Goal: Task Accomplishment & Management: Use online tool/utility

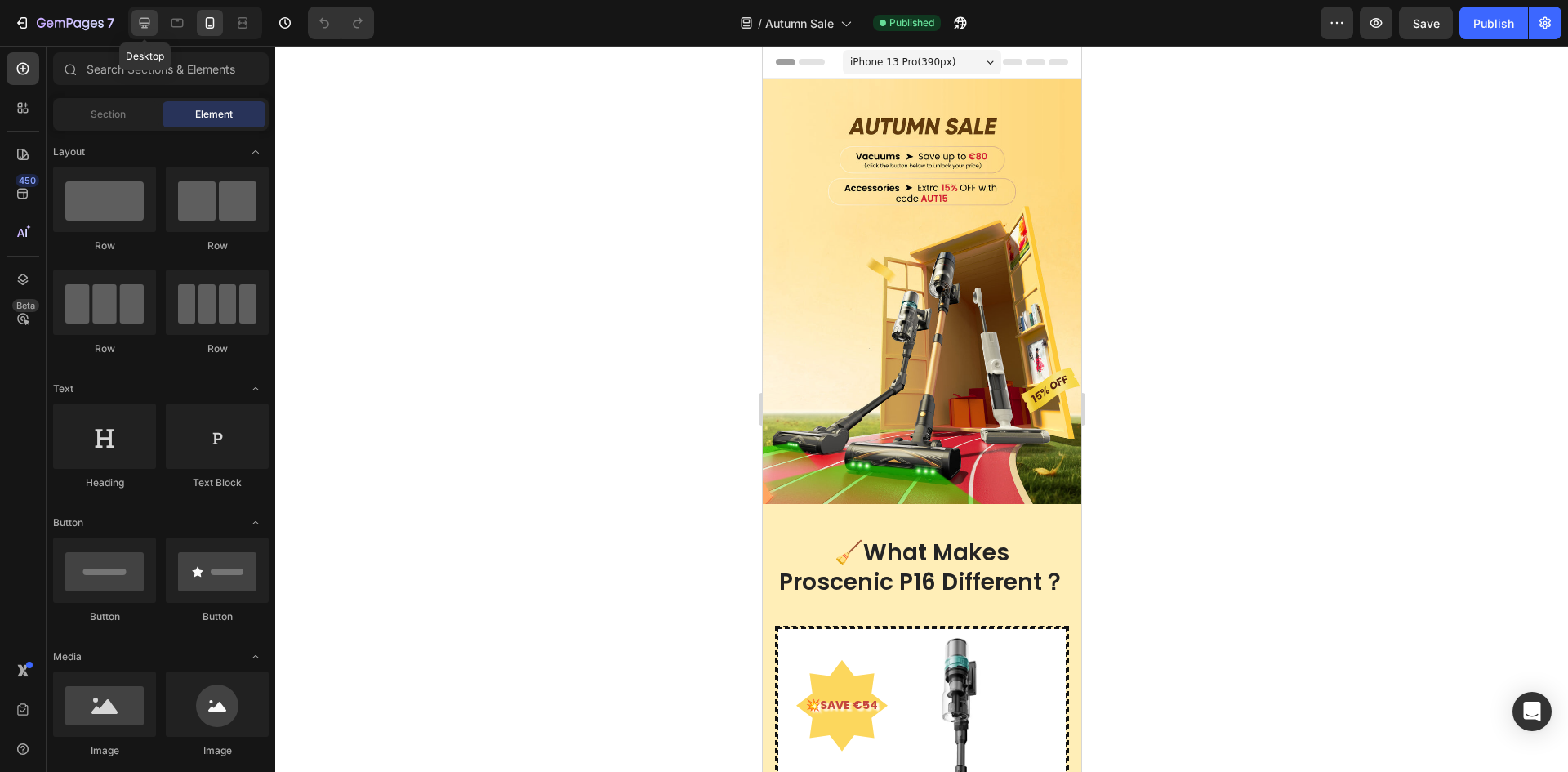
click at [147, 23] on icon at bounding box center [145, 23] width 11 height 11
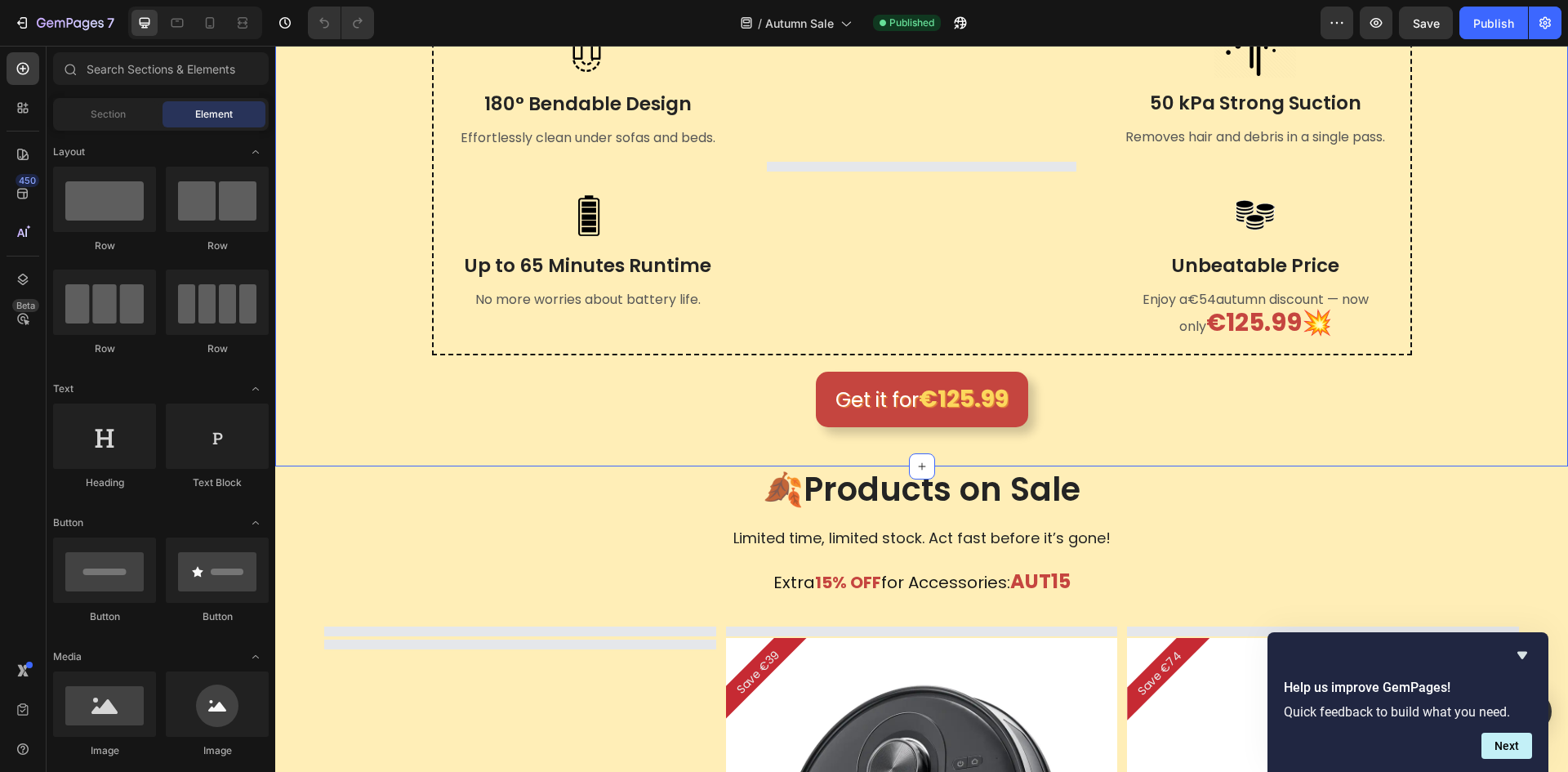
scroll to position [735, 0]
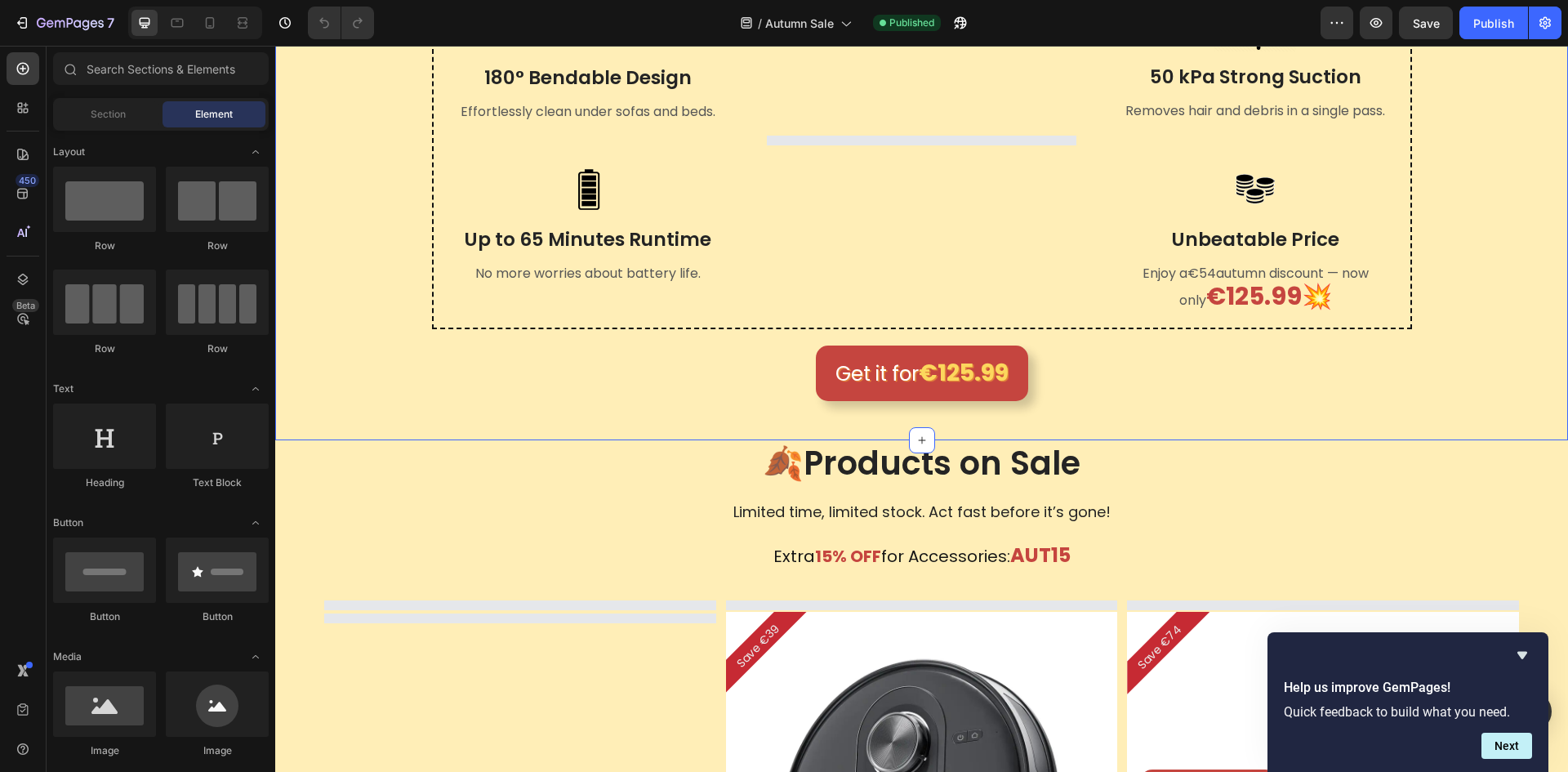
click at [1502, 160] on div "🧹What Makes Proscenic P16 Different？ Heading Row Image 180° Bendable Design Tex…" at bounding box center [922, 133] width 1269 height 534
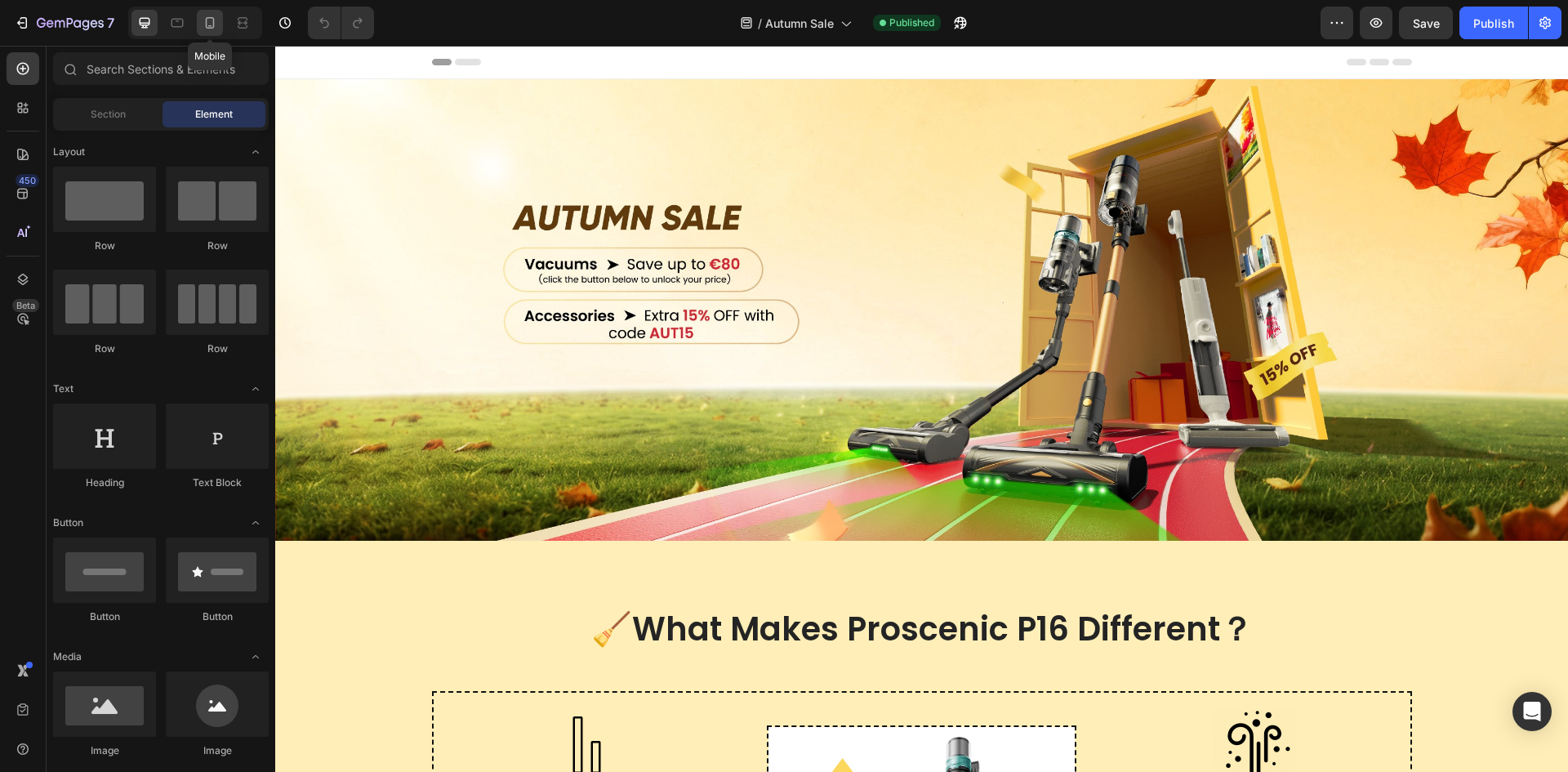
click at [212, 23] on icon at bounding box center [210, 23] width 16 height 16
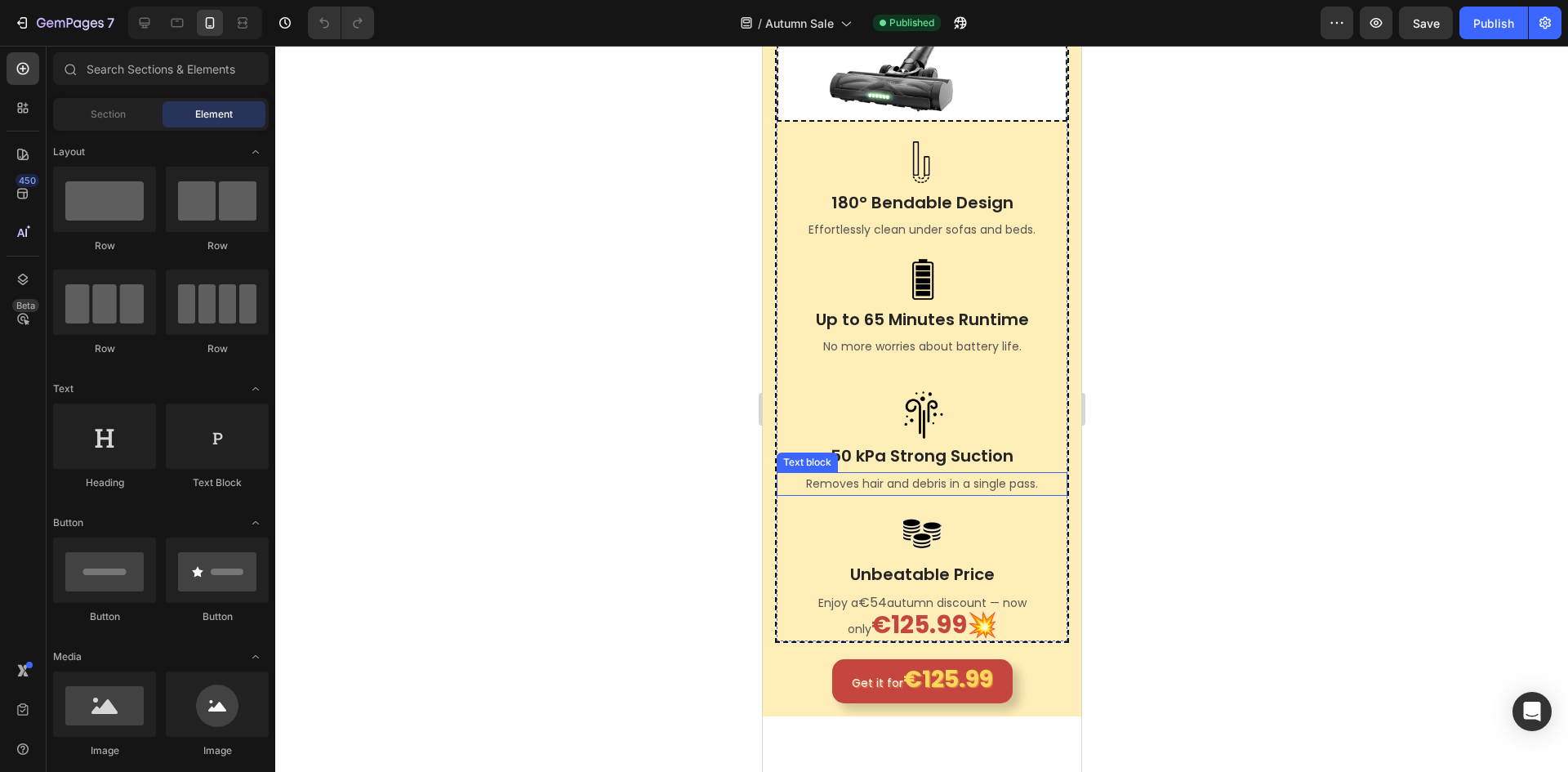
scroll to position [816, 0]
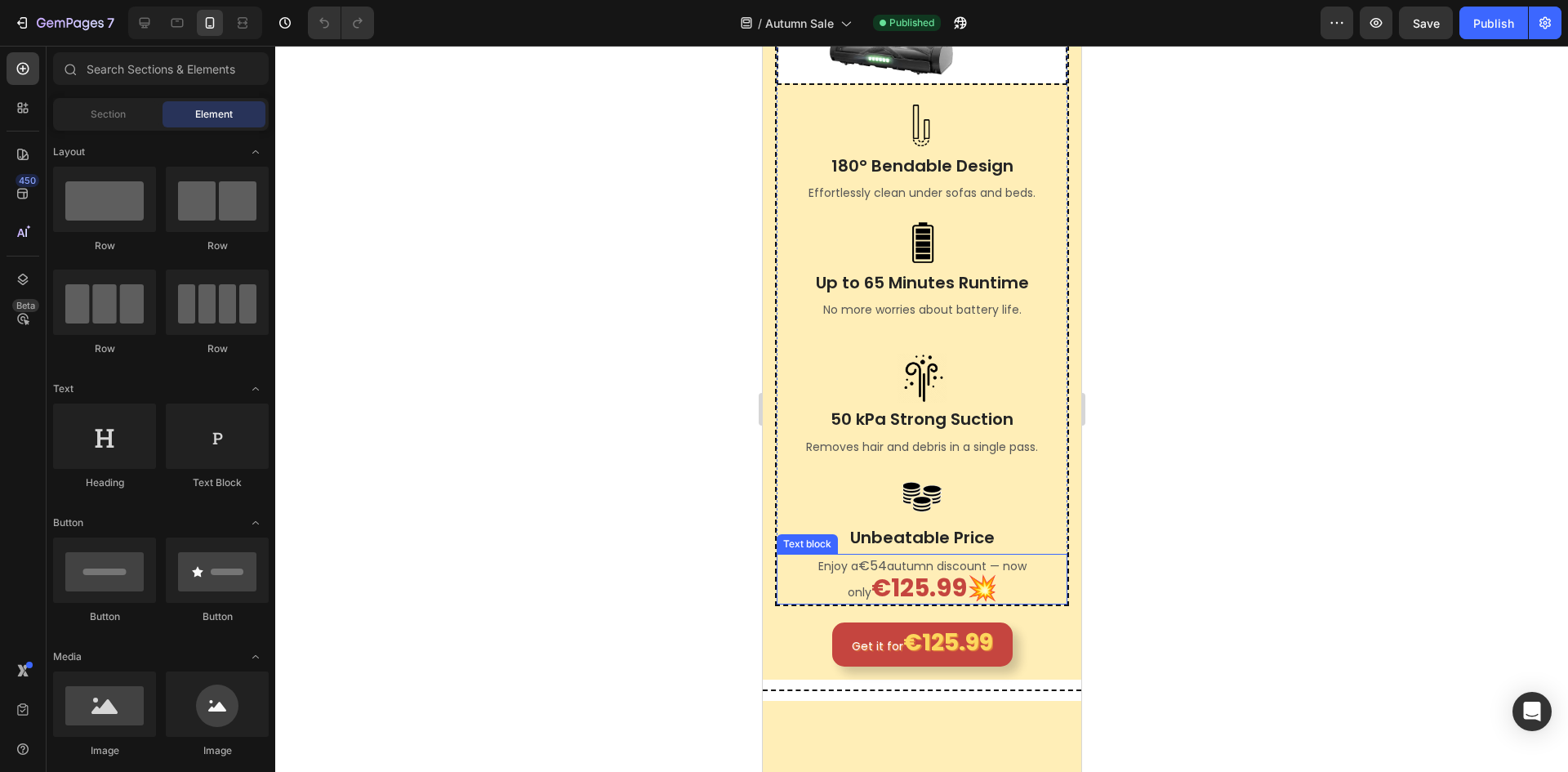
click at [872, 603] on strong "€125.99💥" at bounding box center [934, 588] width 126 height 36
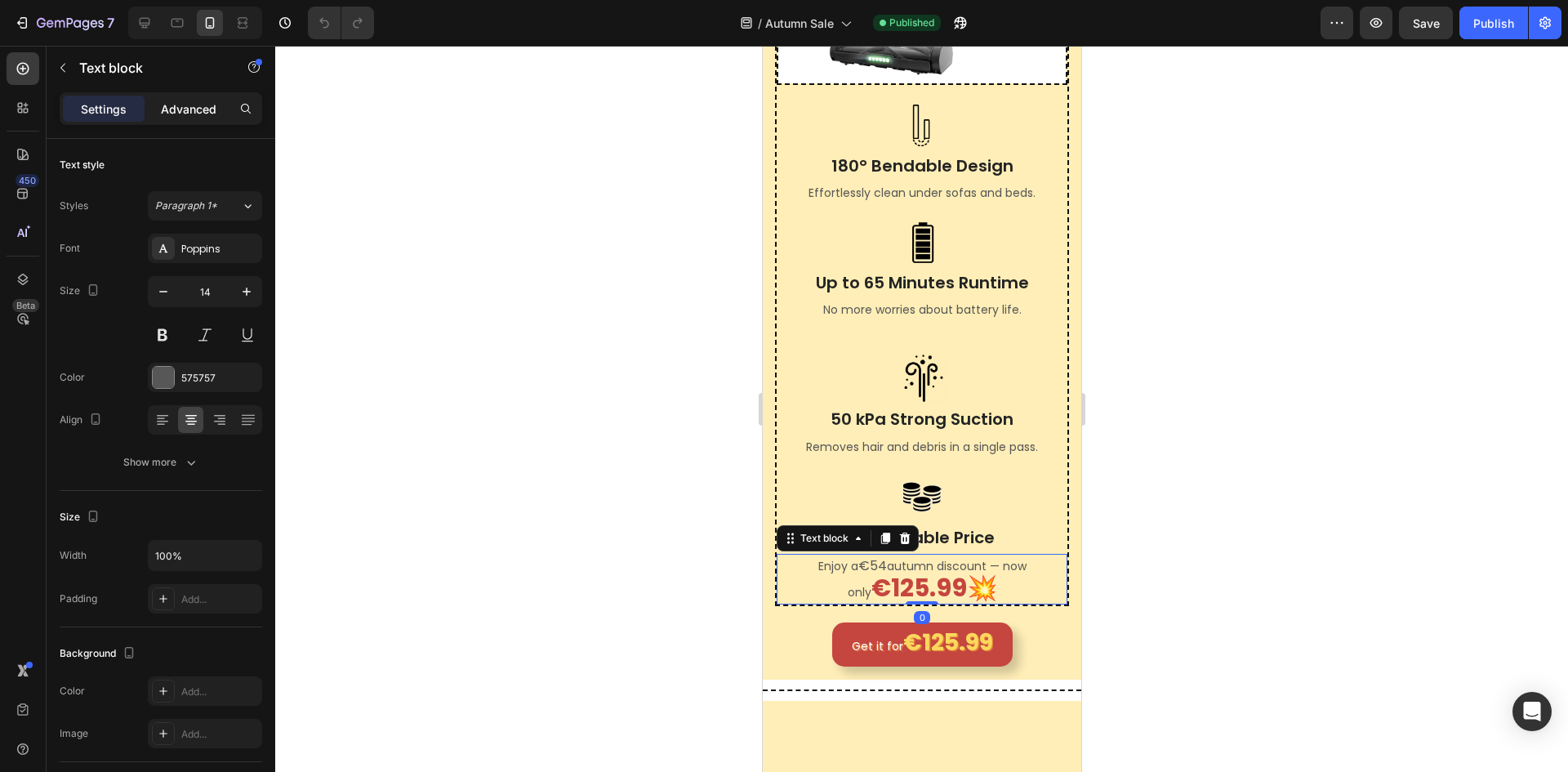
click at [205, 112] on p "Advanced" at bounding box center [188, 108] width 56 height 17
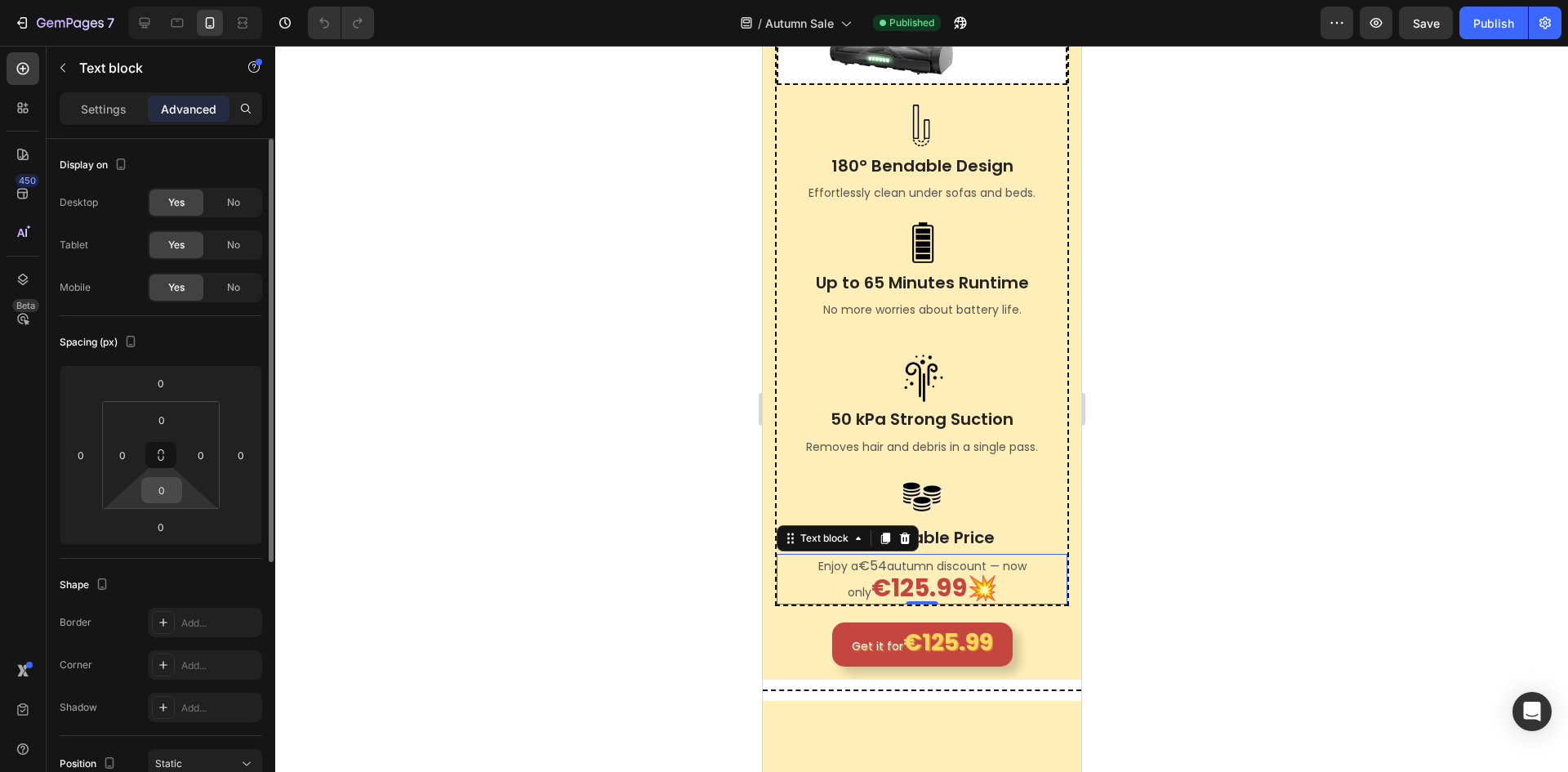
click at [151, 484] on input "0" at bounding box center [162, 490] width 33 height 25
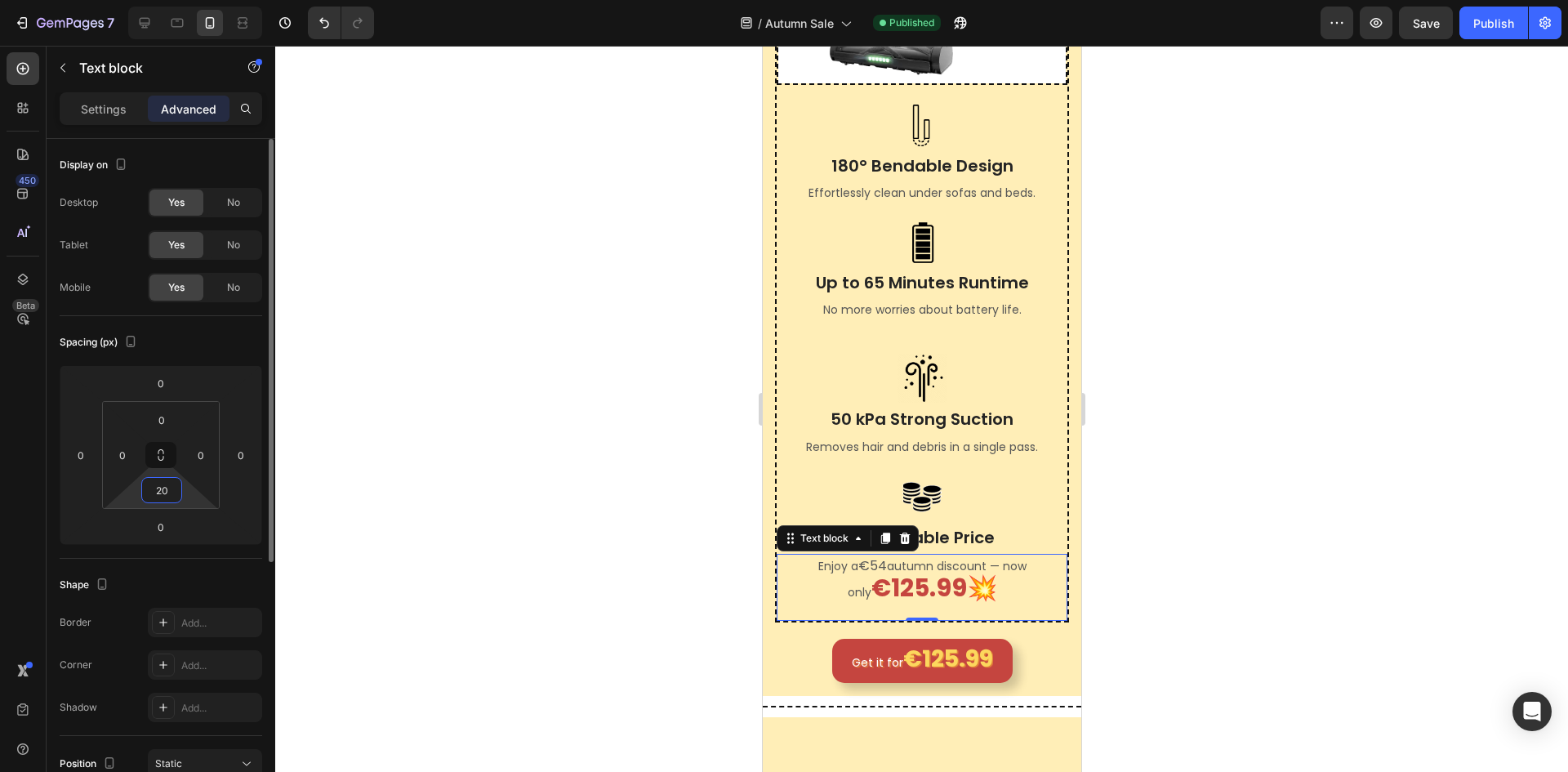
type input "2"
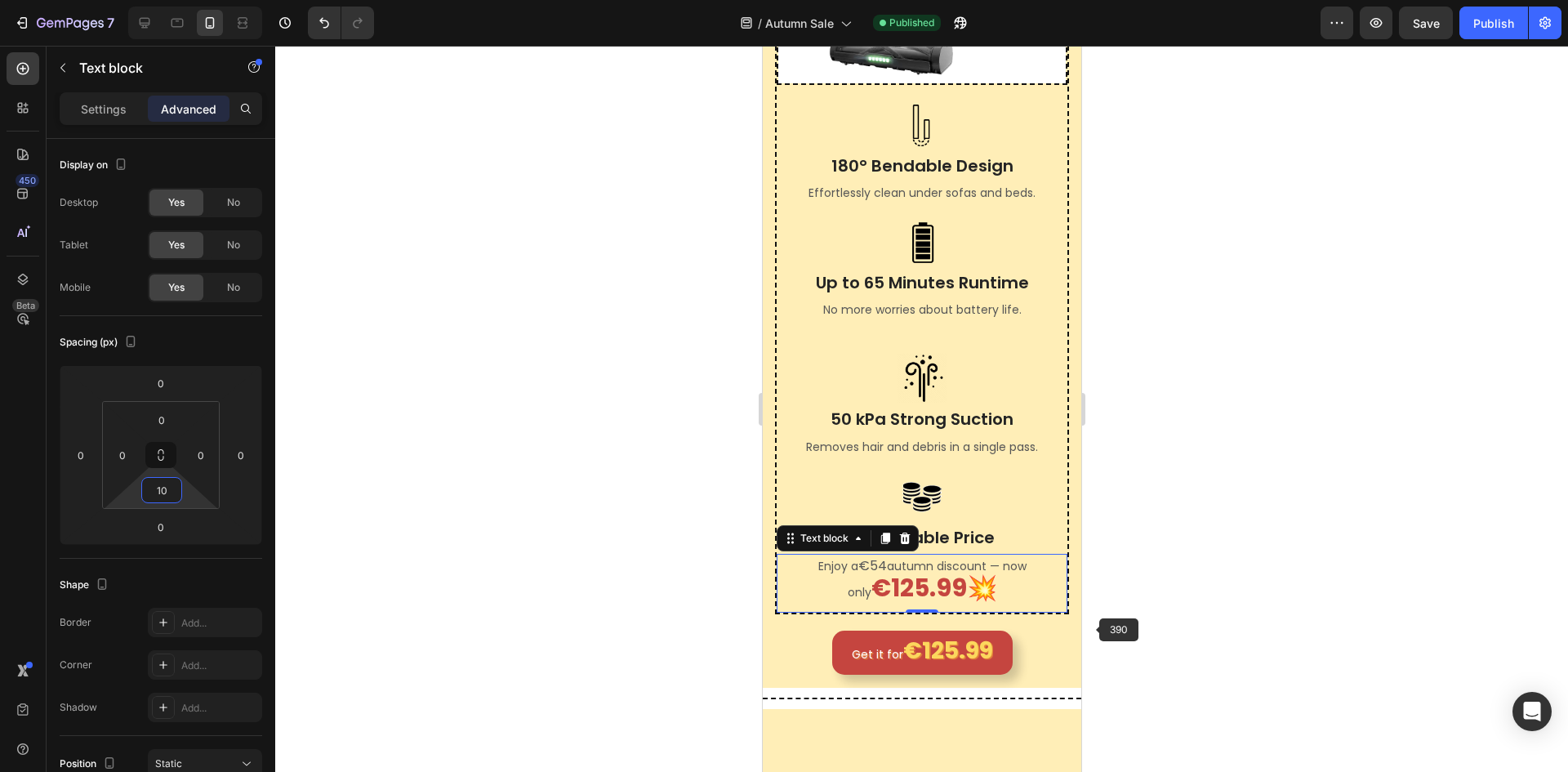
type input "10"
click at [1277, 476] on div at bounding box center [921, 408] width 1293 height 726
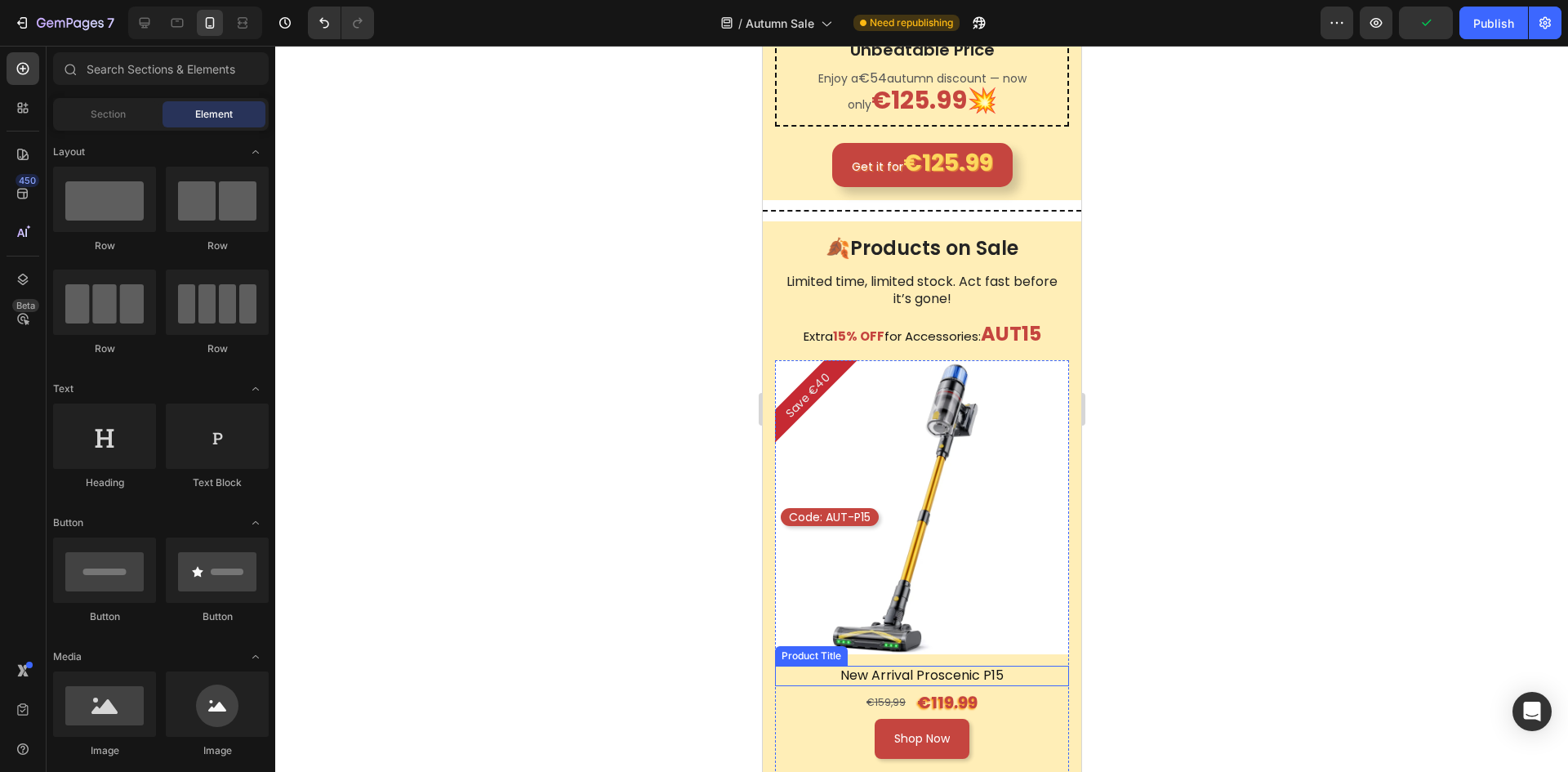
scroll to position [1307, 0]
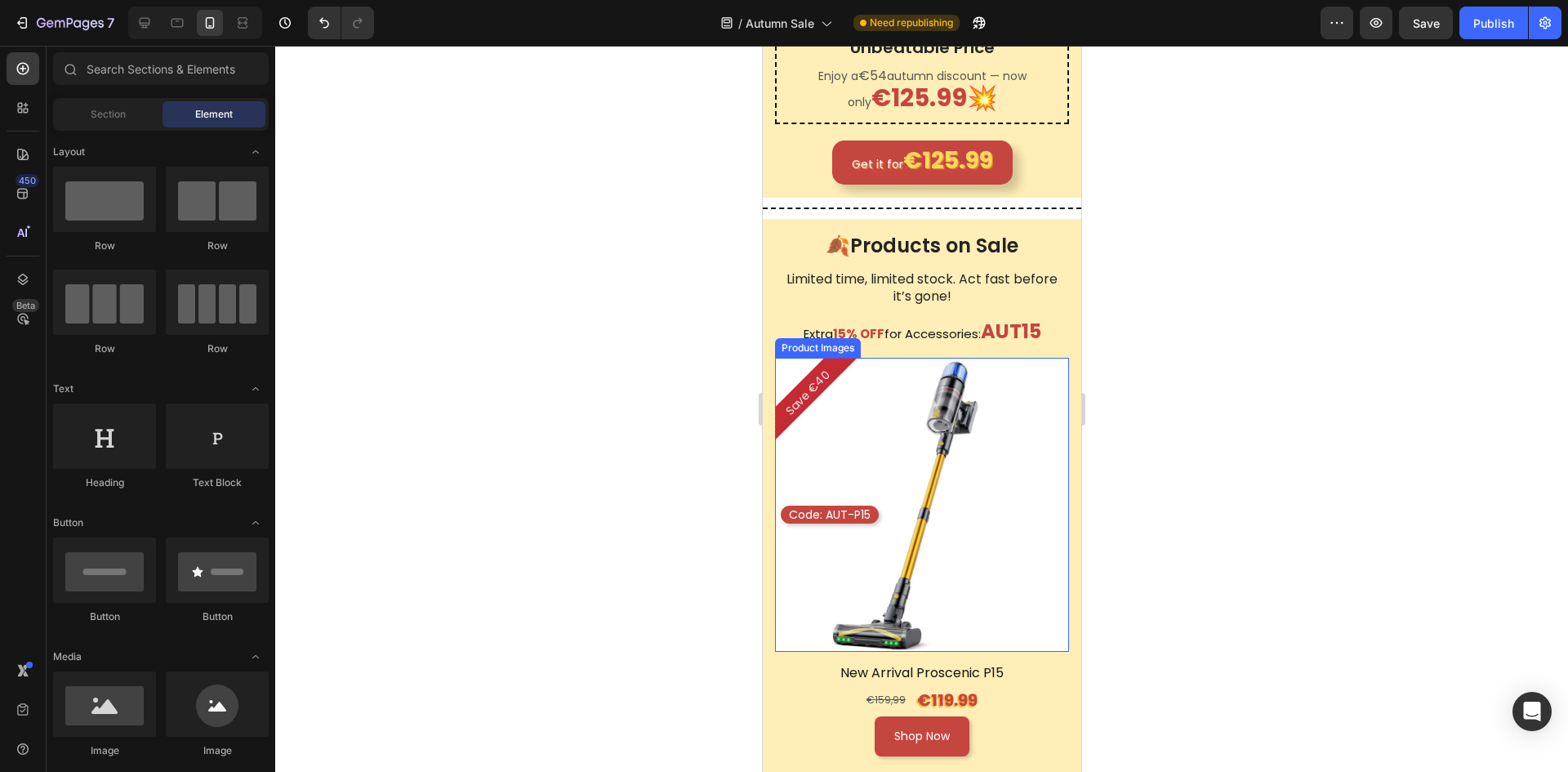
click at [1035, 493] on img at bounding box center [921, 505] width 294 height 294
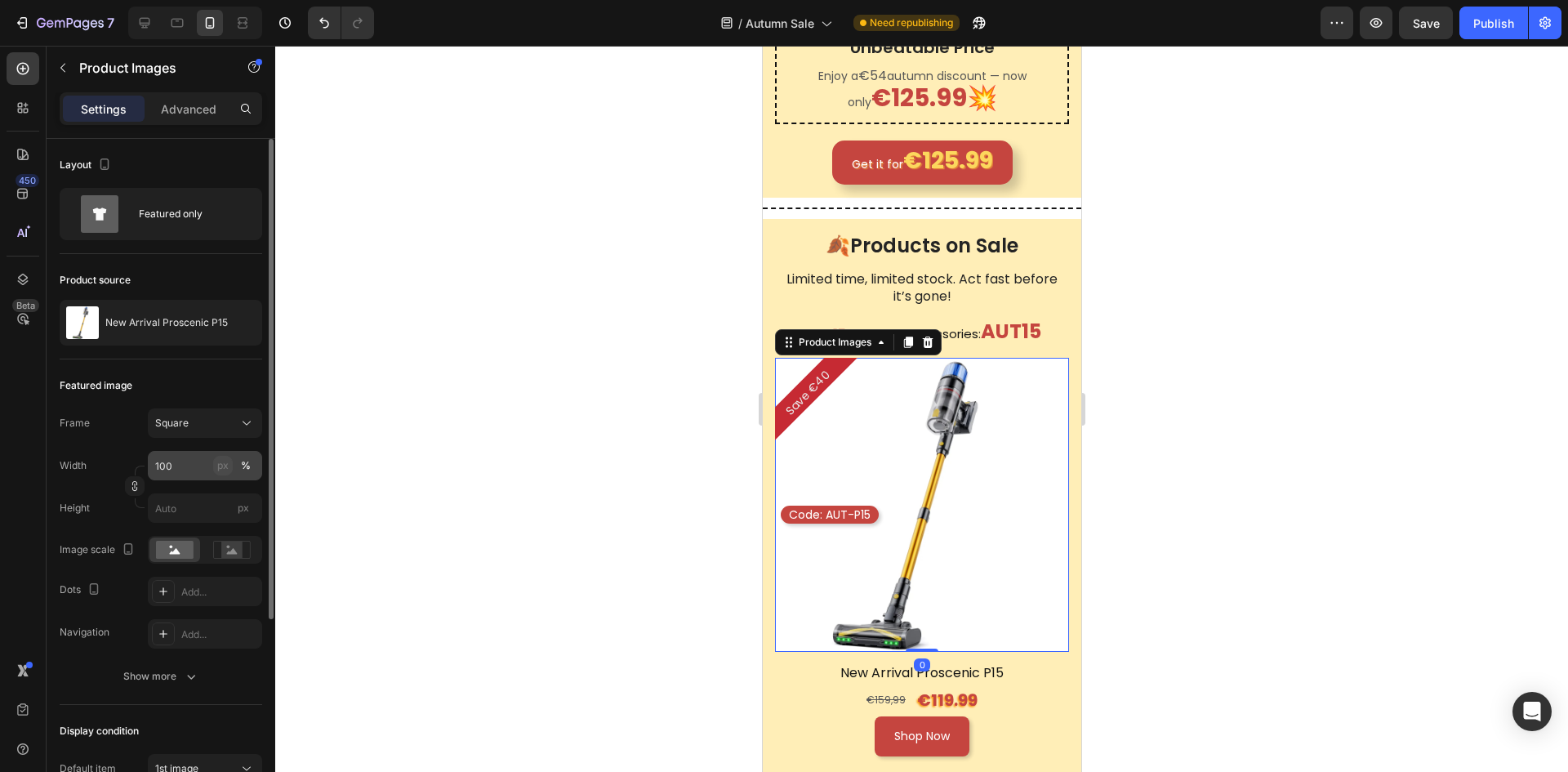
click at [225, 467] on button "px" at bounding box center [223, 466] width 20 height 20
type input "100"
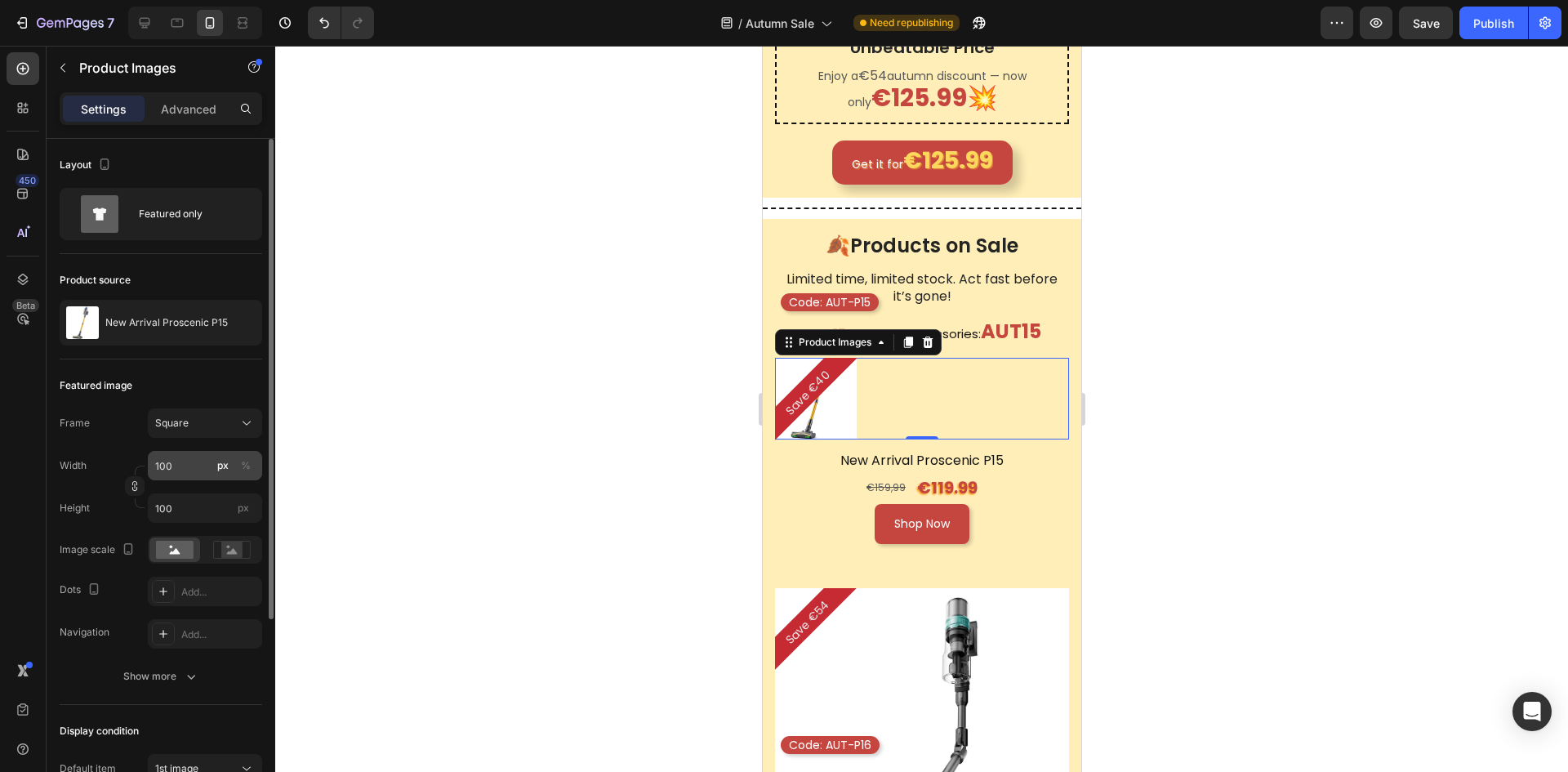
drag, startPoint x: 248, startPoint y: 458, endPoint x: 230, endPoint y: 471, distance: 22.2
click at [248, 458] on button "%" at bounding box center [246, 466] width 20 height 20
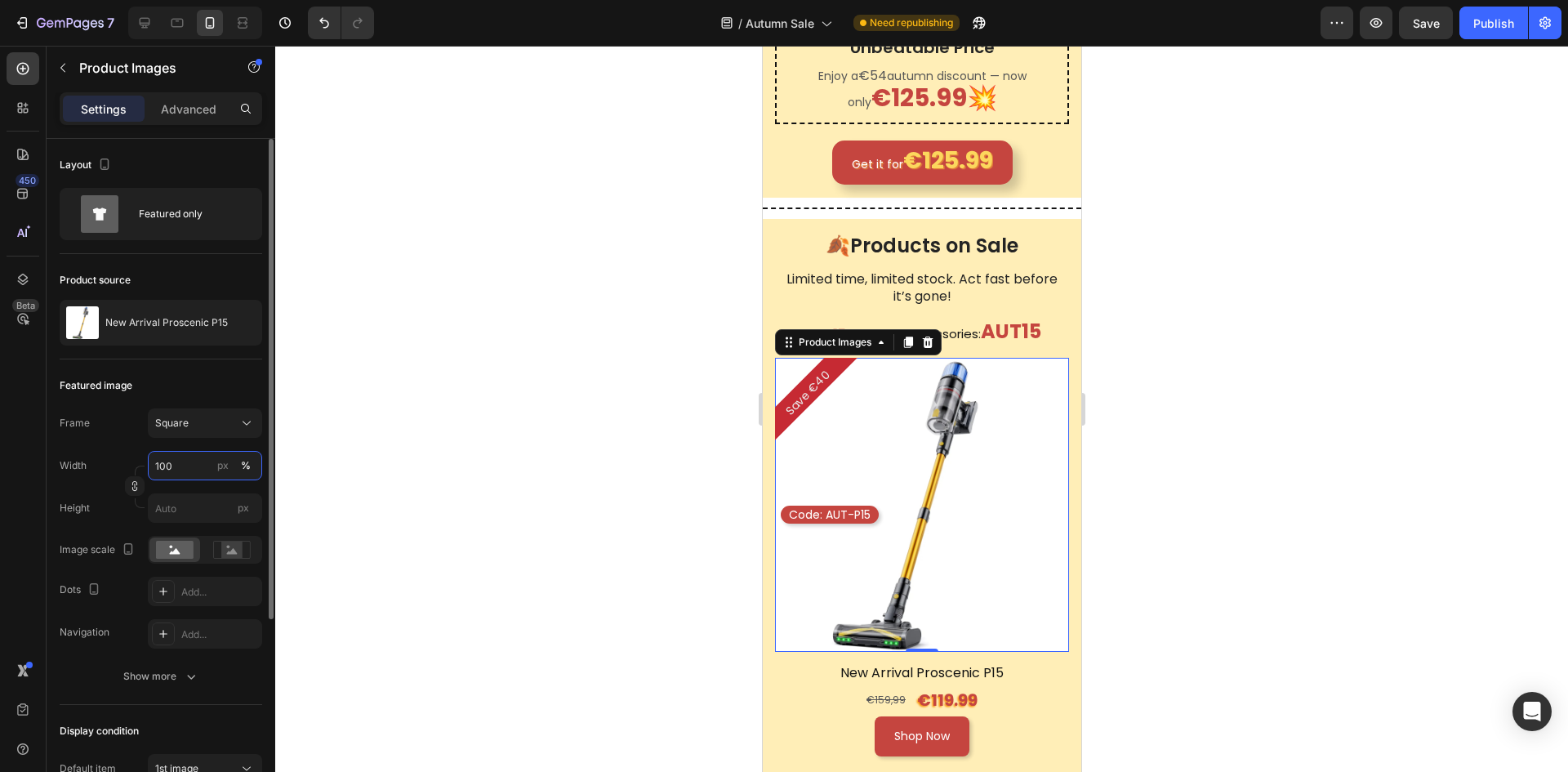
click at [197, 466] on input "100" at bounding box center [204, 466] width 115 height 29
drag, startPoint x: 208, startPoint y: 466, endPoint x: 145, endPoint y: 466, distance: 63.0
click at [145, 466] on div "Width 100 px %" at bounding box center [161, 466] width 203 height 29
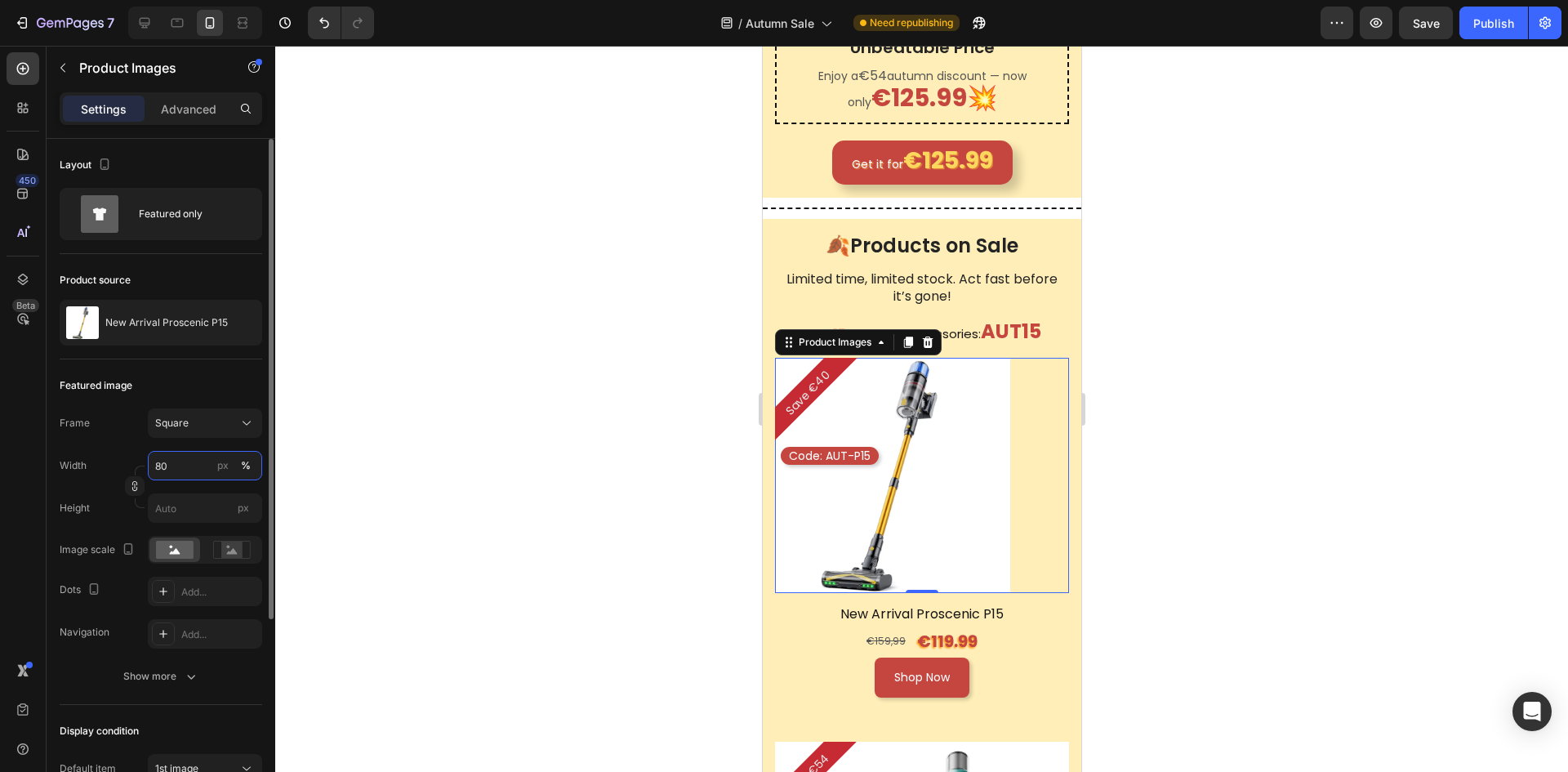
type input "8"
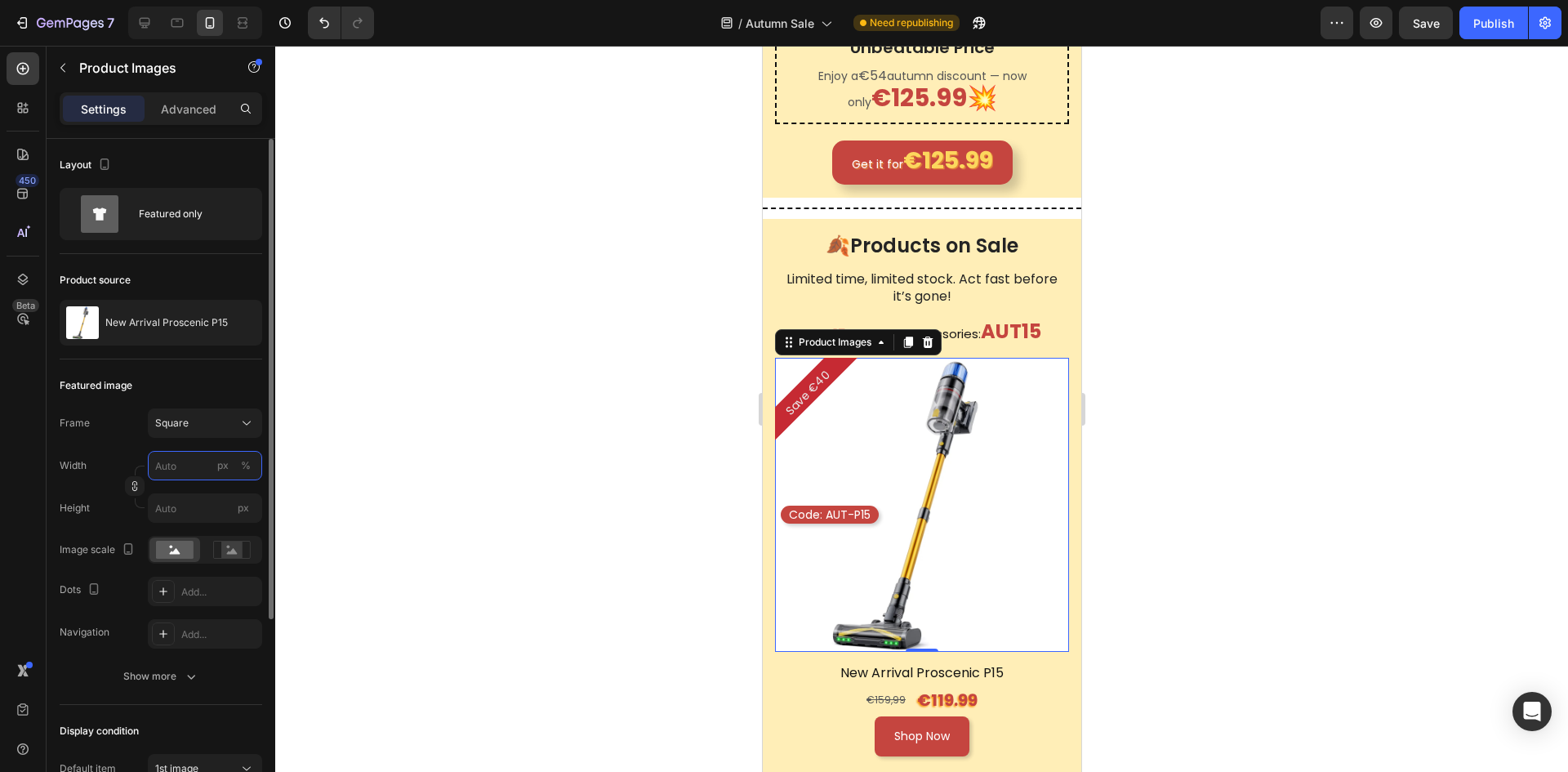
type input "9"
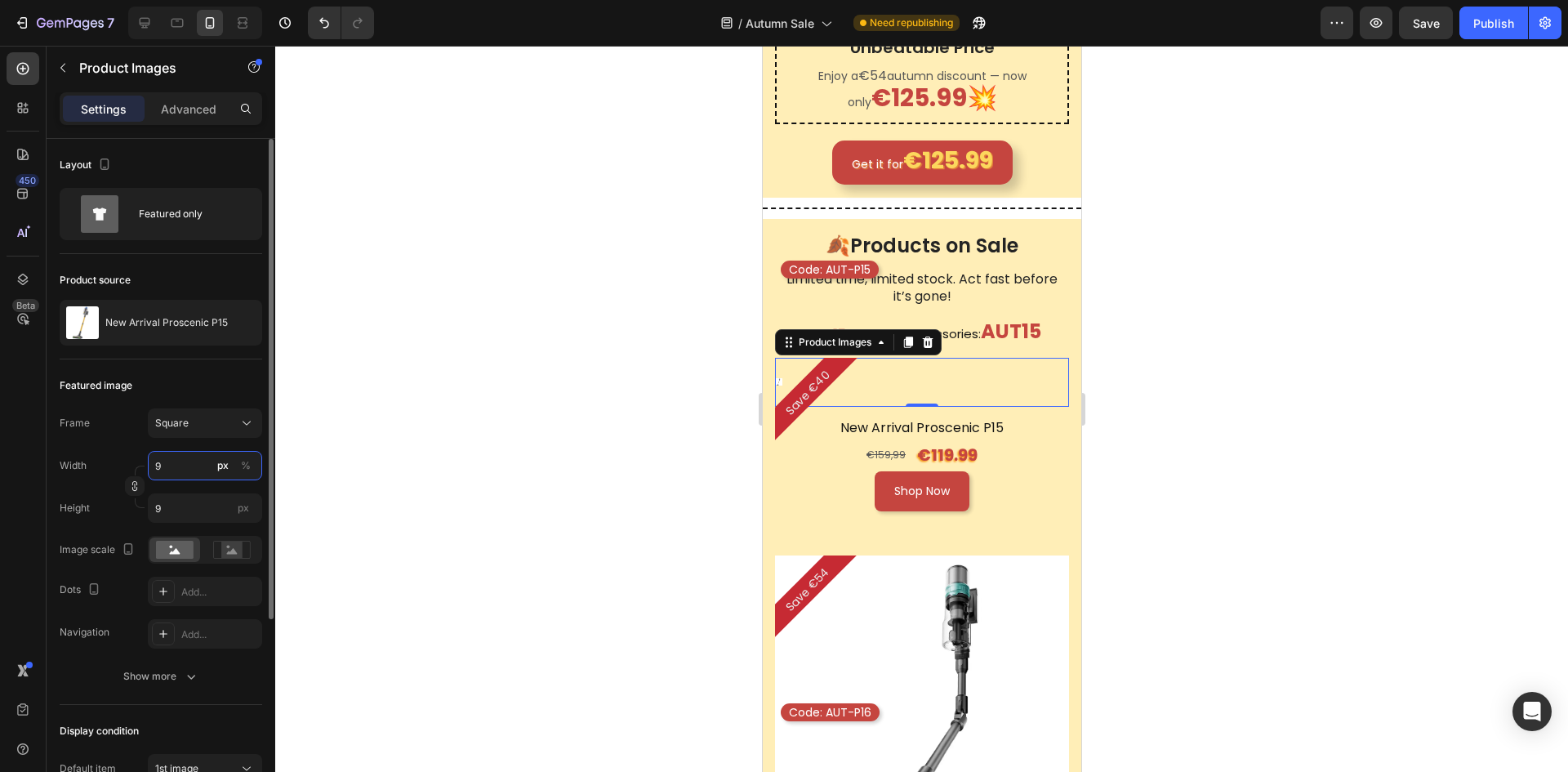
type input "90"
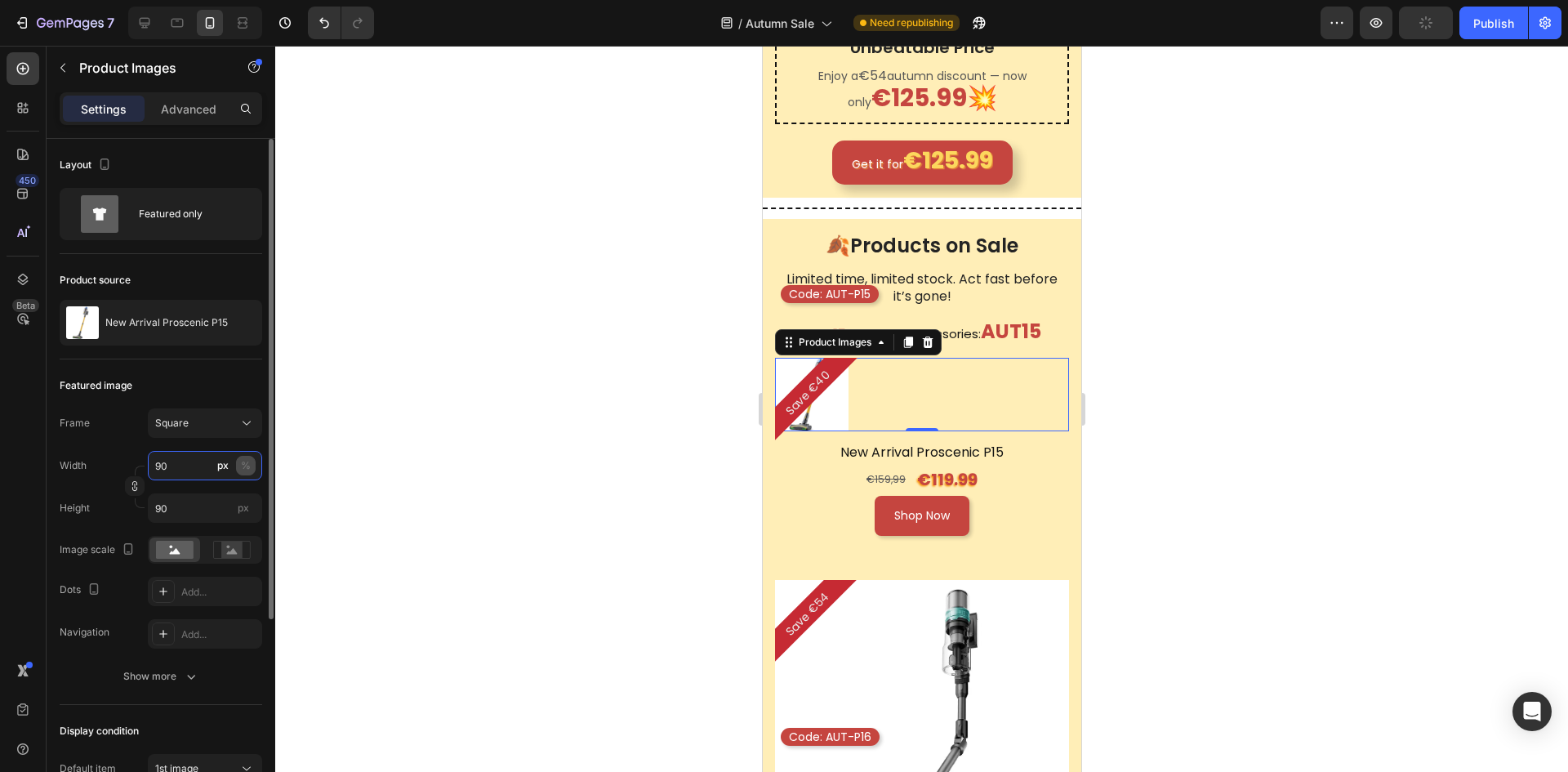
type input "90"
click at [244, 467] on div "%" at bounding box center [245, 466] width 10 height 15
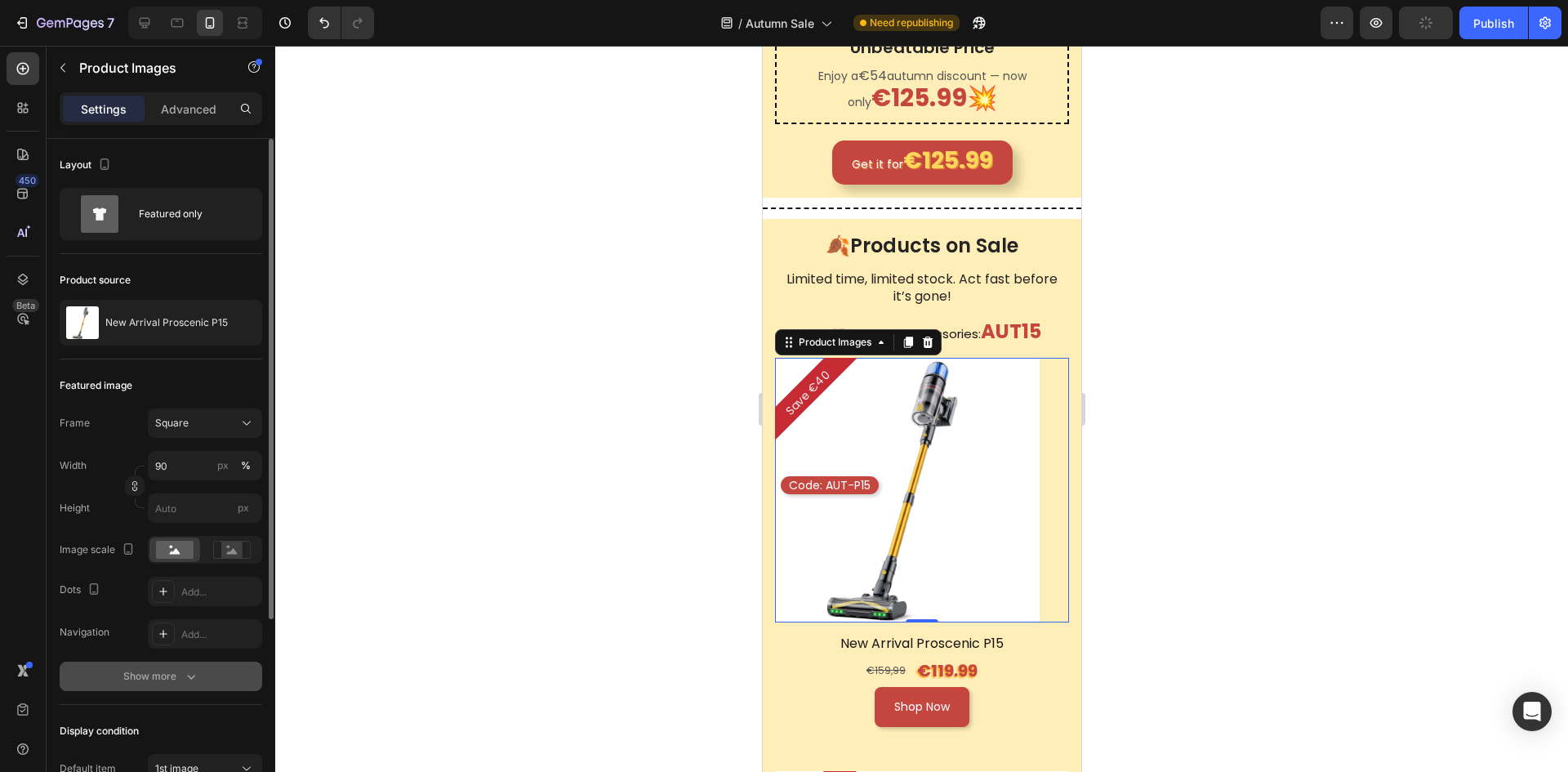
click at [219, 667] on button "Show more" at bounding box center [161, 676] width 203 height 29
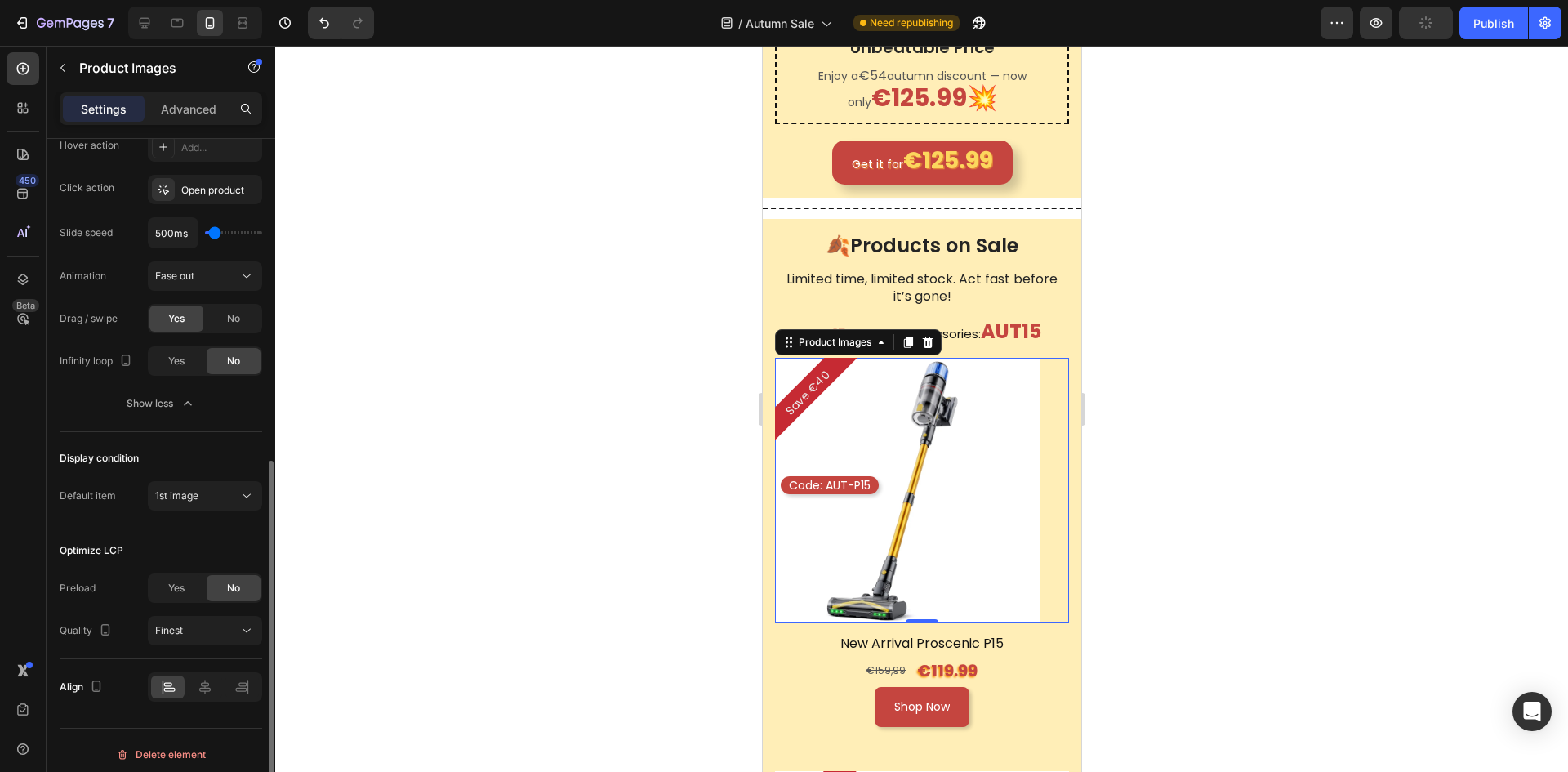
scroll to position [580, 0]
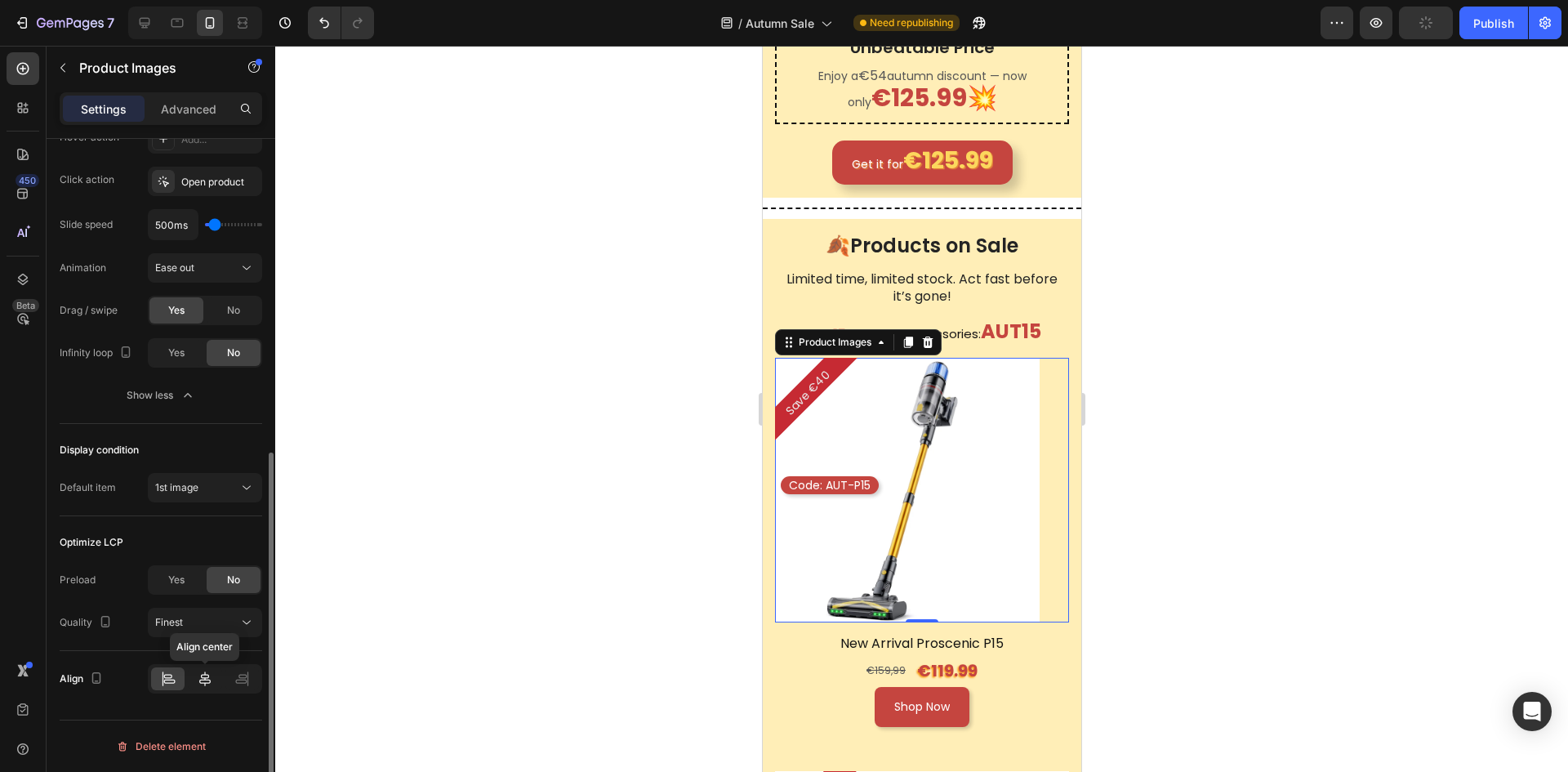
click at [206, 677] on icon at bounding box center [205, 679] width 16 height 16
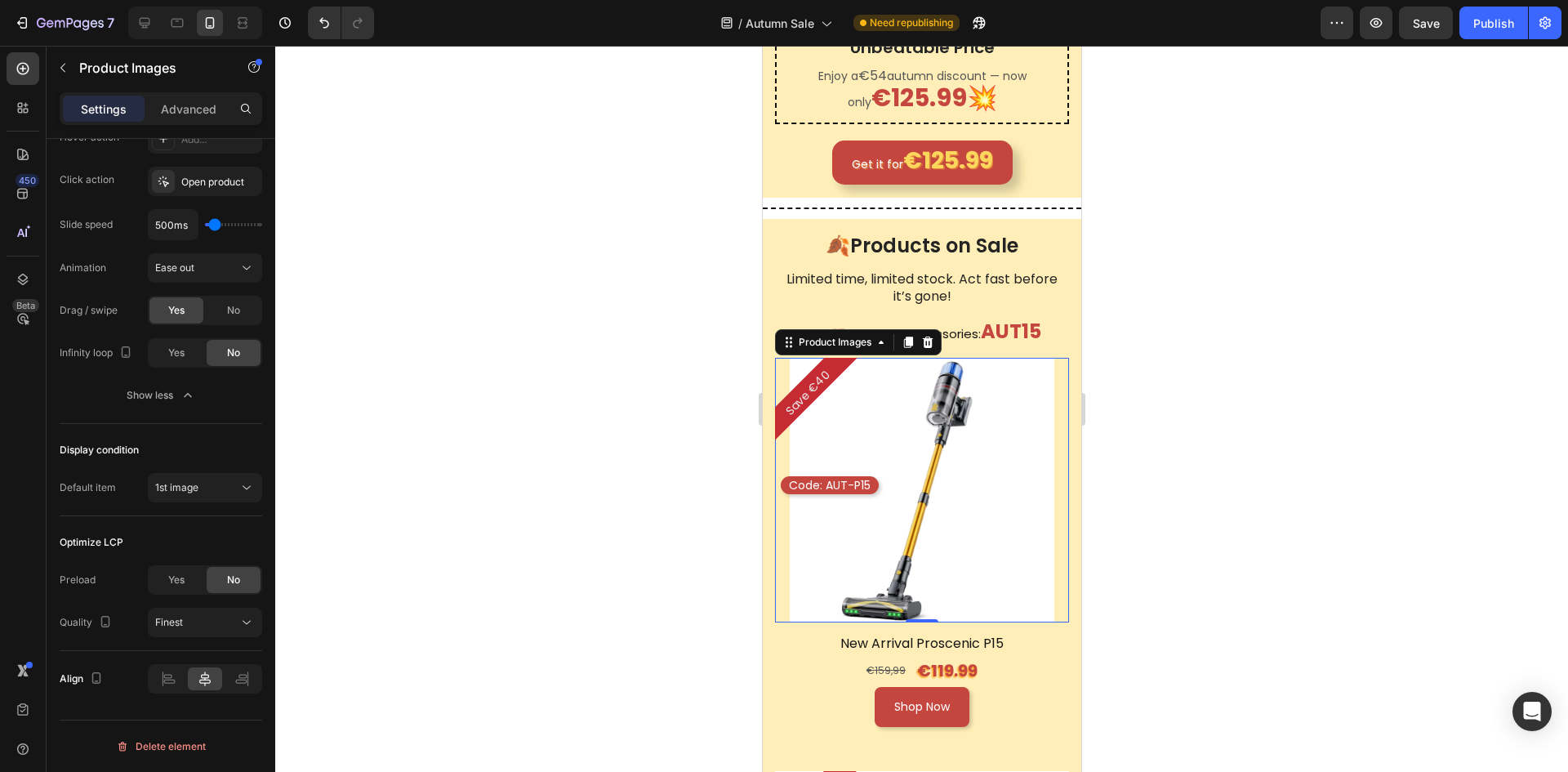
click at [1166, 470] on div at bounding box center [921, 408] width 1293 height 726
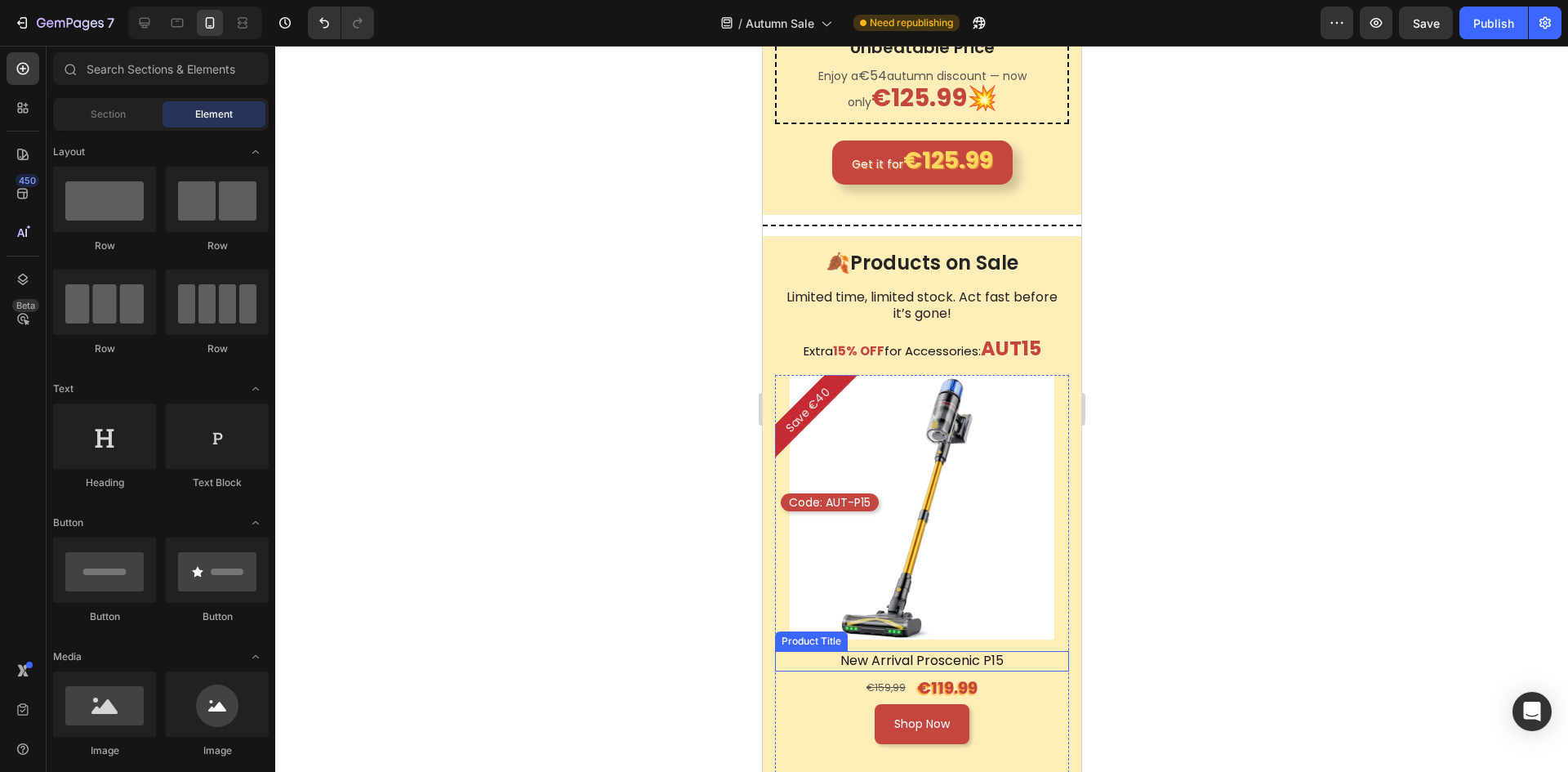
scroll to position [1225, 0]
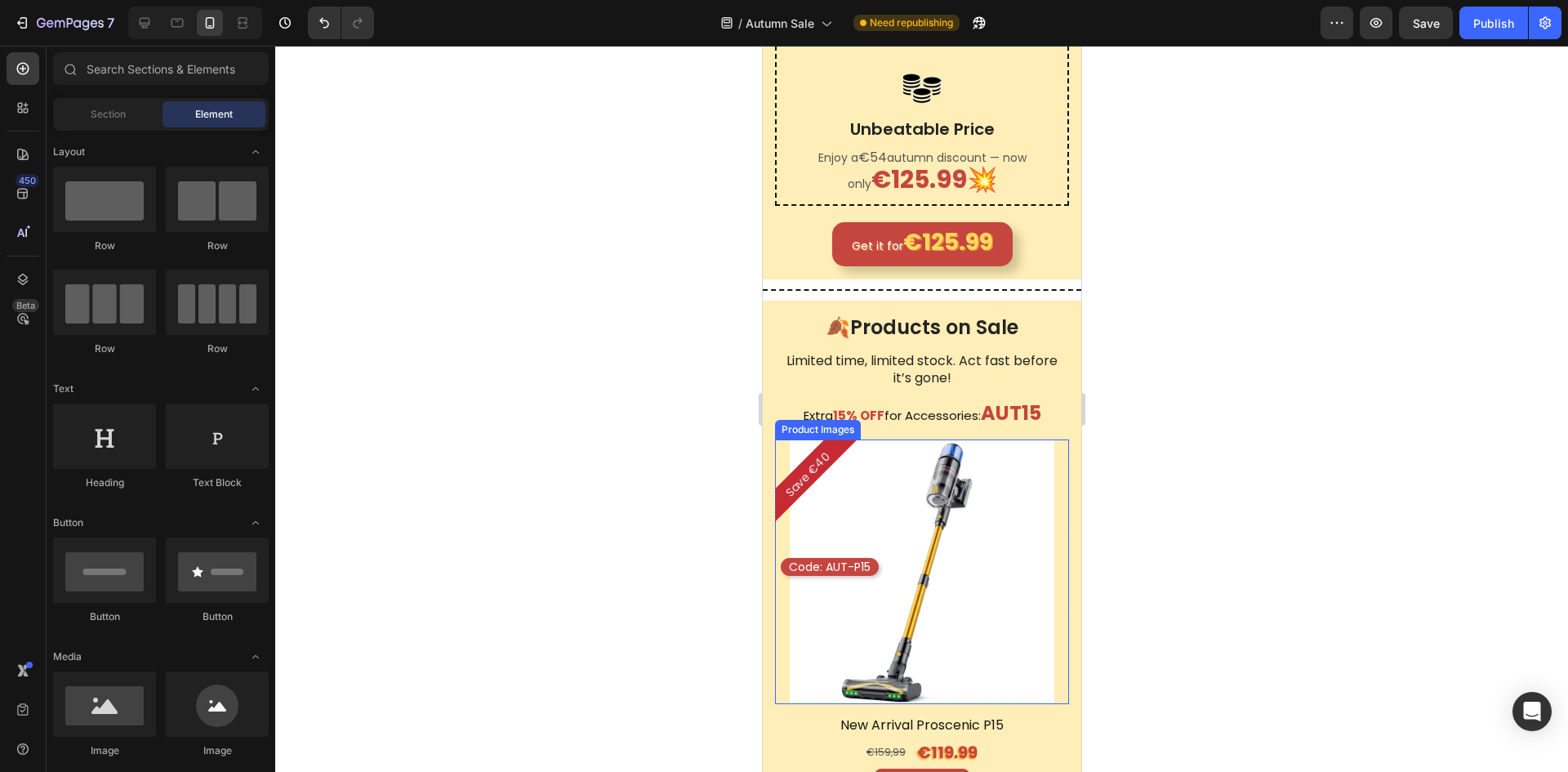
click at [1052, 474] on div at bounding box center [921, 572] width 294 height 265
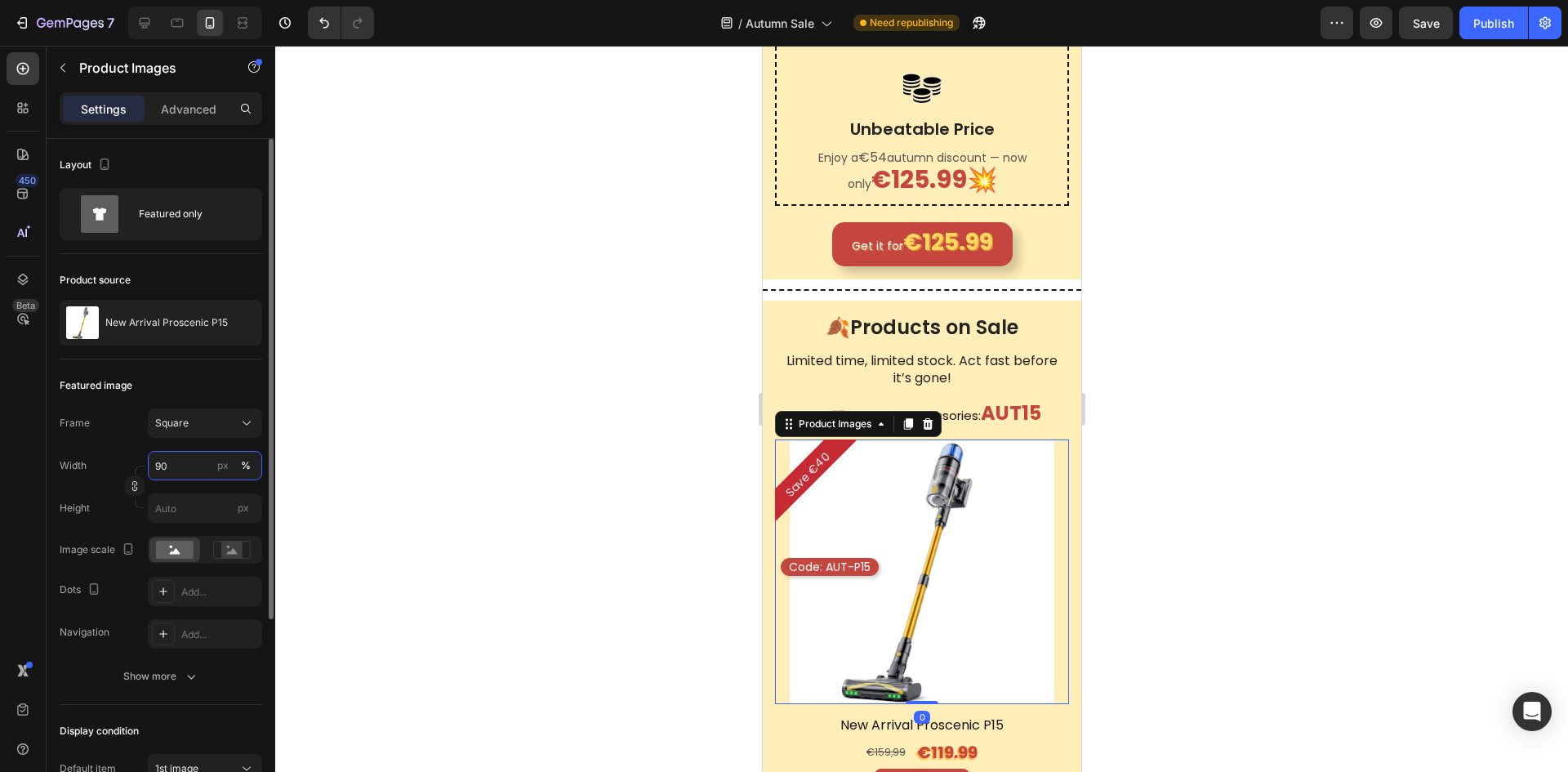
click at [171, 463] on input "90" at bounding box center [204, 466] width 115 height 29
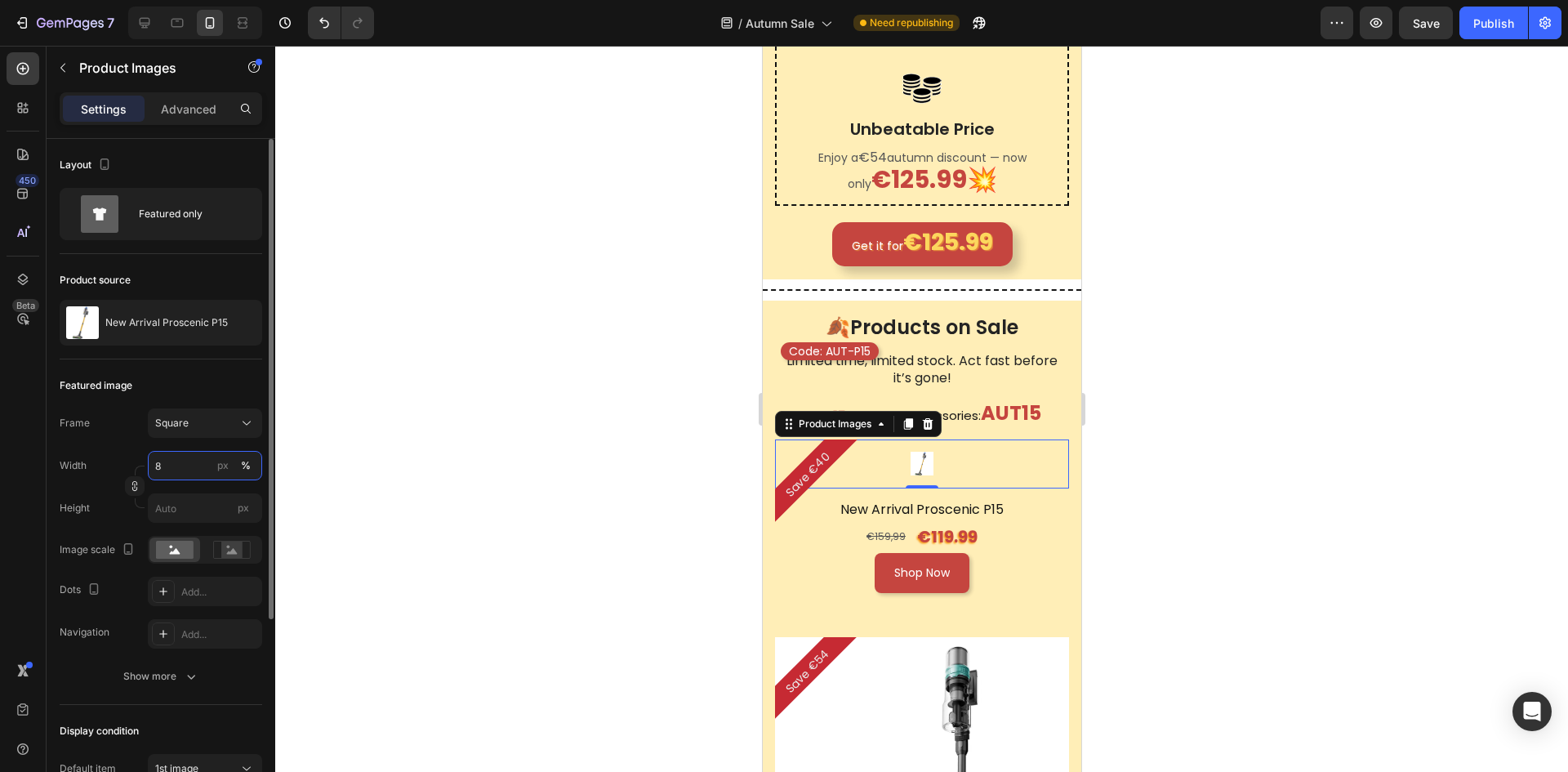
type input "85"
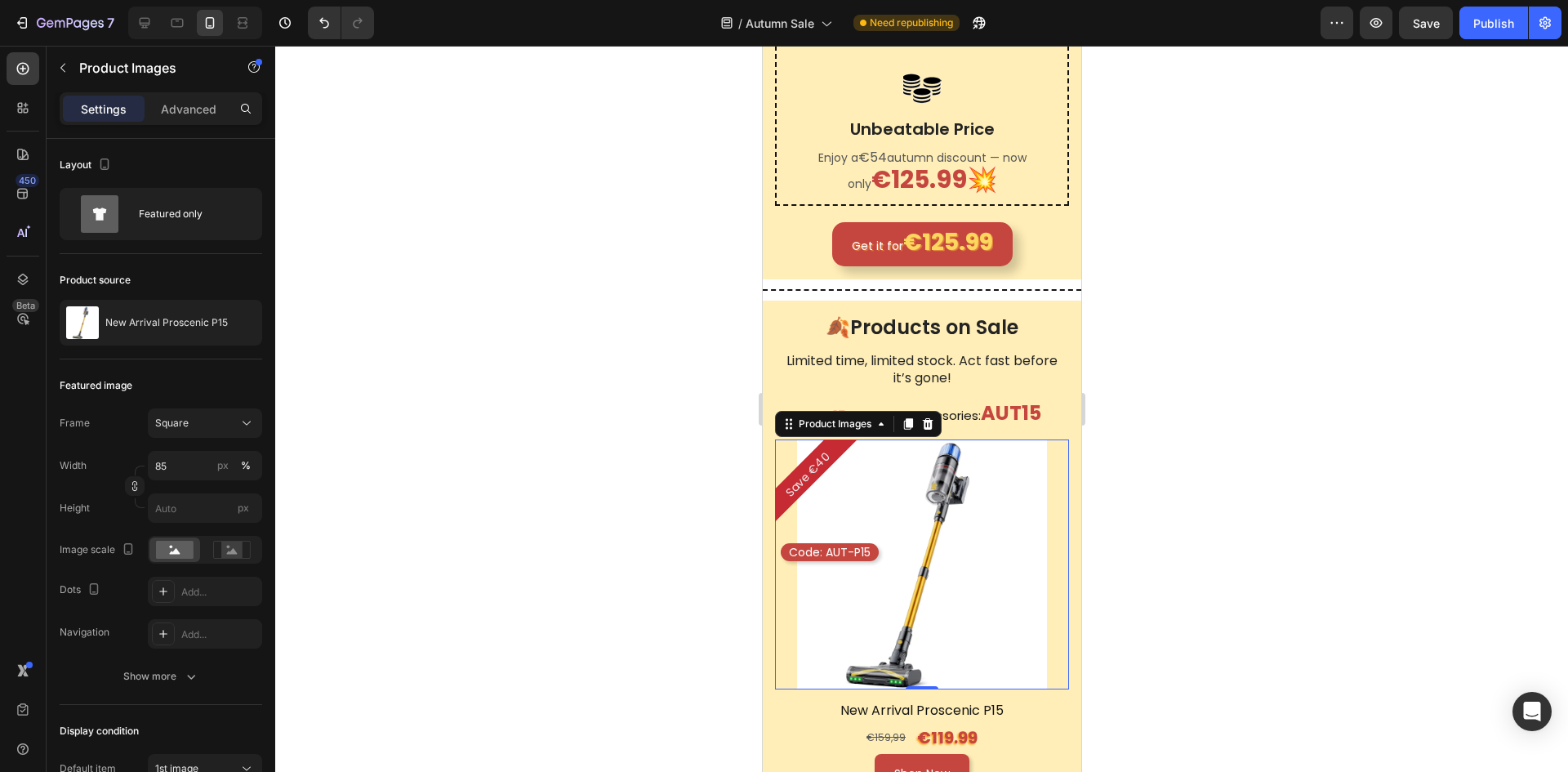
click at [1243, 540] on div at bounding box center [921, 408] width 1293 height 726
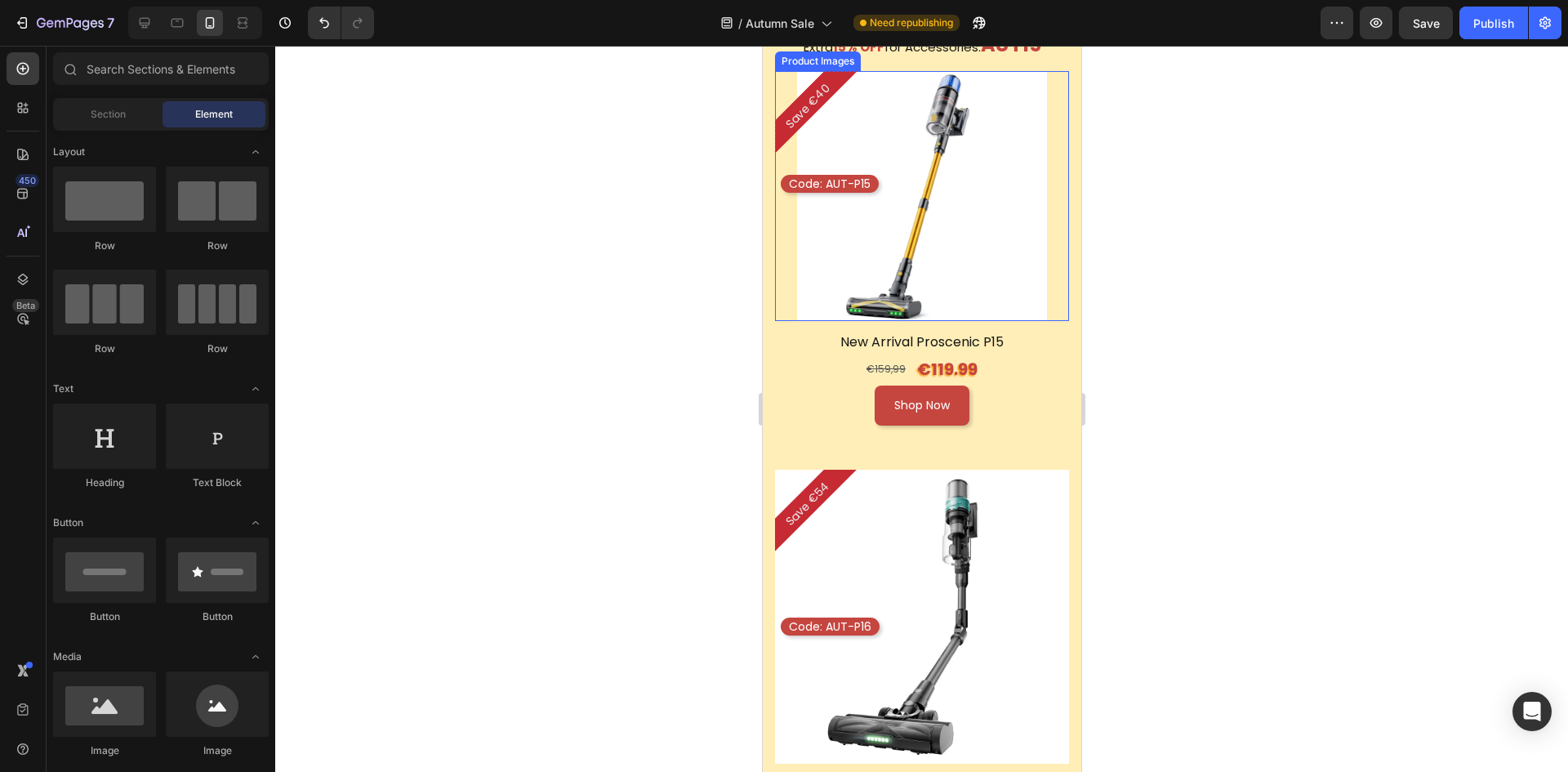
scroll to position [1634, 0]
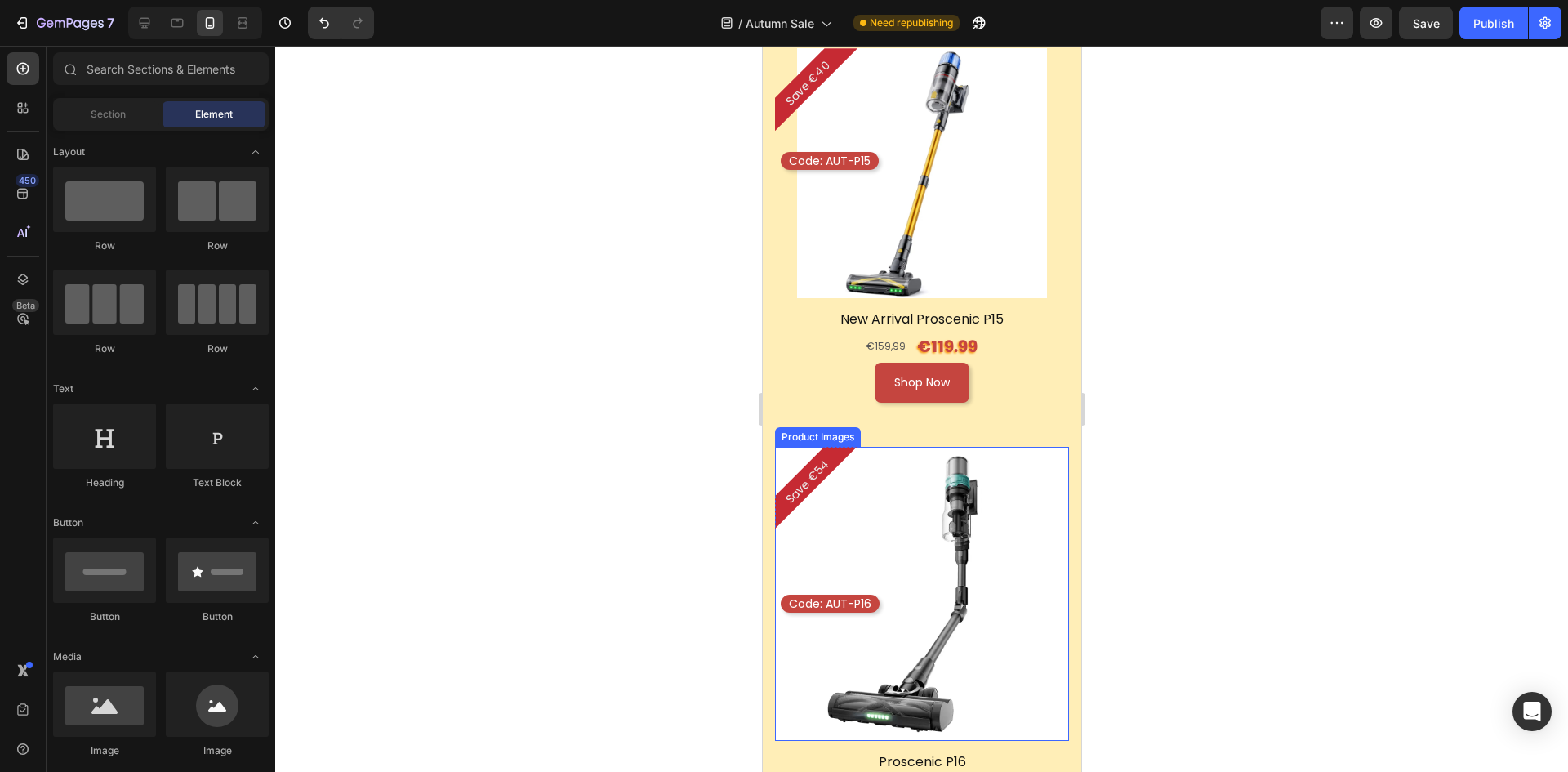
click at [1021, 565] on img at bounding box center [921, 593] width 294 height 294
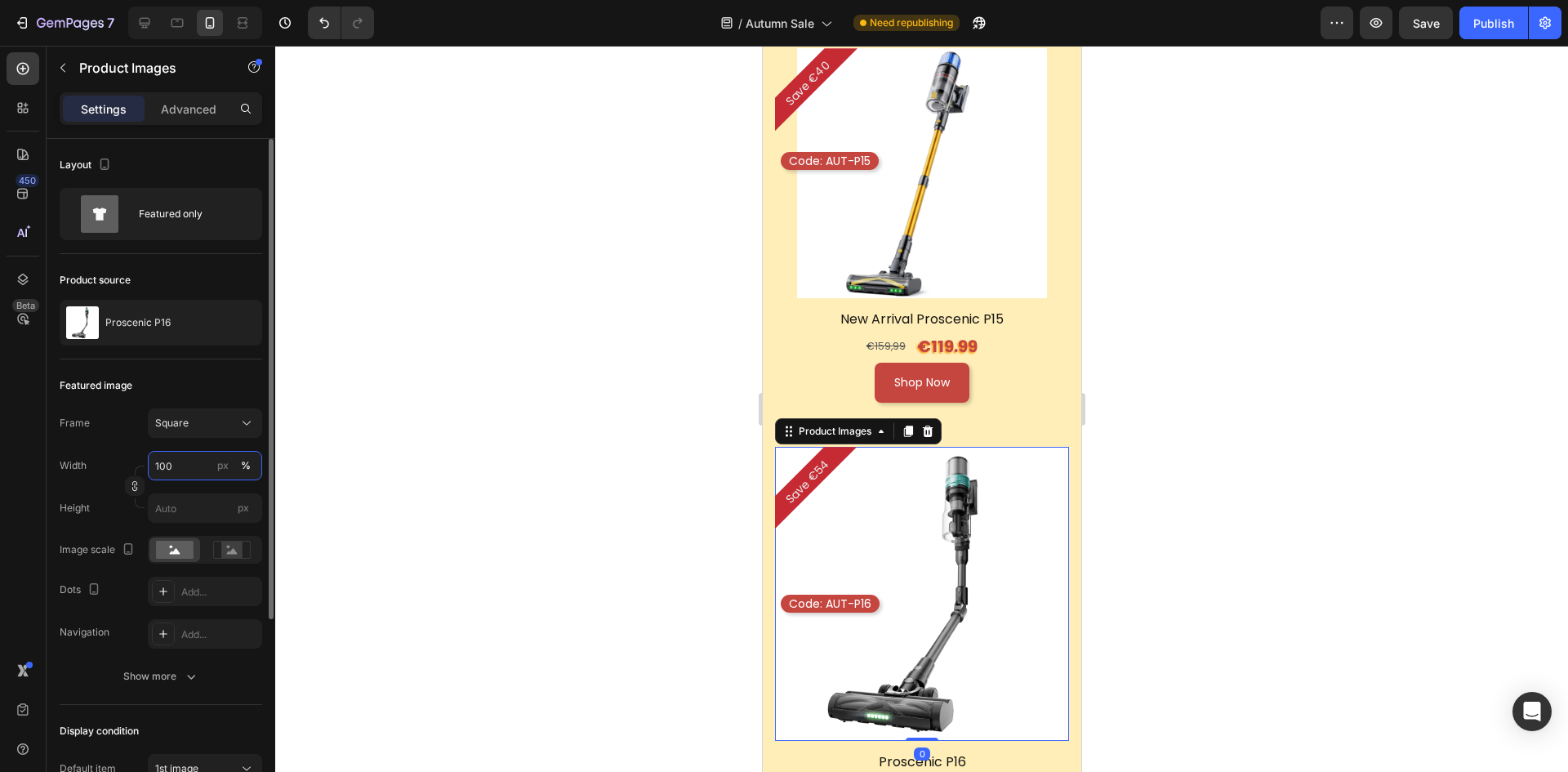
click at [205, 466] on input "100" at bounding box center [204, 466] width 115 height 29
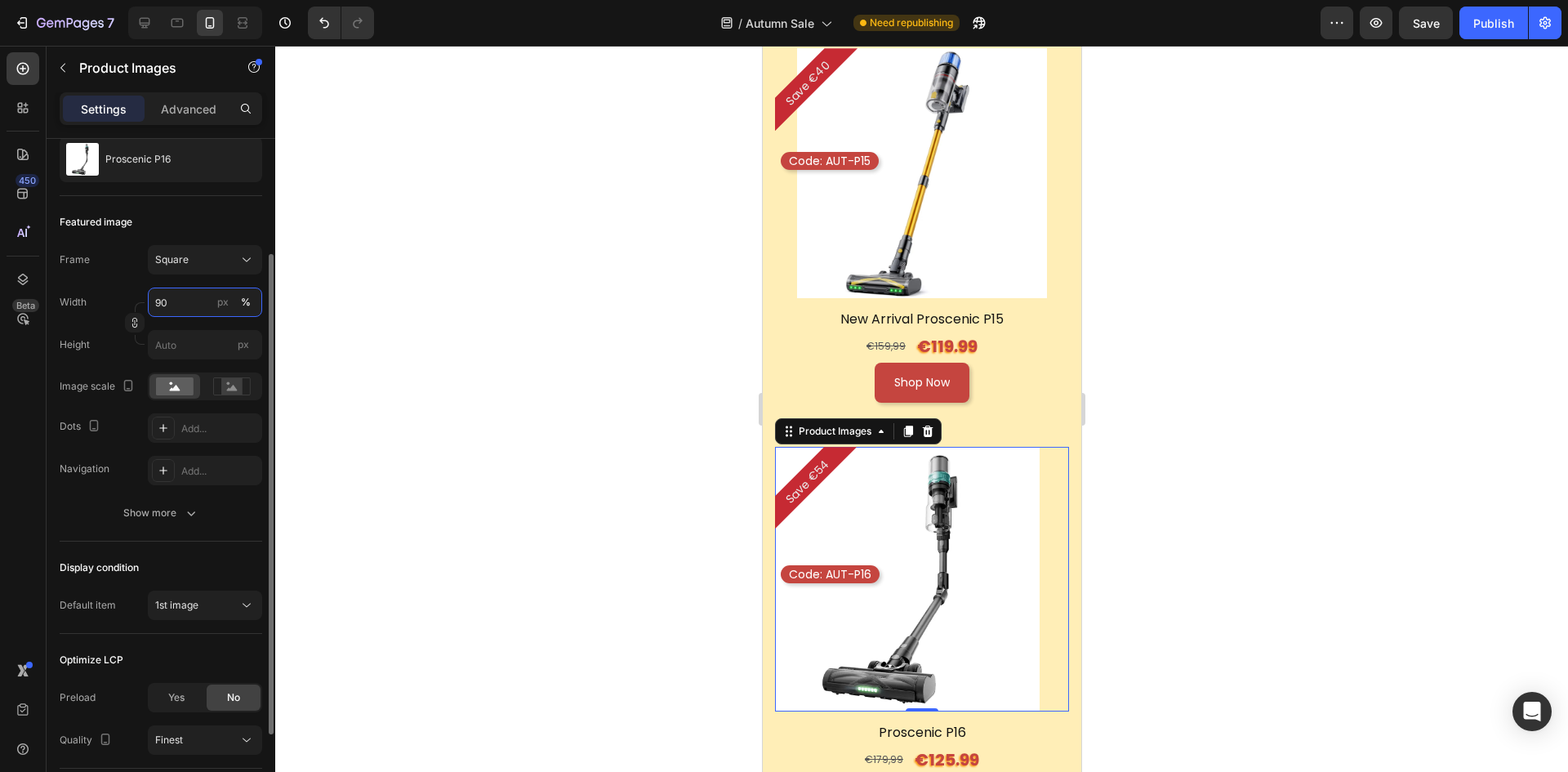
scroll to position [281, 0]
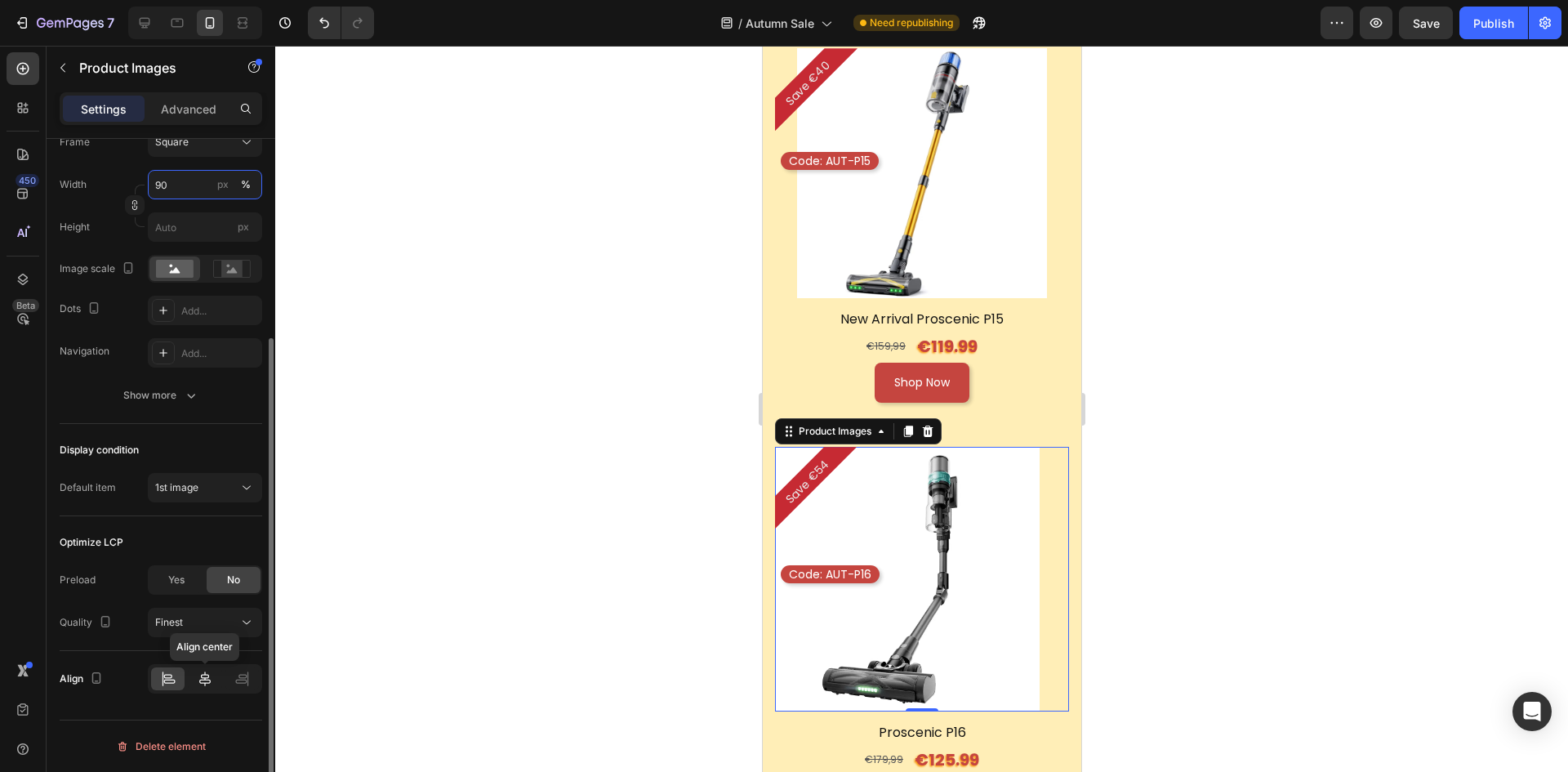
type input "90"
click at [205, 679] on icon at bounding box center [204, 679] width 12 height 15
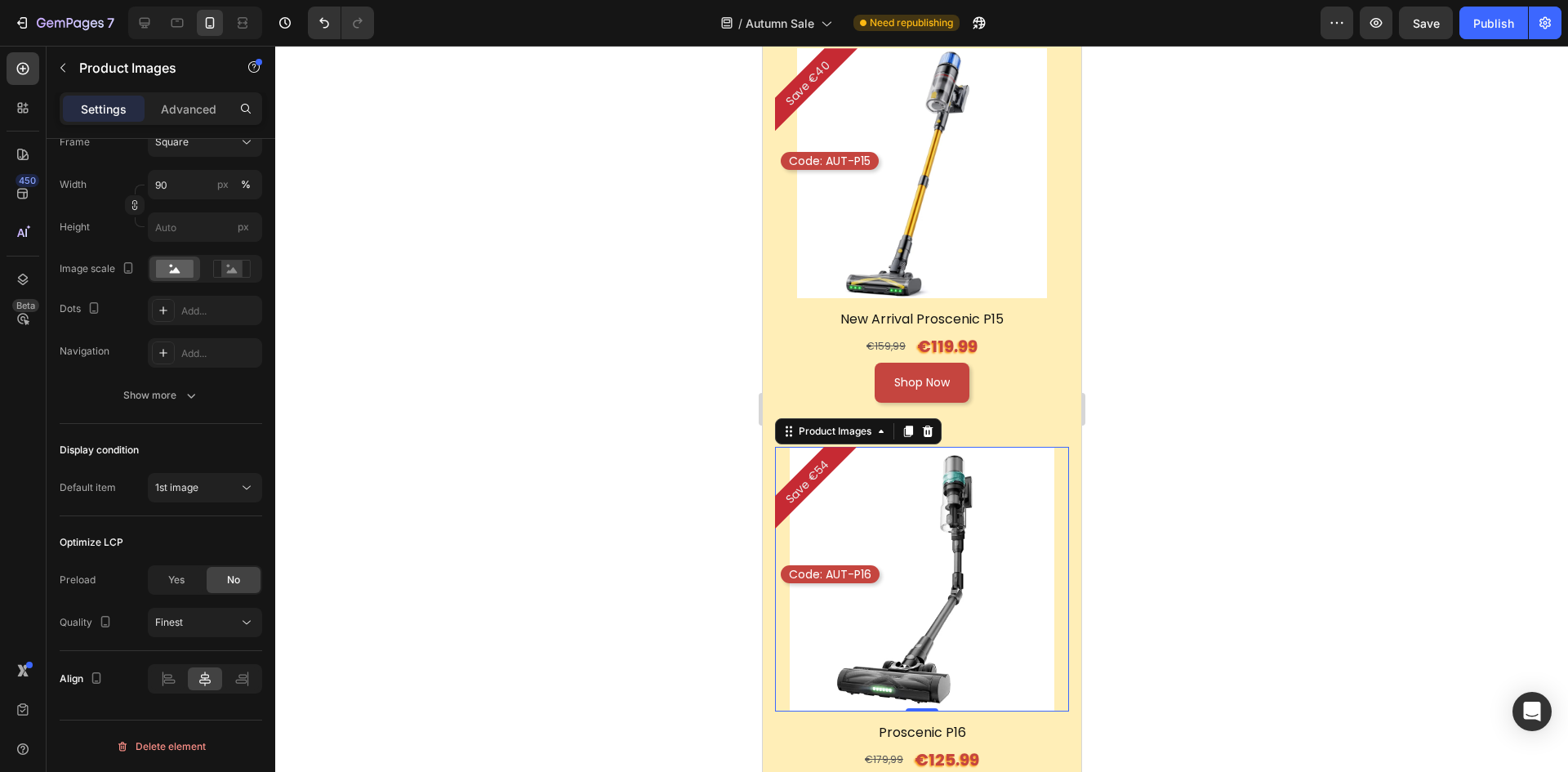
click at [1172, 593] on div at bounding box center [921, 408] width 1293 height 726
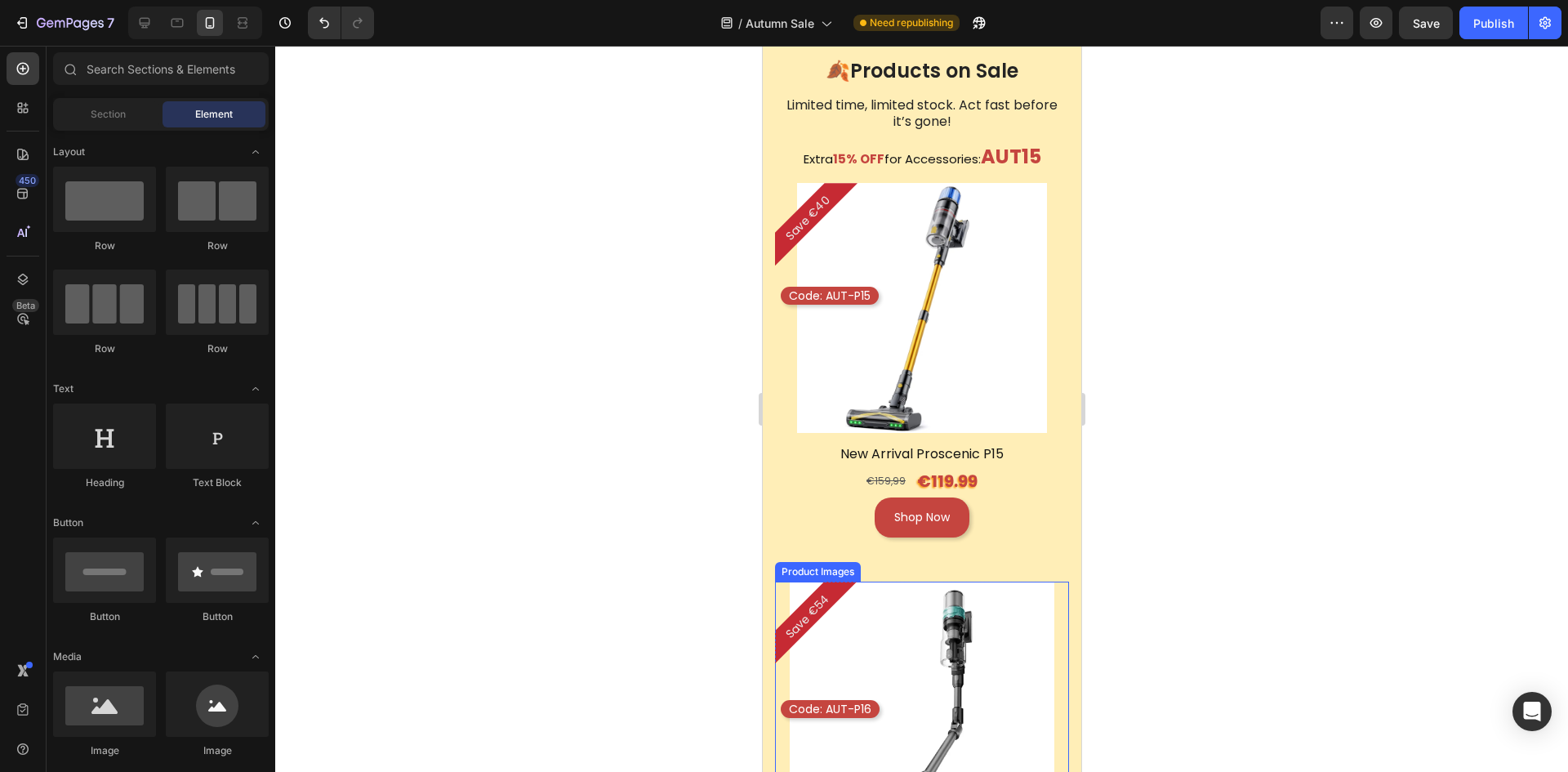
scroll to position [1470, 0]
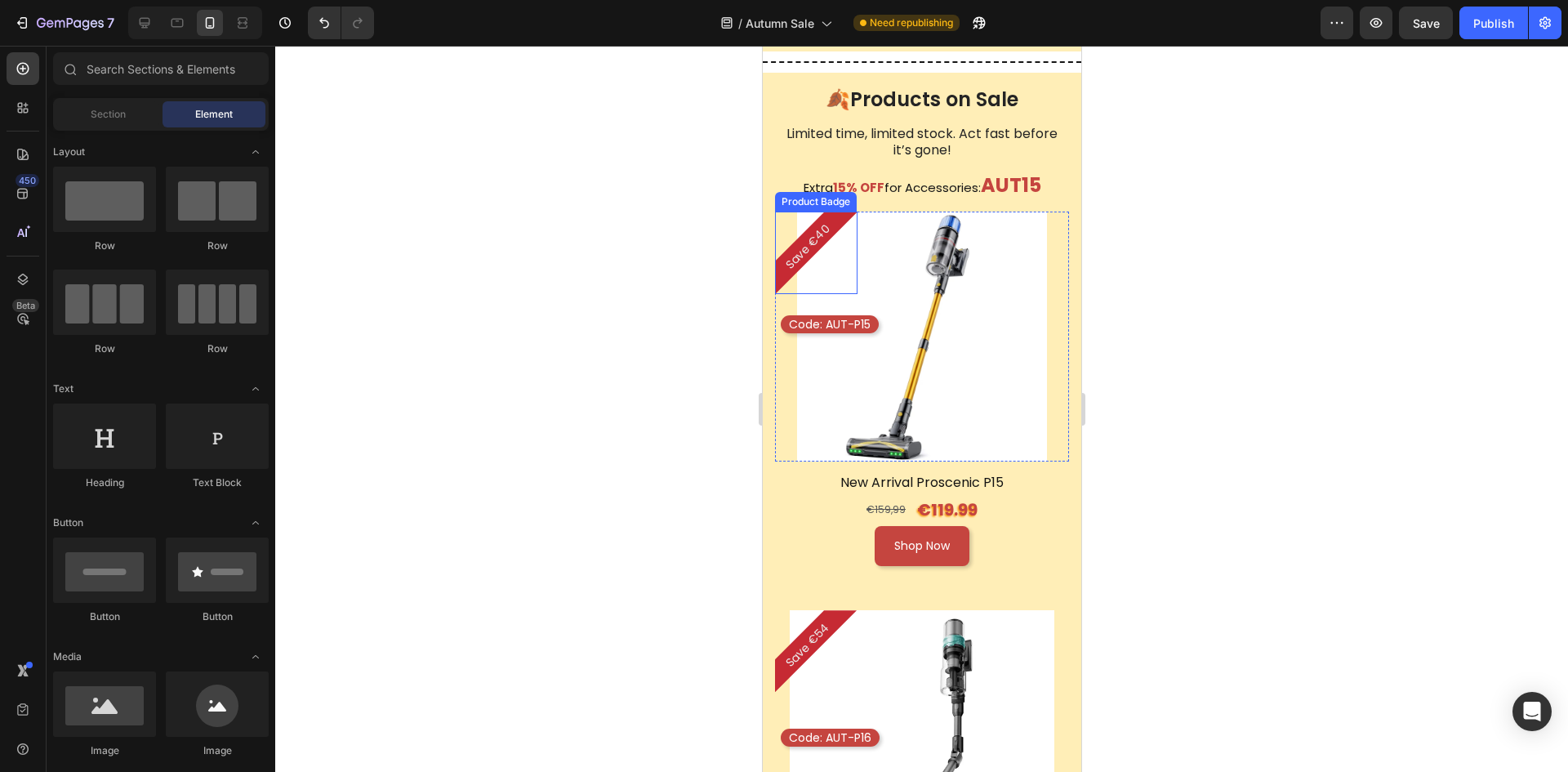
click at [812, 228] on pre "Save €40" at bounding box center [808, 247] width 73 height 73
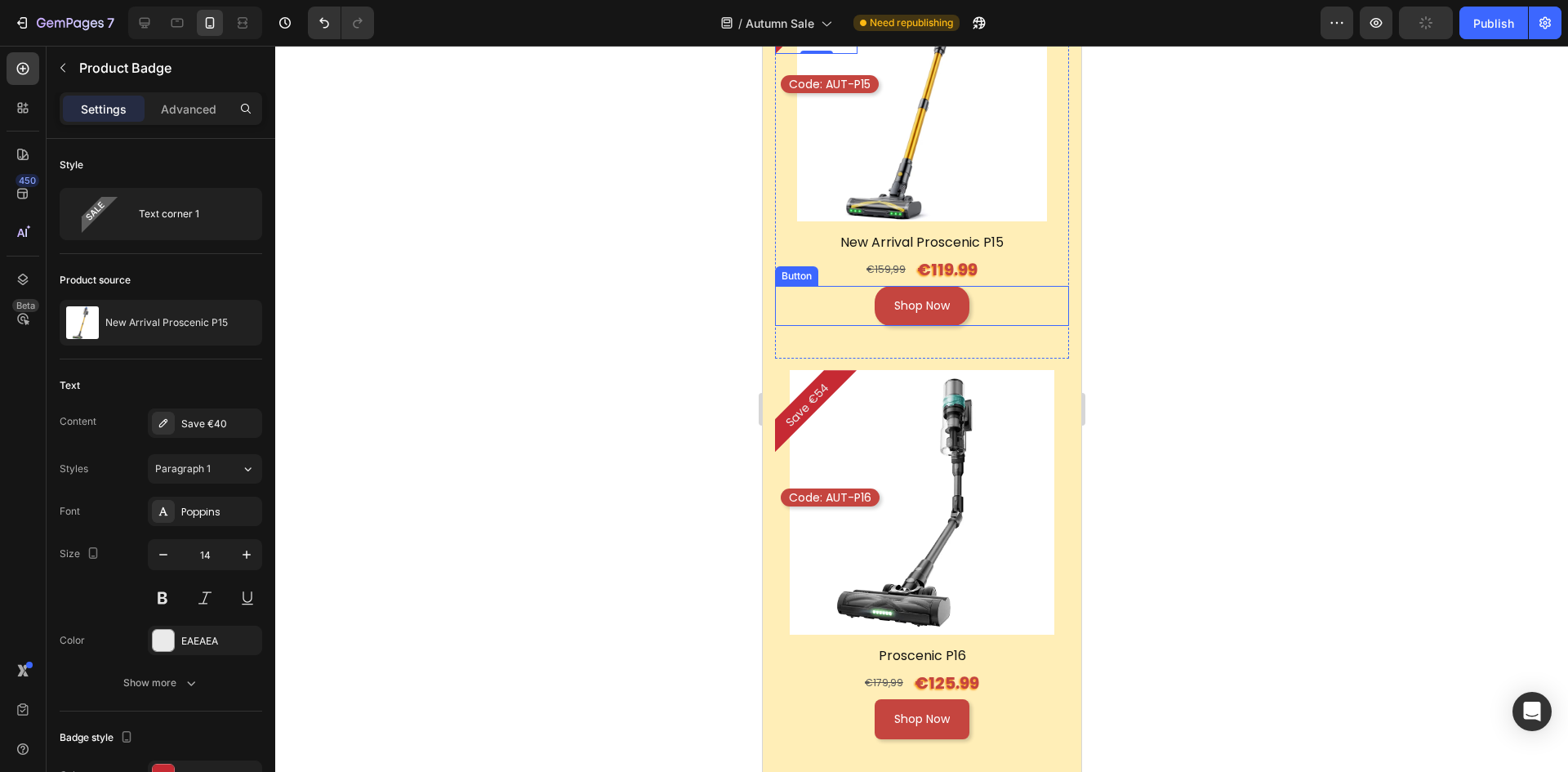
scroll to position [1715, 0]
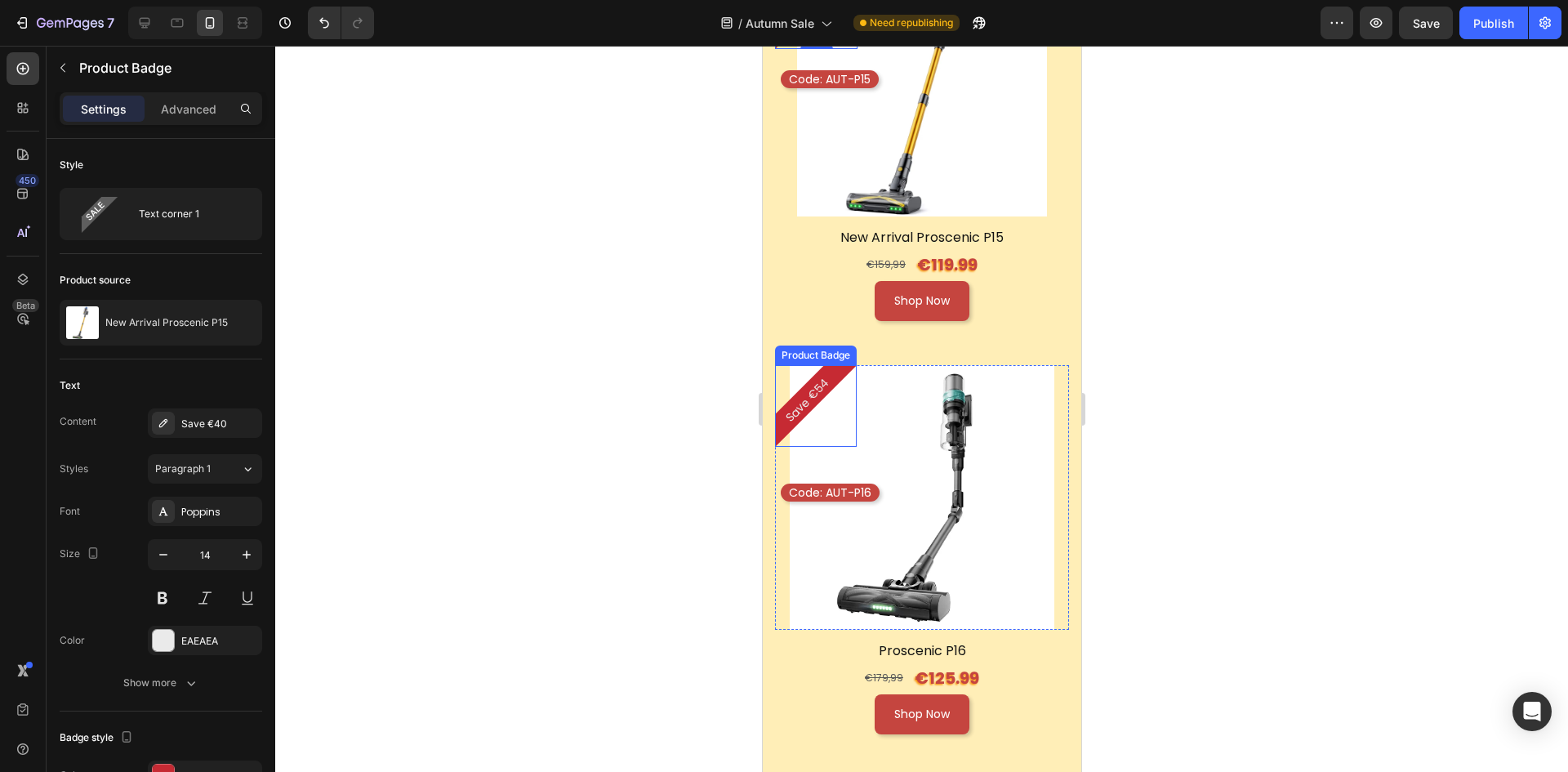
click at [810, 372] on pre "Save €54" at bounding box center [808, 400] width 73 height 73
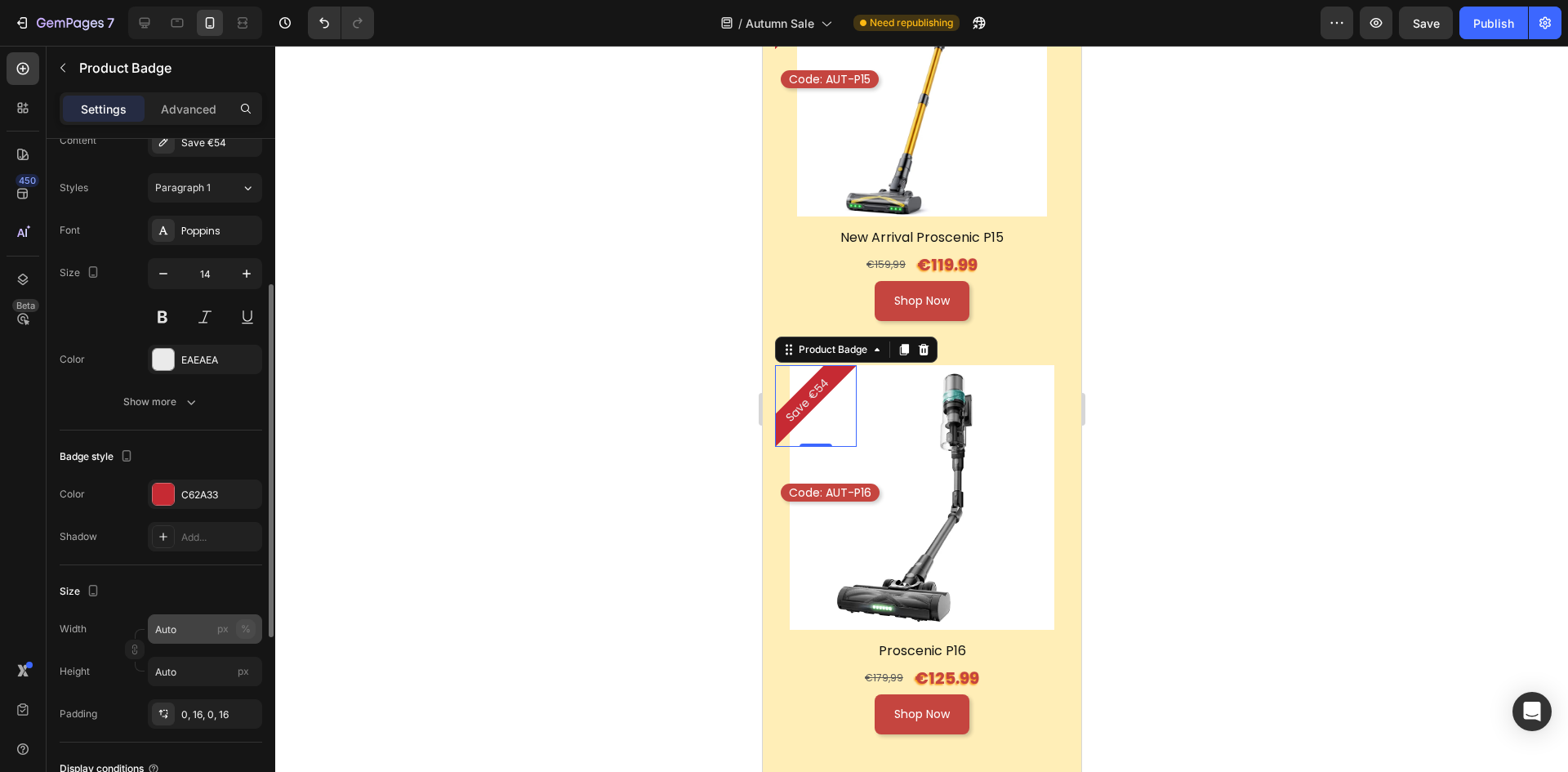
click at [239, 626] on button "%" at bounding box center [246, 629] width 20 height 20
click at [189, 632] on input "1" at bounding box center [204, 628] width 115 height 29
type input "19"
type input "1"
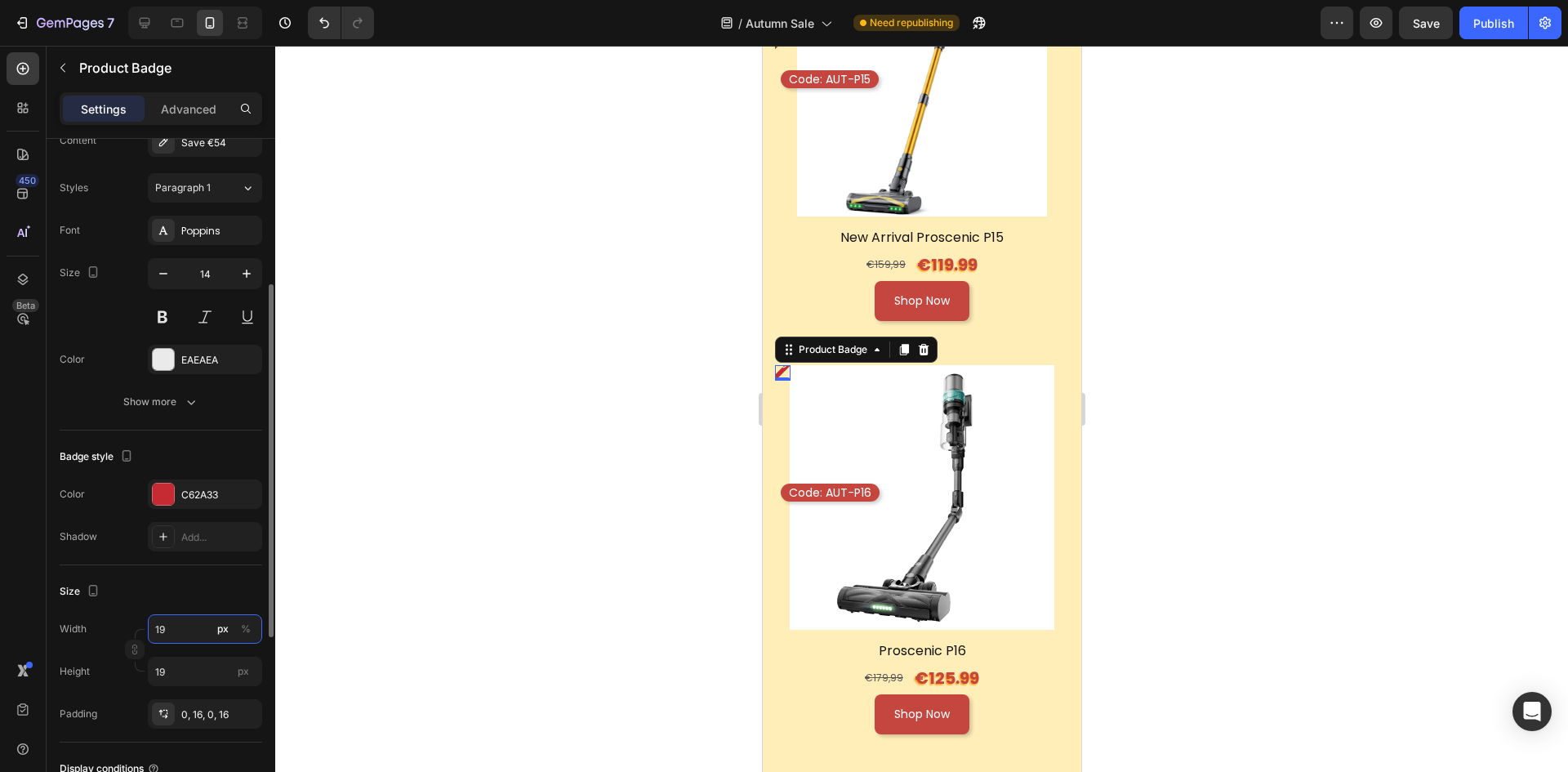
type input "1"
type input "9"
type input "90"
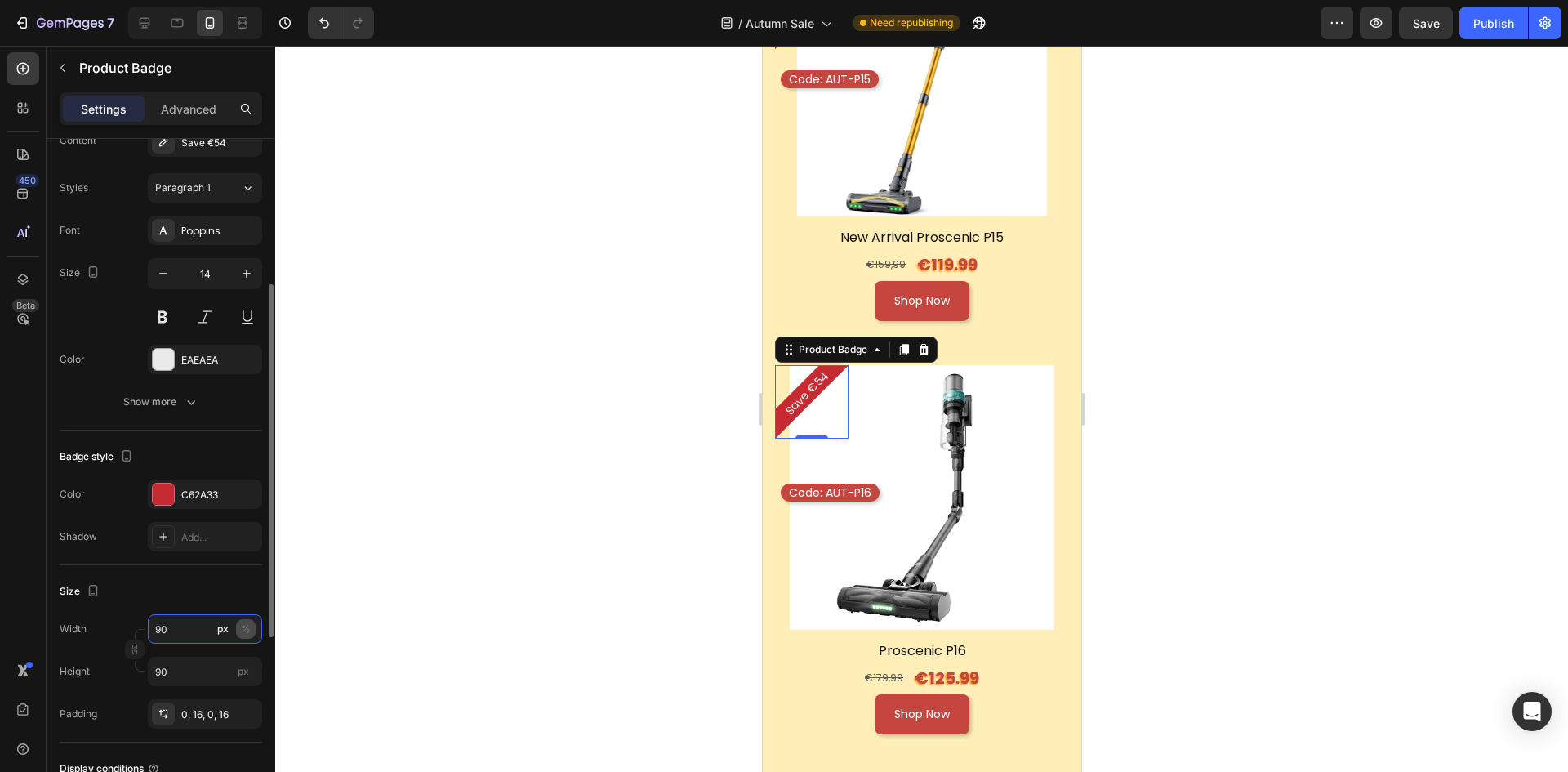
type input "90"
click at [249, 632] on div "%" at bounding box center [245, 629] width 10 height 15
type input "Auto"
click at [420, 553] on div at bounding box center [921, 408] width 1293 height 726
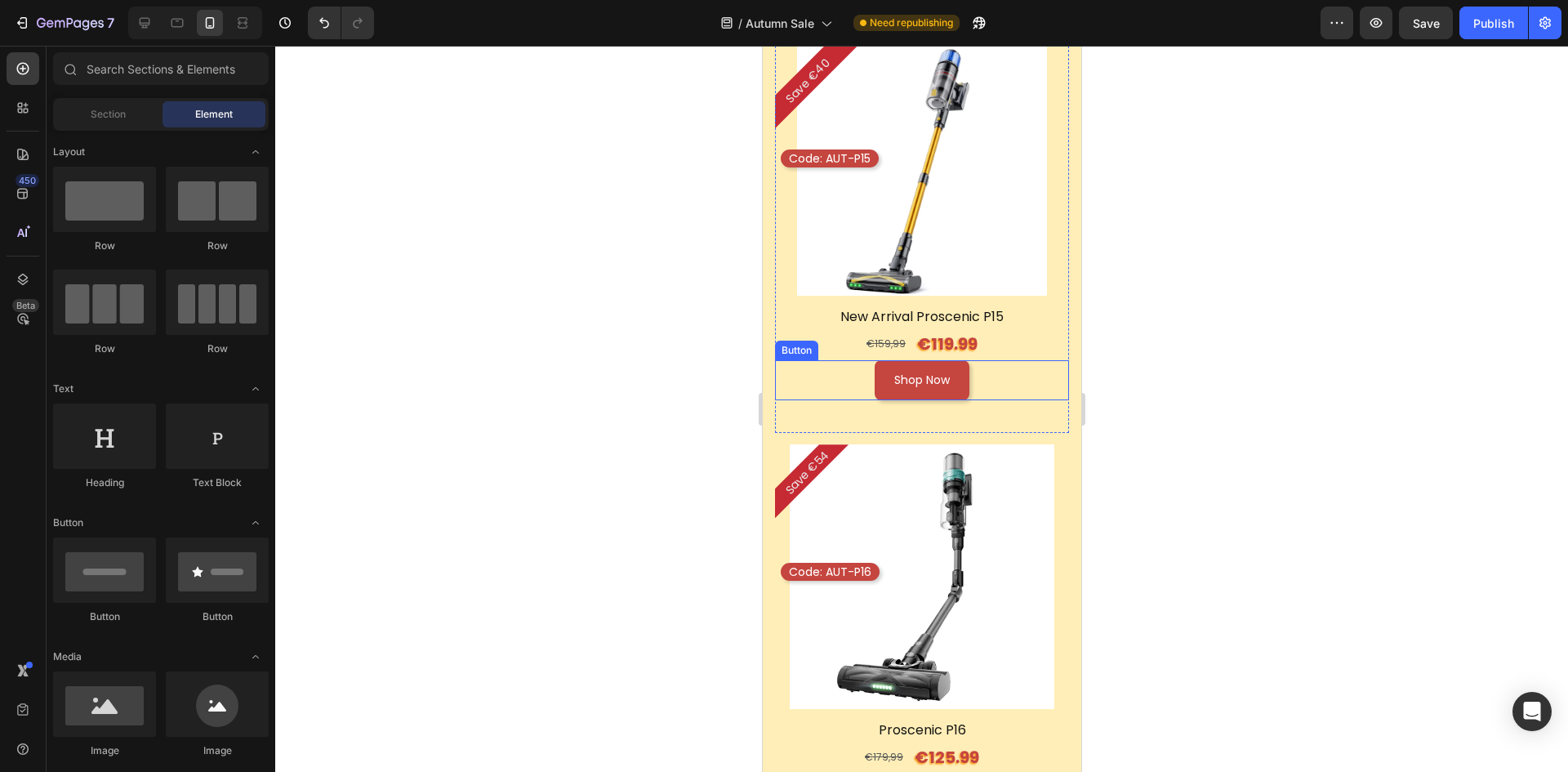
scroll to position [1715, 0]
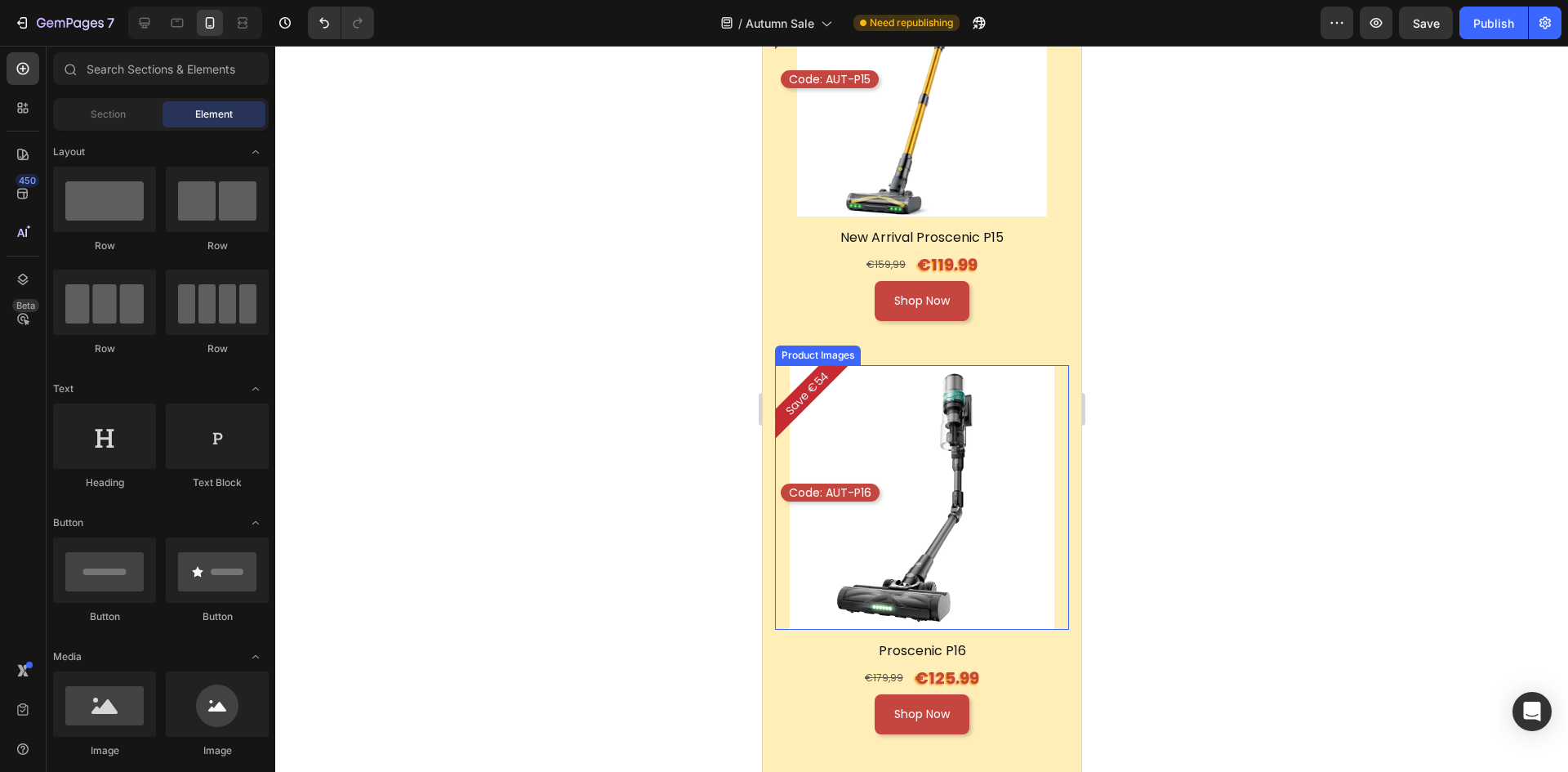
click at [1026, 463] on img at bounding box center [921, 497] width 265 height 265
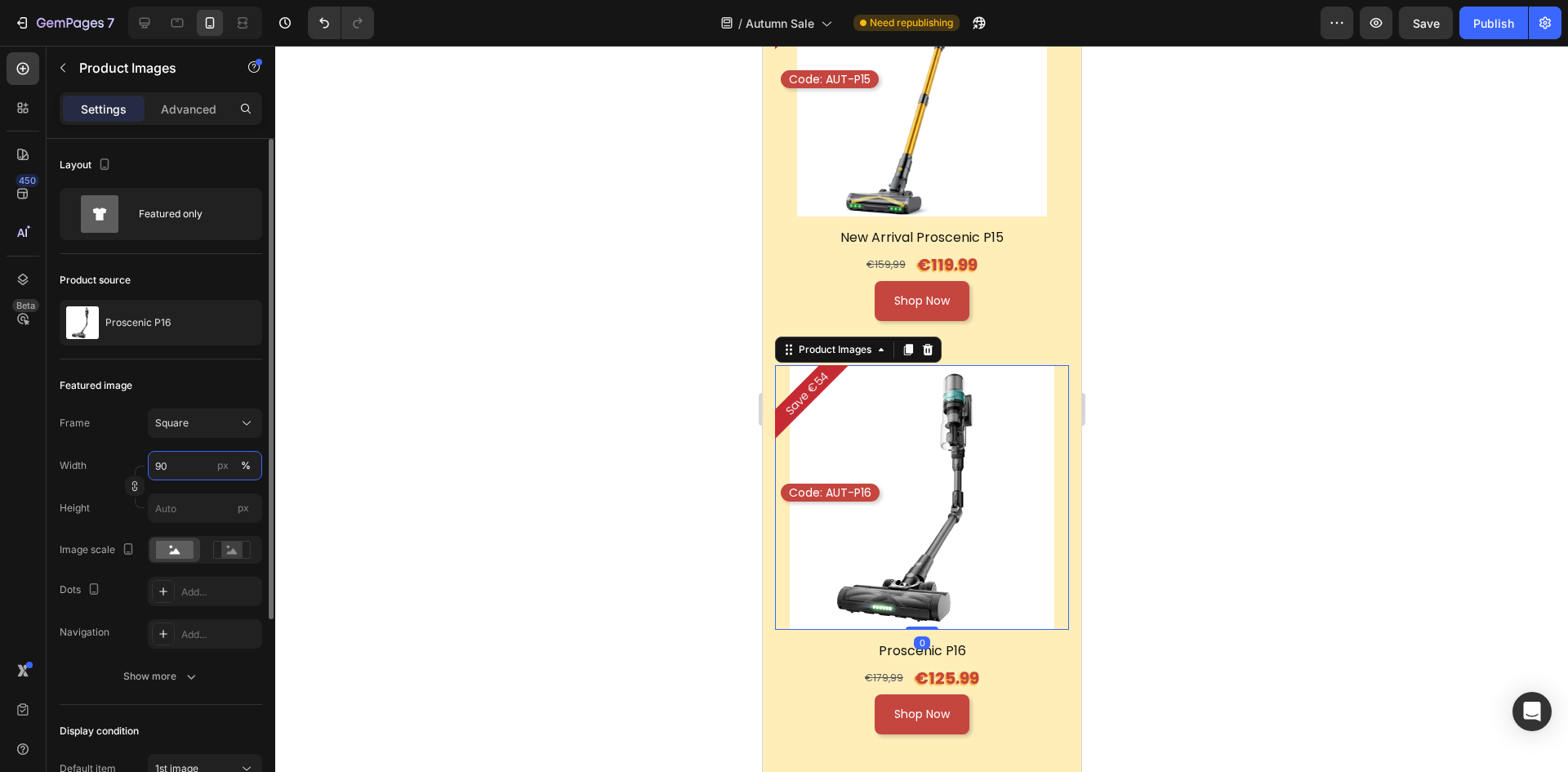
click at [154, 467] on input "90" at bounding box center [204, 466] width 115 height 29
type input "85"
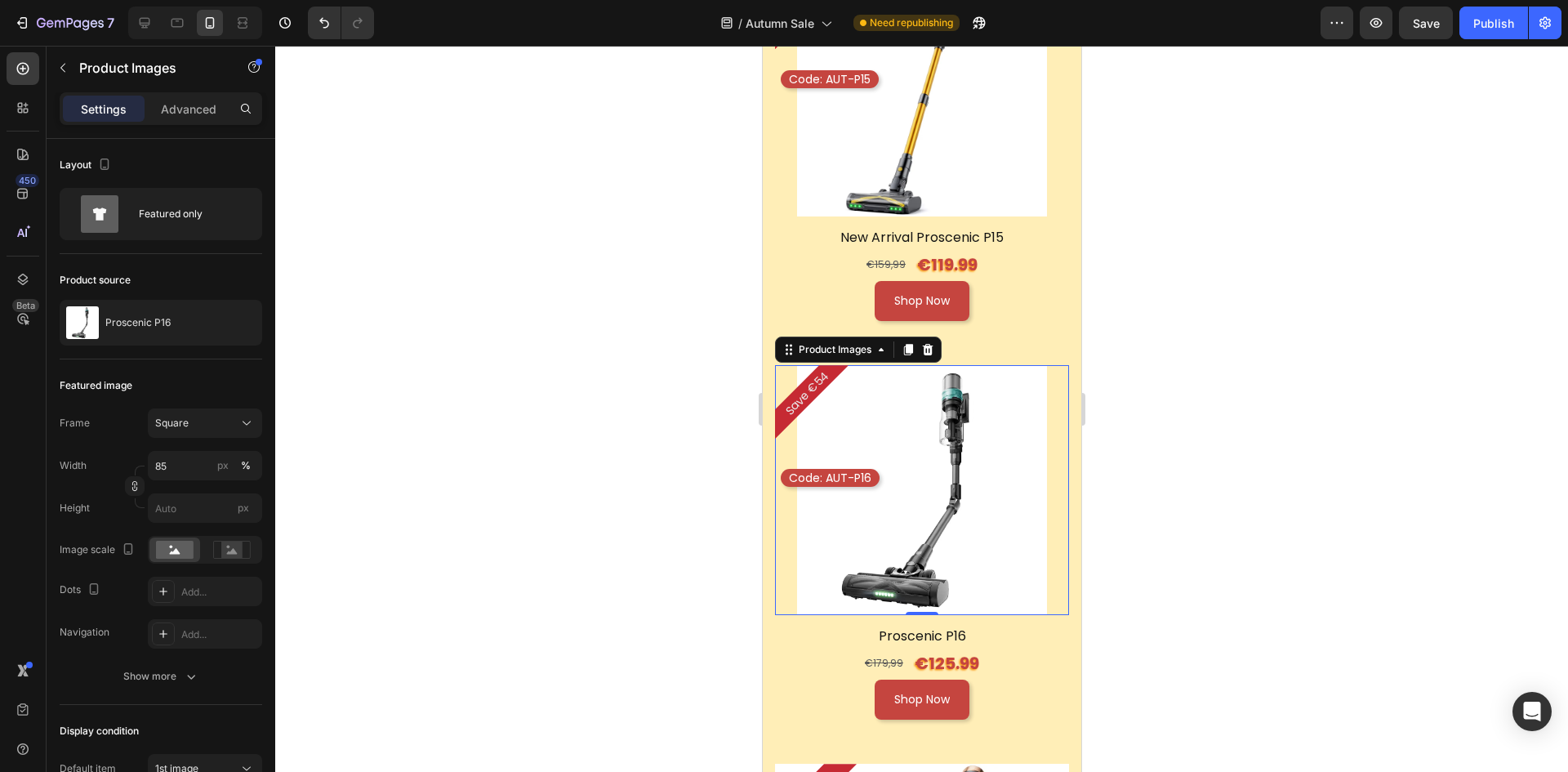
click at [1262, 450] on div at bounding box center [921, 408] width 1293 height 726
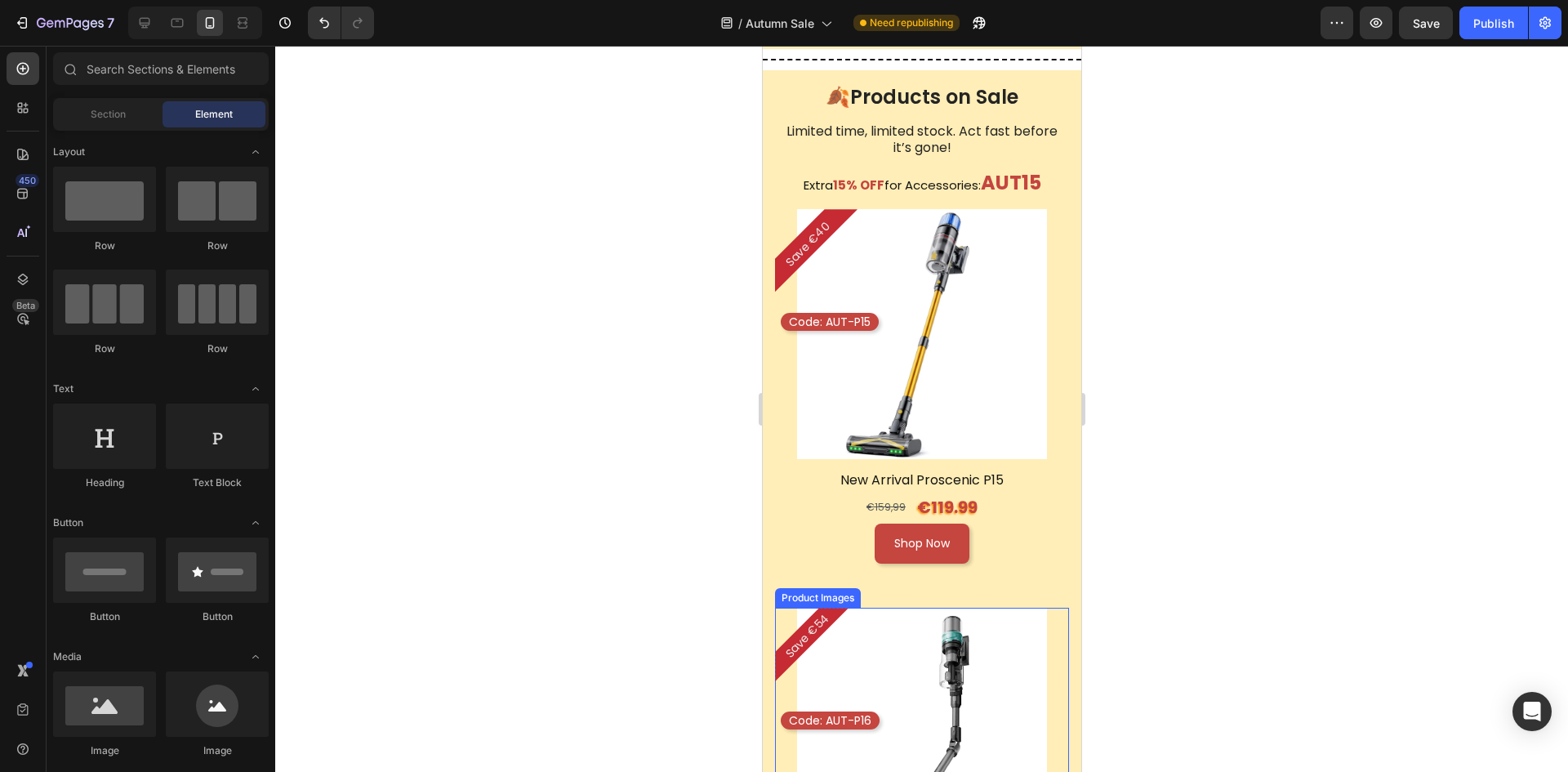
scroll to position [1389, 0]
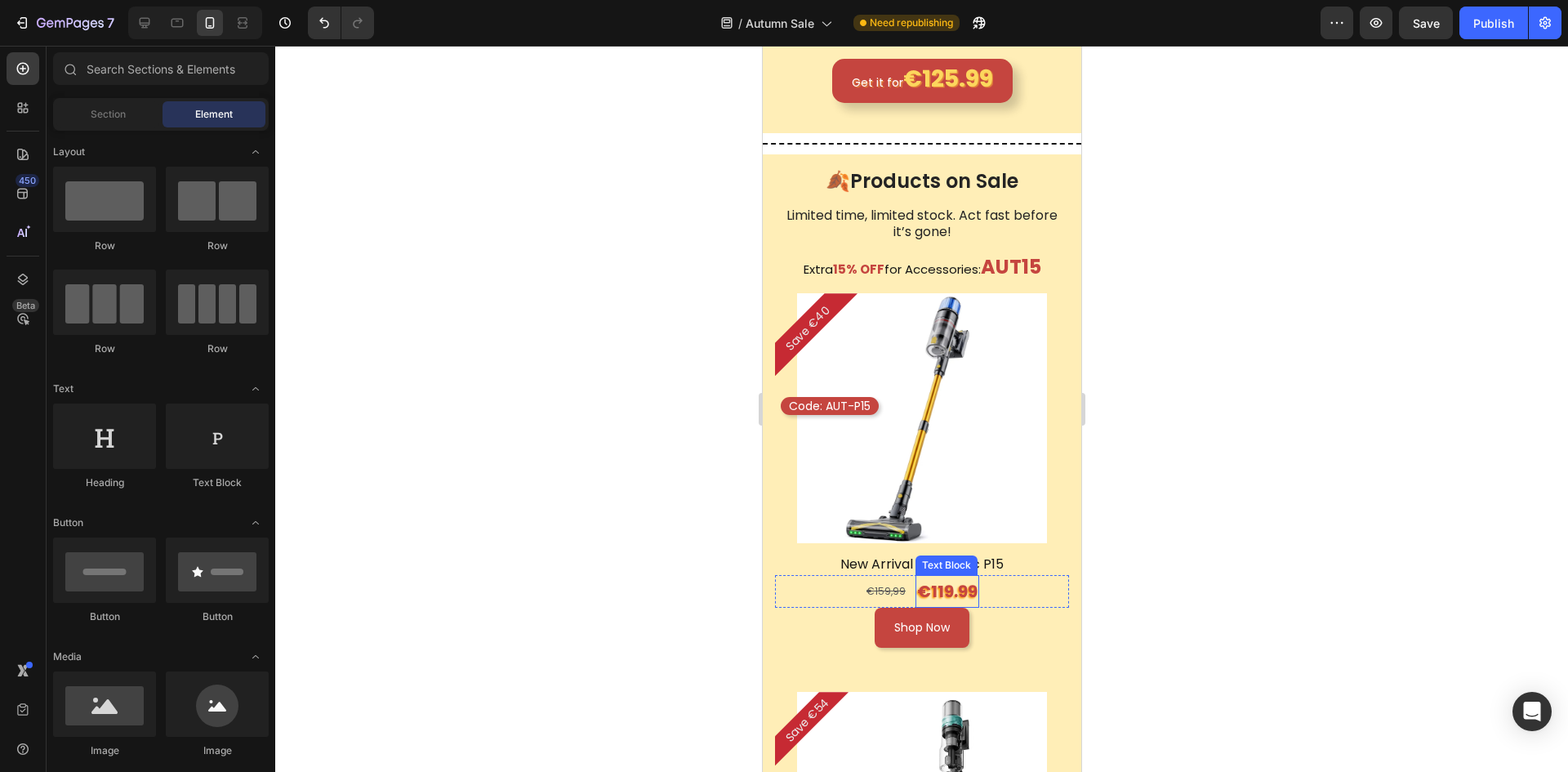
click at [965, 577] on p "€119.99" at bounding box center [947, 591] width 60 height 29
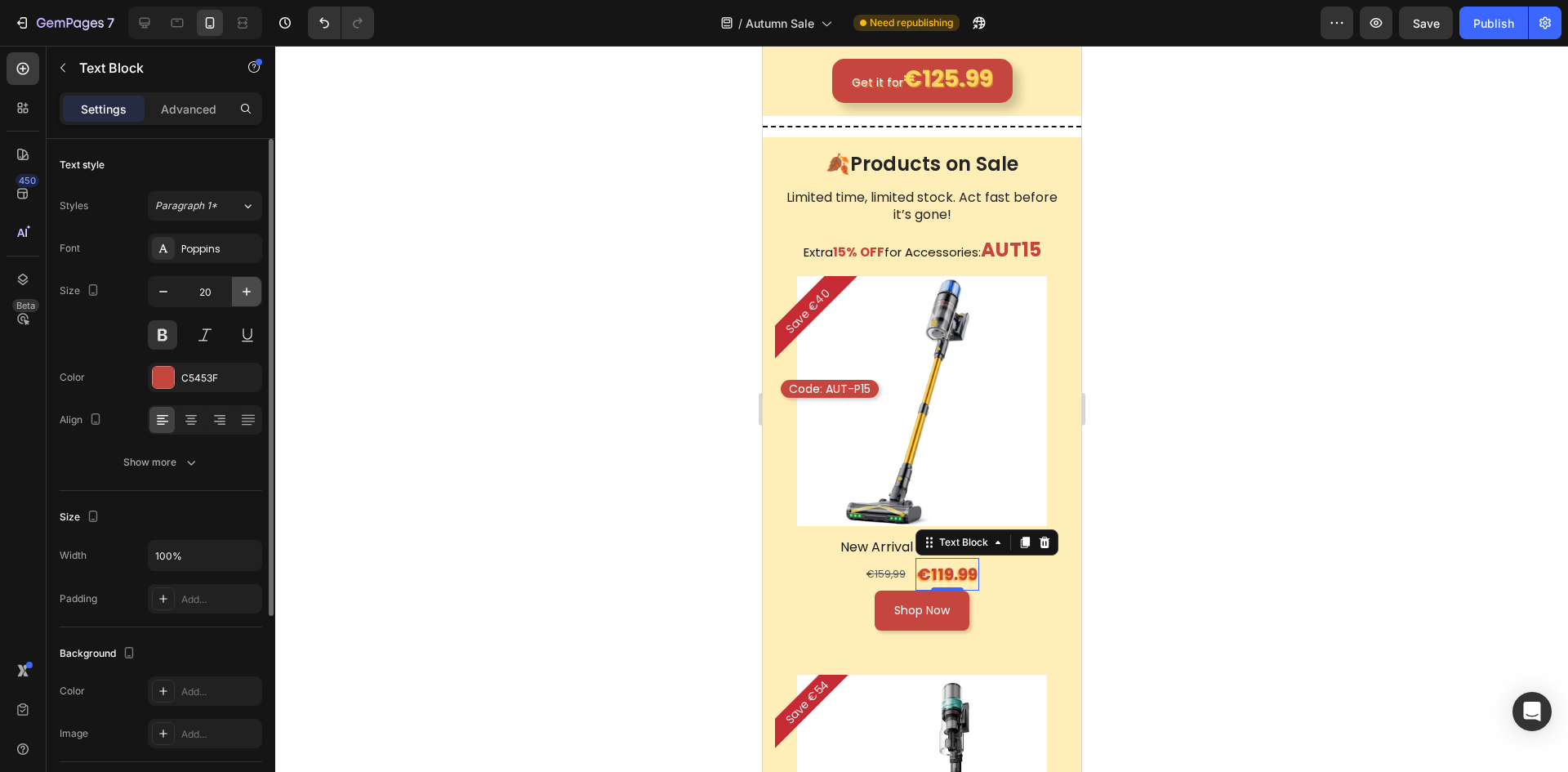
click at [244, 294] on icon "button" at bounding box center [246, 291] width 16 height 16
click at [244, 293] on icon "button" at bounding box center [246, 291] width 16 height 16
type input "24"
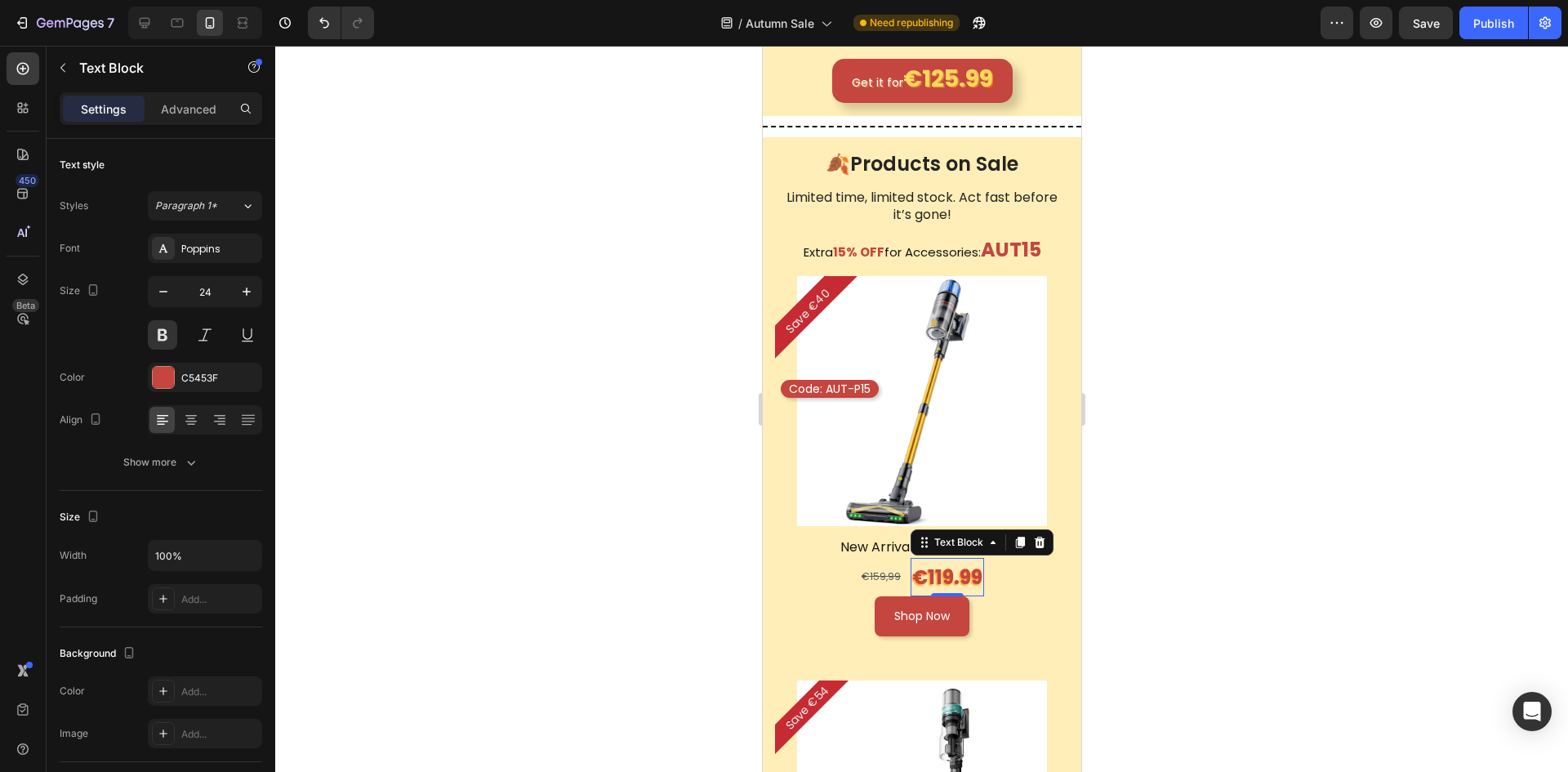
click at [1273, 542] on div at bounding box center [921, 408] width 1293 height 726
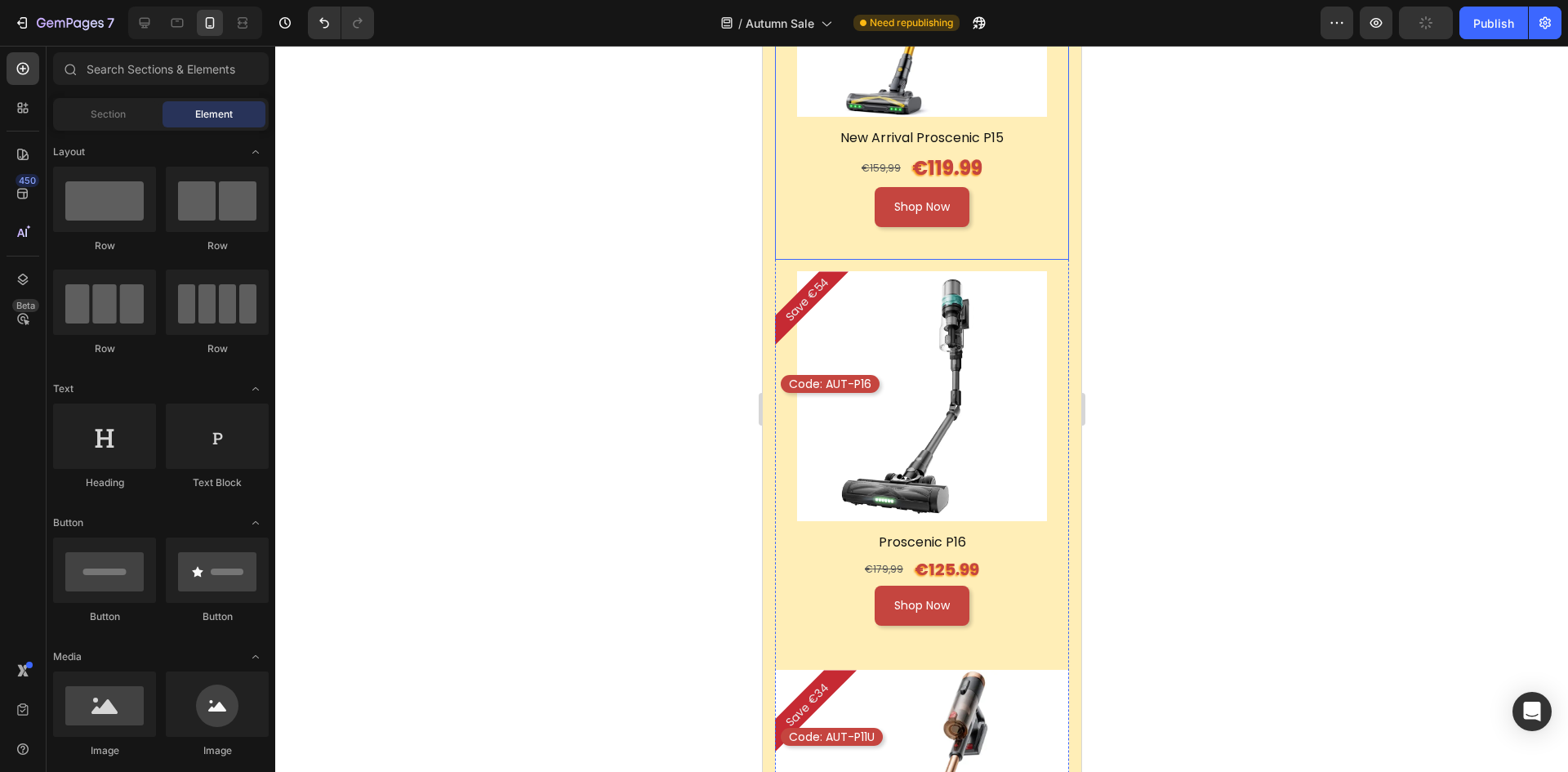
scroll to position [1879, 0]
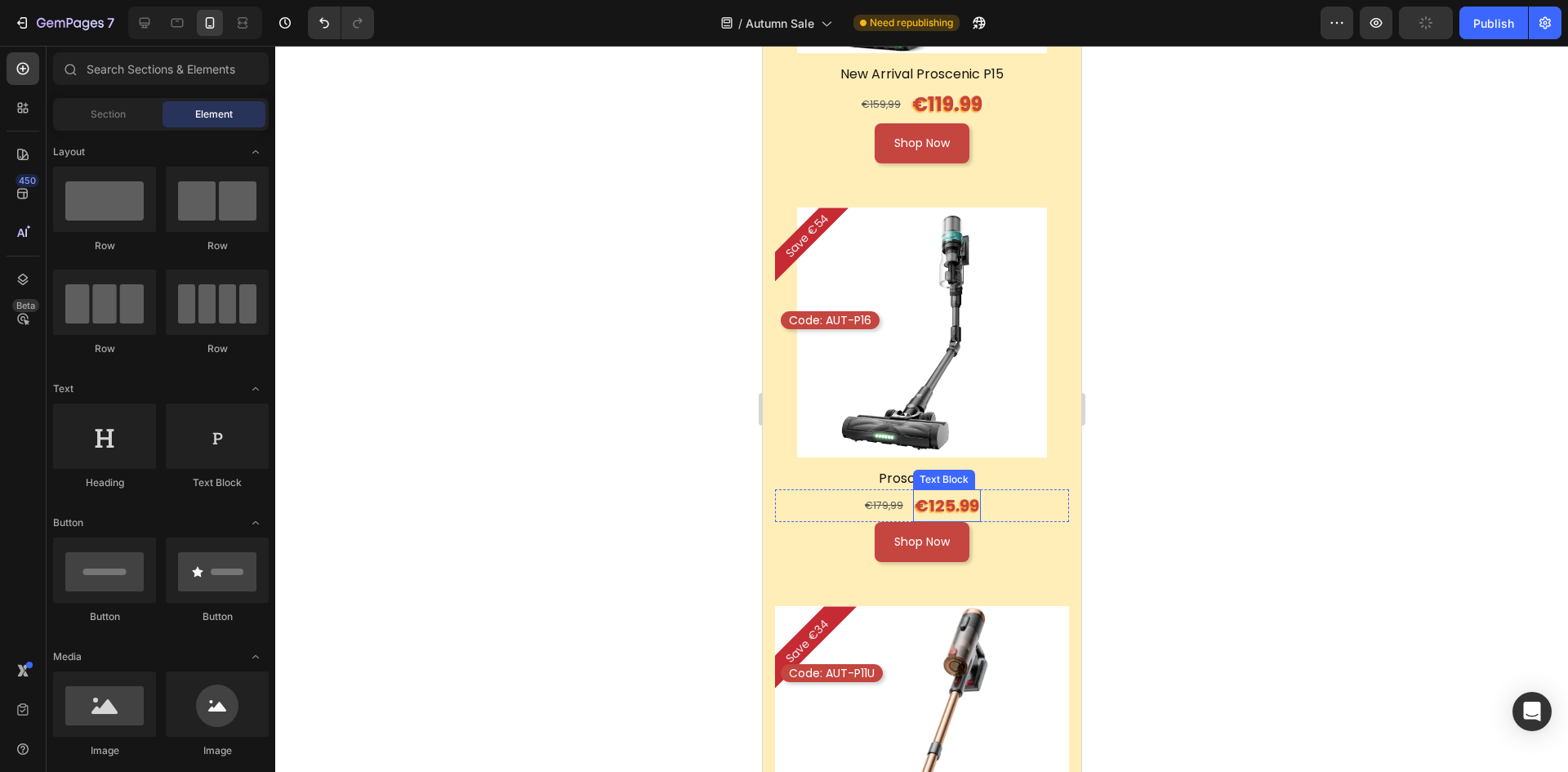
click at [937, 491] on p "€125.99" at bounding box center [946, 505] width 65 height 29
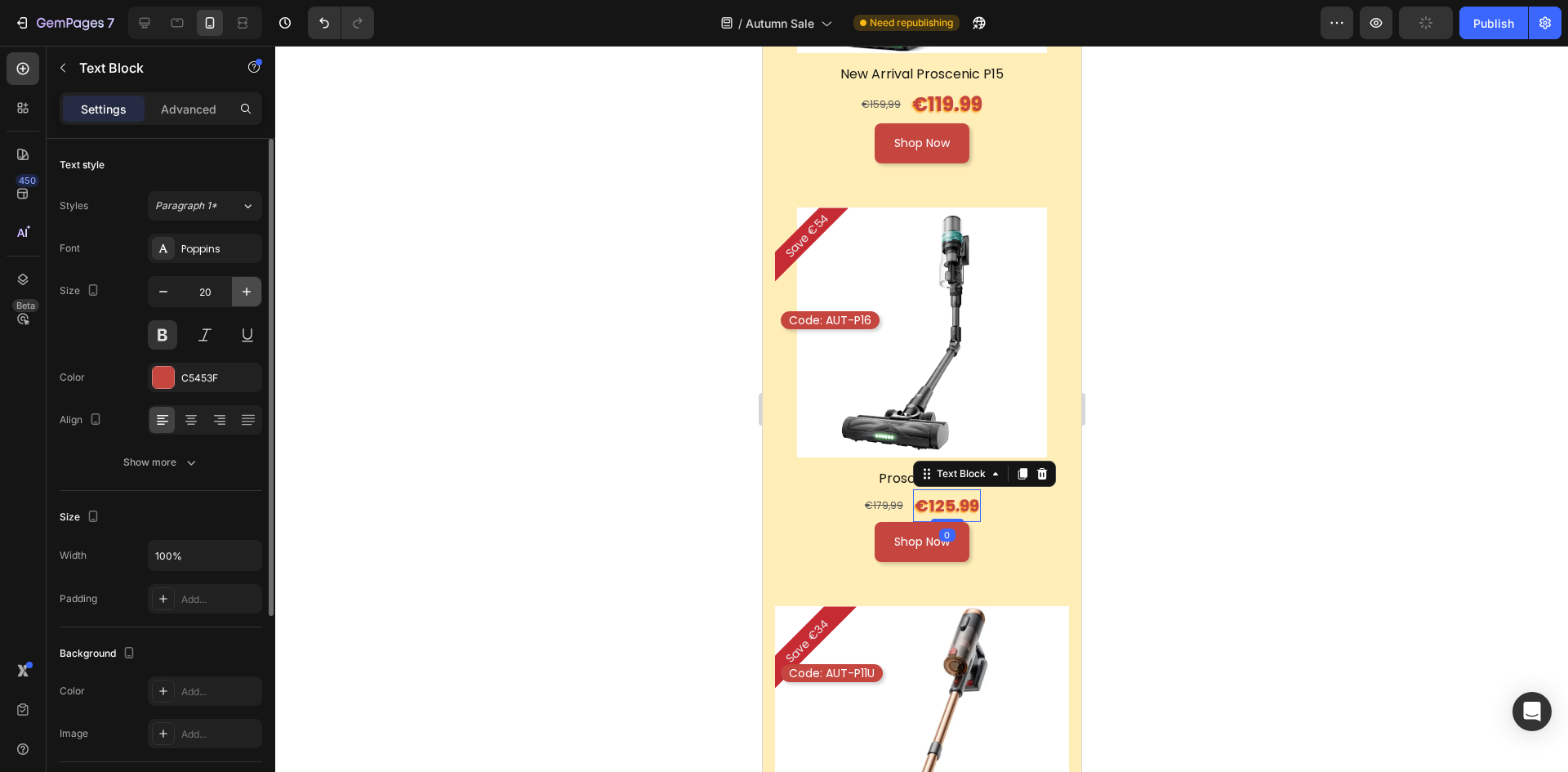
click at [238, 292] on icon "button" at bounding box center [246, 291] width 16 height 16
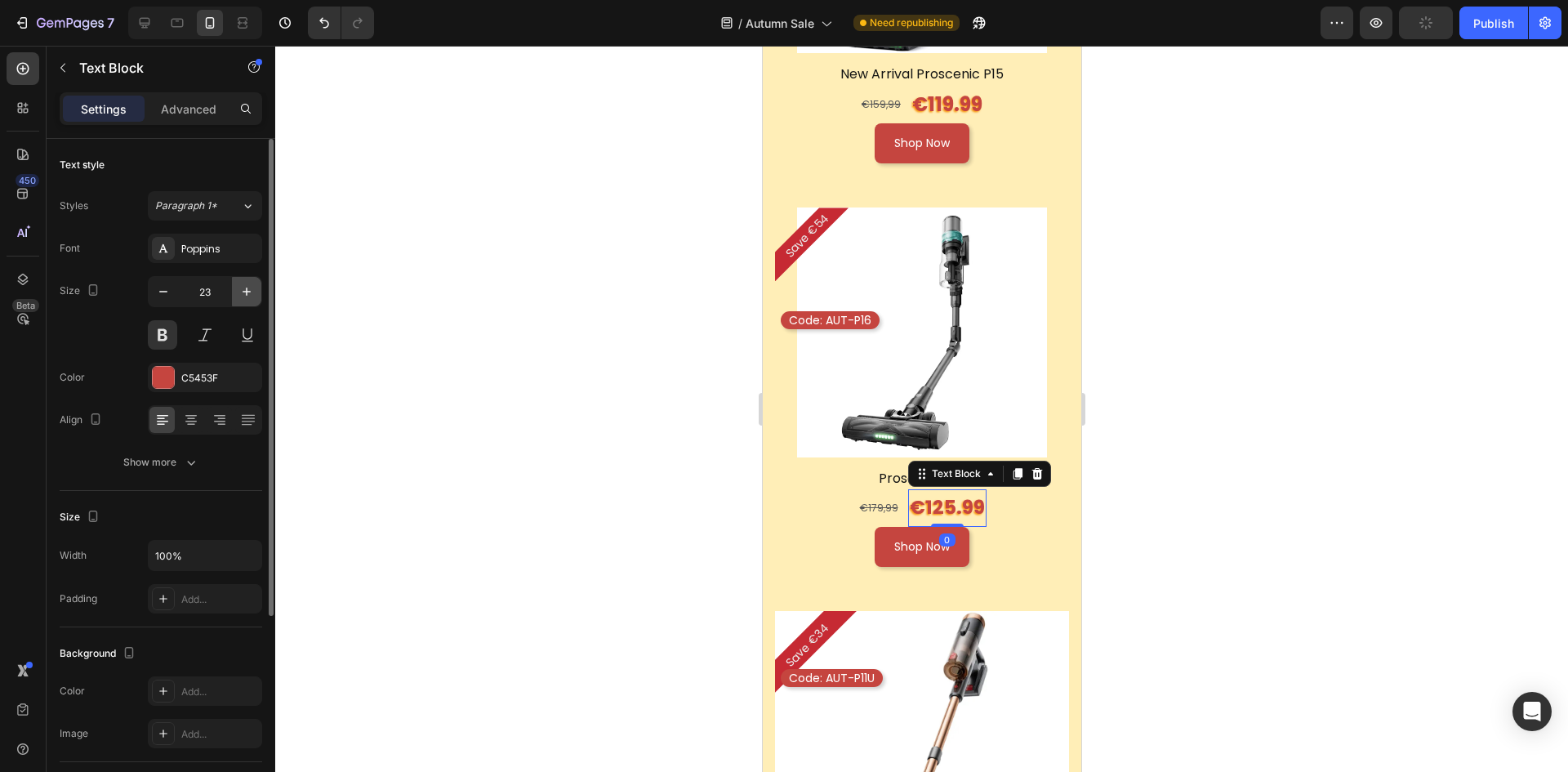
type input "24"
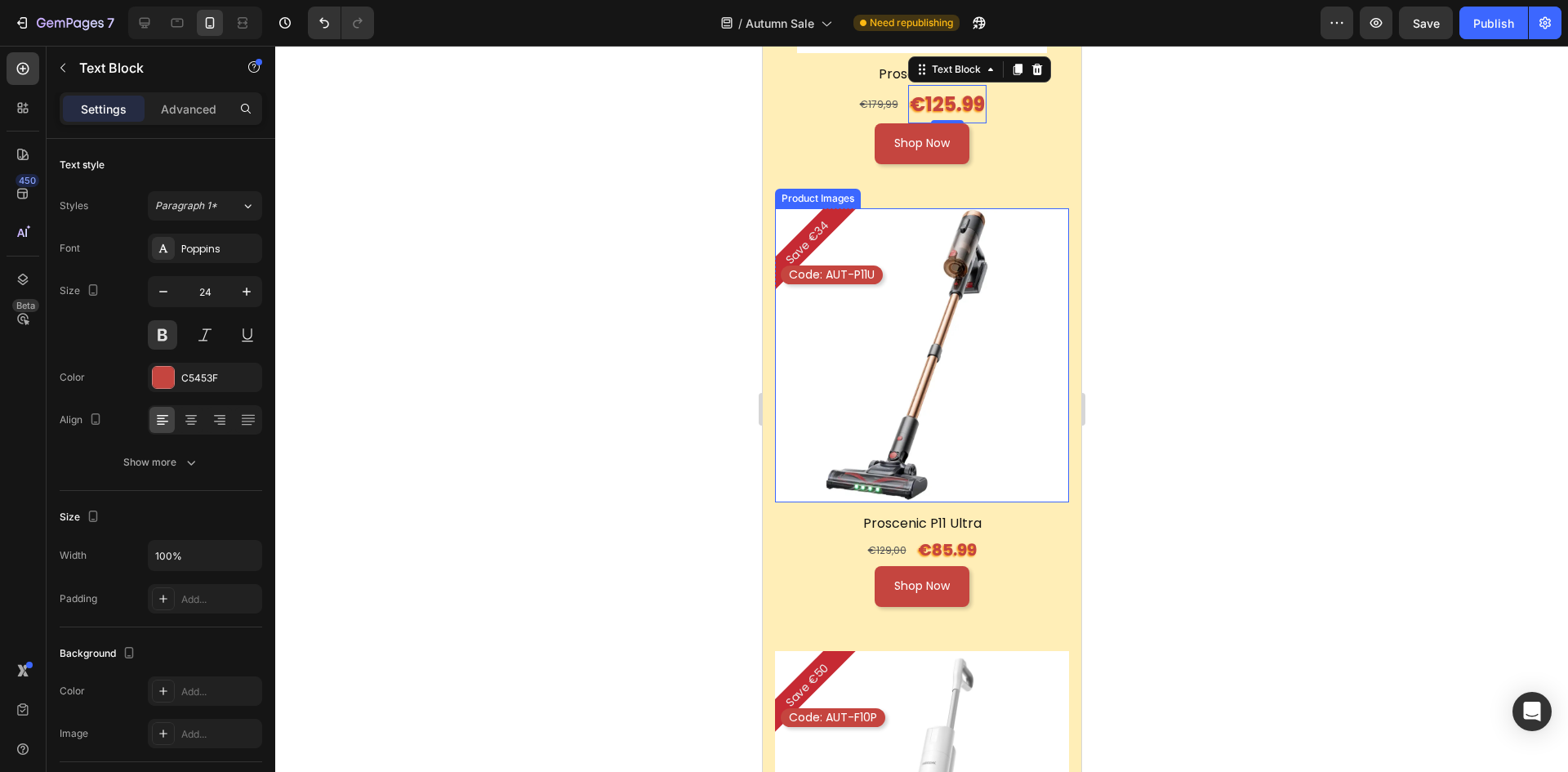
scroll to position [2287, 0]
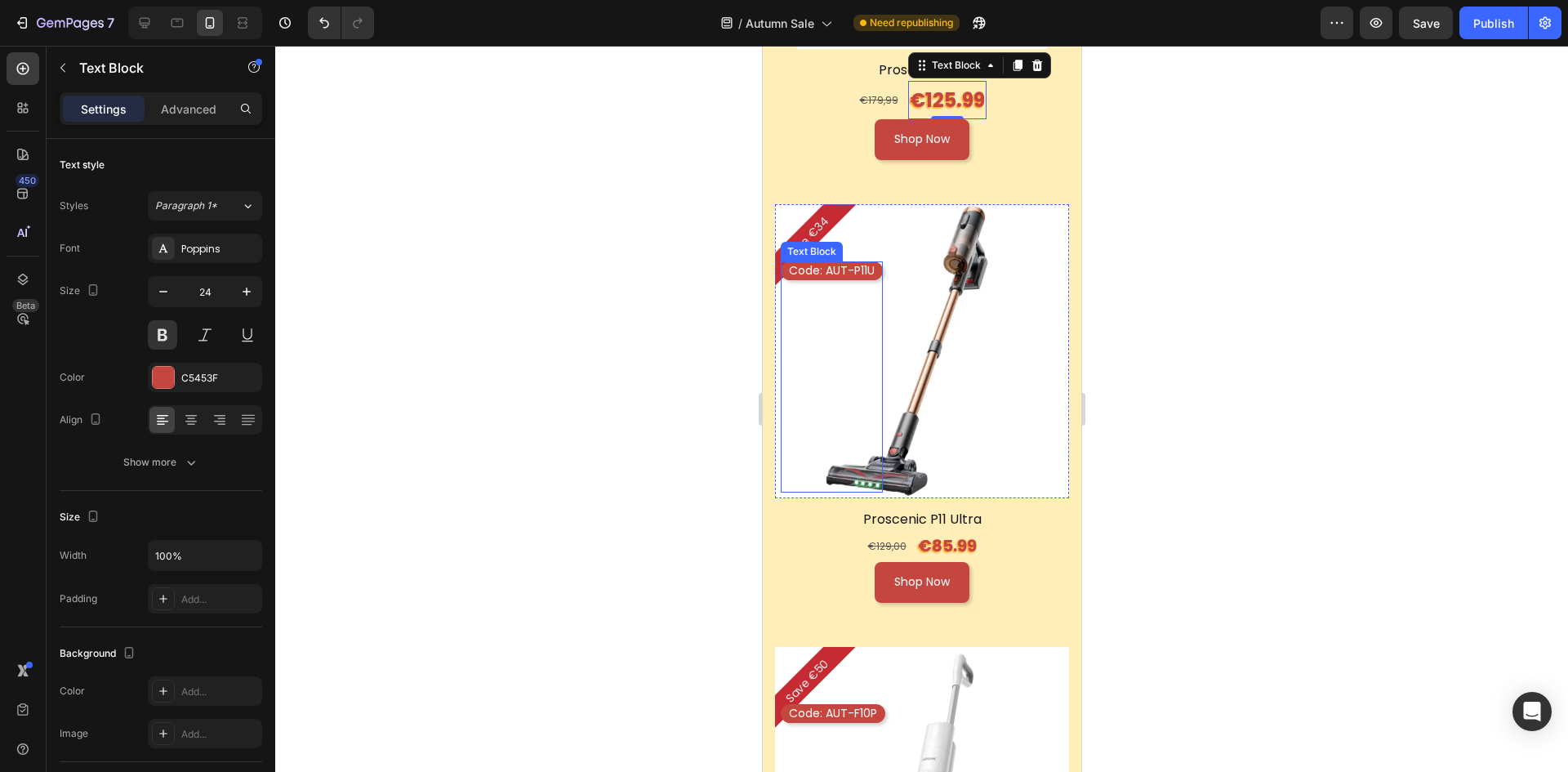
click at [878, 336] on div "Code: AUT-P11U Text Block" at bounding box center [831, 376] width 102 height 230
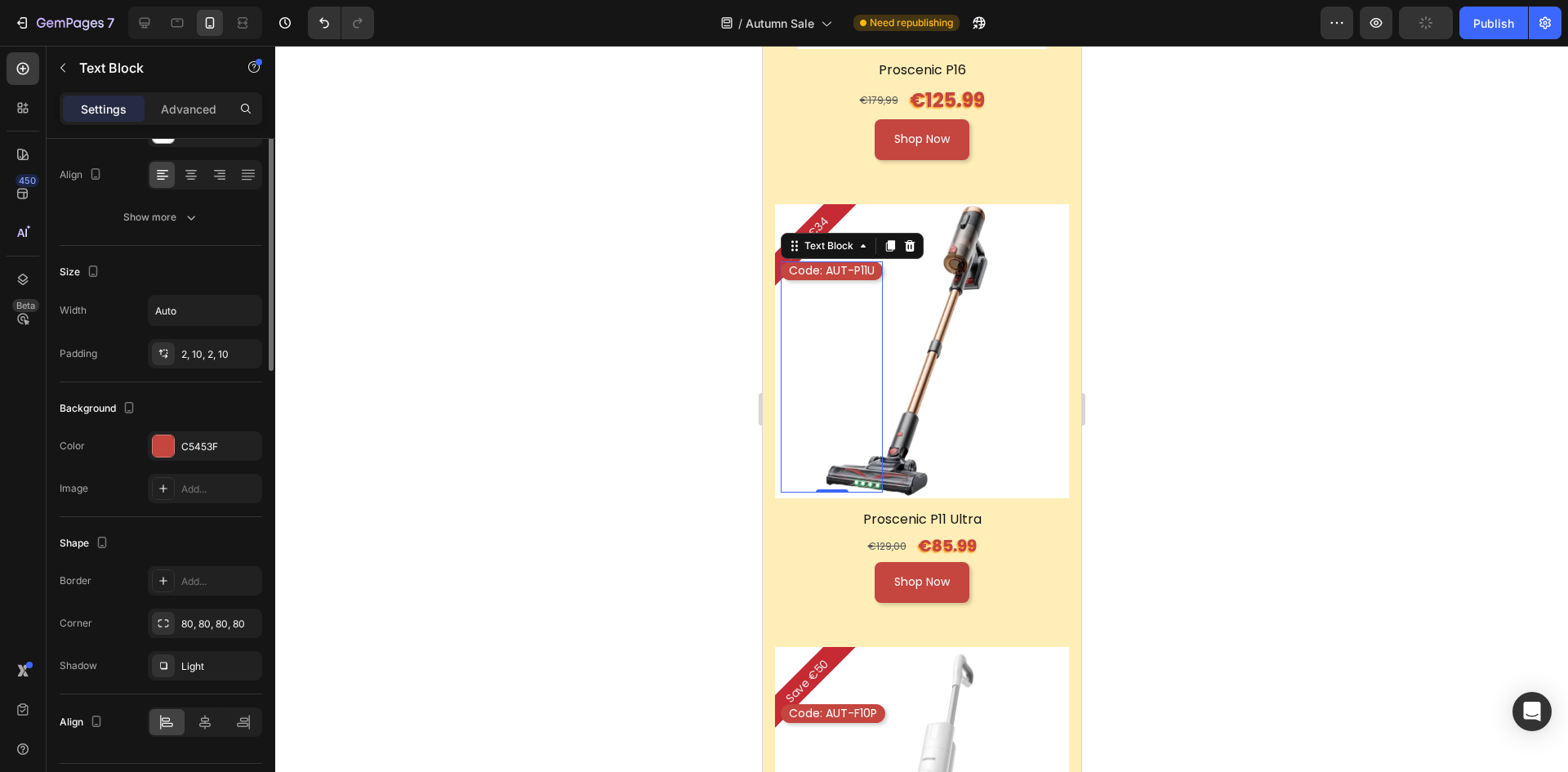
scroll to position [0, 0]
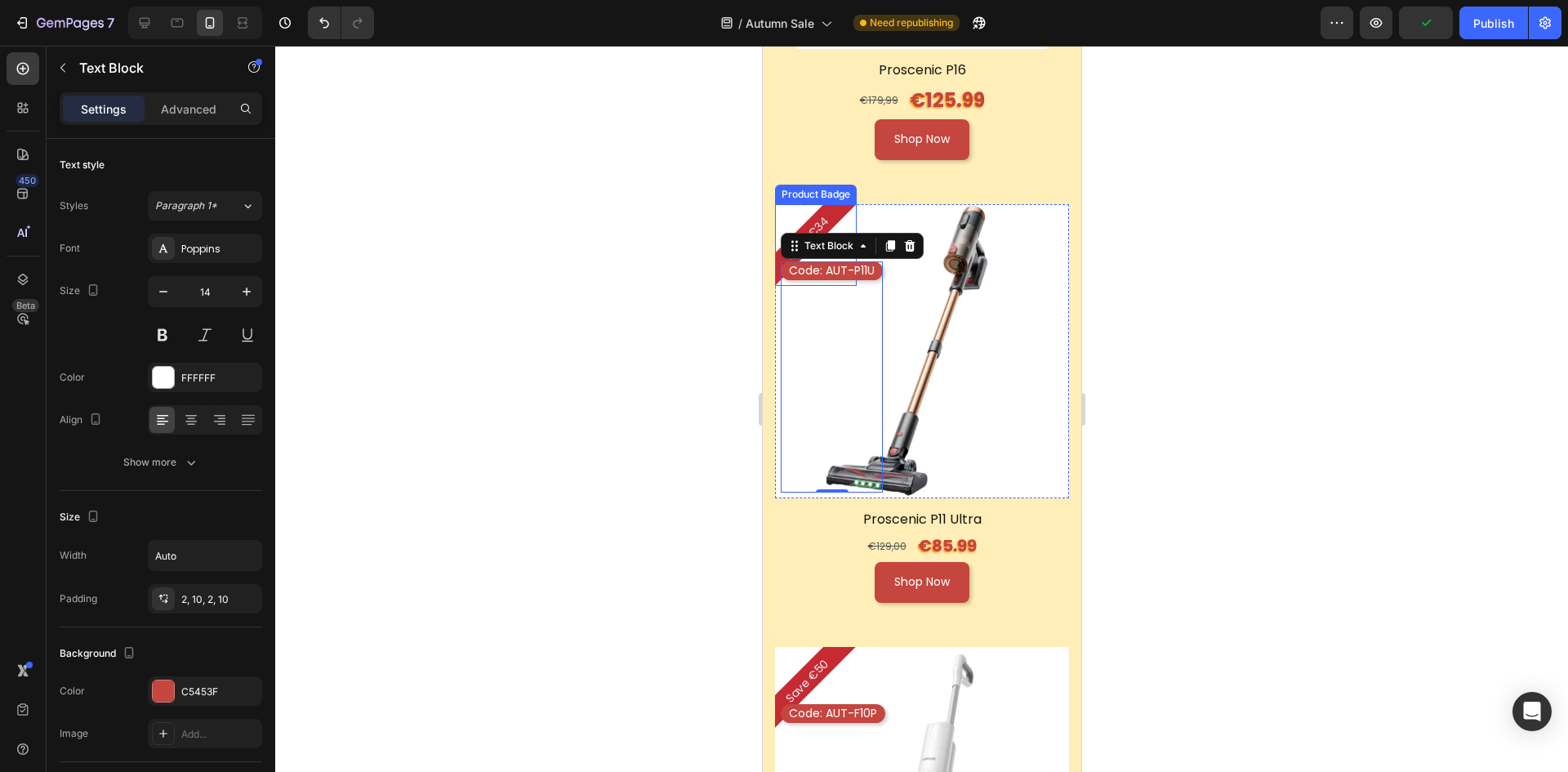
click at [826, 203] on pre "Save €34" at bounding box center [808, 239] width 73 height 73
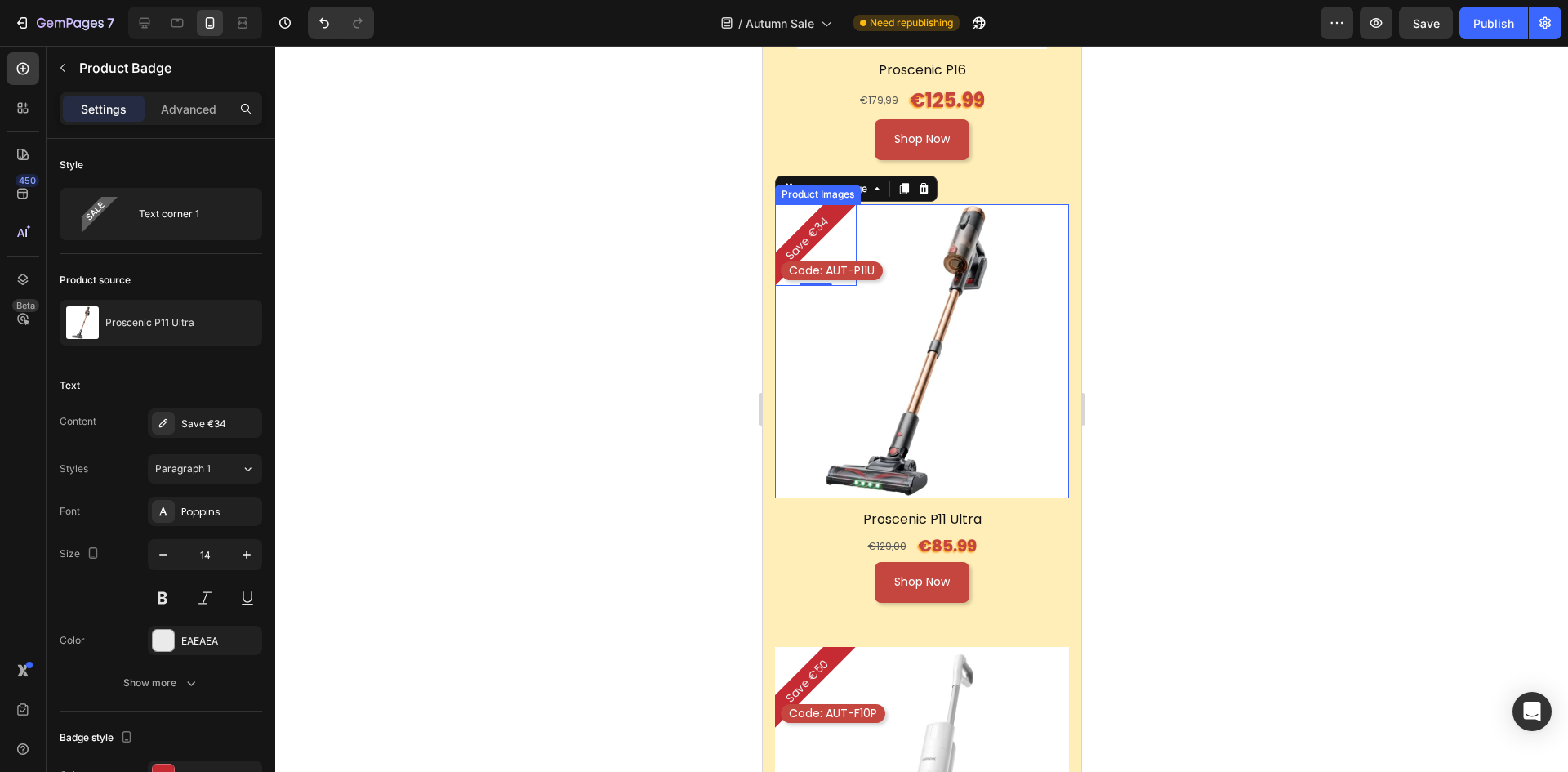
click at [969, 385] on img at bounding box center [921, 351] width 294 height 294
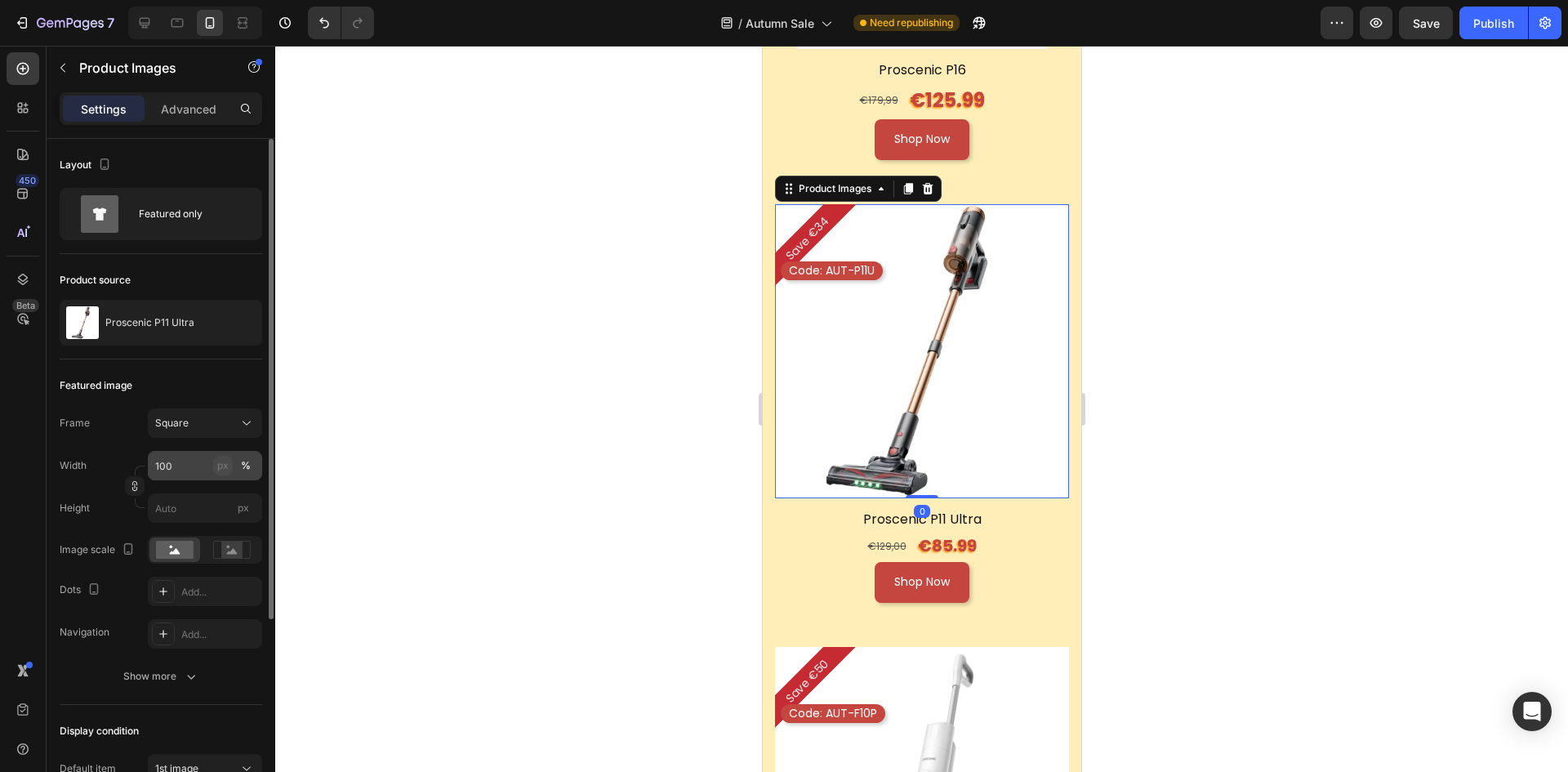
click at [215, 461] on button "px" at bounding box center [223, 466] width 20 height 20
type input "100"
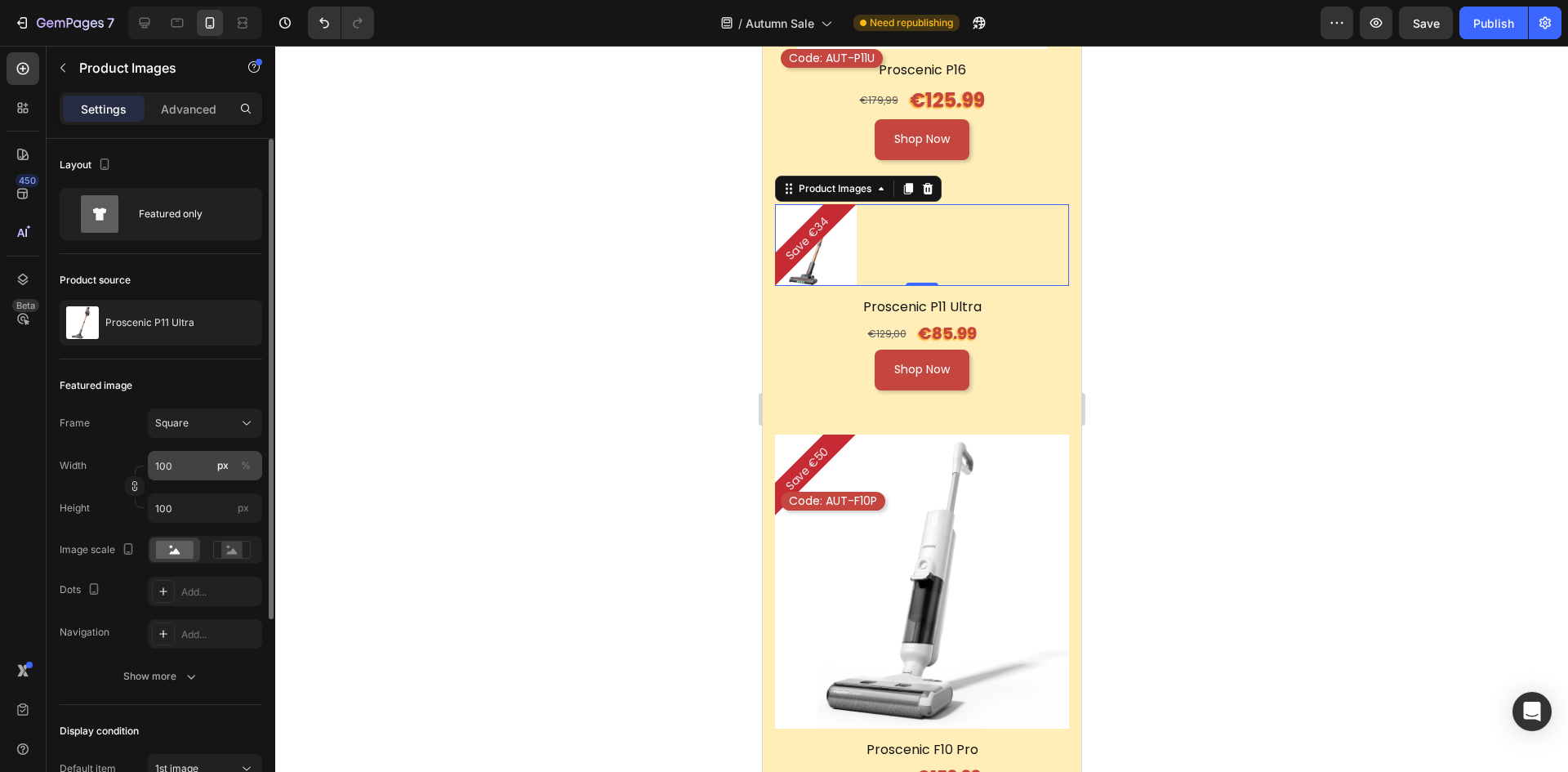
drag, startPoint x: 244, startPoint y: 461, endPoint x: 213, endPoint y: 462, distance: 31.0
click at [244, 461] on div "%" at bounding box center [245, 466] width 10 height 15
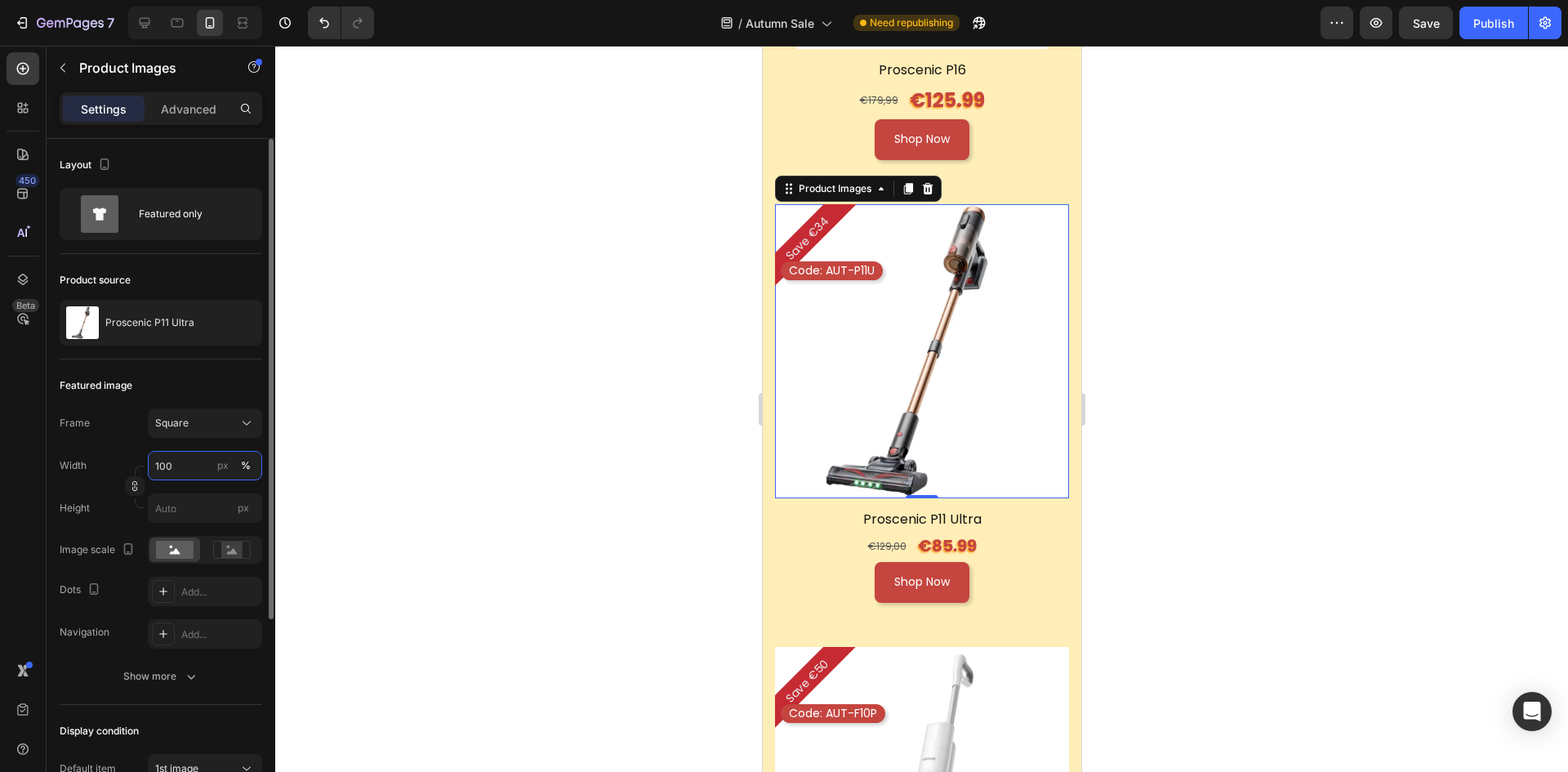
click at [193, 462] on input "100" at bounding box center [204, 466] width 115 height 29
drag, startPoint x: 192, startPoint y: 461, endPoint x: 136, endPoint y: 467, distance: 56.3
click at [136, 467] on div "Width 100 px % Height px" at bounding box center [161, 487] width 203 height 72
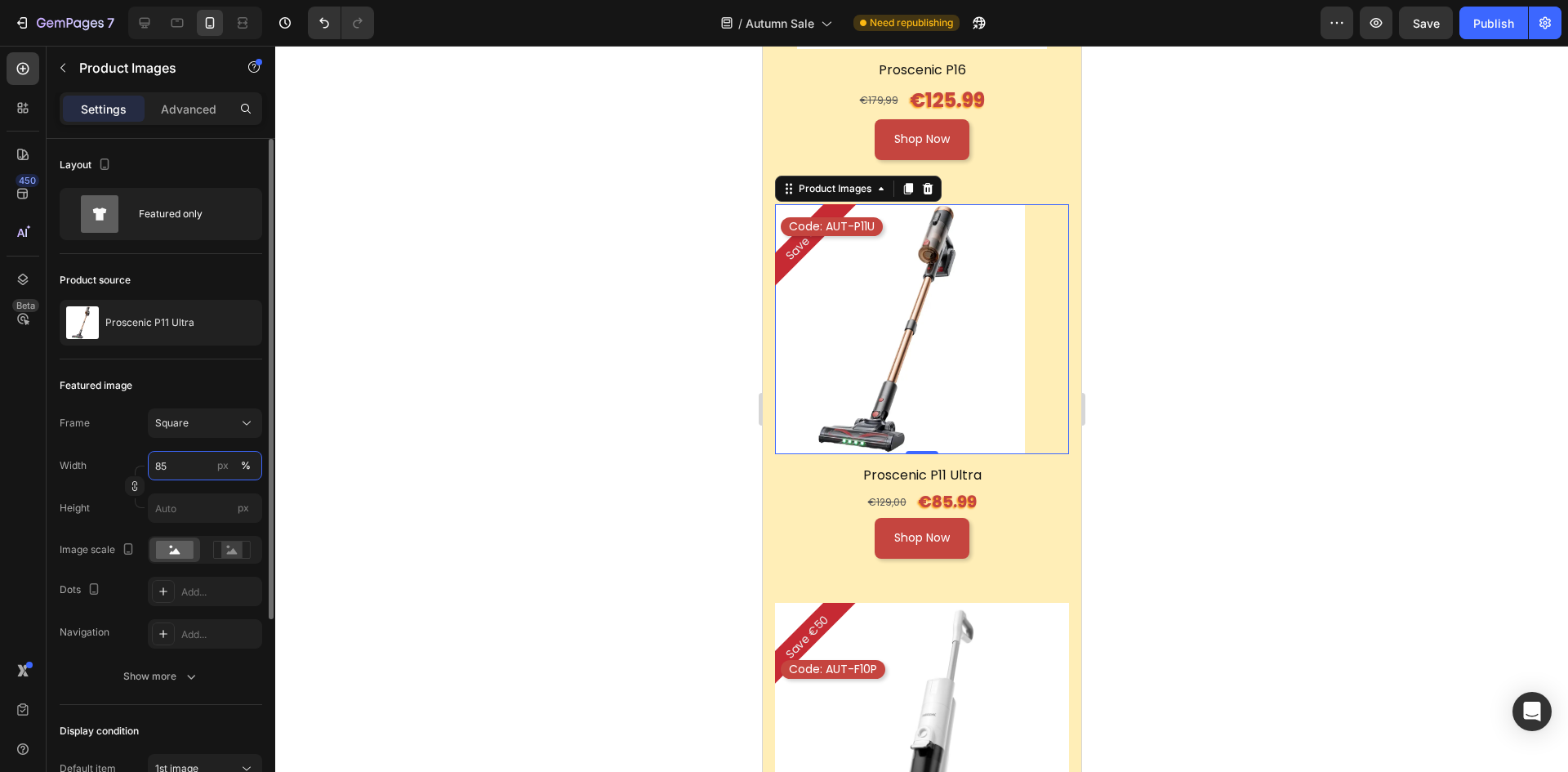
scroll to position [281, 0]
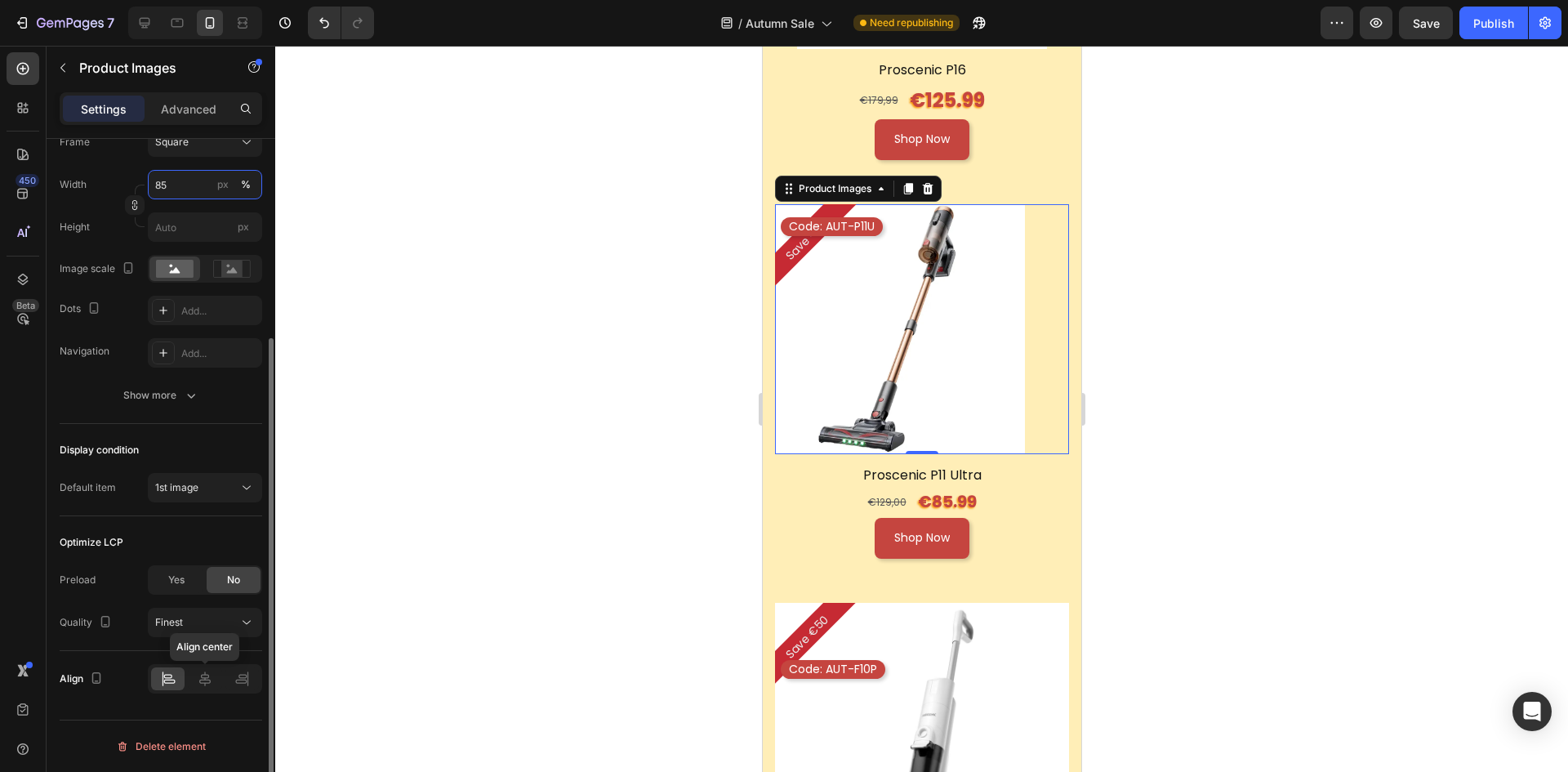
type input "85"
click at [198, 676] on icon at bounding box center [205, 679] width 16 height 16
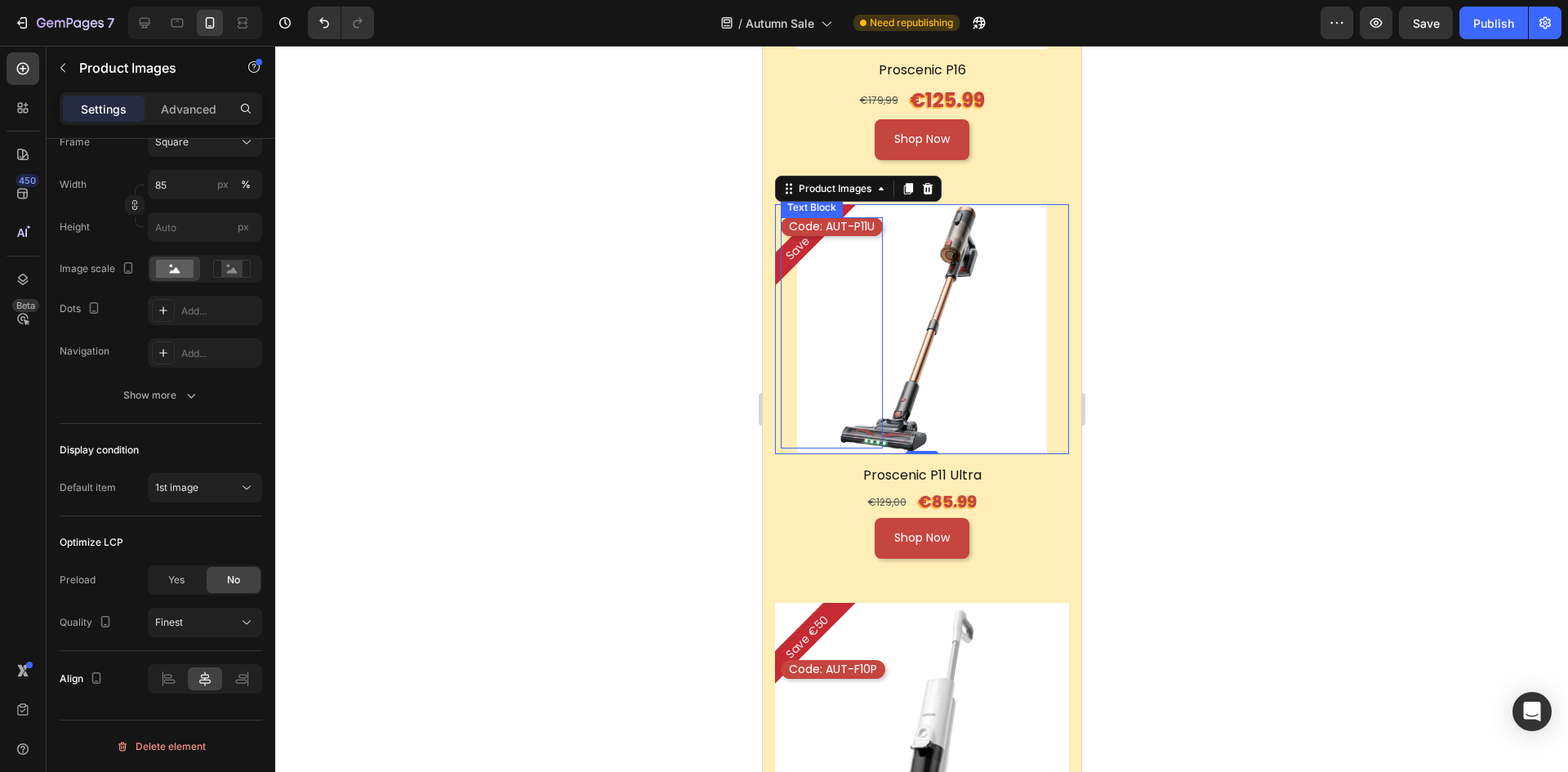
click at [823, 228] on div "Code: AUT-P11U Text Block" at bounding box center [831, 332] width 102 height 230
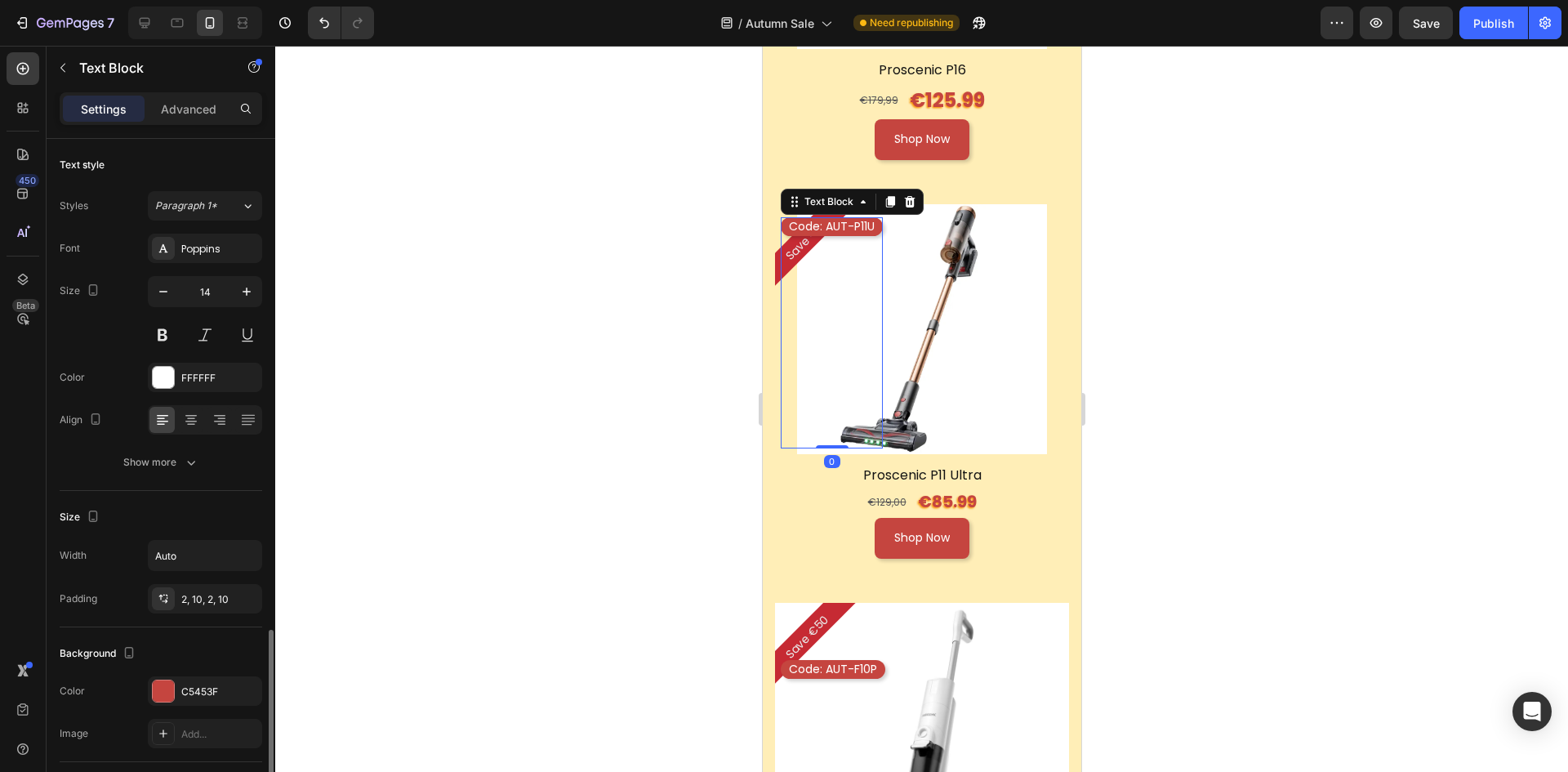
scroll to position [289, 0]
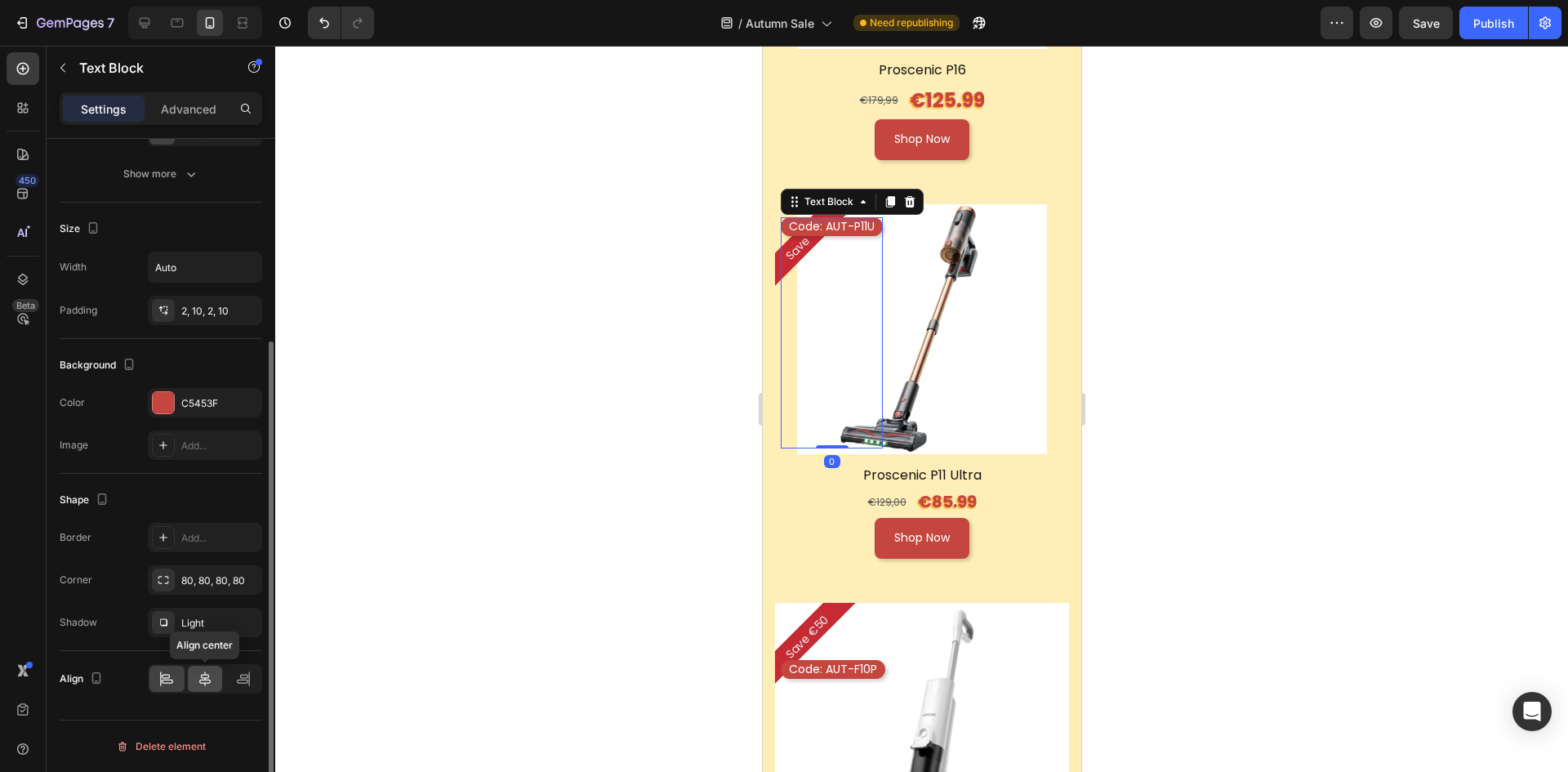
click at [203, 676] on icon at bounding box center [205, 679] width 16 height 16
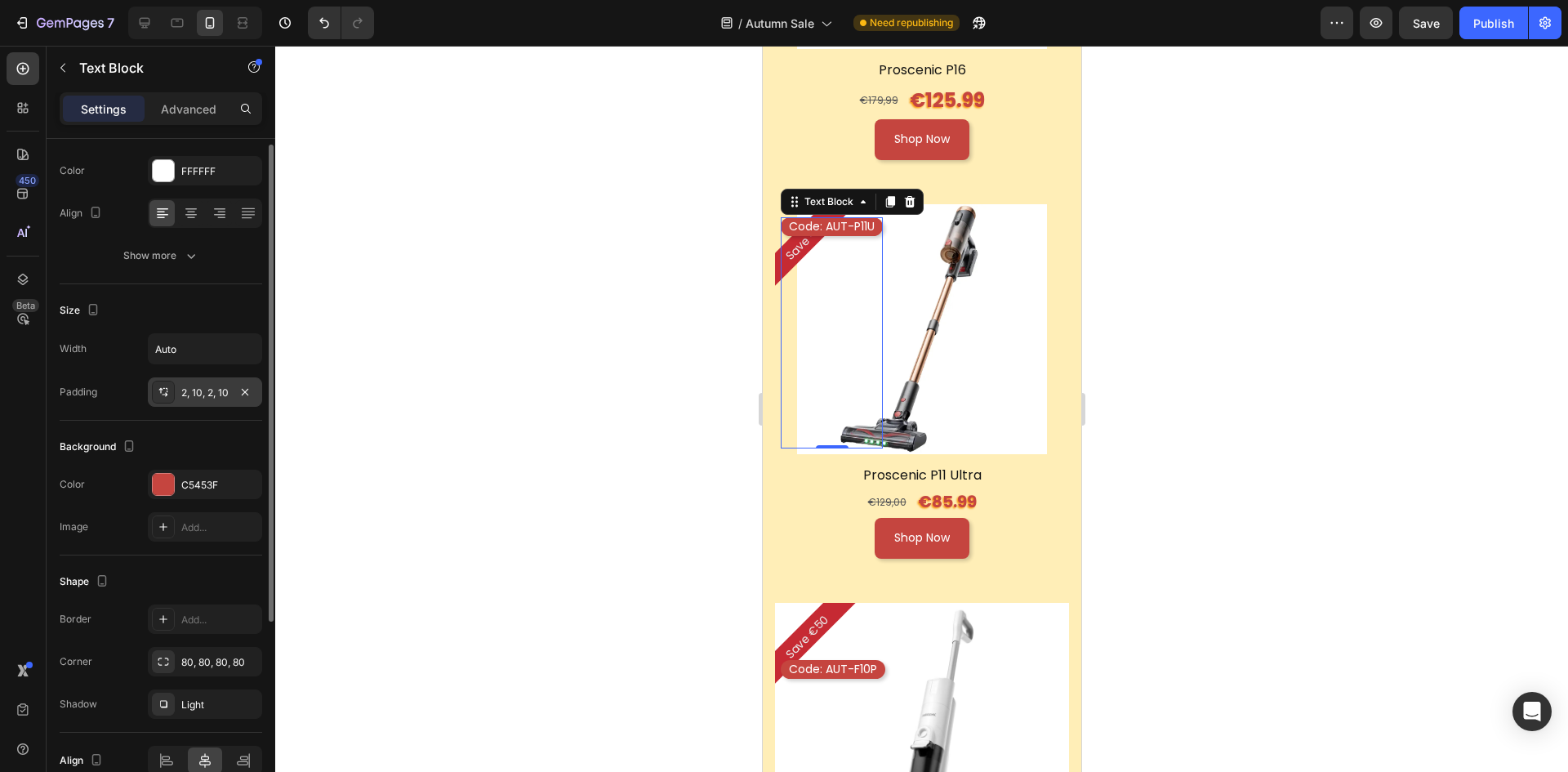
scroll to position [125, 0]
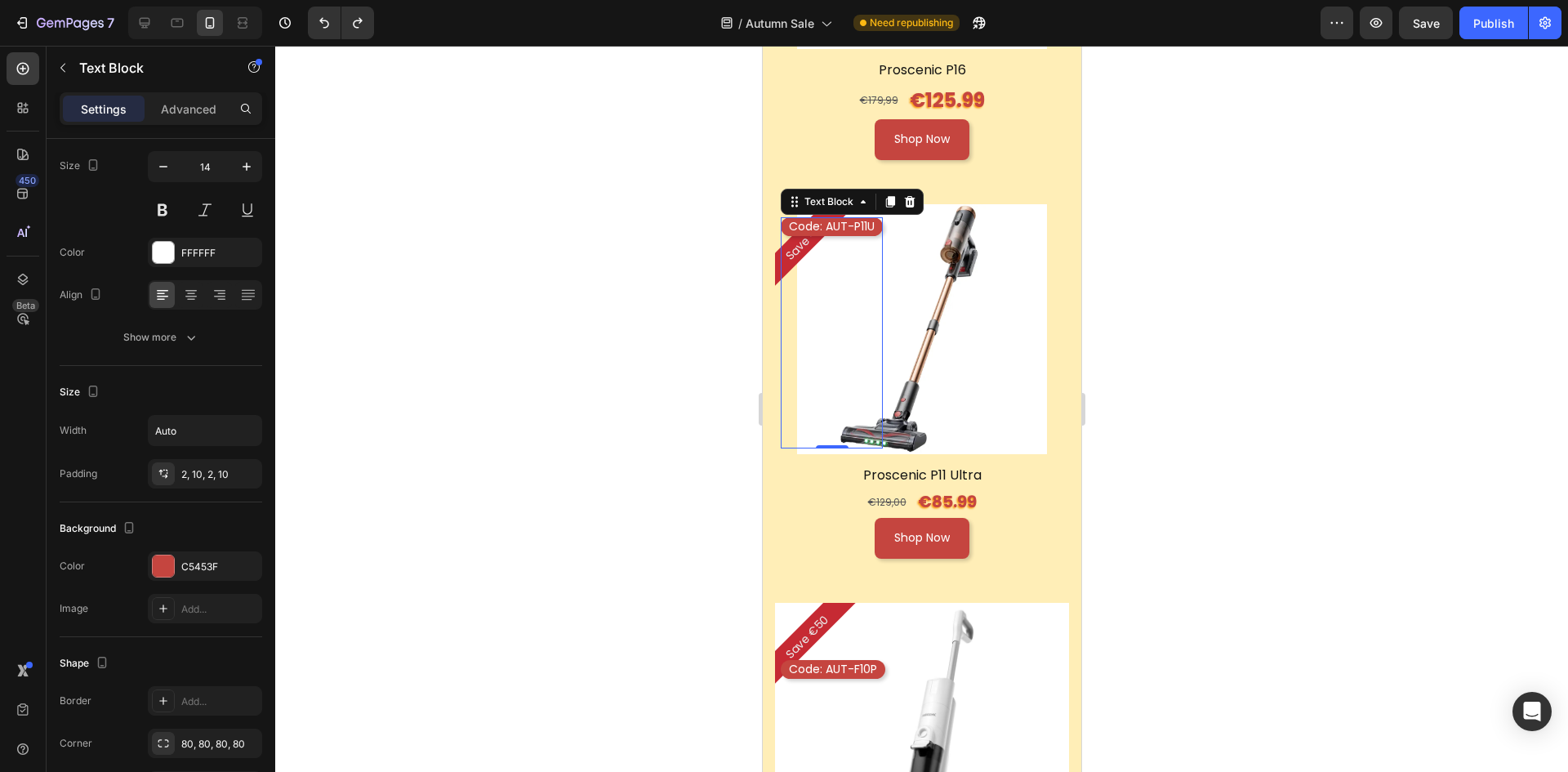
click at [1248, 283] on div at bounding box center [921, 408] width 1293 height 726
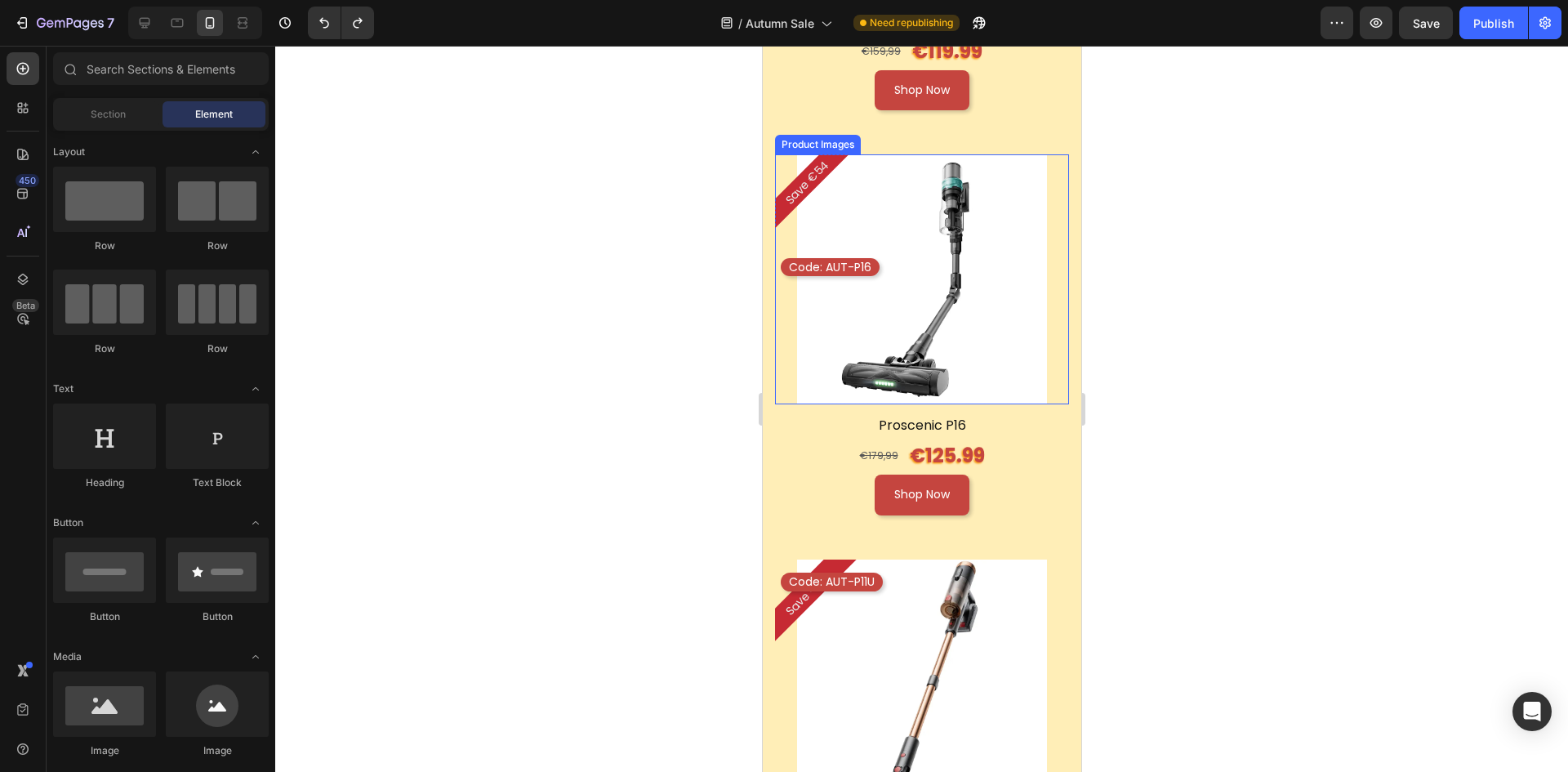
scroll to position [1961, 0]
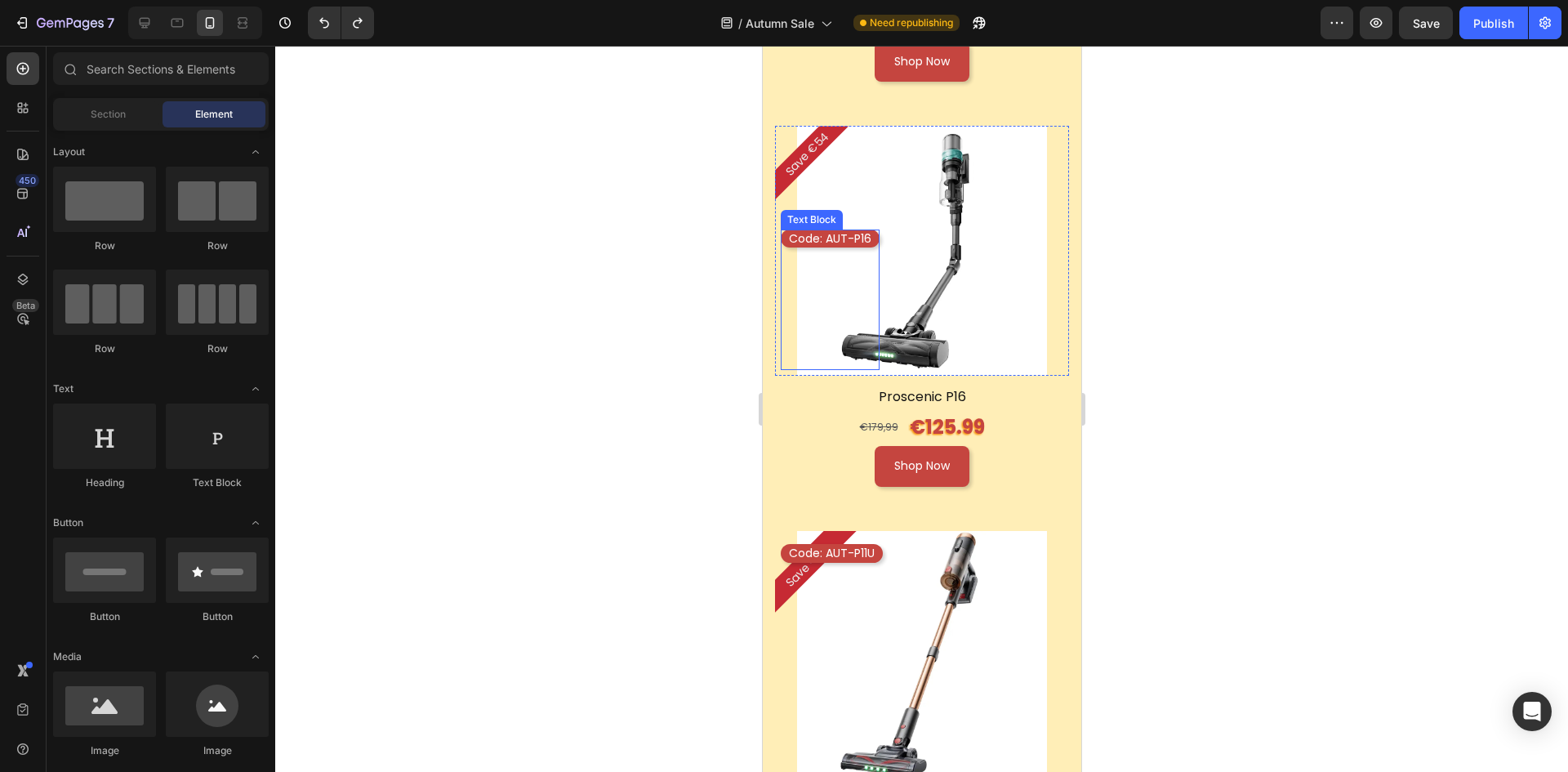
click at [814, 231] on p "Code: AUT-P16" at bounding box center [829, 238] width 83 height 15
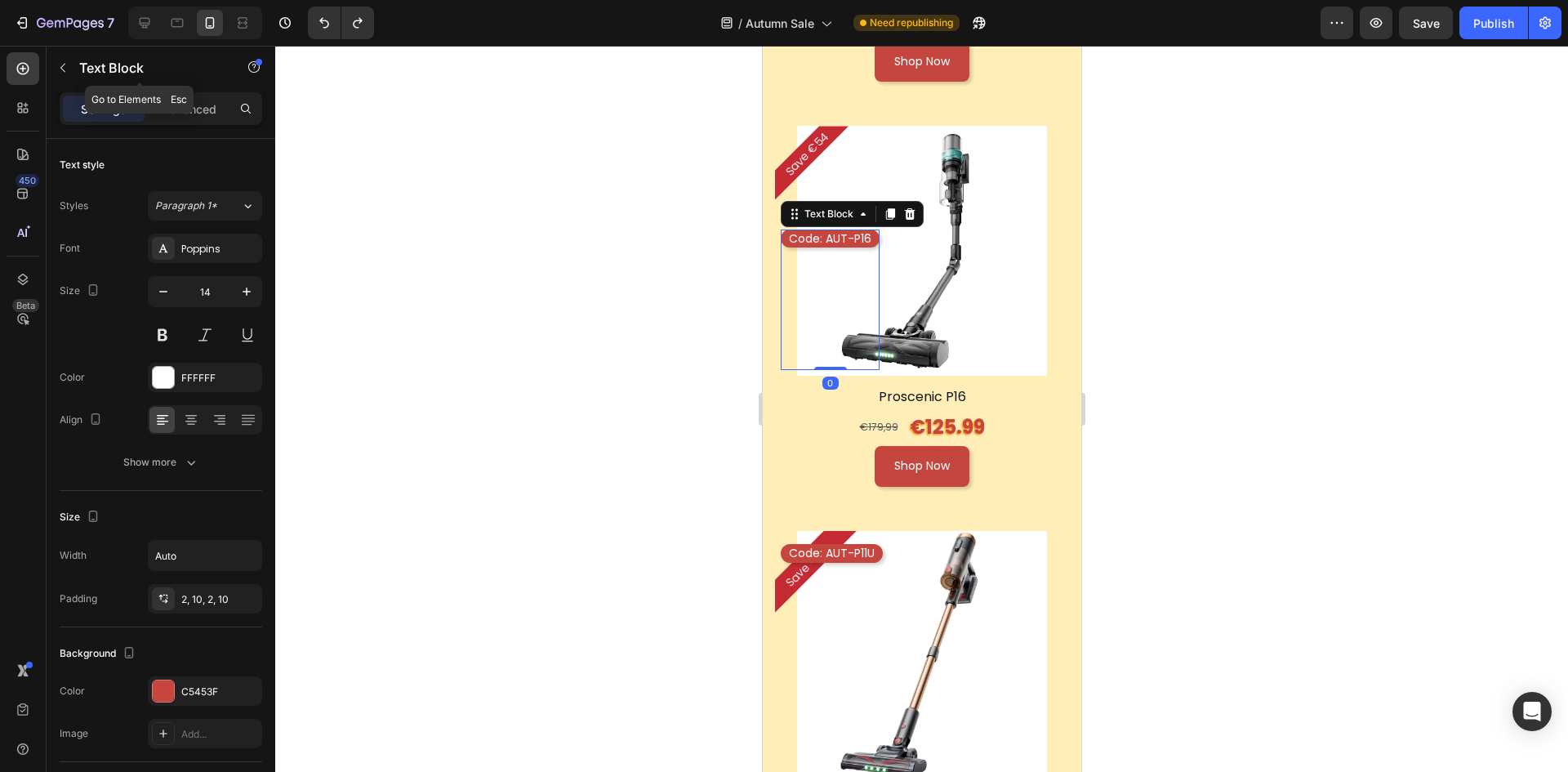
click at [182, 90] on div "Text Block" at bounding box center [139, 68] width 187 height 46
click at [206, 105] on p "Advanced" at bounding box center [188, 108] width 56 height 17
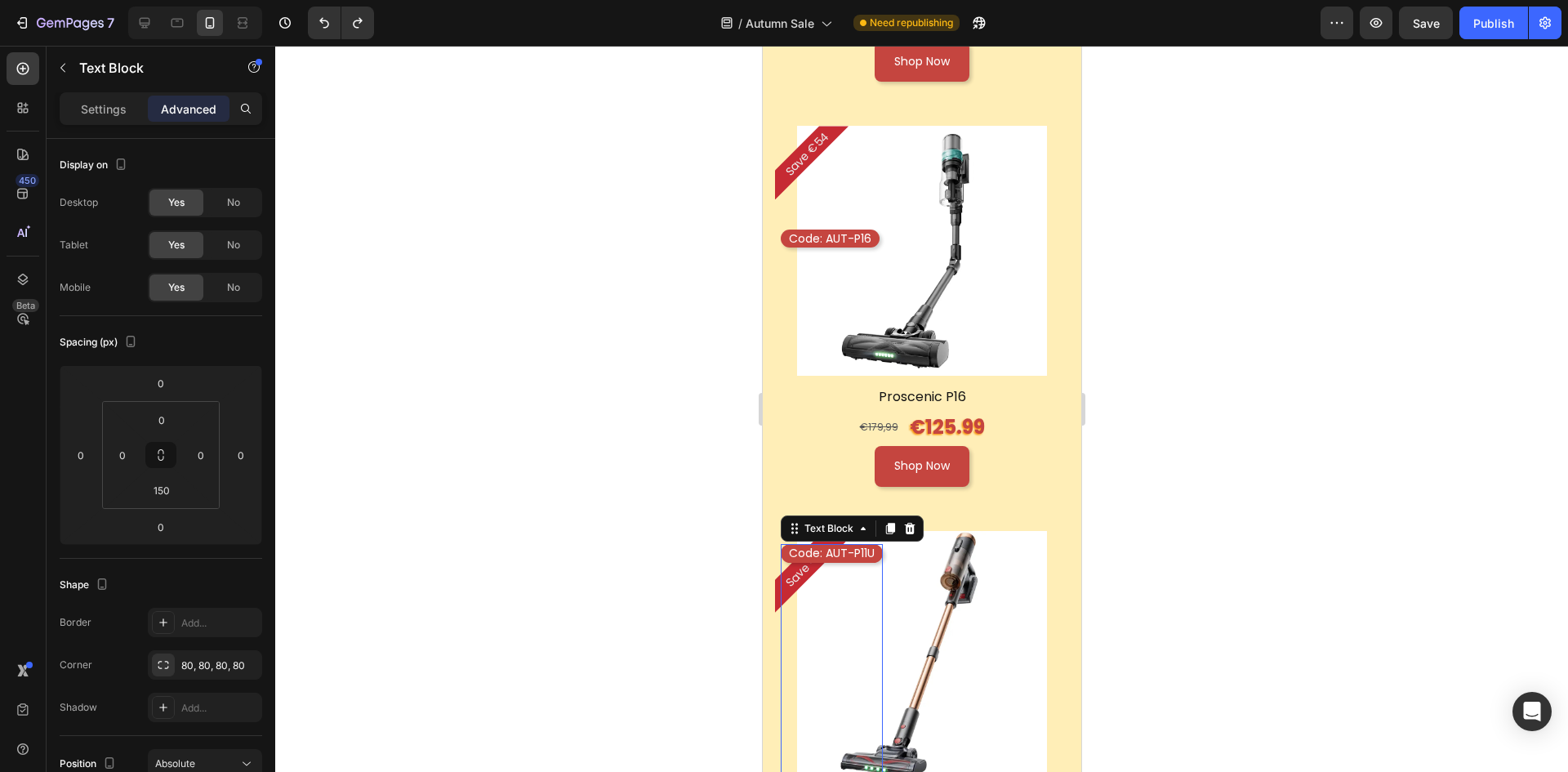
drag, startPoint x: 834, startPoint y: 523, endPoint x: 1472, endPoint y: 627, distance: 646.4
click at [834, 545] on p "Code: AUT-P11U" at bounding box center [831, 553] width 86 height 15
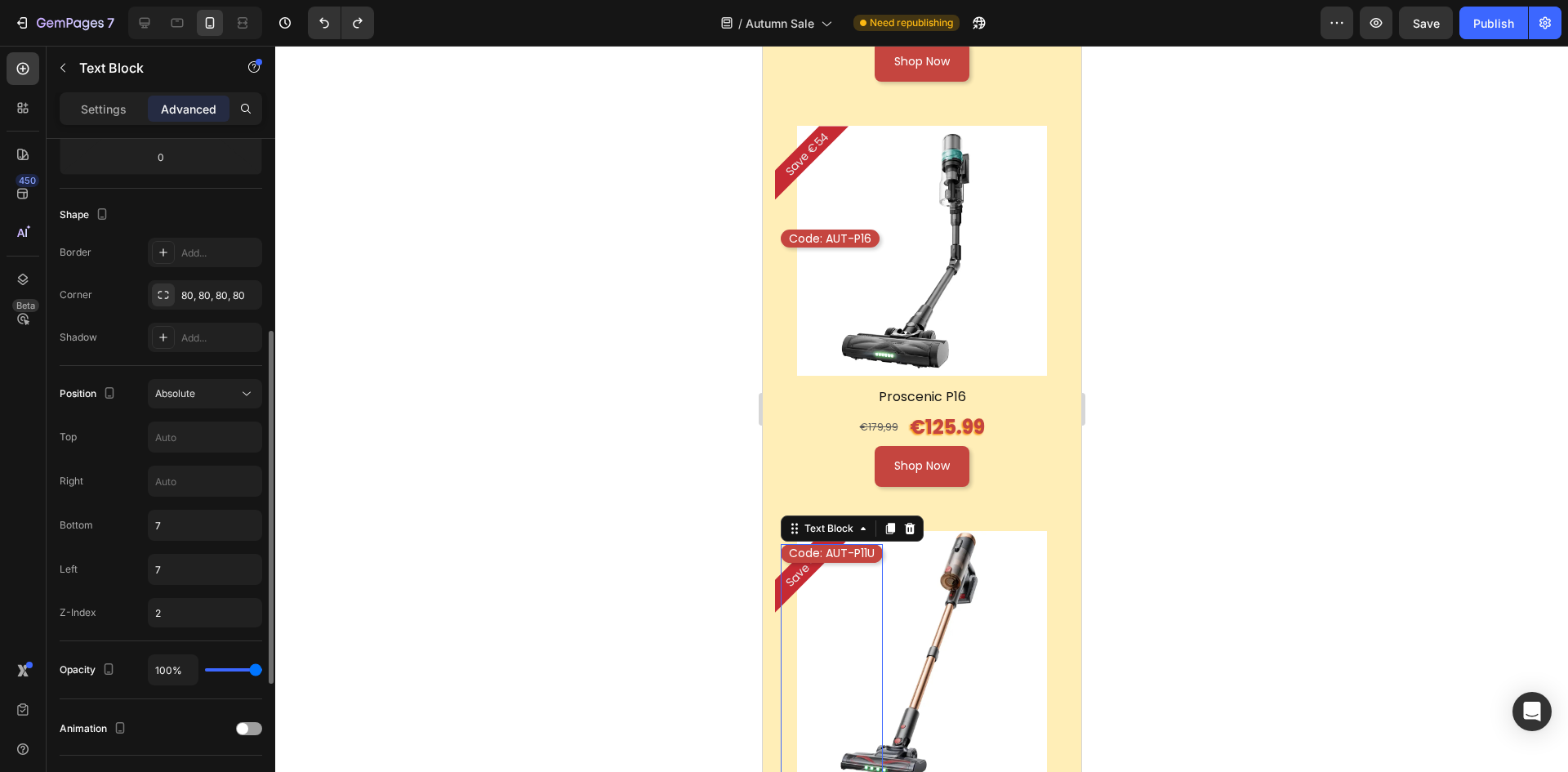
scroll to position [0, 0]
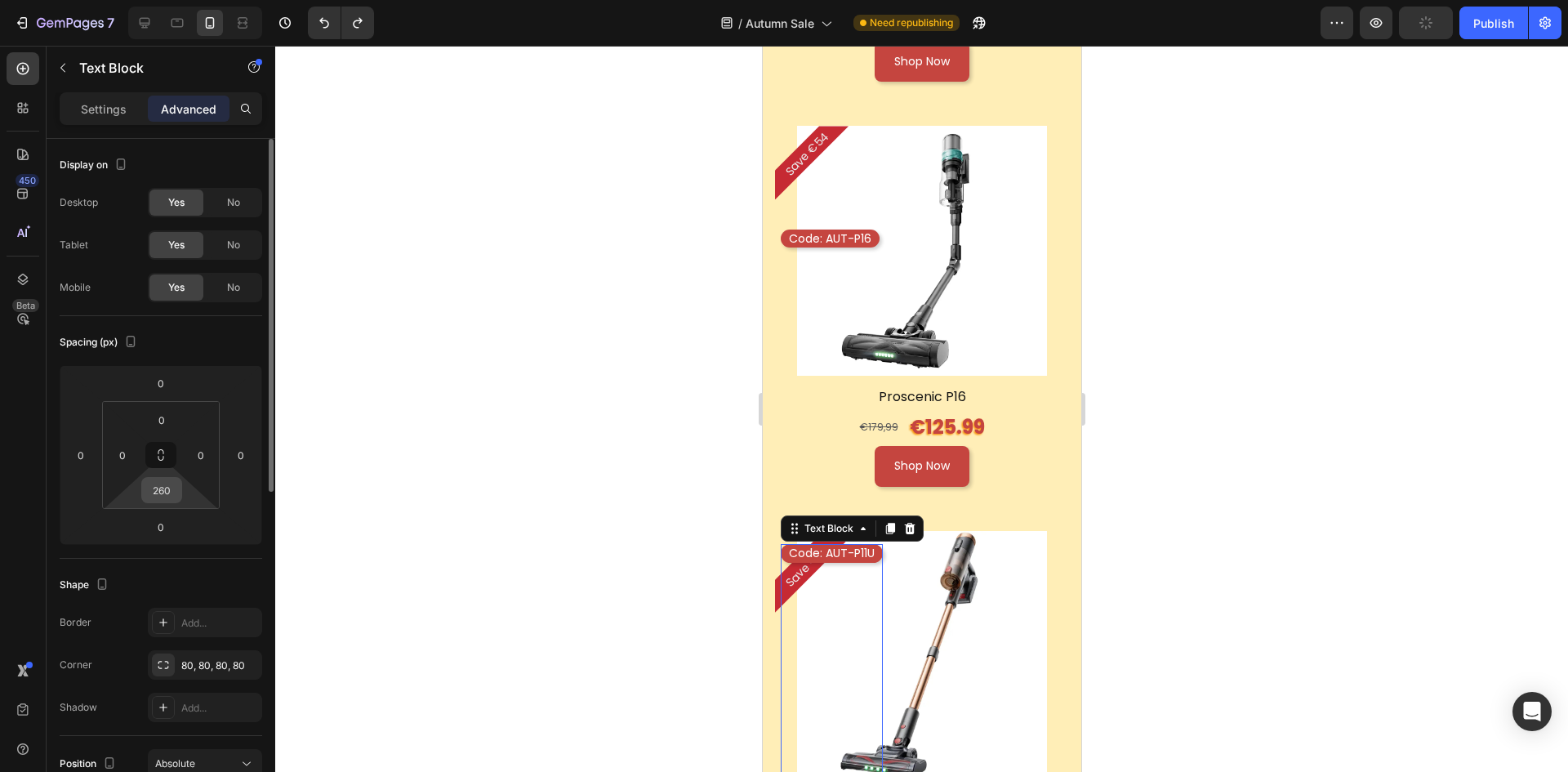
click at [167, 494] on input "260" at bounding box center [162, 490] width 33 height 25
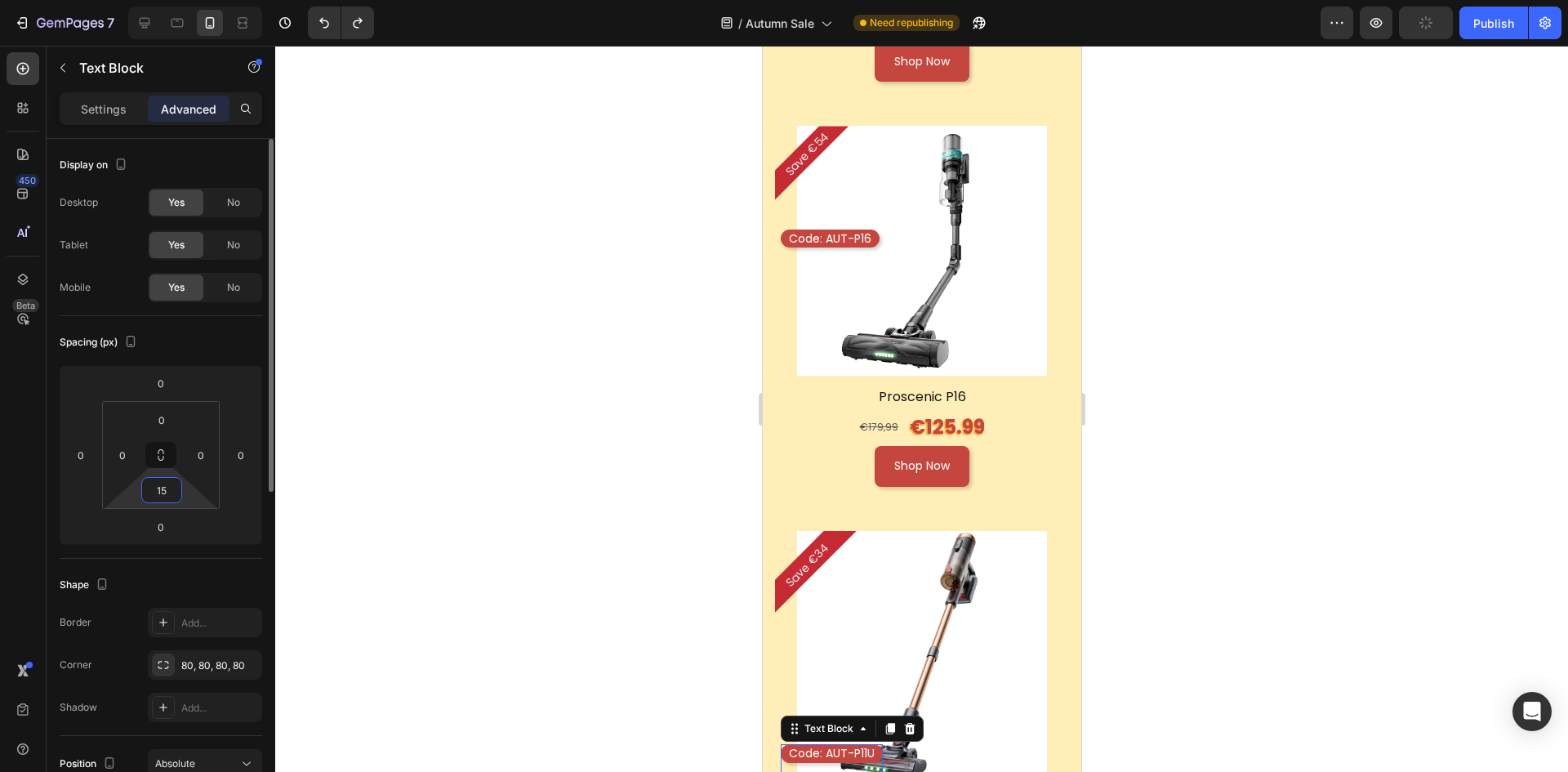
type input "150"
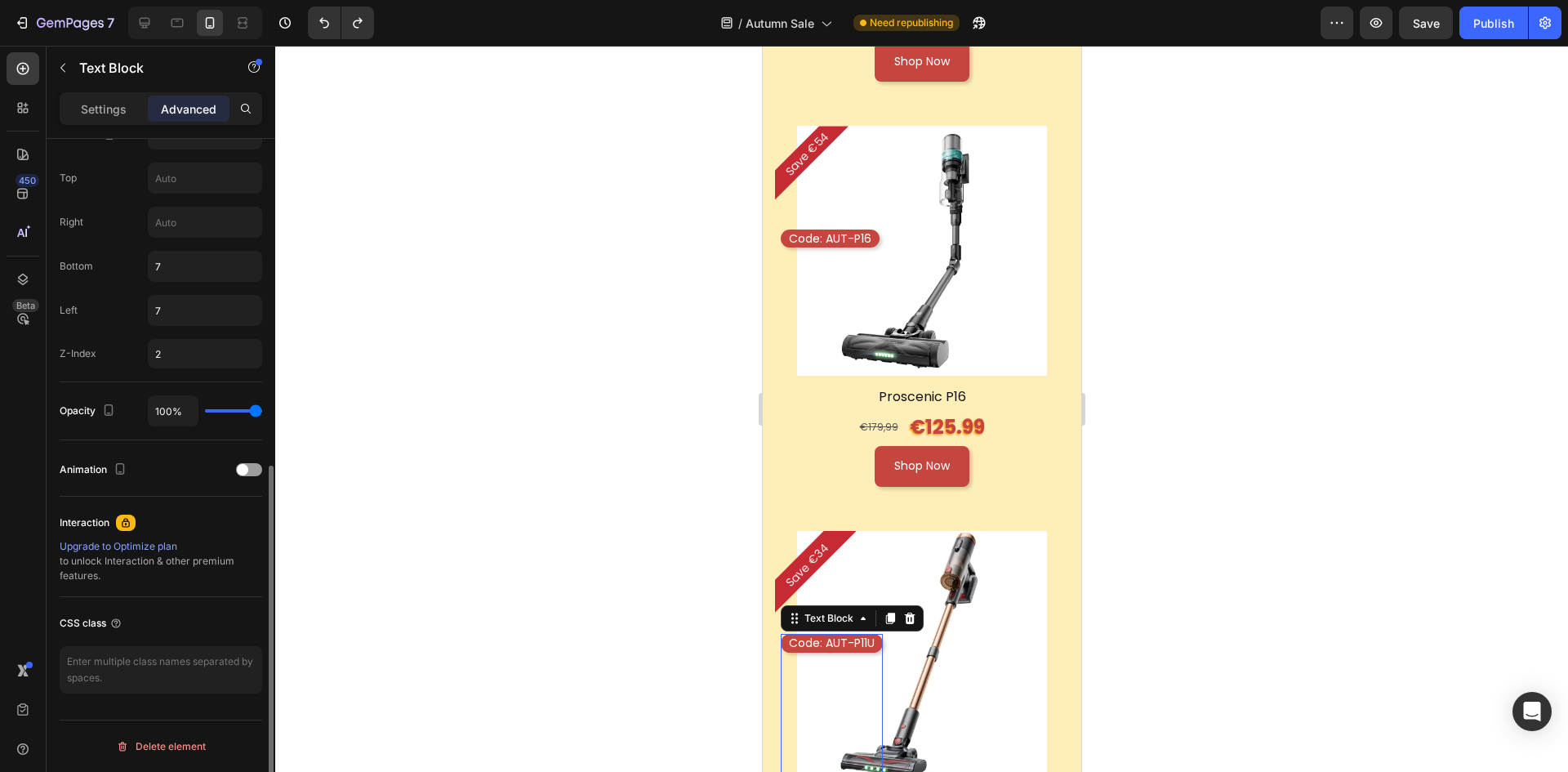
scroll to position [57, 0]
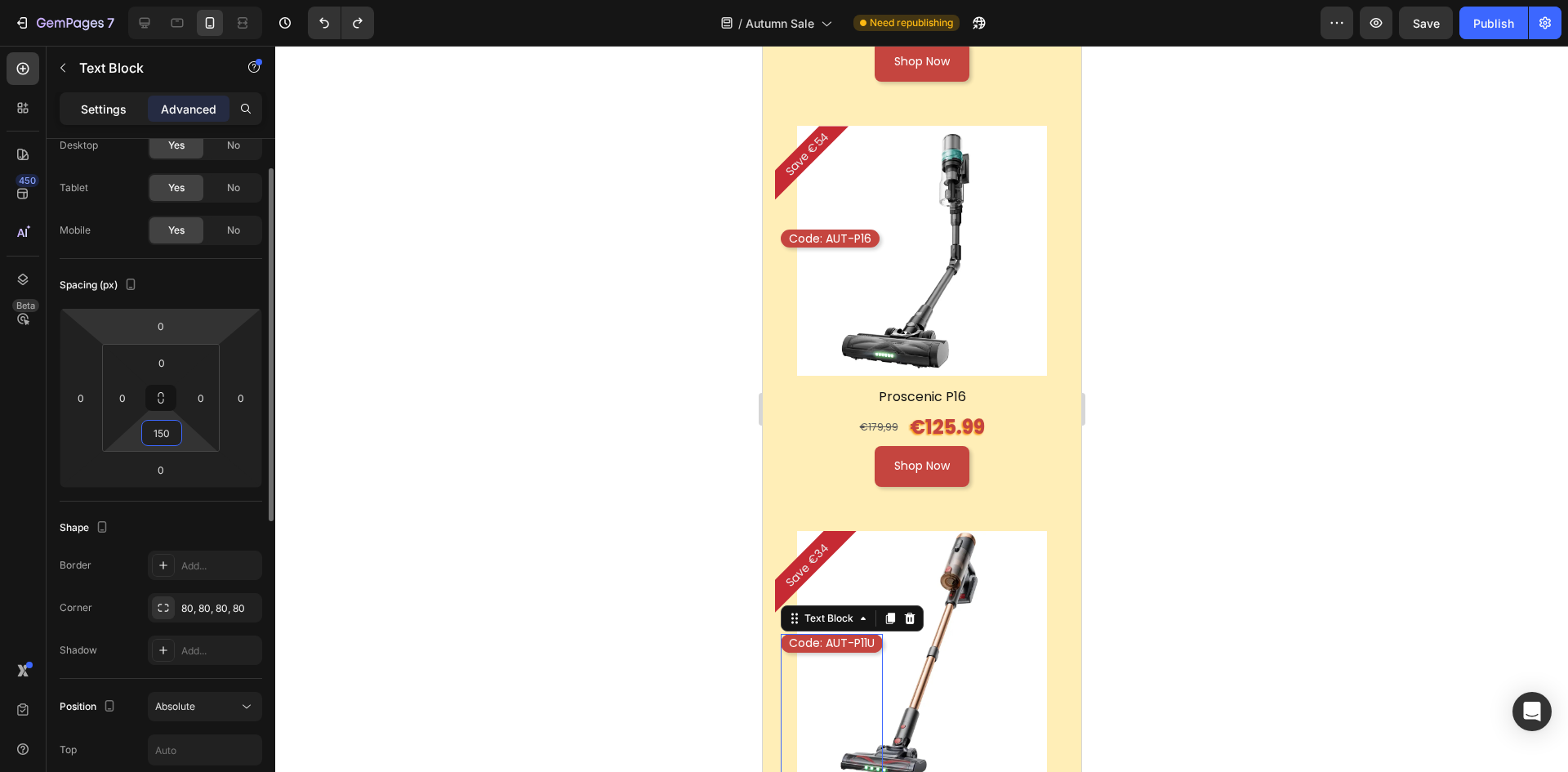
click at [96, 106] on p "Settings" at bounding box center [103, 108] width 45 height 17
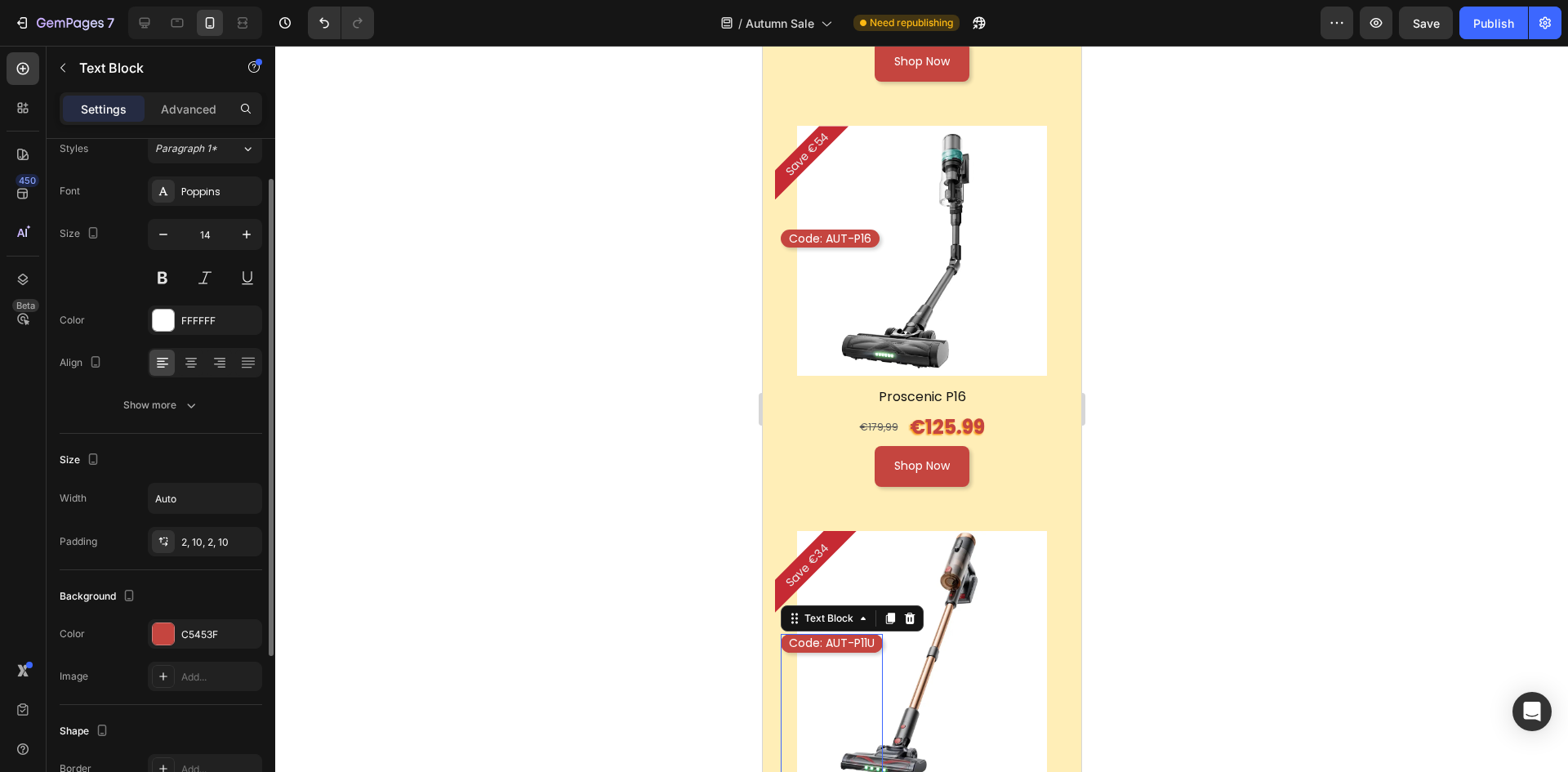
scroll to position [289, 0]
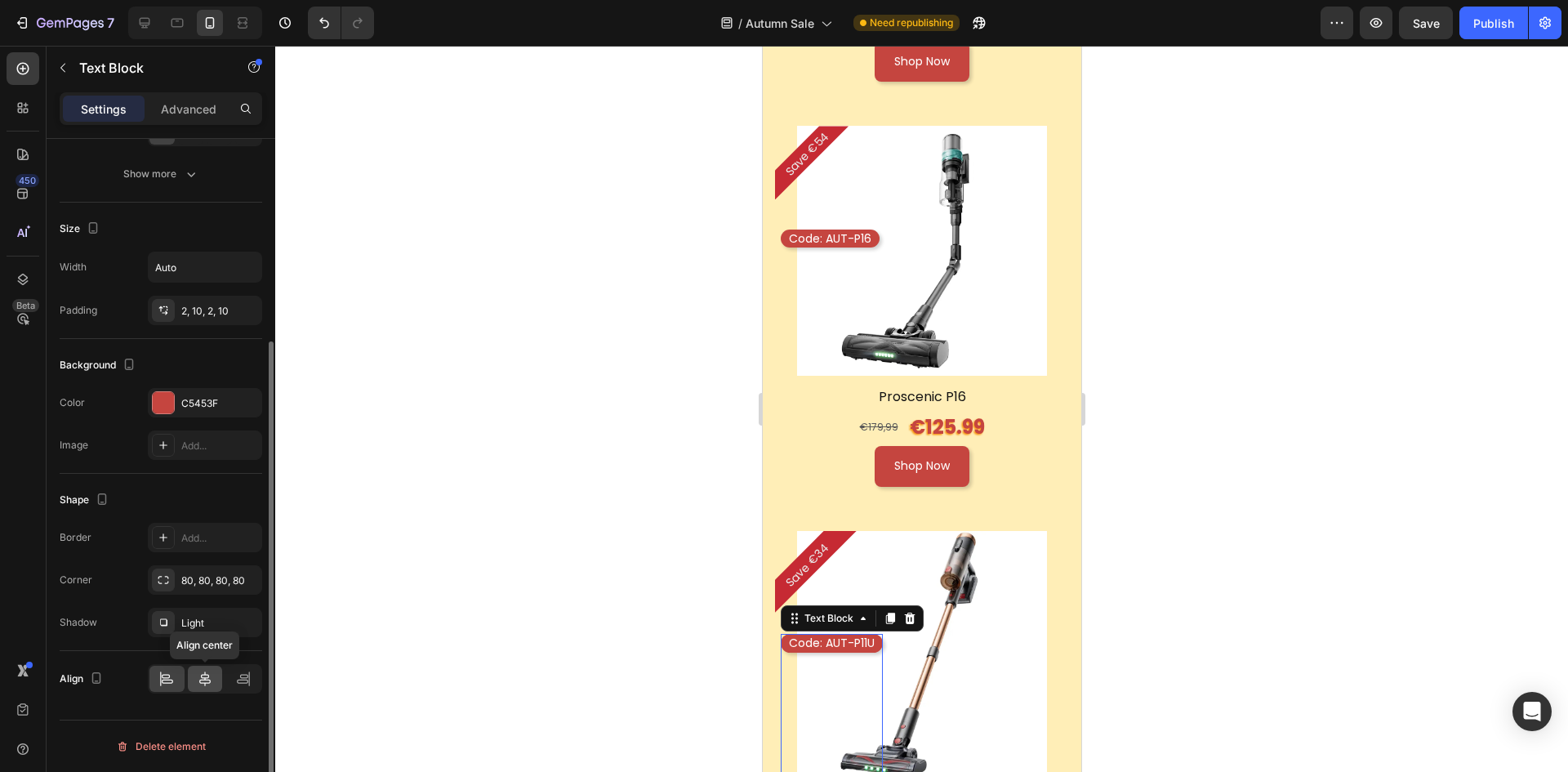
click at [211, 683] on icon at bounding box center [205, 679] width 16 height 16
click at [638, 612] on div at bounding box center [921, 408] width 1293 height 726
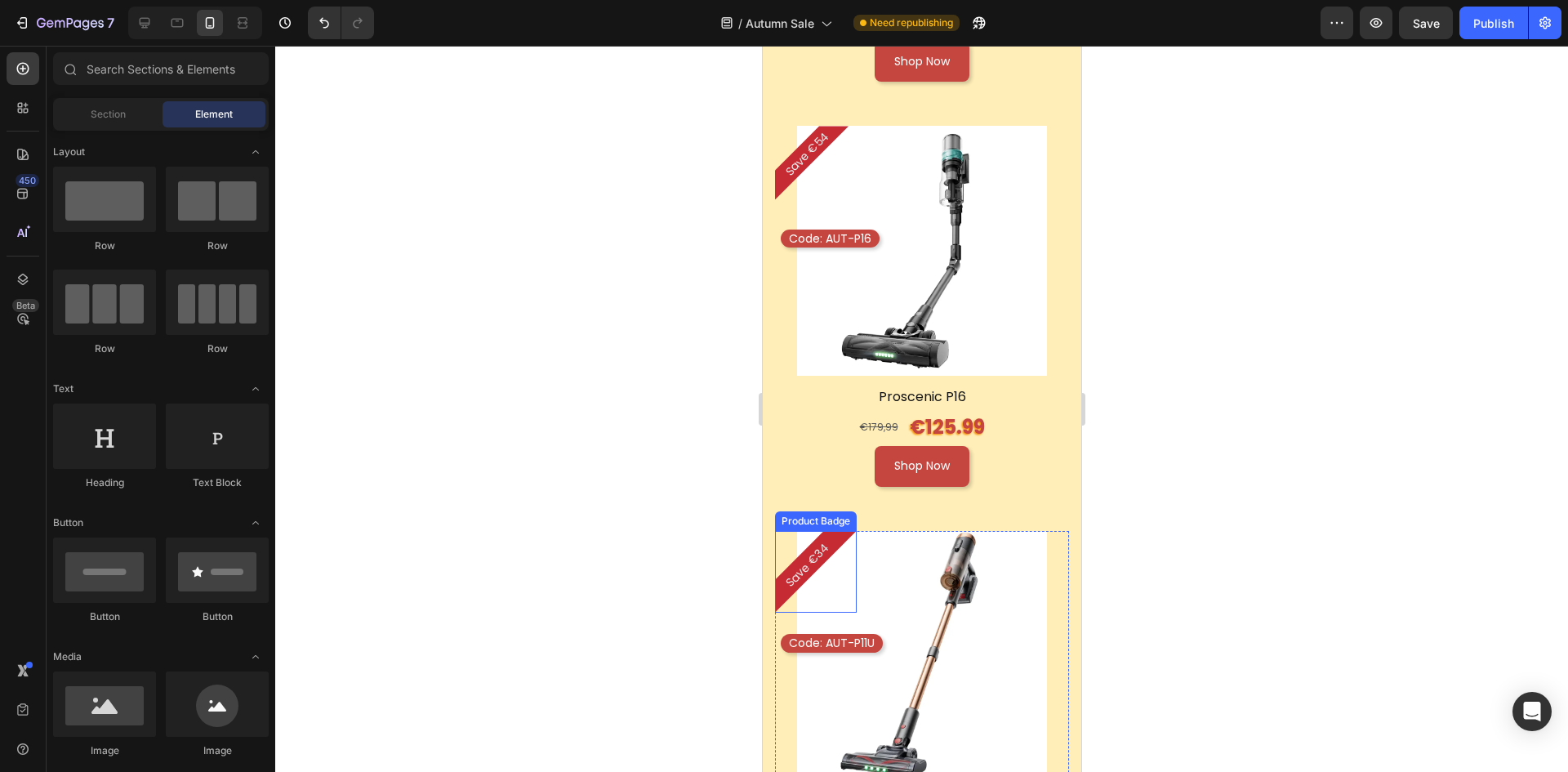
click at [844, 539] on div "Save €34" at bounding box center [816, 572] width 82 height 82
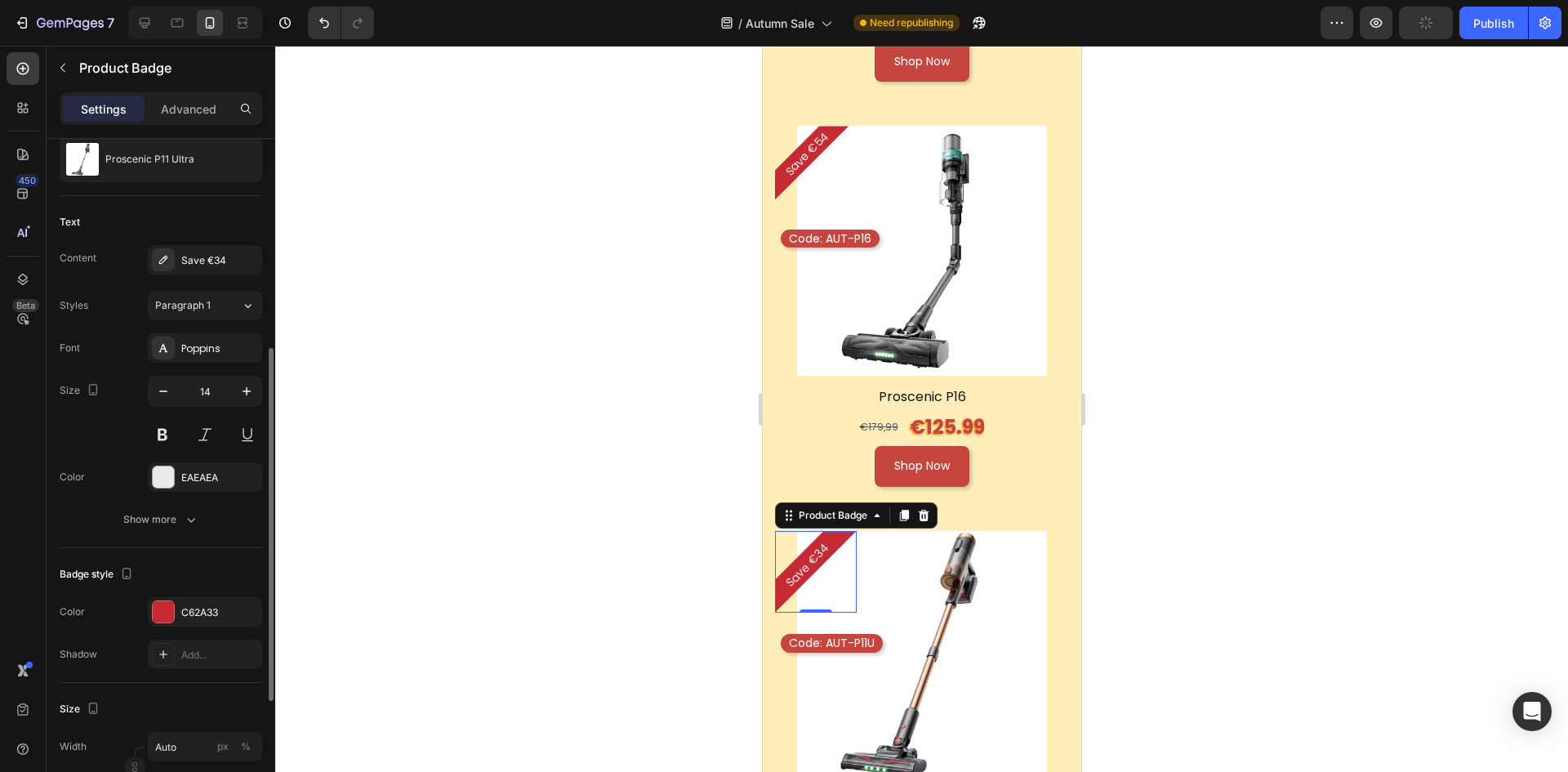
scroll to position [245, 0]
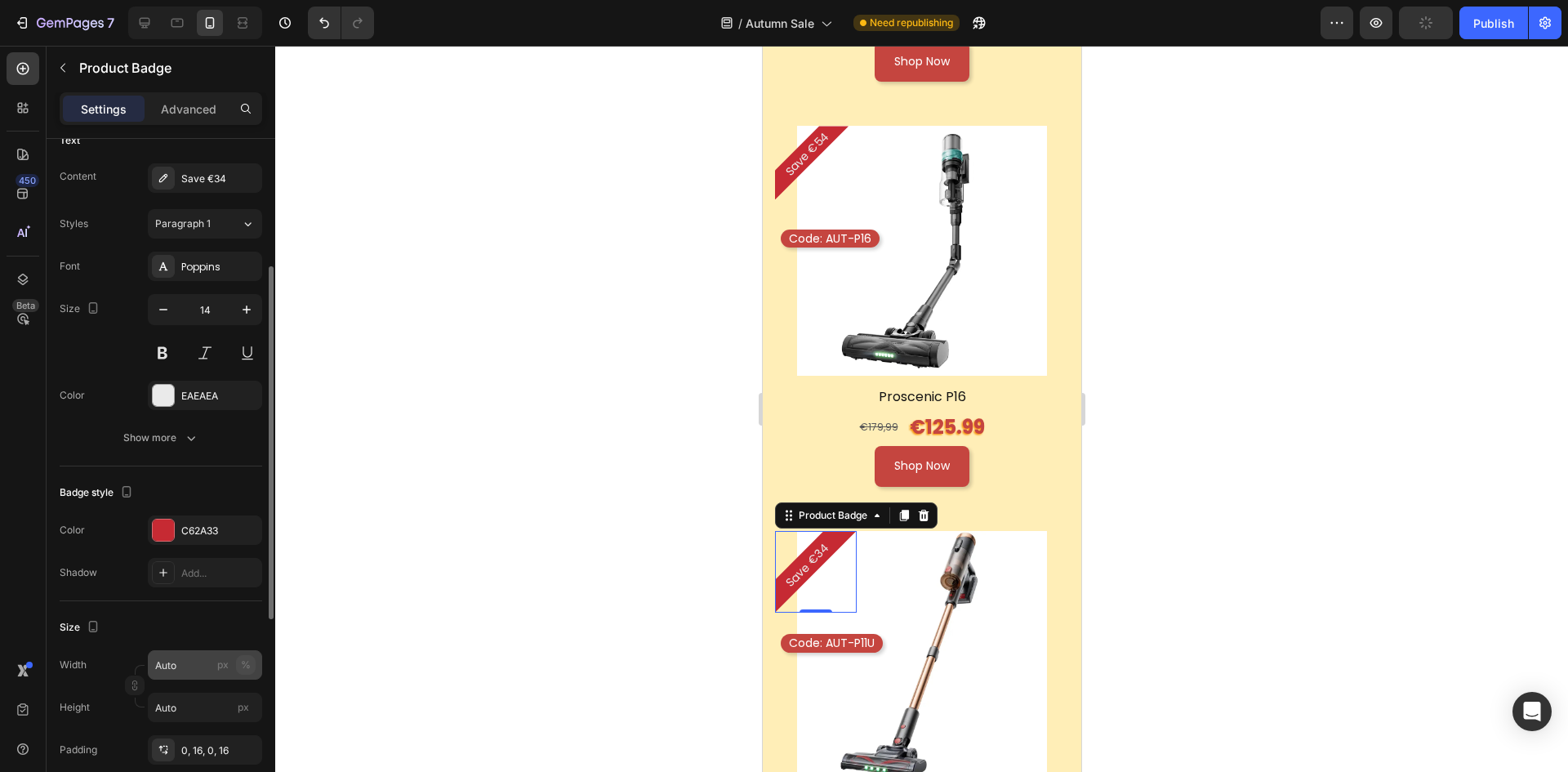
click at [245, 657] on div "%" at bounding box center [245, 665] width 10 height 15
click at [198, 669] on input "1" at bounding box center [204, 665] width 115 height 29
drag, startPoint x: 184, startPoint y: 669, endPoint x: 146, endPoint y: 667, distance: 38.1
click at [146, 667] on div "Width 1 px %" at bounding box center [161, 665] width 203 height 29
type input "8"
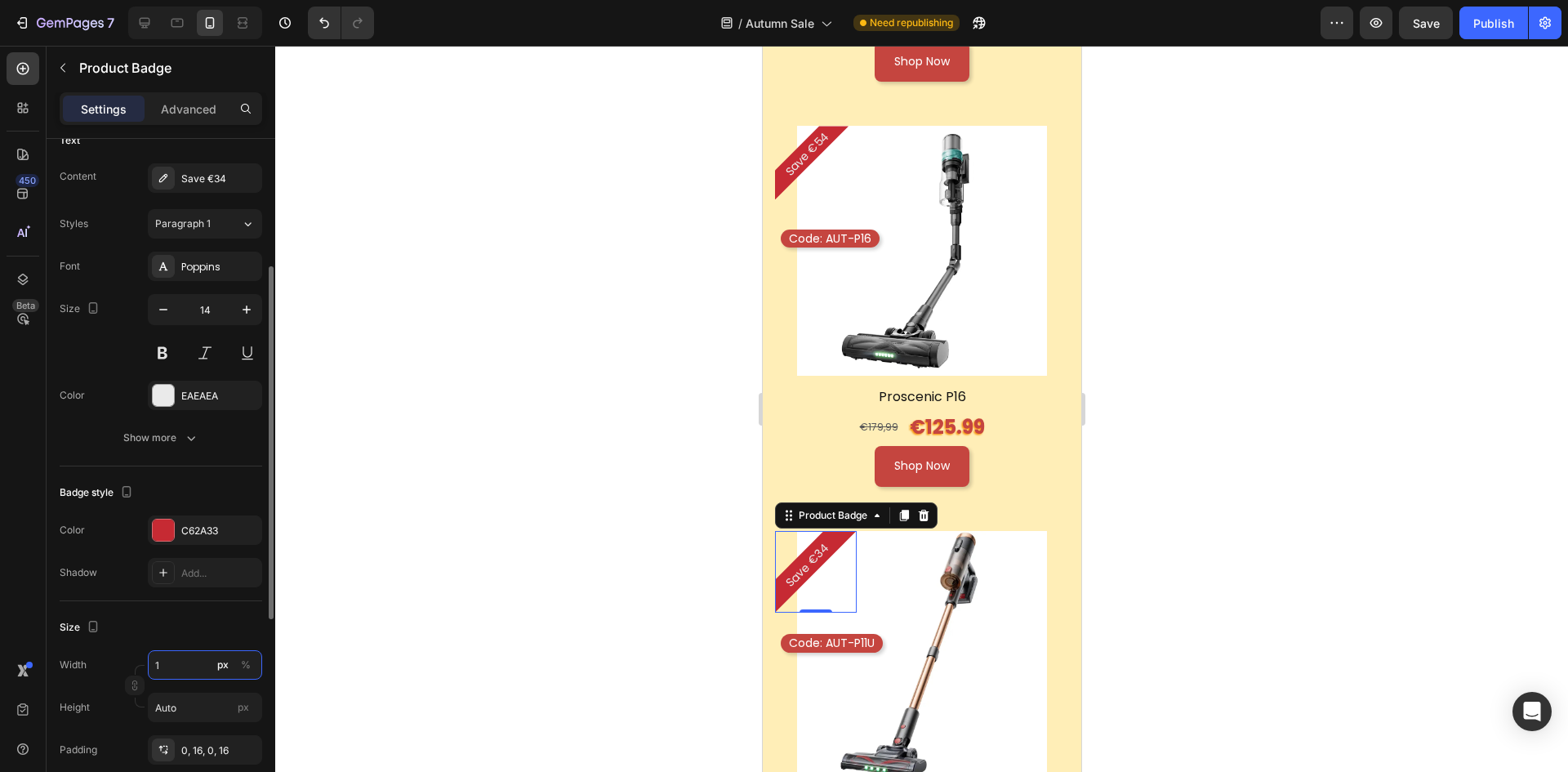
type input "8"
type input "85"
click at [1207, 531] on div at bounding box center [921, 408] width 1293 height 726
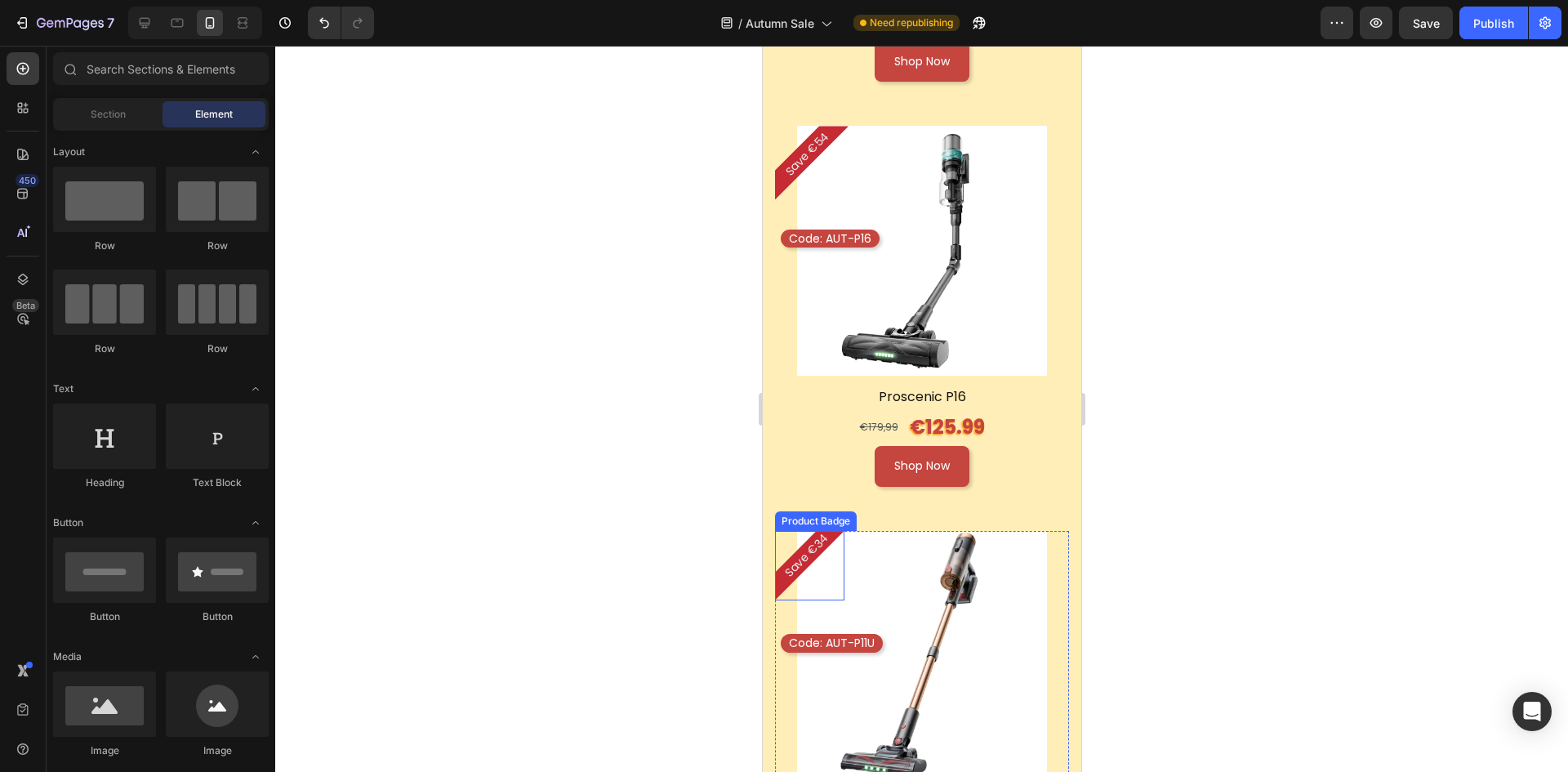
click at [830, 531] on div "Save €34" at bounding box center [809, 566] width 69 height 69
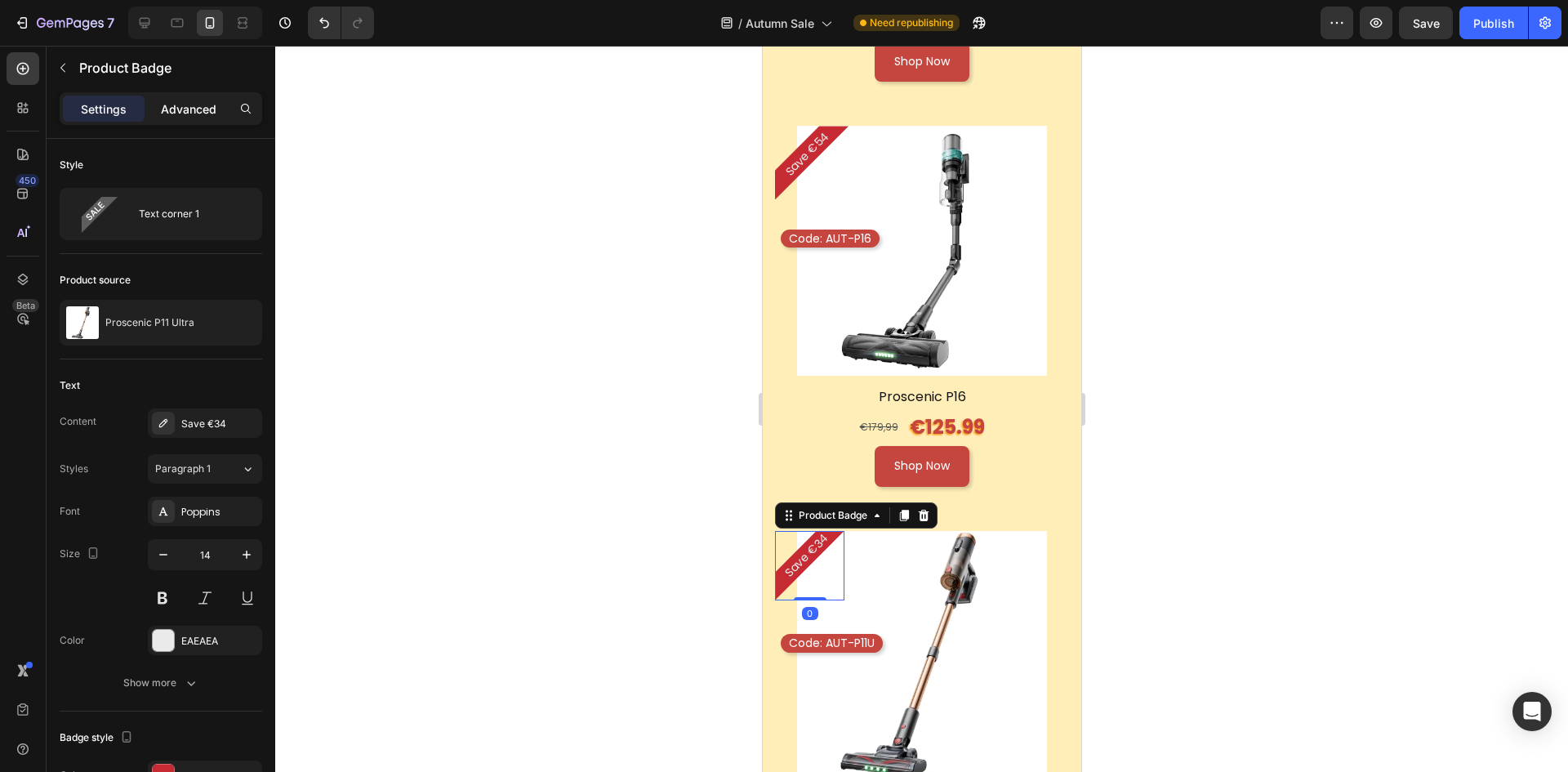
click at [202, 115] on p "Advanced" at bounding box center [188, 108] width 56 height 17
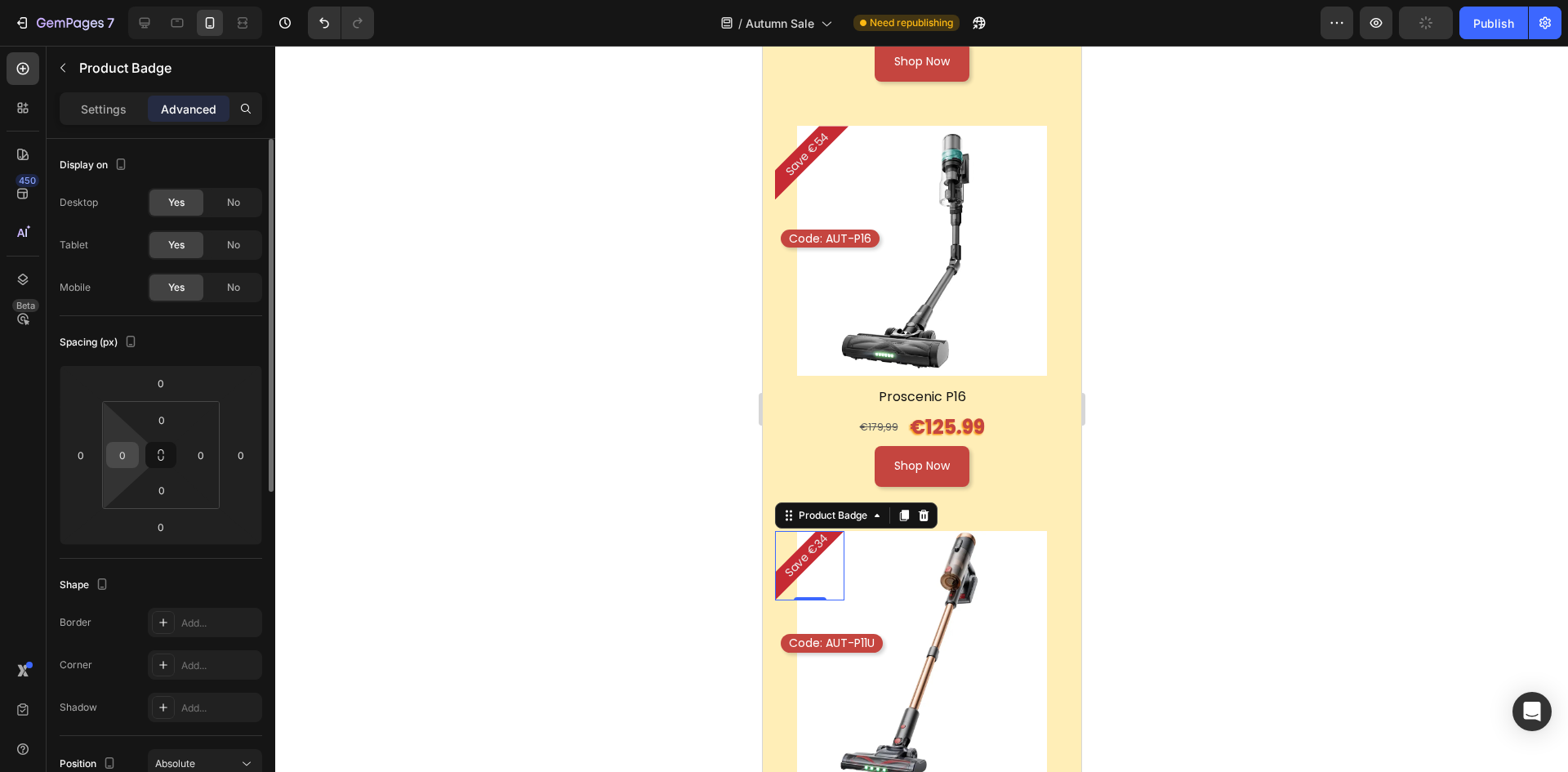
click at [132, 456] on input "0" at bounding box center [123, 455] width 25 height 25
type input "1"
type input "2"
type input "25"
click at [1337, 327] on div at bounding box center [921, 408] width 1293 height 726
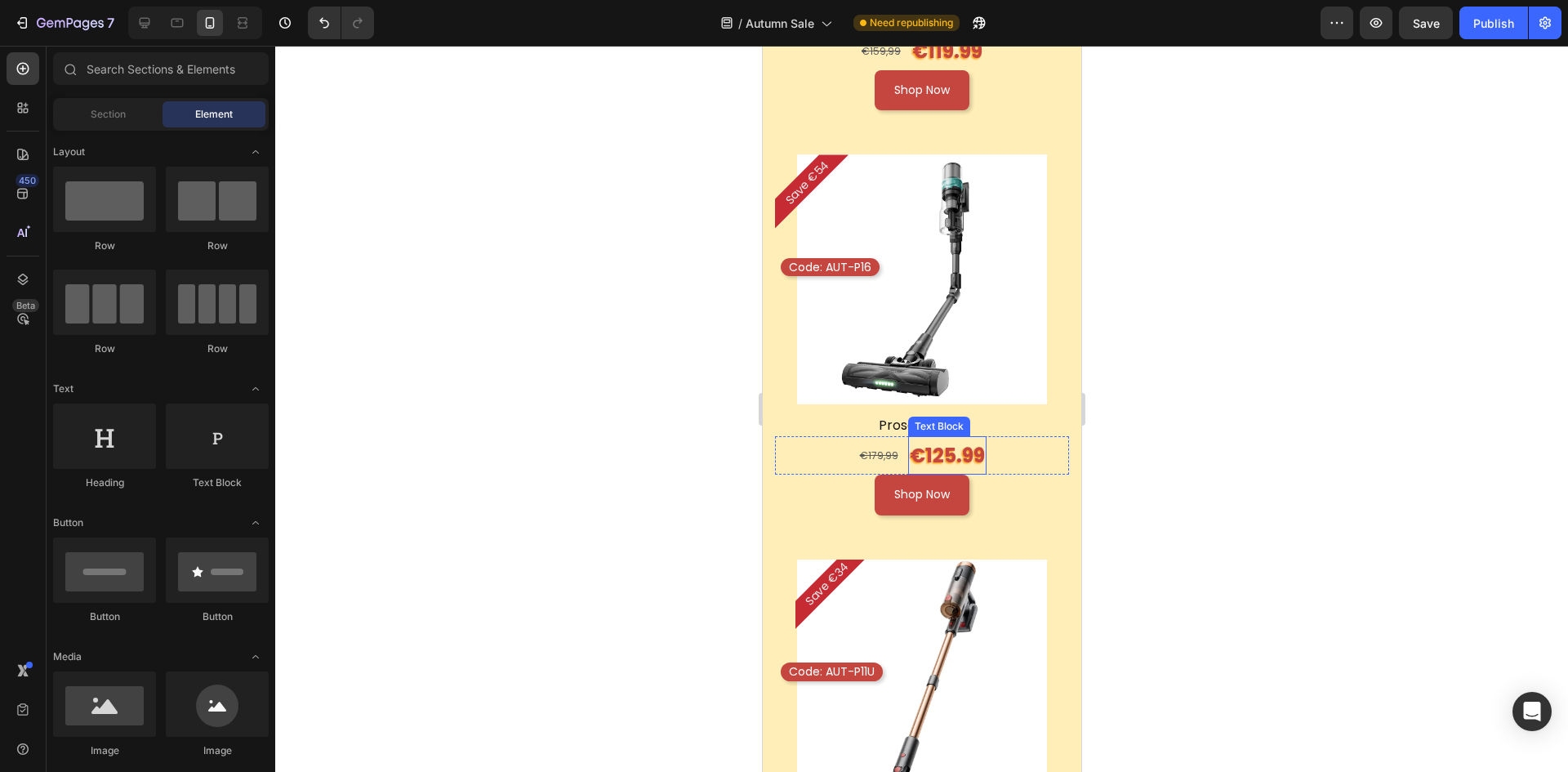
scroll to position [1961, 0]
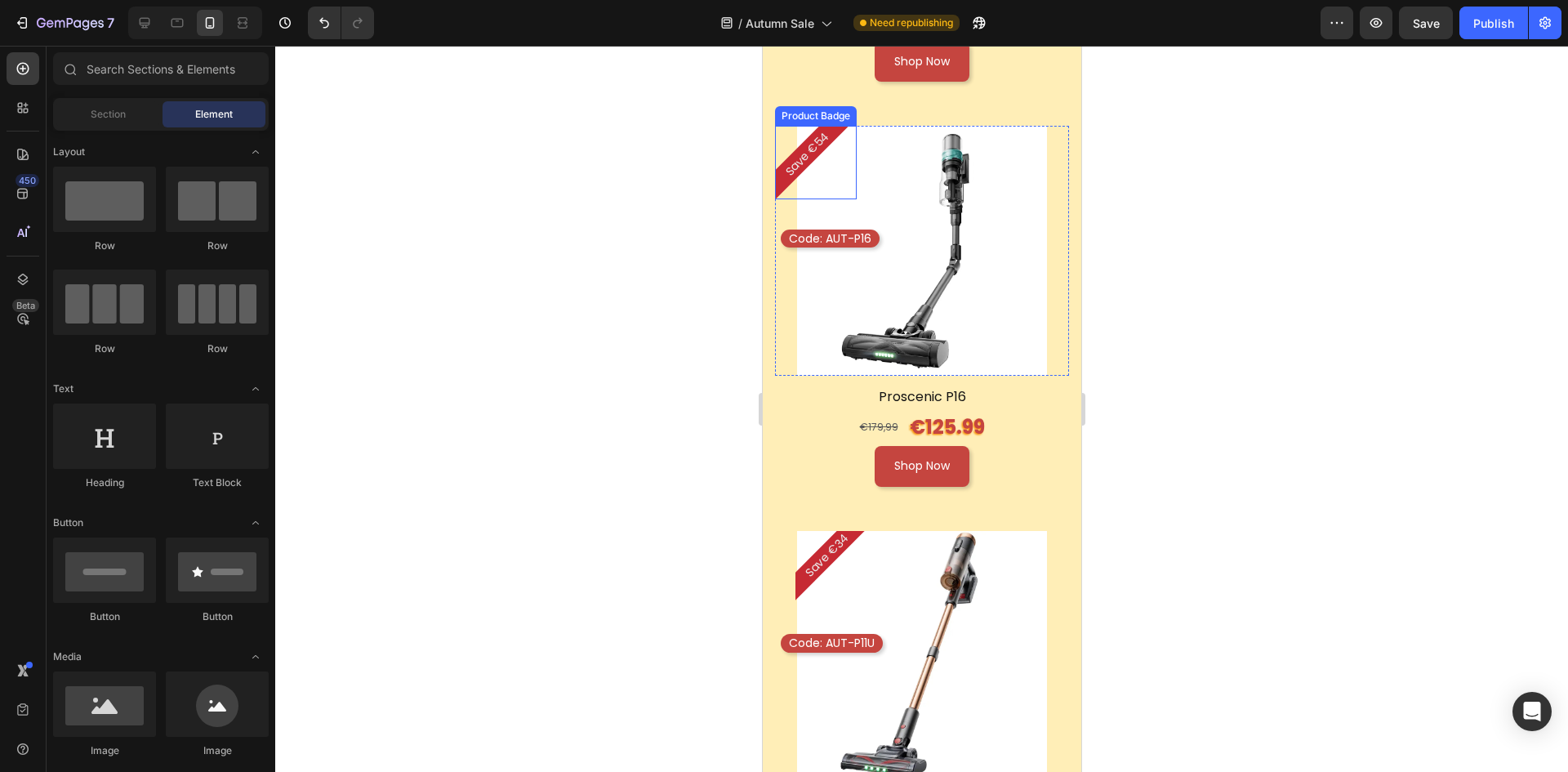
click at [797, 136] on div "Save €54" at bounding box center [811, 163] width 74 height 74
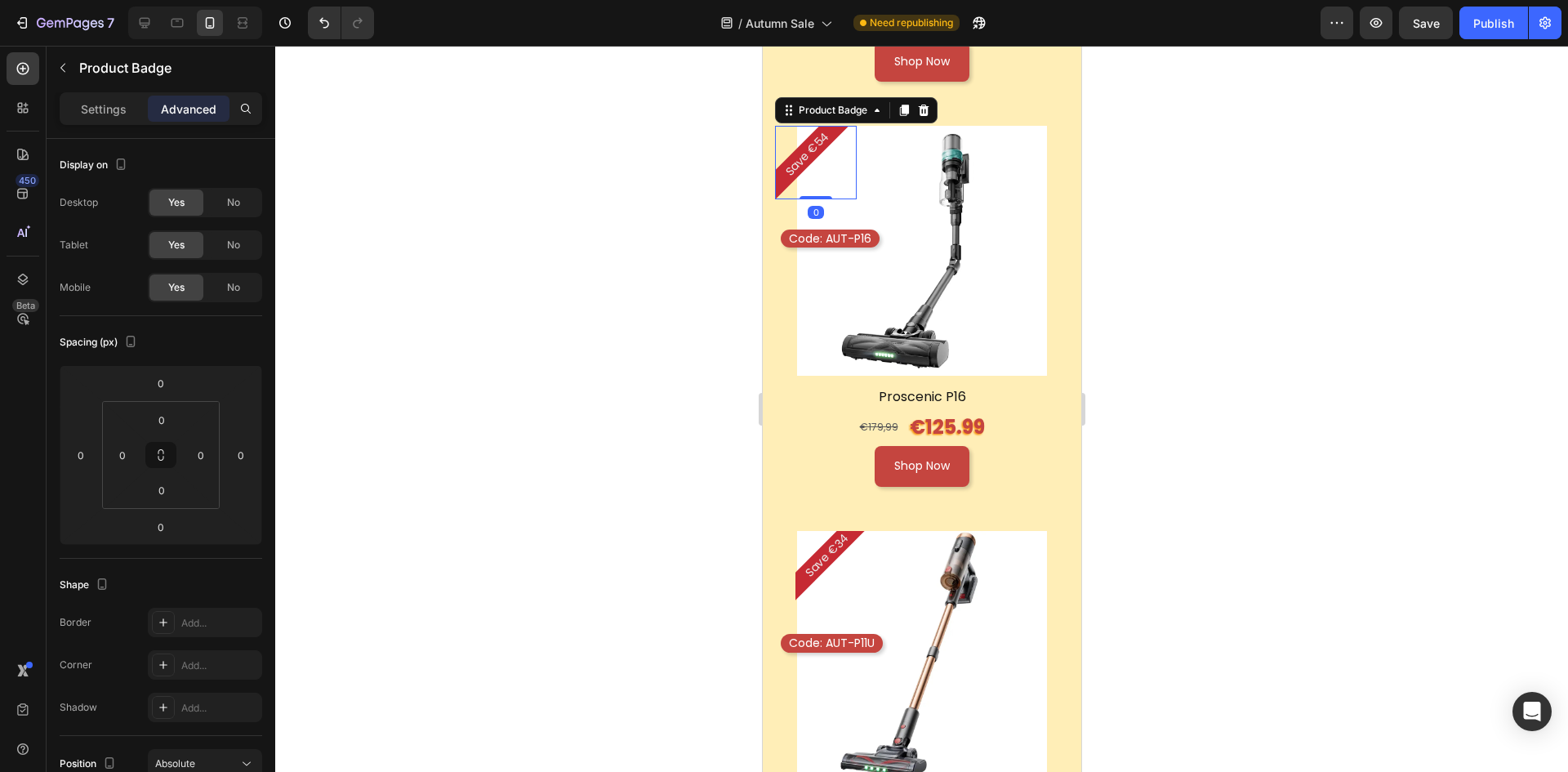
click at [107, 95] on div "Settings Advanced" at bounding box center [161, 108] width 203 height 33
click at [105, 116] on p "Settings" at bounding box center [103, 108] width 45 height 17
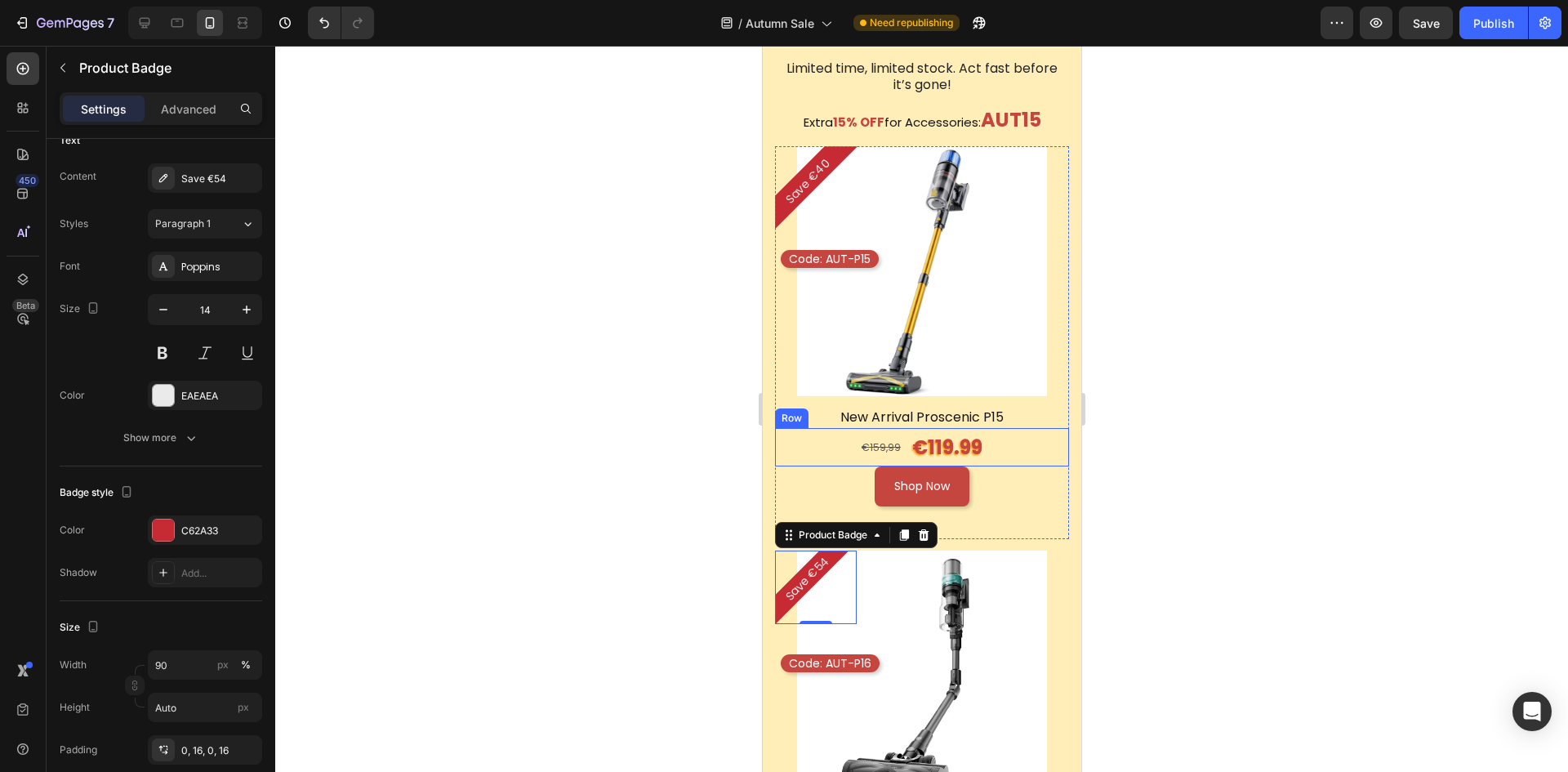
scroll to position [1470, 0]
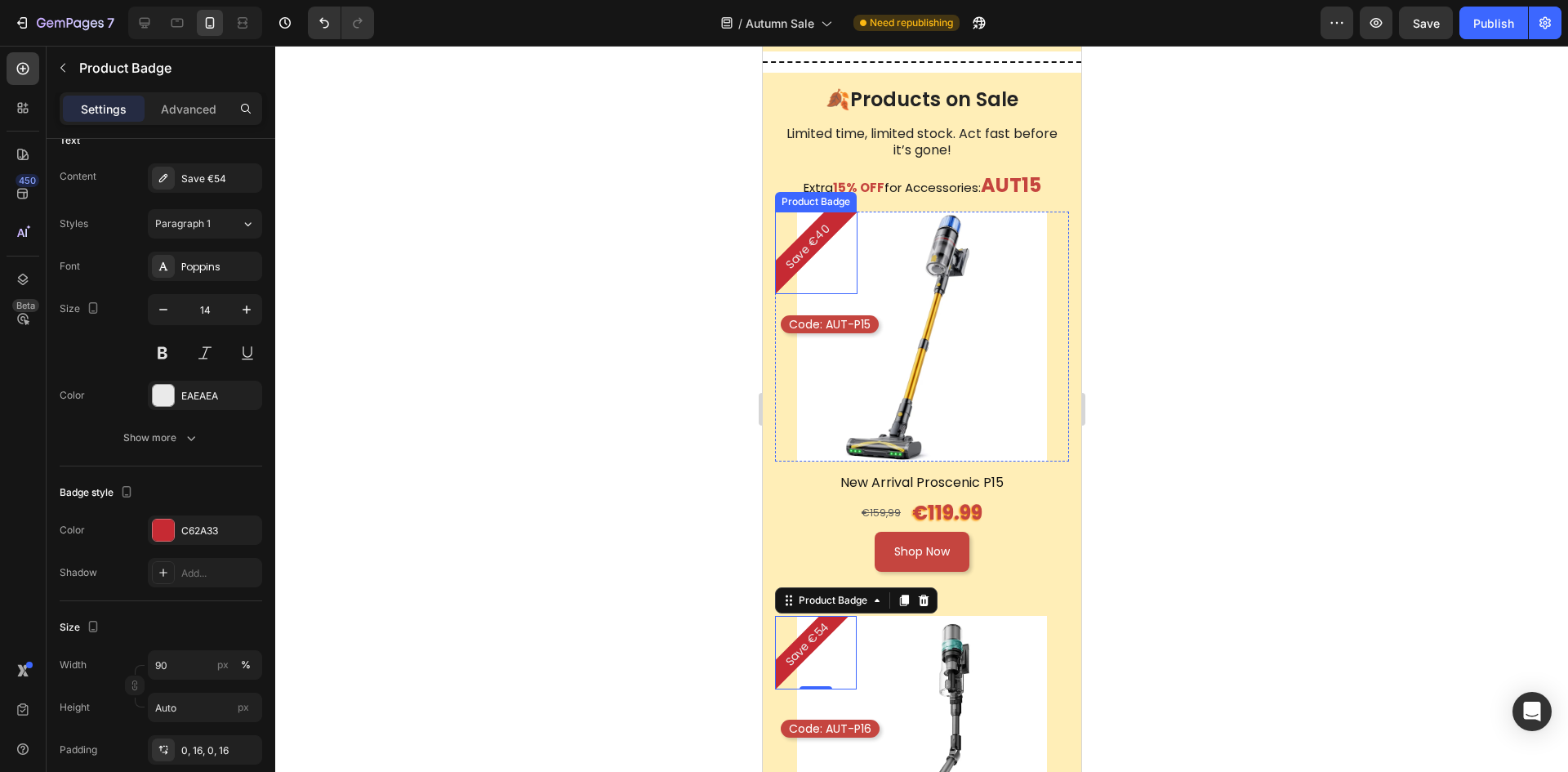
click at [826, 241] on div "Save €40" at bounding box center [816, 252] width 83 height 83
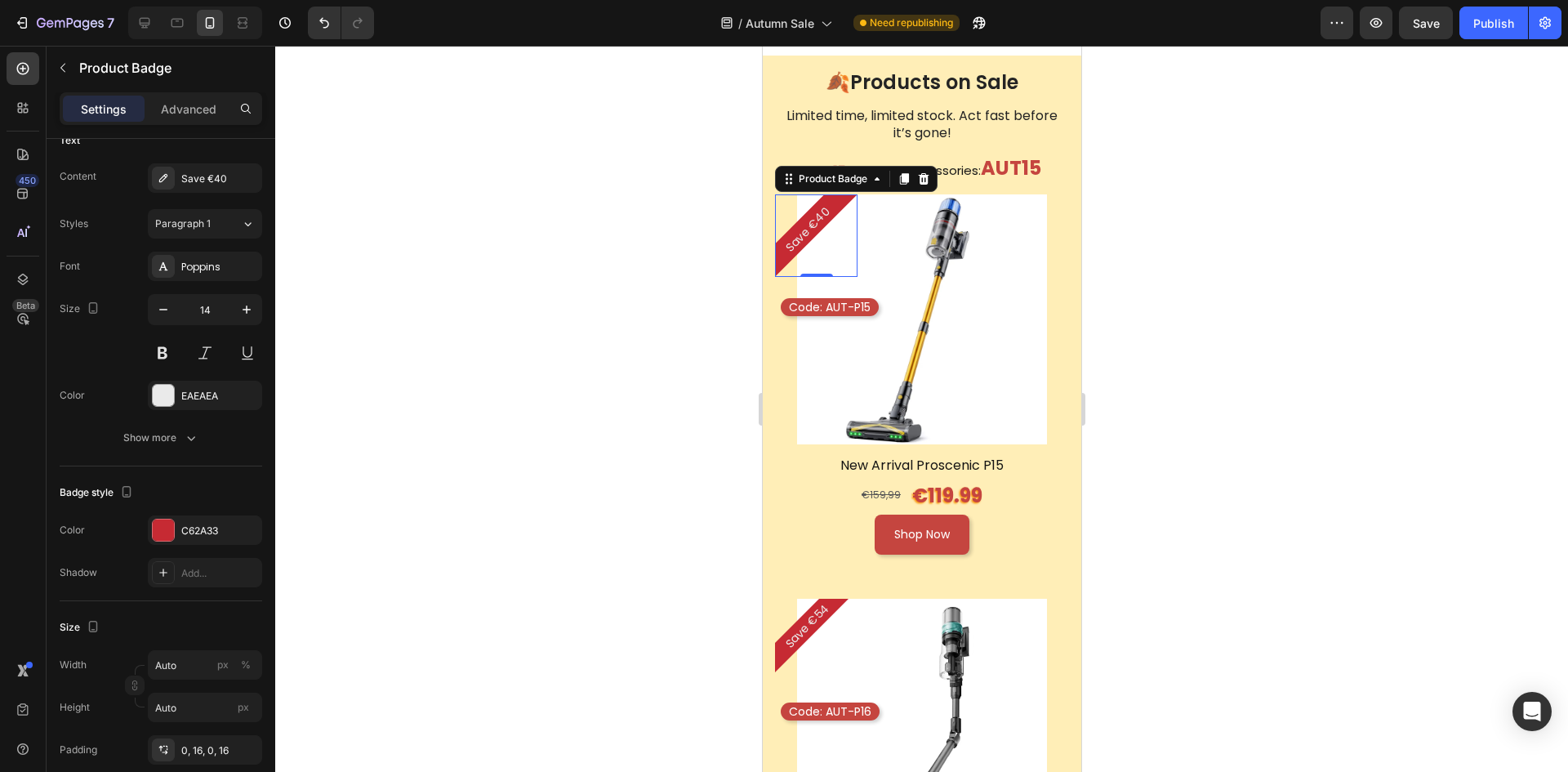
click at [1554, 553] on div at bounding box center [921, 408] width 1293 height 726
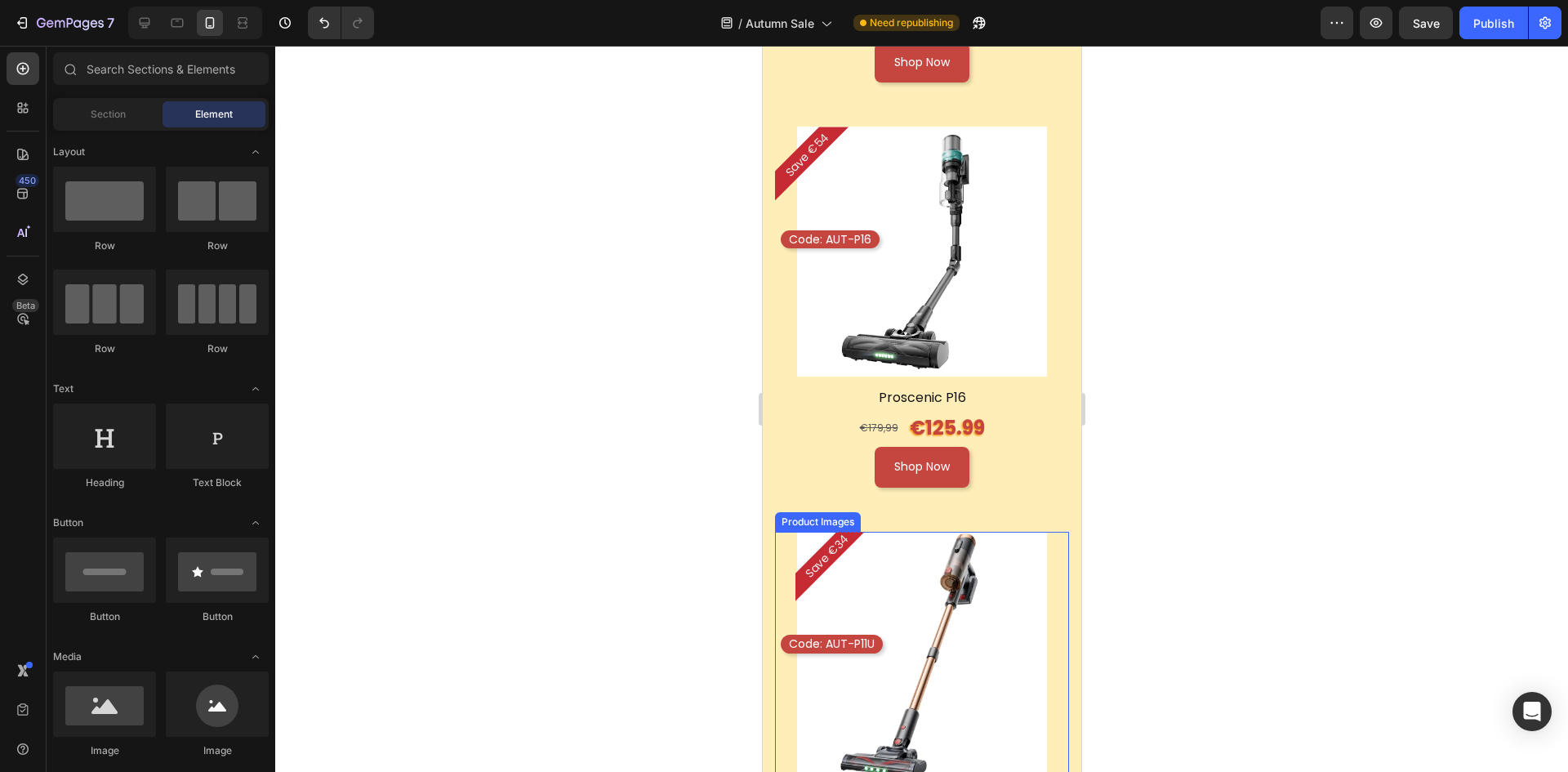
scroll to position [1961, 0]
click at [800, 144] on pre "Save €54" at bounding box center [803, 156] width 66 height 66
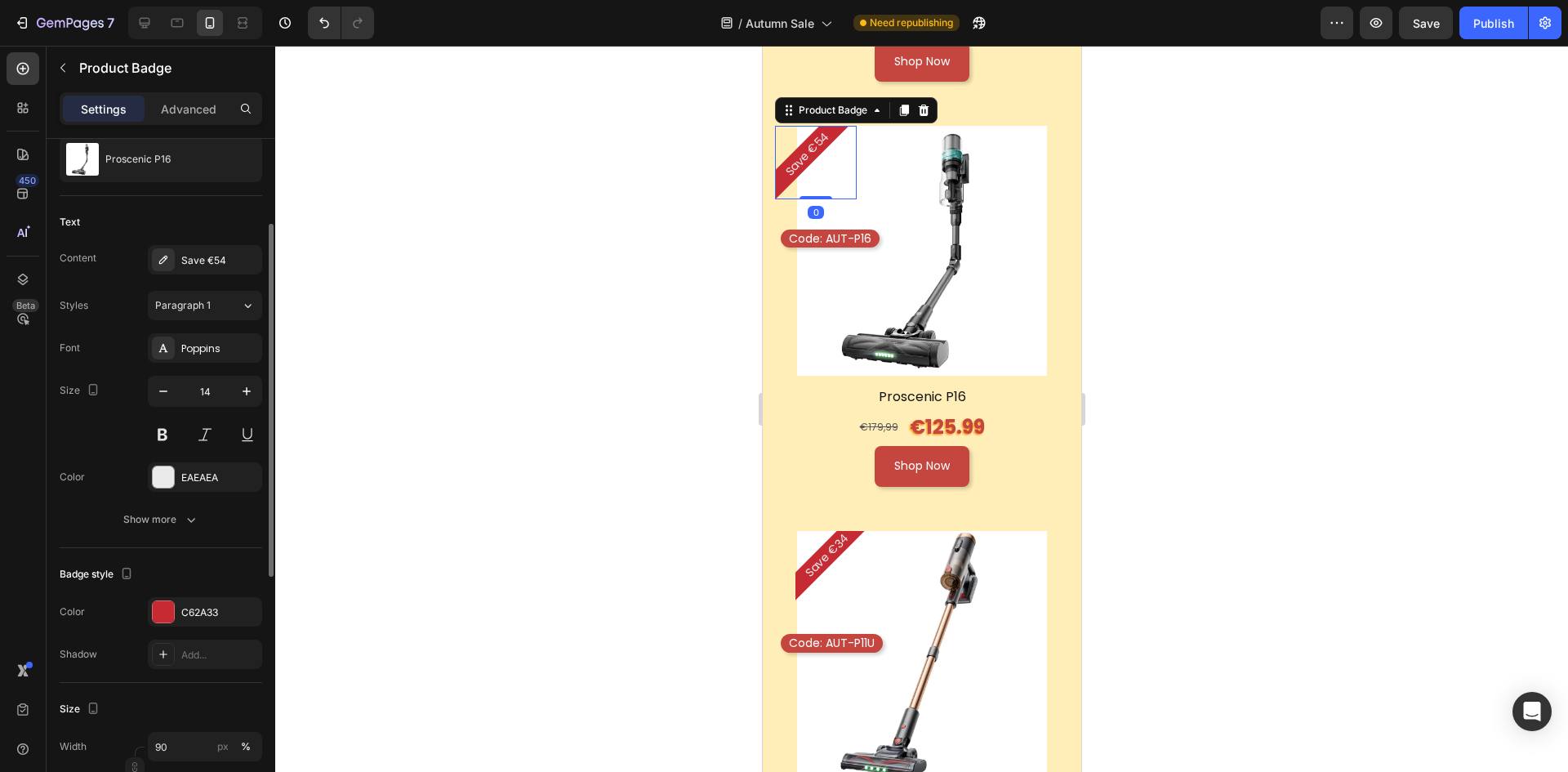
scroll to position [409, 0]
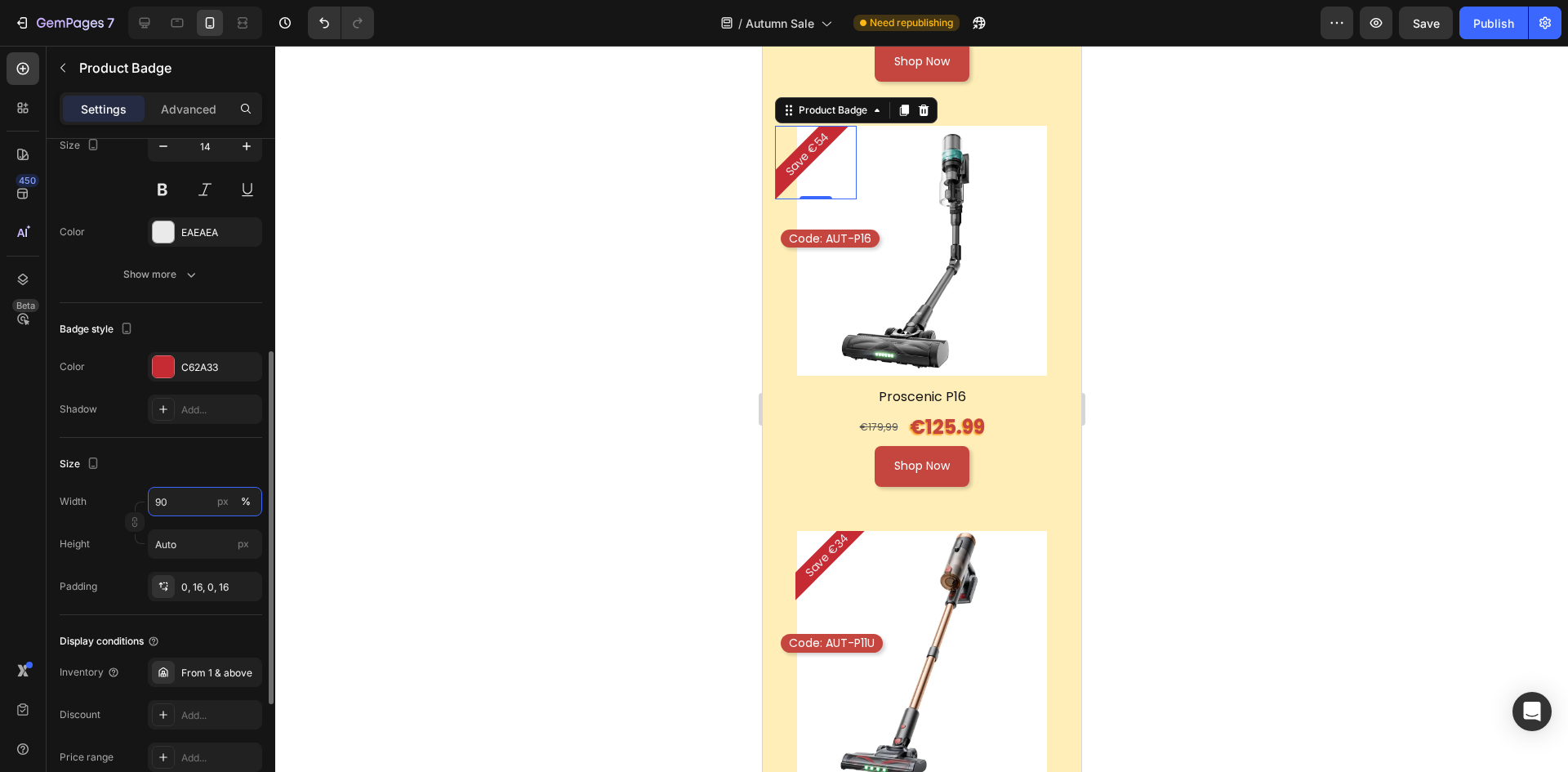
click at [188, 504] on input "90" at bounding box center [204, 501] width 115 height 29
click at [217, 542] on p "Fit content Auto" at bounding box center [202, 540] width 95 height 15
type input "Auto"
click at [1243, 391] on div at bounding box center [921, 408] width 1293 height 726
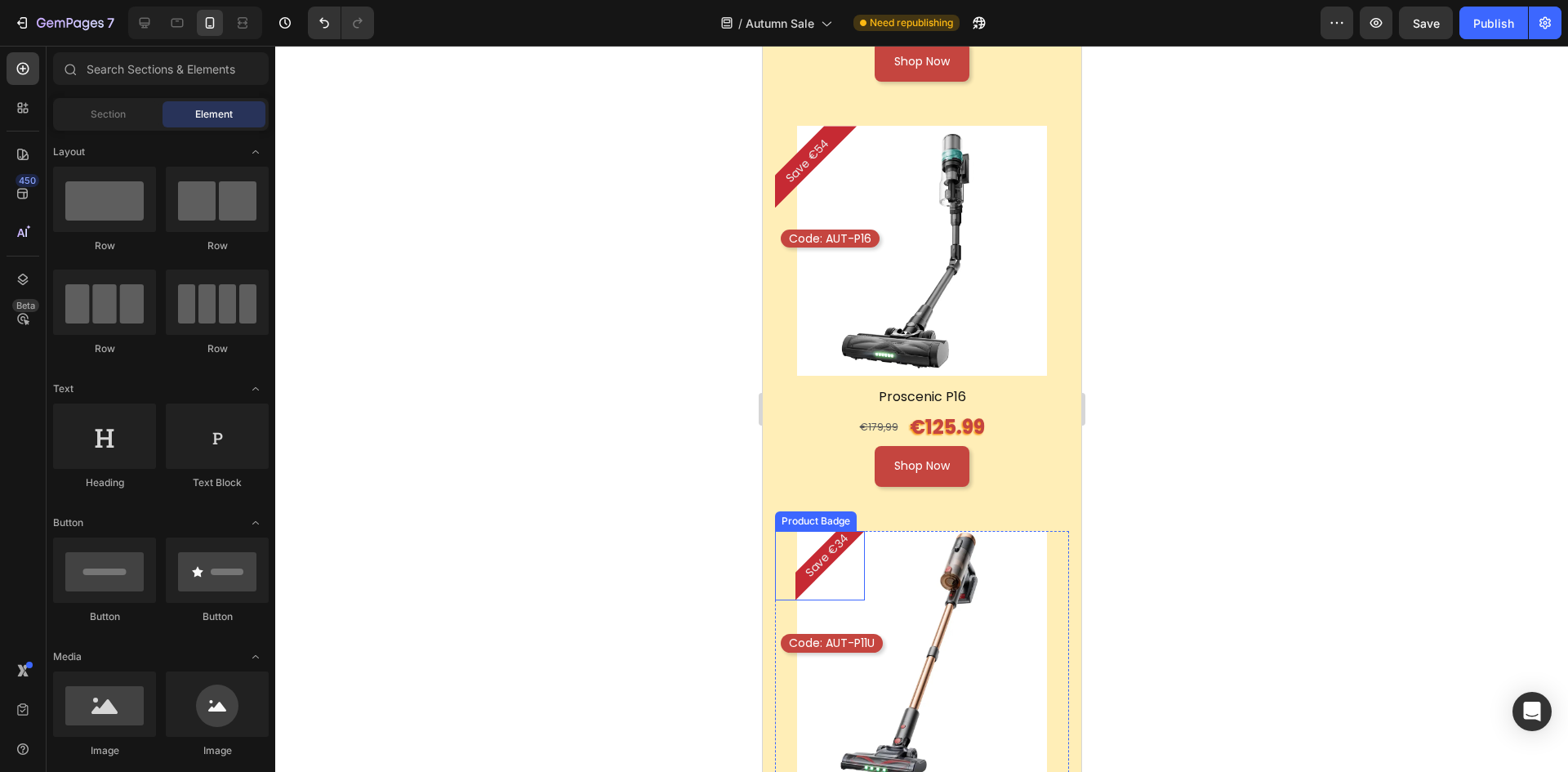
click at [833, 539] on pre "Save €34" at bounding box center [823, 560] width 64 height 64
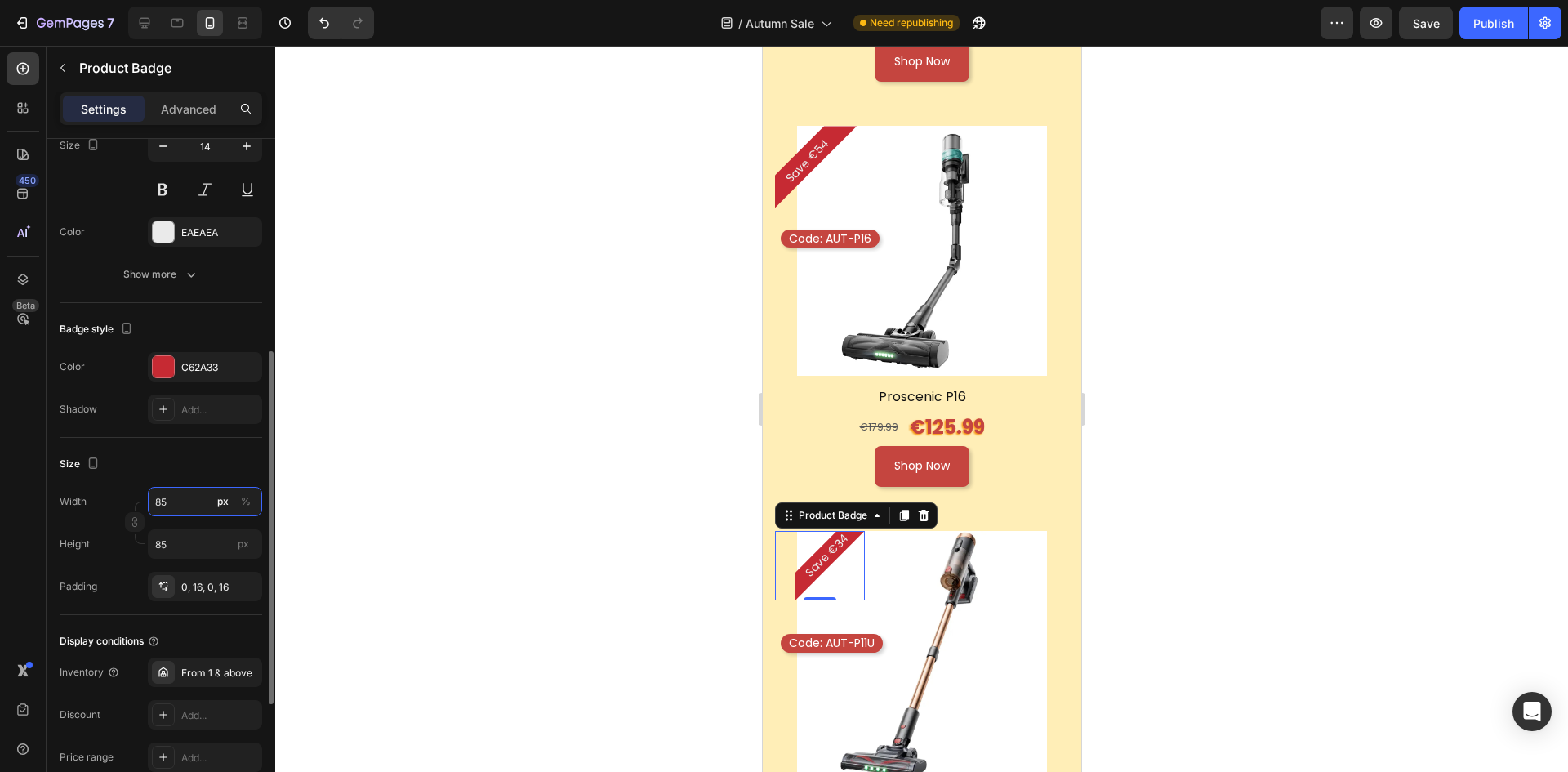
click at [187, 500] on input "85" at bounding box center [204, 501] width 115 height 29
click at [185, 542] on span "Fit content" at bounding box center [179, 540] width 49 height 15
type input "Auto"
click at [195, 107] on p "Advanced" at bounding box center [188, 108] width 56 height 17
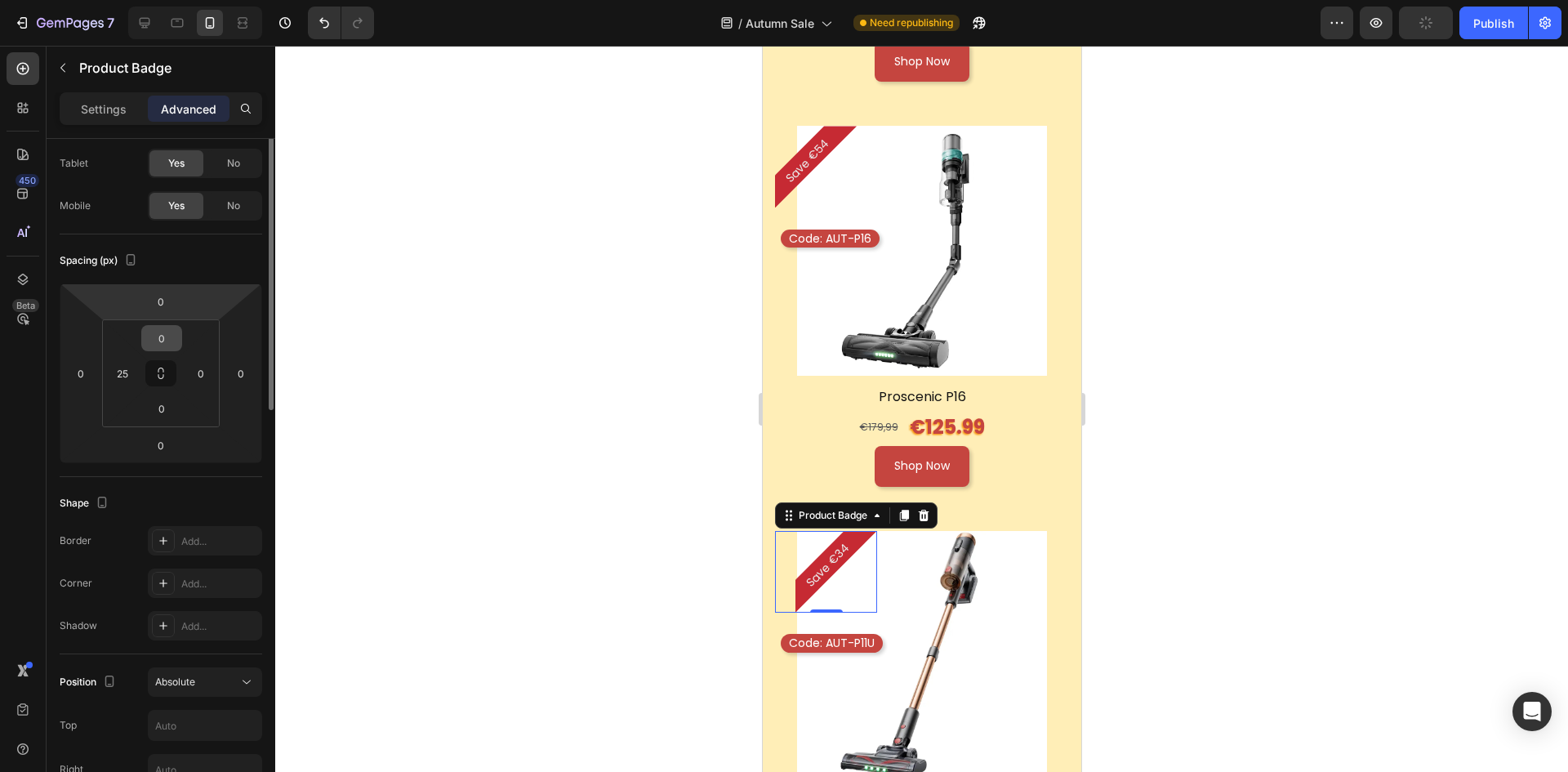
scroll to position [0, 0]
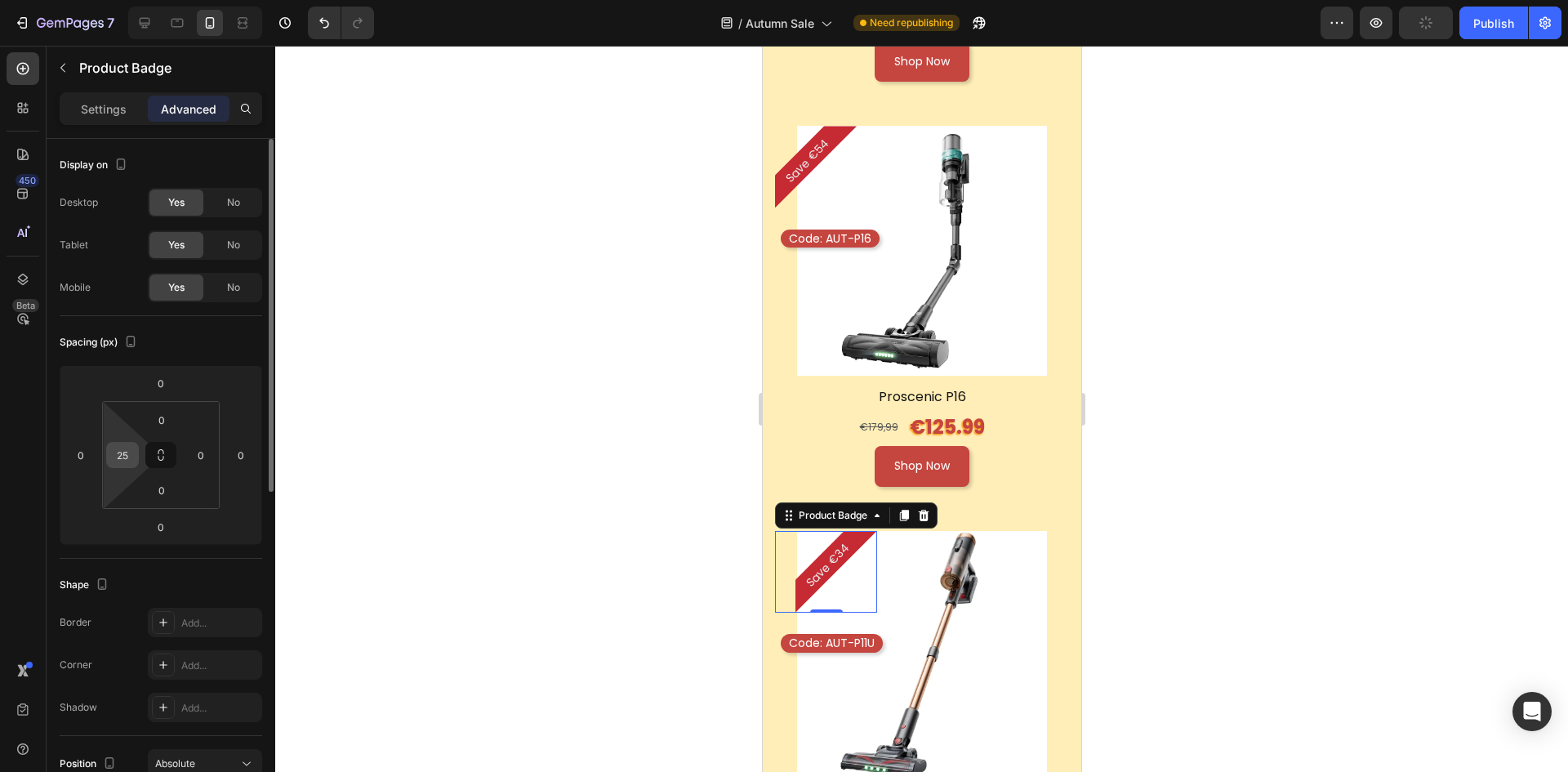
click at [131, 451] on input "25" at bounding box center [123, 455] width 25 height 25
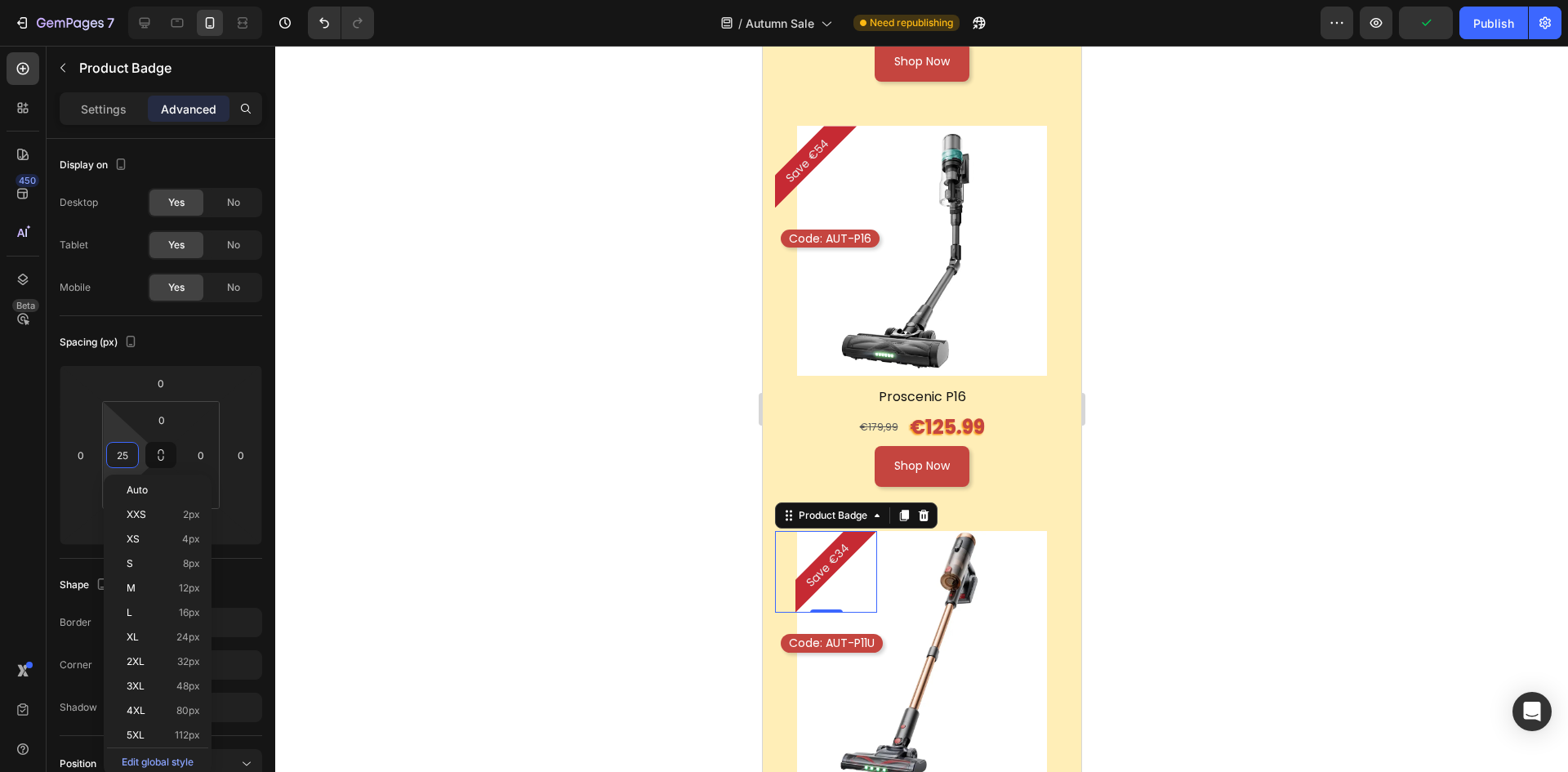
click at [1404, 401] on div at bounding box center [921, 408] width 1293 height 726
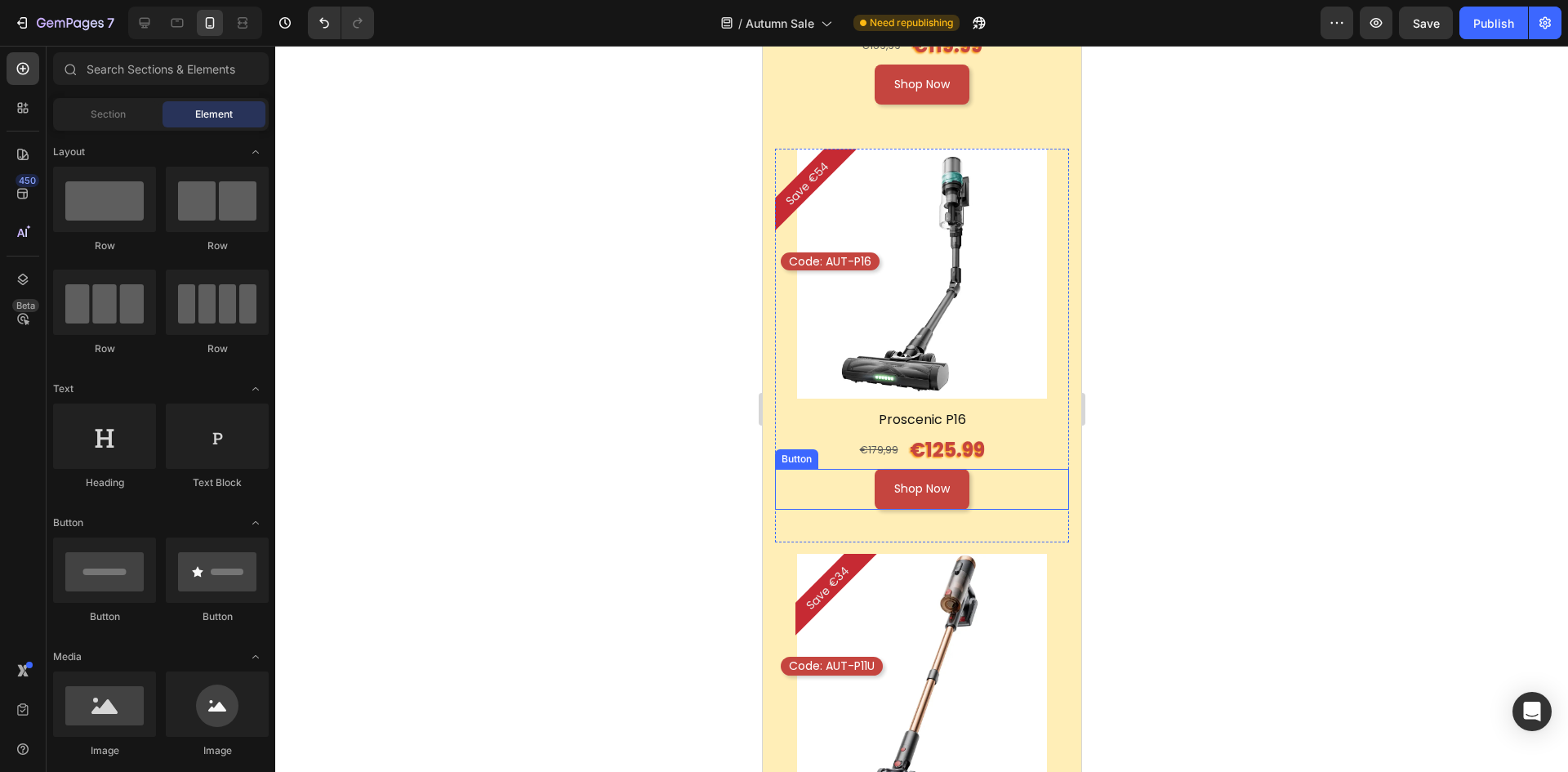
scroll to position [1879, 0]
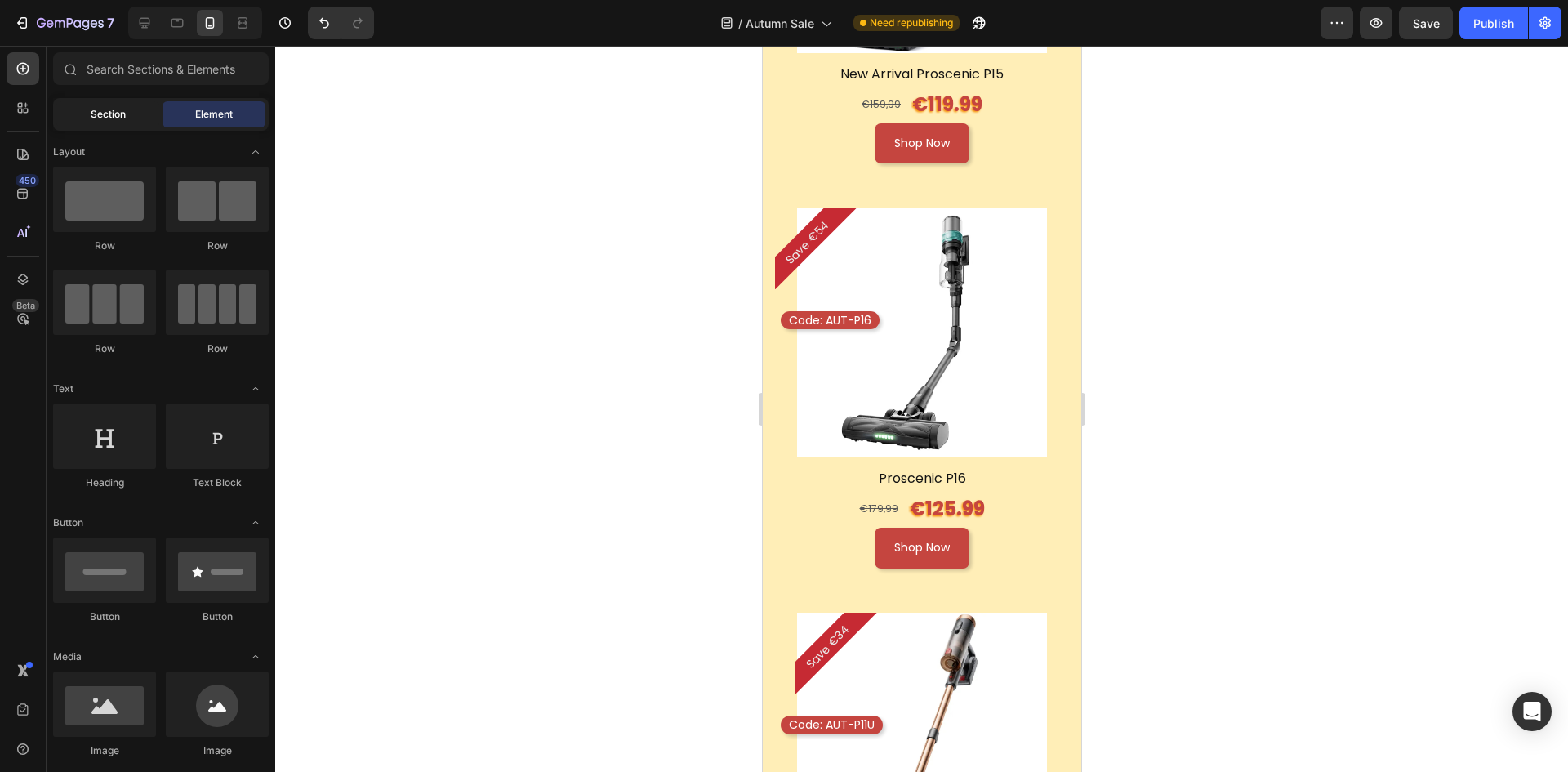
click at [102, 114] on span "Section" at bounding box center [108, 114] width 36 height 15
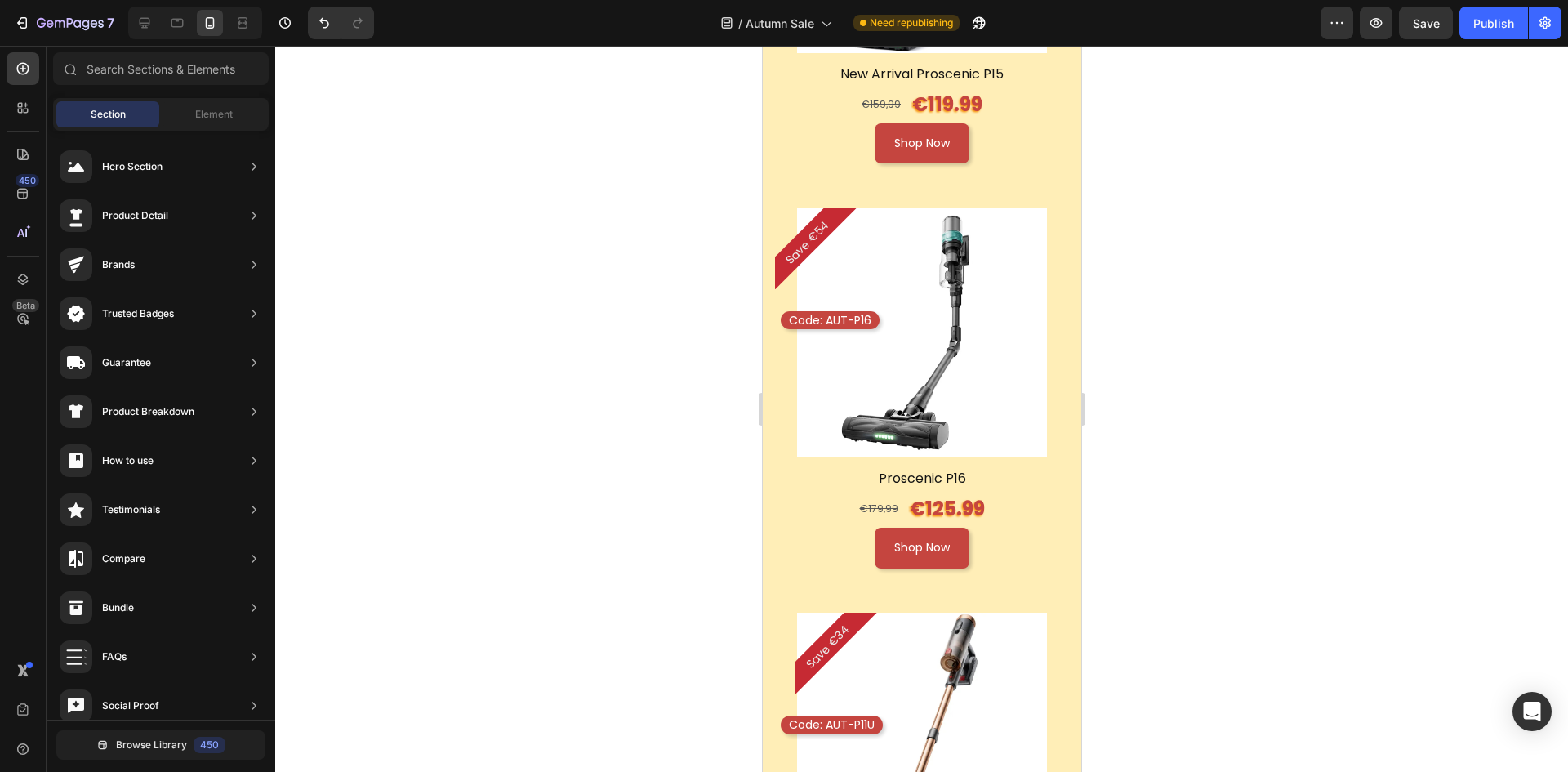
click at [210, 98] on div "Section Element" at bounding box center [161, 114] width 216 height 33
click at [209, 115] on span "Element" at bounding box center [214, 114] width 37 height 15
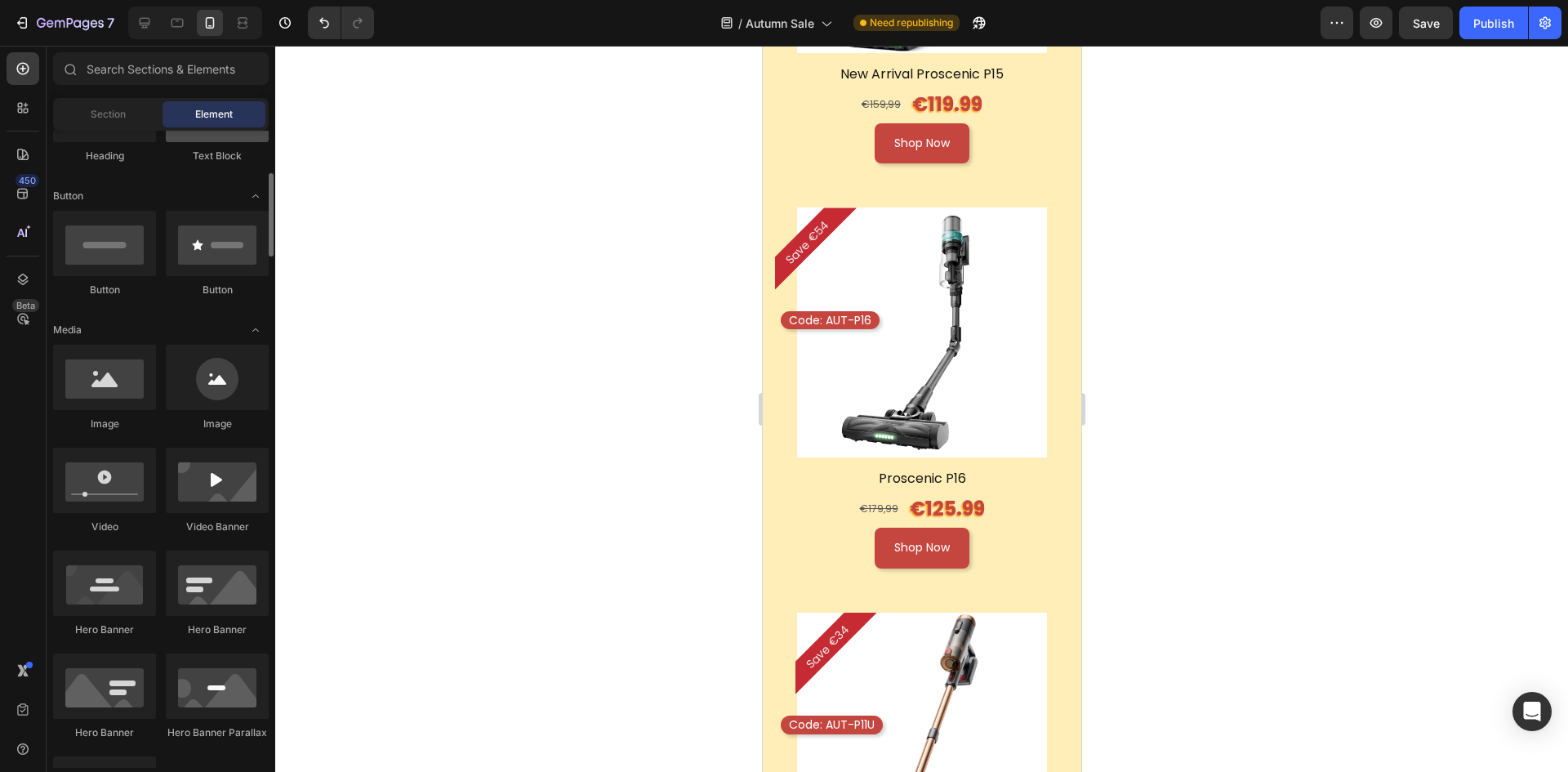
scroll to position [0, 0]
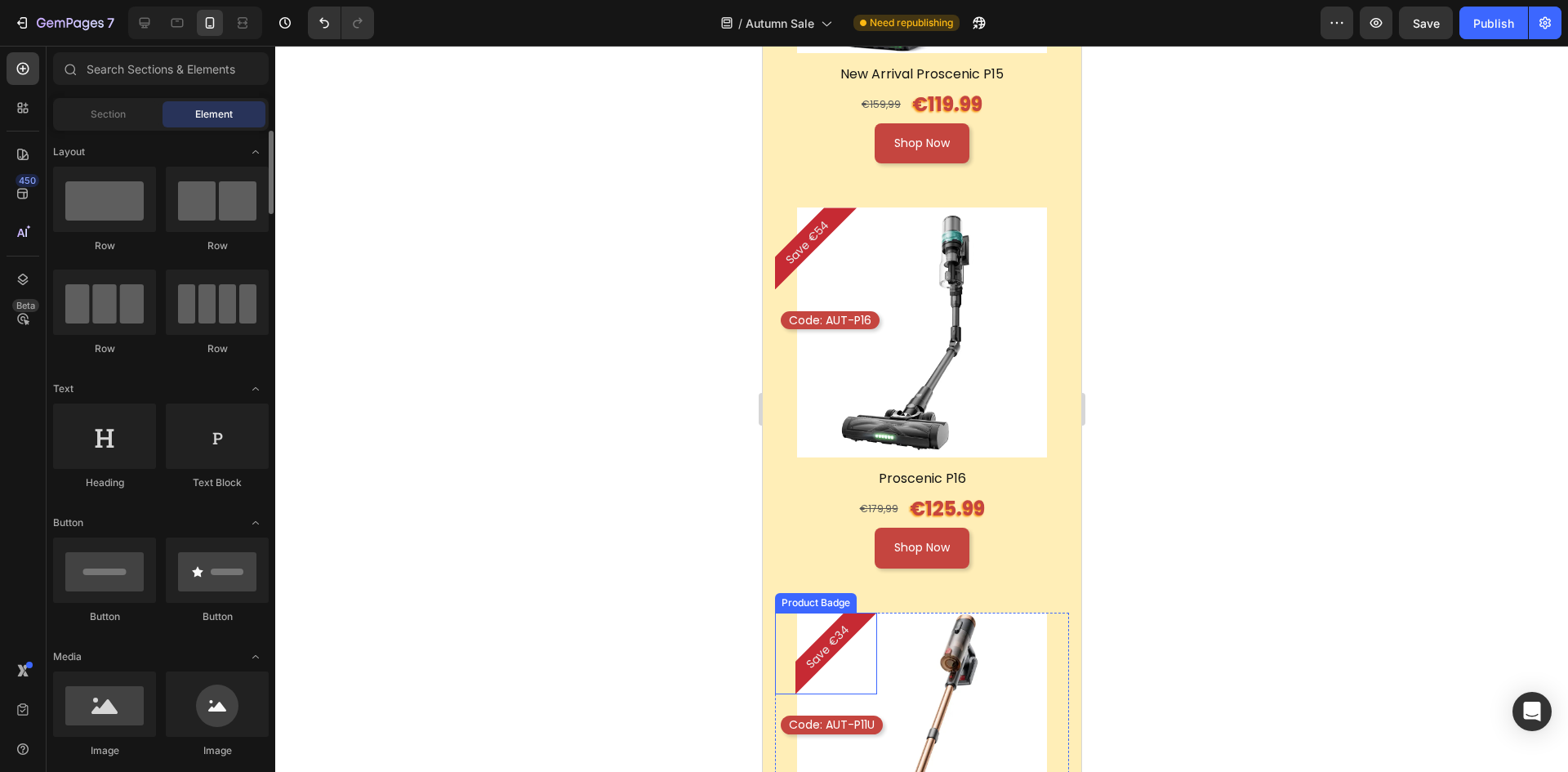
click at [841, 628] on div "Save €34" at bounding box center [836, 654] width 82 height 82
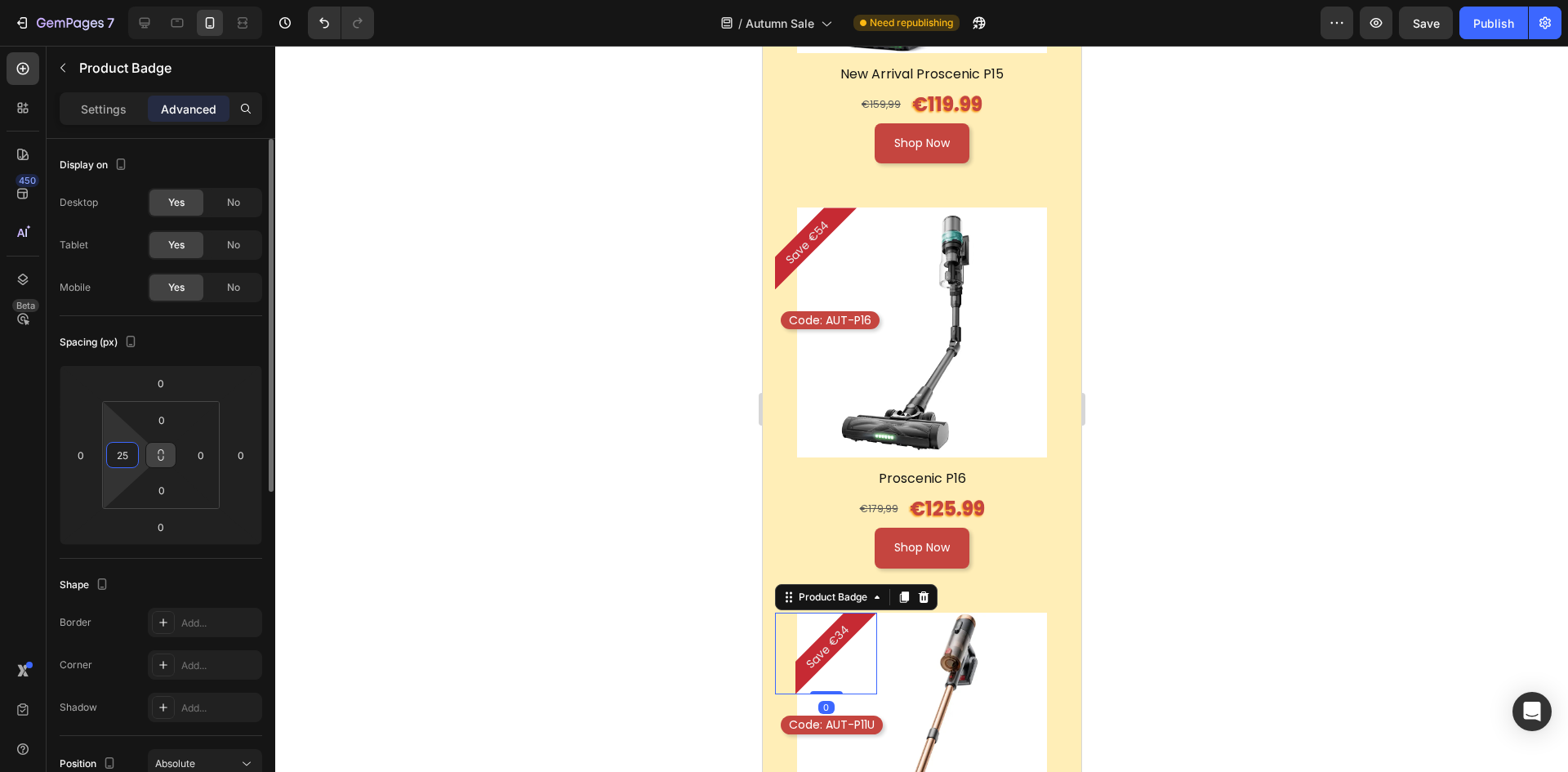
drag, startPoint x: 116, startPoint y: 456, endPoint x: 150, endPoint y: 463, distance: 34.7
click at [118, 456] on input "25" at bounding box center [123, 455] width 25 height 25
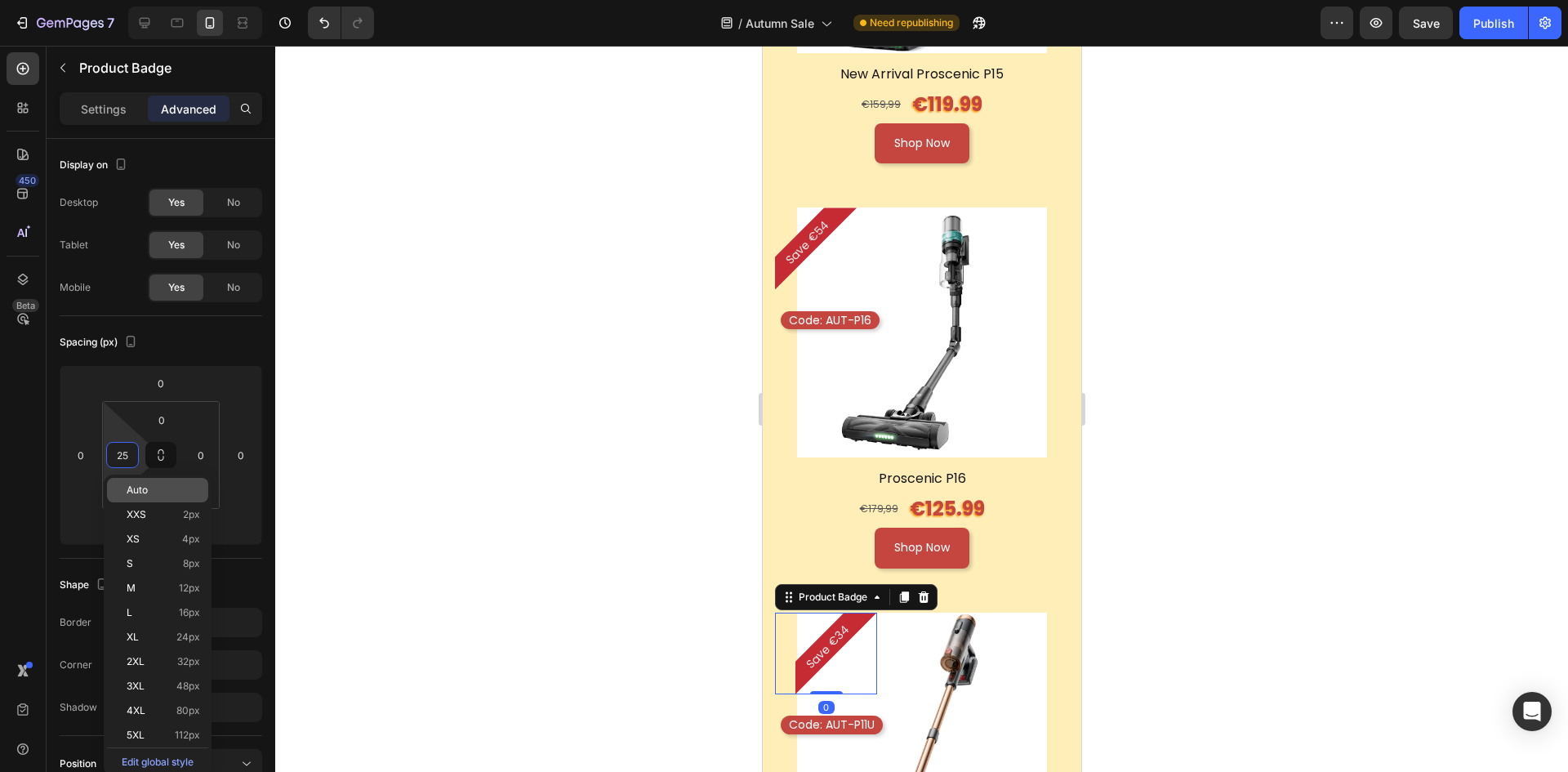
type input "0"
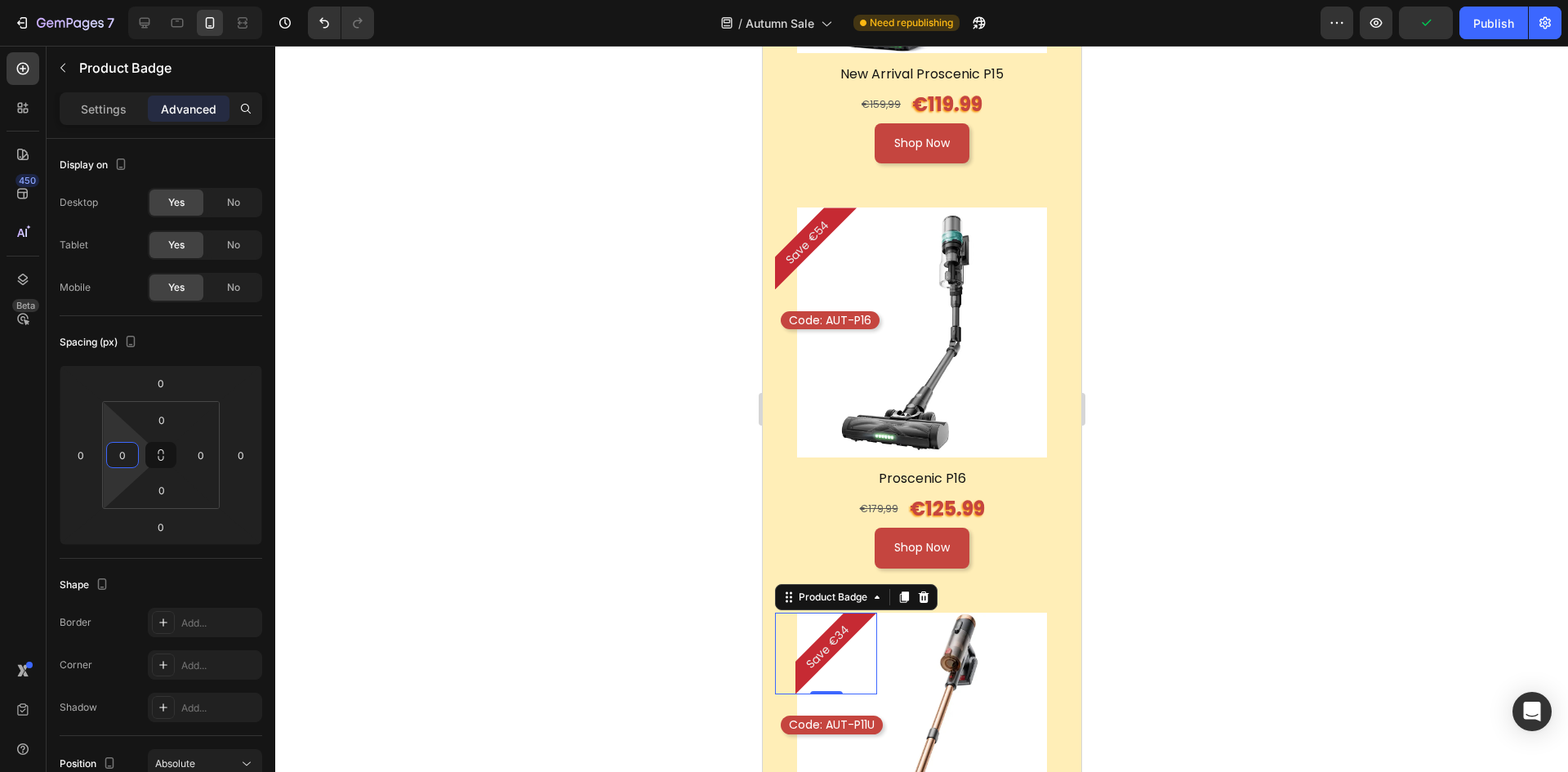
click at [1196, 508] on div at bounding box center [921, 408] width 1293 height 726
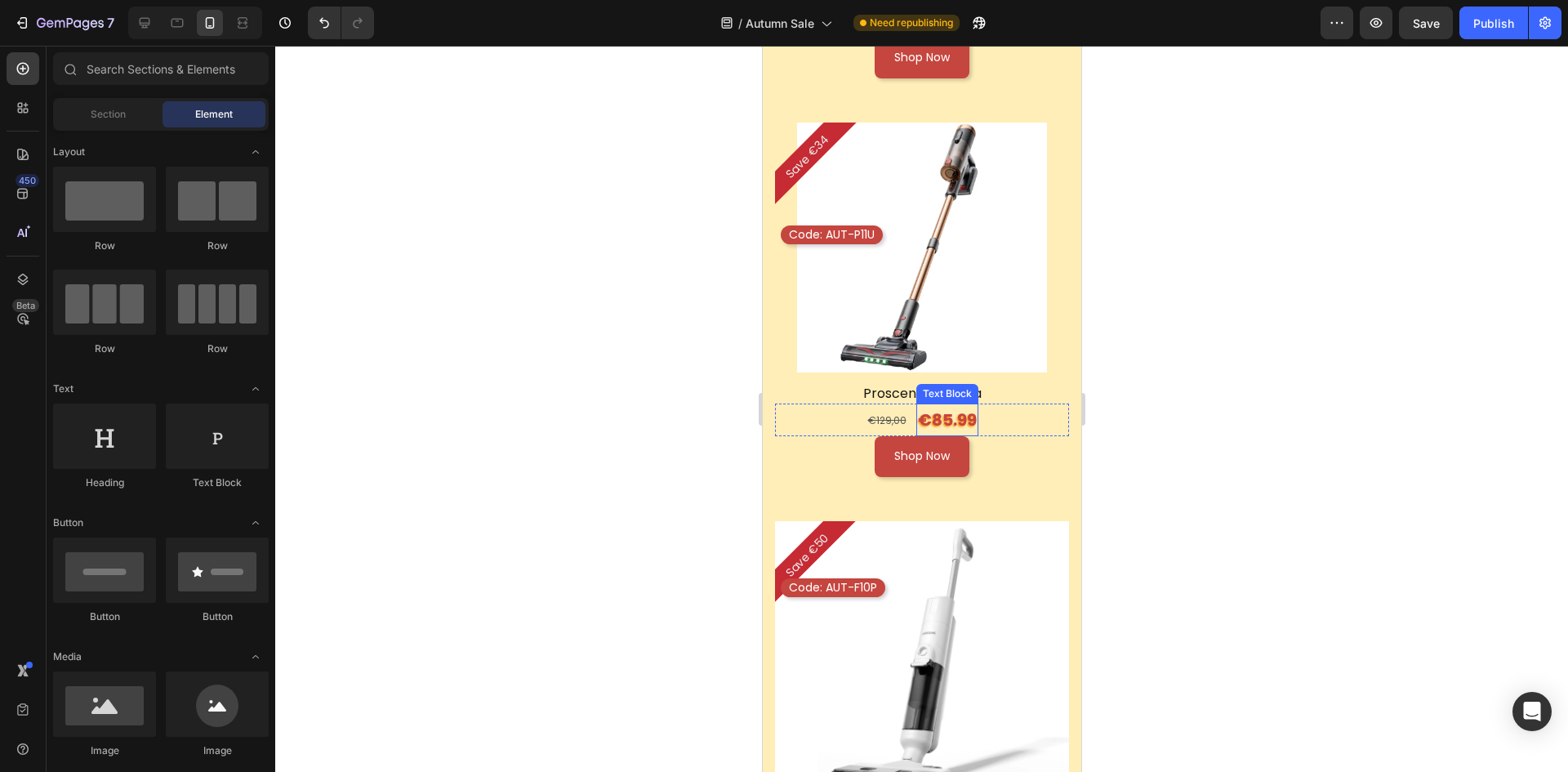
scroll to position [2287, 0]
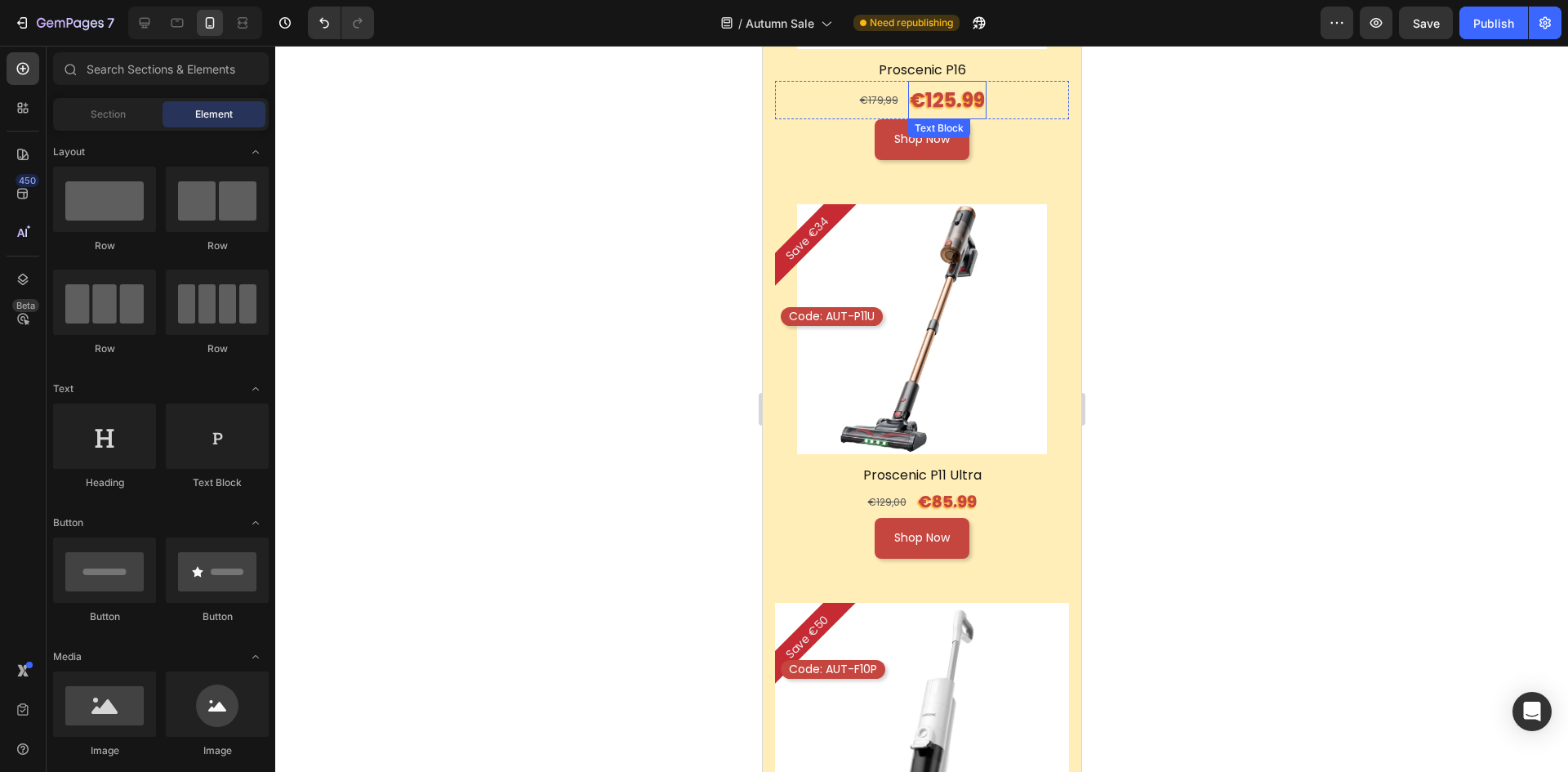
click at [942, 83] on p "€125.99" at bounding box center [946, 100] width 76 height 36
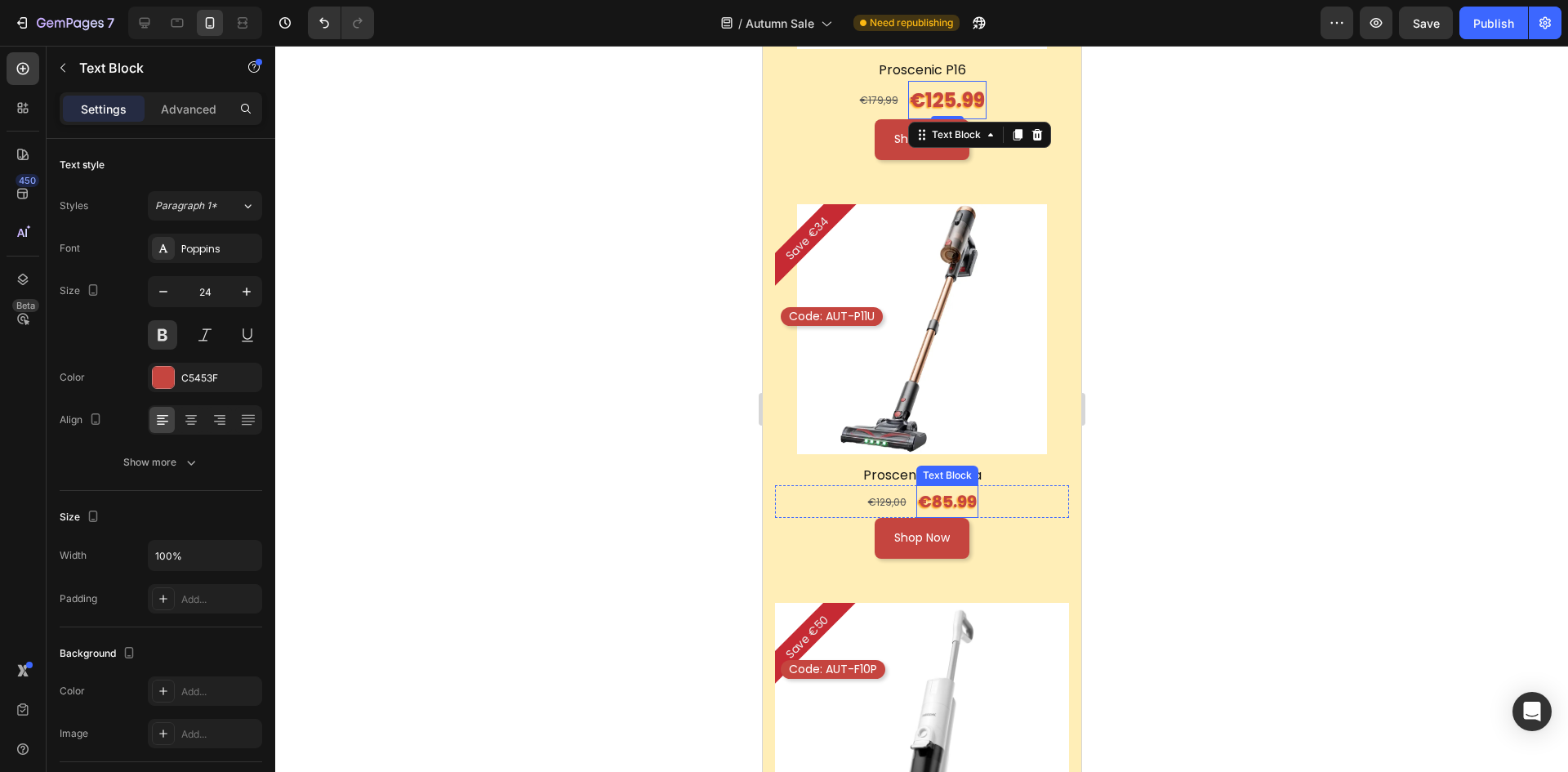
click at [931, 487] on p "€85.99" at bounding box center [947, 501] width 59 height 29
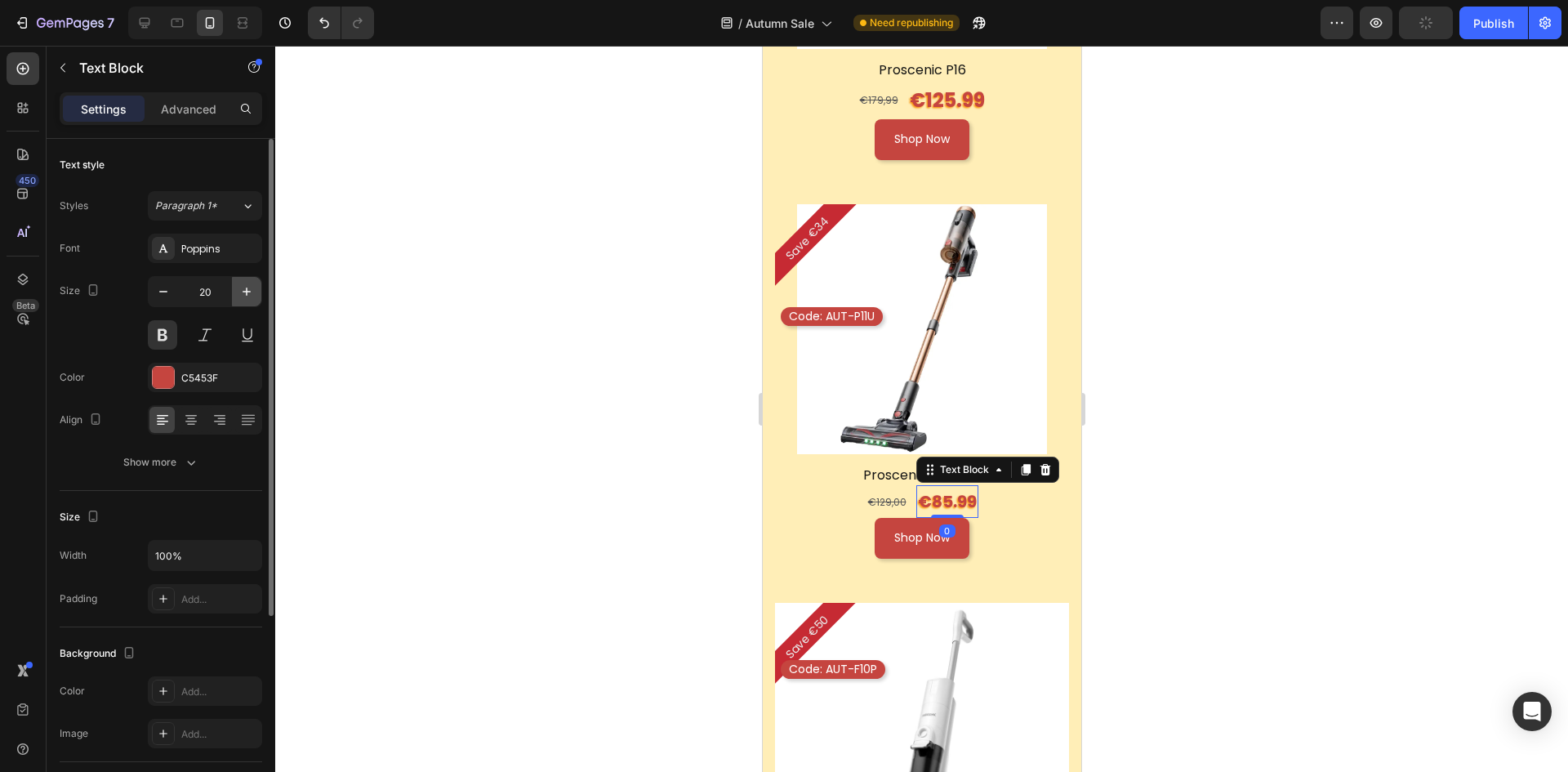
click at [238, 284] on icon "button" at bounding box center [246, 291] width 16 height 16
click at [240, 282] on button "button" at bounding box center [246, 291] width 29 height 29
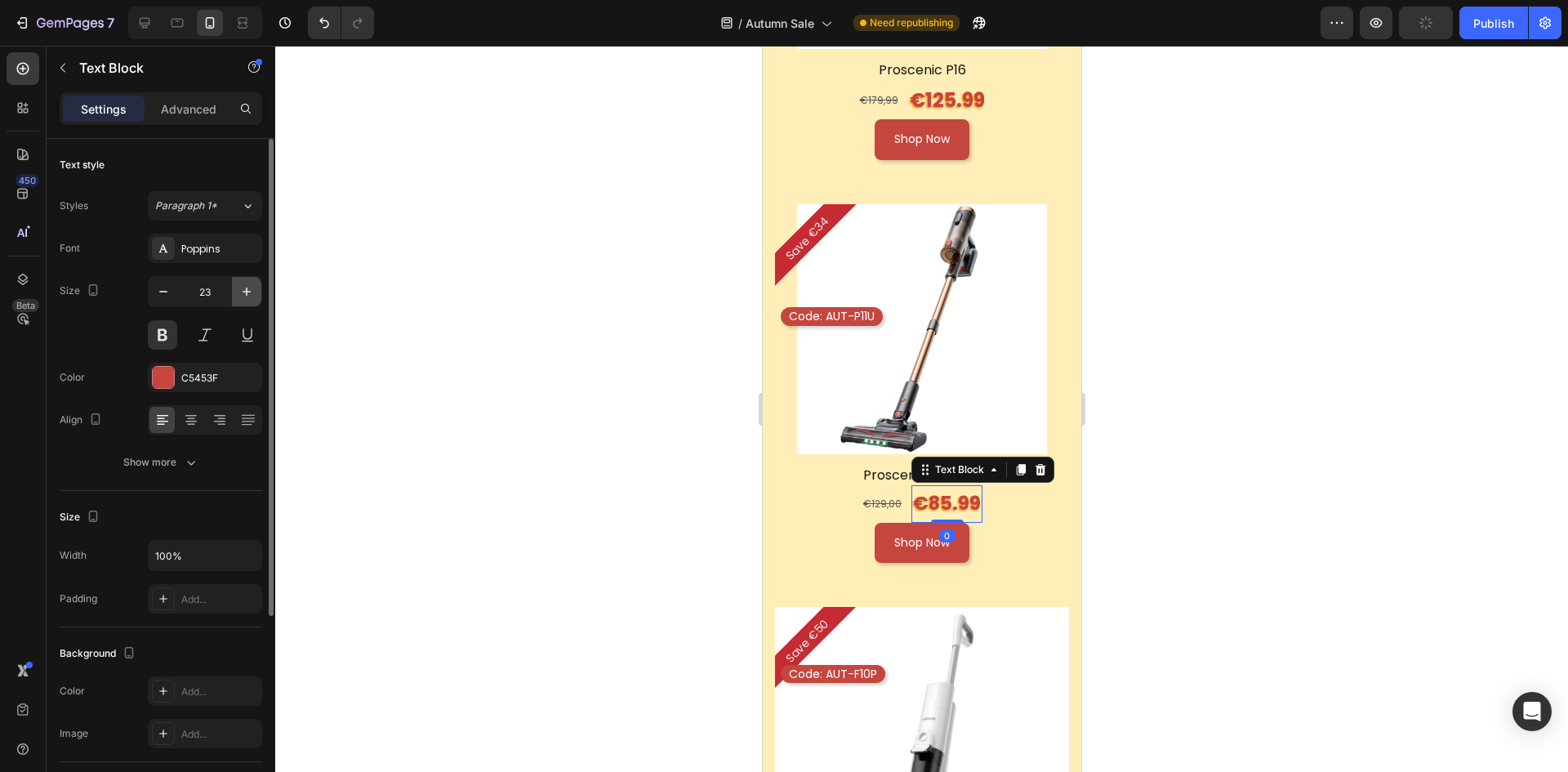
click at [240, 282] on button "button" at bounding box center [246, 291] width 29 height 29
type input "24"
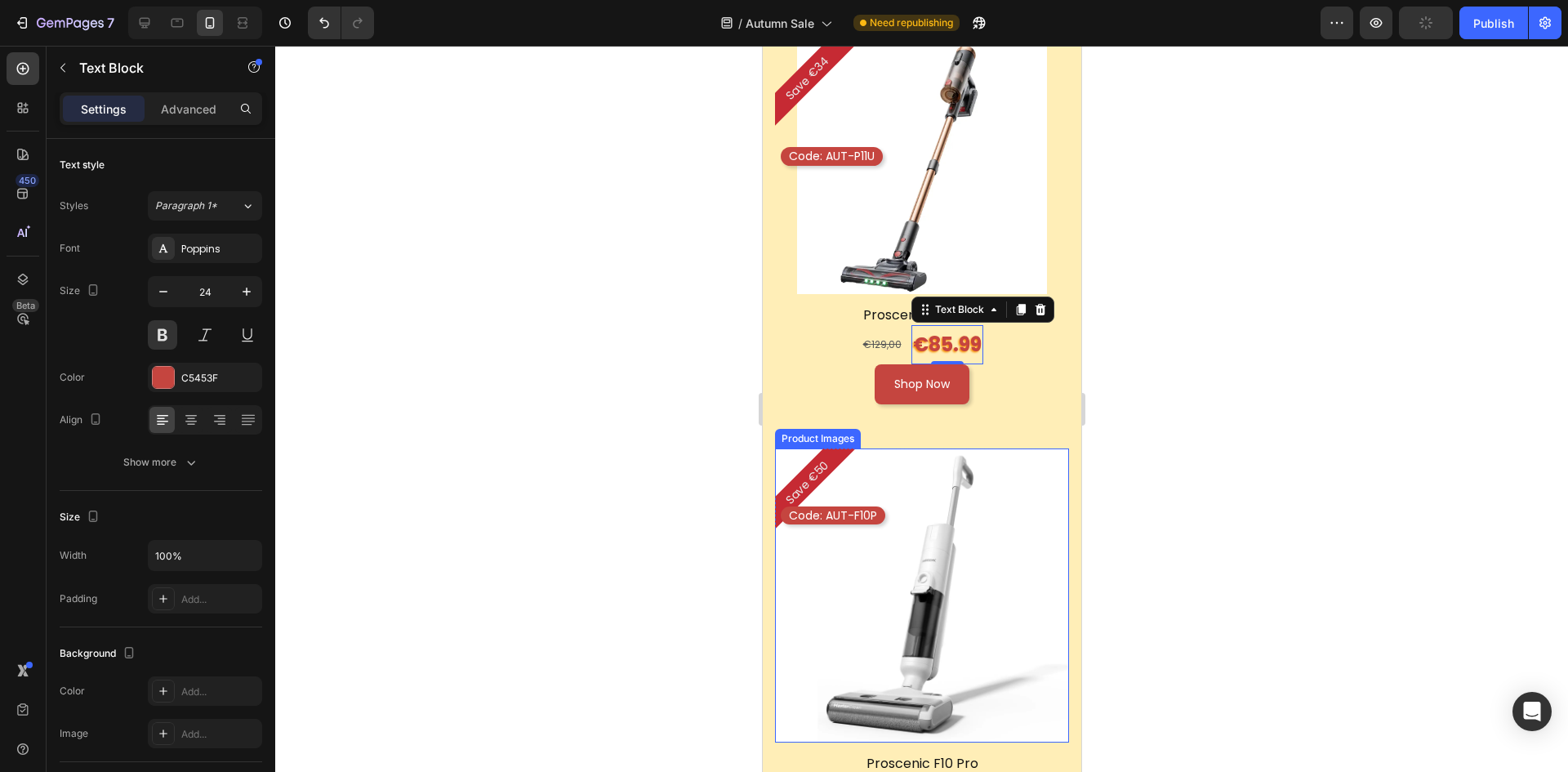
scroll to position [2450, 0]
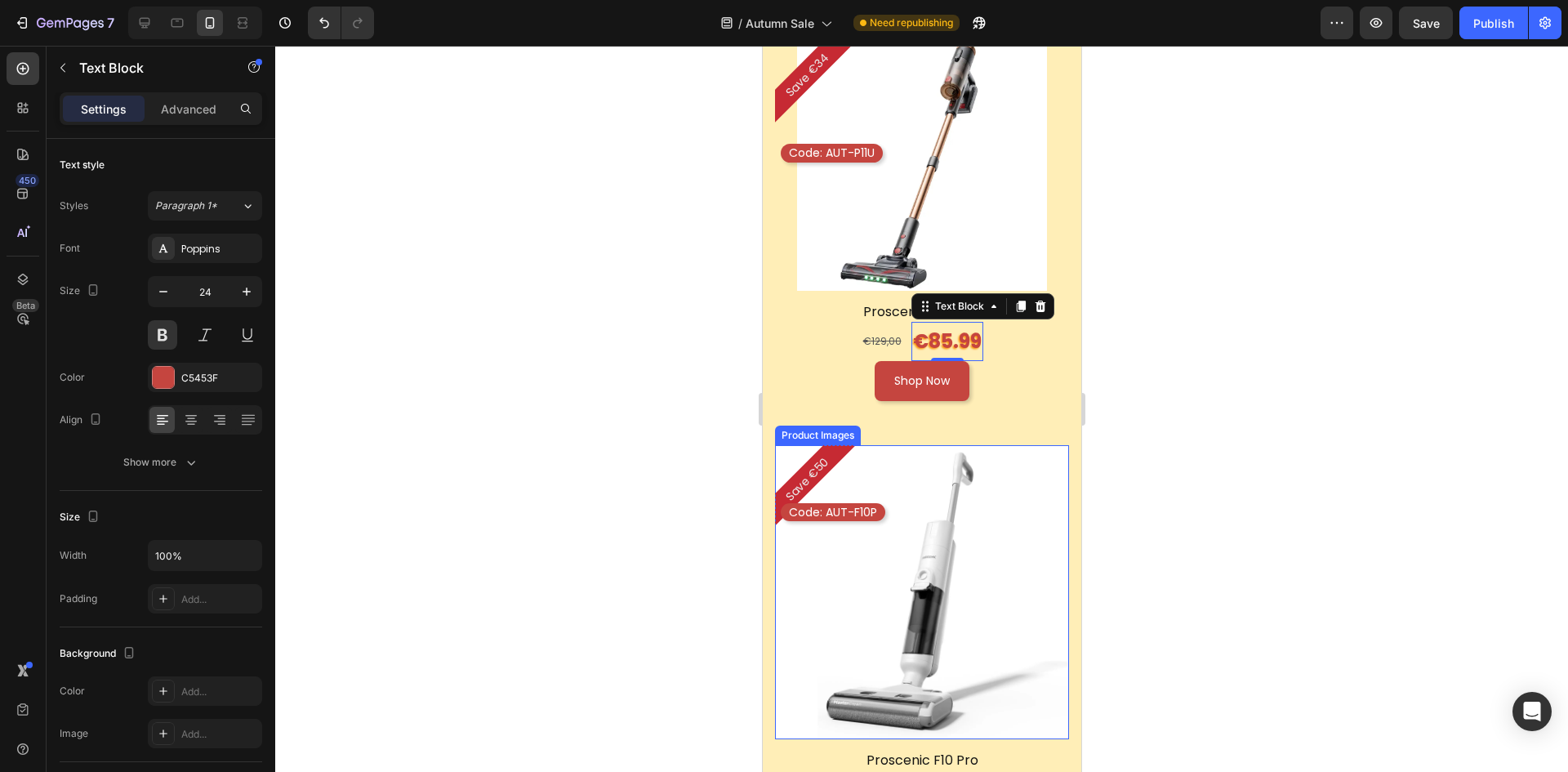
click at [940, 445] on img at bounding box center [921, 592] width 294 height 294
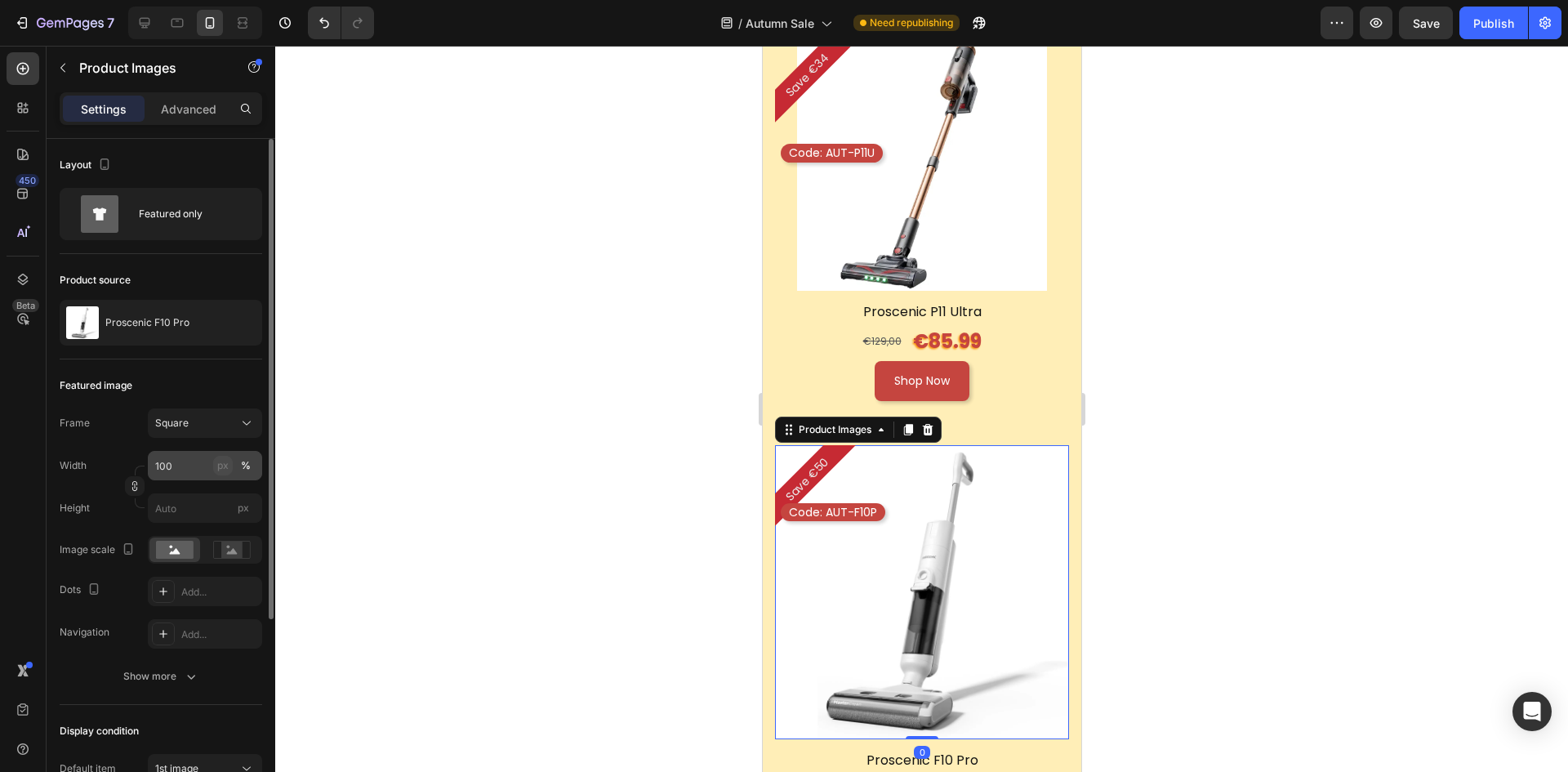
click at [218, 470] on div "px" at bounding box center [223, 466] width 12 height 15
type input "100"
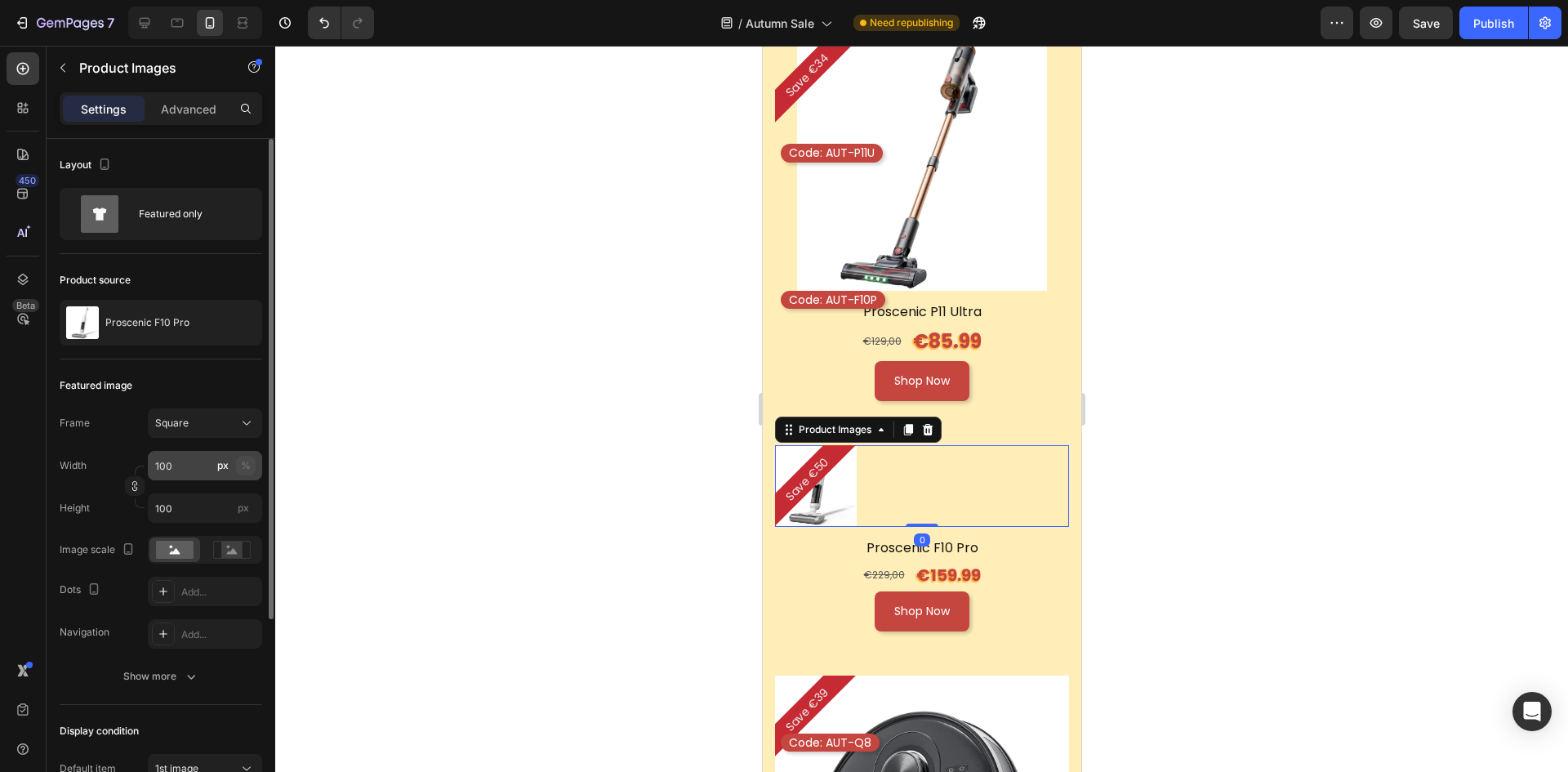
click at [239, 460] on button "%" at bounding box center [246, 466] width 20 height 20
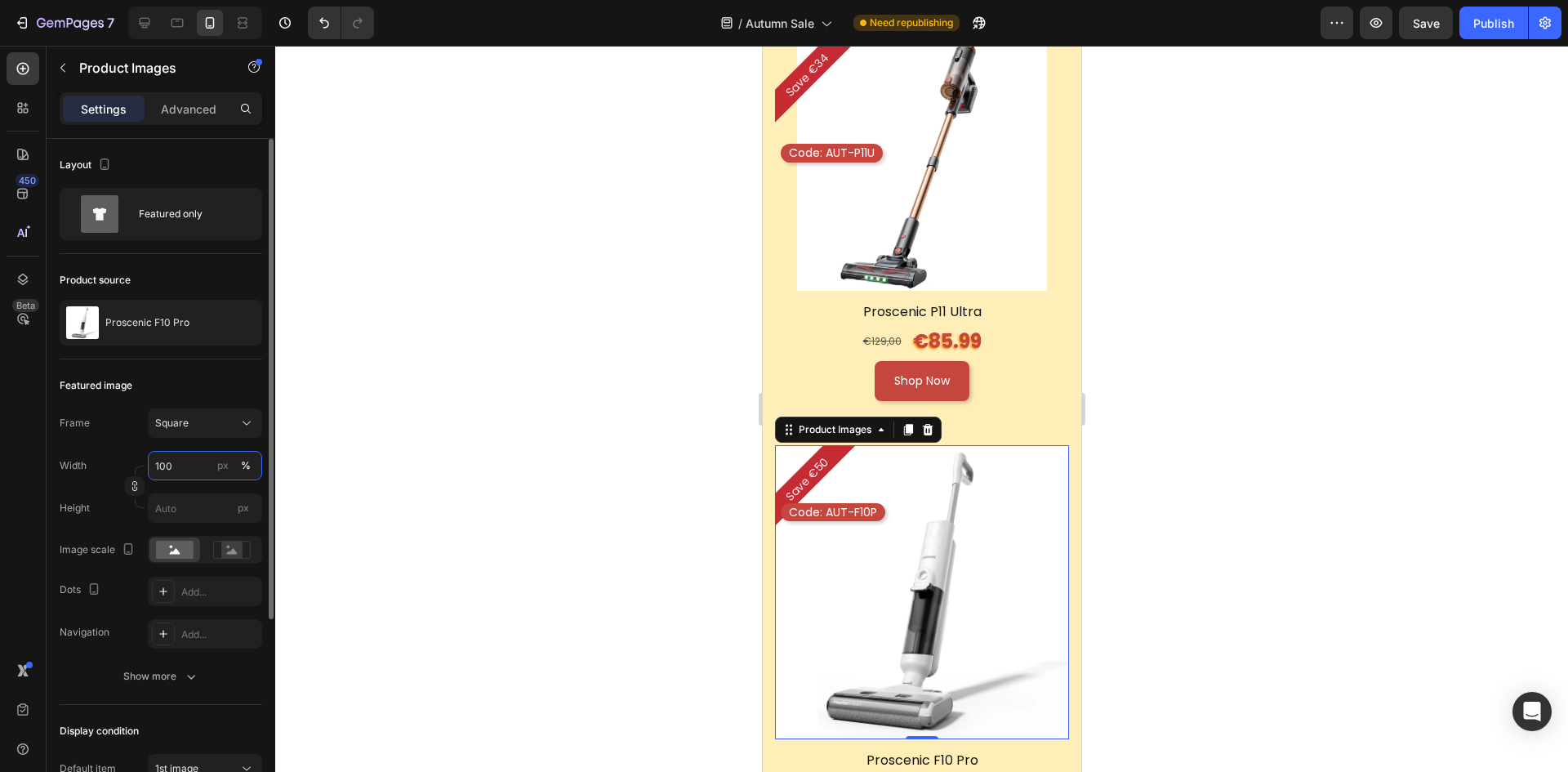
click at [187, 466] on input "100" at bounding box center [204, 466] width 115 height 29
drag, startPoint x: 189, startPoint y: 463, endPoint x: 155, endPoint y: 460, distance: 34.1
click at [155, 460] on input "100" at bounding box center [204, 466] width 115 height 29
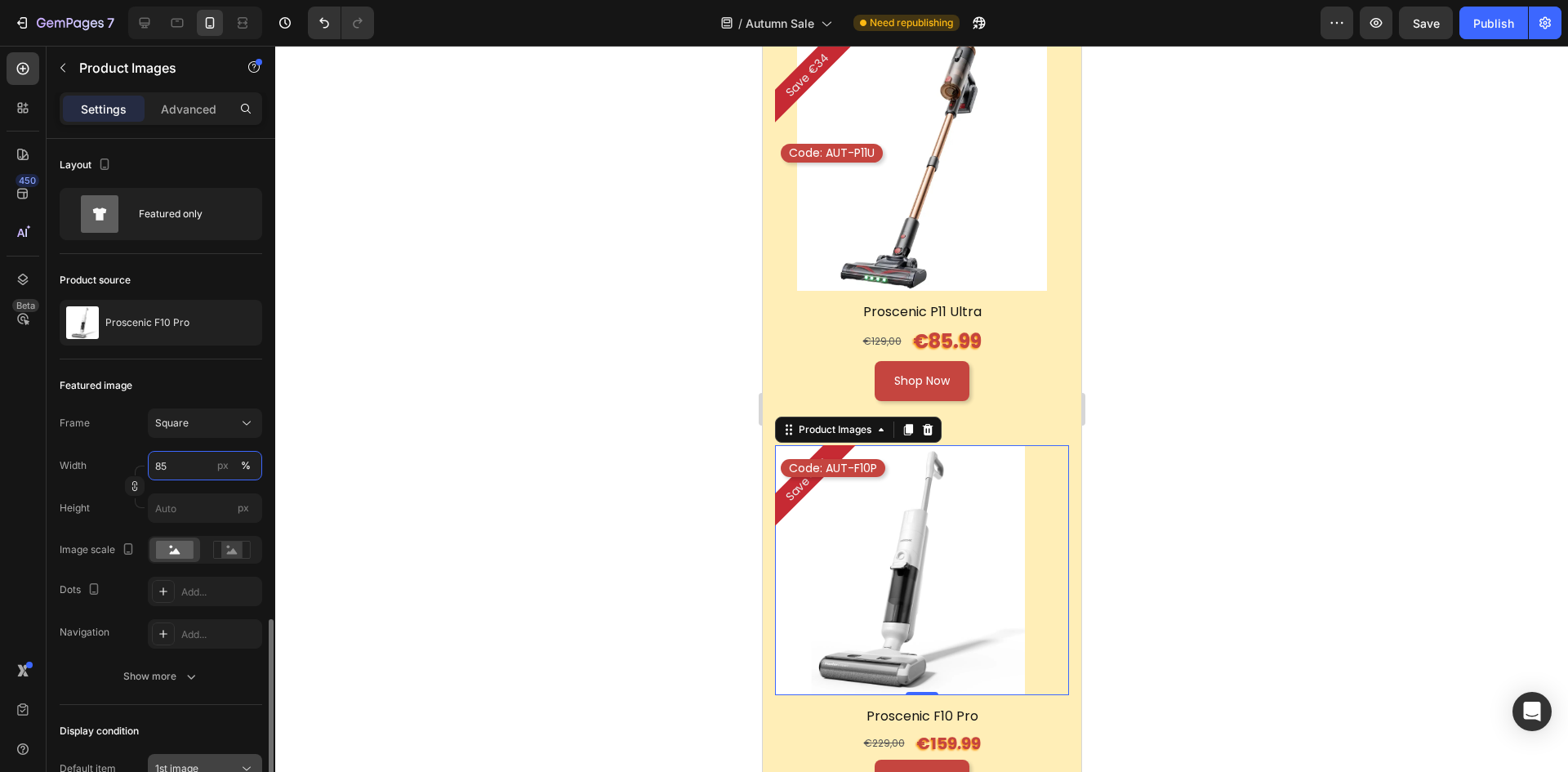
scroll to position [281, 0]
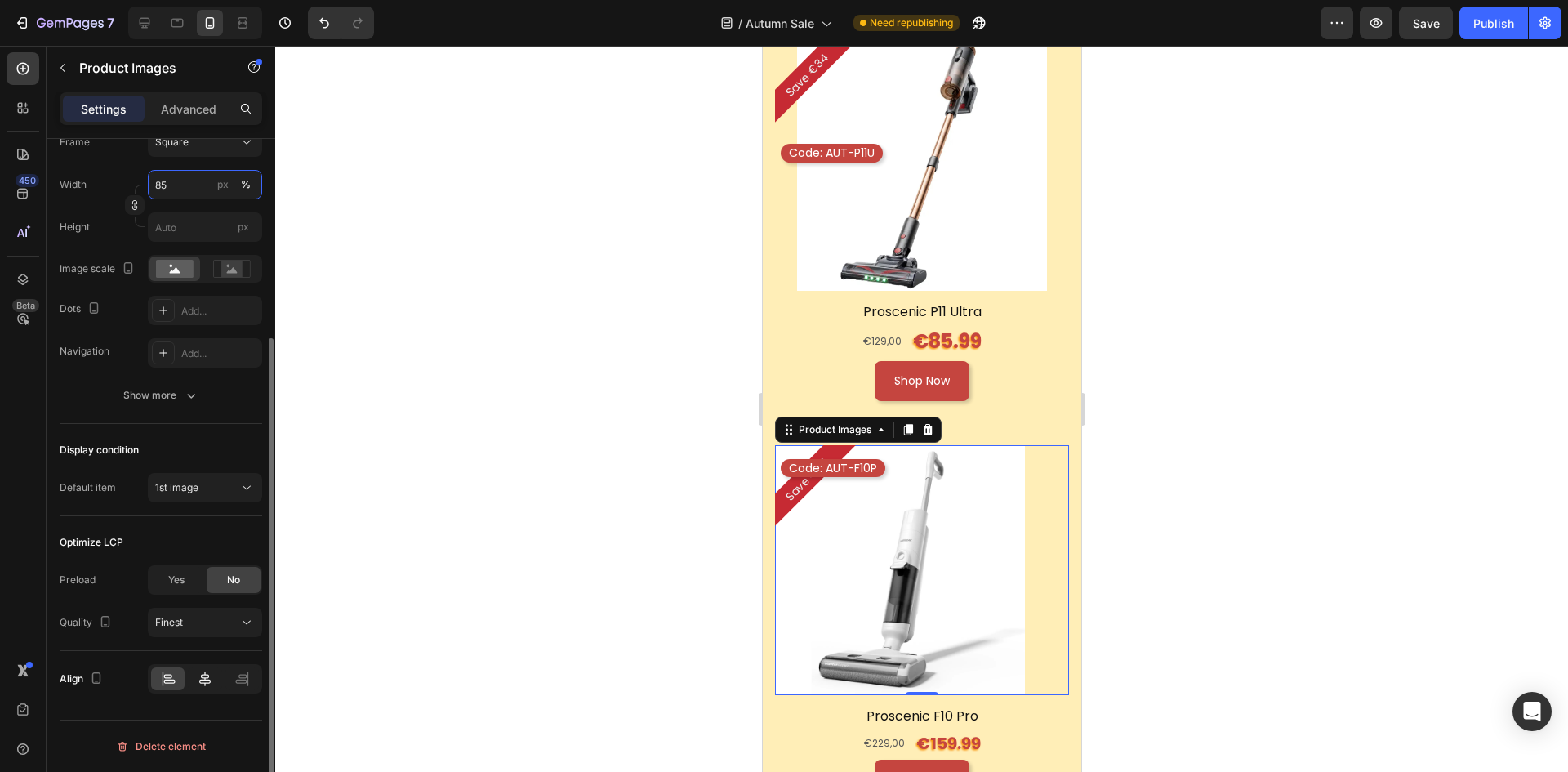
type input "85"
click at [204, 665] on div at bounding box center [204, 678] width 115 height 29
click at [204, 676] on icon at bounding box center [205, 679] width 16 height 16
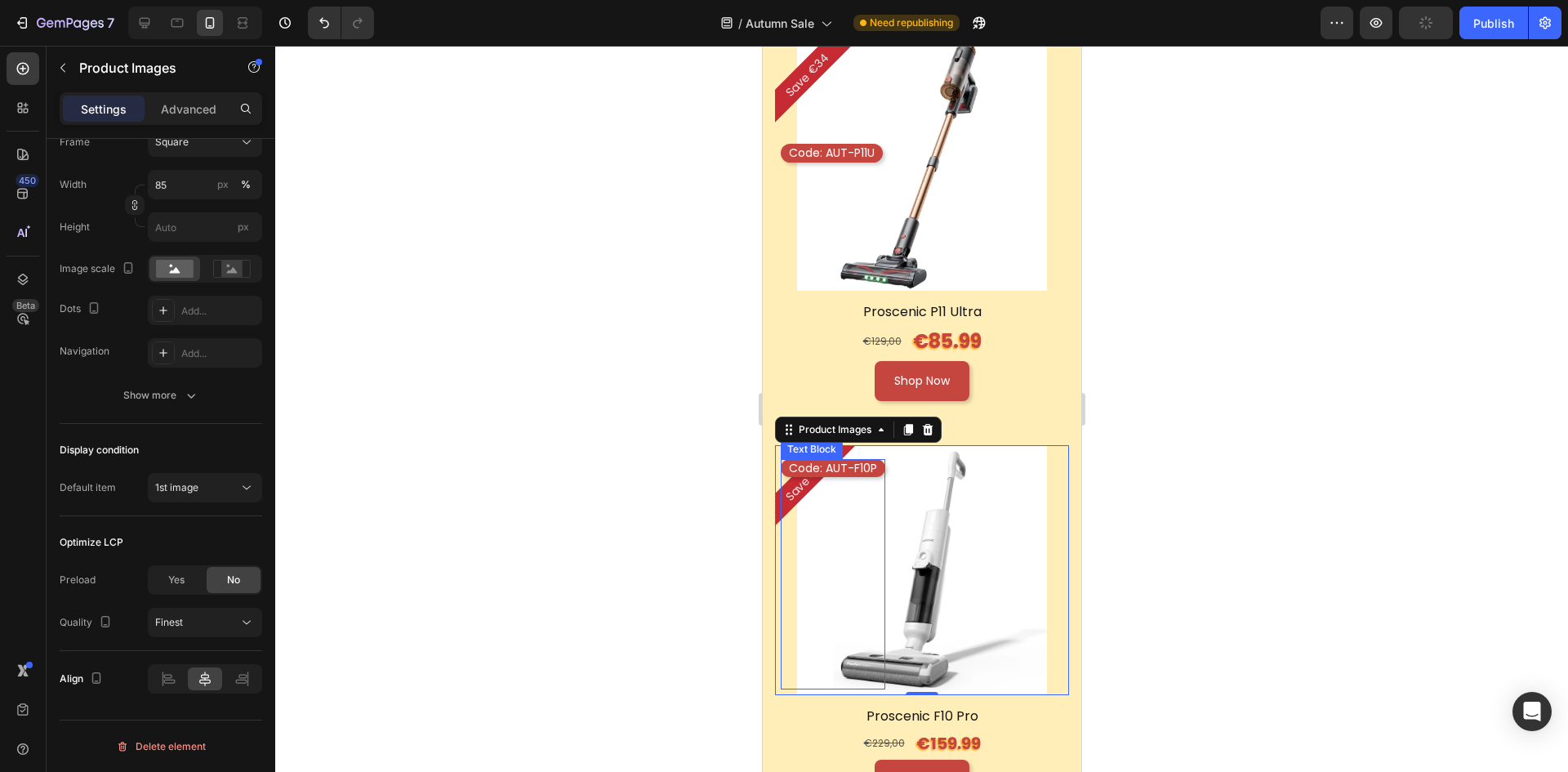
click at [832, 459] on div "Code: AUT-F10P Text Block" at bounding box center [832, 574] width 105 height 230
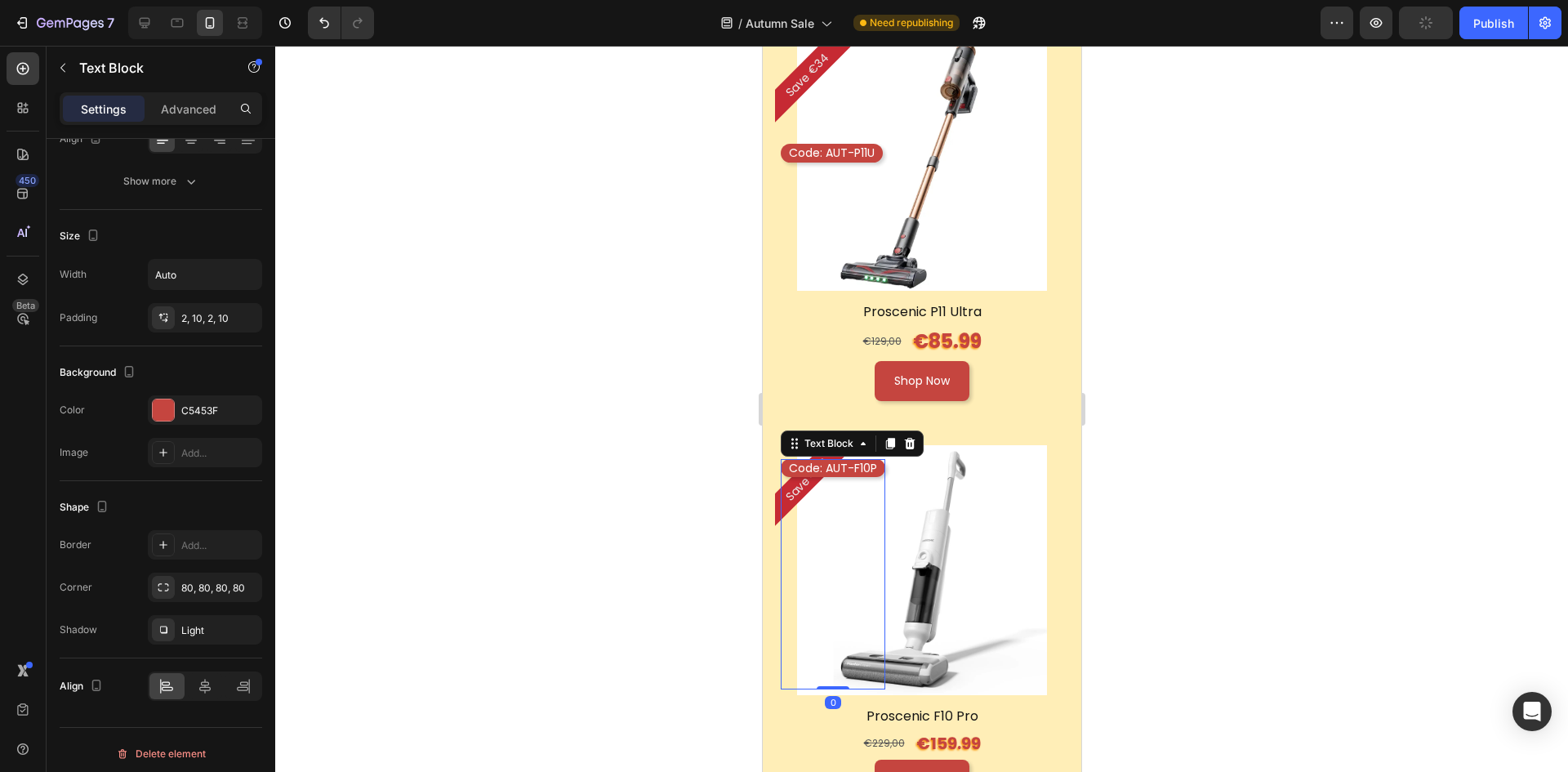
scroll to position [0, 0]
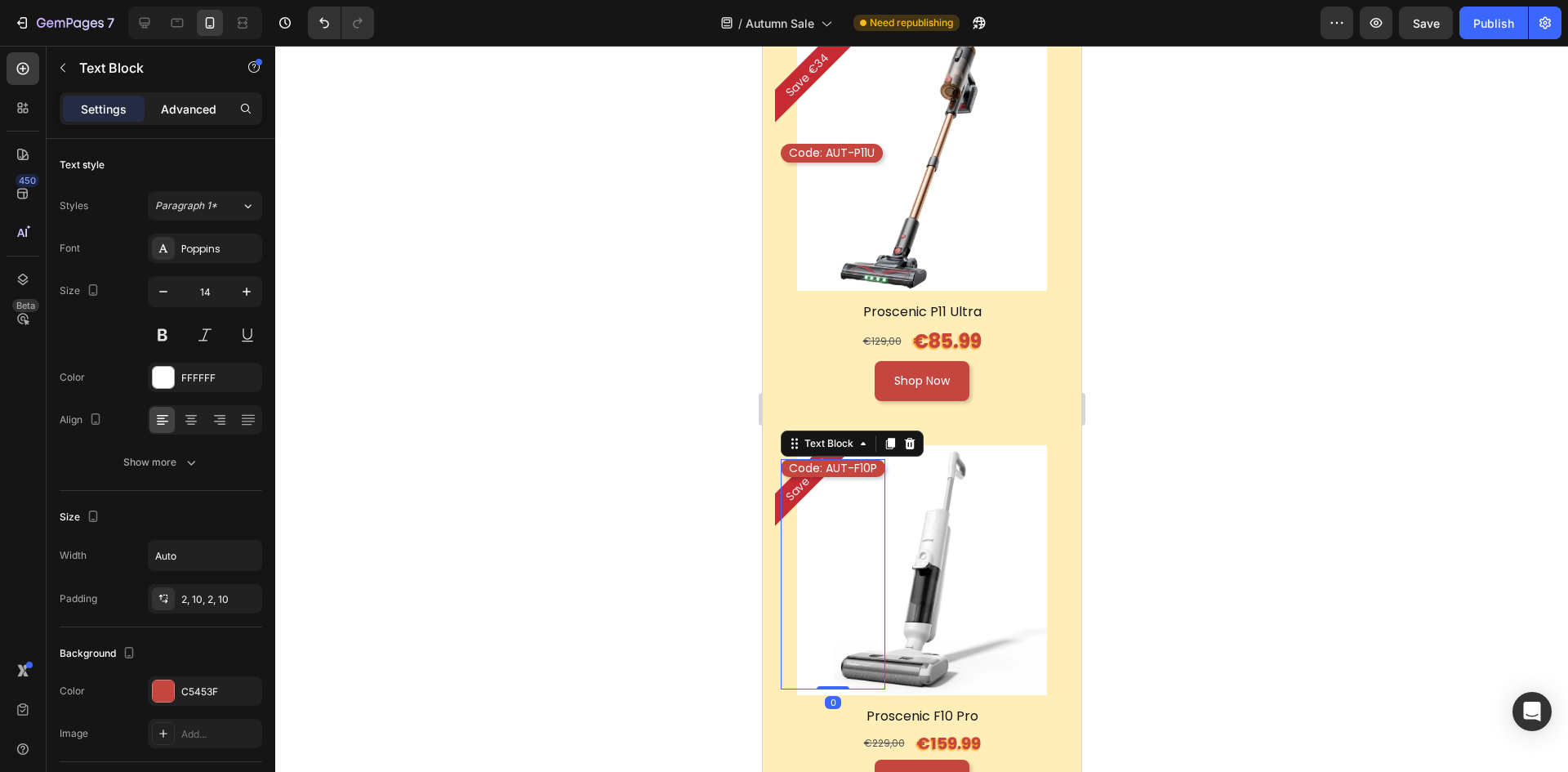
click at [191, 117] on div "Advanced" at bounding box center [188, 108] width 82 height 26
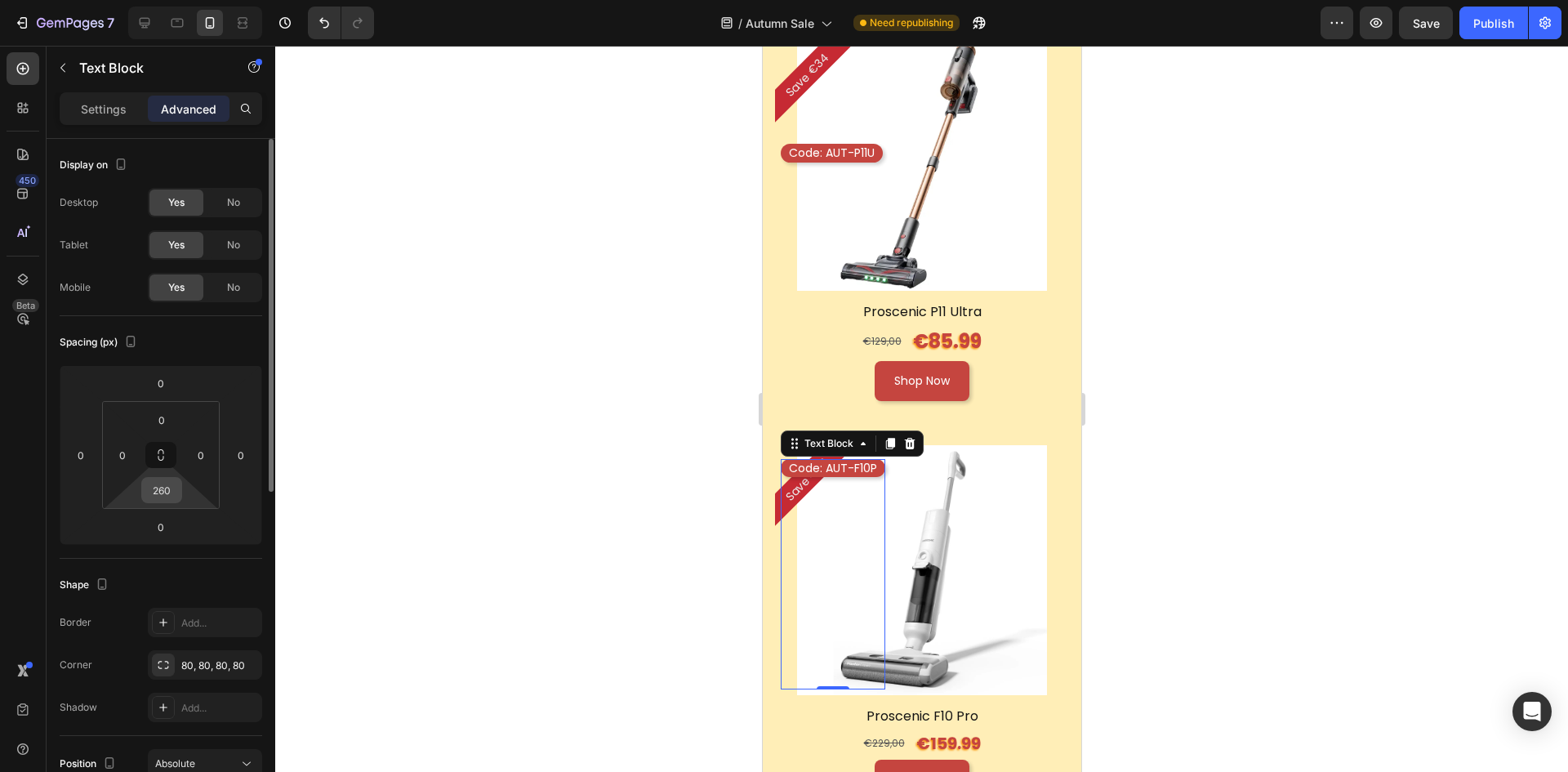
drag, startPoint x: 160, startPoint y: 491, endPoint x: 169, endPoint y: 490, distance: 9.1
click at [160, 491] on input "260" at bounding box center [162, 490] width 33 height 25
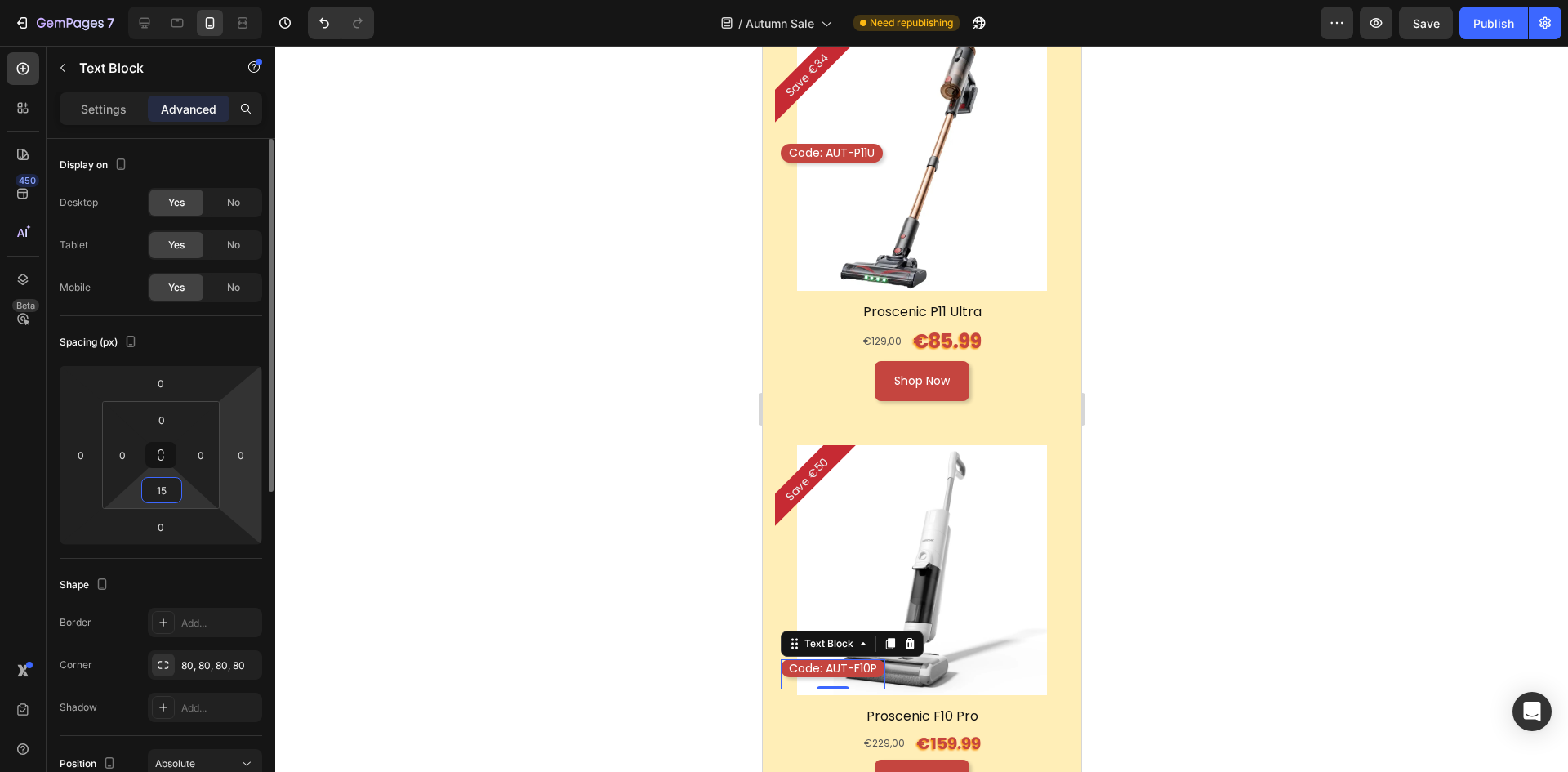
type input "150"
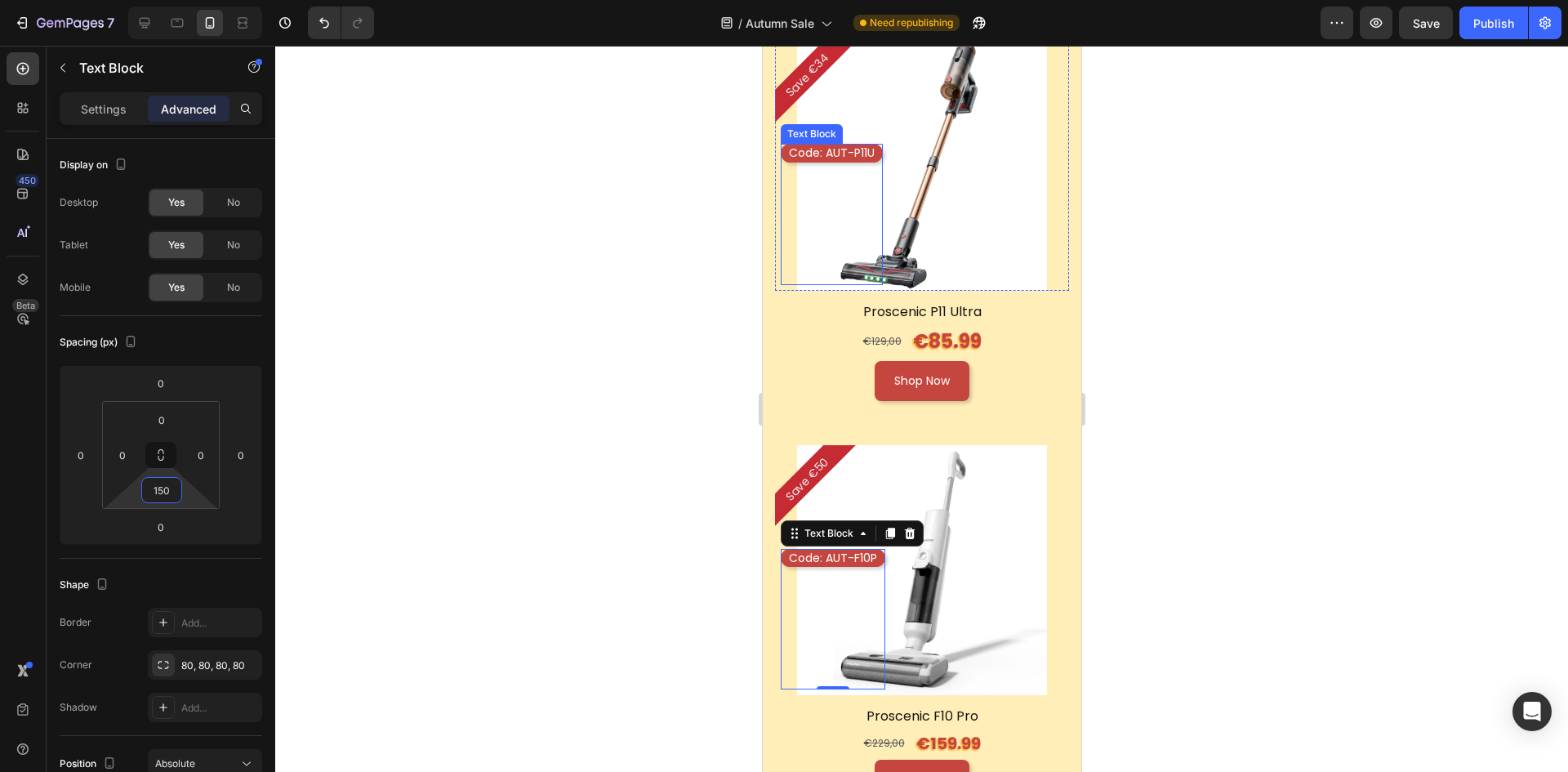
click at [860, 146] on p "Code: AUT-P11U" at bounding box center [831, 153] width 86 height 15
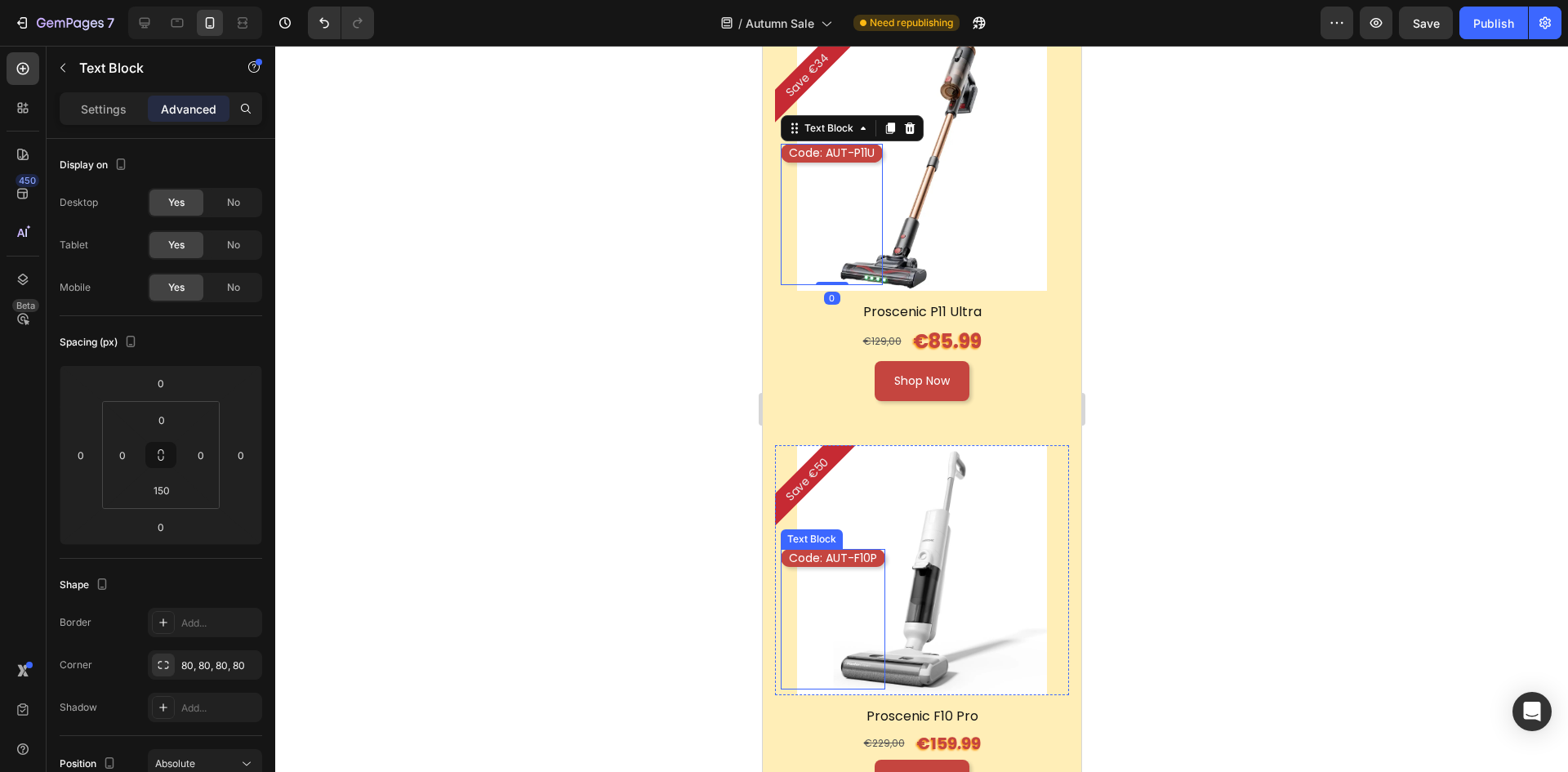
click at [841, 551] on p "Code: AUT-F10P" at bounding box center [832, 558] width 88 height 15
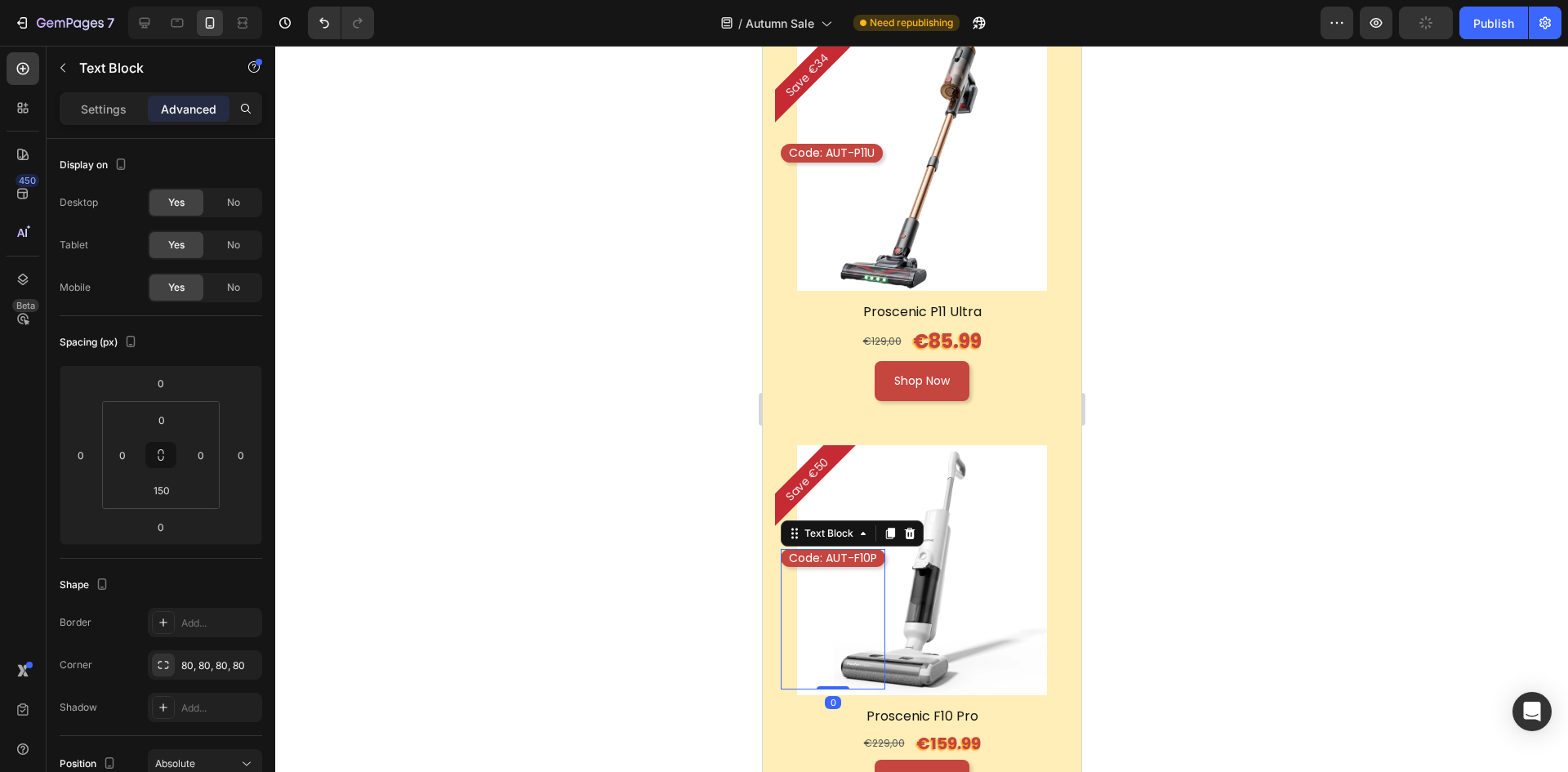
click at [1262, 536] on div at bounding box center [921, 408] width 1293 height 726
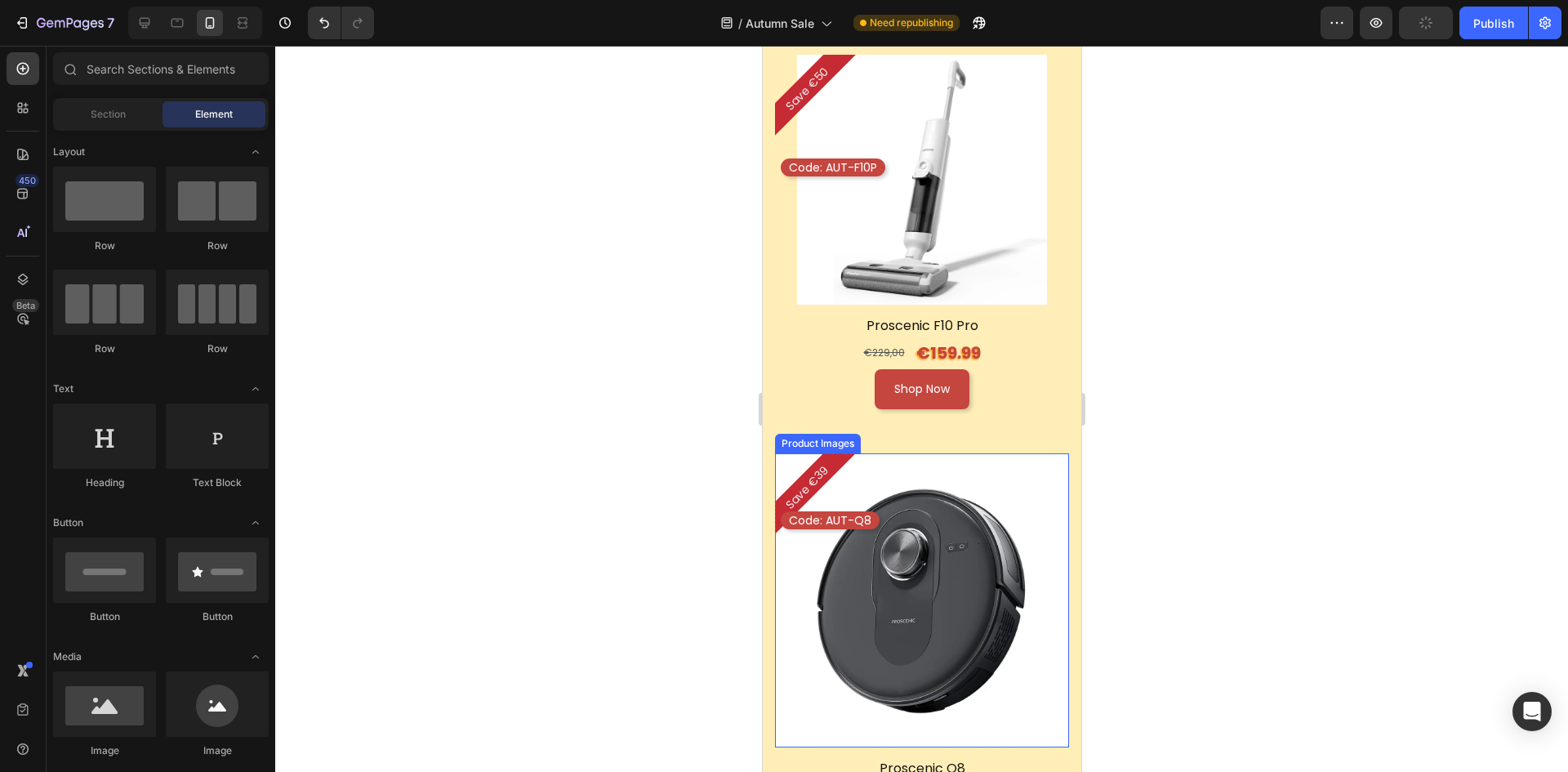
scroll to position [2941, 0]
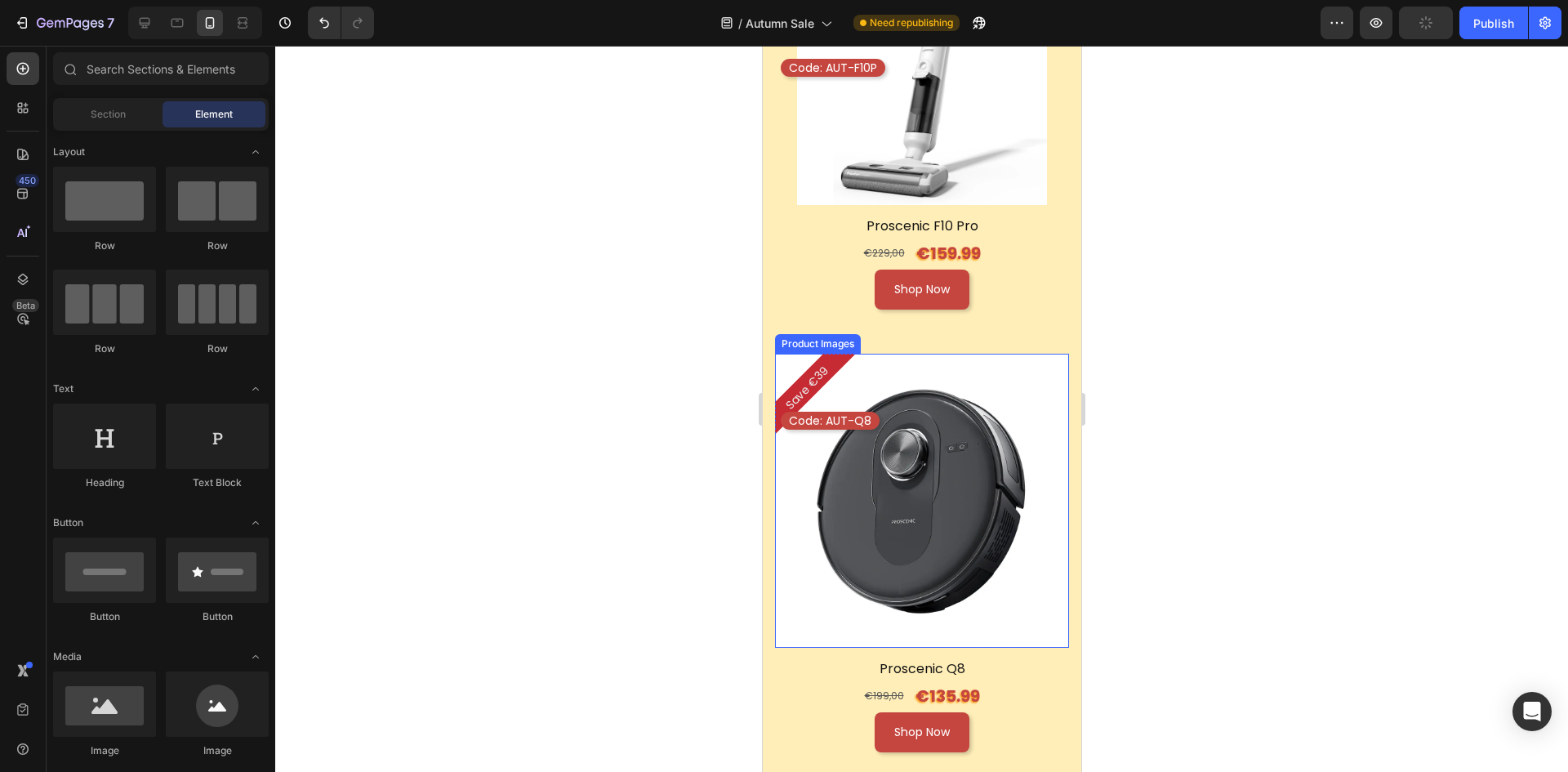
click at [912, 452] on img at bounding box center [921, 500] width 294 height 294
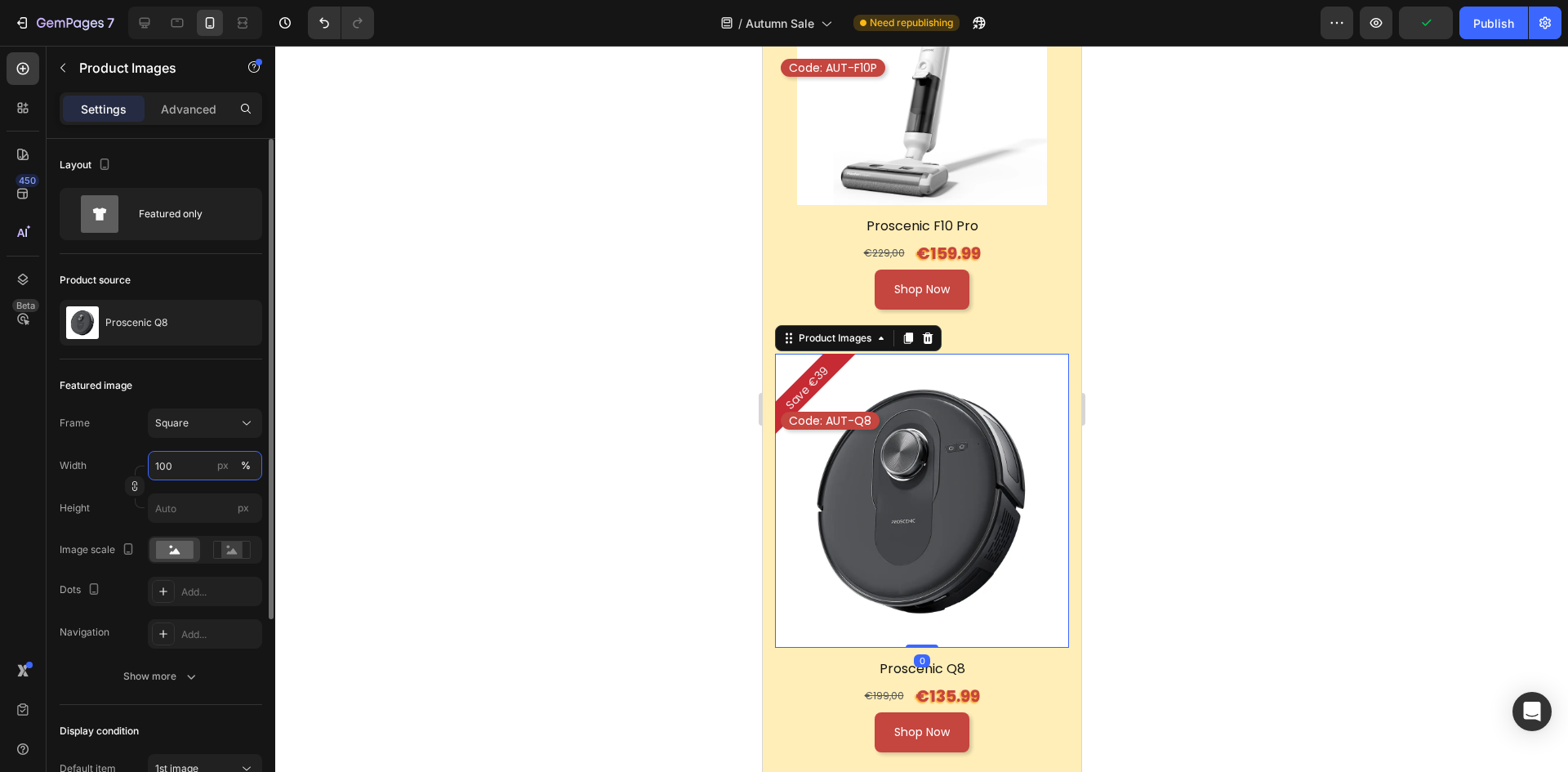
click at [187, 460] on input "100" at bounding box center [204, 466] width 115 height 29
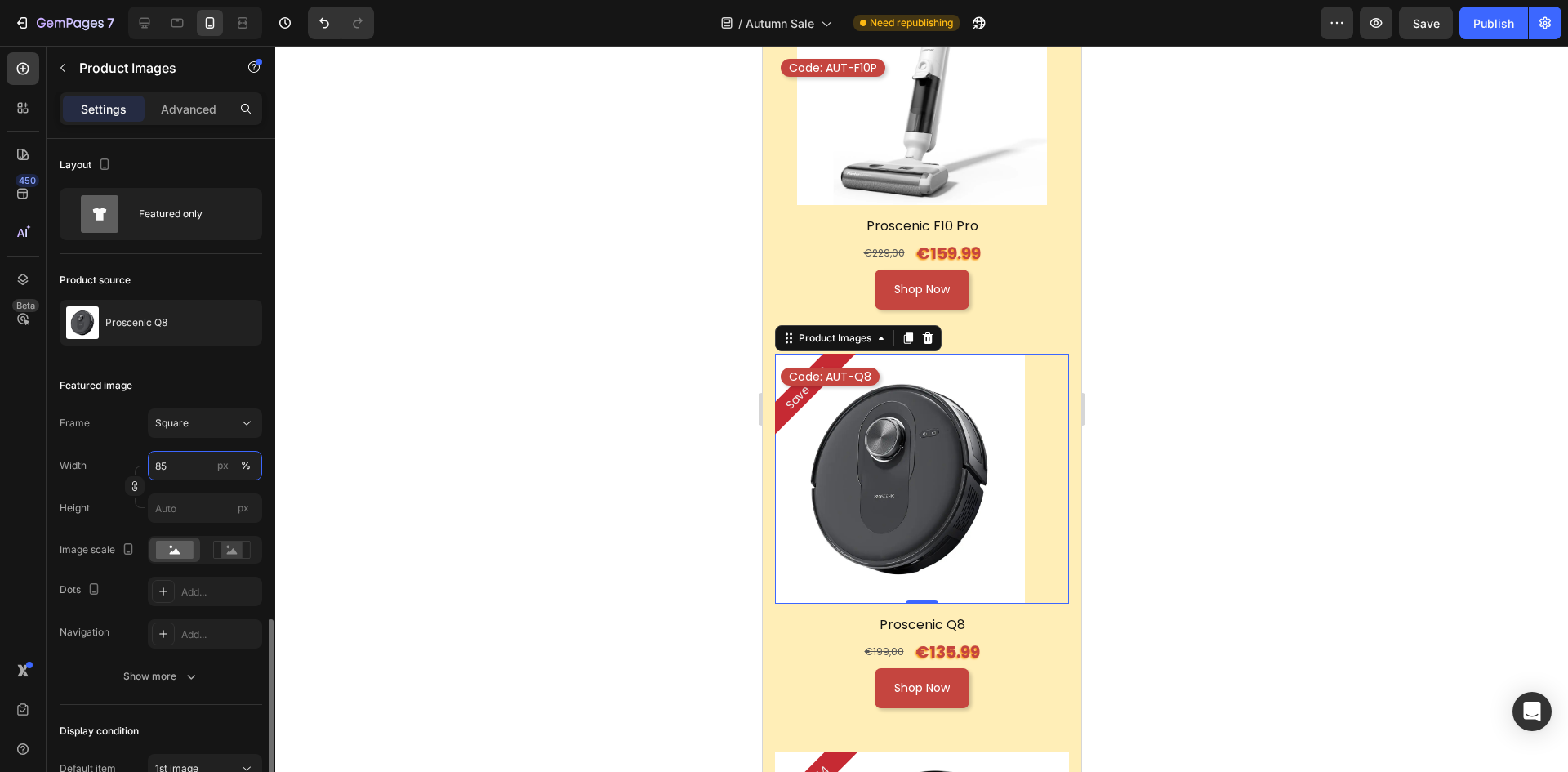
scroll to position [281, 0]
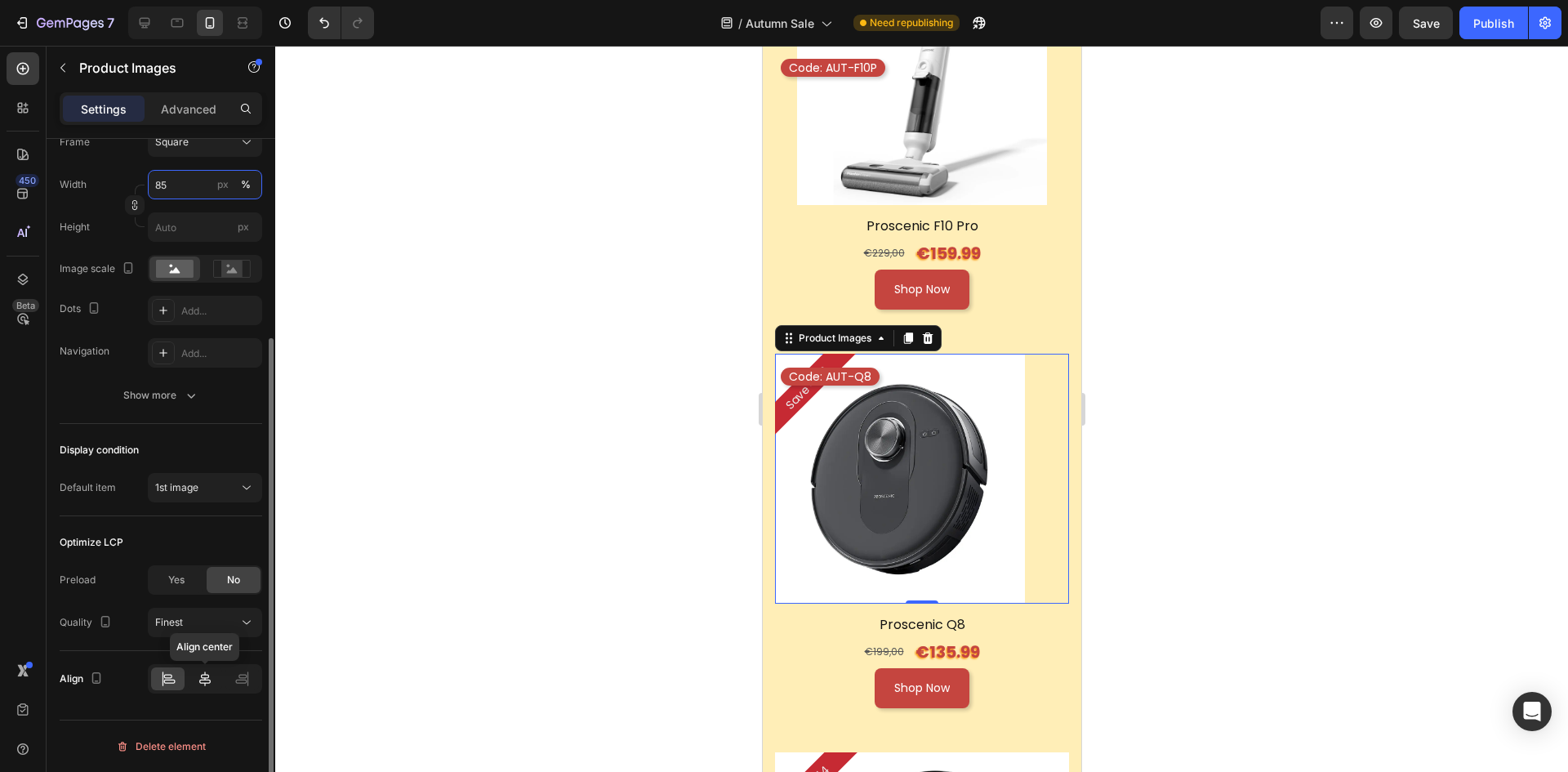
type input "85"
click at [193, 678] on div at bounding box center [204, 679] width 34 height 23
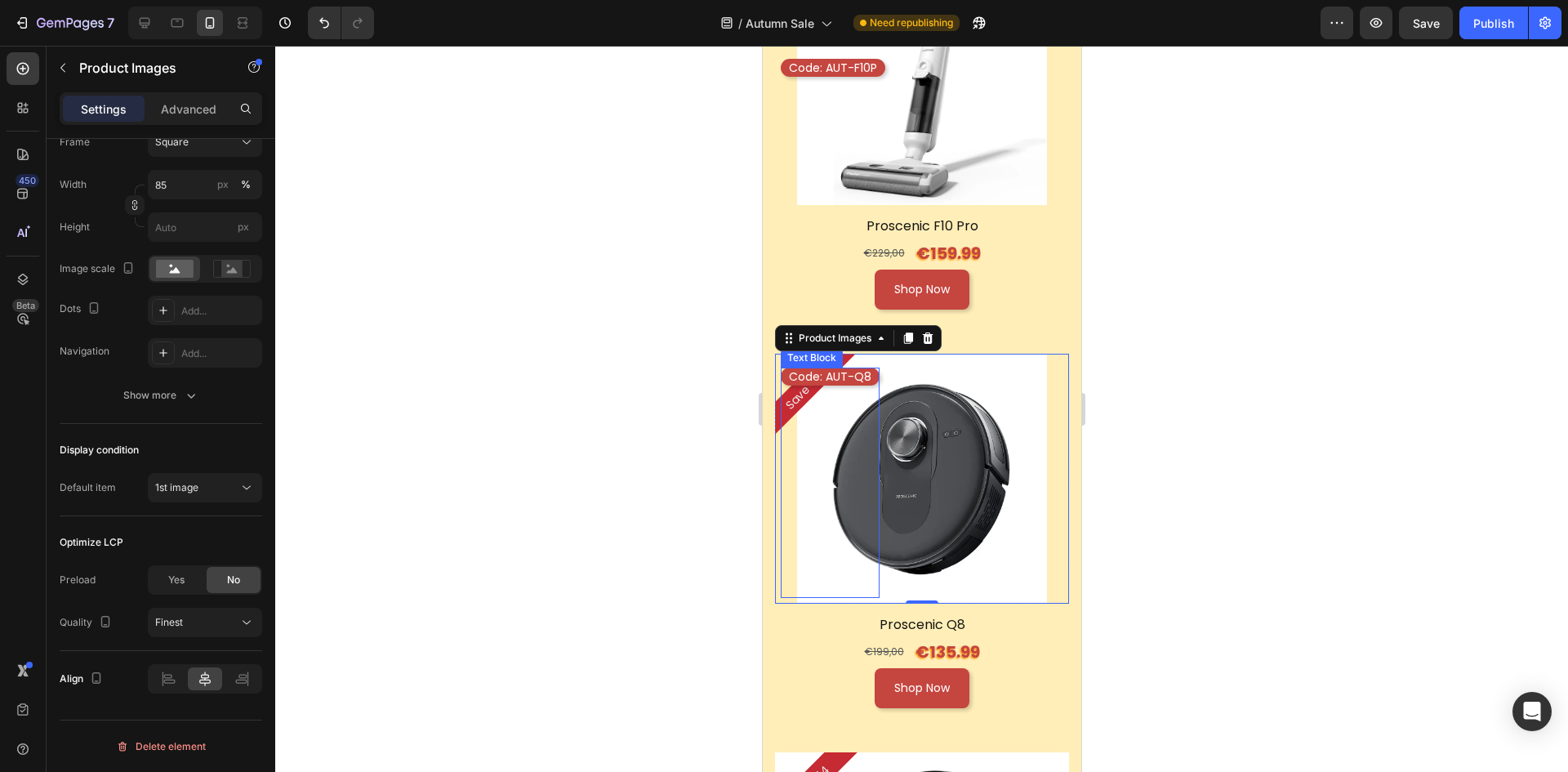
click at [835, 370] on p "Code: AUT-Q8" at bounding box center [829, 377] width 83 height 15
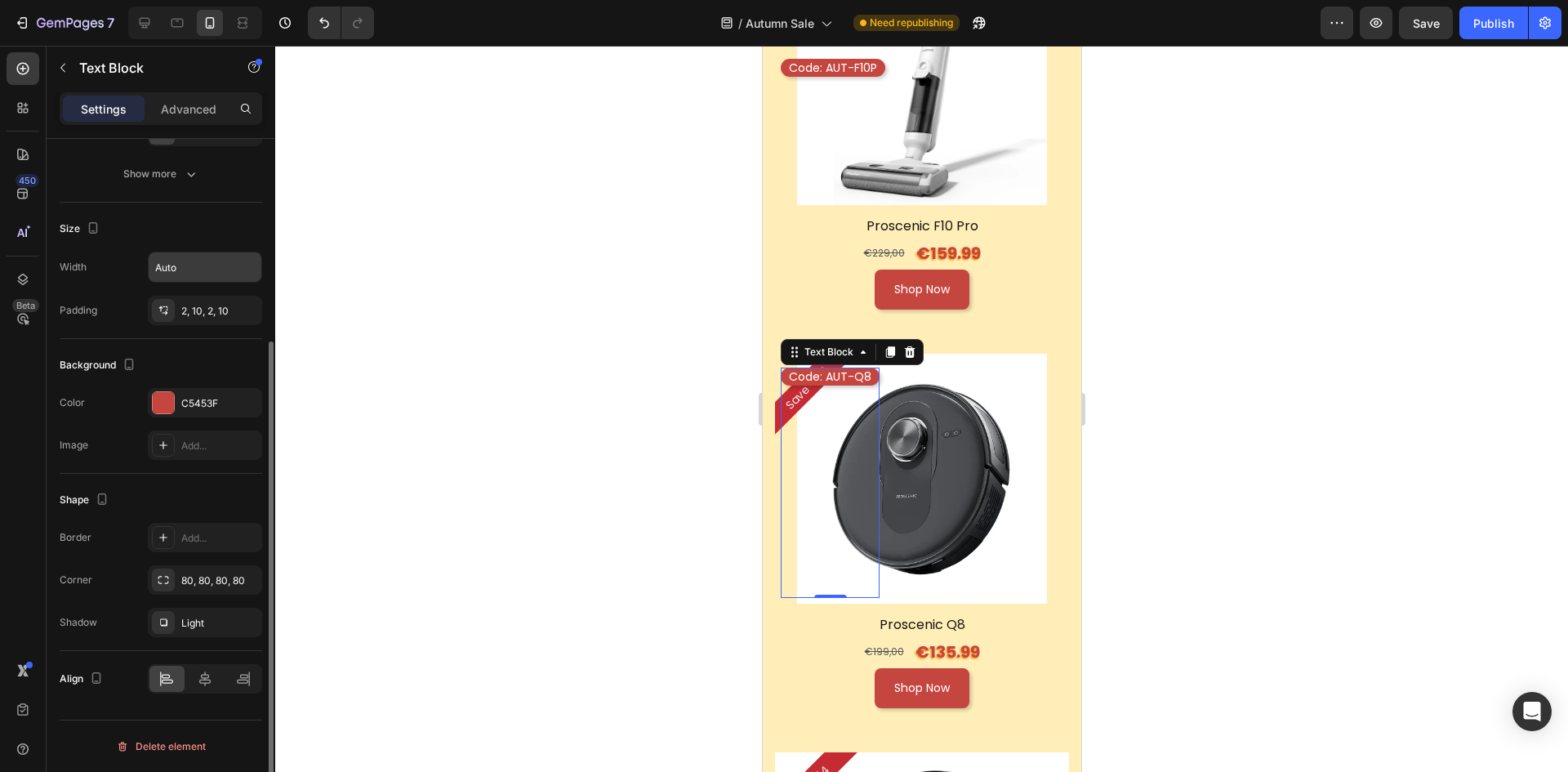
scroll to position [0, 0]
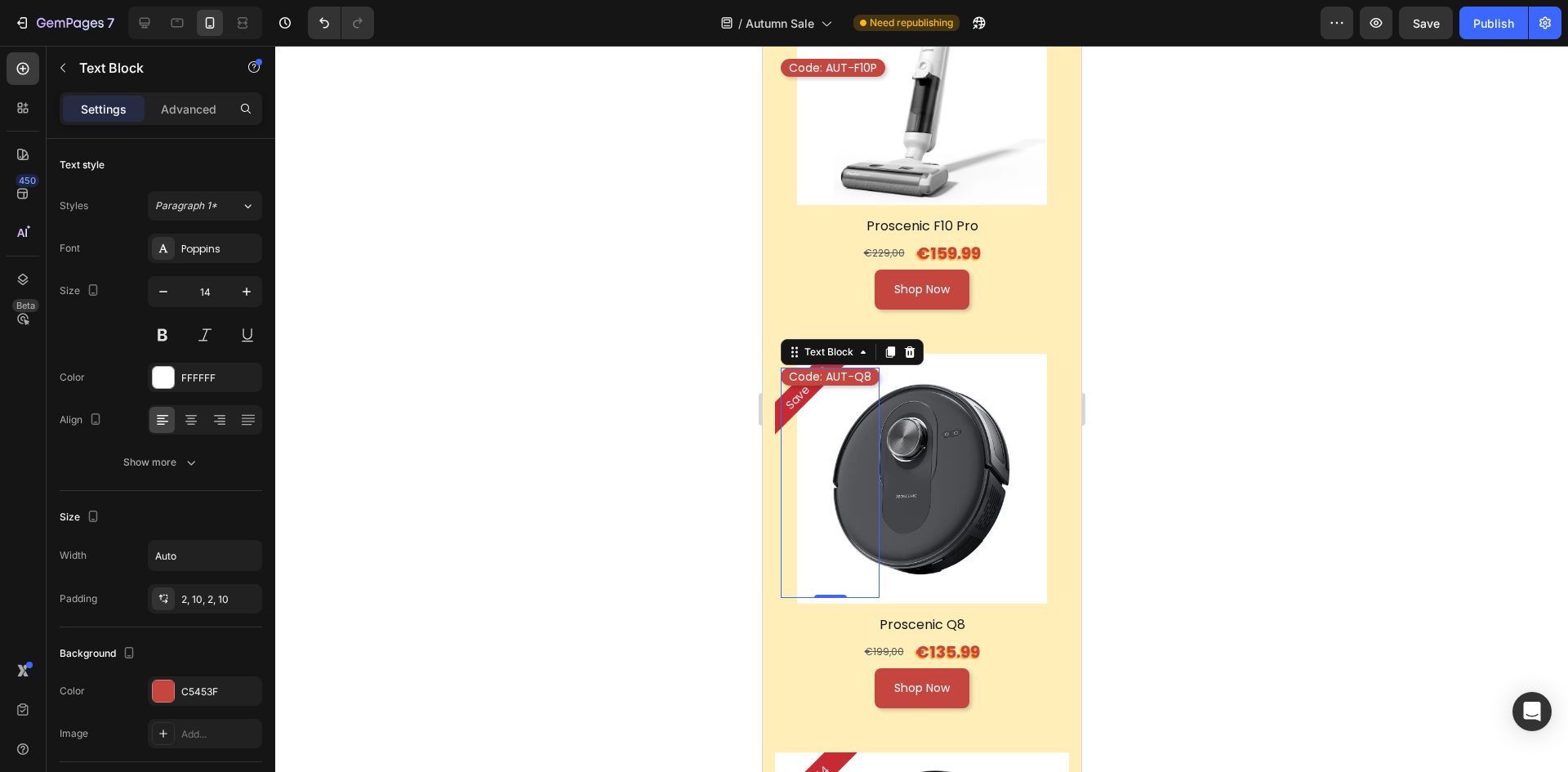
click at [204, 115] on p "Advanced" at bounding box center [188, 108] width 56 height 17
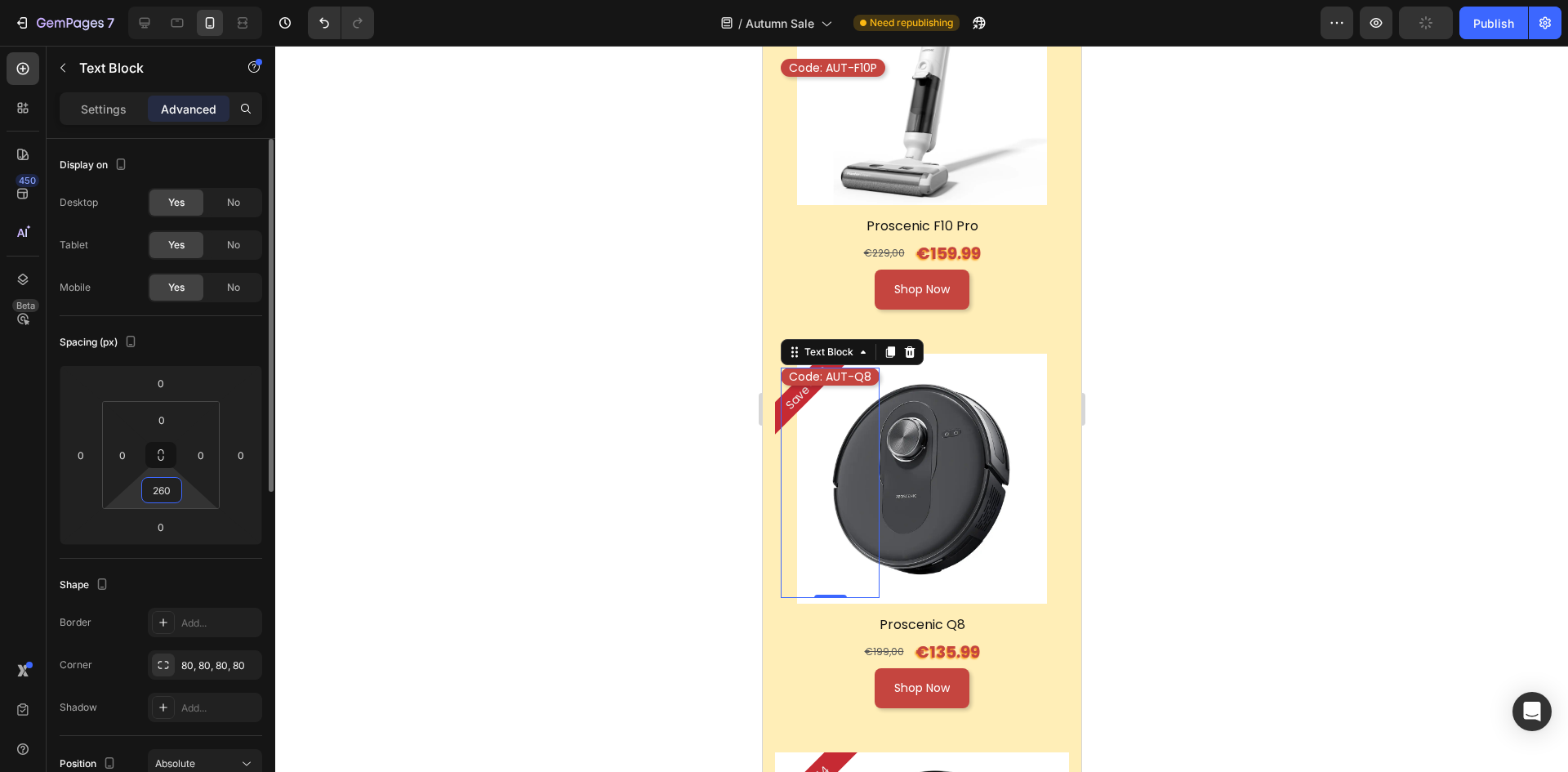
click at [172, 486] on input "260" at bounding box center [162, 490] width 33 height 25
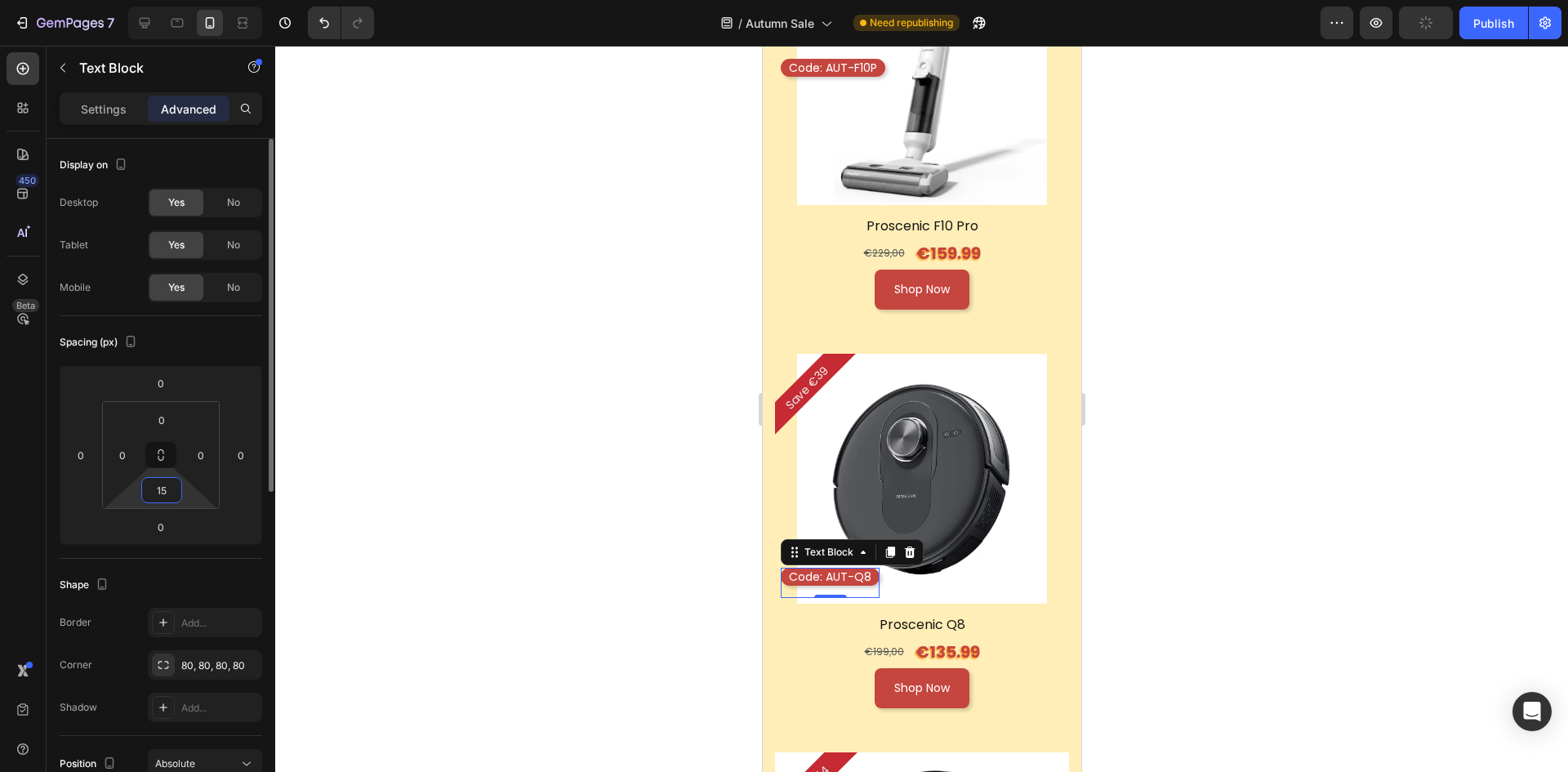
type input "150"
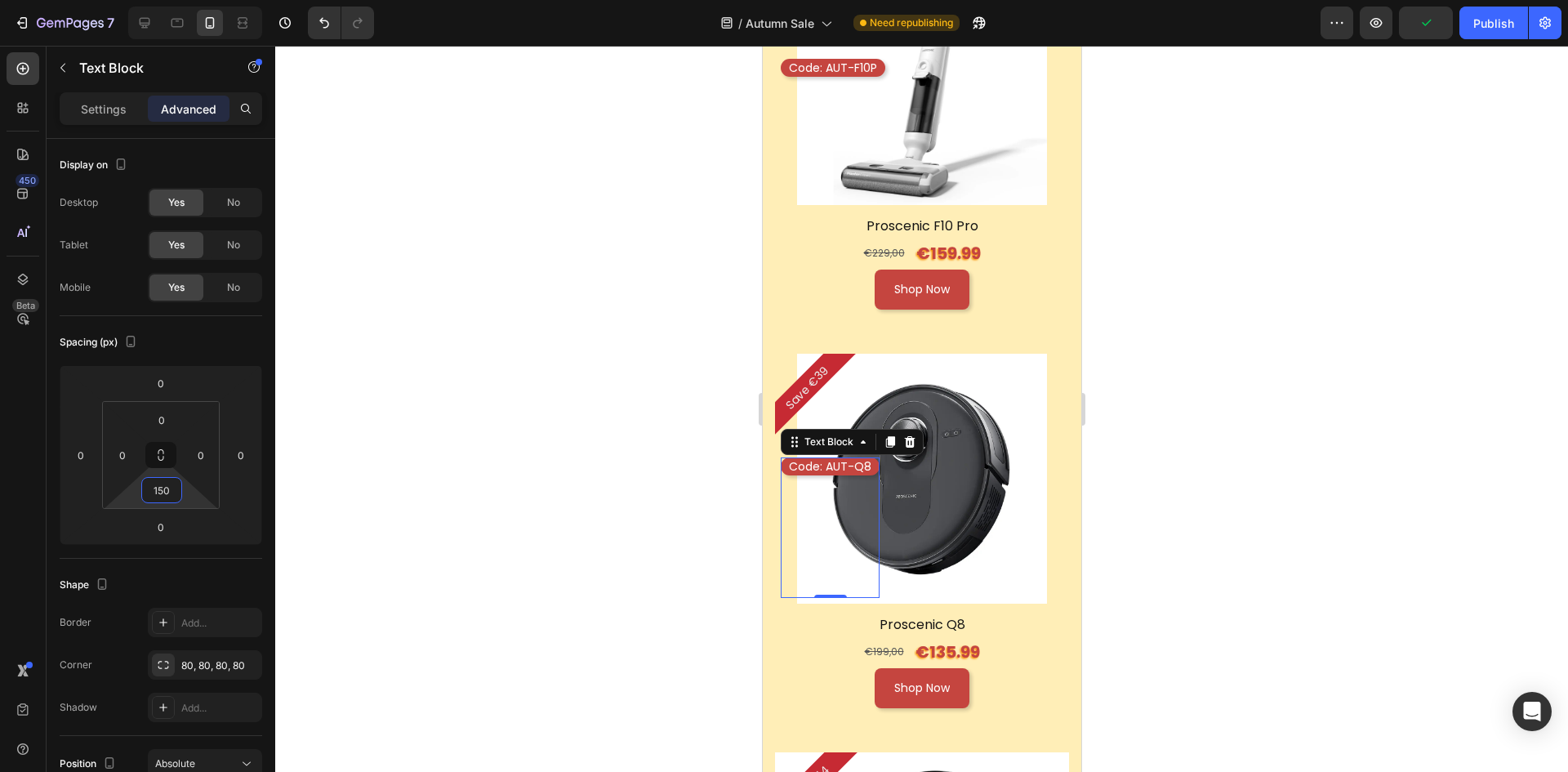
click at [1183, 472] on div at bounding box center [921, 408] width 1293 height 726
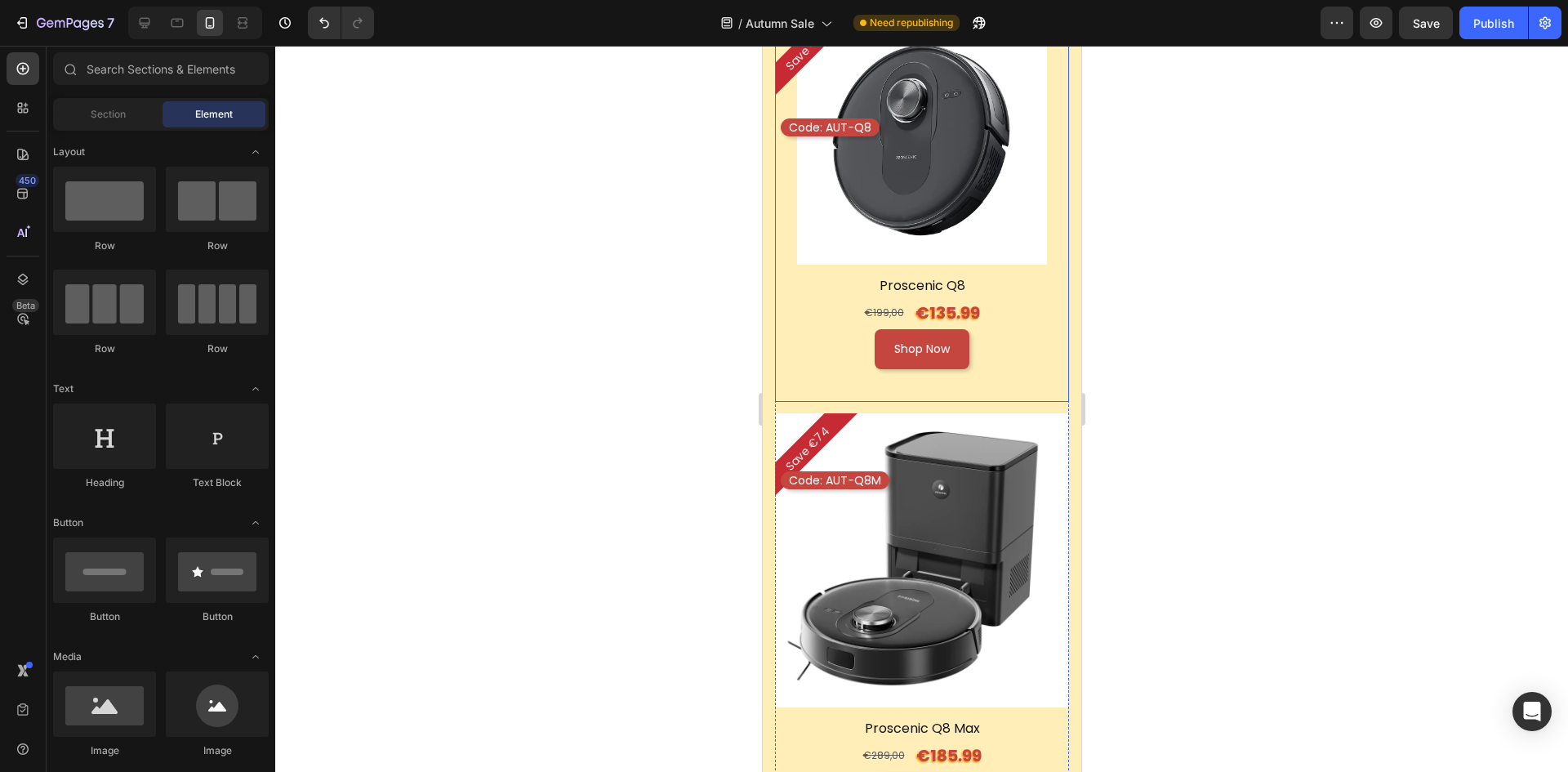
scroll to position [3104, 0]
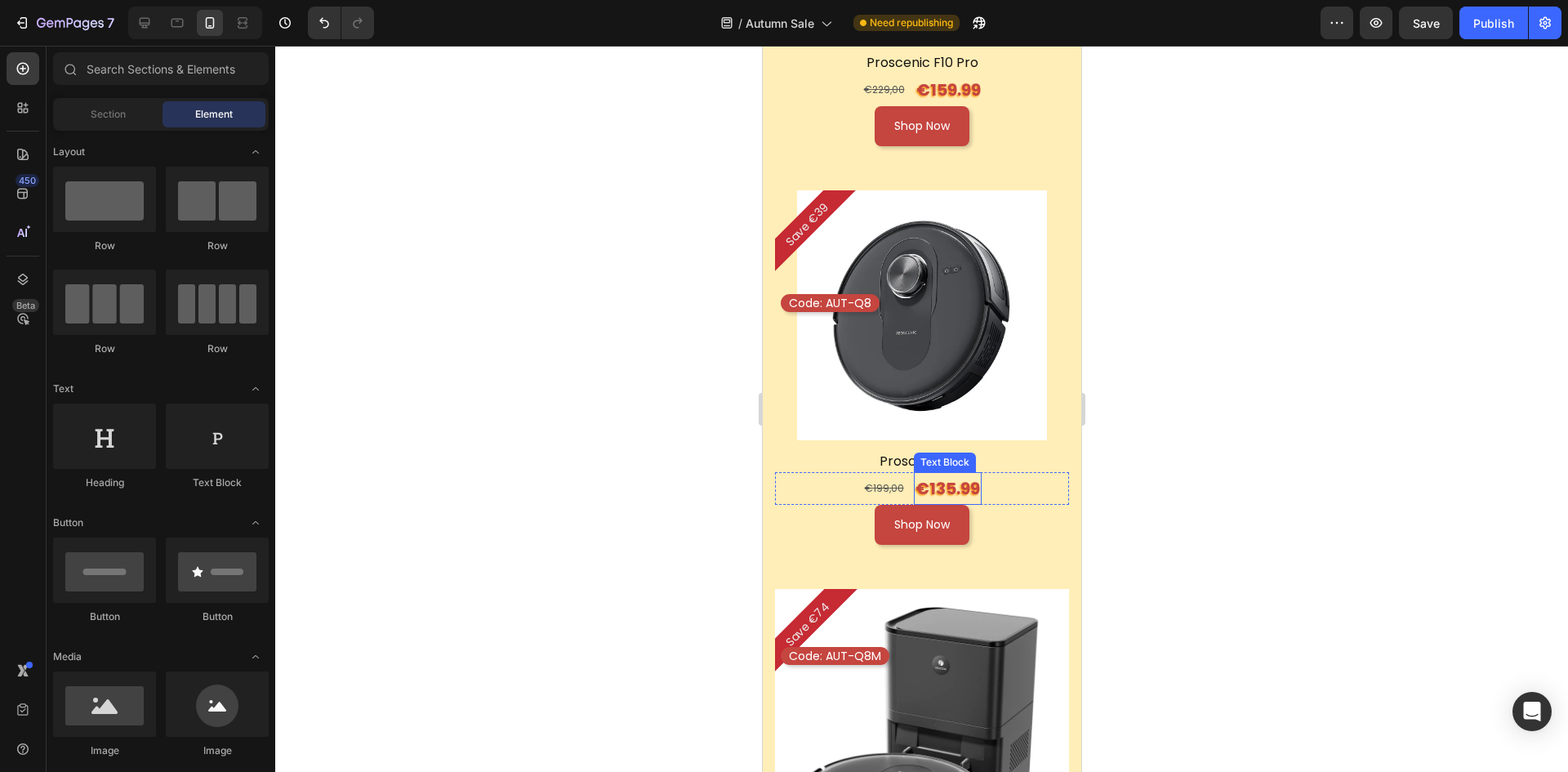
click at [937, 474] on p "€135.99" at bounding box center [947, 488] width 65 height 29
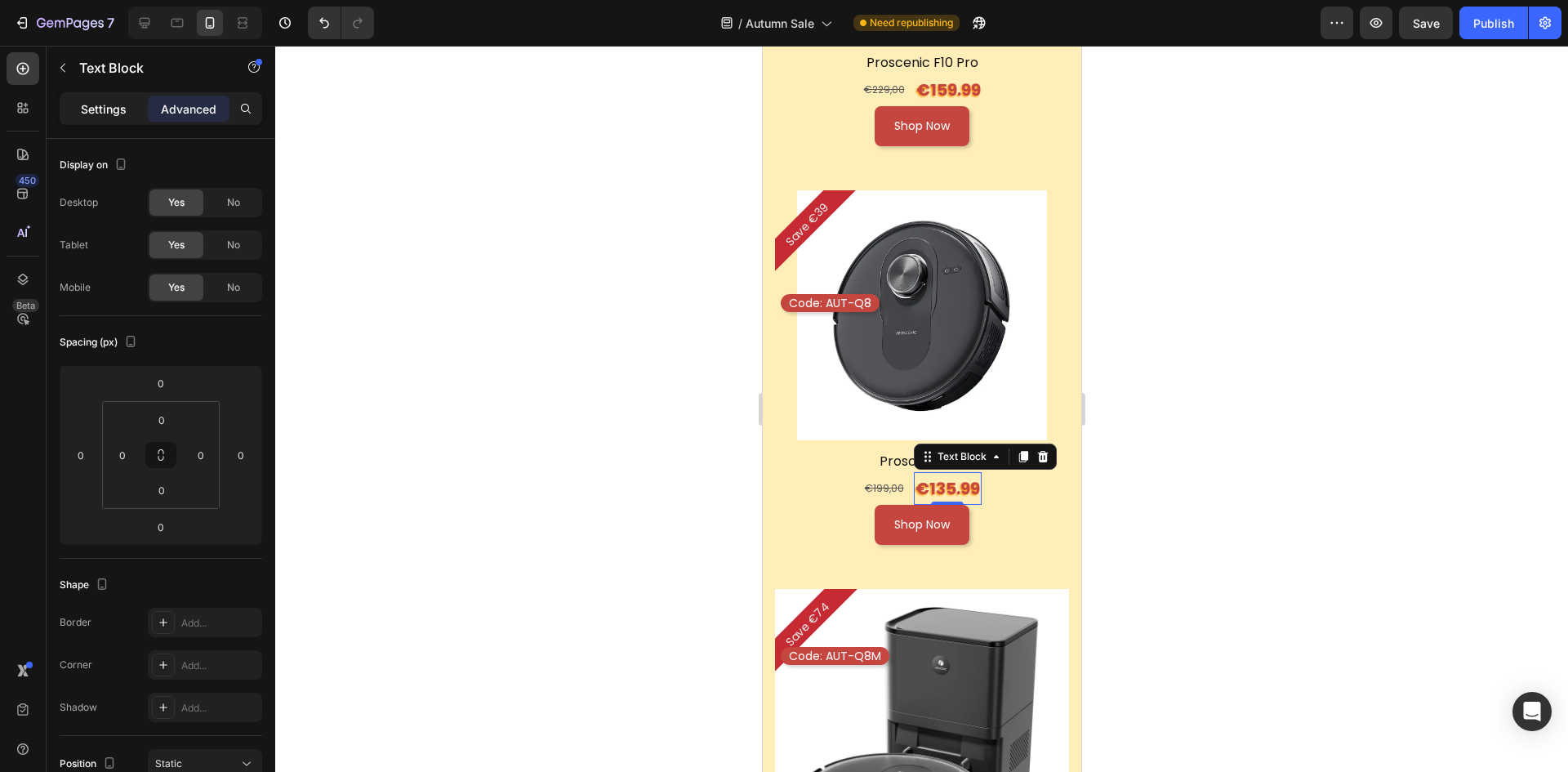
click at [96, 107] on p "Settings" at bounding box center [103, 108] width 45 height 17
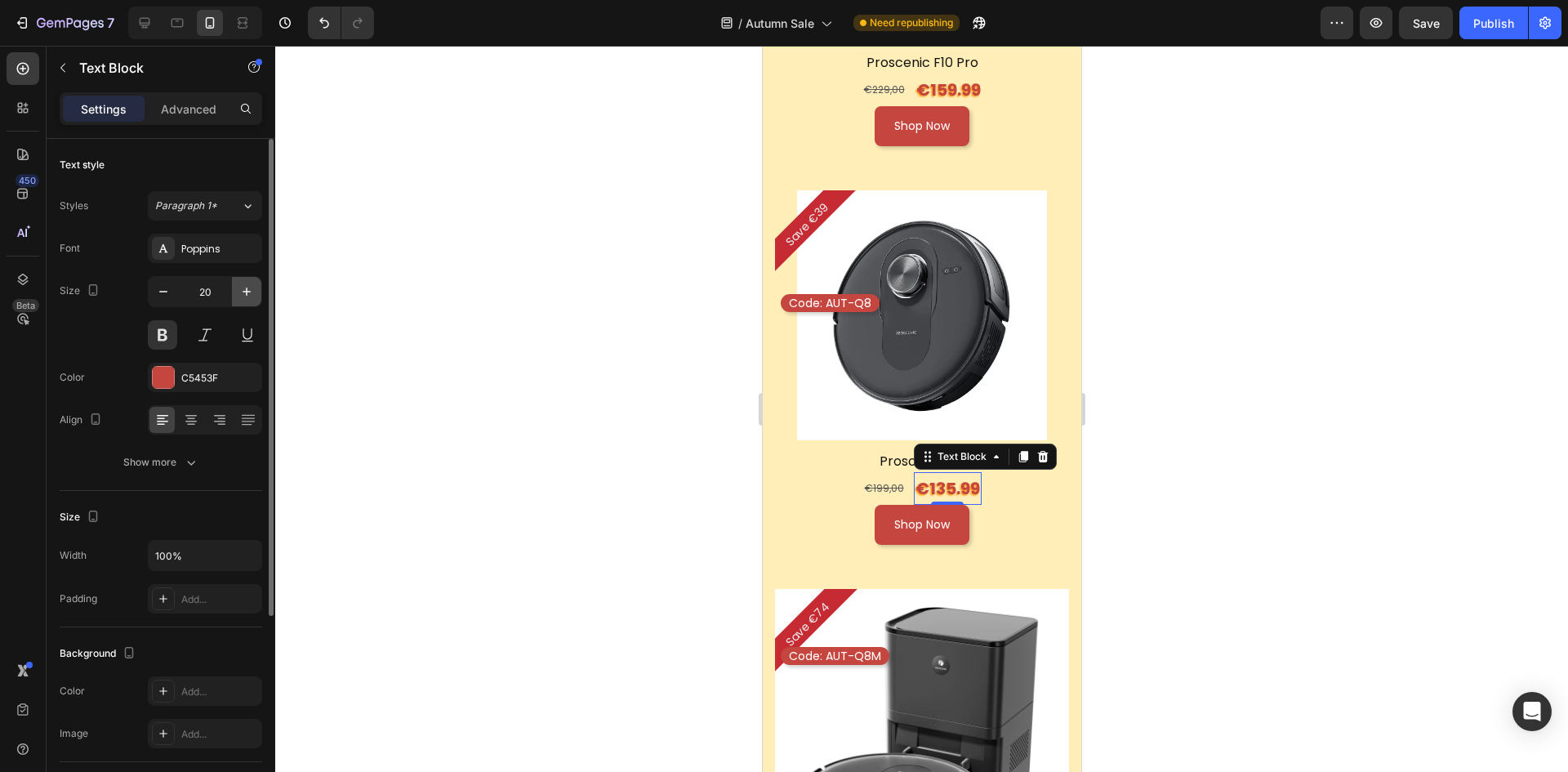
click at [247, 306] on button "button" at bounding box center [246, 291] width 29 height 29
click at [243, 299] on button "button" at bounding box center [246, 291] width 29 height 29
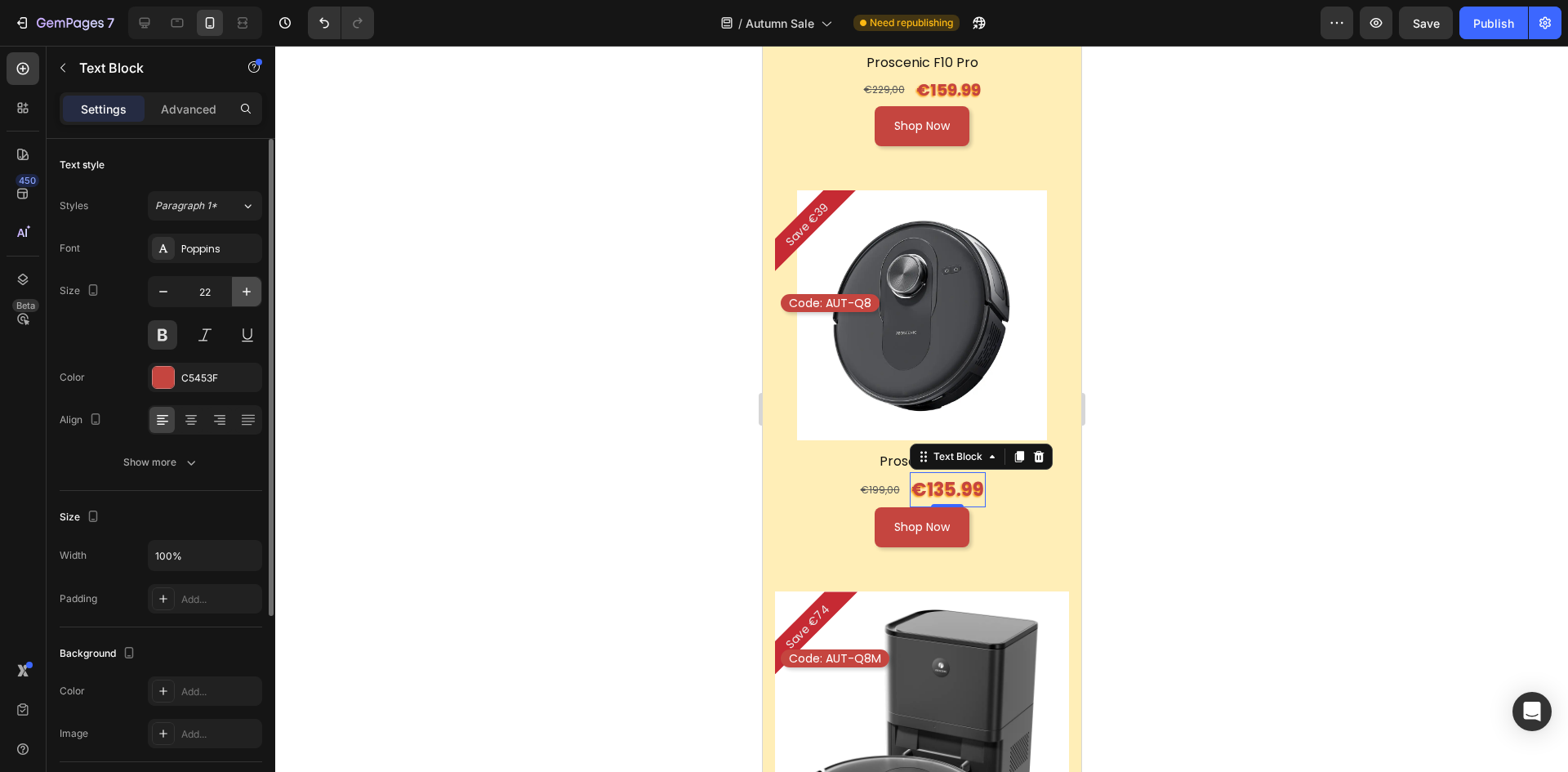
click at [241, 299] on button "button" at bounding box center [246, 291] width 29 height 29
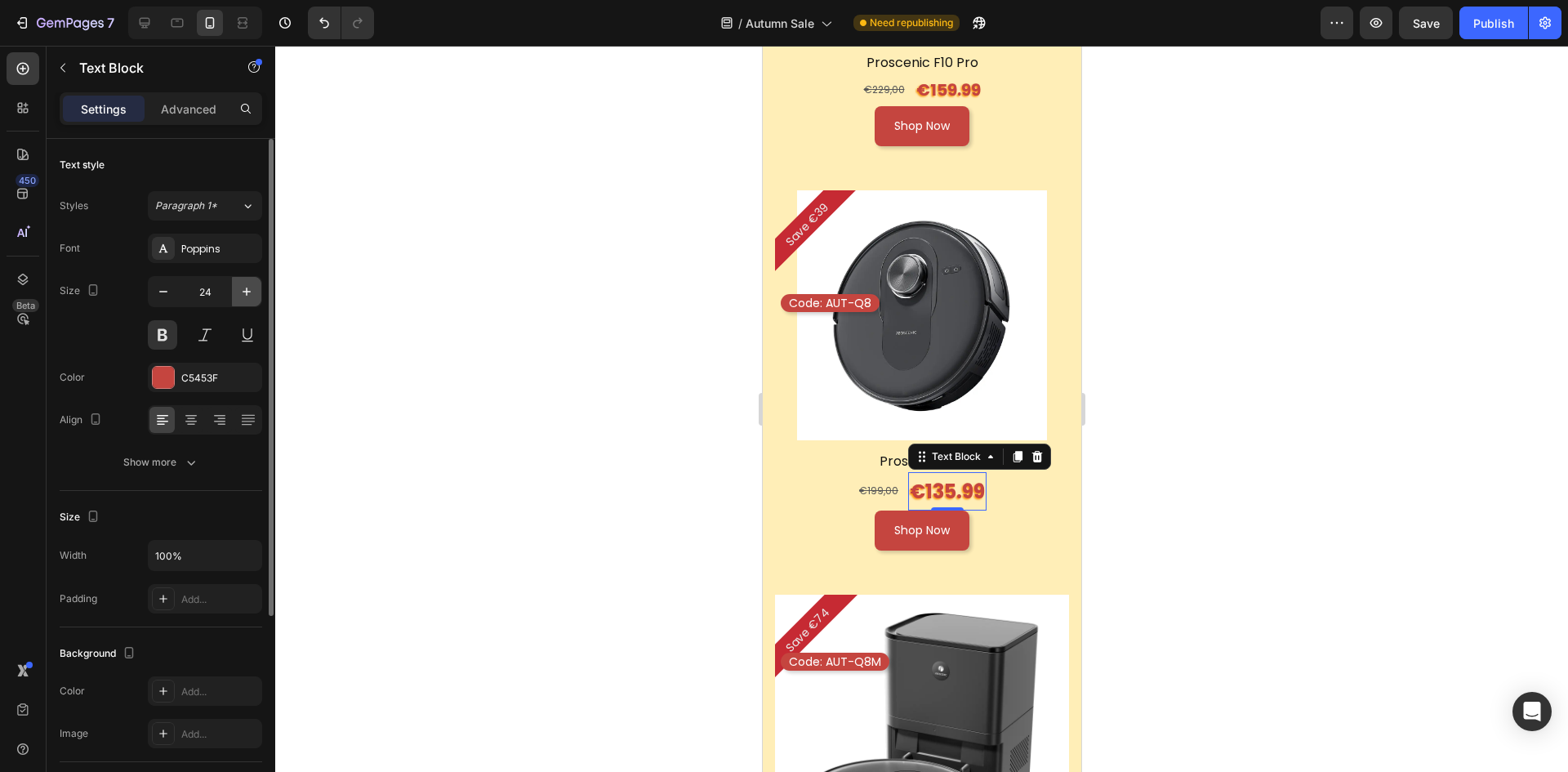
click at [241, 299] on button "button" at bounding box center [246, 291] width 29 height 29
click at [161, 296] on icon "button" at bounding box center [163, 291] width 16 height 16
type input "24"
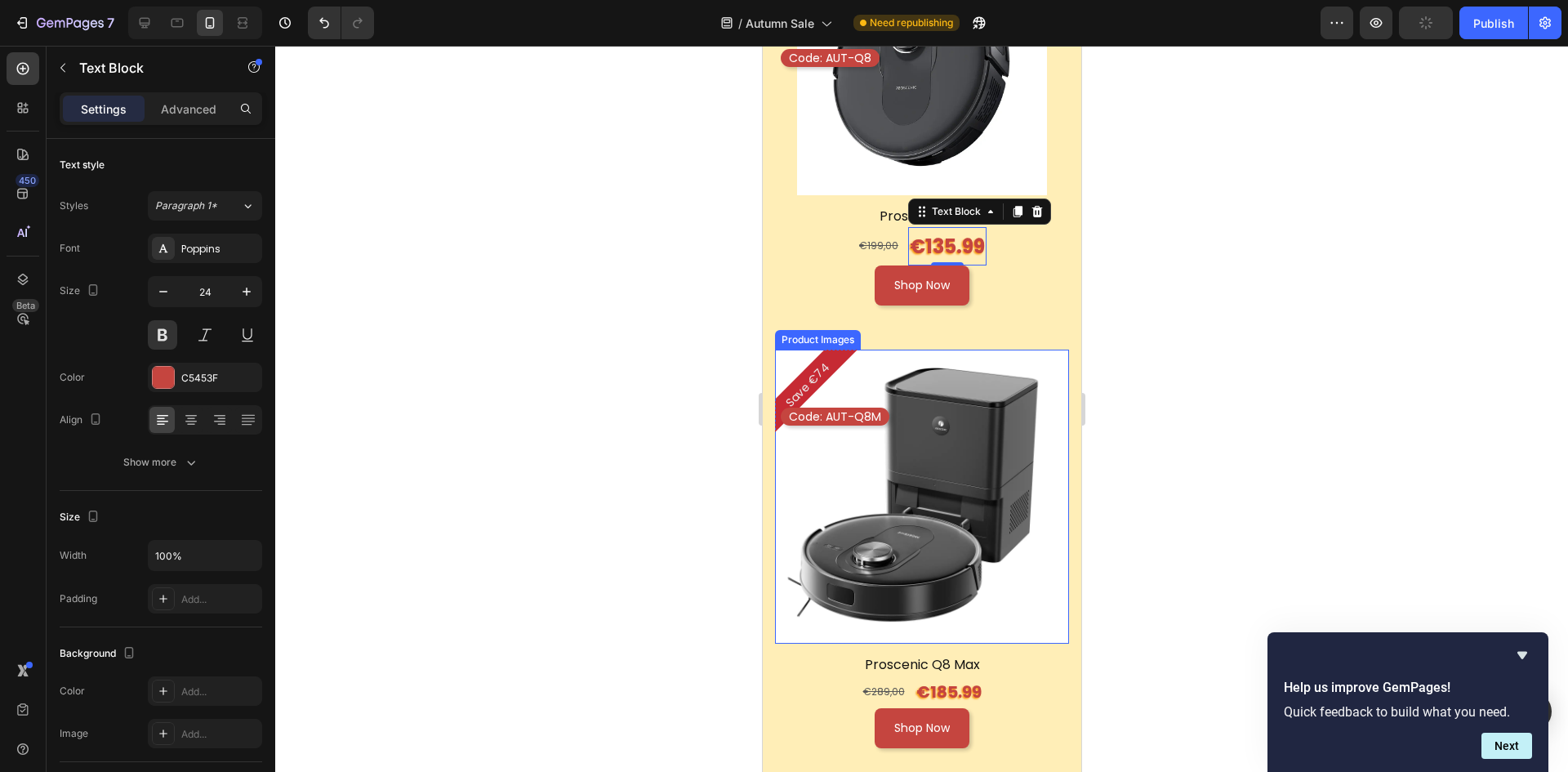
click at [966, 494] on img at bounding box center [921, 497] width 294 height 294
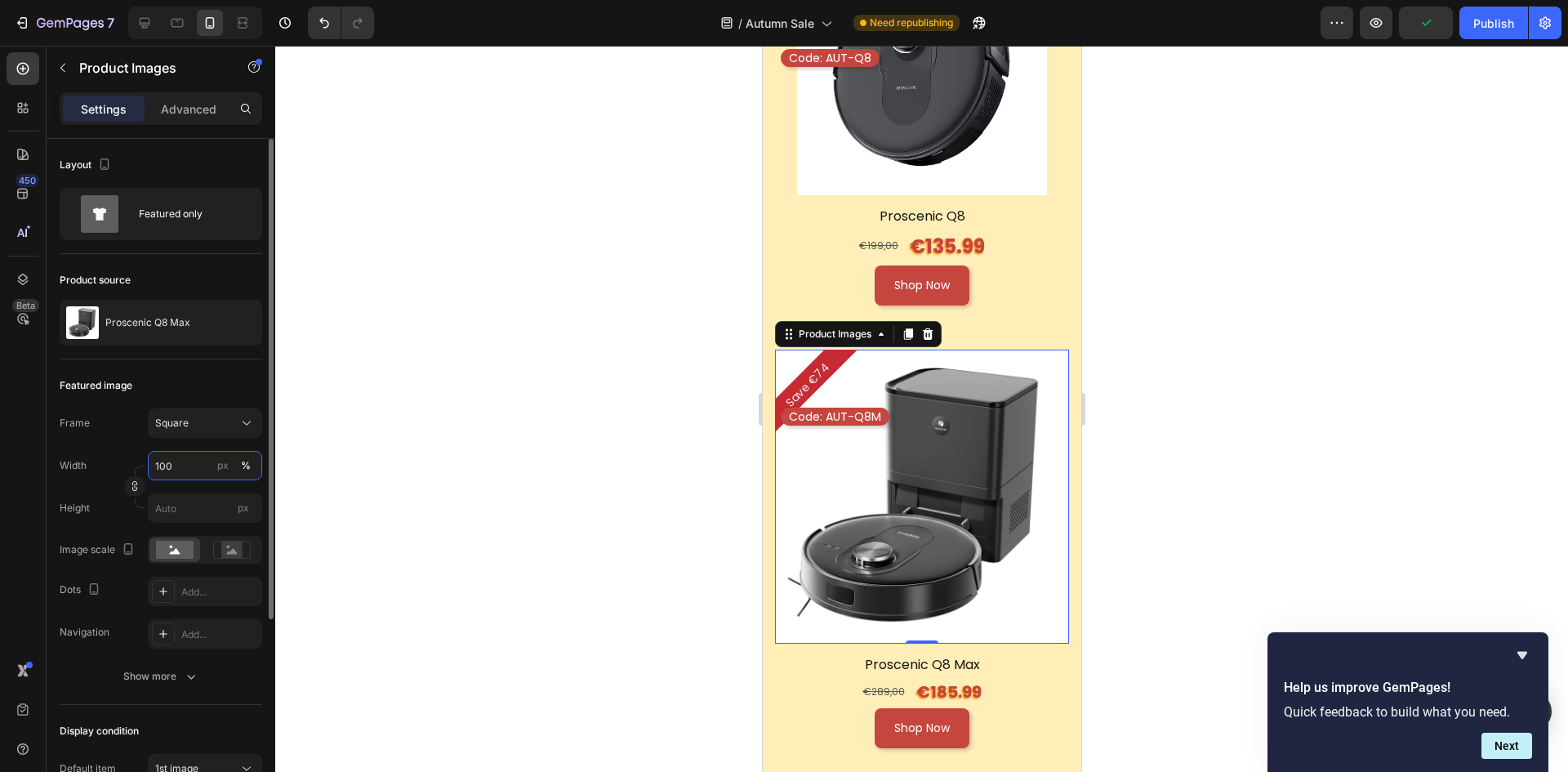
click at [187, 464] on input "100" at bounding box center [204, 466] width 115 height 29
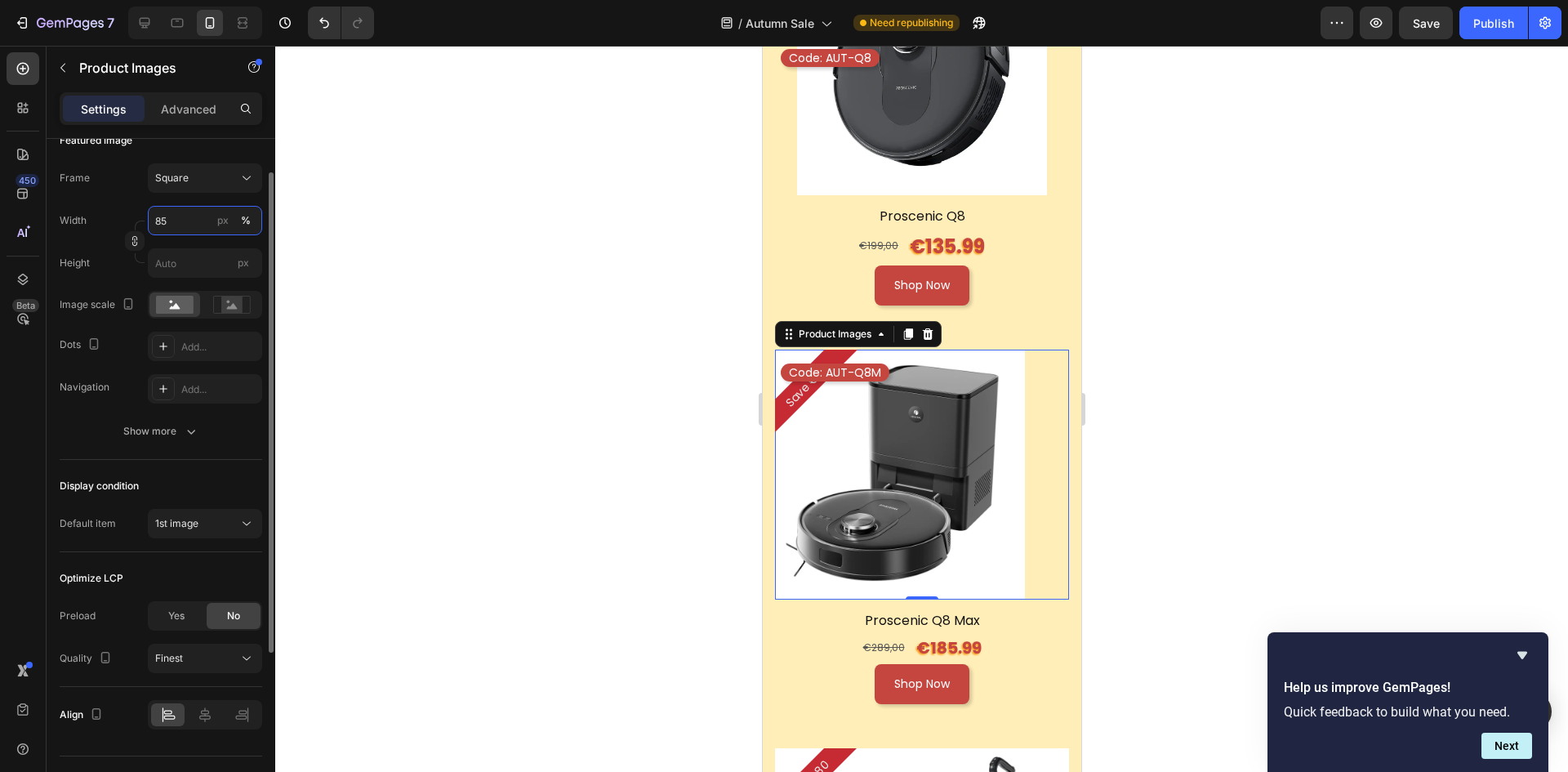
scroll to position [281, 0]
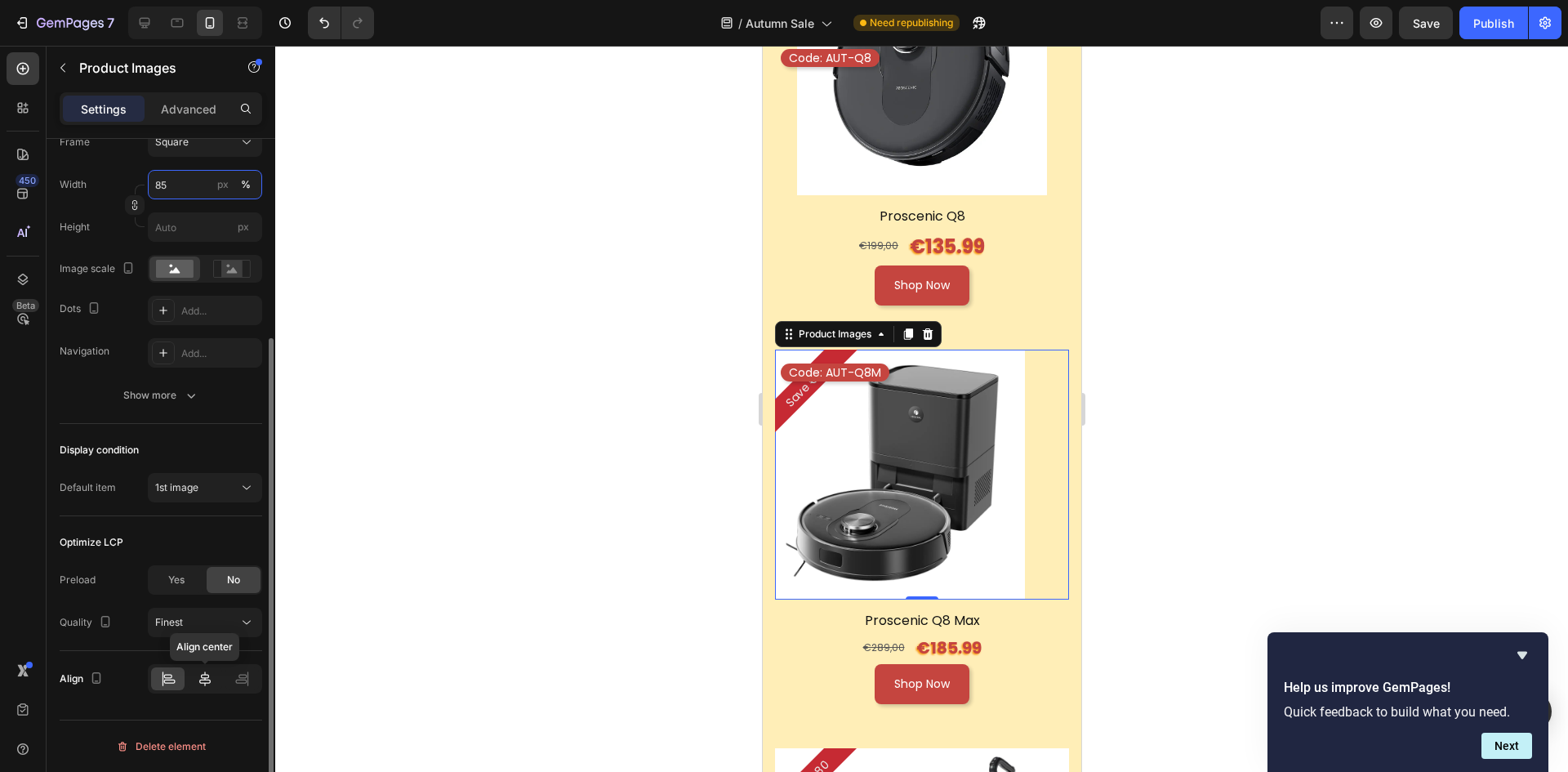
type input "85"
click at [200, 679] on icon at bounding box center [205, 679] width 16 height 16
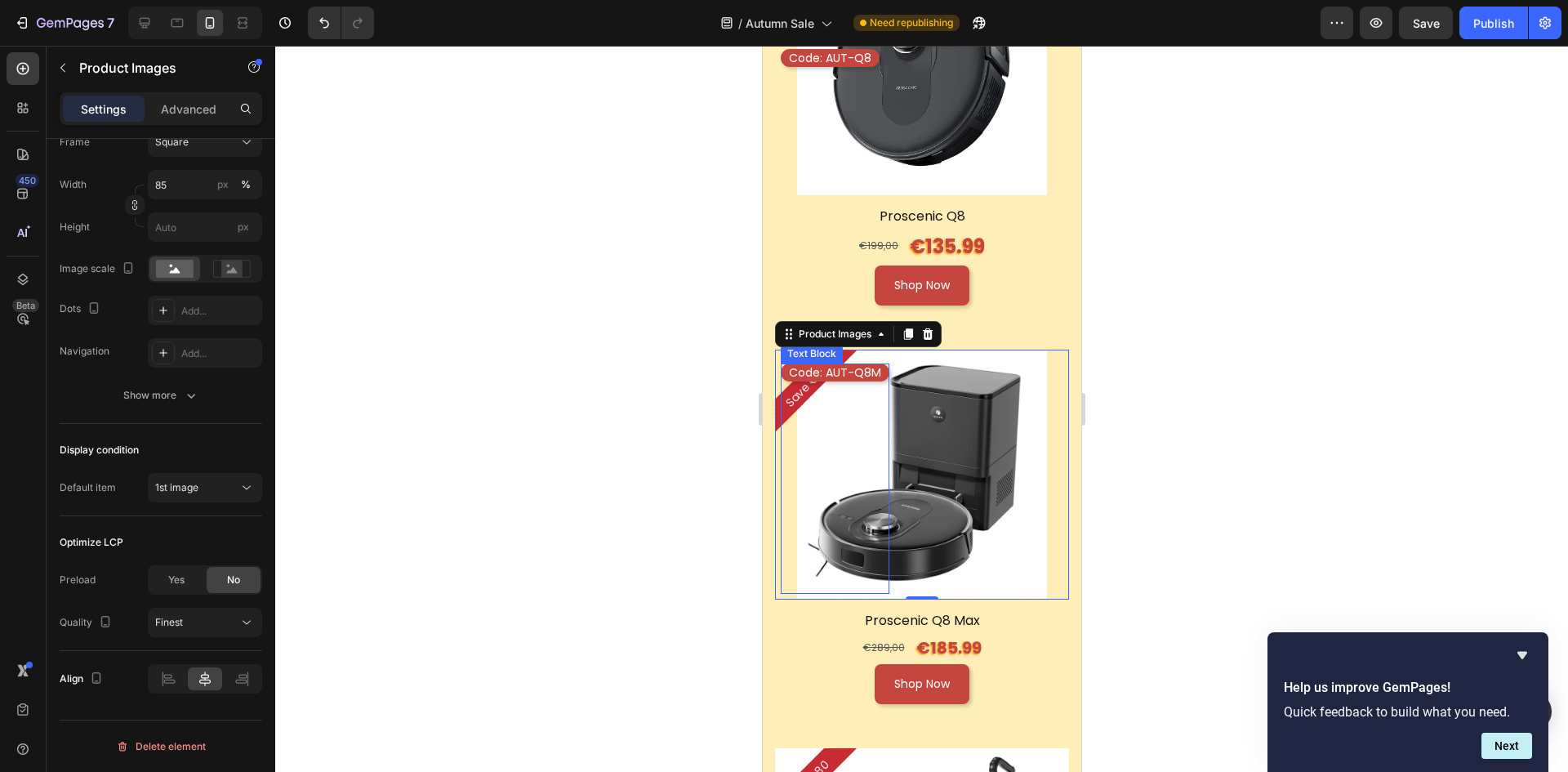
click at [864, 365] on p "Code: AUT-Q8M" at bounding box center [834, 372] width 92 height 15
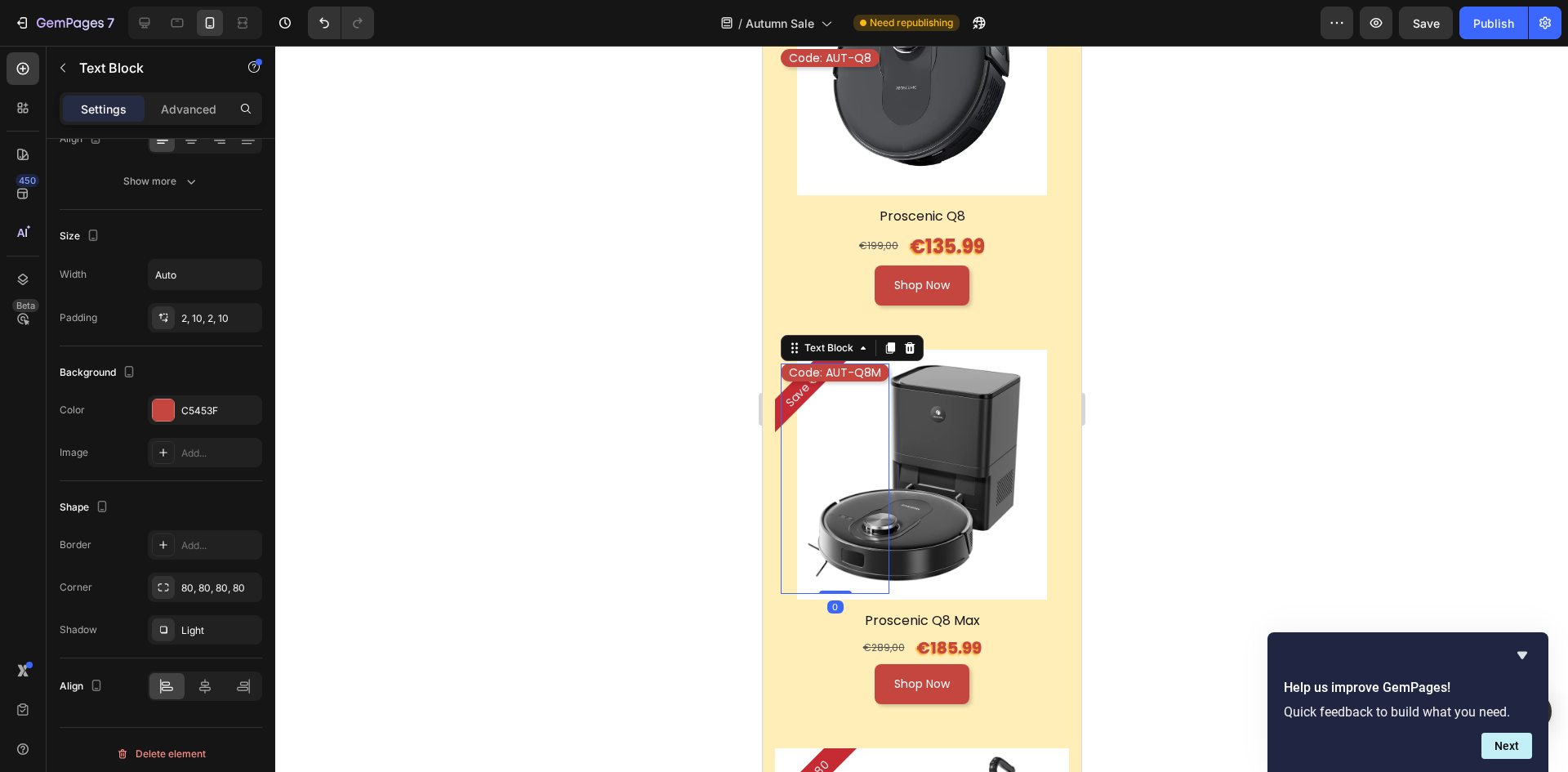
scroll to position [0, 0]
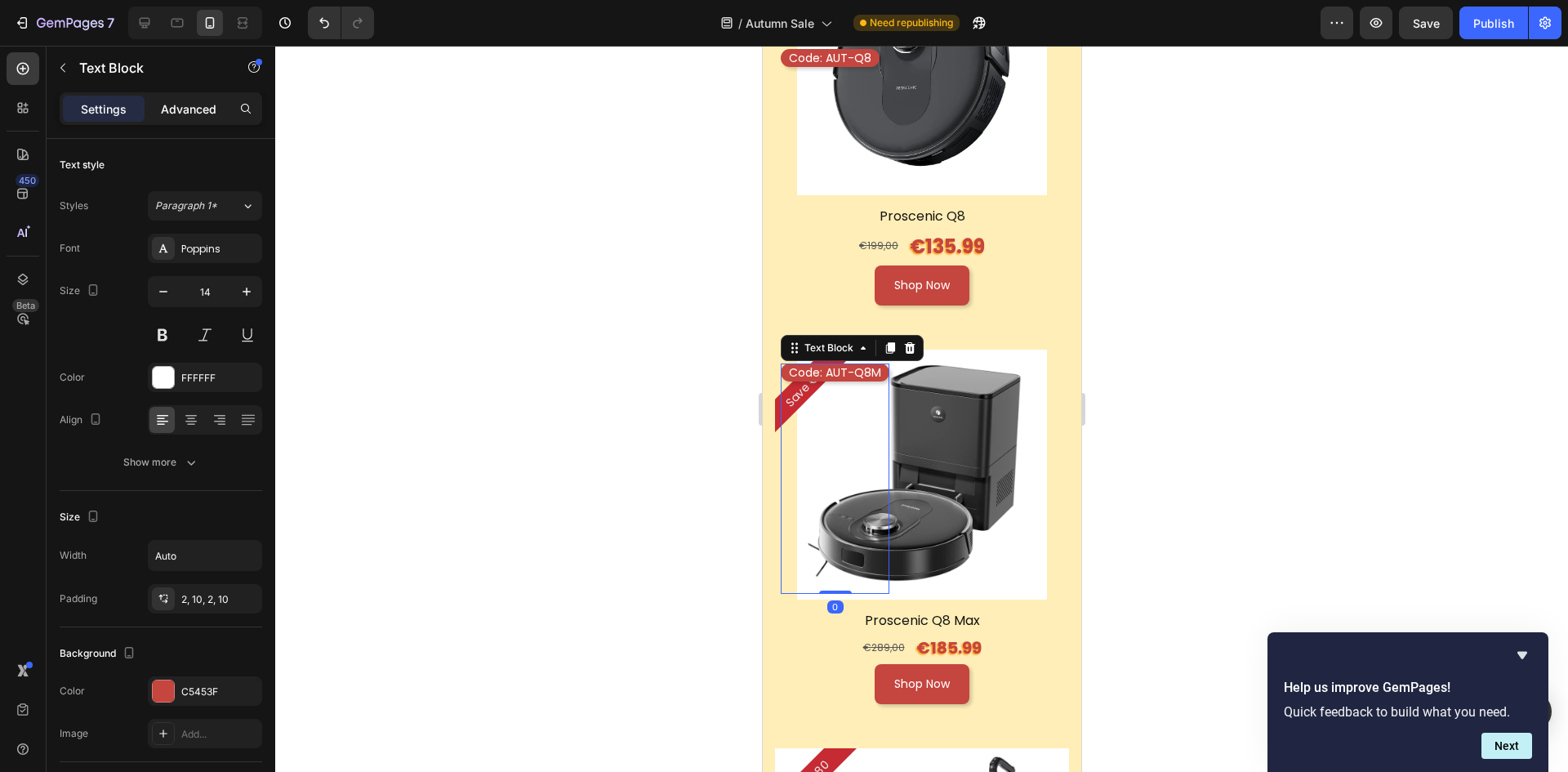
click at [177, 109] on p "Advanced" at bounding box center [188, 108] width 56 height 17
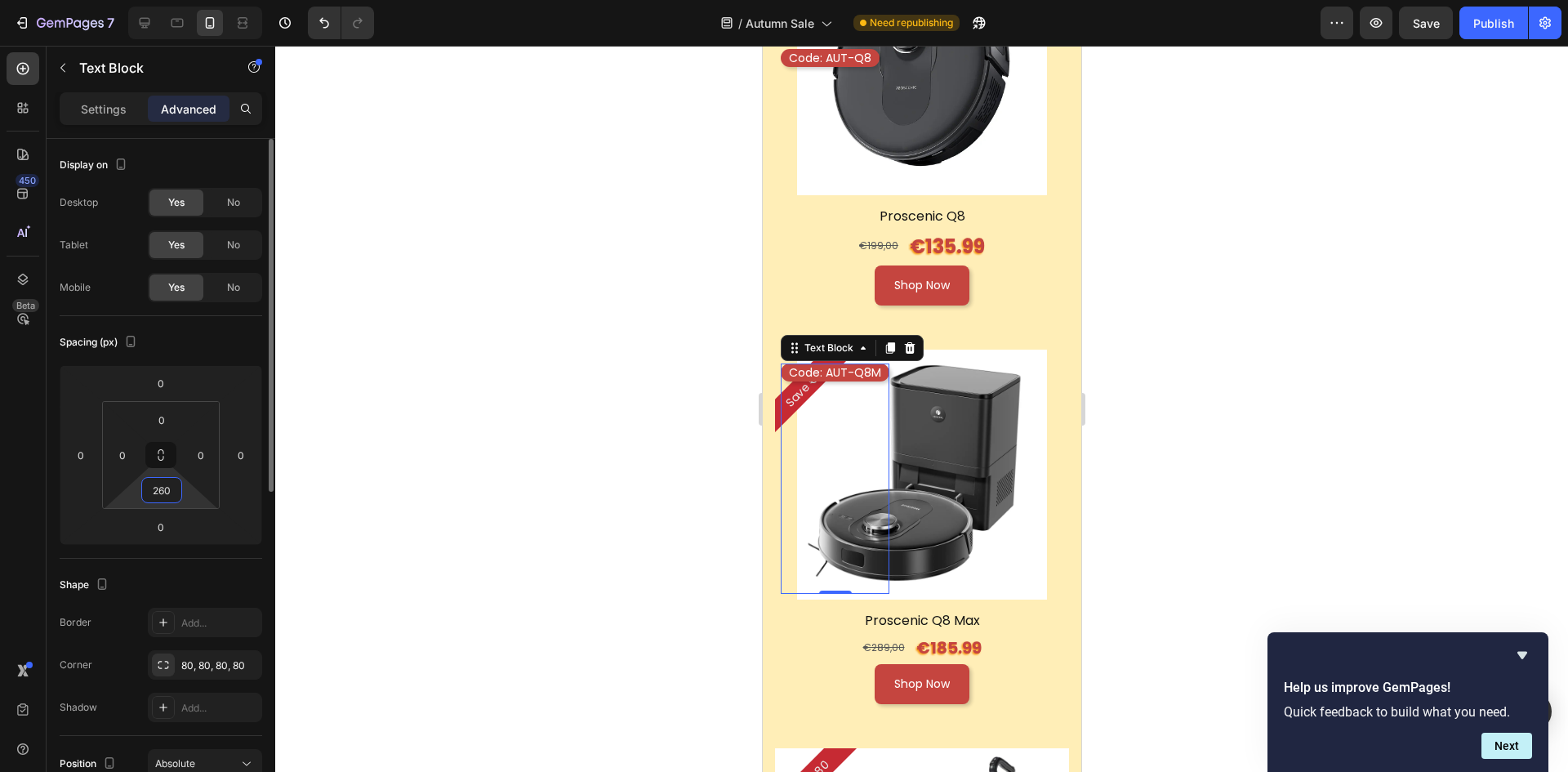
click at [178, 486] on input "260" at bounding box center [162, 490] width 33 height 25
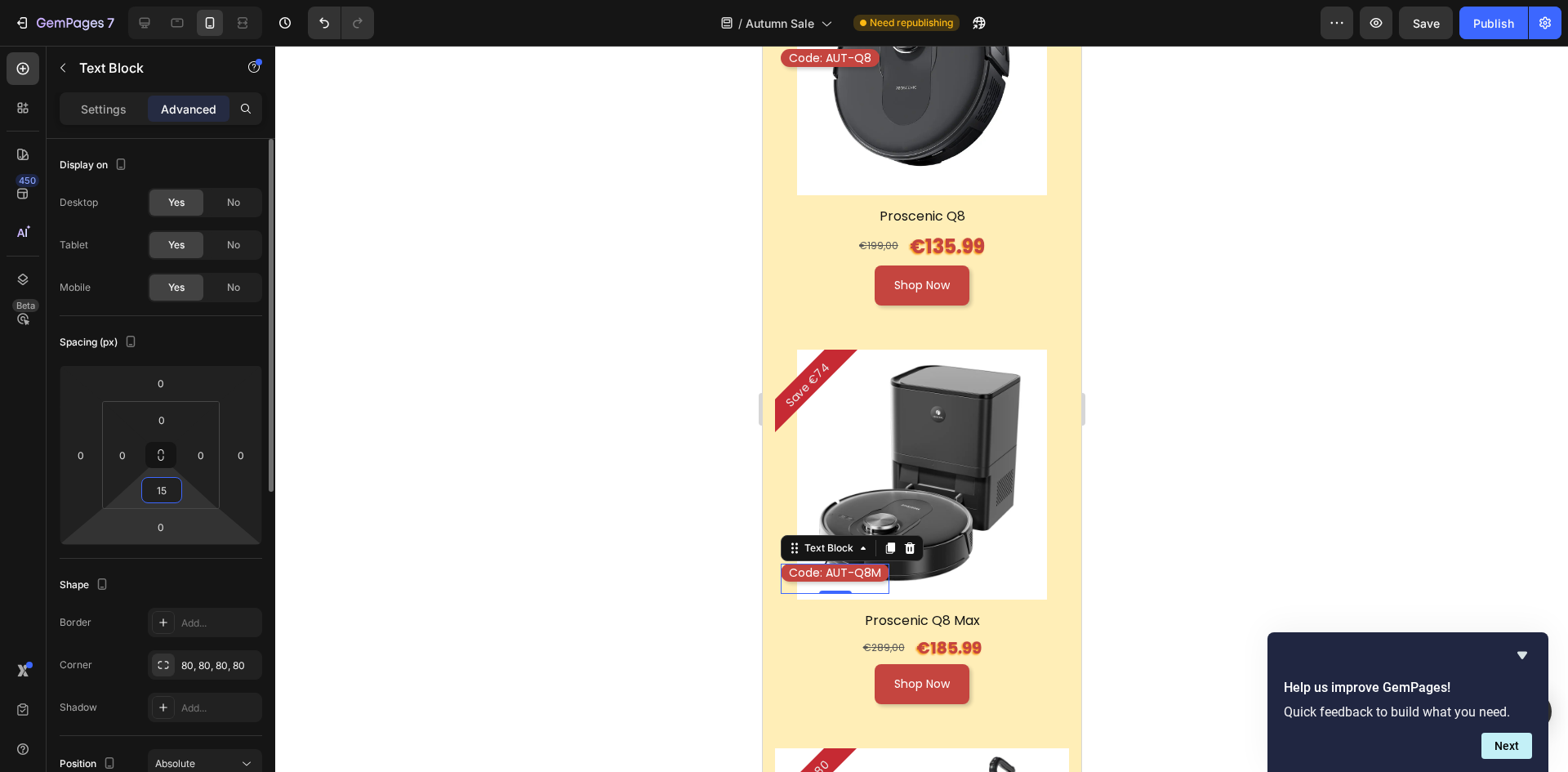
type input "150"
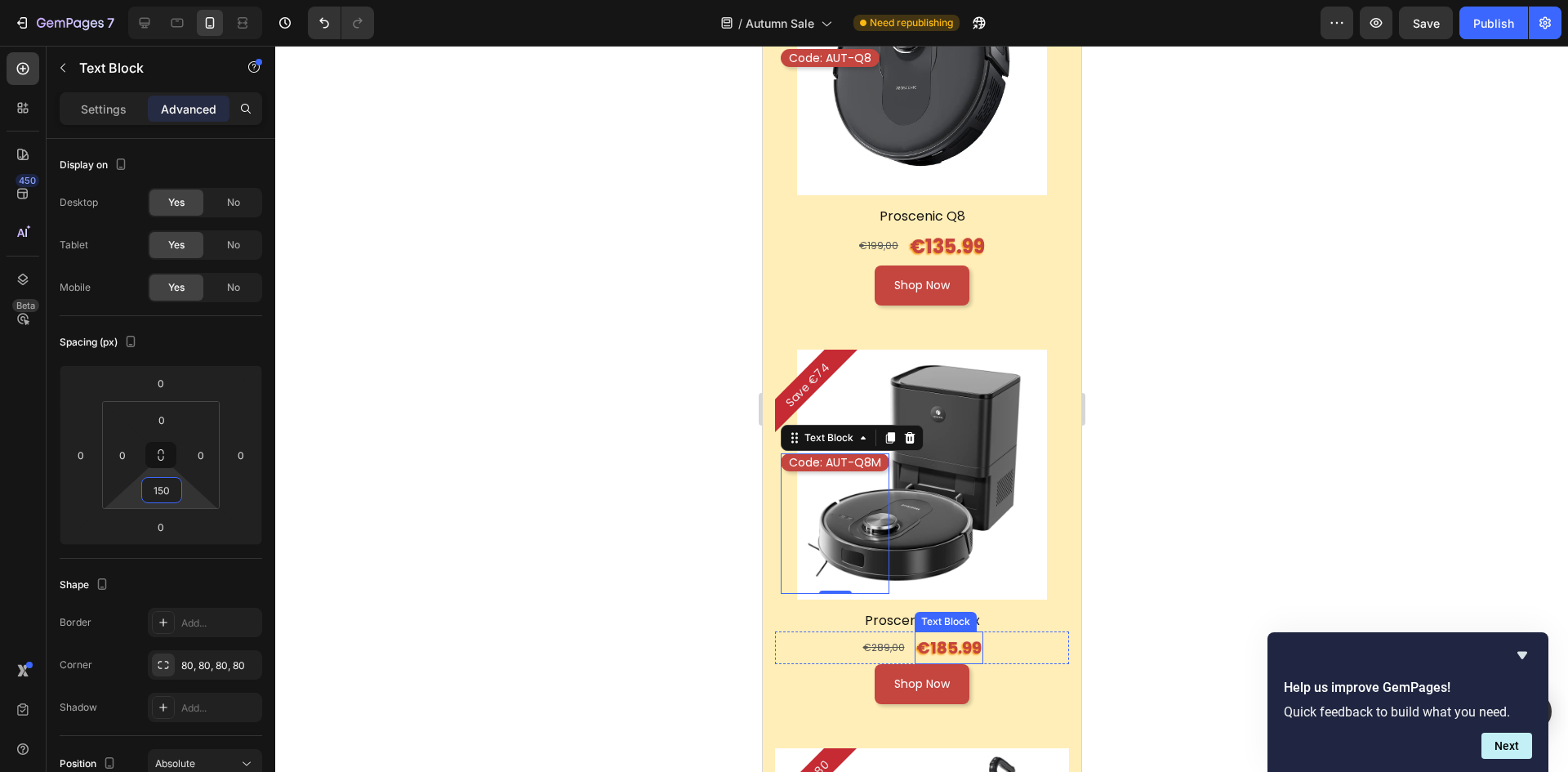
click at [943, 633] on p "€185.99" at bounding box center [949, 648] width 66 height 29
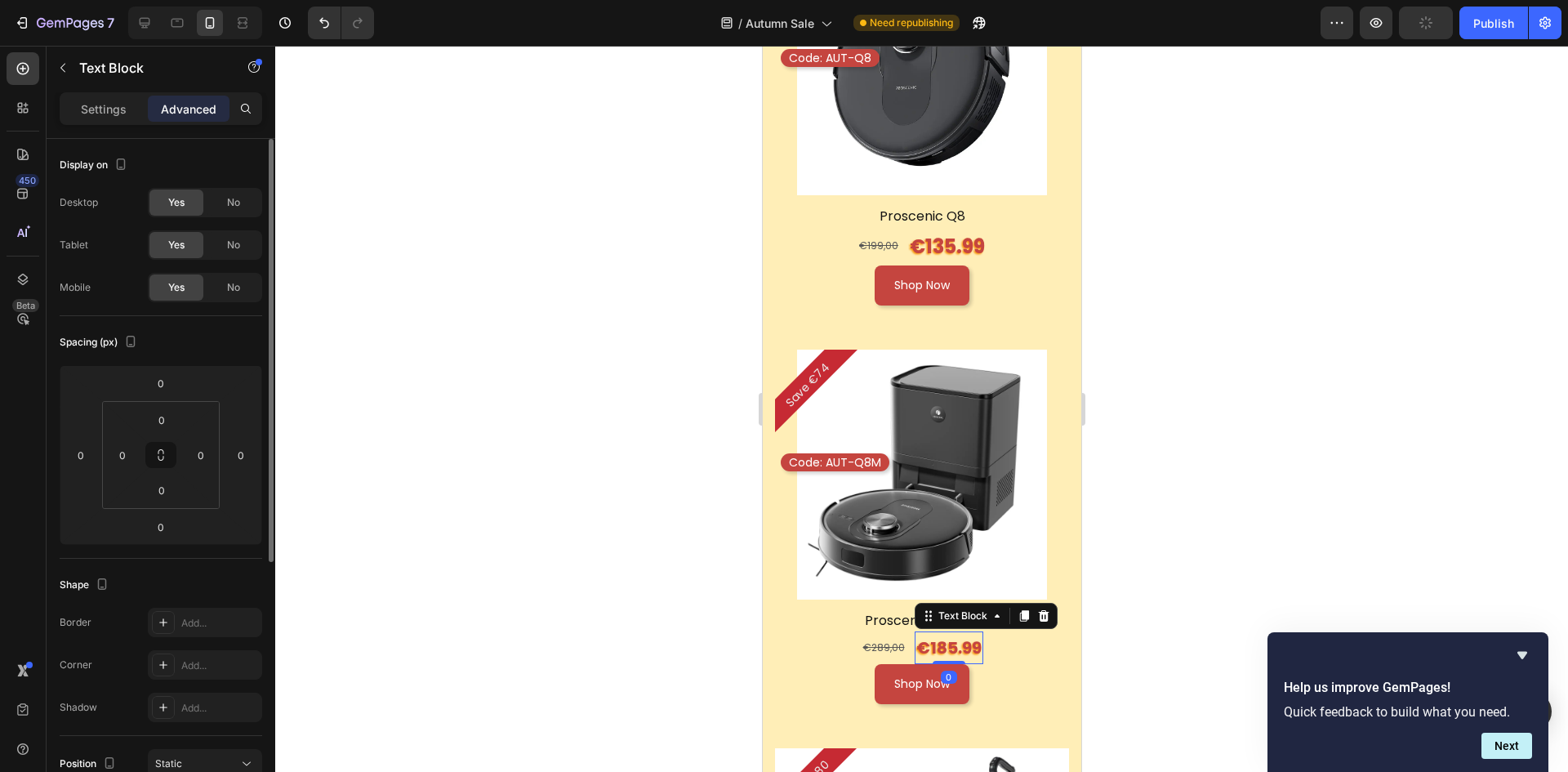
click at [117, 108] on p "Settings" at bounding box center [103, 108] width 45 height 17
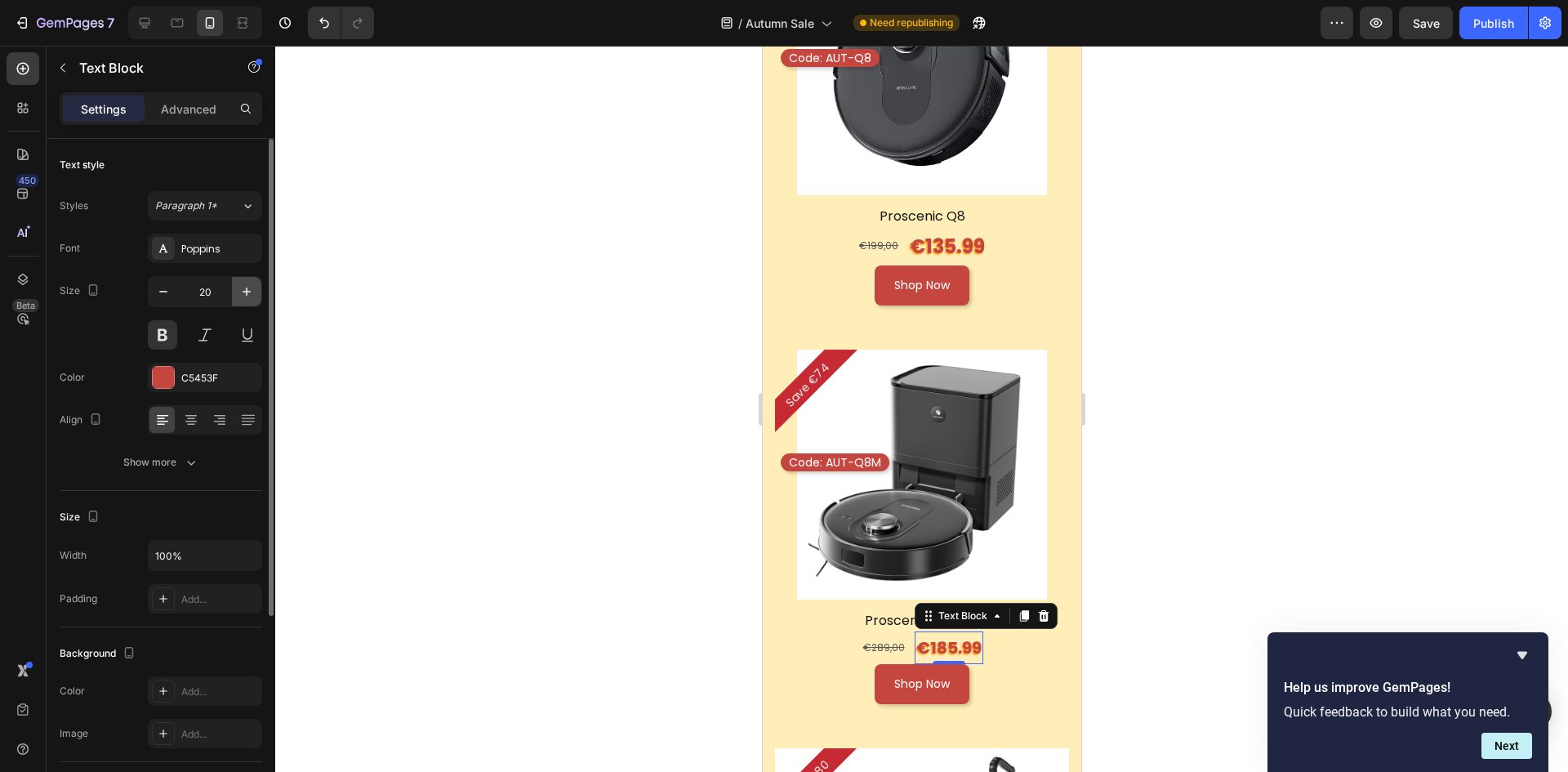
click at [242, 296] on icon "button" at bounding box center [246, 291] width 16 height 16
type input "24"
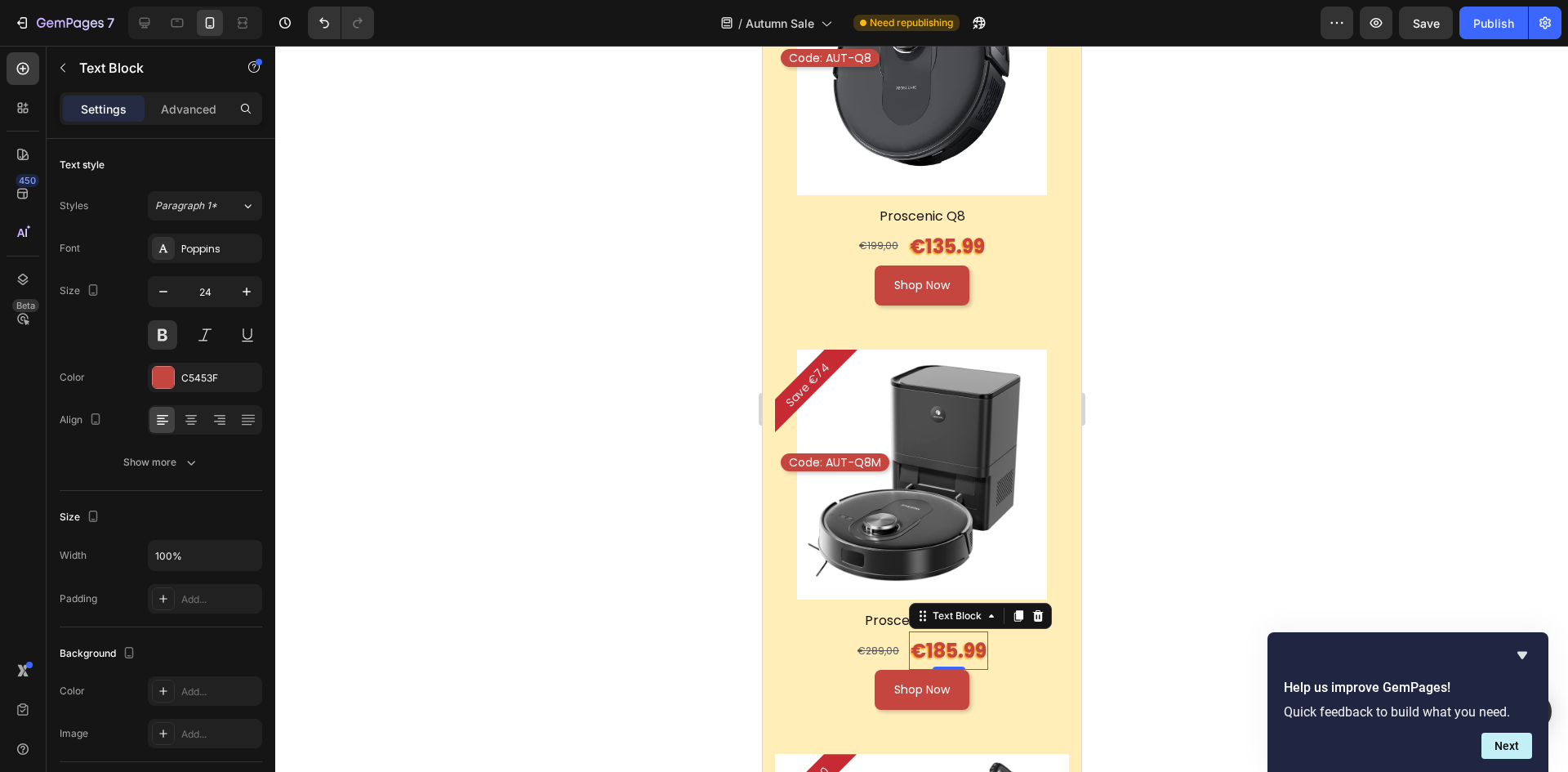
click at [1219, 397] on div at bounding box center [921, 408] width 1293 height 726
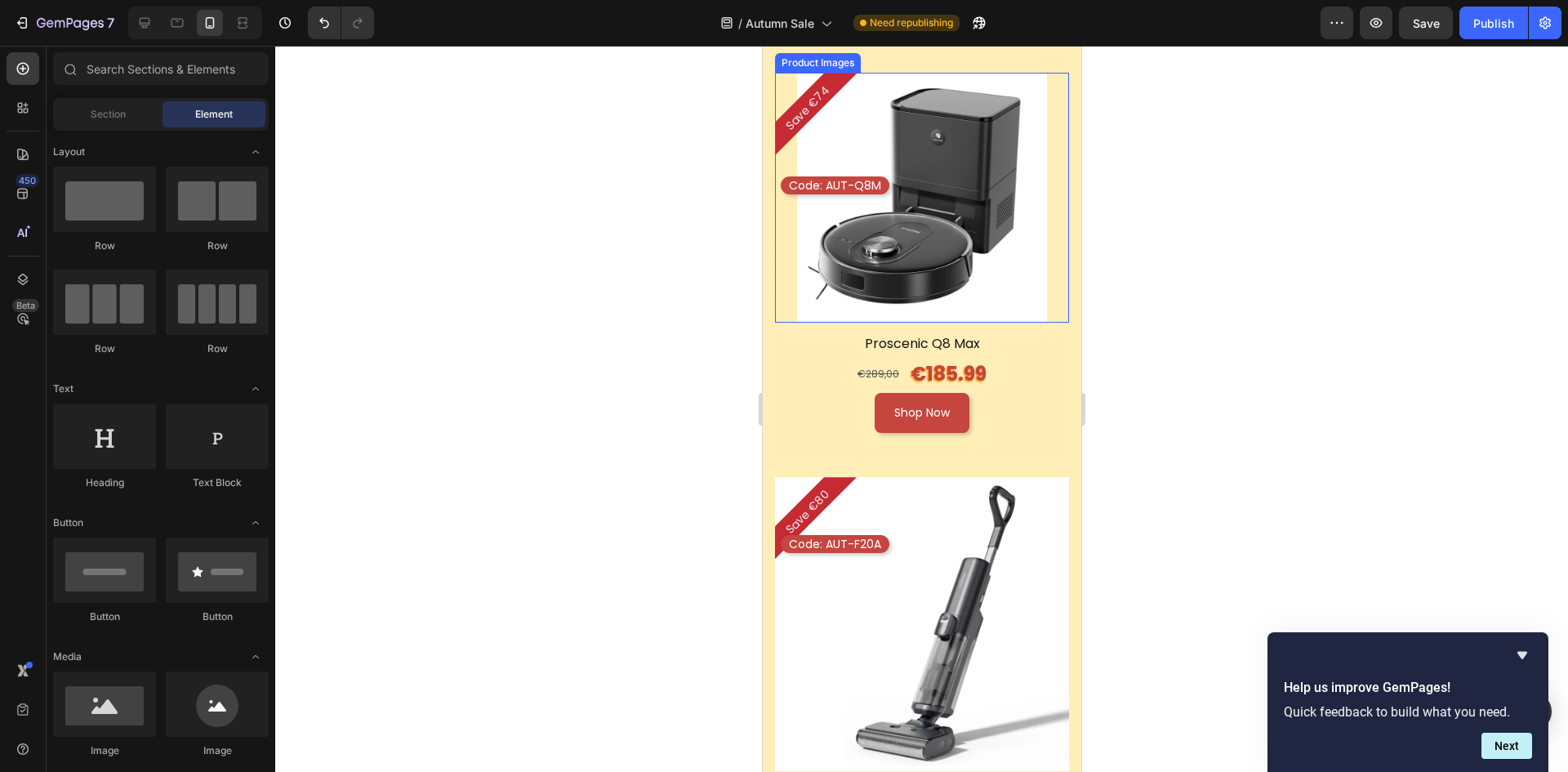
scroll to position [3675, 0]
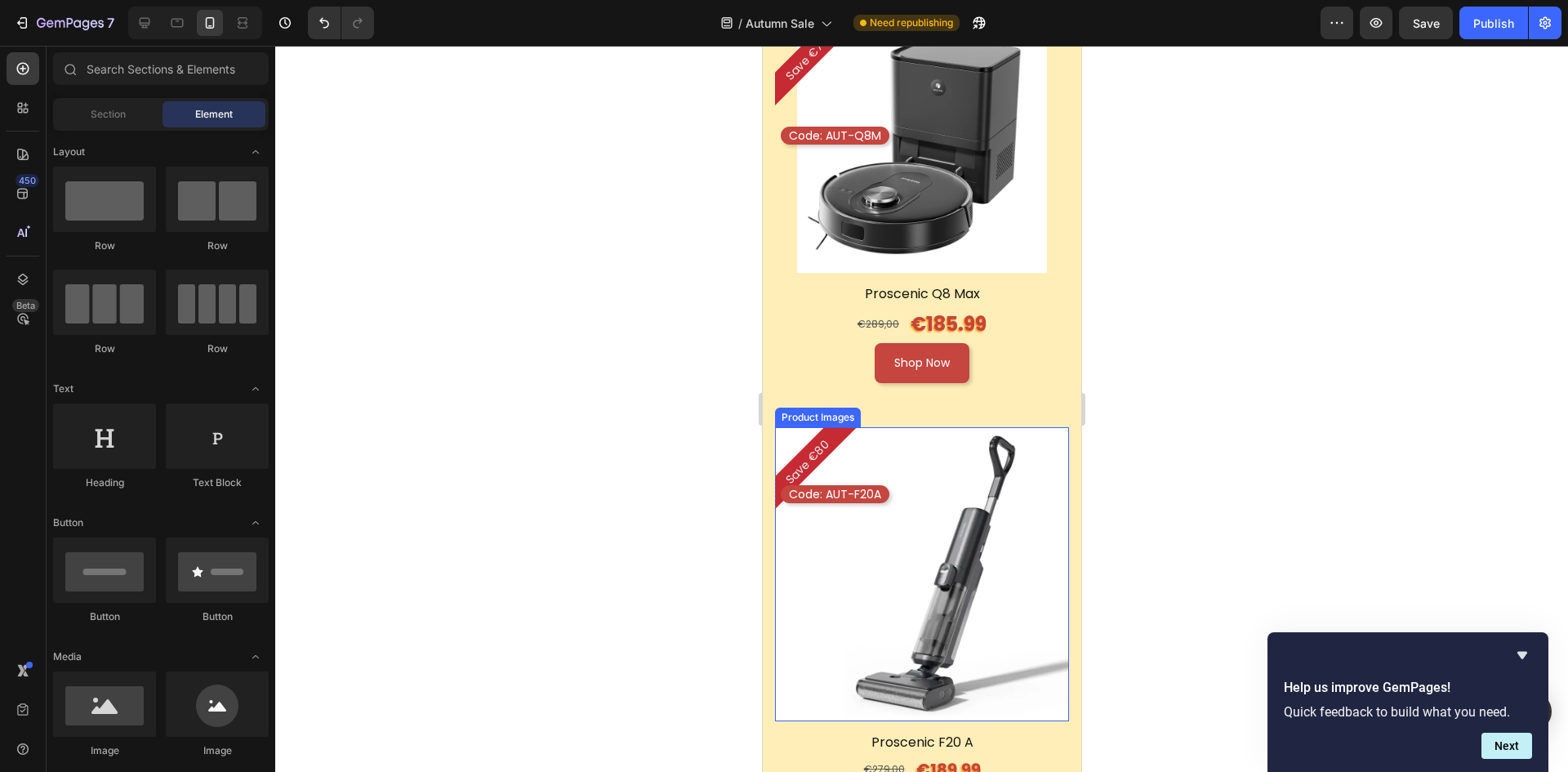
click at [953, 427] on img at bounding box center [921, 574] width 294 height 294
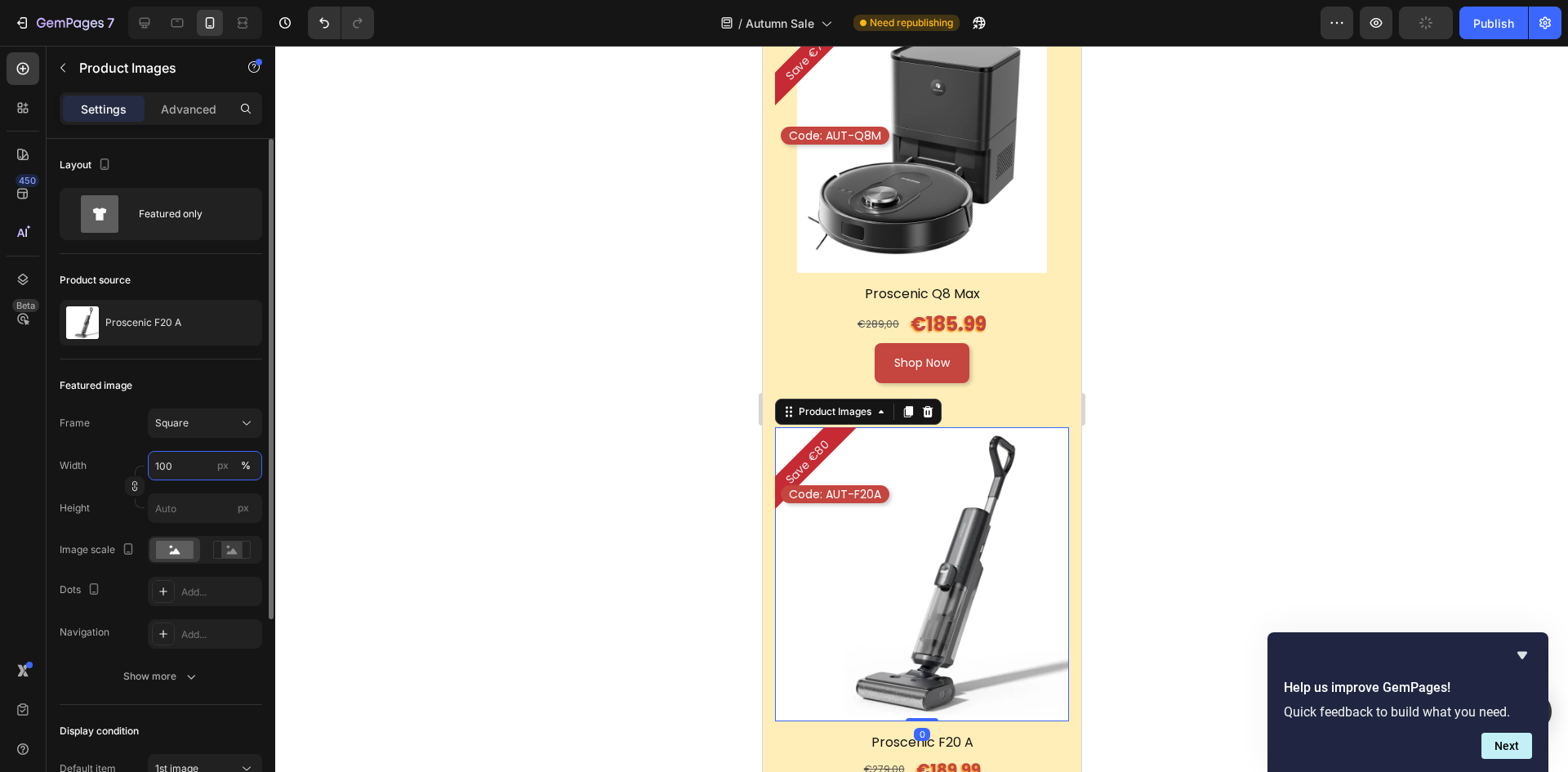
click at [187, 464] on input "100" at bounding box center [204, 466] width 115 height 29
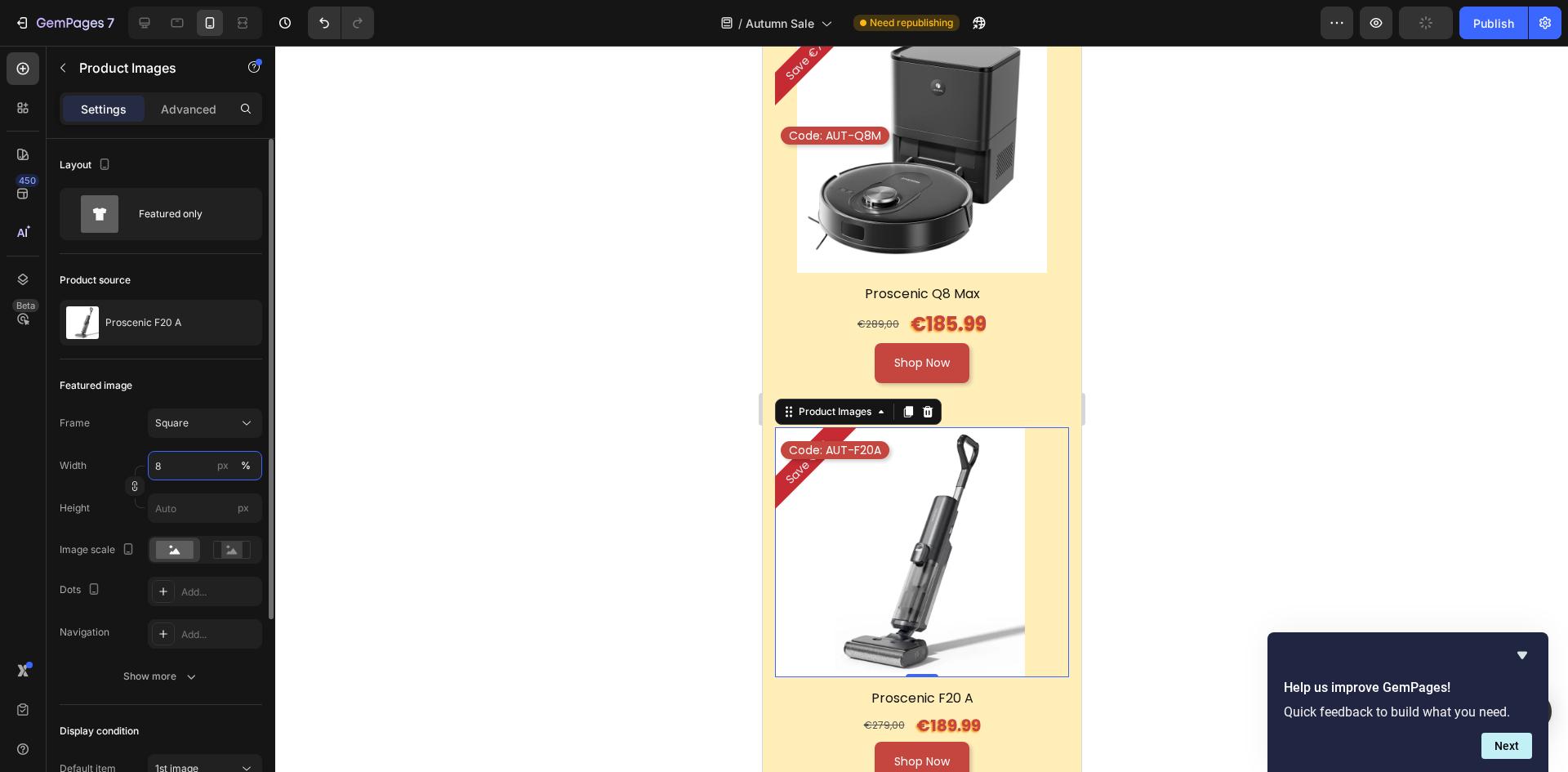
type input "85"
click at [833, 441] on div "Code: AUT-F20A Text Block" at bounding box center [834, 555] width 108 height 230
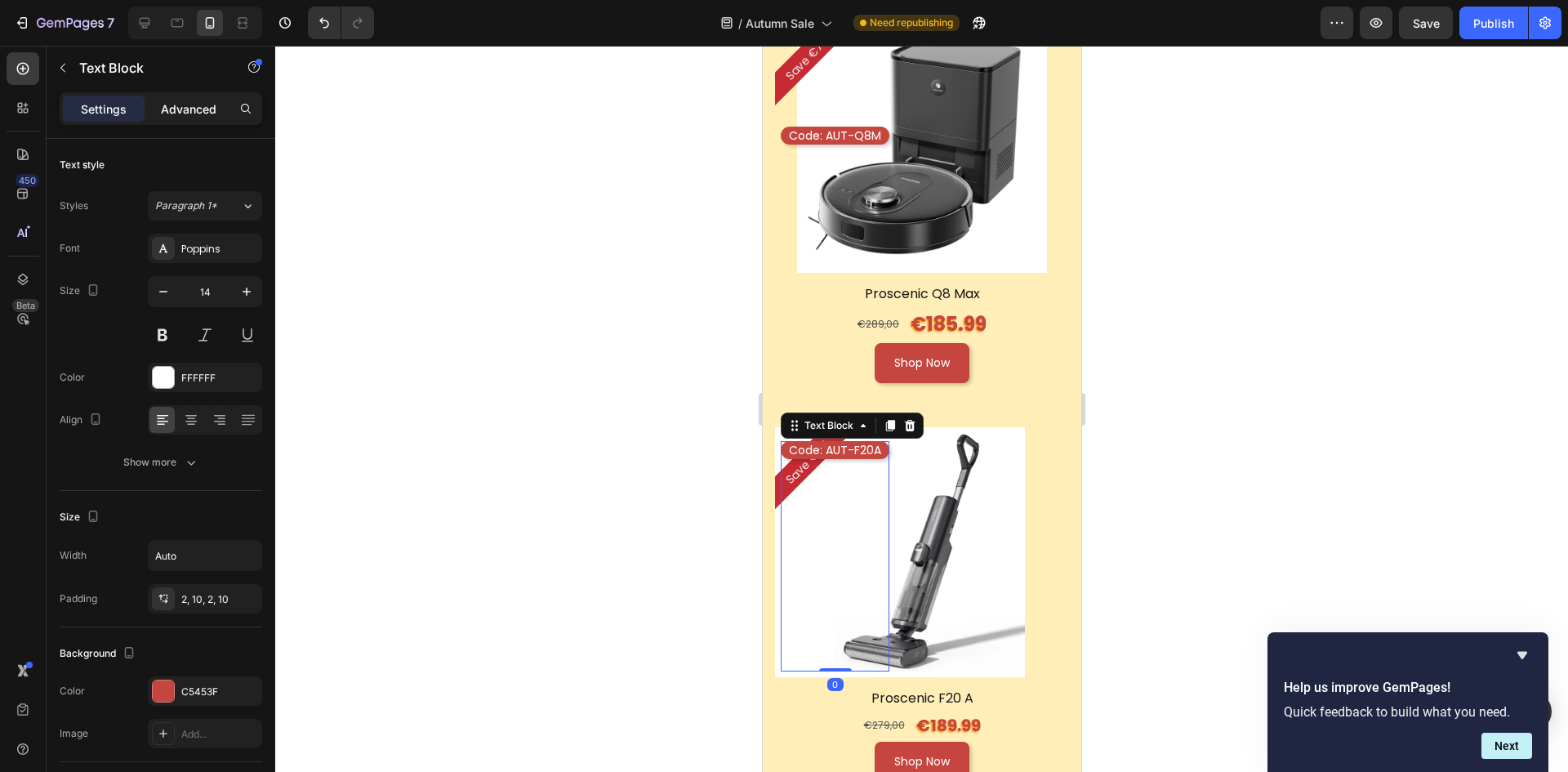
click at [188, 101] on p "Advanced" at bounding box center [188, 108] width 56 height 17
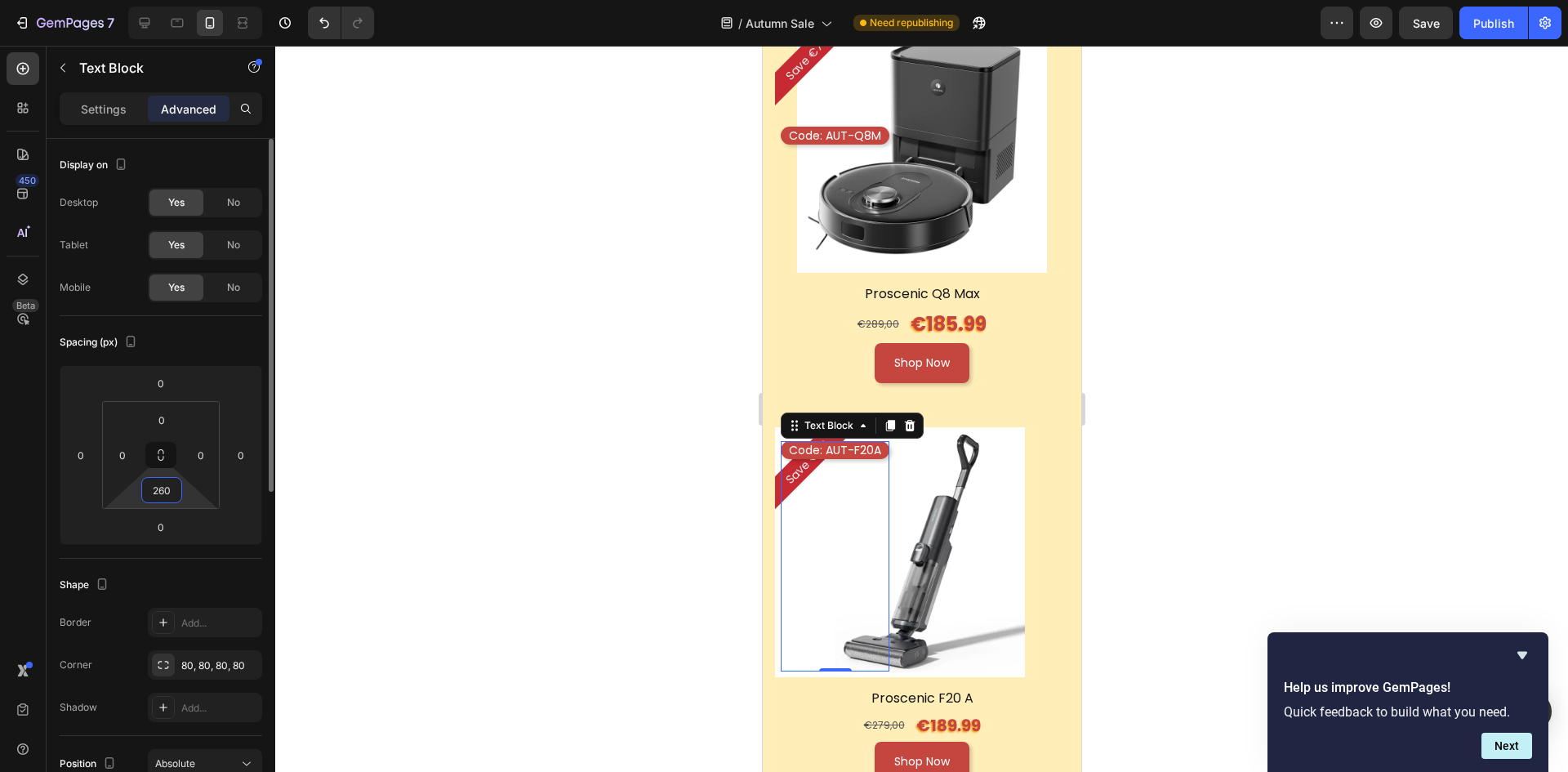
click at [175, 486] on input "260" at bounding box center [162, 490] width 33 height 25
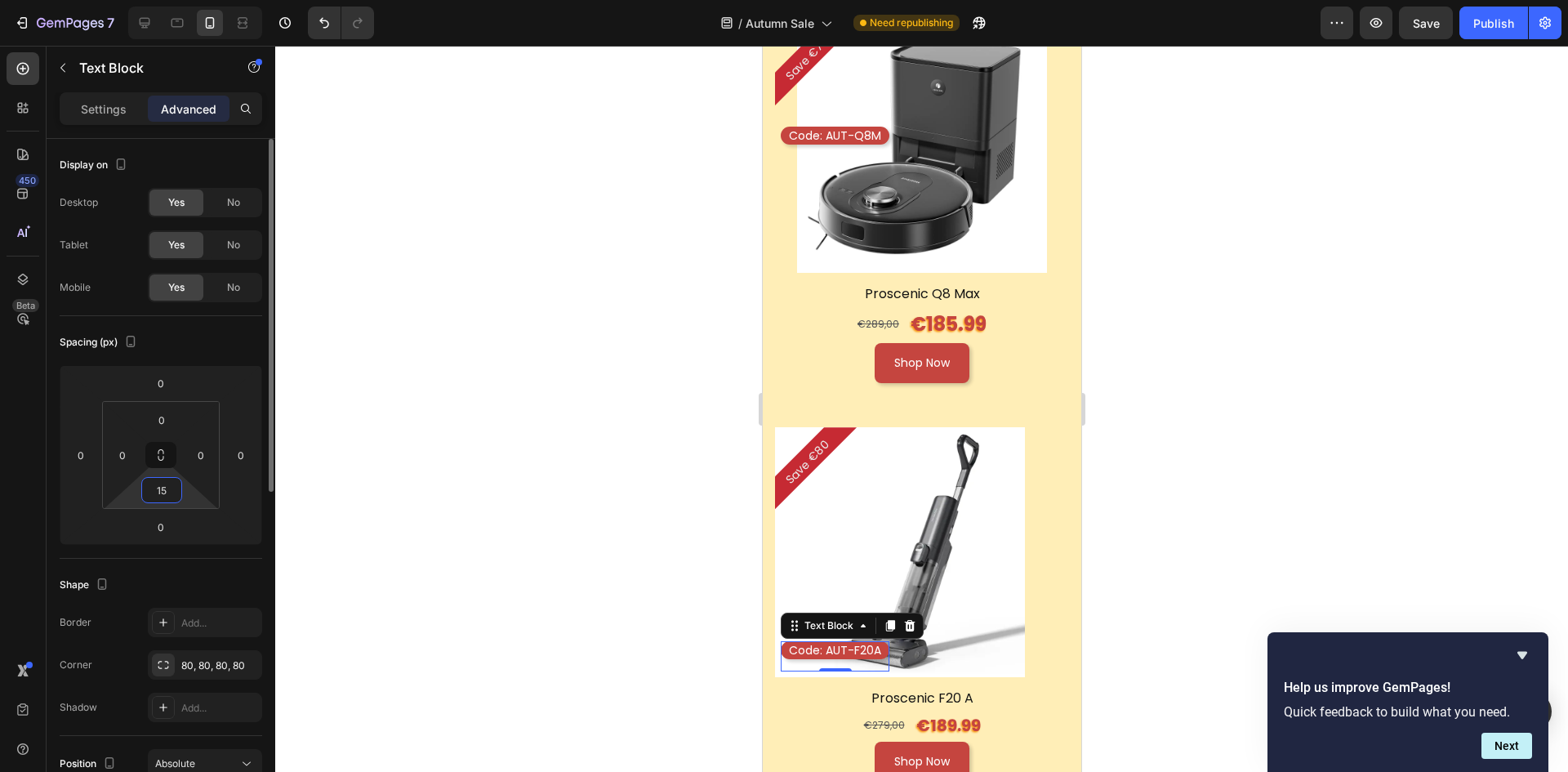
type input "150"
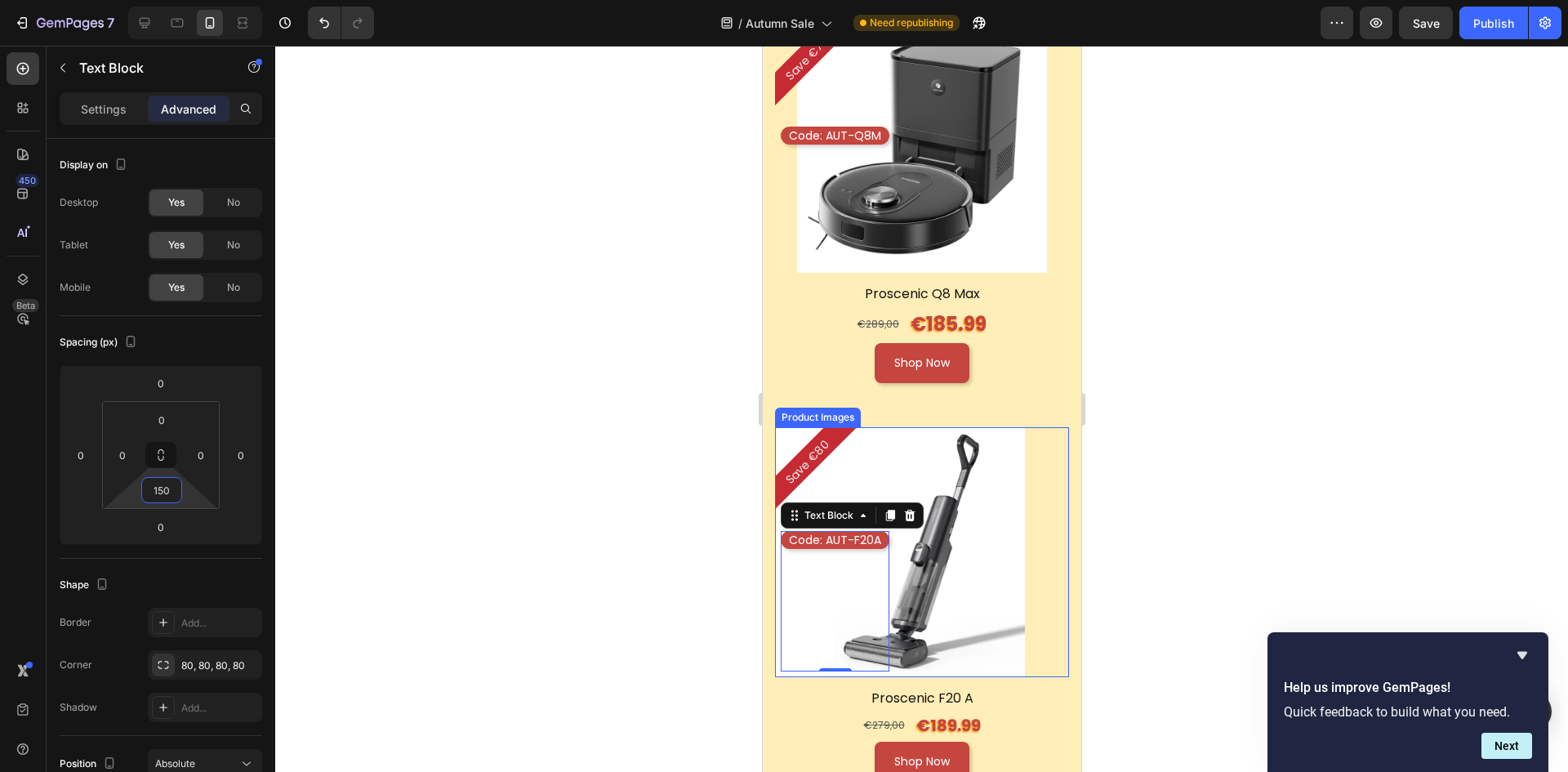
click at [985, 427] on img at bounding box center [899, 552] width 250 height 250
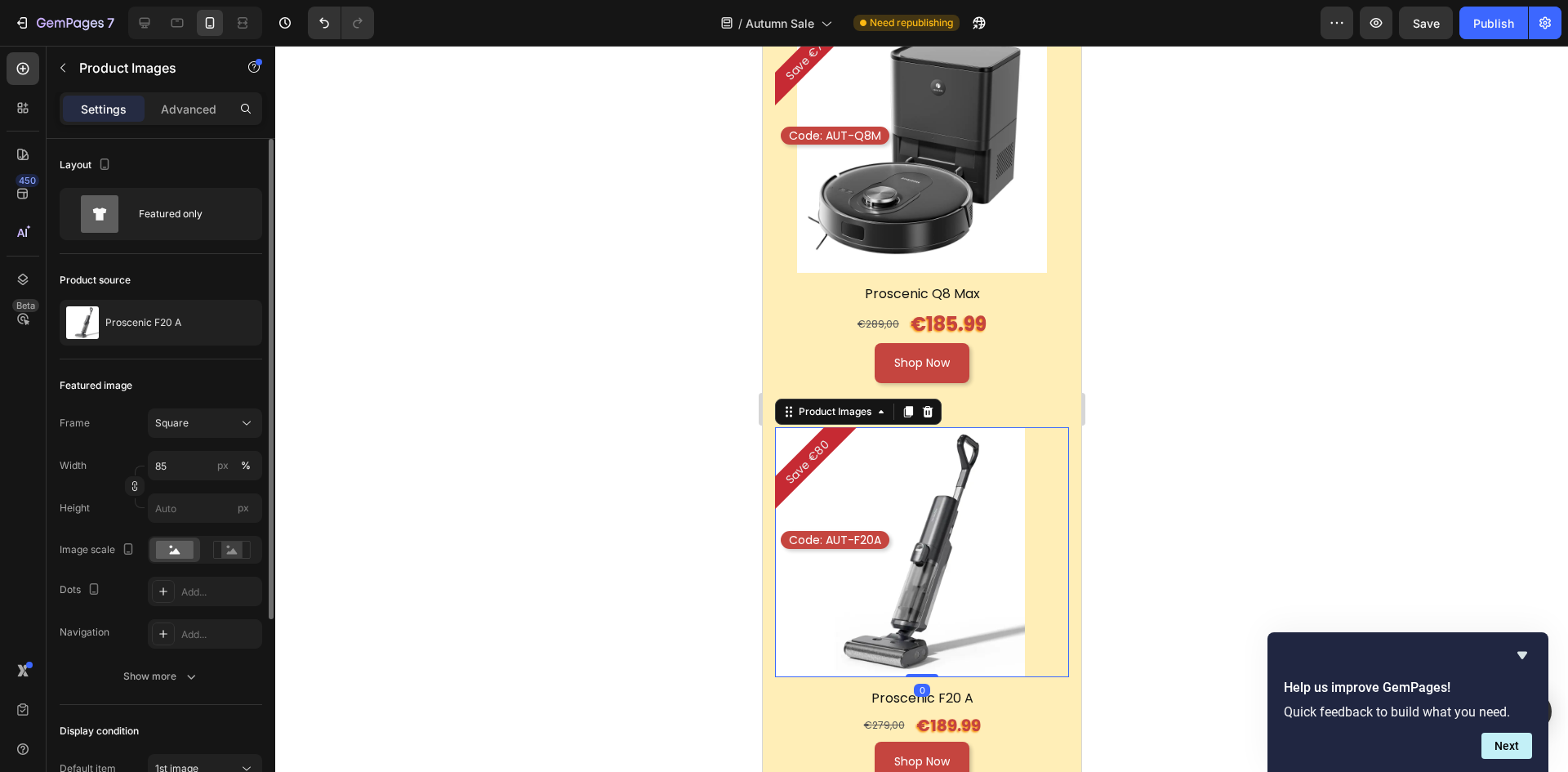
scroll to position [281, 0]
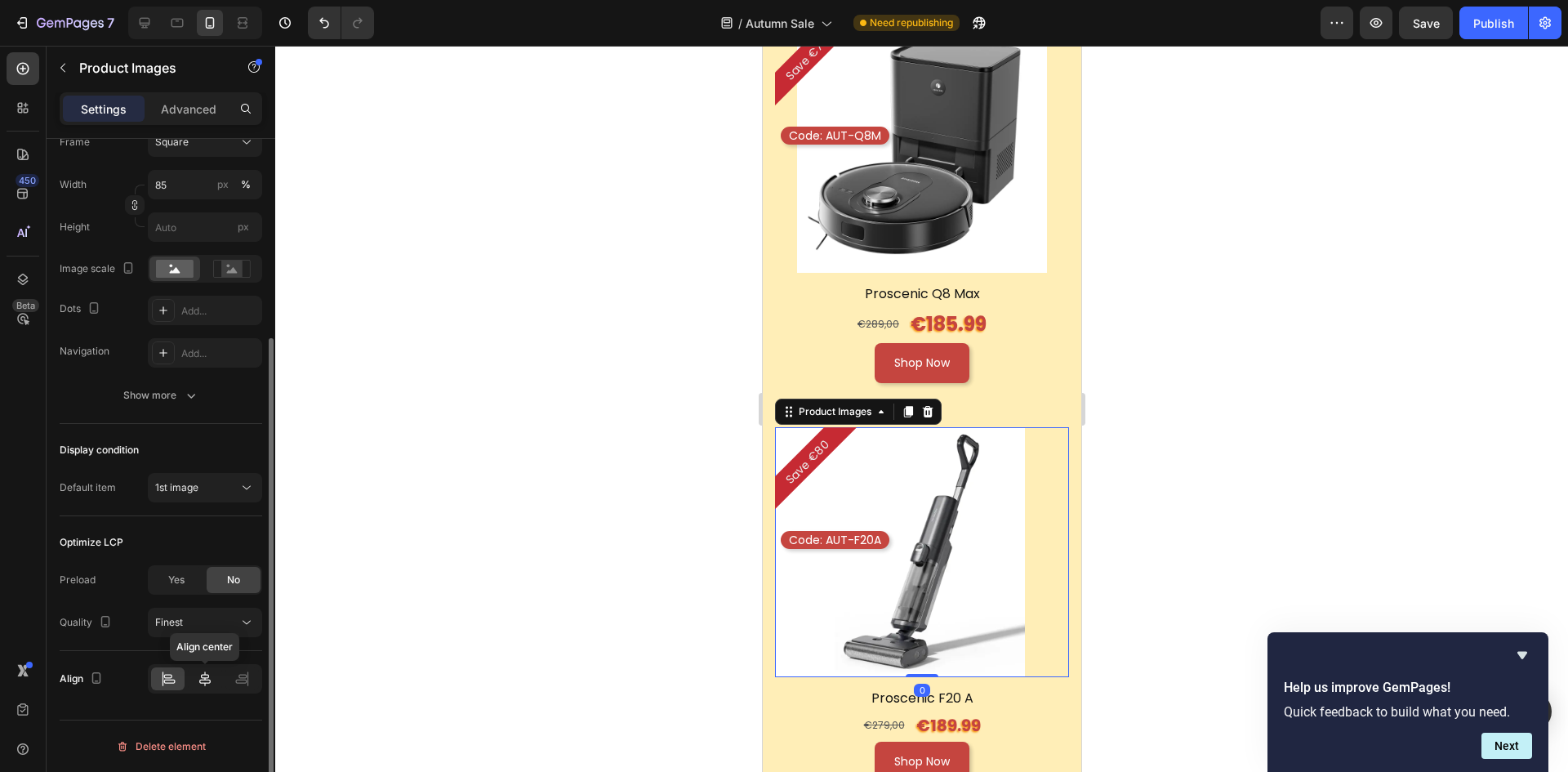
click at [195, 673] on div at bounding box center [204, 679] width 34 height 23
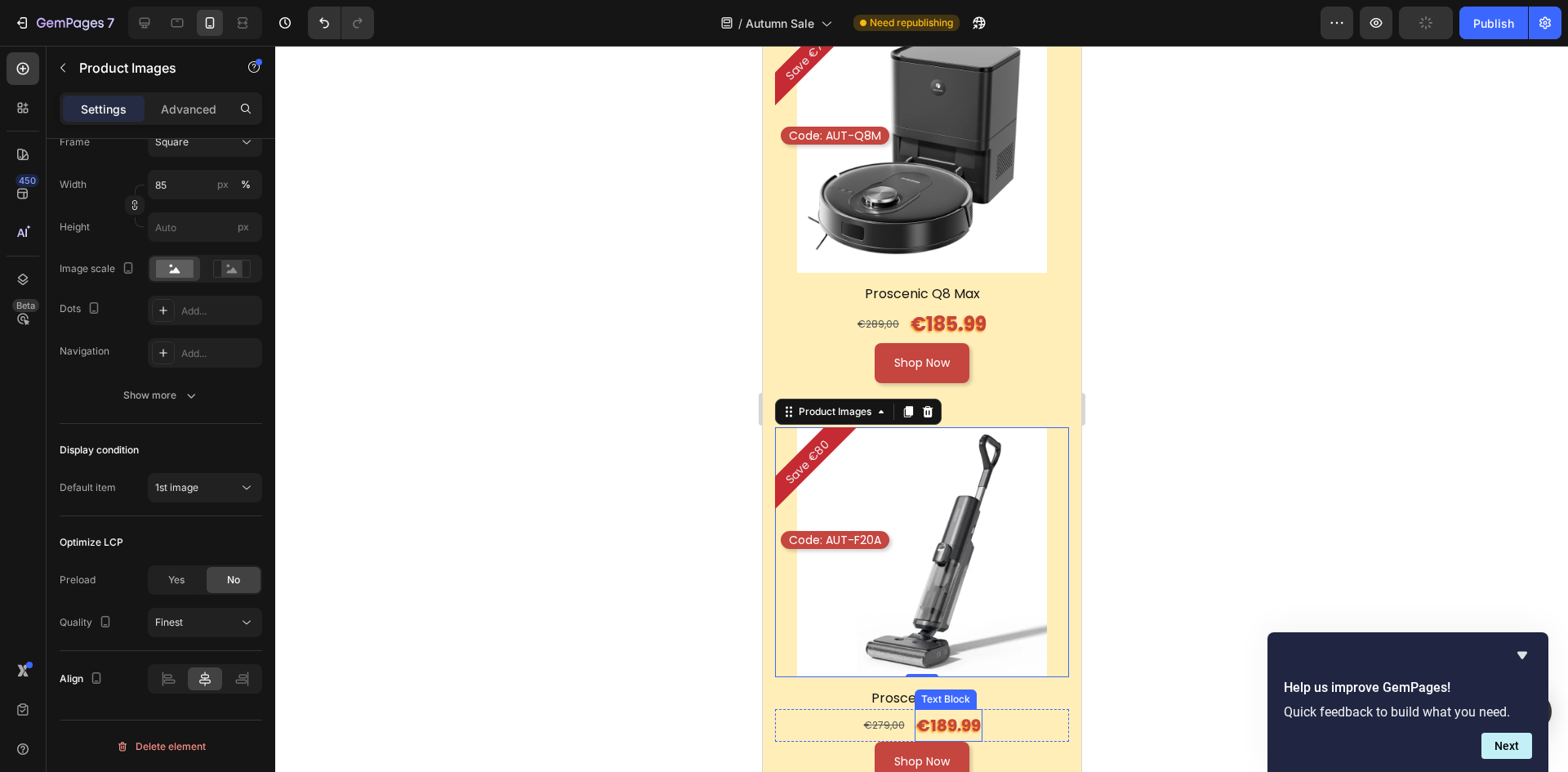
click at [958, 711] on p "€189.99" at bounding box center [948, 725] width 65 height 29
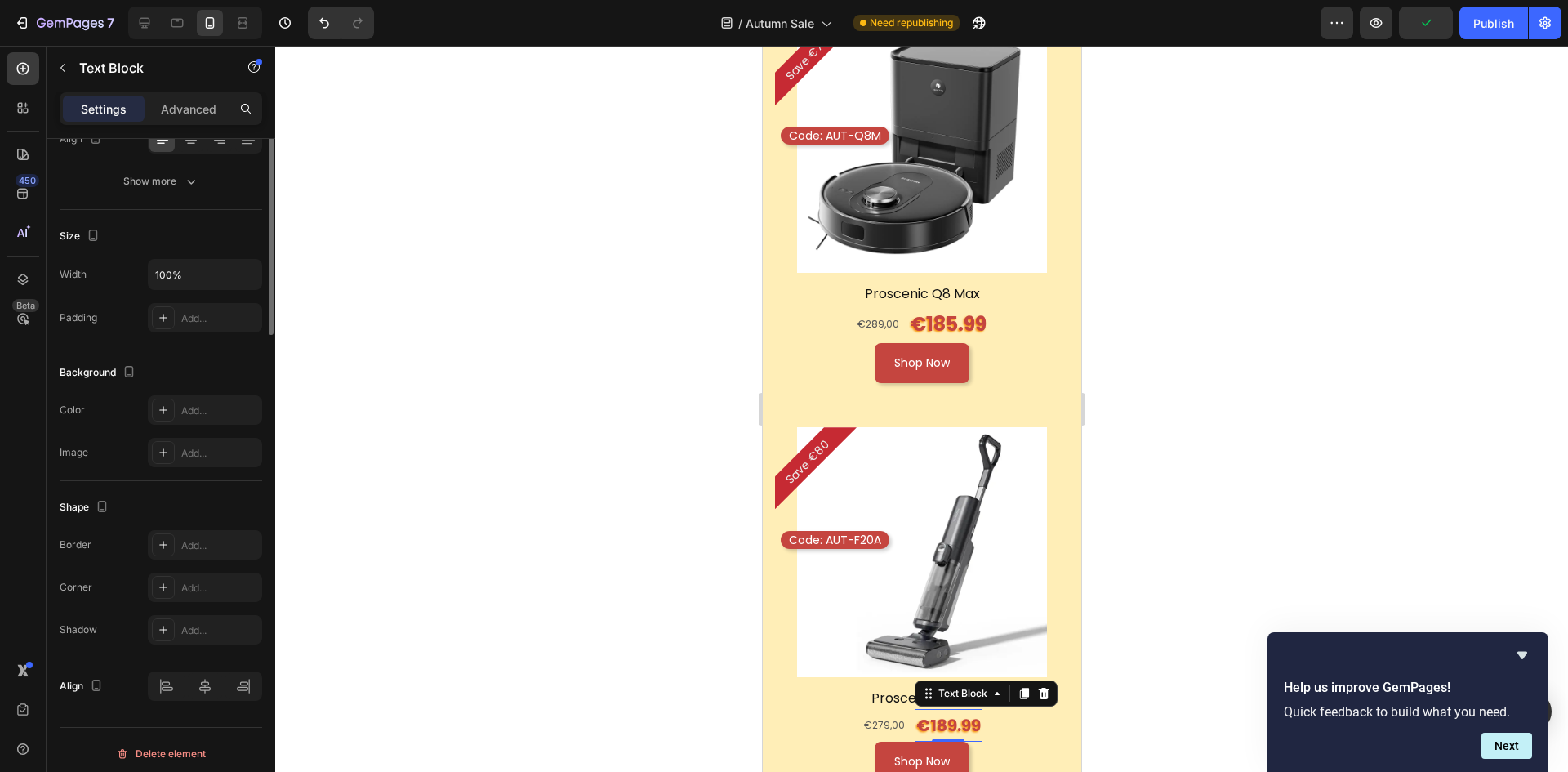
scroll to position [0, 0]
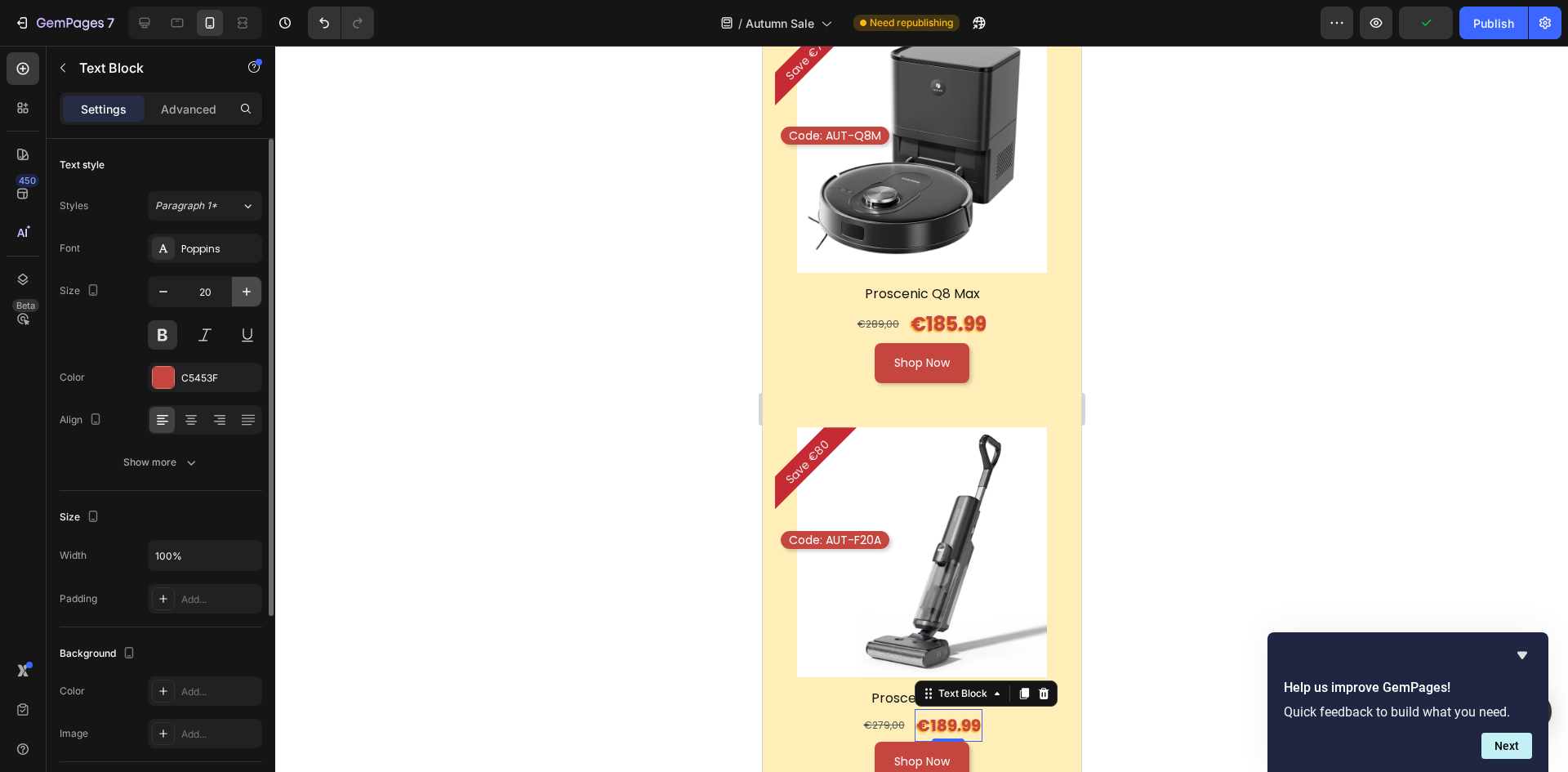
click at [243, 287] on icon "button" at bounding box center [246, 291] width 16 height 16
type input "24"
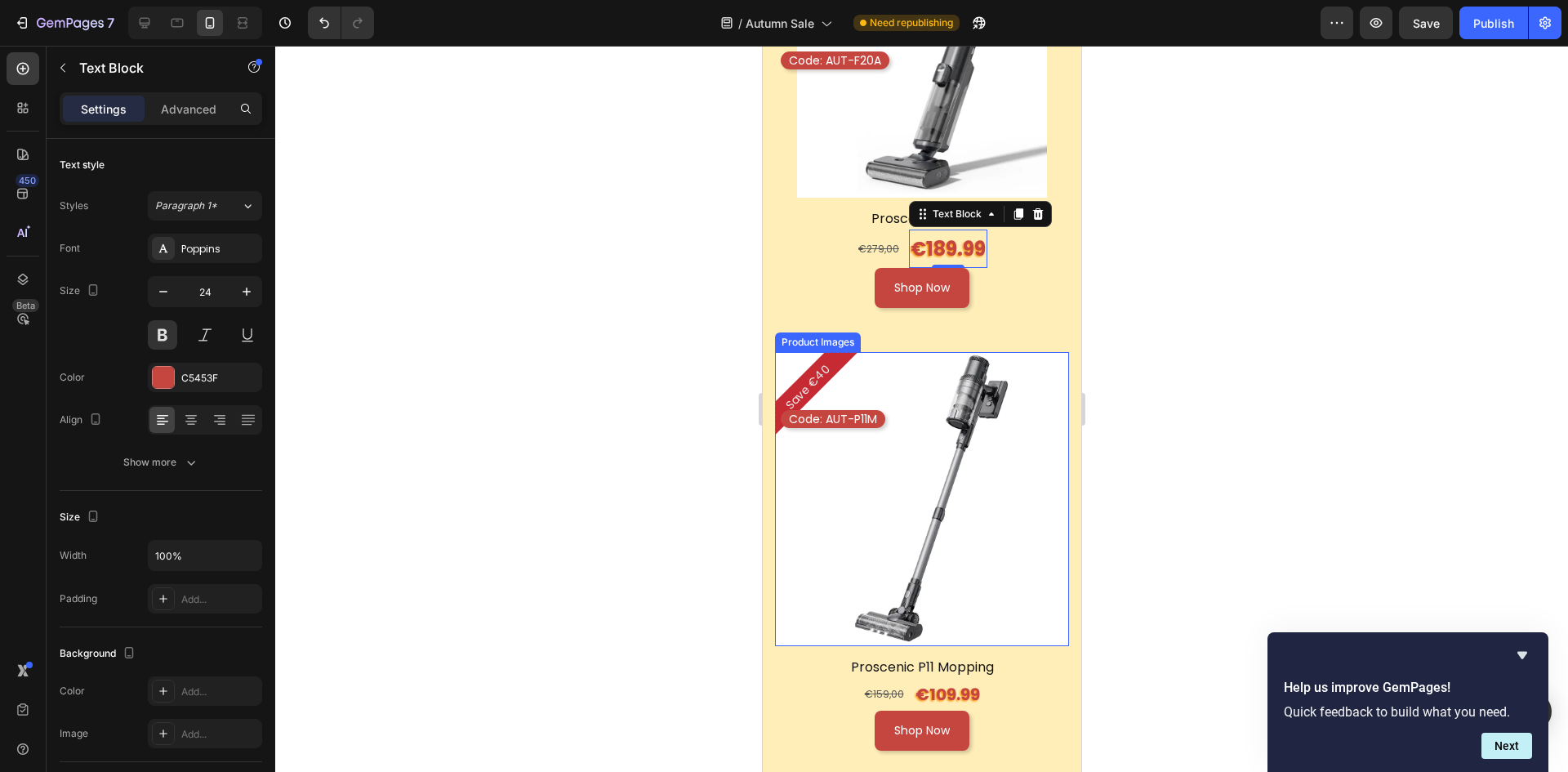
scroll to position [4166, 0]
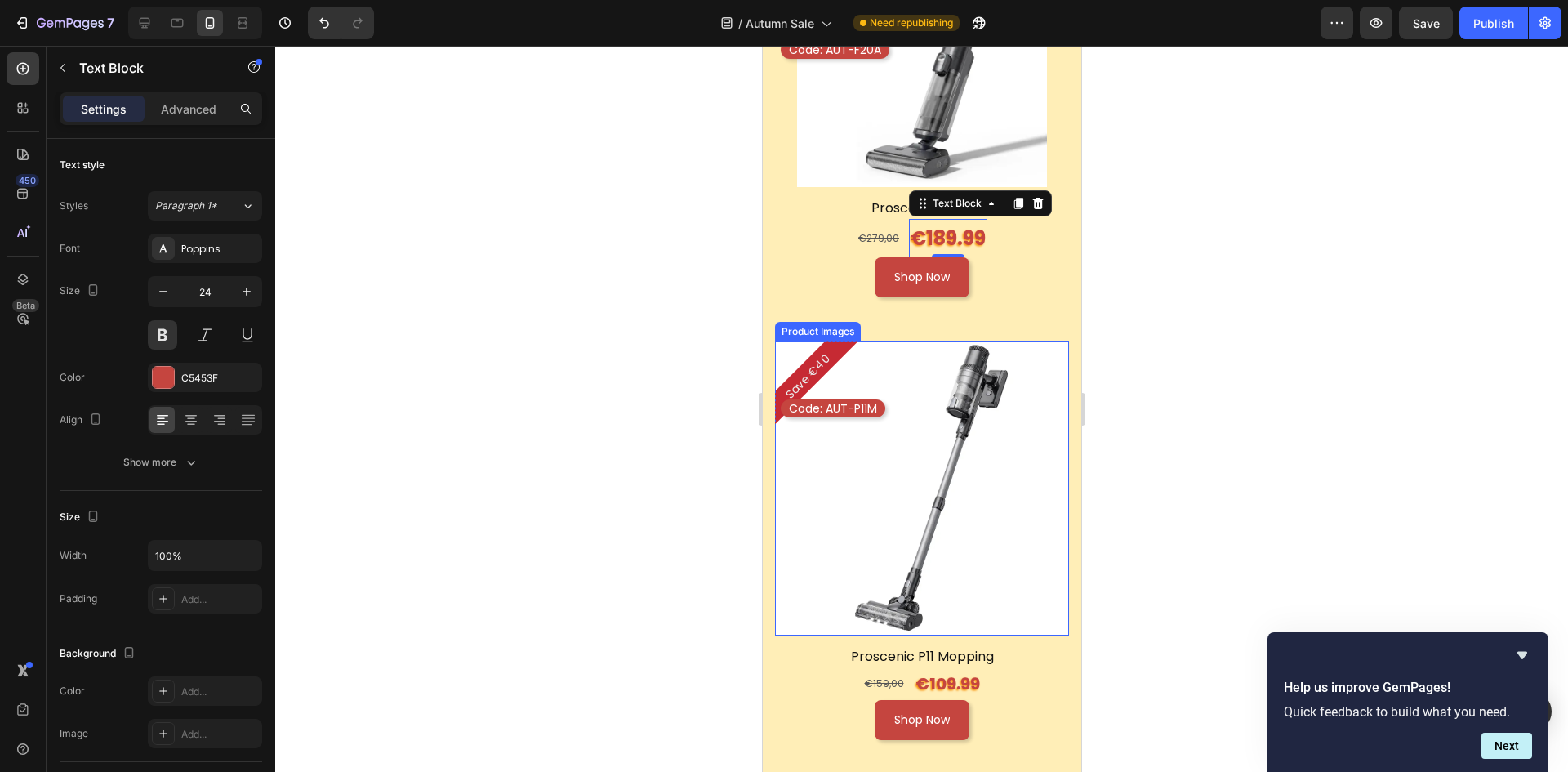
click at [888, 393] on img at bounding box center [921, 488] width 294 height 294
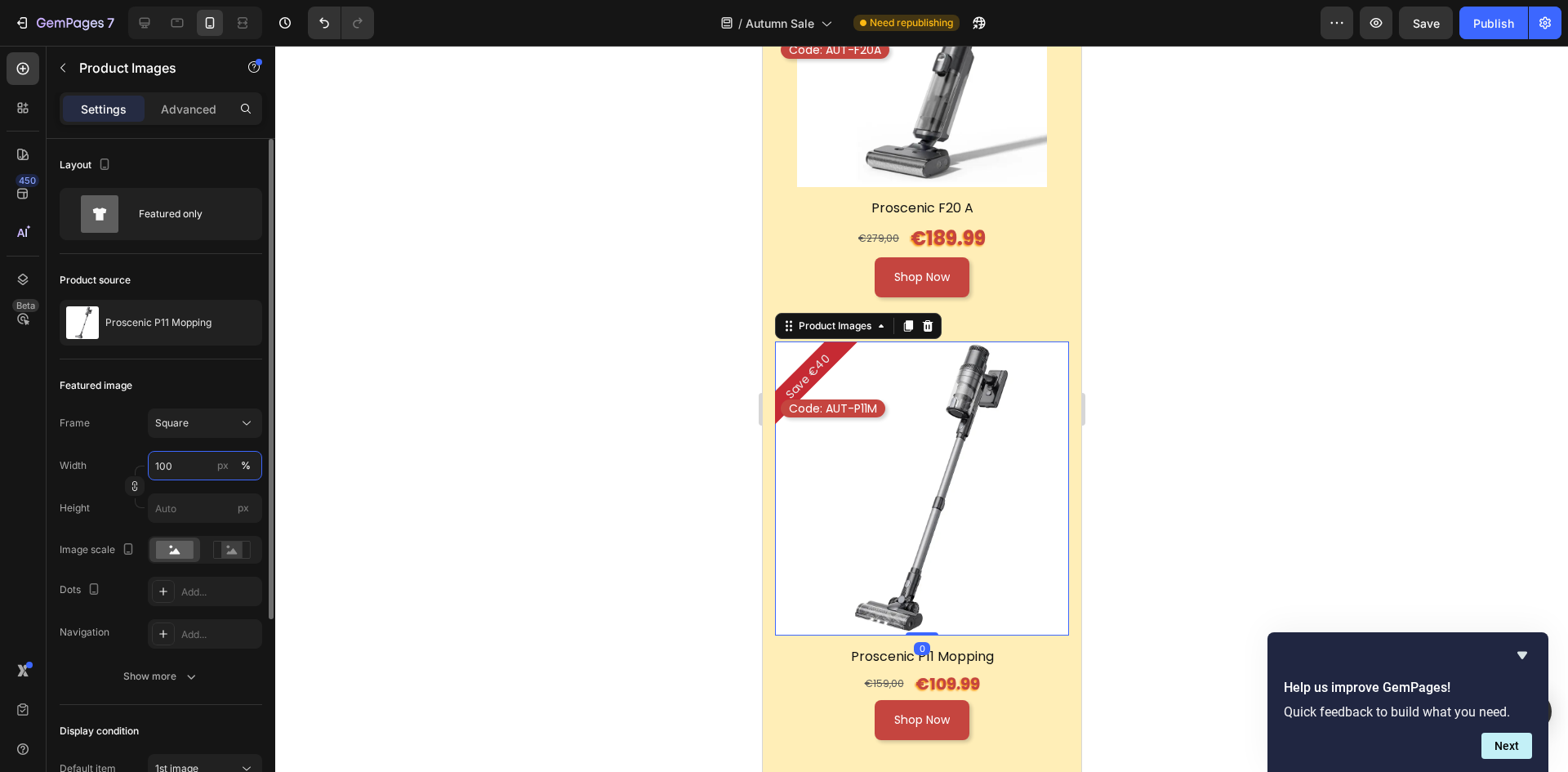
click at [181, 467] on input "100" at bounding box center [204, 466] width 115 height 29
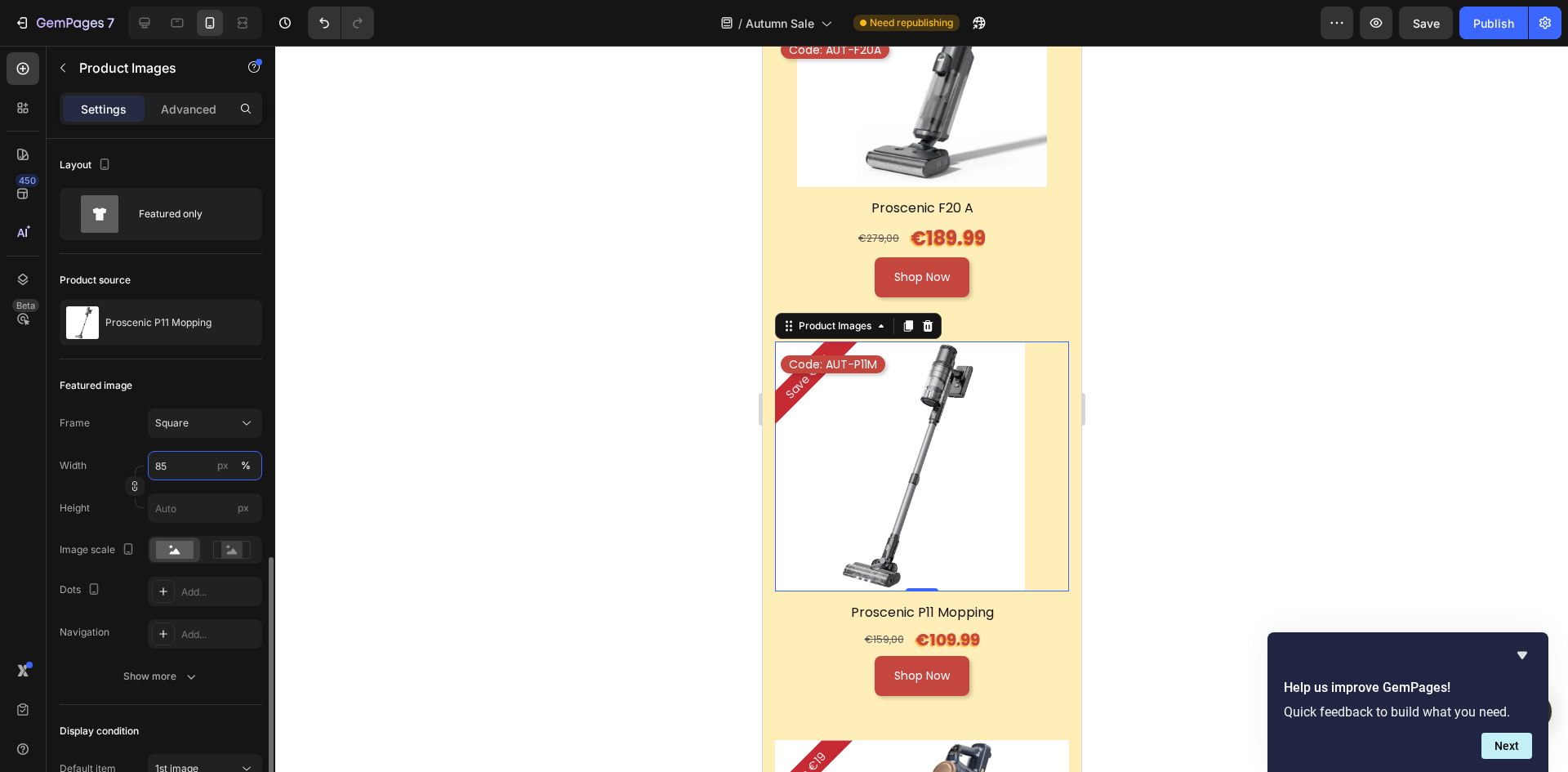
scroll to position [281, 0]
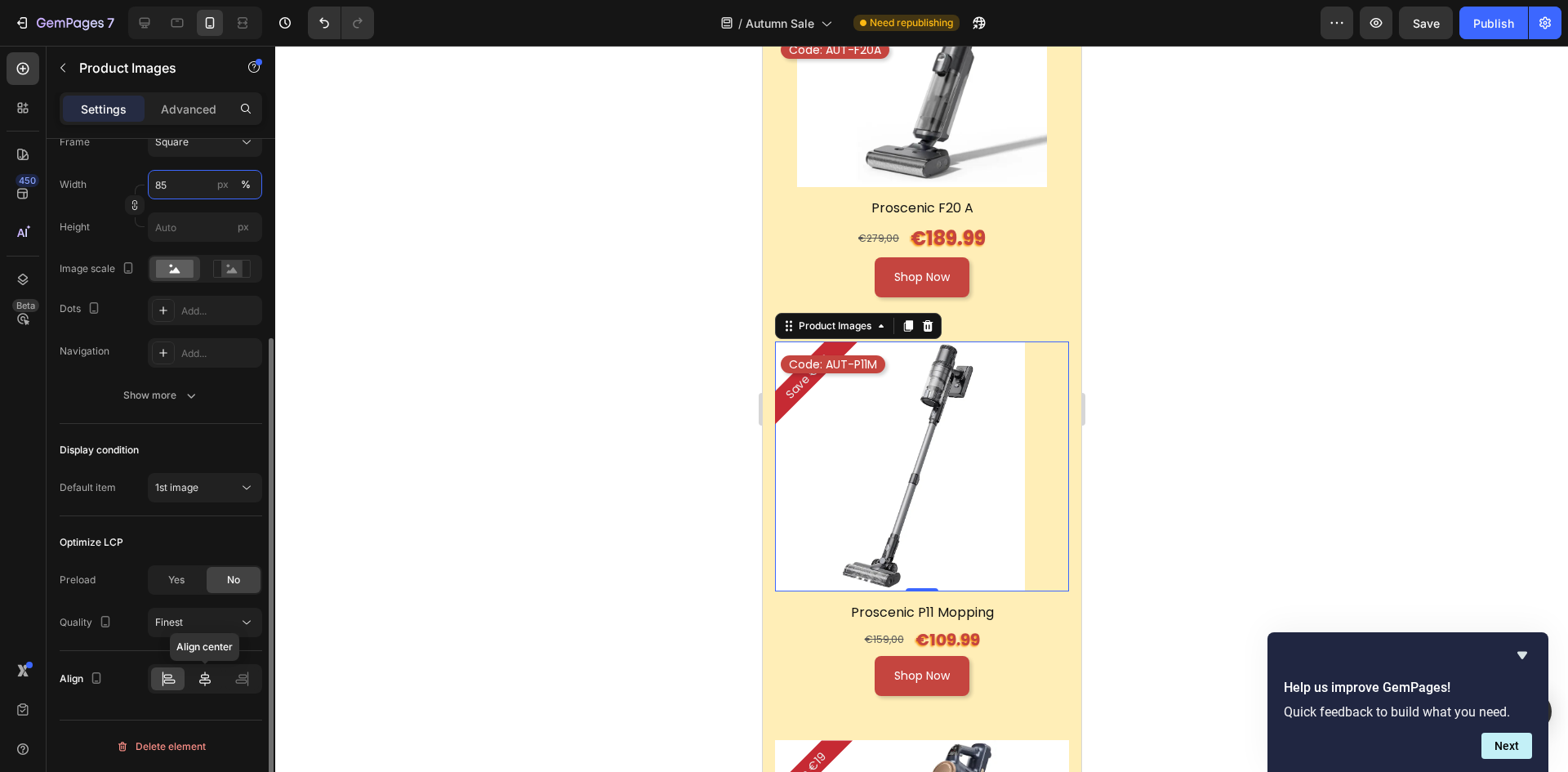
type input "85"
click at [190, 673] on div at bounding box center [204, 679] width 34 height 23
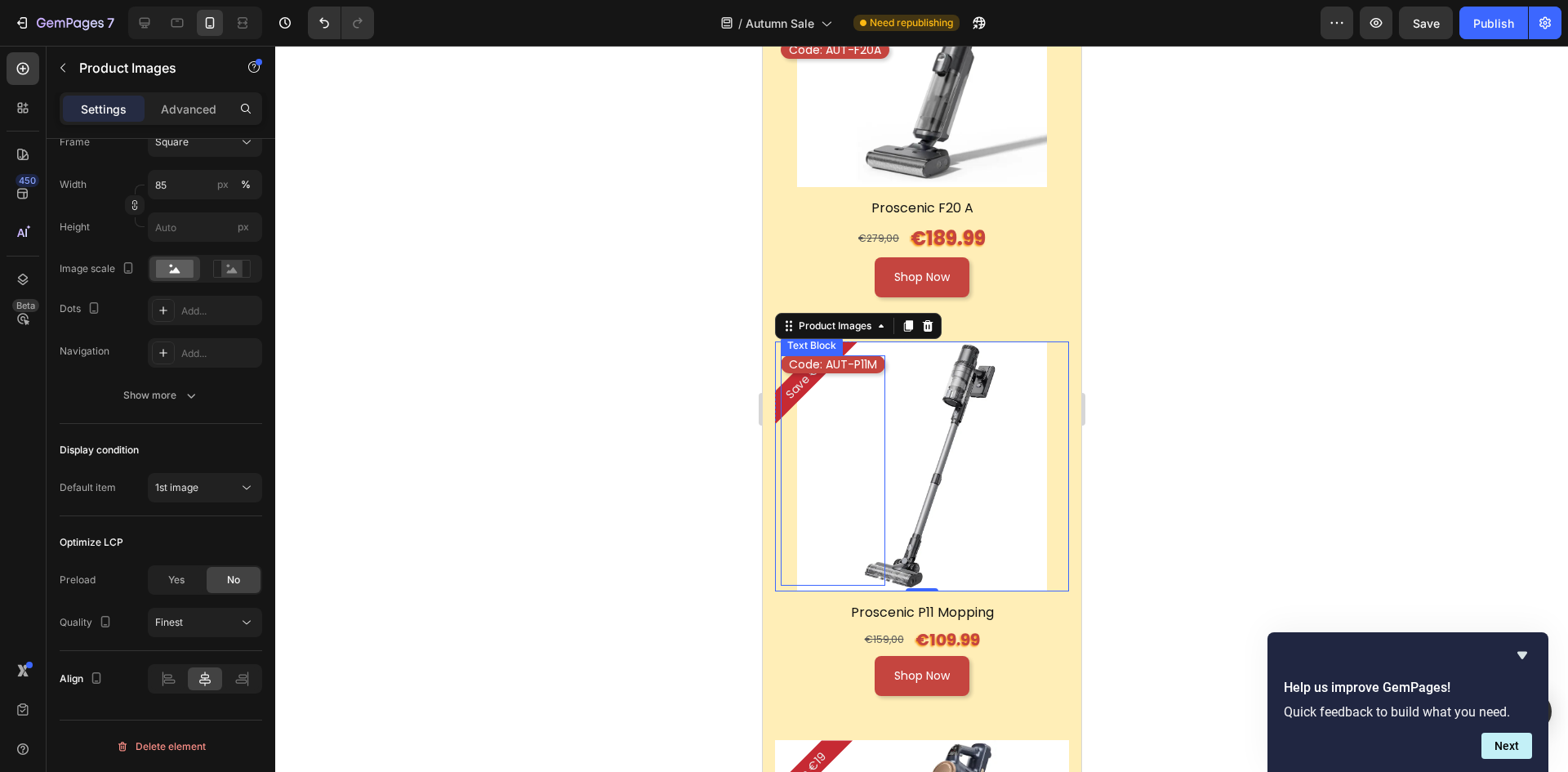
click at [861, 355] on div "Code: AUT-P11M Text Block" at bounding box center [832, 470] width 105 height 230
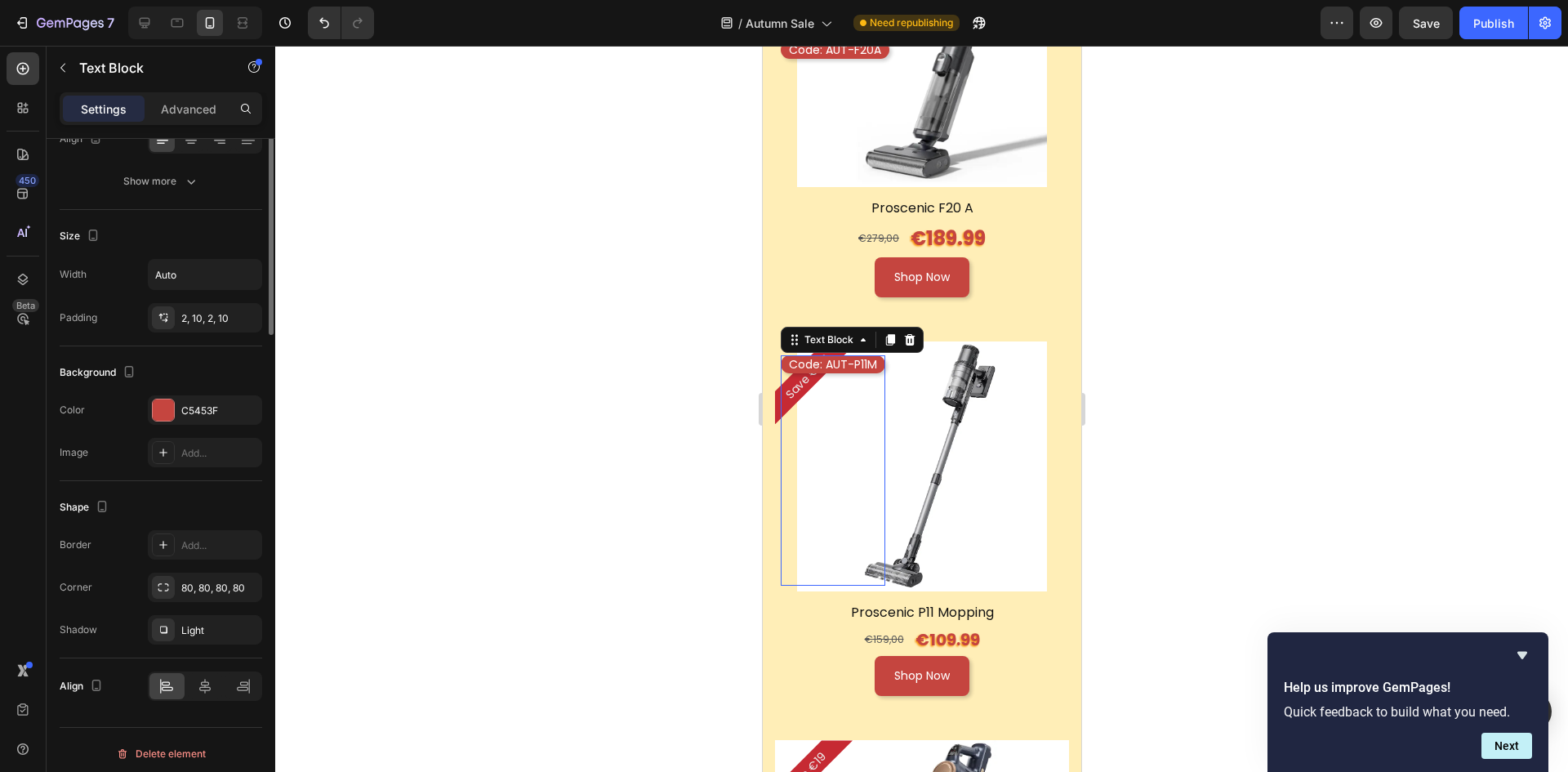
scroll to position [0, 0]
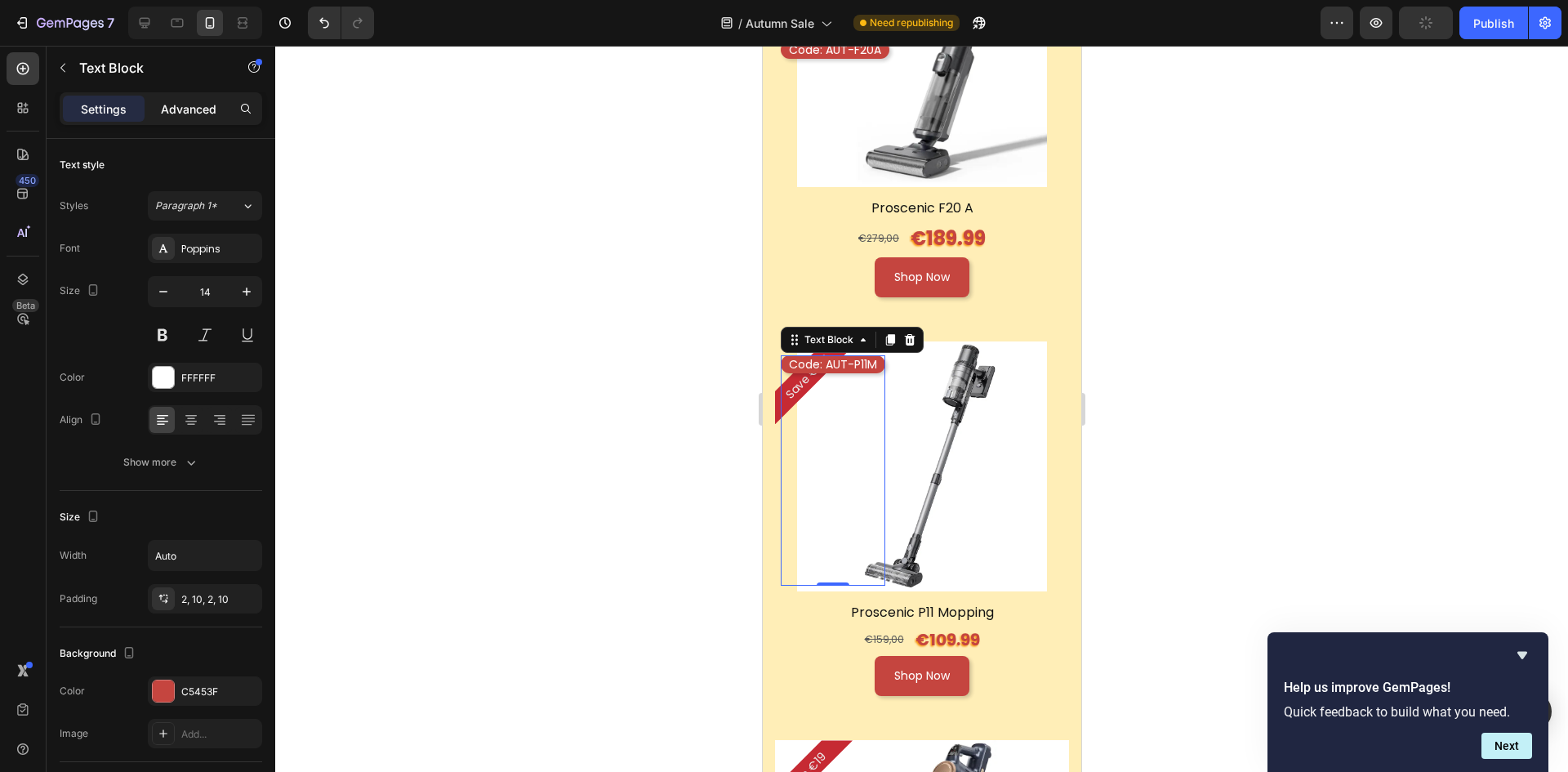
click at [178, 104] on p "Advanced" at bounding box center [188, 108] width 56 height 17
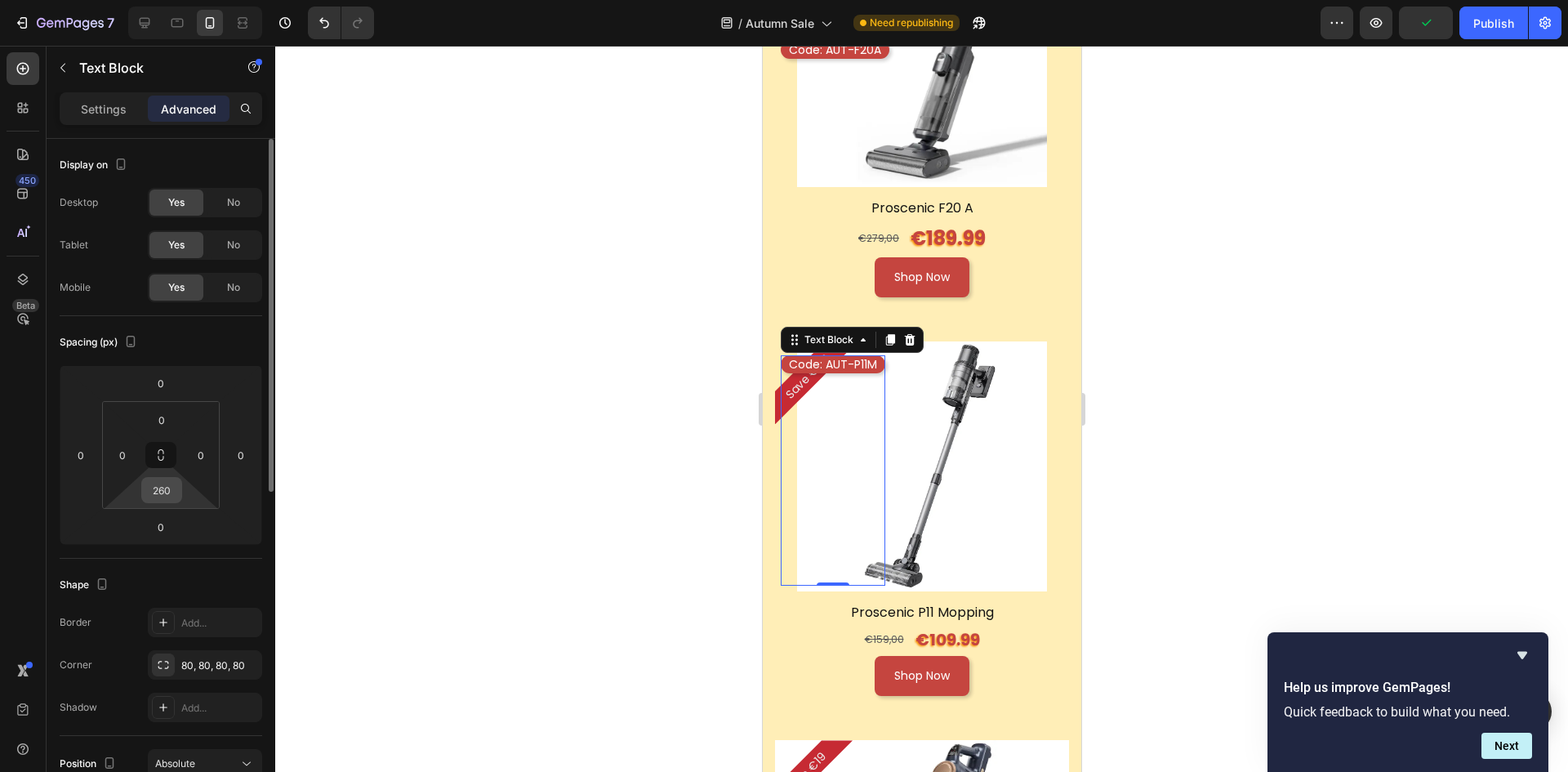
click at [162, 491] on input "260" at bounding box center [162, 490] width 33 height 25
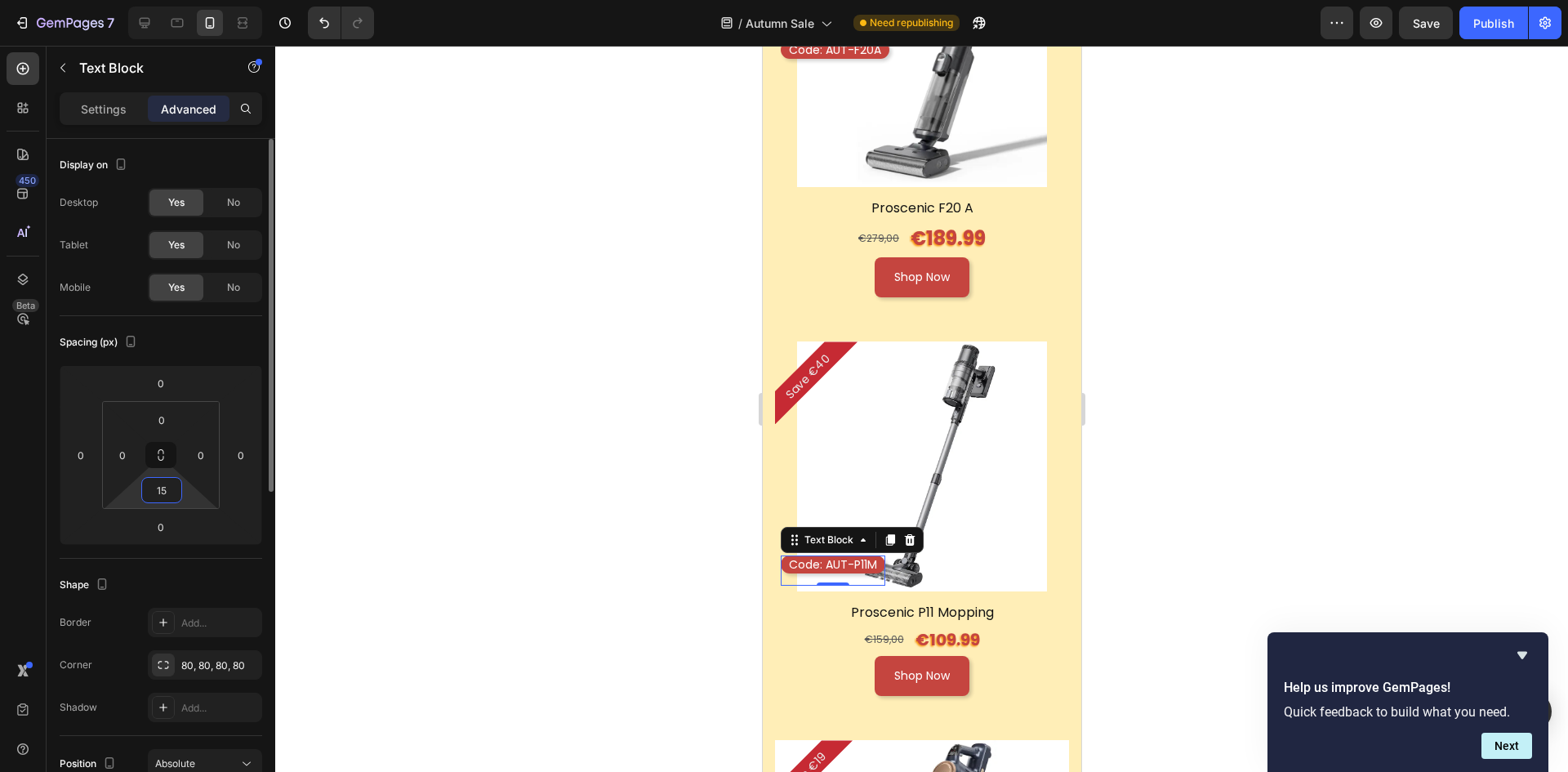
type input "150"
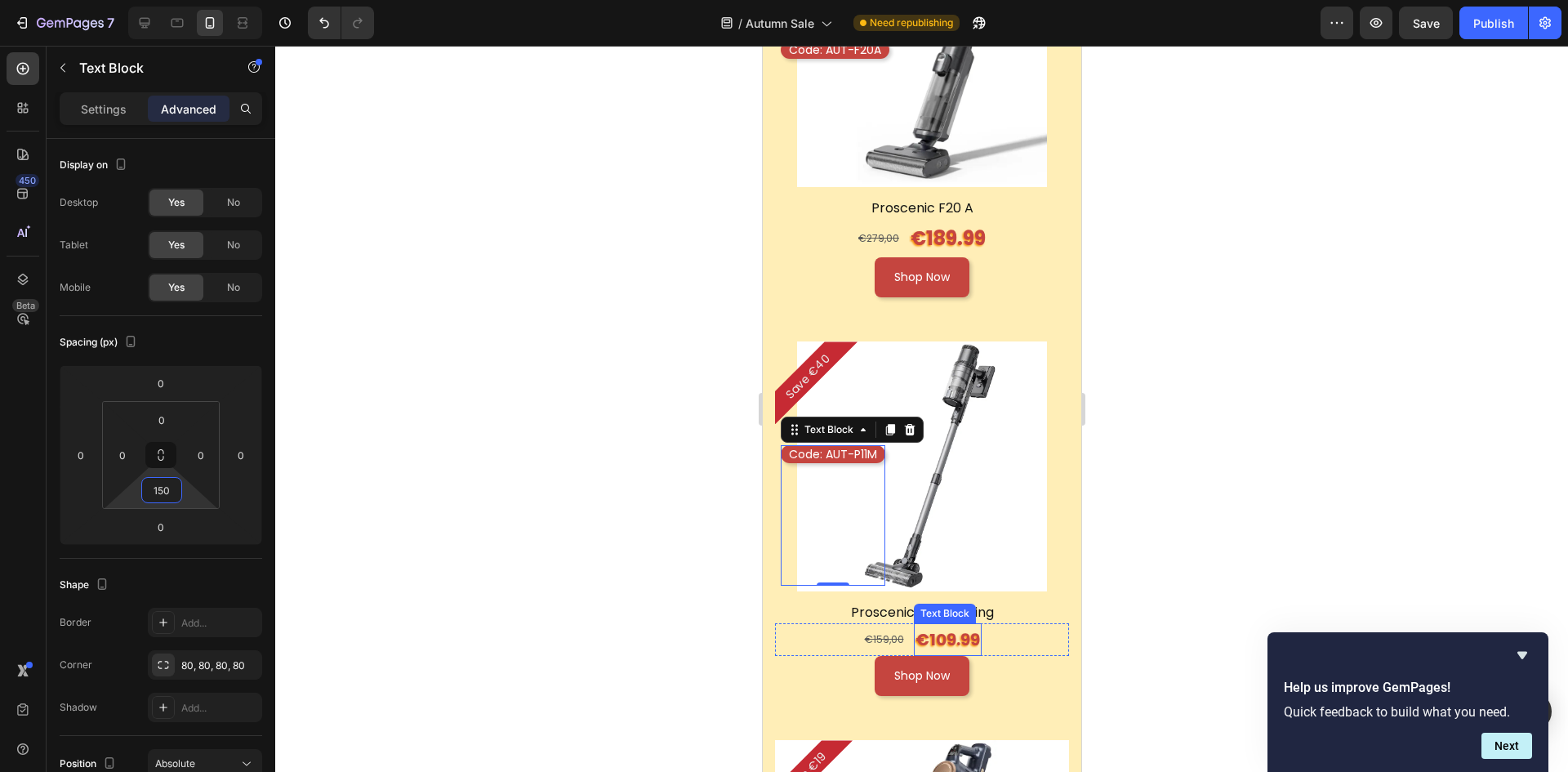
click at [945, 625] on p "€109.99" at bounding box center [947, 639] width 65 height 29
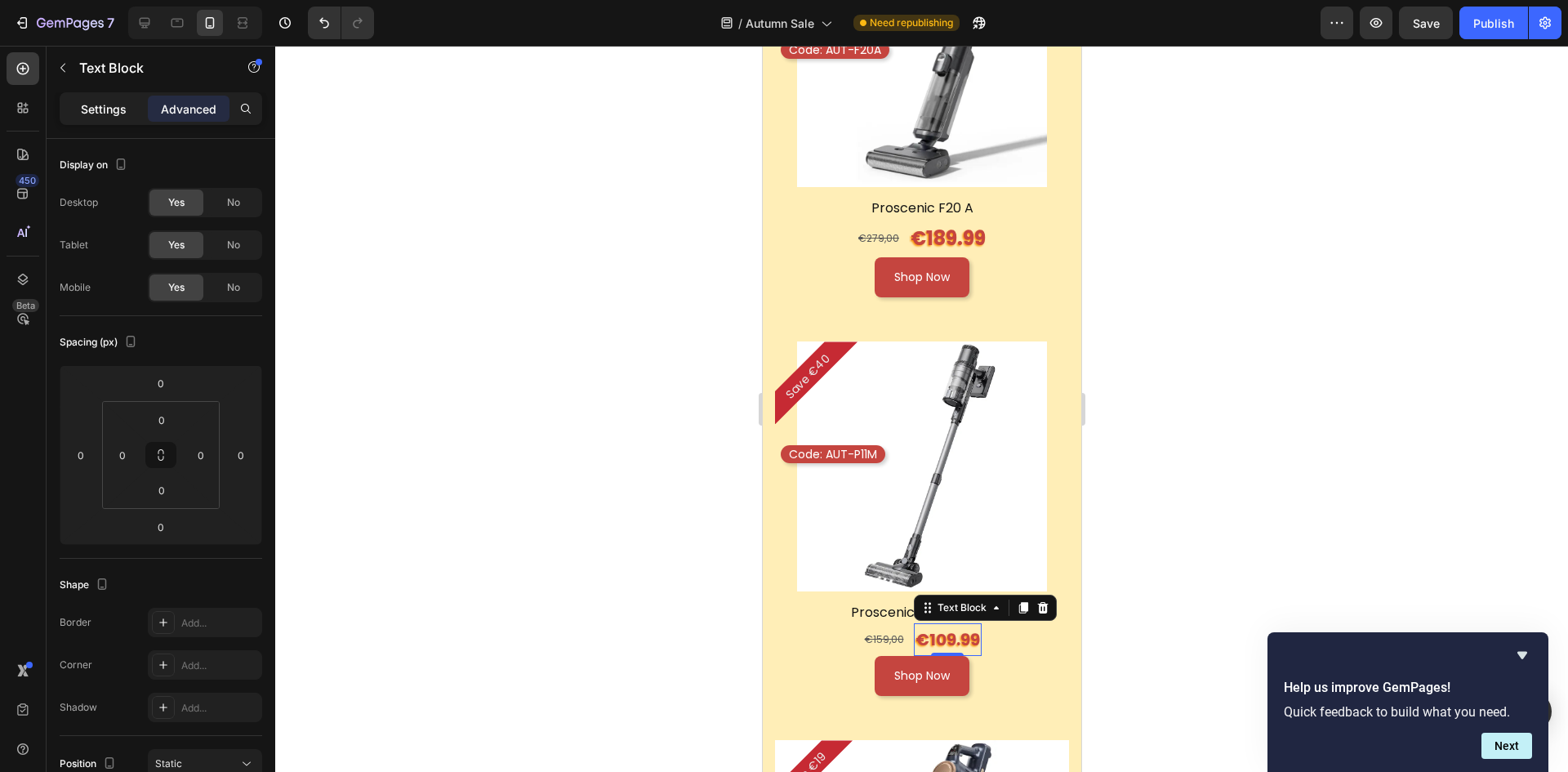
click at [112, 117] on div "Settings" at bounding box center [104, 108] width 82 height 26
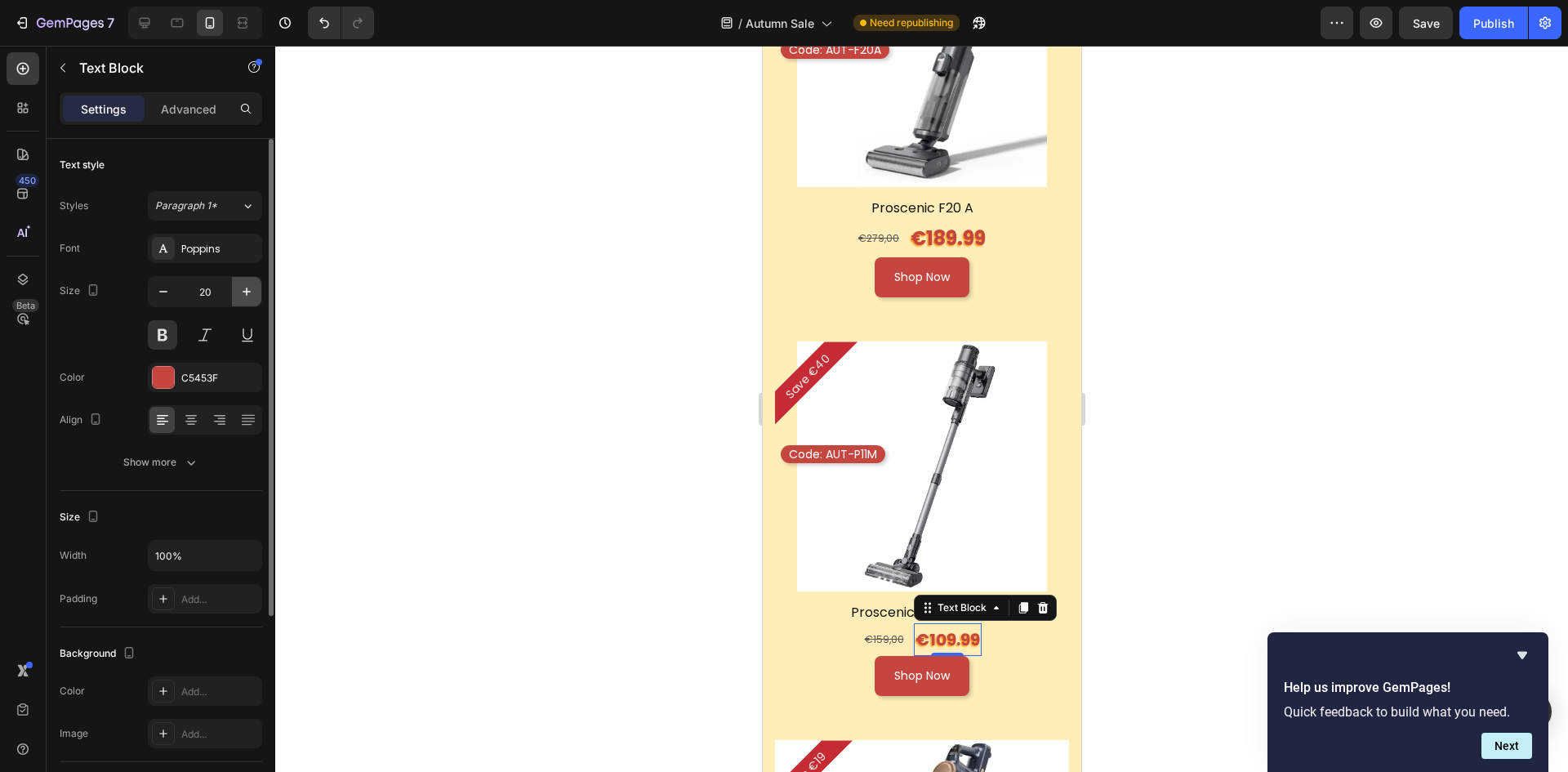
click at [253, 288] on icon "button" at bounding box center [246, 291] width 16 height 16
type input "24"
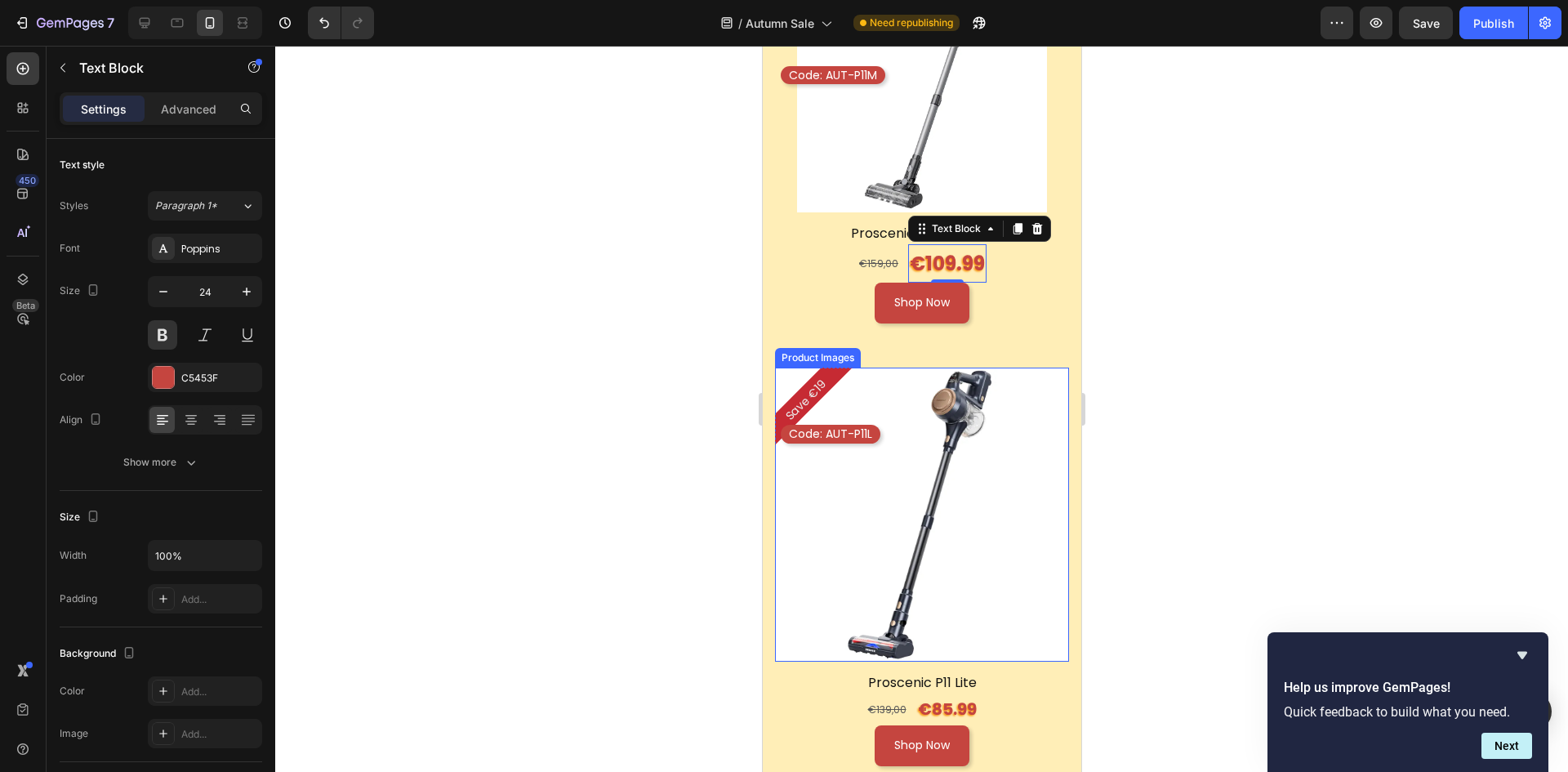
scroll to position [4574, 0]
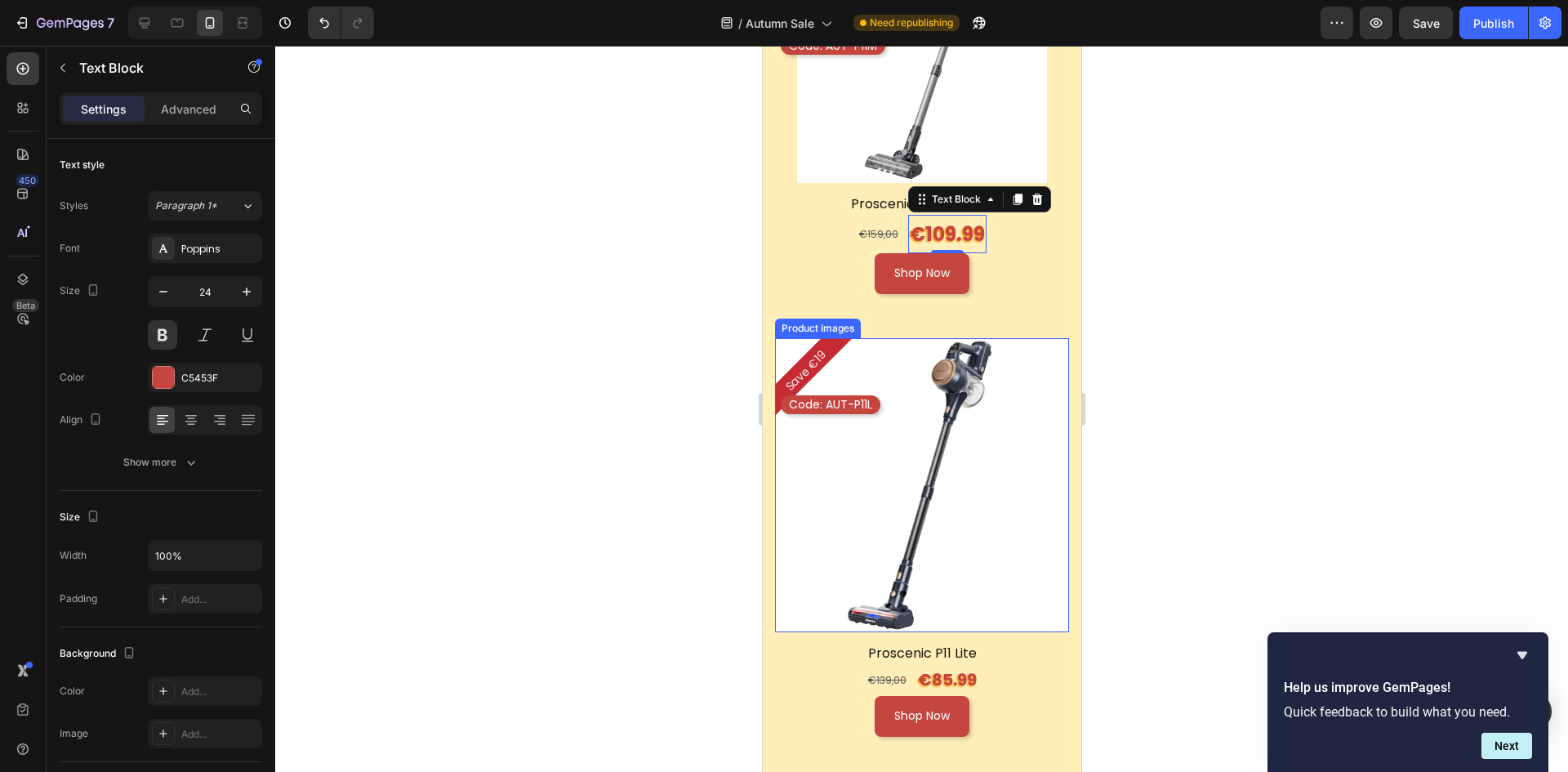
click at [947, 414] on img at bounding box center [921, 485] width 294 height 294
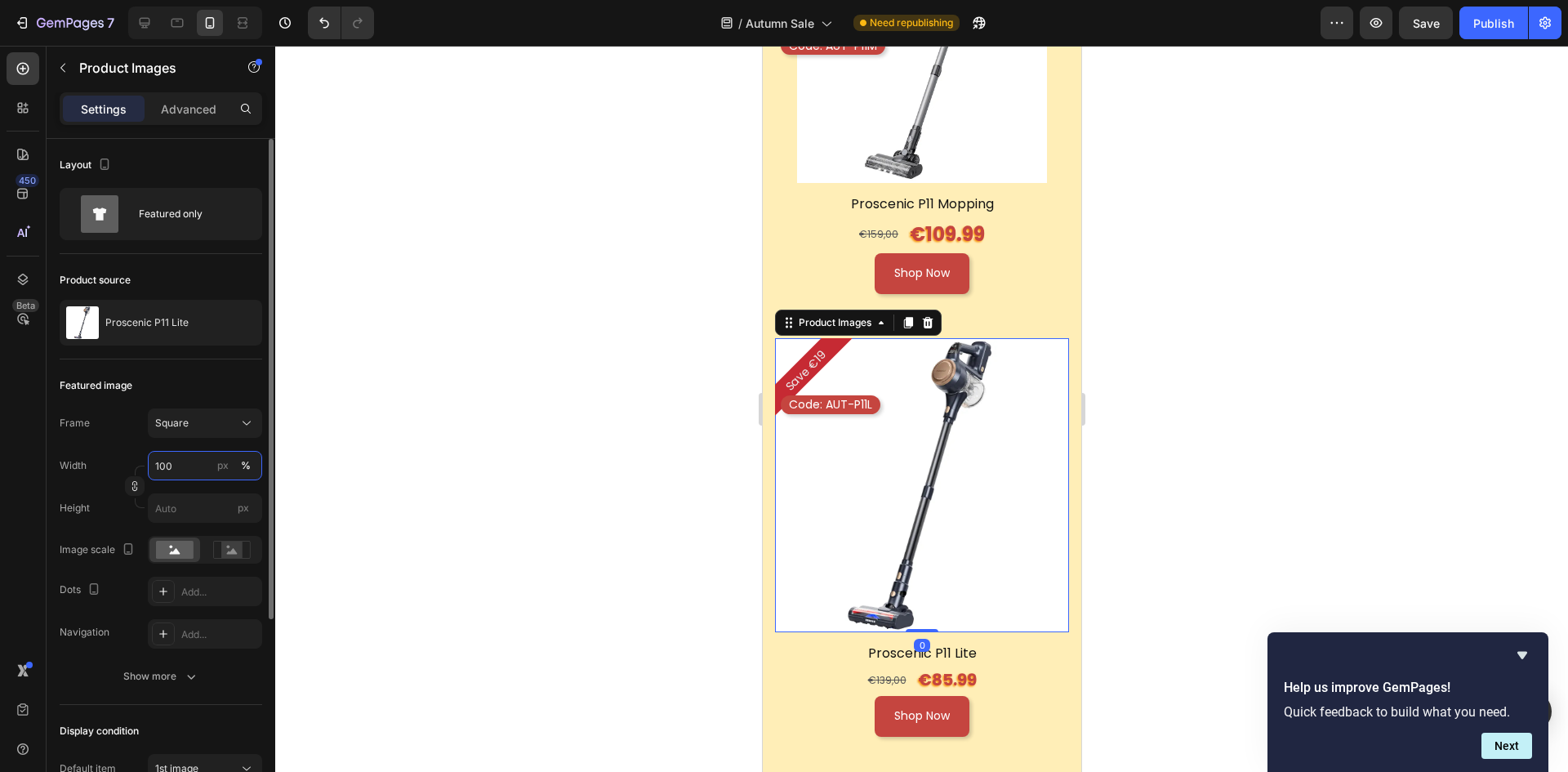
click at [173, 464] on input "100" at bounding box center [204, 466] width 115 height 29
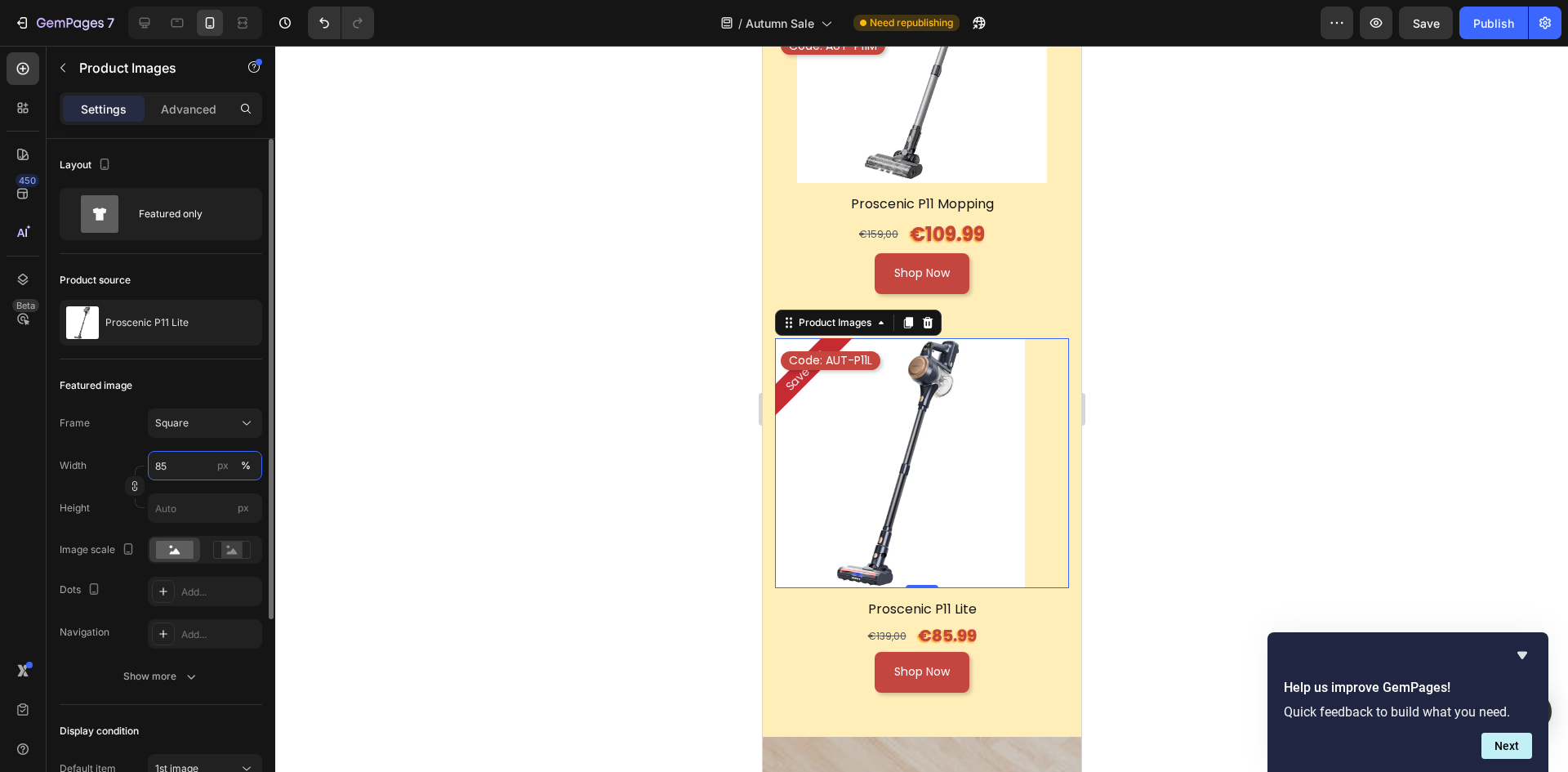
scroll to position [281, 0]
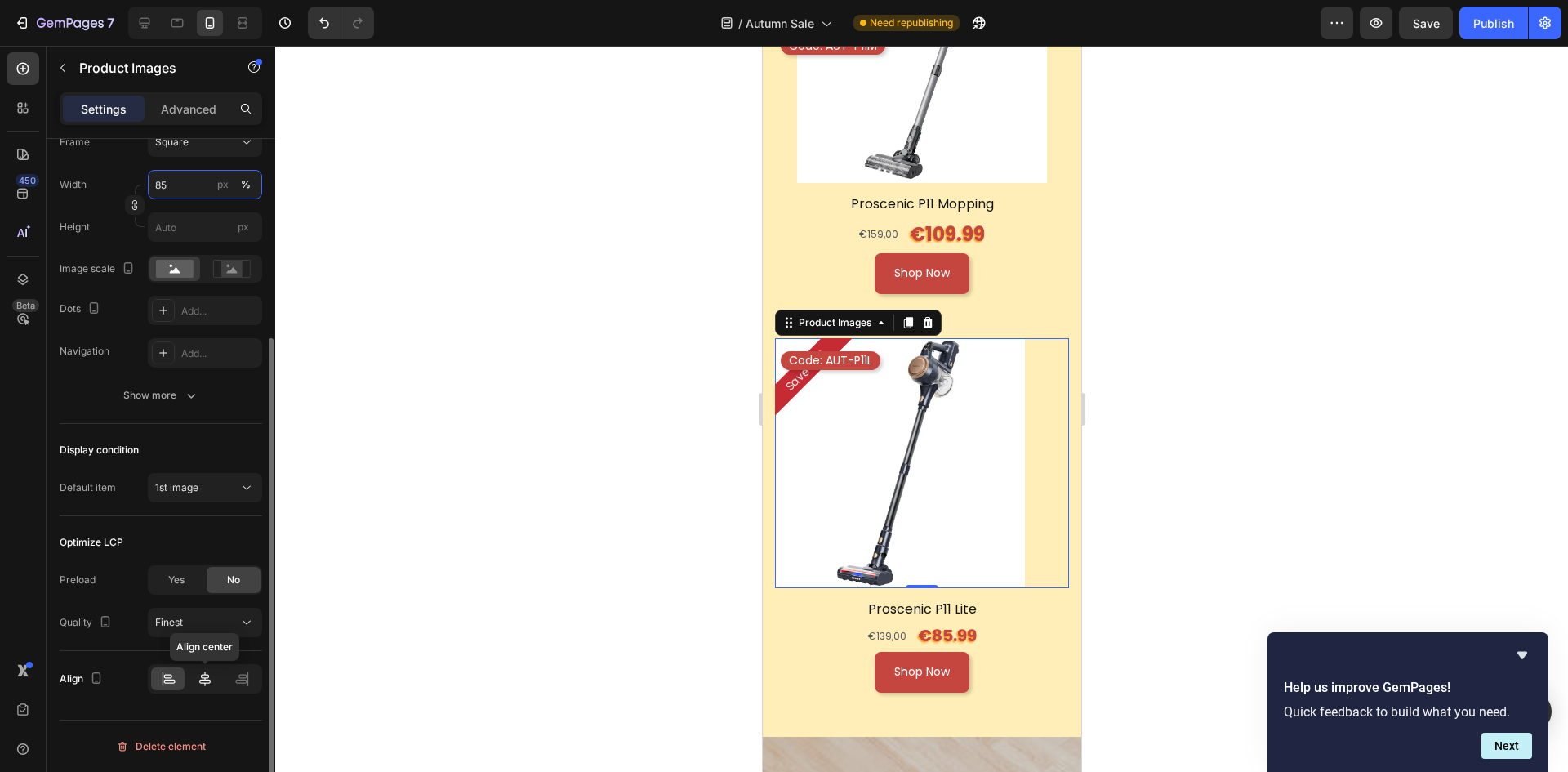
type input "85"
click at [203, 673] on icon at bounding box center [205, 679] width 16 height 16
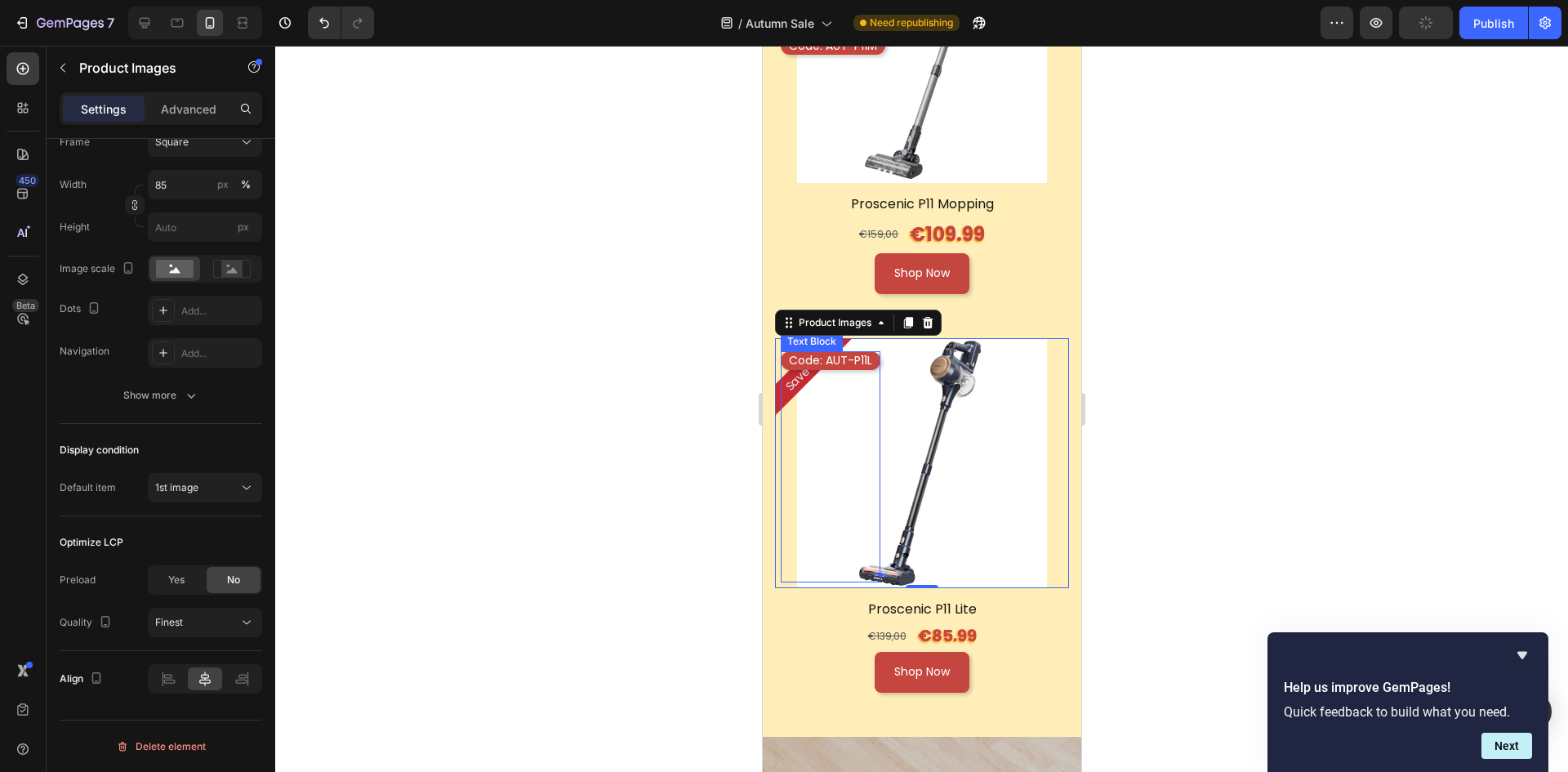
click at [826, 351] on div "Code: AUT-P11L Text Block" at bounding box center [830, 466] width 99 height 230
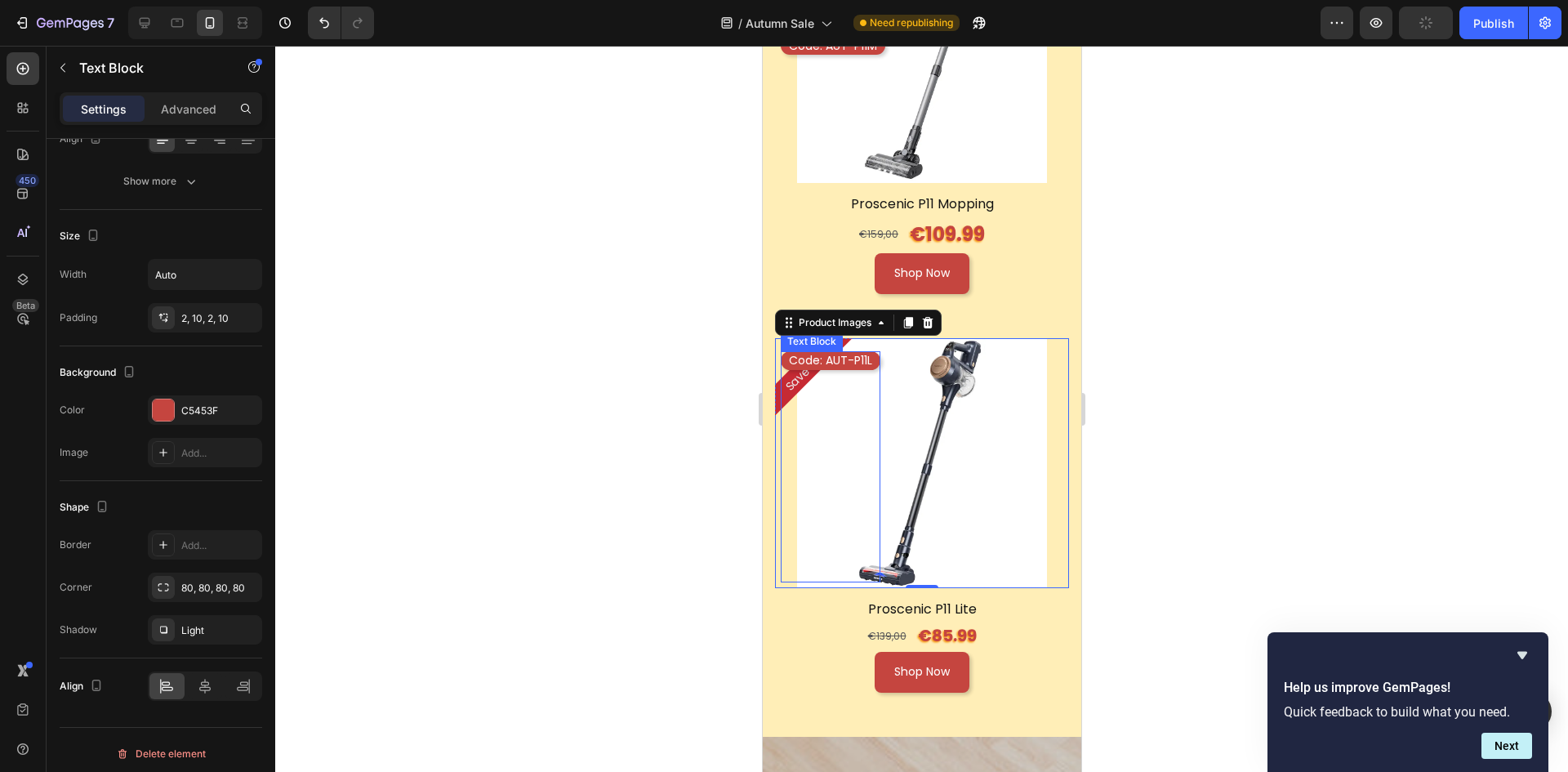
scroll to position [0, 0]
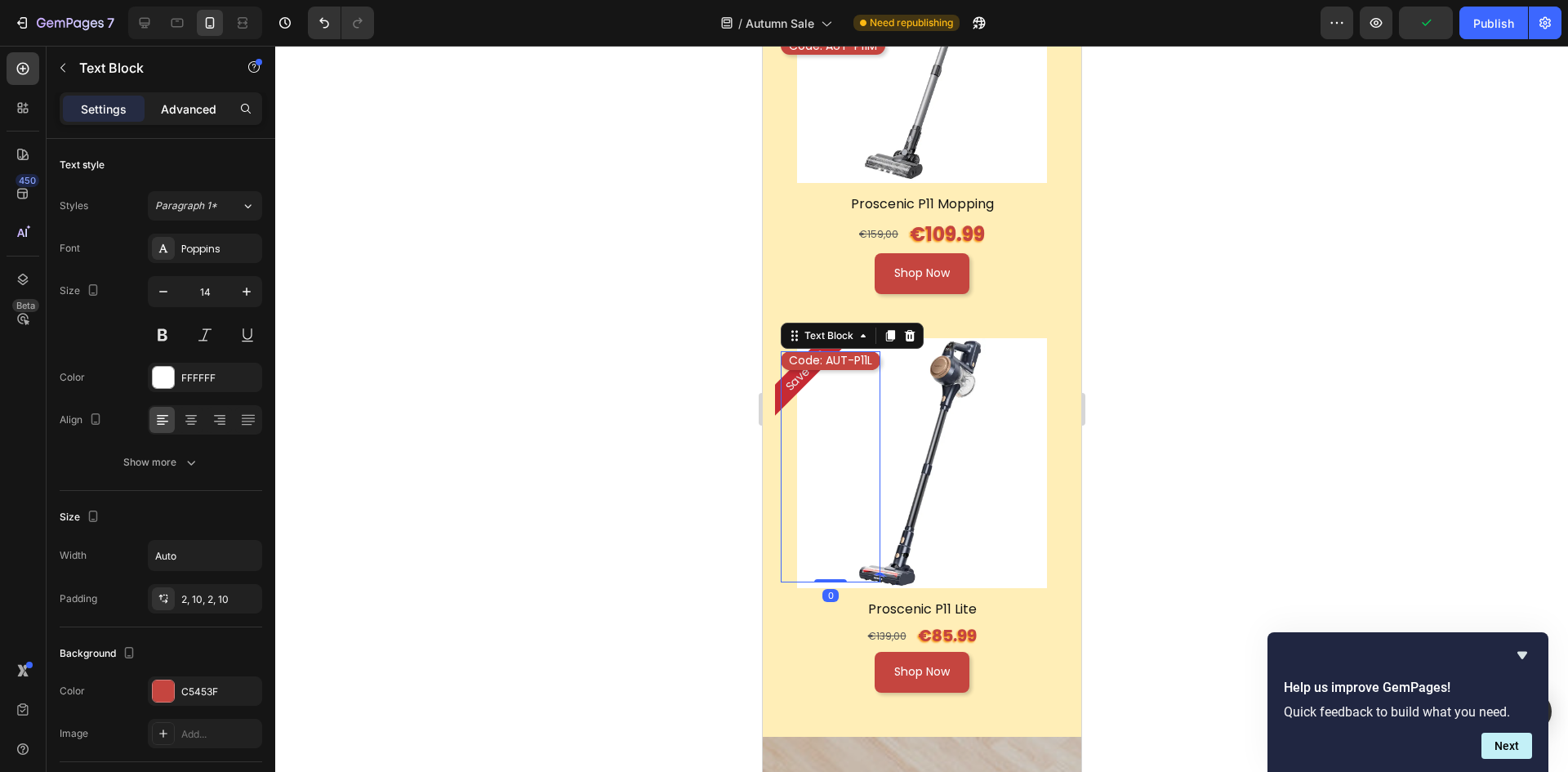
click at [190, 113] on p "Advanced" at bounding box center [188, 108] width 56 height 17
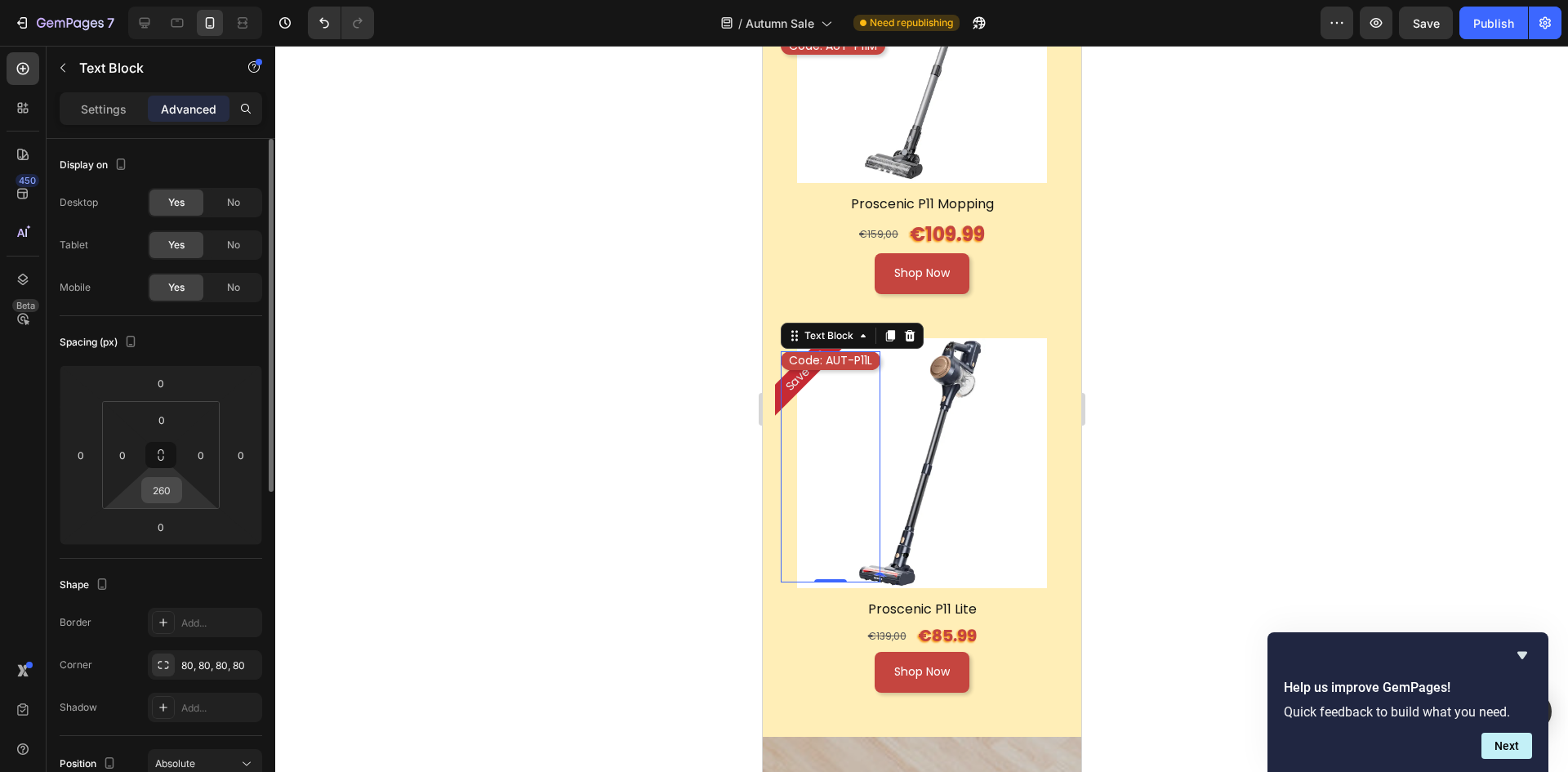
click at [163, 496] on input "260" at bounding box center [162, 490] width 33 height 25
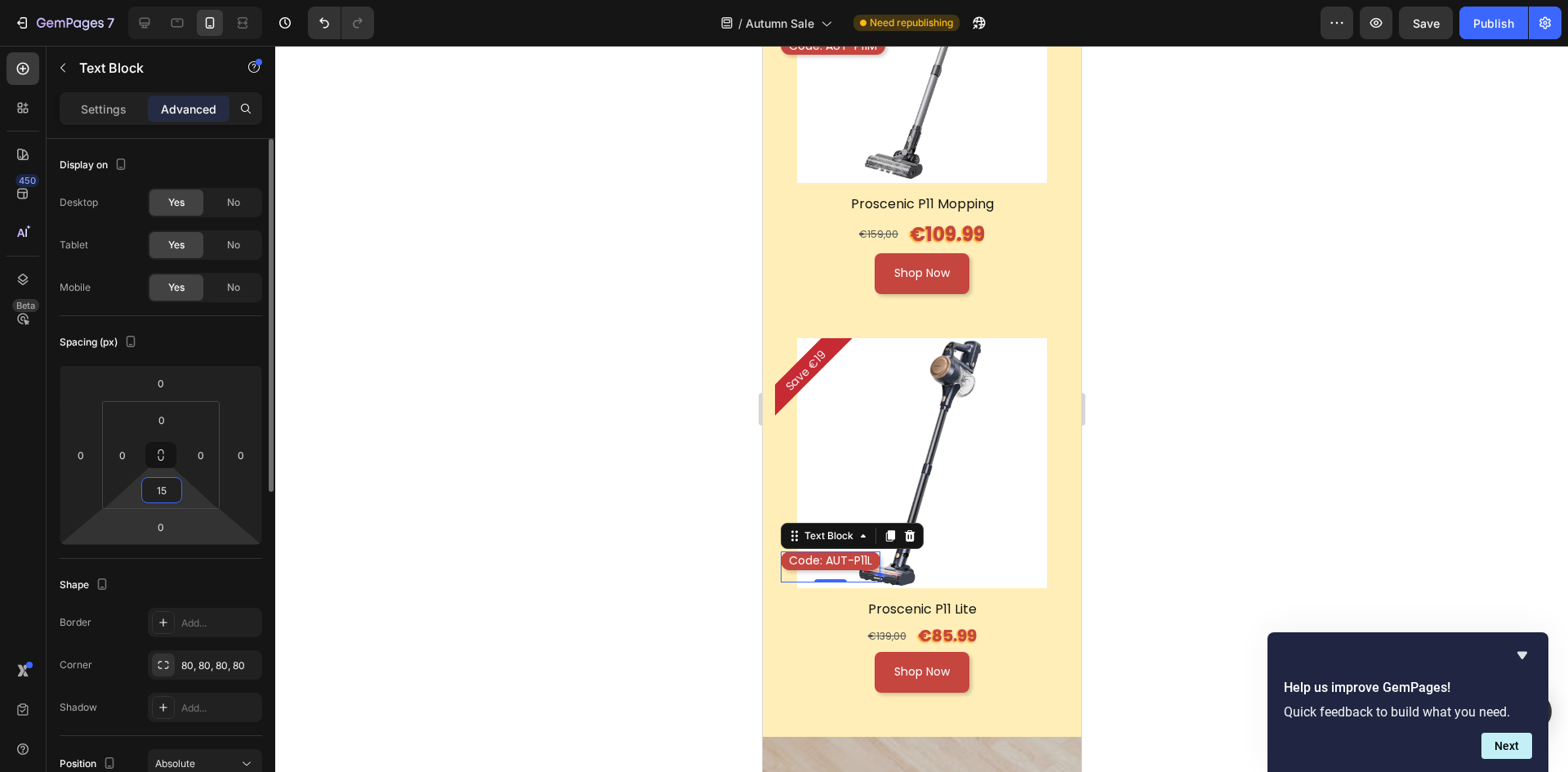
type input "150"
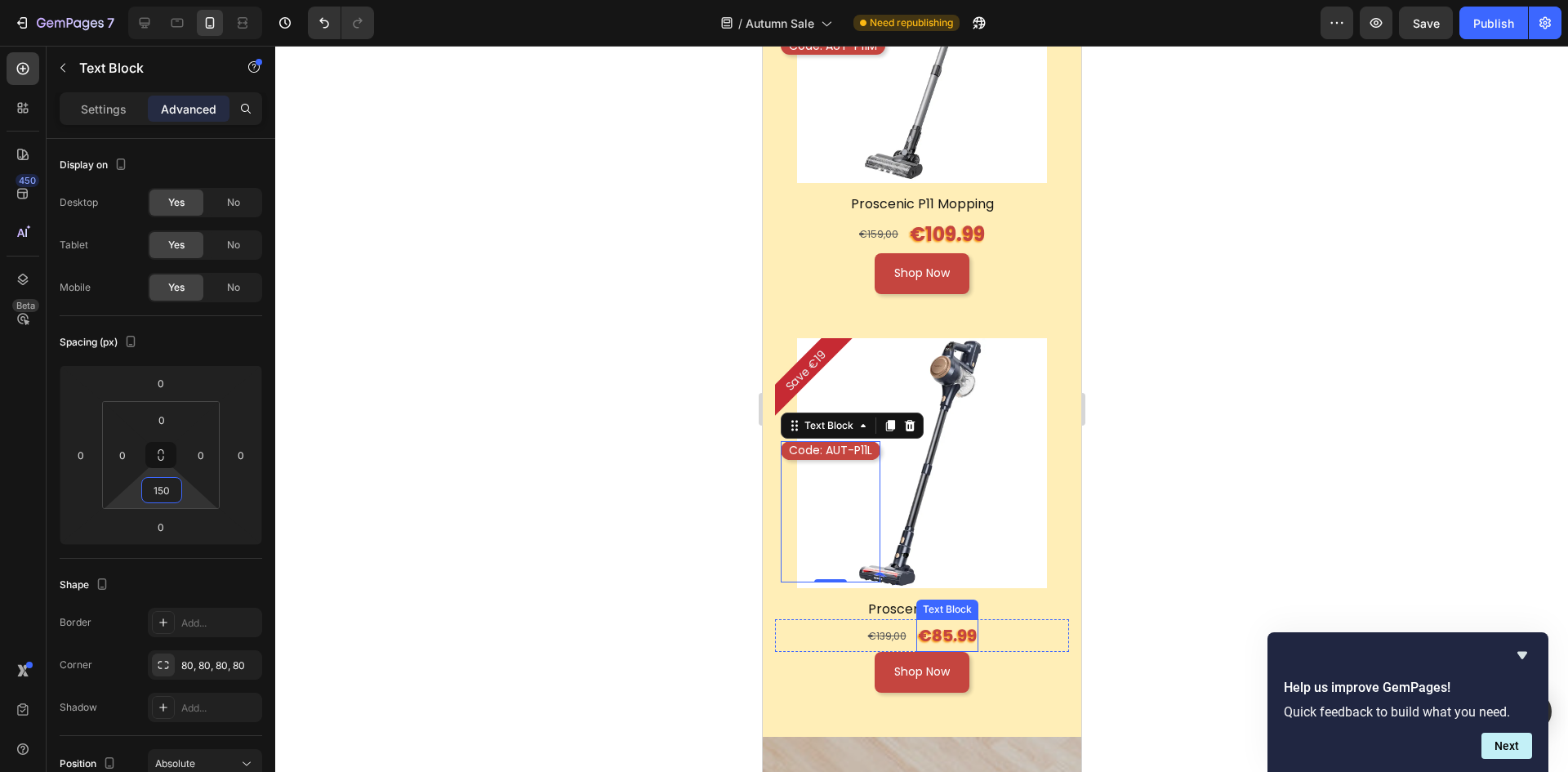
click at [948, 621] on p "€85.99" at bounding box center [947, 635] width 59 height 29
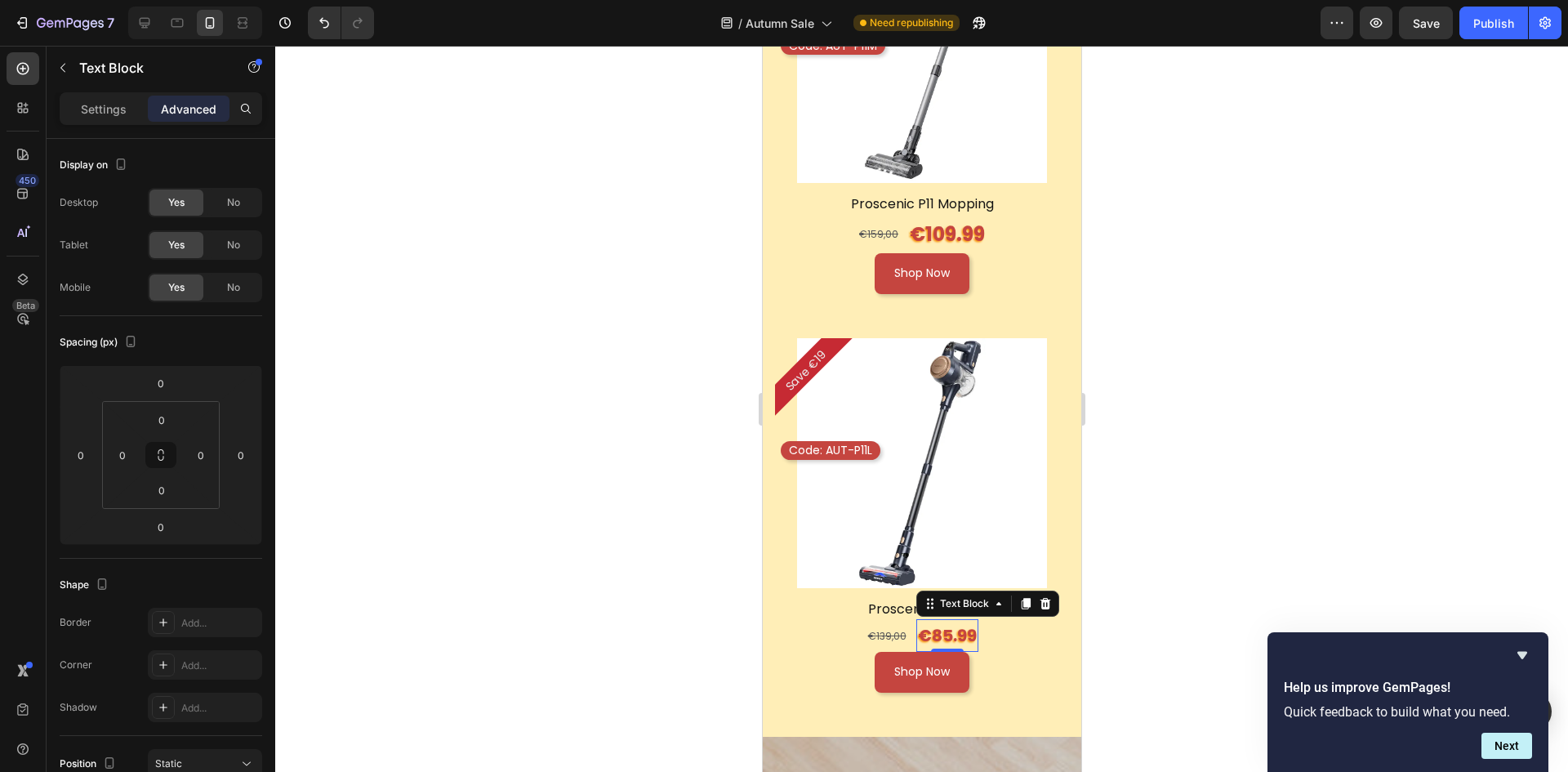
drag, startPoint x: 106, startPoint y: 108, endPoint x: 106, endPoint y: 127, distance: 19.0
click at [105, 107] on p "Settings" at bounding box center [103, 108] width 45 height 17
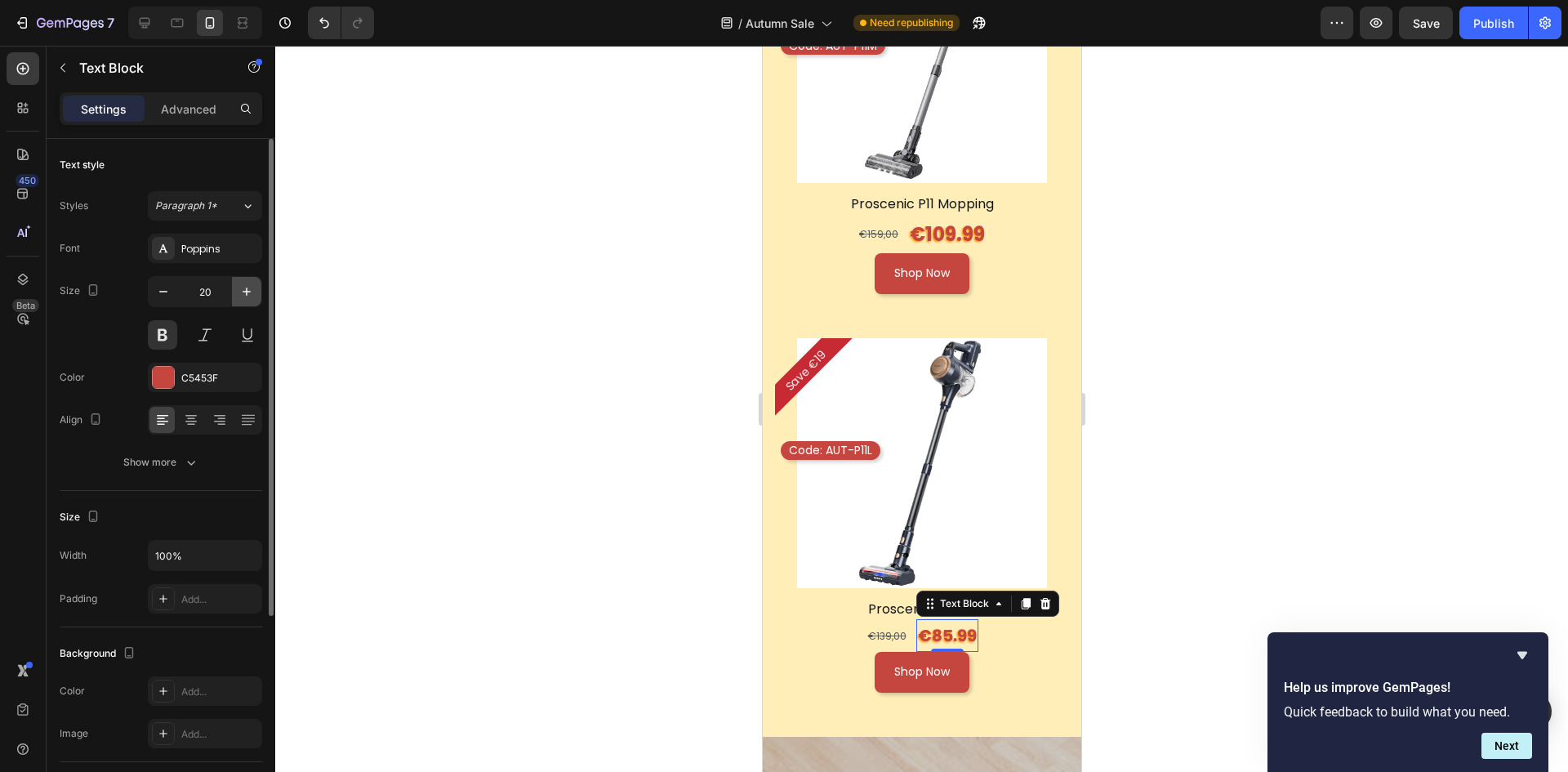
click at [248, 293] on icon "button" at bounding box center [246, 291] width 16 height 16
click at [246, 293] on icon "button" at bounding box center [246, 291] width 16 height 16
type input "24"
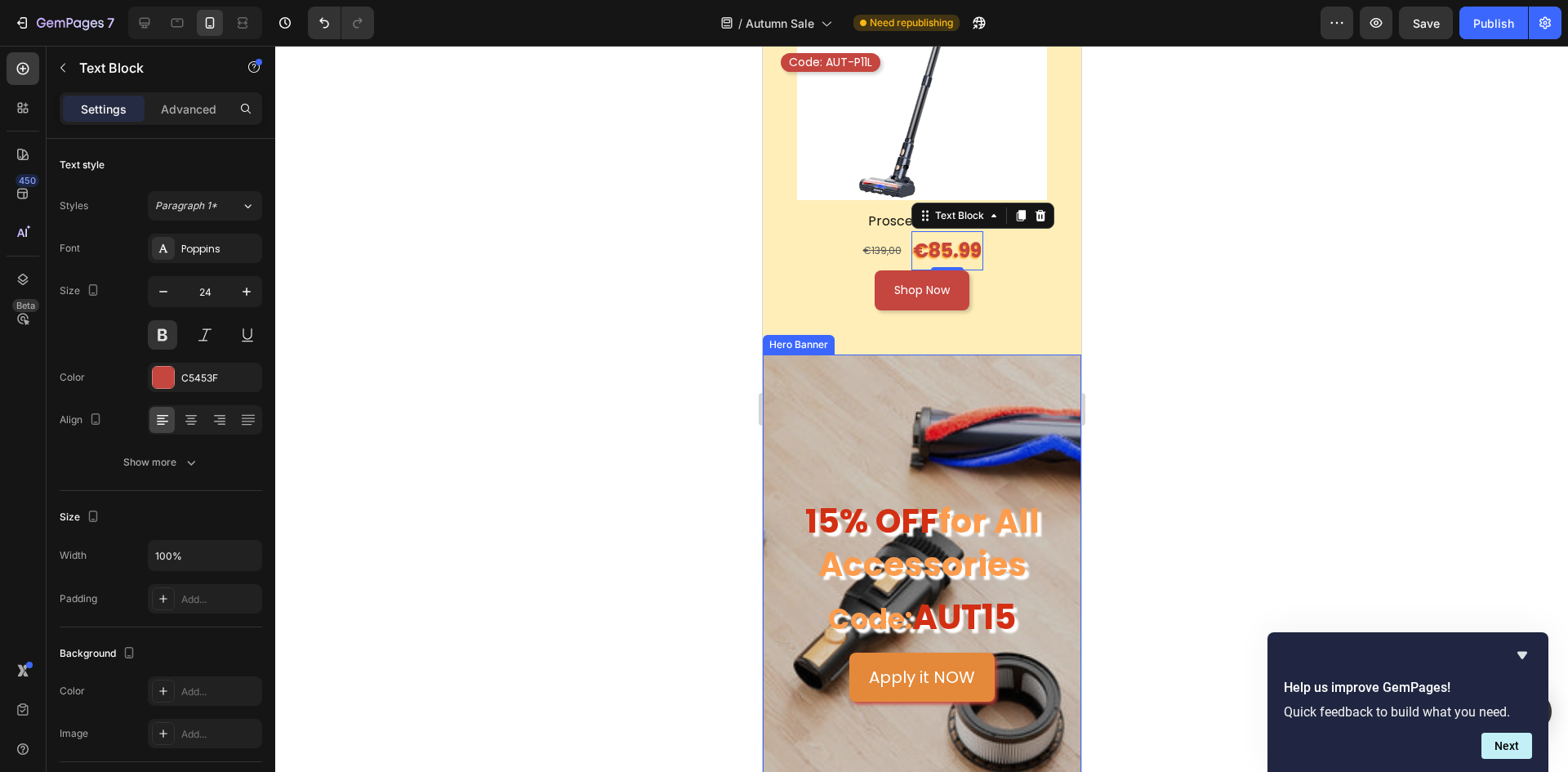
scroll to position [5064, 0]
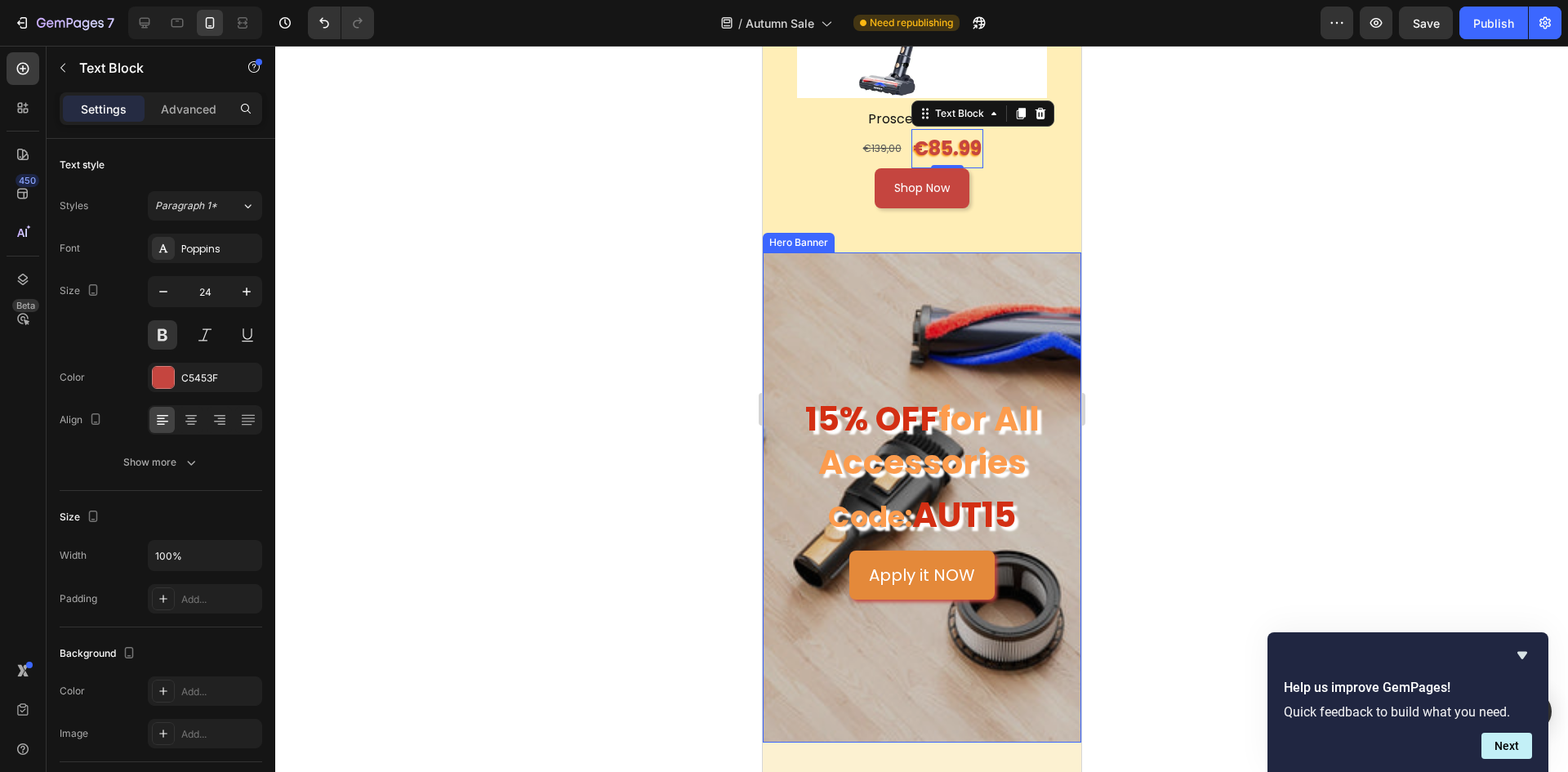
click at [1029, 531] on div "Overlay" at bounding box center [921, 497] width 319 height 490
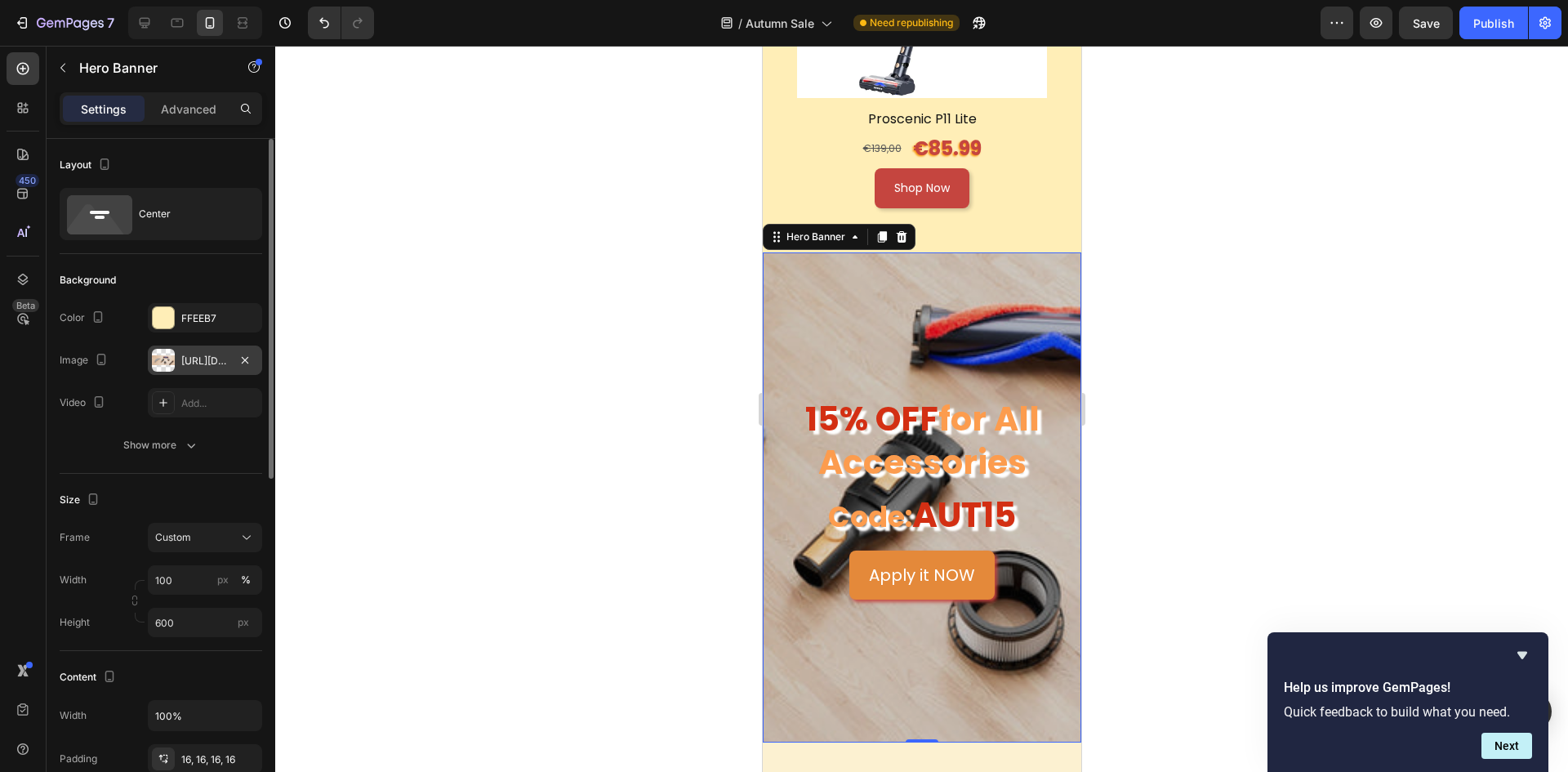
click at [202, 360] on div "[URL][DOMAIN_NAME]" at bounding box center [204, 361] width 47 height 15
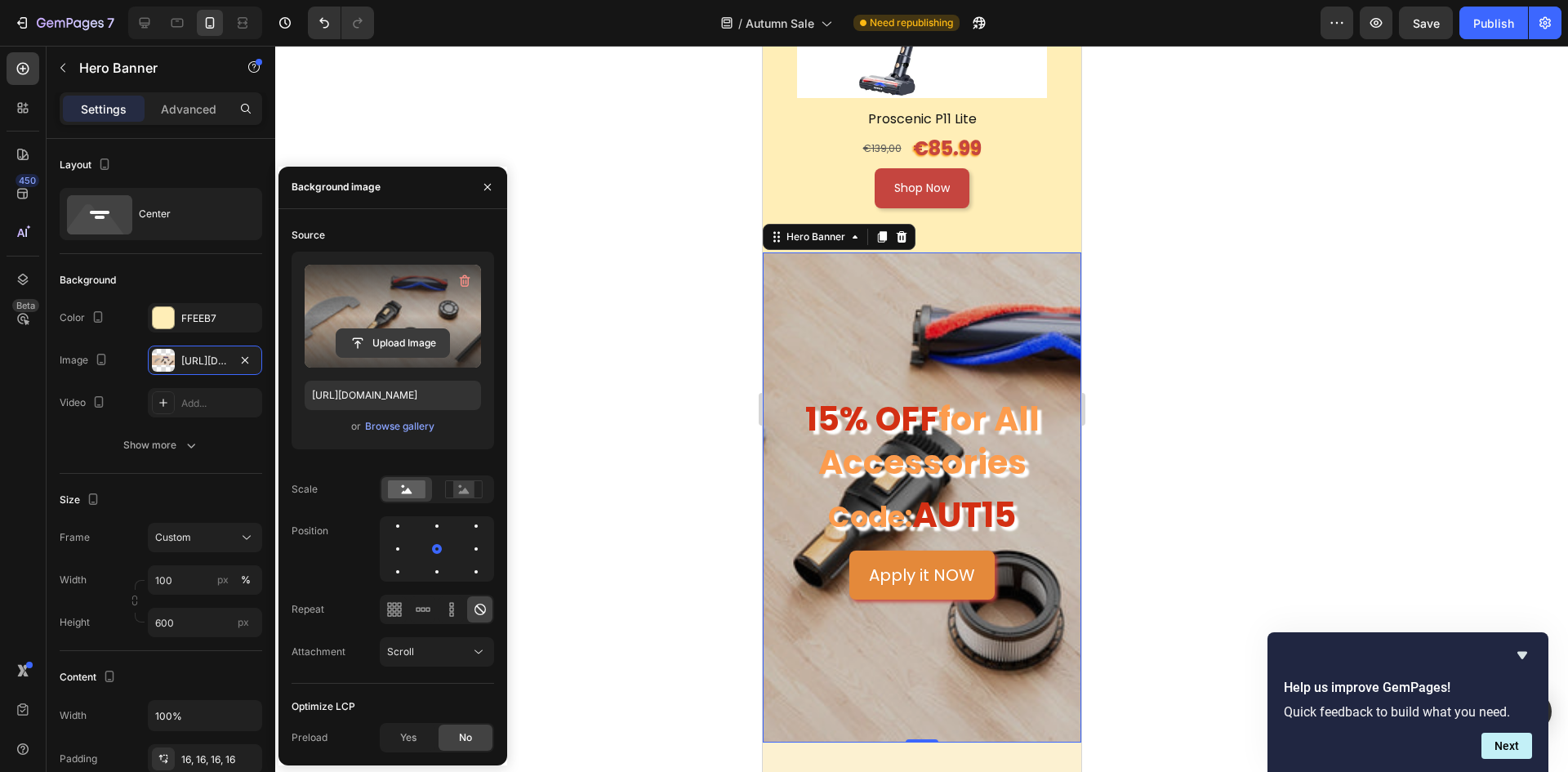
click at [408, 331] on input "file" at bounding box center [393, 343] width 113 height 28
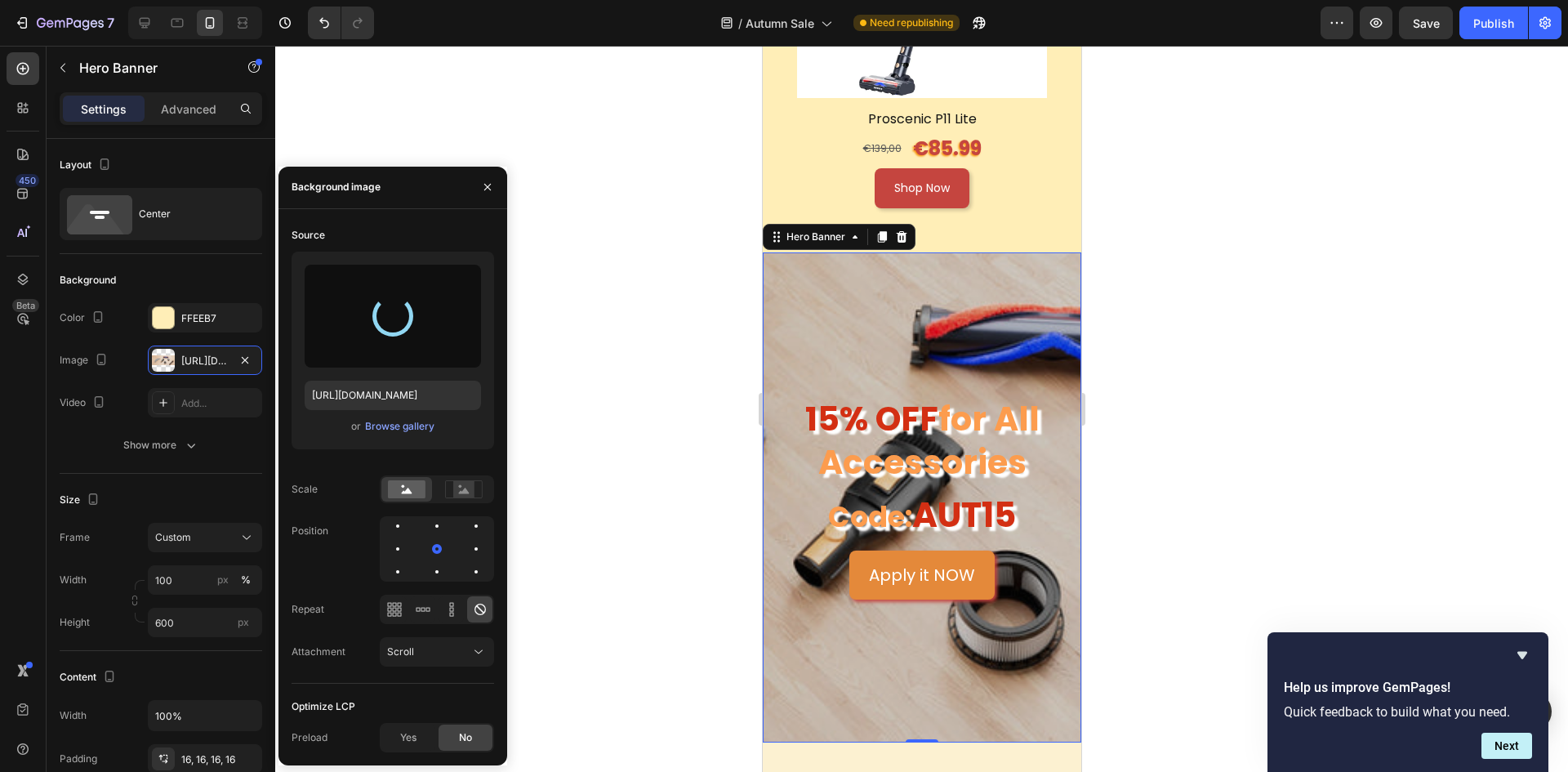
type input "[URL][DOMAIN_NAME]"
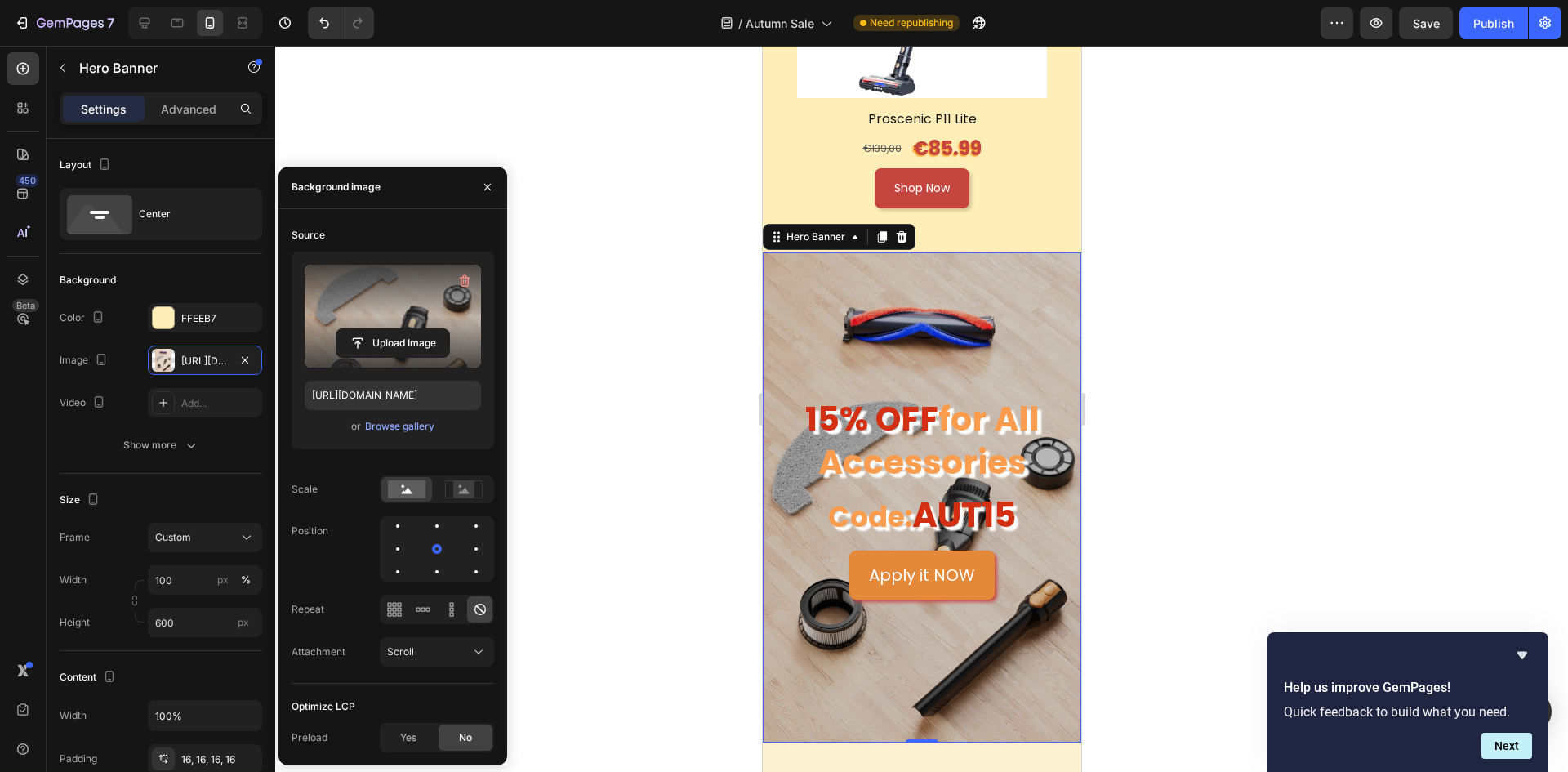
click at [1216, 490] on div at bounding box center [921, 408] width 1293 height 726
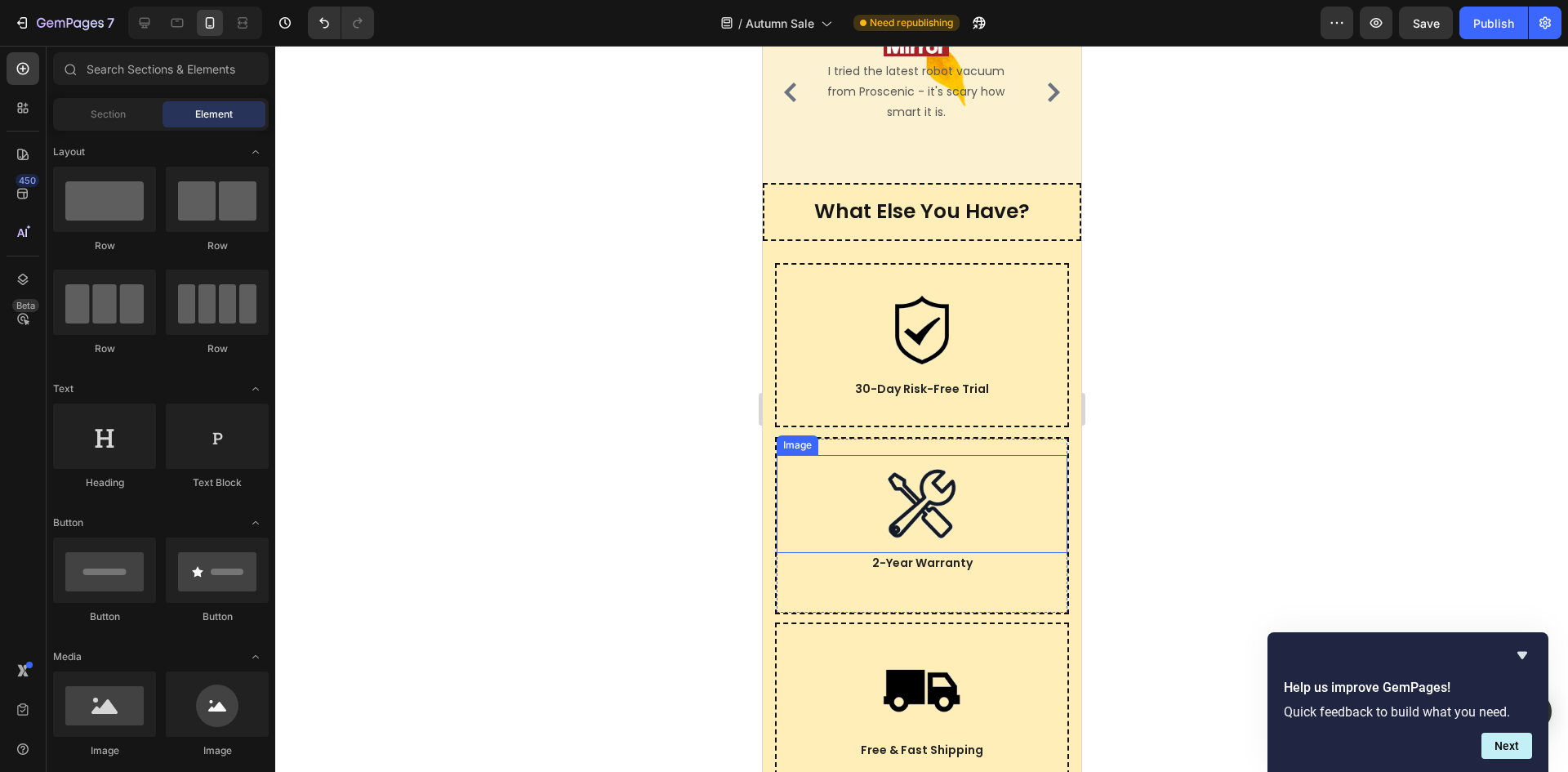
scroll to position [5799, 0]
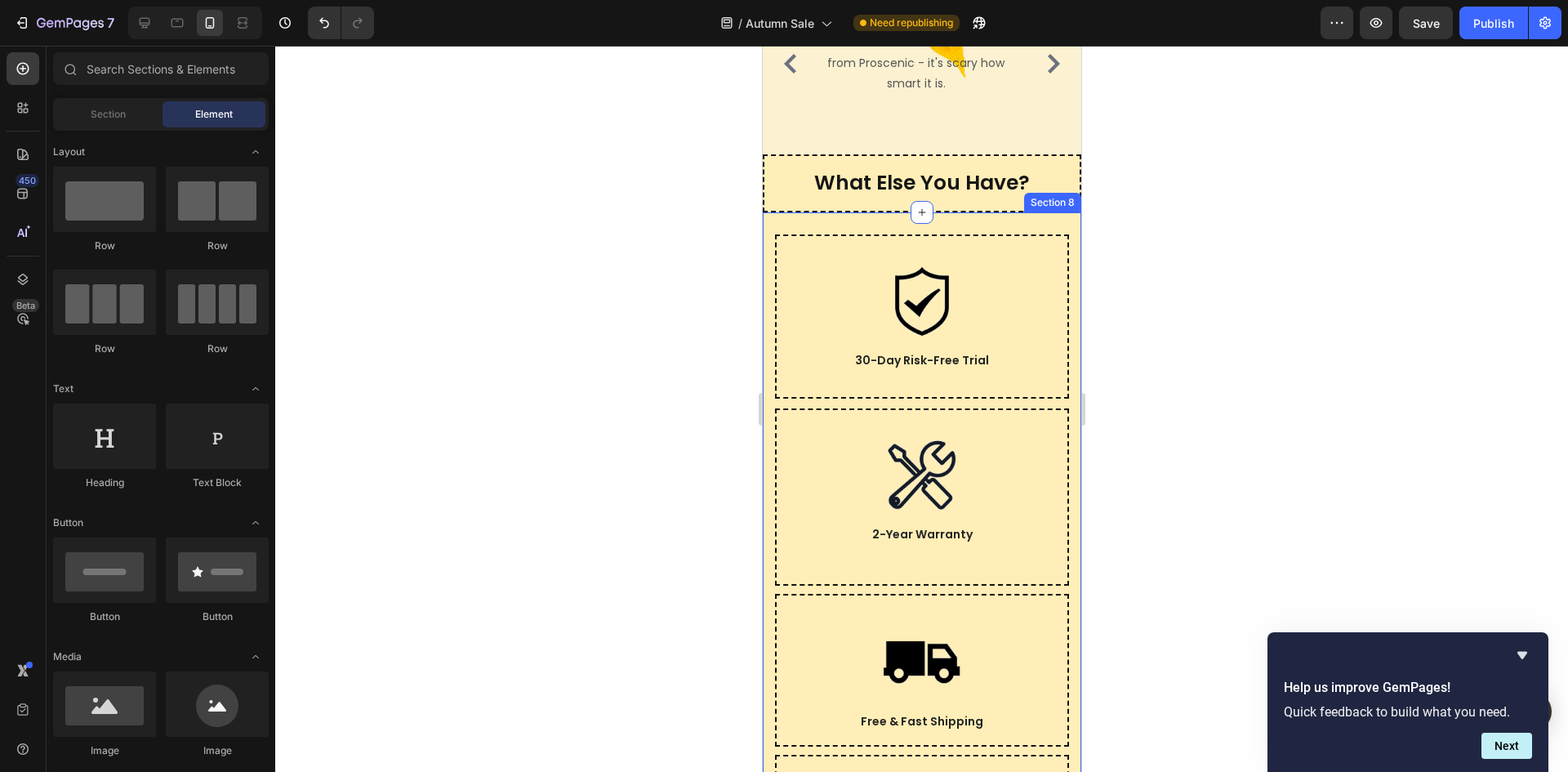
click at [1061, 212] on div "Image 30-Day Risk-Free Trial Text block Row Image 2-Year Warranty Text block Ro…" at bounding box center [921, 566] width 319 height 708
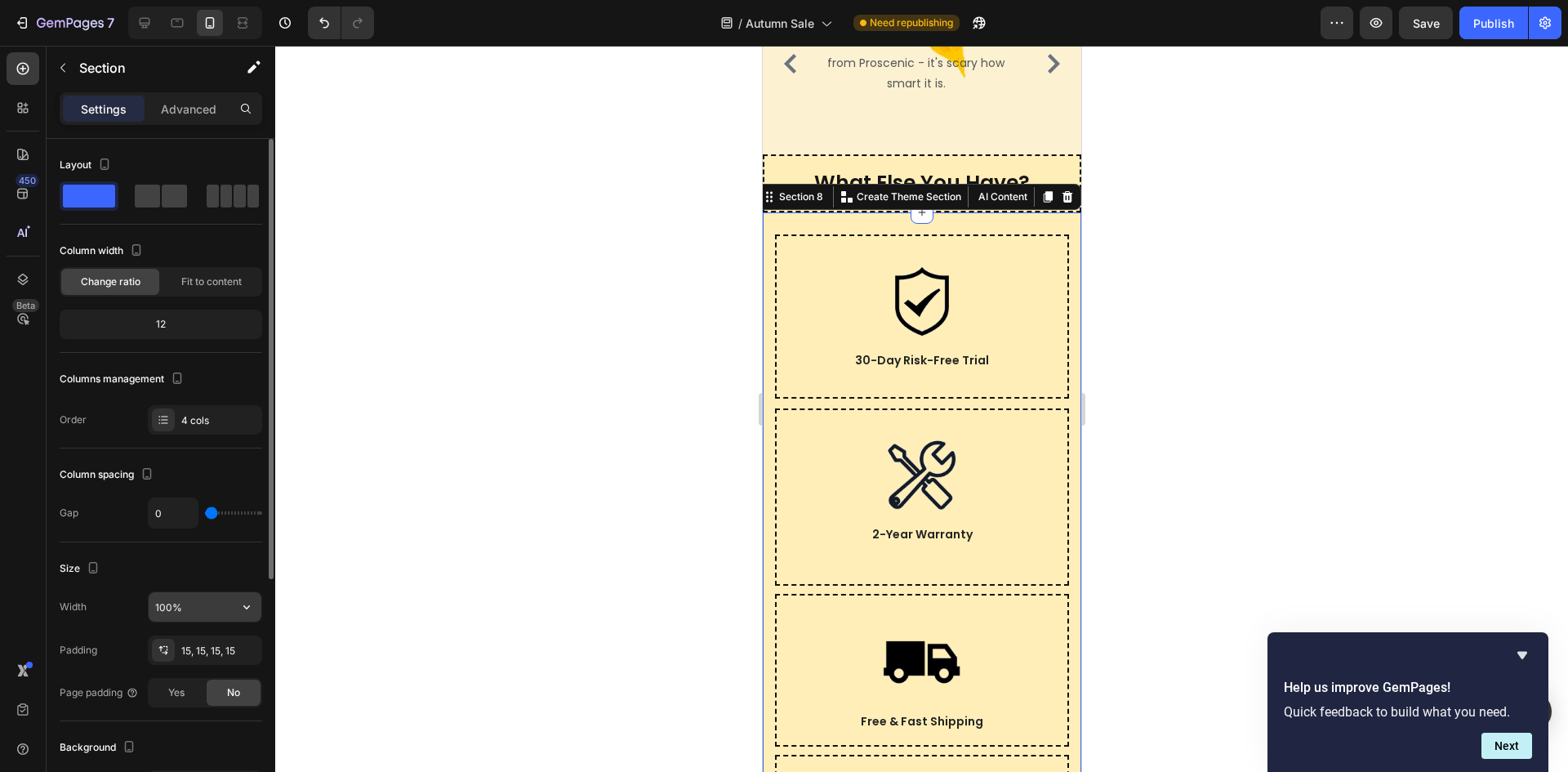
click at [227, 605] on input "100%" at bounding box center [204, 607] width 113 height 29
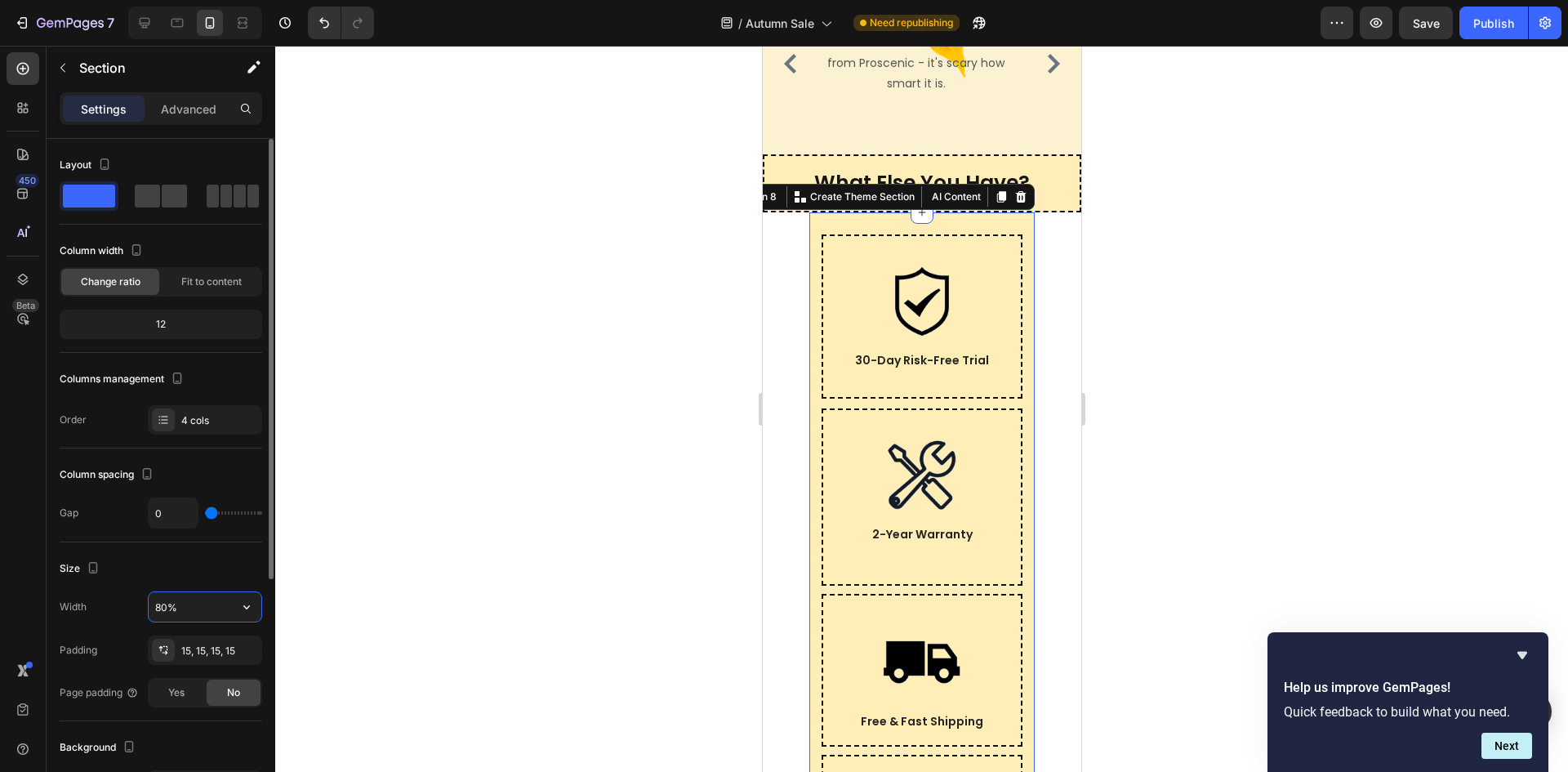
click at [203, 608] on input "80%" at bounding box center [204, 607] width 113 height 29
click at [187, 609] on input "80%" at bounding box center [204, 607] width 113 height 29
click at [249, 606] on icon "button" at bounding box center [246, 607] width 6 height 4
click at [197, 665] on div "Default 100%" at bounding box center [187, 679] width 134 height 31
type input "100%"
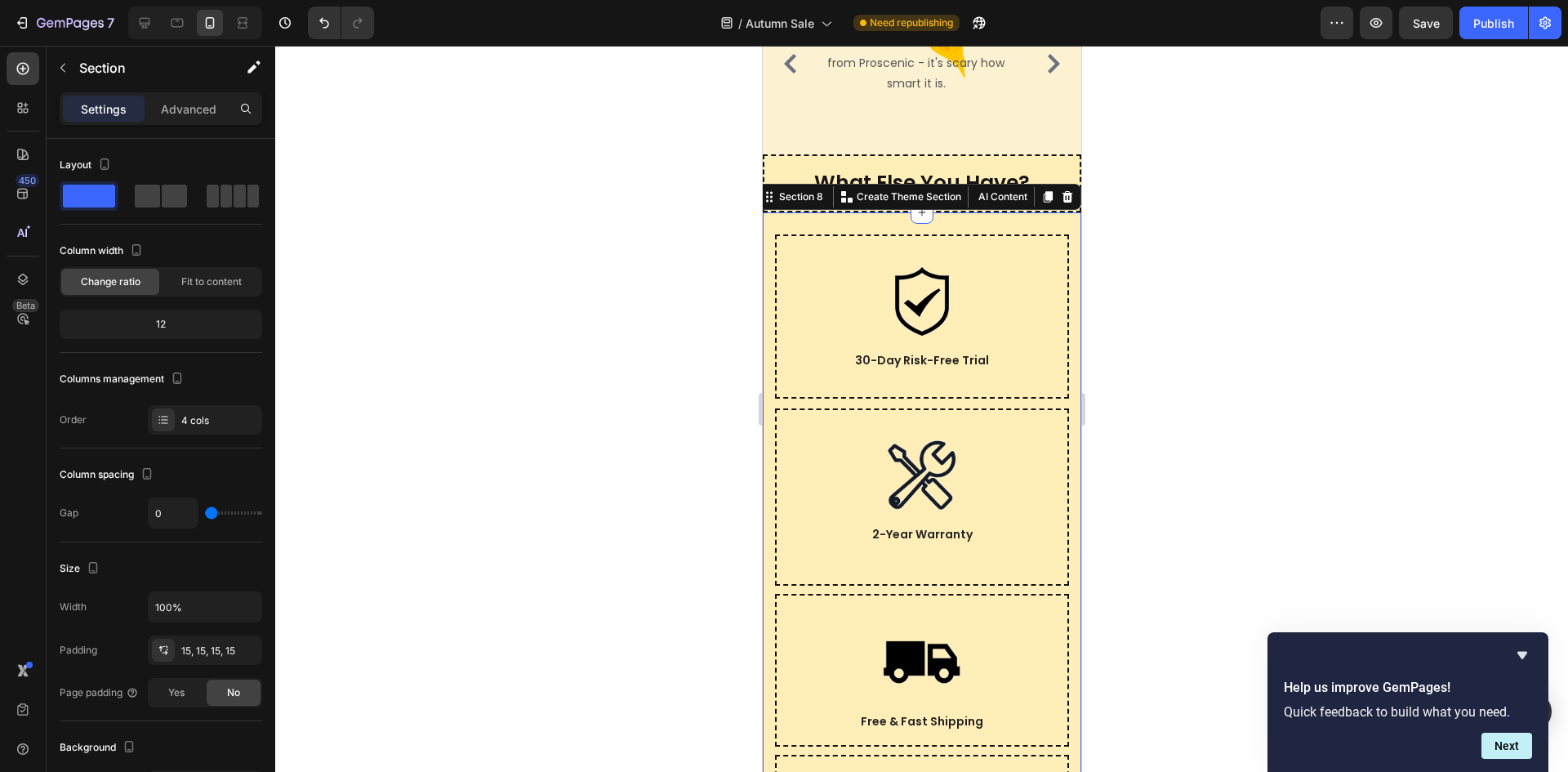
click at [1203, 448] on div at bounding box center [921, 408] width 1293 height 726
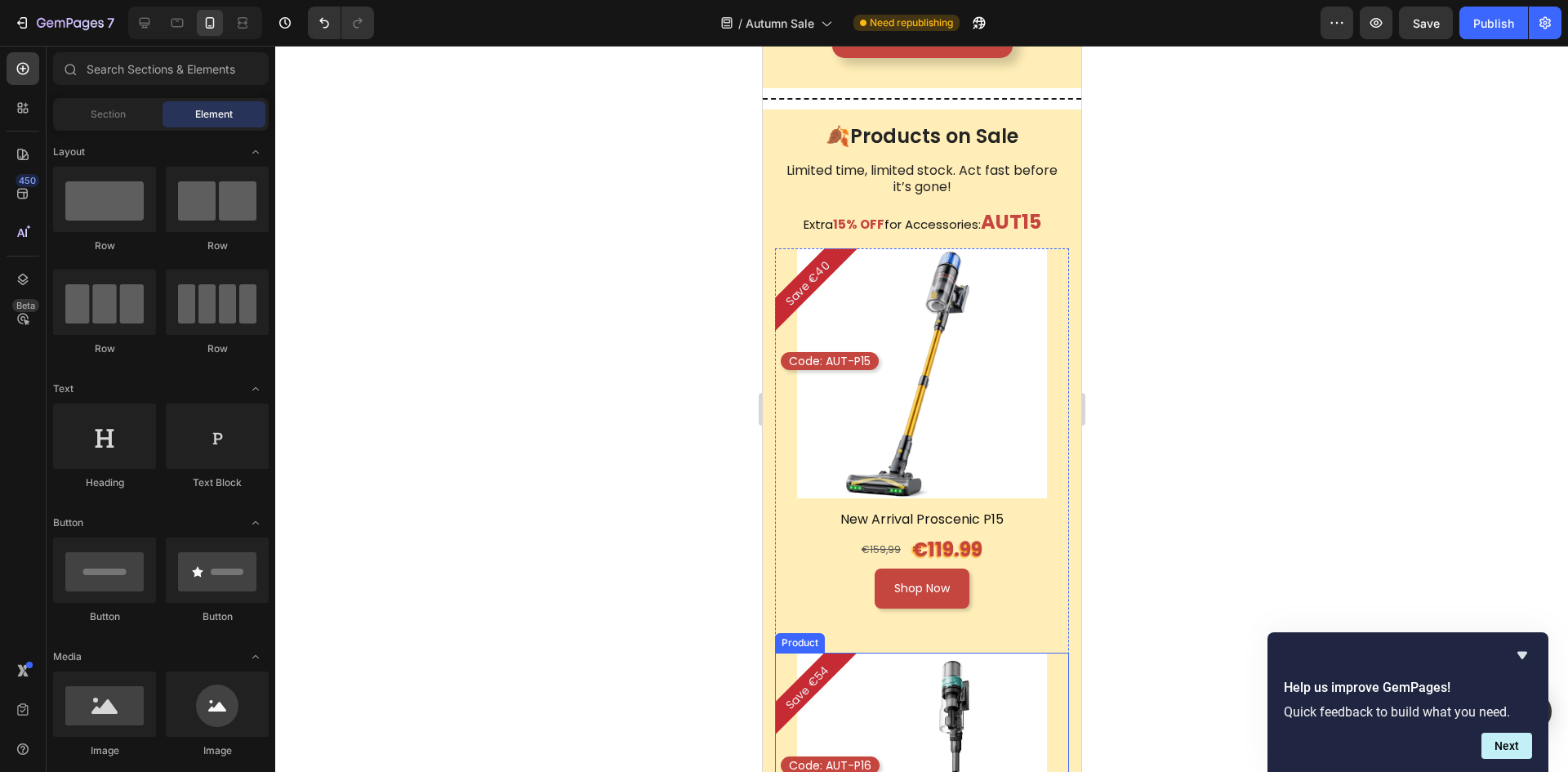
scroll to position [1048, 0]
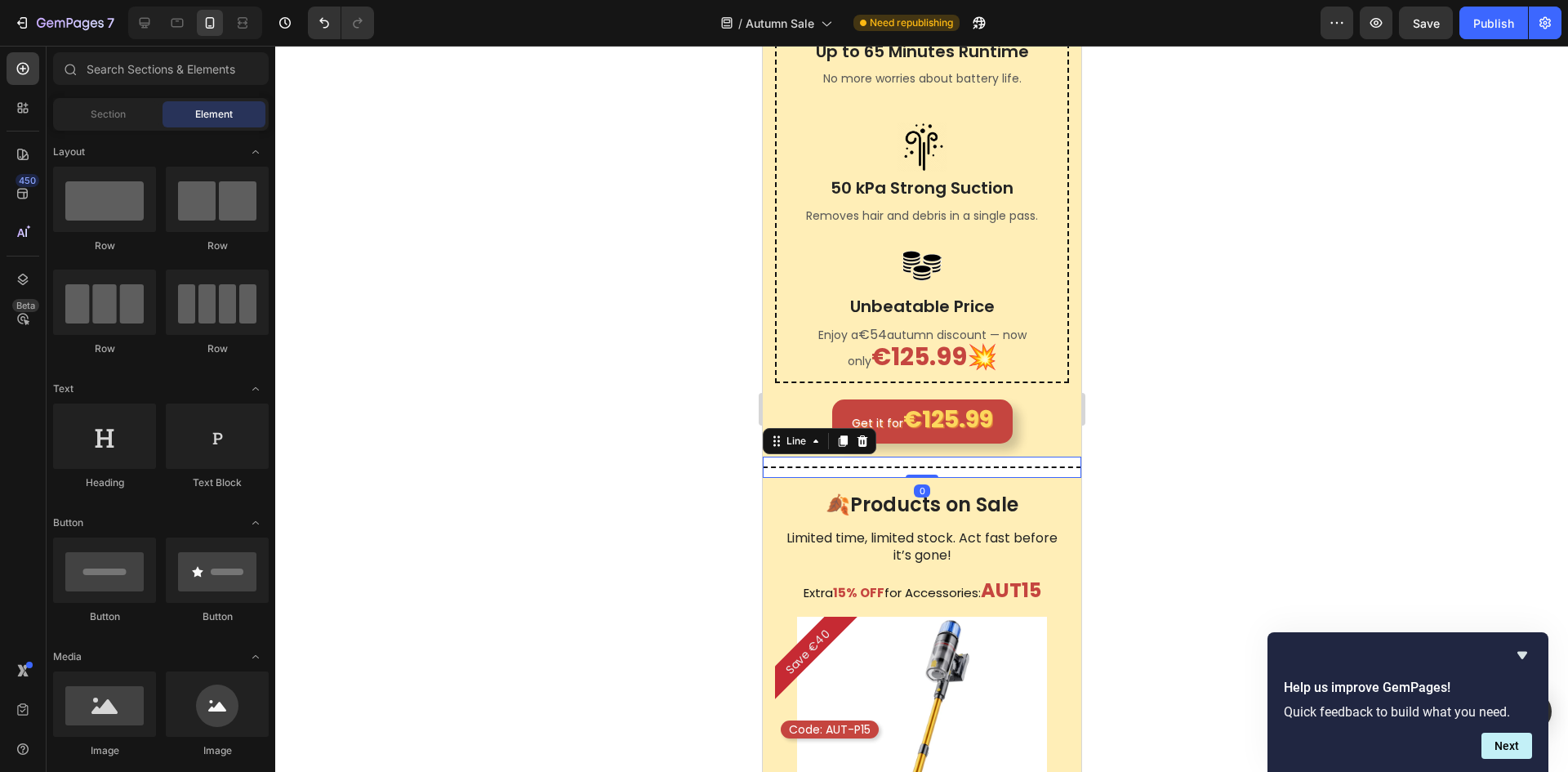
click at [938, 478] on div "Title Line 0" at bounding box center [921, 467] width 319 height 21
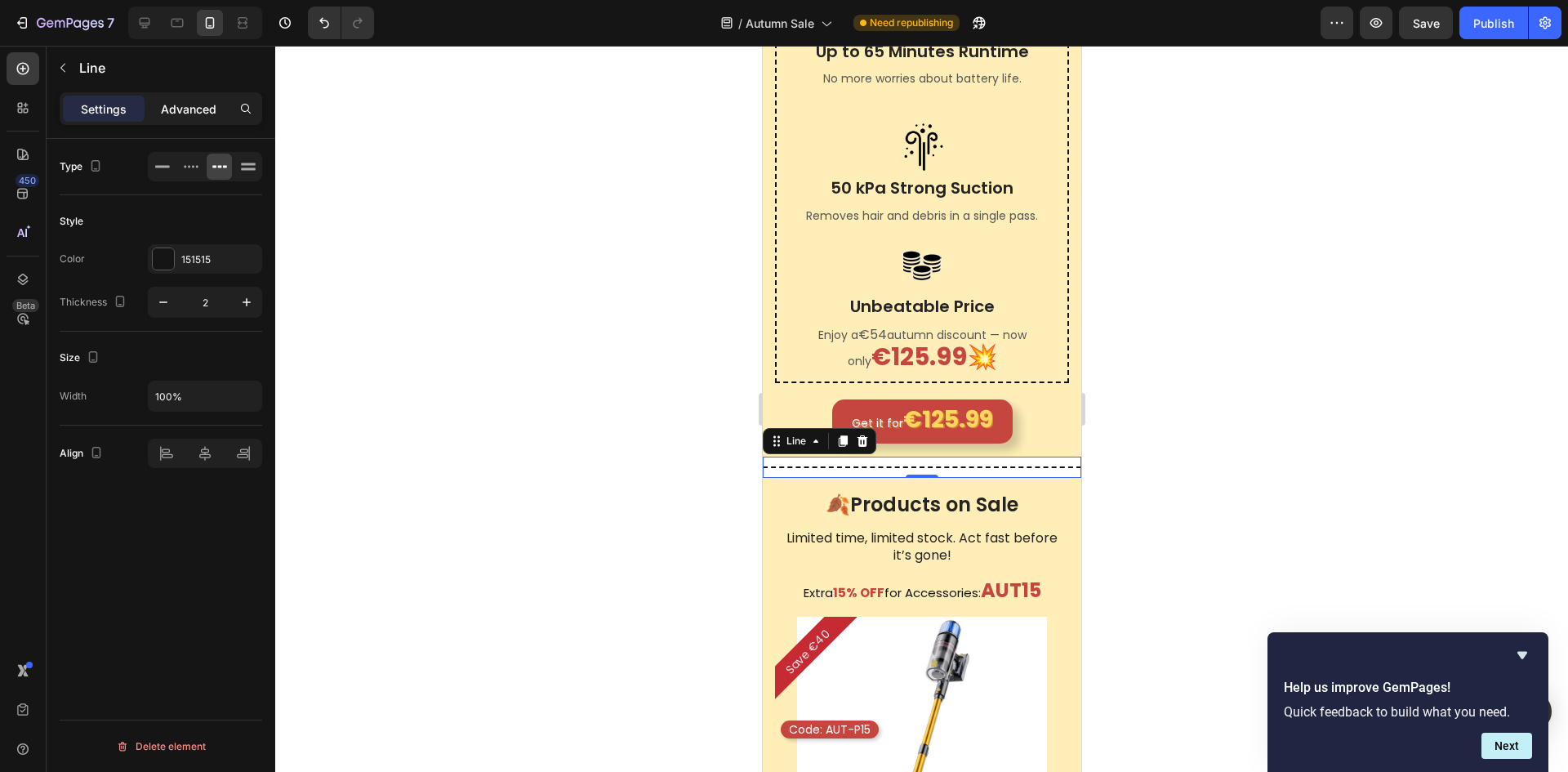
click at [208, 109] on p "Advanced" at bounding box center [188, 108] width 56 height 17
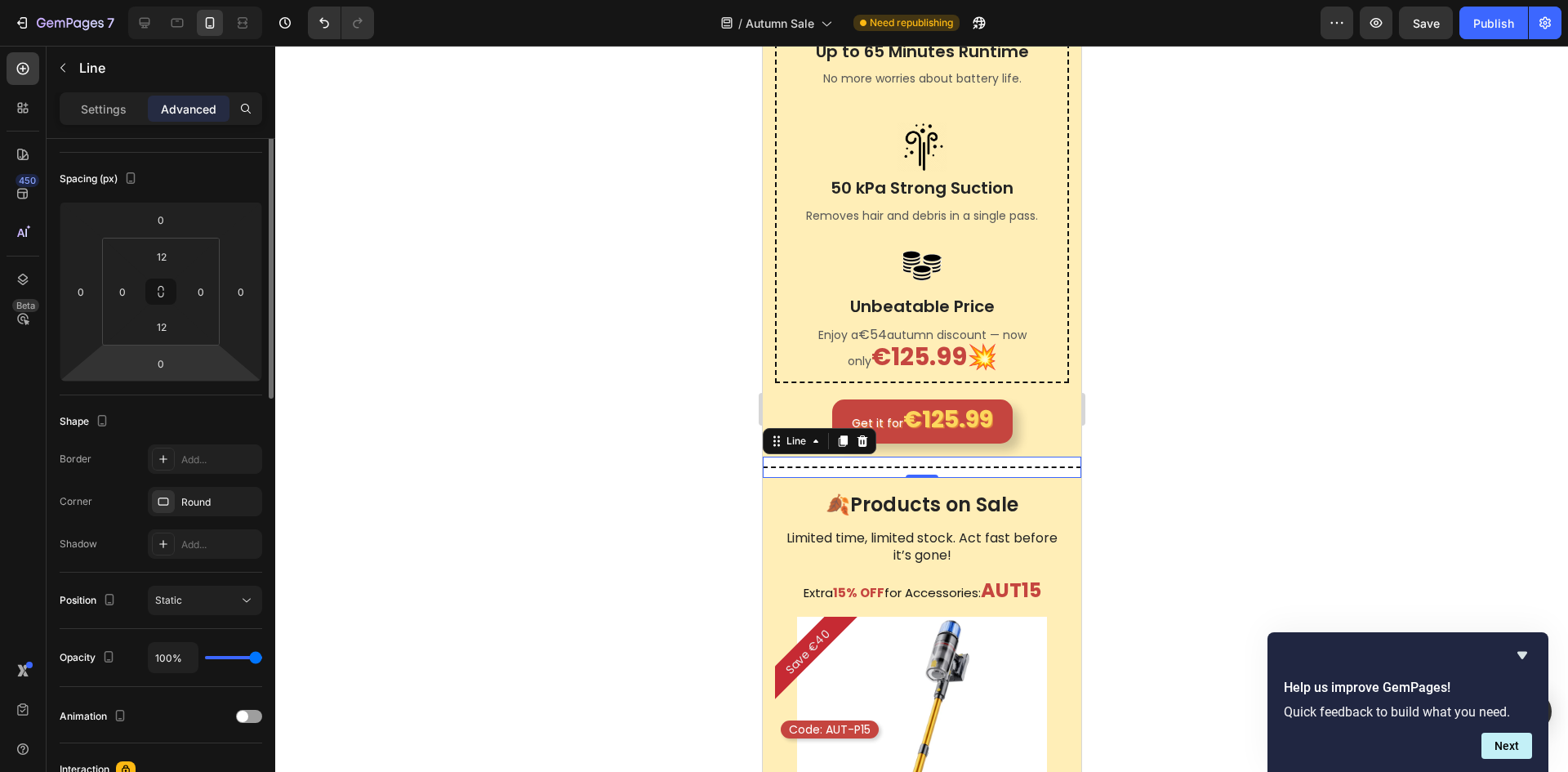
scroll to position [0, 0]
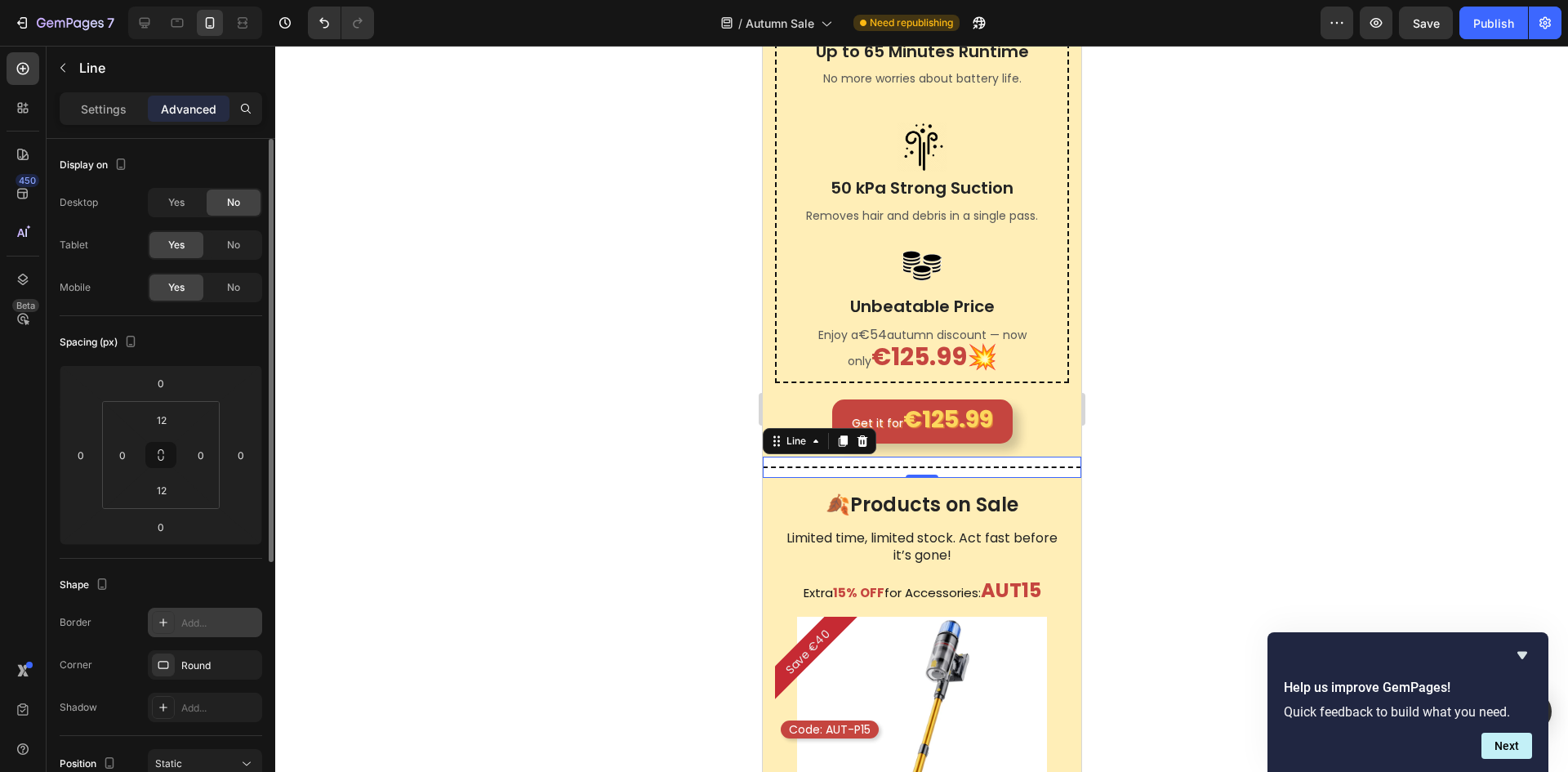
click at [191, 620] on div "Add..." at bounding box center [219, 623] width 76 height 15
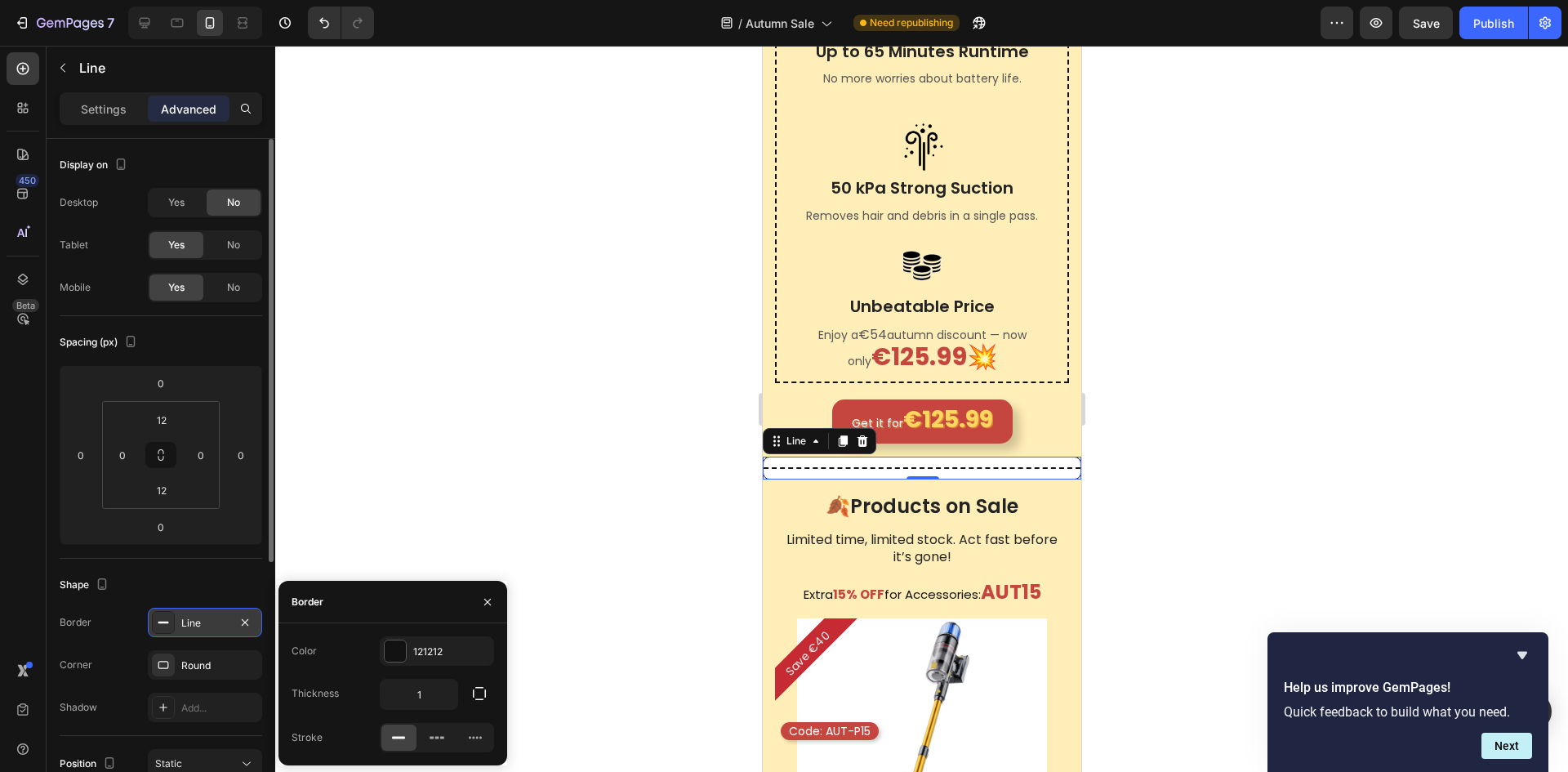
click at [614, 548] on div at bounding box center [921, 408] width 1293 height 726
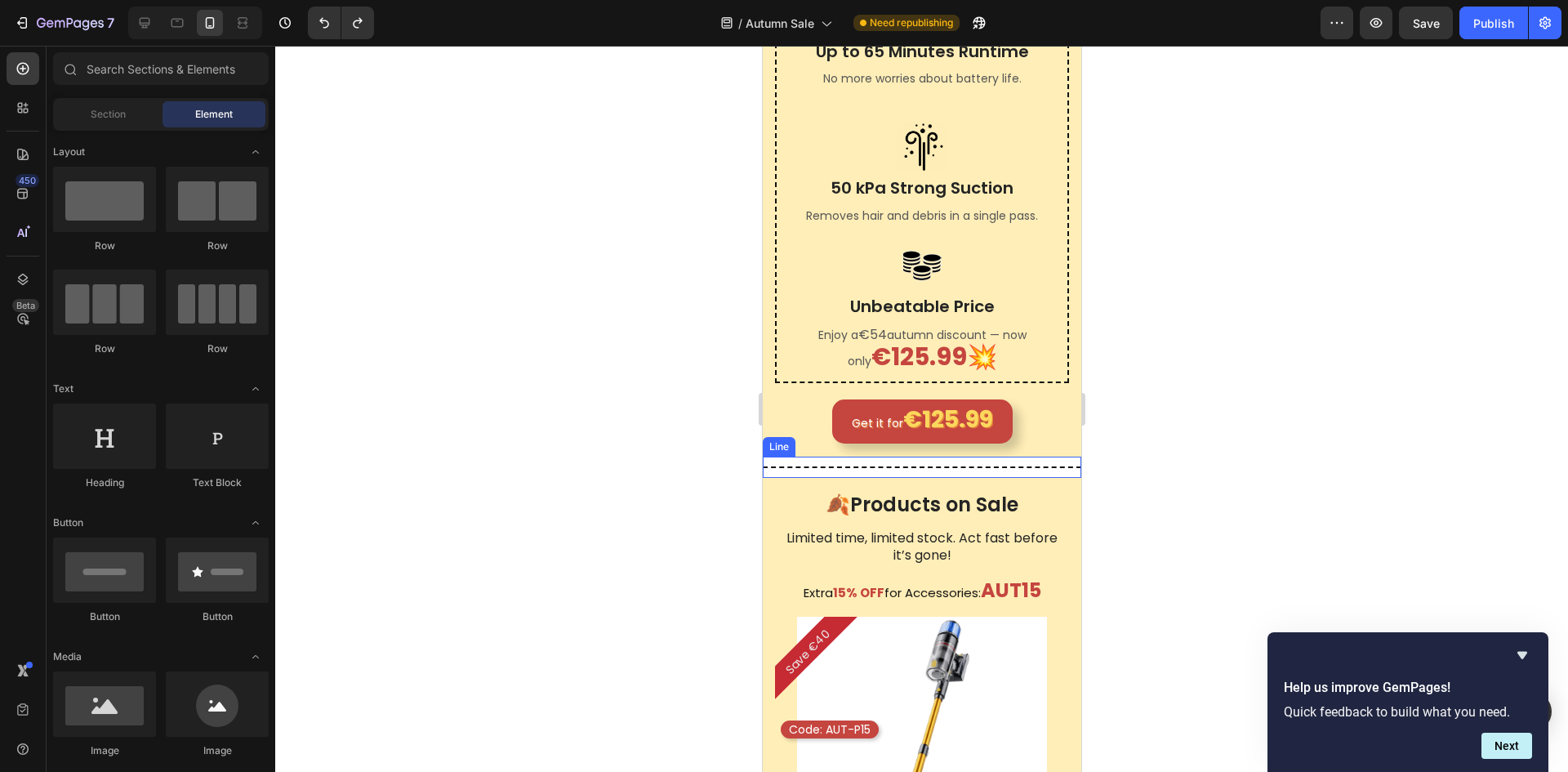
click at [981, 468] on div at bounding box center [921, 467] width 319 height 2
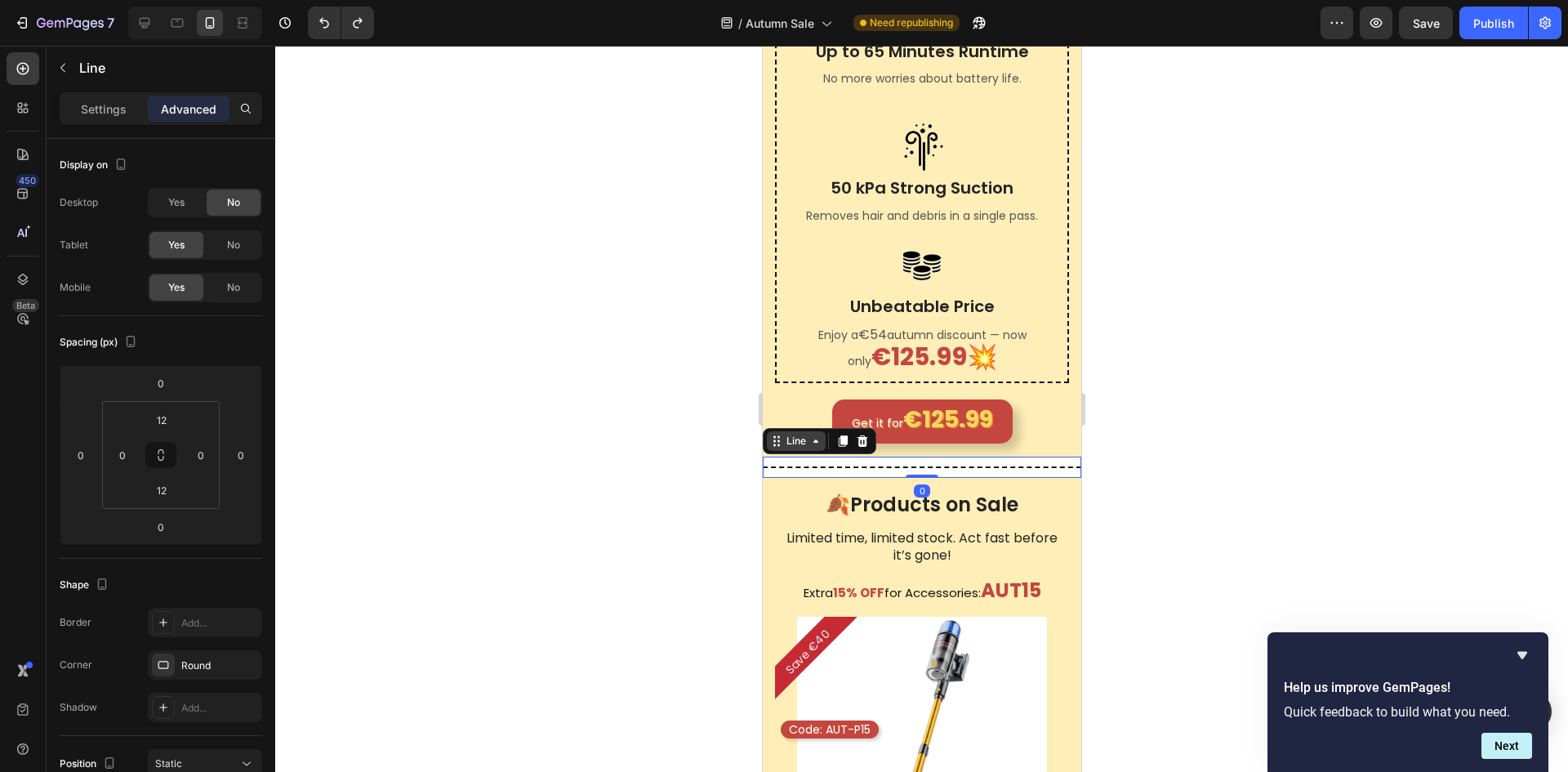
click at [805, 449] on div "Line" at bounding box center [795, 441] width 26 height 15
click at [804, 426] on div "Section" at bounding box center [791, 412] width 55 height 26
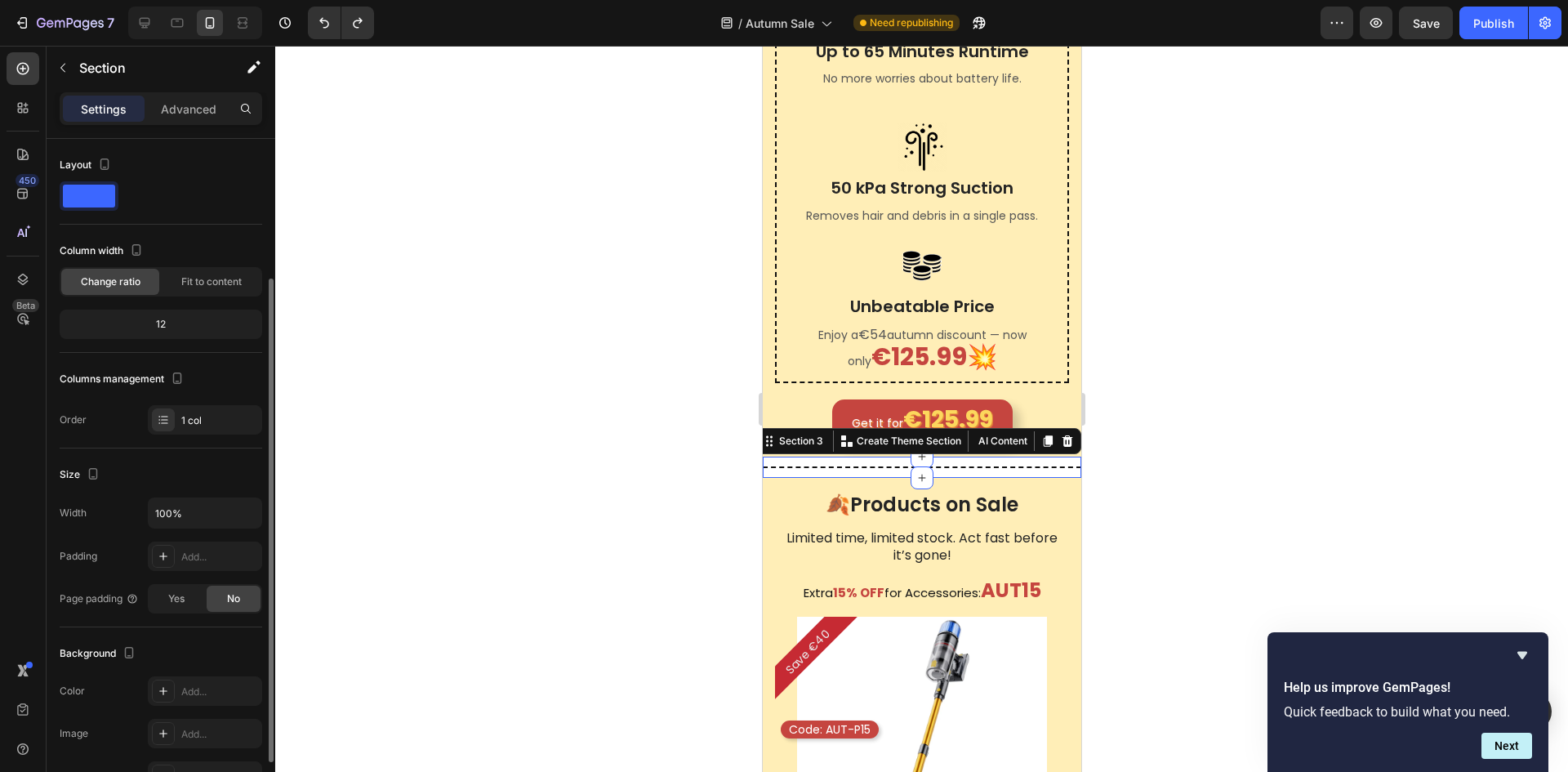
scroll to position [82, 0]
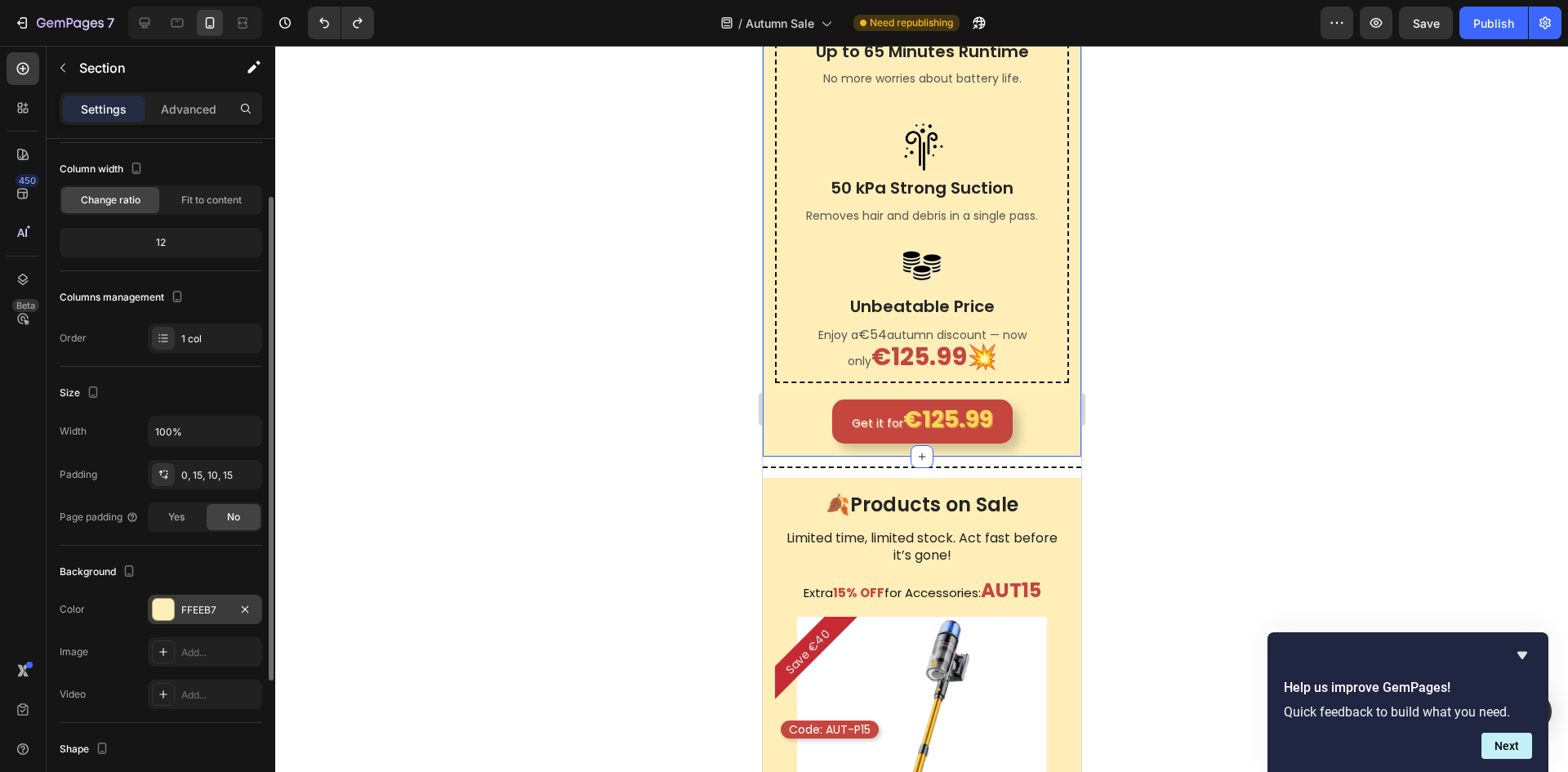
click at [203, 604] on div "FFEEB7" at bounding box center [204, 610] width 47 height 15
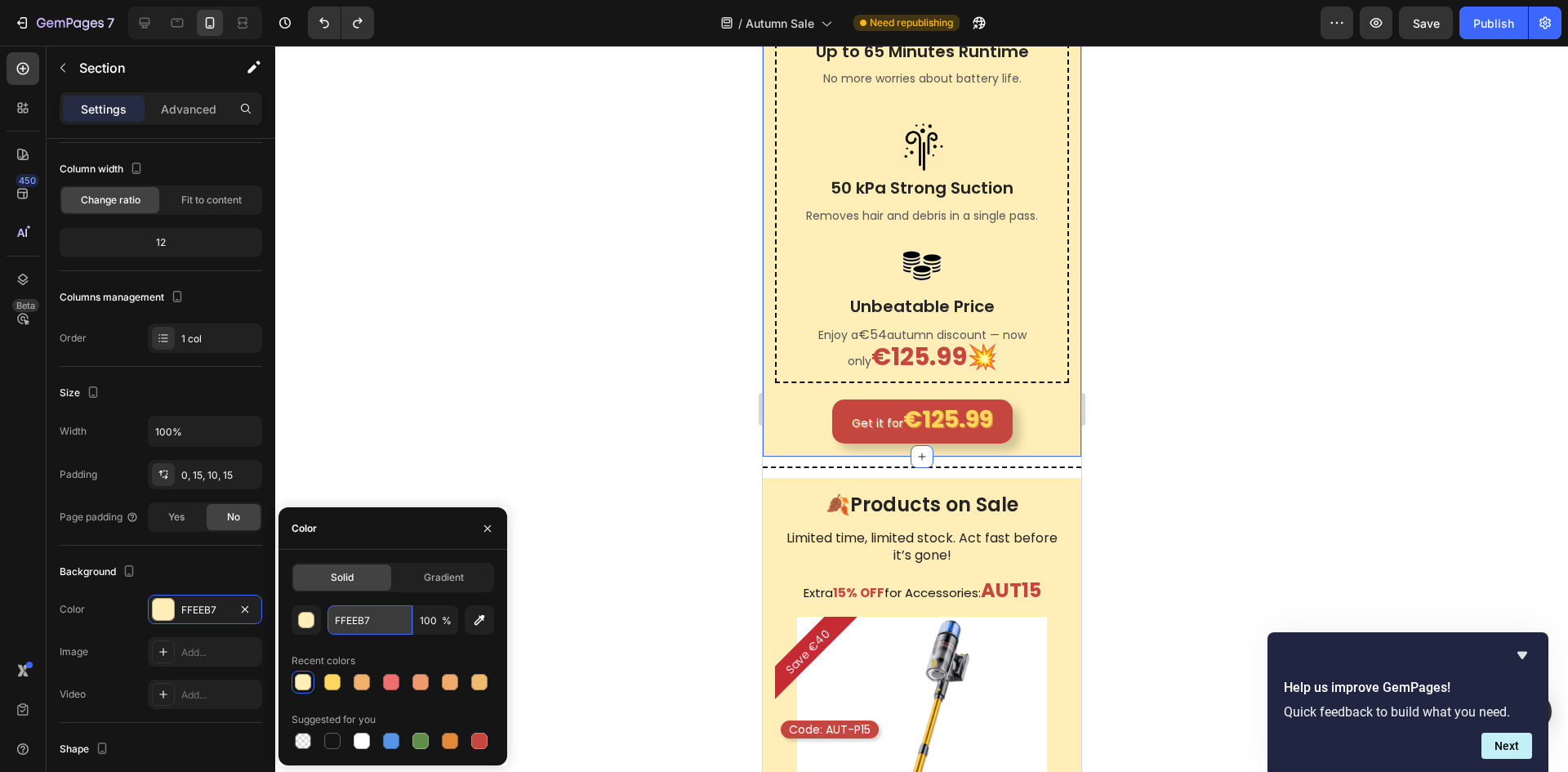
click at [383, 612] on input "FFEEB7" at bounding box center [370, 619] width 85 height 29
click at [848, 468] on div at bounding box center [921, 467] width 319 height 2
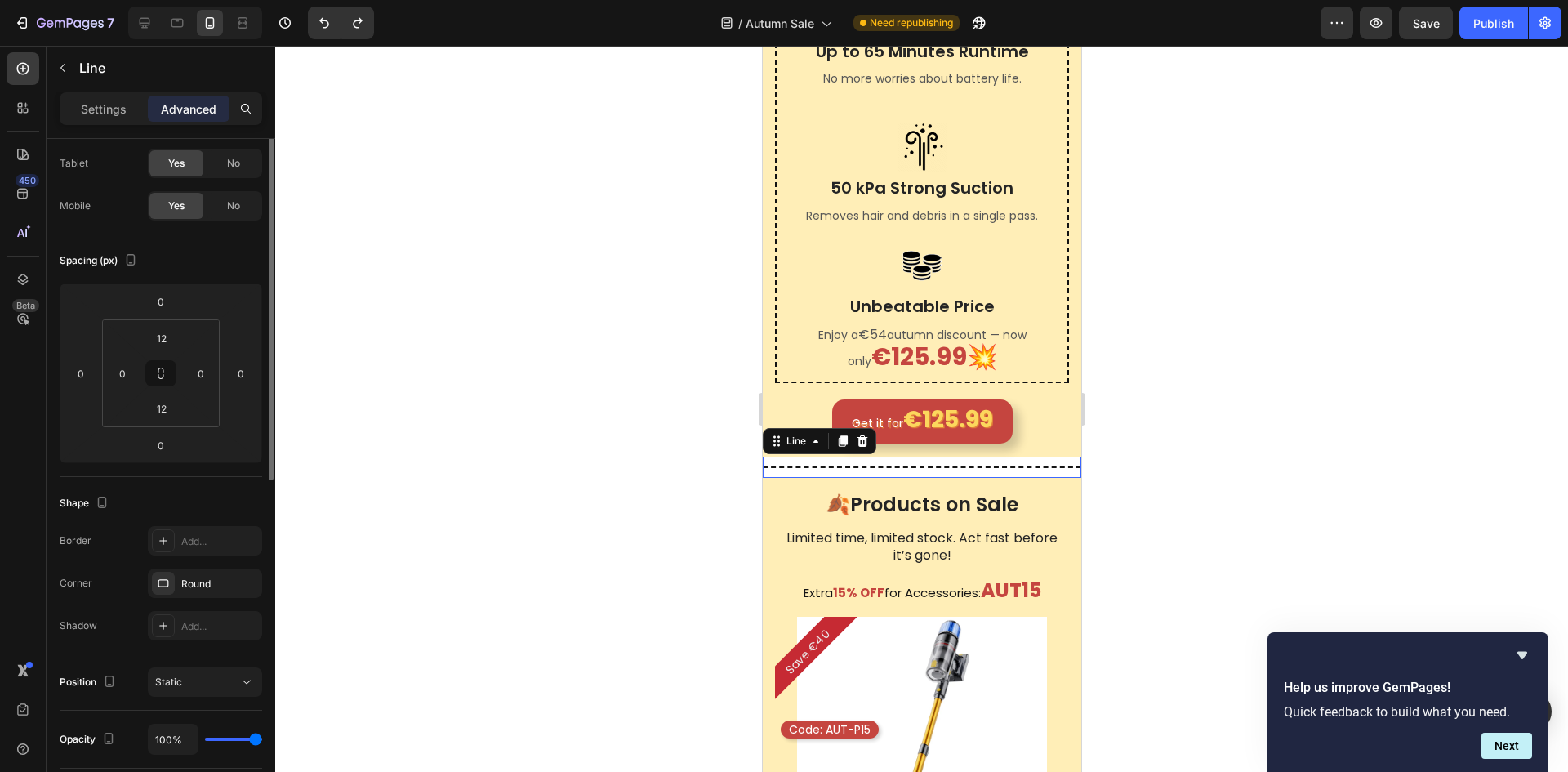
scroll to position [0, 0]
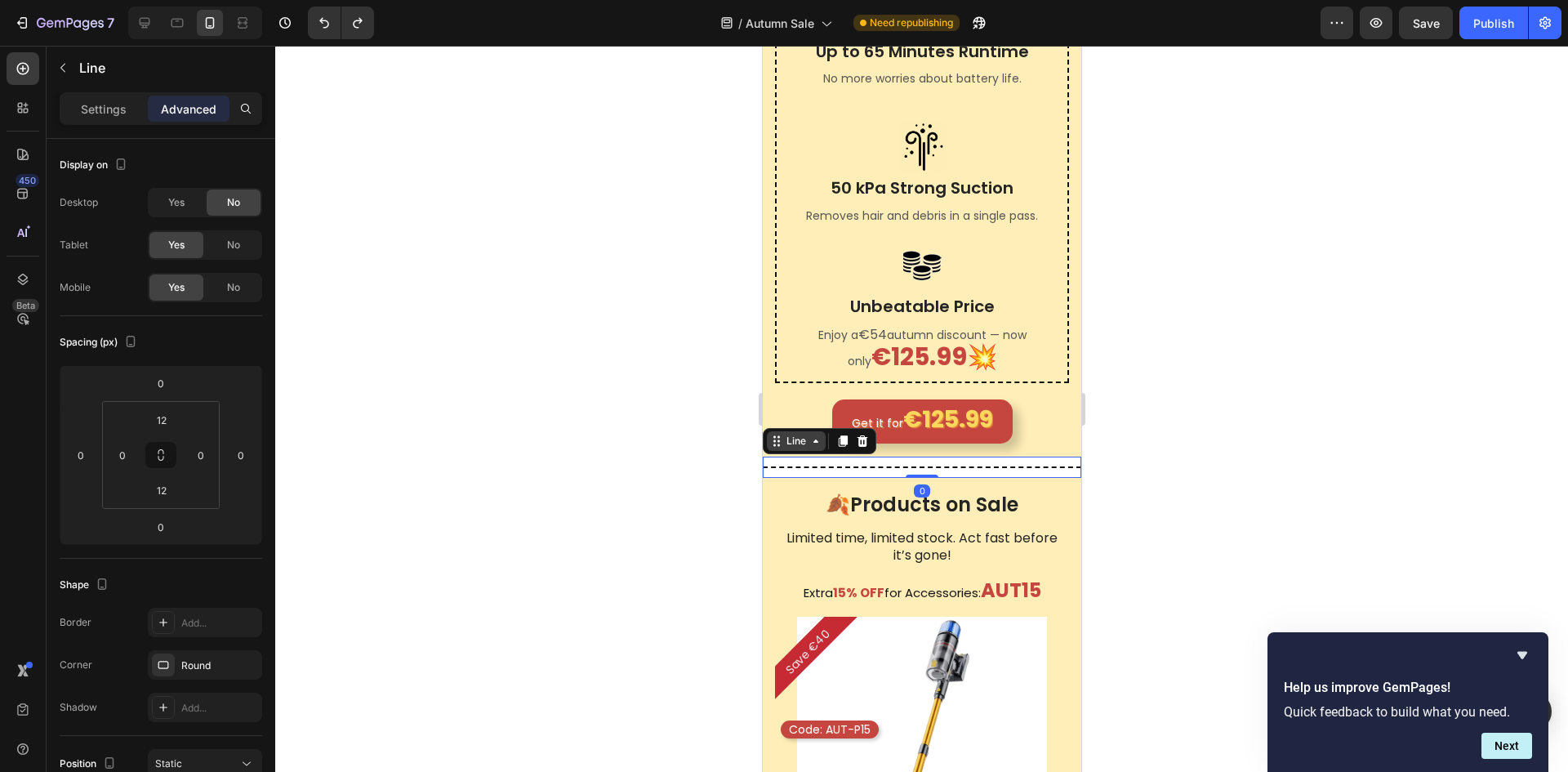
click at [793, 449] on div "Line" at bounding box center [795, 441] width 26 height 15
click at [801, 426] on div "Section" at bounding box center [791, 412] width 55 height 26
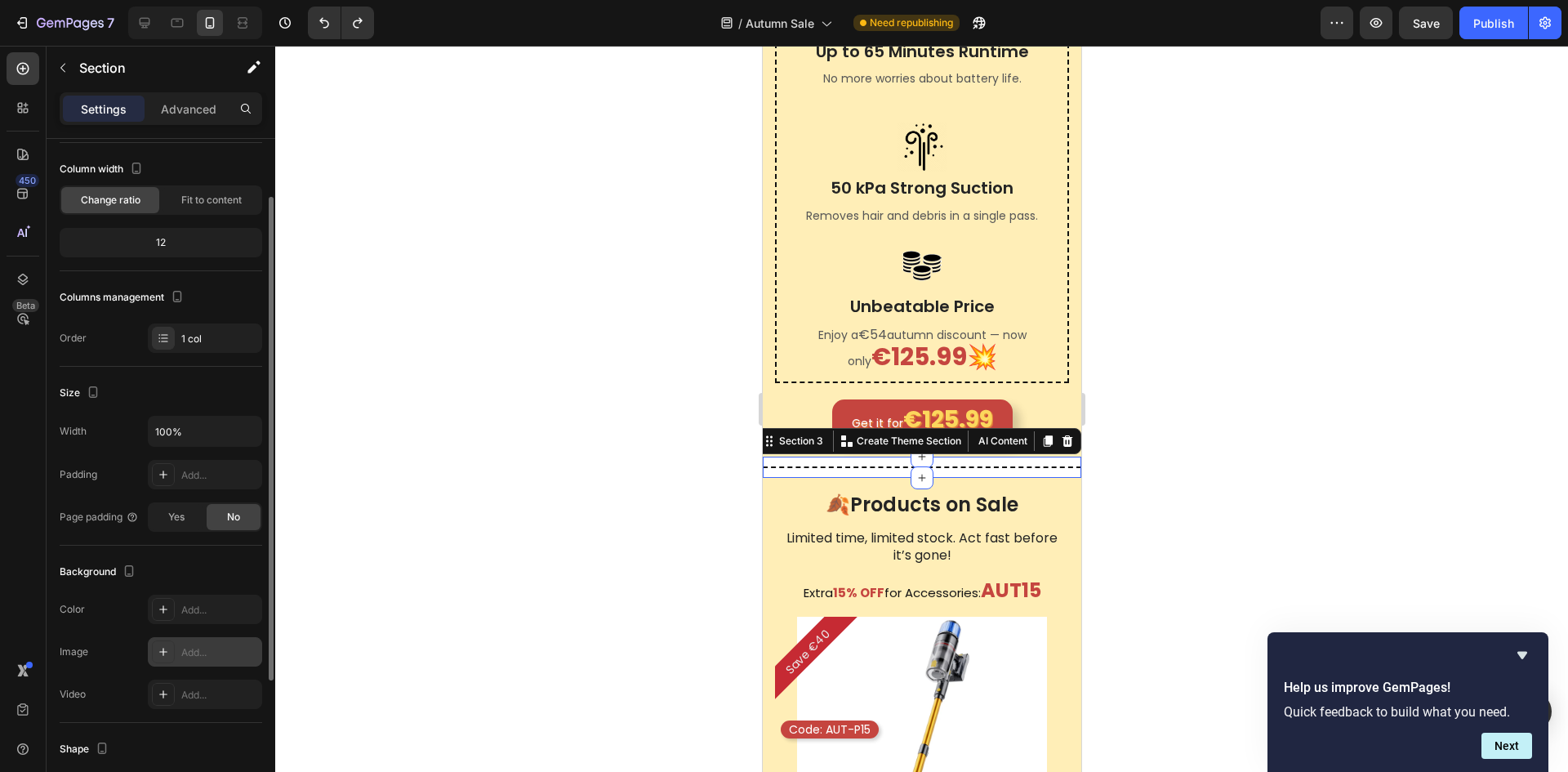
scroll to position [163, 0]
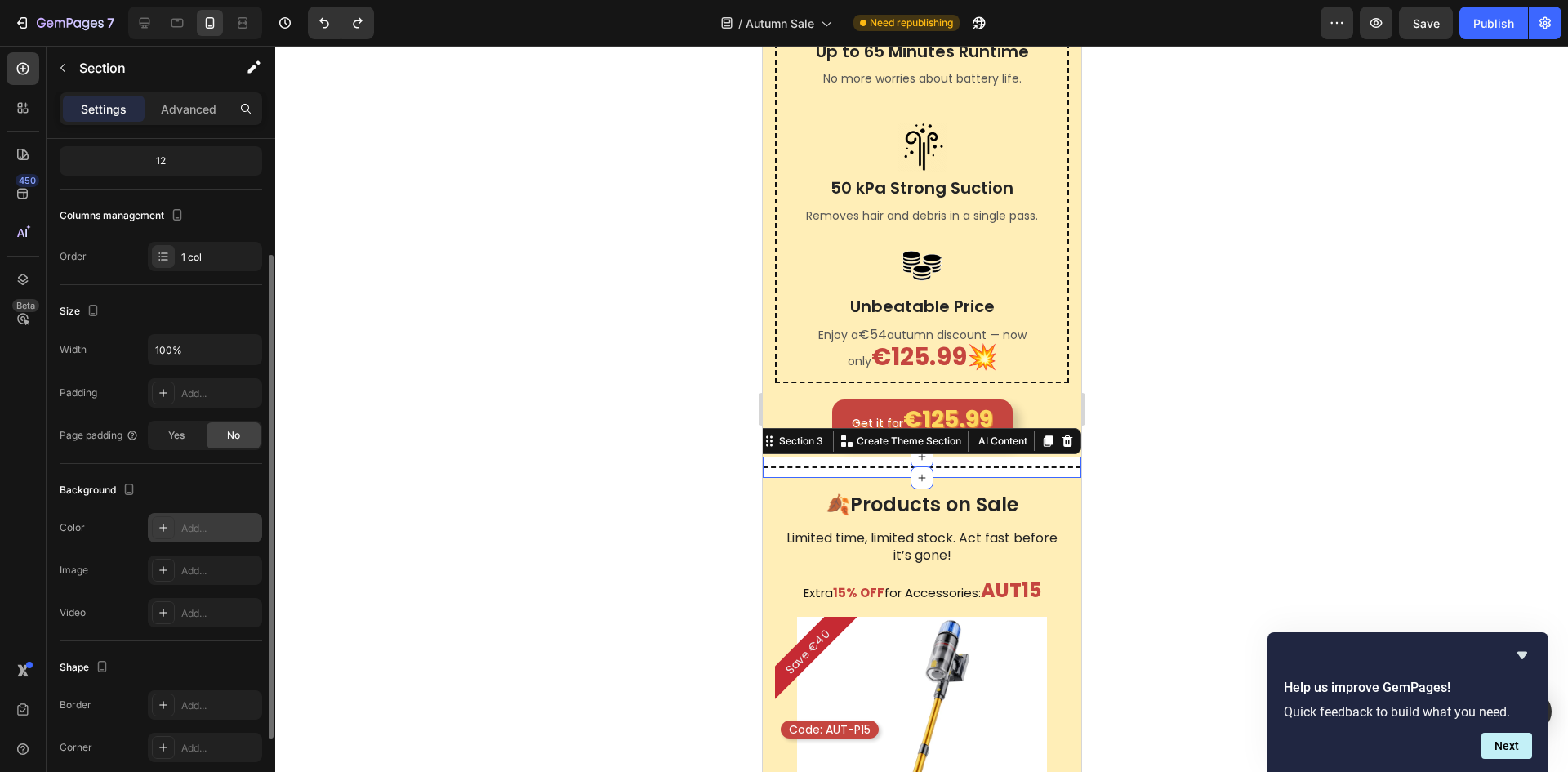
click at [199, 528] on div "Add..." at bounding box center [219, 529] width 76 height 15
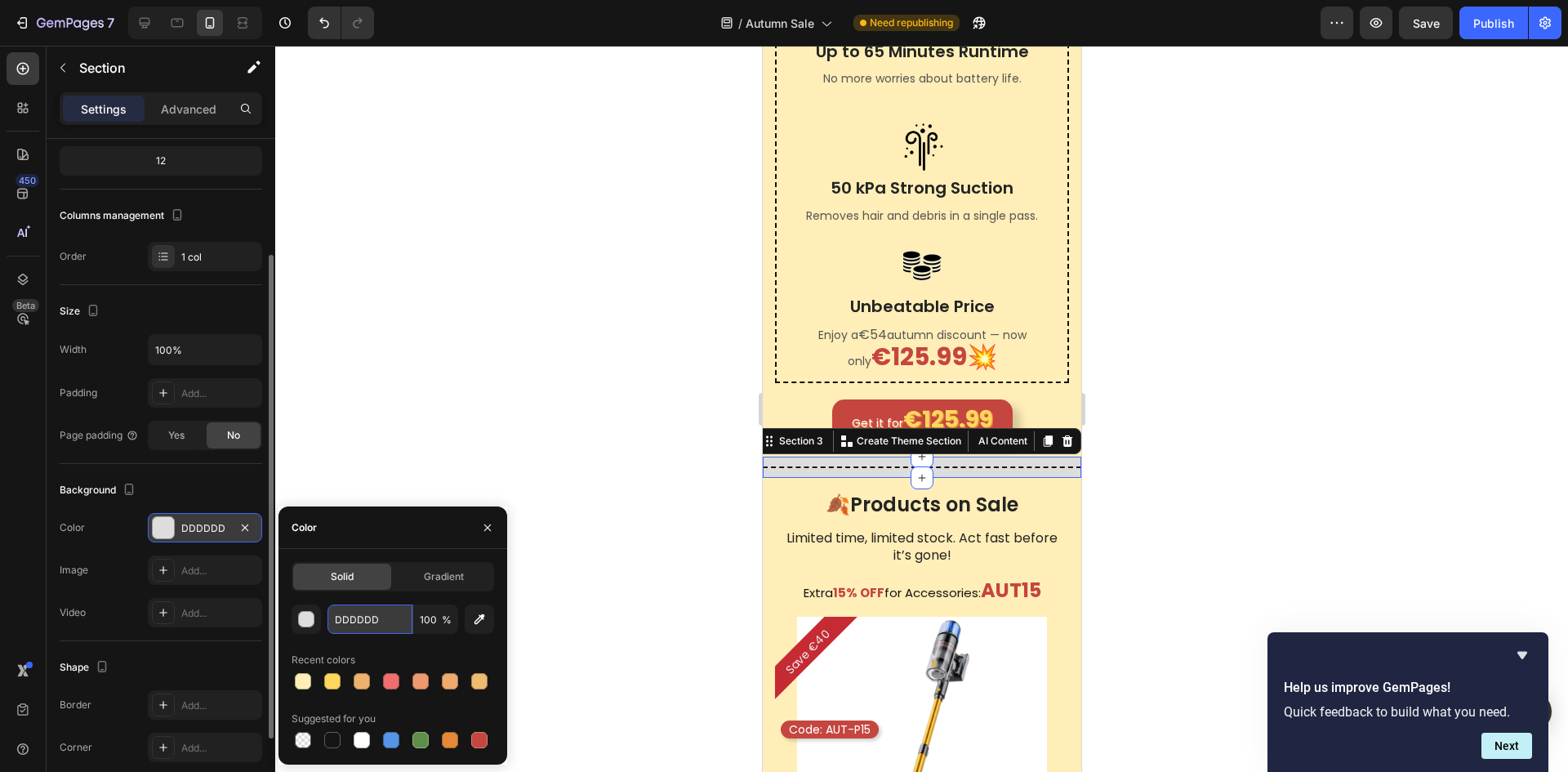
click at [374, 609] on input "DDDDDD" at bounding box center [370, 618] width 85 height 29
paste input "FFEEB7"
type input "FFEEB7"
click at [495, 522] on button "button" at bounding box center [487, 527] width 26 height 26
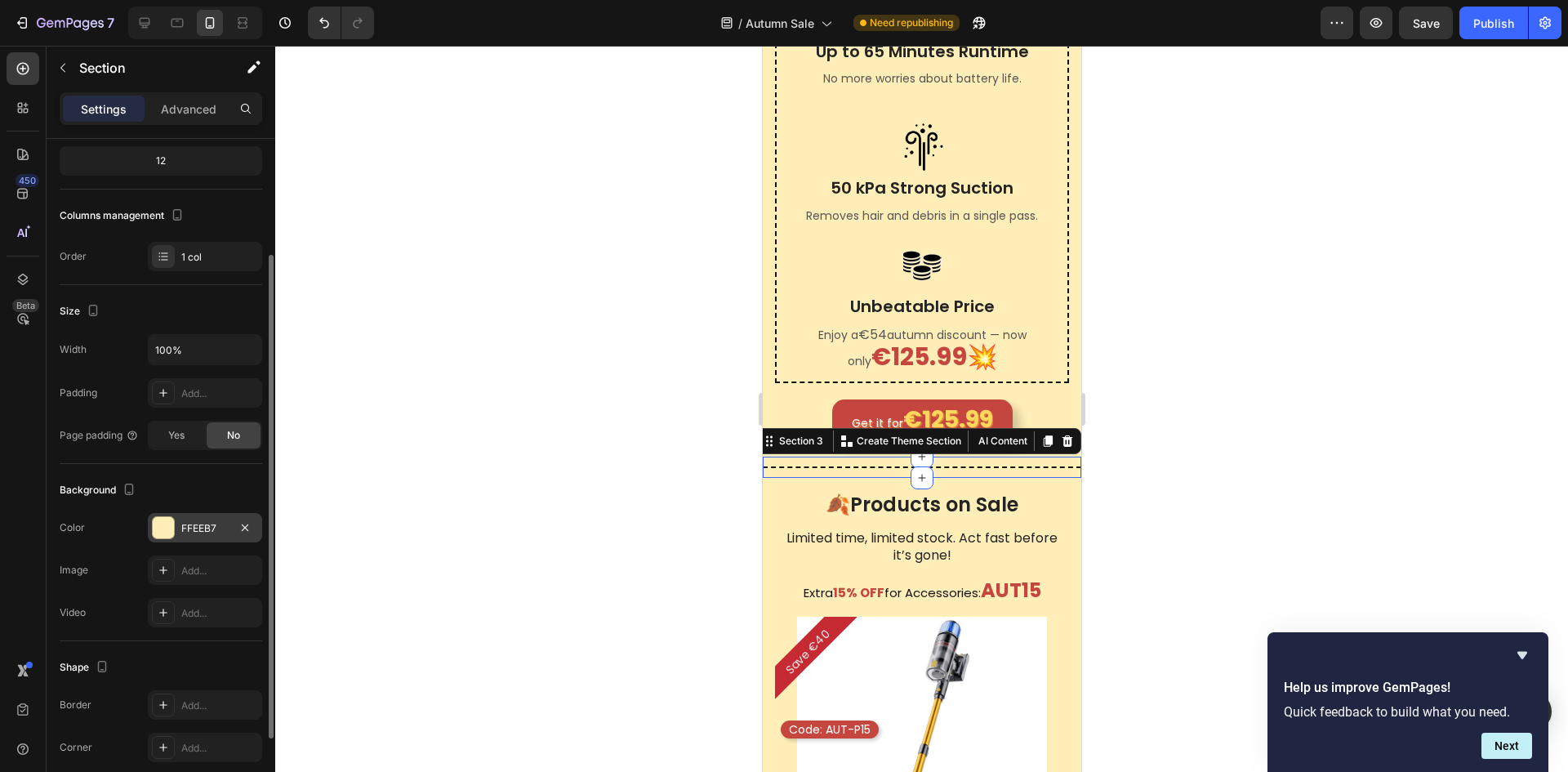
click at [584, 519] on div at bounding box center [921, 408] width 1293 height 726
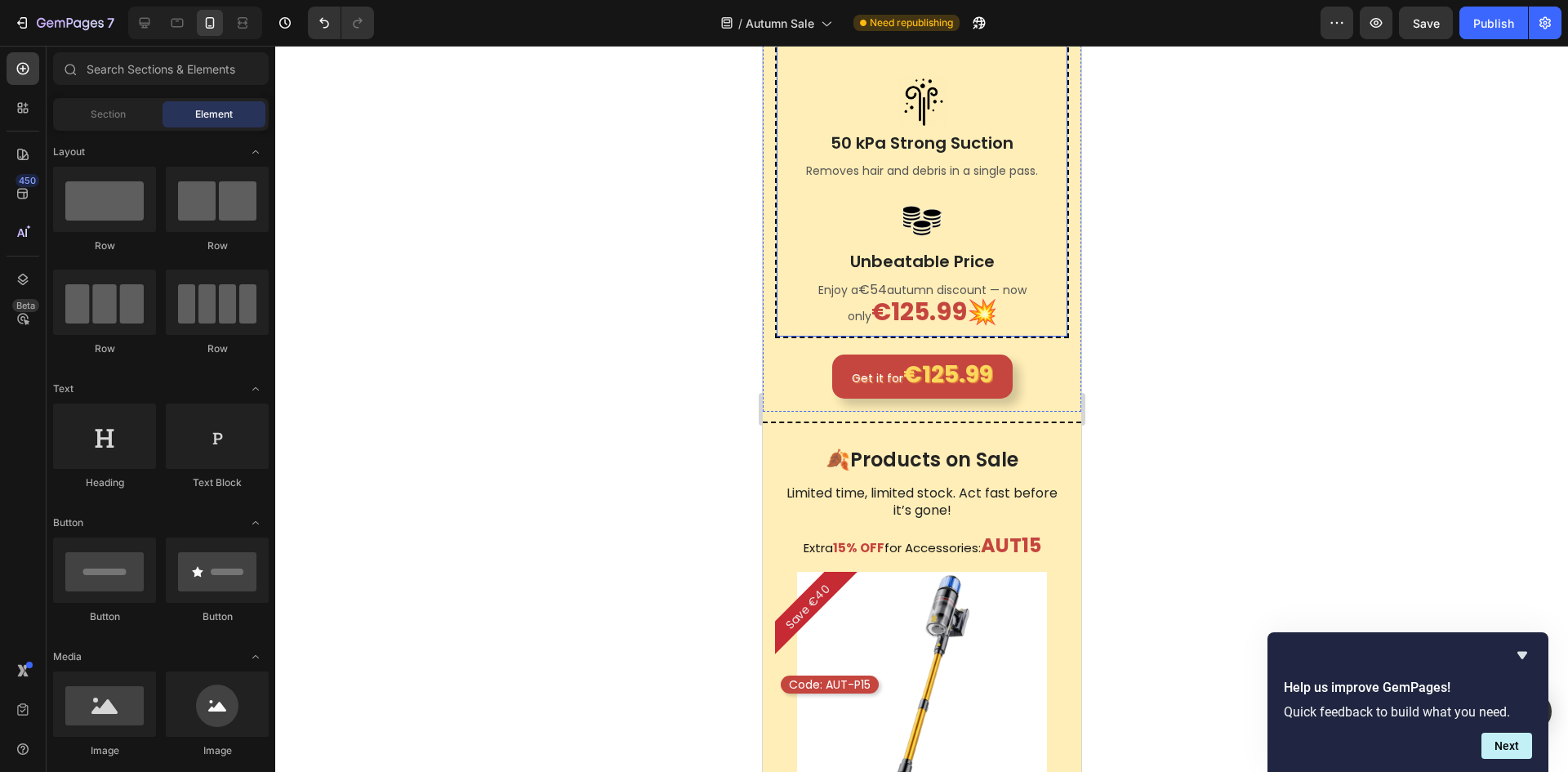
scroll to position [885, 0]
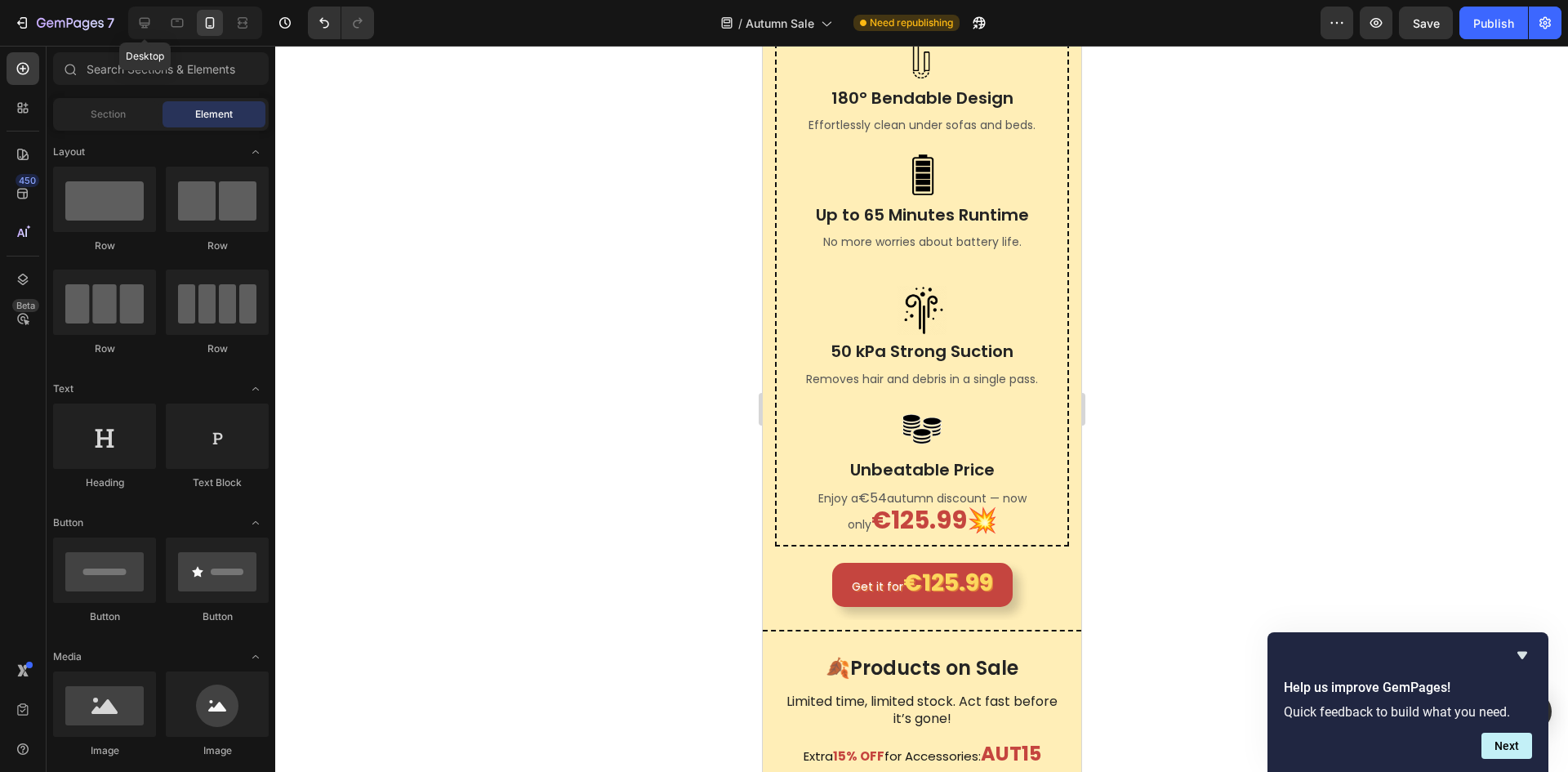
drag, startPoint x: 143, startPoint y: 28, endPoint x: 152, endPoint y: 39, distance: 14.2
click at [143, 28] on icon at bounding box center [145, 23] width 16 height 16
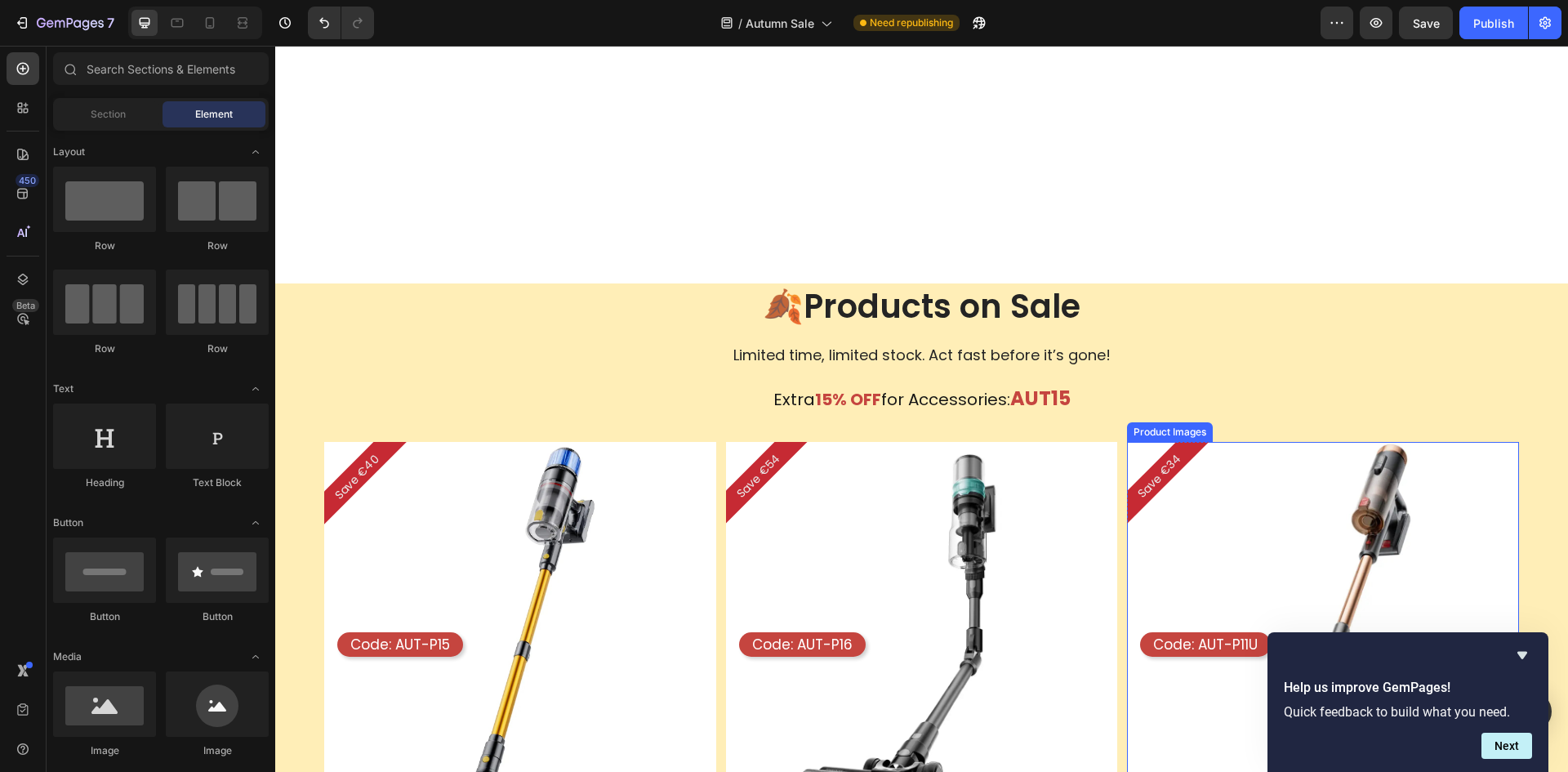
scroll to position [1170, 0]
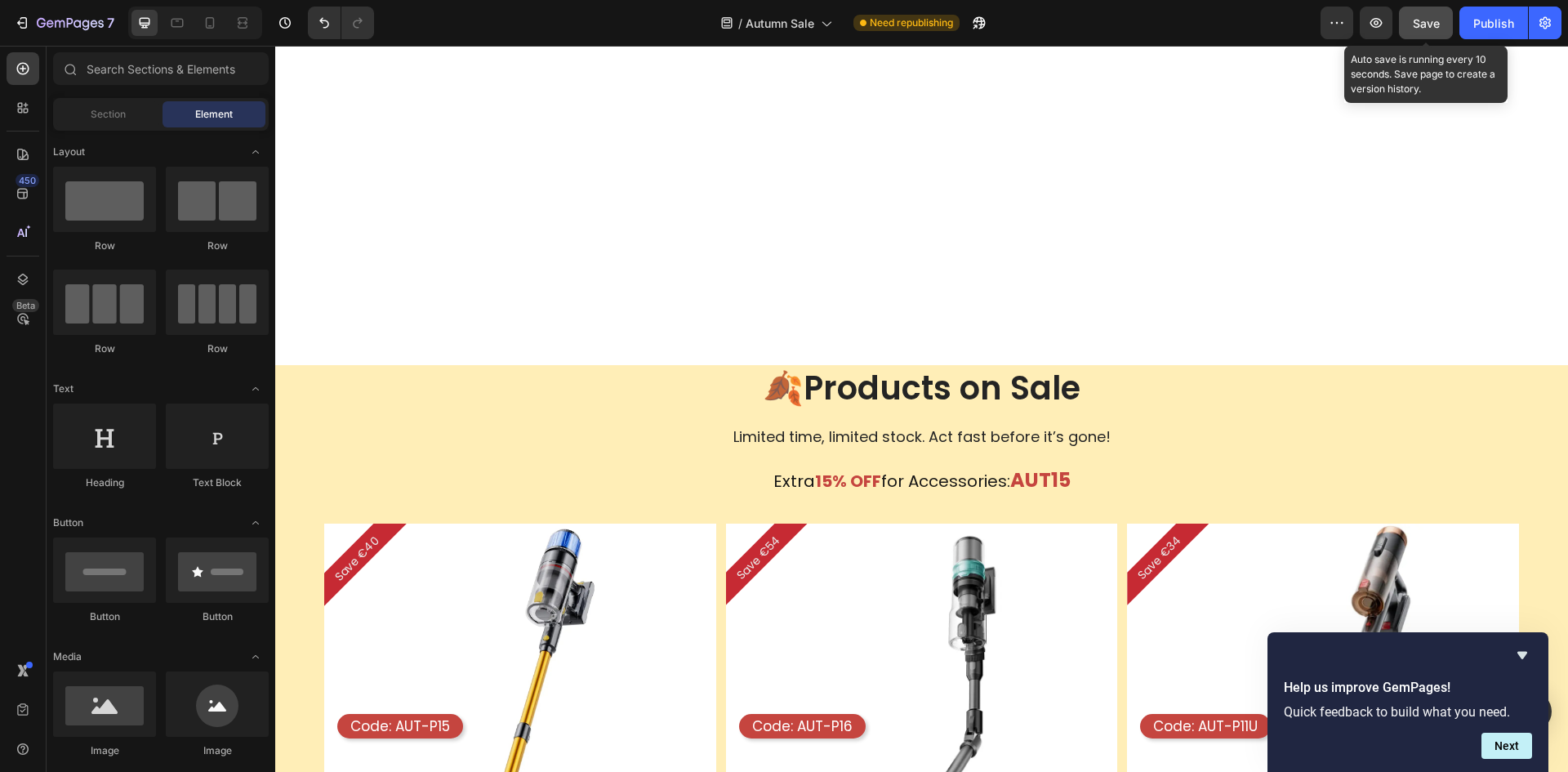
click at [1422, 35] on button "Save" at bounding box center [1426, 22] width 54 height 33
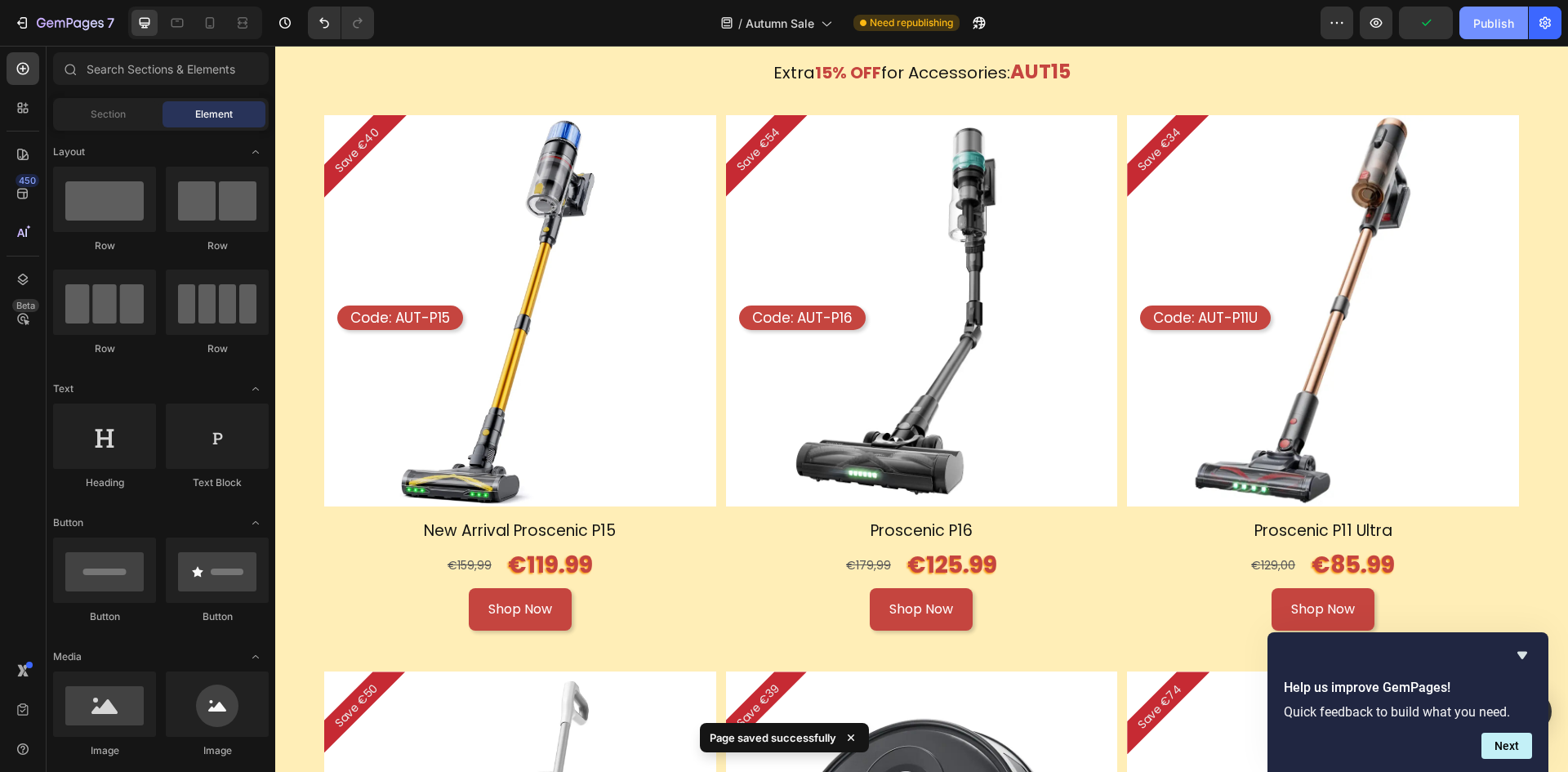
click at [1487, 26] on div "Publish" at bounding box center [1494, 23] width 41 height 17
click at [1525, 648] on icon "Hide survey" at bounding box center [1523, 655] width 20 height 20
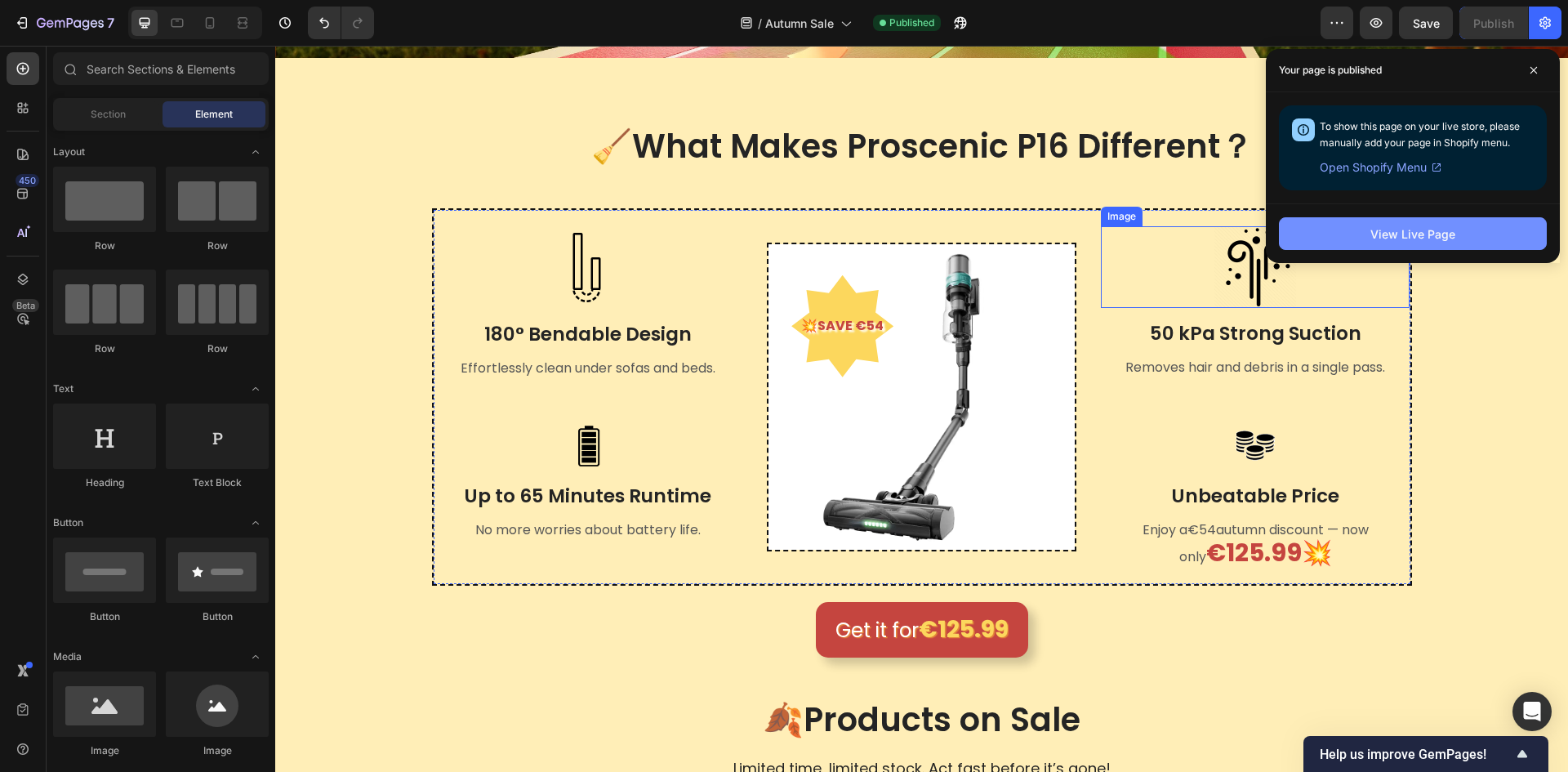
scroll to position [417, 0]
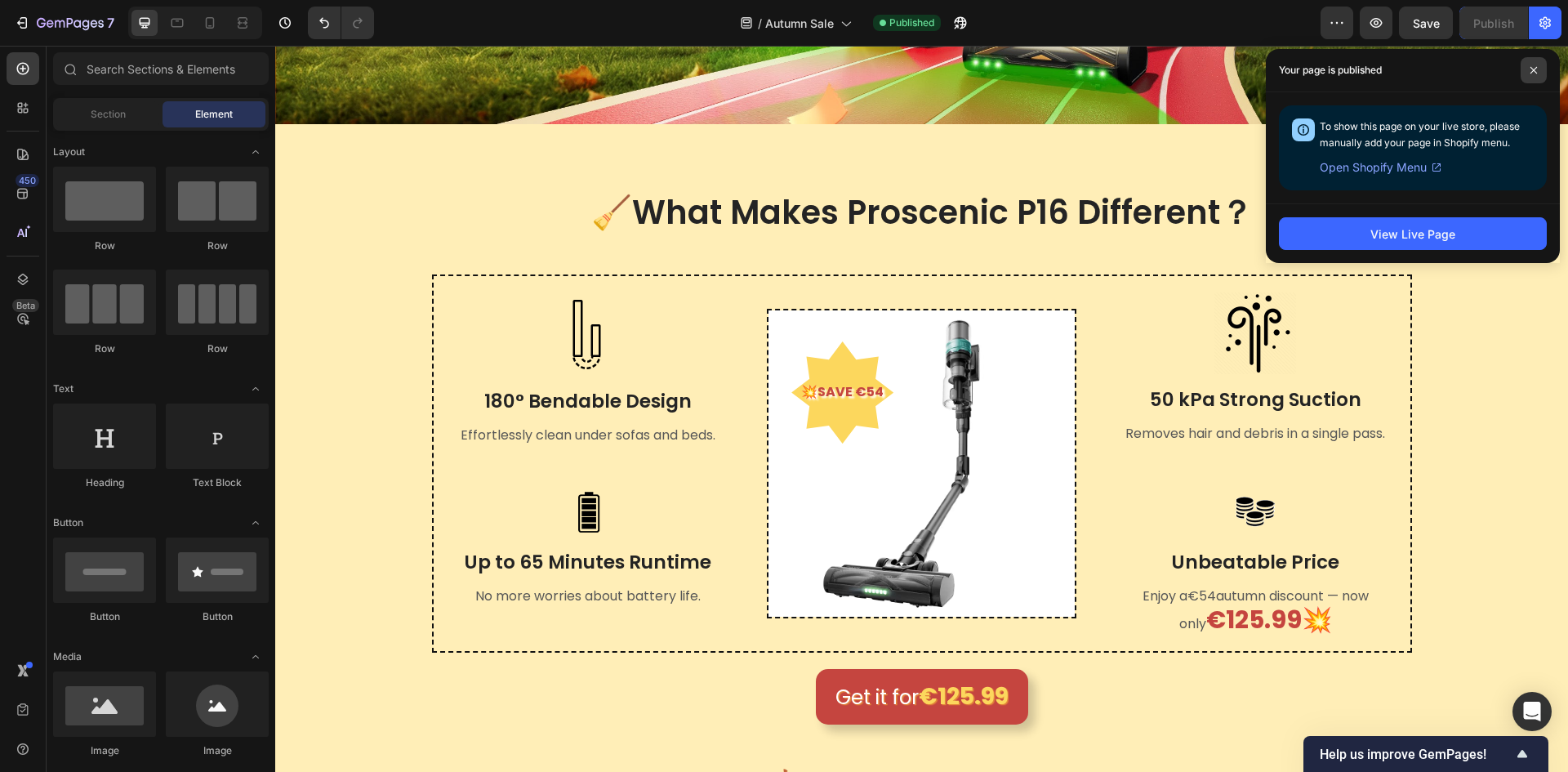
click at [1536, 69] on icon at bounding box center [1533, 69] width 8 height 8
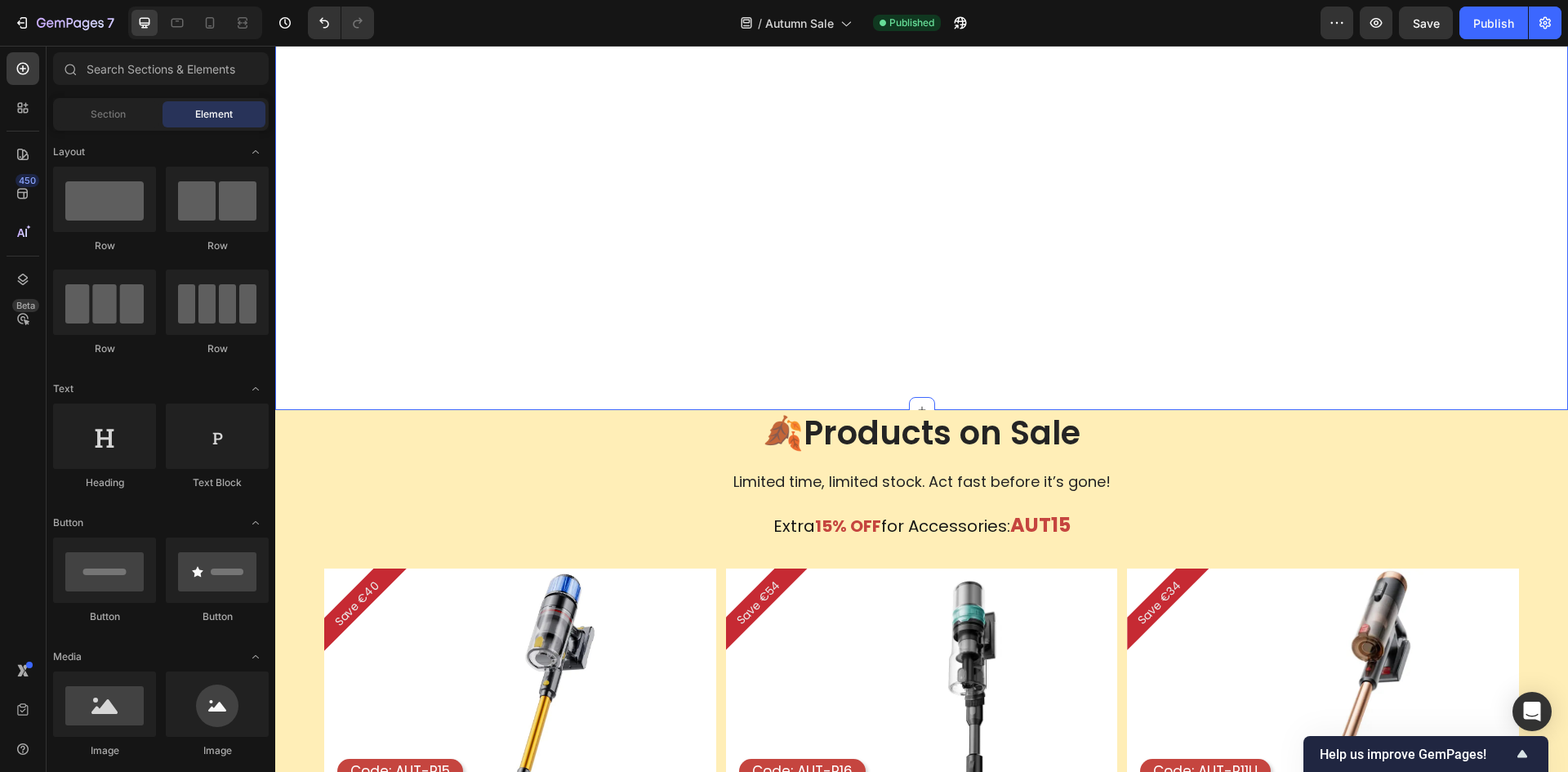
scroll to position [1225, 0]
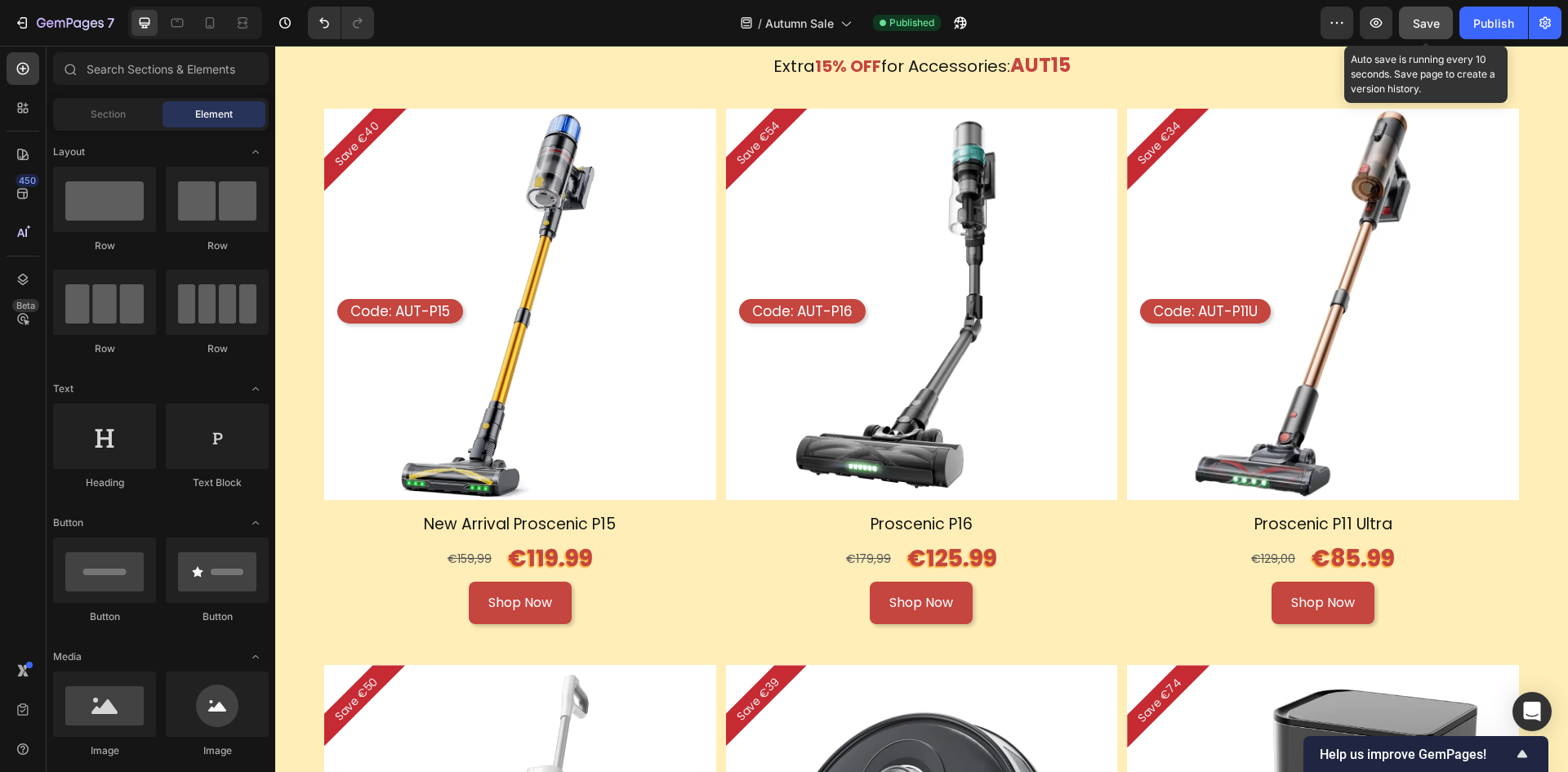
click at [1409, 19] on button "Save" at bounding box center [1426, 22] width 54 height 33
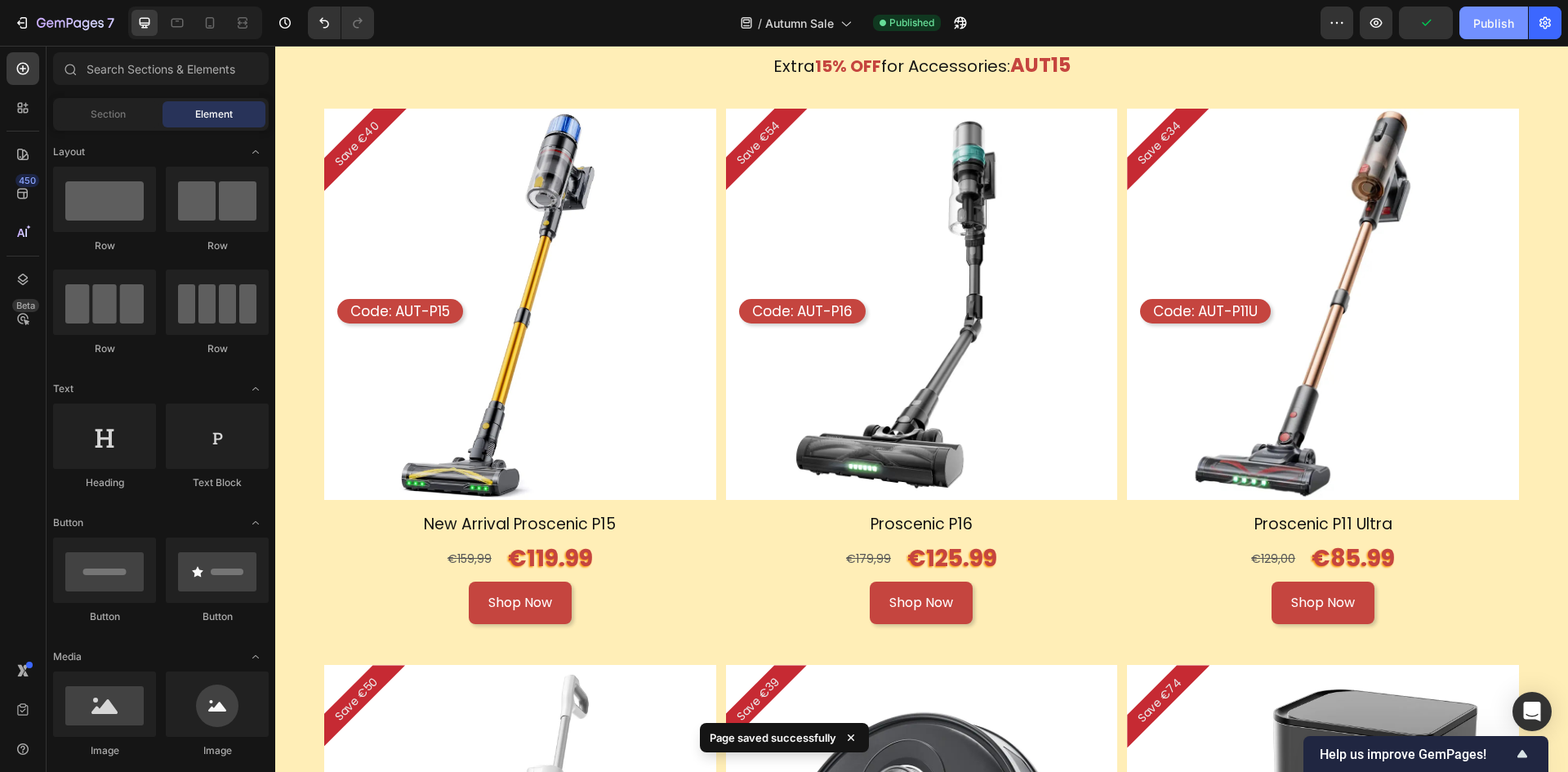
click at [1487, 26] on div "Publish" at bounding box center [1494, 23] width 41 height 17
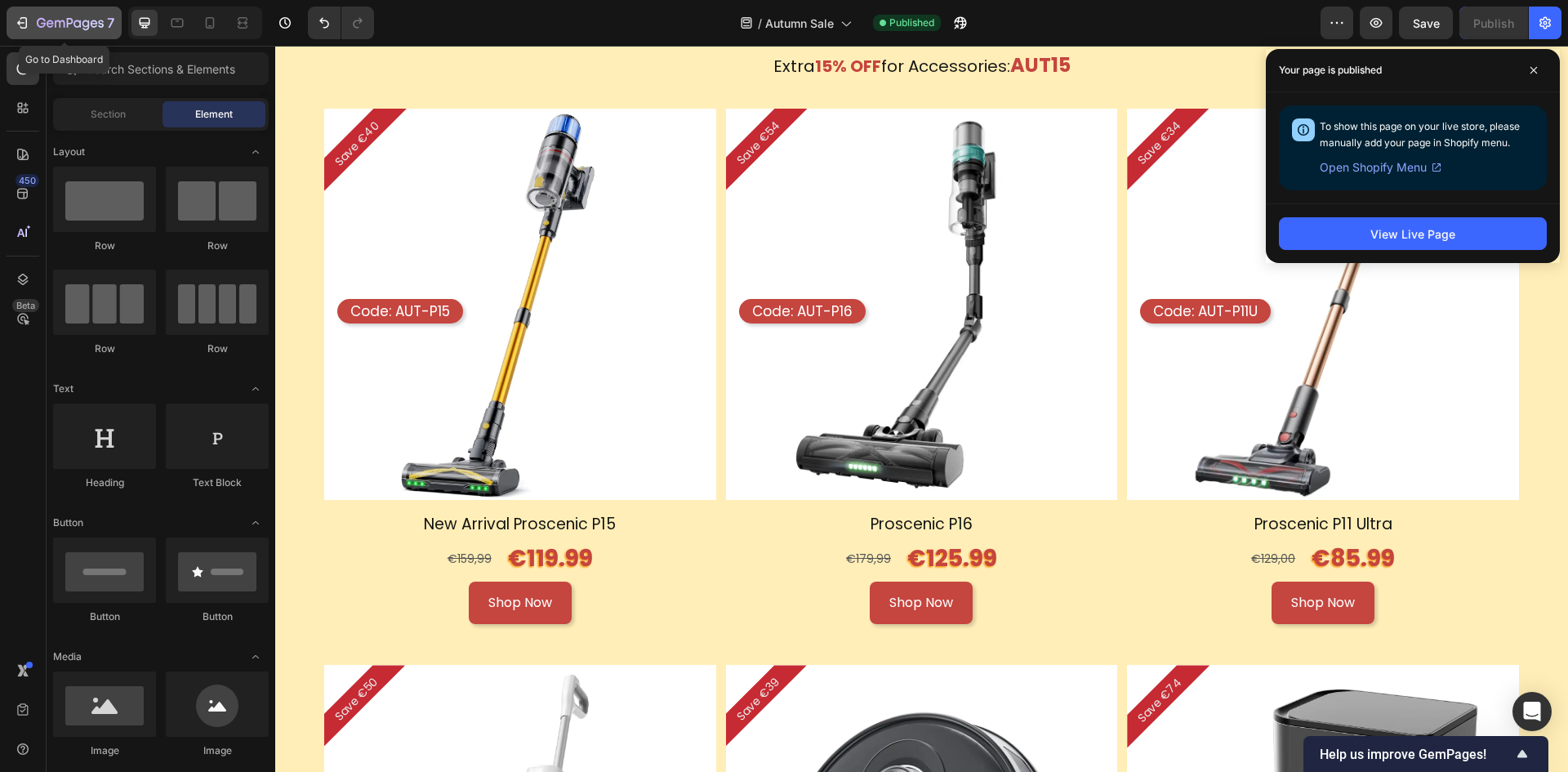
click at [88, 26] on icon "button" at bounding box center [86, 25] width 7 height 11
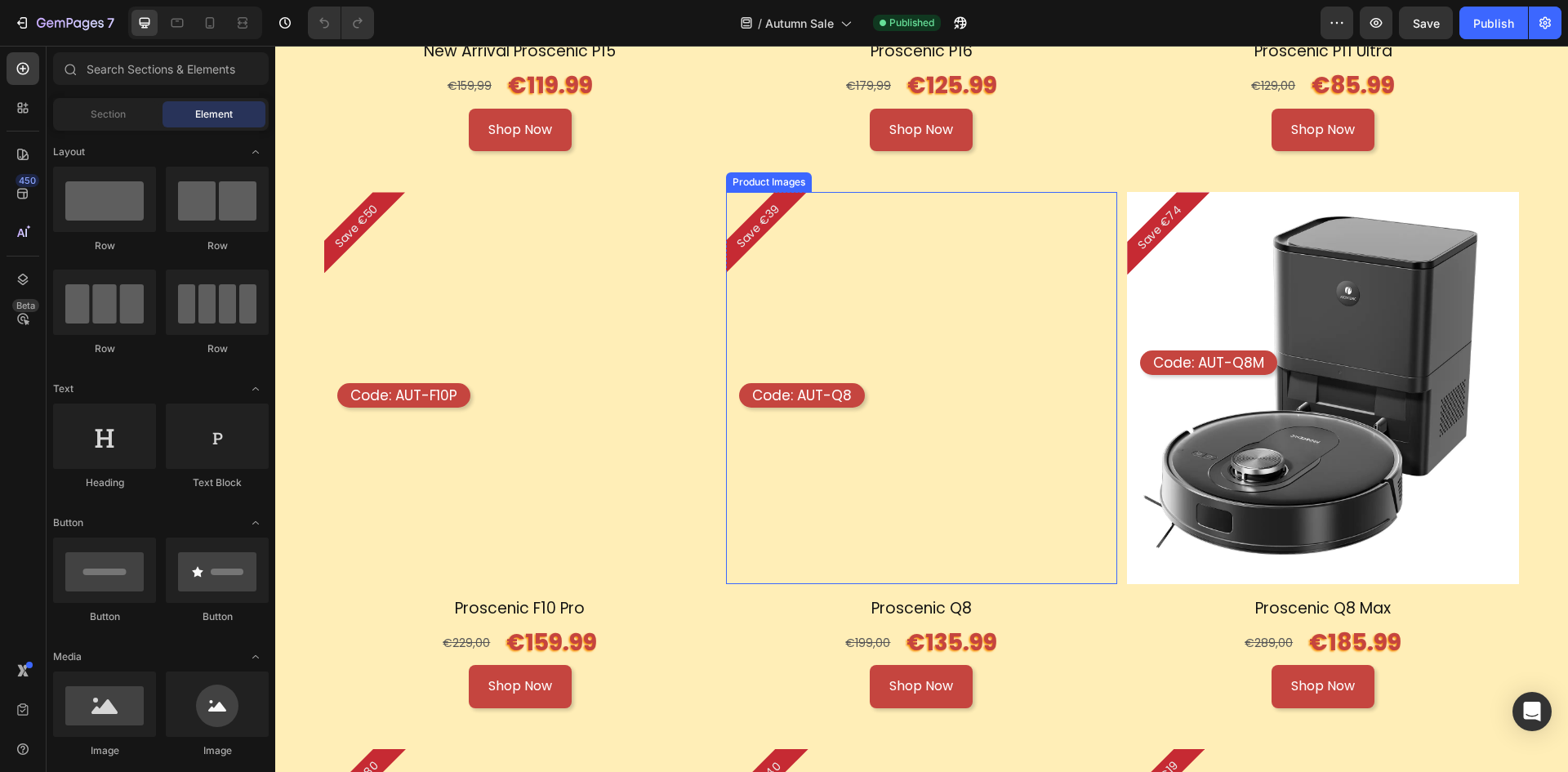
scroll to position [2123, 0]
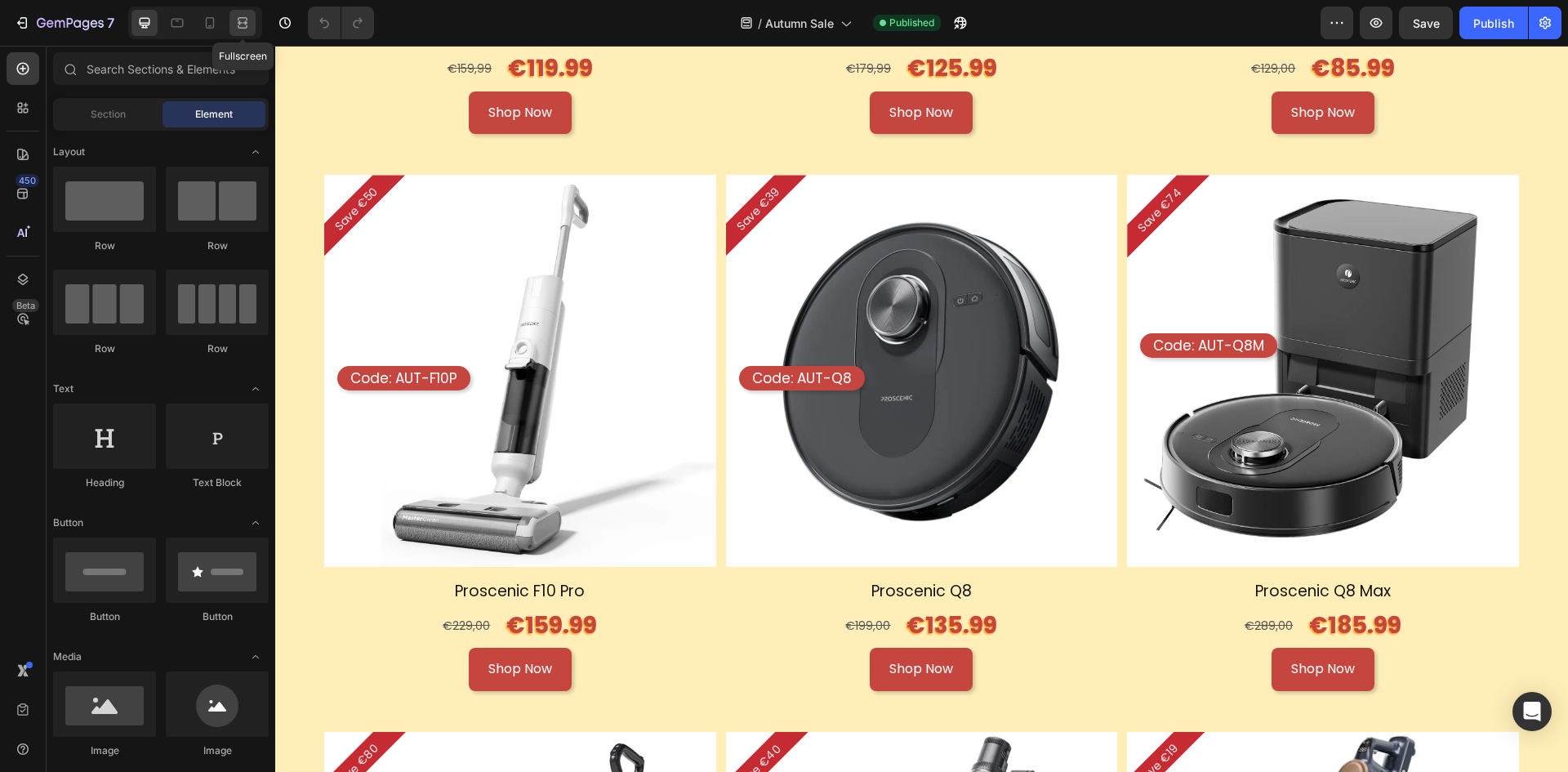
click at [251, 21] on icon at bounding box center [243, 23] width 16 height 16
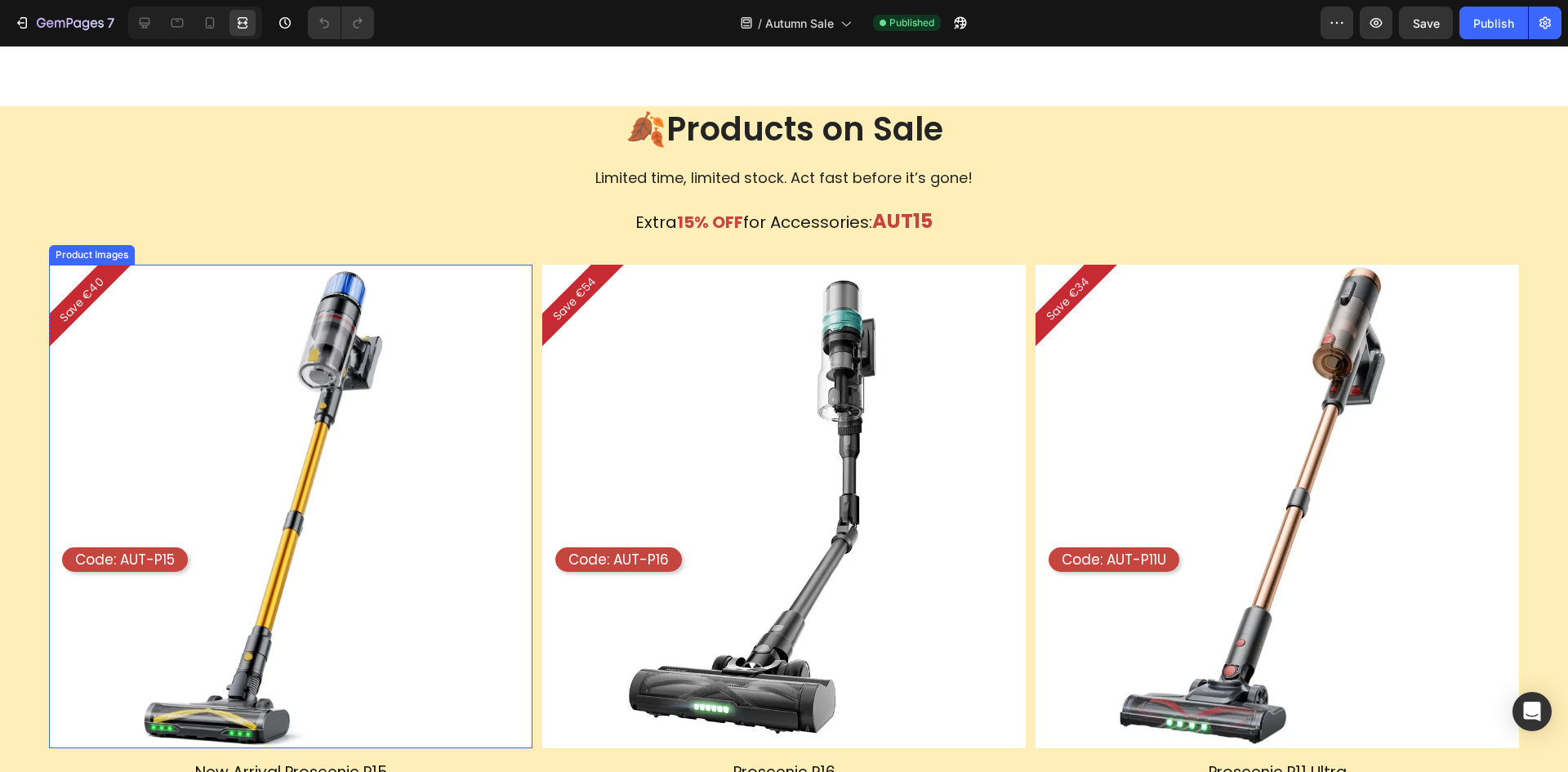
scroll to position [1481, 0]
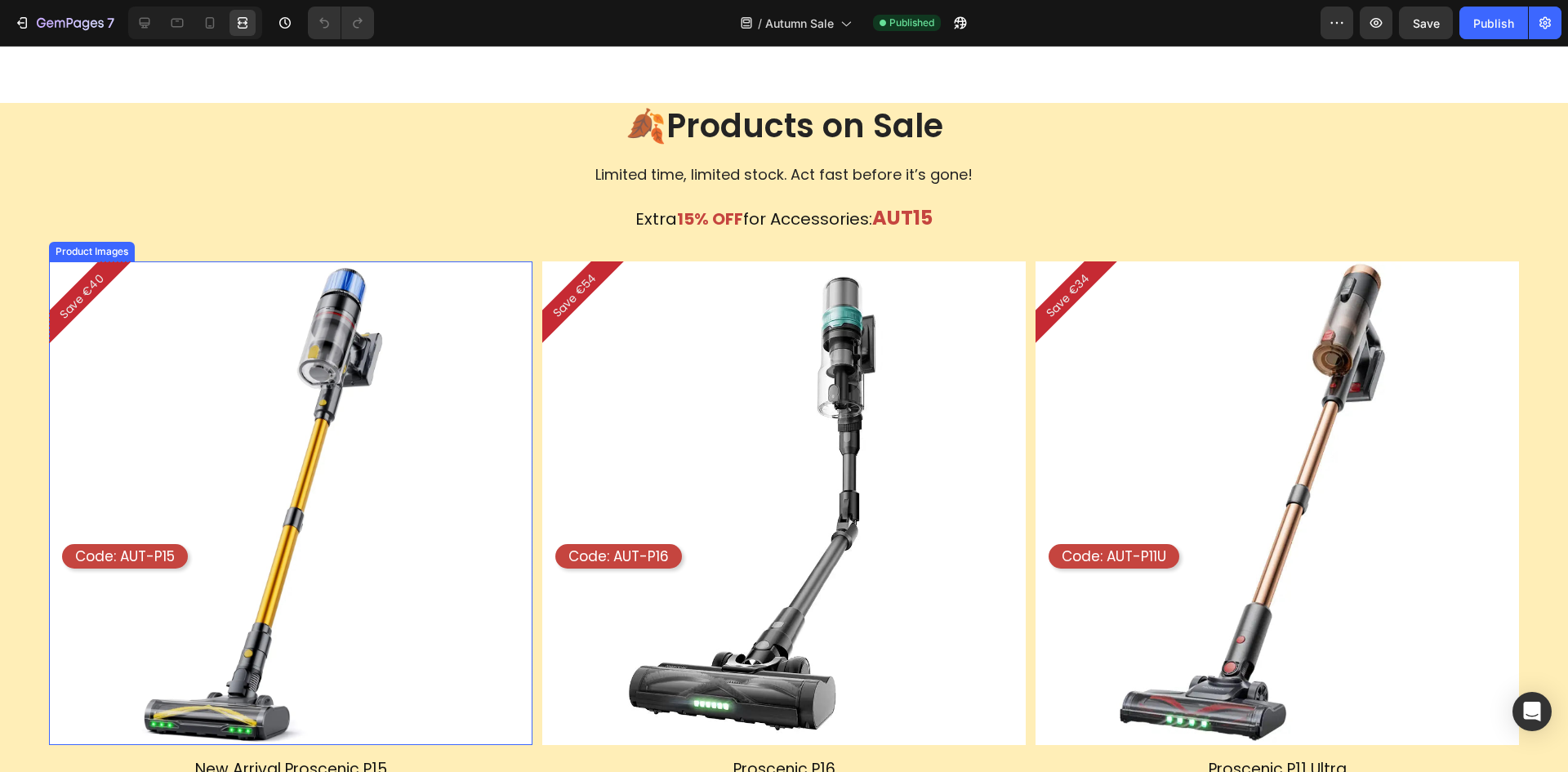
click at [406, 364] on img at bounding box center [291, 503] width 483 height 483
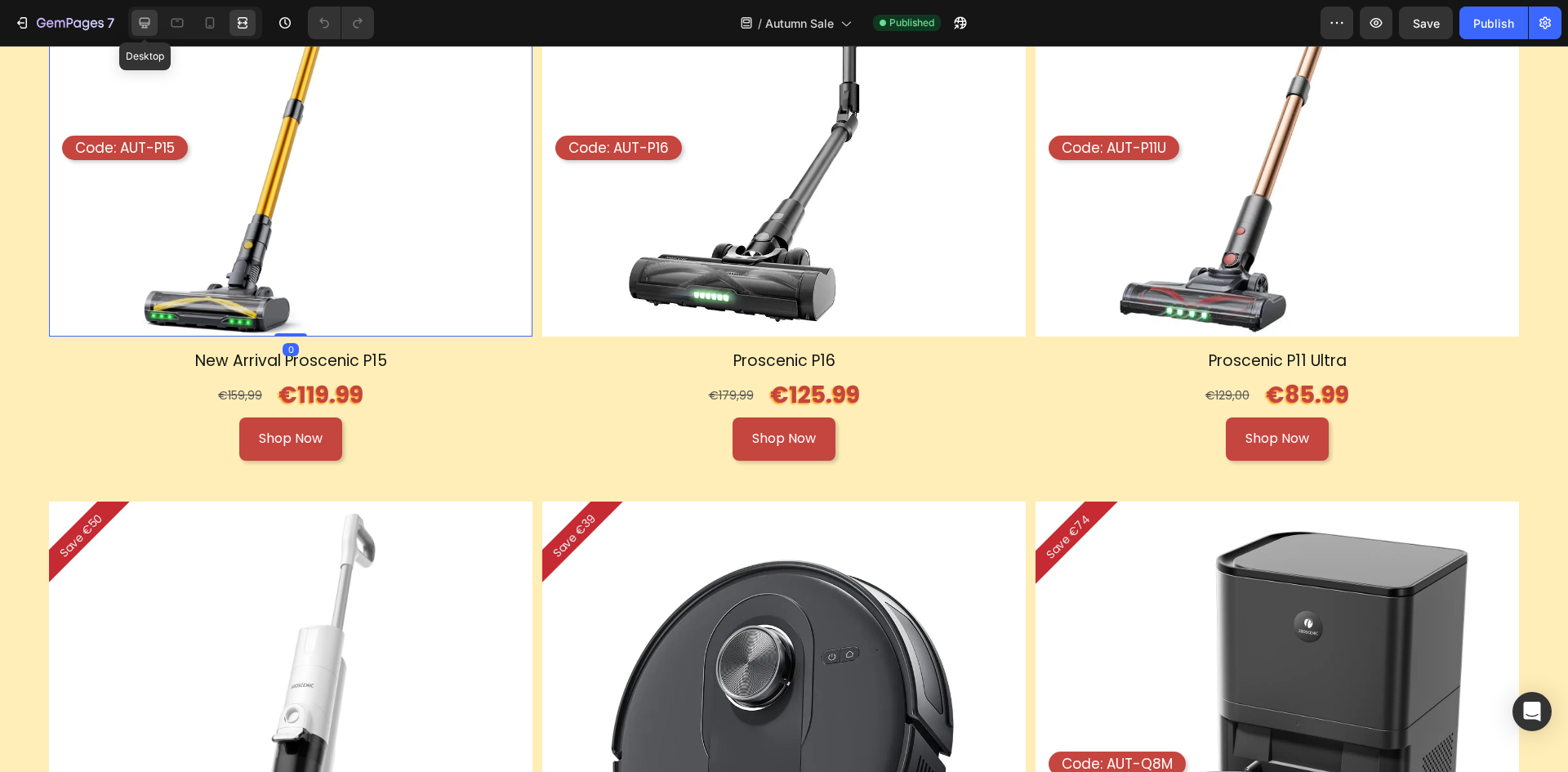
click at [147, 22] on icon at bounding box center [145, 23] width 16 height 16
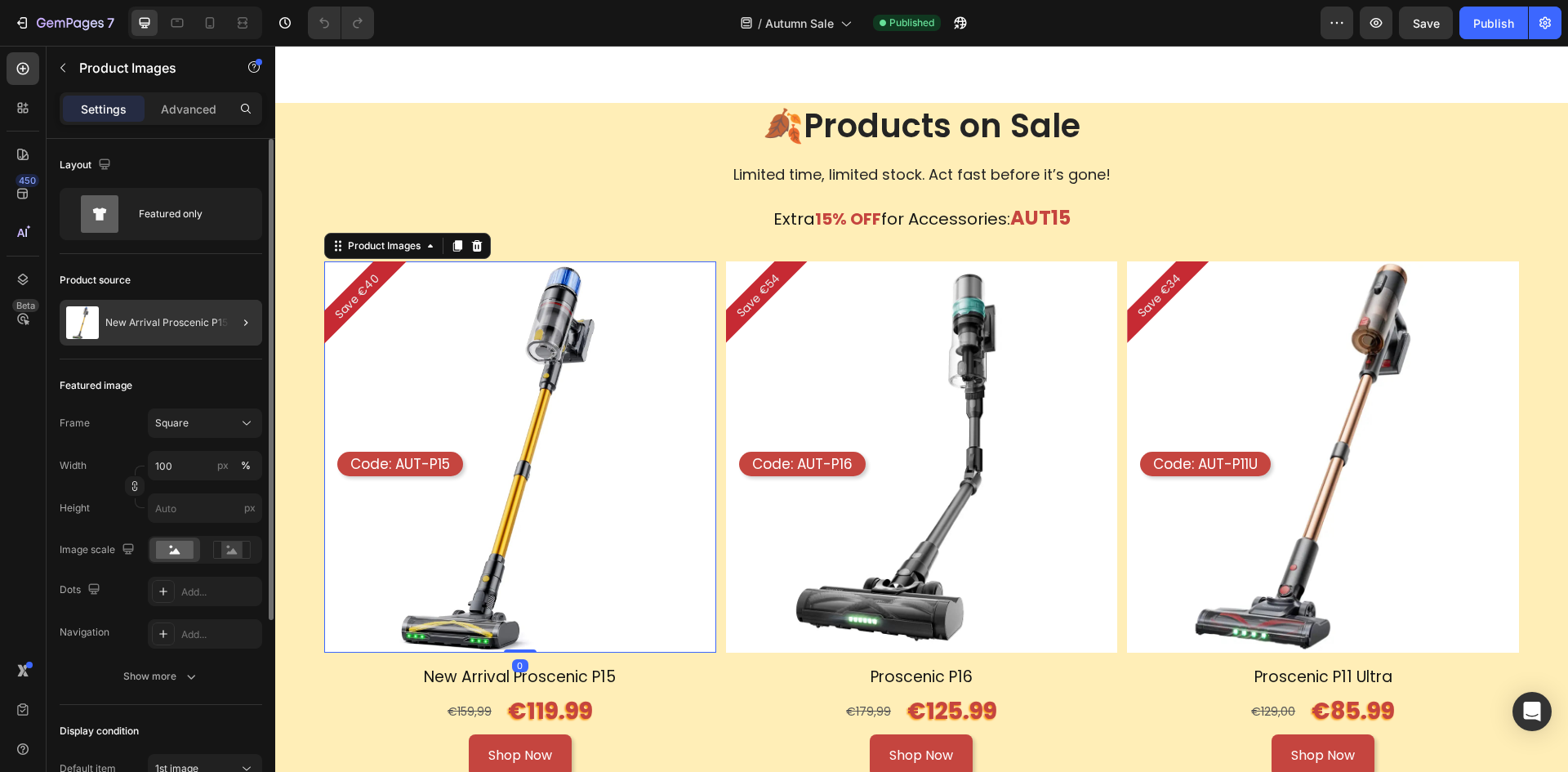
scroll to position [1890, 0]
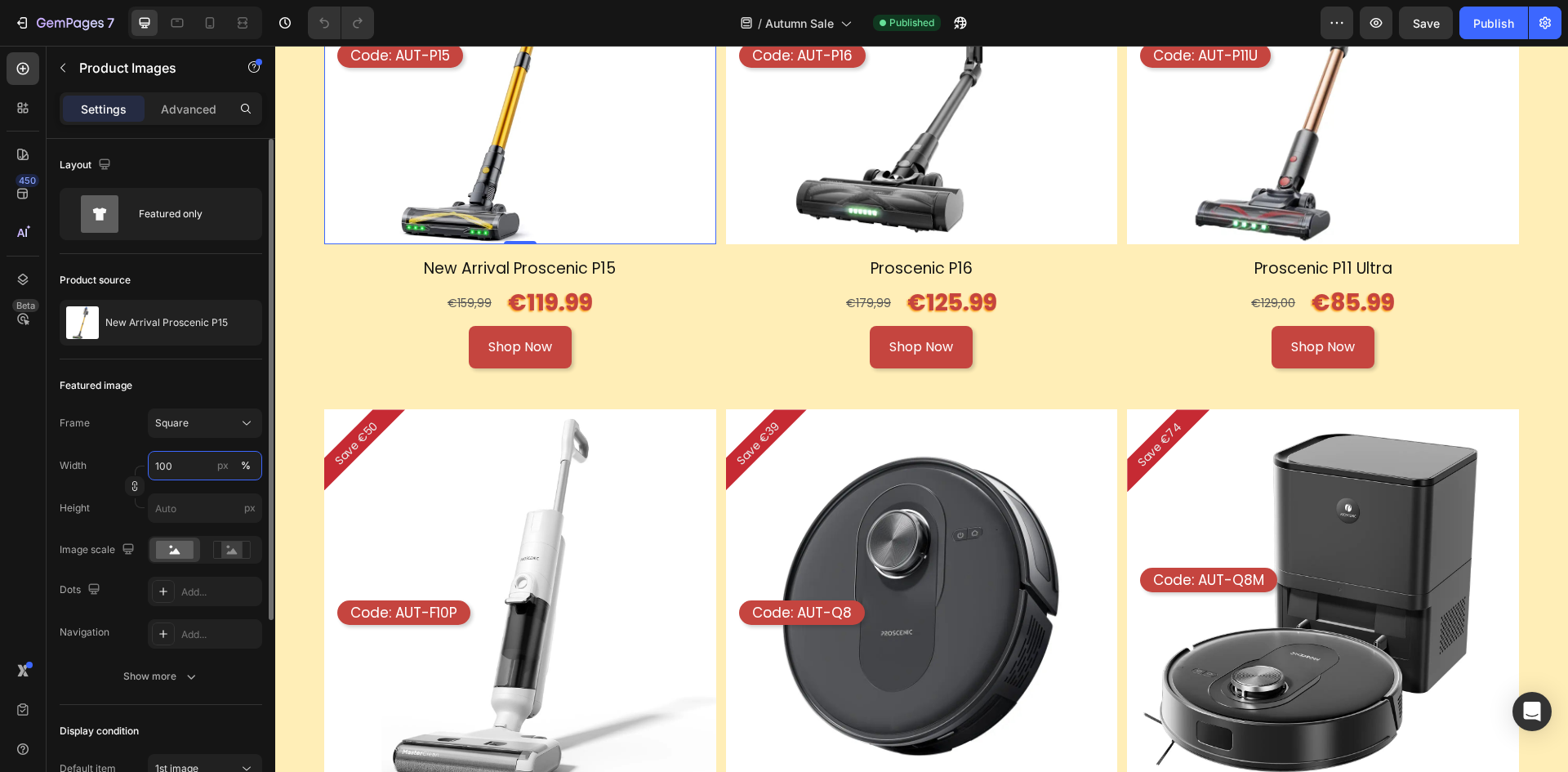
click at [195, 469] on input "100" at bounding box center [204, 466] width 115 height 29
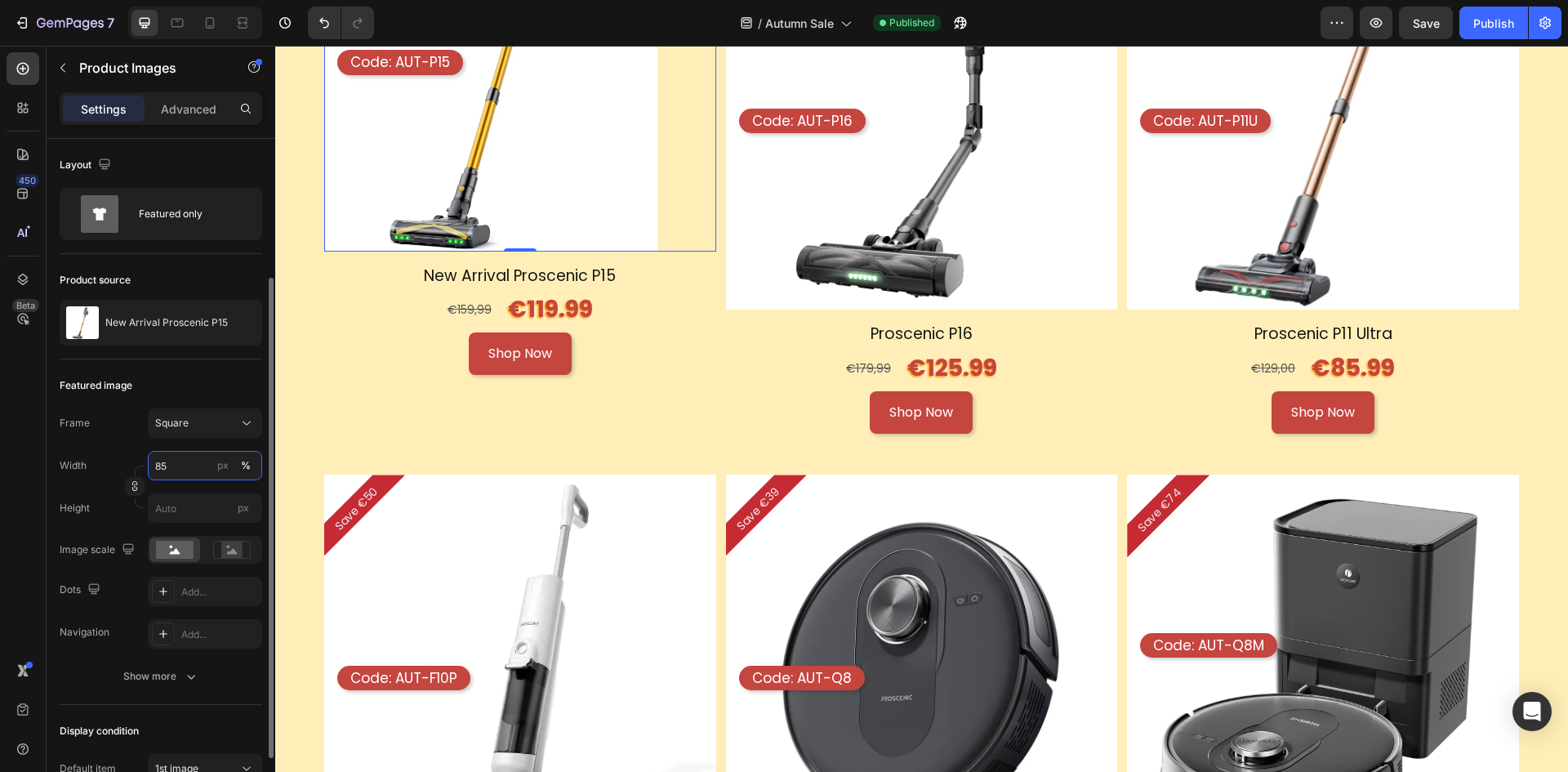
scroll to position [281, 0]
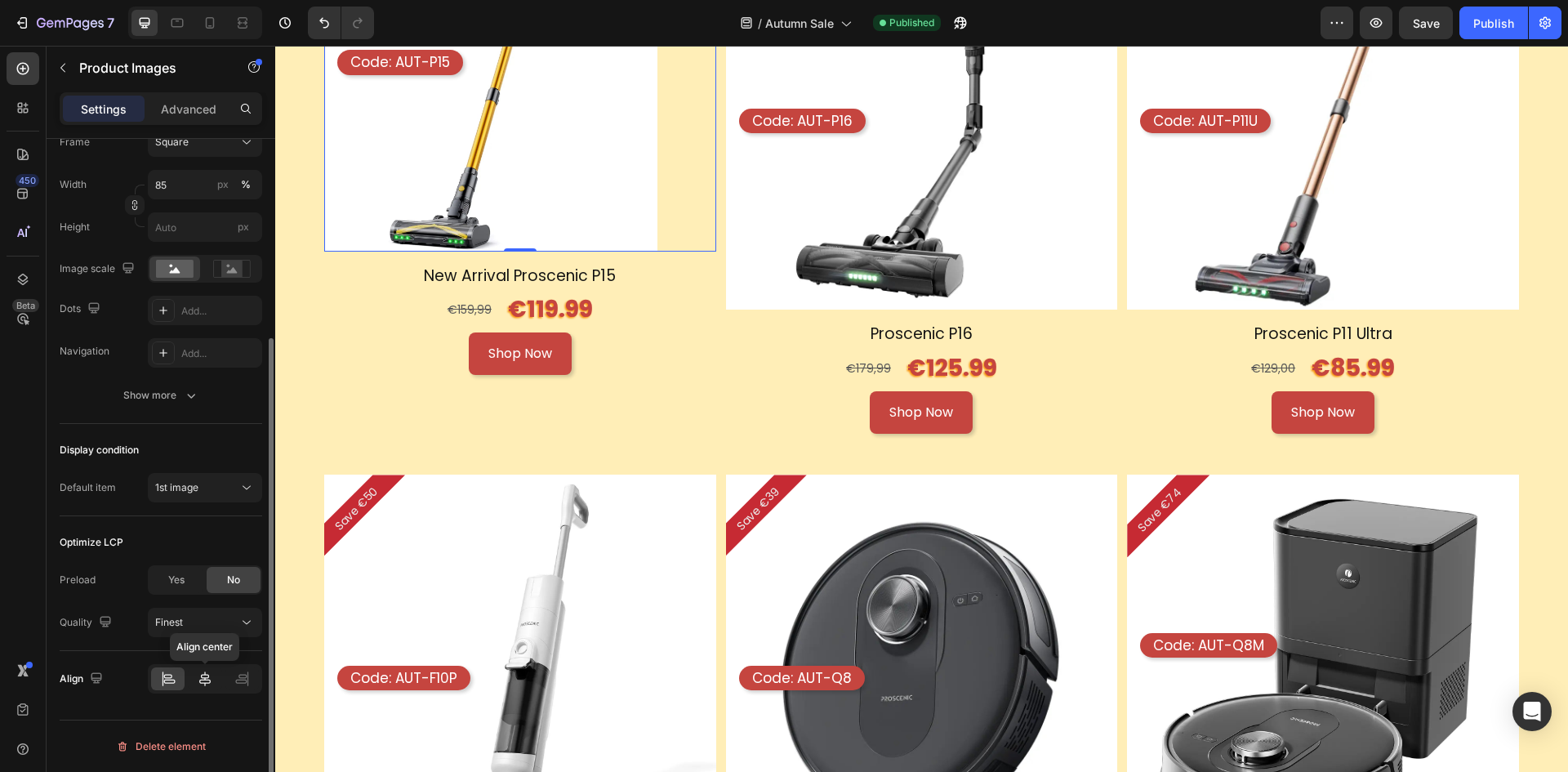
click at [195, 680] on div at bounding box center [204, 679] width 34 height 23
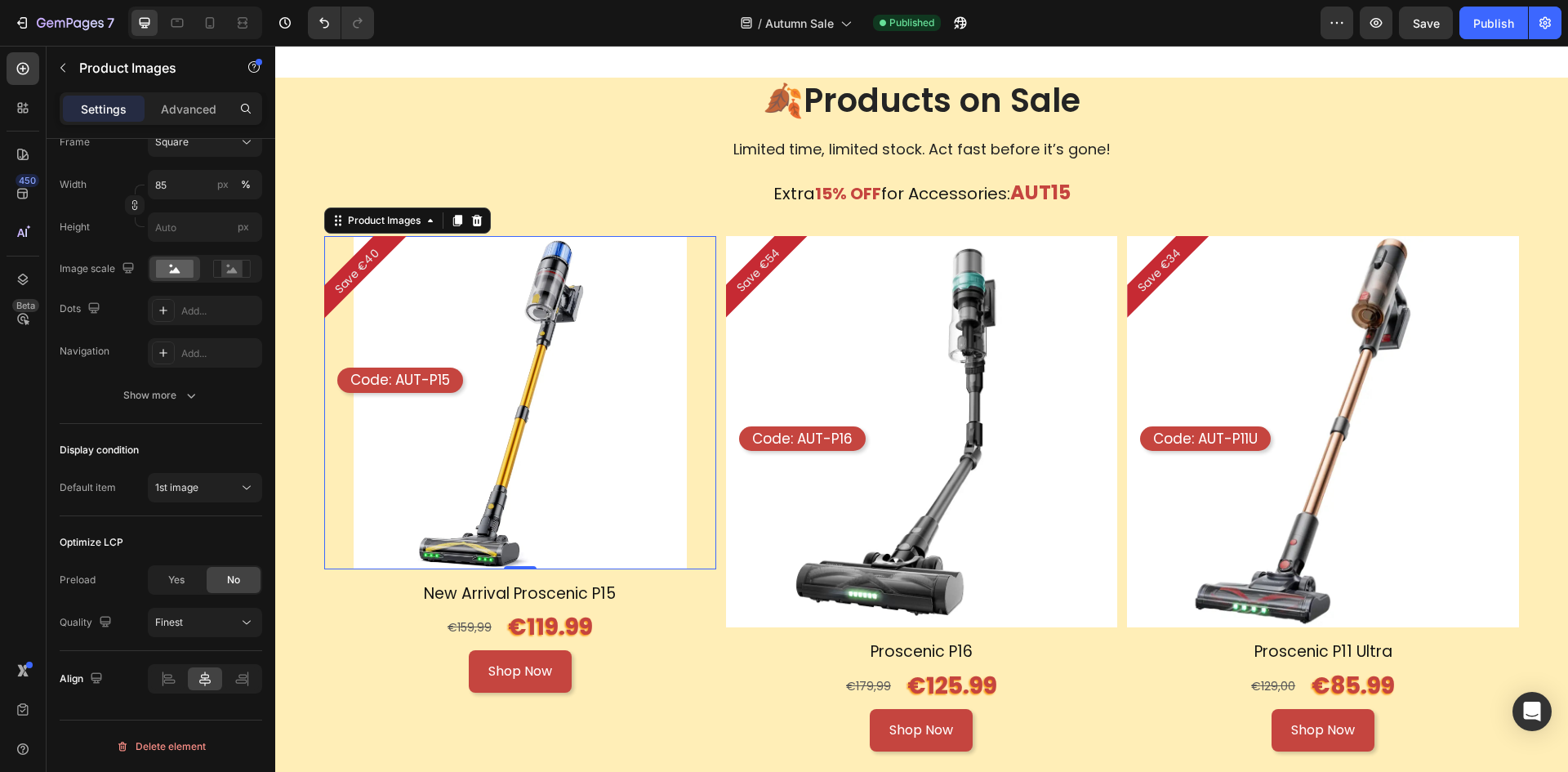
scroll to position [1497, 0]
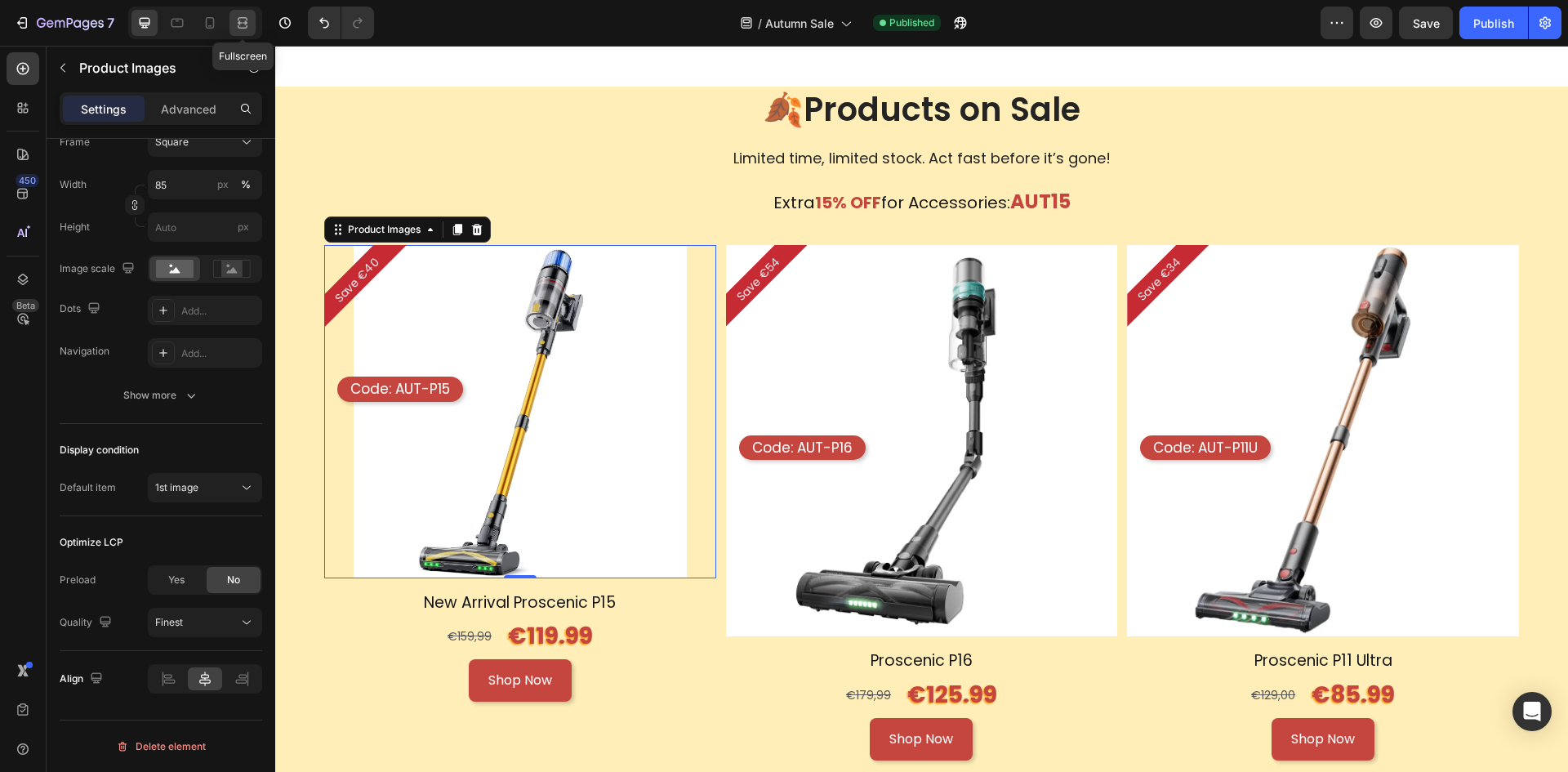
click at [245, 26] on icon at bounding box center [243, 23] width 16 height 16
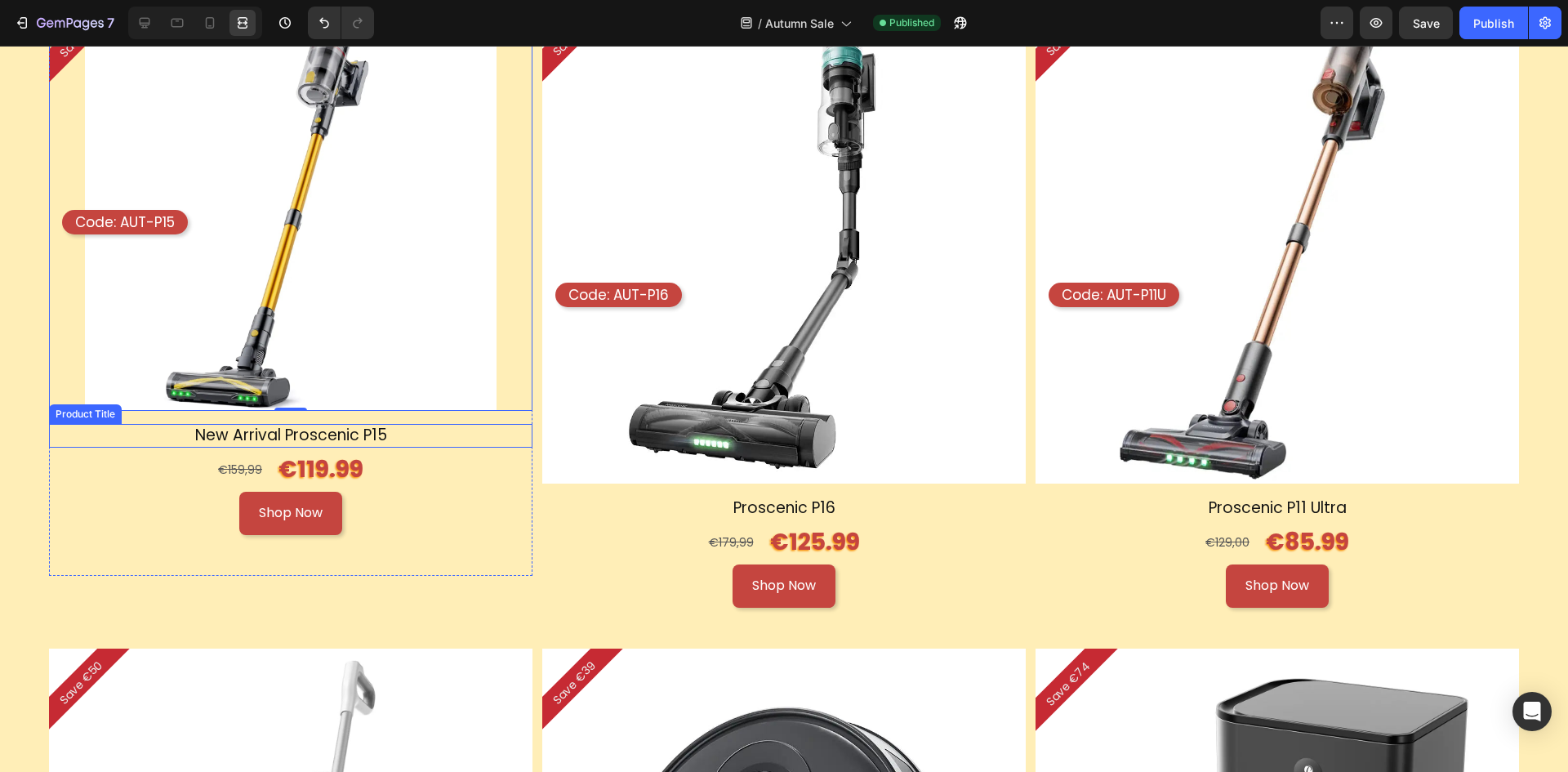
scroll to position [1497, 0]
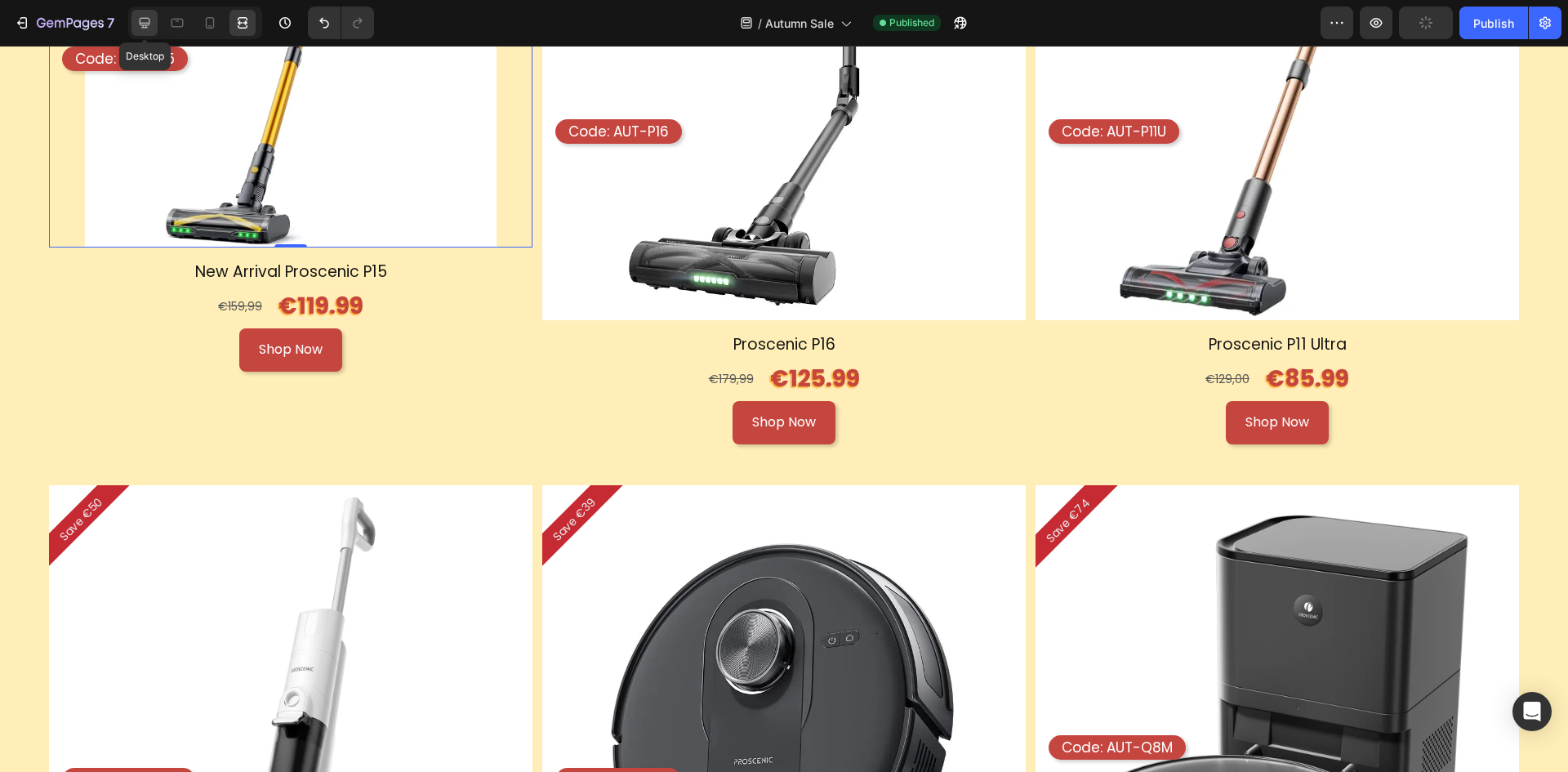
click at [148, 21] on icon at bounding box center [145, 23] width 16 height 16
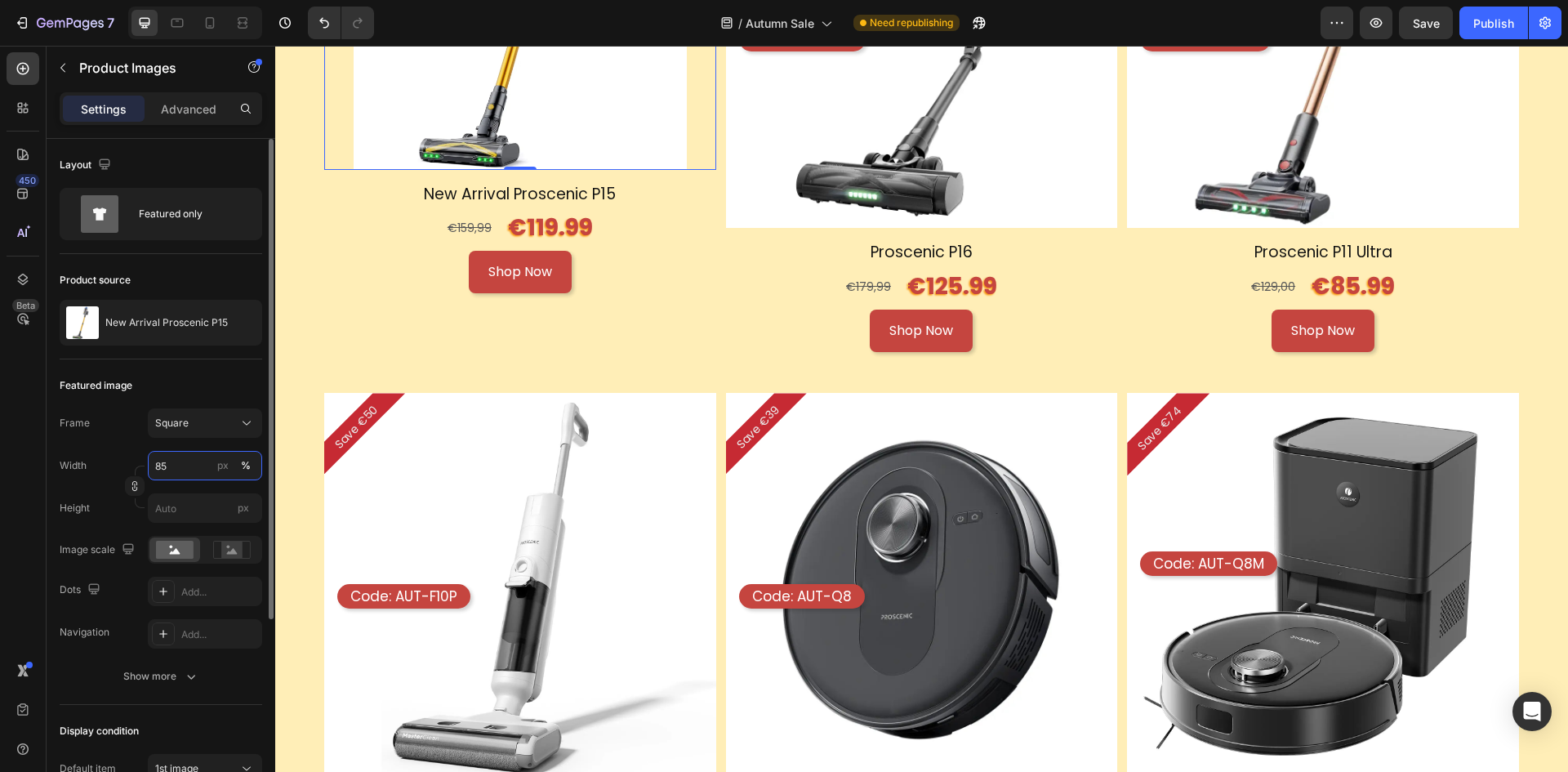
click at [186, 460] on input "85" at bounding box center [204, 466] width 115 height 29
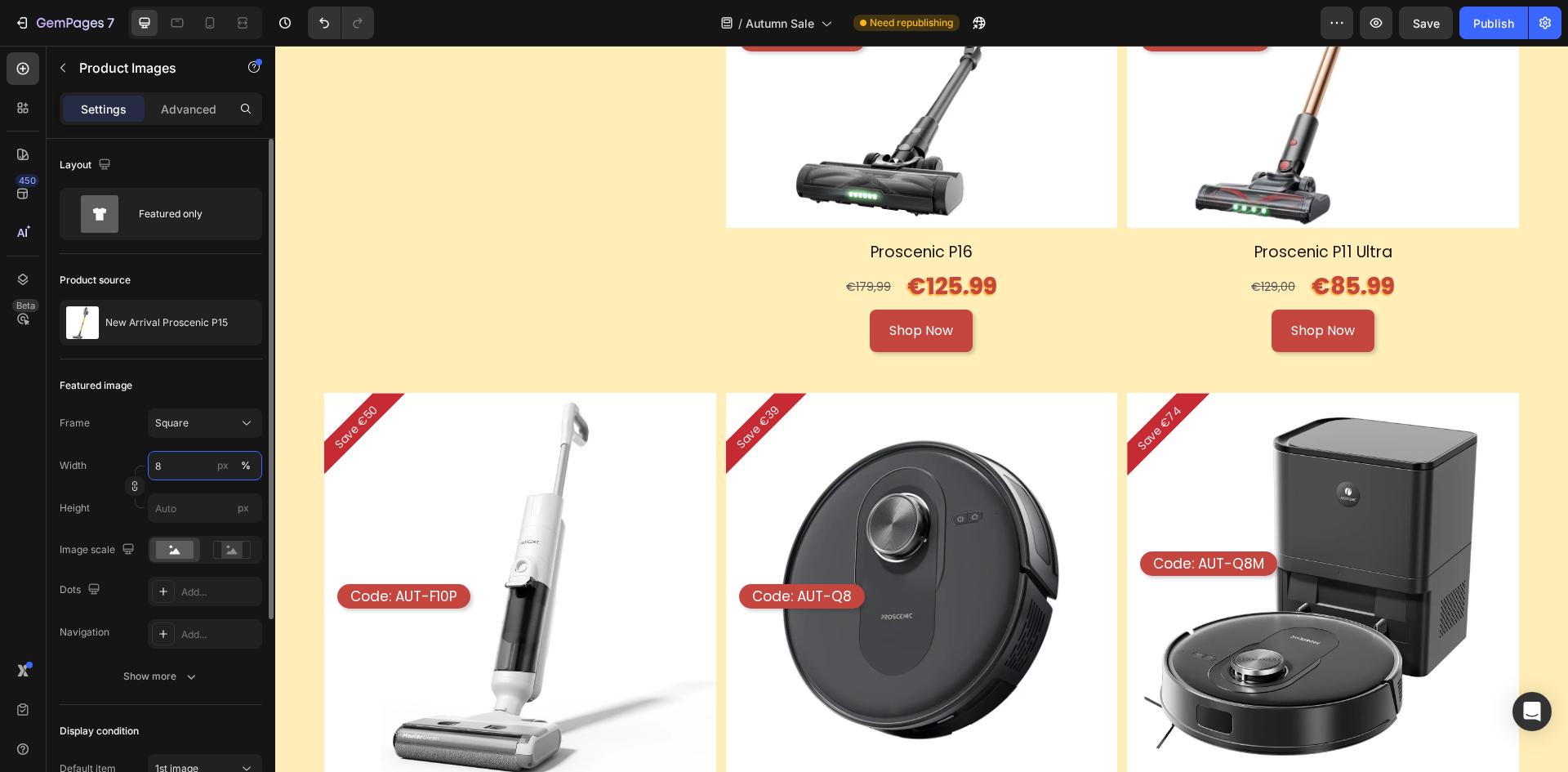
type input "80"
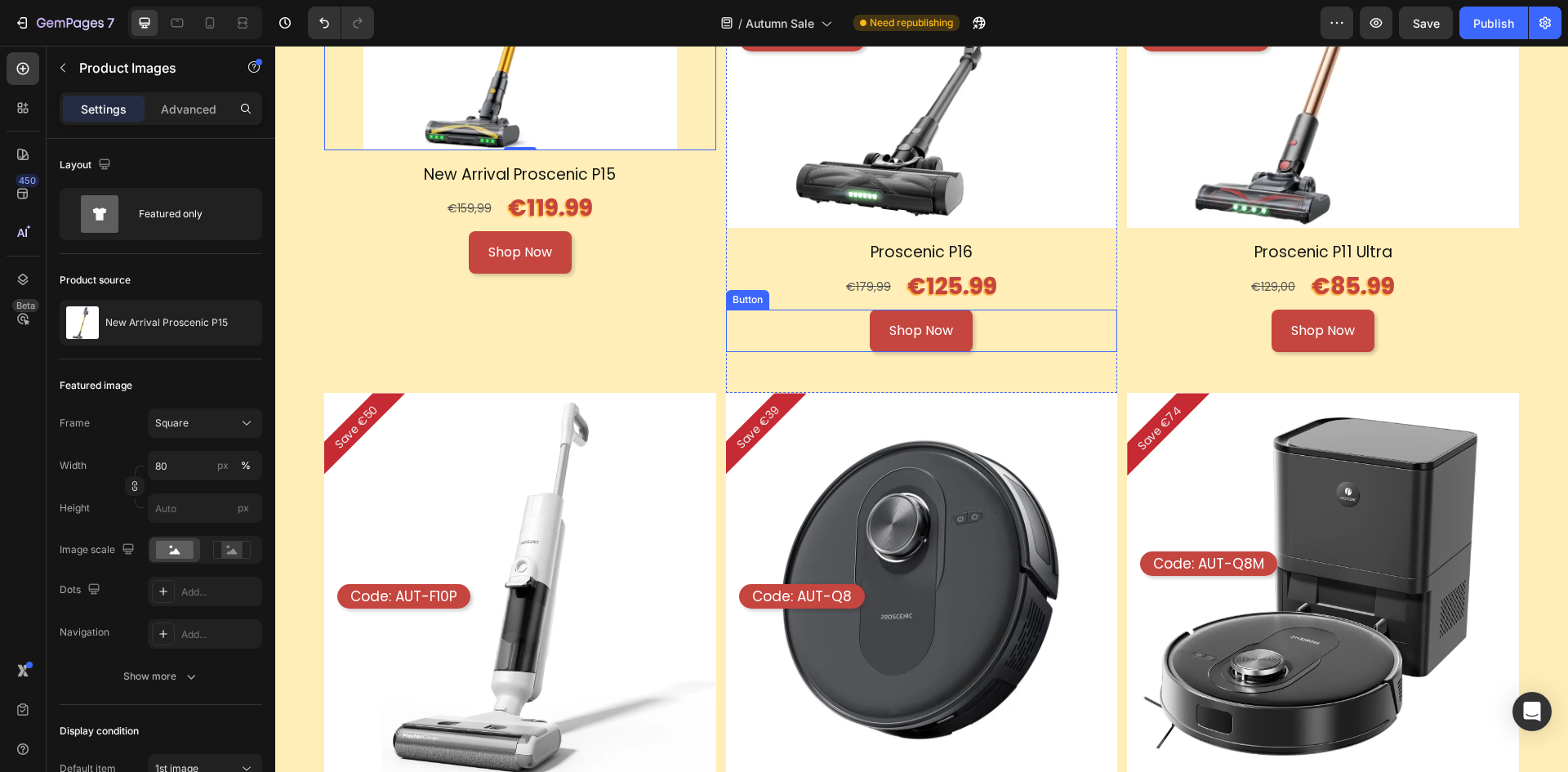
click at [910, 172] on img at bounding box center [921, 32] width 392 height 392
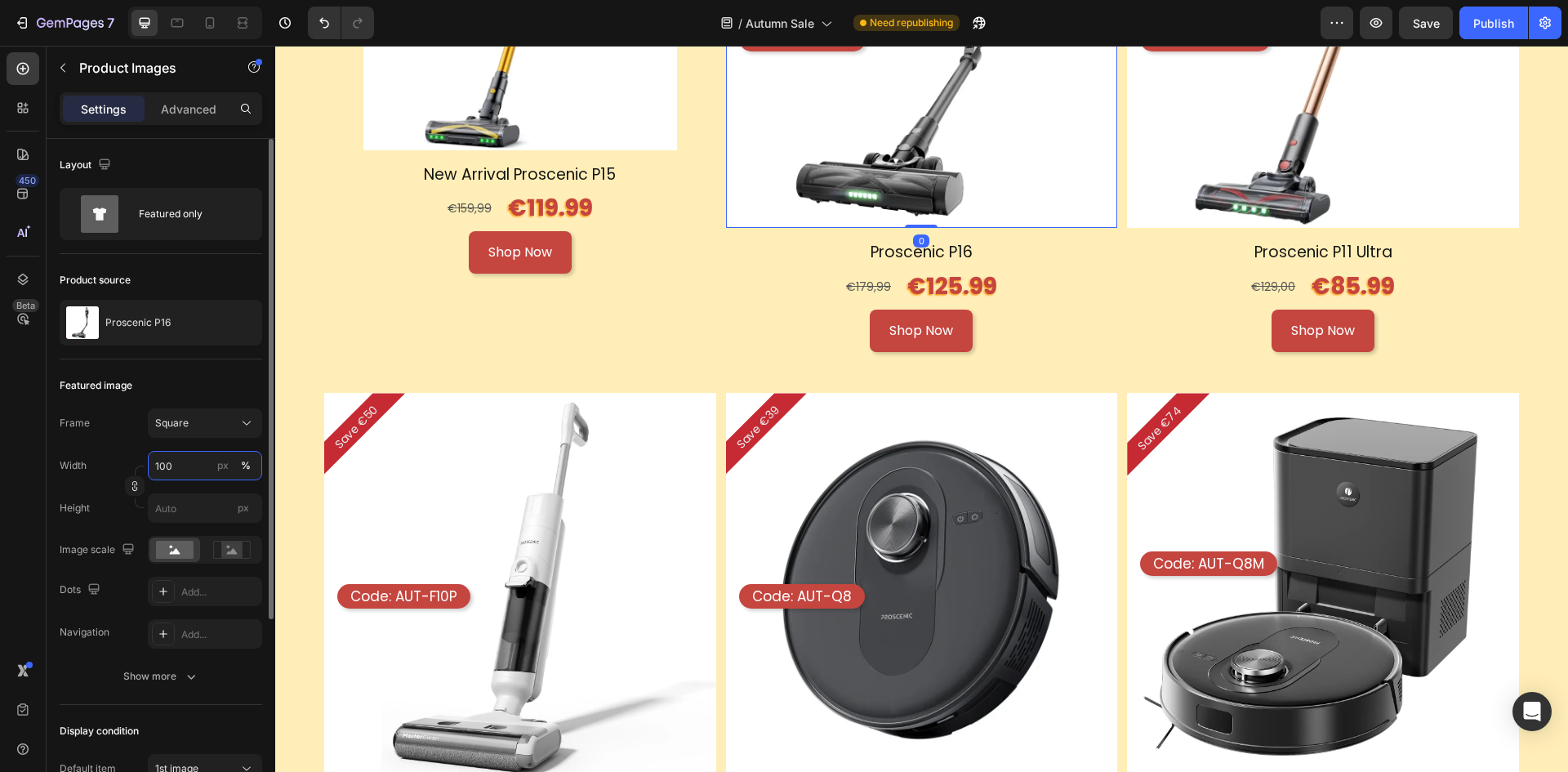
click at [205, 460] on input "100" at bounding box center [204, 466] width 115 height 29
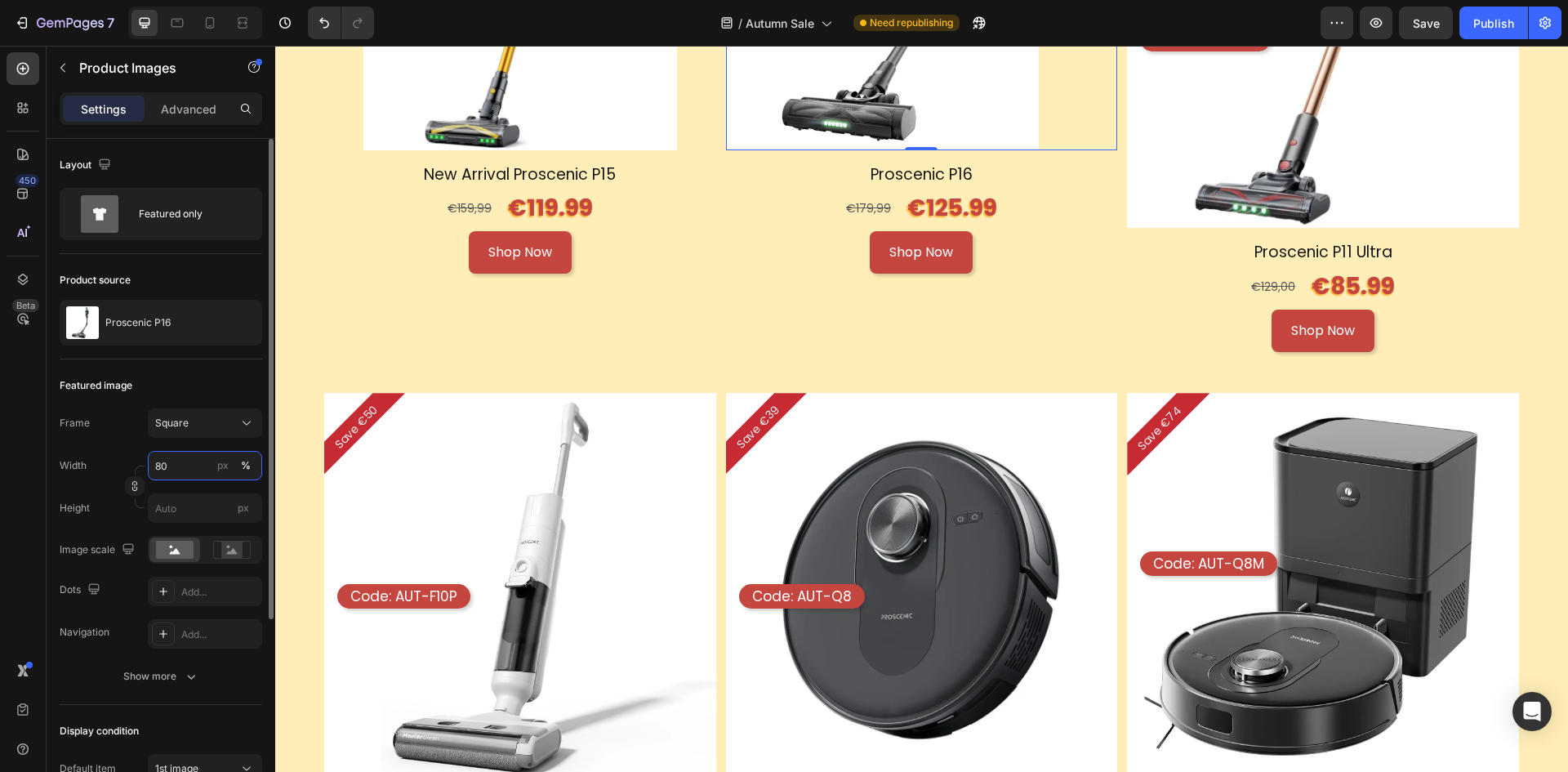
scroll to position [281, 0]
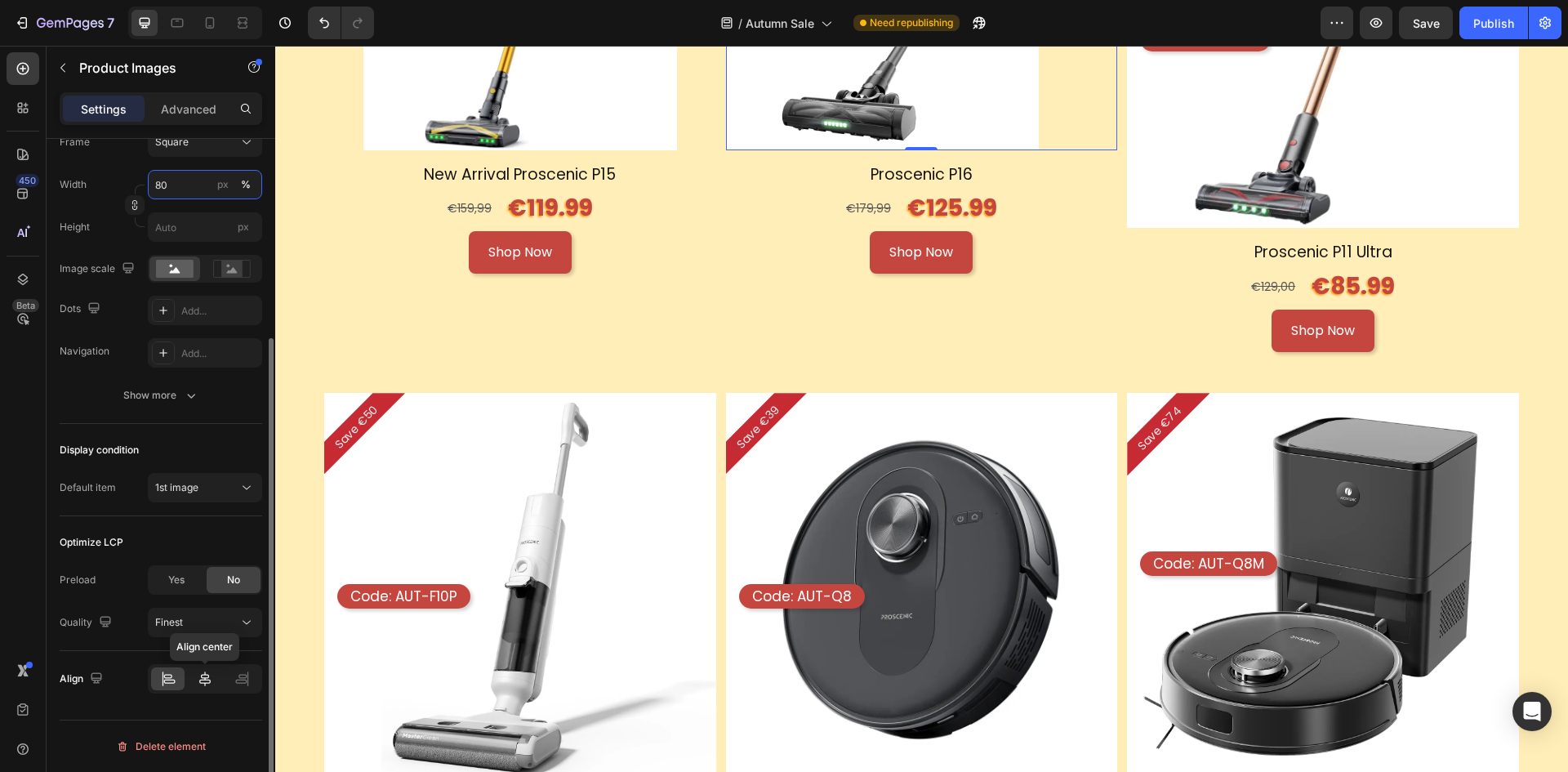
type input "80"
click at [190, 685] on div at bounding box center [204, 679] width 34 height 23
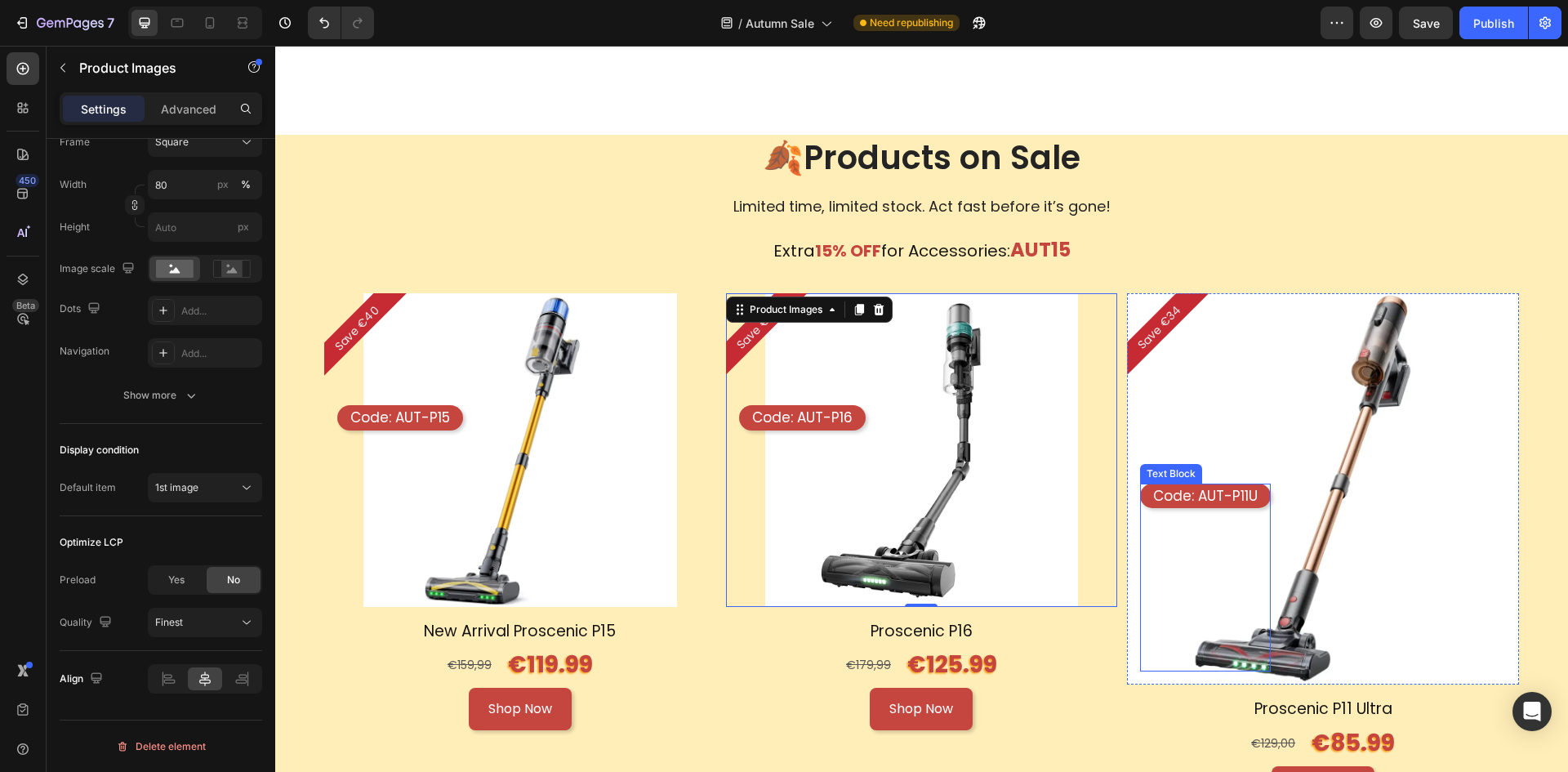
scroll to position [1333, 0]
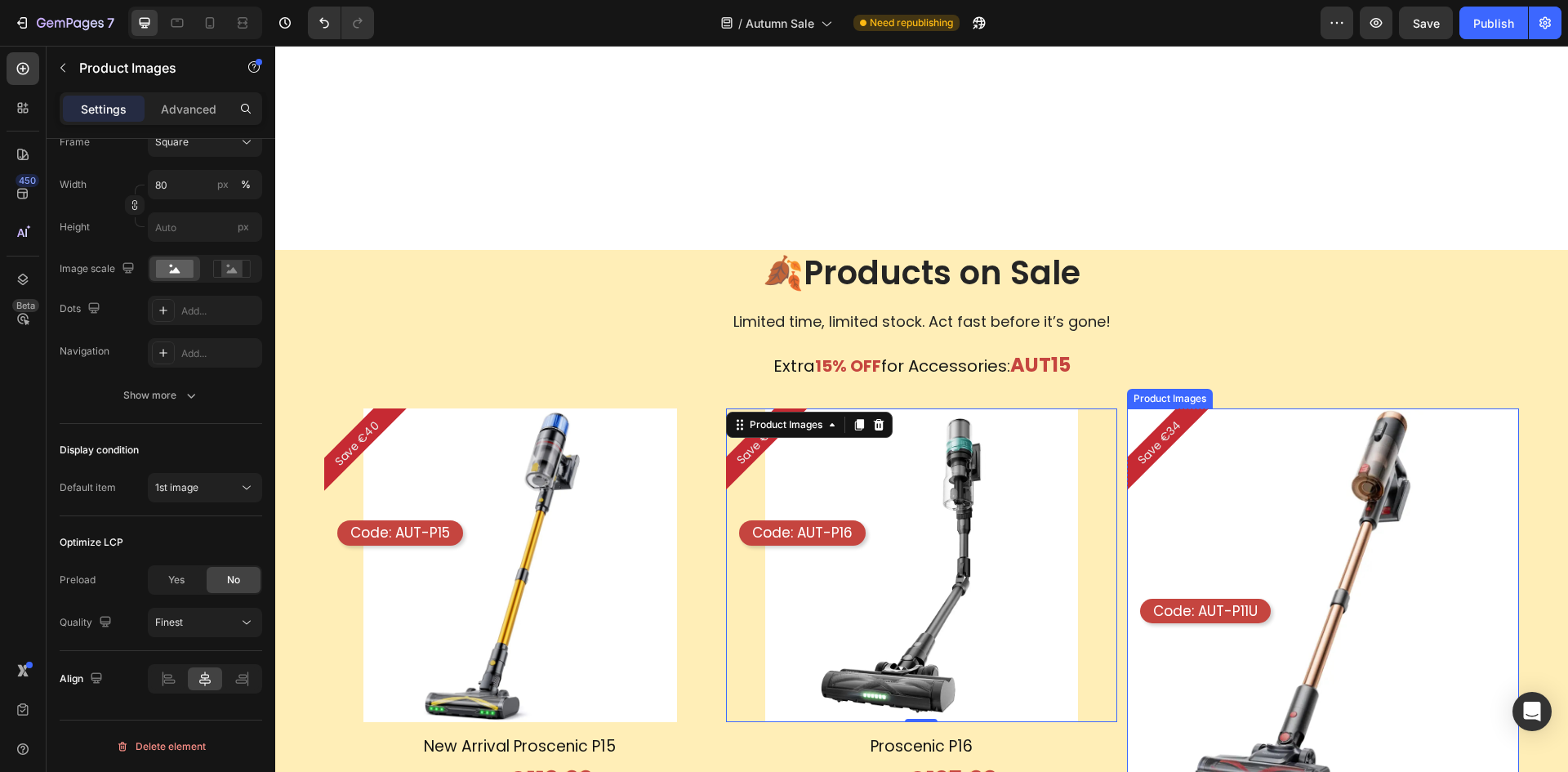
click at [1231, 437] on img at bounding box center [1323, 604] width 392 height 392
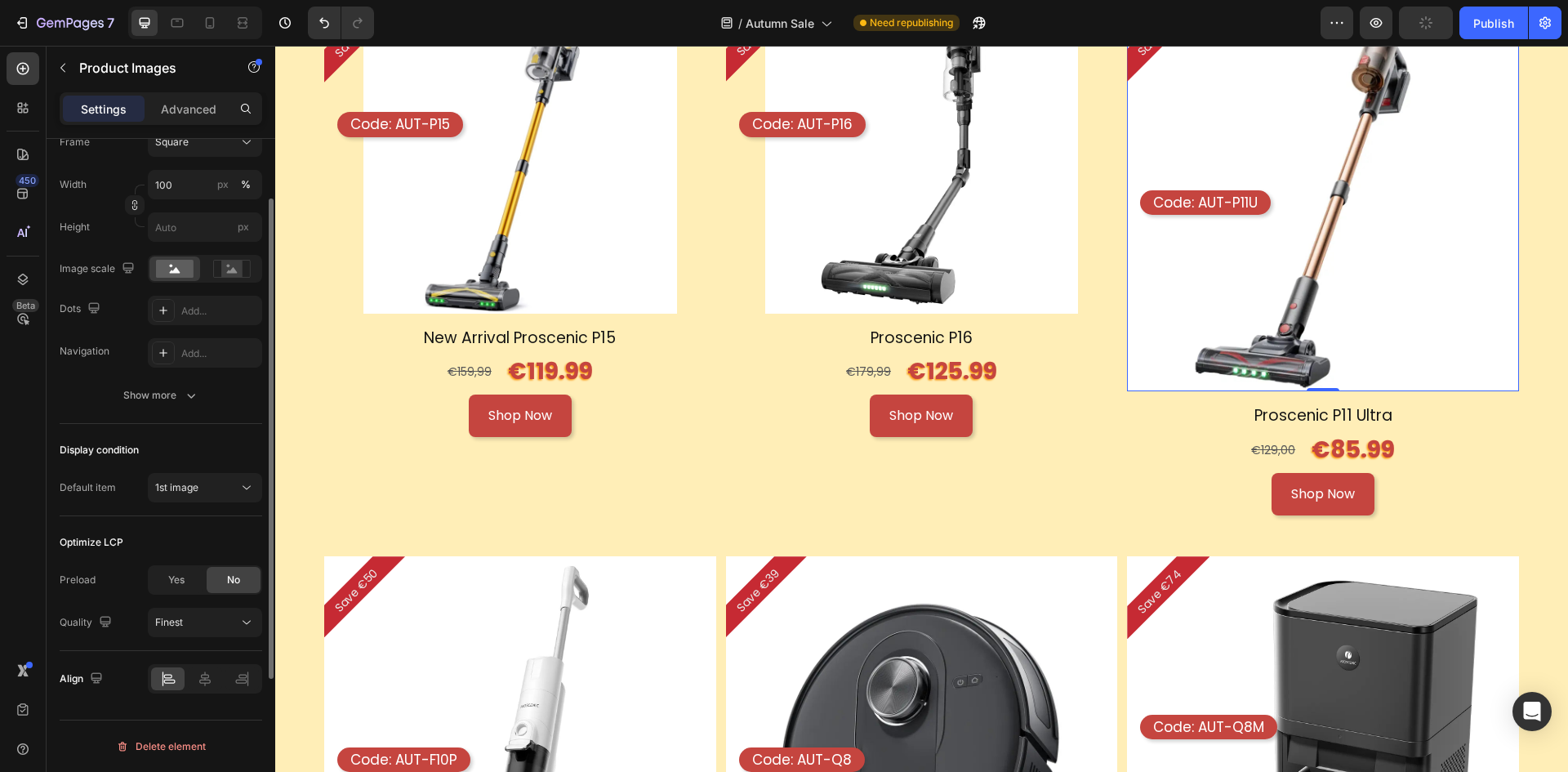
scroll to position [36, 0]
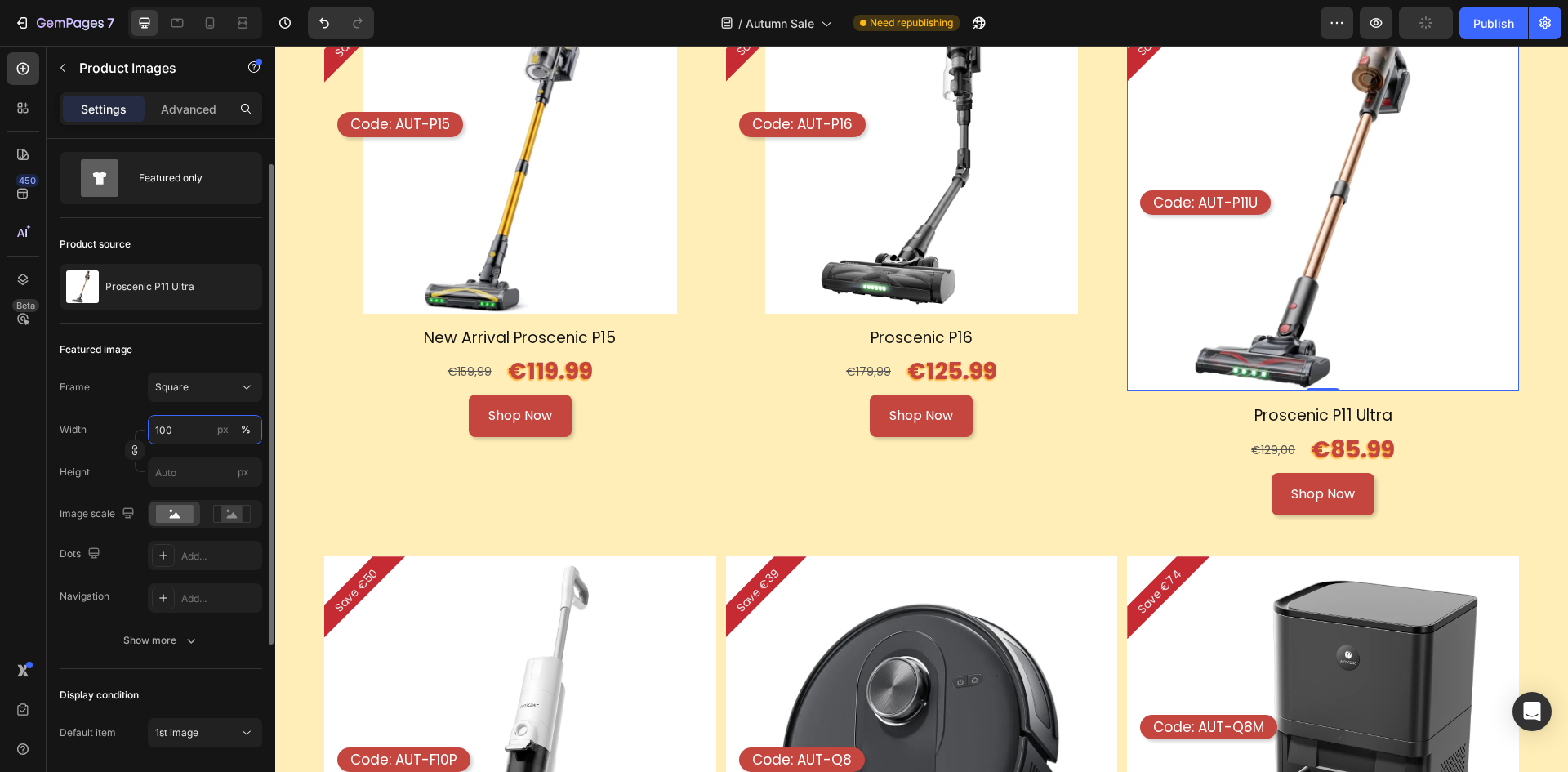
click at [204, 431] on input "100" at bounding box center [204, 429] width 115 height 29
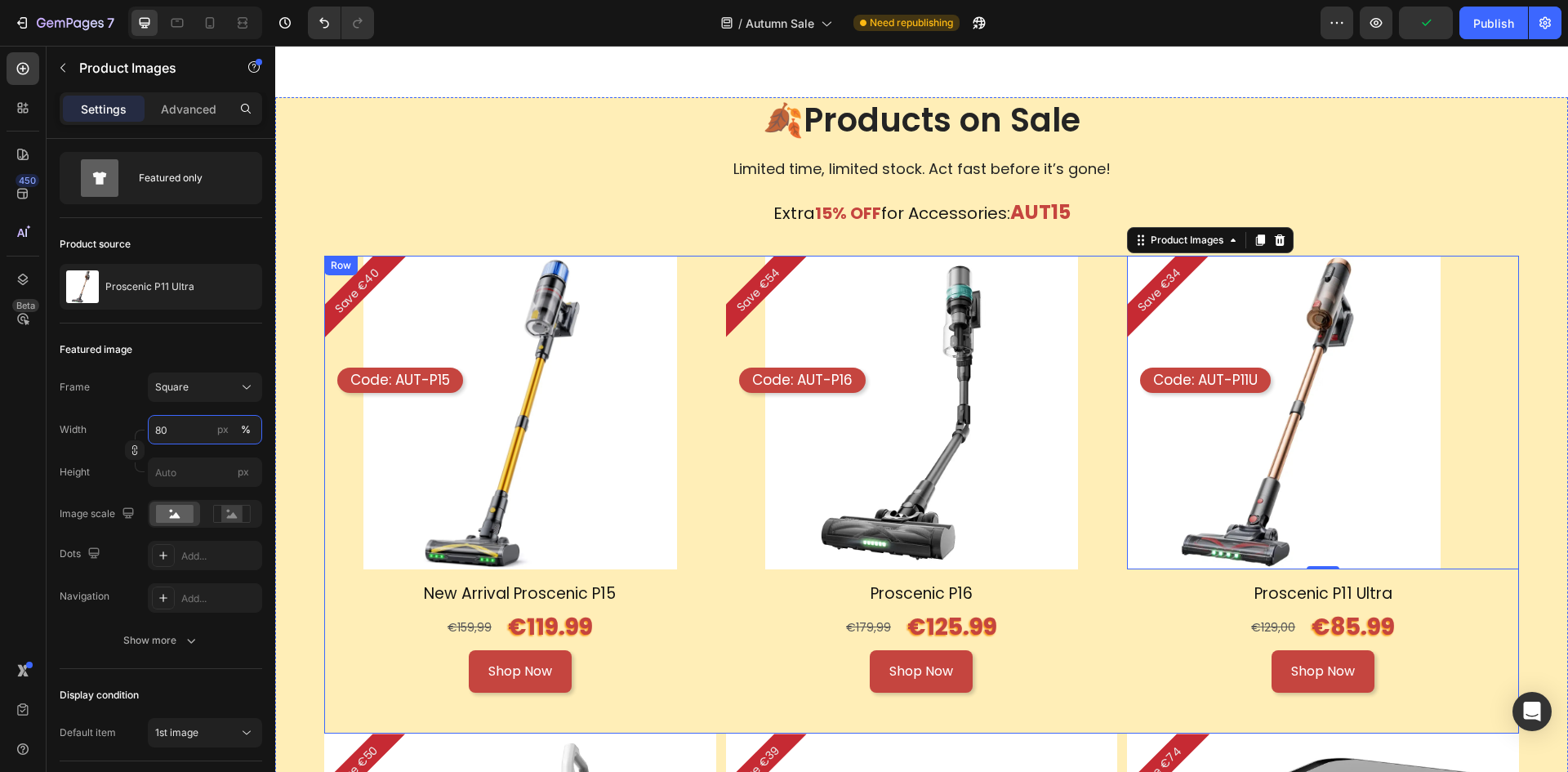
scroll to position [1333, 0]
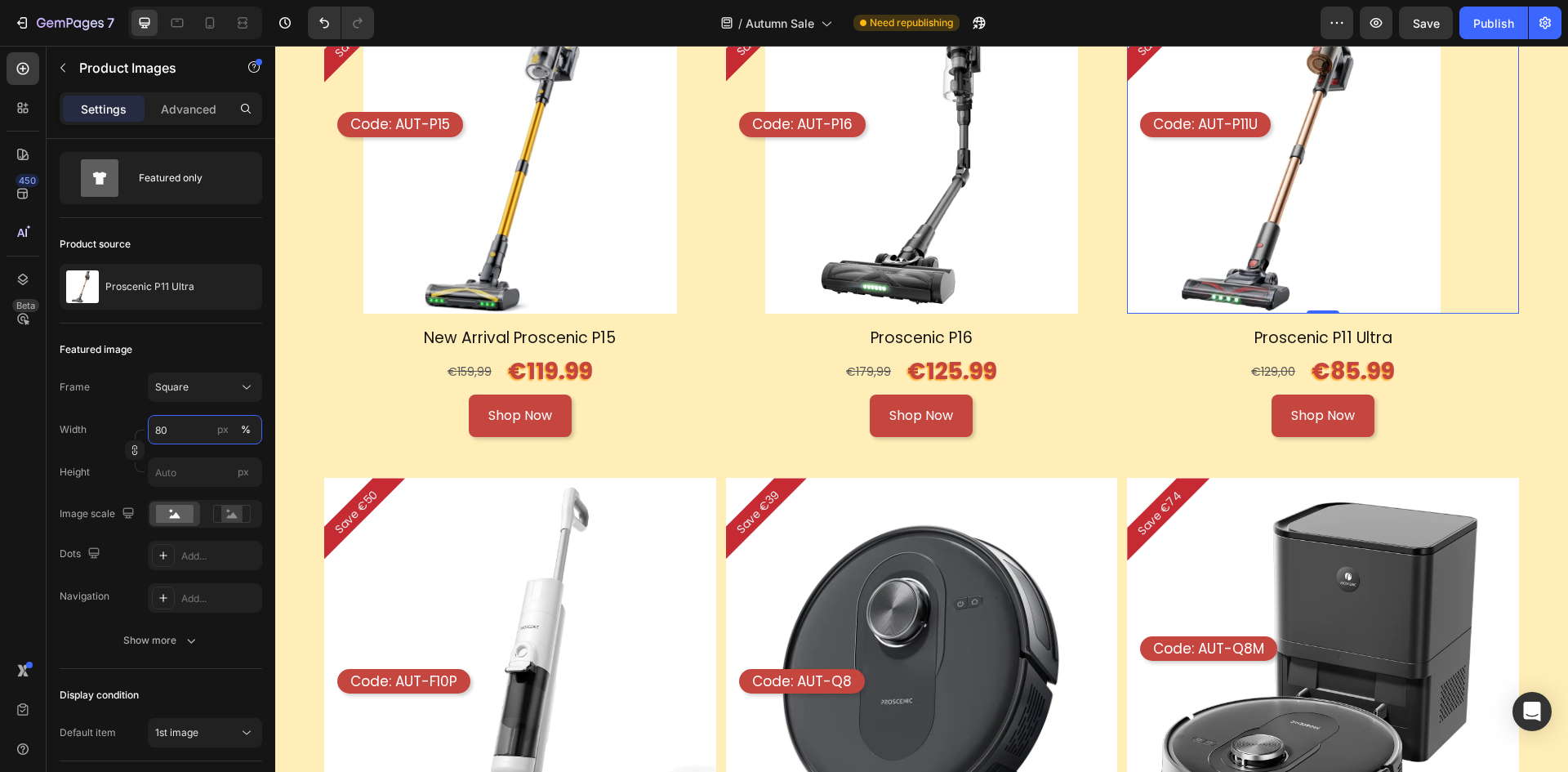
type input "80"
click at [1479, 192] on div at bounding box center [1323, 156] width 392 height 314
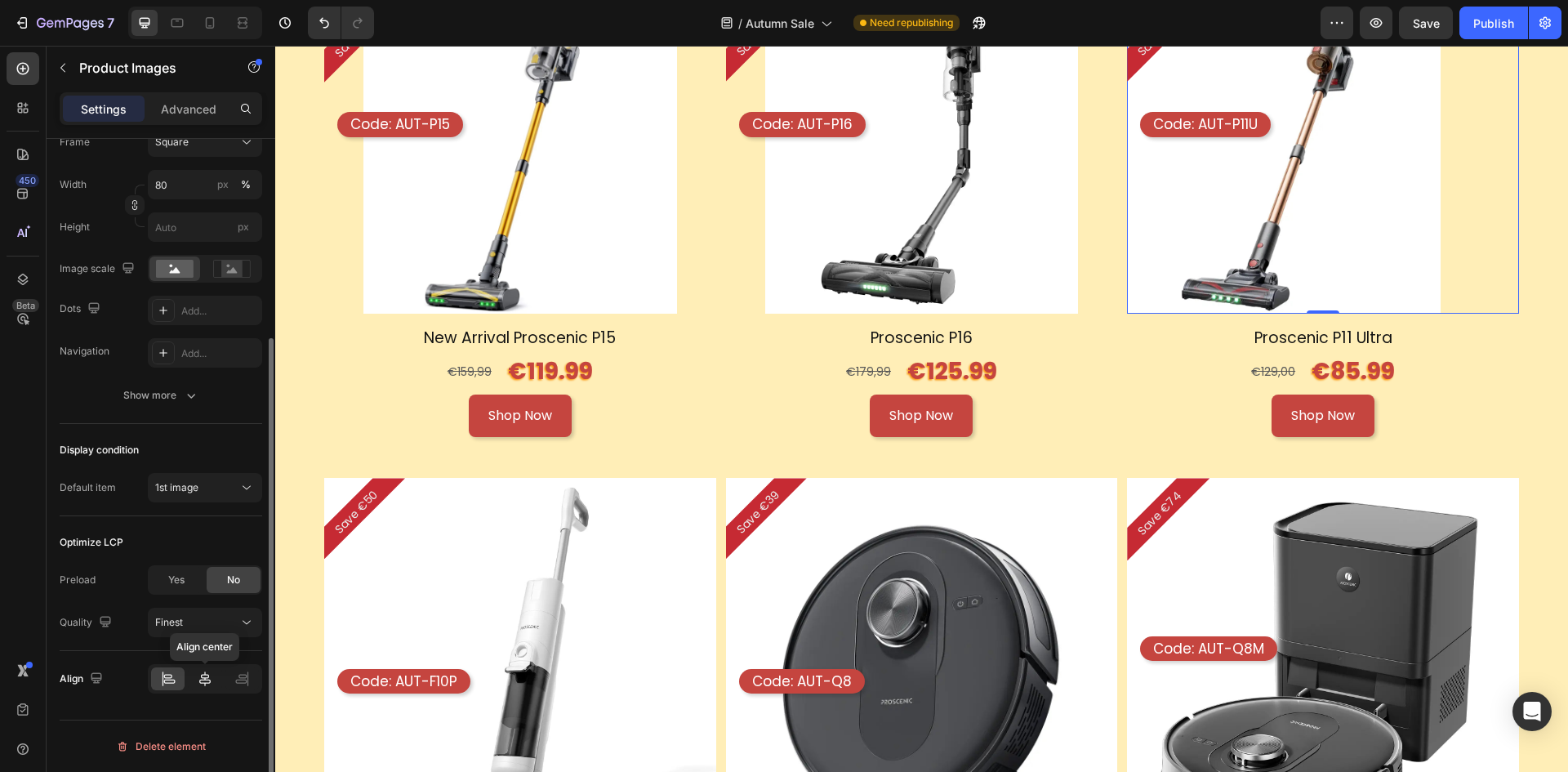
click at [197, 676] on icon at bounding box center [205, 679] width 16 height 16
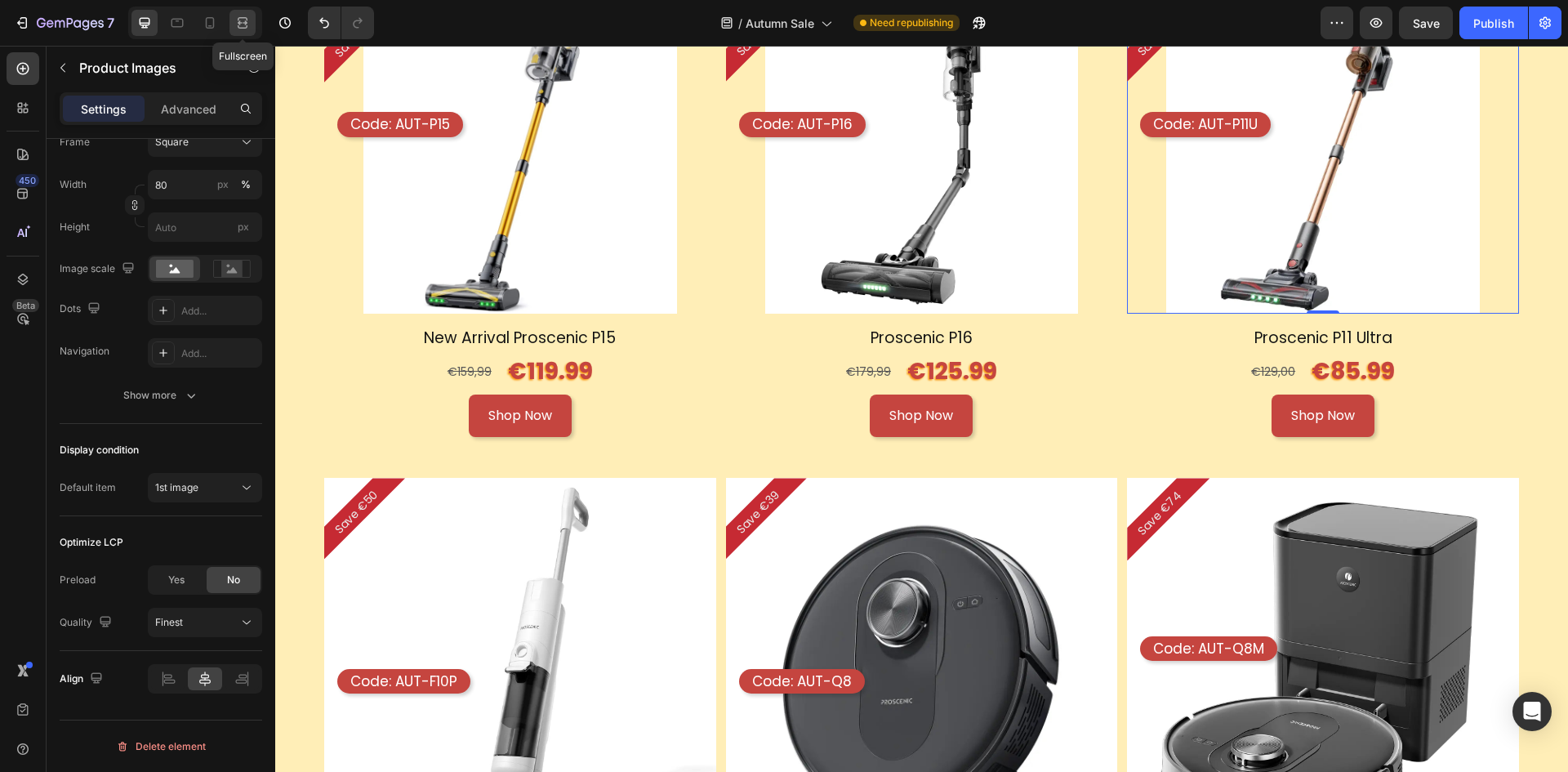
click at [248, 17] on icon at bounding box center [243, 23] width 16 height 16
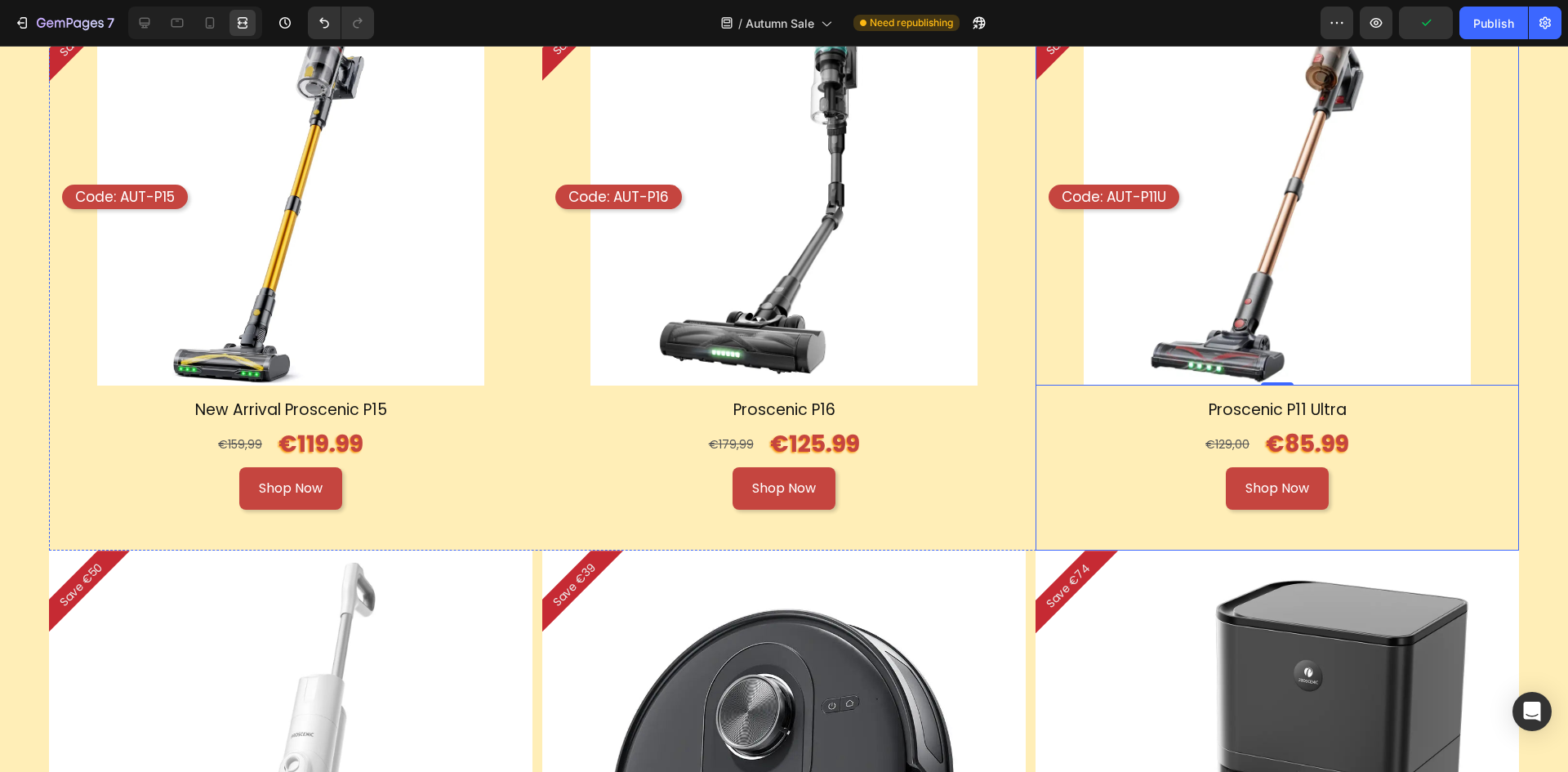
scroll to position [1742, 0]
click at [151, 30] on icon at bounding box center [145, 23] width 16 height 16
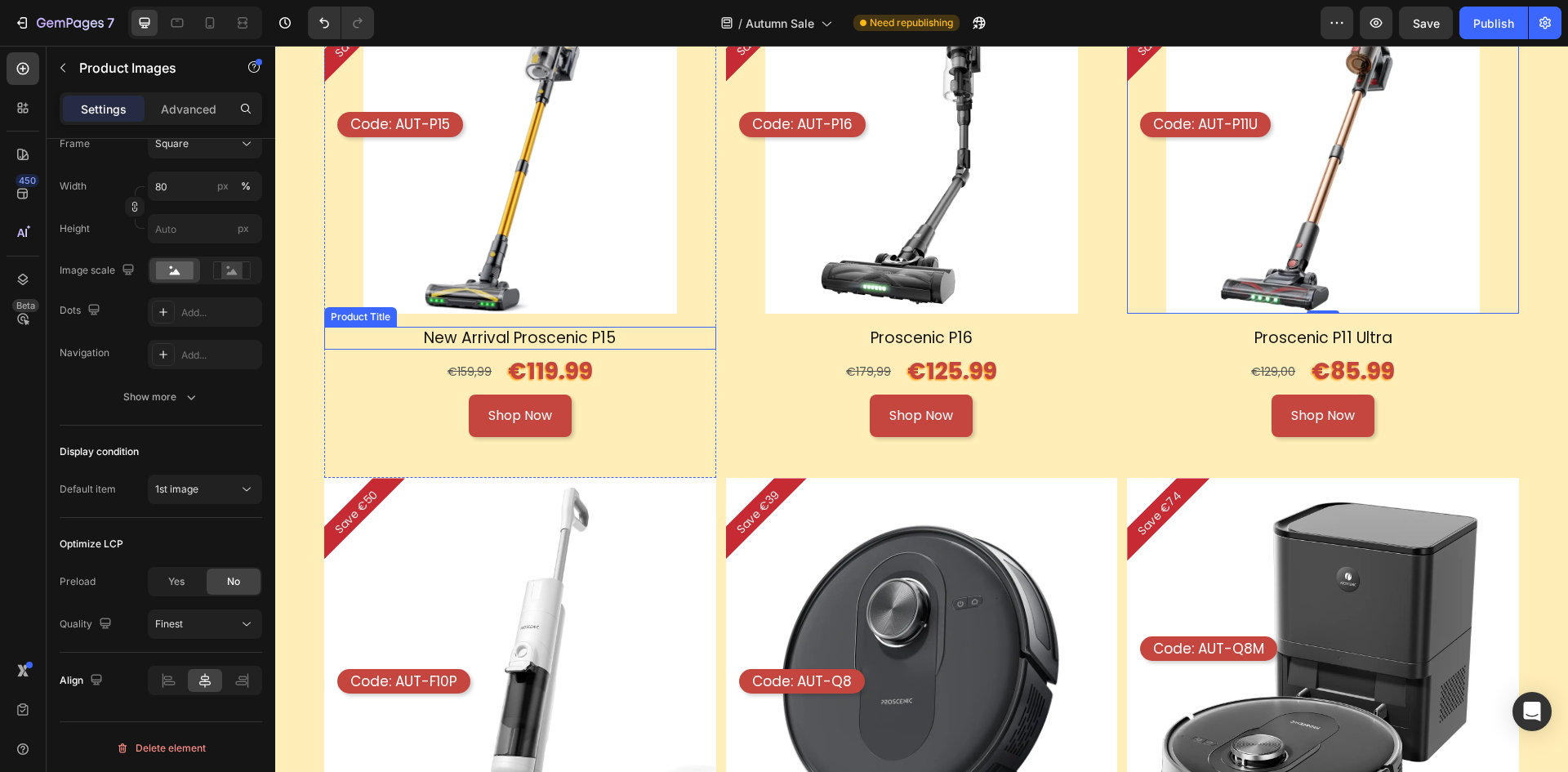
scroll to position [1579, 0]
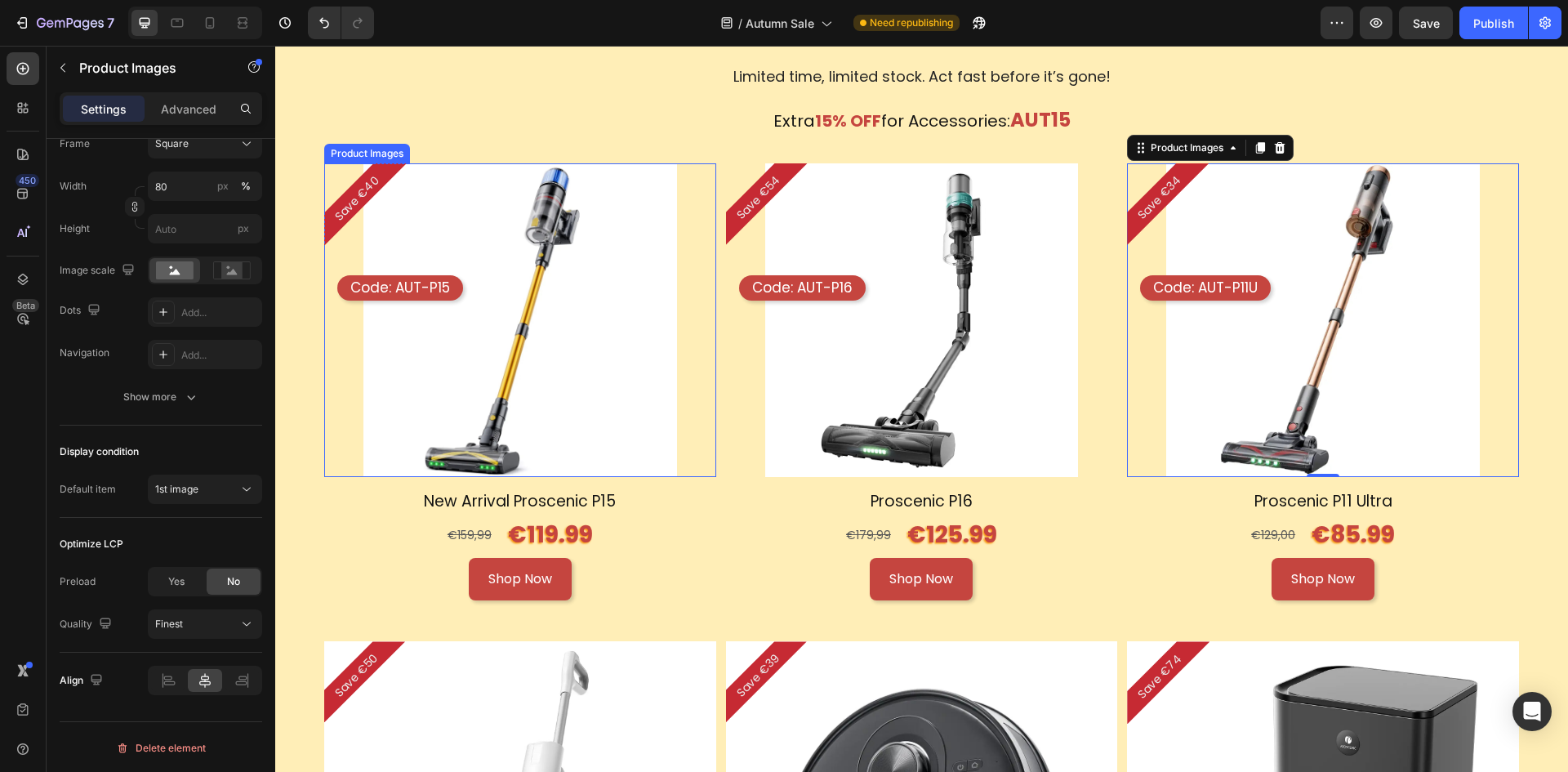
click at [488, 221] on img at bounding box center [520, 320] width 314 height 314
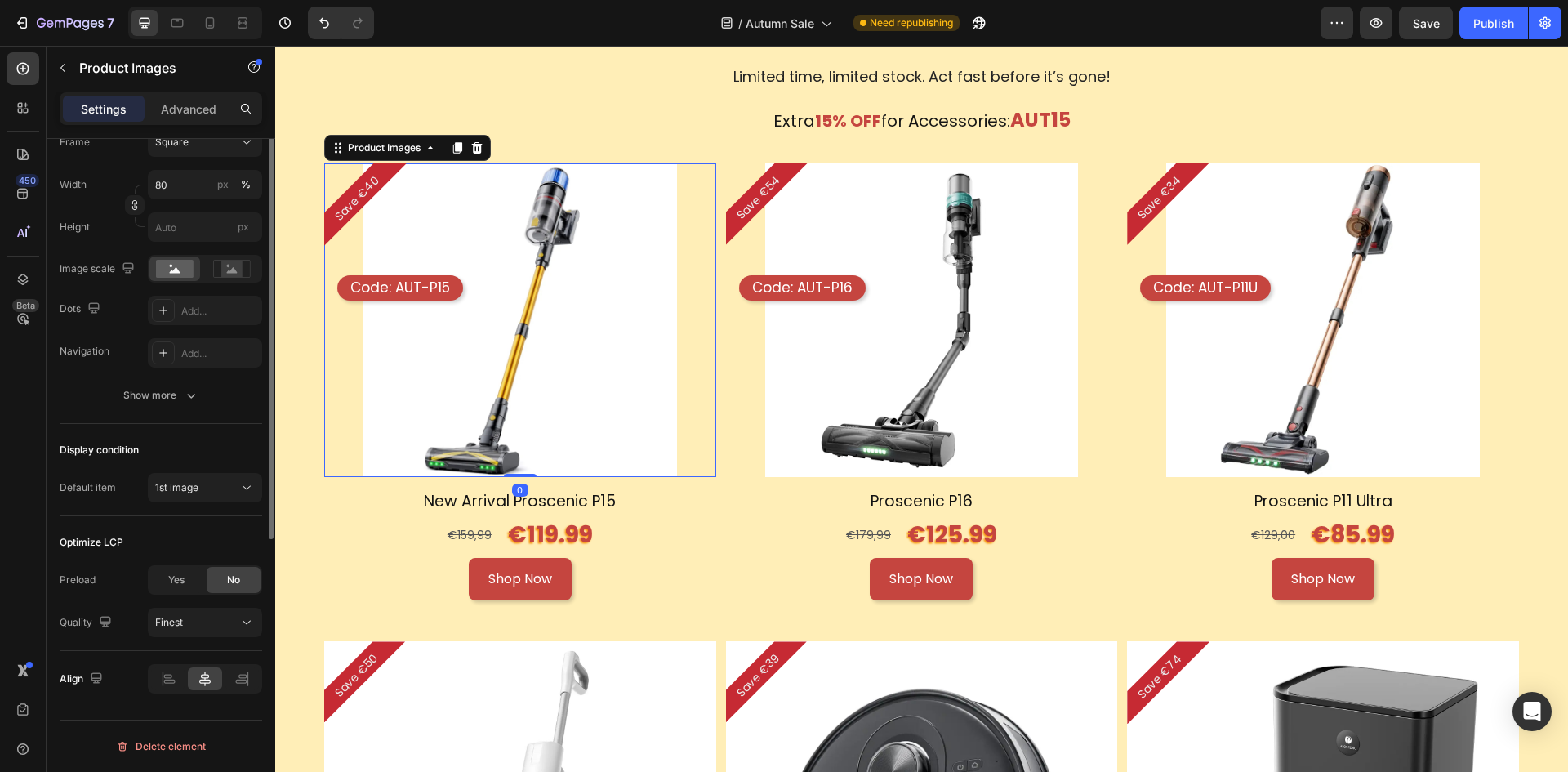
scroll to position [117, 0]
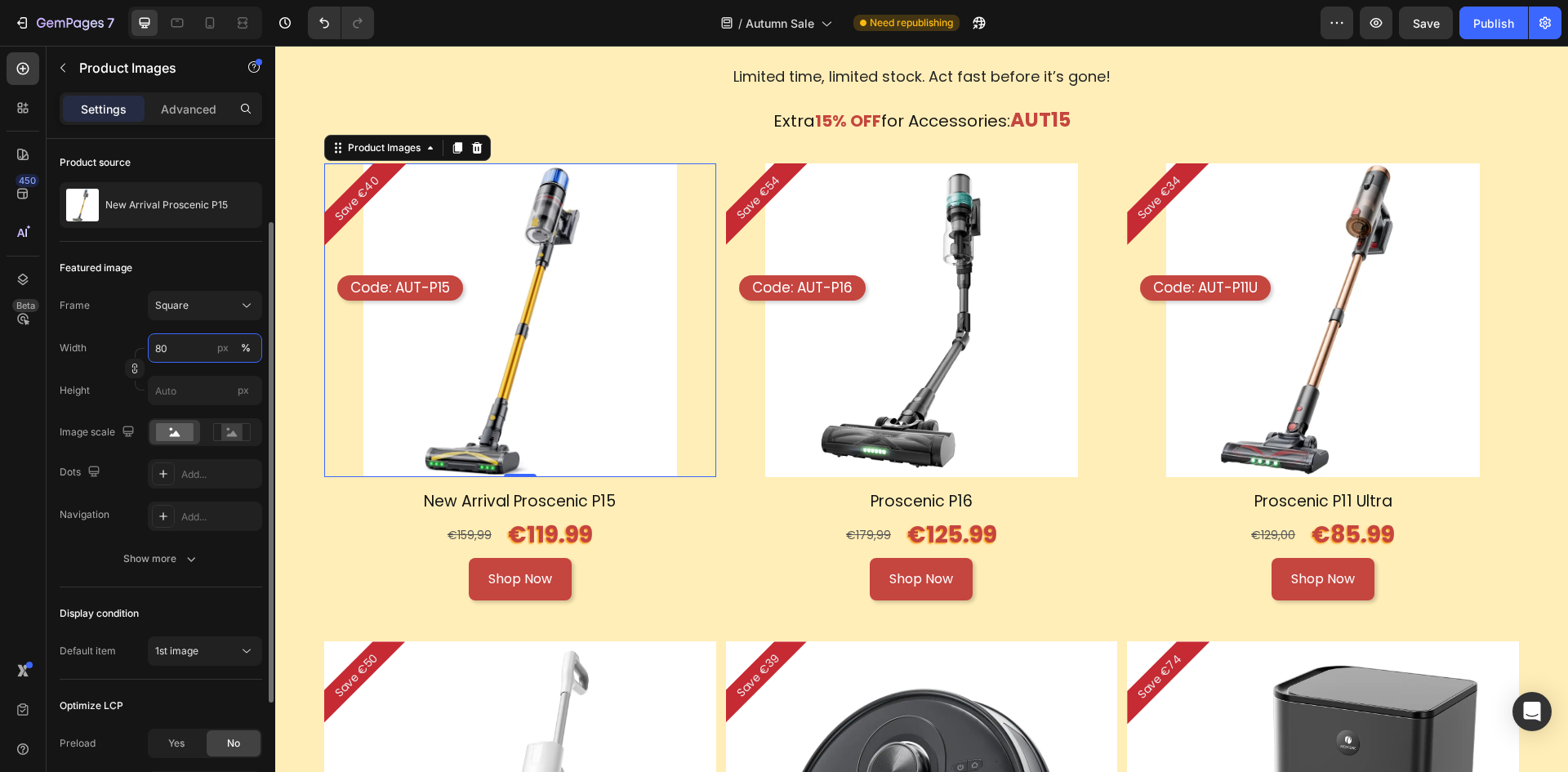
click at [191, 352] on input "80" at bounding box center [204, 347] width 115 height 29
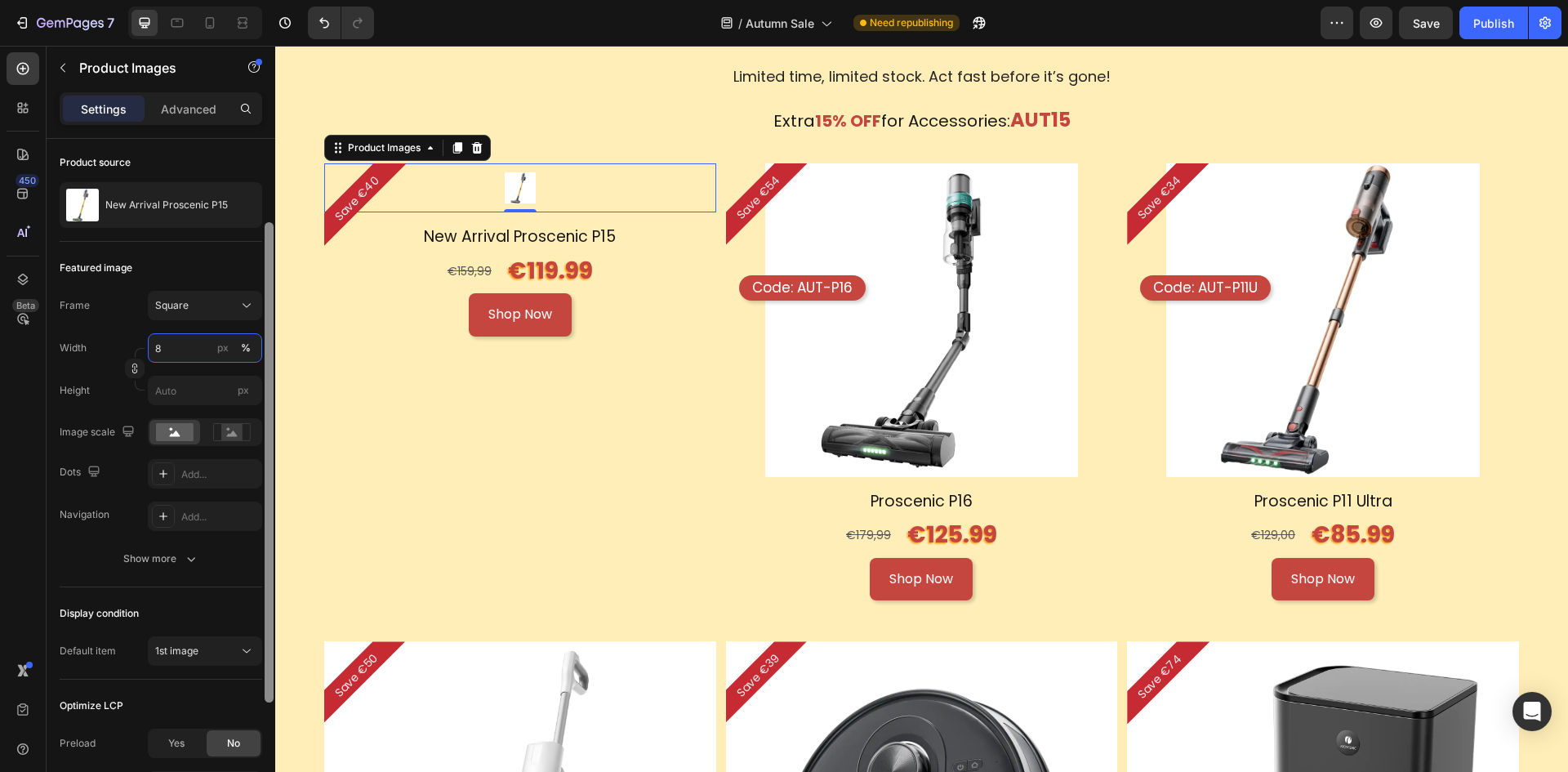
type input "85"
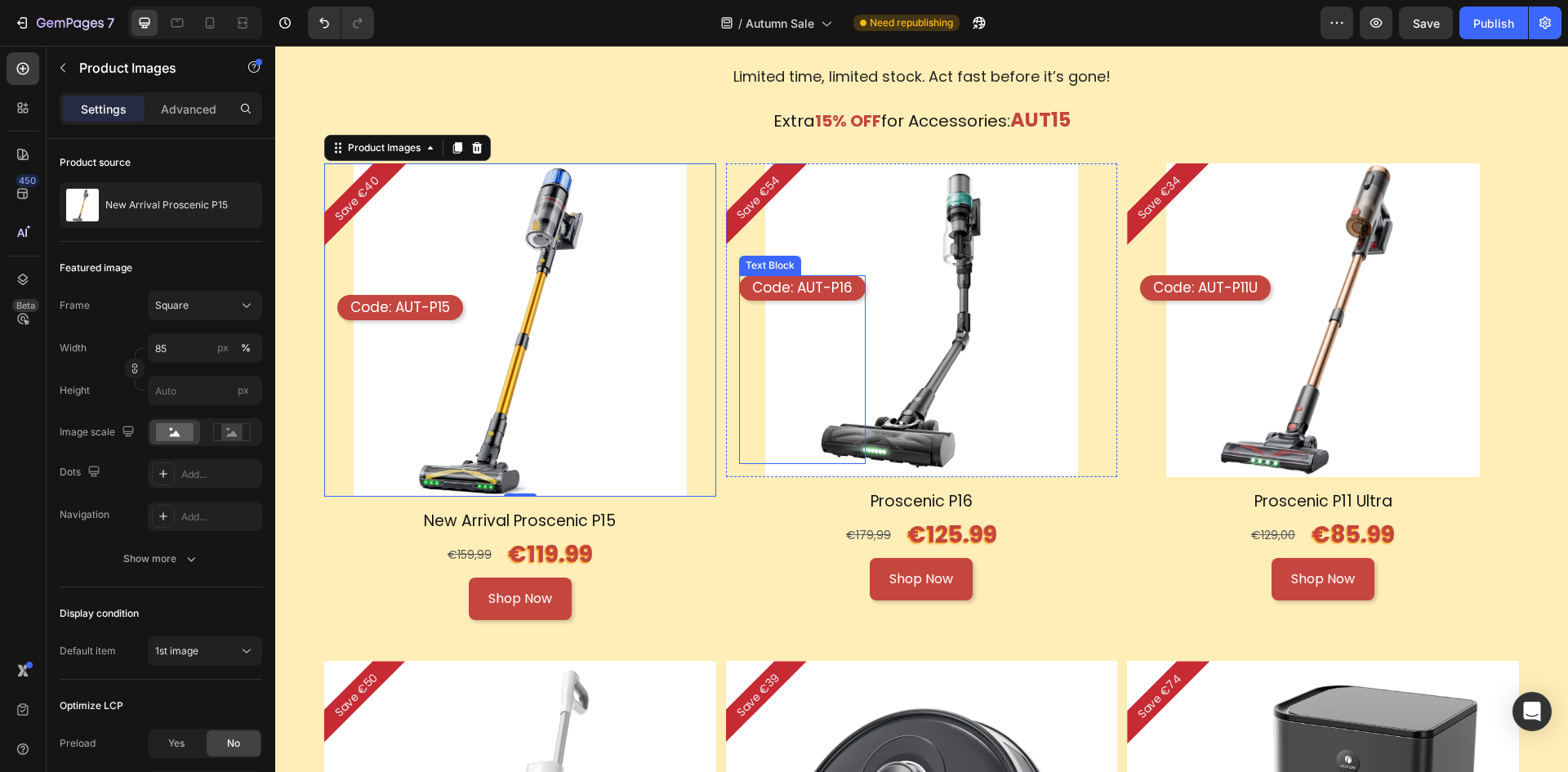
click at [808, 314] on div "Code: AUT-P16 Text Block" at bounding box center [802, 369] width 127 height 187
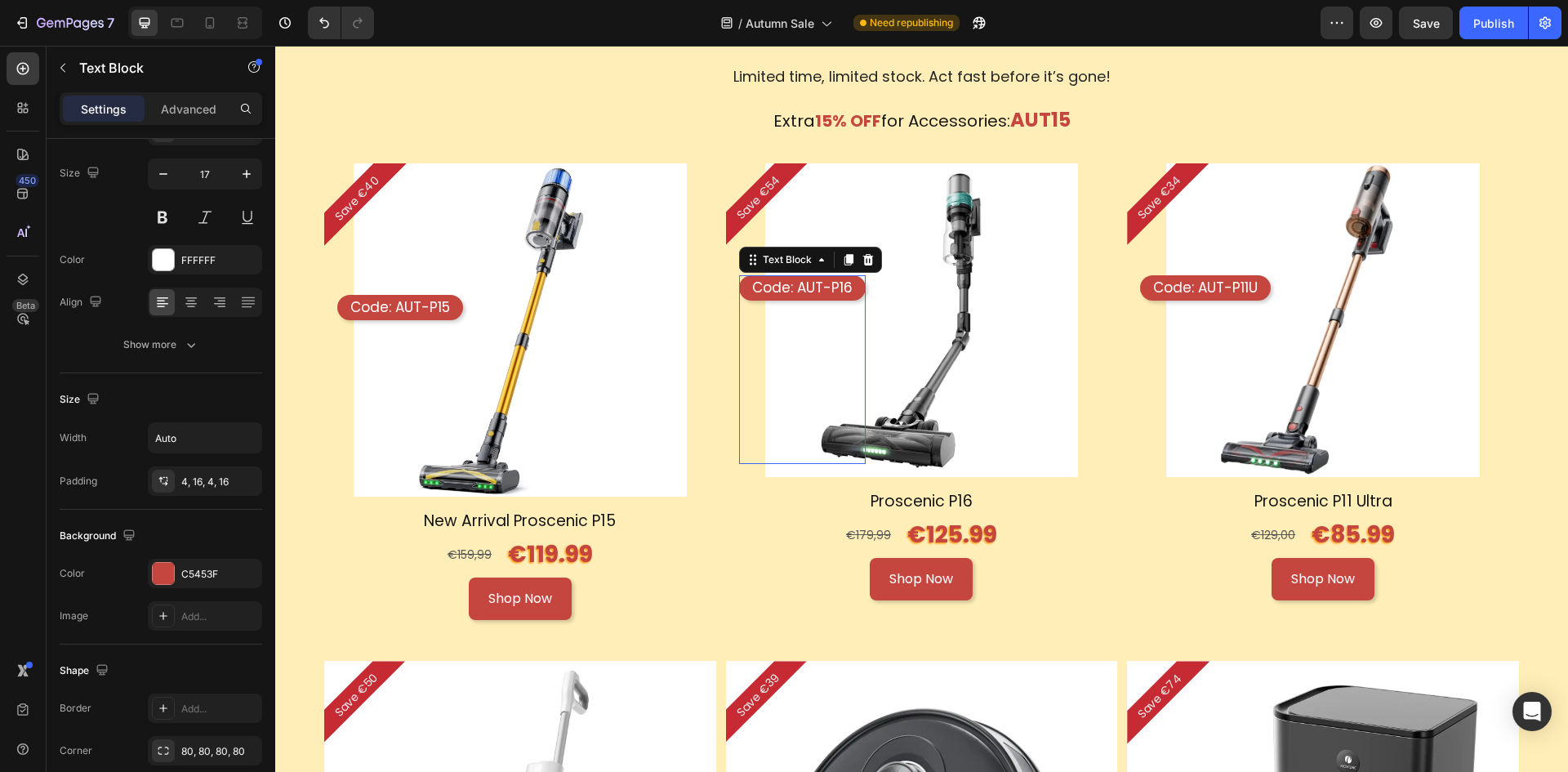
scroll to position [0, 0]
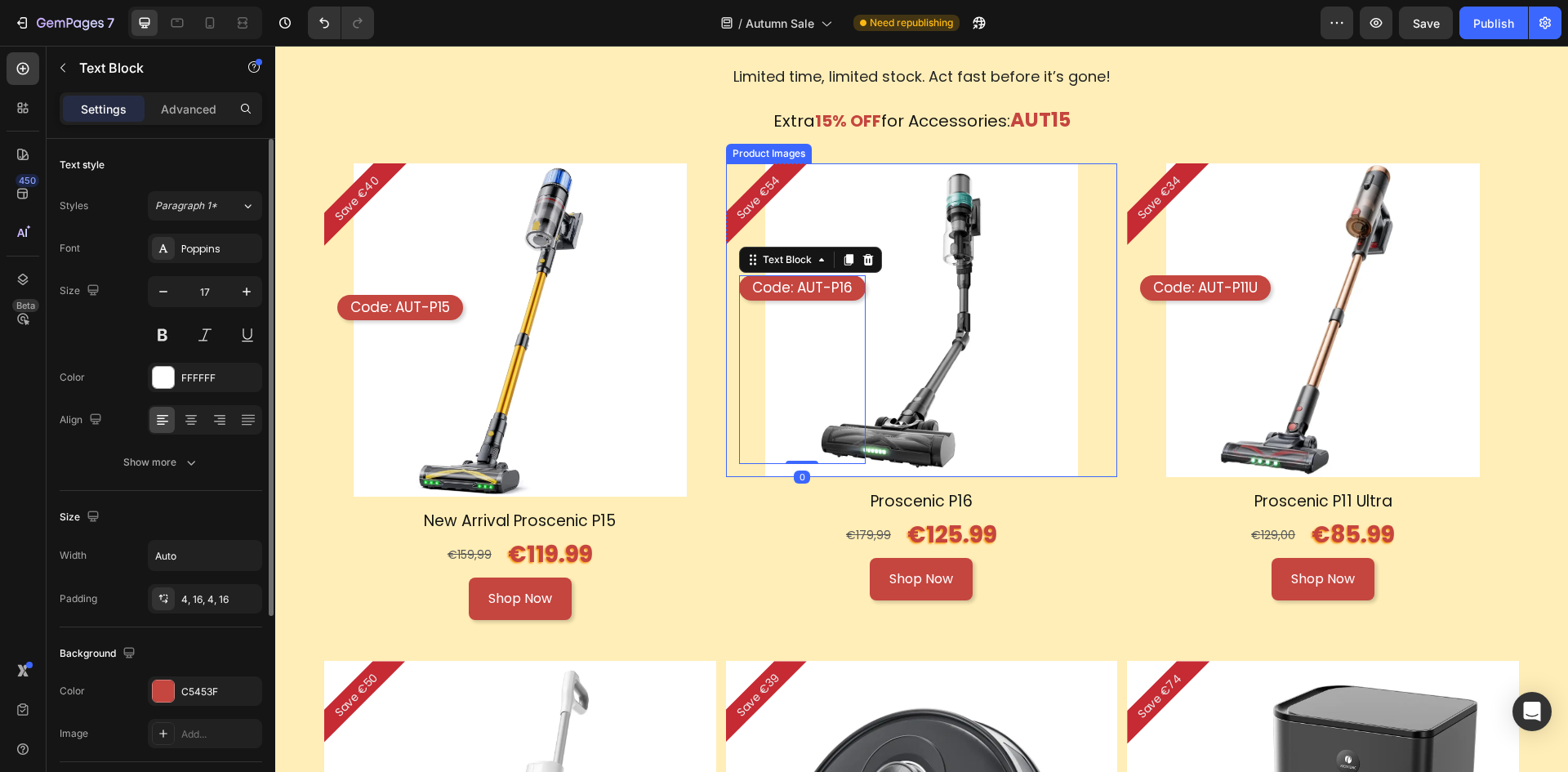
click at [891, 303] on img at bounding box center [921, 320] width 314 height 314
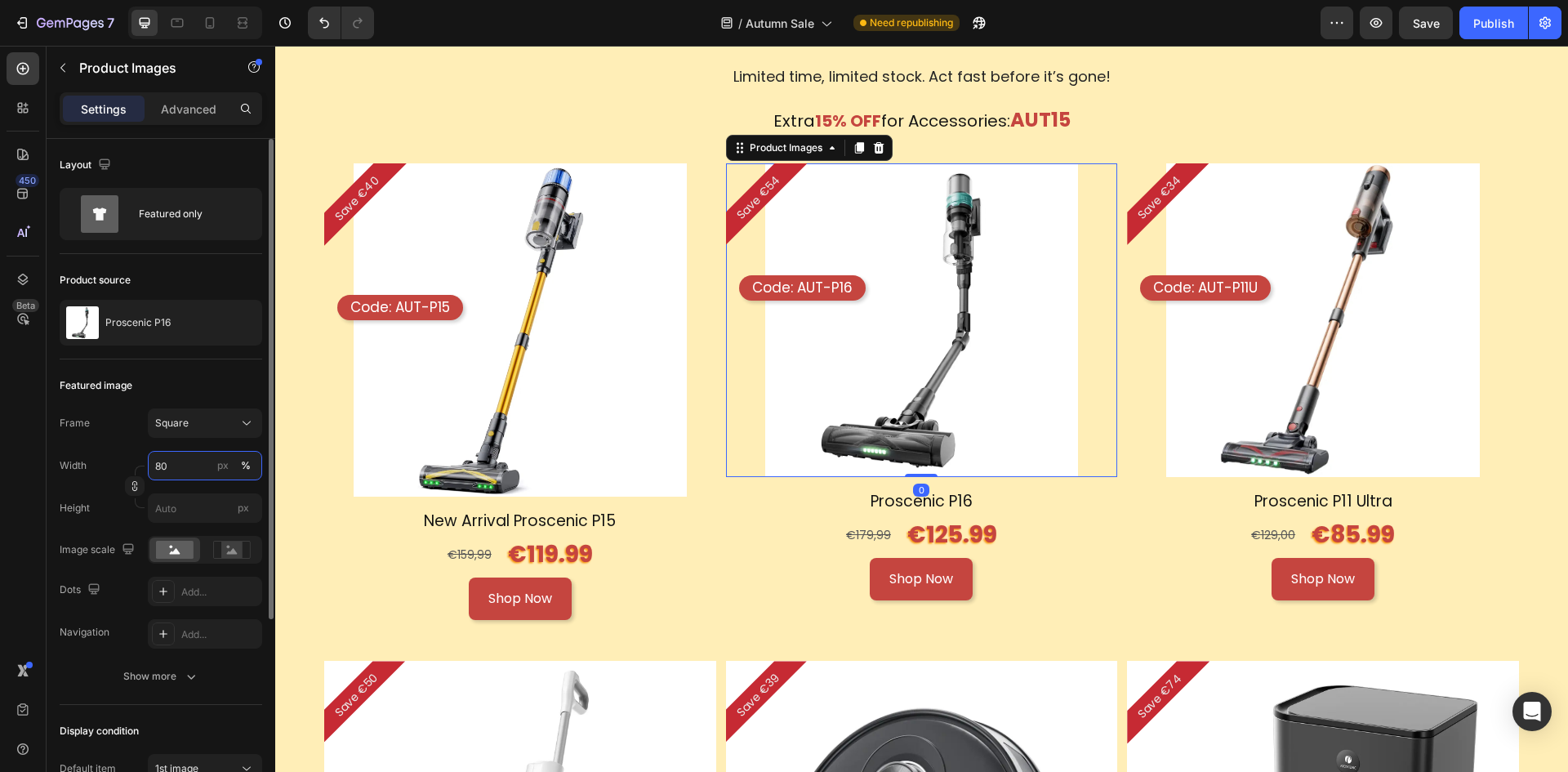
click at [182, 467] on input "80" at bounding box center [204, 466] width 115 height 29
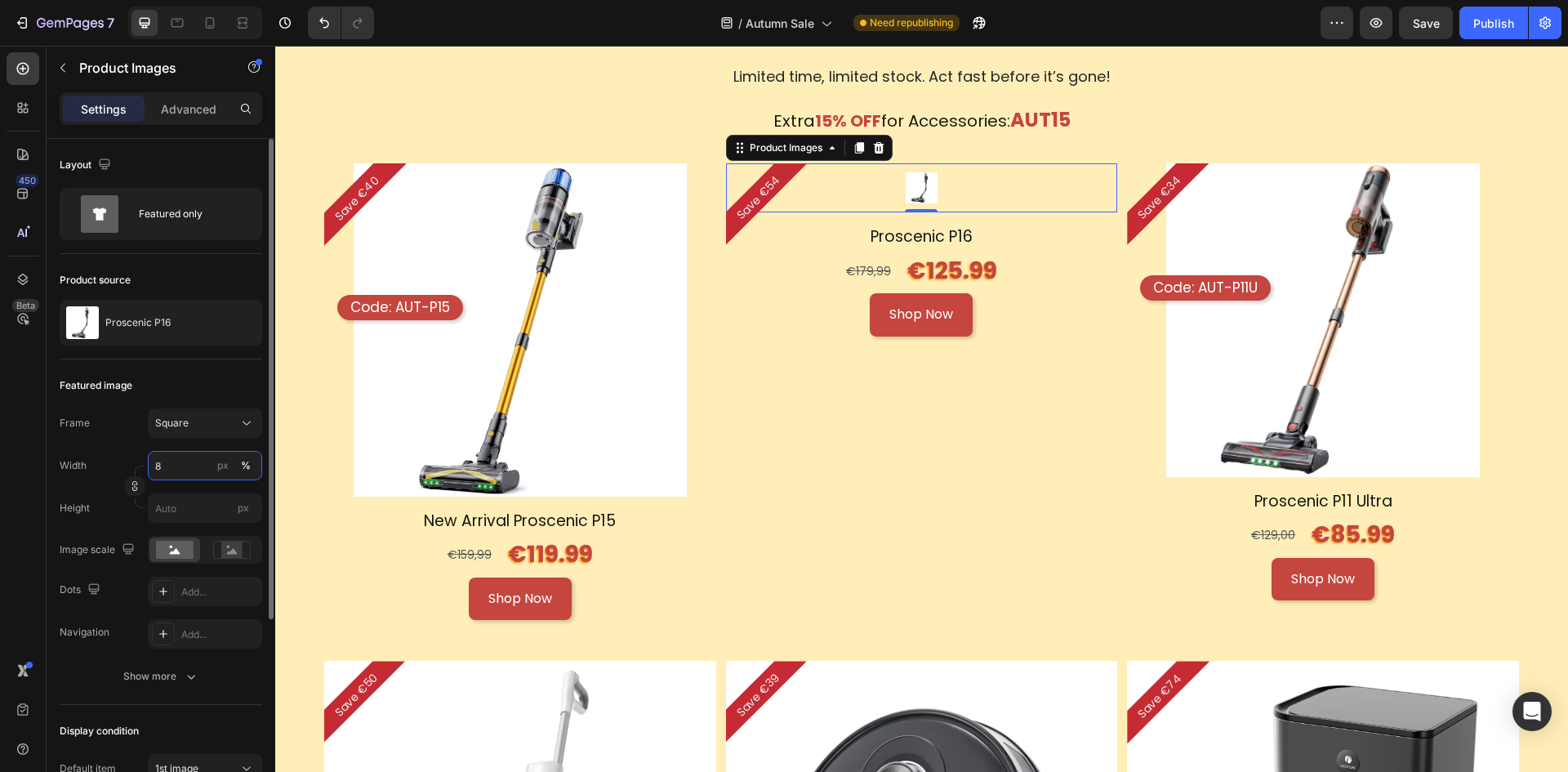
type input "85"
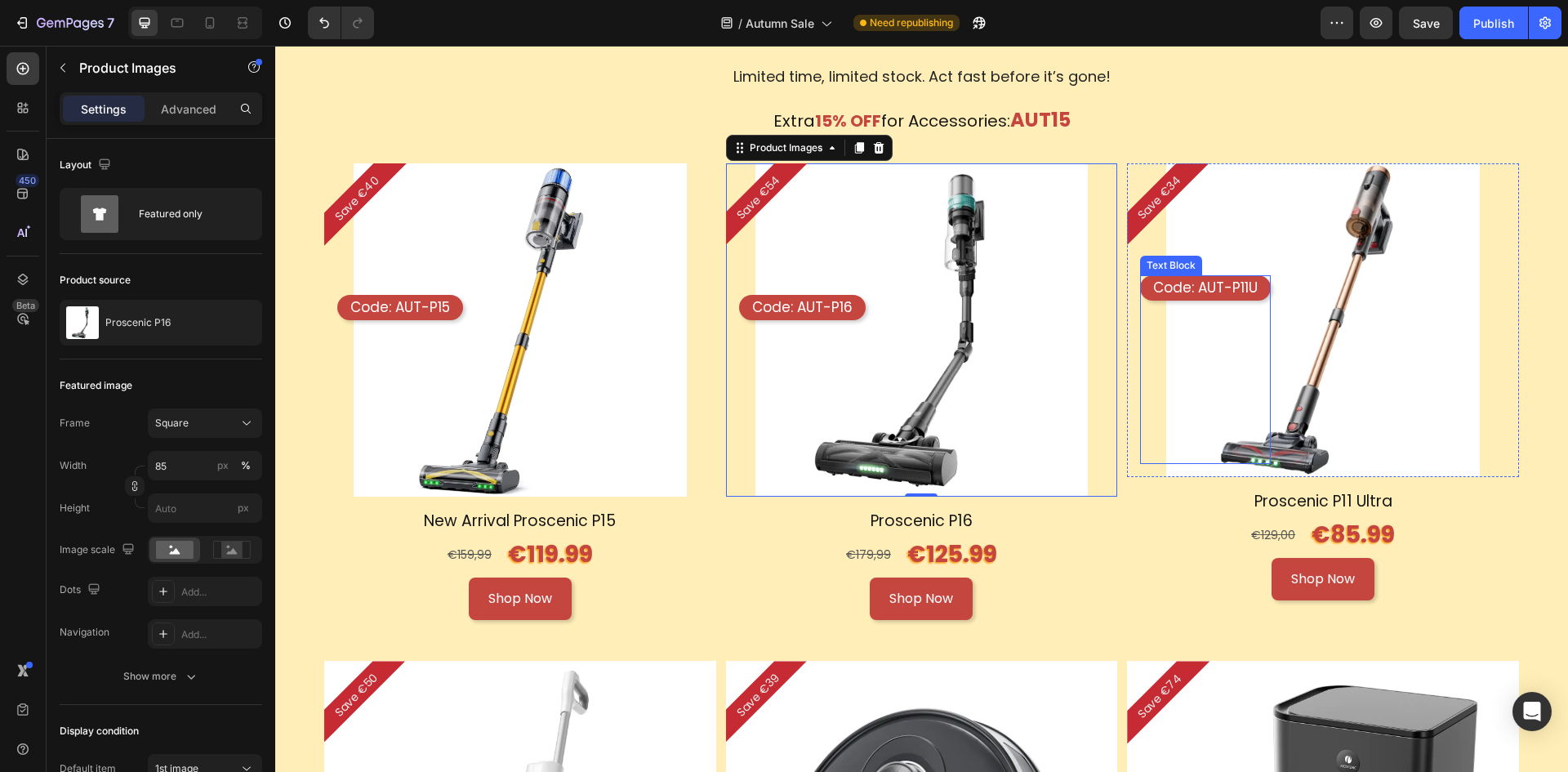
click at [1175, 390] on div "Code: AUT-P11U Text Block" at bounding box center [1206, 369] width 131 height 187
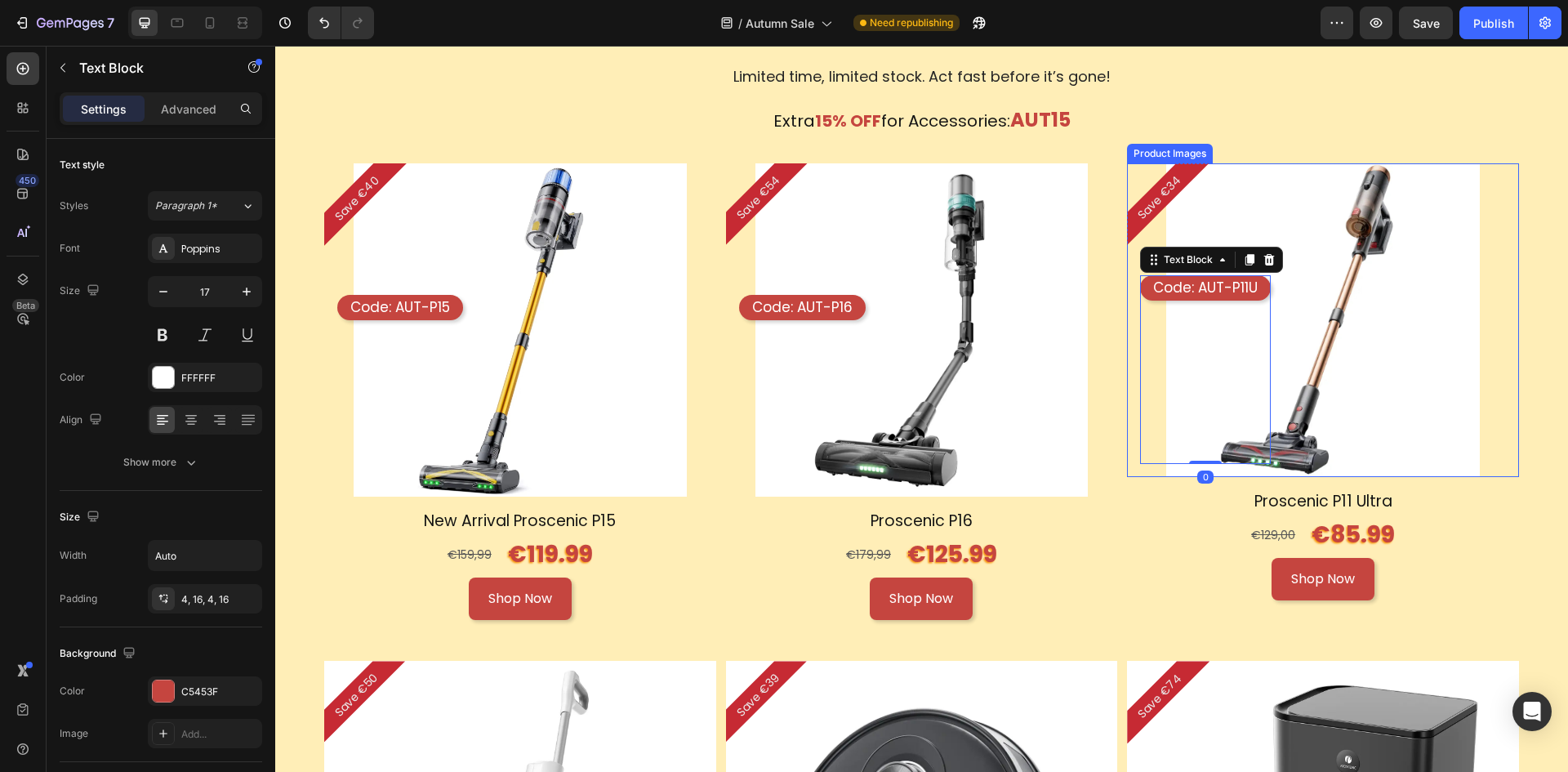
click at [1291, 368] on img at bounding box center [1323, 320] width 314 height 314
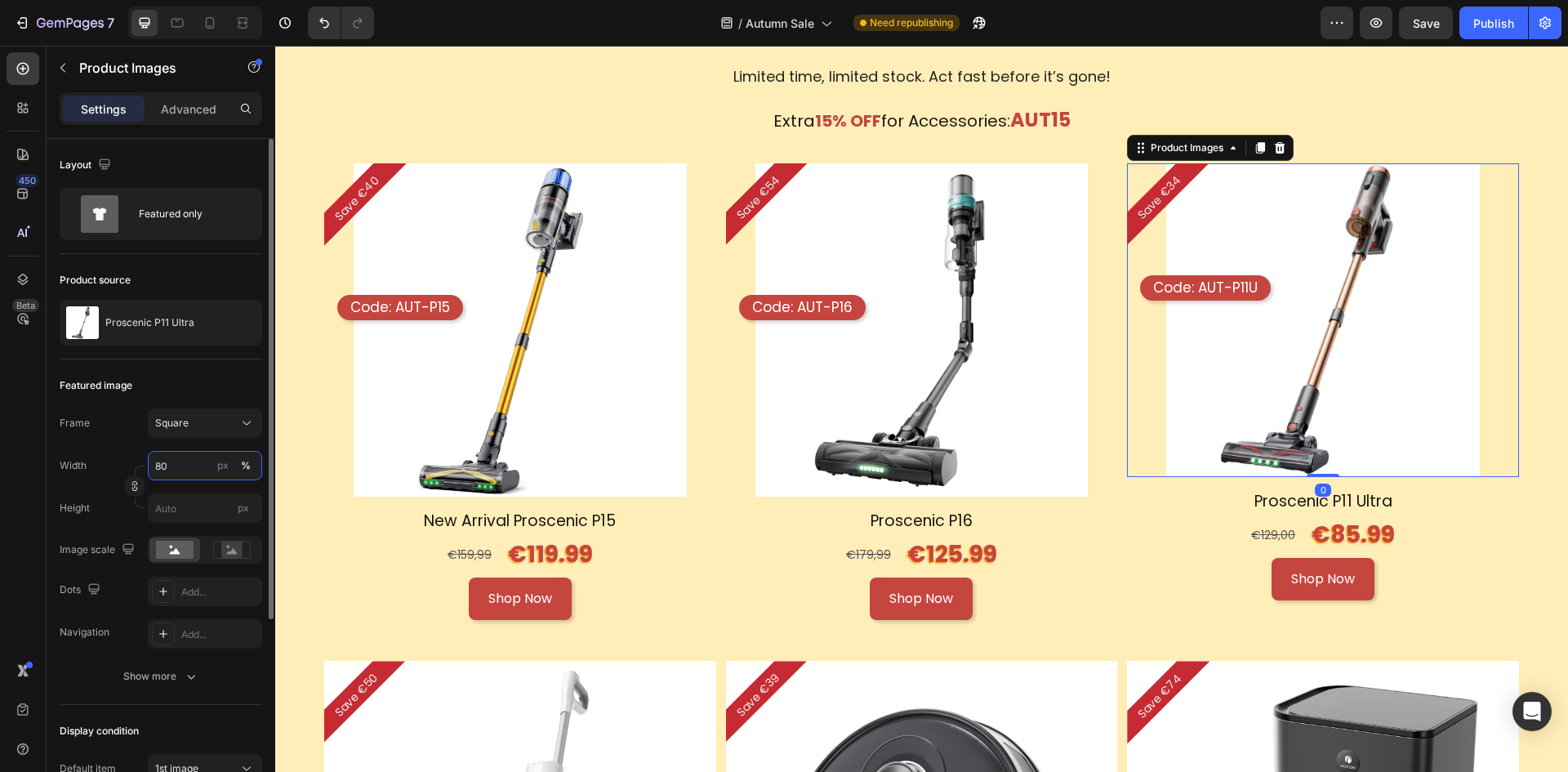
click at [211, 459] on input "80" at bounding box center [204, 466] width 115 height 29
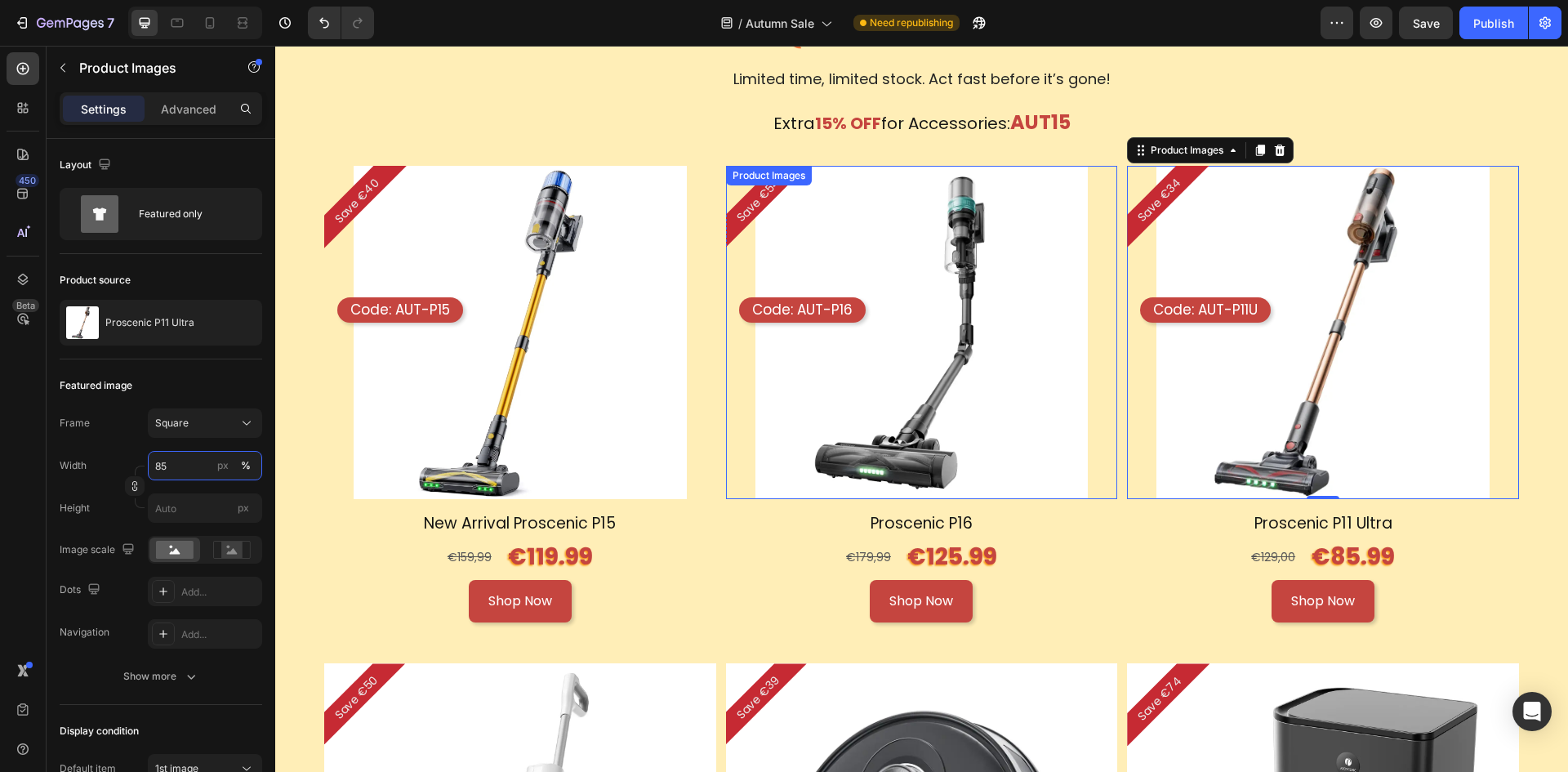
scroll to position [1415, 0]
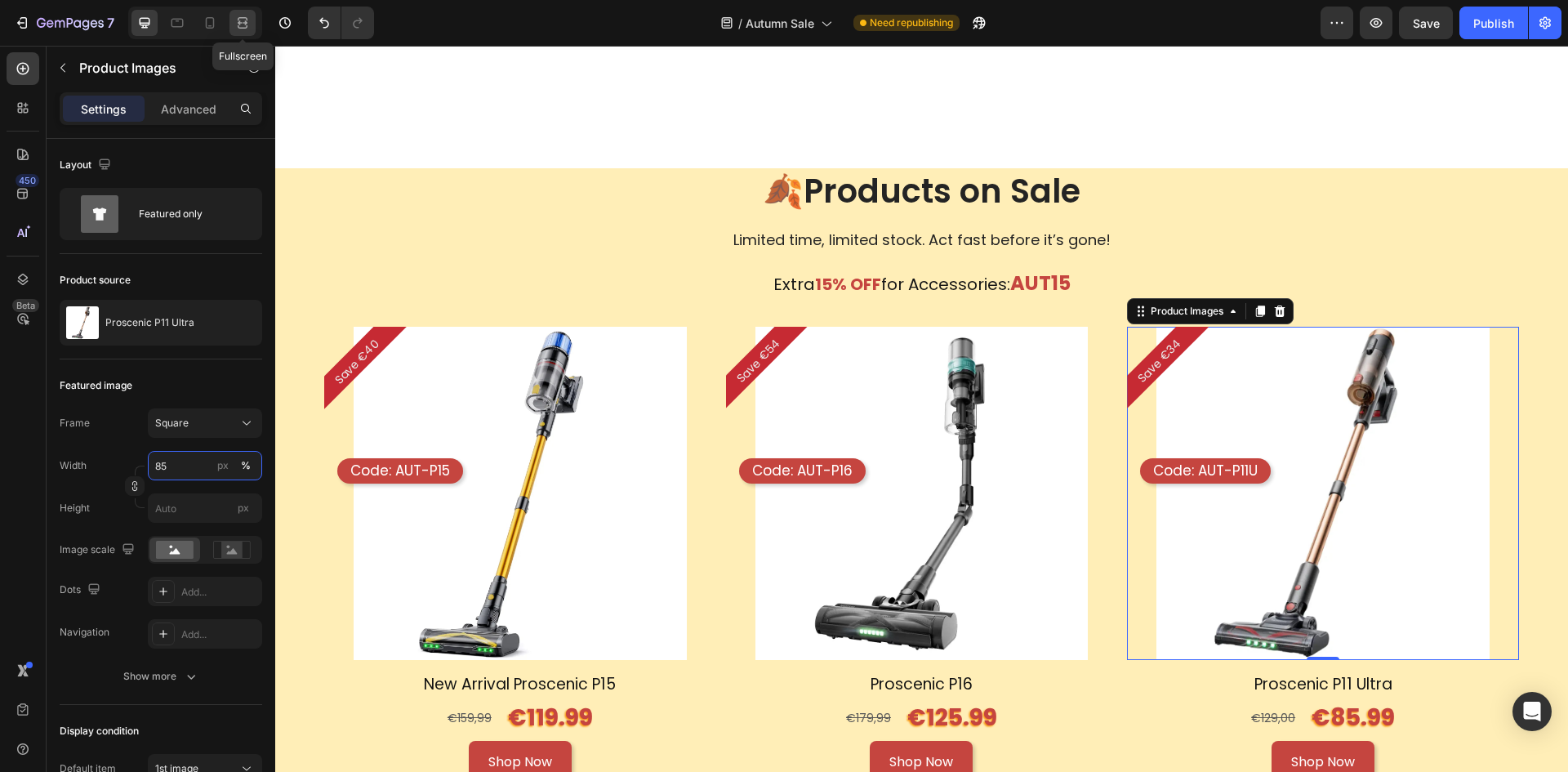
type input "85"
click at [255, 17] on div at bounding box center [242, 22] width 26 height 26
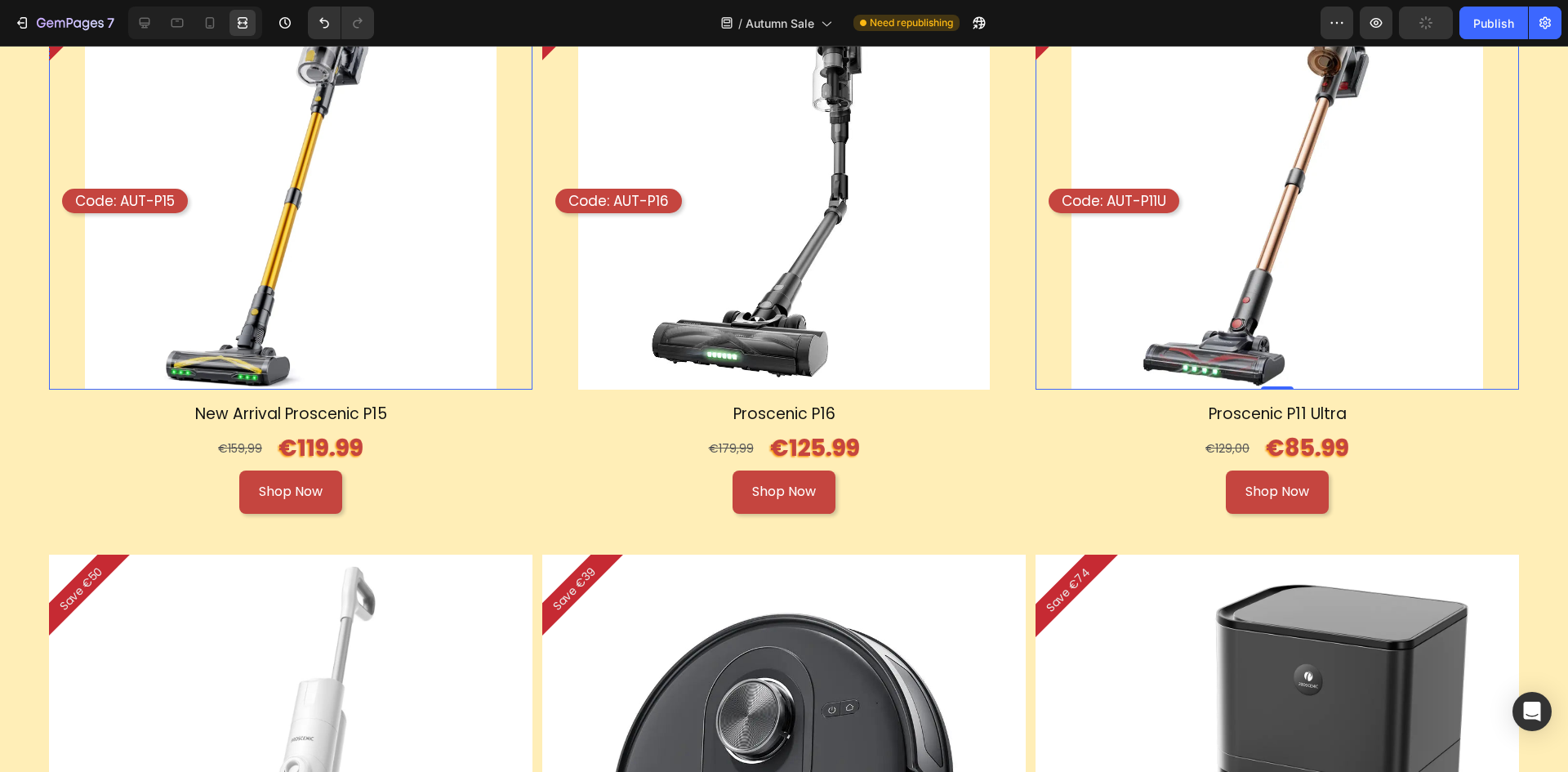
scroll to position [1579, 0]
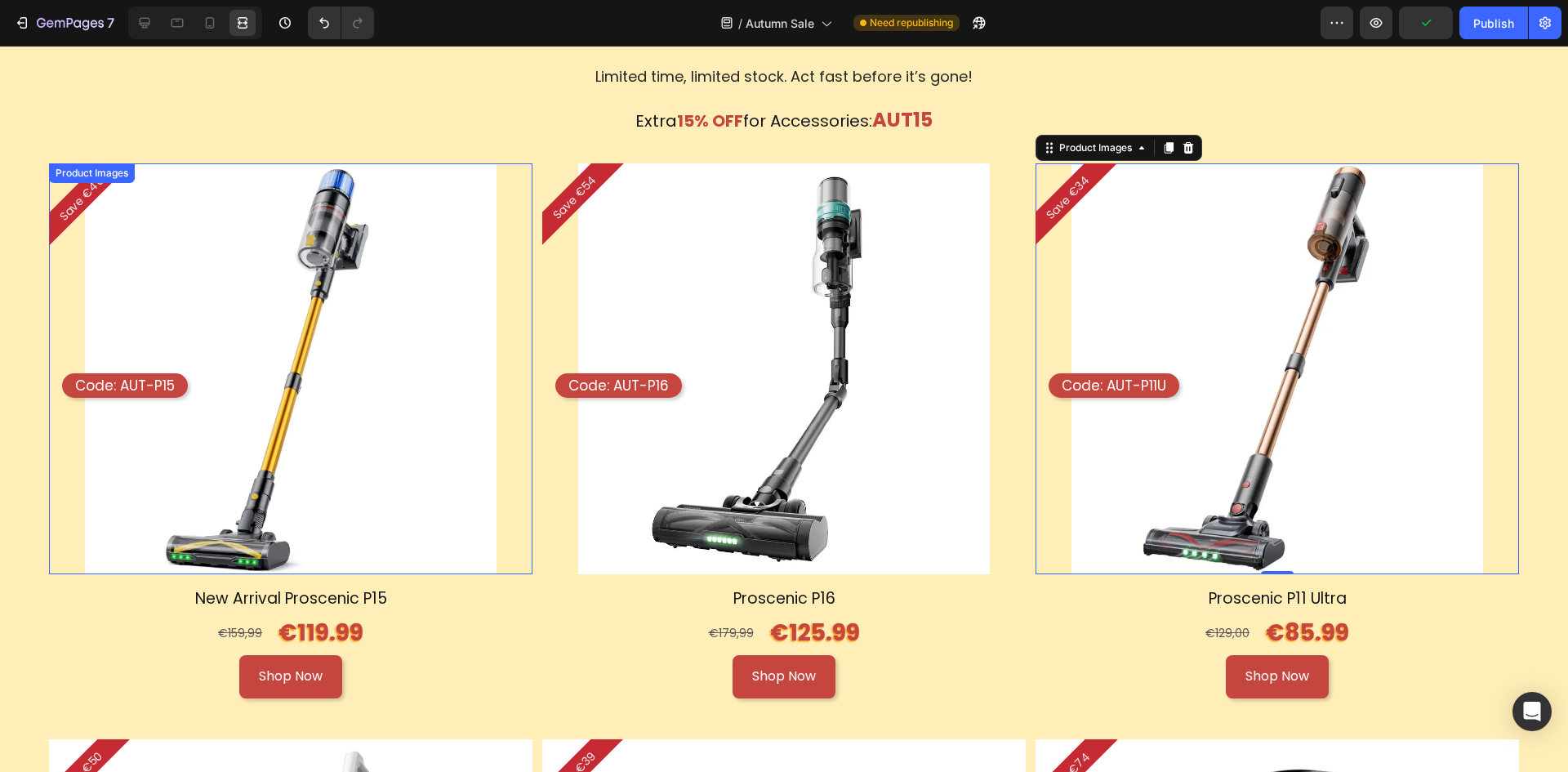
click at [487, 226] on img at bounding box center [291, 369] width 410 height 410
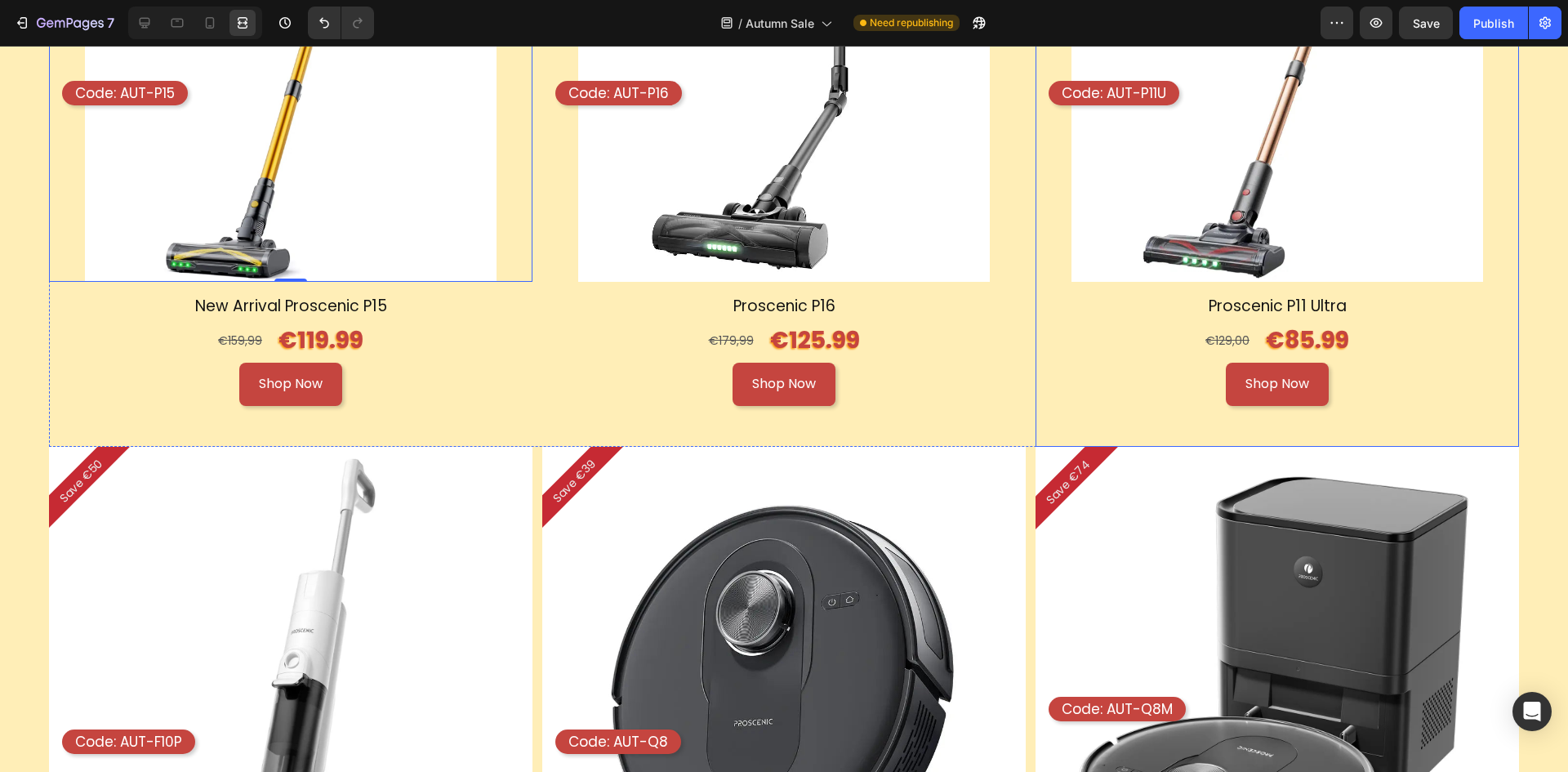
scroll to position [1659, 0]
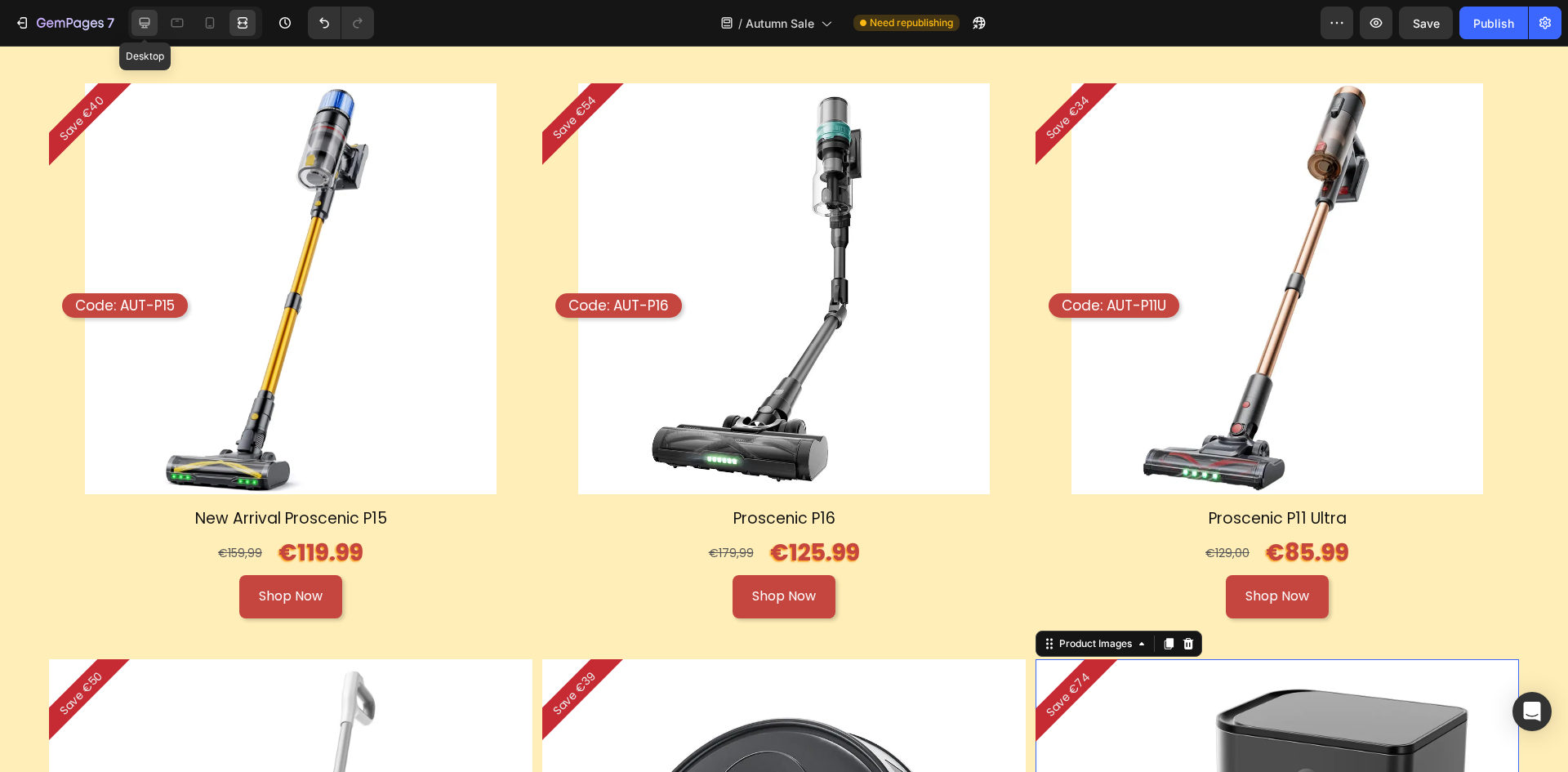
click at [147, 32] on div at bounding box center [144, 22] width 26 height 26
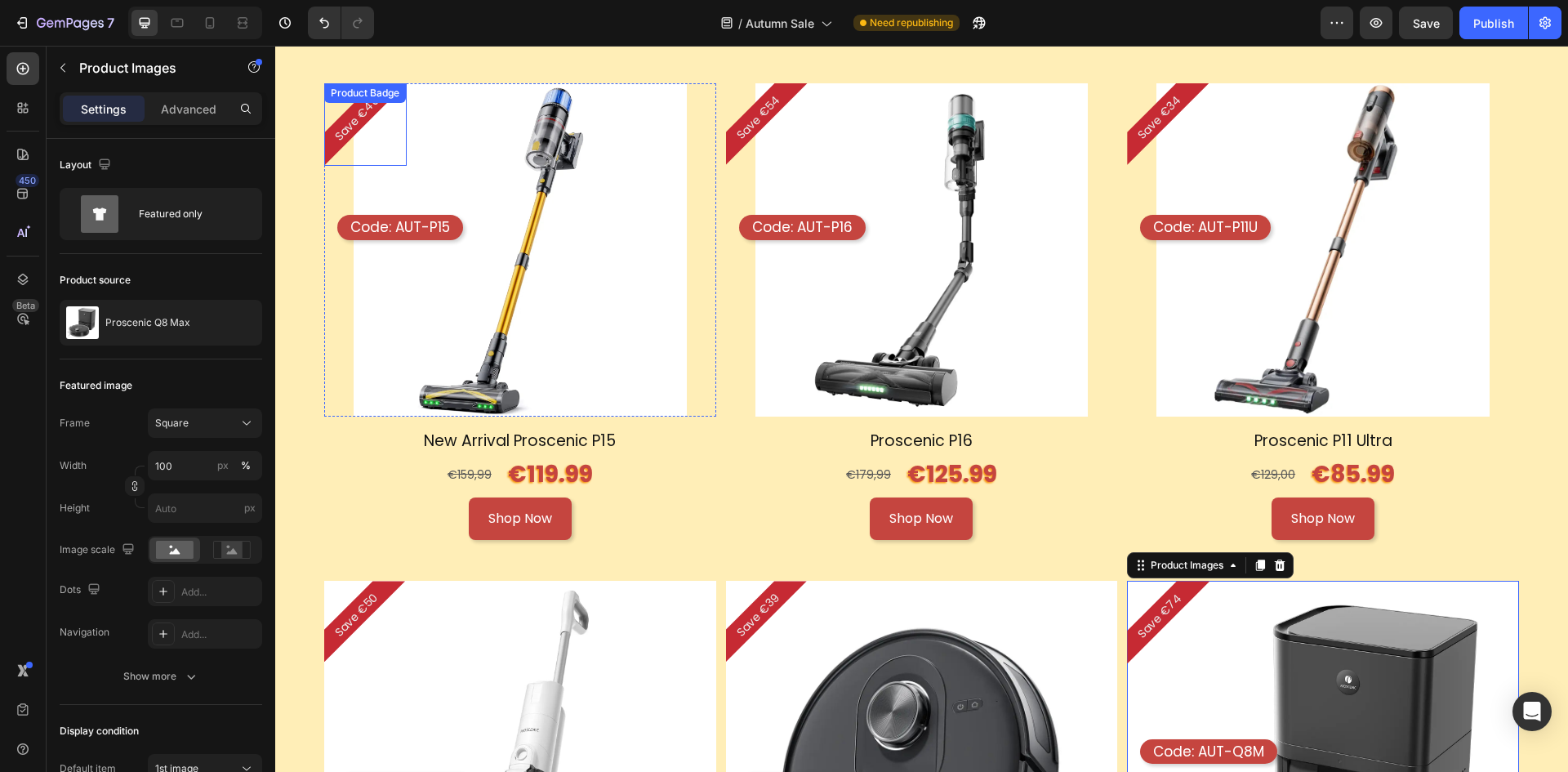
click at [346, 121] on pre "Save €40" at bounding box center [357, 118] width 73 height 73
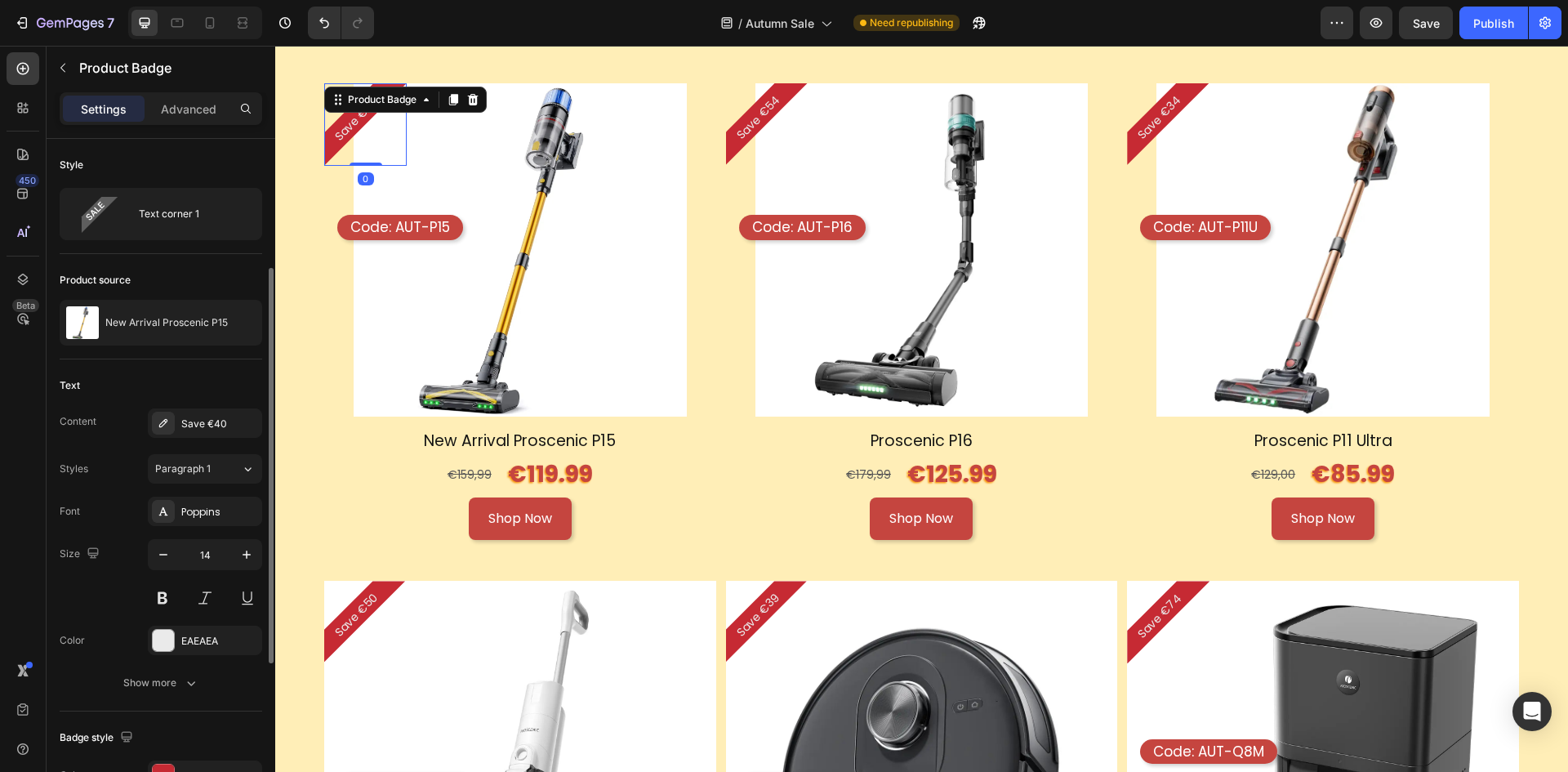
scroll to position [163, 0]
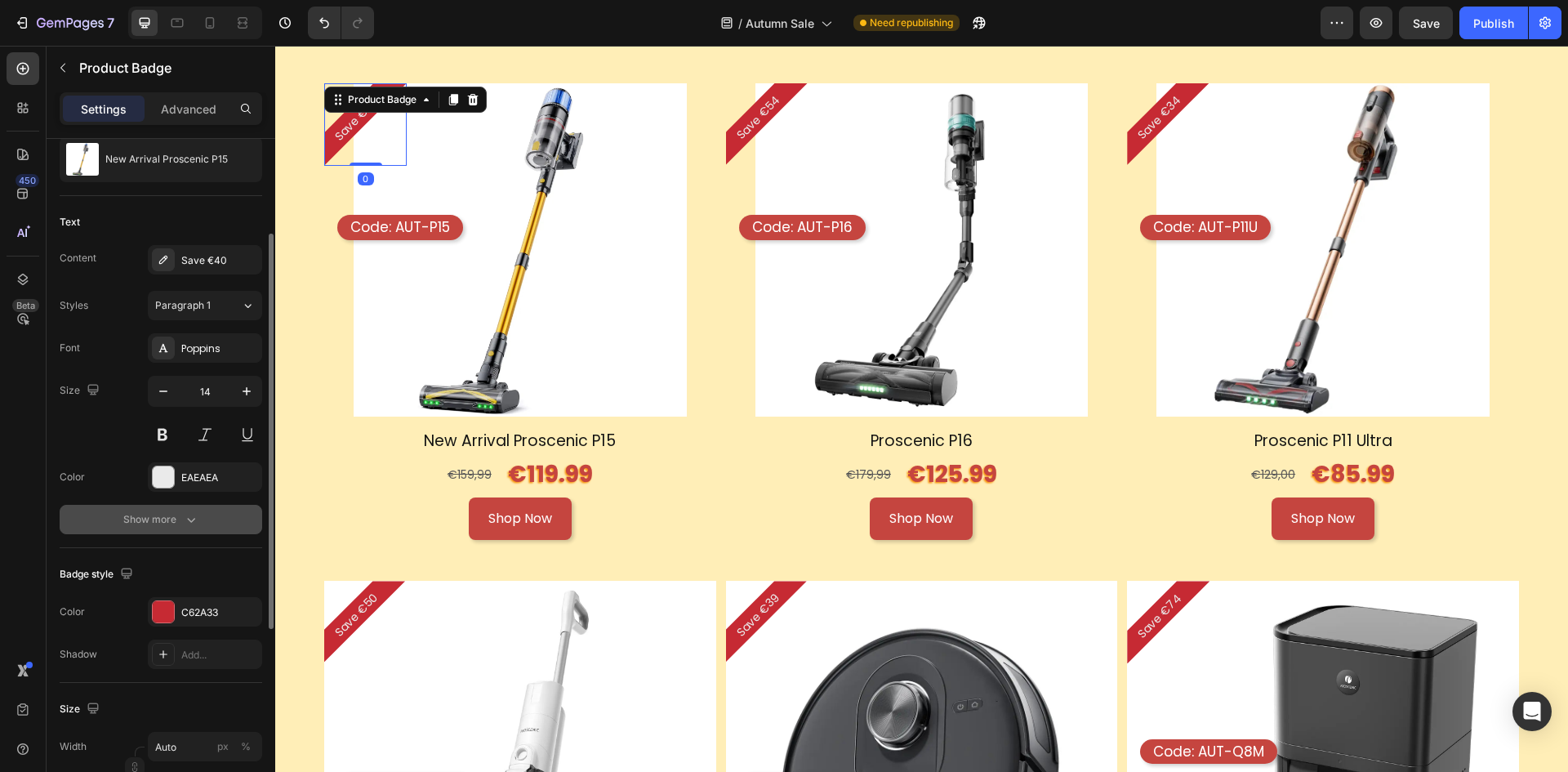
click at [183, 521] on icon "button" at bounding box center [191, 520] width 16 height 16
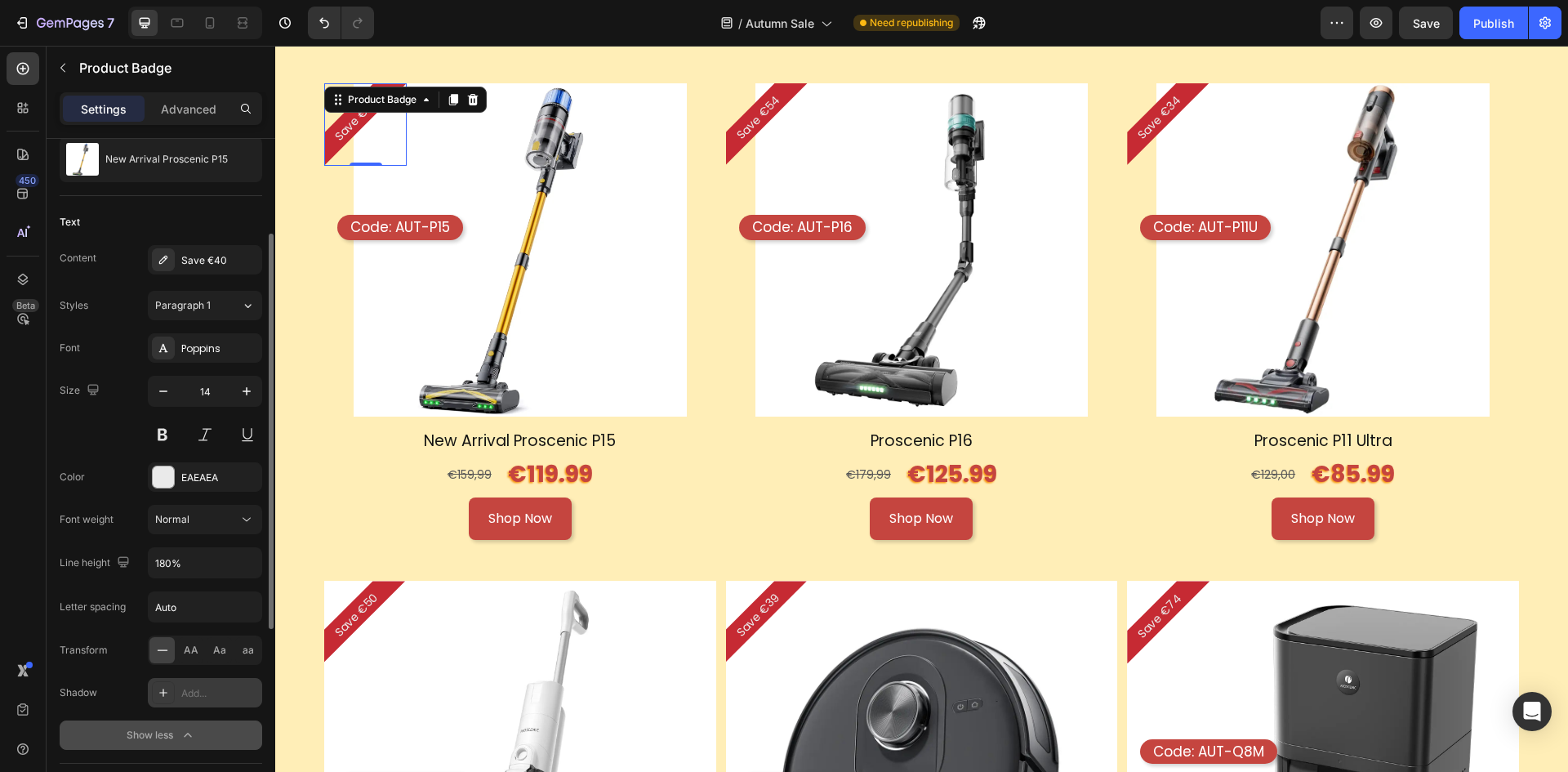
click at [213, 678] on div "Add..." at bounding box center [204, 692] width 115 height 29
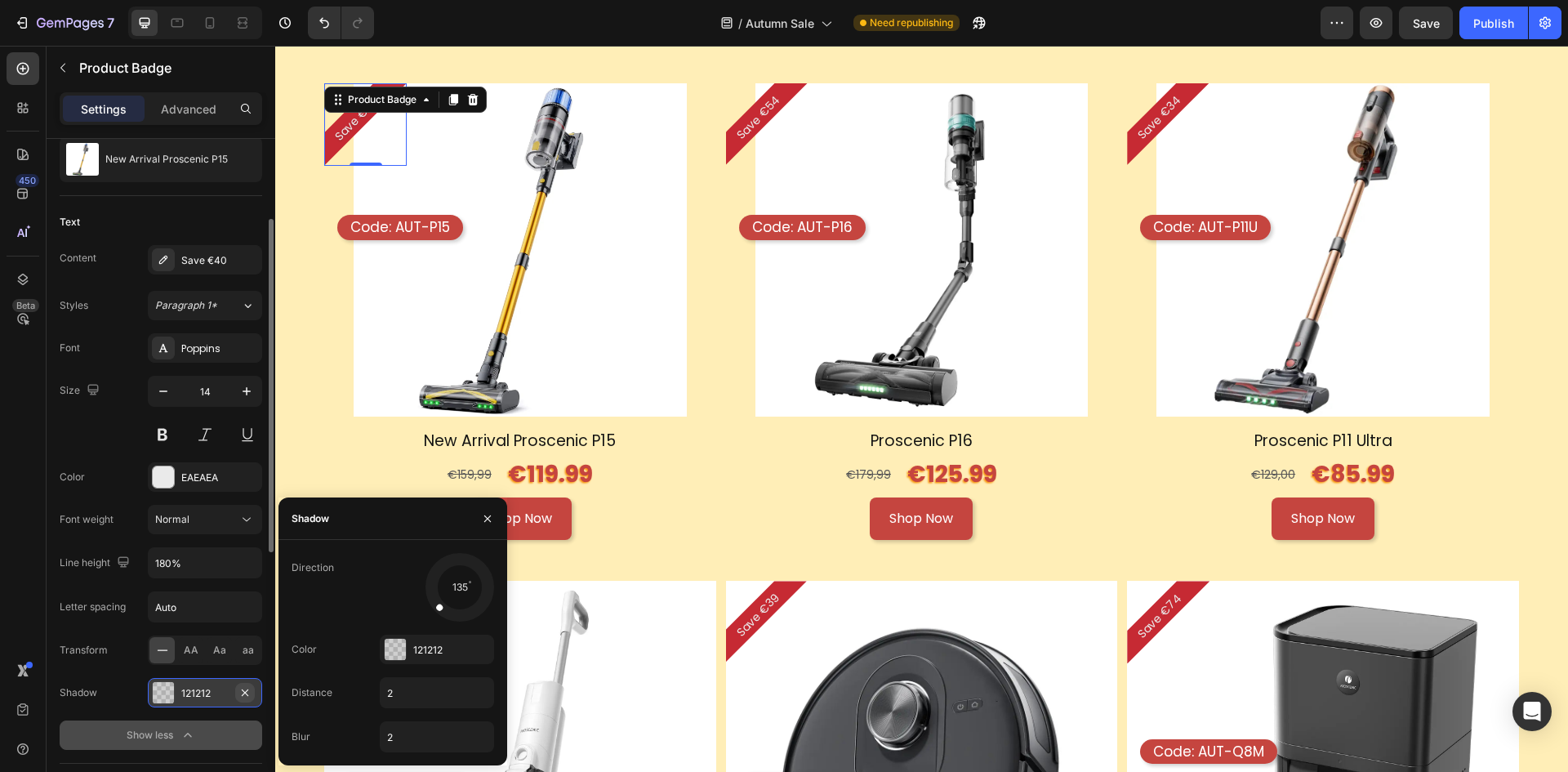
click at [249, 693] on icon "button" at bounding box center [244, 692] width 13 height 13
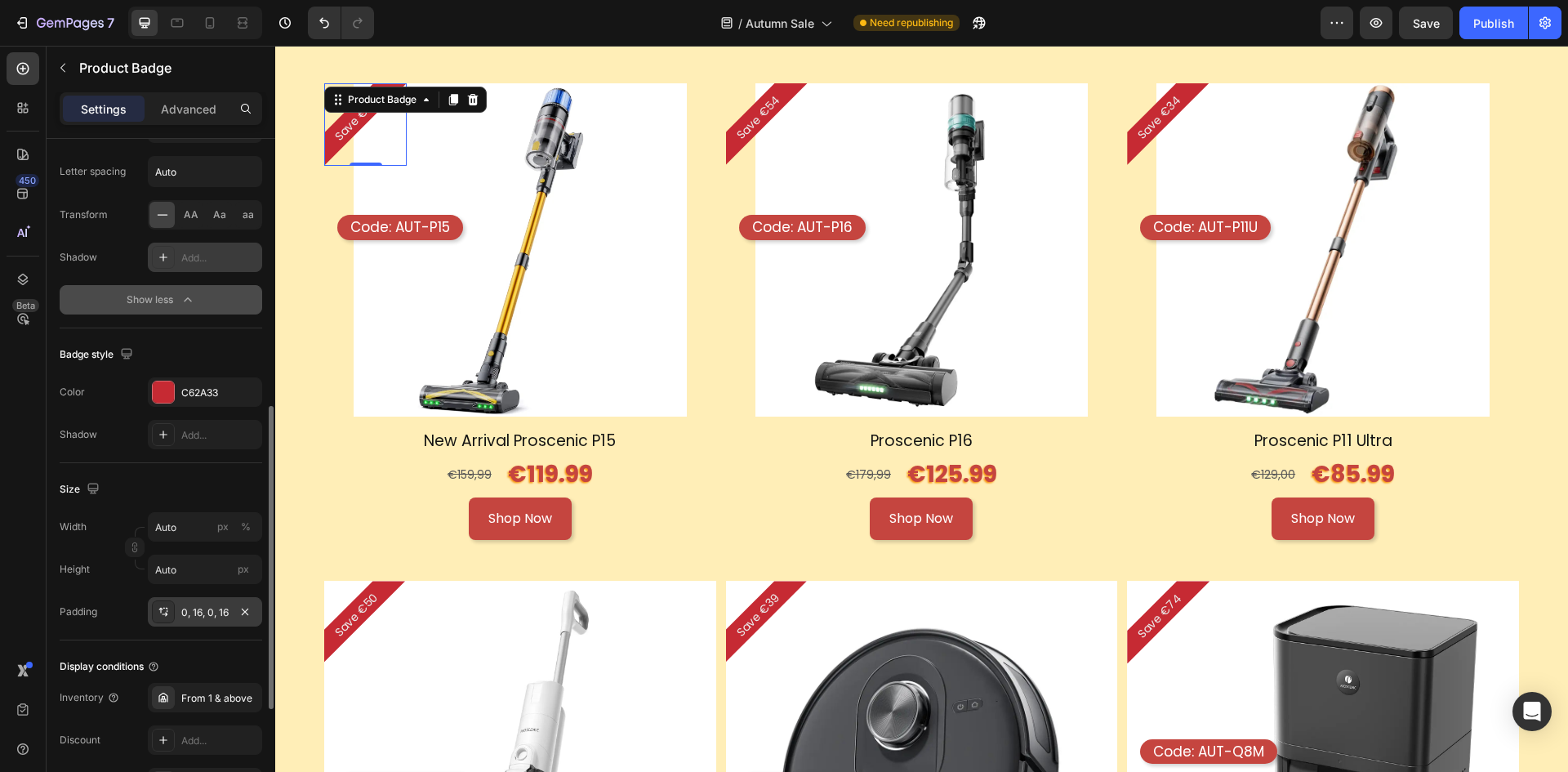
scroll to position [517, 0]
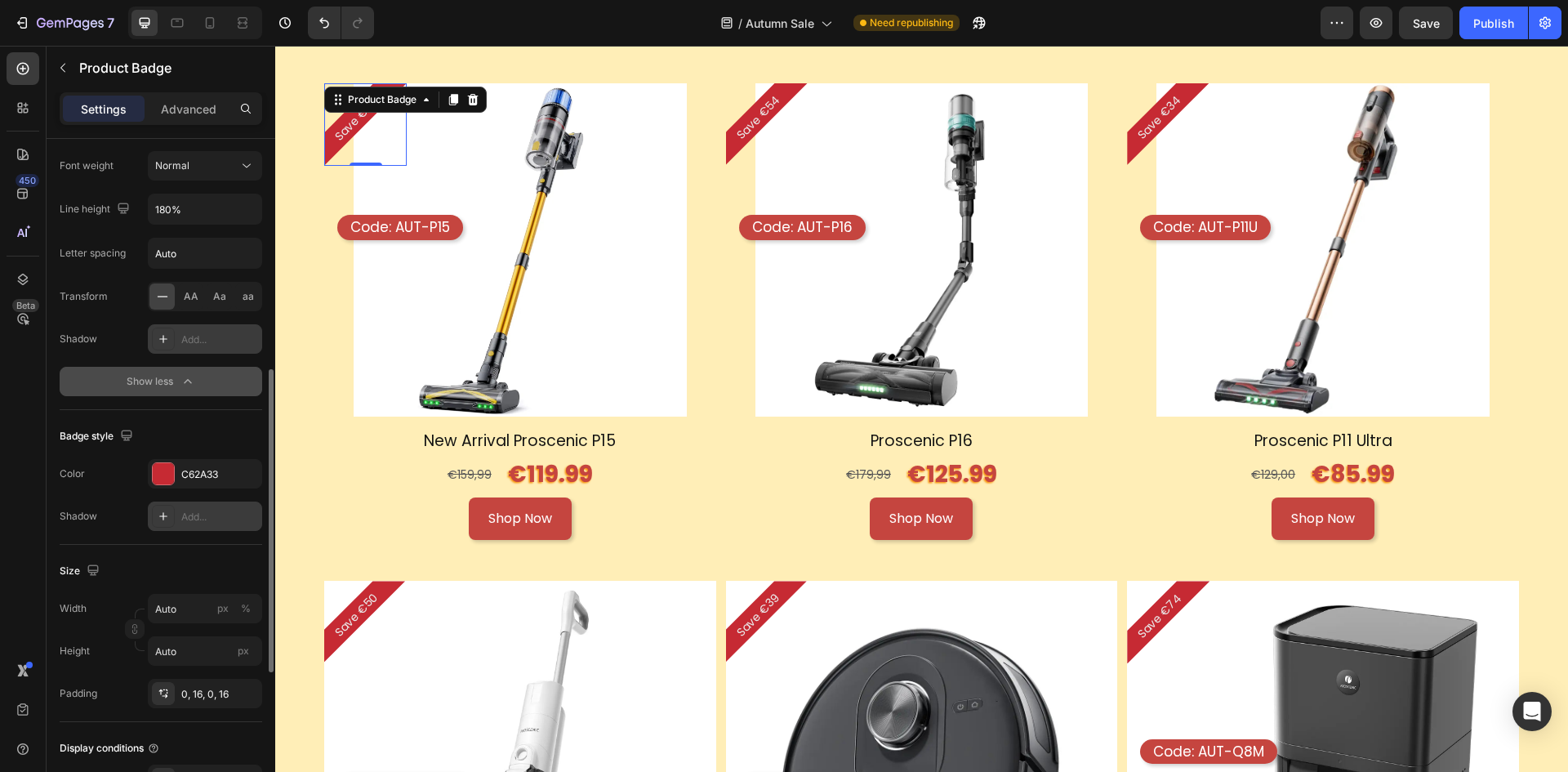
click at [203, 520] on div "Add..." at bounding box center [219, 517] width 76 height 15
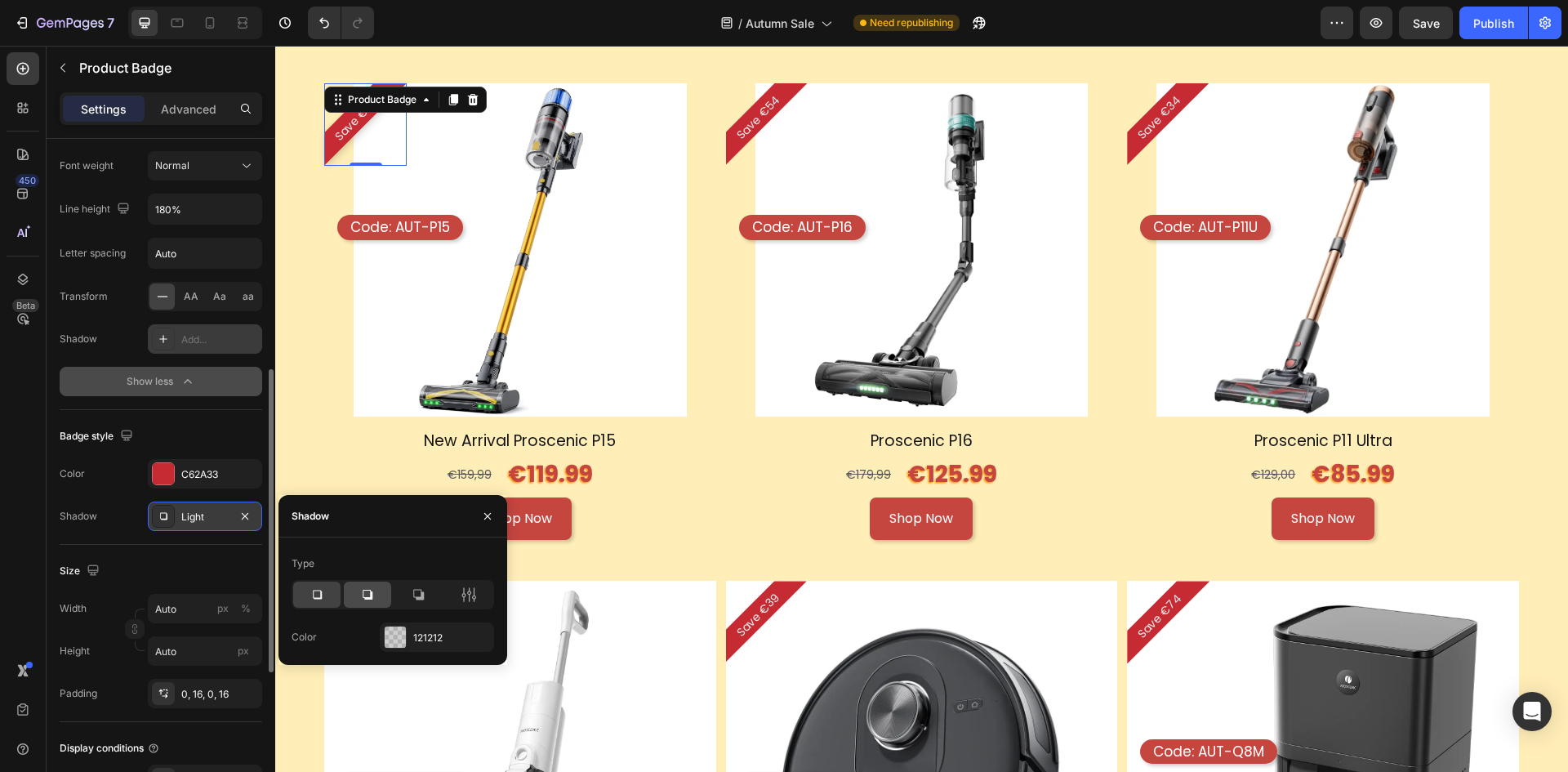
click at [380, 601] on div at bounding box center [367, 594] width 47 height 26
click at [320, 593] on icon at bounding box center [317, 594] width 16 height 16
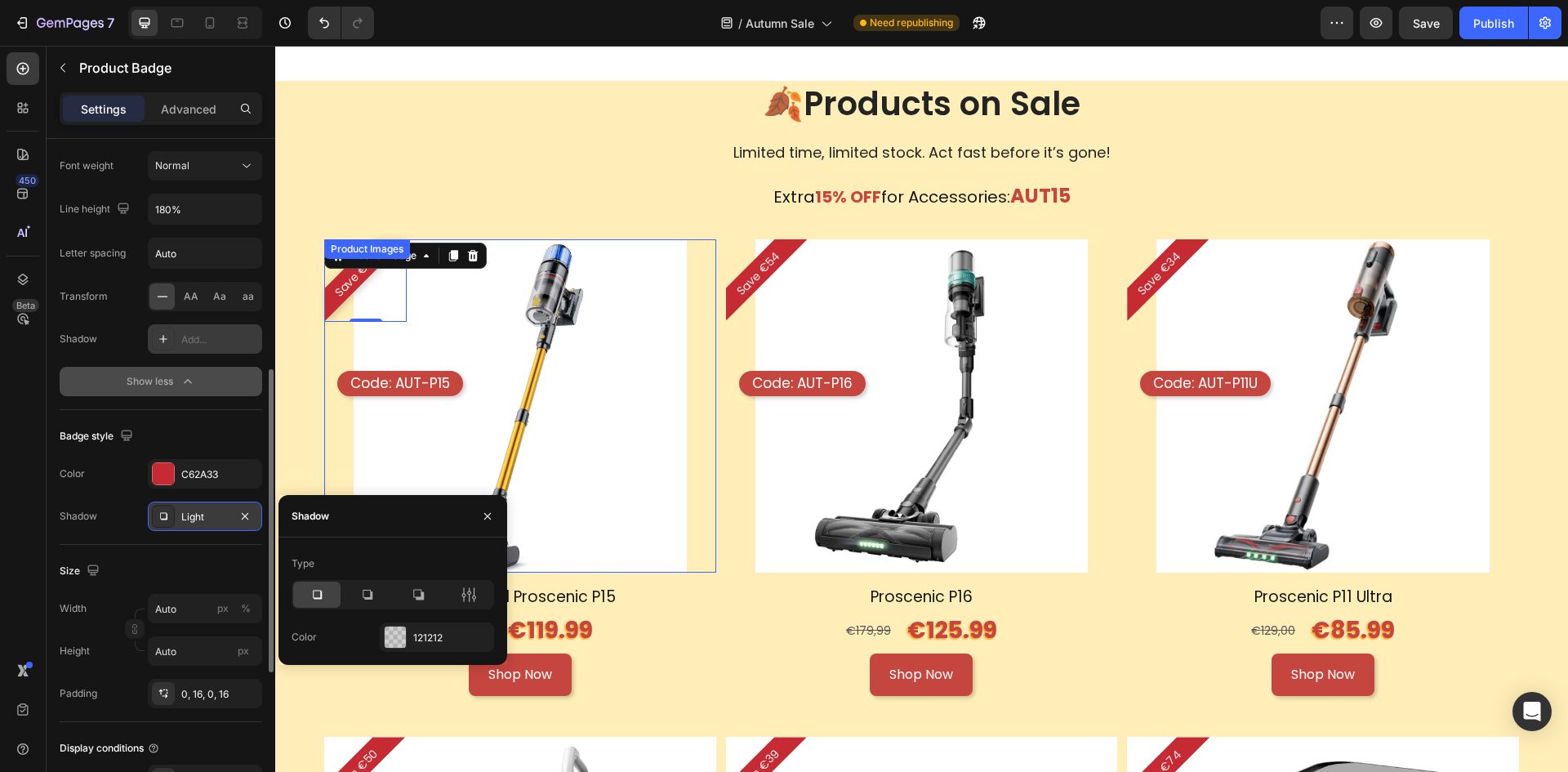
scroll to position [1495, 0]
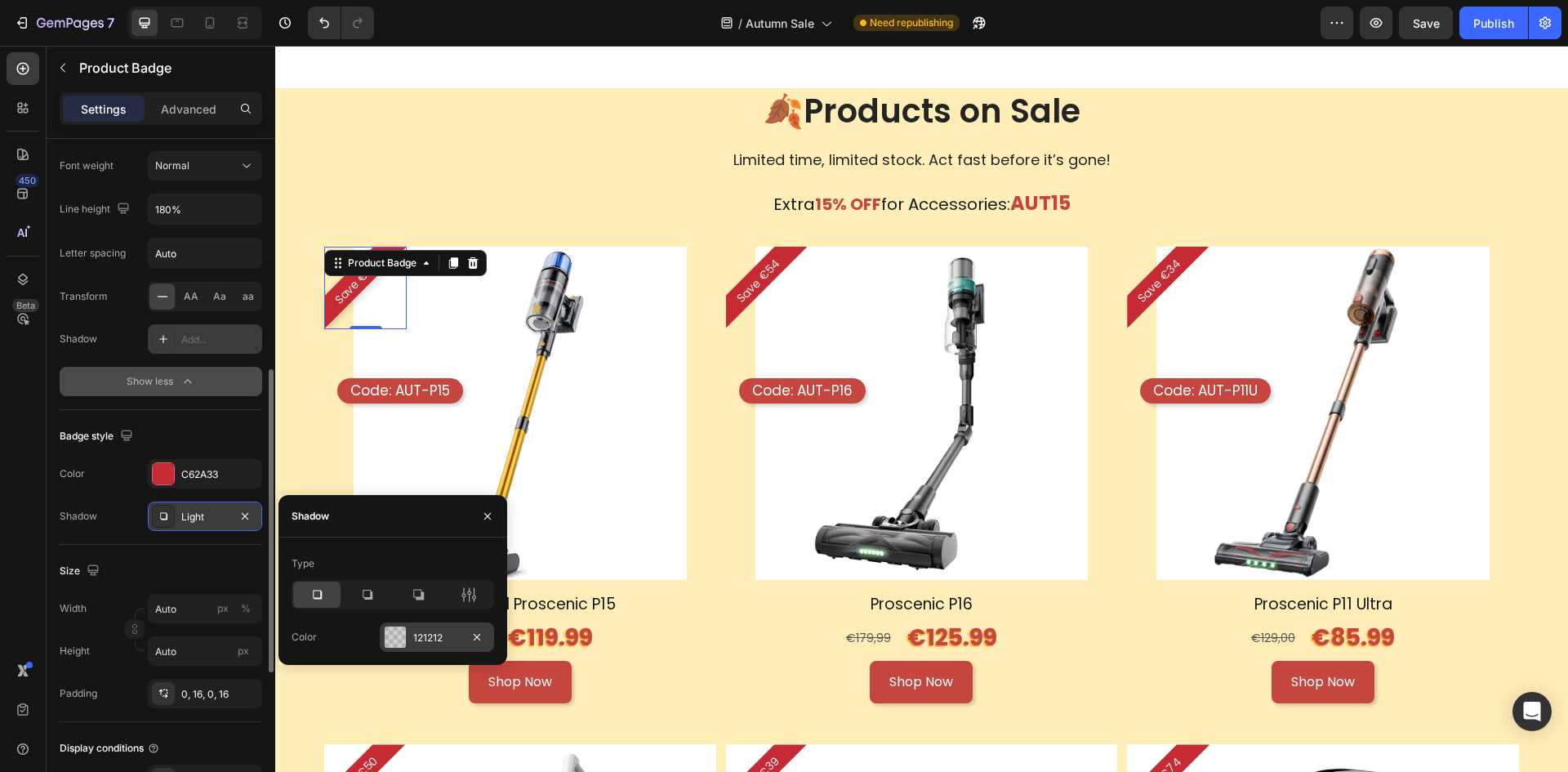
click at [425, 629] on div "121212" at bounding box center [437, 637] width 115 height 29
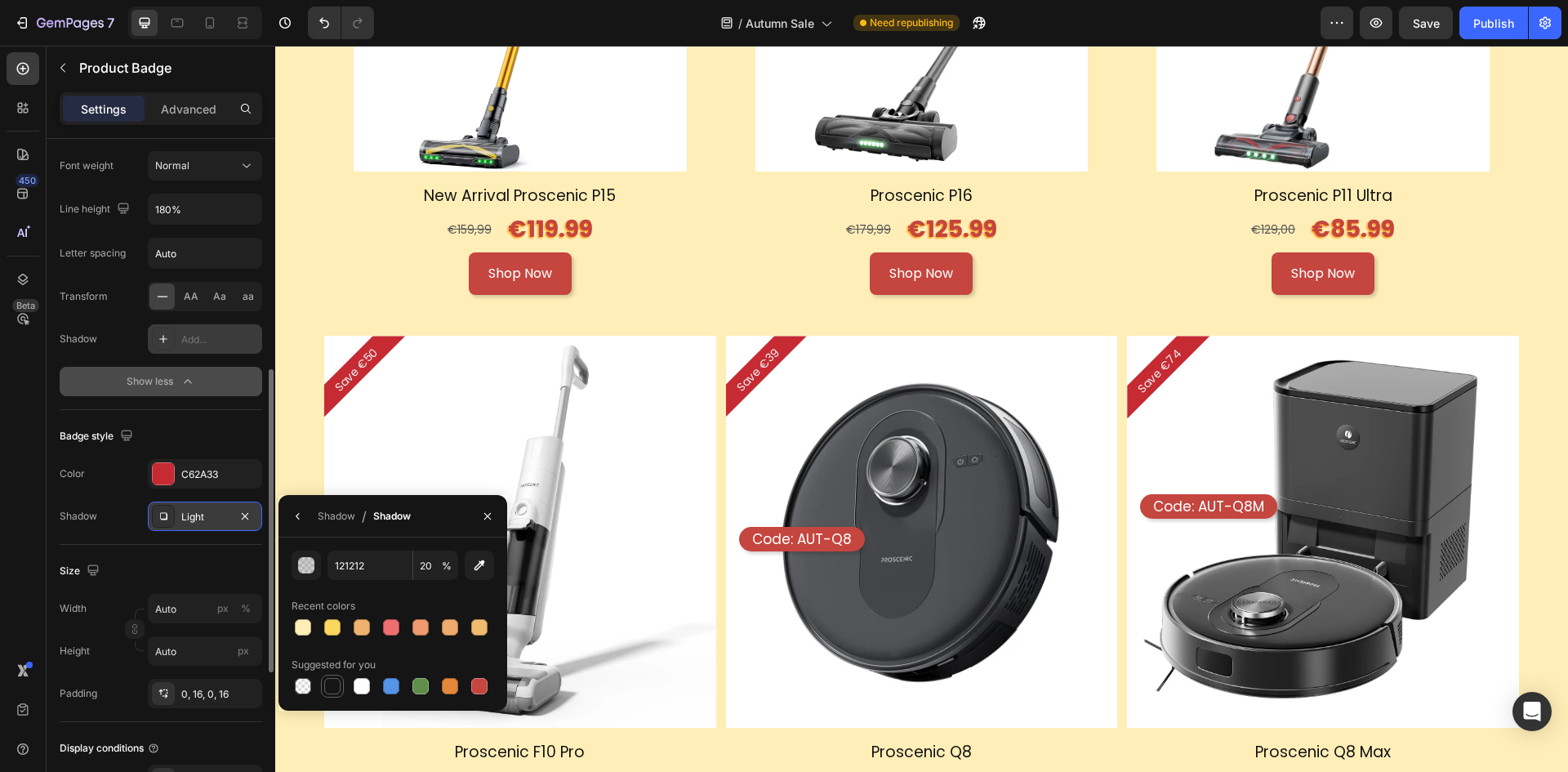
click at [337, 688] on div at bounding box center [332, 686] width 16 height 16
type input "151515"
type input "100"
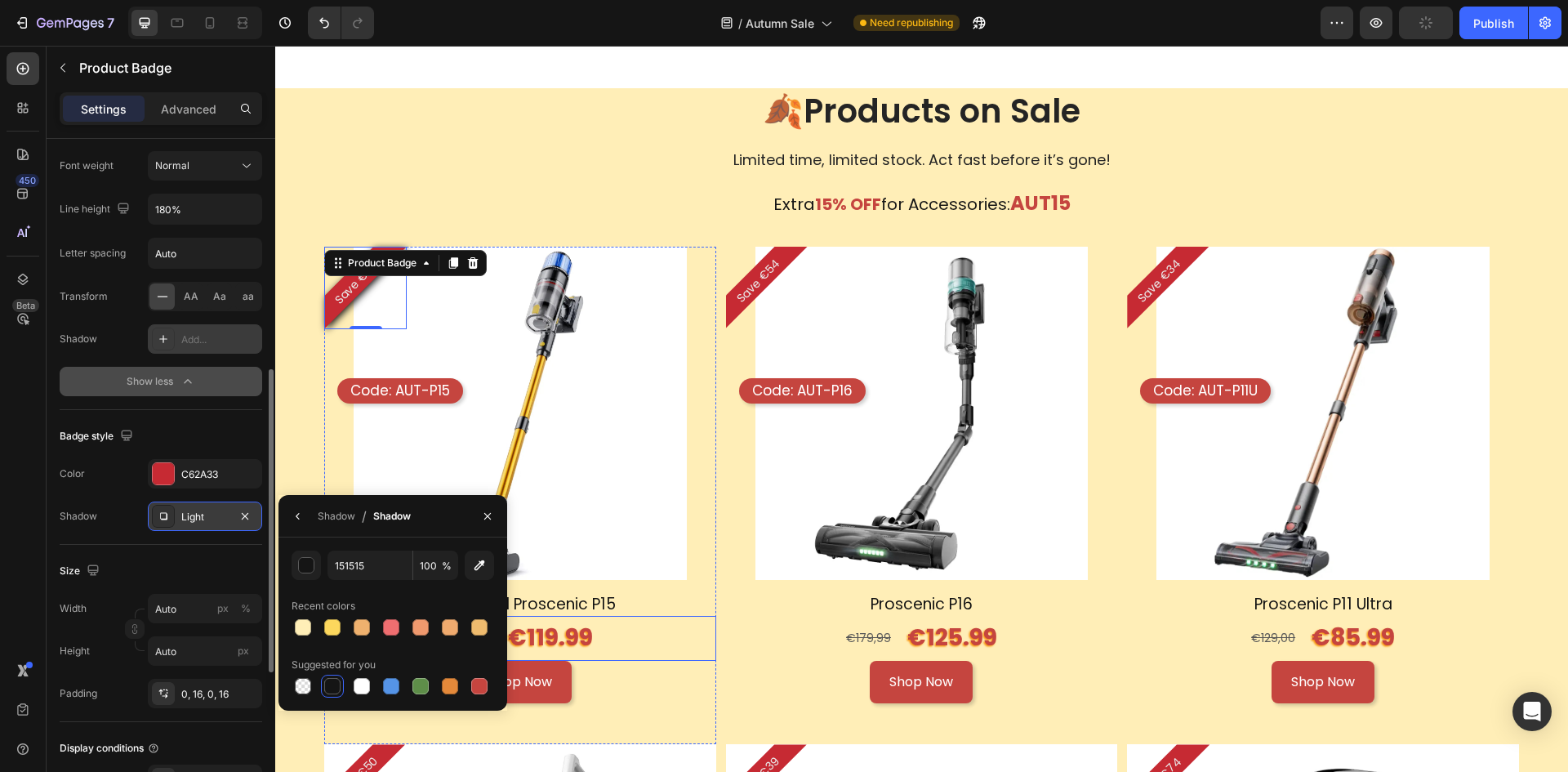
click at [661, 624] on div "€159,99 Product Price Product Price €119.99 Text Block Row" at bounding box center [520, 638] width 392 height 44
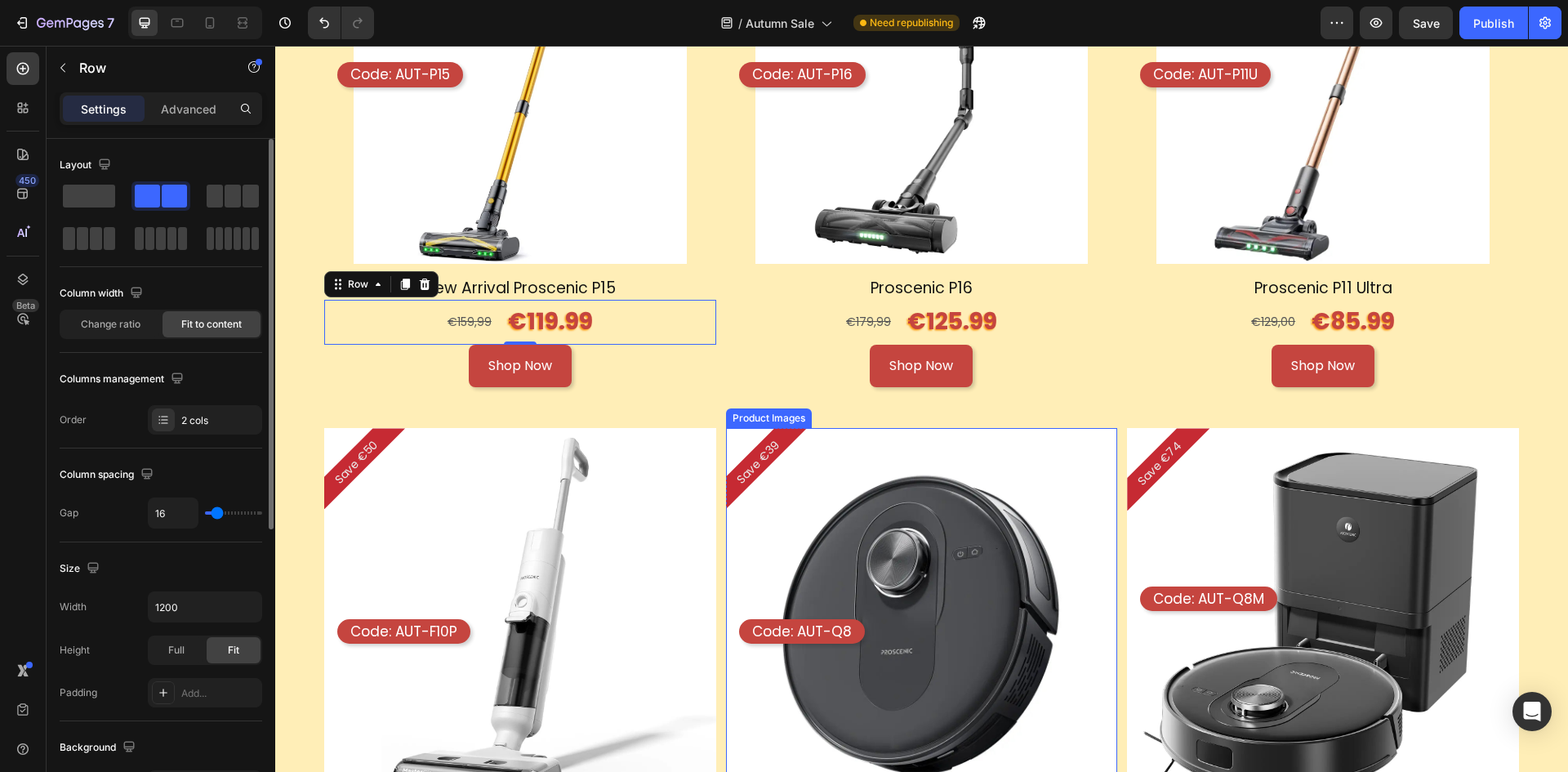
scroll to position [1659, 0]
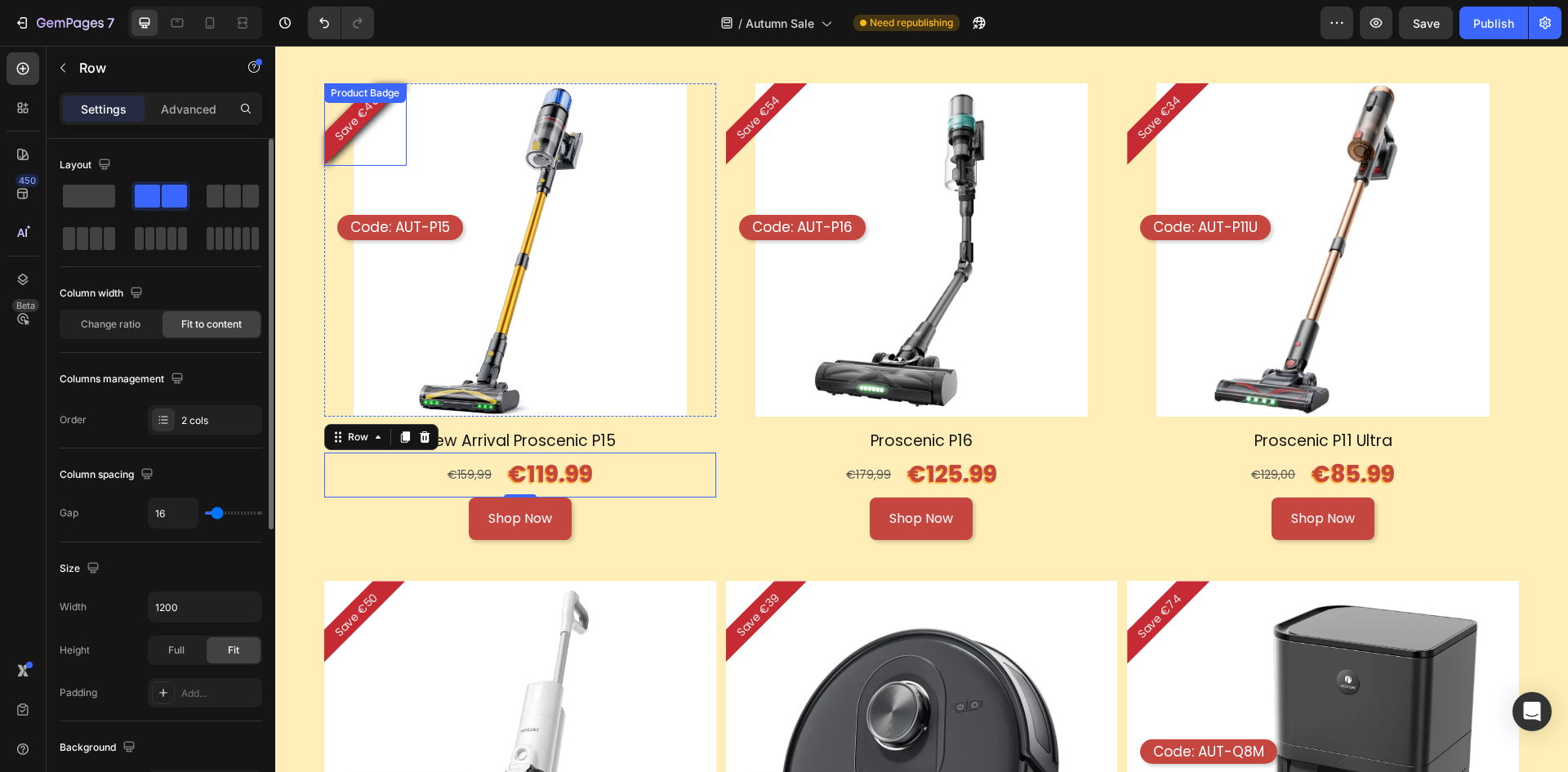
click at [374, 128] on div "Save €40" at bounding box center [365, 124] width 83 height 83
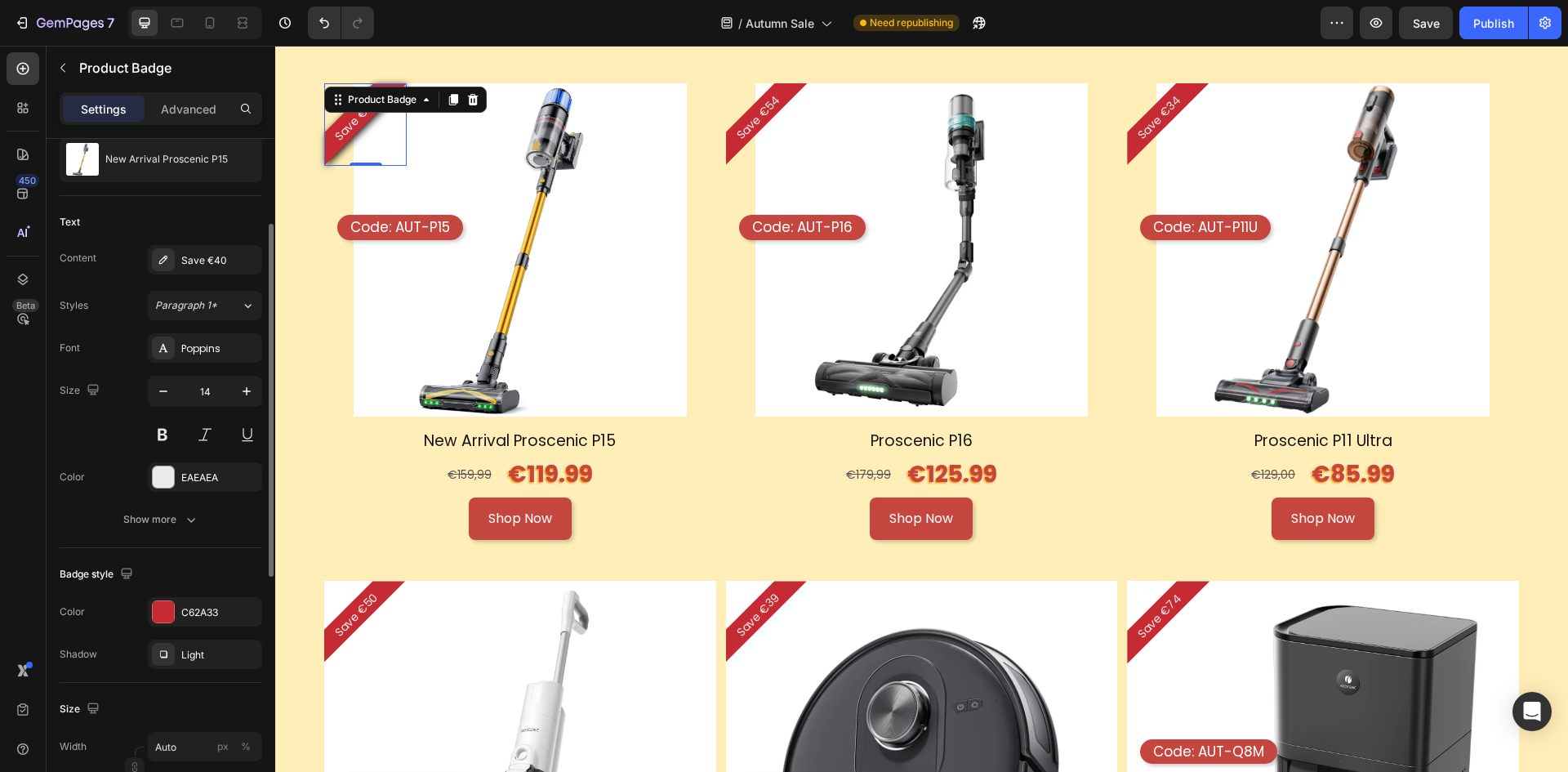
scroll to position [409, 0]
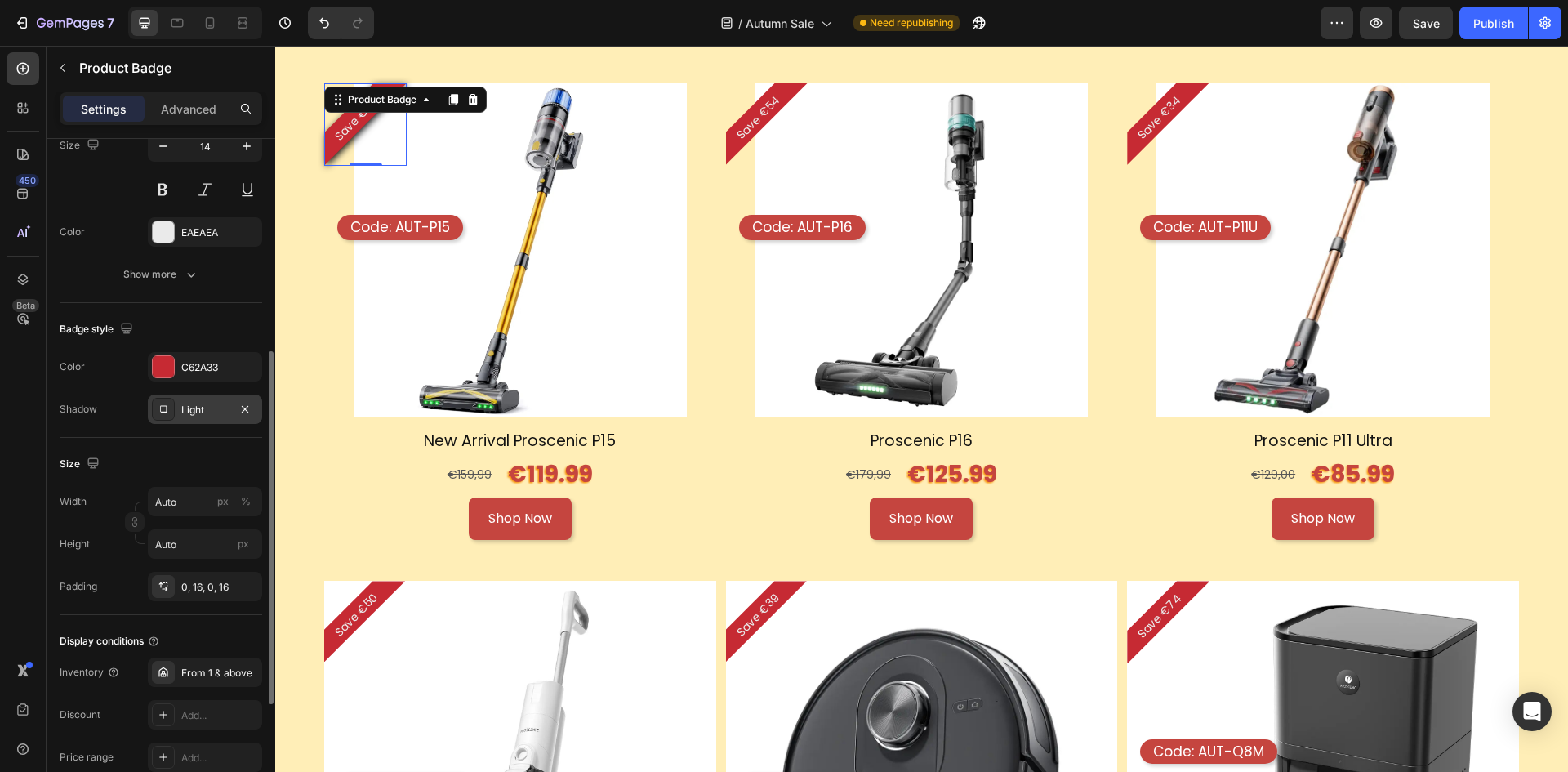
click at [201, 411] on div "Light" at bounding box center [204, 410] width 47 height 15
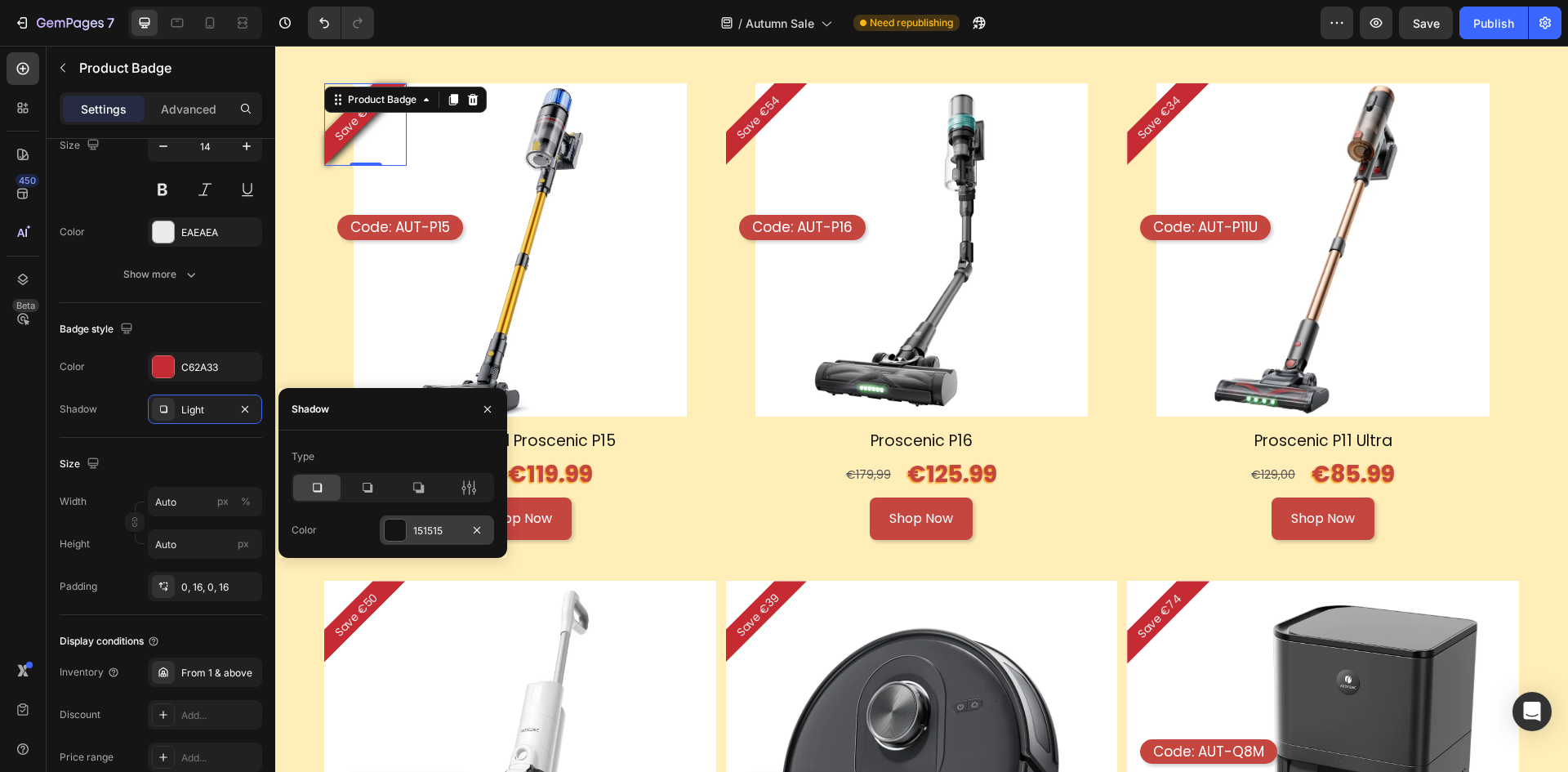
click at [434, 522] on div "151515" at bounding box center [437, 529] width 115 height 29
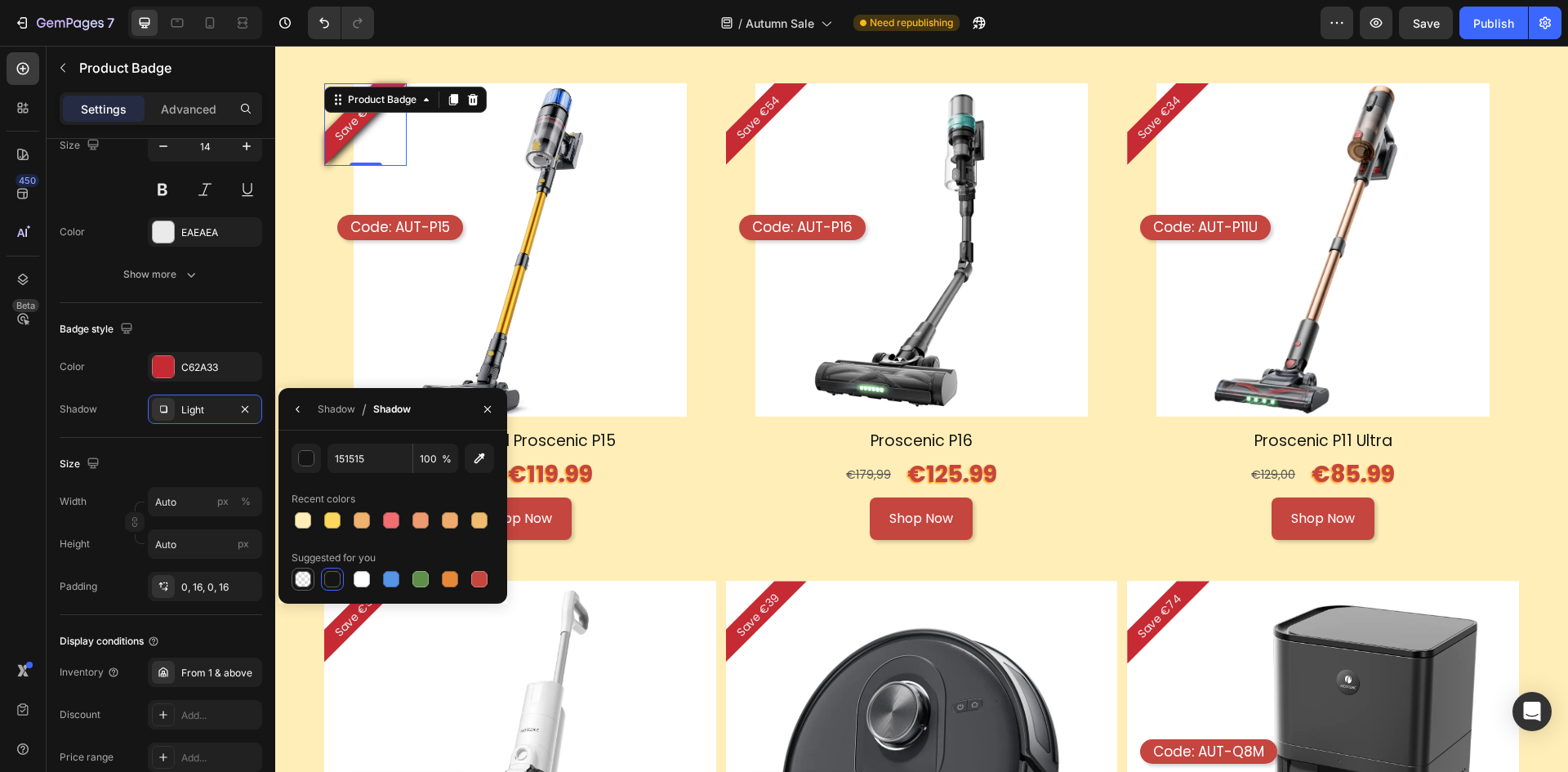
click at [311, 581] on div at bounding box center [303, 579] width 20 height 20
type input "000000"
type input "0"
click at [322, 587] on div at bounding box center [332, 579] width 23 height 23
type input "151515"
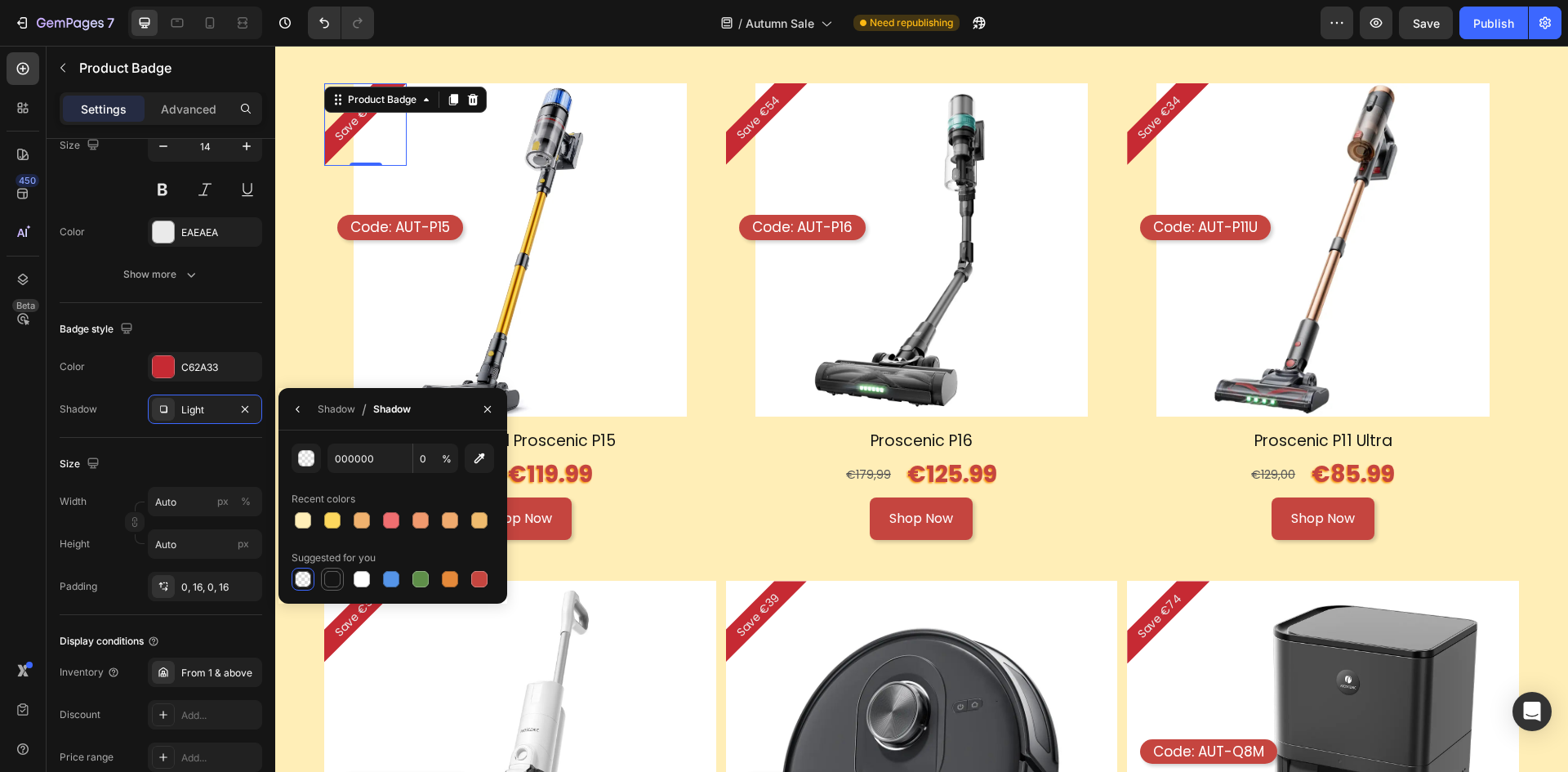
type input "100"
click at [310, 451] on div "button" at bounding box center [307, 459] width 16 height 16
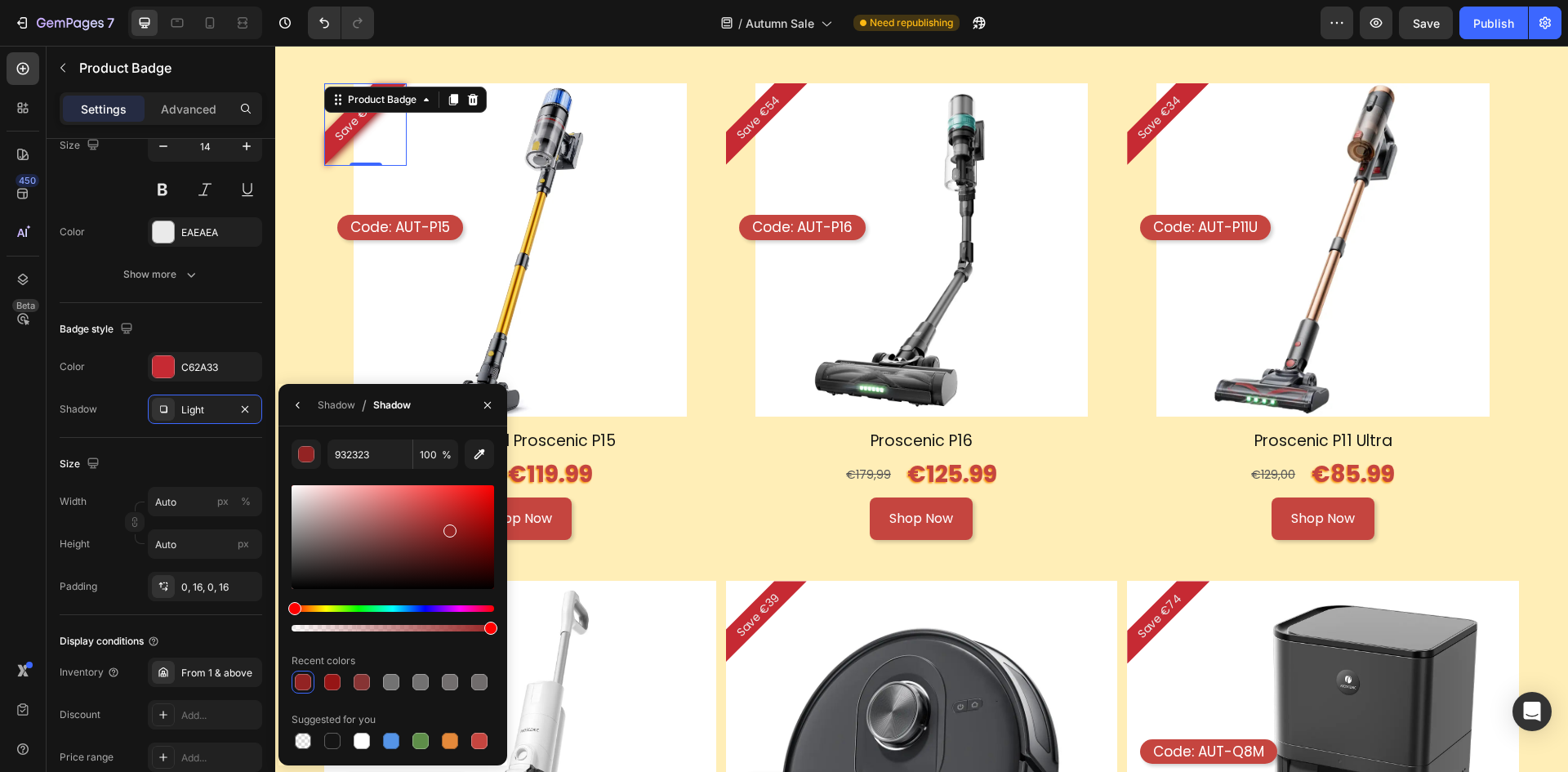
drag, startPoint x: 297, startPoint y: 581, endPoint x: 449, endPoint y: 528, distance: 161.0
click at [449, 528] on div at bounding box center [450, 530] width 13 height 13
type input "962222"
click at [219, 459] on div "Size" at bounding box center [161, 464] width 203 height 26
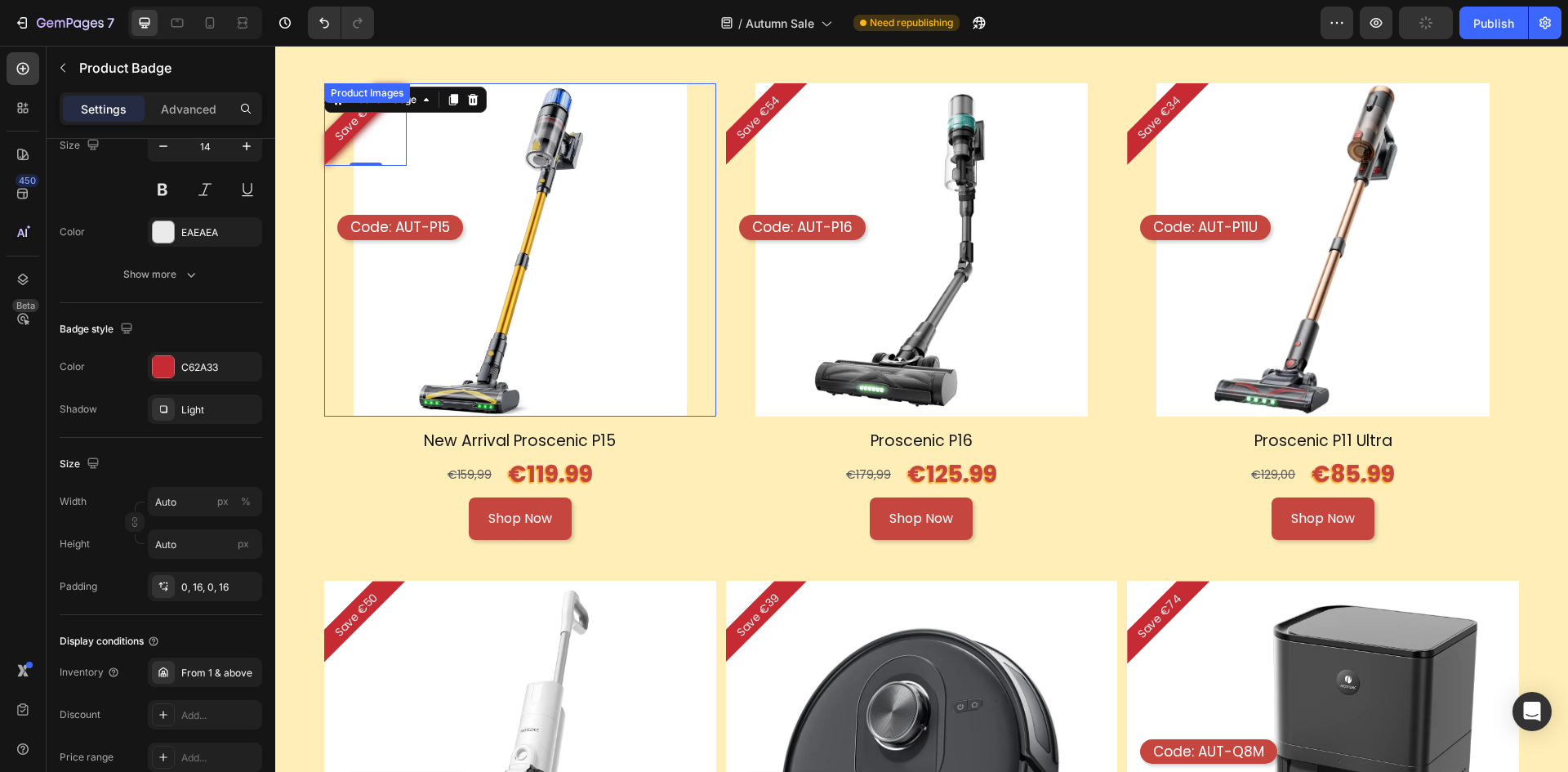
scroll to position [1495, 0]
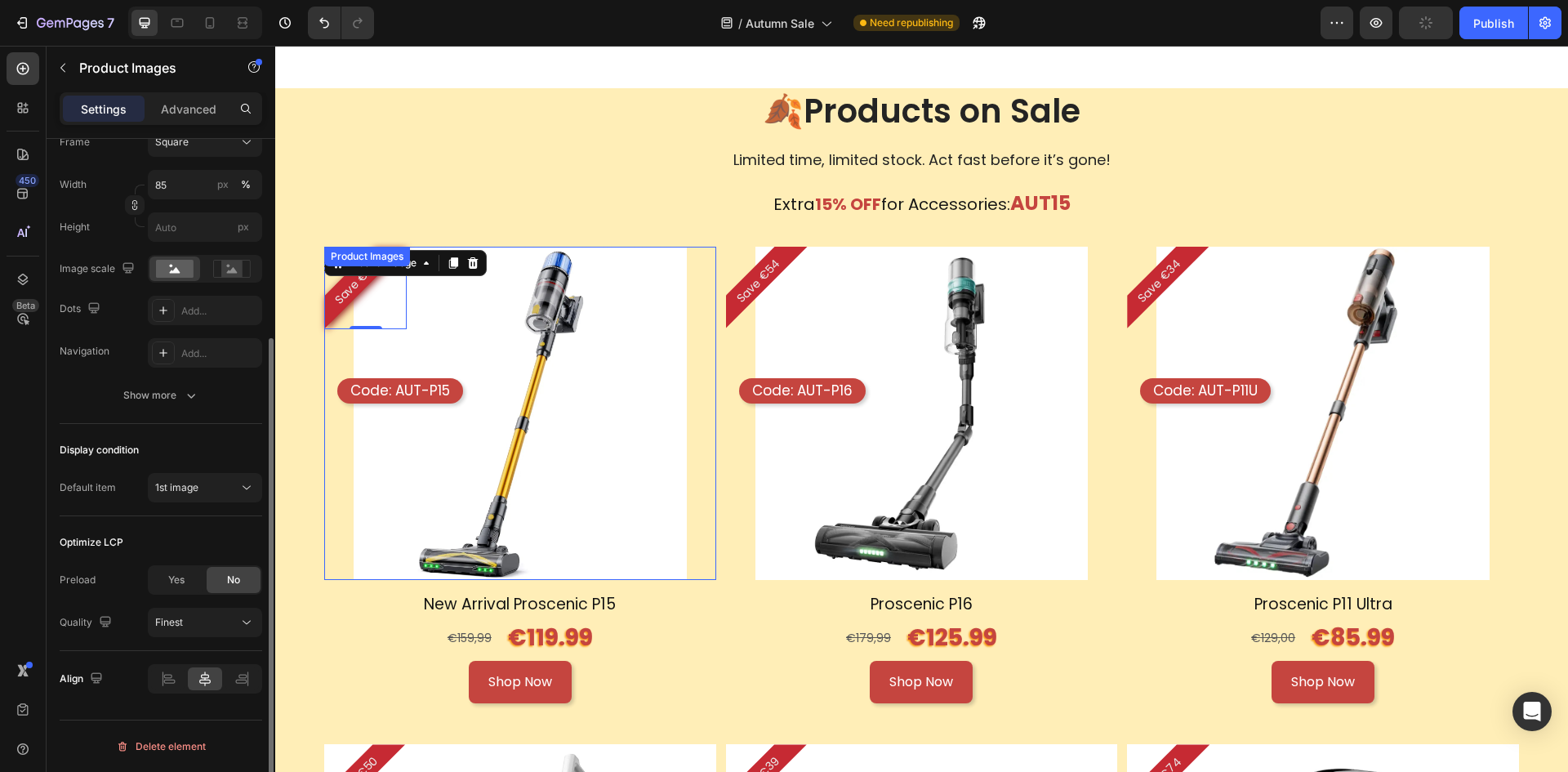
click at [665, 478] on img at bounding box center [520, 413] width 333 height 333
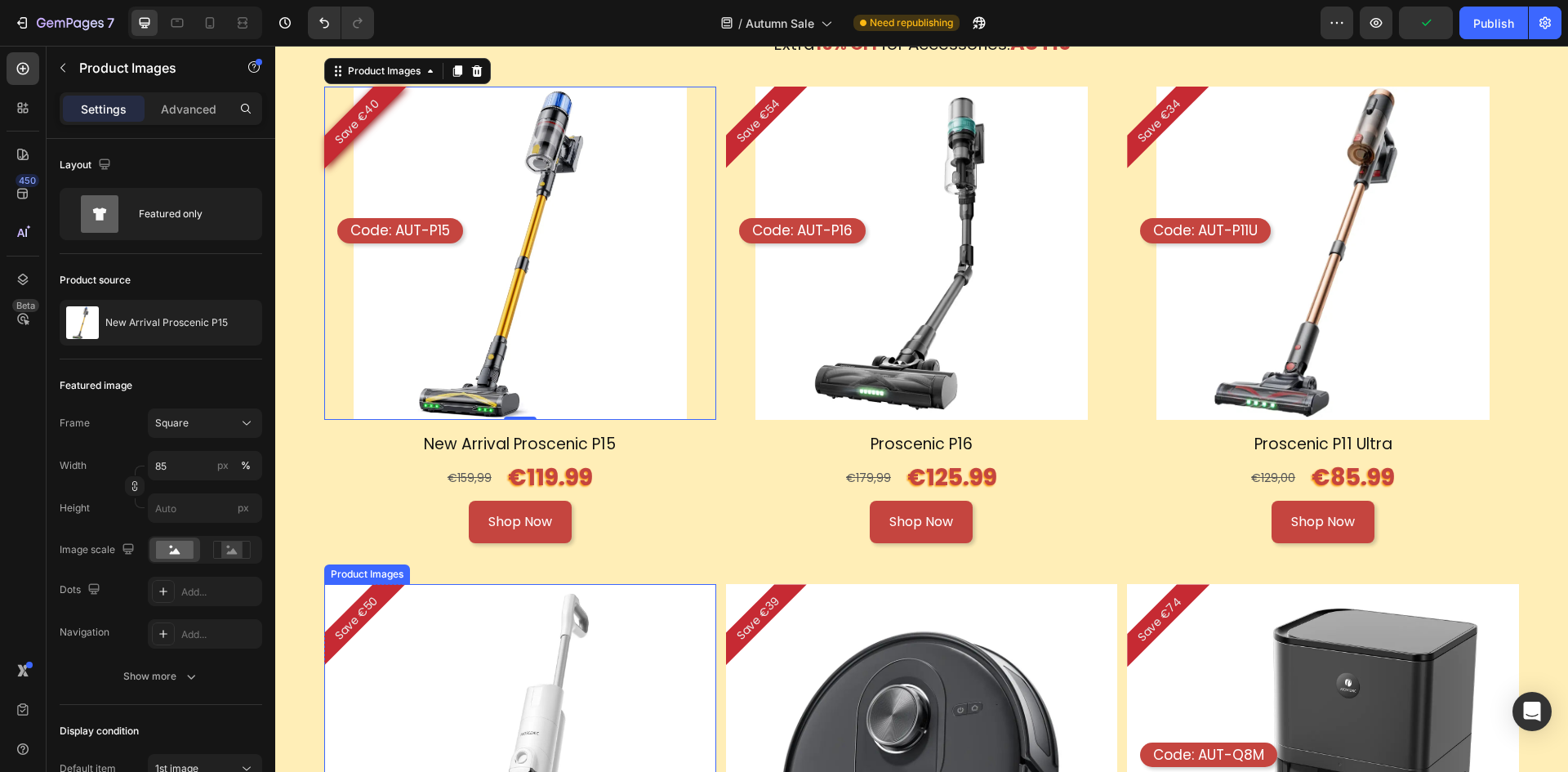
scroll to position [1577, 0]
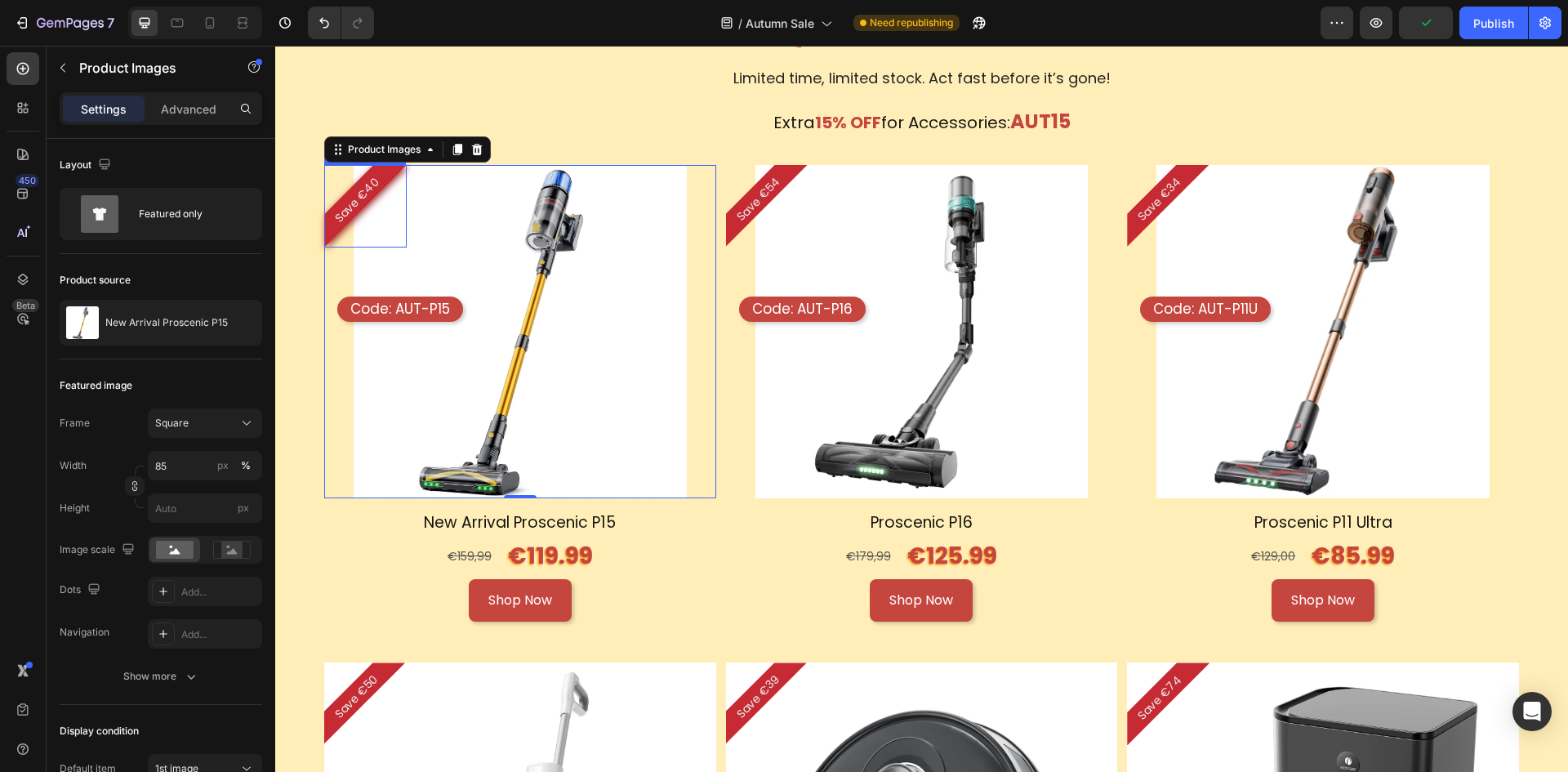
click at [362, 211] on div "Save €40" at bounding box center [365, 206] width 83 height 83
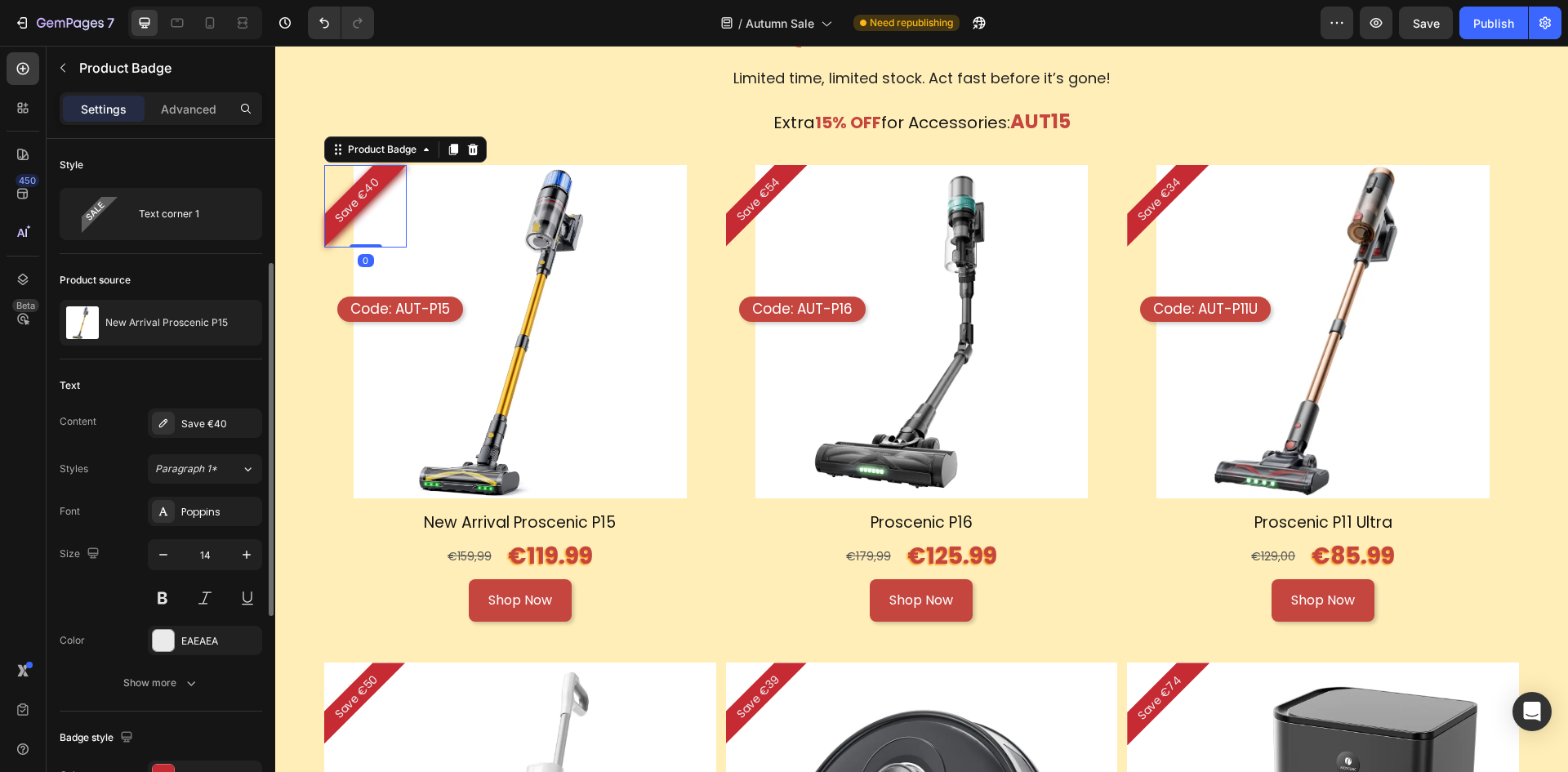
scroll to position [163, 0]
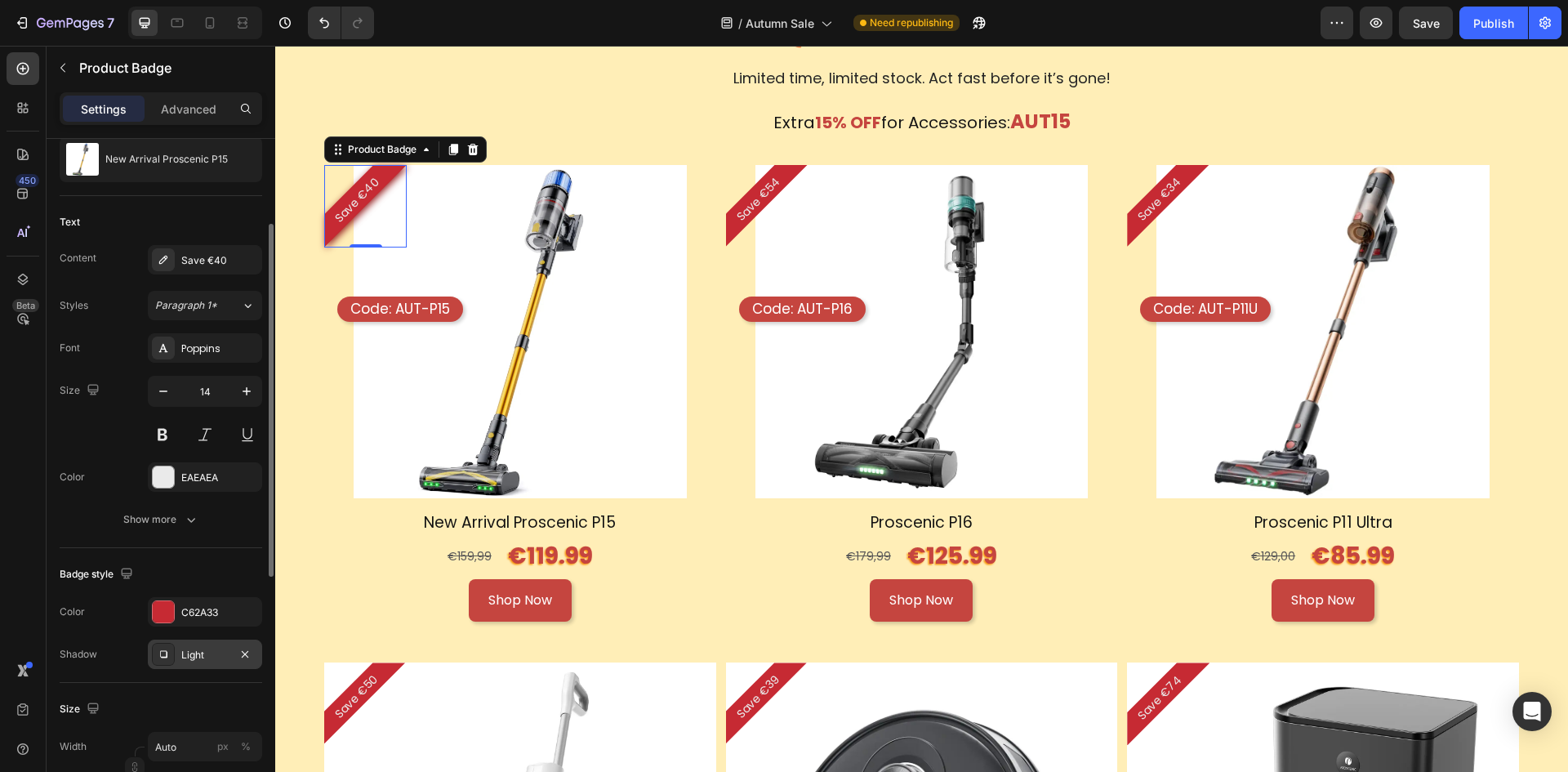
click at [207, 665] on div "Light" at bounding box center [204, 654] width 115 height 29
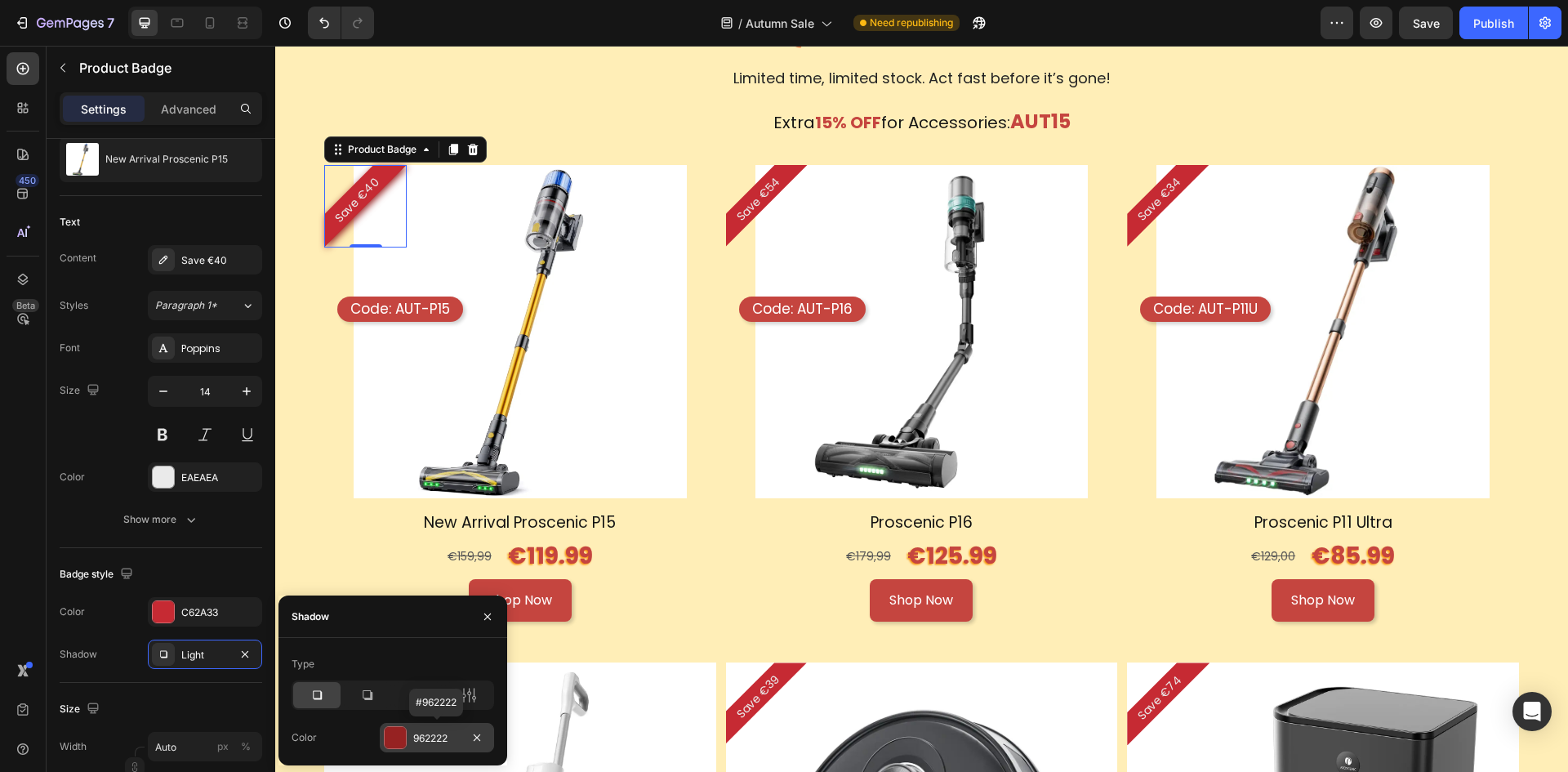
click at [431, 733] on div "962222" at bounding box center [436, 738] width 47 height 15
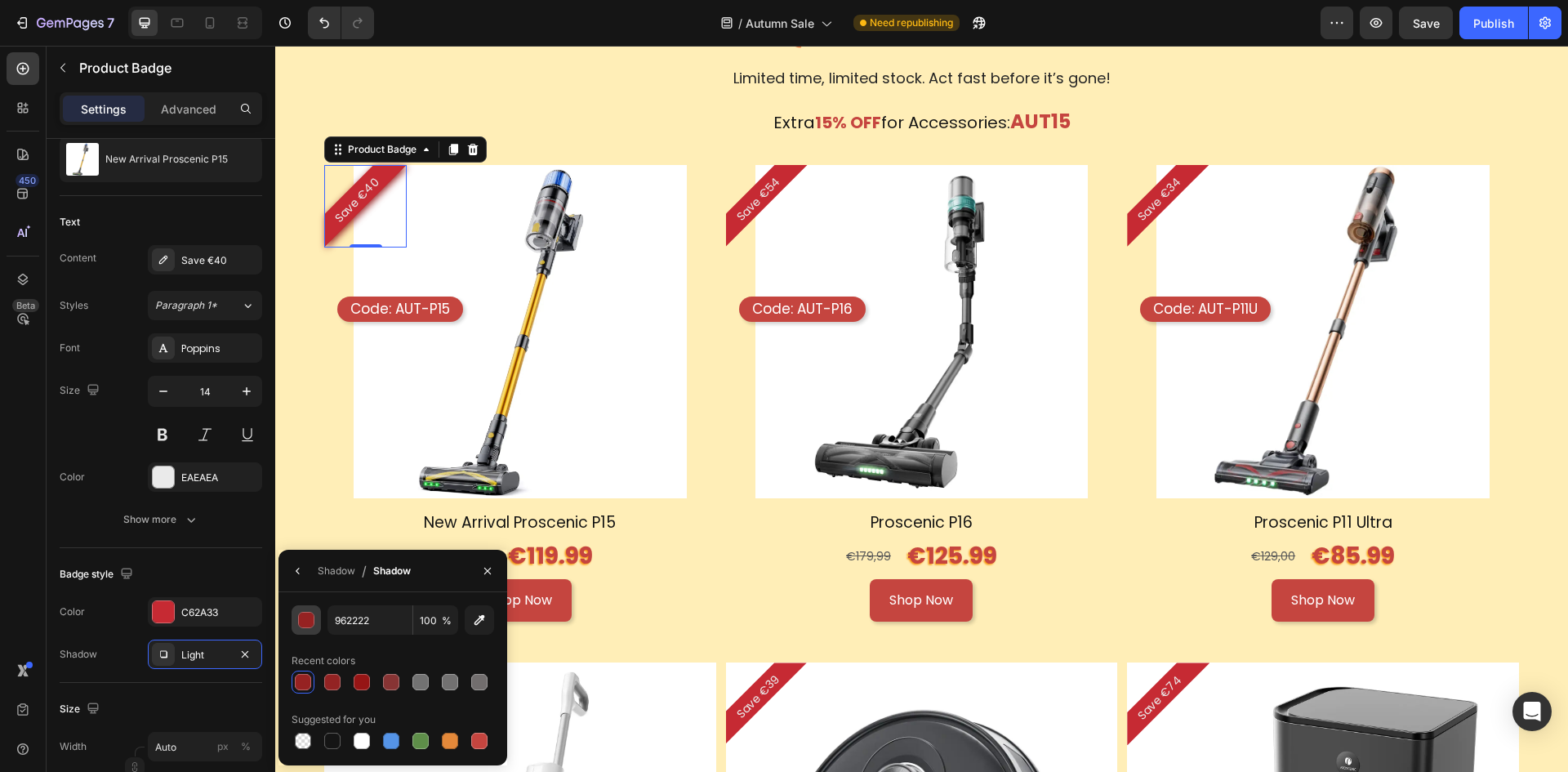
click at [297, 617] on button "button" at bounding box center [306, 619] width 29 height 29
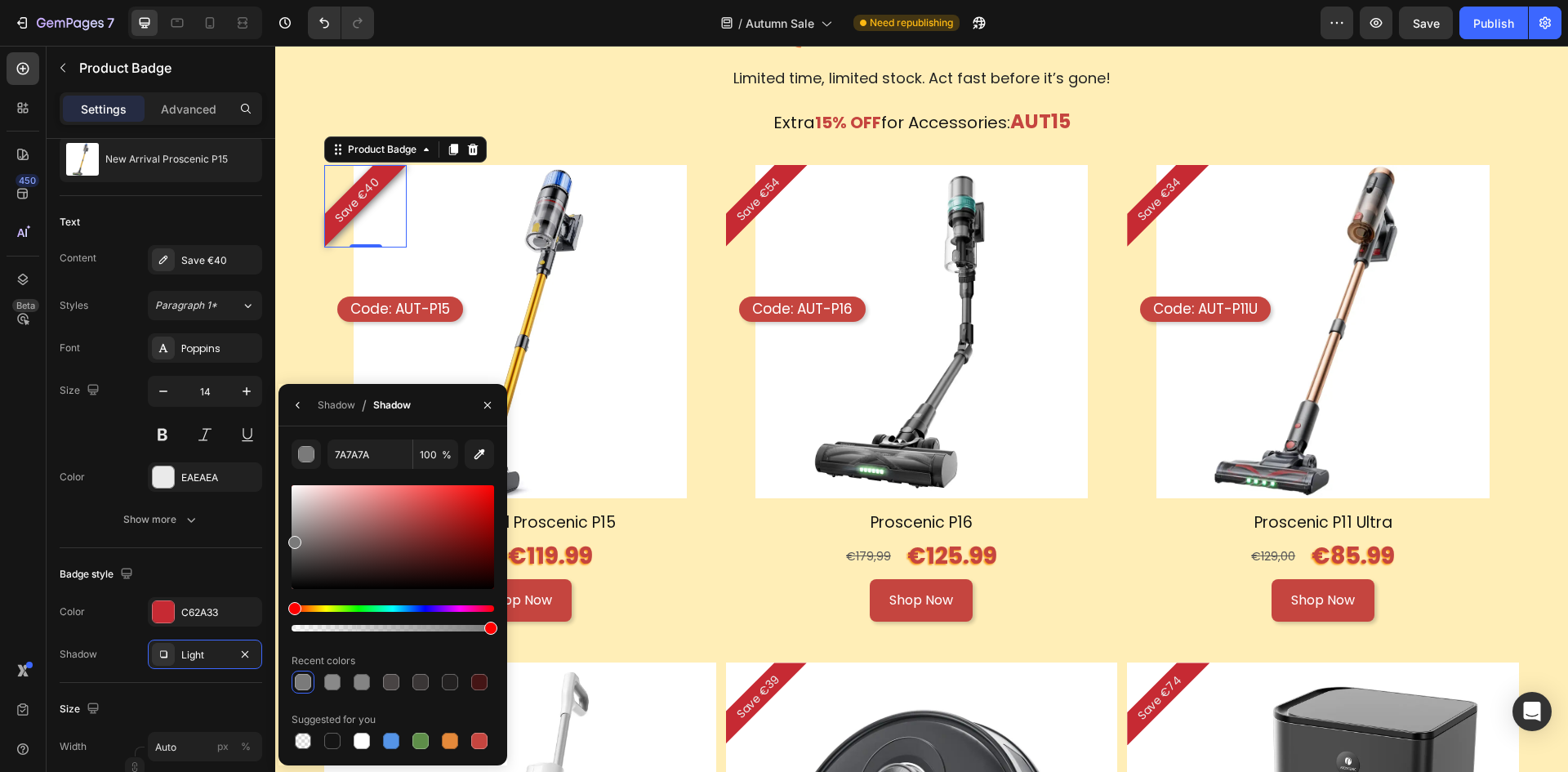
drag, startPoint x: 452, startPoint y: 532, endPoint x: 252, endPoint y: 538, distance: 200.1
click at [252, 538] on div "450 Beta Sections(18) Elements(83) Section Element Hero Section Product Detail …" at bounding box center [138, 408] width 275 height 726
click at [292, 534] on div at bounding box center [295, 537] width 13 height 13
type input "848484"
click at [652, 554] on div "€159,99 Product Price Product Price €119.99 Text Block Row" at bounding box center [520, 556] width 392 height 44
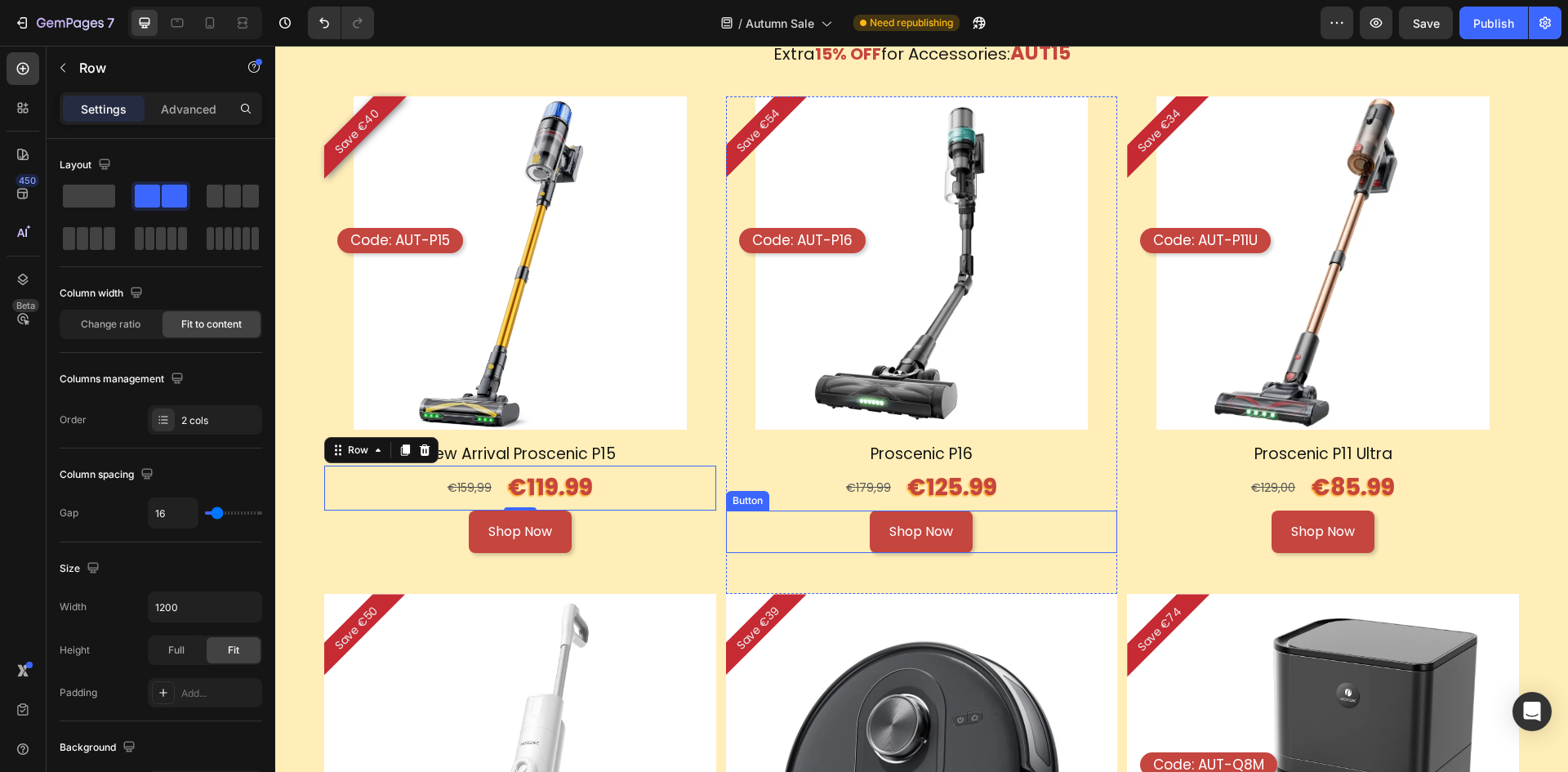
scroll to position [1577, 0]
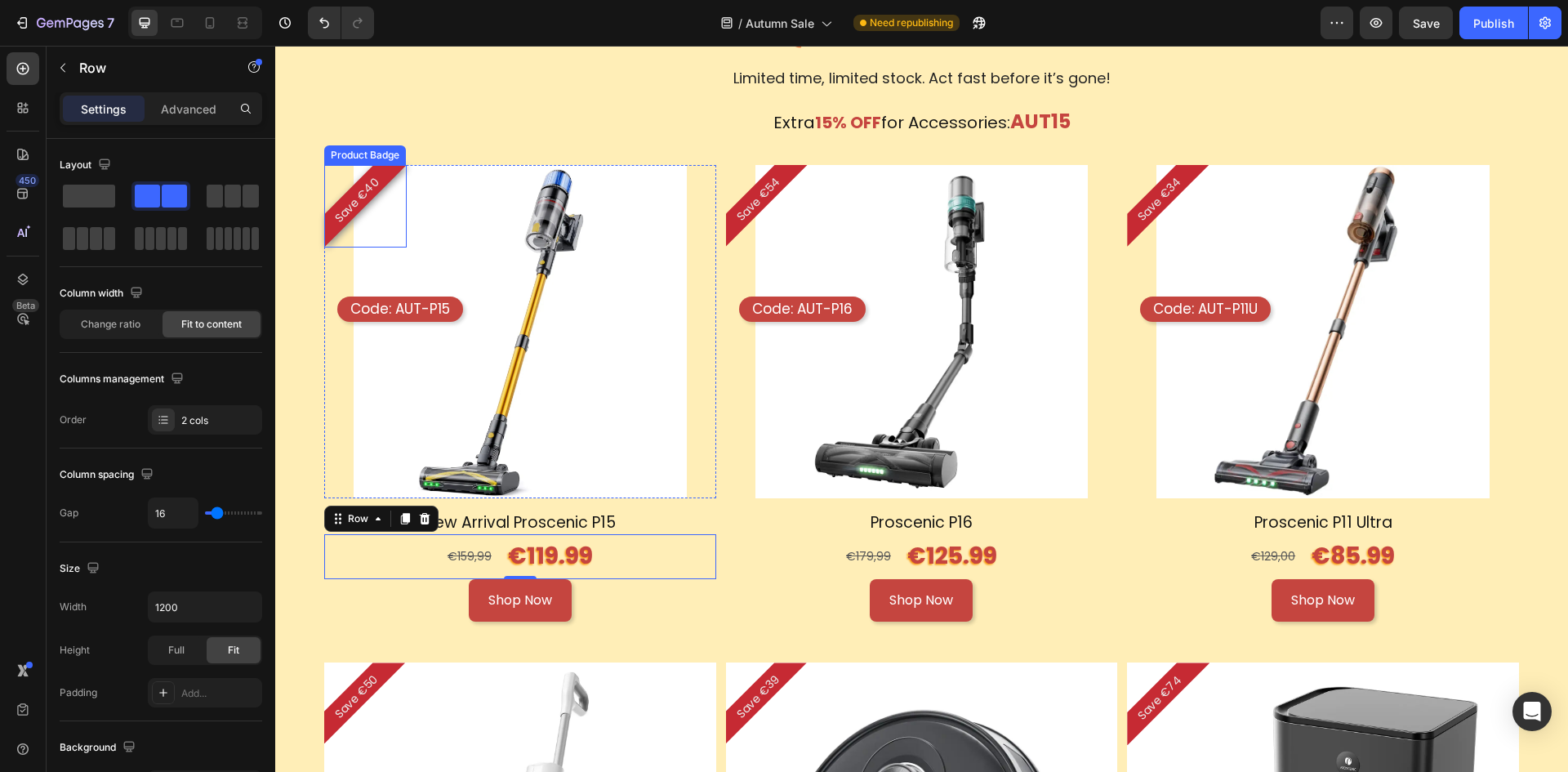
click at [370, 212] on div "Save €40" at bounding box center [365, 206] width 83 height 83
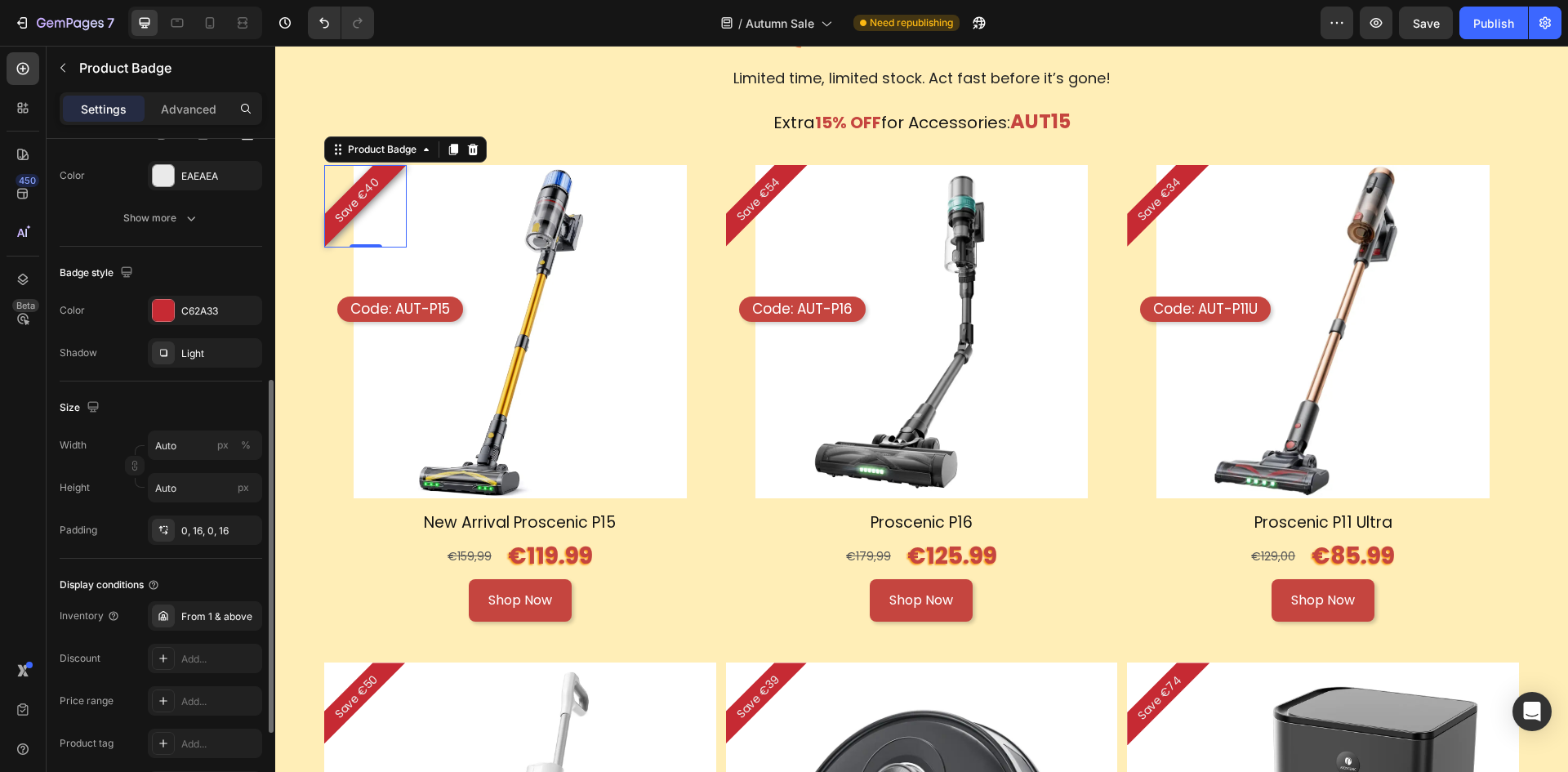
scroll to position [301, 0]
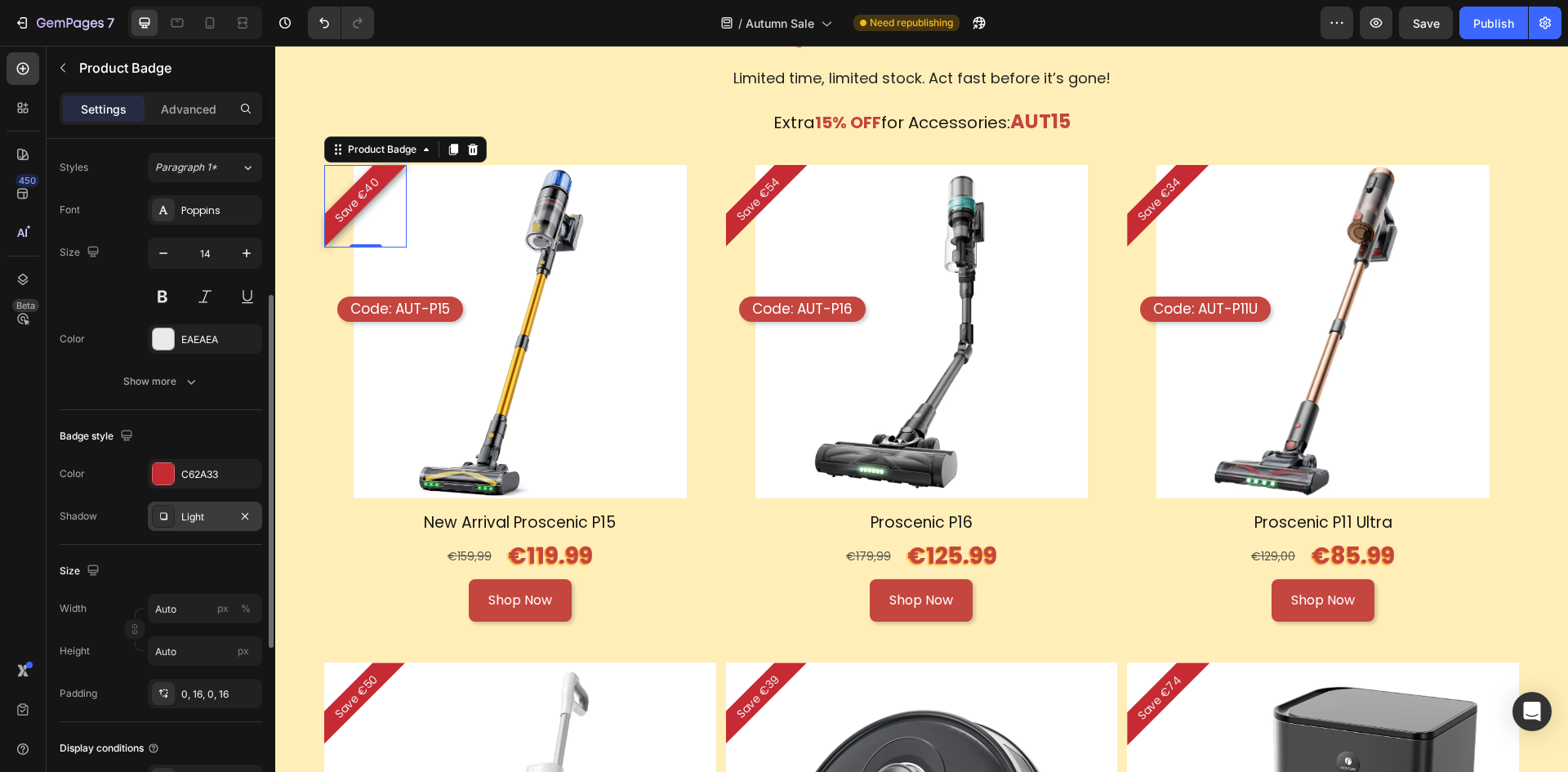
click at [208, 517] on div "Light" at bounding box center [204, 517] width 47 height 15
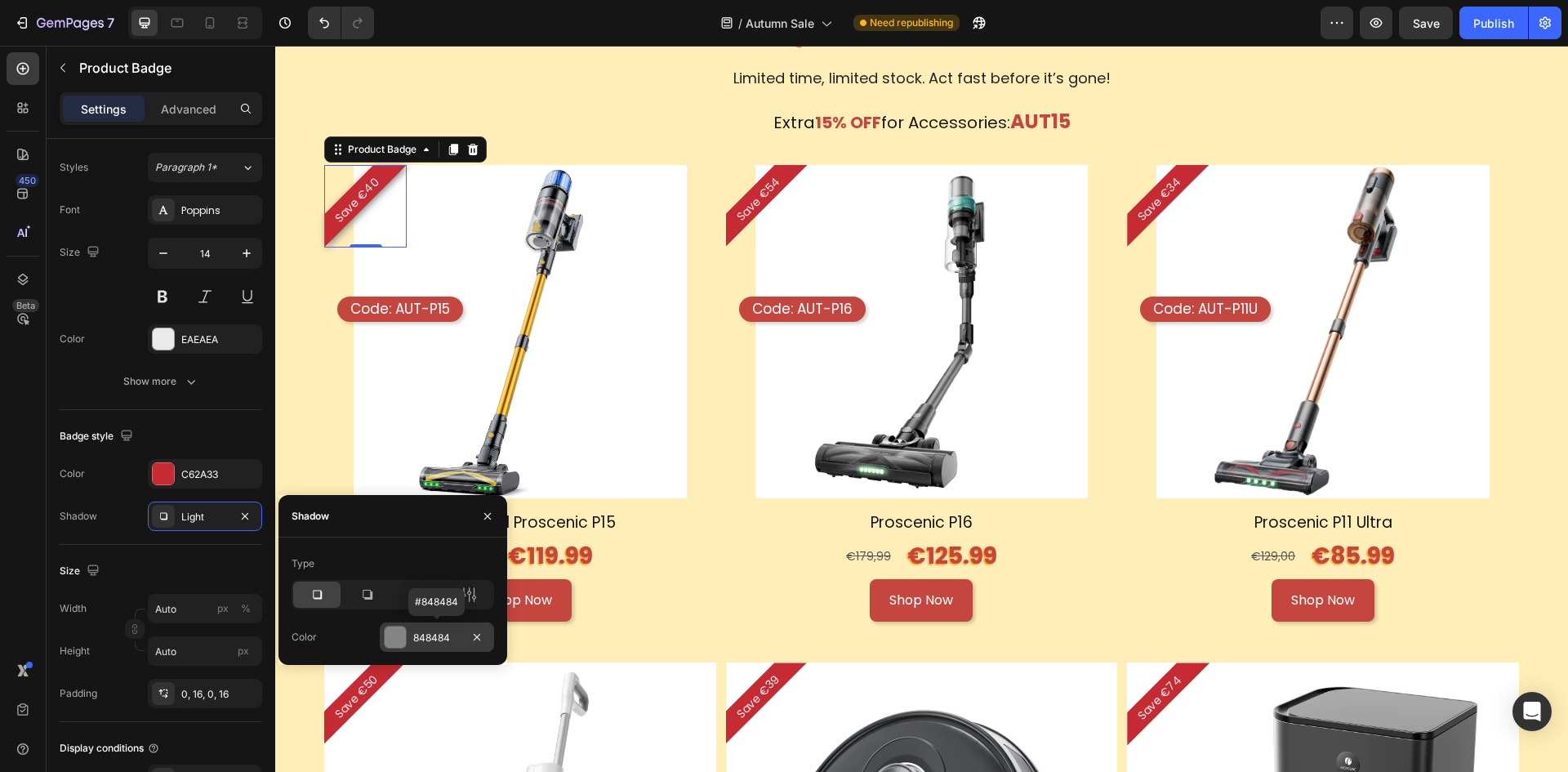
click at [433, 637] on div "848484" at bounding box center [436, 638] width 47 height 15
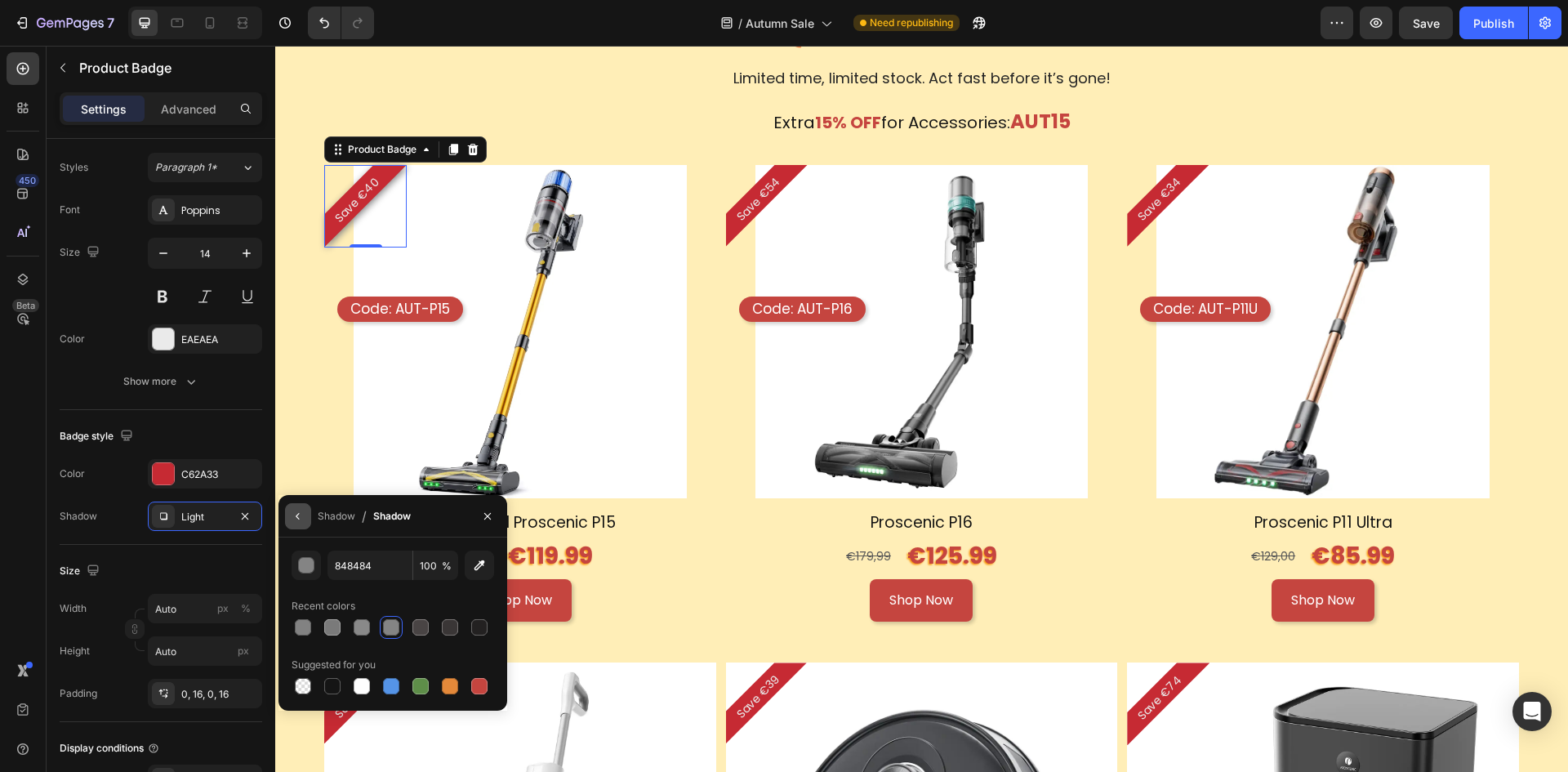
click at [296, 521] on icon "button" at bounding box center [298, 516] width 13 height 13
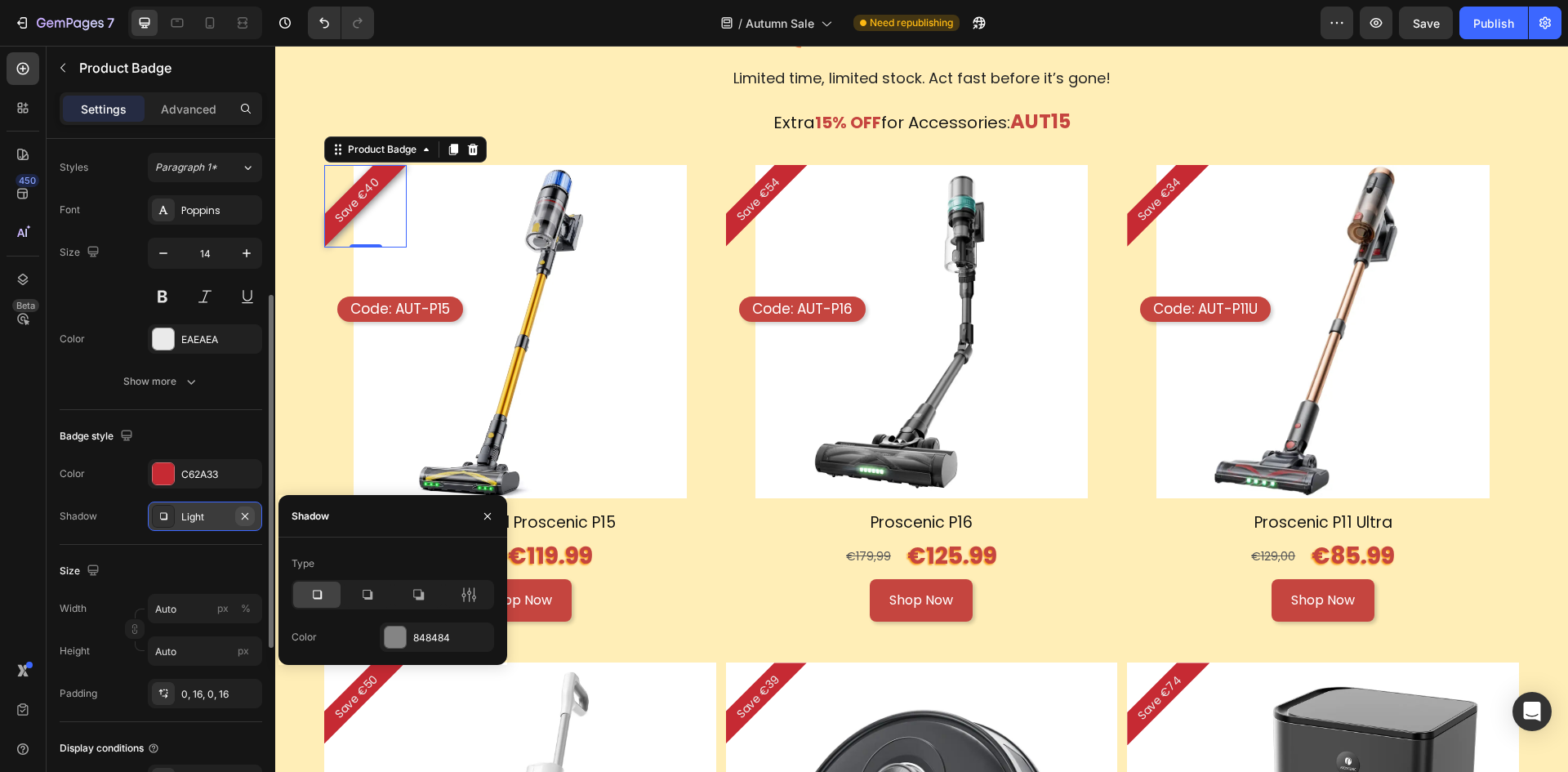
click at [248, 517] on icon "button" at bounding box center [244, 516] width 13 height 13
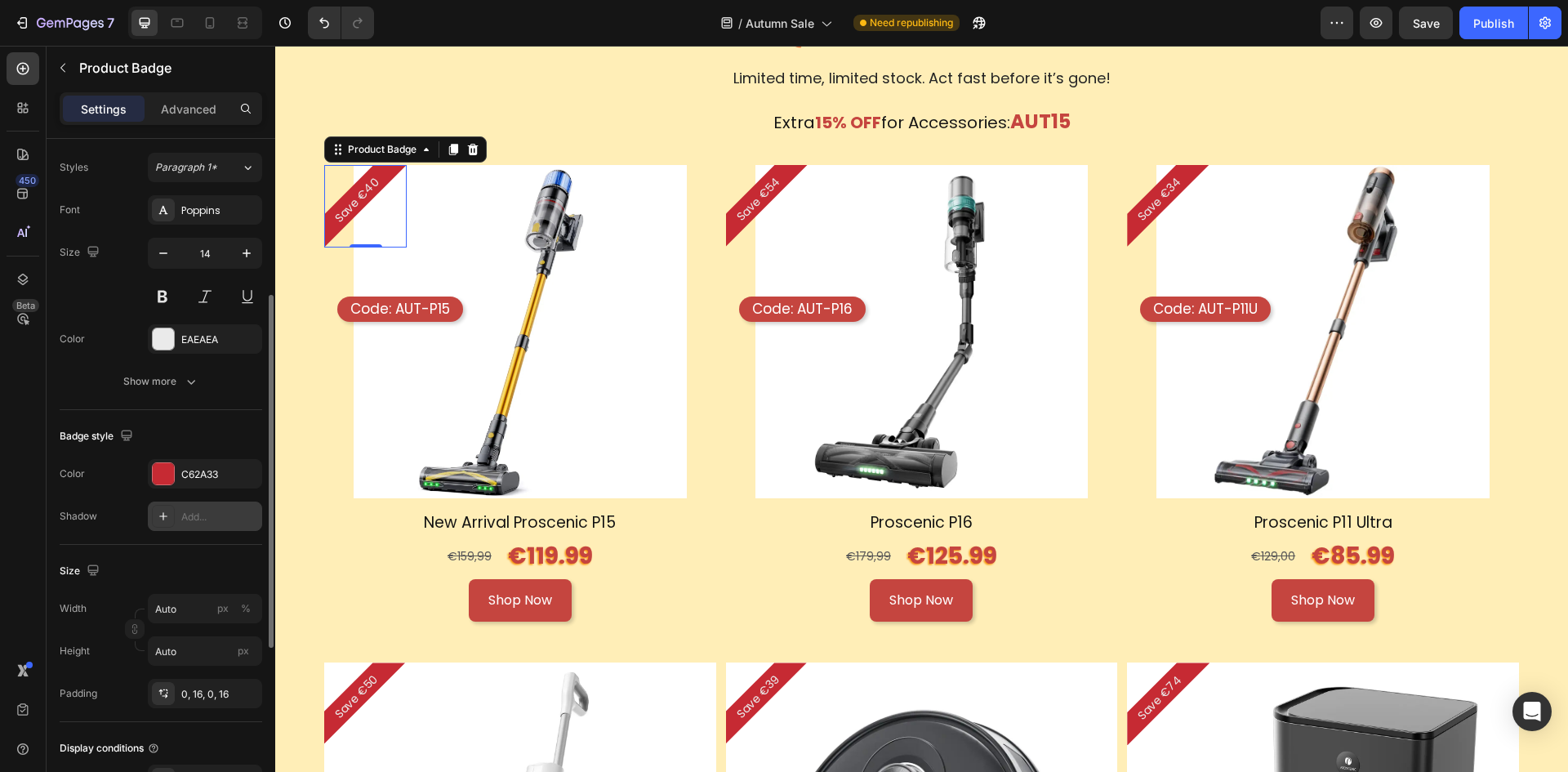
click at [208, 516] on div "Add..." at bounding box center [219, 517] width 76 height 15
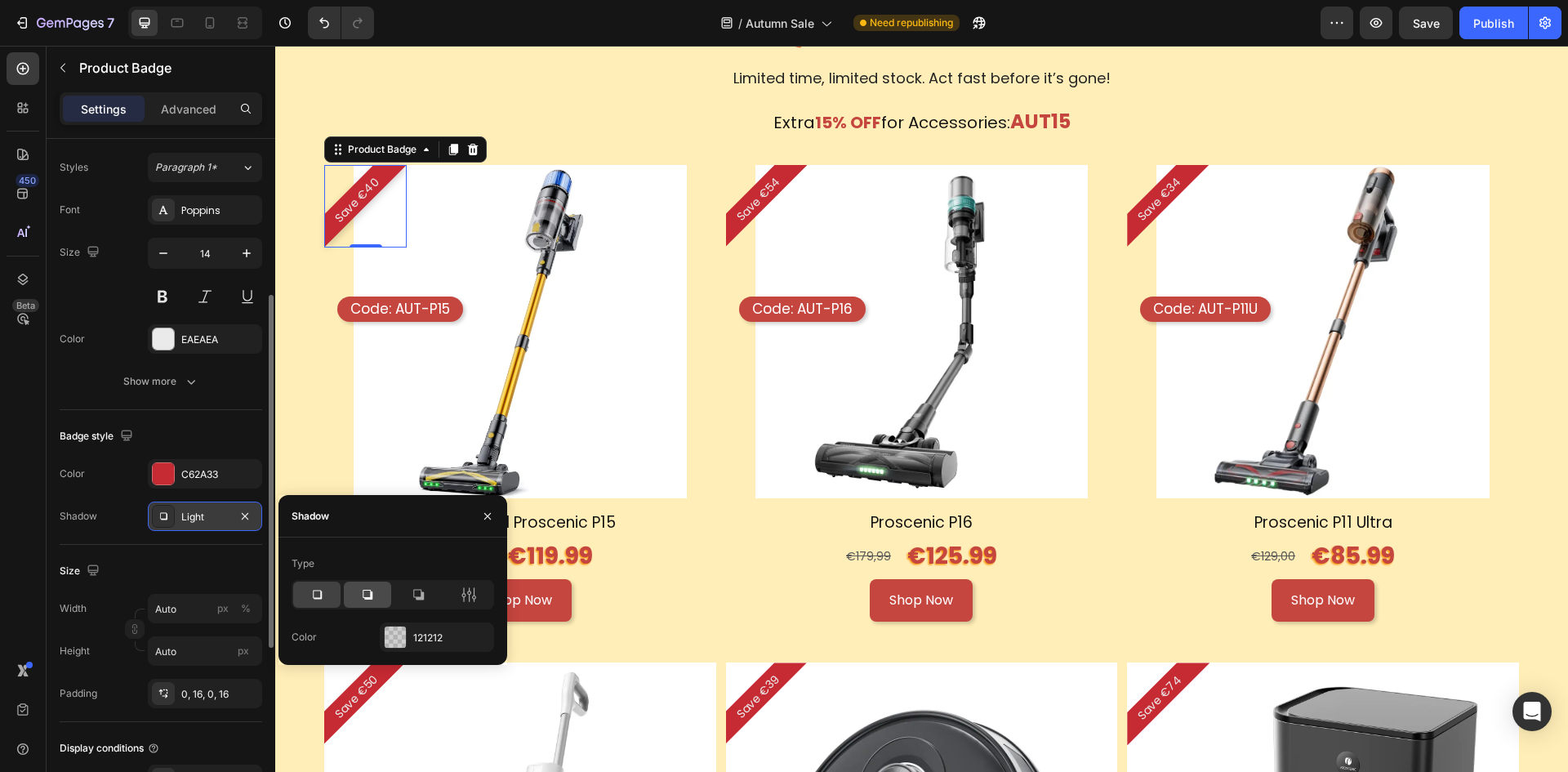
click at [374, 591] on icon at bounding box center [368, 594] width 16 height 16
drag, startPoint x: 319, startPoint y: 590, endPoint x: 336, endPoint y: 594, distance: 17.5
click at [318, 591] on icon at bounding box center [317, 594] width 16 height 16
click at [452, 636] on div "121212" at bounding box center [436, 638] width 47 height 15
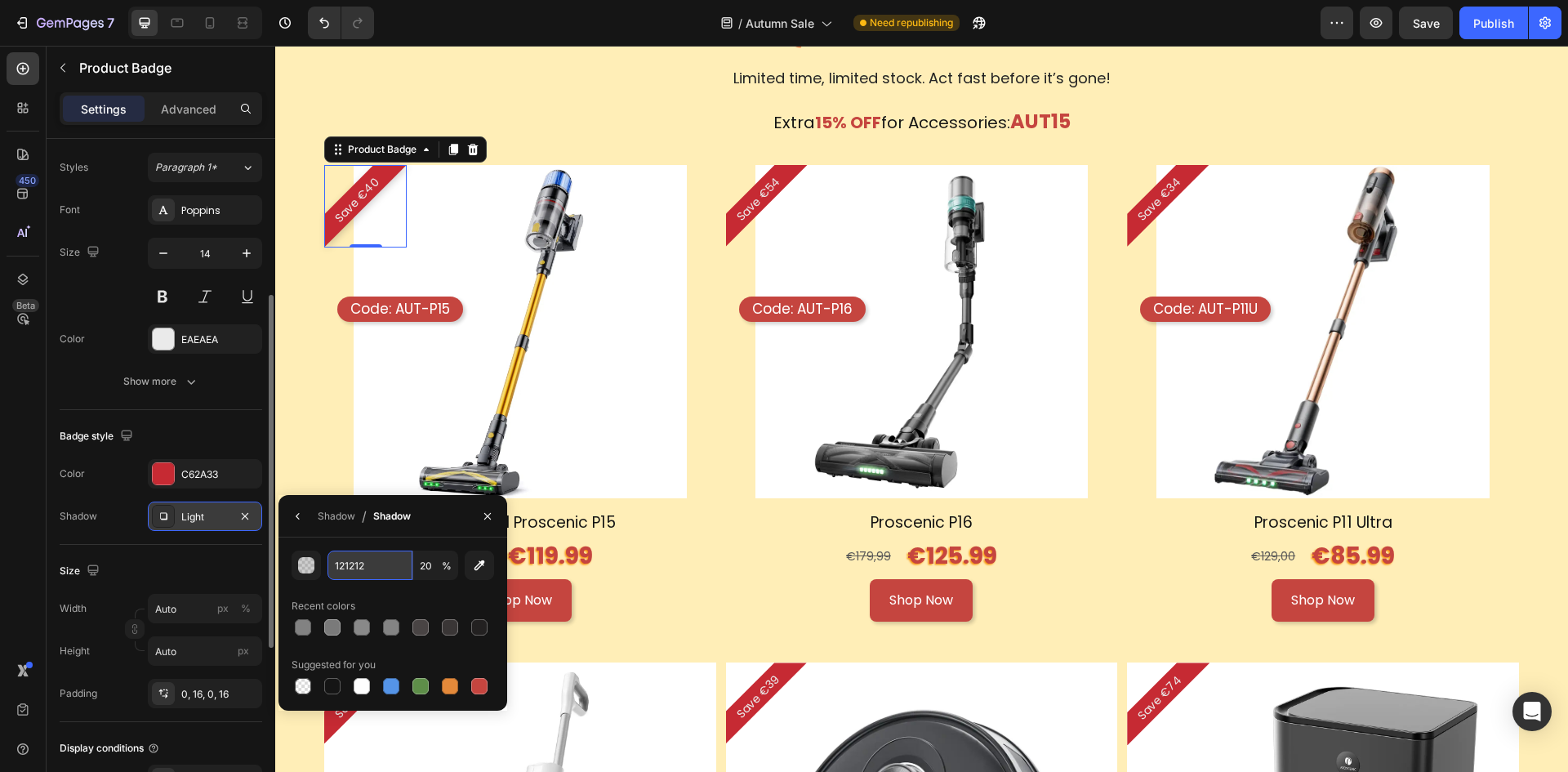
click at [383, 573] on input "121212" at bounding box center [370, 565] width 85 height 29
click at [362, 625] on div at bounding box center [362, 627] width 16 height 16
type input "898989"
type input "100"
click at [295, 626] on div at bounding box center [303, 627] width 16 height 16
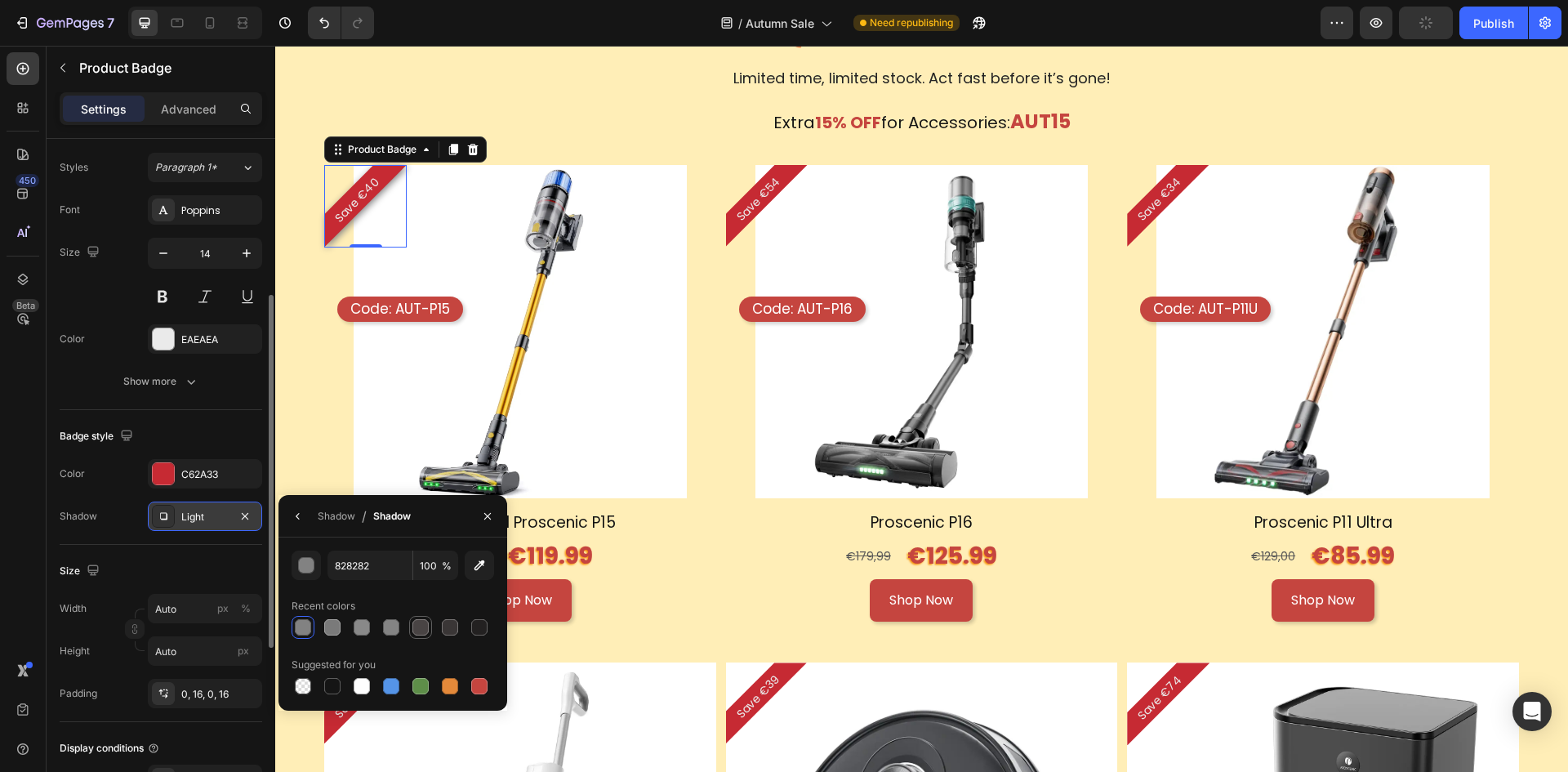
click at [422, 621] on div at bounding box center [420, 627] width 16 height 16
type input "494444"
click at [680, 579] on div "Shop Now Button" at bounding box center [520, 601] width 392 height 44
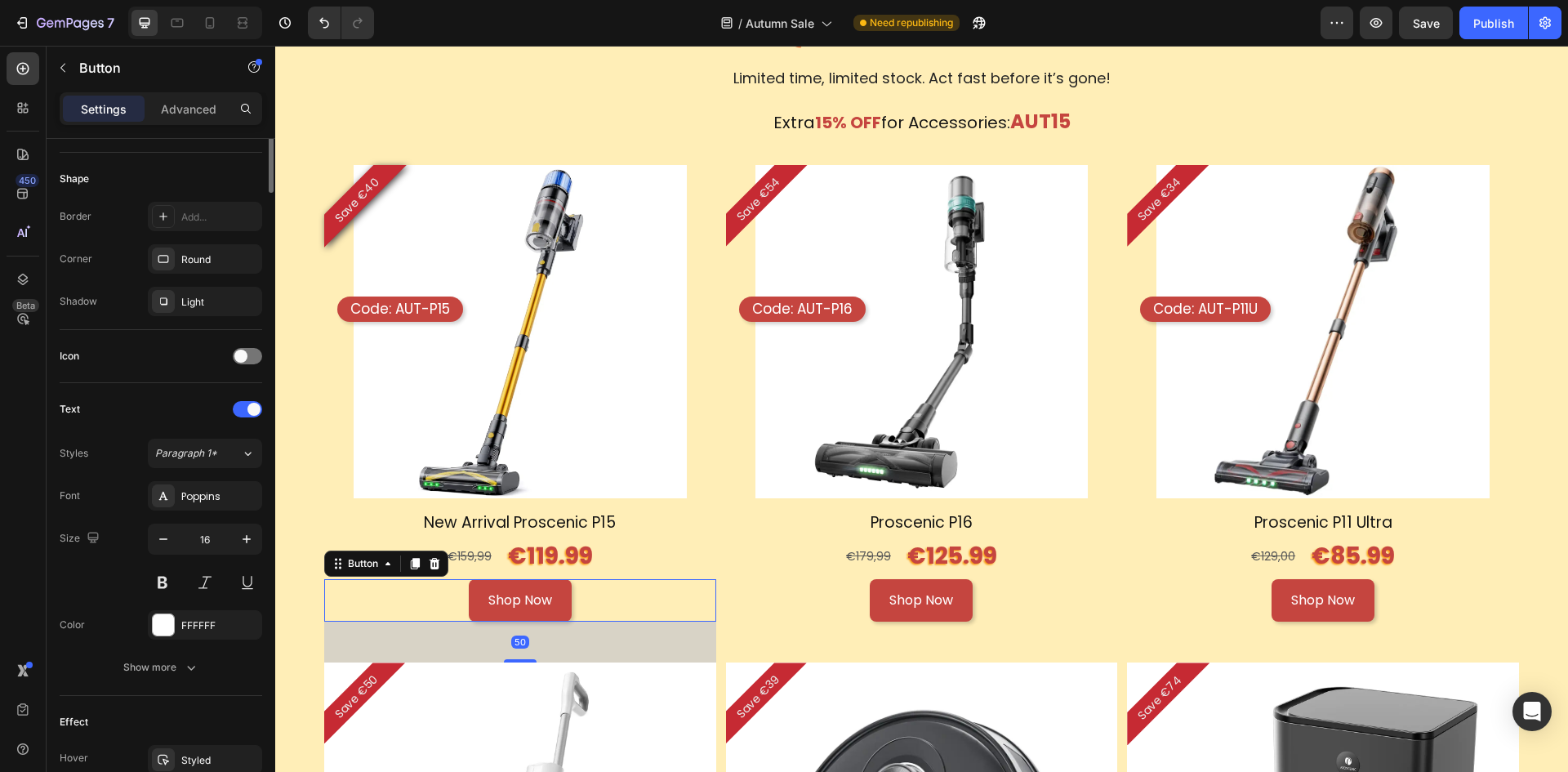
scroll to position [0, 0]
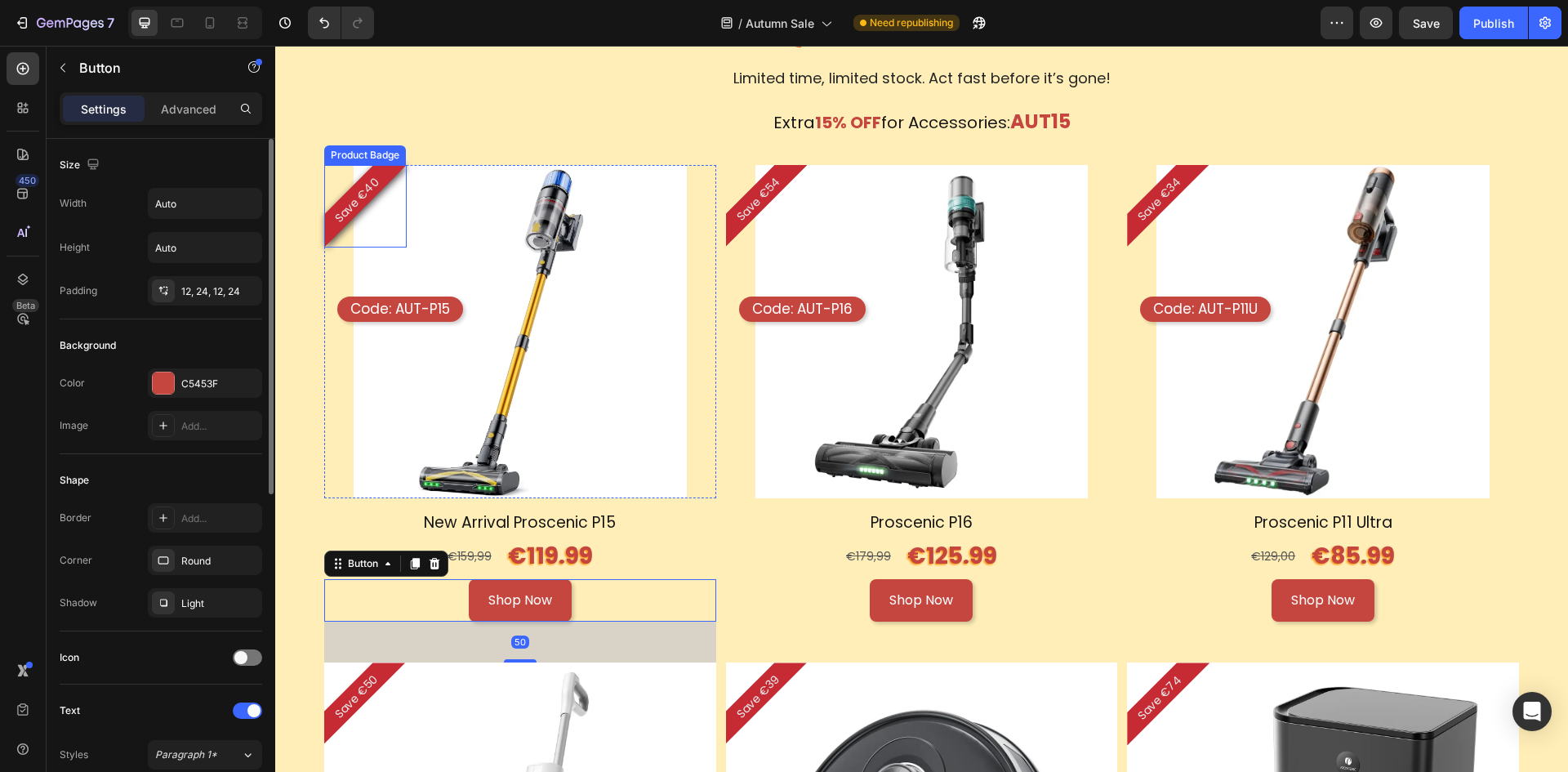
click at [359, 203] on pre "Save €40" at bounding box center [357, 200] width 73 height 73
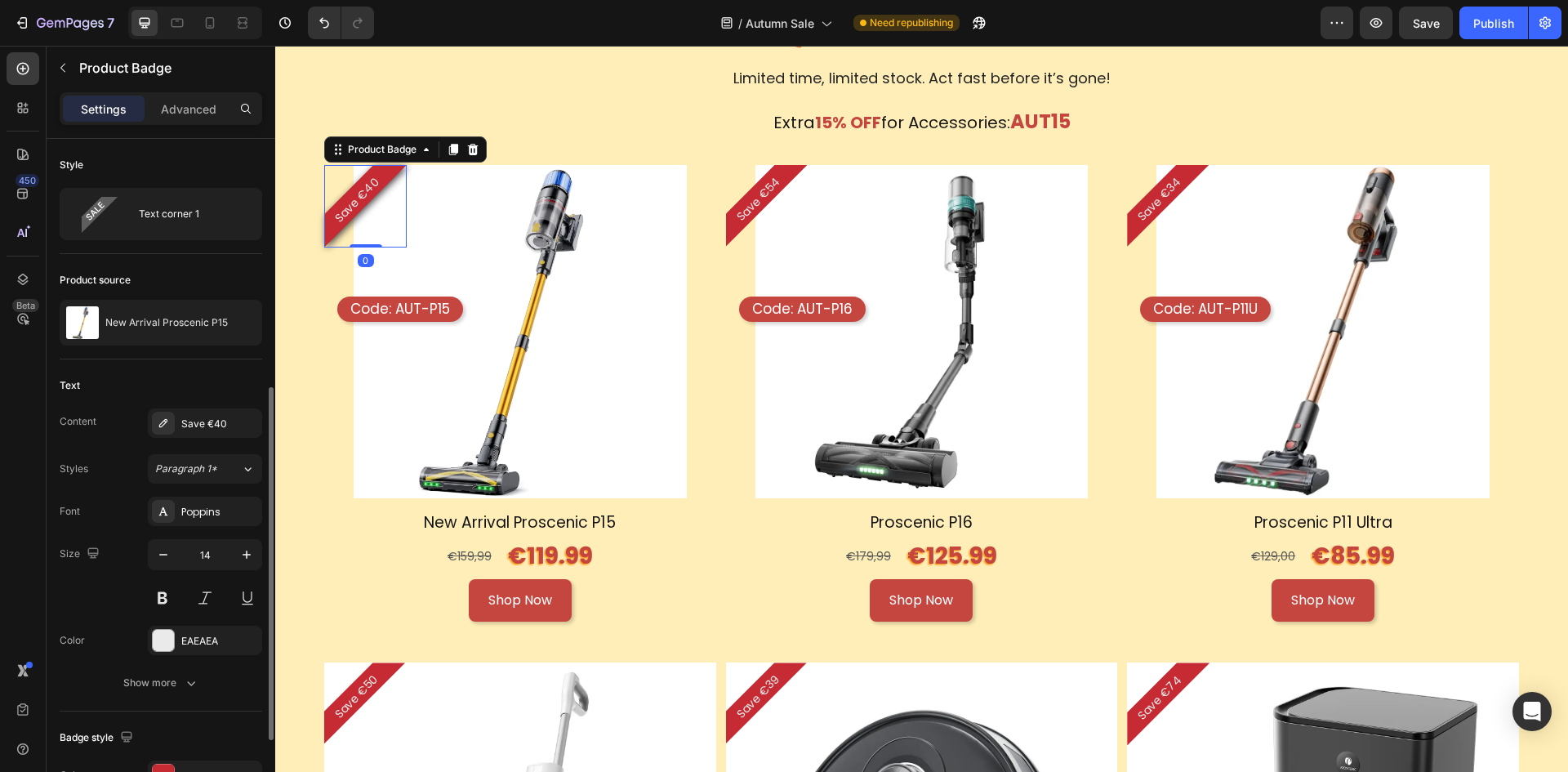
scroll to position [163, 0]
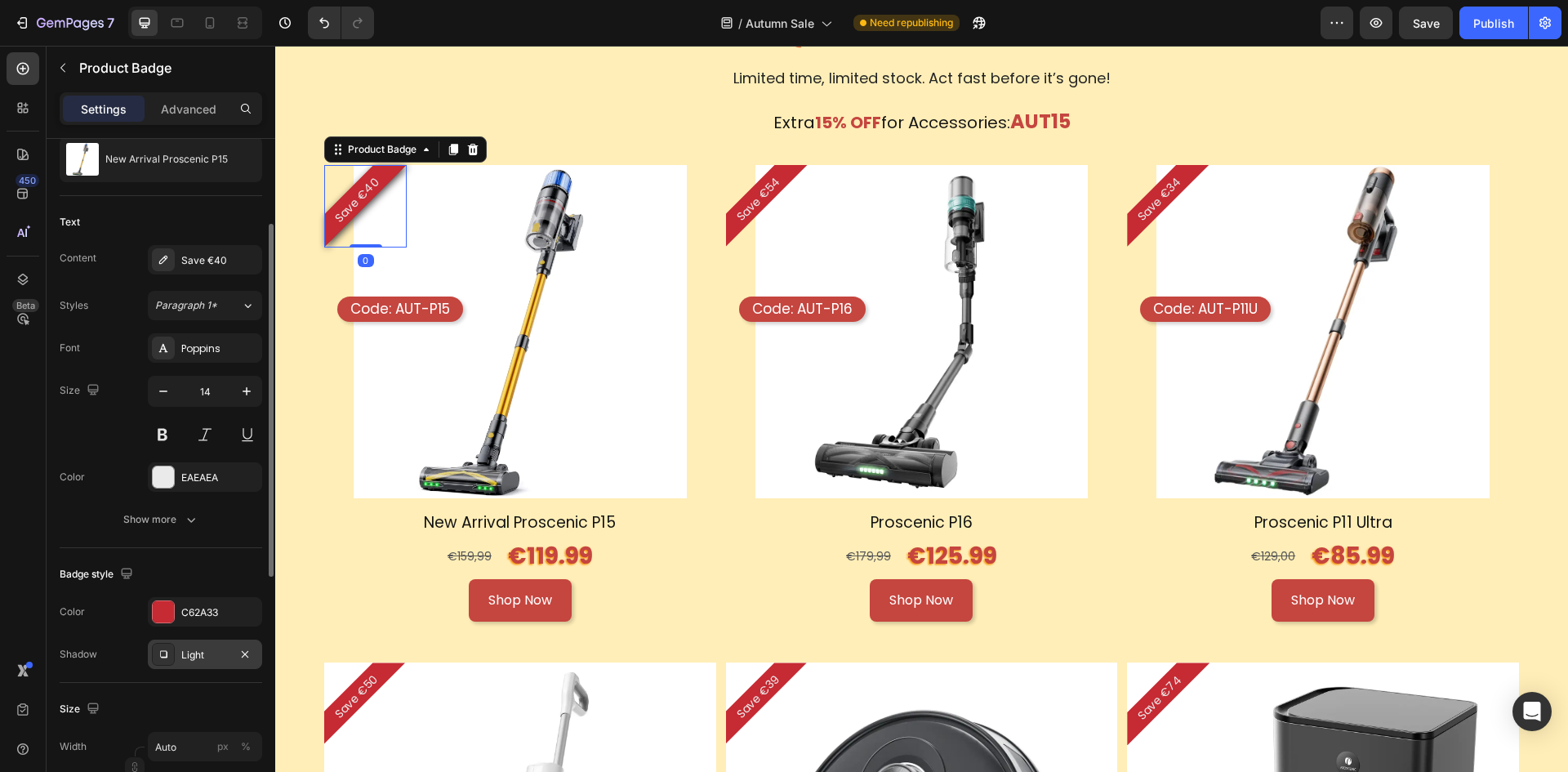
click at [205, 657] on div "Light" at bounding box center [204, 655] width 47 height 15
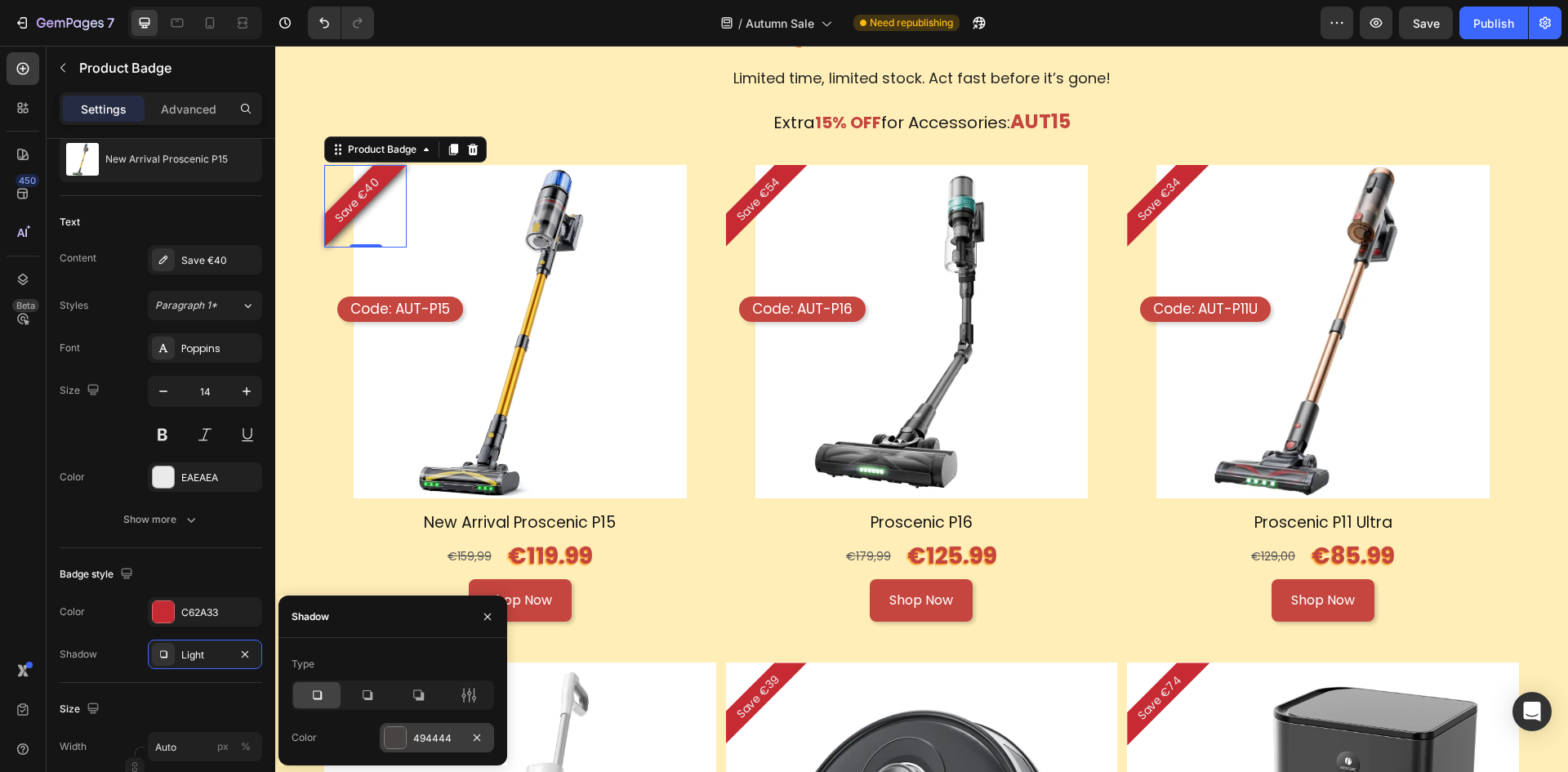
click at [458, 731] on div "494444" at bounding box center [436, 738] width 47 height 15
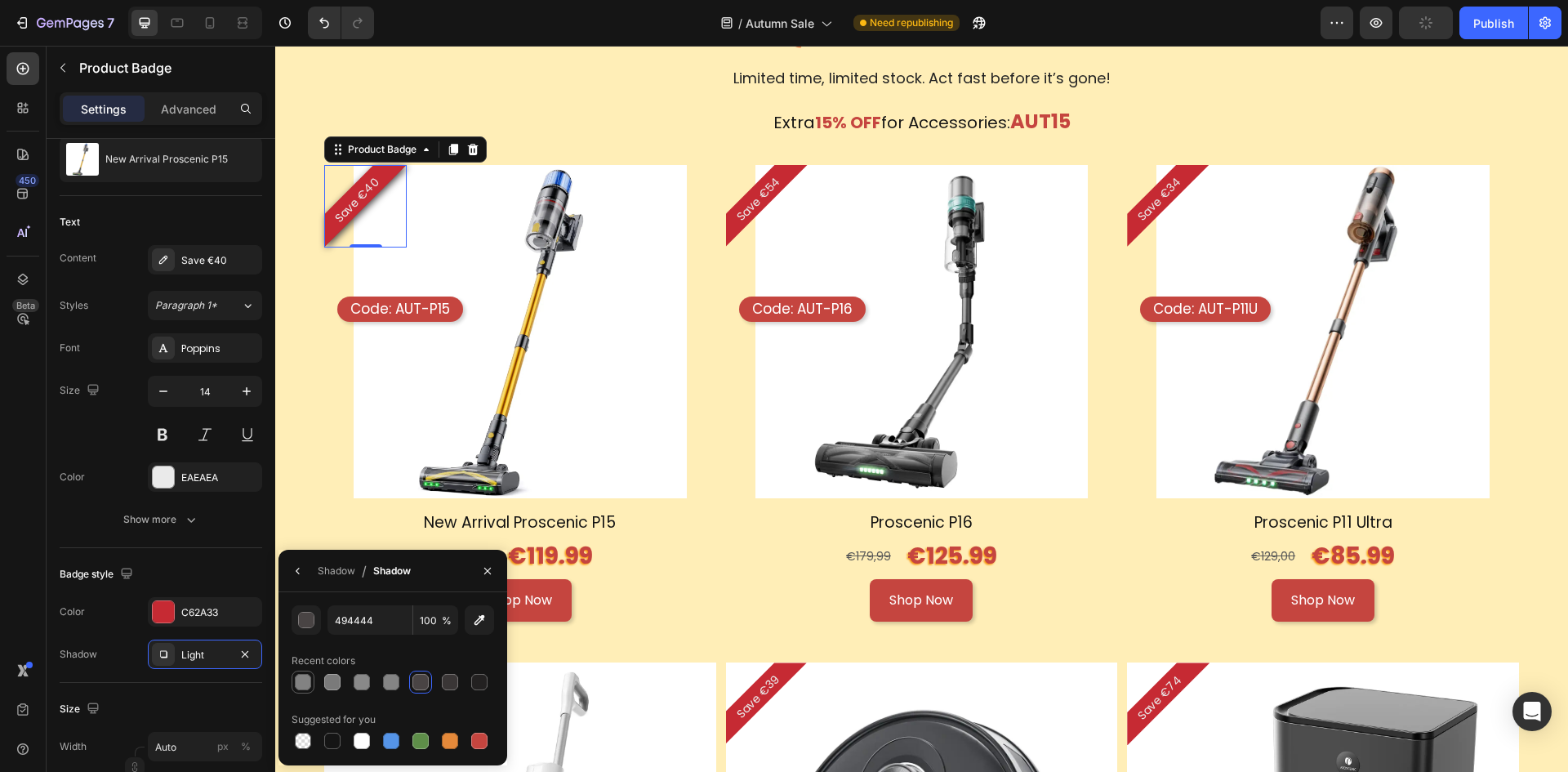
click at [309, 679] on div at bounding box center [303, 682] width 16 height 16
click at [328, 671] on div at bounding box center [332, 682] width 23 height 23
click at [307, 676] on div at bounding box center [303, 682] width 16 height 16
type input "828282"
click at [230, 697] on div "Size" at bounding box center [161, 708] width 203 height 26
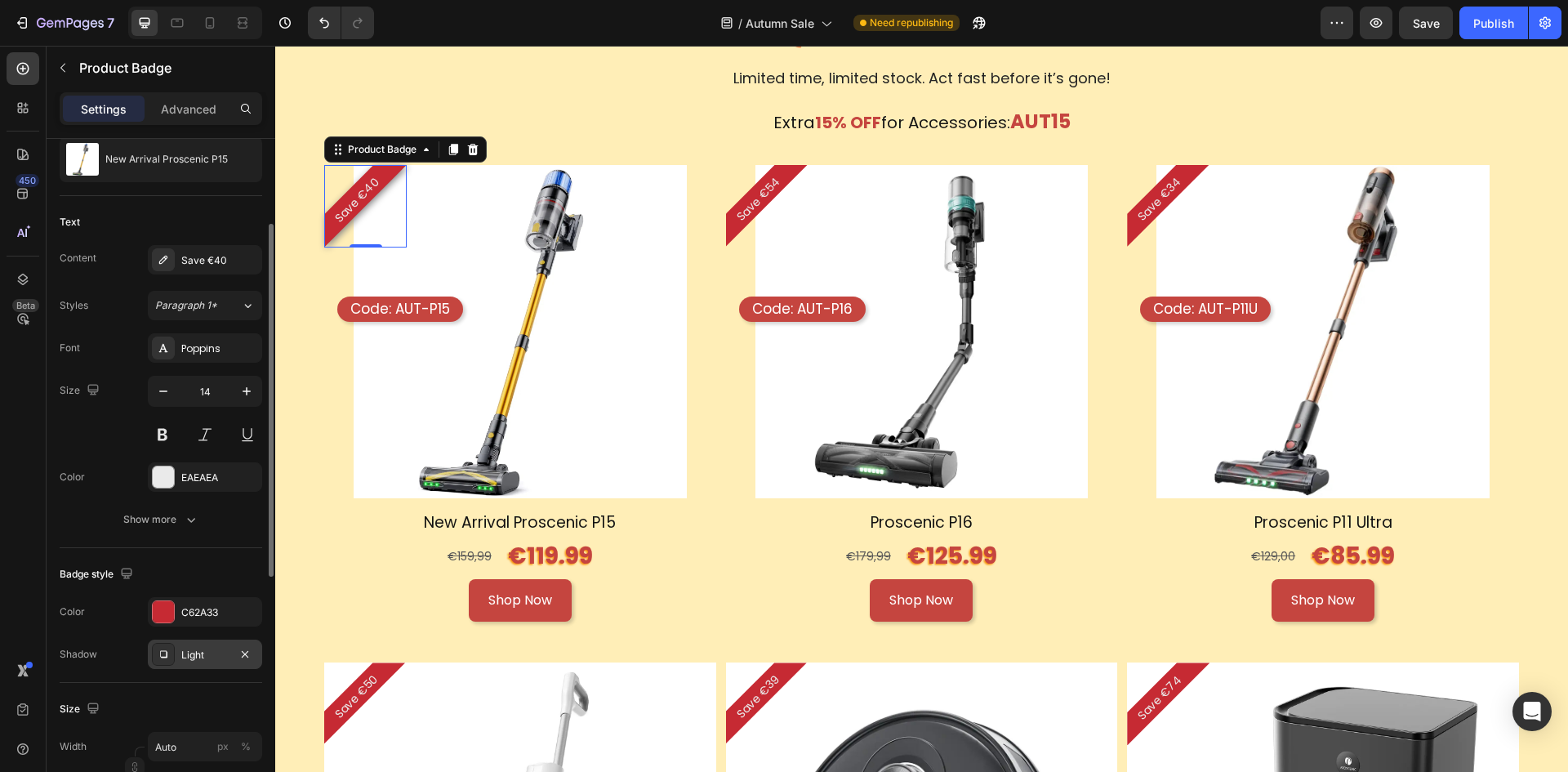
click at [200, 654] on div "Light" at bounding box center [204, 655] width 47 height 15
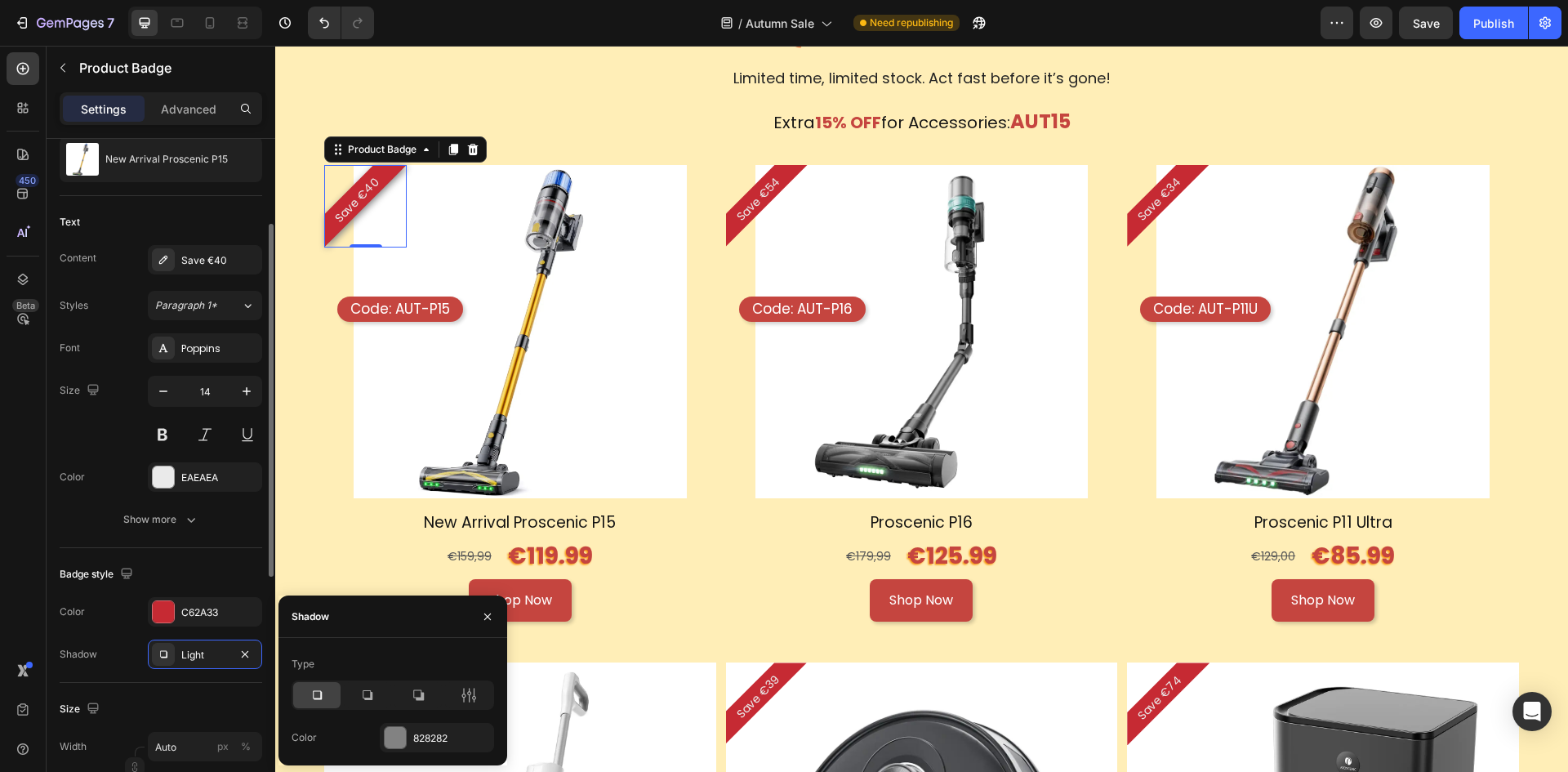
click at [187, 694] on div "Size Width Auto px % Height Auto px Padding 0, 16, 0, 16" at bounding box center [161, 772] width 203 height 178
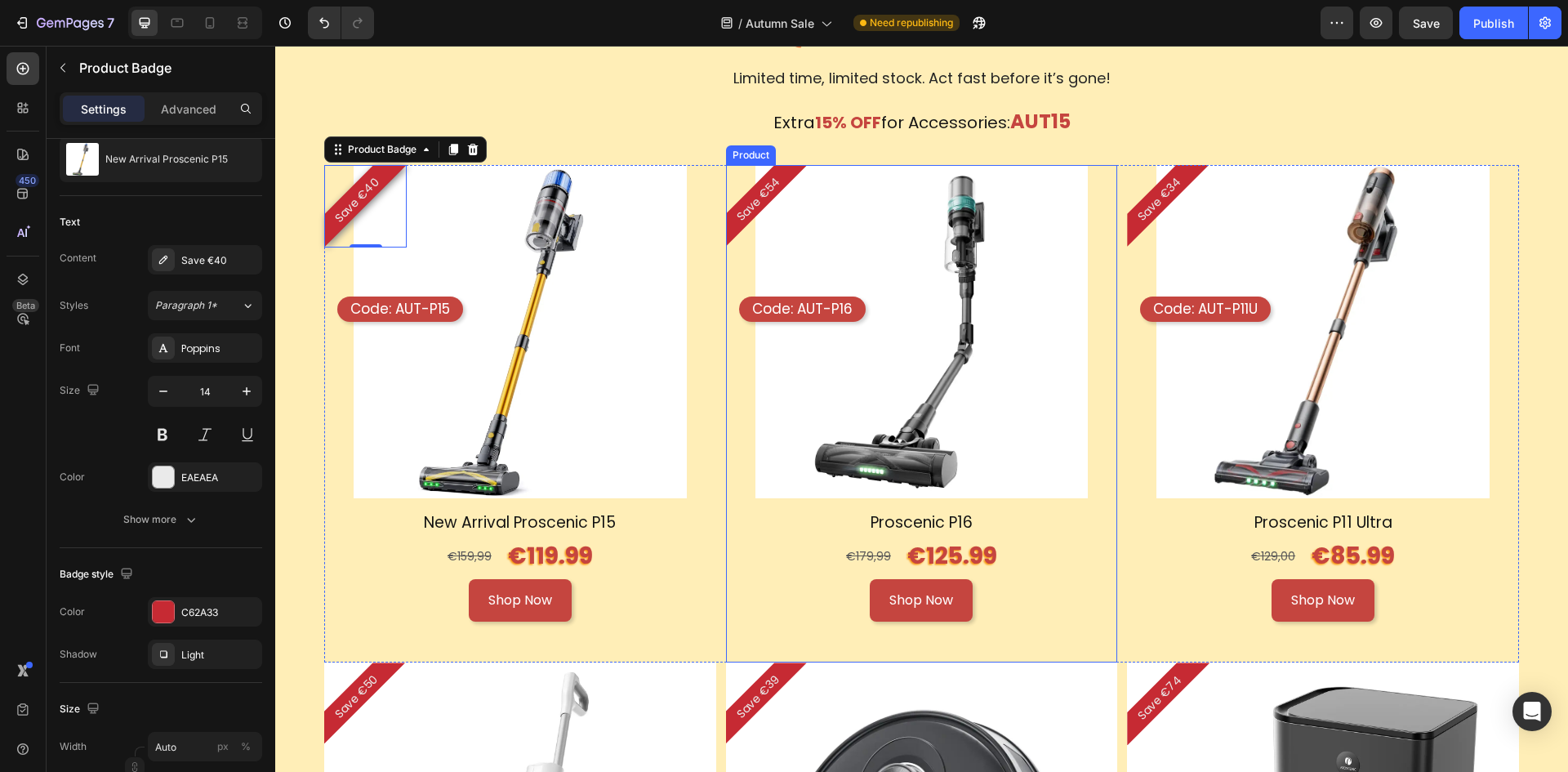
click at [1150, 512] on h1 "Proscenic P11 Ultra" at bounding box center [1323, 523] width 392 height 24
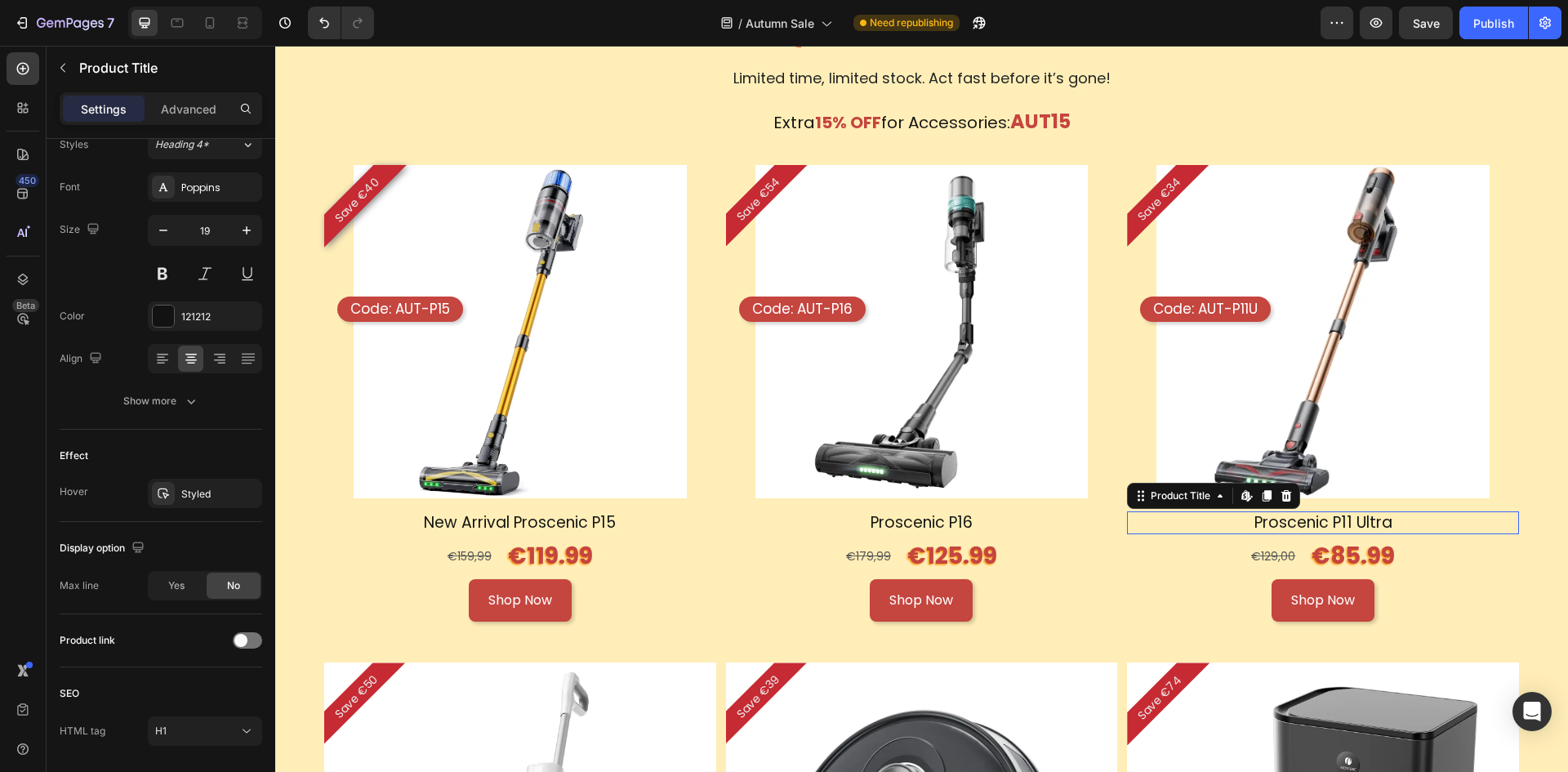
scroll to position [0, 0]
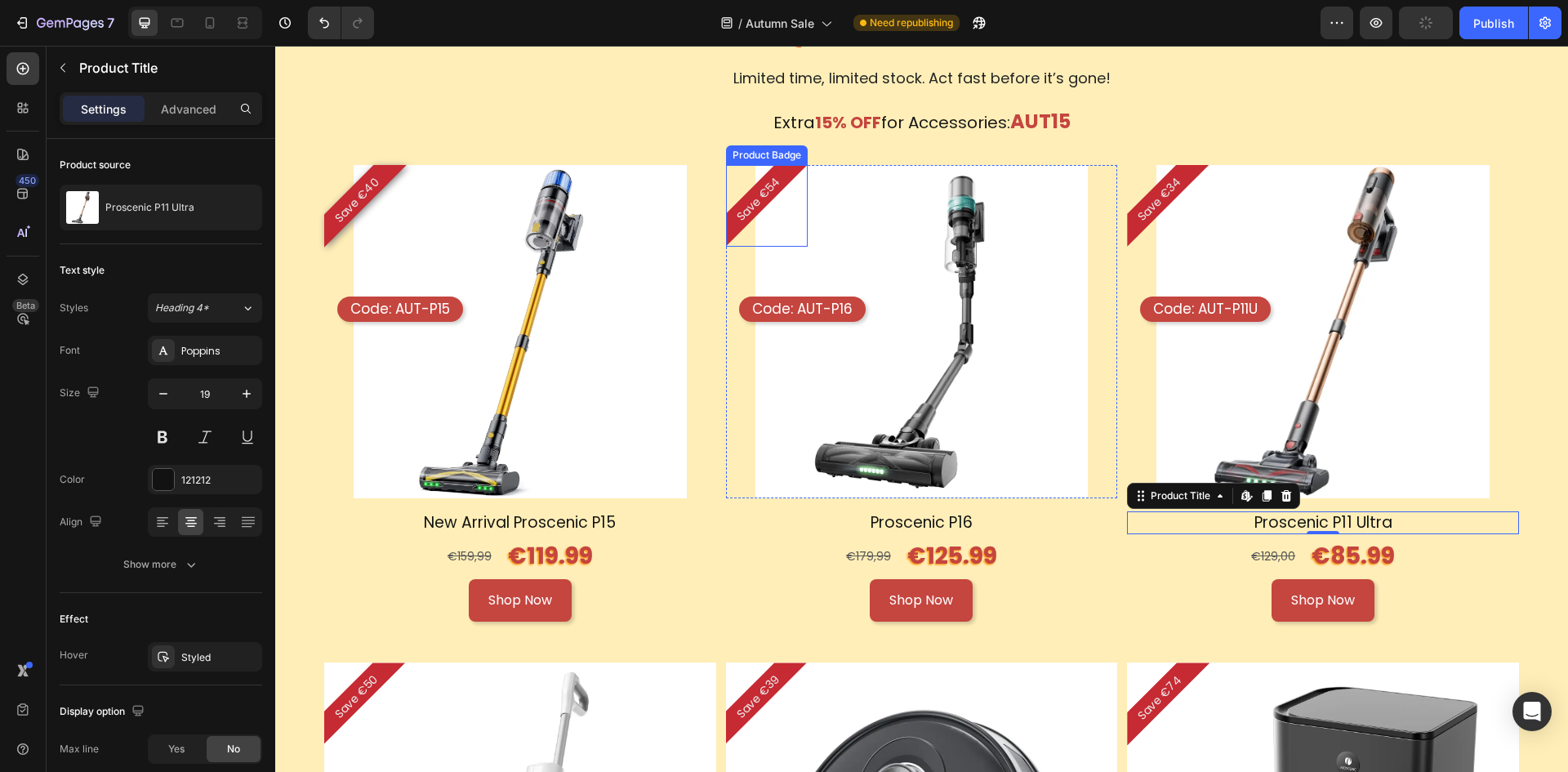
click at [770, 217] on div "Save €54" at bounding box center [767, 206] width 82 height 82
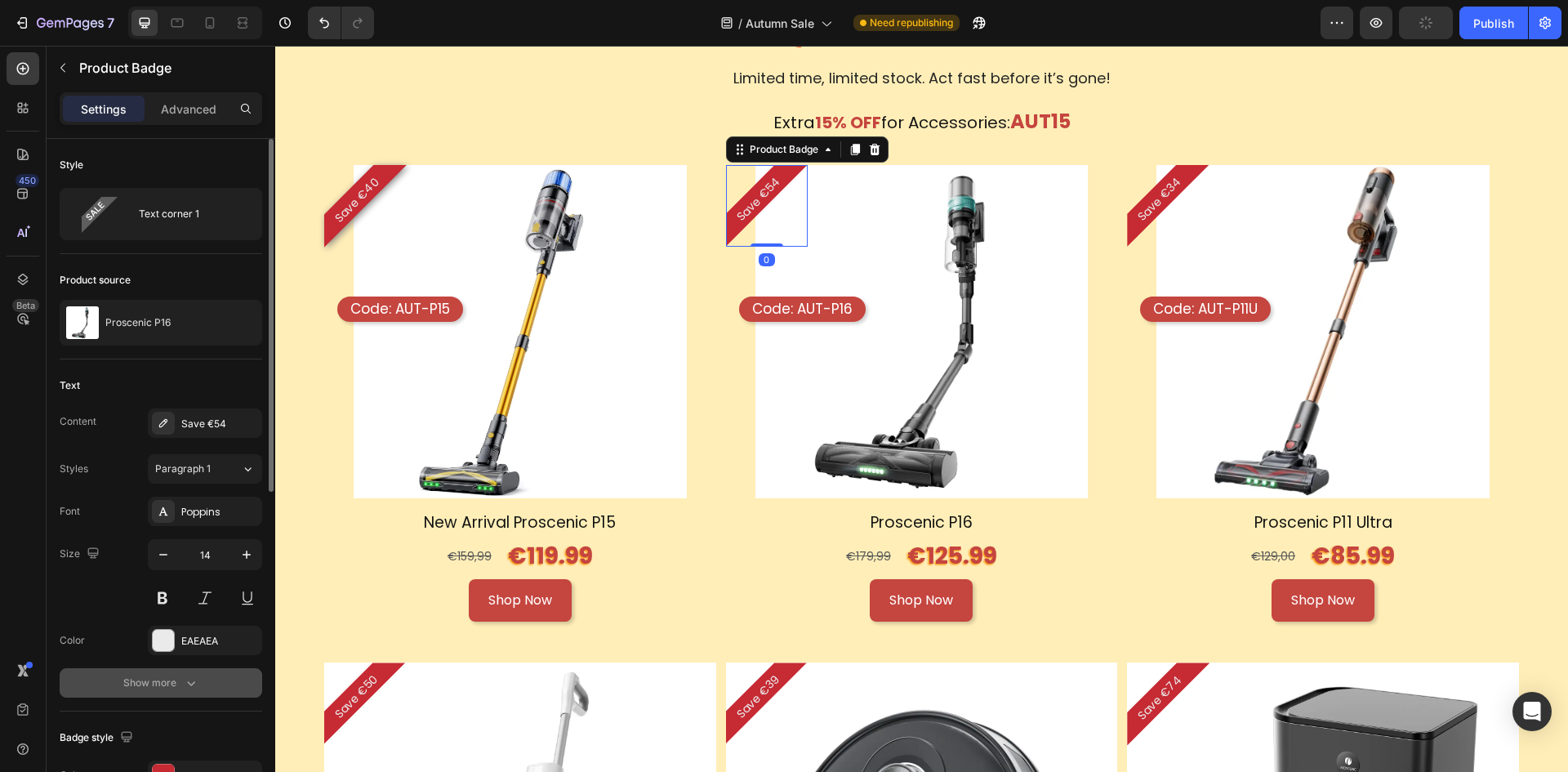
click at [159, 686] on div "Show more" at bounding box center [162, 682] width 76 height 16
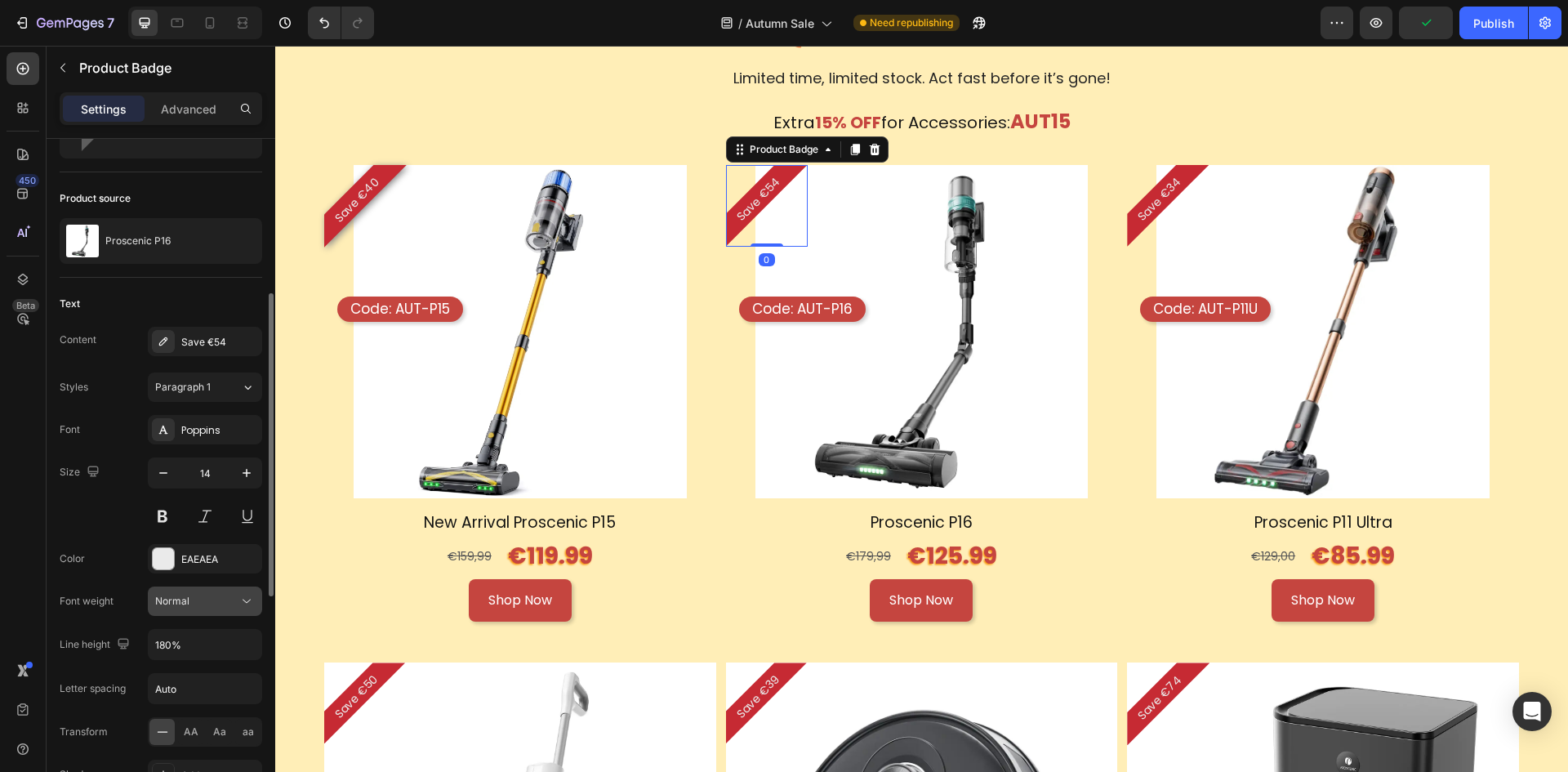
scroll to position [163, 0]
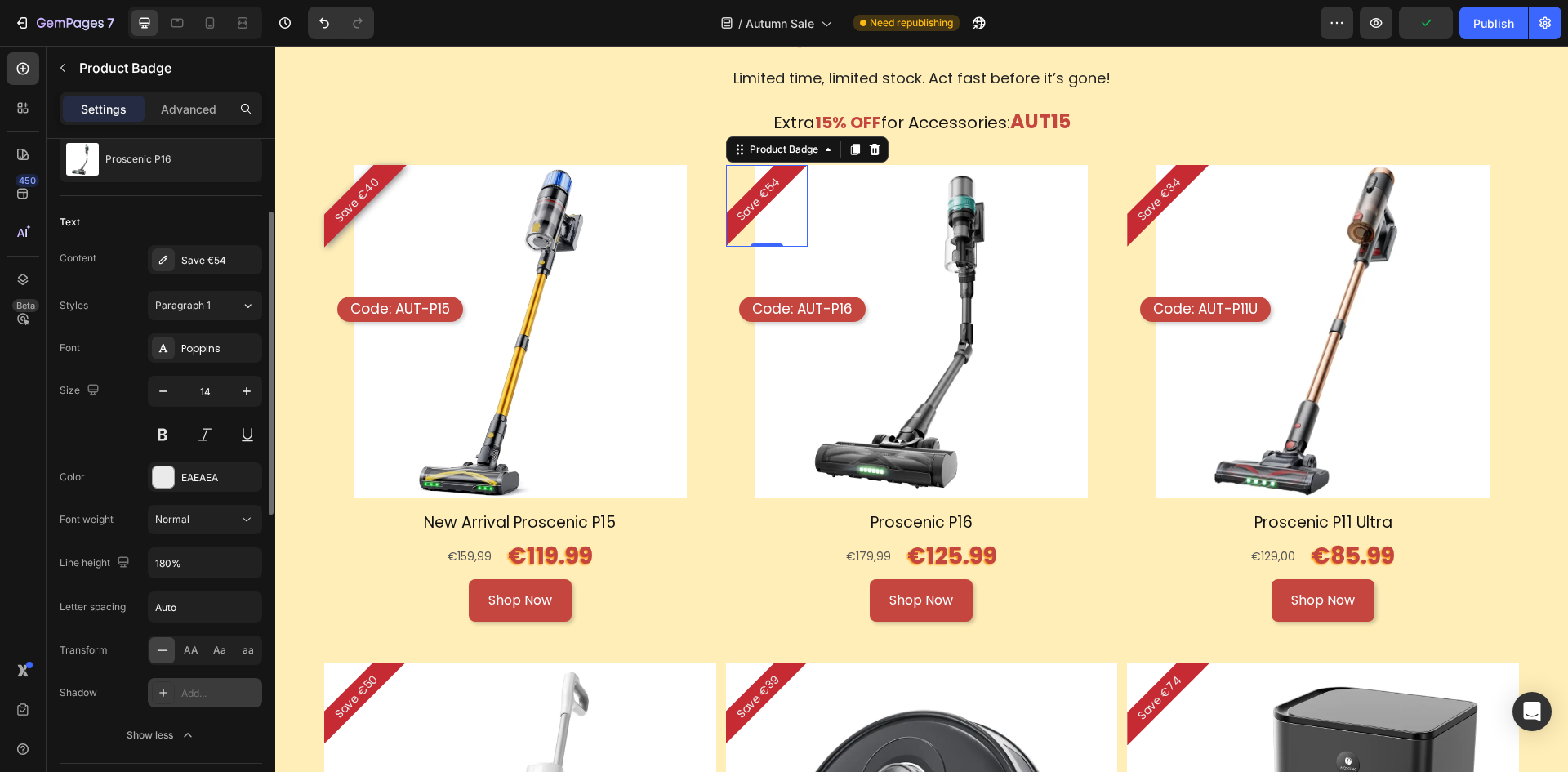
click at [175, 688] on div "Add..." at bounding box center [204, 692] width 115 height 29
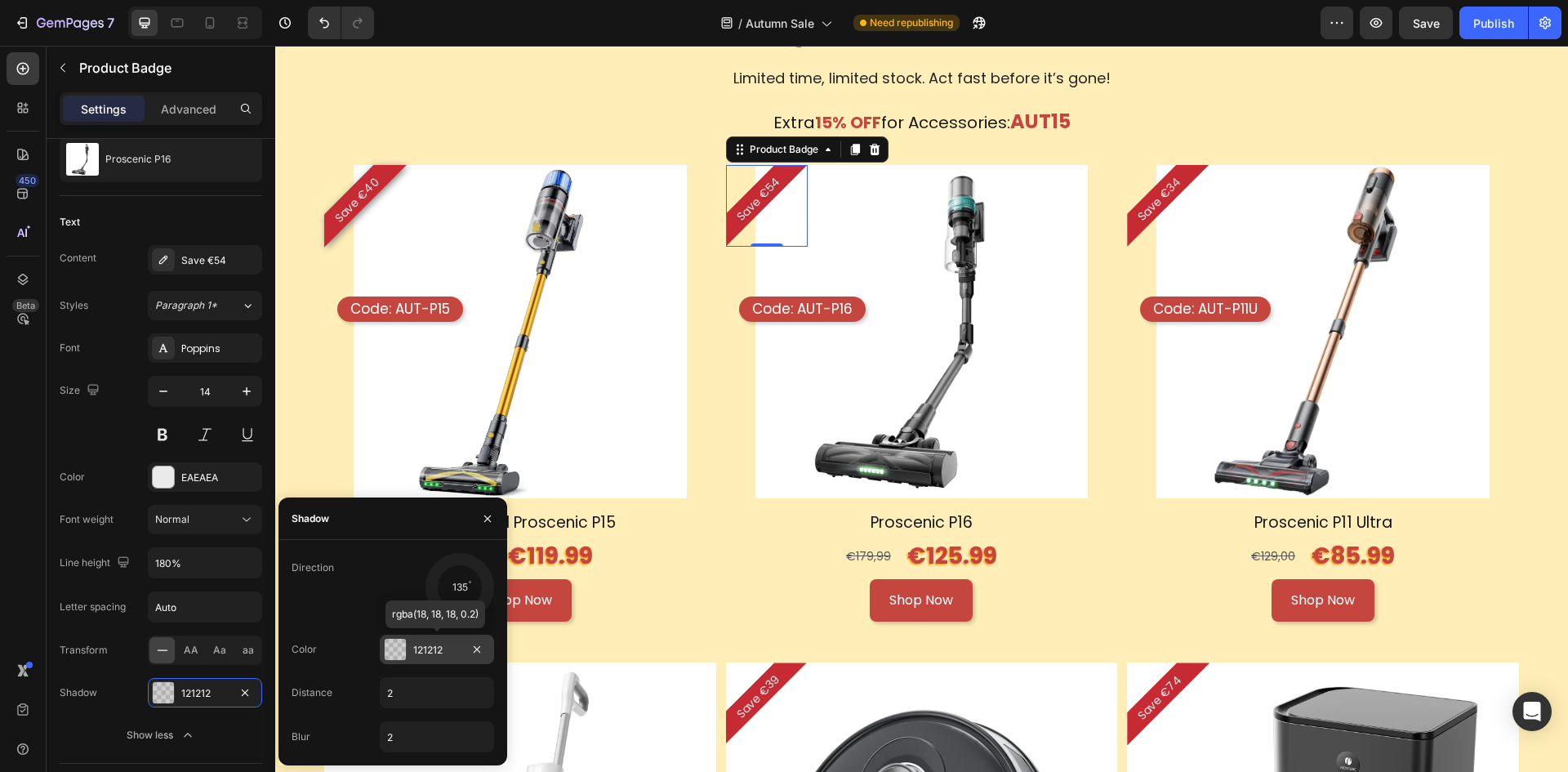
click at [435, 649] on div "121212" at bounding box center [436, 650] width 47 height 15
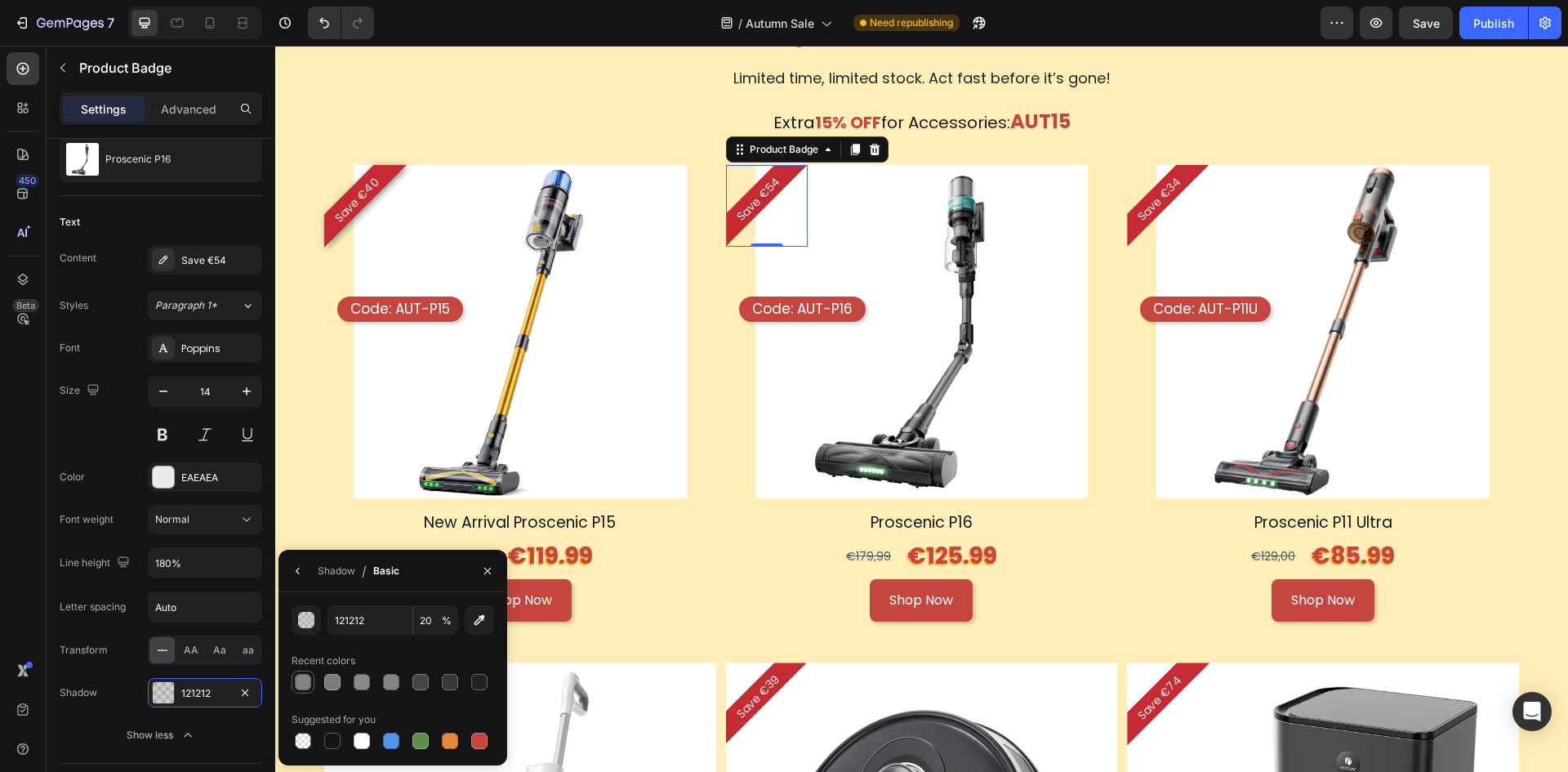
click at [300, 671] on div at bounding box center [303, 682] width 23 height 23
type input "828282"
type input "100"
click at [246, 689] on icon "button" at bounding box center [244, 692] width 13 height 13
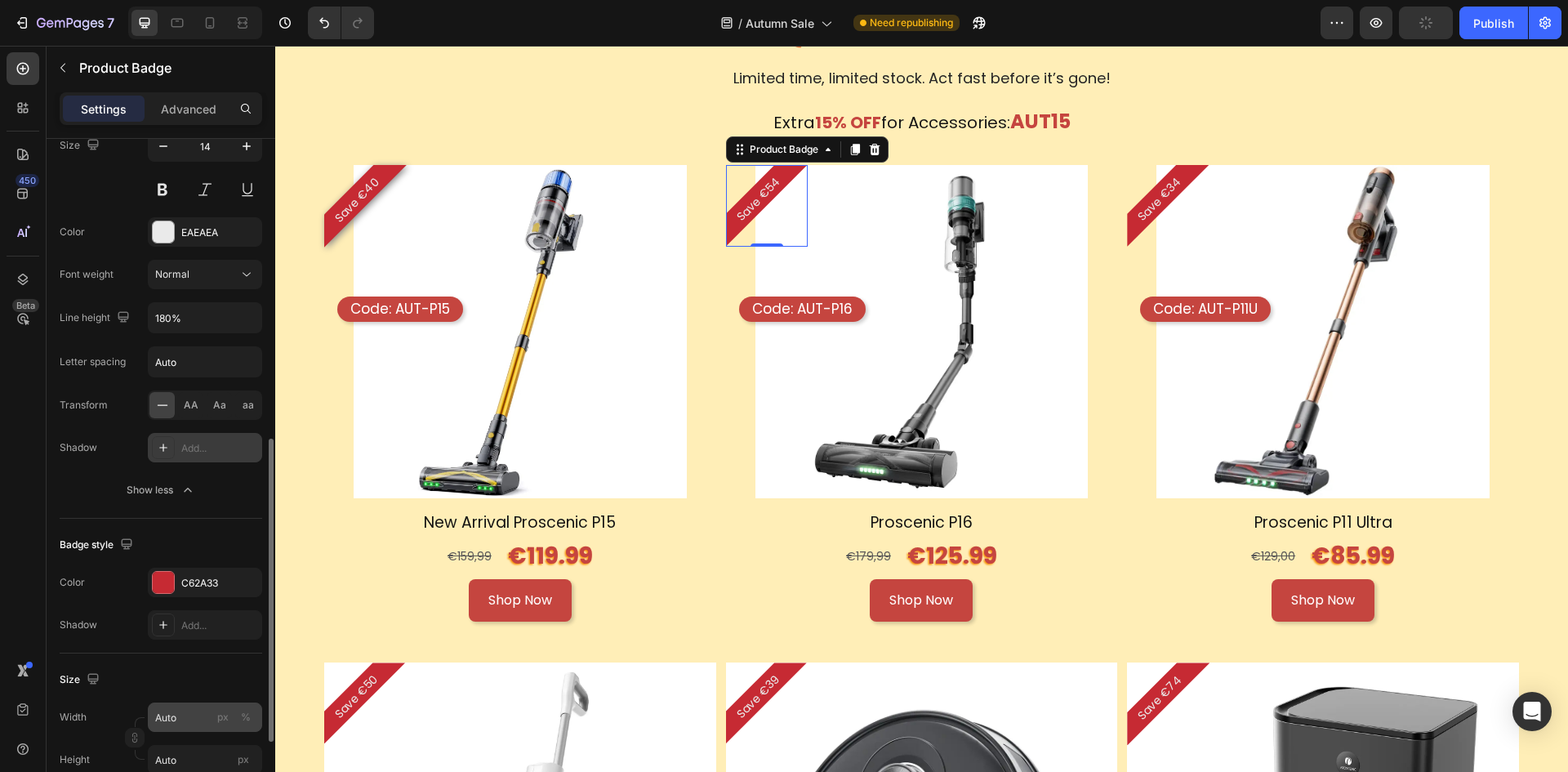
scroll to position [490, 0]
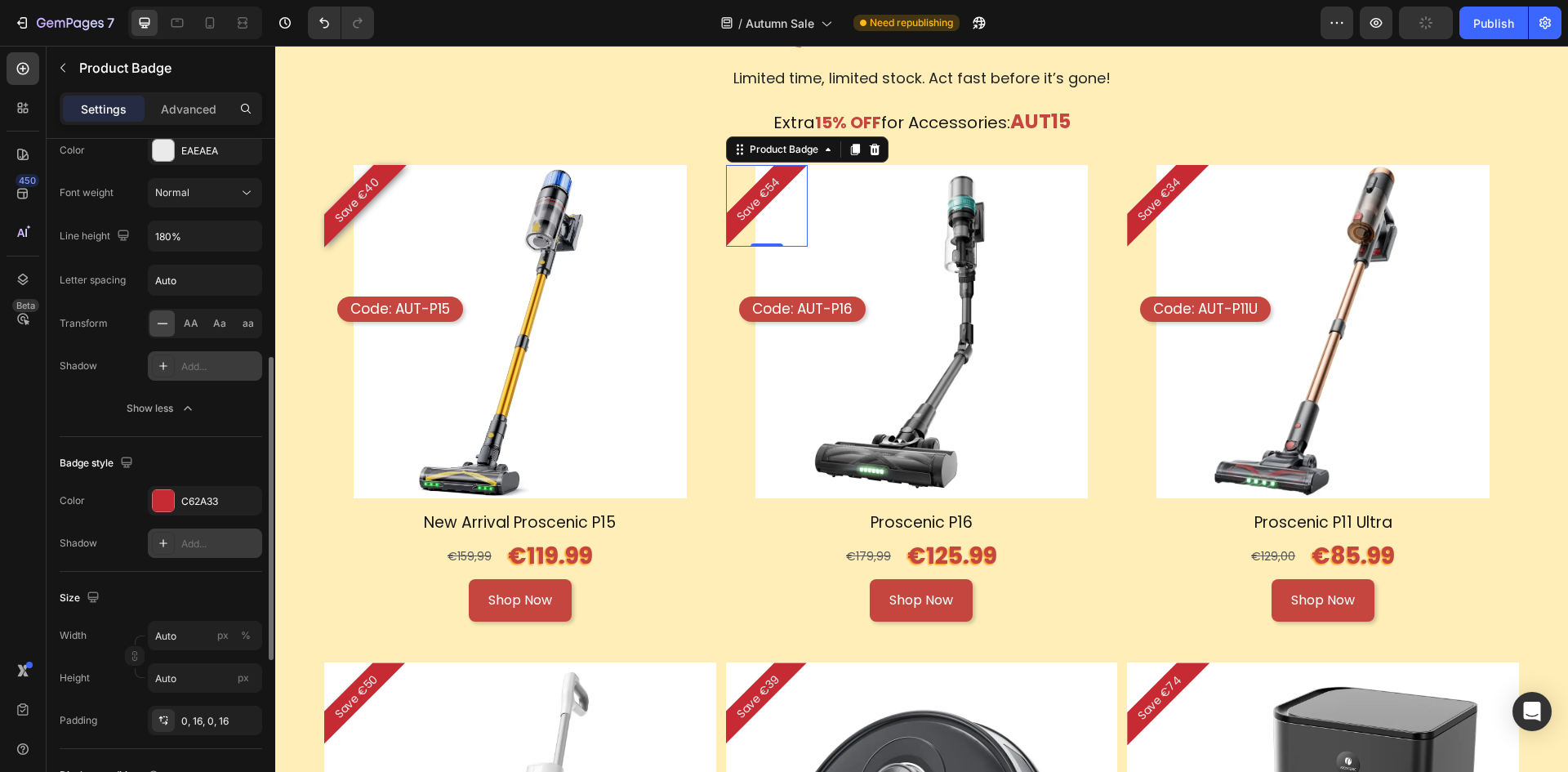
click at [191, 549] on div "Add..." at bounding box center [219, 544] width 76 height 15
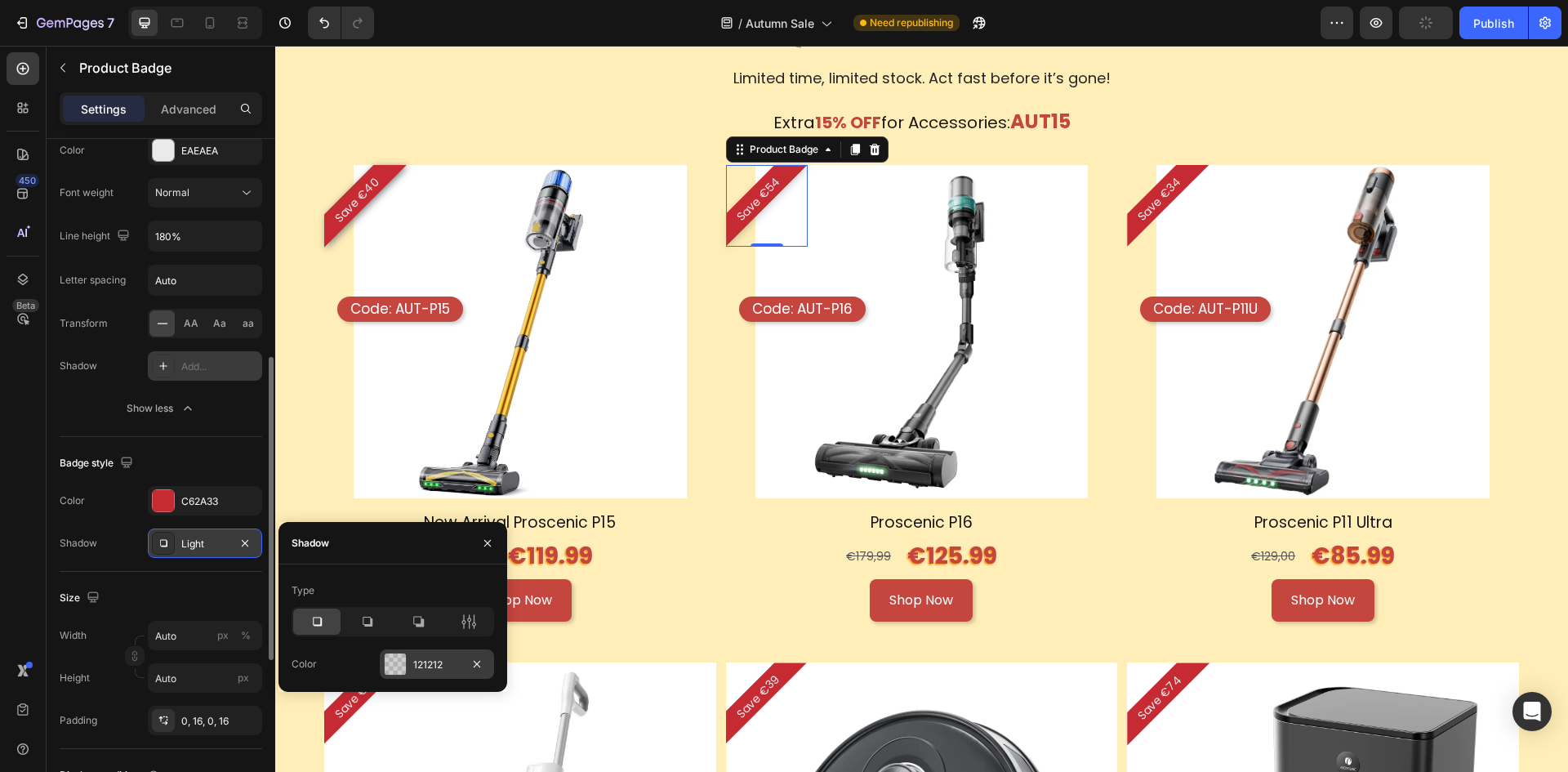
click at [428, 673] on div "121212" at bounding box center [437, 664] width 115 height 29
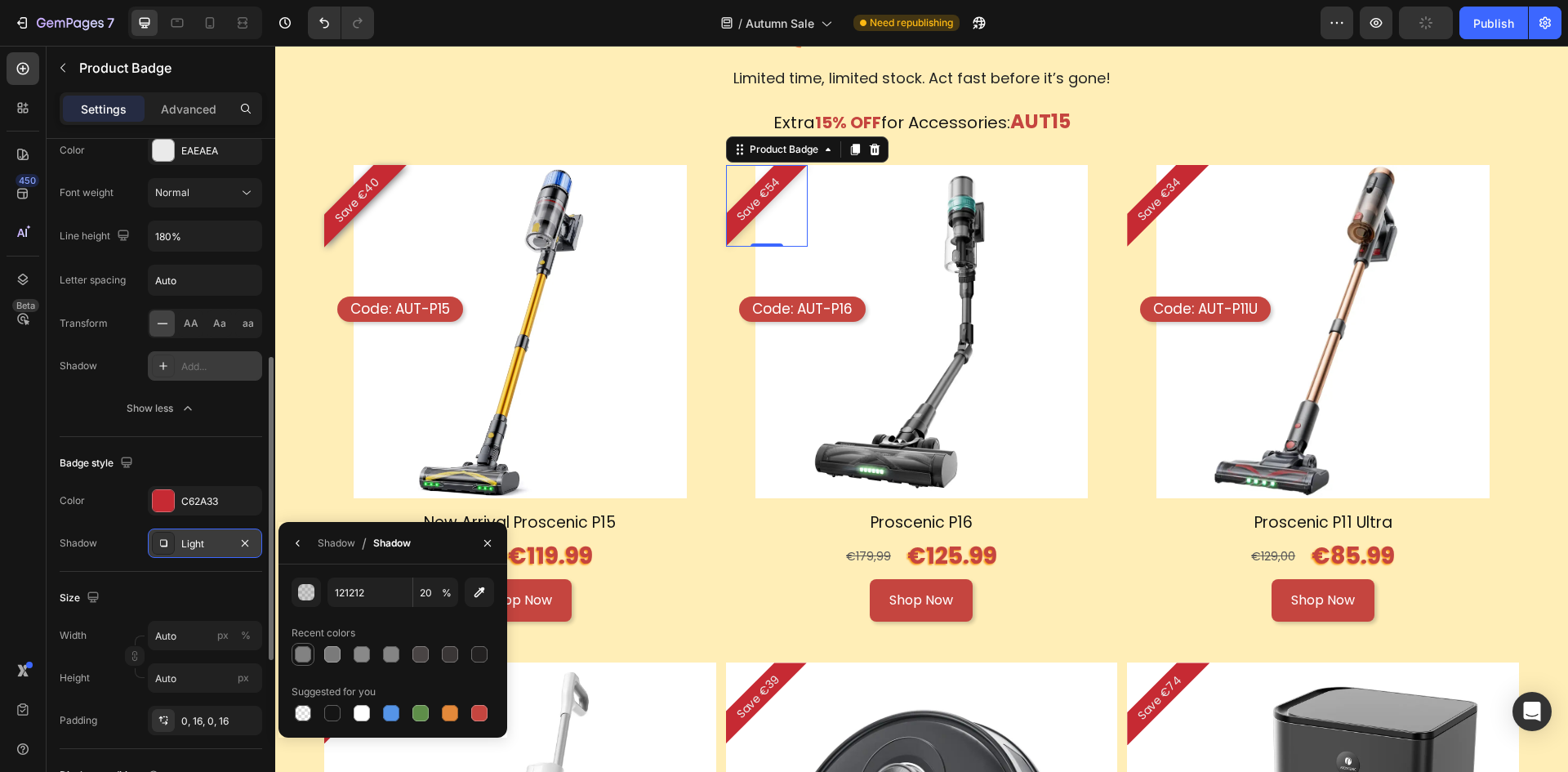
click at [300, 657] on div at bounding box center [303, 654] width 16 height 16
type input "828282"
type input "100"
click at [696, 614] on div "Shop Now Button" at bounding box center [520, 601] width 392 height 44
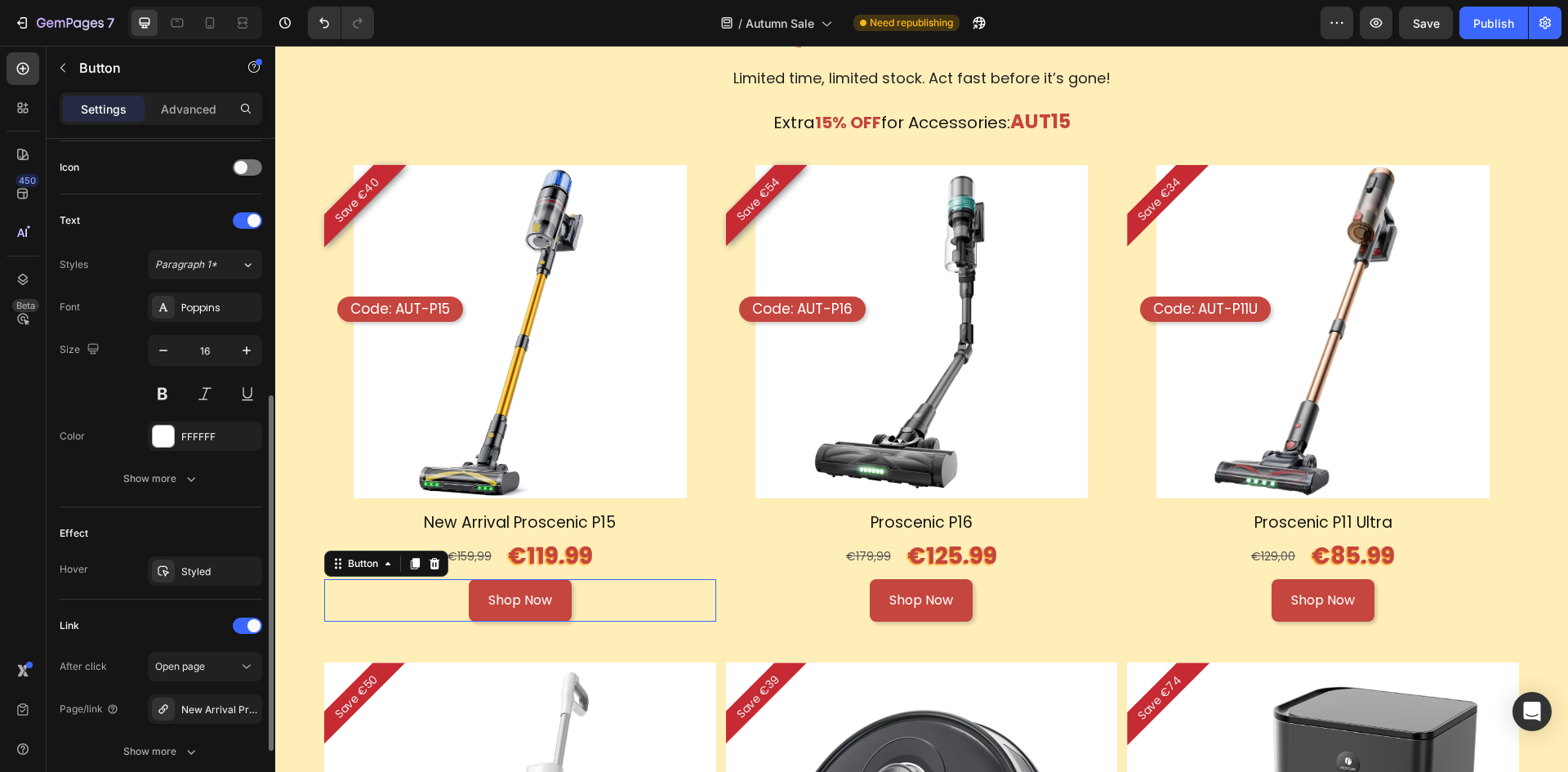
scroll to position [0, 0]
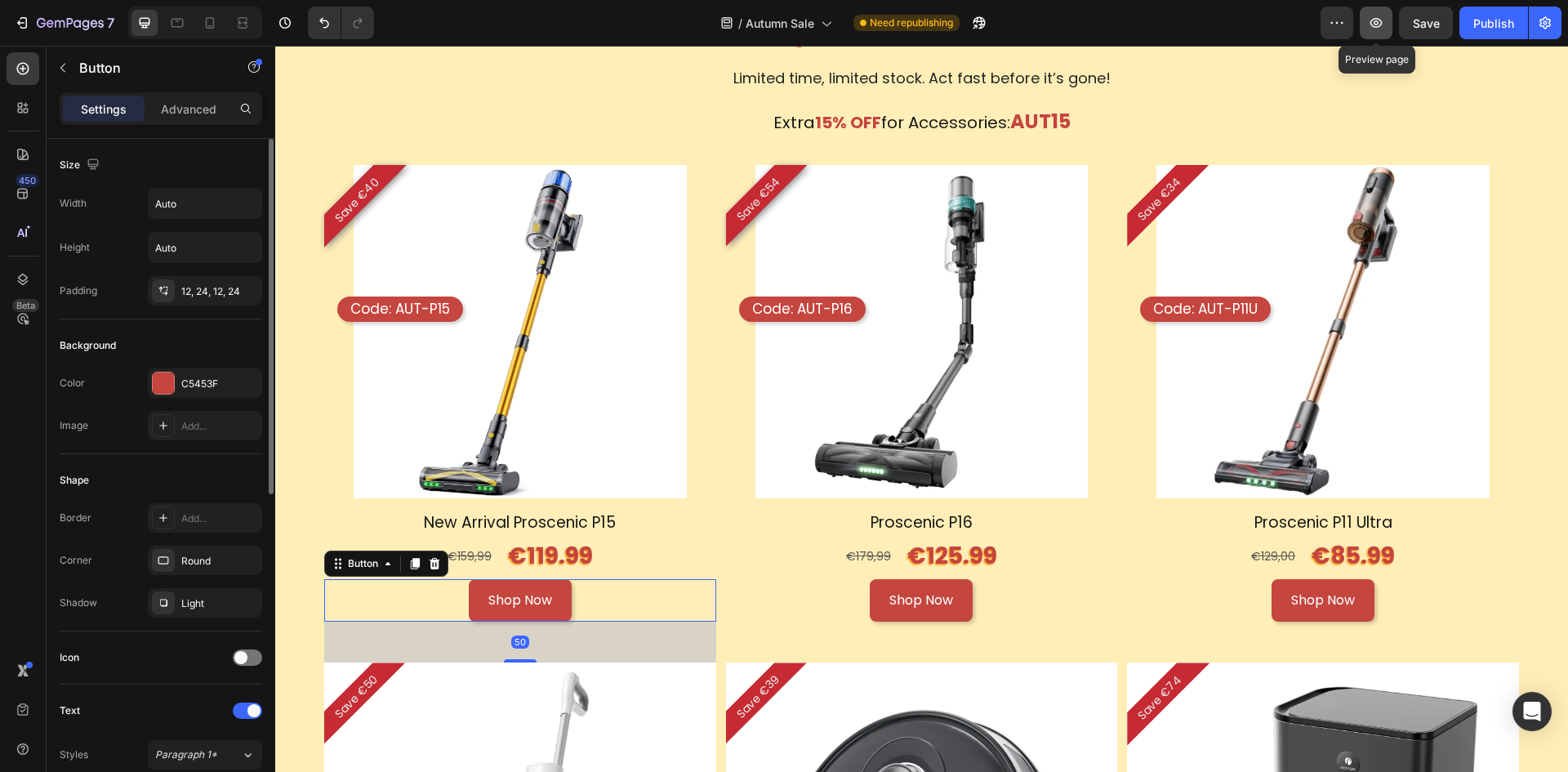
click at [1373, 15] on icon "button" at bounding box center [1376, 23] width 16 height 16
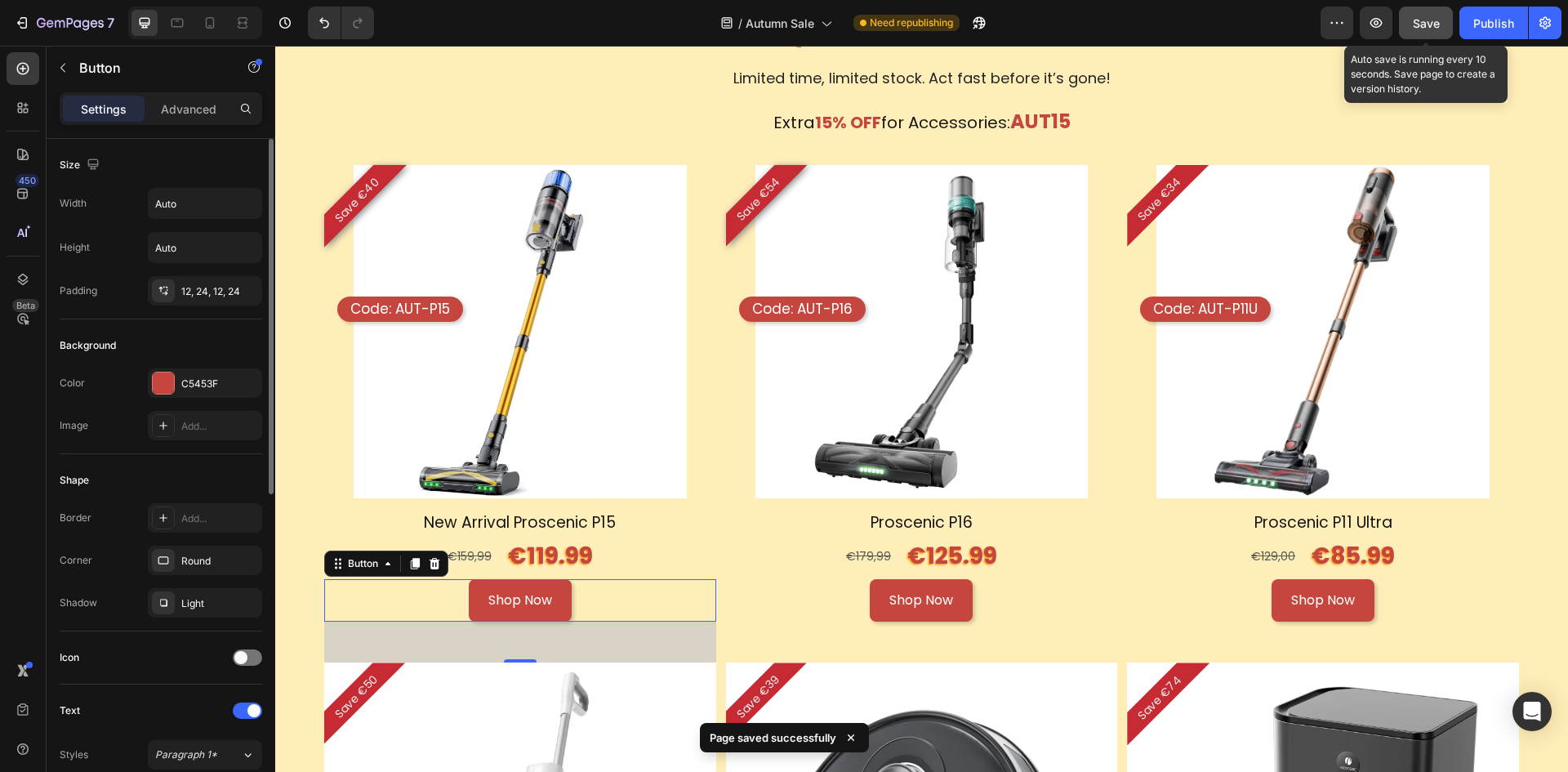
click at [1434, 26] on span "Save" at bounding box center [1427, 23] width 27 height 14
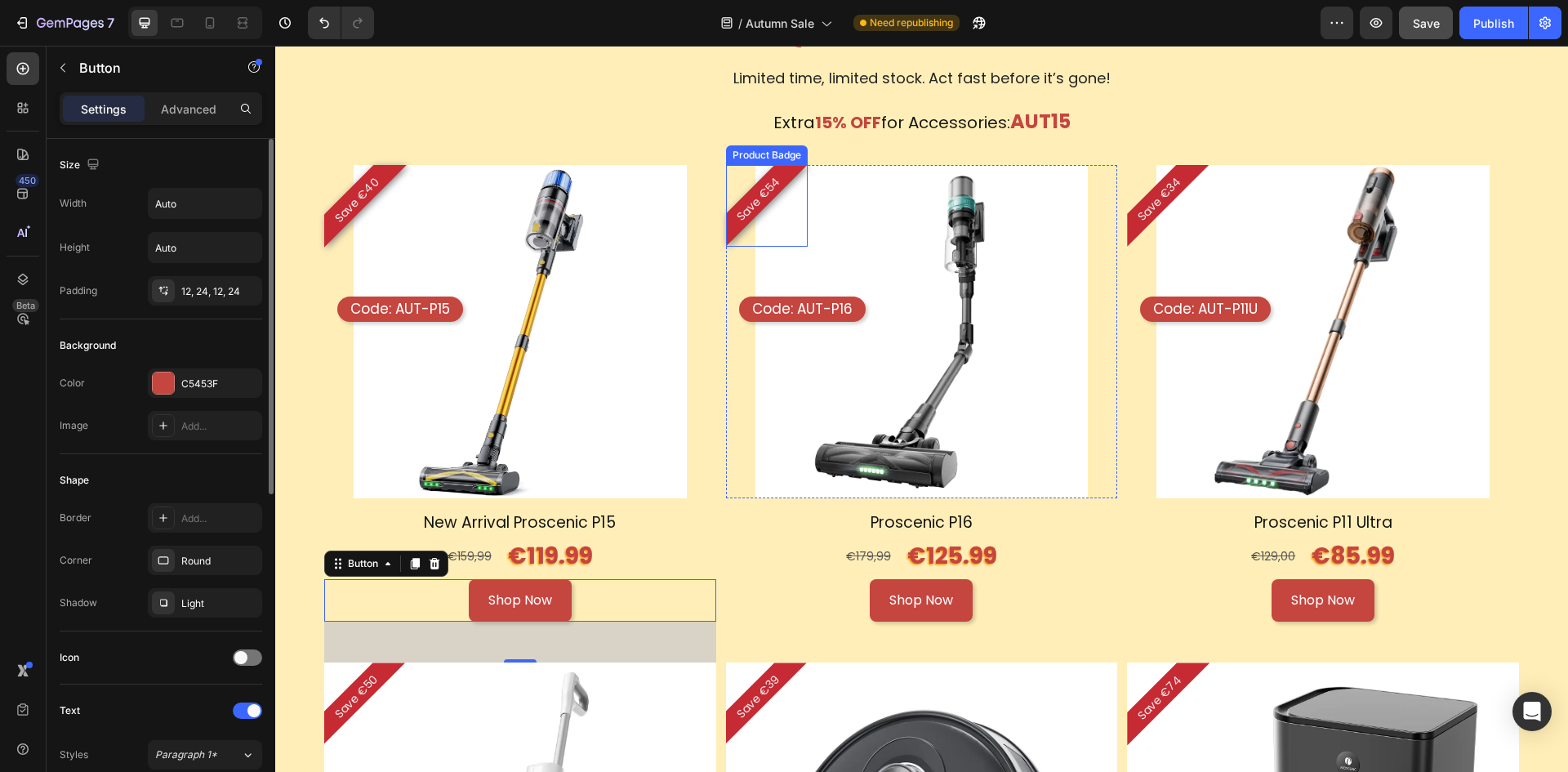
click at [768, 205] on div "Save €54" at bounding box center [767, 206] width 82 height 82
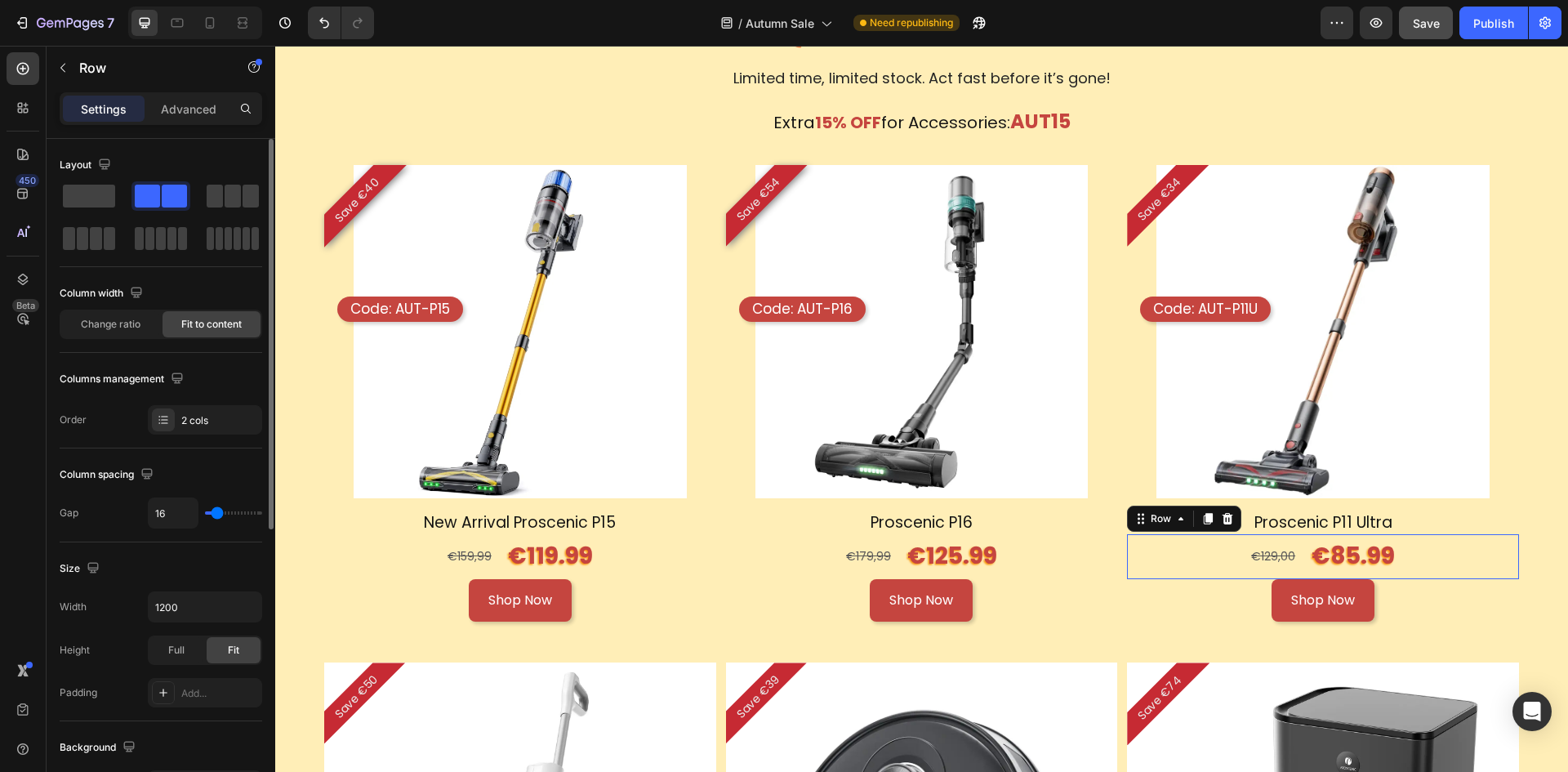
click at [1460, 545] on div "€129,00 Product Price Product Price €85.99 Text Block Row 0" at bounding box center [1323, 556] width 392 height 44
click at [337, 210] on pre "Save €40" at bounding box center [357, 200] width 73 height 73
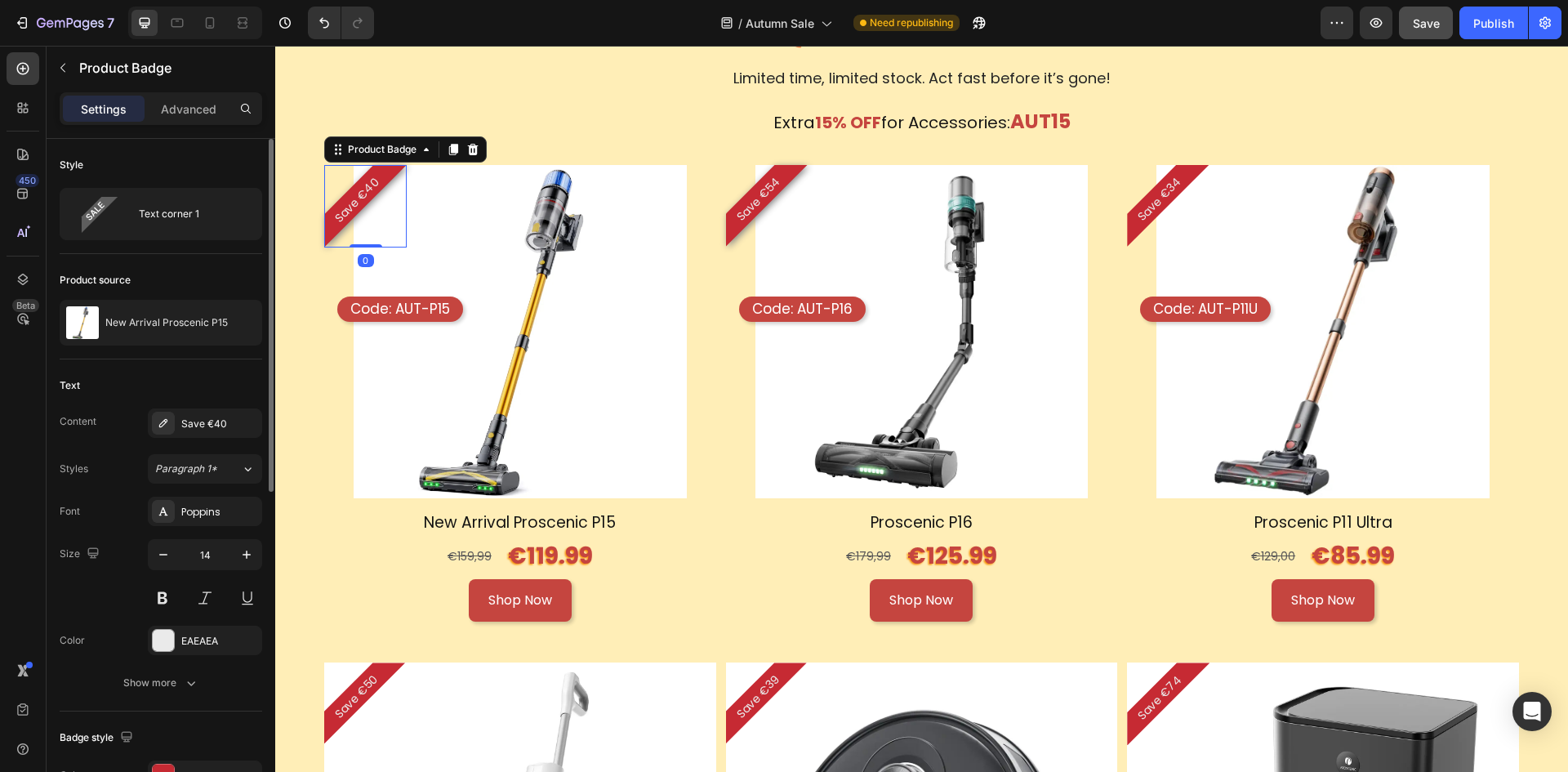
scroll to position [245, 0]
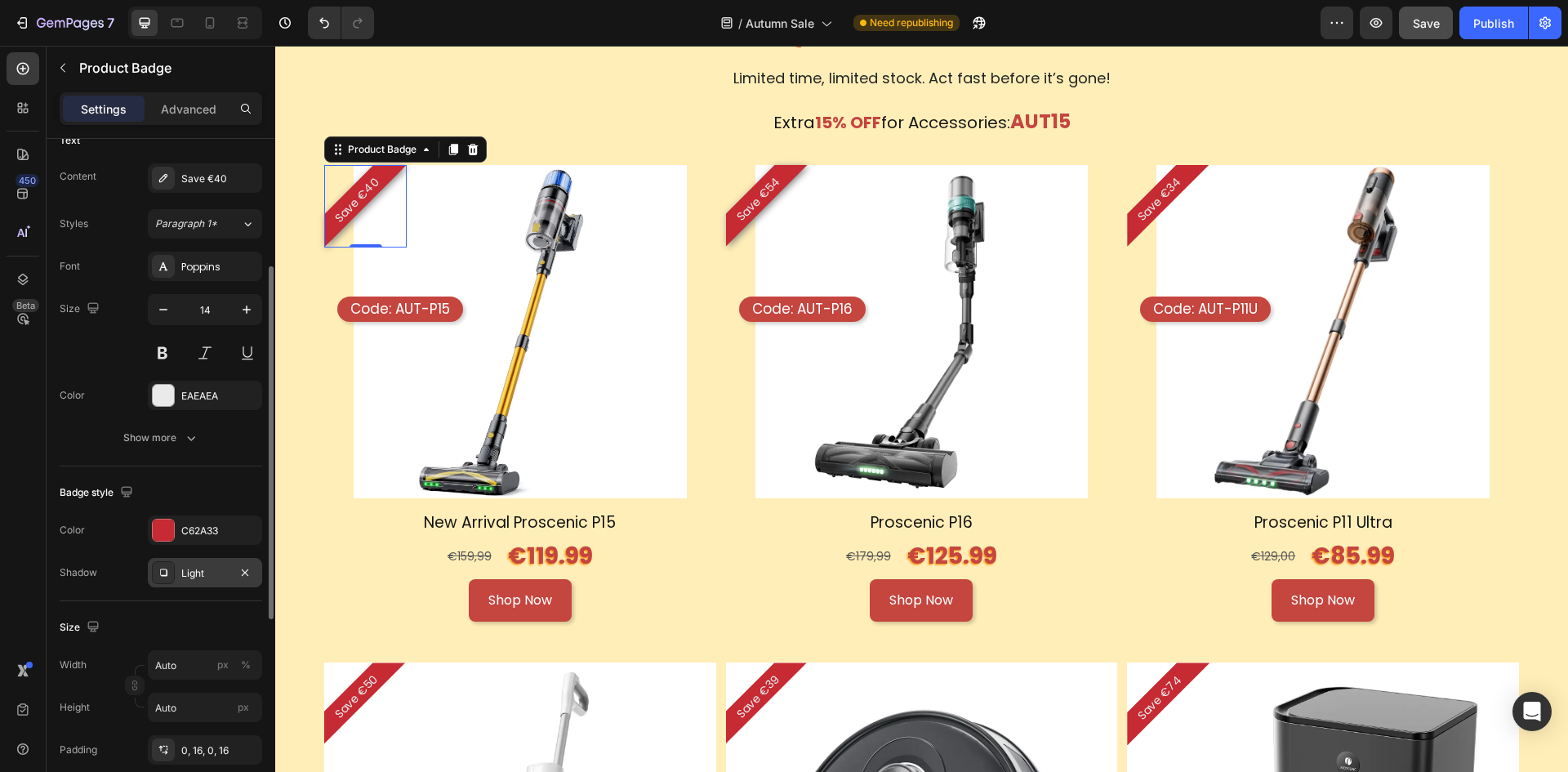
click at [209, 571] on div "Light" at bounding box center [204, 573] width 47 height 15
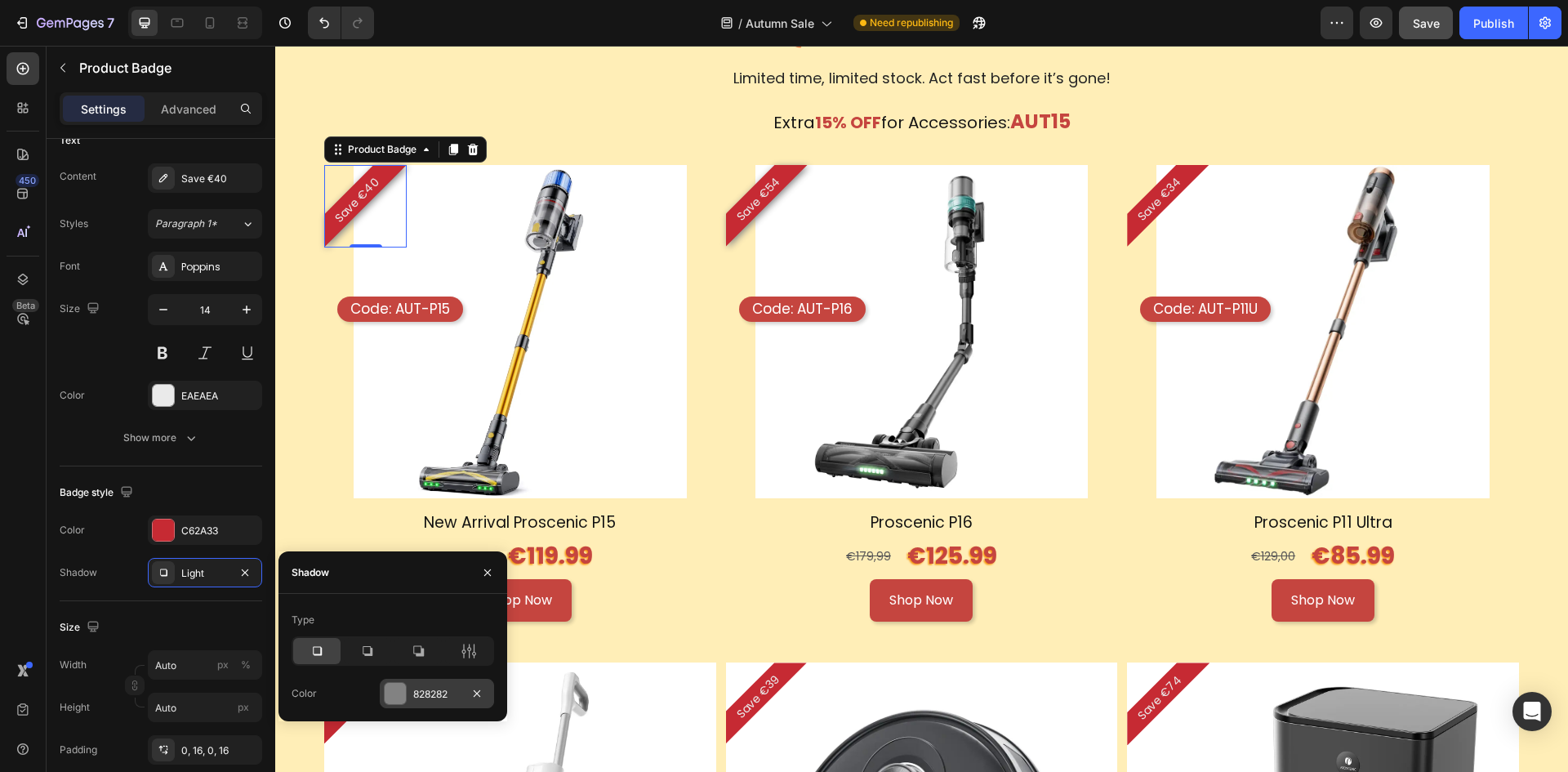
click at [434, 695] on div "828282" at bounding box center [436, 694] width 47 height 15
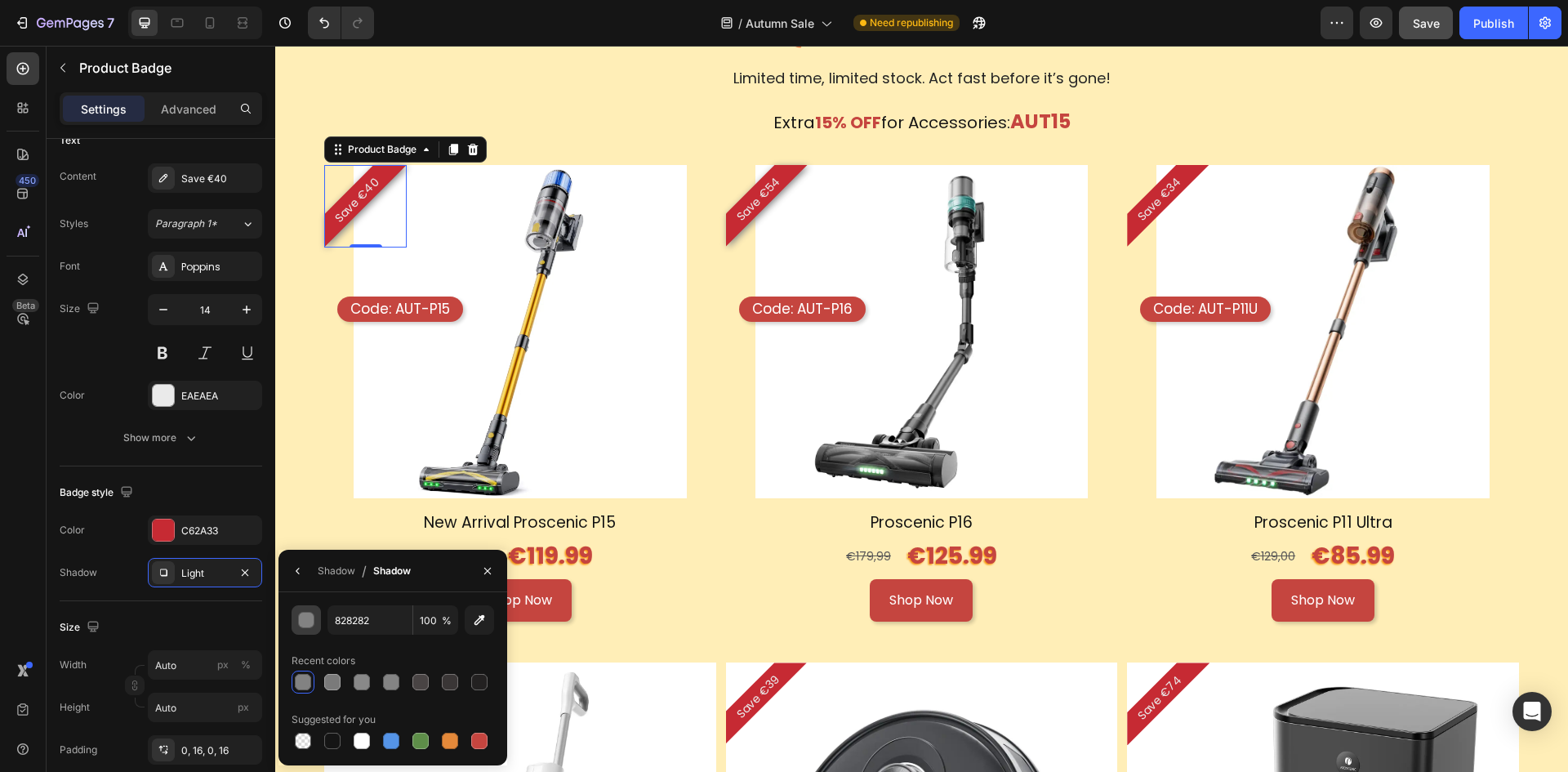
click at [300, 630] on button "button" at bounding box center [306, 619] width 29 height 29
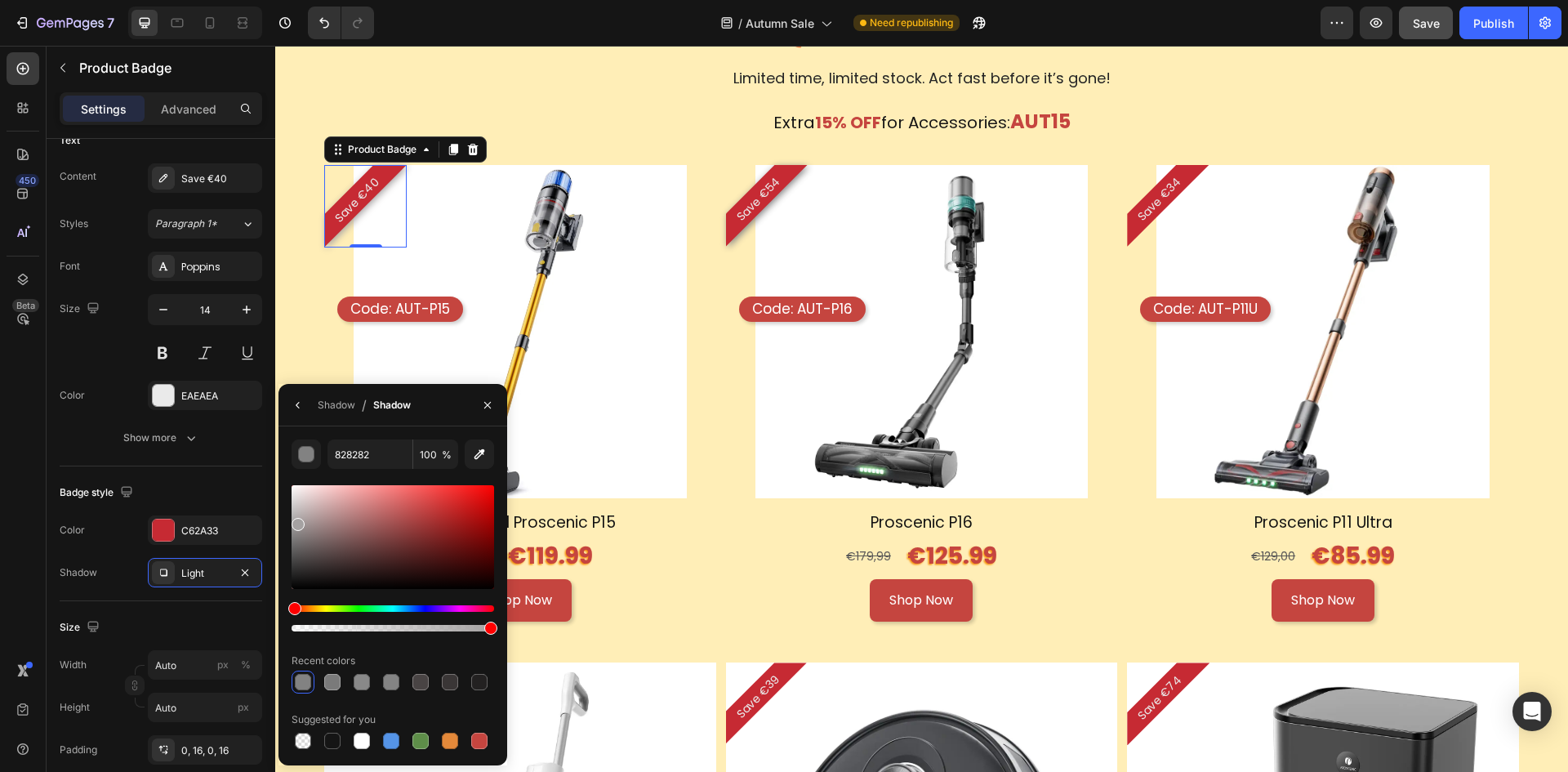
type input "A5A2A2"
drag, startPoint x: 297, startPoint y: 538, endPoint x: 297, endPoint y: 521, distance: 17.0
click at [297, 521] on div at bounding box center [298, 524] width 13 height 13
click at [654, 561] on div "€159,99 Product Price Product Price €119.99 Text Block Row" at bounding box center [520, 556] width 392 height 44
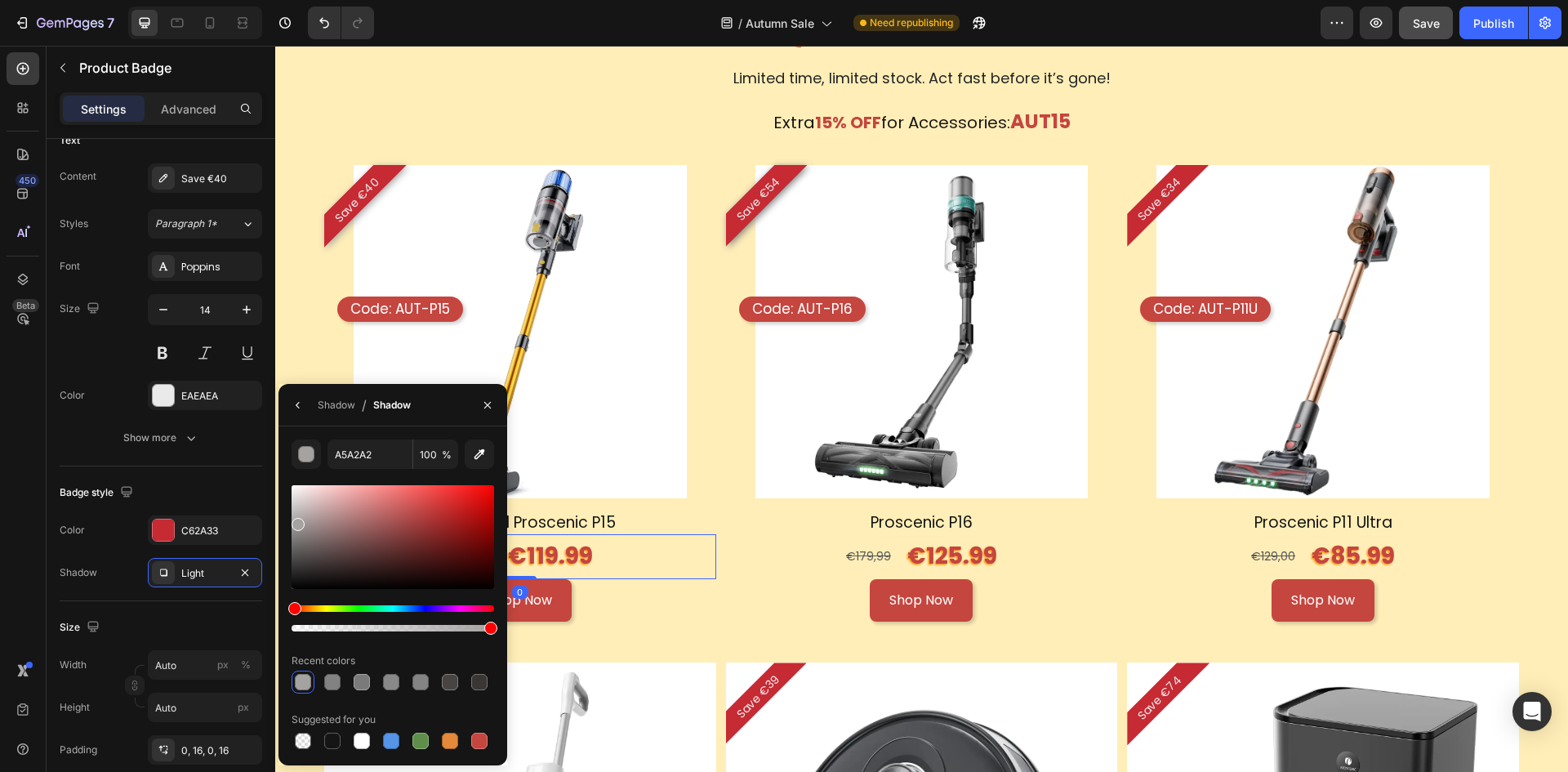
scroll to position [0, 0]
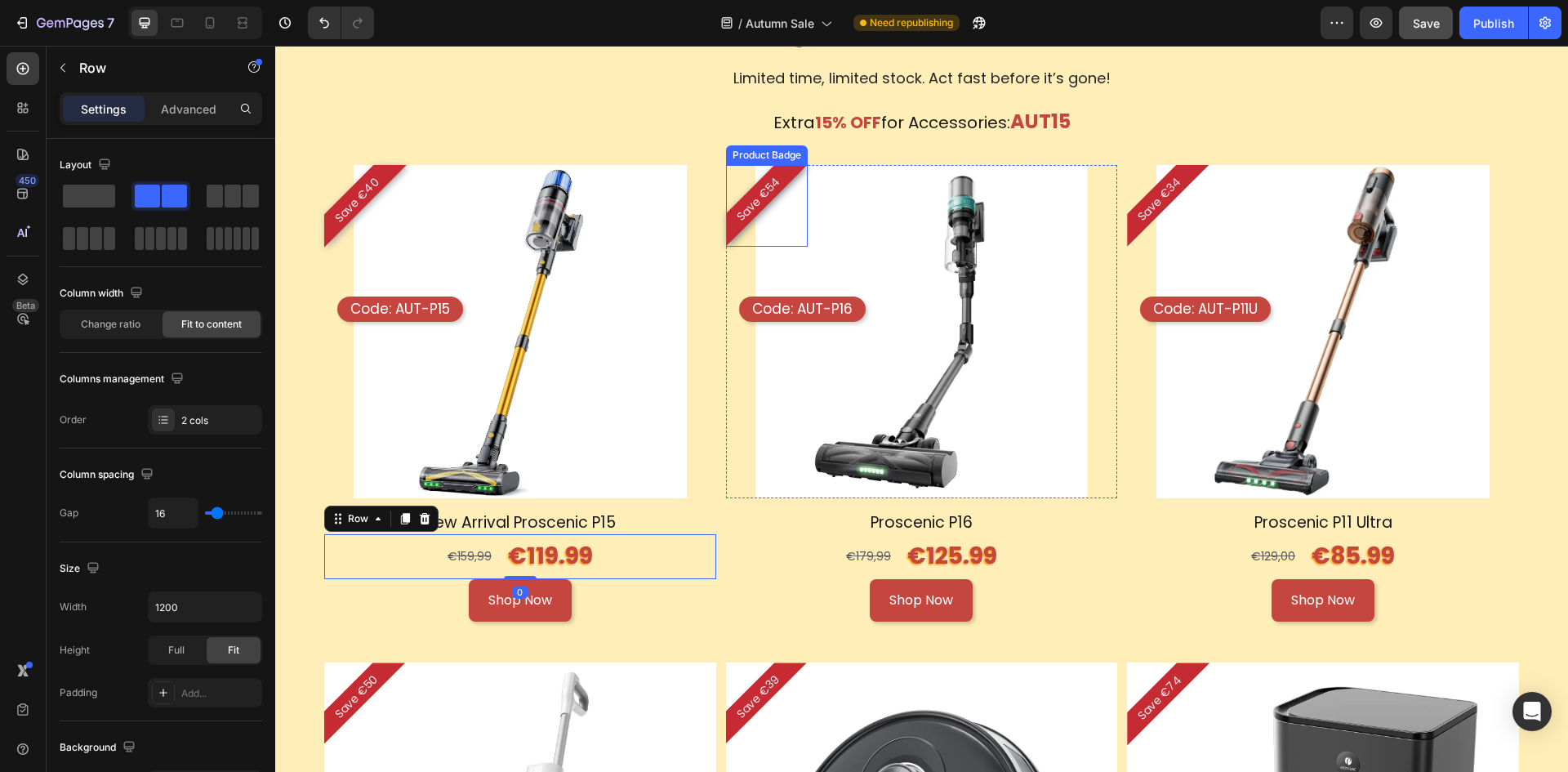
click at [748, 213] on pre "Save €54" at bounding box center [759, 200] width 73 height 73
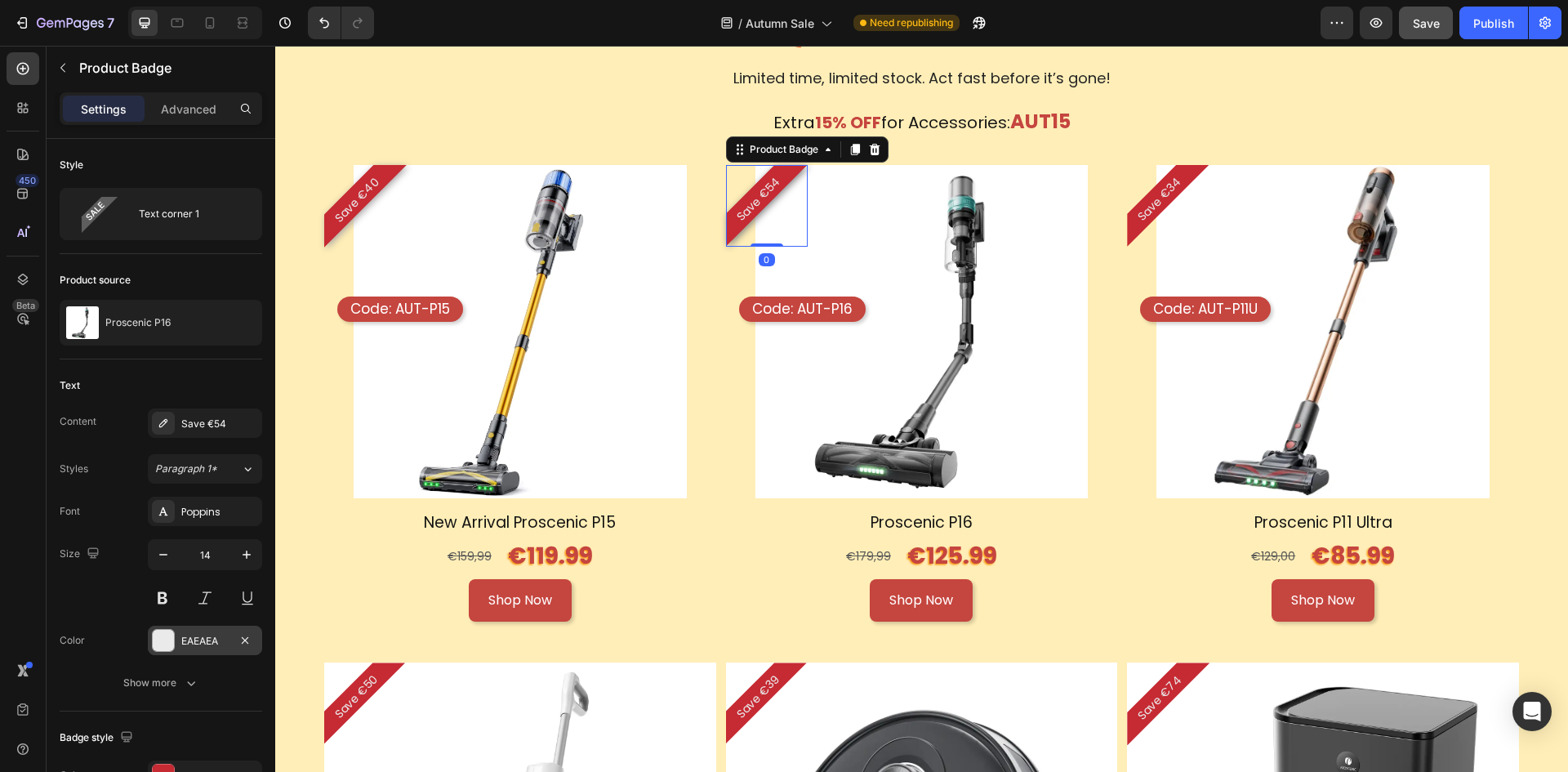
click at [188, 633] on div "EAEAEA" at bounding box center [204, 641] width 47 height 15
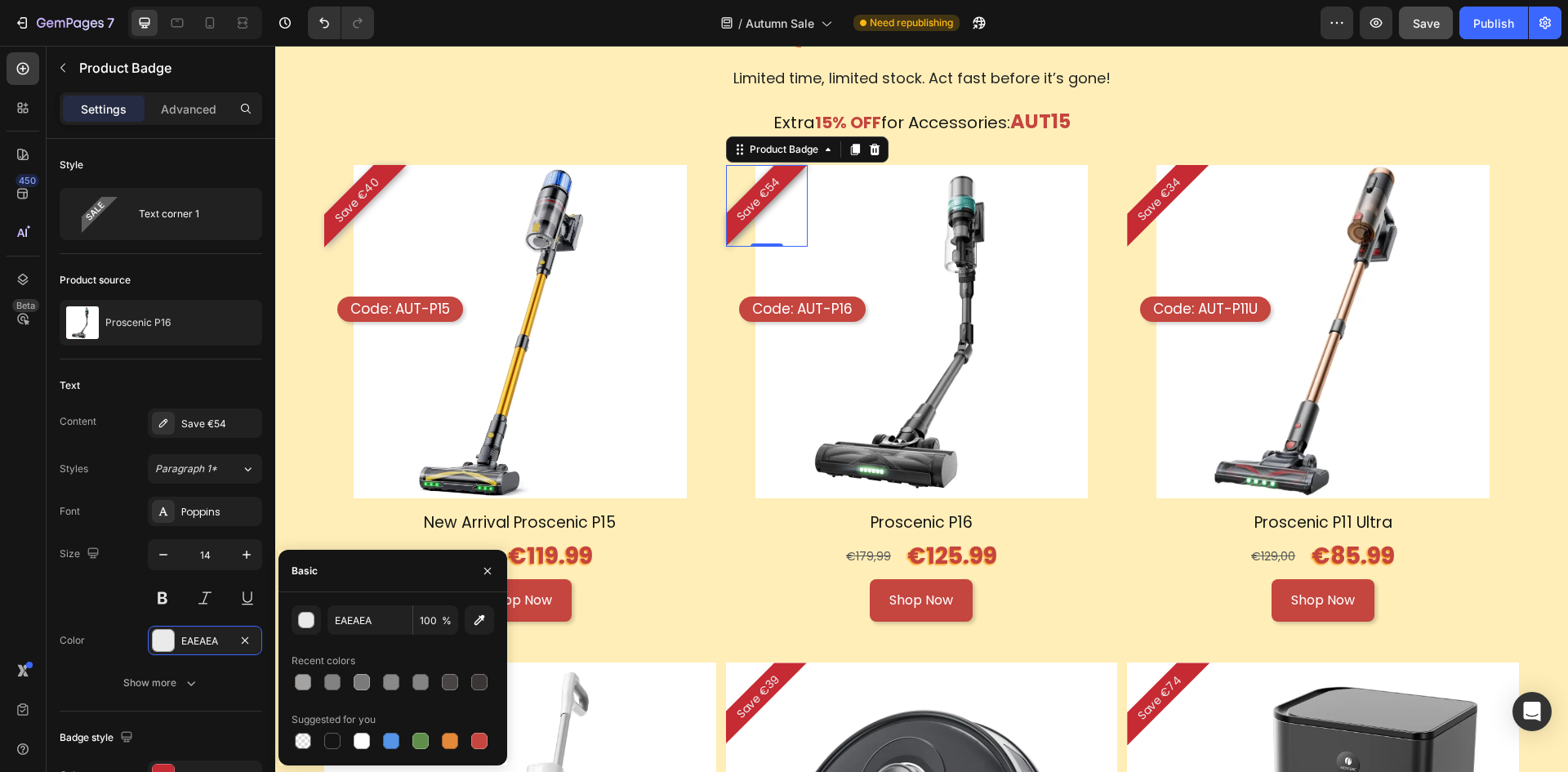
click at [245, 710] on div "Text Content Save €54 Styles Paragraph 1* Font Poppins Size 14 Color EAEAEA Sho…" at bounding box center [161, 536] width 203 height 352
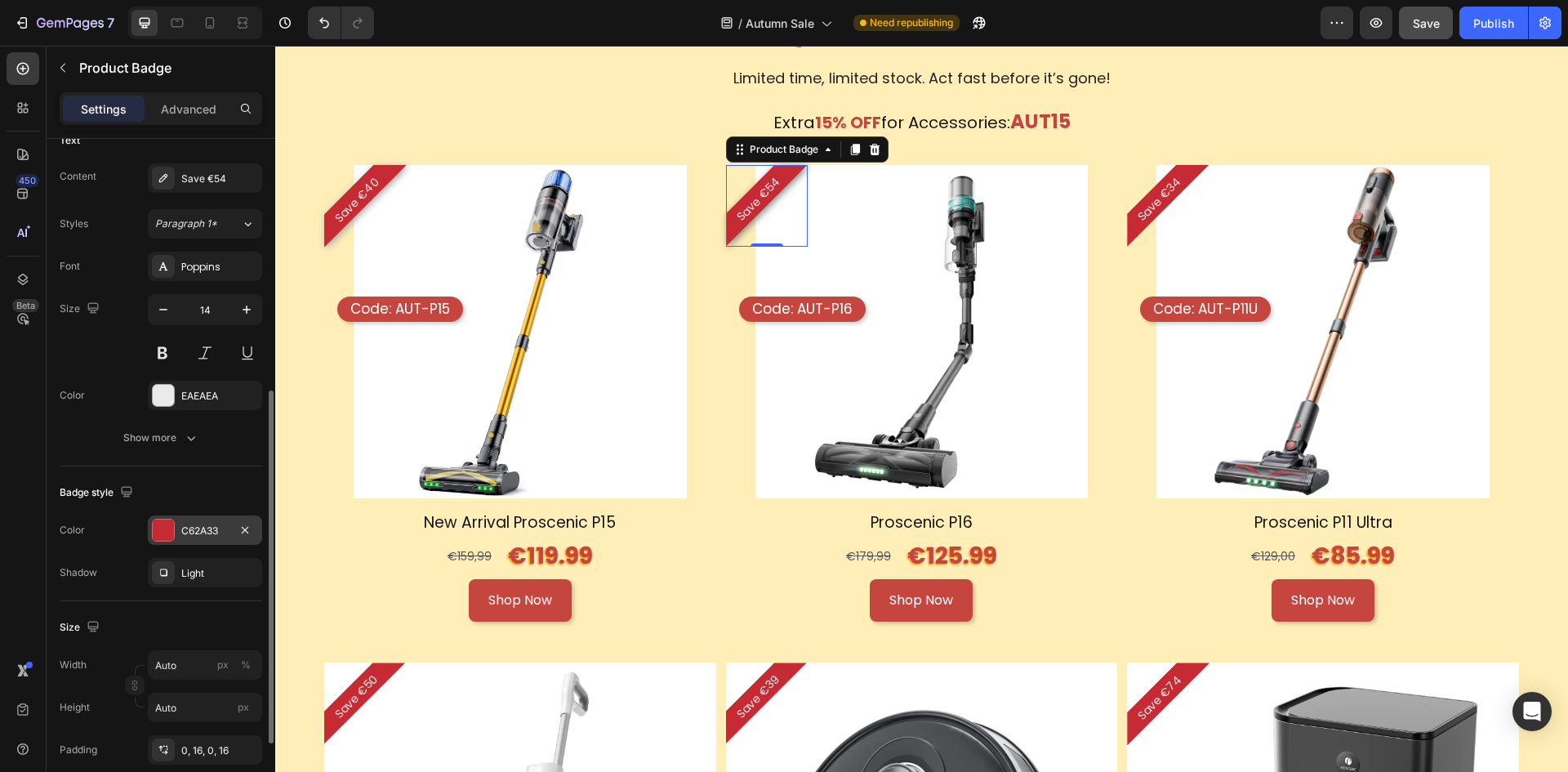
scroll to position [327, 0]
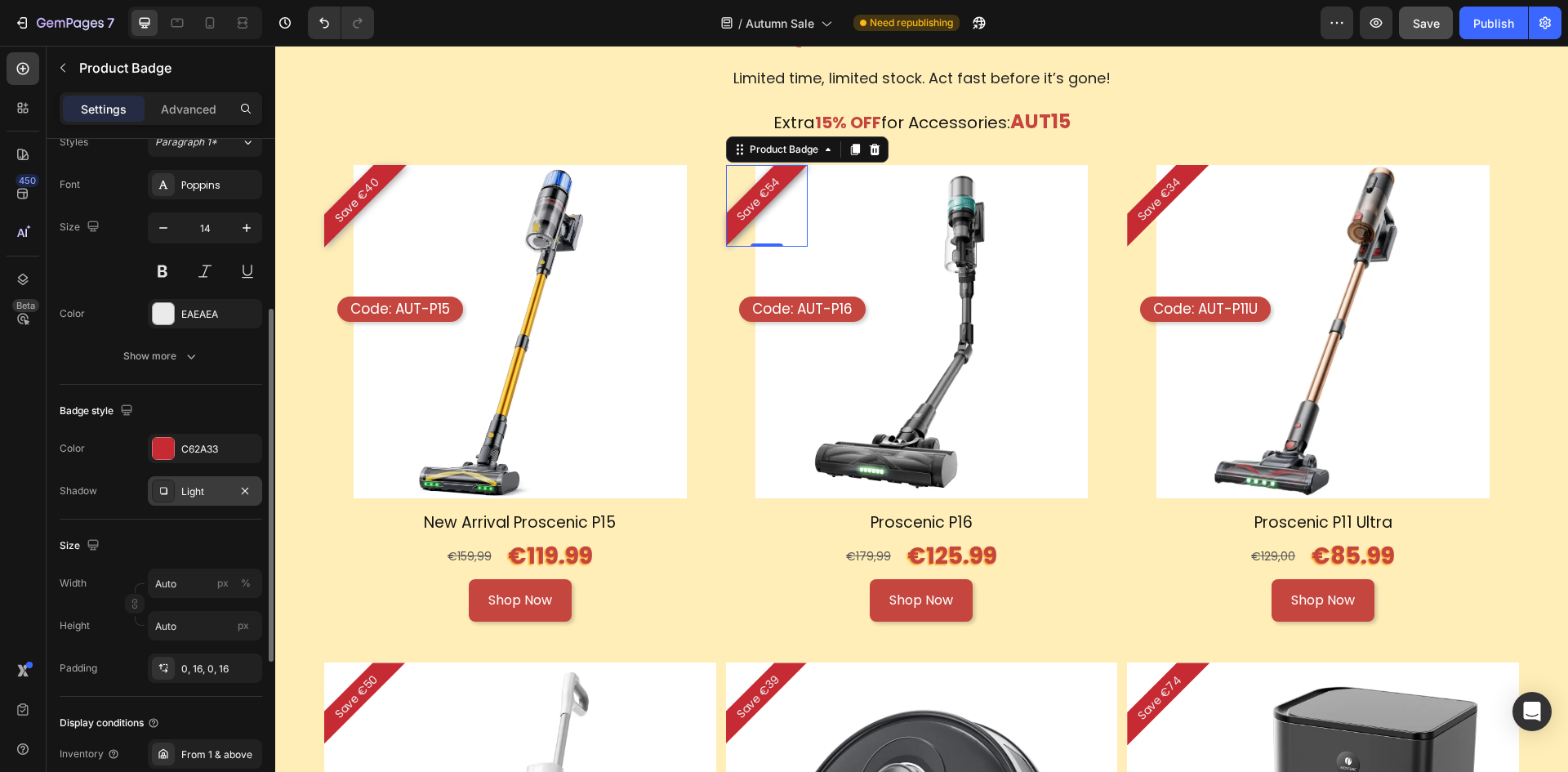
click at [217, 491] on div "Light" at bounding box center [204, 491] width 47 height 15
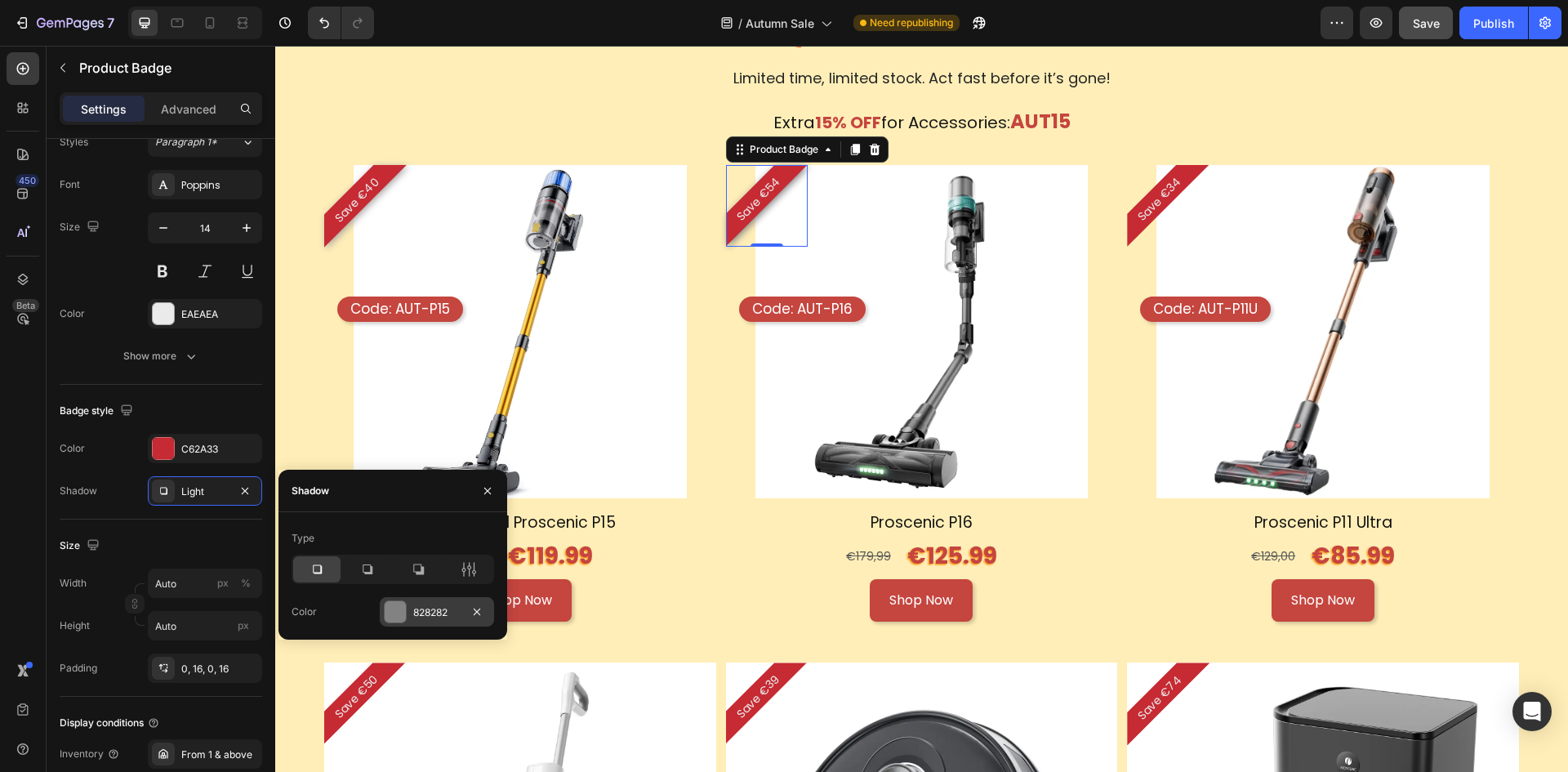
click at [431, 605] on div "828282" at bounding box center [436, 612] width 47 height 15
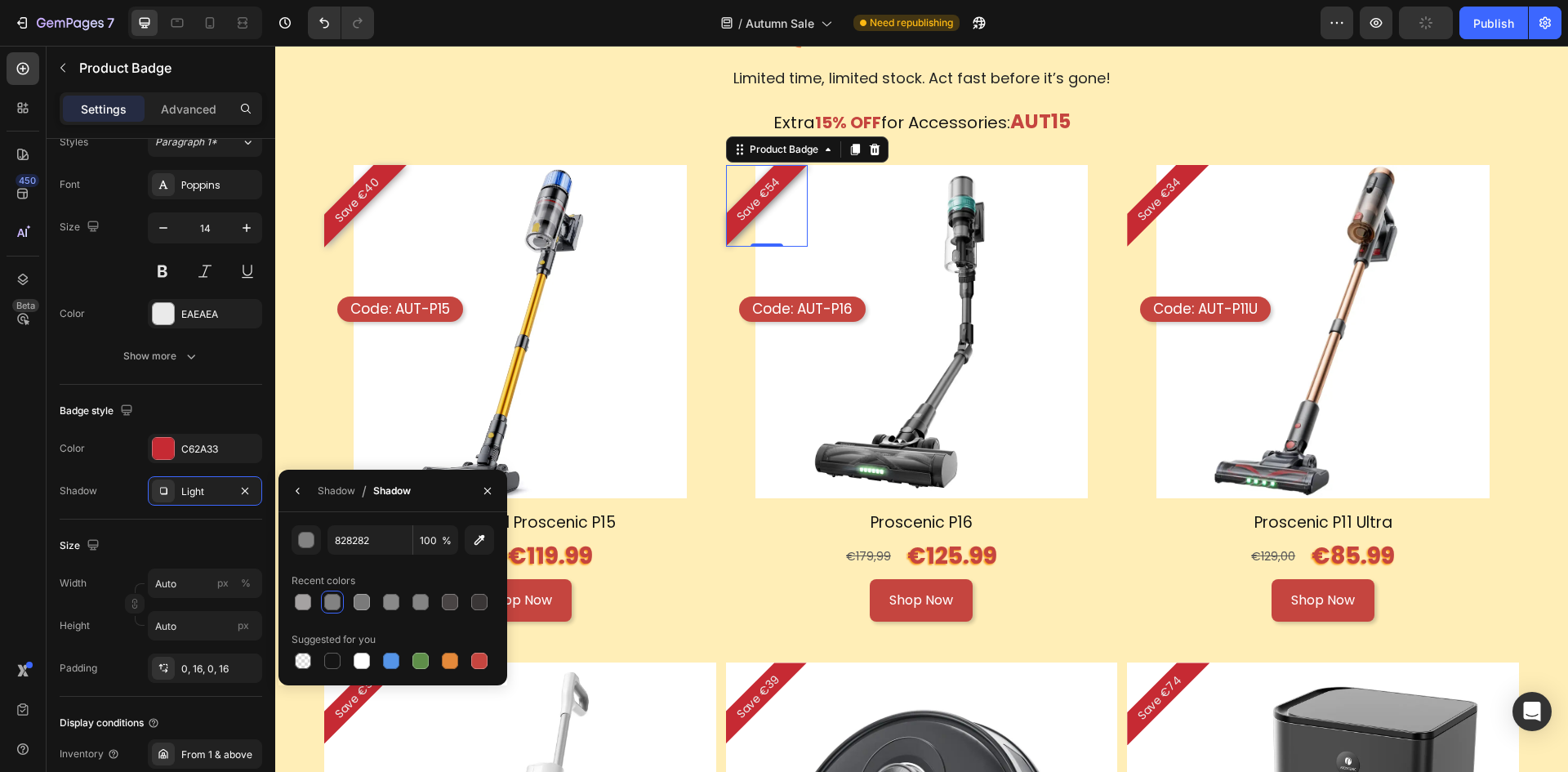
click at [302, 590] on div "Recent colors" at bounding box center [393, 580] width 203 height 26
click at [301, 594] on div at bounding box center [303, 601] width 16 height 16
type input "A5A2A2"
click at [1174, 198] on div "Save €34" at bounding box center [1168, 206] width 82 height 82
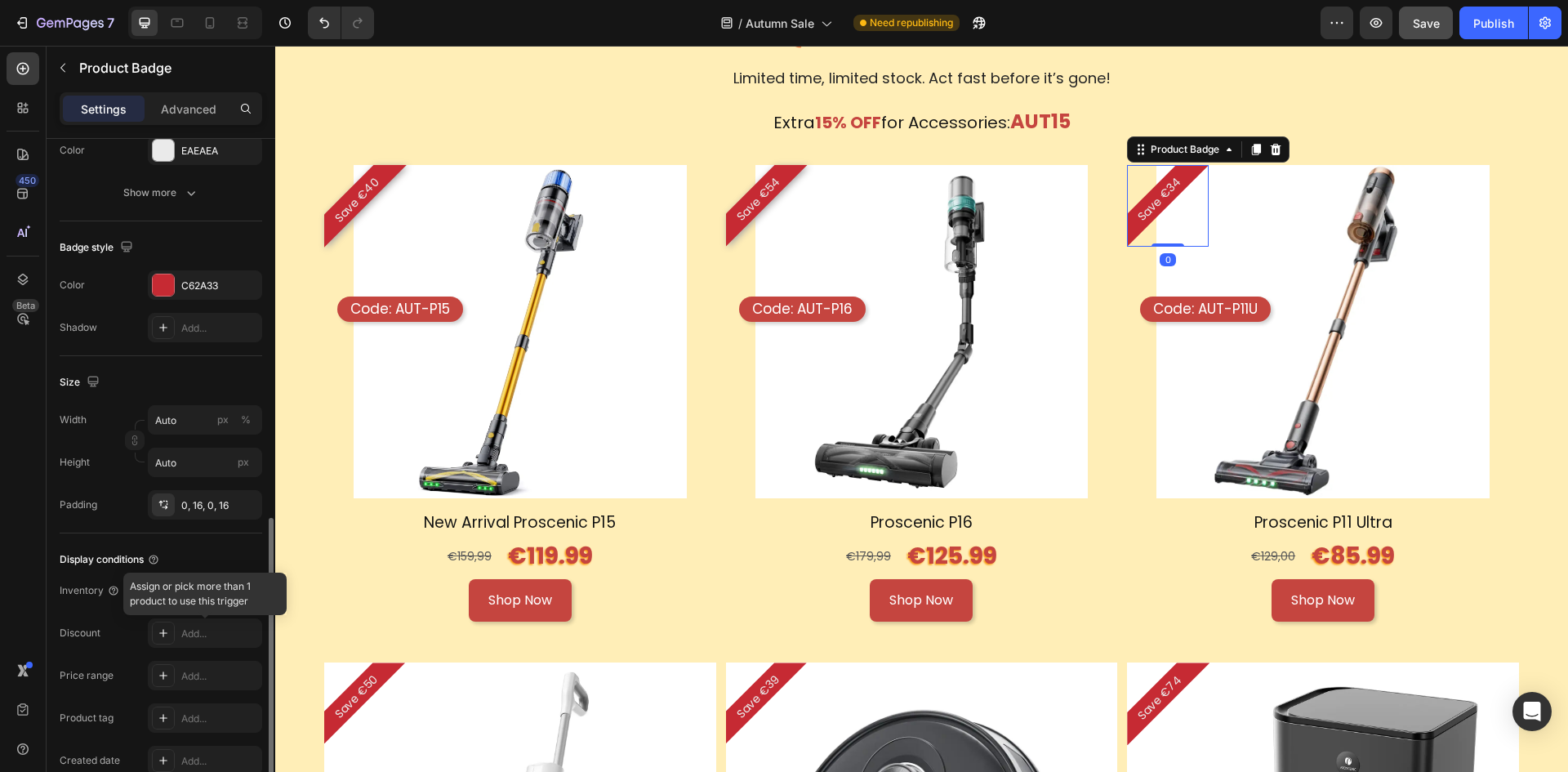
scroll to position [572, 0]
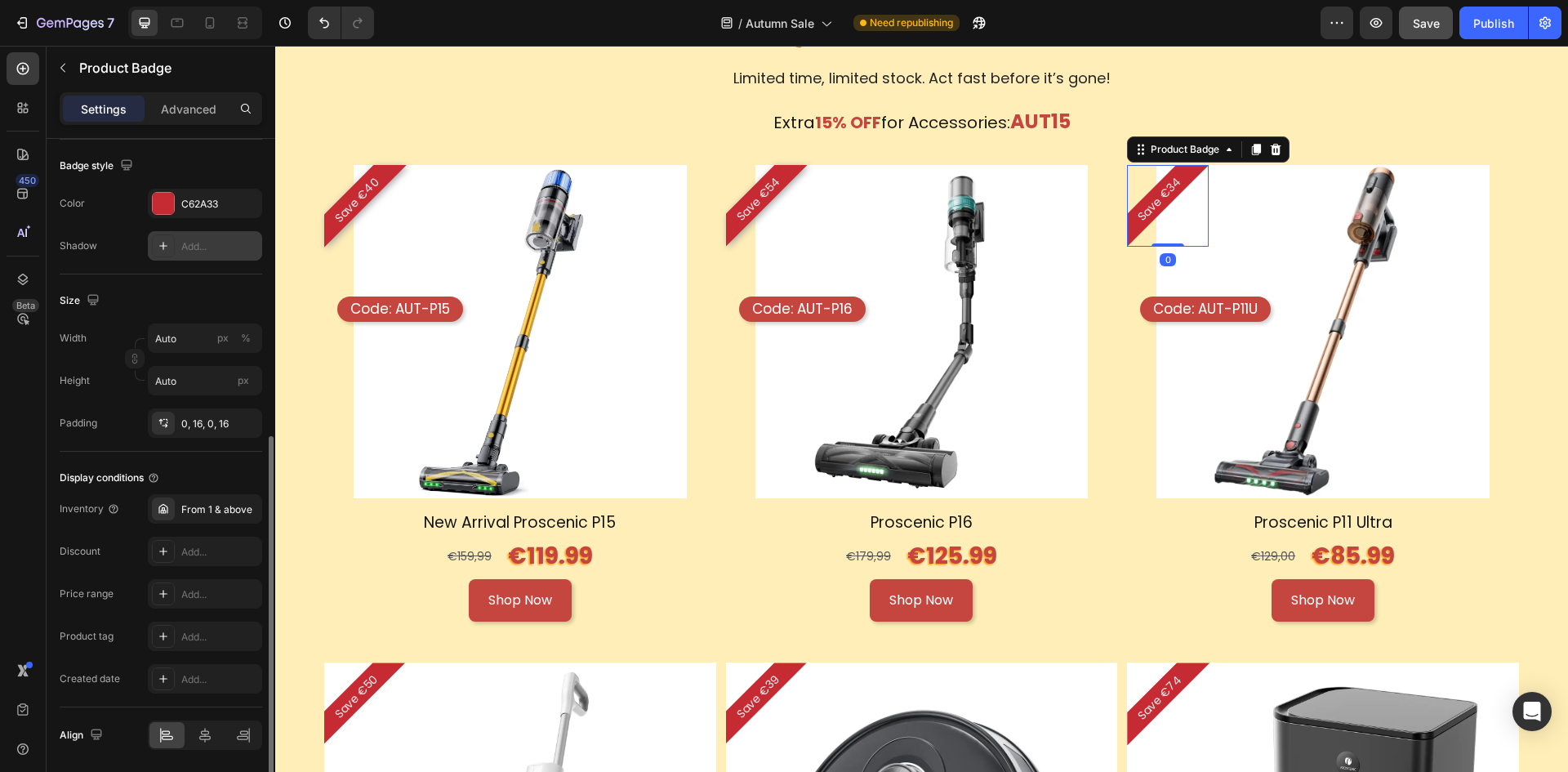
click at [211, 240] on div "Add..." at bounding box center [219, 246] width 76 height 15
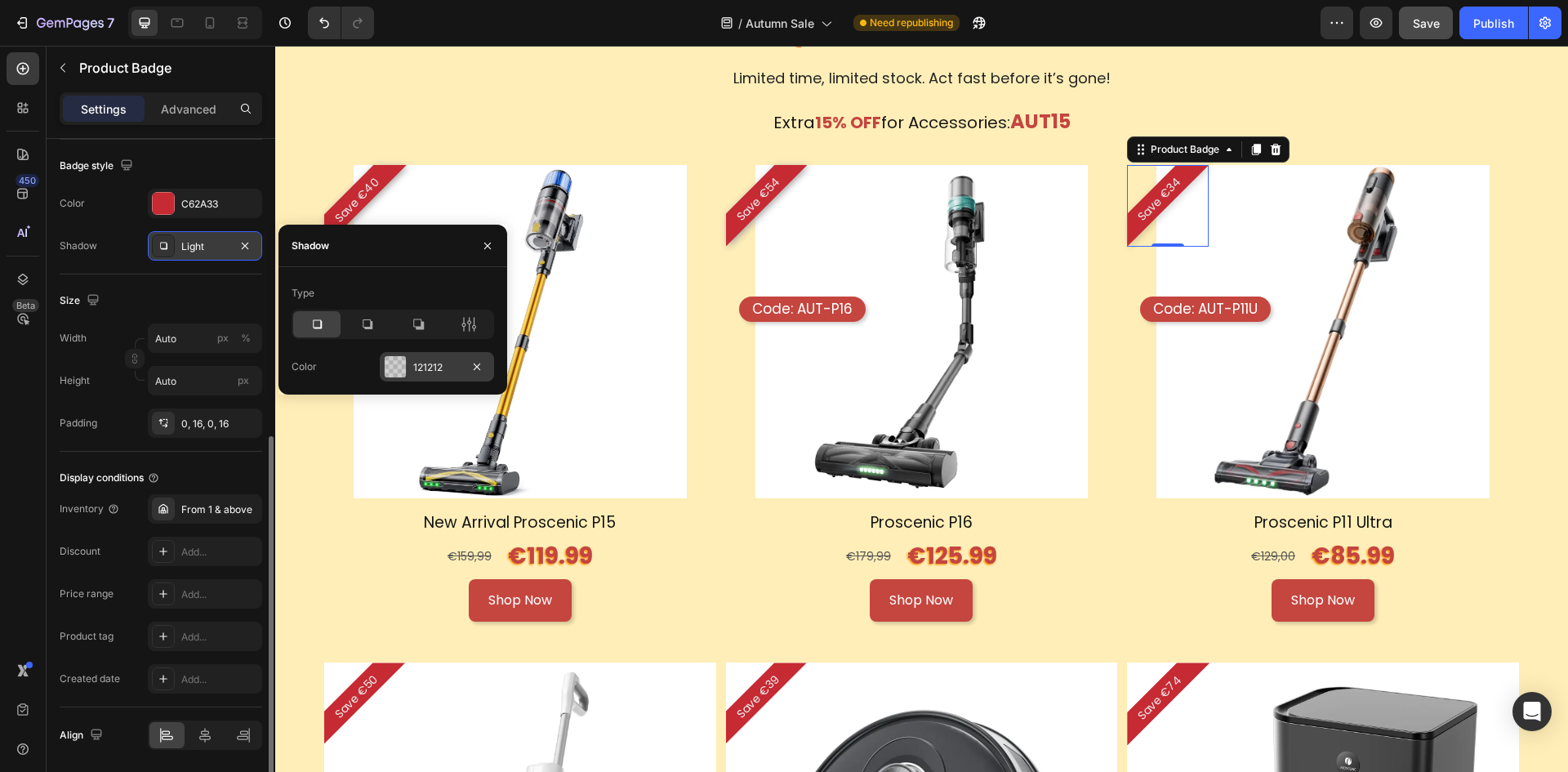
click at [418, 357] on div "121212" at bounding box center [437, 366] width 115 height 29
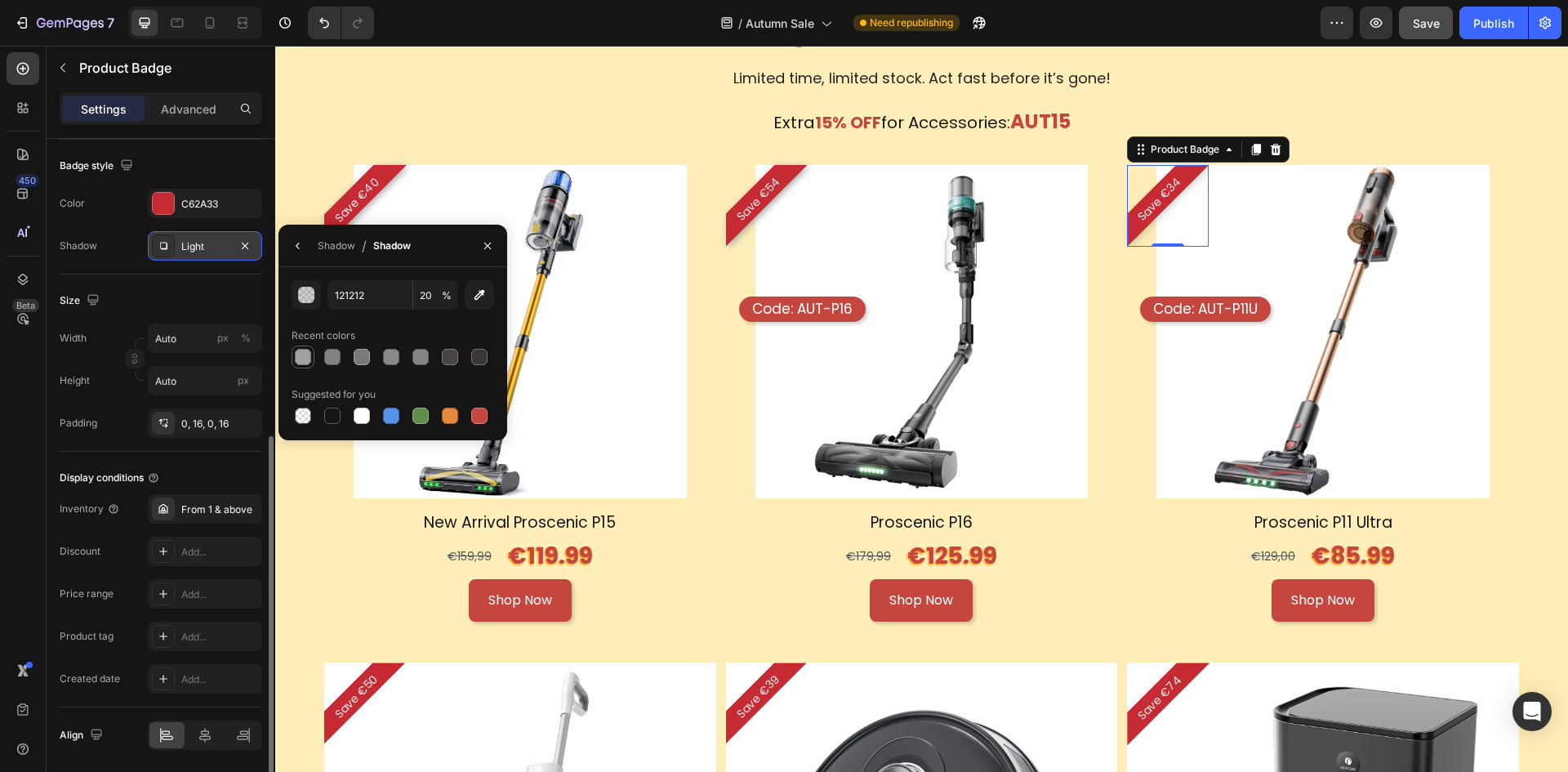
click at [307, 358] on div at bounding box center [303, 357] width 16 height 16
type input "A5A2A2"
type input "100"
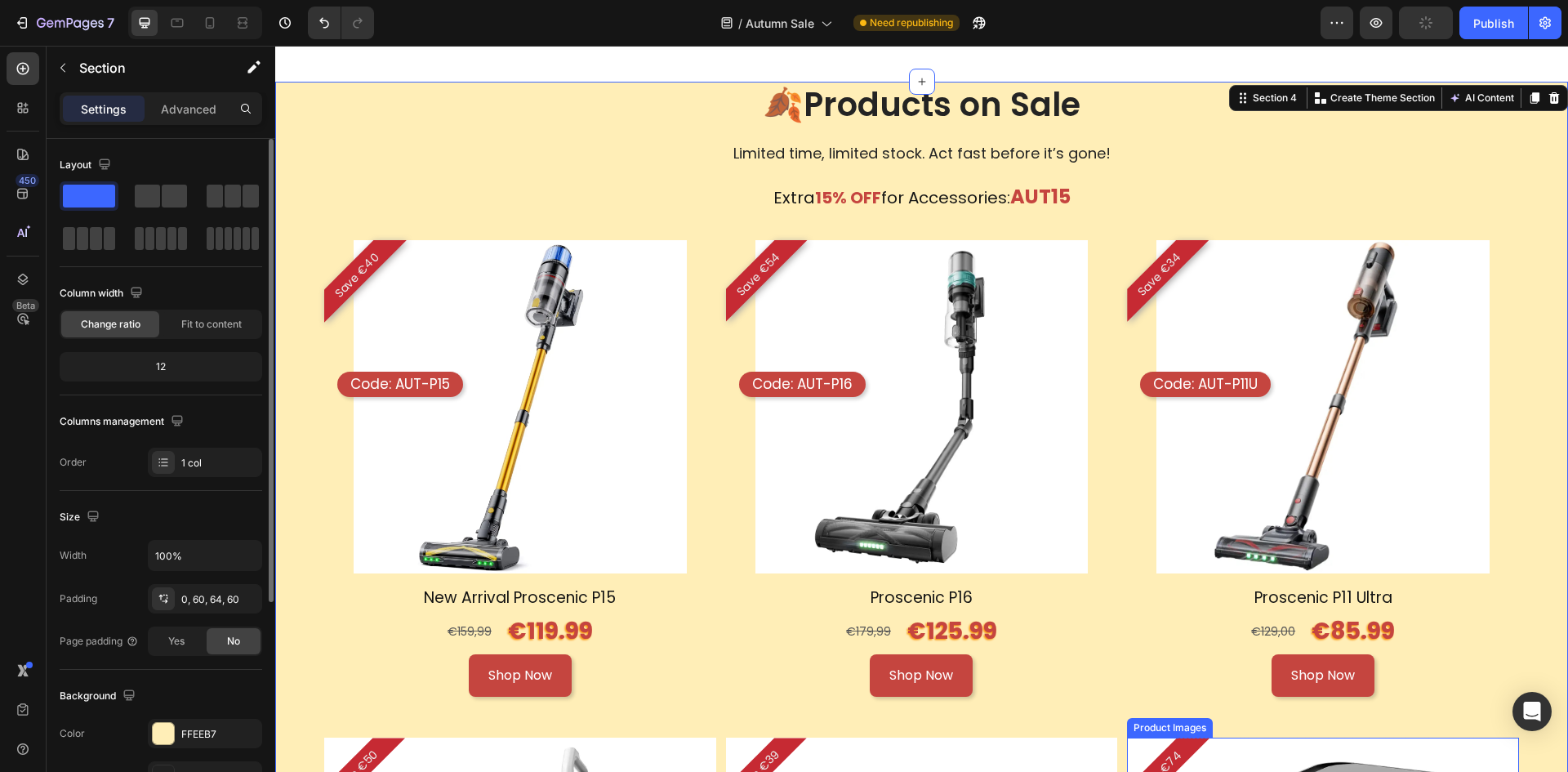
scroll to position [1495, 0]
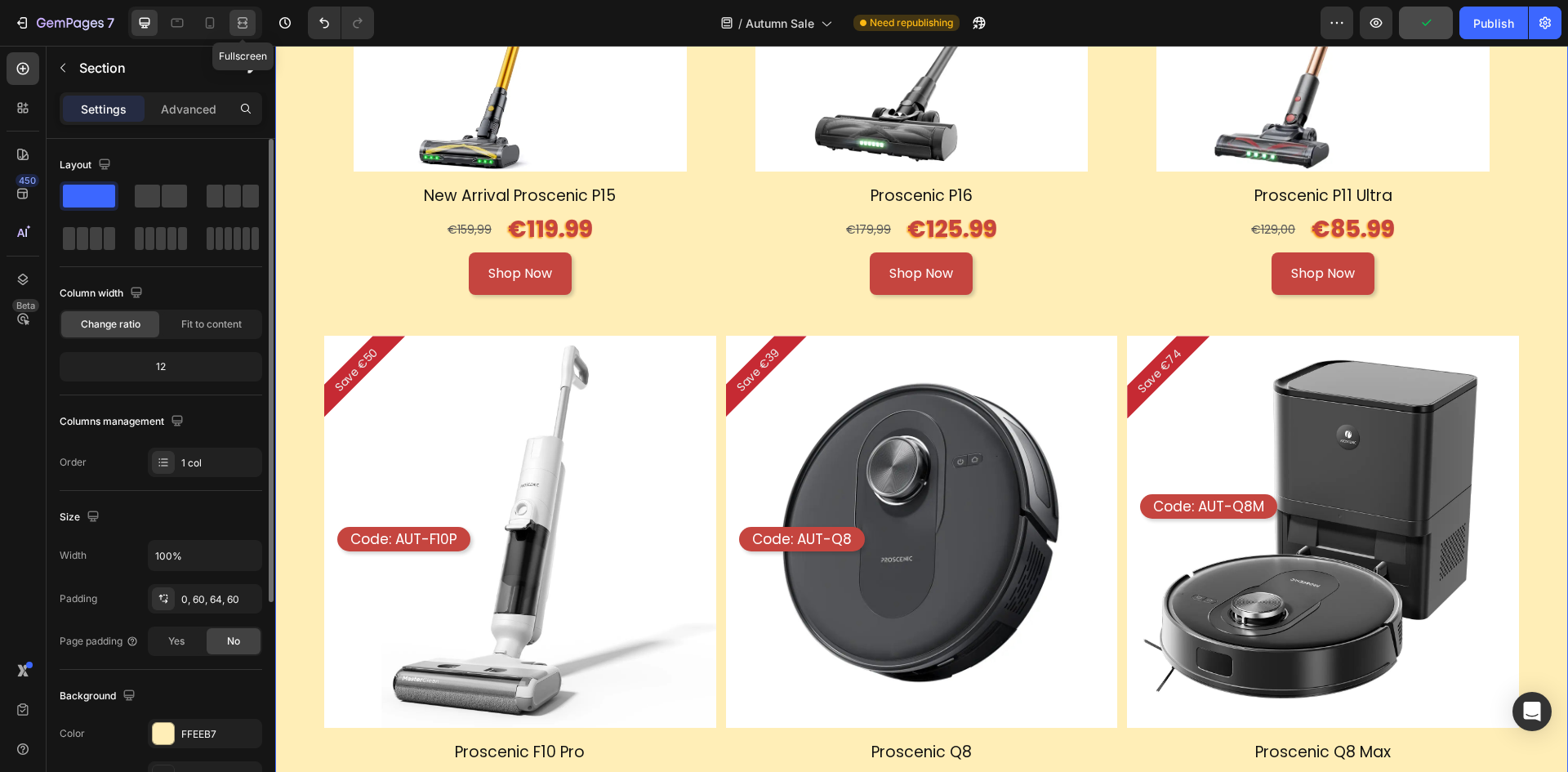
click at [242, 24] on icon at bounding box center [243, 23] width 16 height 16
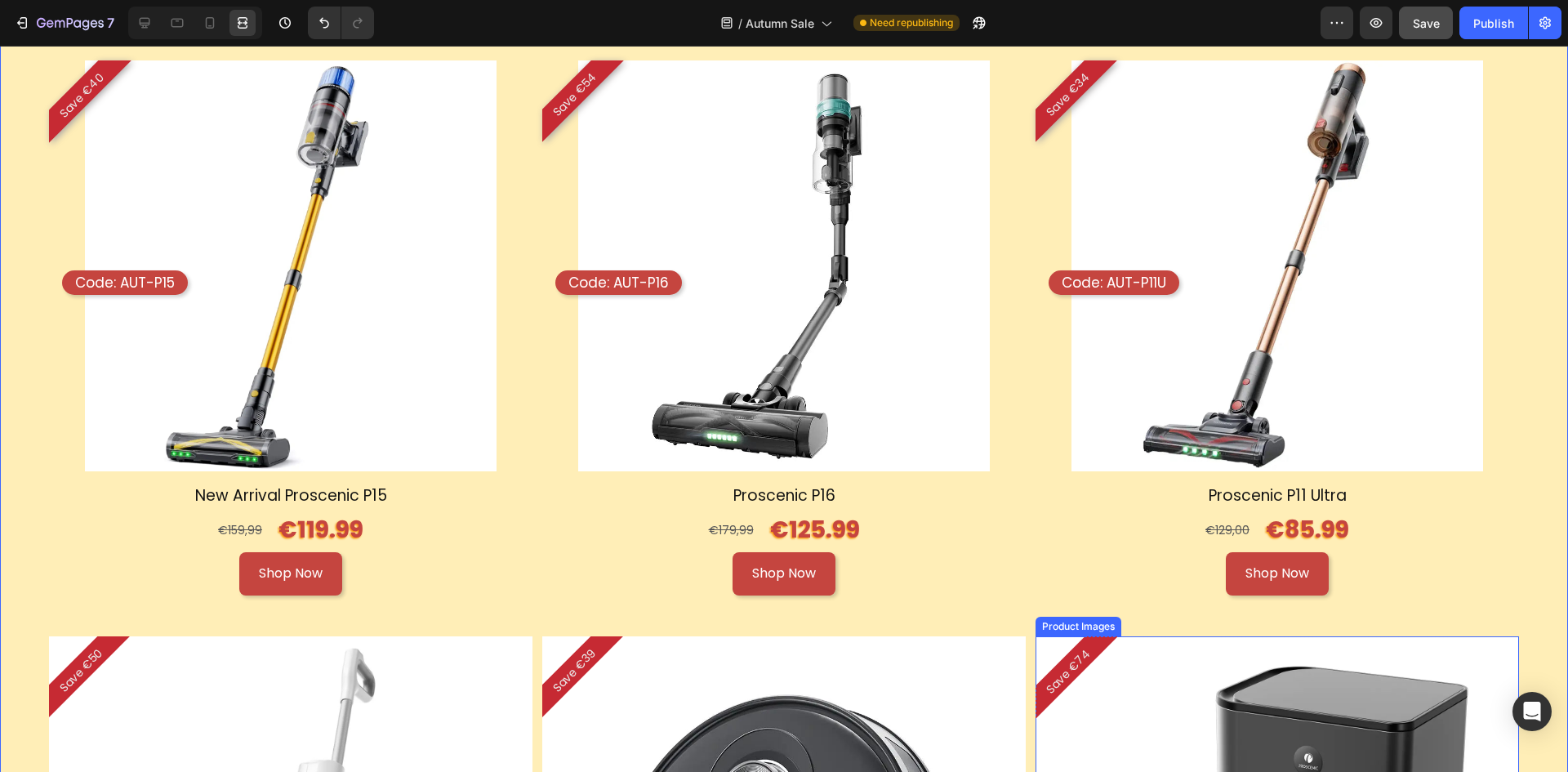
scroll to position [1658, 0]
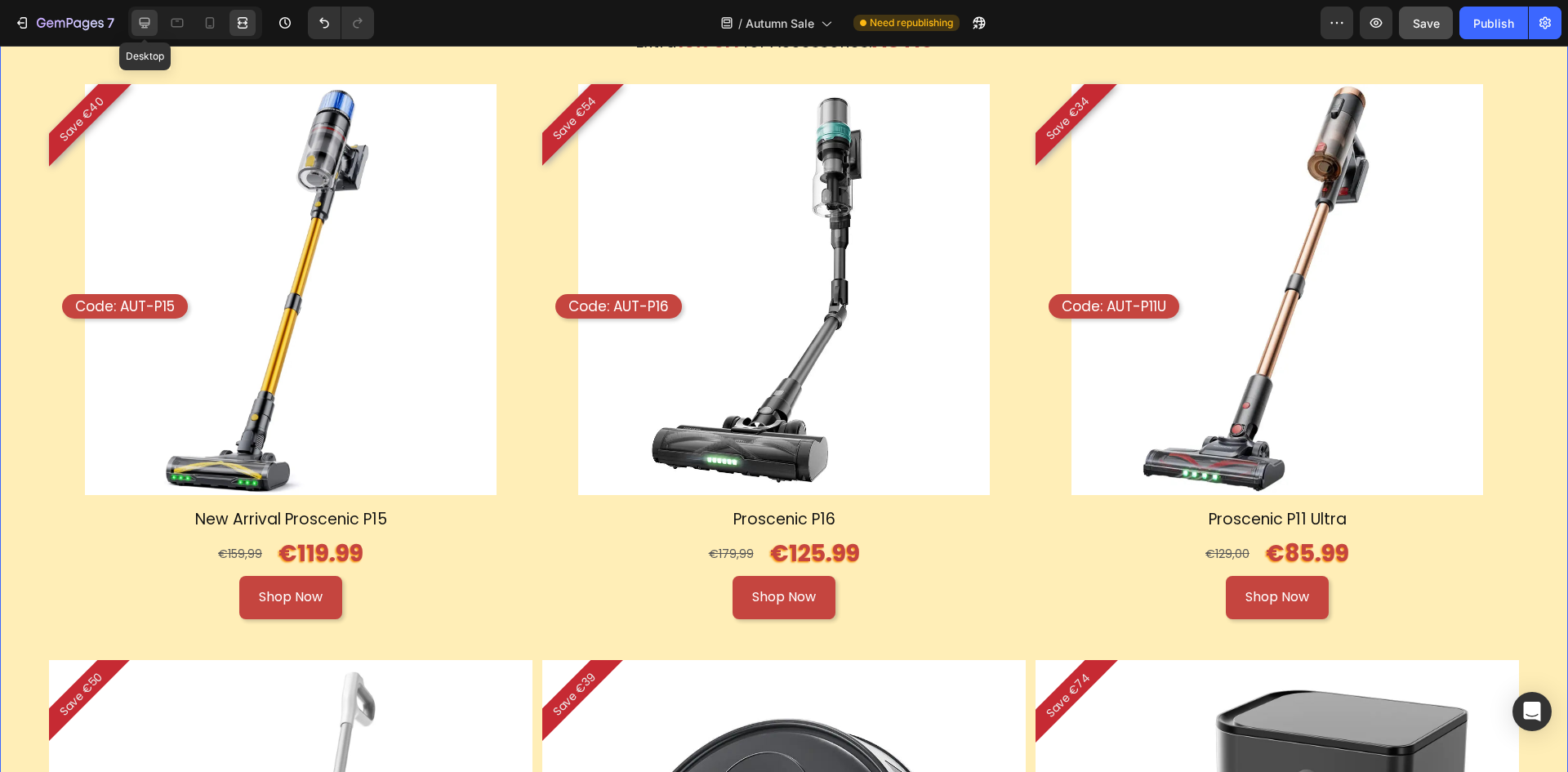
click at [134, 31] on div at bounding box center [144, 22] width 26 height 26
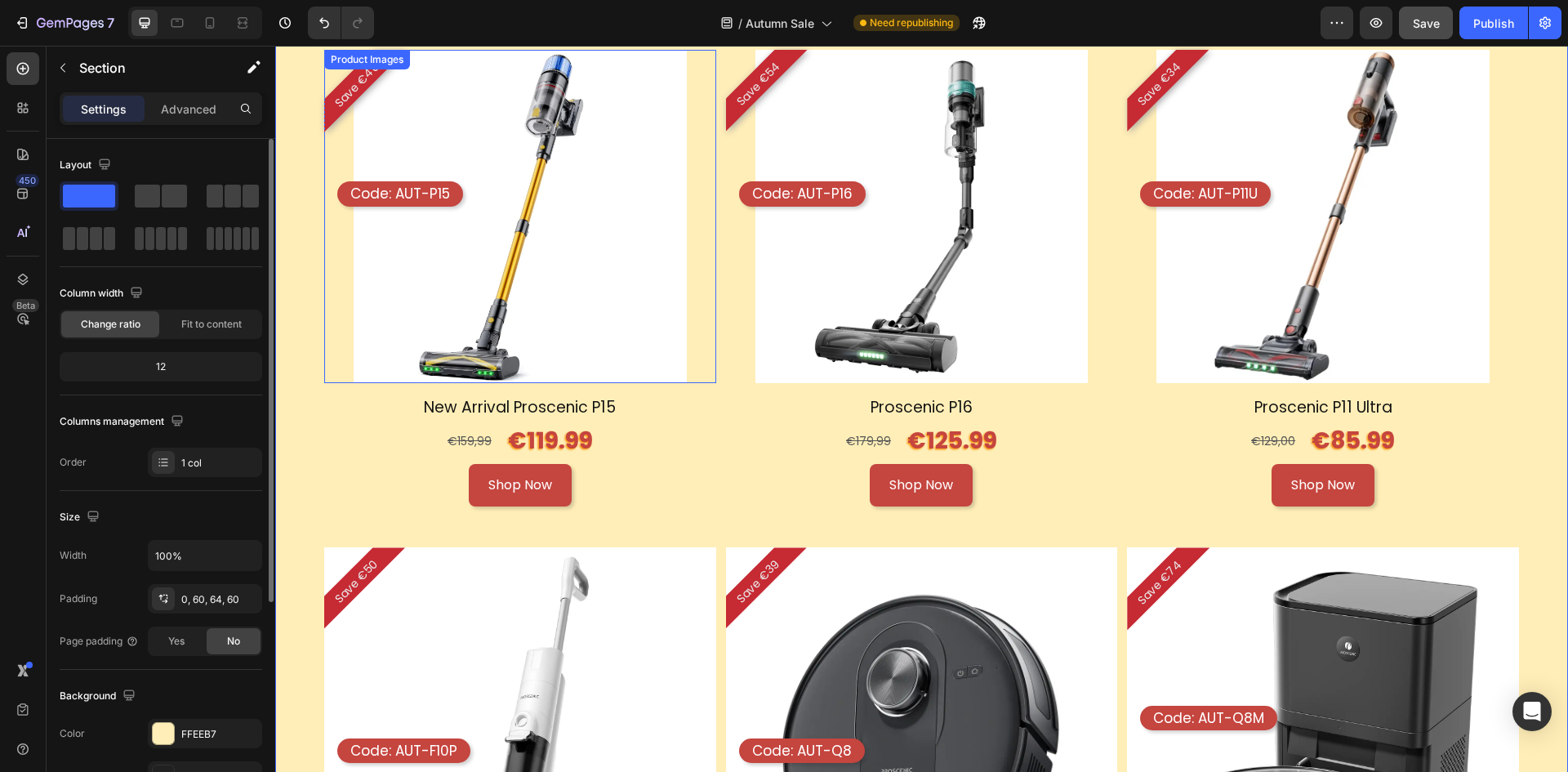
scroll to position [1739, 0]
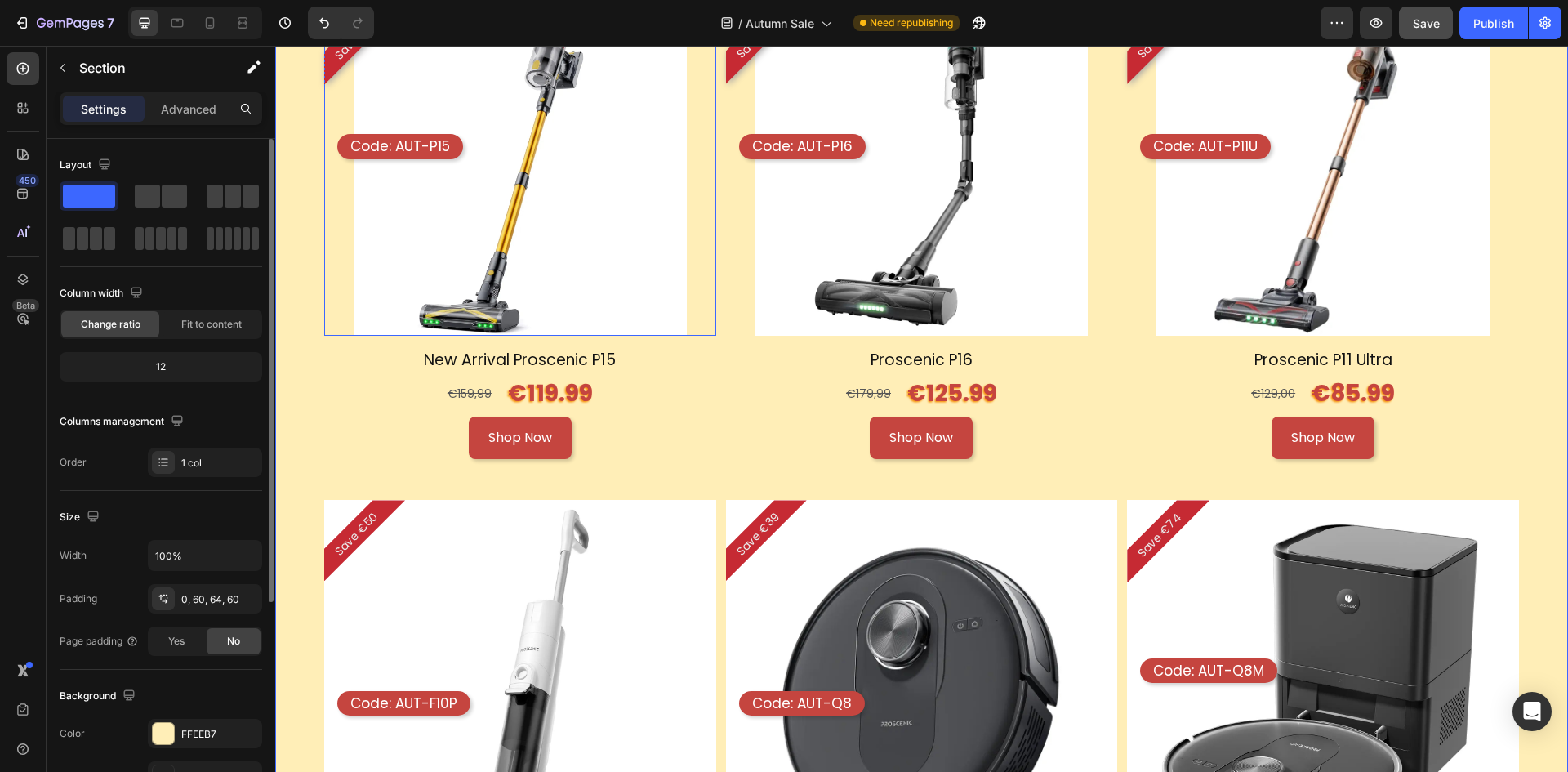
click at [628, 186] on img at bounding box center [520, 169] width 333 height 333
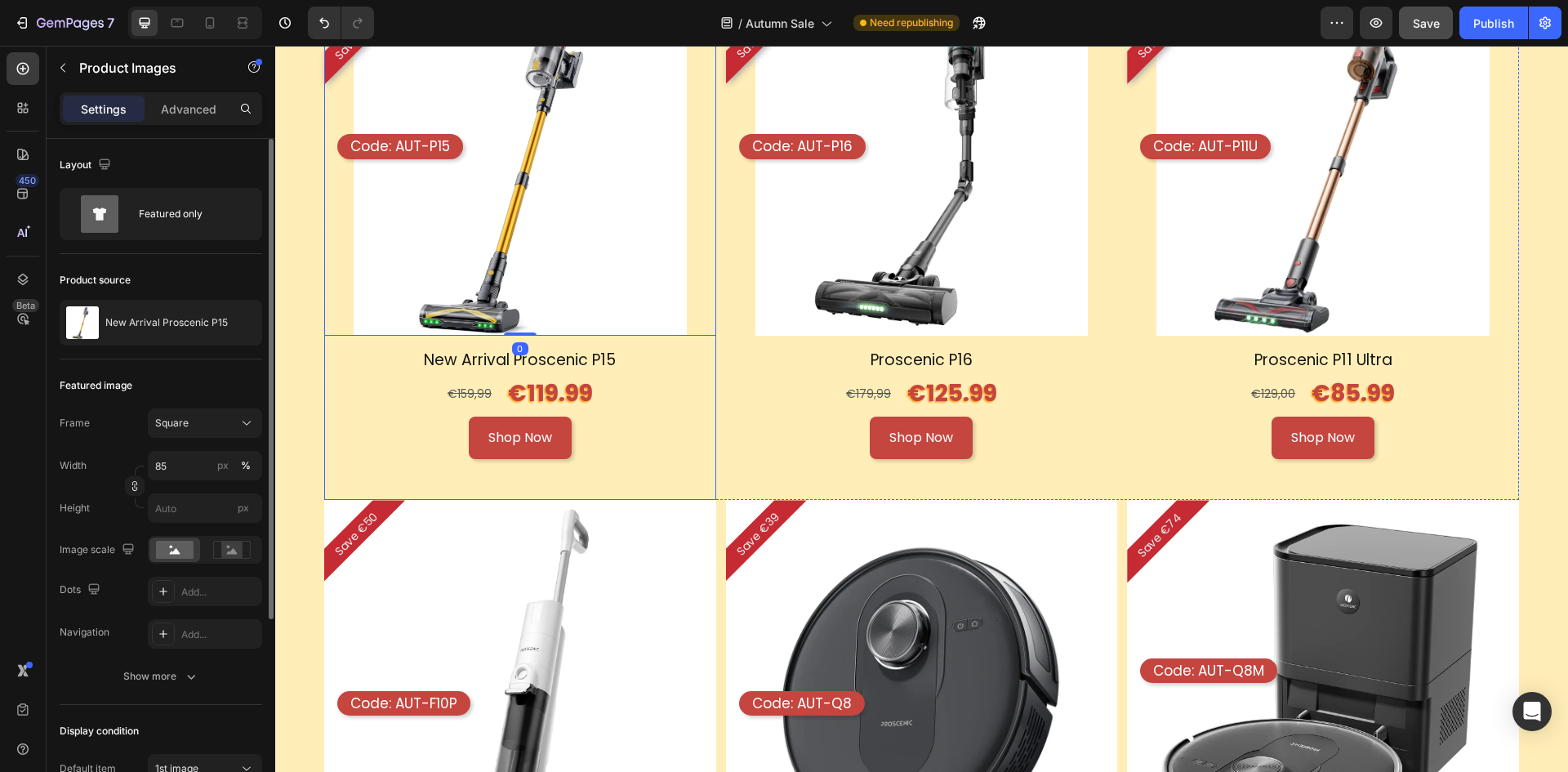
scroll to position [1903, 0]
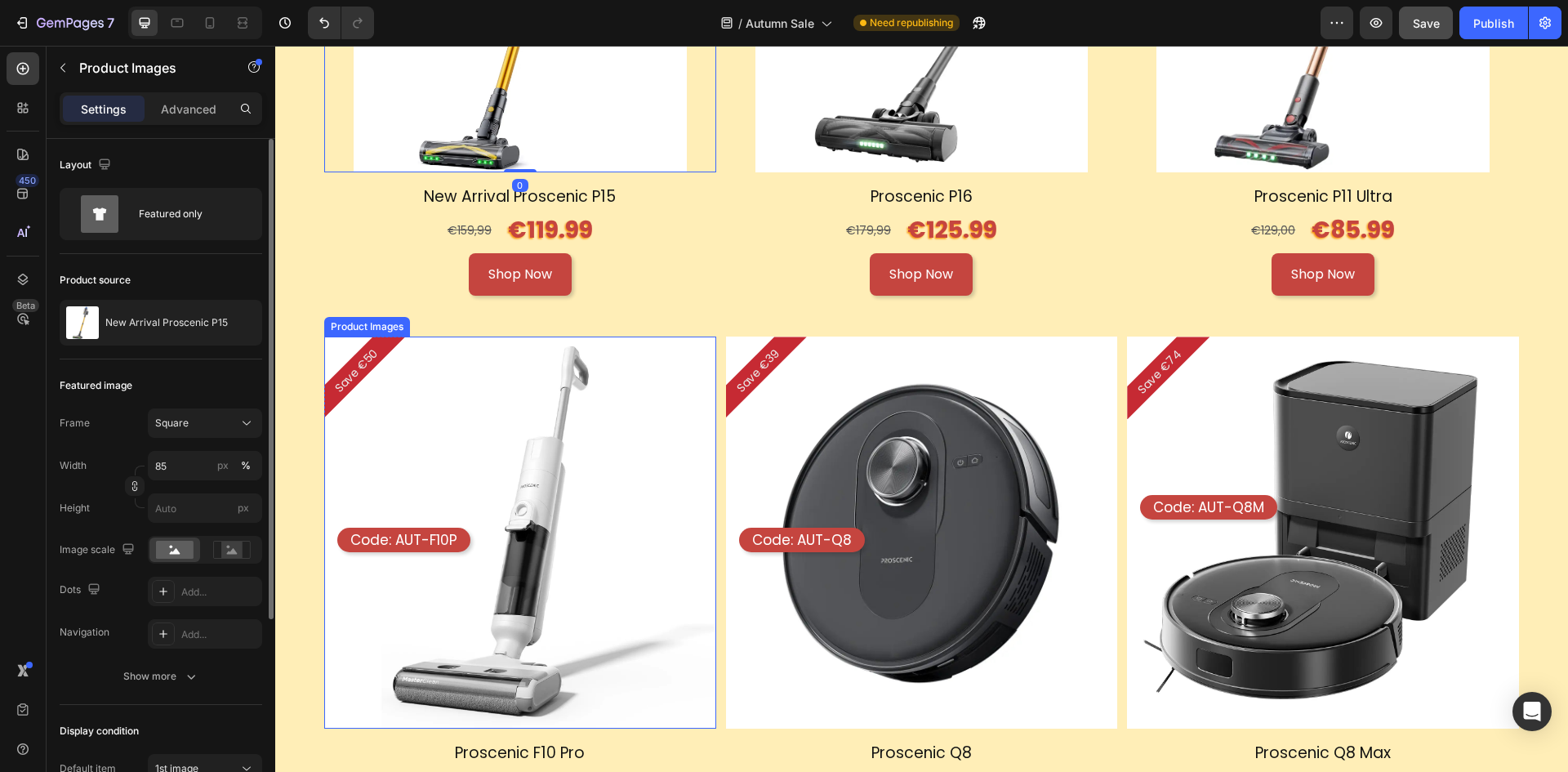
click at [627, 426] on img at bounding box center [520, 532] width 392 height 392
click at [186, 454] on input "100" at bounding box center [204, 466] width 115 height 29
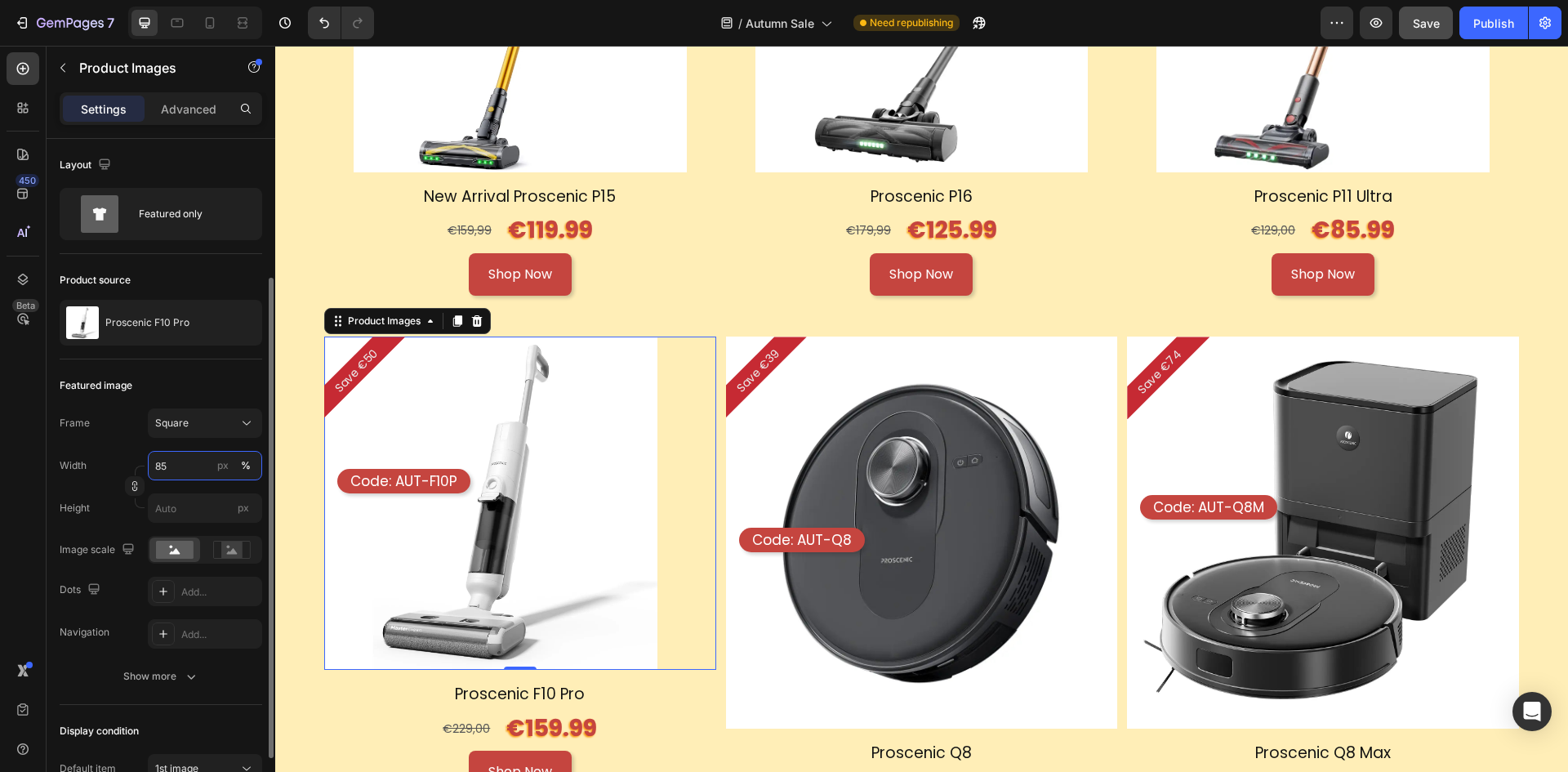
scroll to position [281, 0]
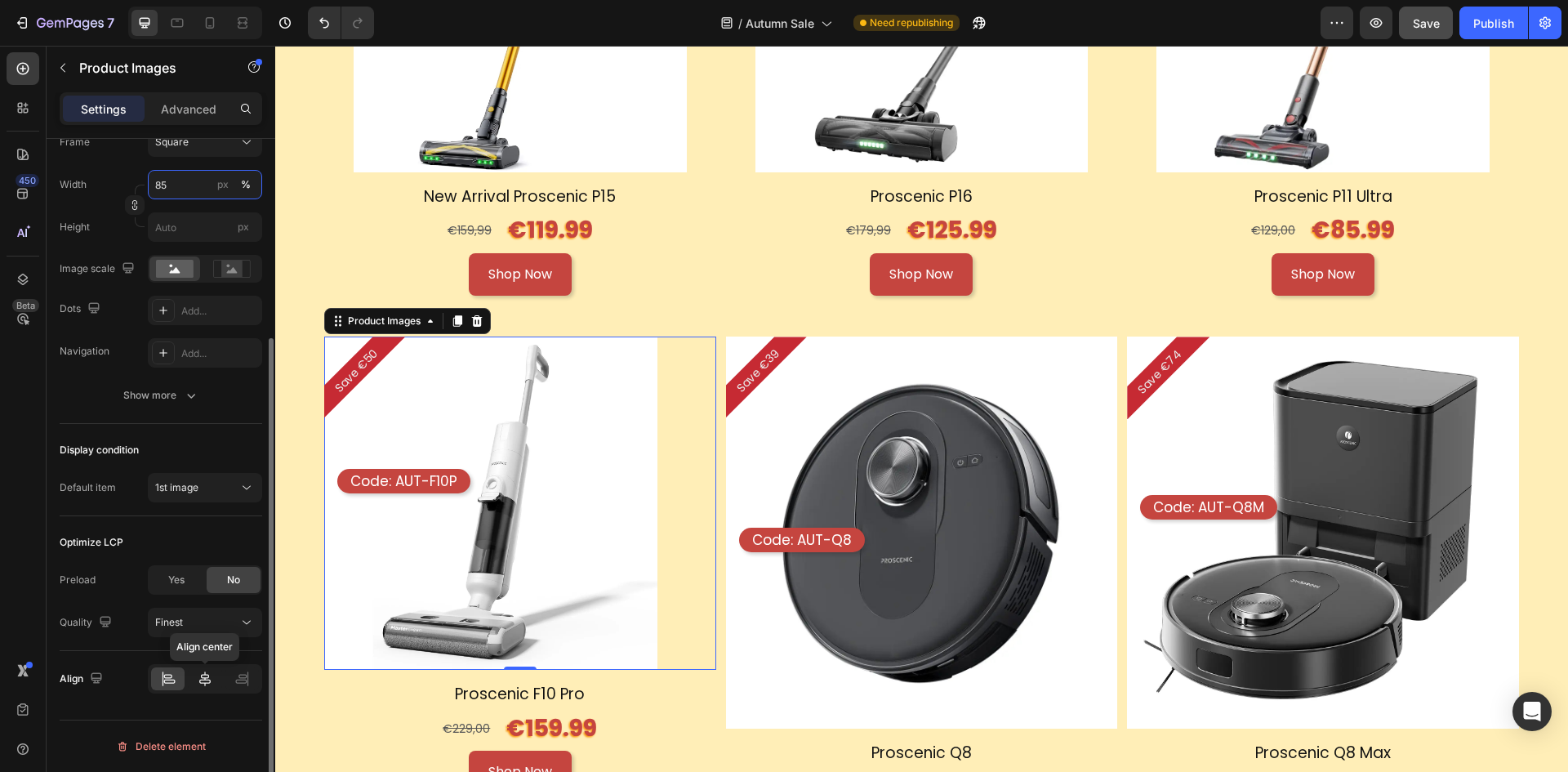
type input "85"
click at [202, 679] on icon at bounding box center [205, 679] width 16 height 16
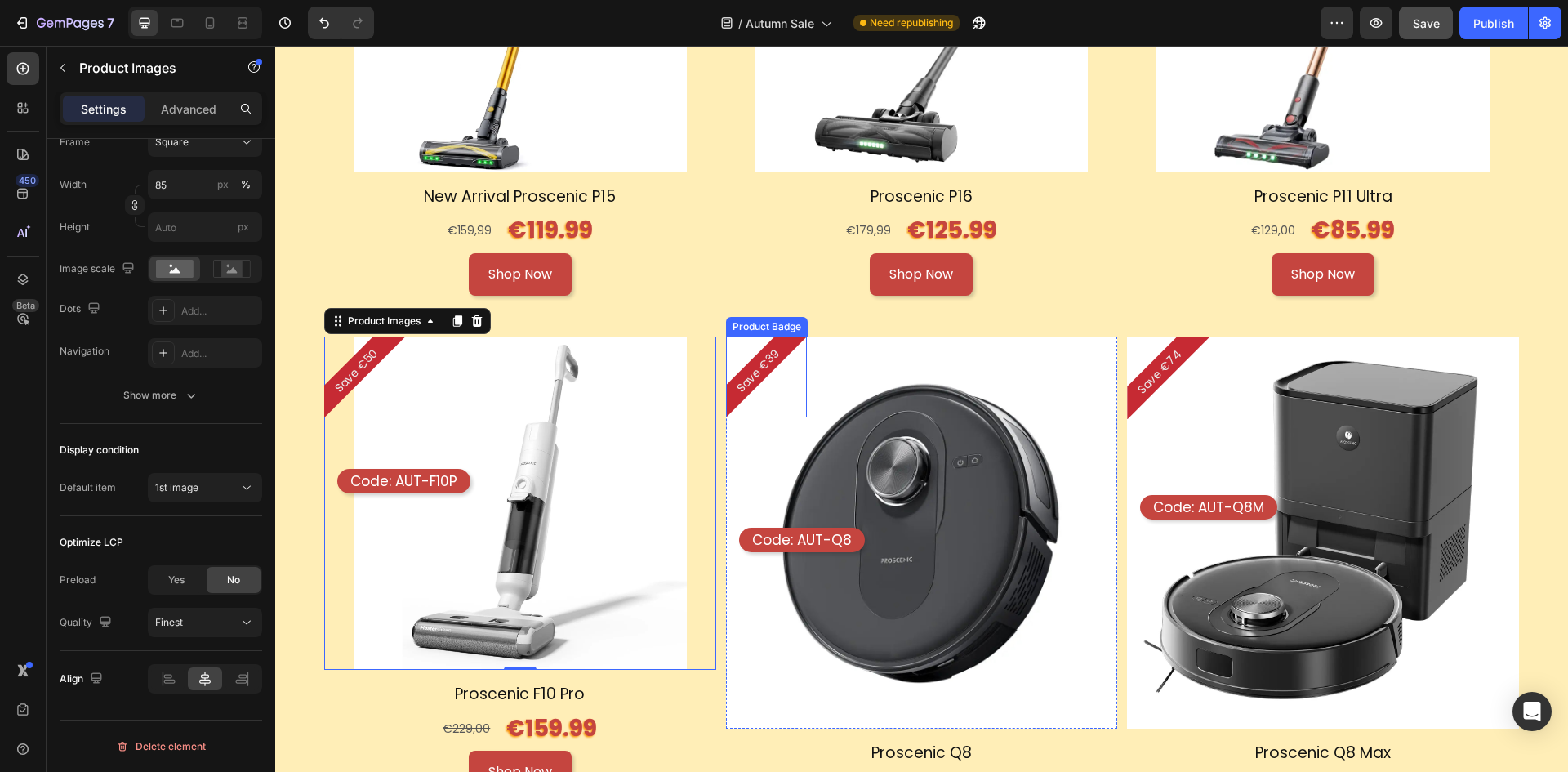
click at [796, 410] on div "Save €39" at bounding box center [766, 377] width 81 height 81
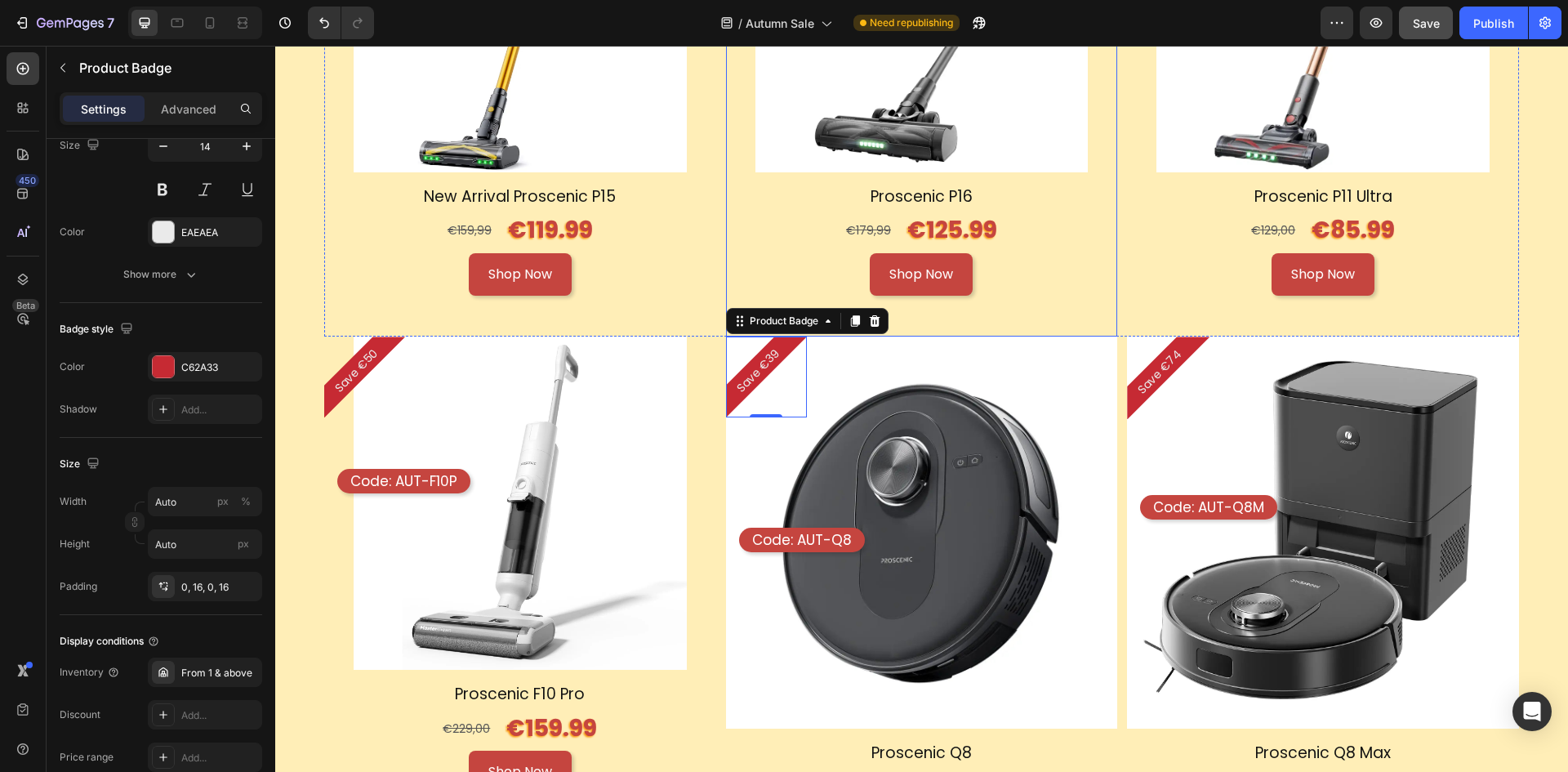
scroll to position [1658, 0]
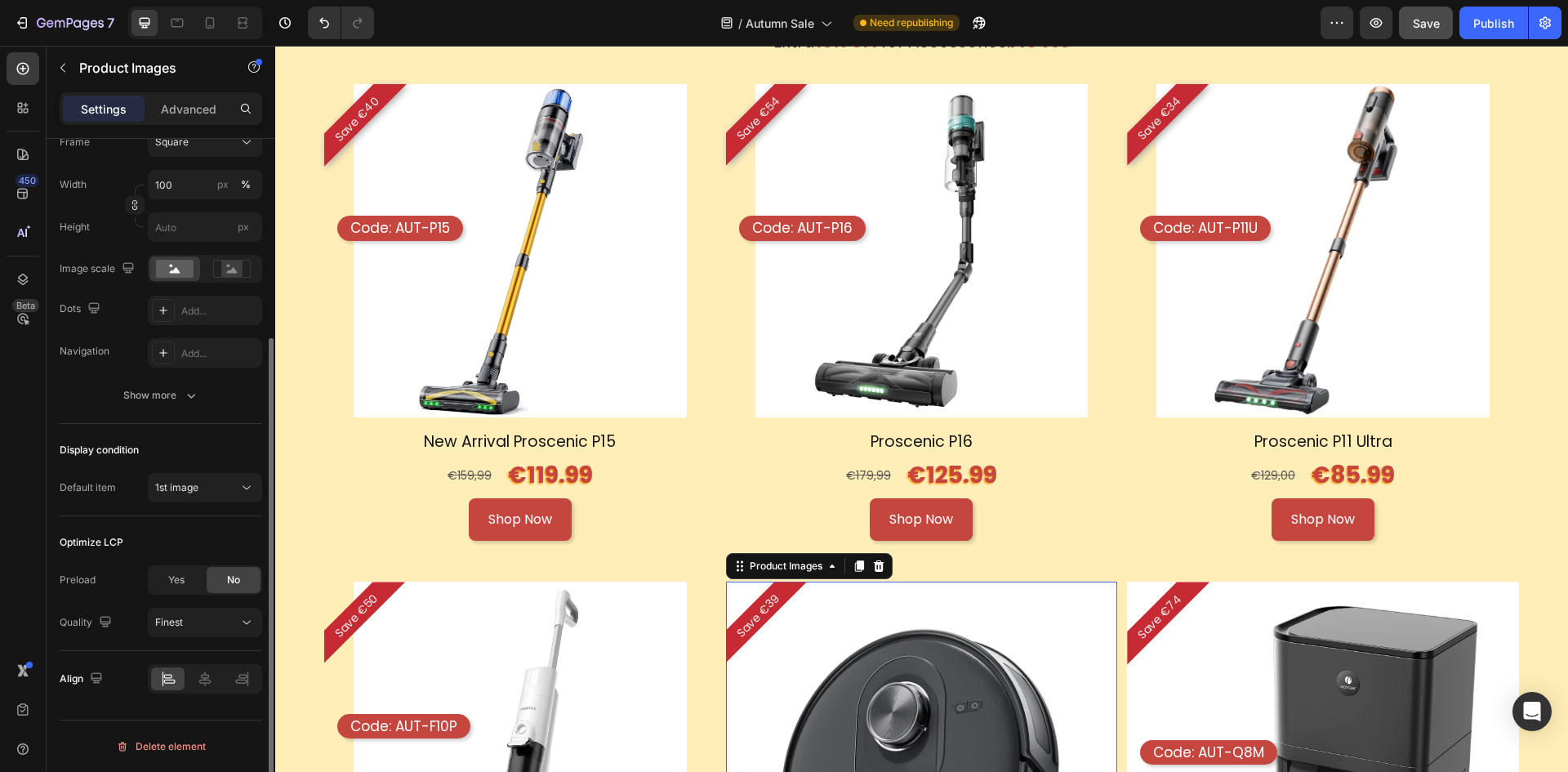
click at [985, 616] on img at bounding box center [921, 777] width 392 height 392
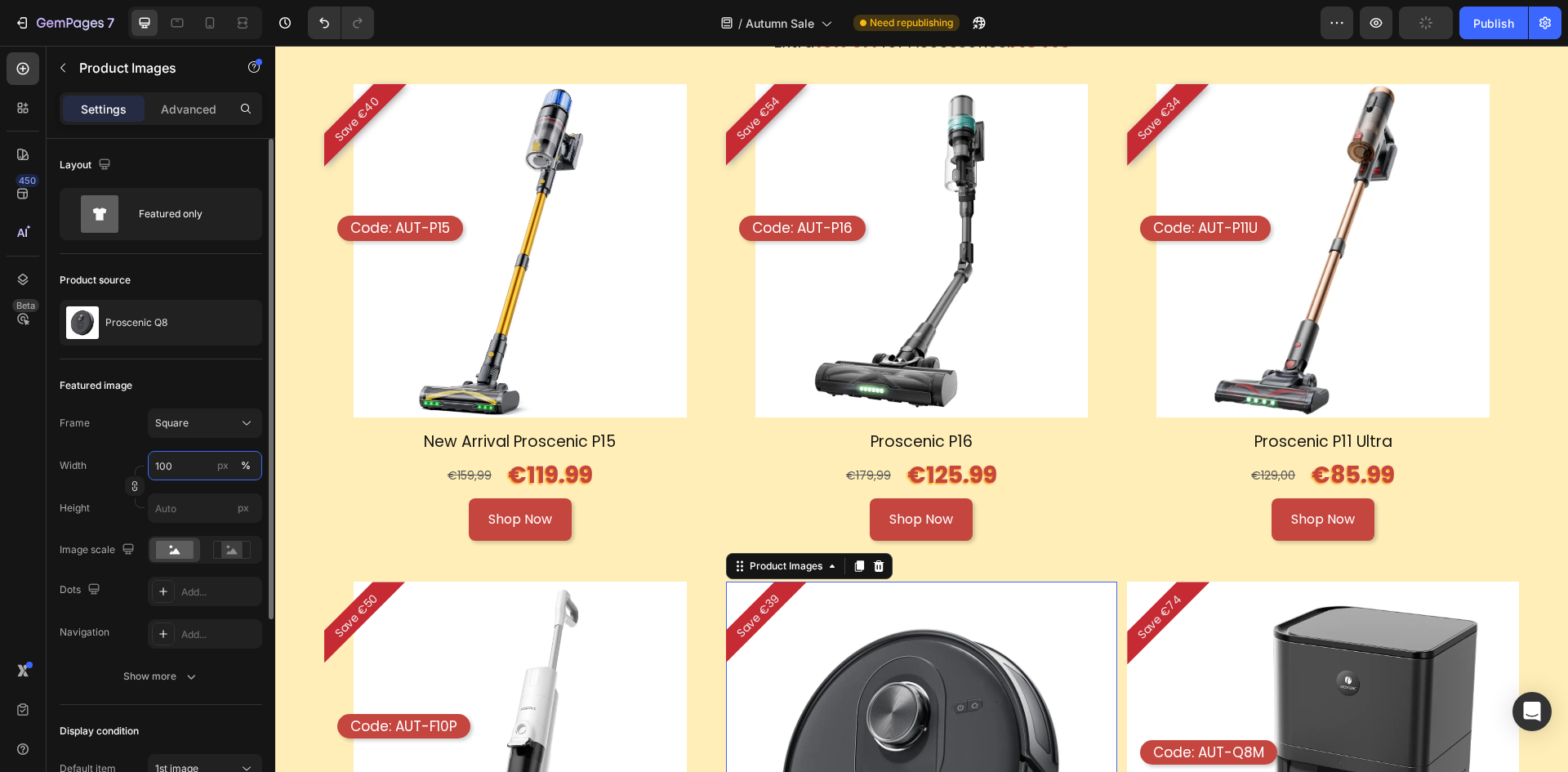
click at [188, 472] on input "100" at bounding box center [204, 466] width 115 height 29
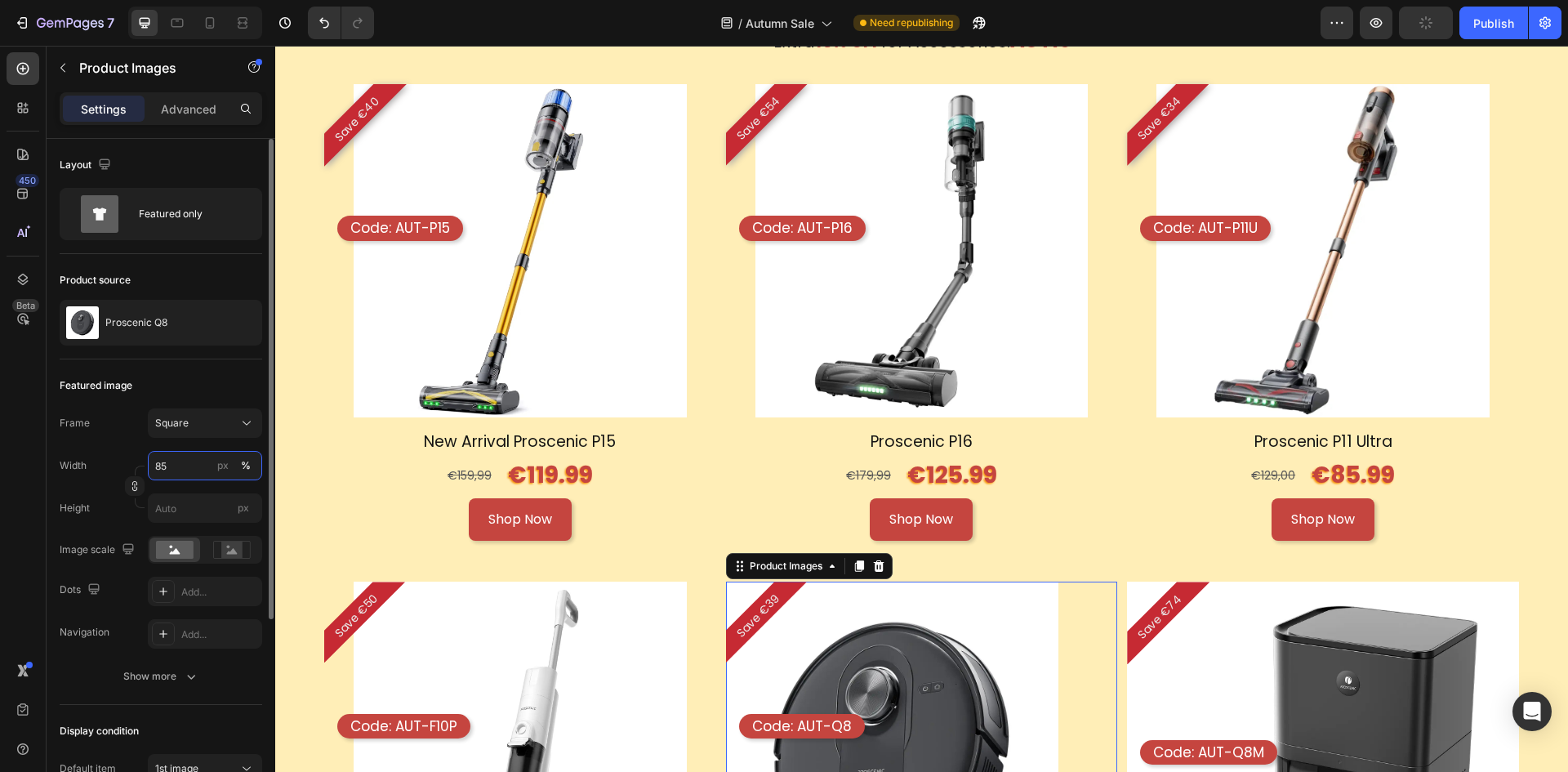
scroll to position [281, 0]
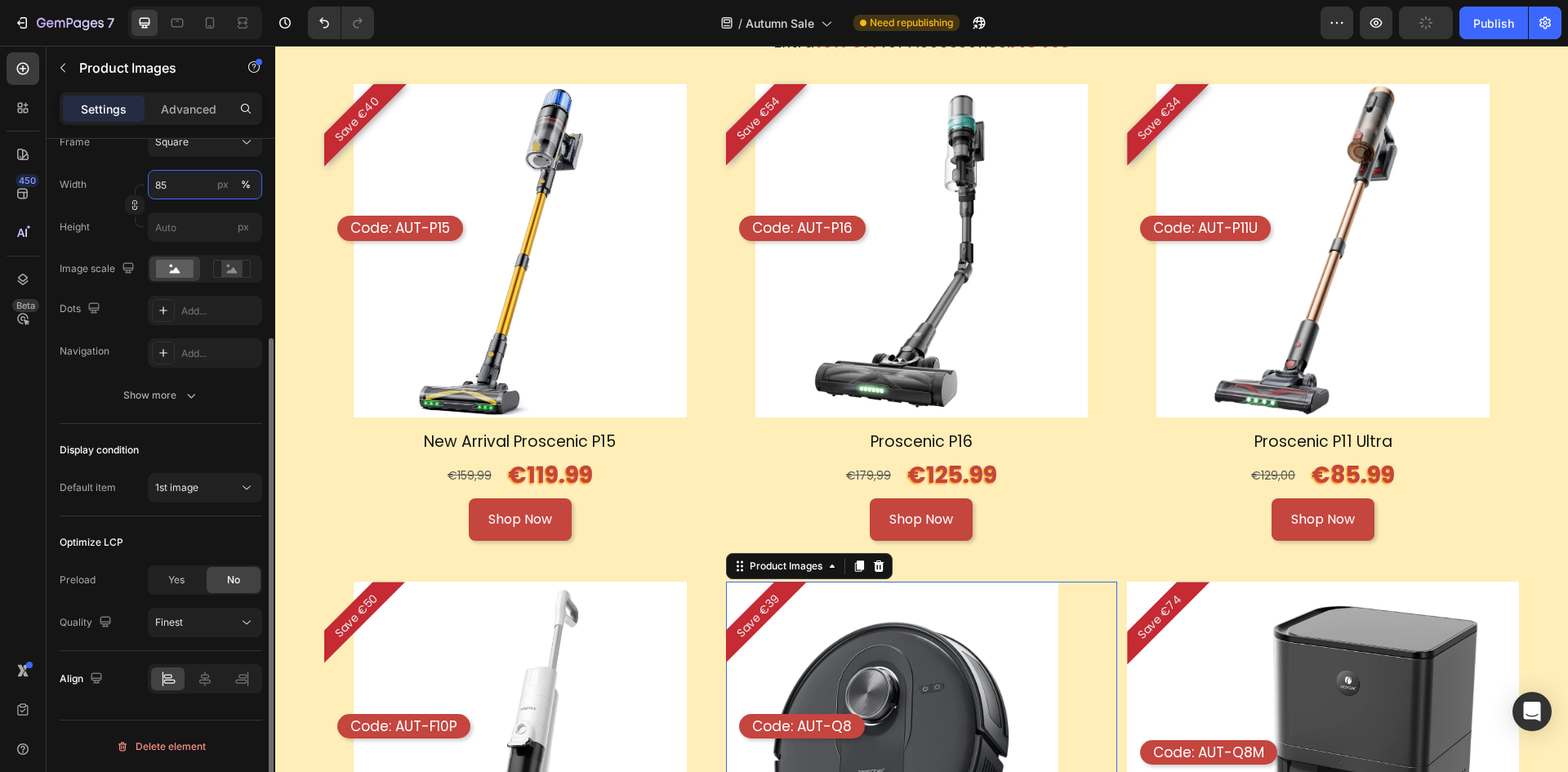
type input "85"
click at [215, 675] on div at bounding box center [204, 679] width 34 height 23
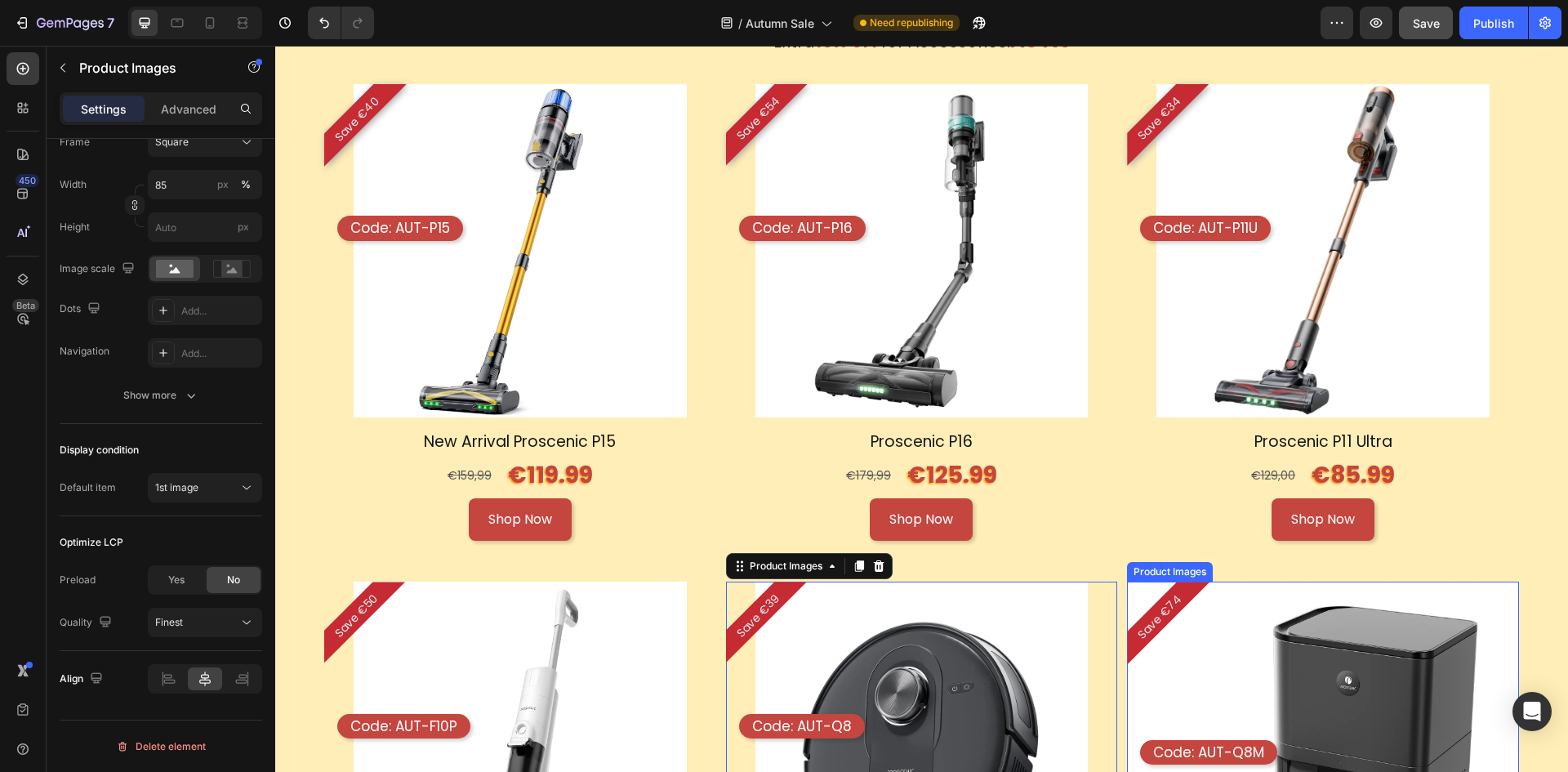
click at [1238, 622] on img at bounding box center [1323, 777] width 392 height 392
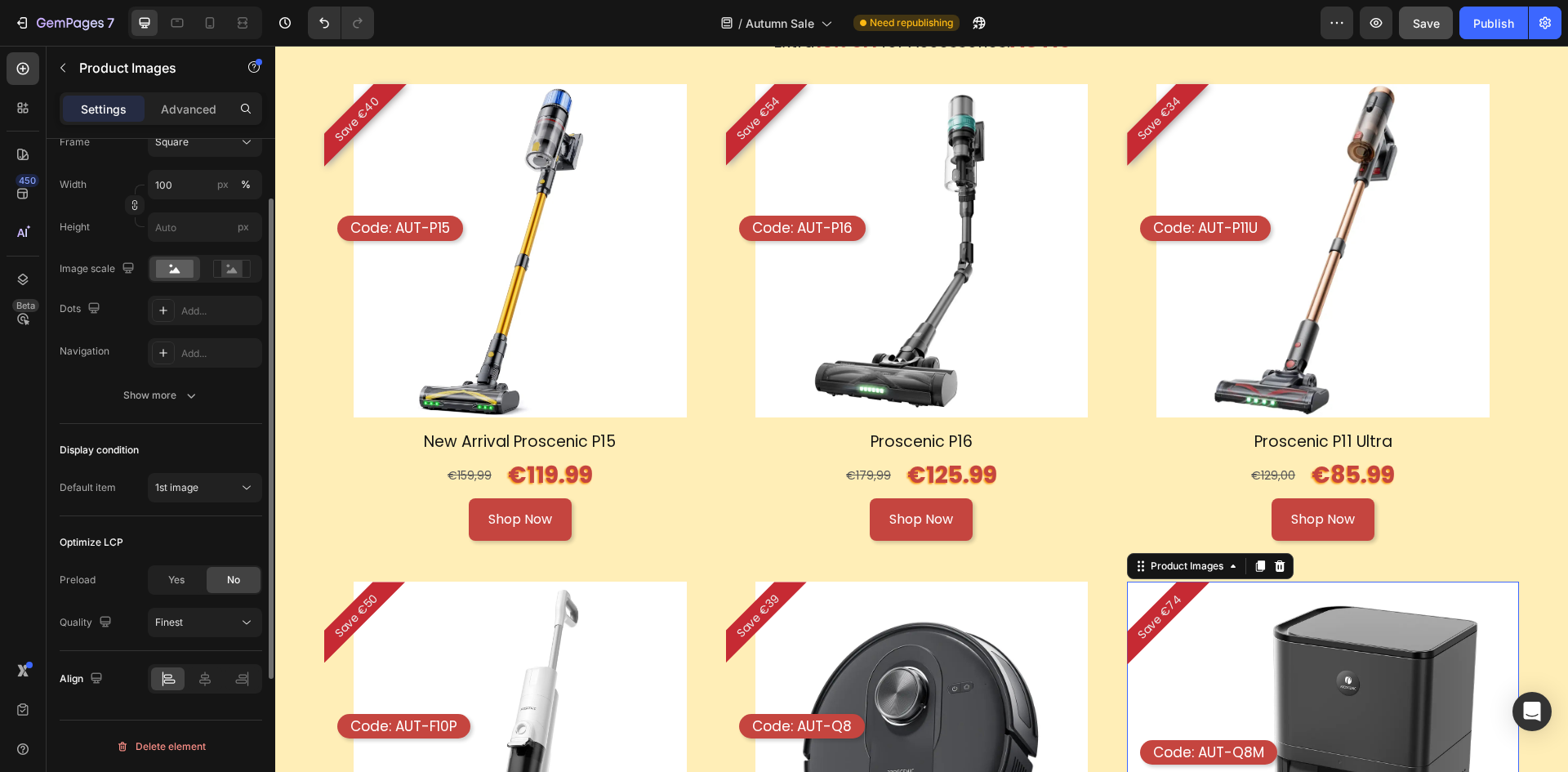
scroll to position [36, 0]
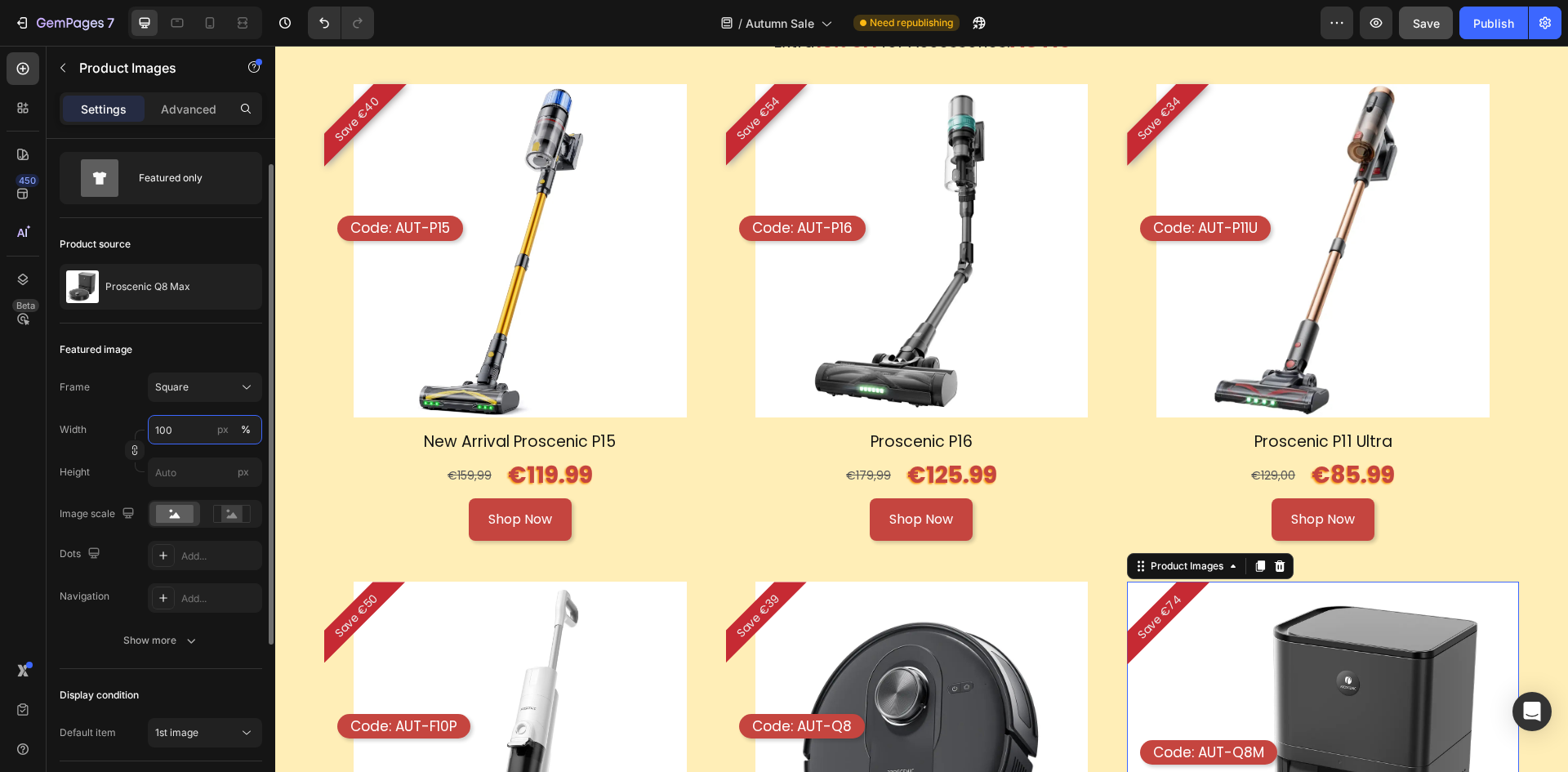
click at [184, 426] on input "100" at bounding box center [204, 429] width 115 height 29
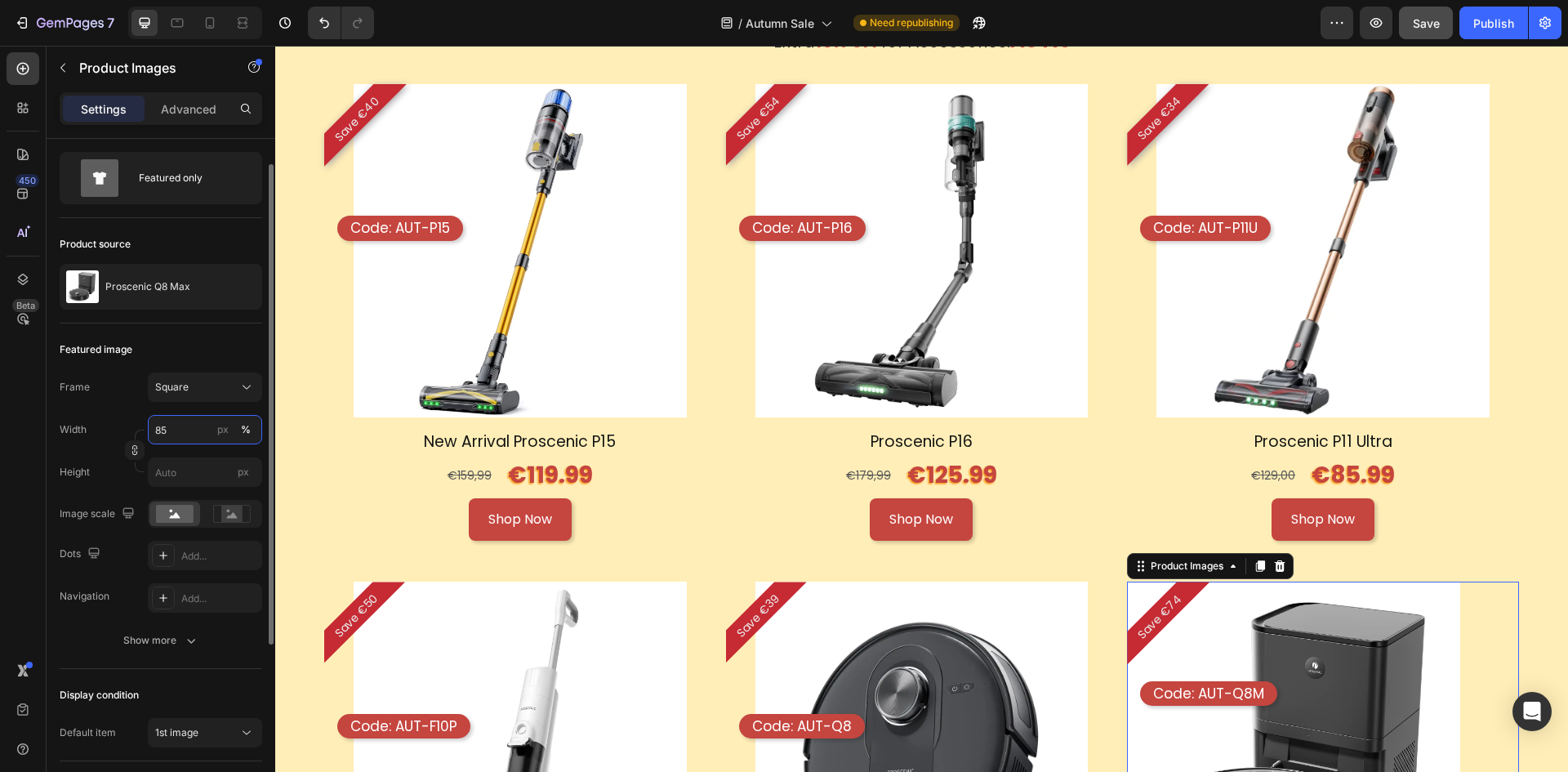
scroll to position [281, 0]
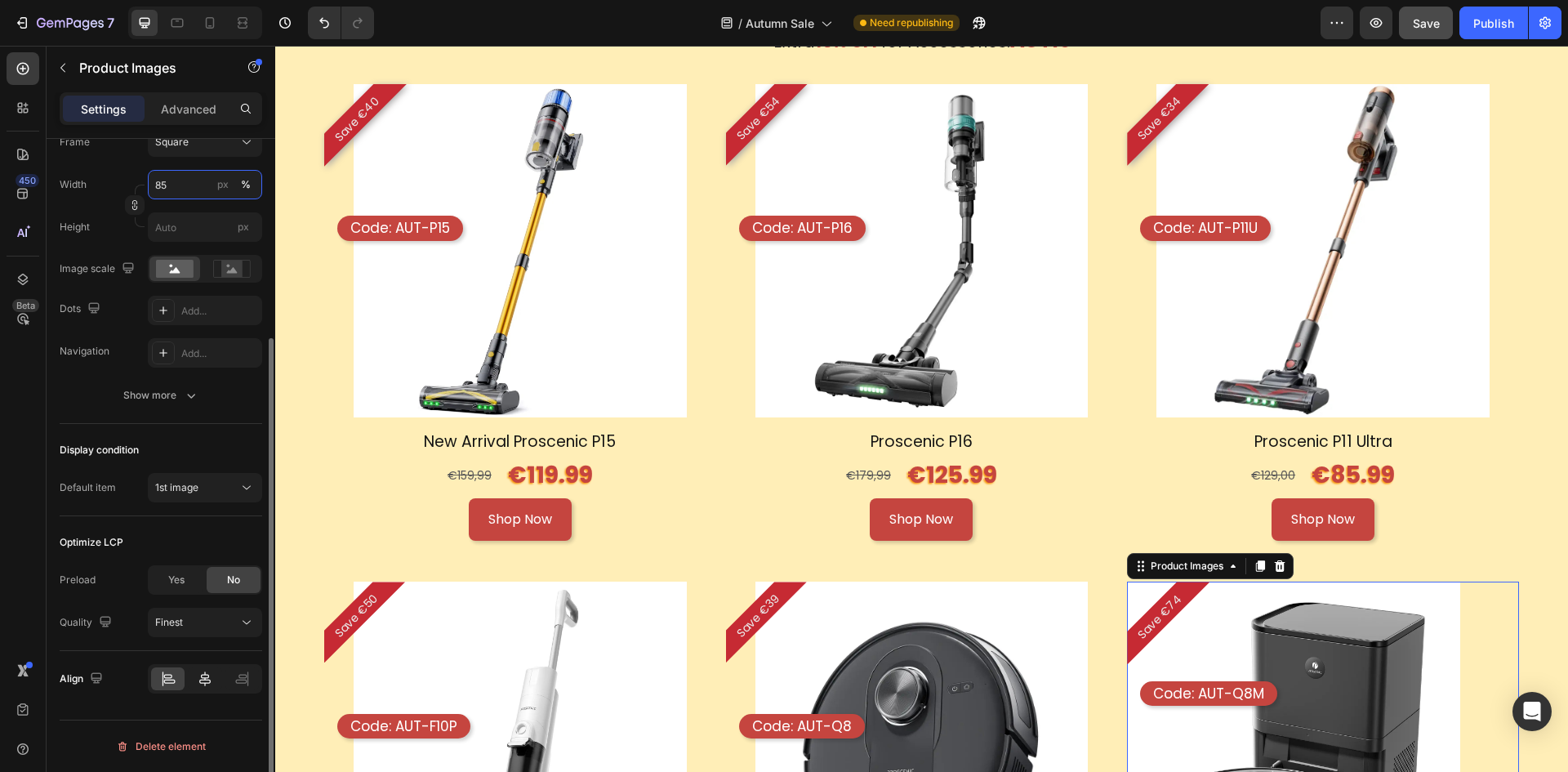
type input "85"
click at [203, 683] on icon at bounding box center [204, 679] width 12 height 15
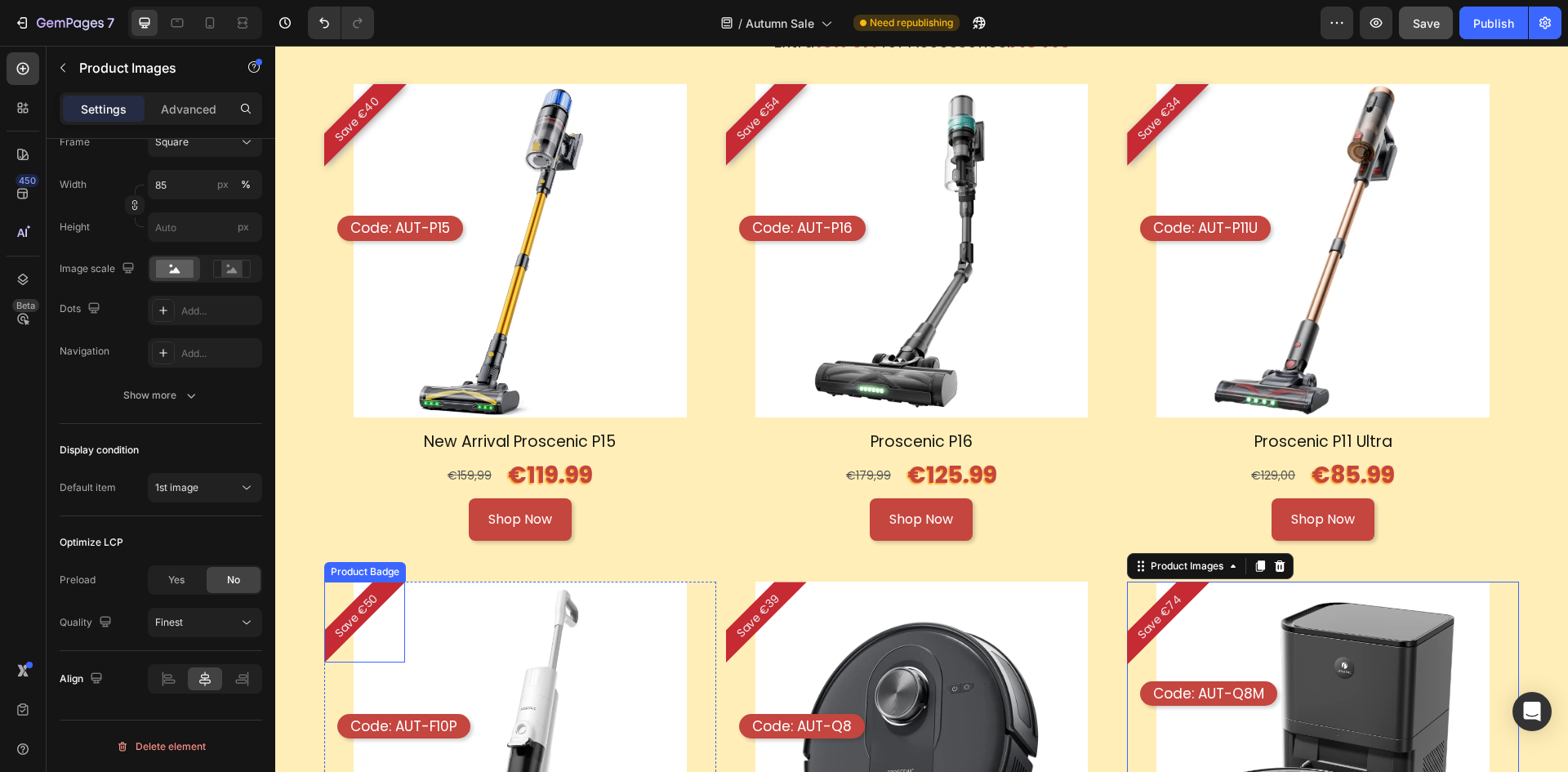
click at [374, 605] on pre "Save €50" at bounding box center [356, 616] width 72 height 72
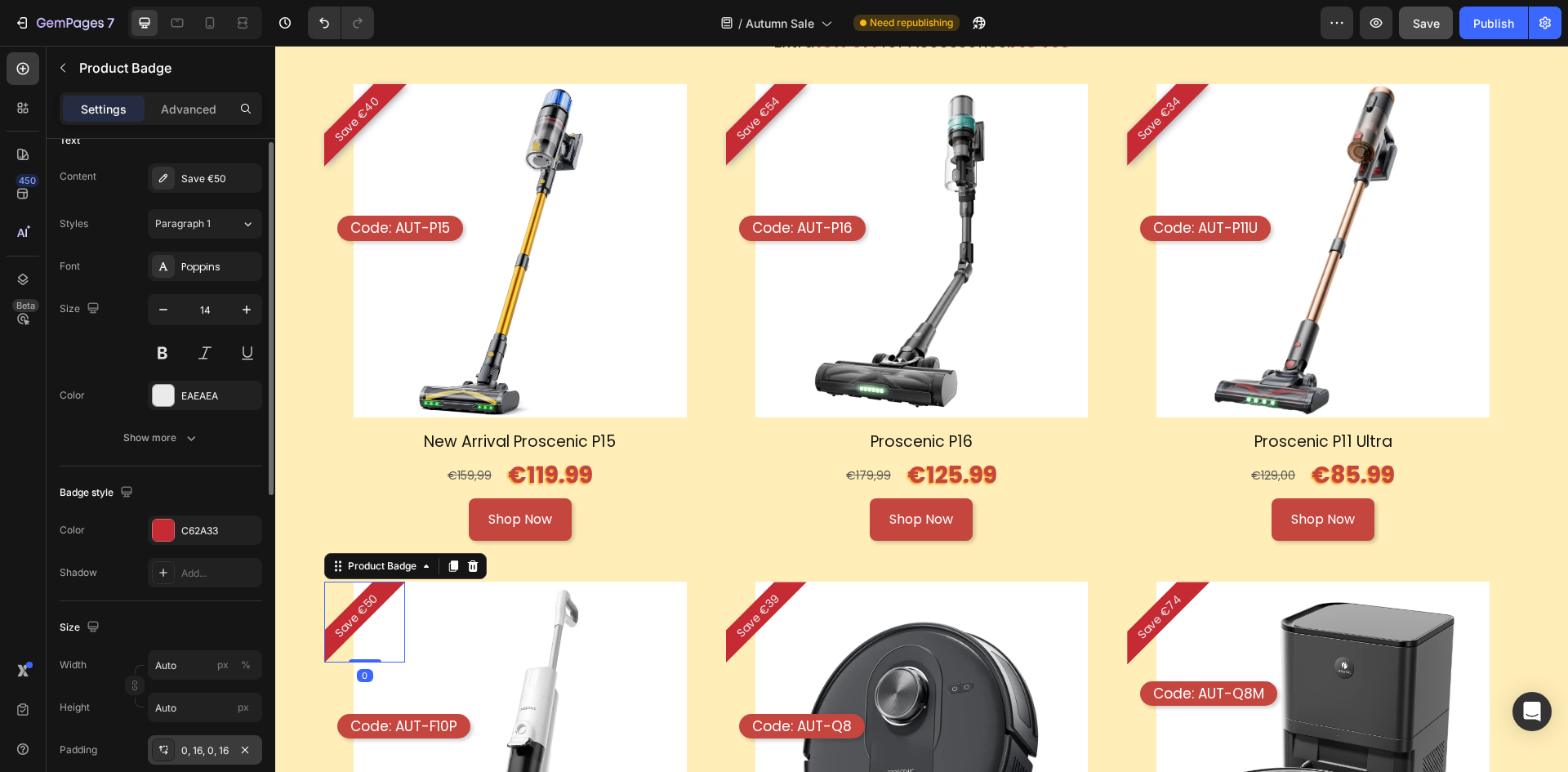
scroll to position [327, 0]
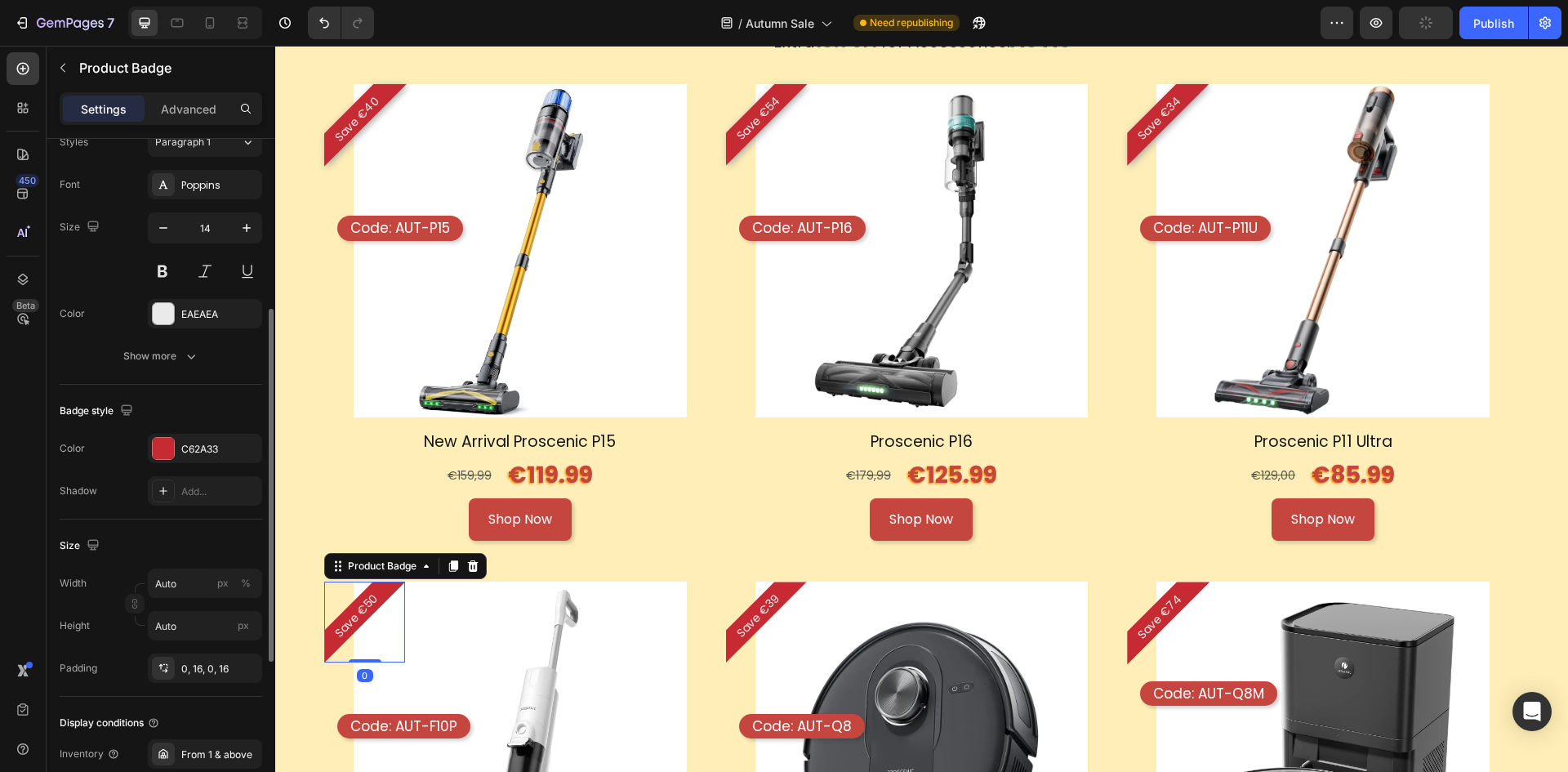
click at [208, 491] on div "Add..." at bounding box center [219, 491] width 76 height 15
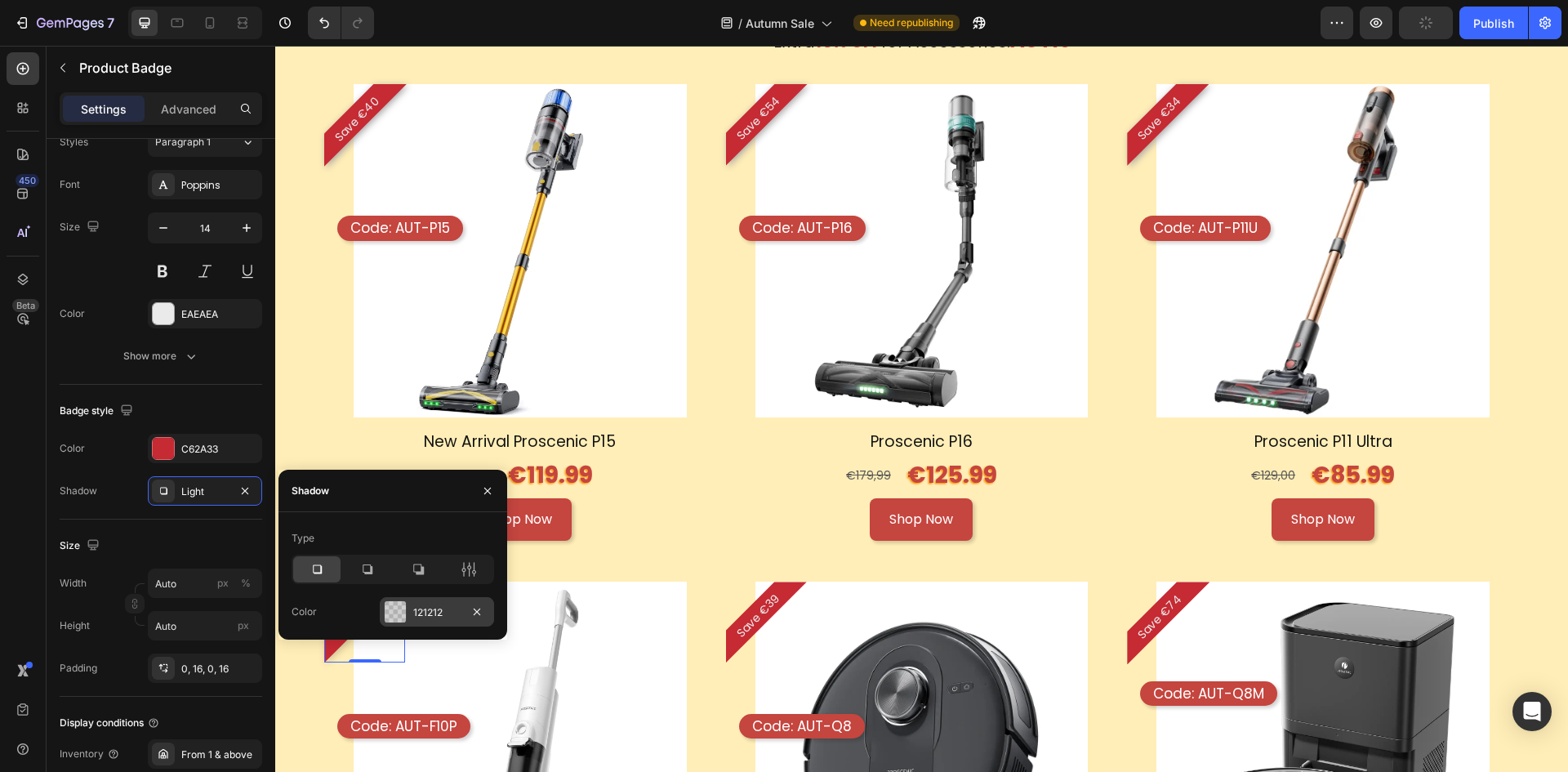
click at [423, 608] on div "121212" at bounding box center [436, 612] width 47 height 15
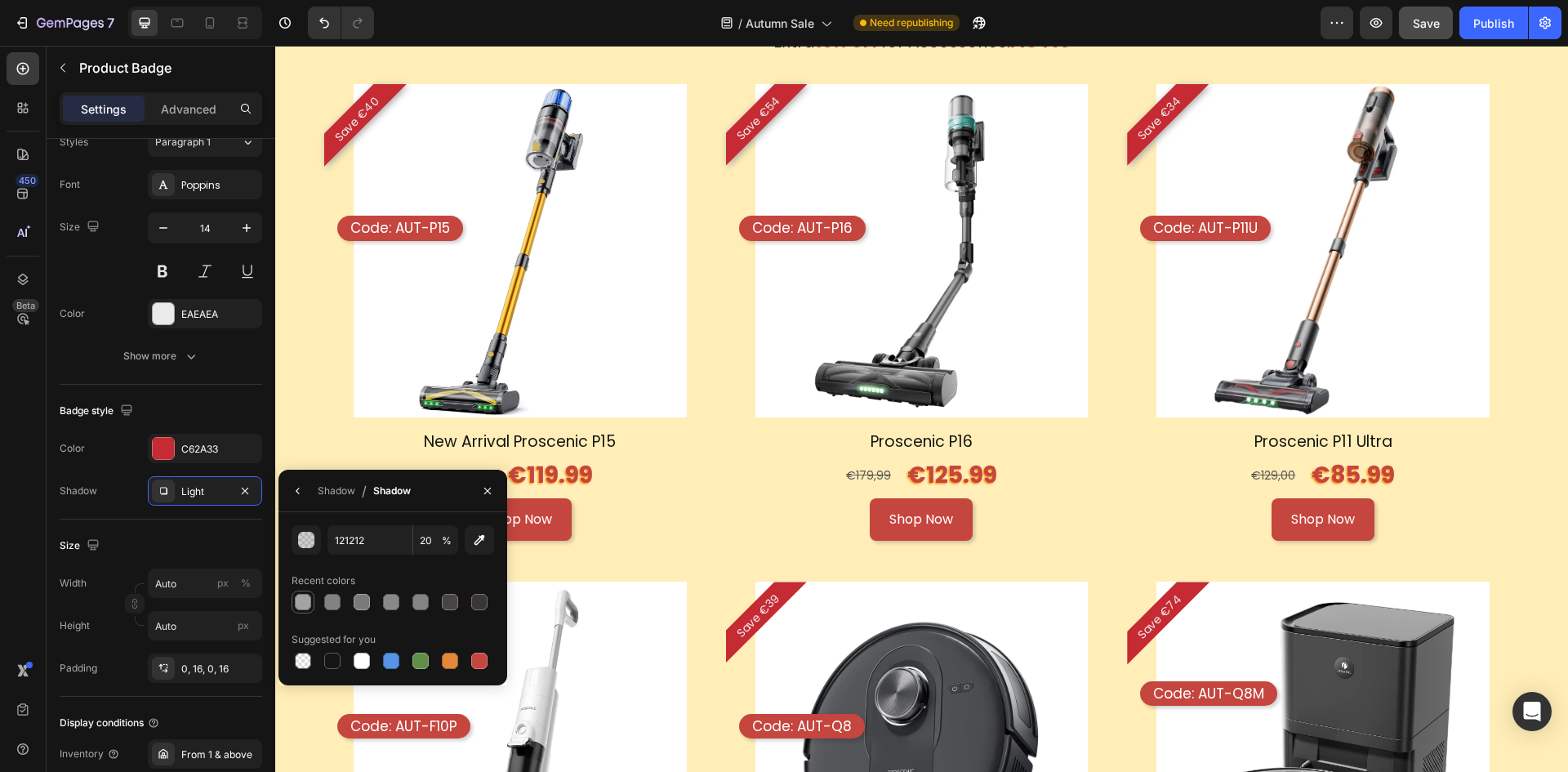
click at [306, 601] on div at bounding box center [303, 601] width 16 height 16
type input "A5A2A2"
type input "100"
click at [755, 602] on pre "Save €39" at bounding box center [758, 616] width 72 height 72
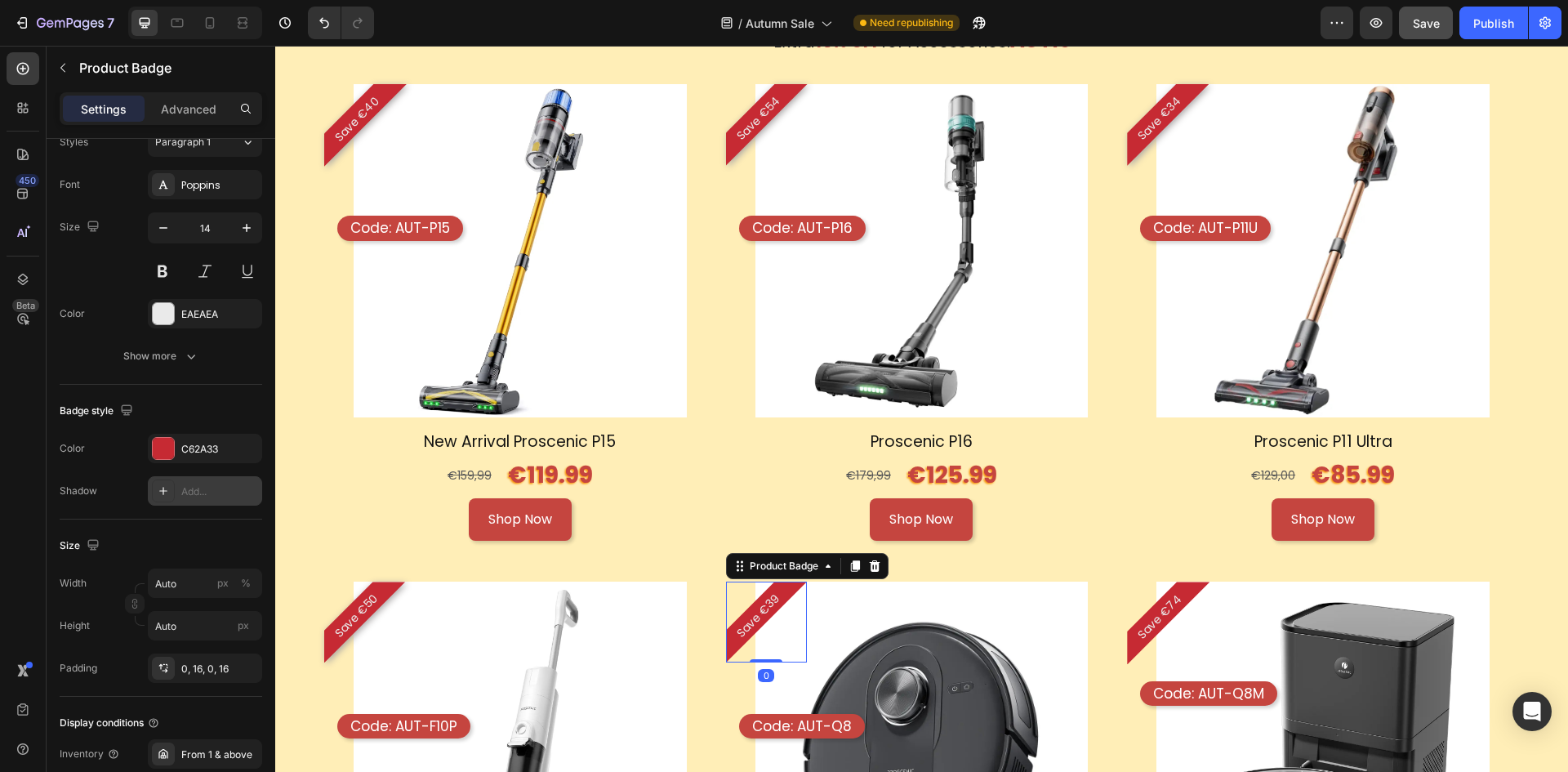
click at [206, 499] on div "Add..." at bounding box center [204, 490] width 115 height 29
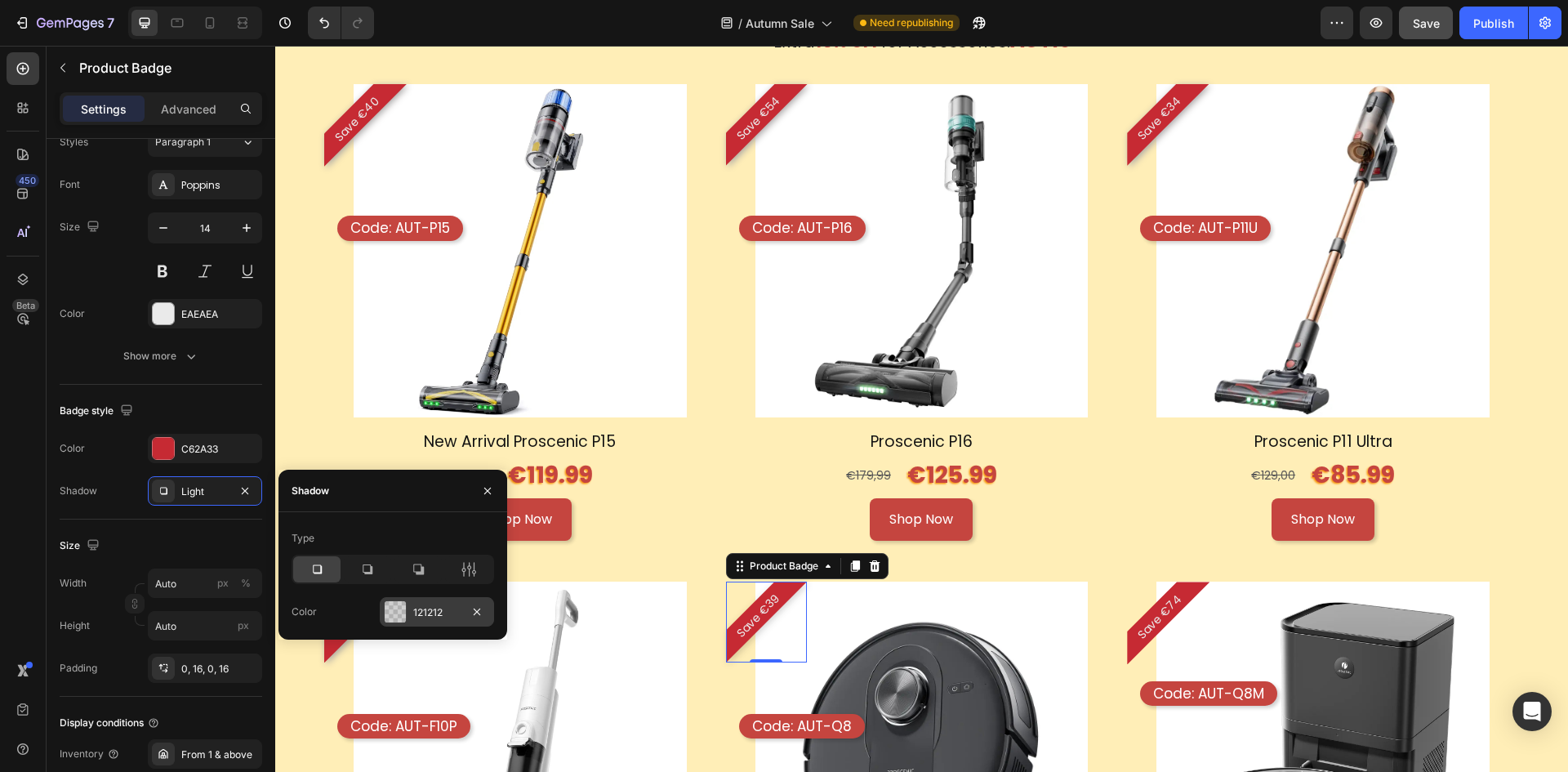
click at [441, 601] on div "121212" at bounding box center [437, 611] width 115 height 29
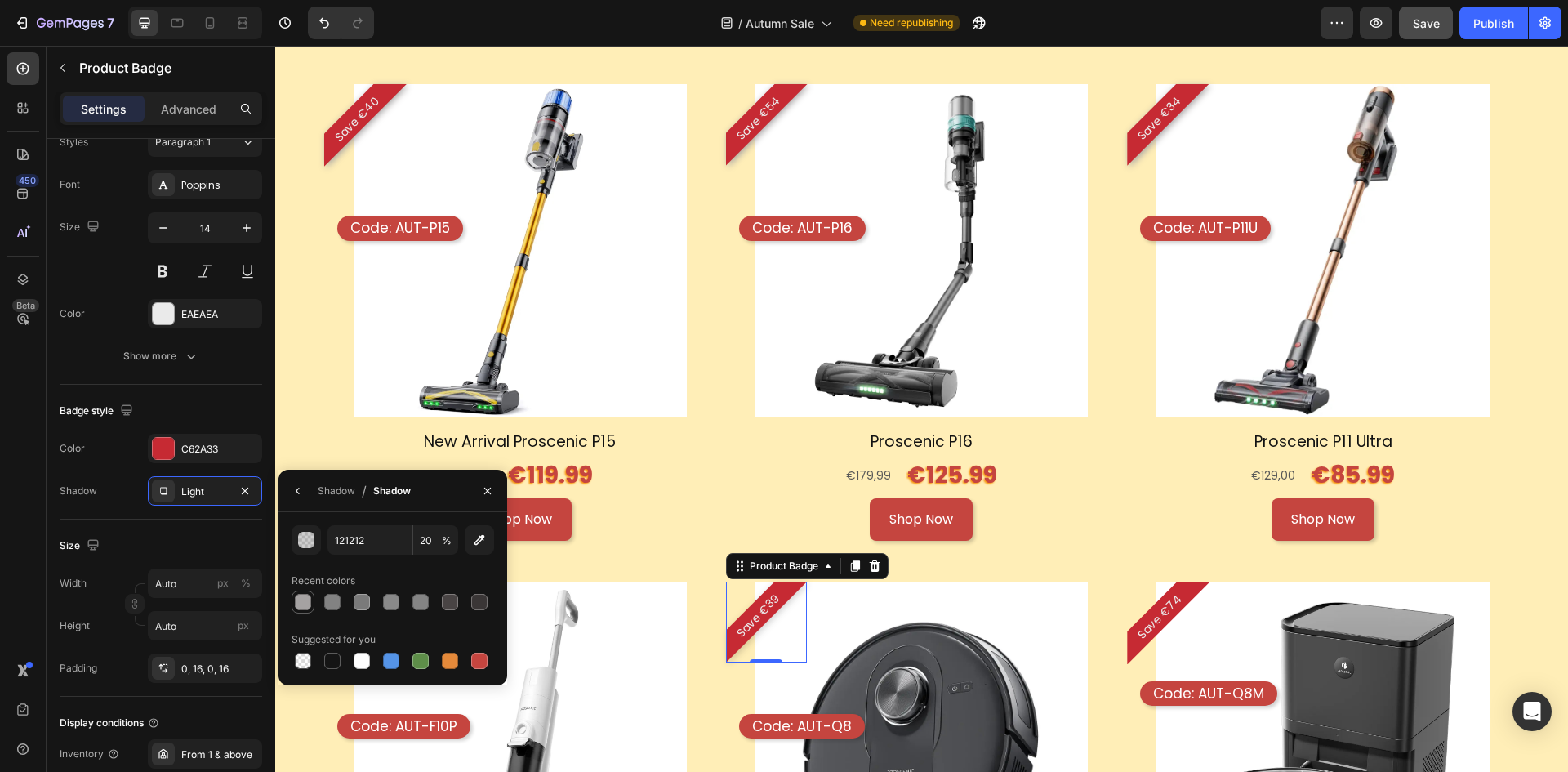
click at [306, 603] on div at bounding box center [303, 601] width 16 height 16
type input "A5A2A2"
type input "100"
click at [1156, 620] on pre "Save €74" at bounding box center [1160, 617] width 73 height 73
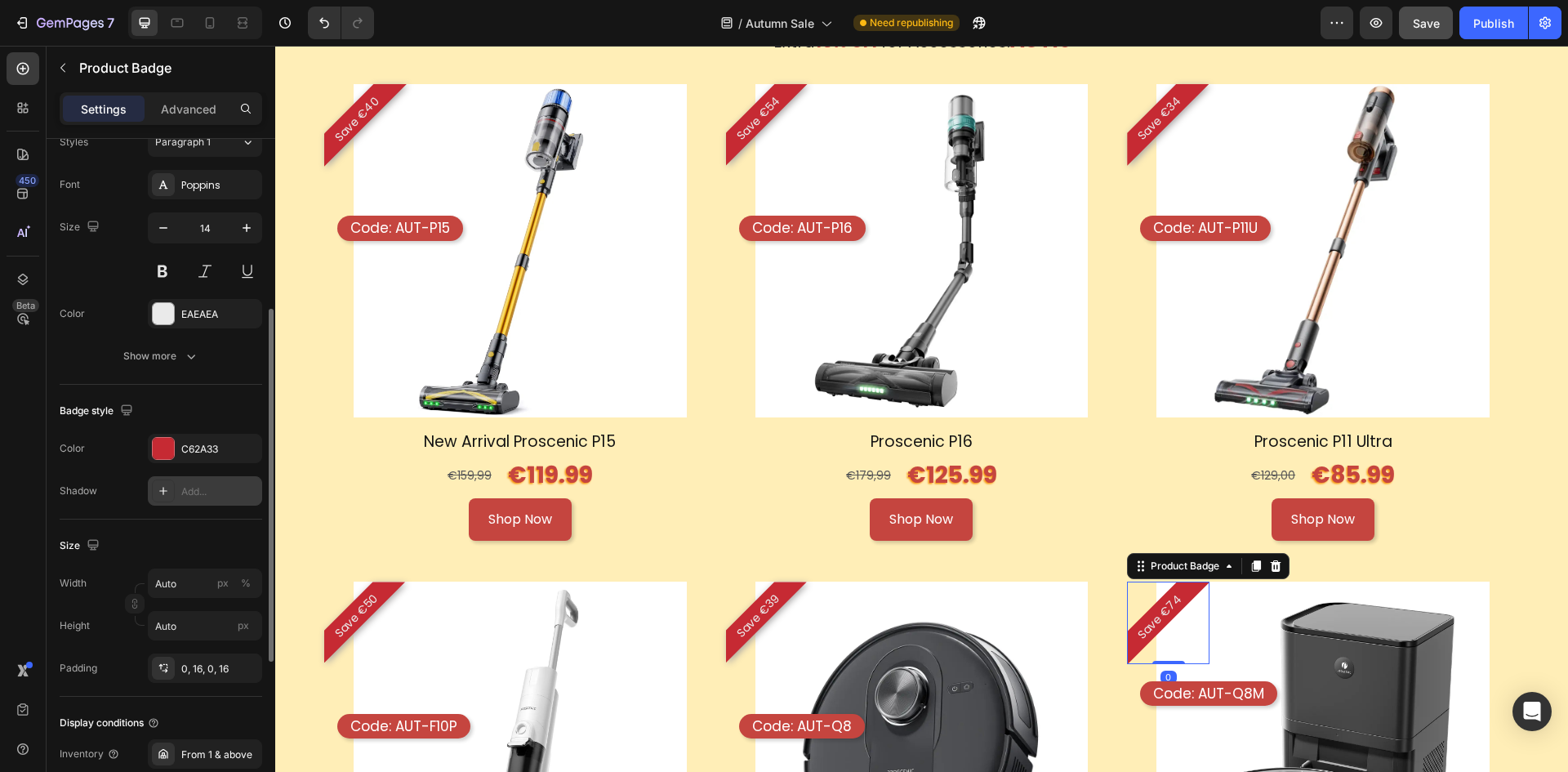
click at [217, 496] on div "Add..." at bounding box center [219, 491] width 76 height 15
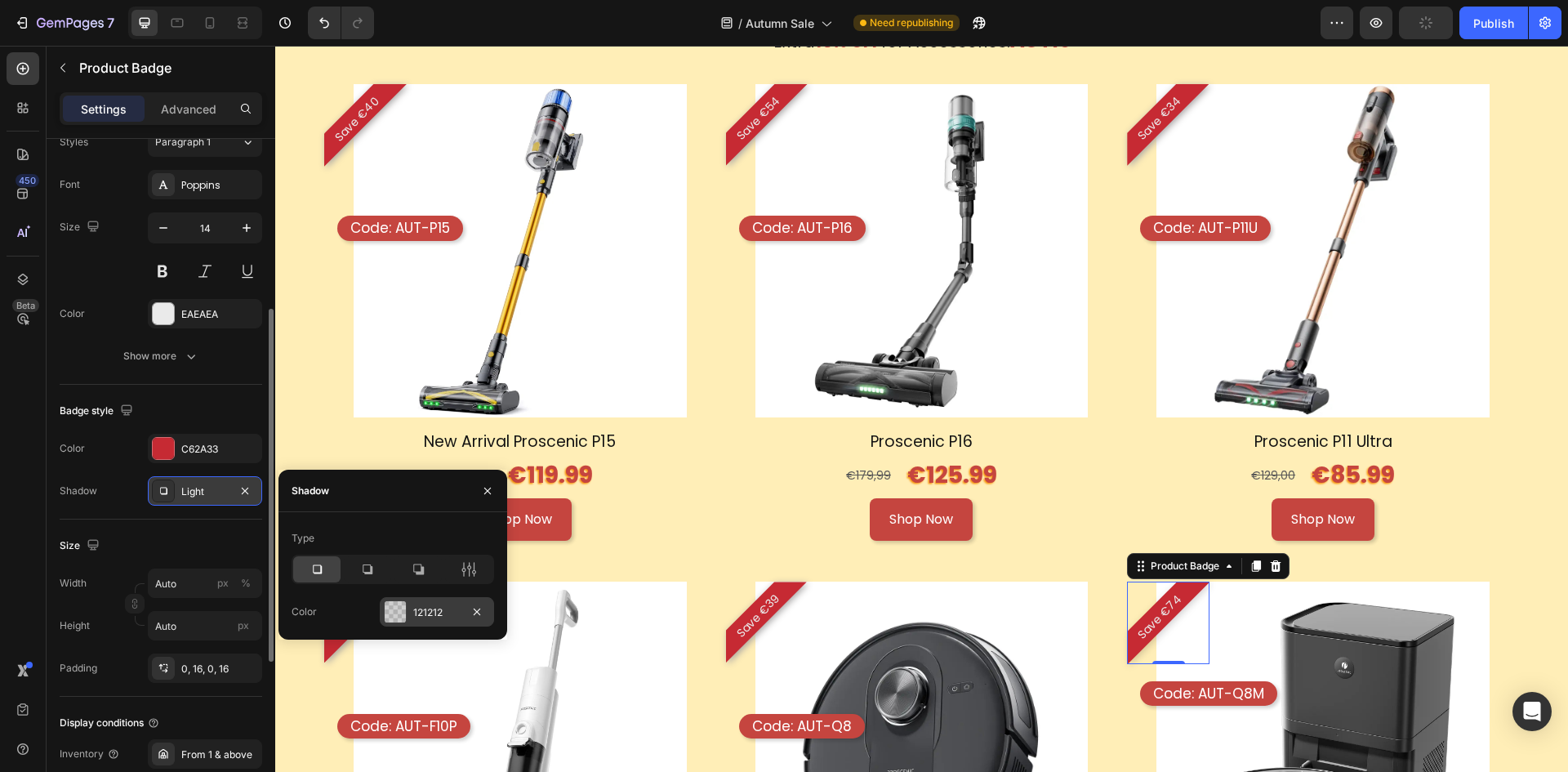
click at [426, 609] on div "121212" at bounding box center [436, 612] width 47 height 15
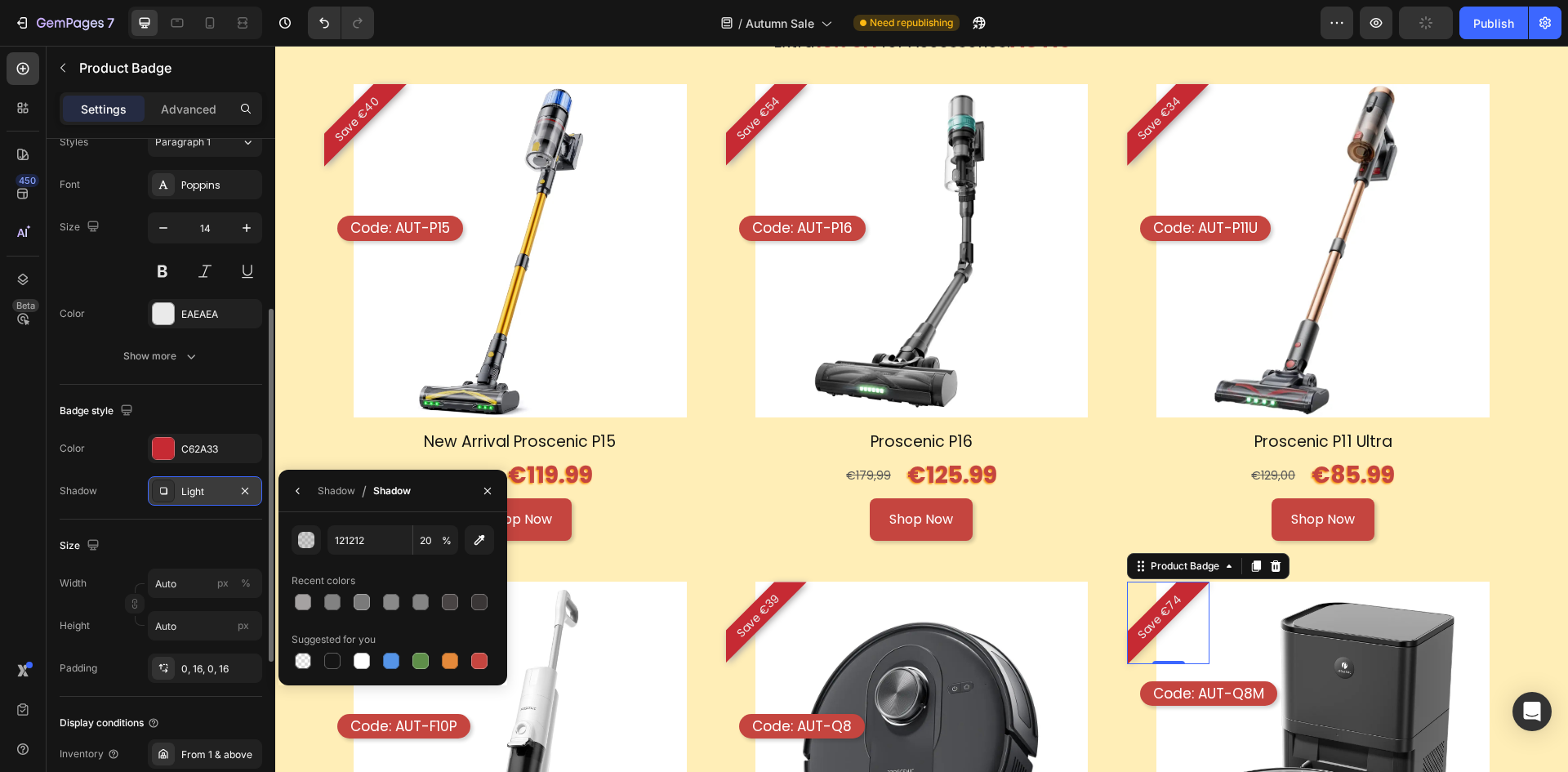
click at [289, 595] on div "121212 20 % Recent colors Suggested for you" at bounding box center [393, 598] width 228 height 147
click at [291, 594] on div at bounding box center [303, 602] width 23 height 23
type input "A5A2A2"
type input "100"
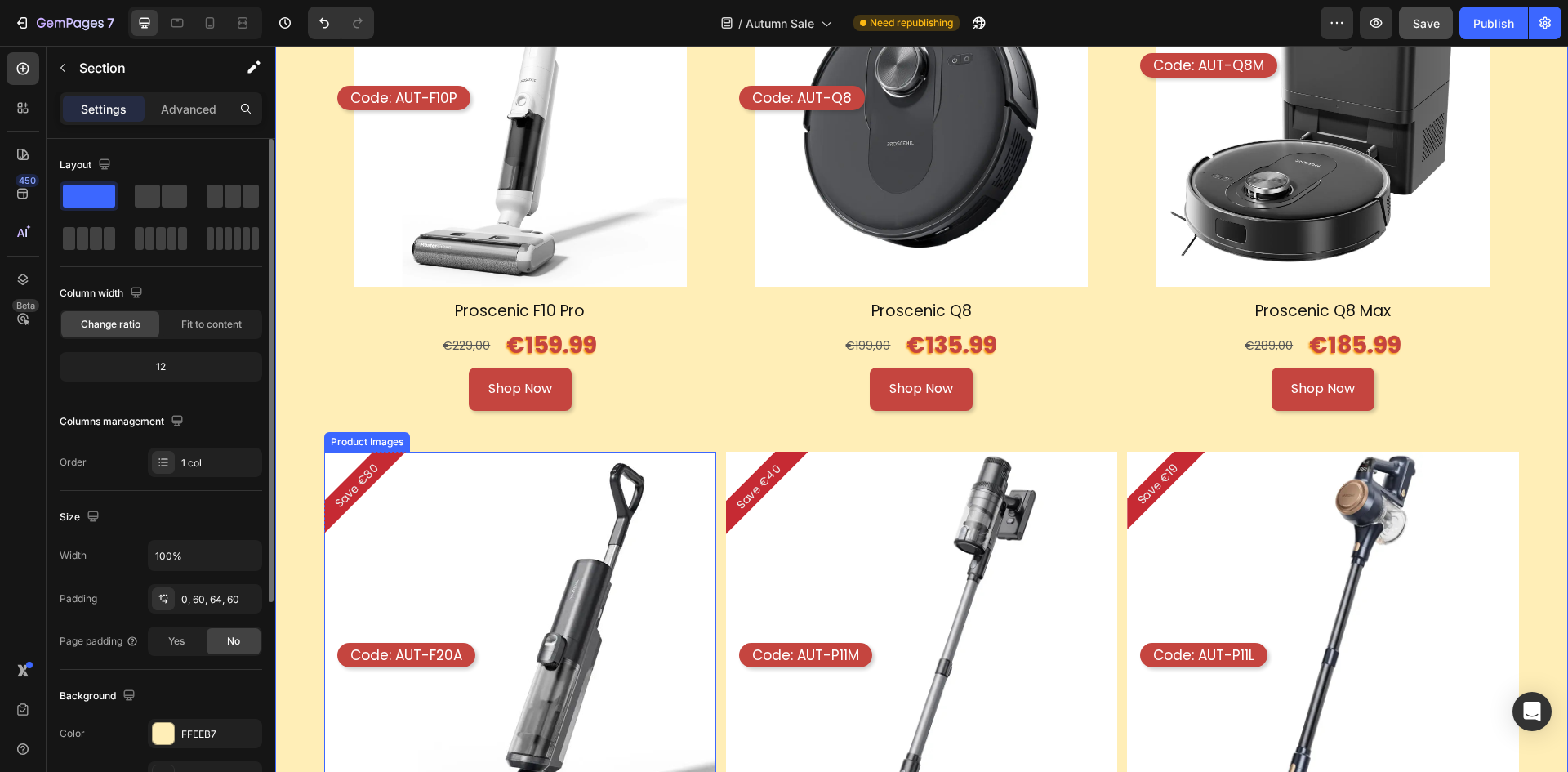
scroll to position [2393, 0]
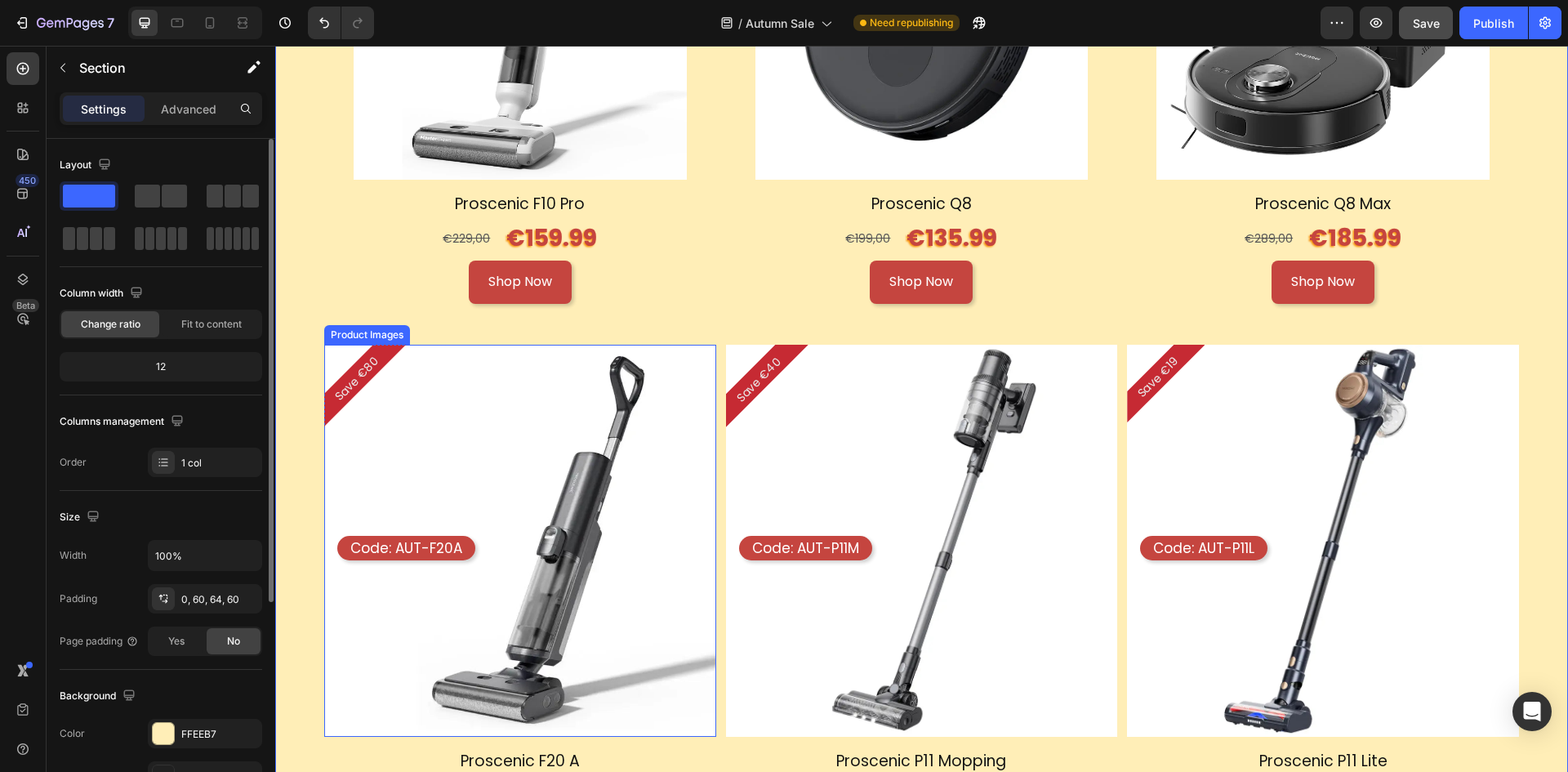
click at [442, 451] on img at bounding box center [520, 540] width 392 height 392
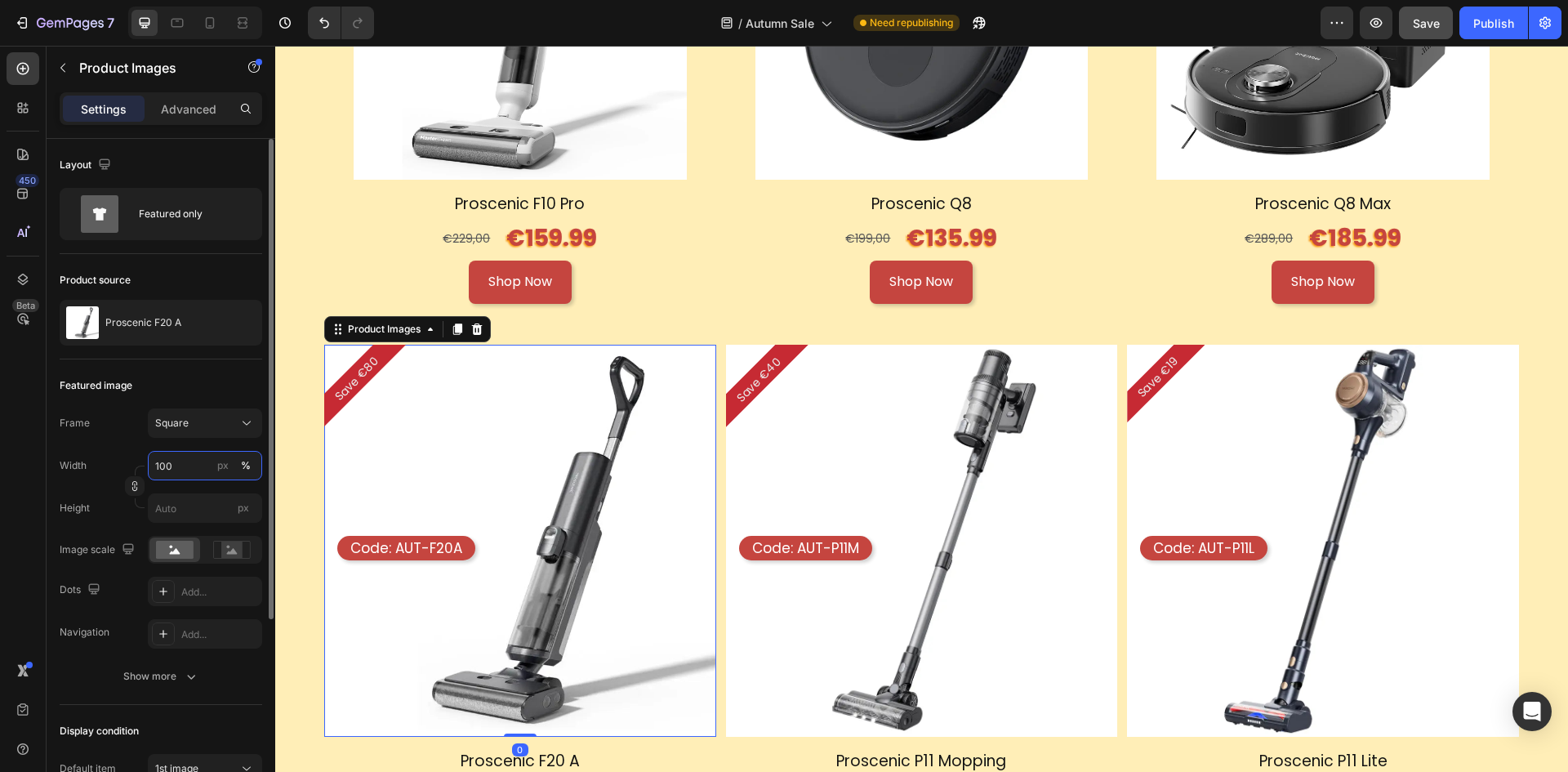
click at [171, 459] on input "100" at bounding box center [204, 466] width 115 height 29
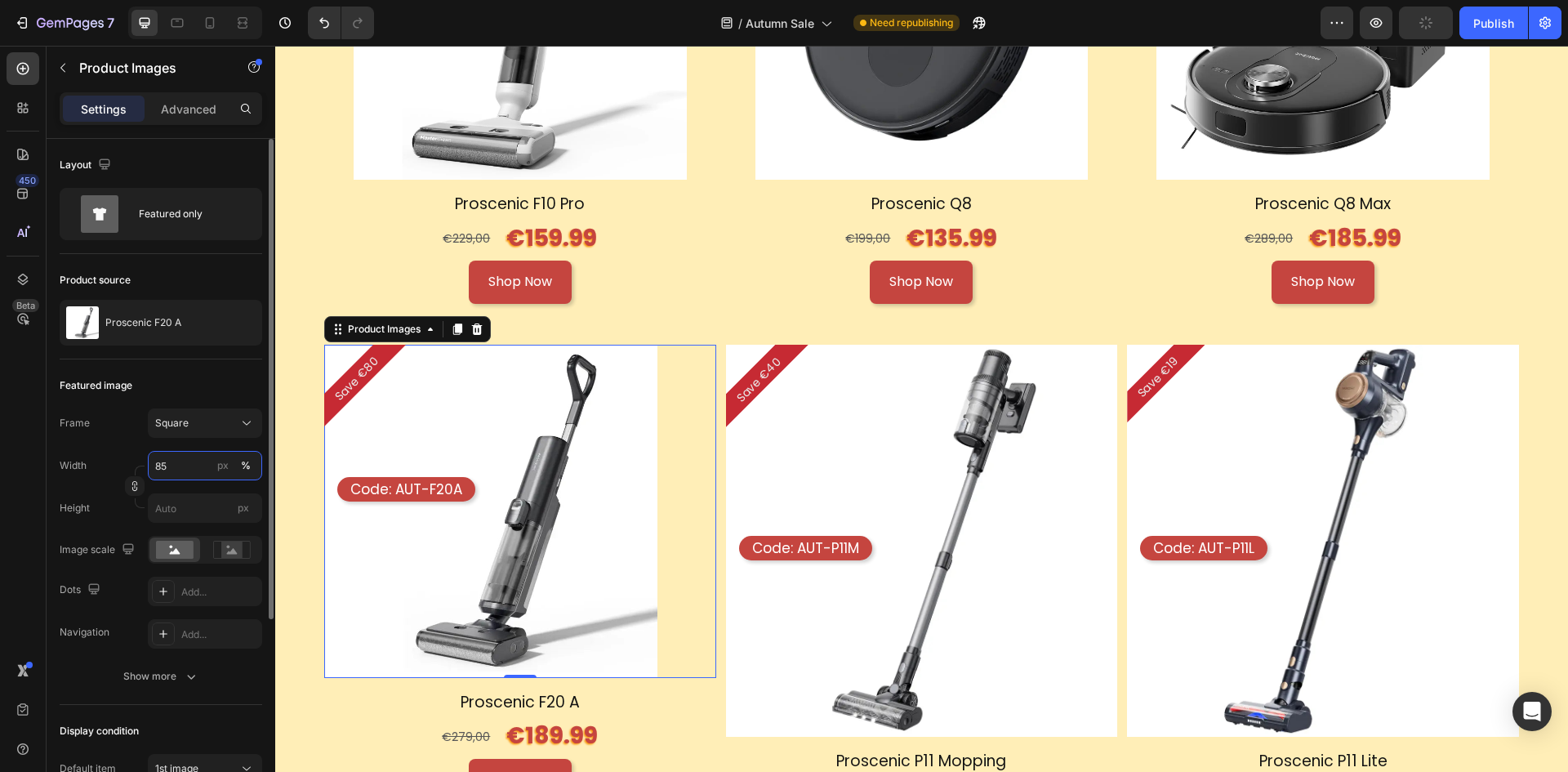
scroll to position [281, 0]
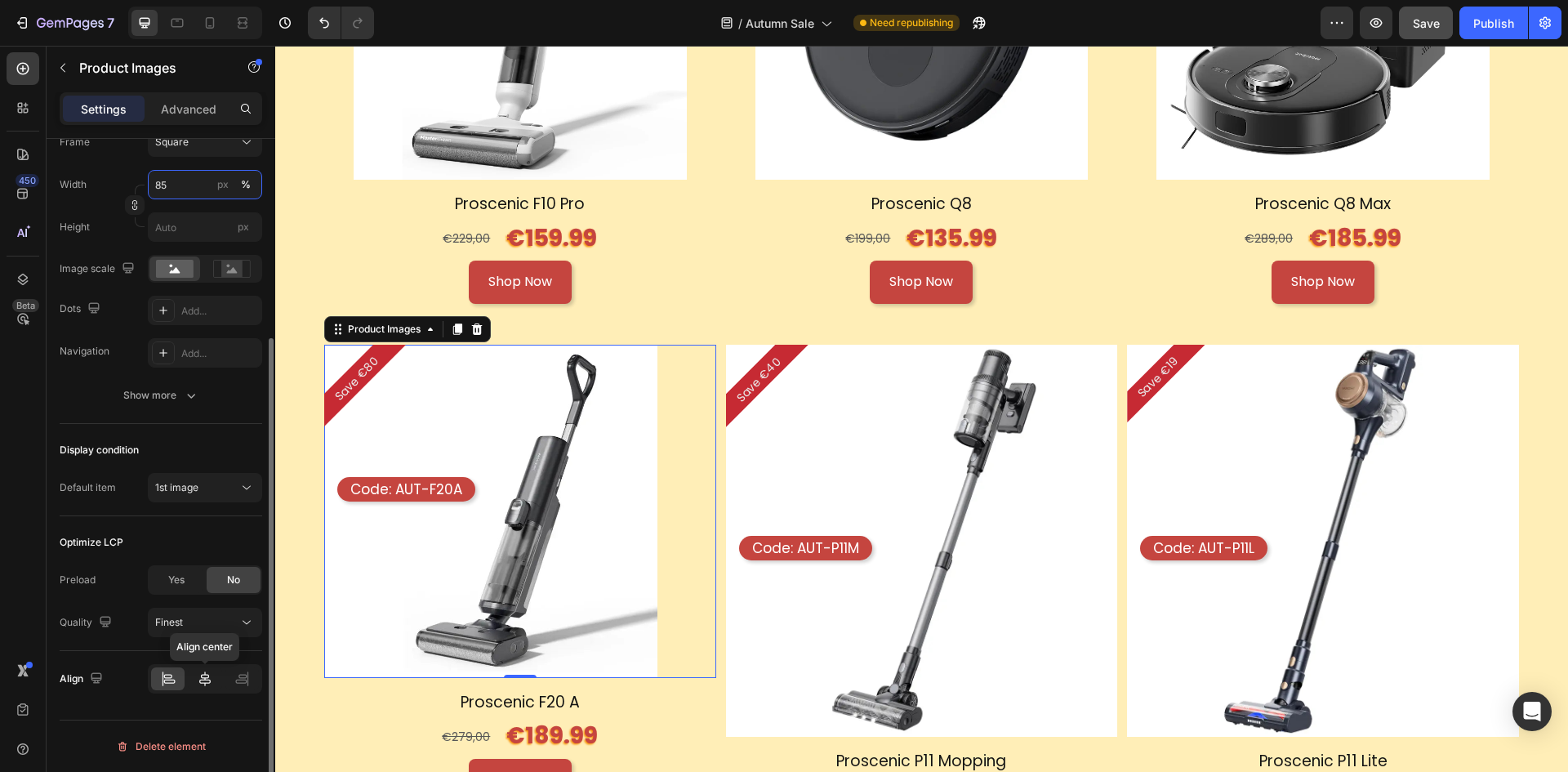
type input "85"
click at [216, 671] on div at bounding box center [204, 679] width 34 height 23
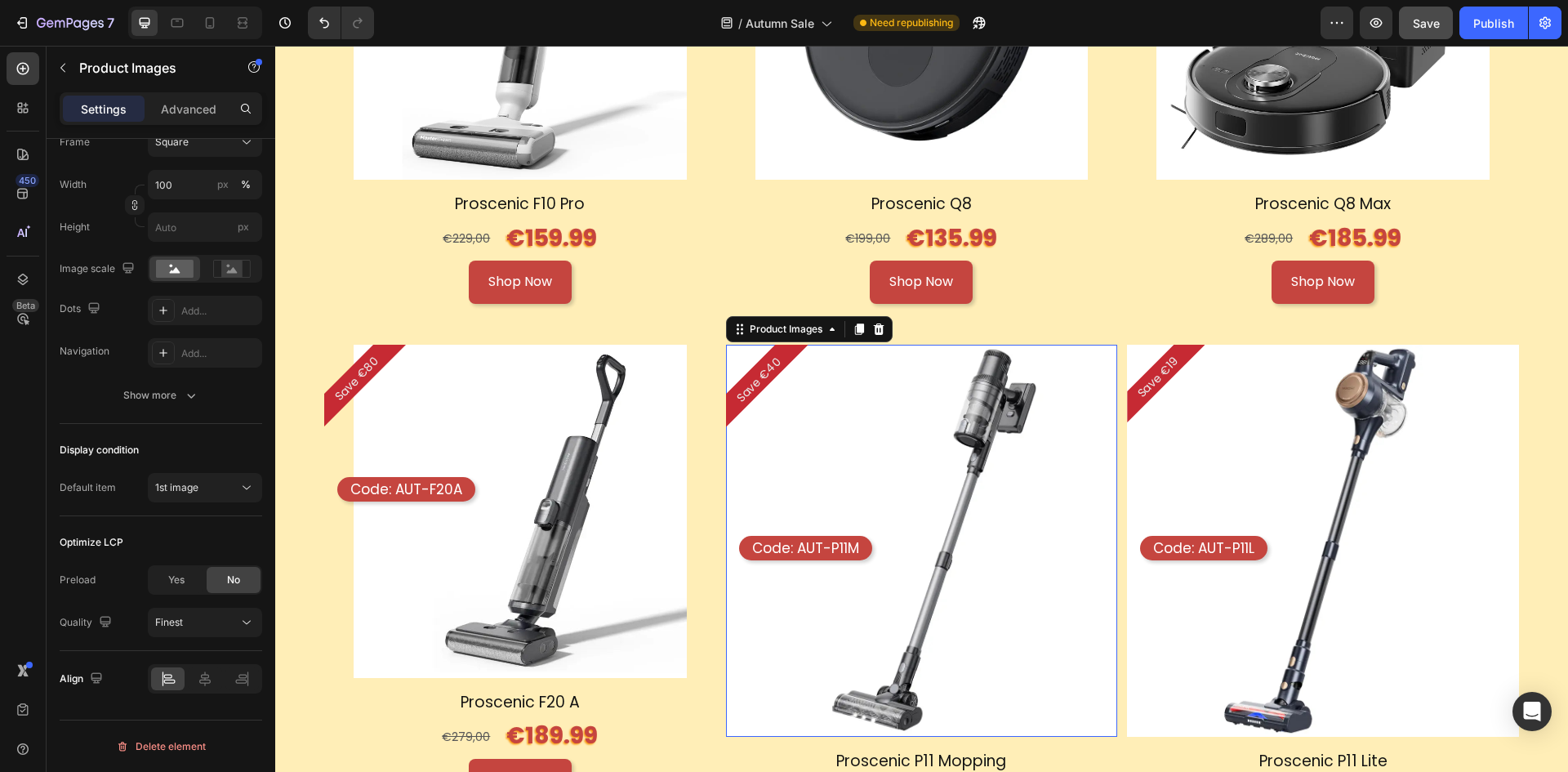
click at [871, 482] on img at bounding box center [921, 540] width 392 height 392
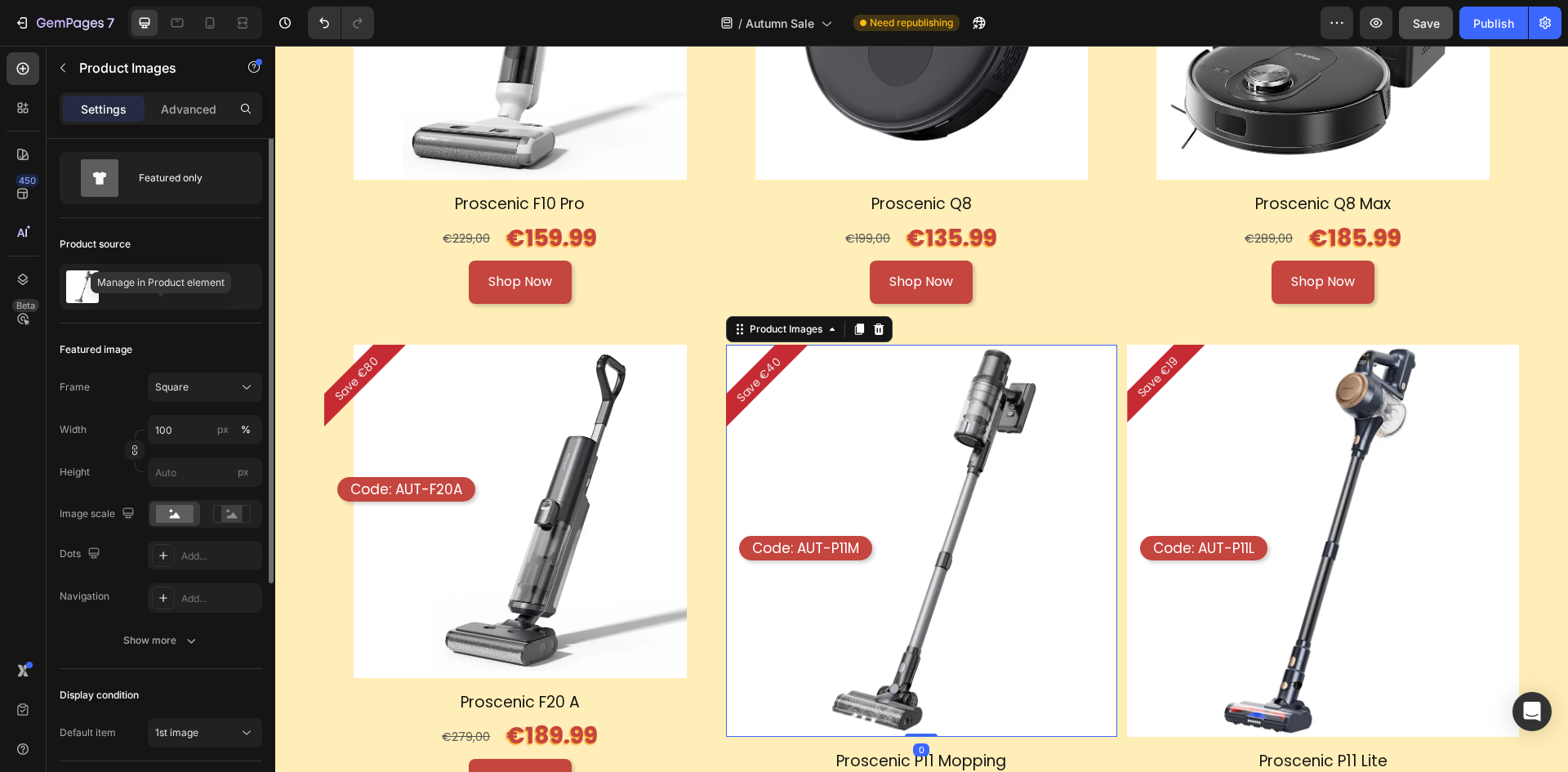
scroll to position [0, 0]
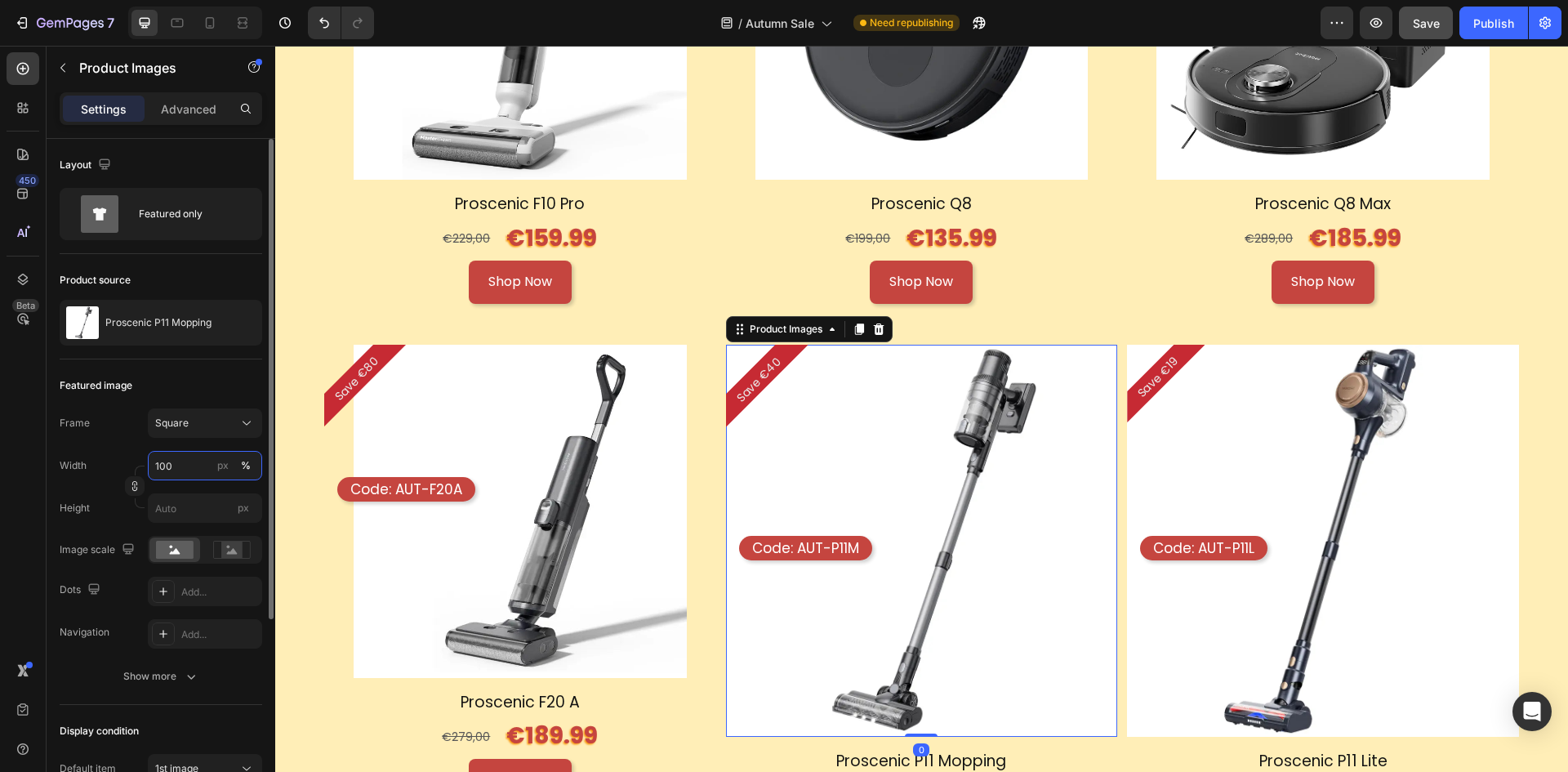
drag, startPoint x: 187, startPoint y: 451, endPoint x: 184, endPoint y: 465, distance: 14.3
click at [187, 451] on input "100" at bounding box center [204, 466] width 115 height 29
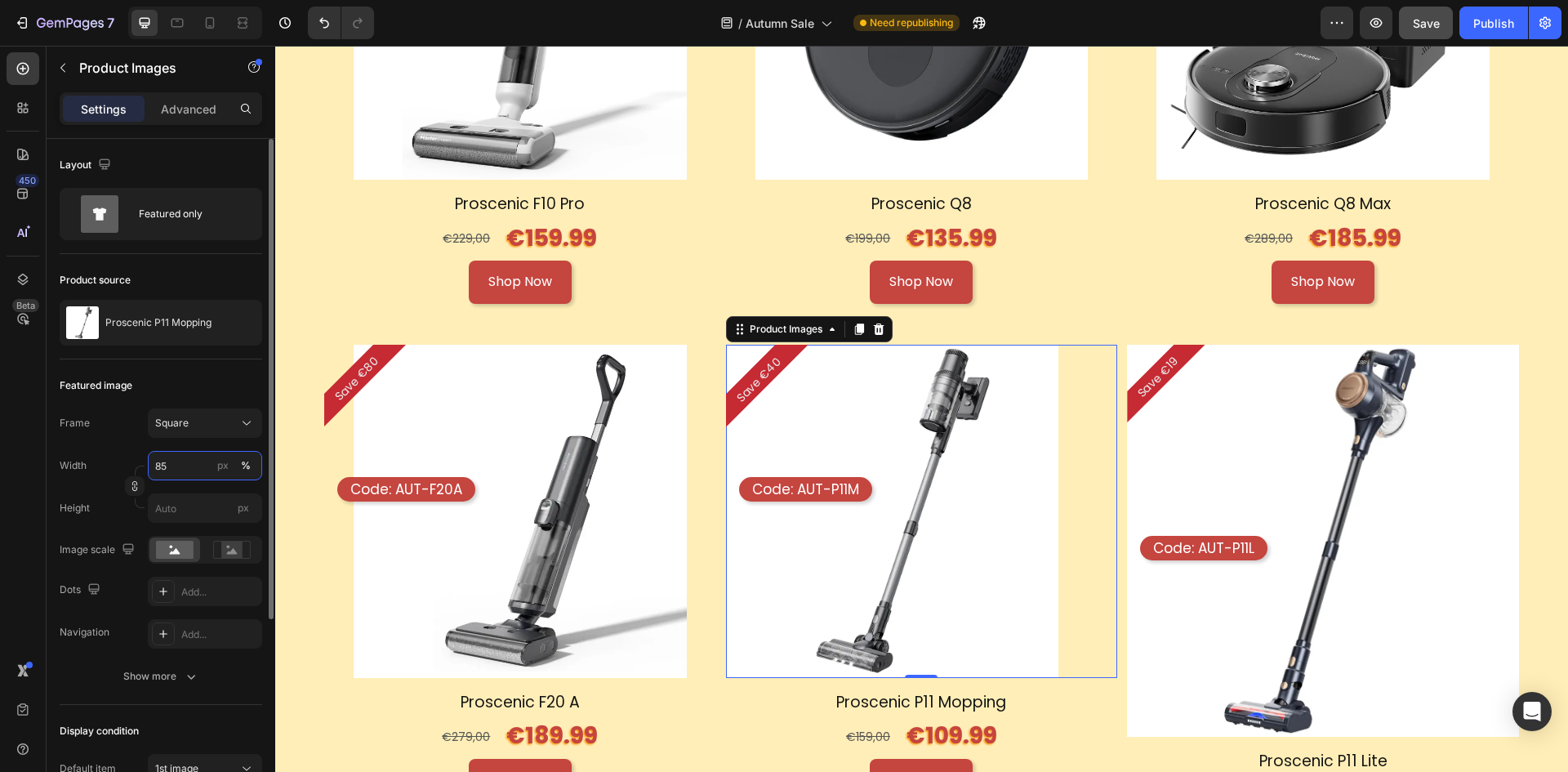
scroll to position [281, 0]
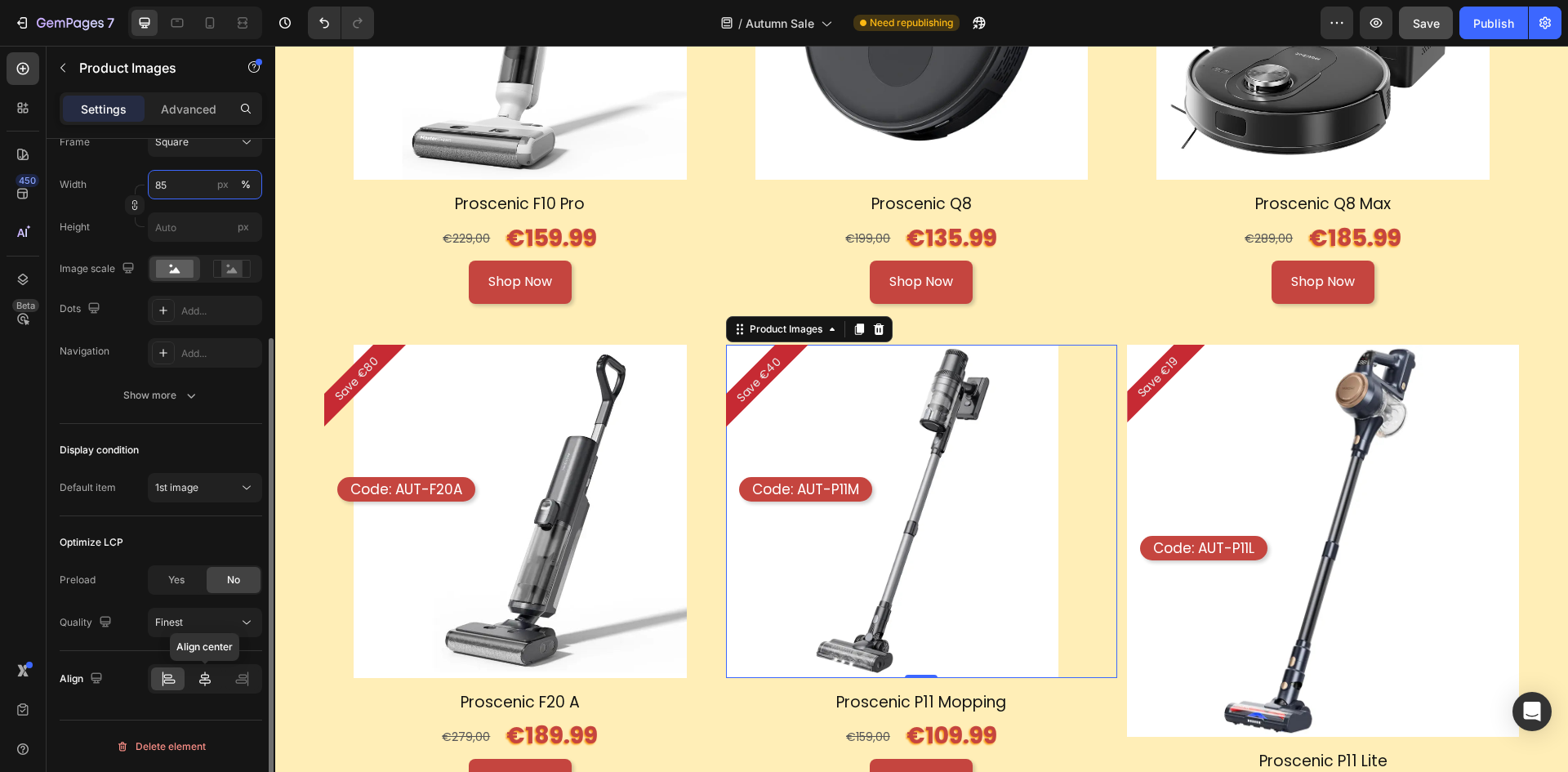
type input "85"
click at [187, 678] on div at bounding box center [204, 679] width 34 height 23
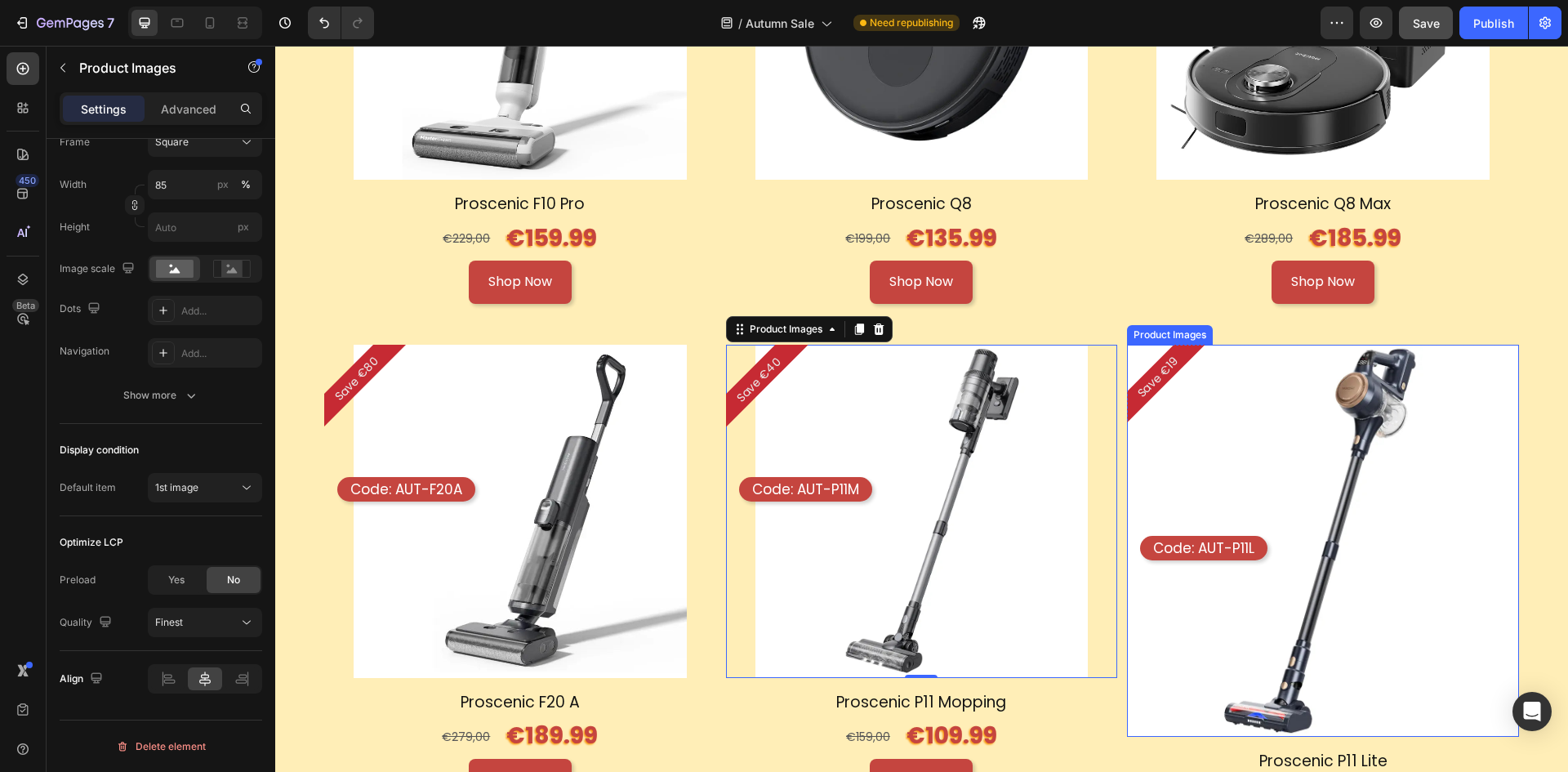
click at [1253, 445] on img at bounding box center [1323, 540] width 392 height 392
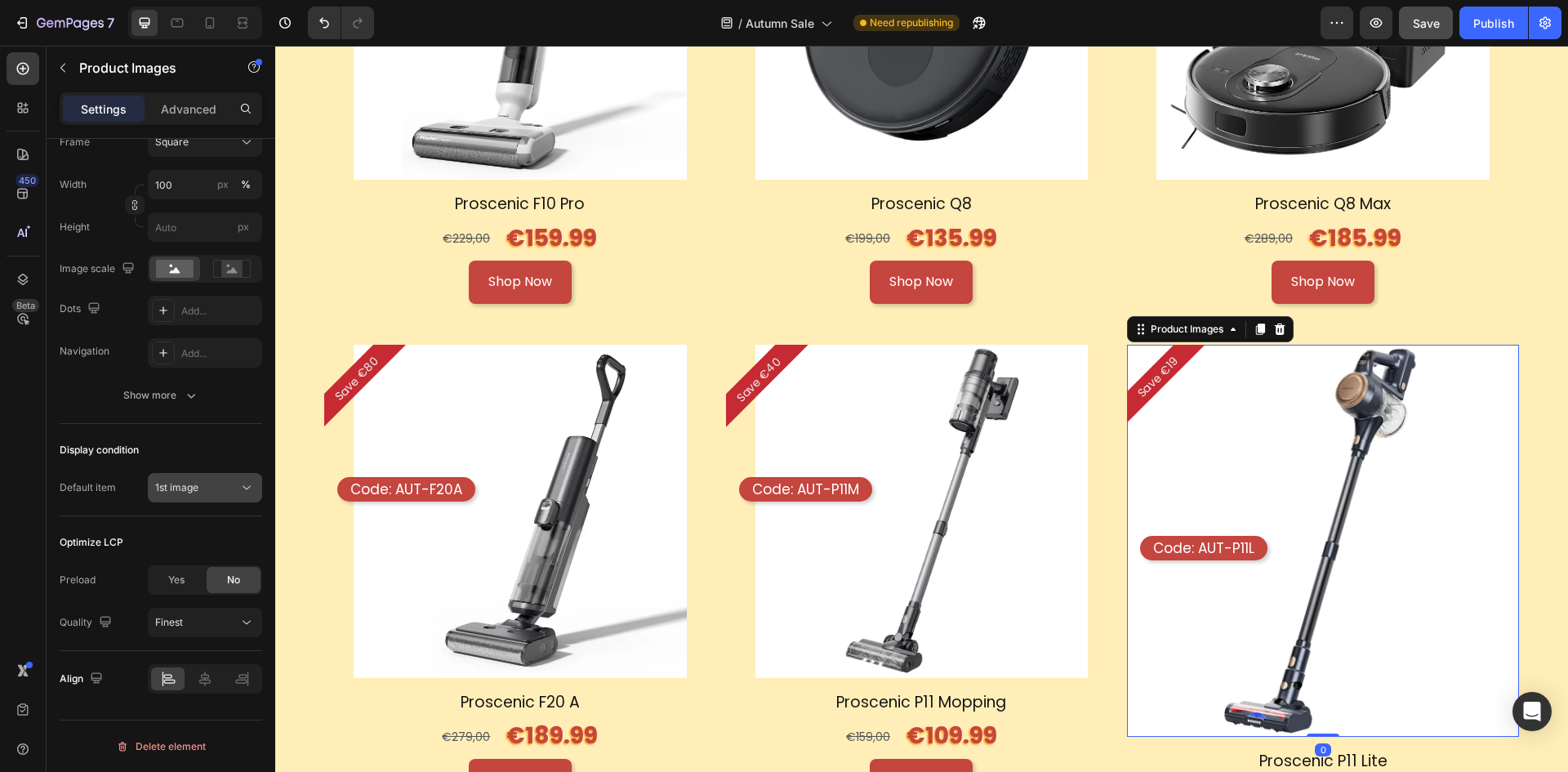
scroll to position [117, 0]
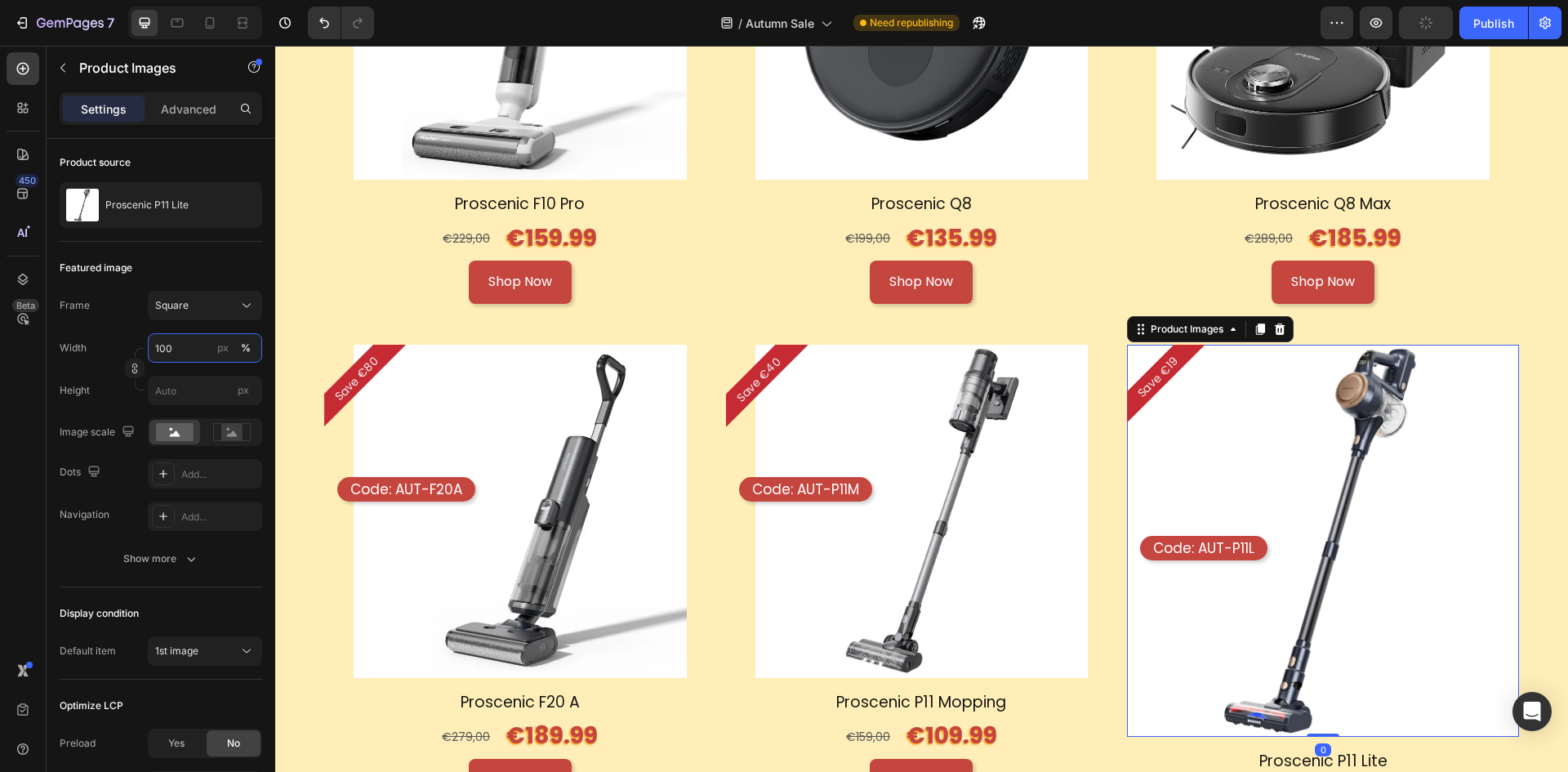
click at [186, 348] on input "100" at bounding box center [204, 347] width 115 height 29
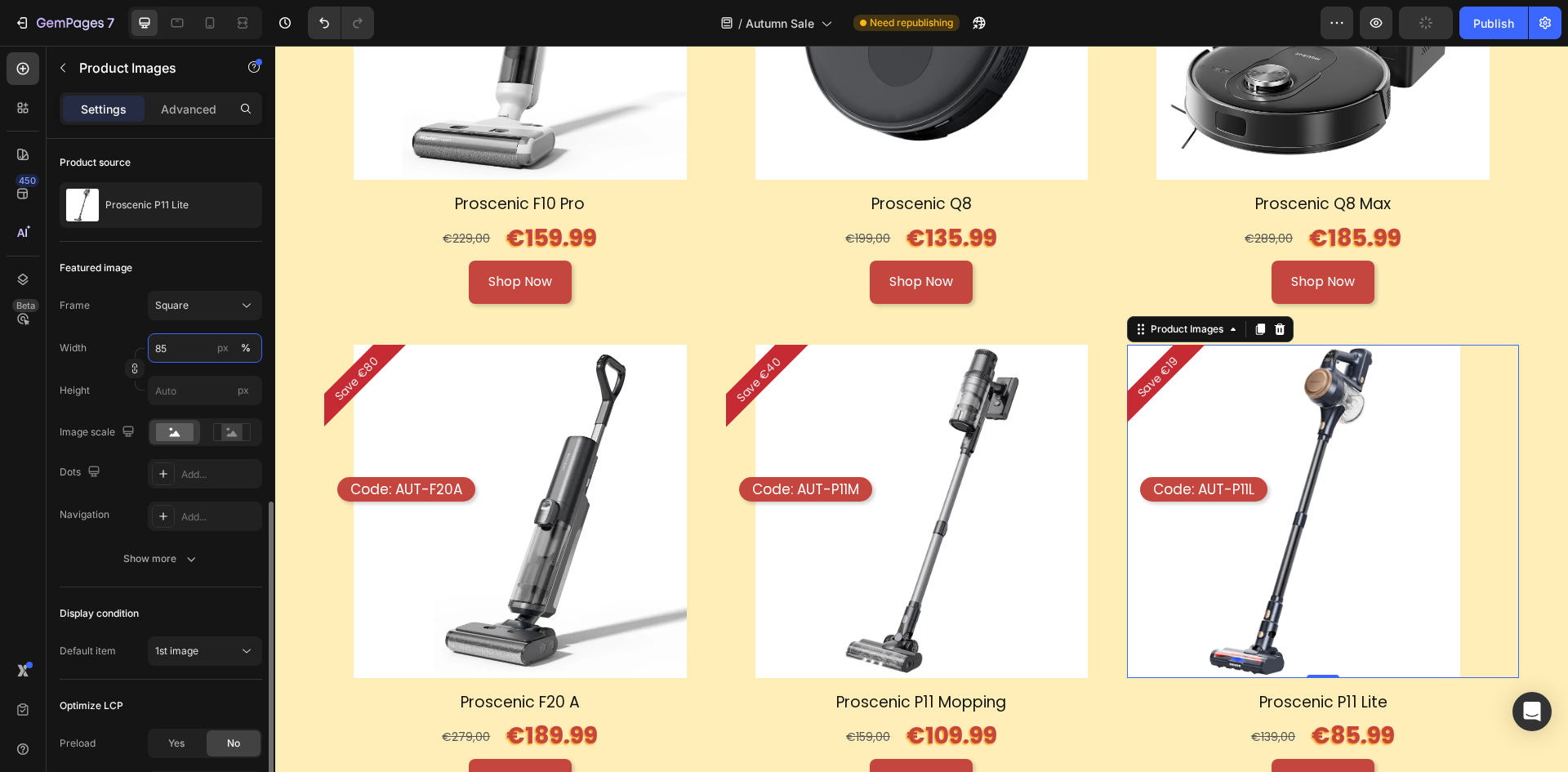
scroll to position [281, 0]
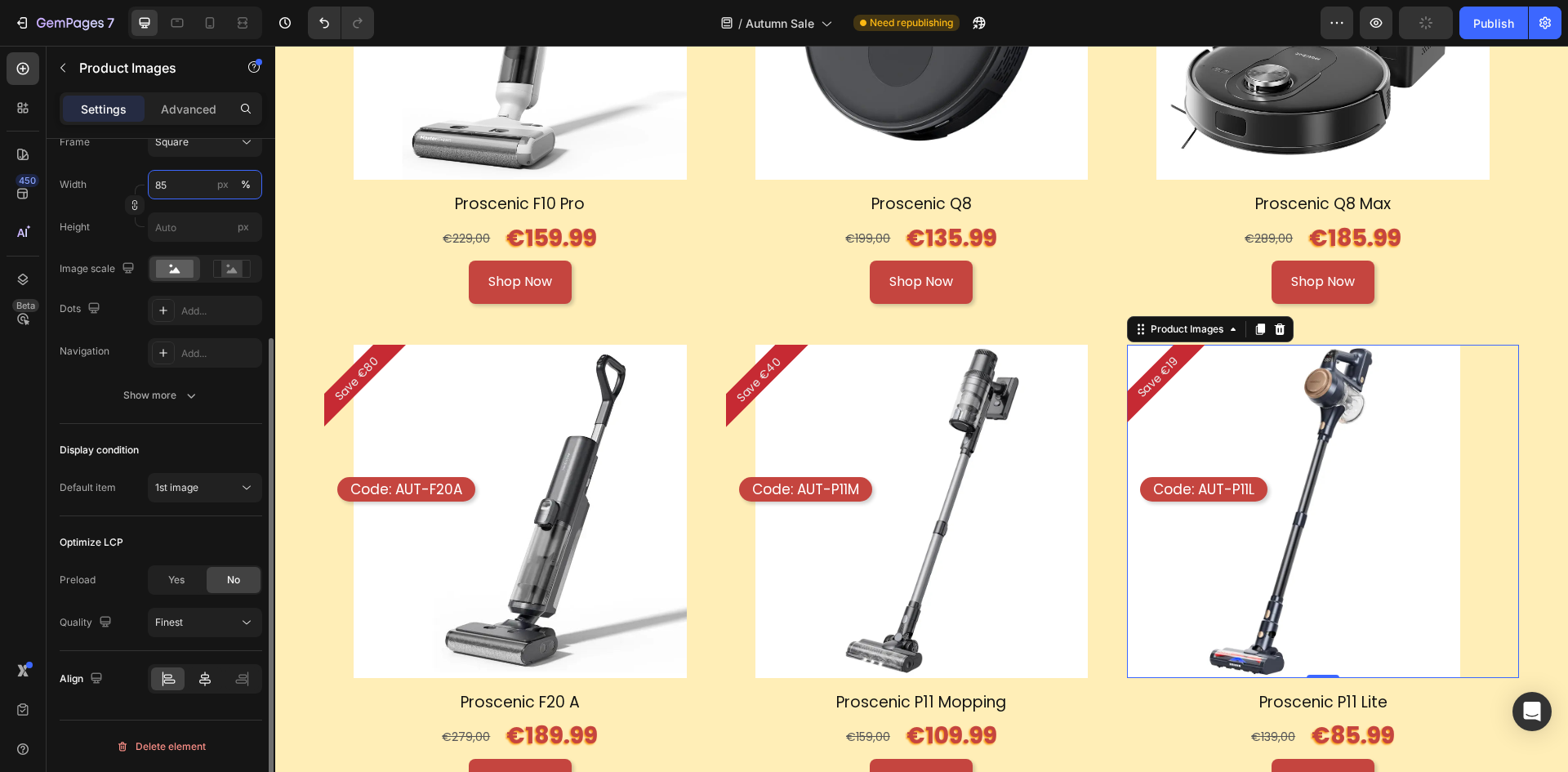
type input "85"
click at [210, 682] on icon at bounding box center [204, 679] width 12 height 15
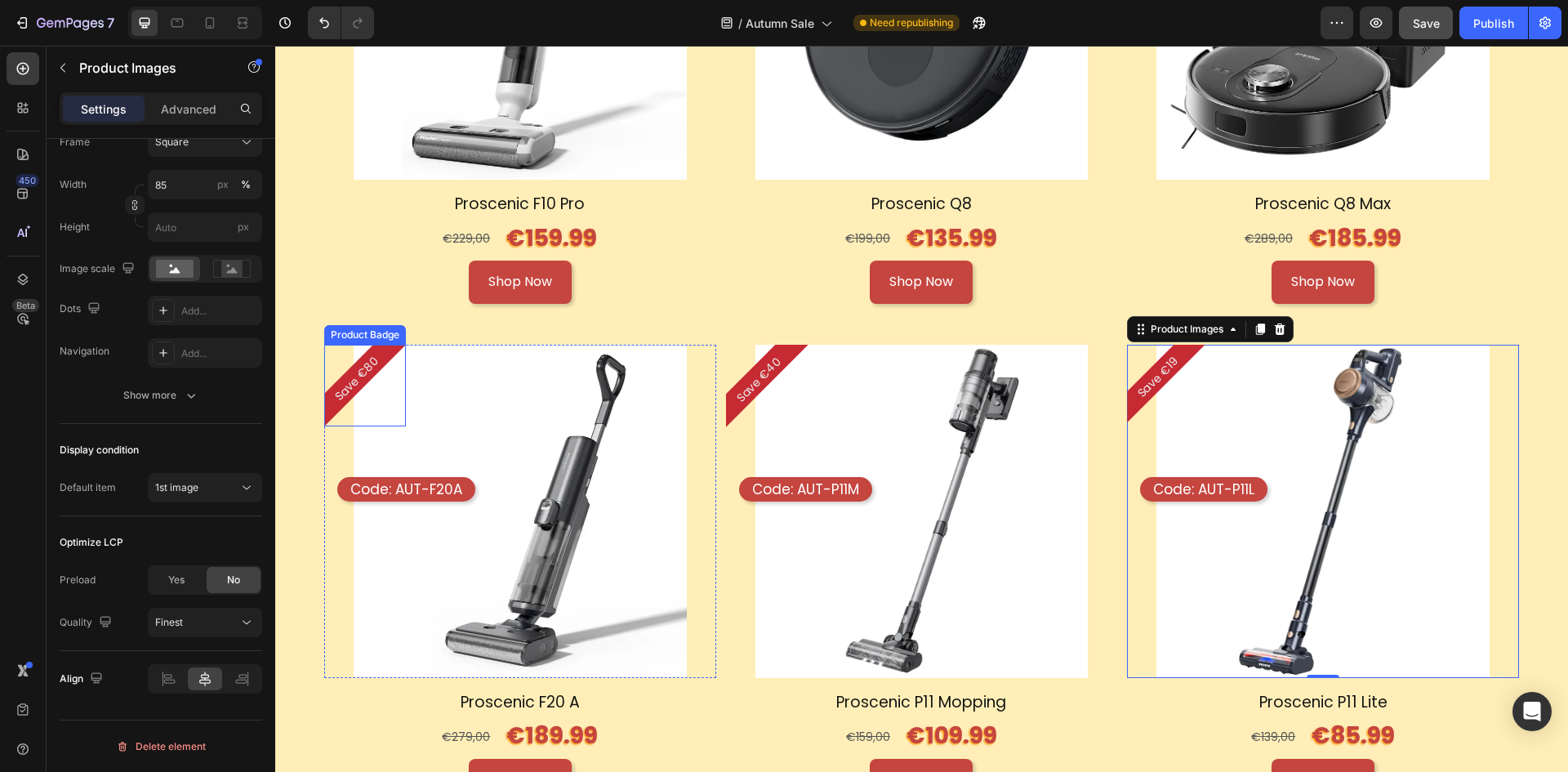
click at [335, 400] on pre "Save €80" at bounding box center [357, 379] width 73 height 73
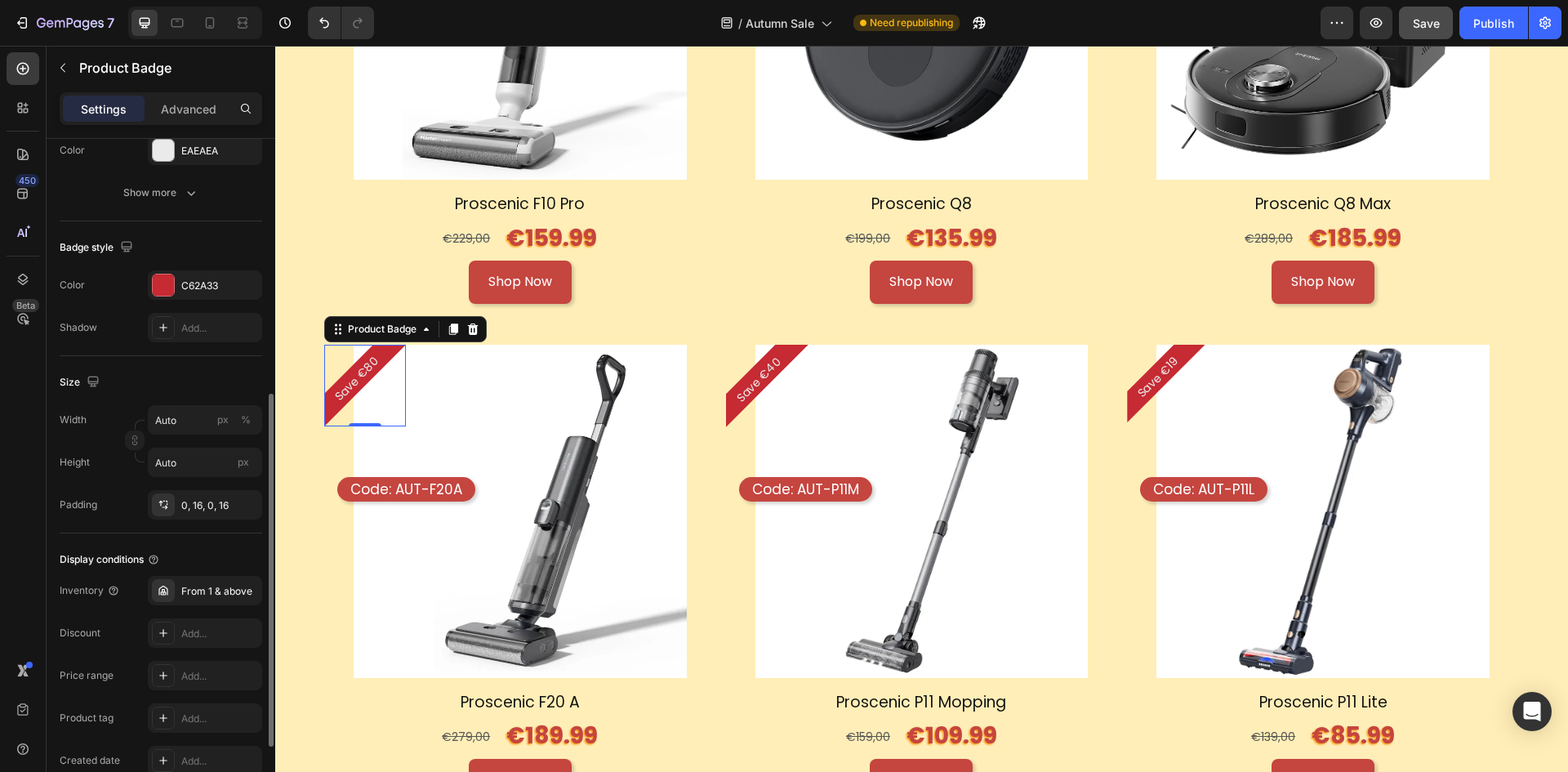
scroll to position [245, 0]
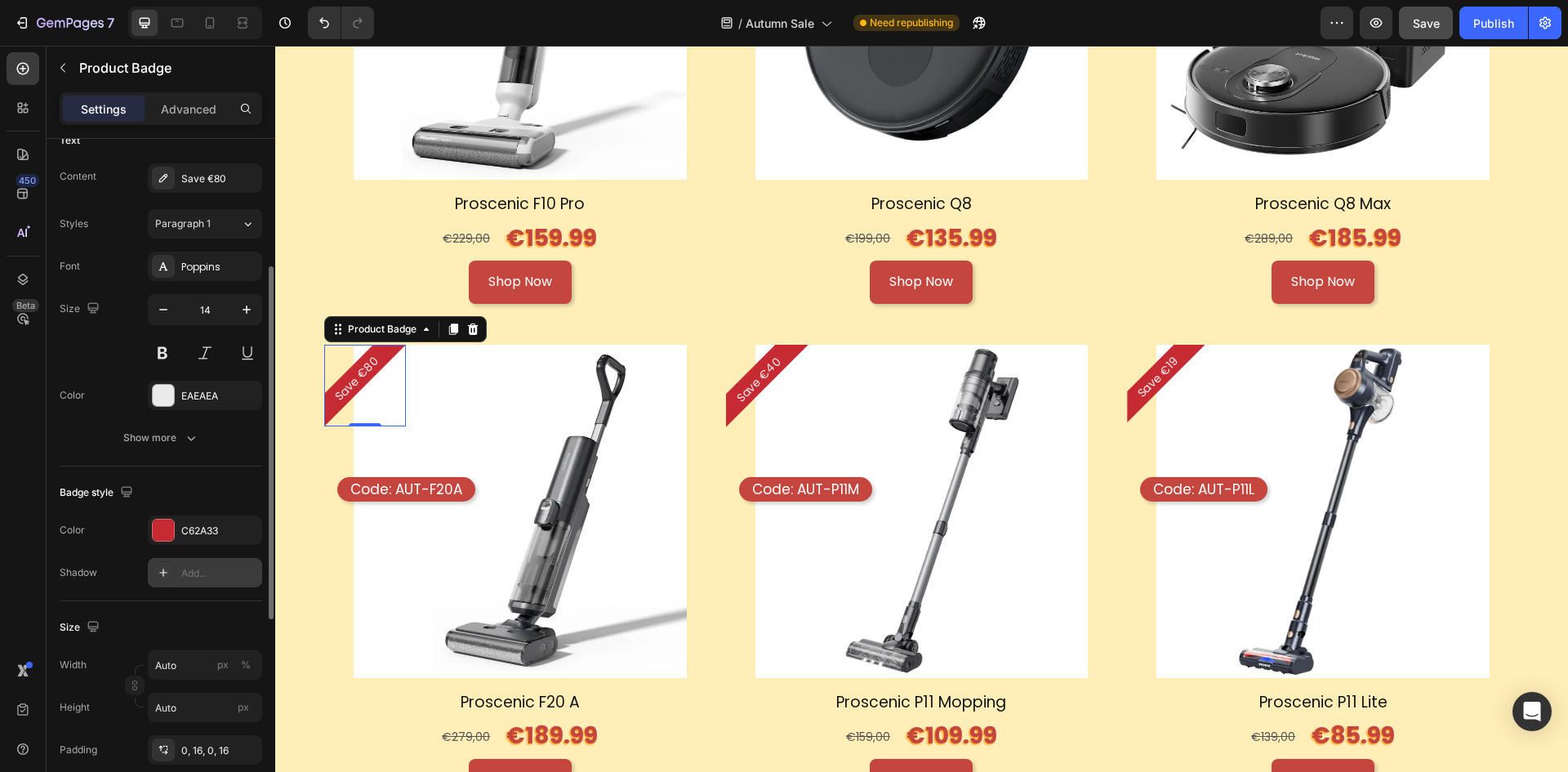
click at [189, 577] on div "Add..." at bounding box center [219, 573] width 76 height 15
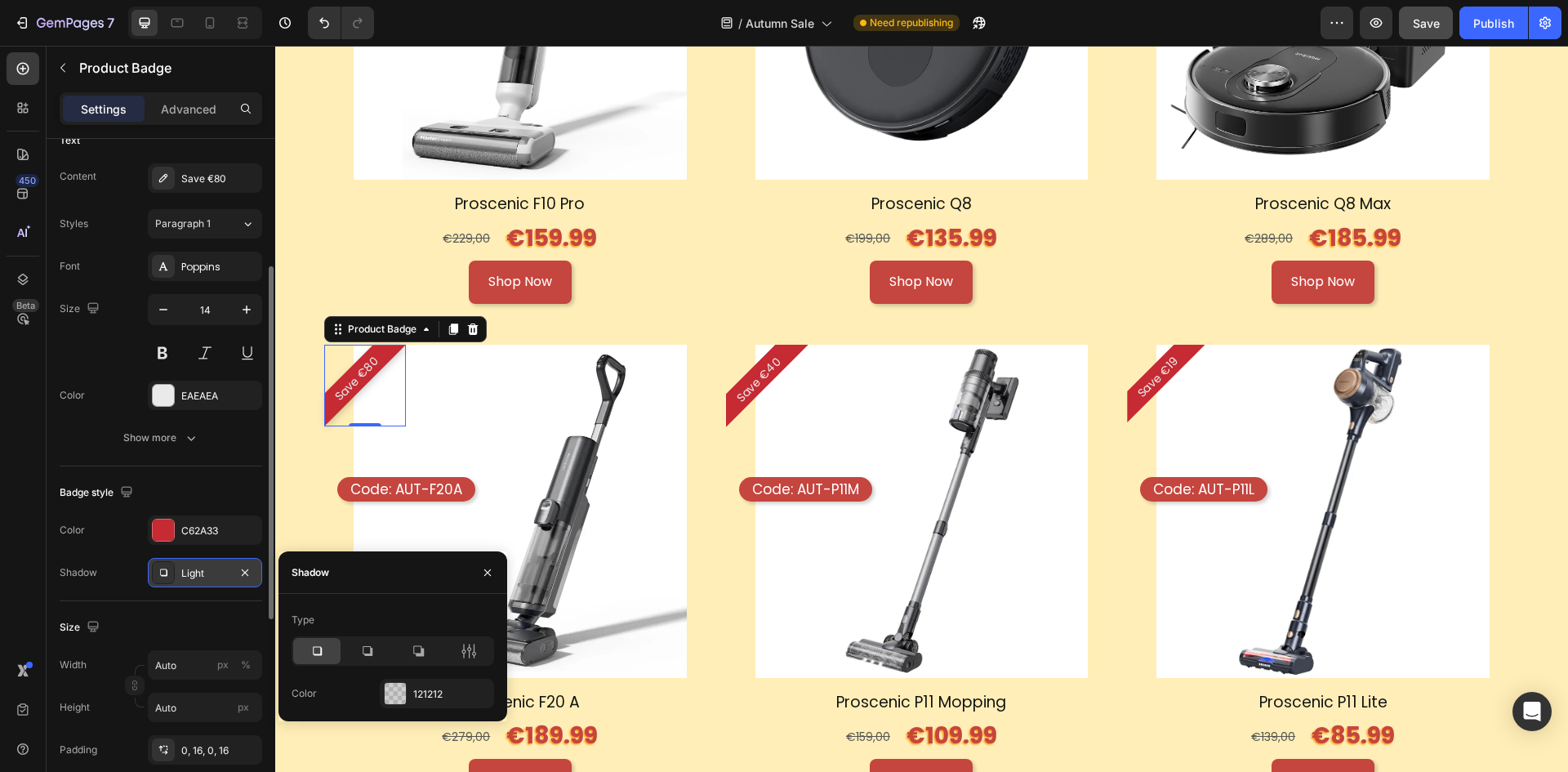
click at [413, 678] on div "Type Color 121212" at bounding box center [393, 657] width 228 height 101
click at [414, 684] on div "121212" at bounding box center [437, 693] width 115 height 29
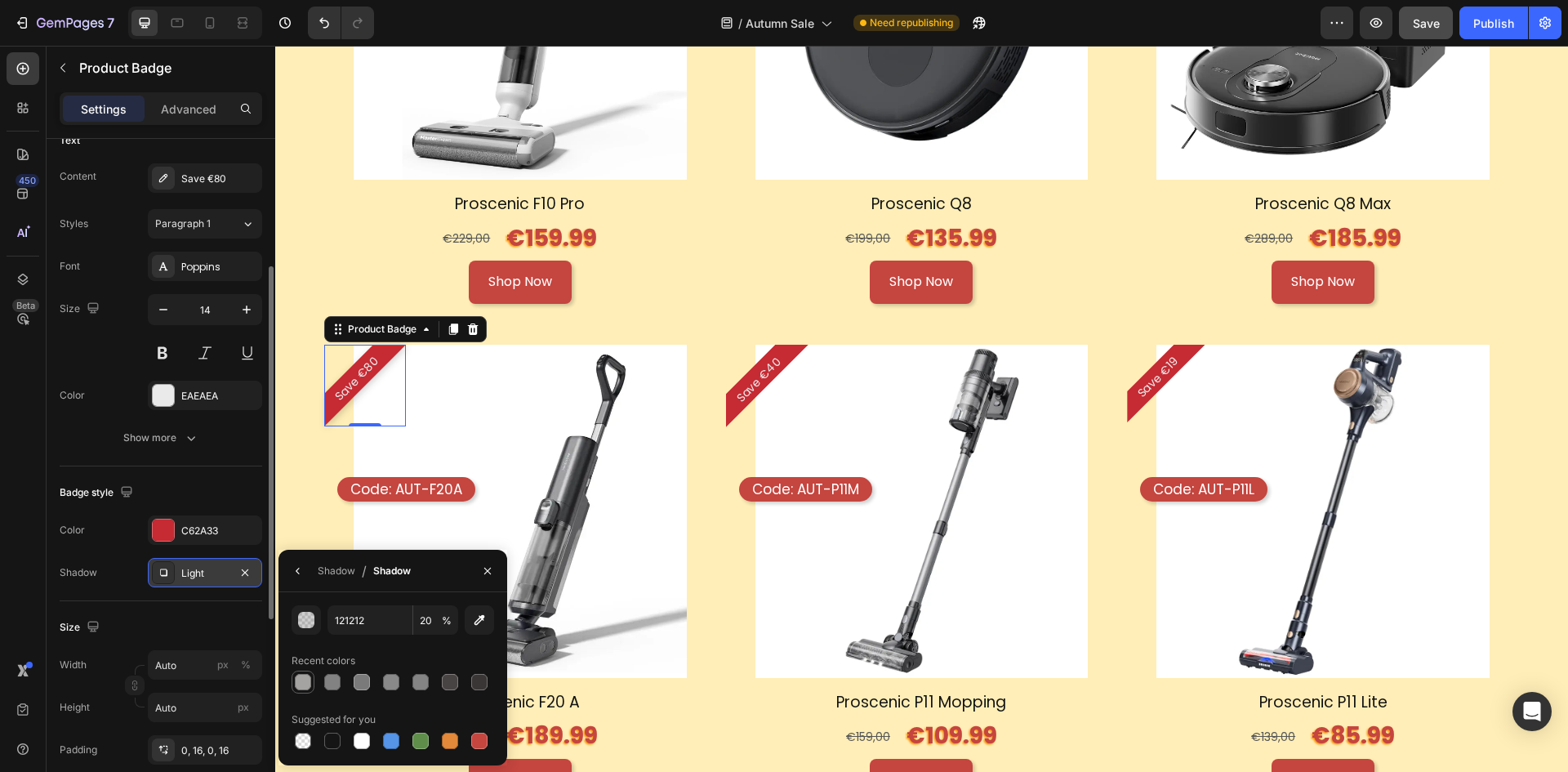
click at [310, 681] on div at bounding box center [303, 682] width 16 height 16
type input "A5A2A2"
type input "100"
click at [760, 364] on pre "Save €40" at bounding box center [759, 379] width 73 height 73
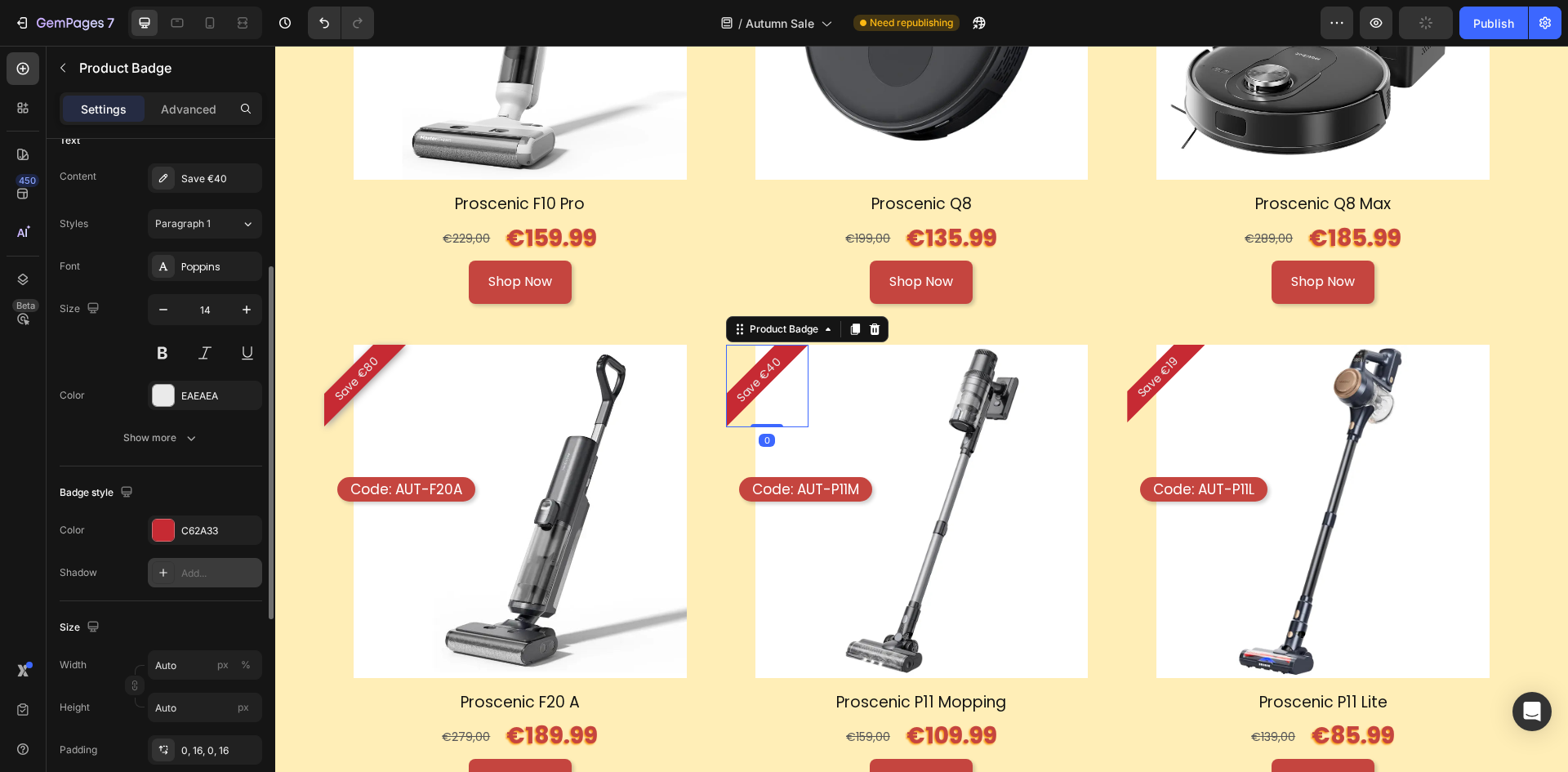
drag, startPoint x: 179, startPoint y: 573, endPoint x: 1, endPoint y: 604, distance: 180.7
click at [179, 573] on div "Add..." at bounding box center [204, 572] width 115 height 29
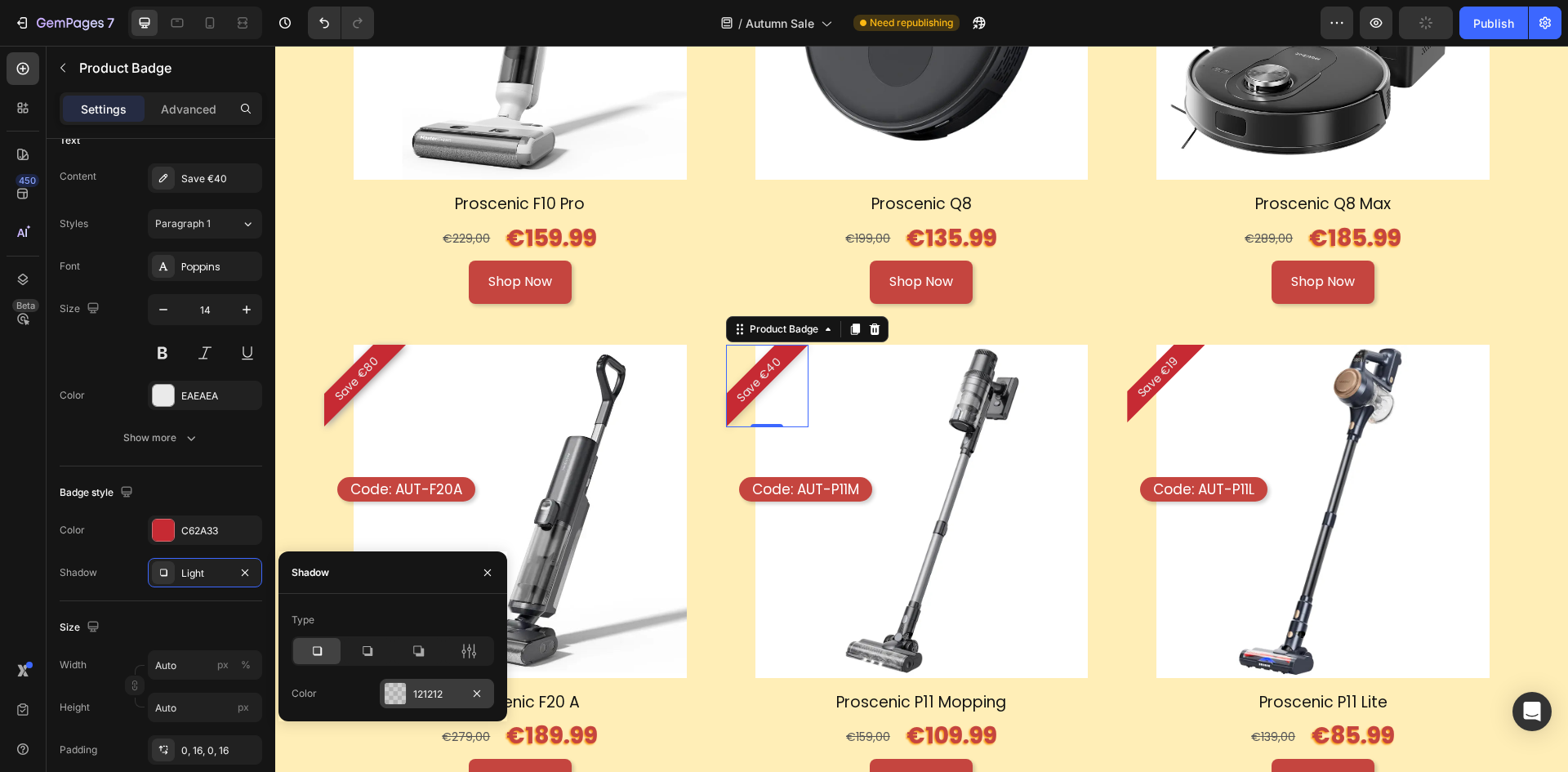
click at [399, 687] on div at bounding box center [395, 694] width 21 height 21
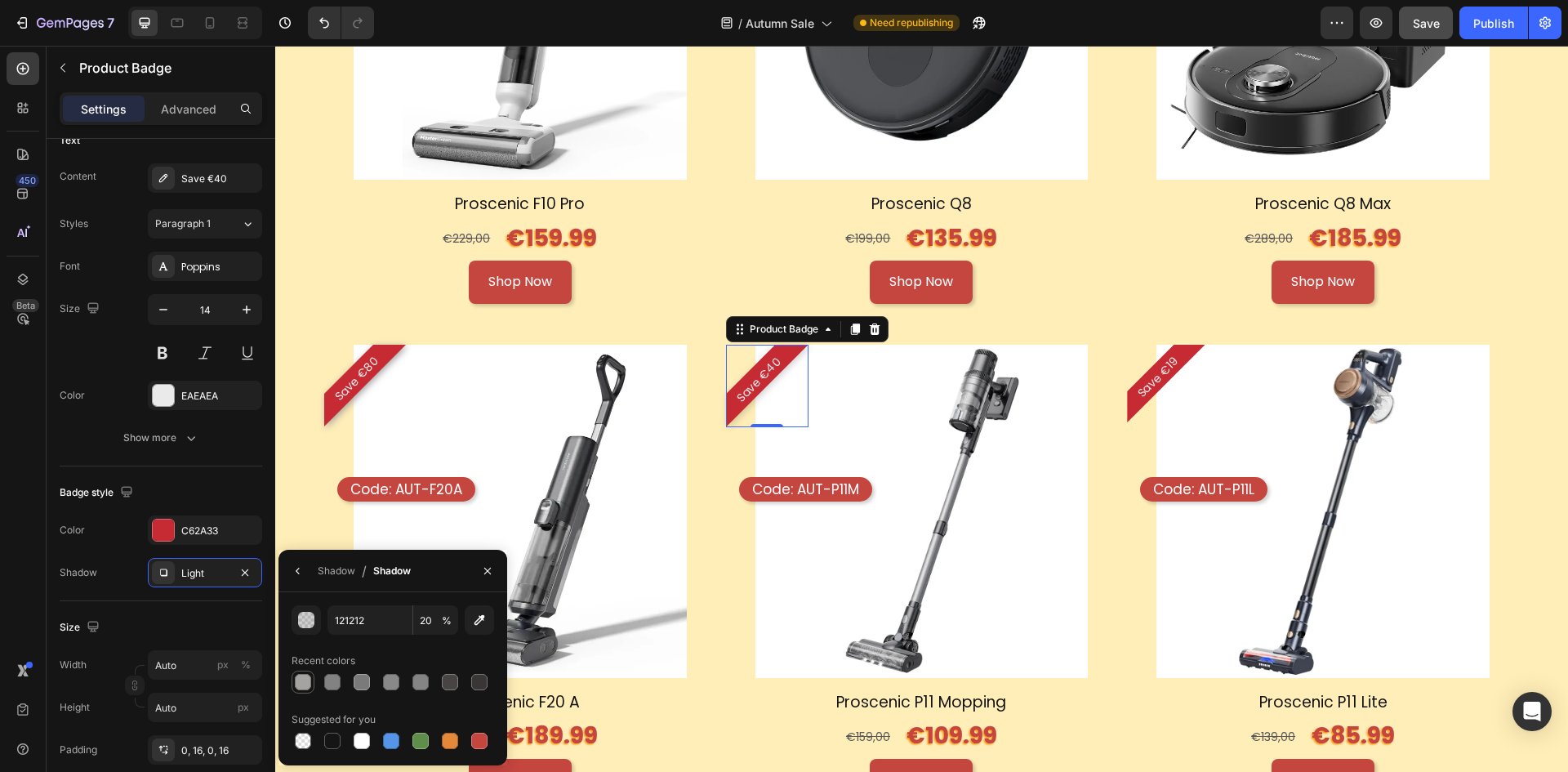
click at [306, 680] on div at bounding box center [303, 682] width 16 height 16
type input "A5A2A2"
type input "100"
click at [1142, 378] on pre "Save €19" at bounding box center [1158, 377] width 69 height 69
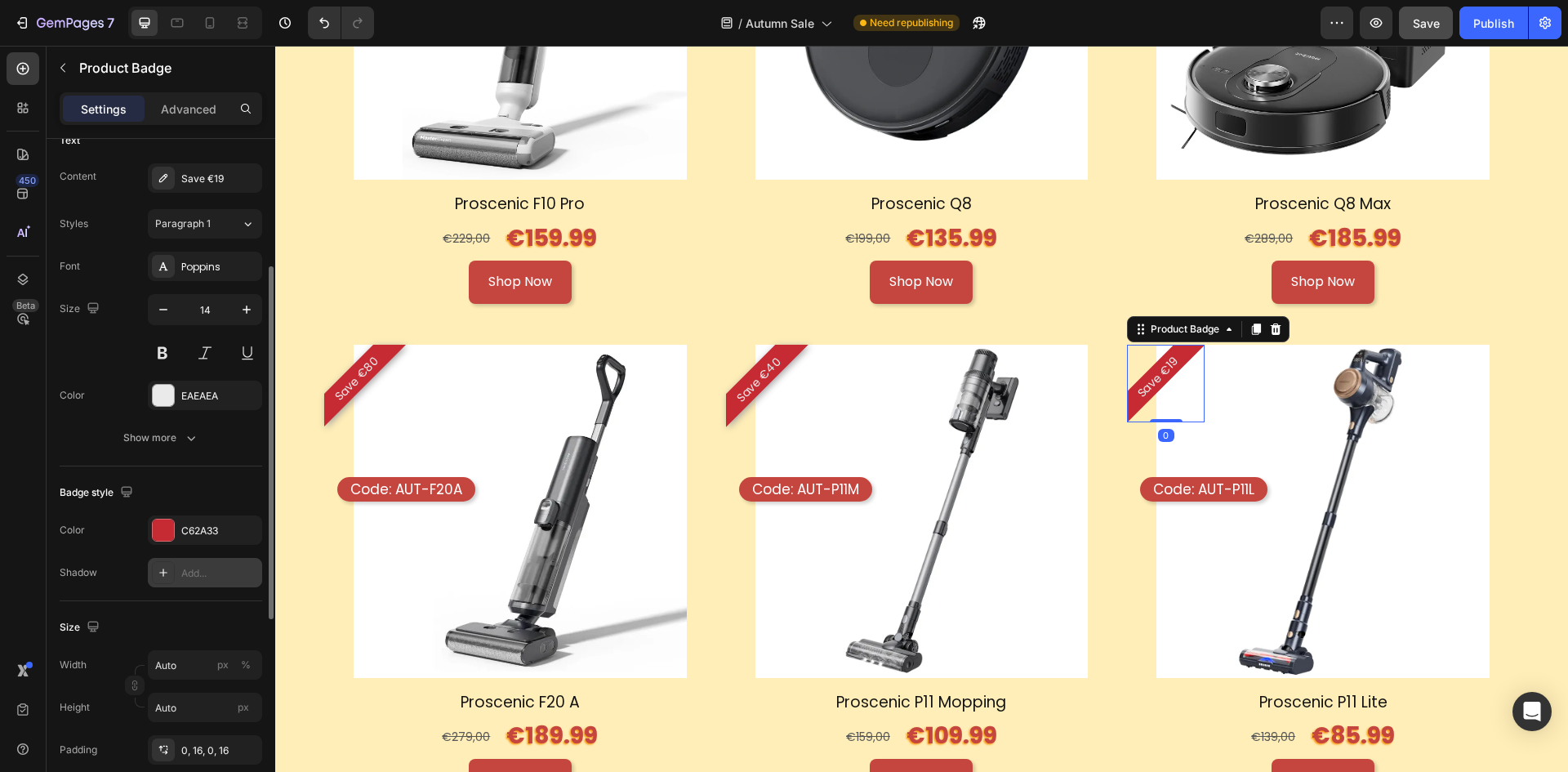
click at [195, 567] on div "Add..." at bounding box center [219, 573] width 76 height 15
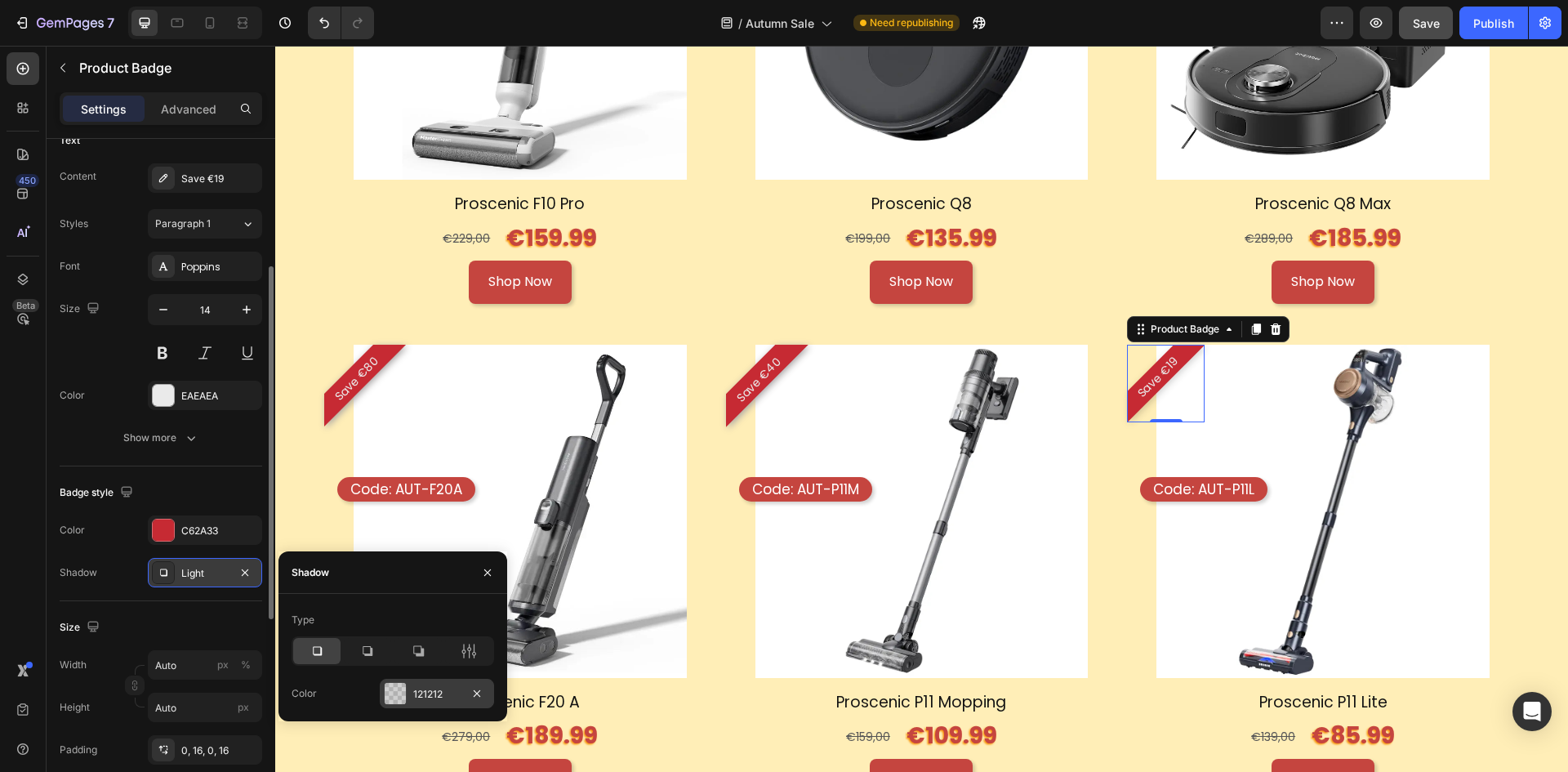
click at [381, 685] on div "121212" at bounding box center [437, 693] width 115 height 29
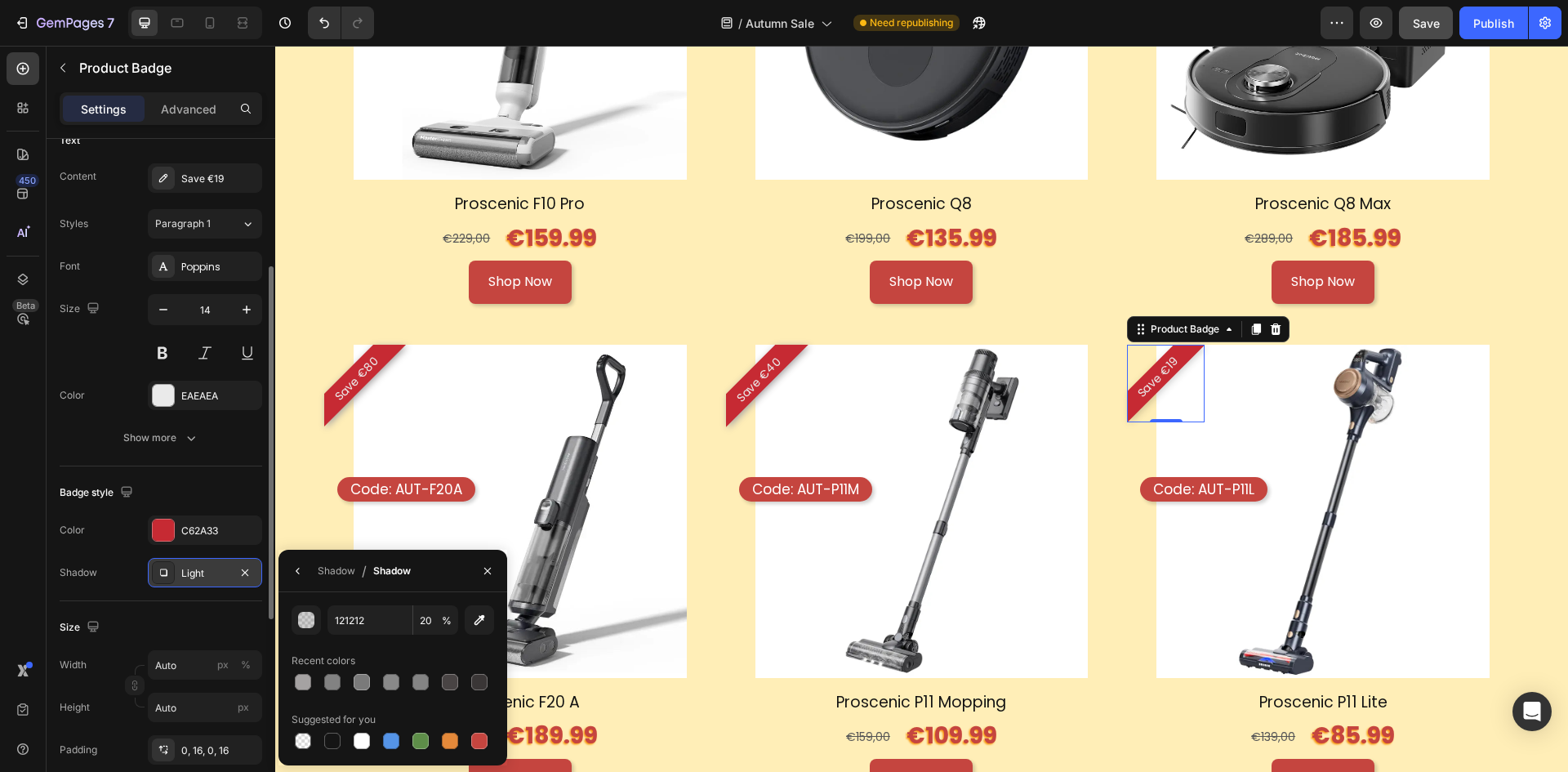
click at [290, 682] on div "121212 20 % Recent colors Suggested for you" at bounding box center [393, 678] width 228 height 147
click at [298, 682] on div at bounding box center [303, 682] width 16 height 16
type input "A5A2A2"
type input "100"
click at [1156, 693] on h1 "Proscenic P11 Lite" at bounding box center [1323, 703] width 392 height 24
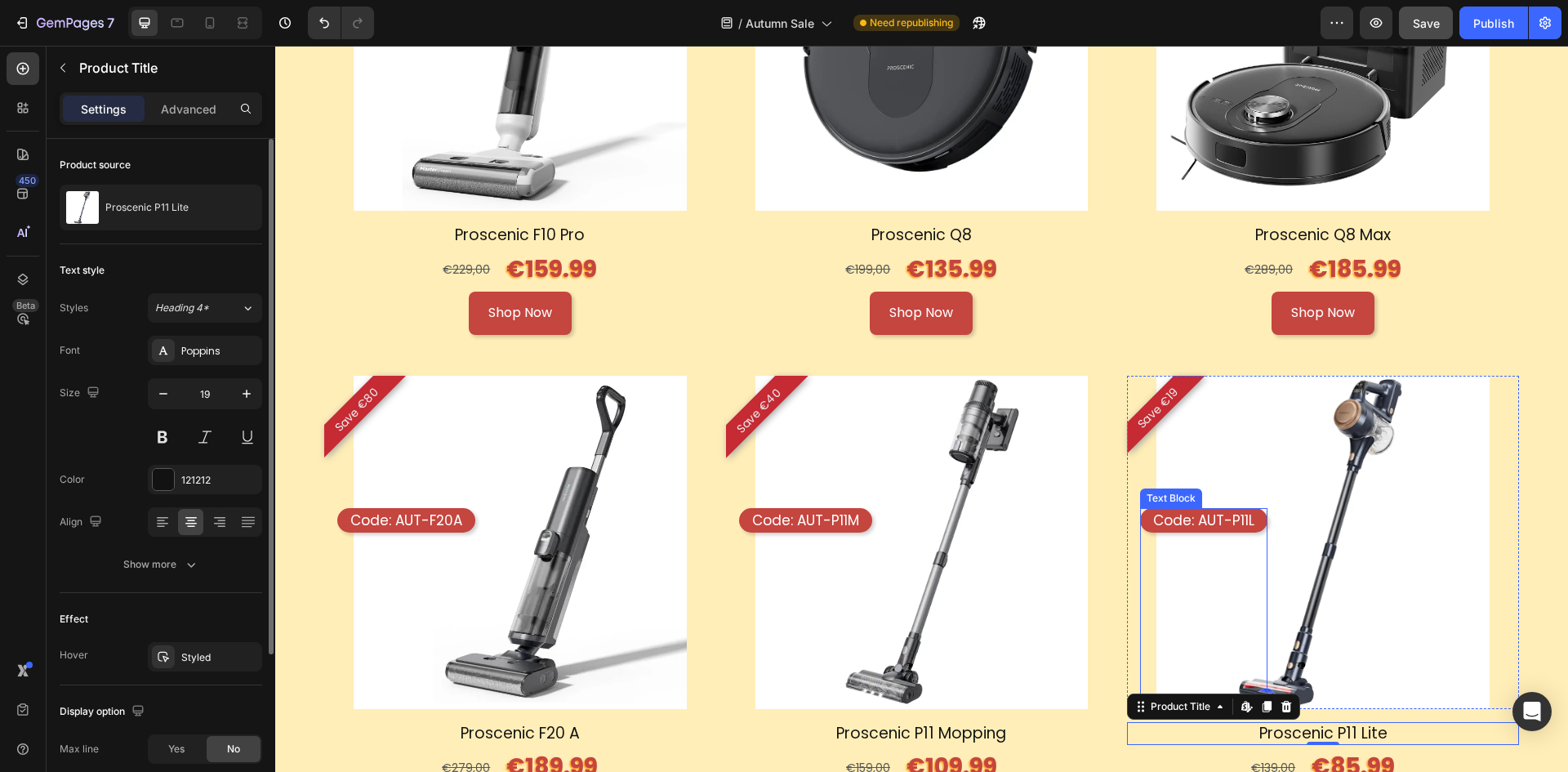
scroll to position [2312, 0]
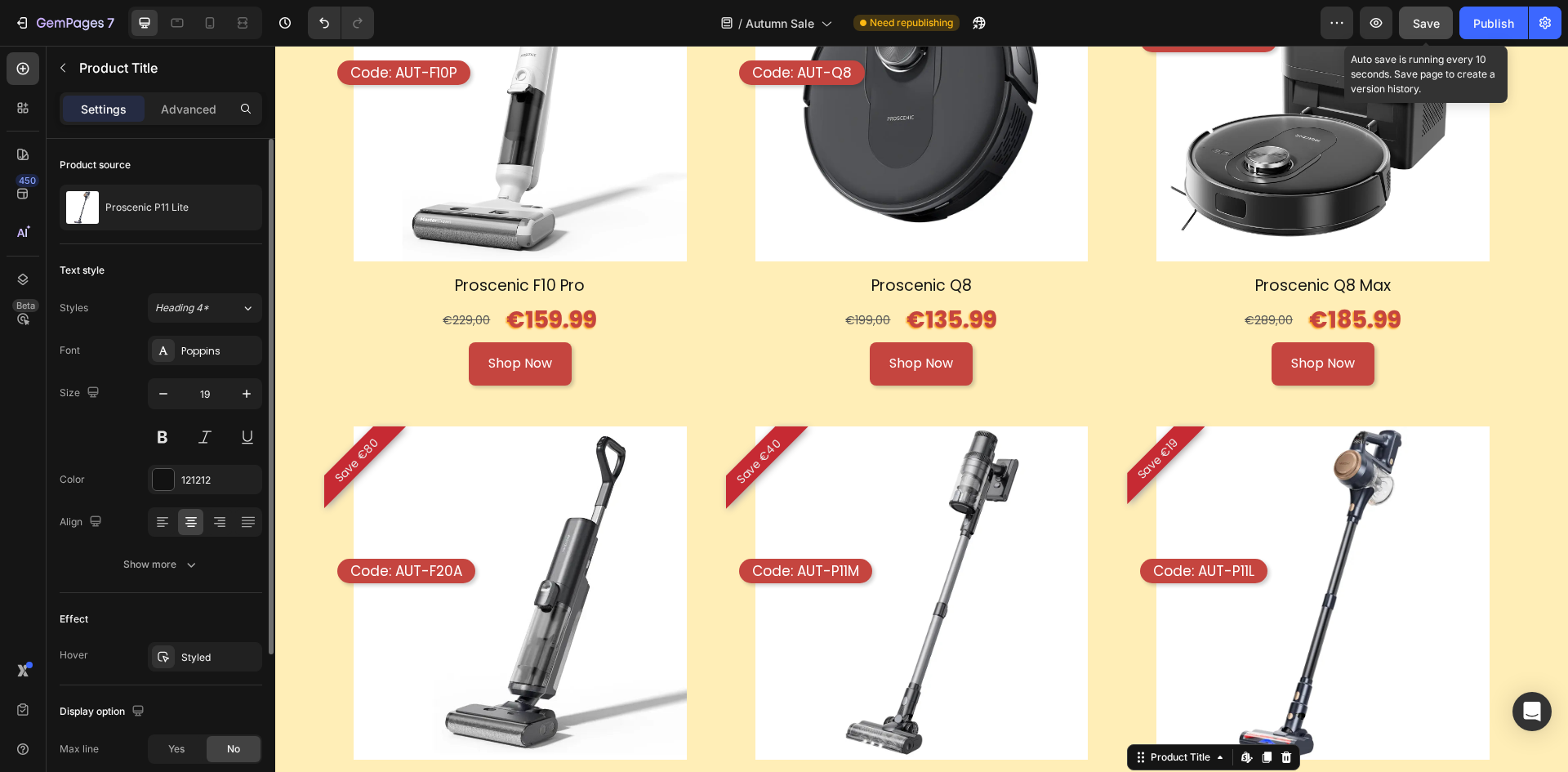
click at [1408, 22] on button "Save" at bounding box center [1426, 22] width 54 height 33
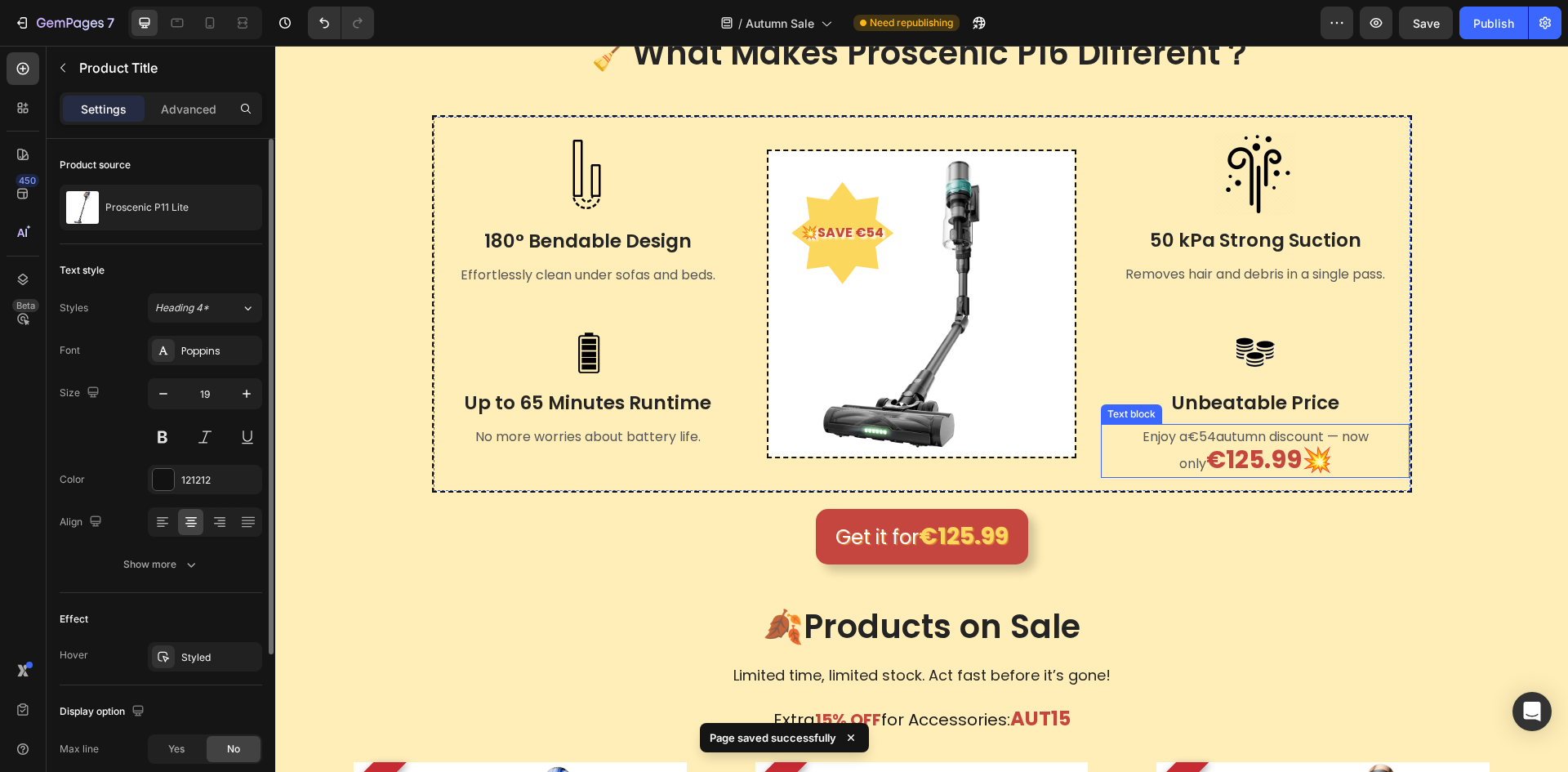
scroll to position [416, 0]
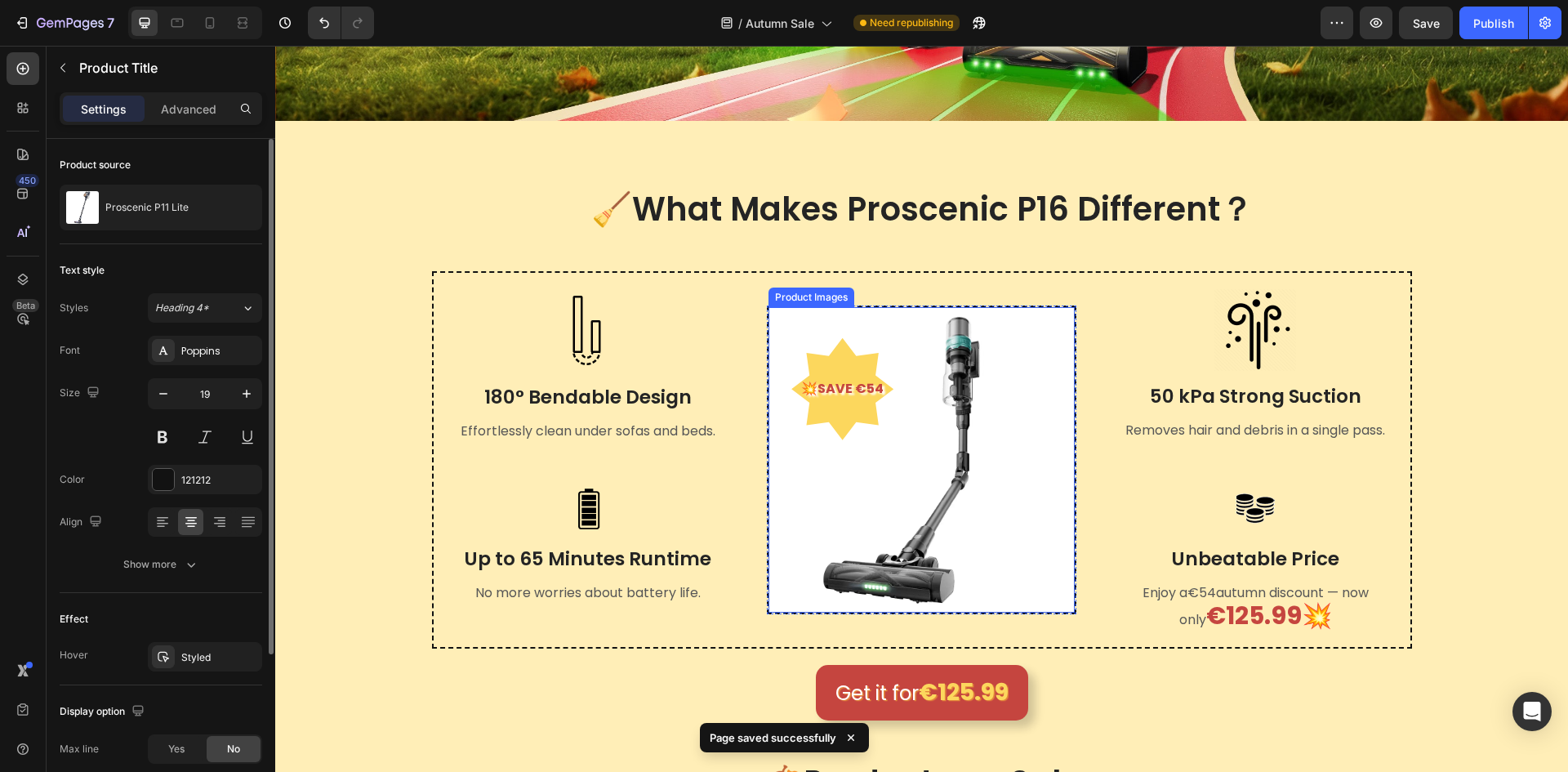
click at [1019, 387] on img at bounding box center [921, 460] width 306 height 306
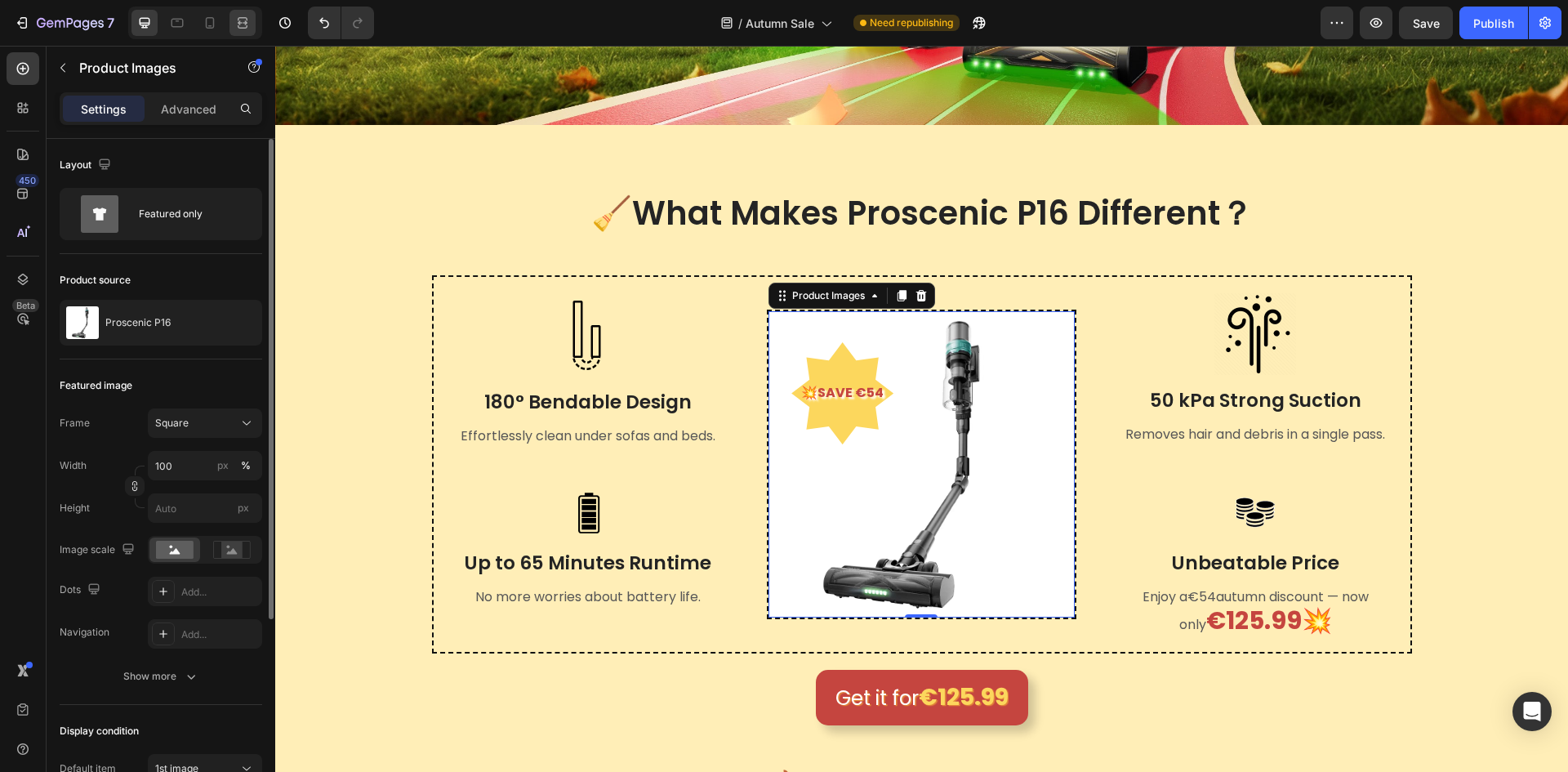
click at [234, 13] on div at bounding box center [242, 22] width 26 height 26
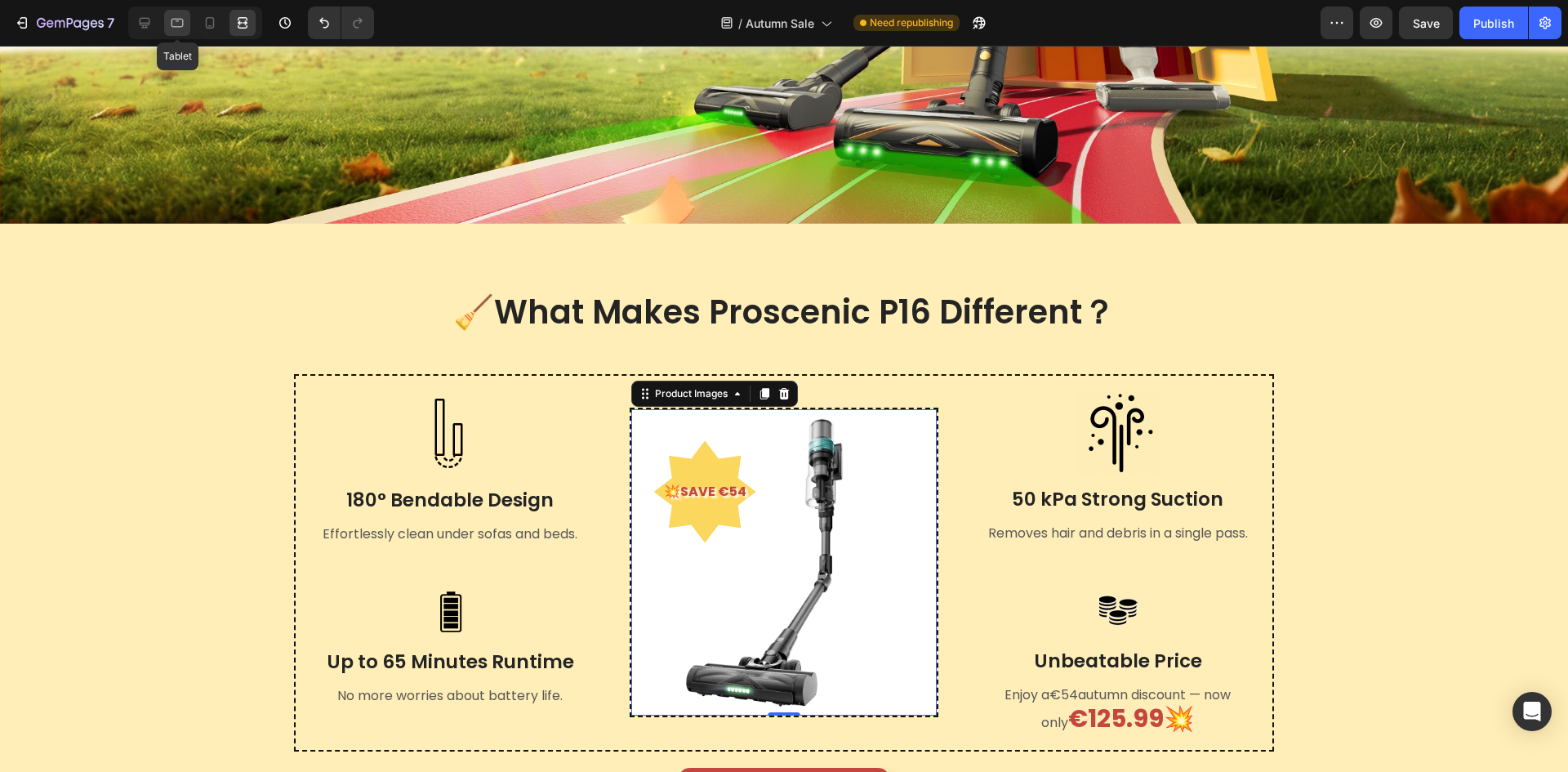
click at [178, 24] on icon at bounding box center [177, 23] width 16 height 16
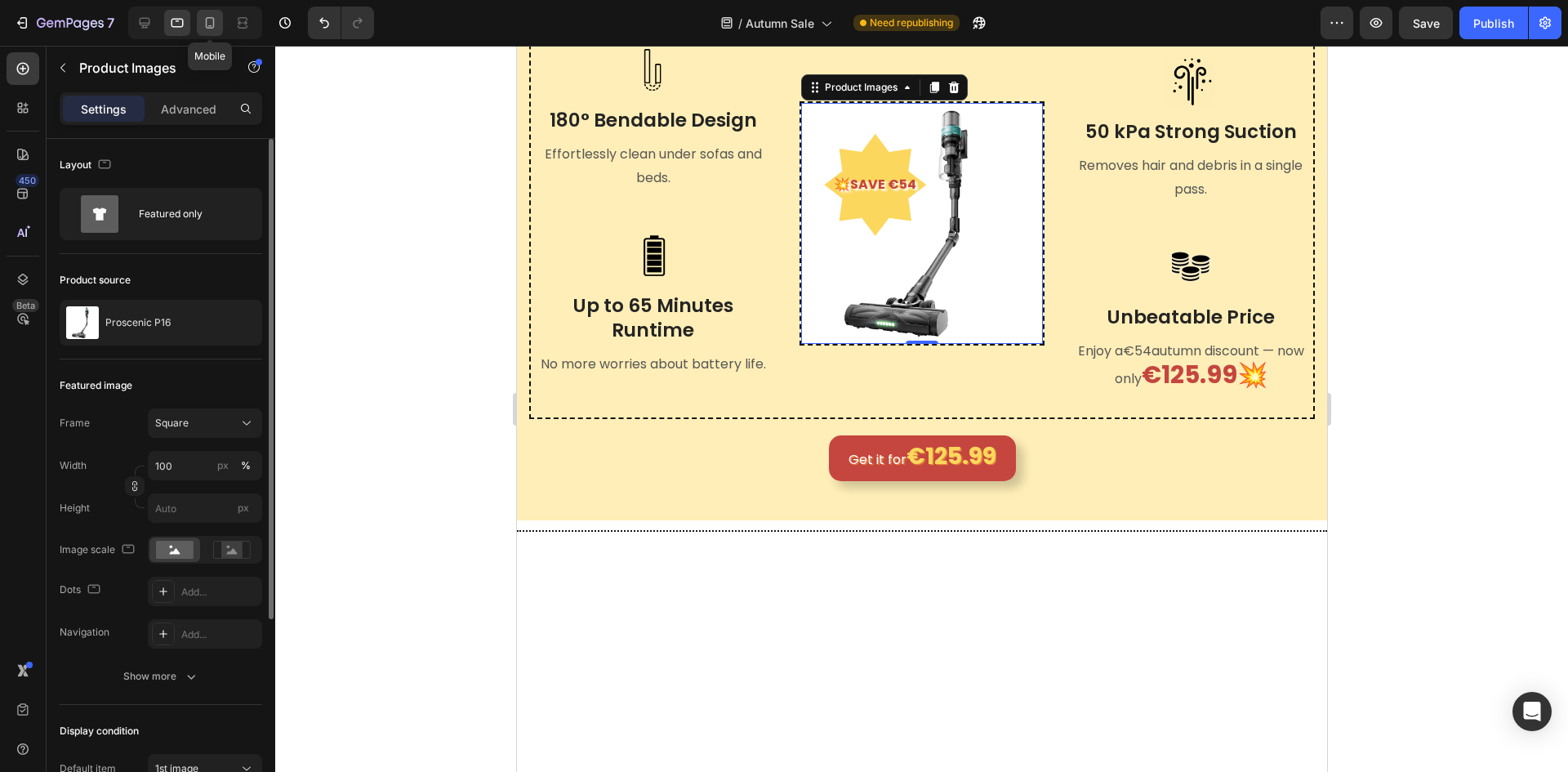
click at [214, 22] on icon at bounding box center [211, 22] width 9 height 12
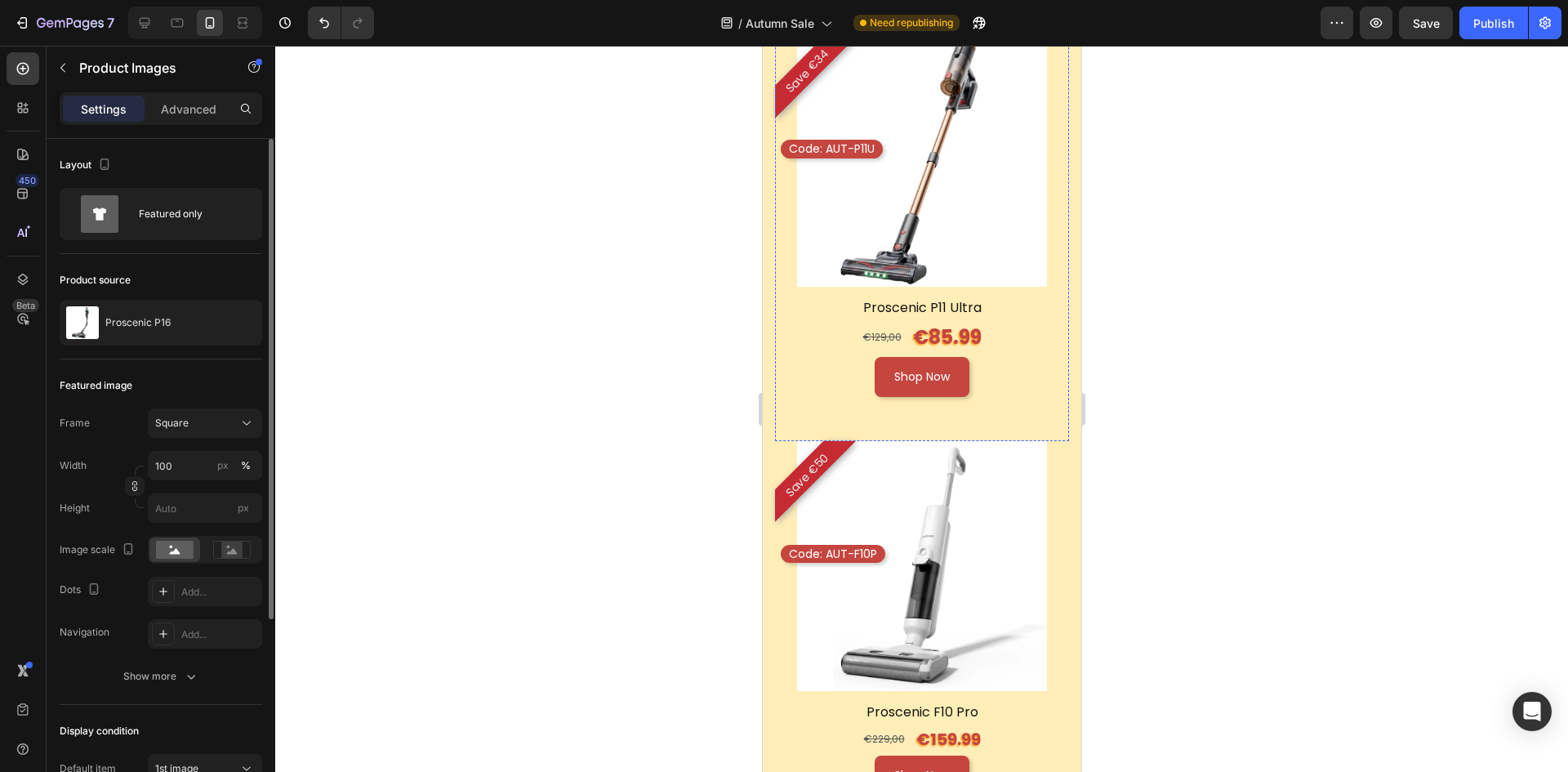
scroll to position [2618, 0]
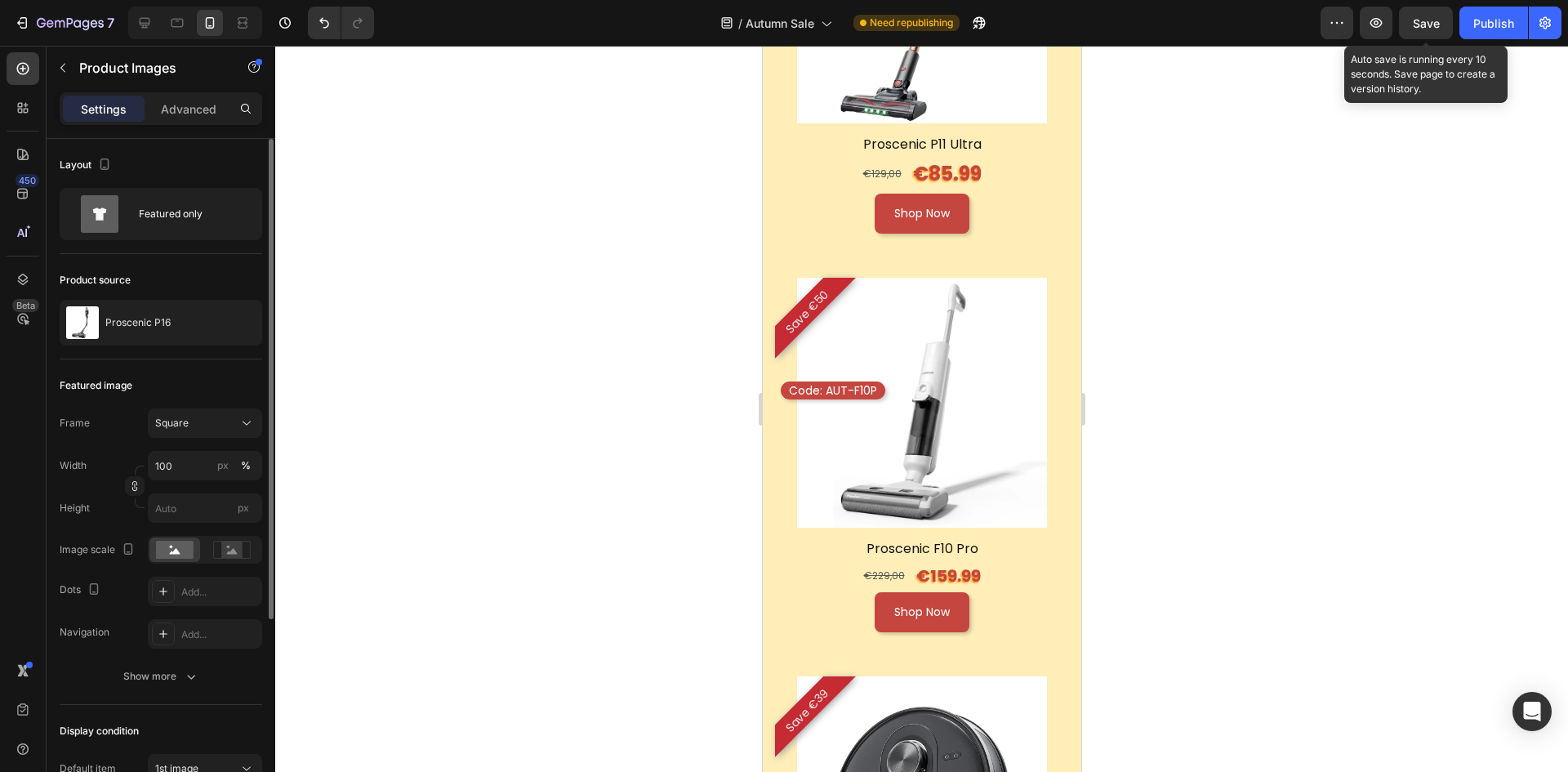
click at [1424, 24] on span "Save" at bounding box center [1427, 23] width 27 height 14
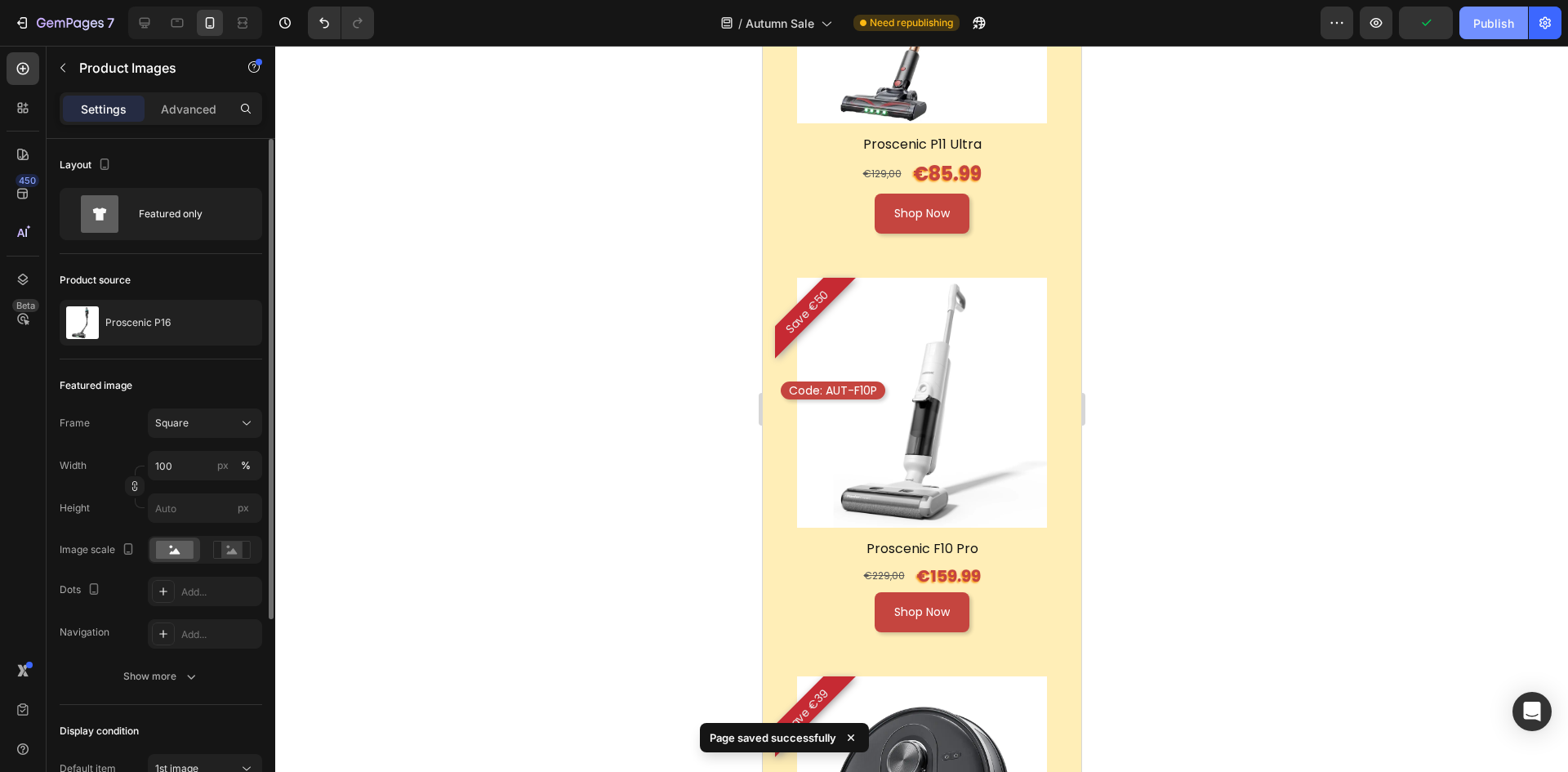
click at [1503, 26] on div "Publish" at bounding box center [1494, 23] width 41 height 17
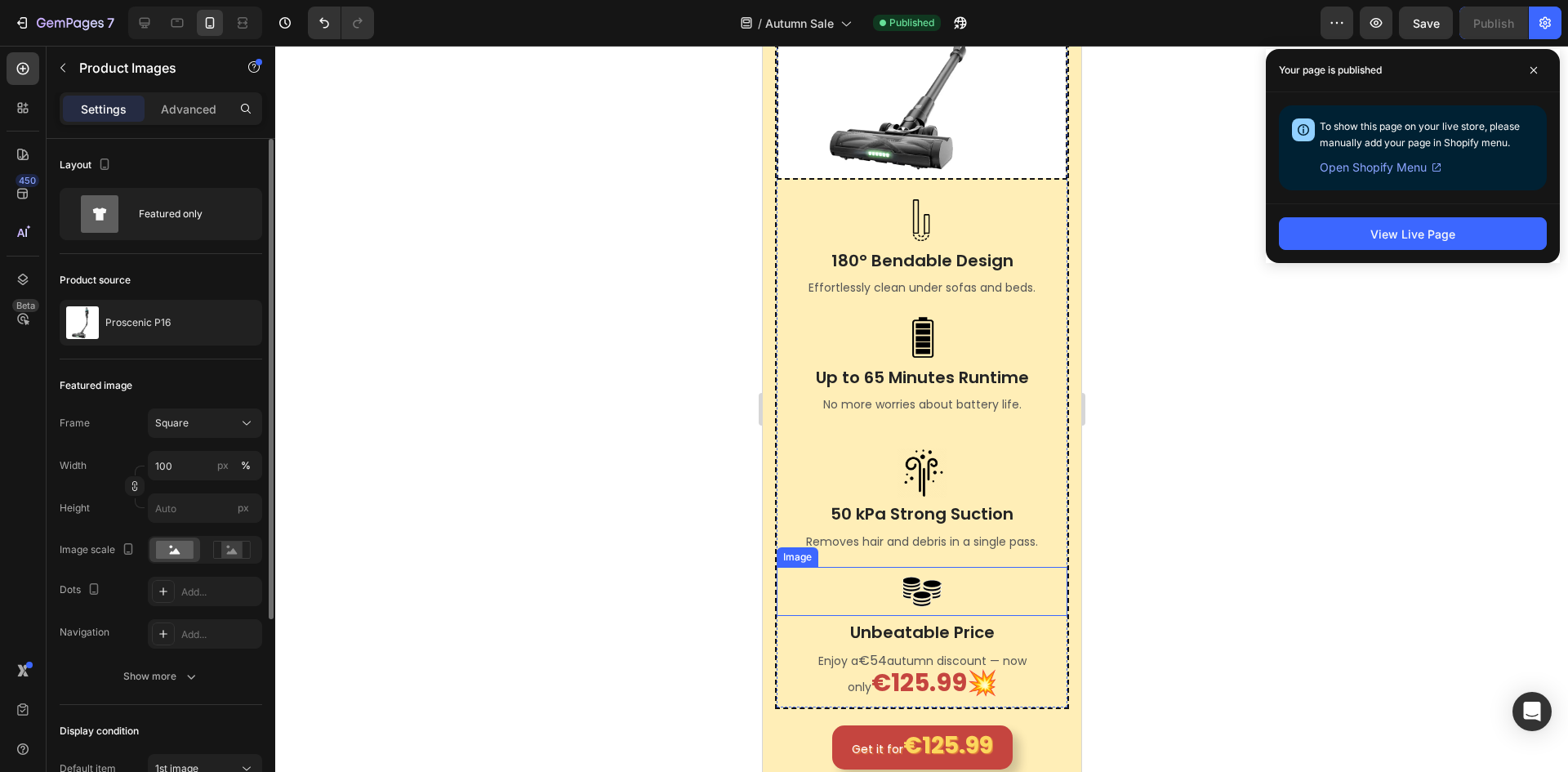
scroll to position [821, 0]
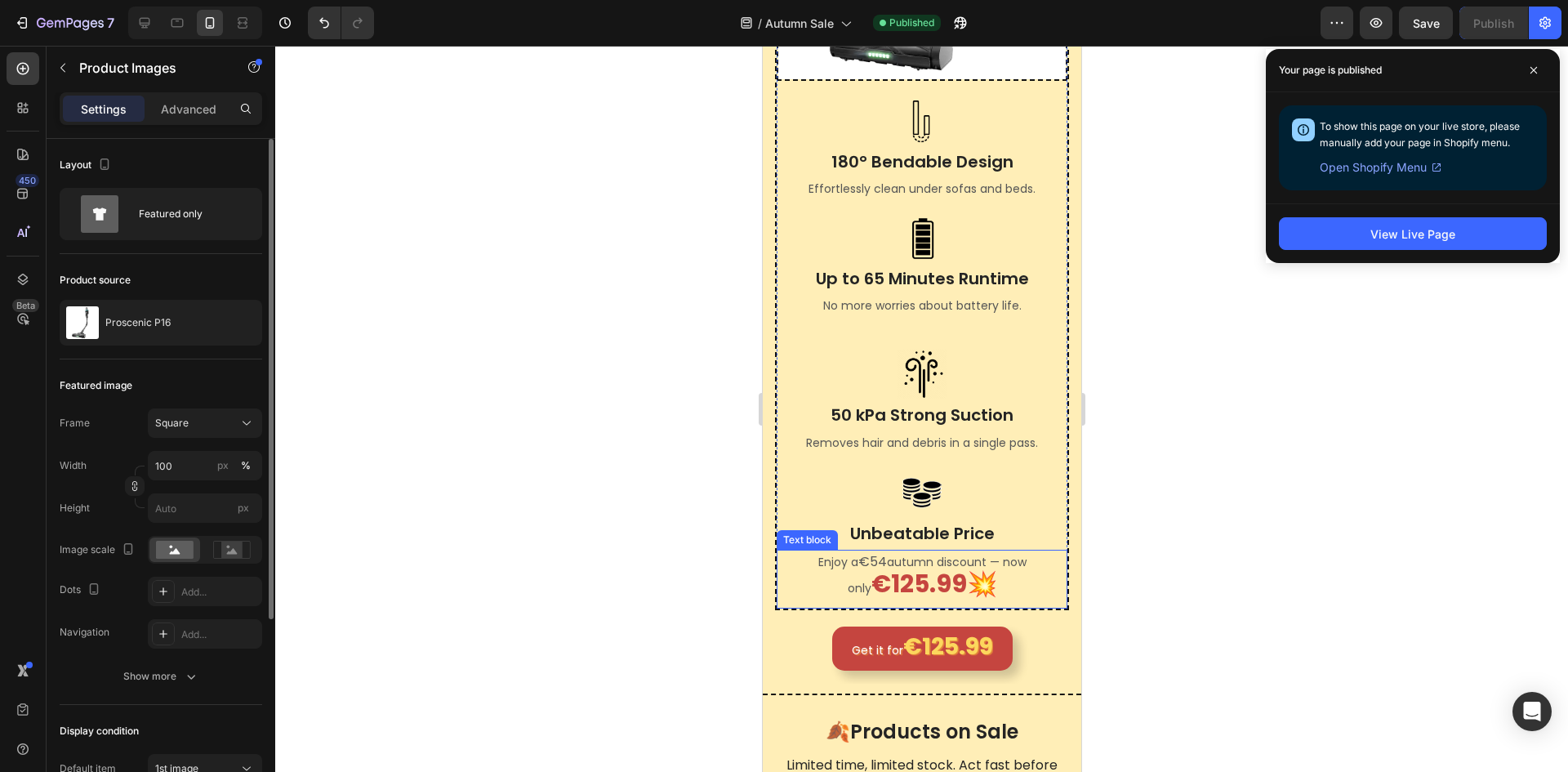
click at [944, 601] on strong "€125.99💥" at bounding box center [934, 584] width 126 height 36
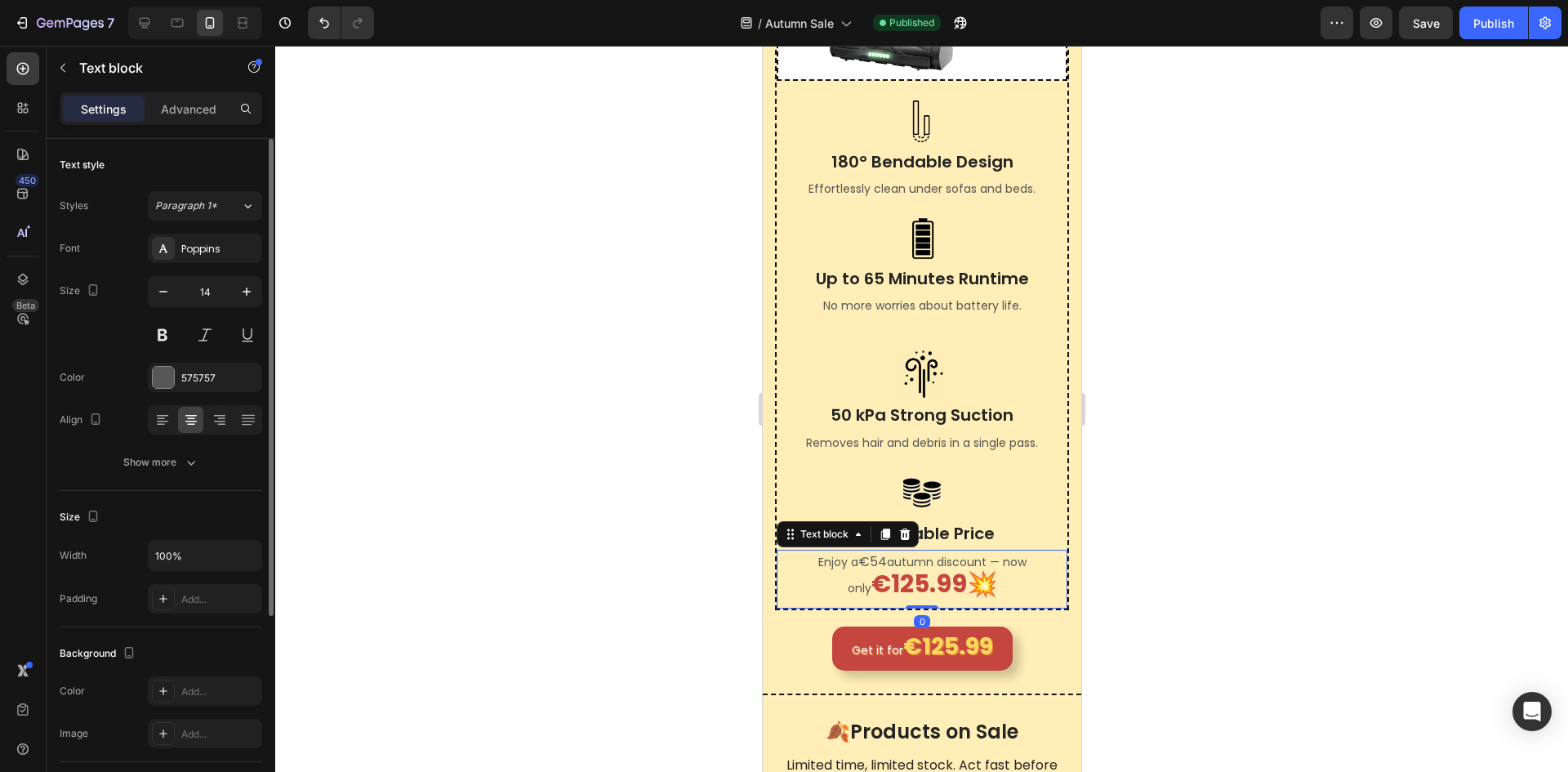
click at [945, 601] on strong "€125.99💥" at bounding box center [934, 584] width 126 height 36
click at [840, 598] on p "Enjoy a €54 autumn discount — now only €125.99💥" at bounding box center [921, 575] width 288 height 46
click at [859, 571] on span "€54" at bounding box center [872, 561] width 28 height 19
click at [959, 576] on p "Enjoy a €54 autumn discount — now only €125.99💥" at bounding box center [921, 575] width 288 height 46
click at [967, 574] on p "Enjoy a €54 autumn discount — now only €125.99💥" at bounding box center [921, 575] width 288 height 46
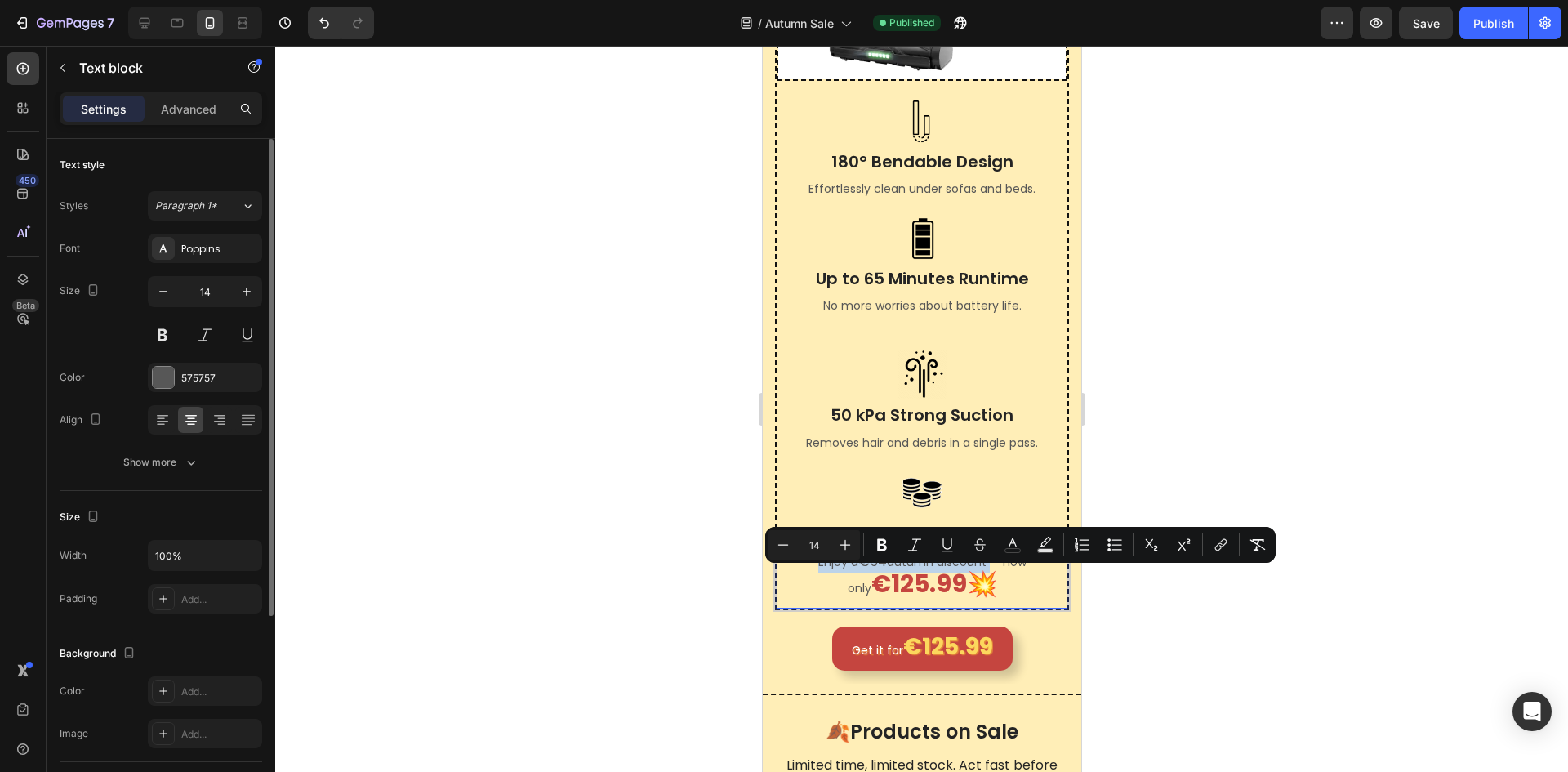
drag, startPoint x: 968, startPoint y: 572, endPoint x: 798, endPoint y: 581, distance: 170.2
click at [798, 581] on p "Enjoy a €54 autumn discount — now only €125.99💥" at bounding box center [921, 575] width 288 height 46
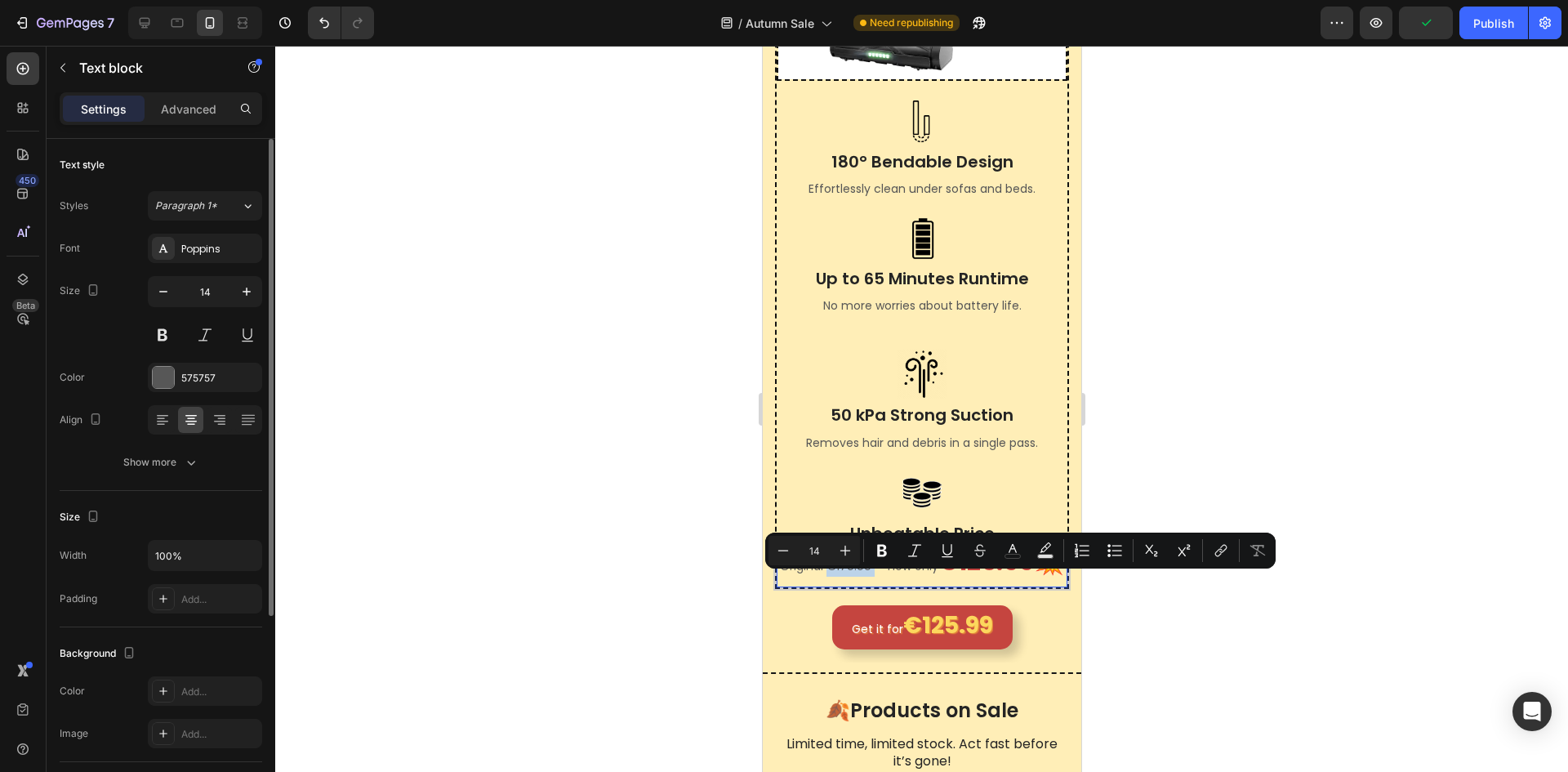
drag, startPoint x: 880, startPoint y: 580, endPoint x: 837, endPoint y: 583, distance: 43.1
click at [837, 577] on p "Original €179.99 — now only €125.99💥" at bounding box center [921, 564] width 288 height 26
type input "30"
click at [1008, 577] on p "Original €179.99 — now only €125.99💥" at bounding box center [921, 564] width 288 height 26
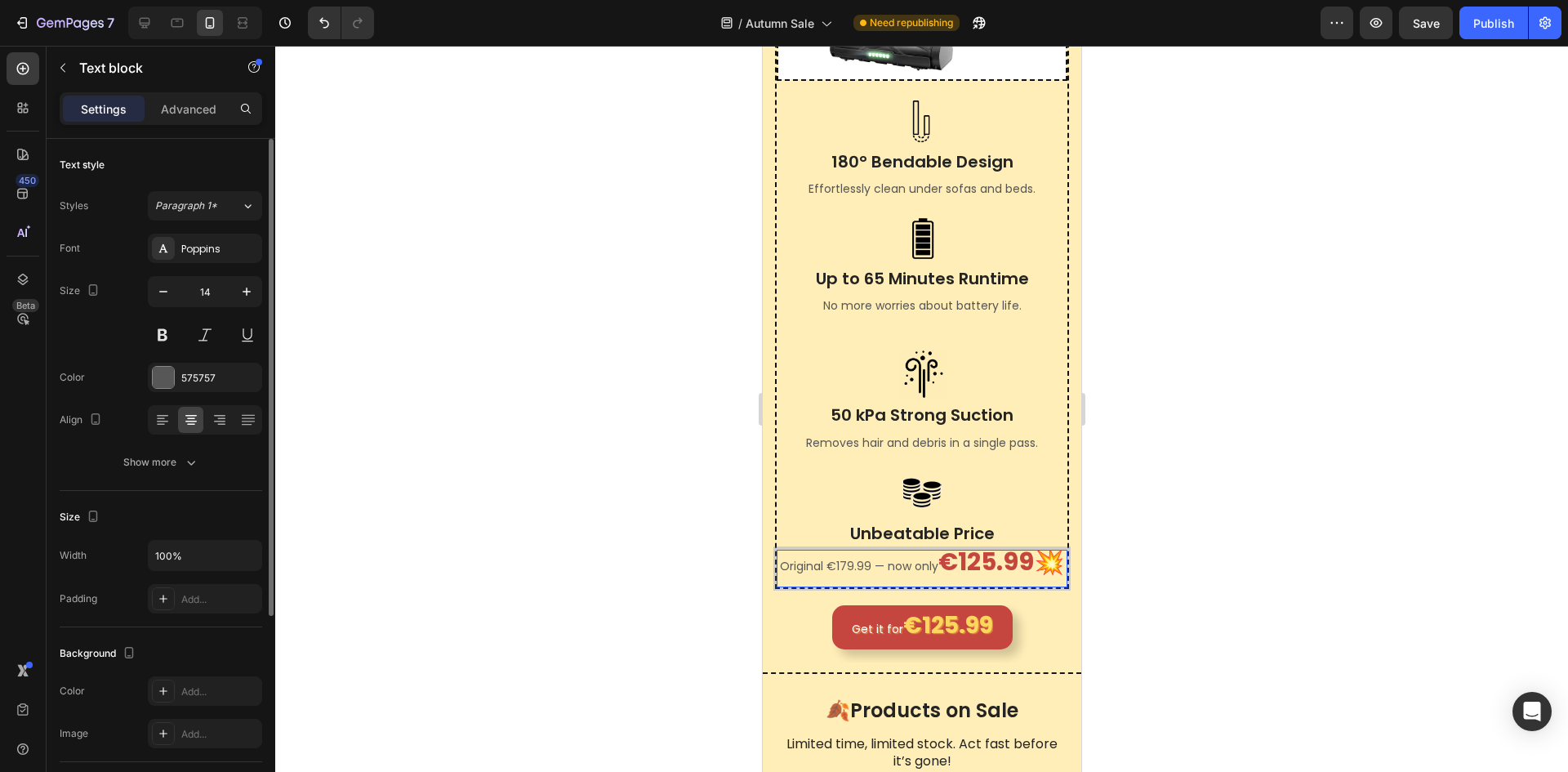
click at [1011, 579] on strong "€125.99💥" at bounding box center [1000, 561] width 126 height 36
drag, startPoint x: 964, startPoint y: 589, endPoint x: 1020, endPoint y: 589, distance: 56.0
click at [1020, 579] on strong "€125.99💥" at bounding box center [1000, 561] width 126 height 36
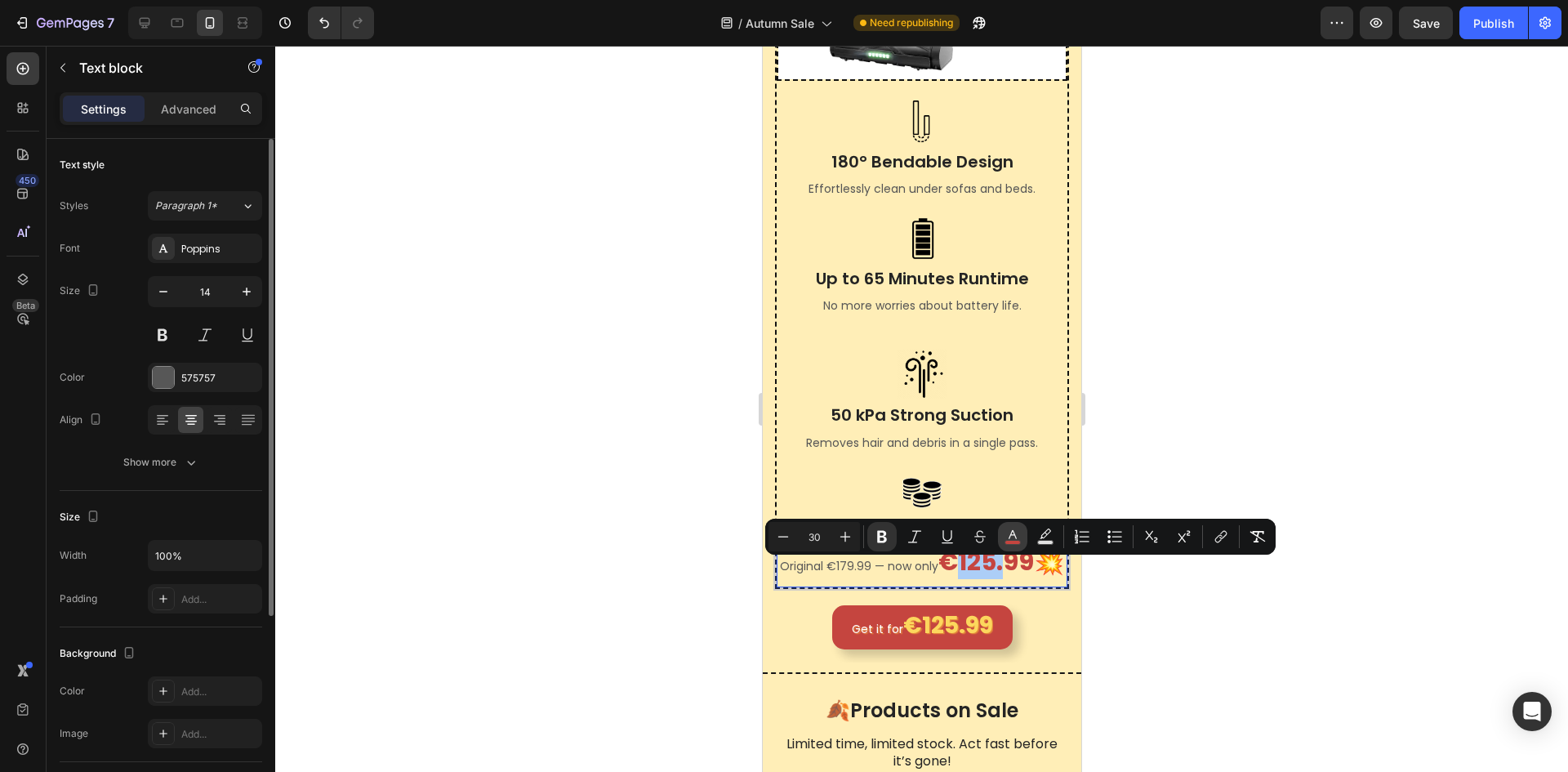
click at [1006, 542] on rect "Editor contextual toolbar" at bounding box center [1013, 543] width 15 height 4
type input "C5453F"
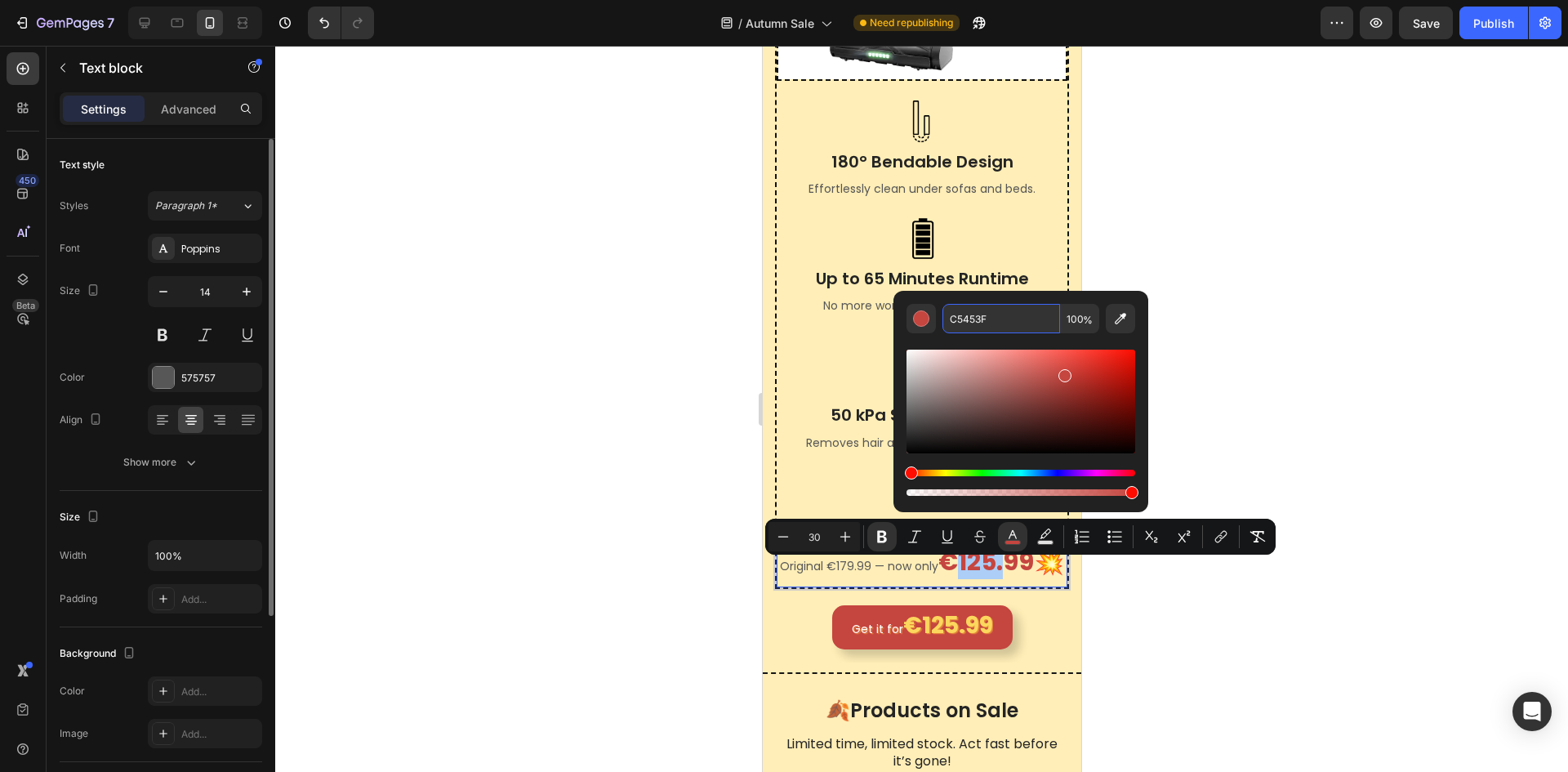
click at [1001, 329] on input "C5453F" at bounding box center [1001, 318] width 117 height 29
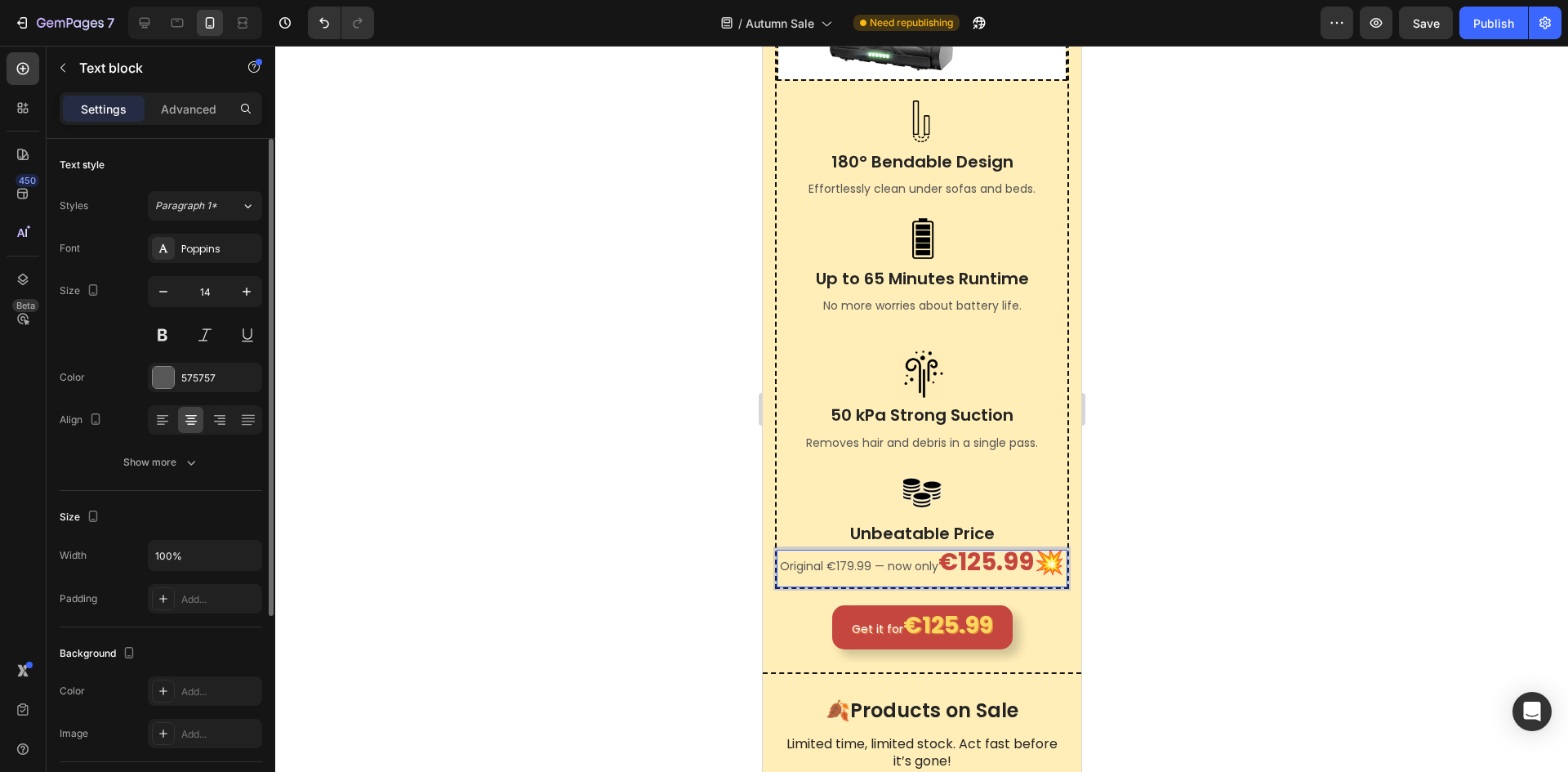
click at [937, 579] on strong "€125.99💥" at bounding box center [1000, 561] width 126 height 36
drag, startPoint x: 832, startPoint y: 585, endPoint x: 880, endPoint y: 585, distance: 48.0
click at [880, 577] on p "Original €179.99 — now only €125.99💥" at bounding box center [921, 564] width 288 height 26
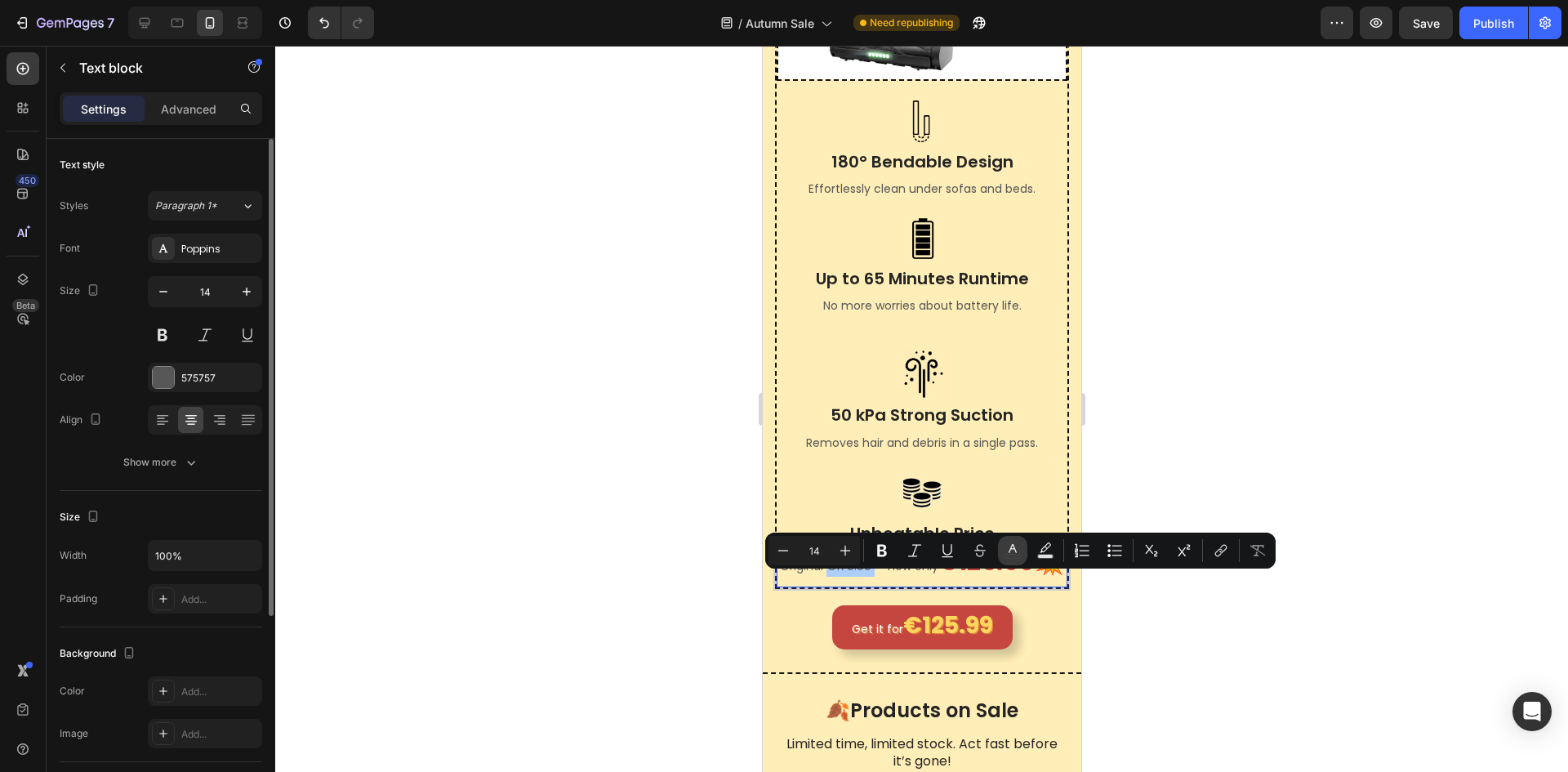
click at [1004, 545] on button "color" at bounding box center [1013, 550] width 29 height 29
type input "575757"
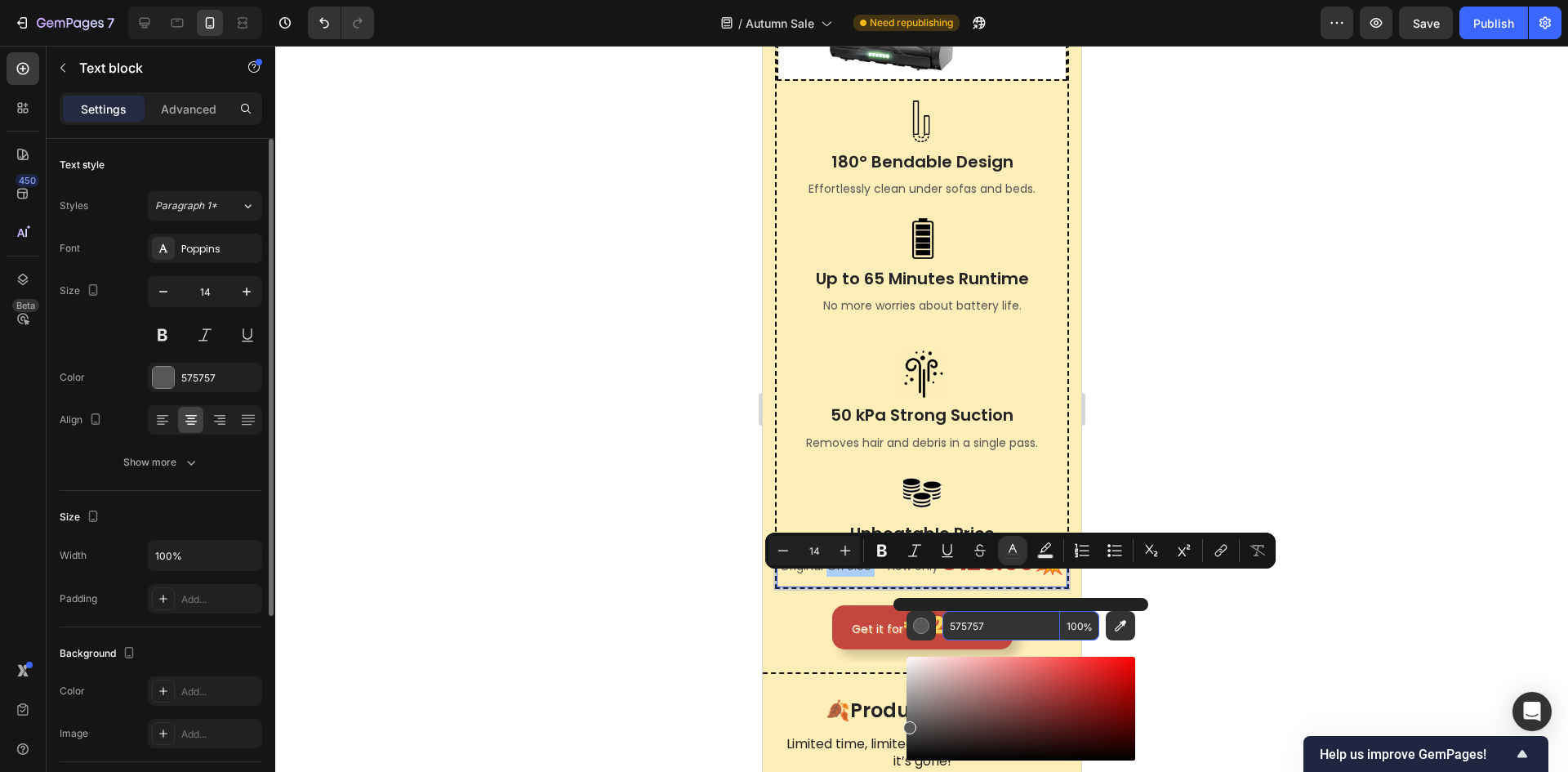
click at [990, 633] on input "575757" at bounding box center [1001, 625] width 117 height 29
paste input "C5453F"
type input "C5453F"
click at [882, 548] on icon "Editor contextual toolbar" at bounding box center [882, 550] width 16 height 16
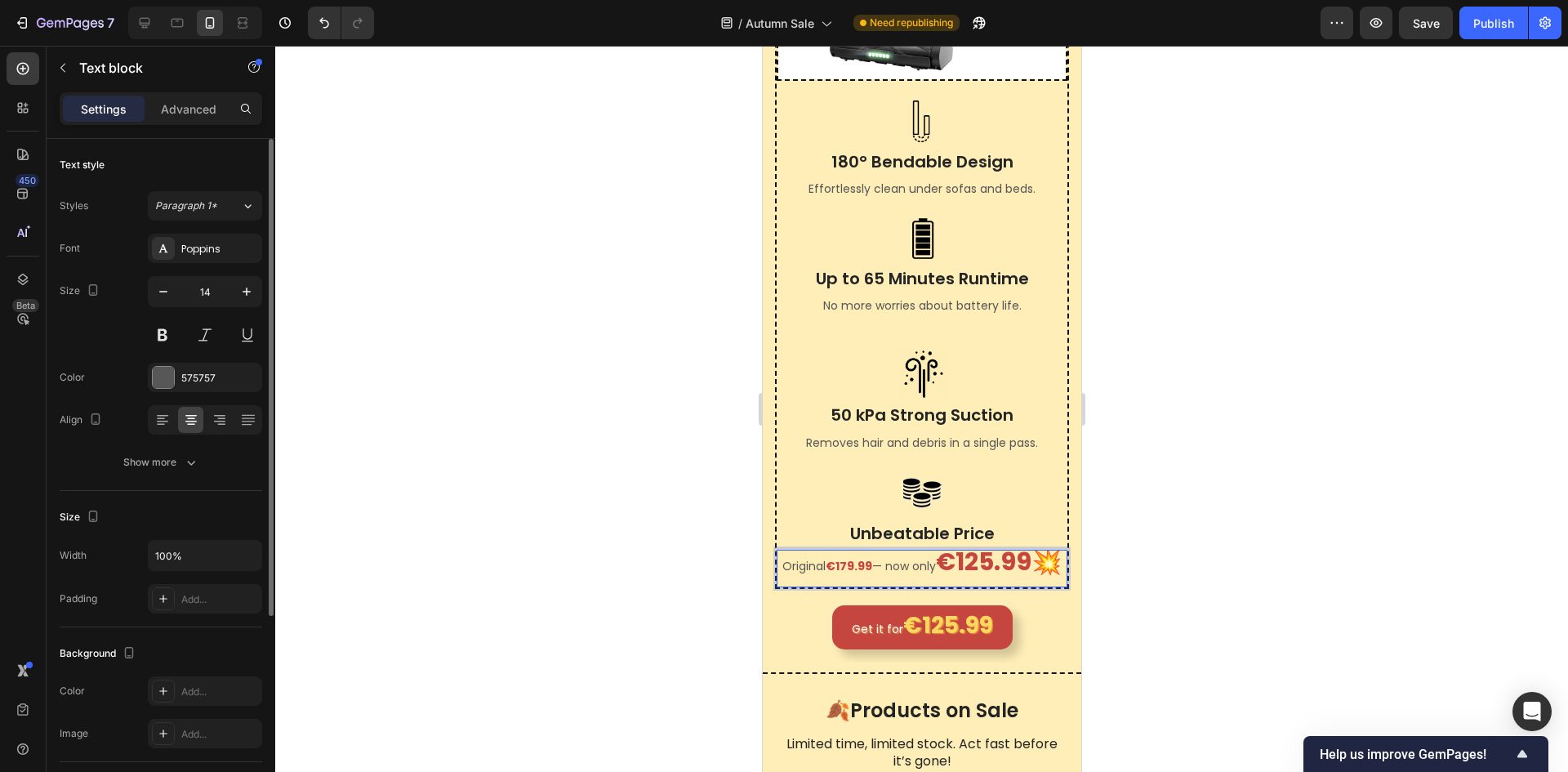
click at [807, 577] on p "Original €179.99 — now only €125.99💥" at bounding box center [921, 564] width 288 height 26
click at [1194, 501] on div at bounding box center [921, 408] width 1293 height 726
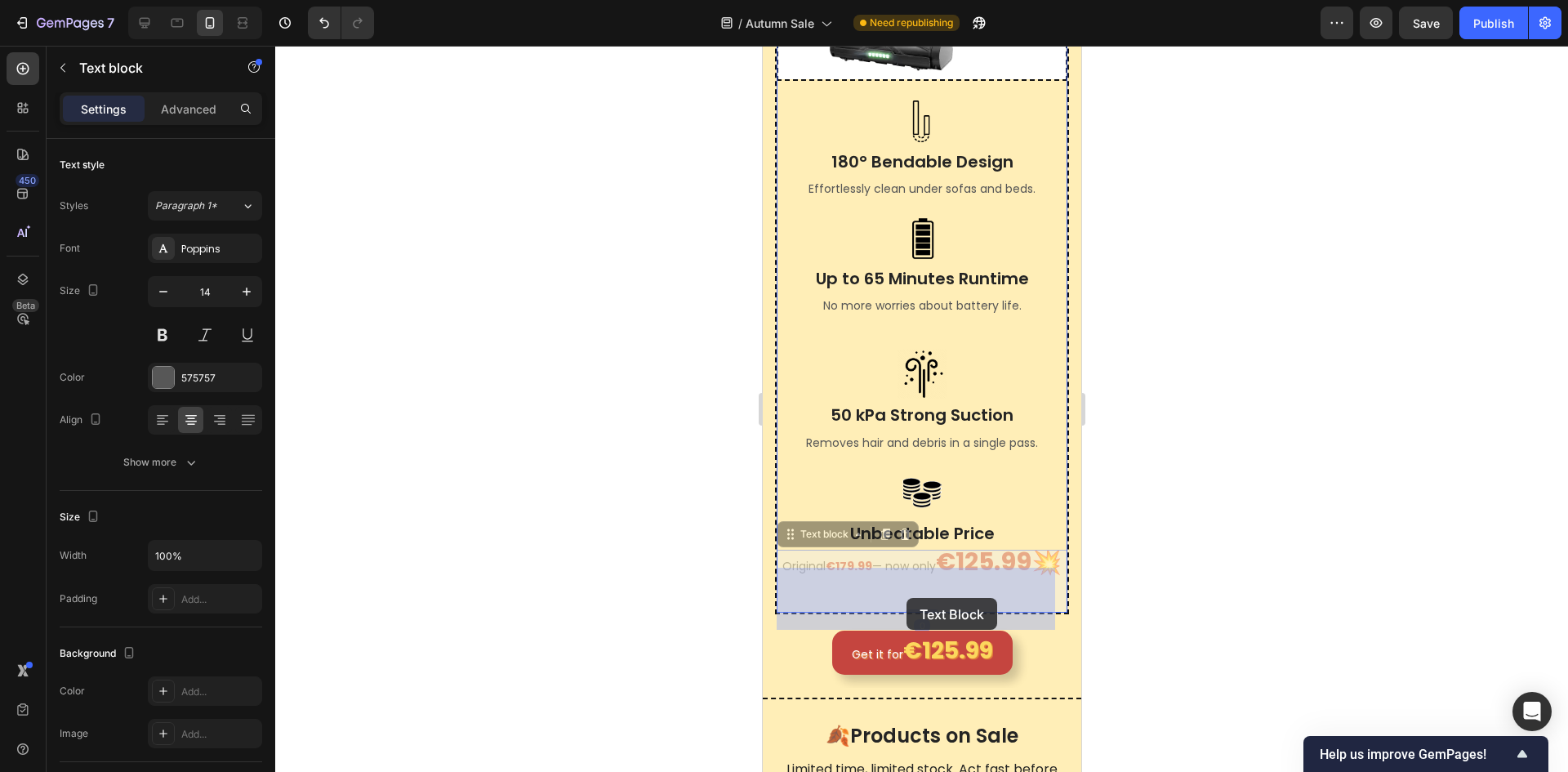
drag, startPoint x: 923, startPoint y: 601, endPoint x: 906, endPoint y: 598, distance: 17.3
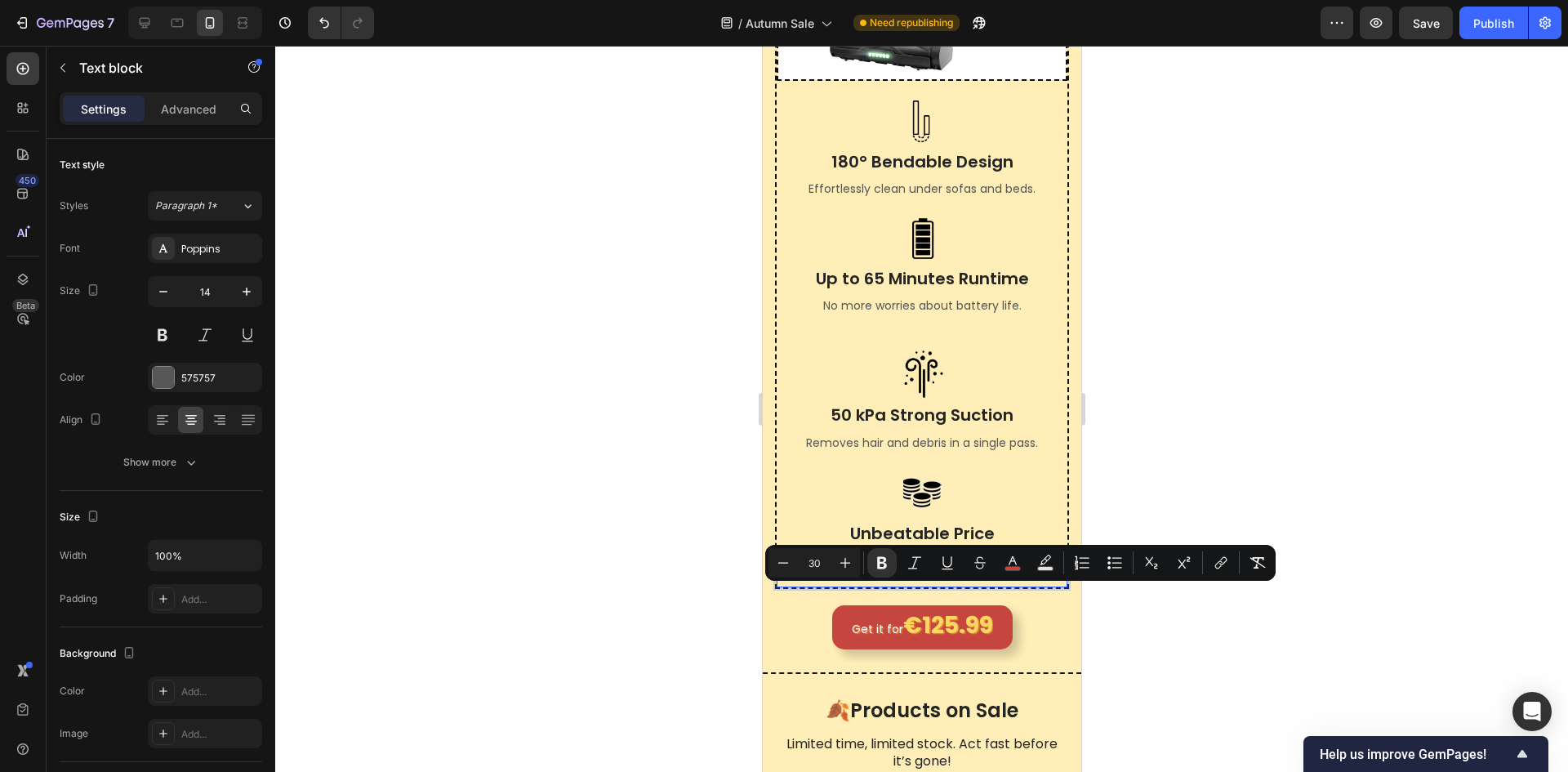
click at [935, 579] on strong "€125.99💥" at bounding box center [999, 561] width 126 height 36
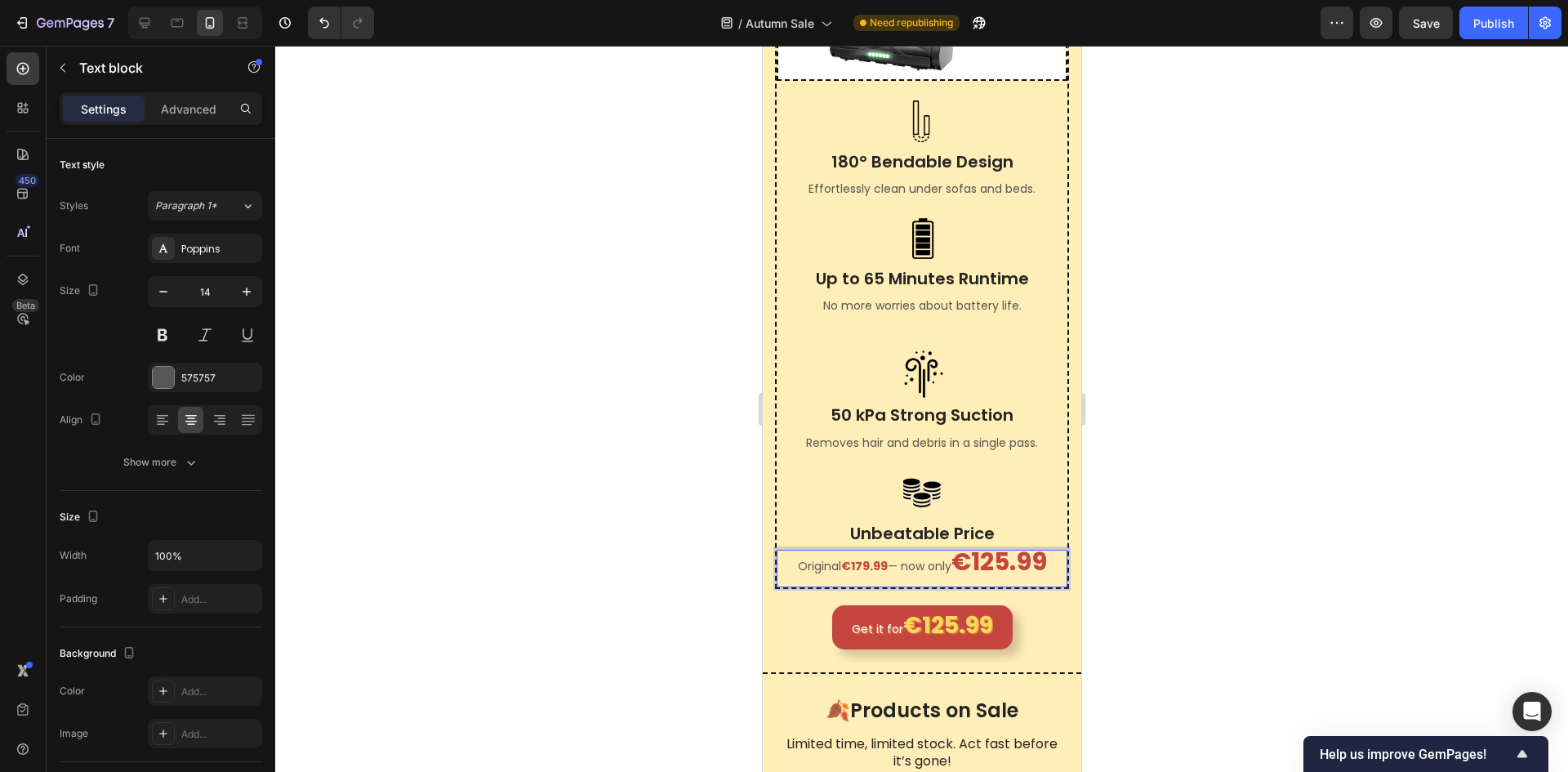
click at [955, 577] on strong "€125.99" at bounding box center [999, 561] width 96 height 36
click at [152, 25] on icon at bounding box center [145, 23] width 16 height 16
type input "16"
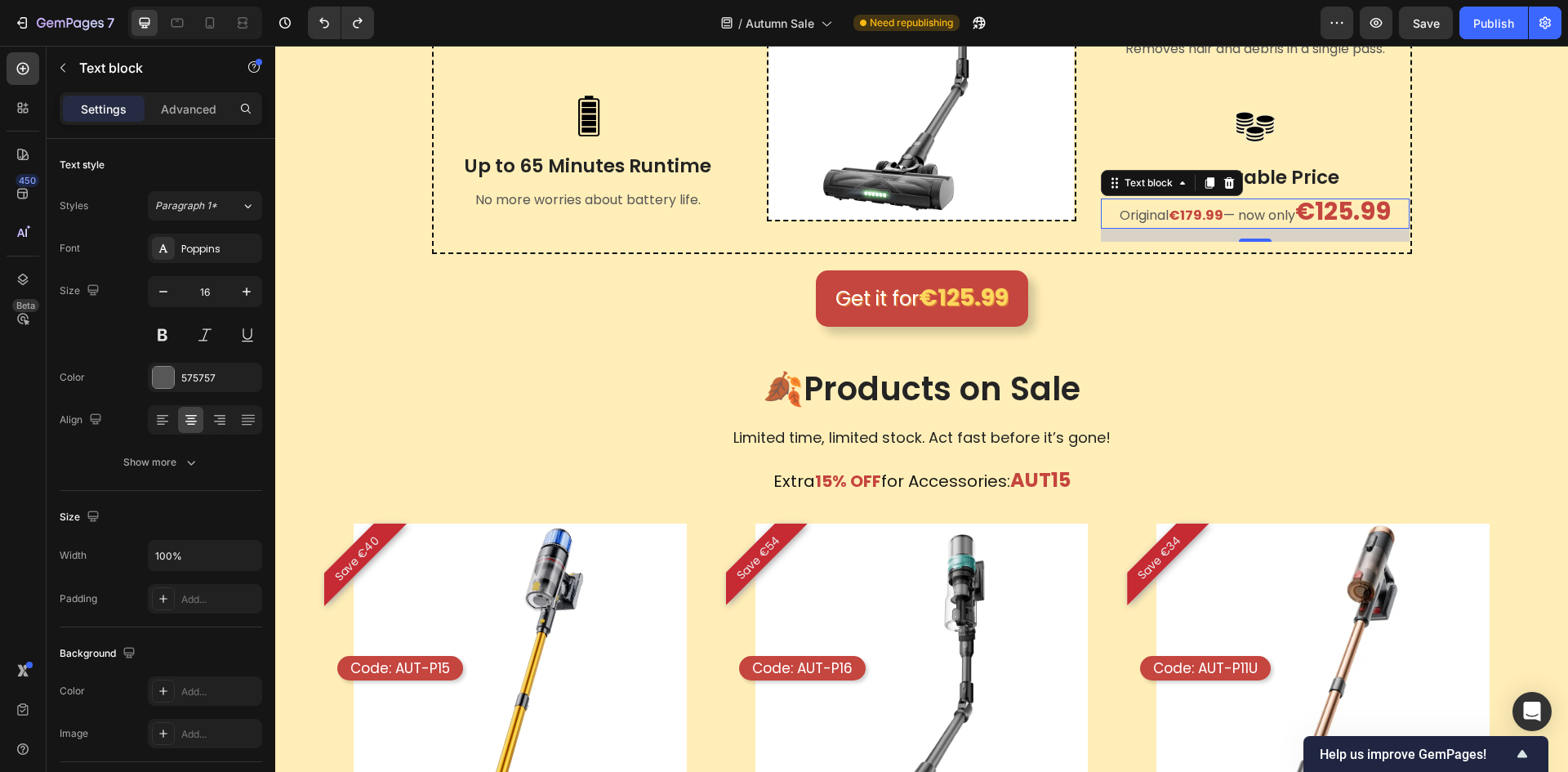
scroll to position [762, 0]
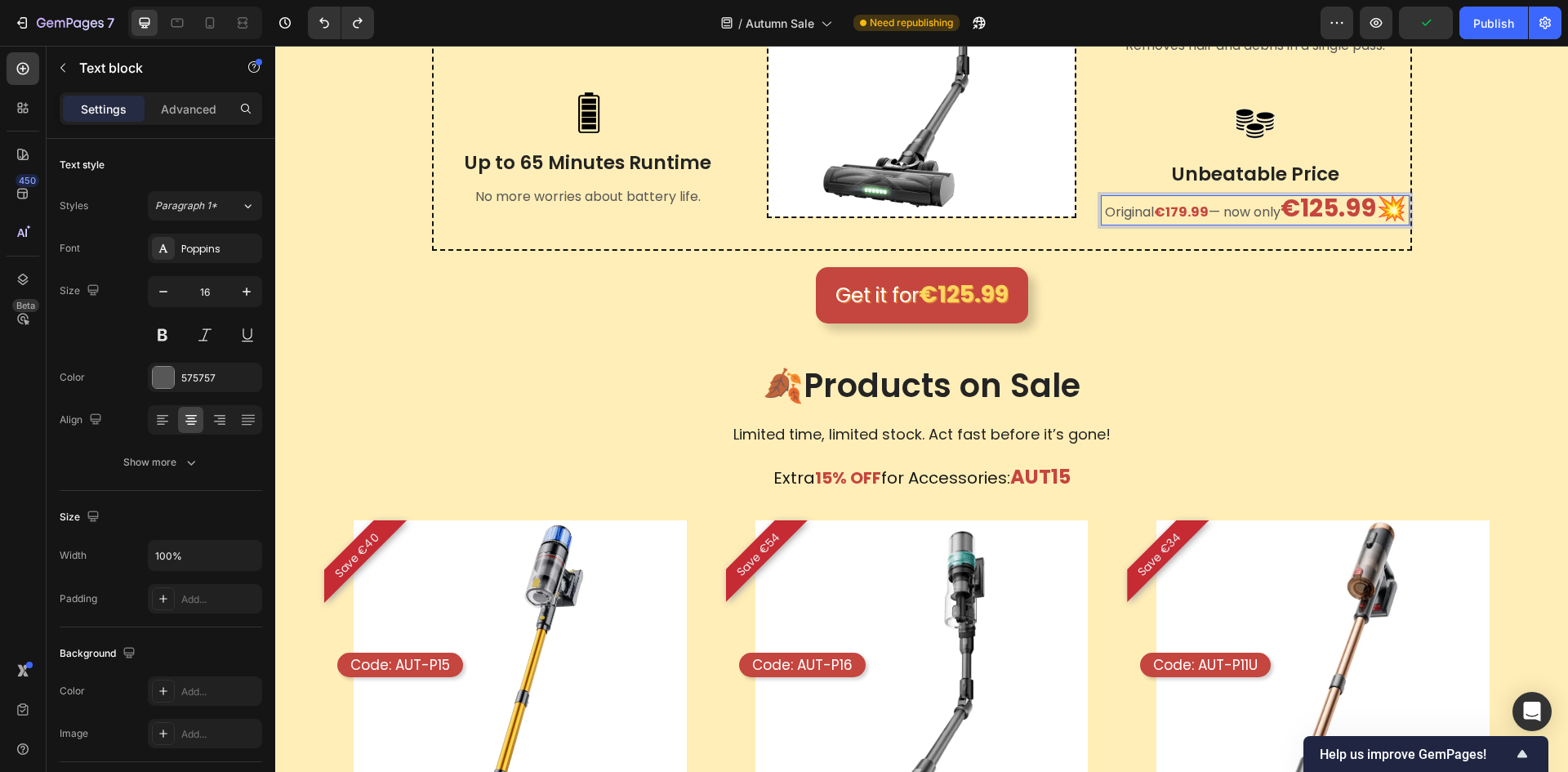
click at [1156, 204] on p "Original €179.99 — now only €125.99💥" at bounding box center [1255, 211] width 306 height 28
click at [1159, 203] on p "Original €179.99 — now only €125.99💥" at bounding box center [1255, 211] width 306 height 28
click at [1252, 199] on p "Original €179.99 — now only €125.99💥" at bounding box center [1255, 211] width 306 height 28
click at [1222, 203] on p "Original €179.99 — now only €125.99💥" at bounding box center [1255, 211] width 306 height 28
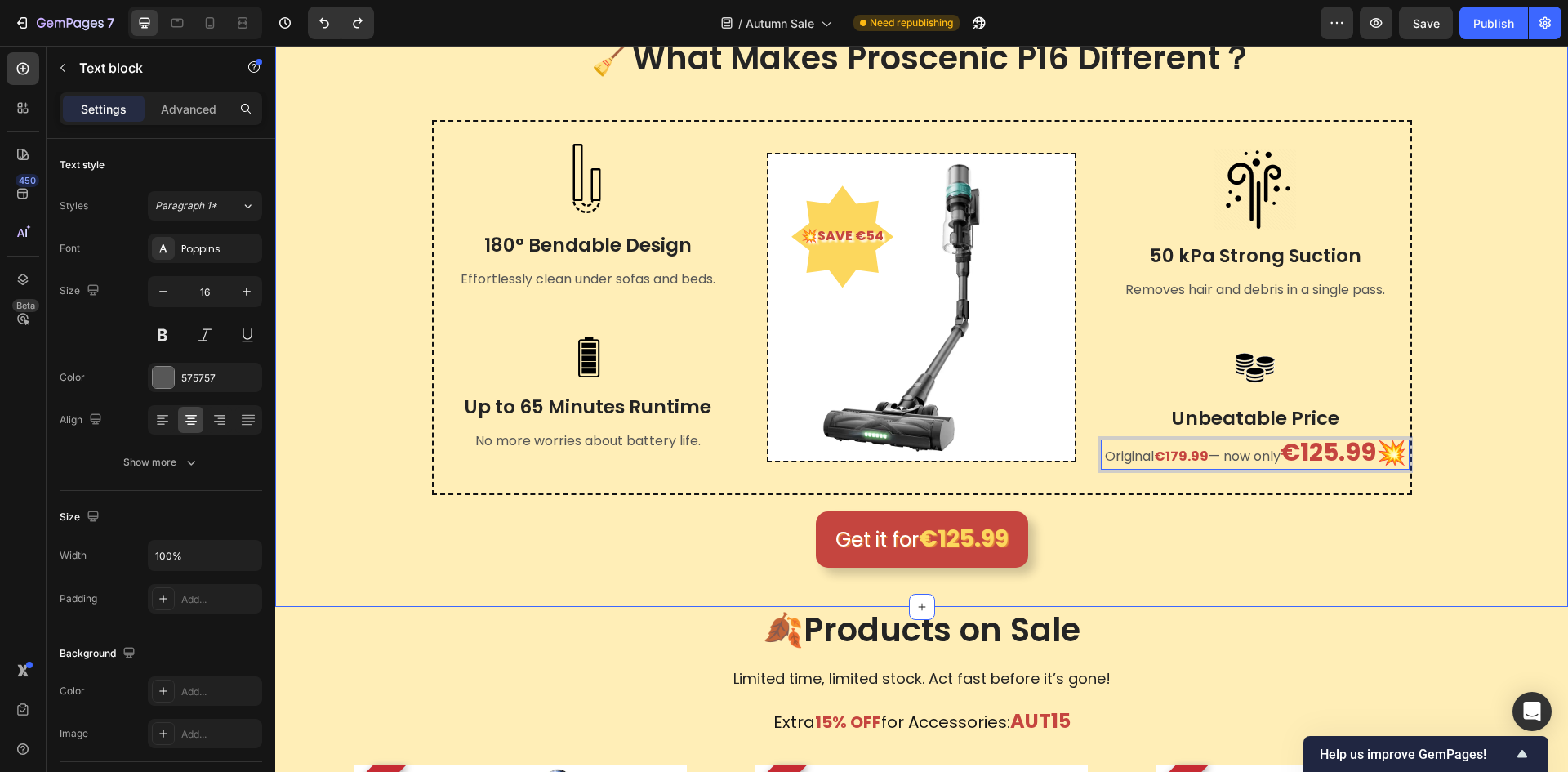
scroll to position [517, 0]
click at [1229, 443] on p "Original €179.99 — now only €125.99💥" at bounding box center [1255, 455] width 306 height 28
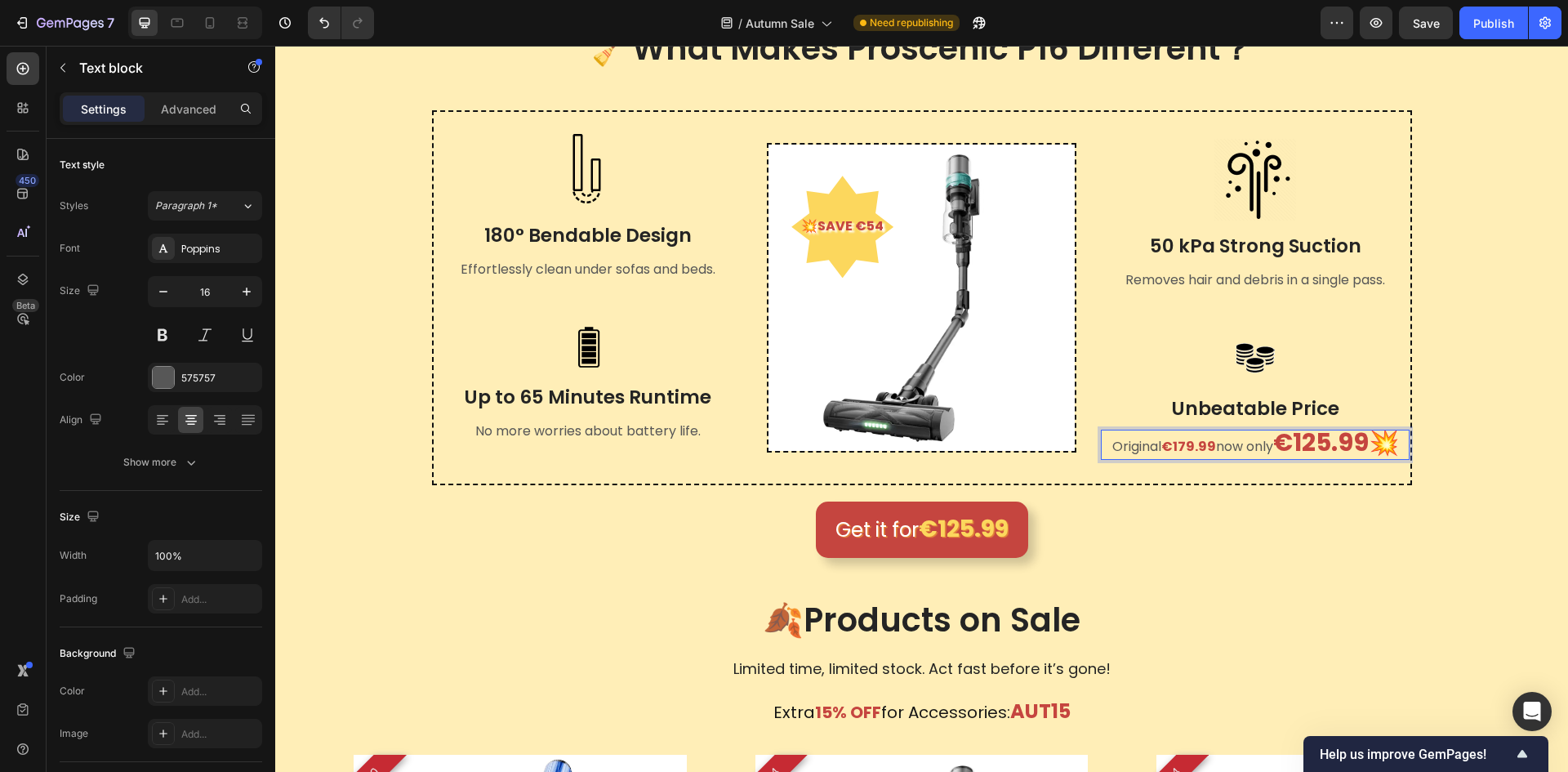
click at [1211, 442] on p "Original €179.99 now only €125.99💥" at bounding box center [1255, 444] width 306 height 28
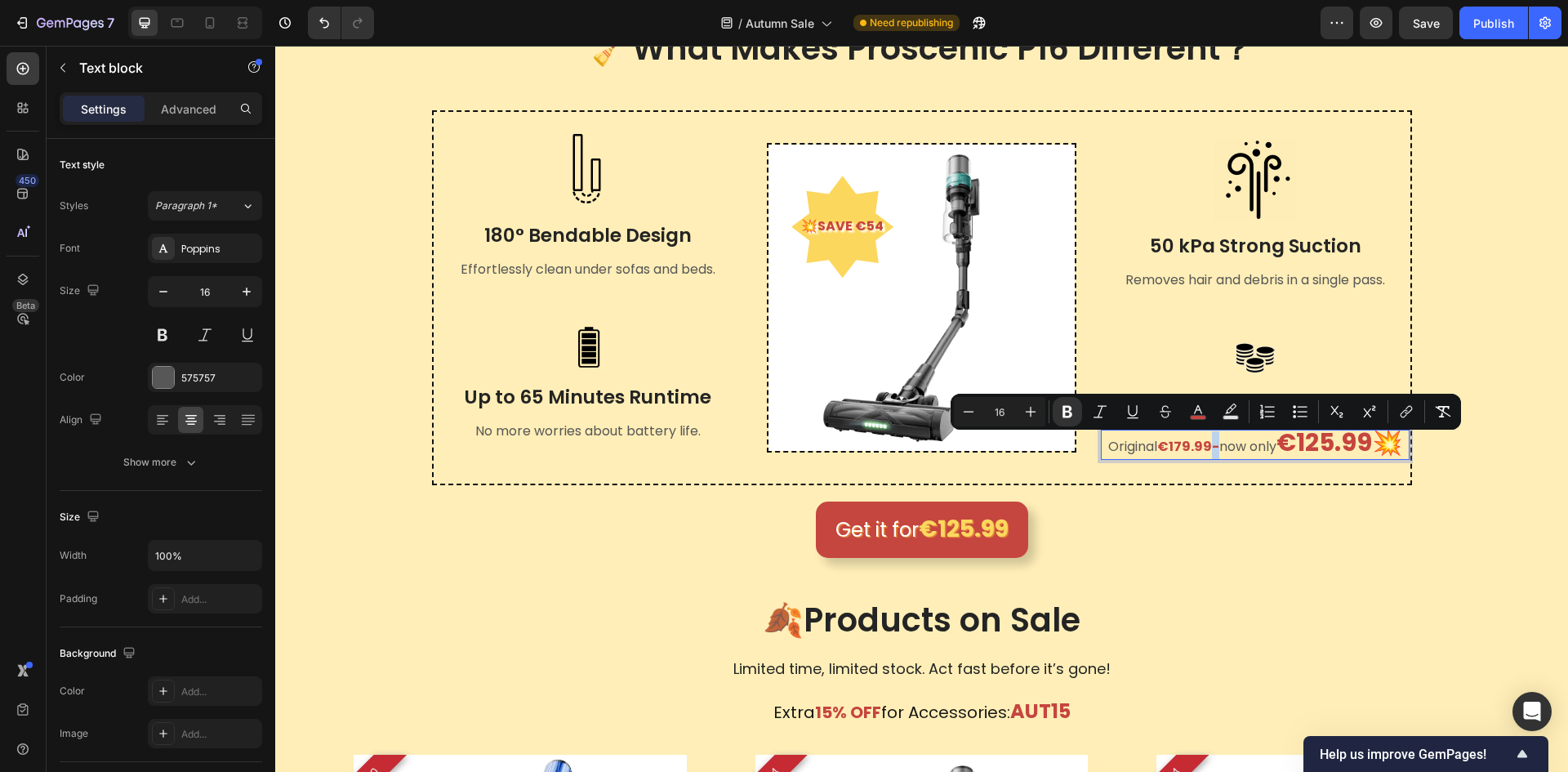
click at [1206, 447] on p "Original €179.99- now only €125.99💥" at bounding box center [1255, 444] width 306 height 28
click at [1197, 418] on rect "Editor contextual toolbar" at bounding box center [1198, 418] width 15 height 4
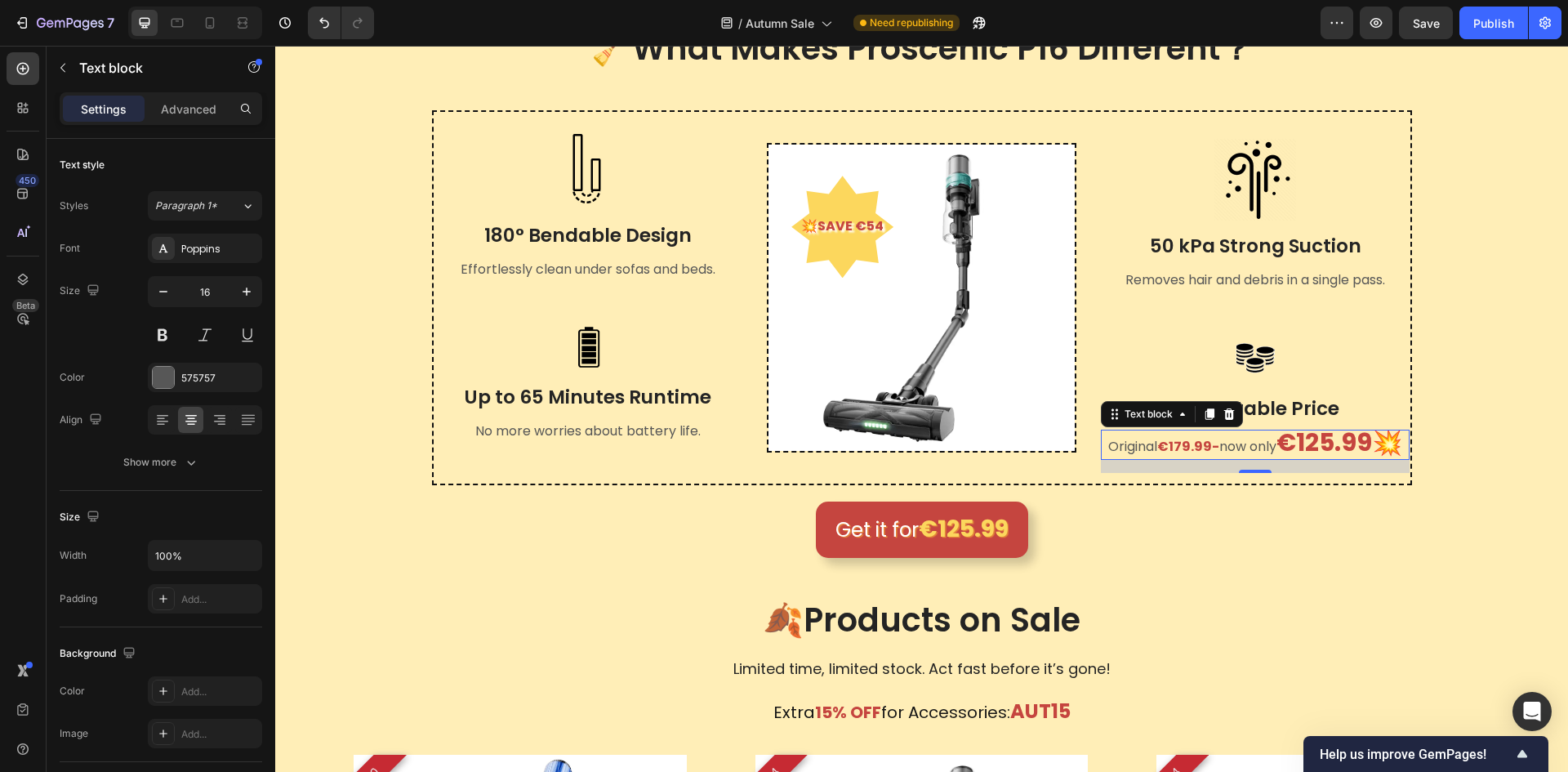
click at [1239, 449] on p "Original €179.99- now only €125.99💥" at bounding box center [1255, 444] width 306 height 28
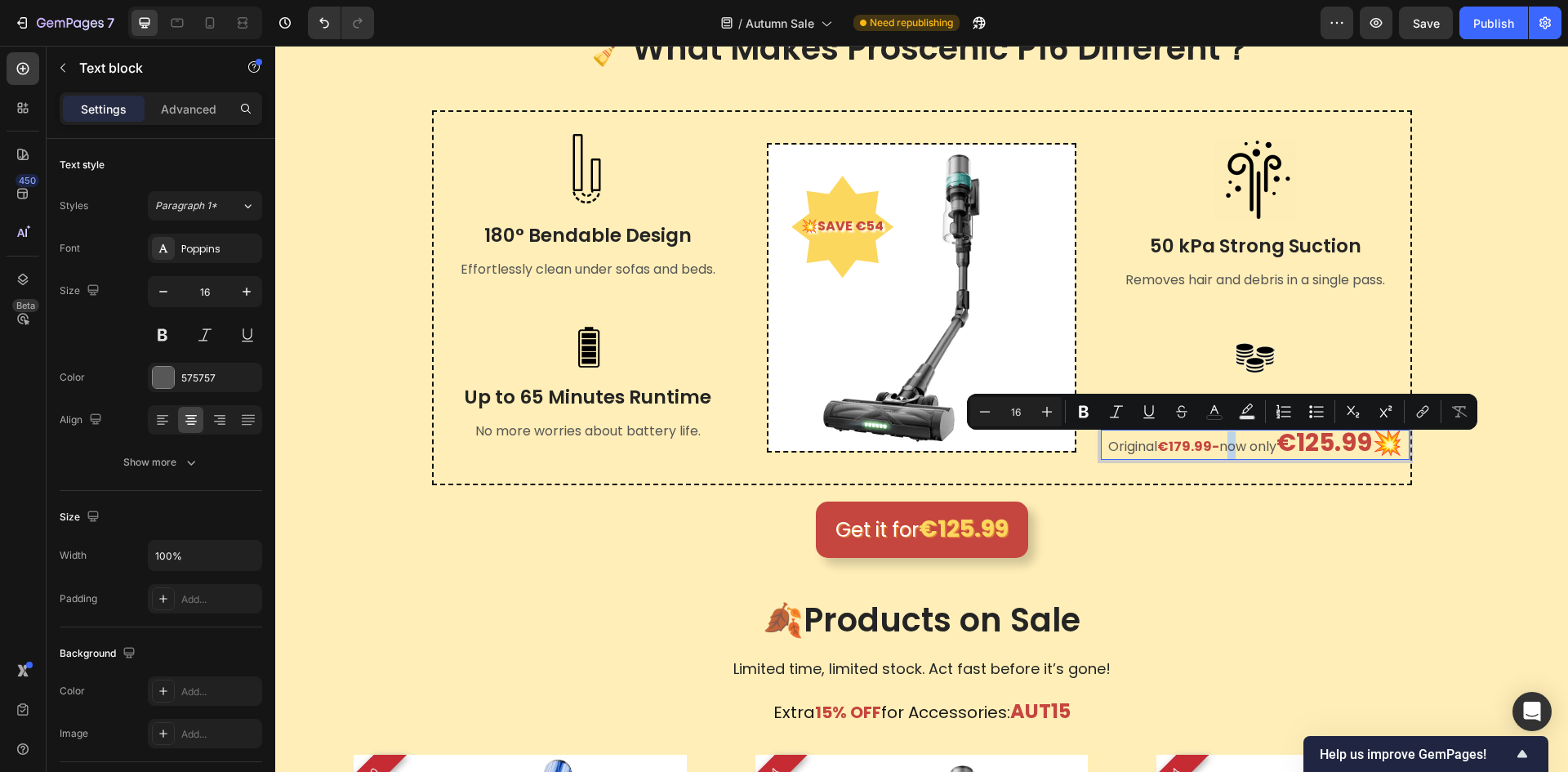
click at [1219, 450] on p "Original €179.99- now only €125.99💥" at bounding box center [1255, 444] width 306 height 28
click at [1214, 416] on rect "Editor contextual toolbar" at bounding box center [1214, 418] width 15 height 4
type input "575757"
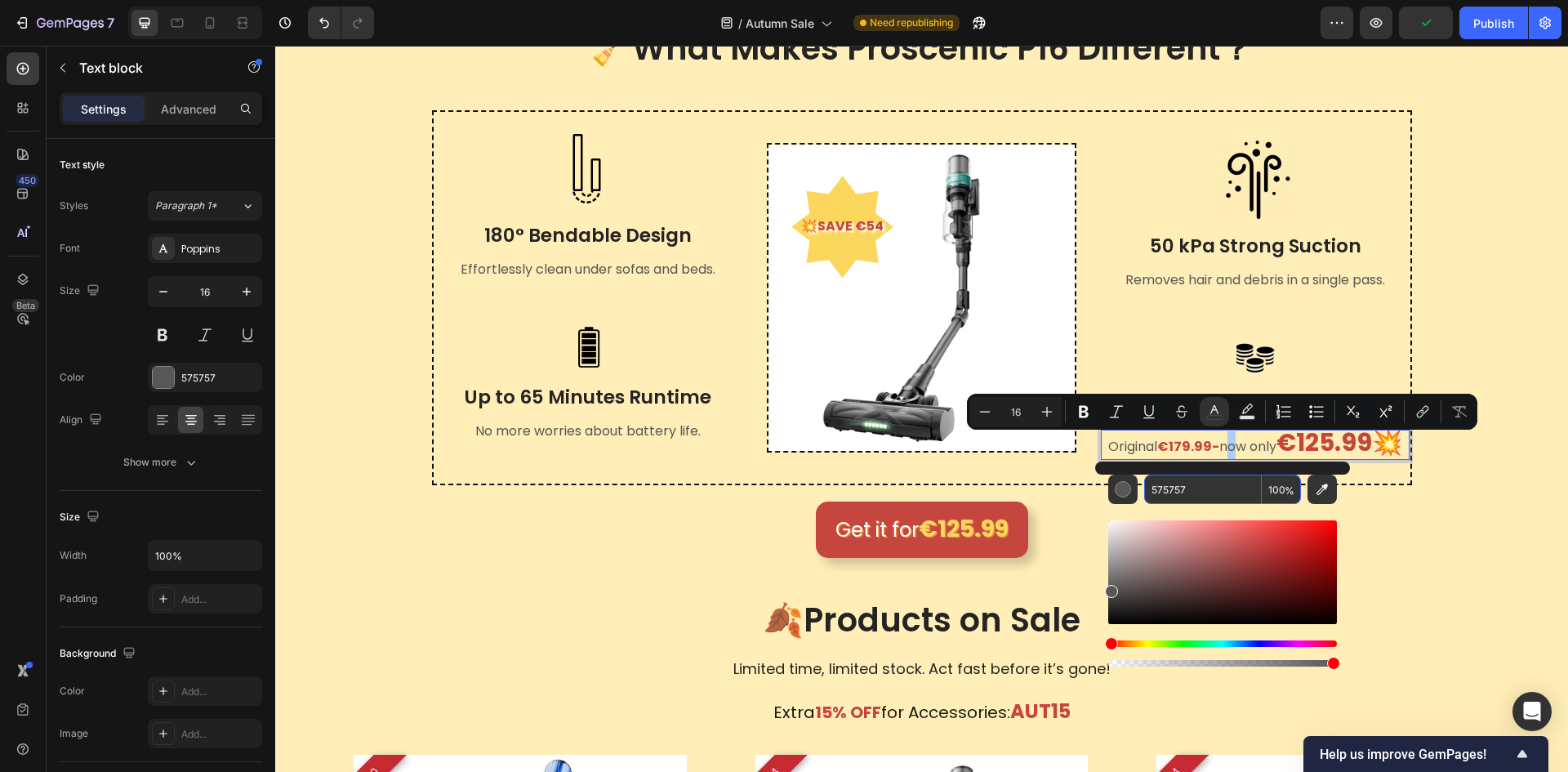
click at [1227, 492] on input "575757" at bounding box center [1203, 489] width 117 height 29
click at [1212, 443] on p "Original €179.99- now only €125.99💥" at bounding box center [1255, 444] width 306 height 28
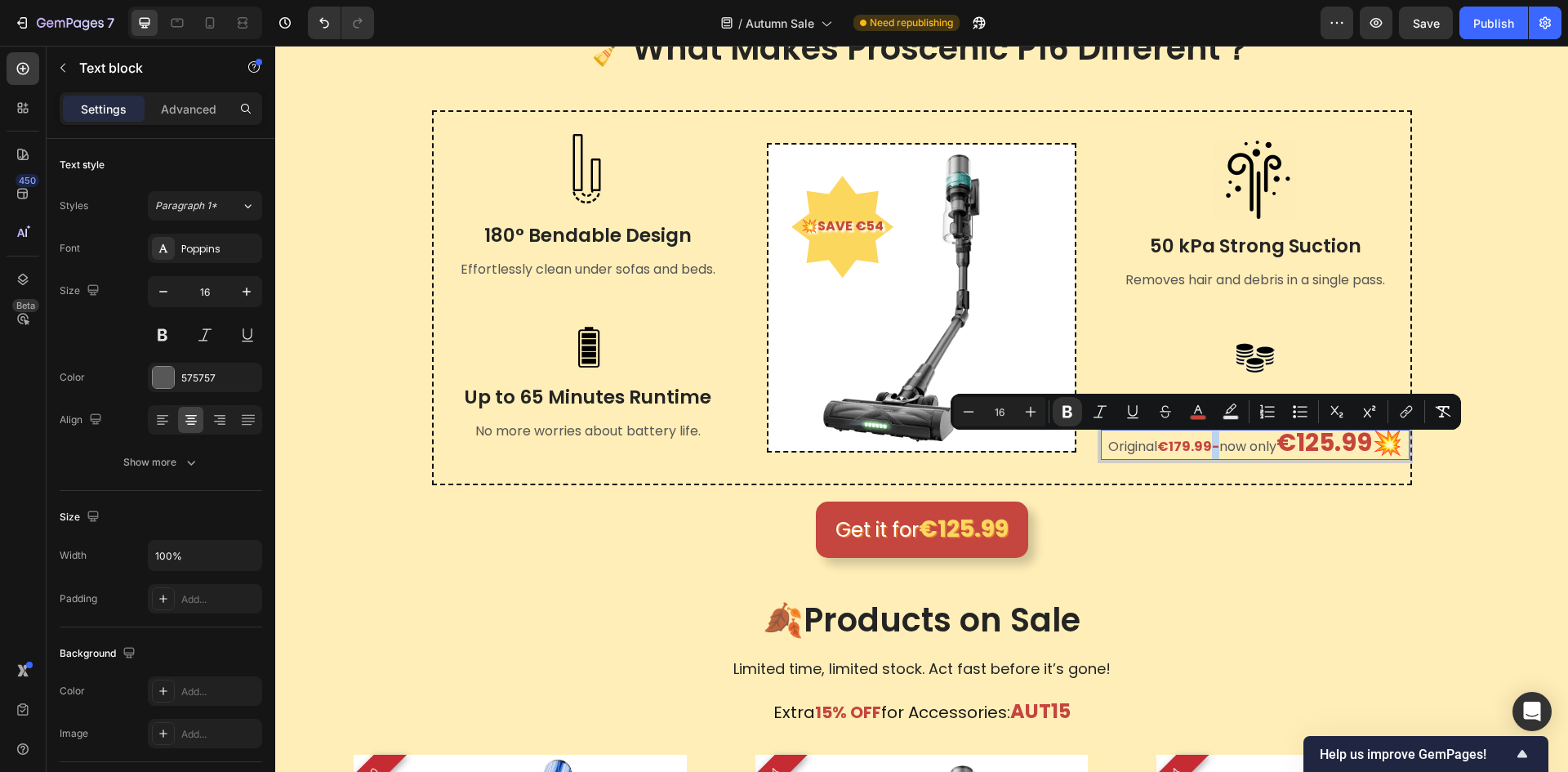
click at [1211, 446] on p "Original €179.99- now only €125.99💥" at bounding box center [1255, 444] width 306 height 28
click at [1194, 416] on rect "Editor contextual toolbar" at bounding box center [1198, 418] width 15 height 4
type input "C5453F"
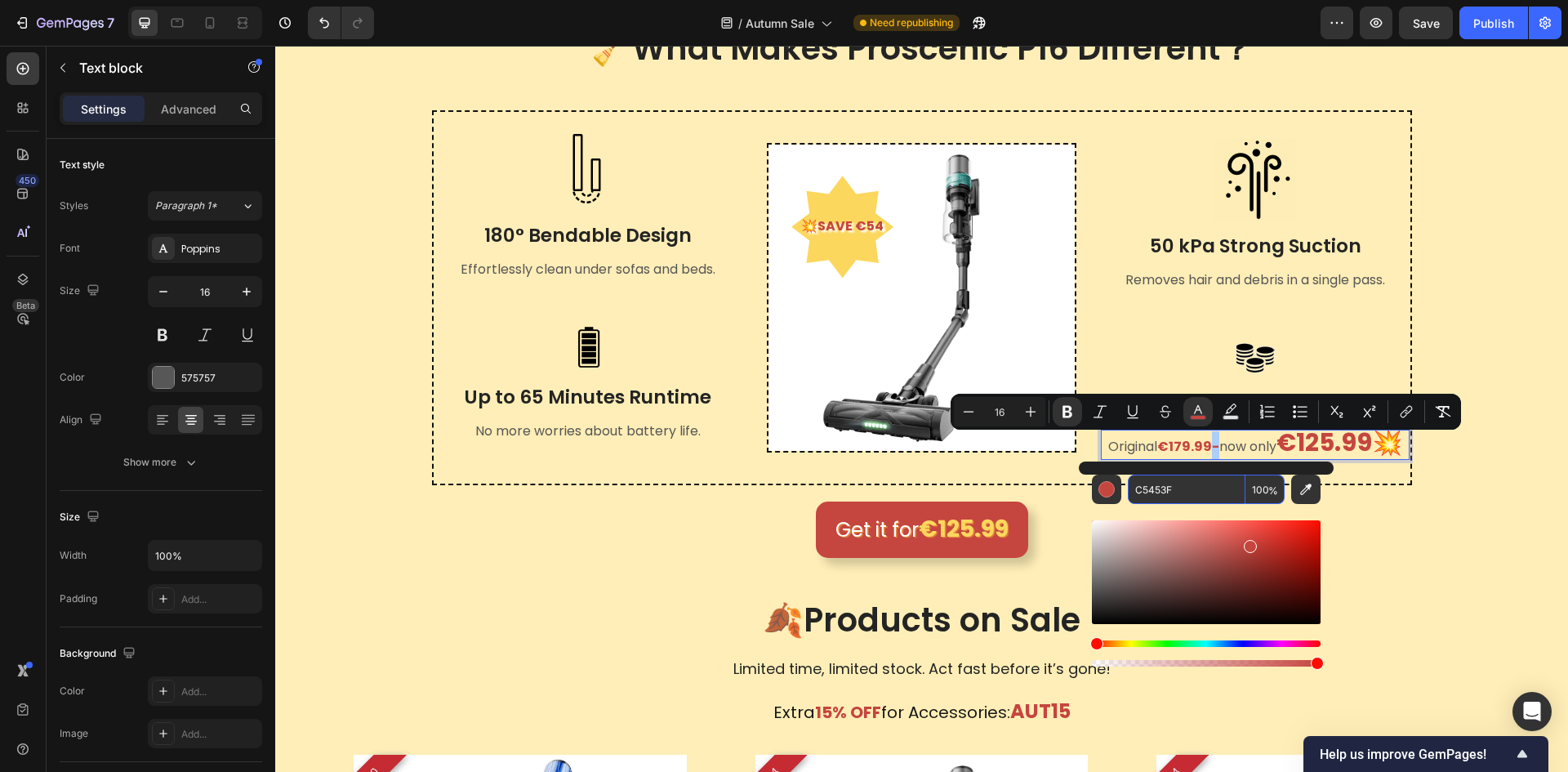
click at [1193, 484] on input "C5453F" at bounding box center [1187, 489] width 117 height 29
paste input "575757"
type input "575757"
click at [1068, 410] on icon "Editor contextual toolbar" at bounding box center [1067, 412] width 10 height 12
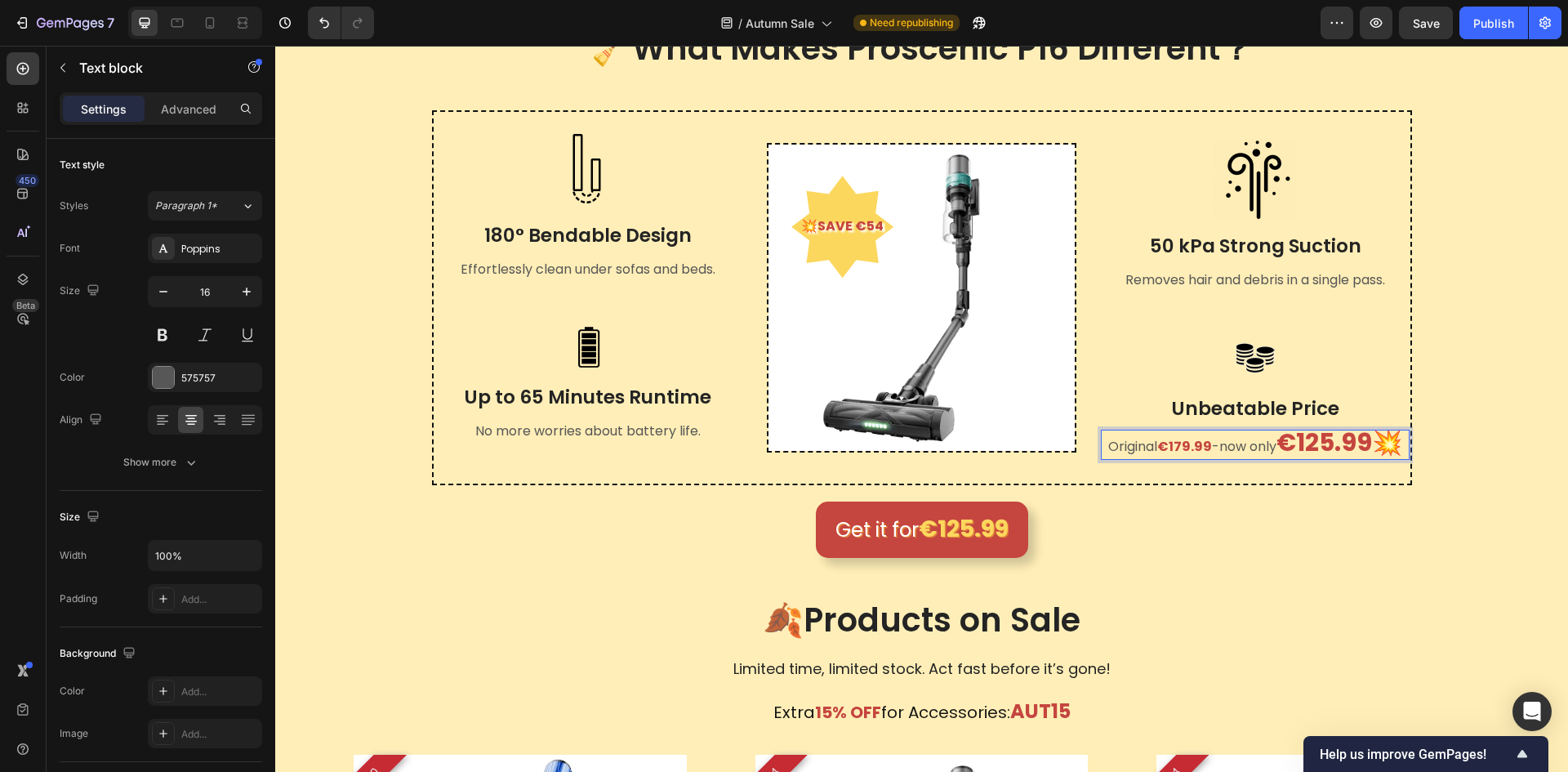
click at [1419, 545] on div "Get it for €125.99 Button" at bounding box center [922, 529] width 1269 height 56
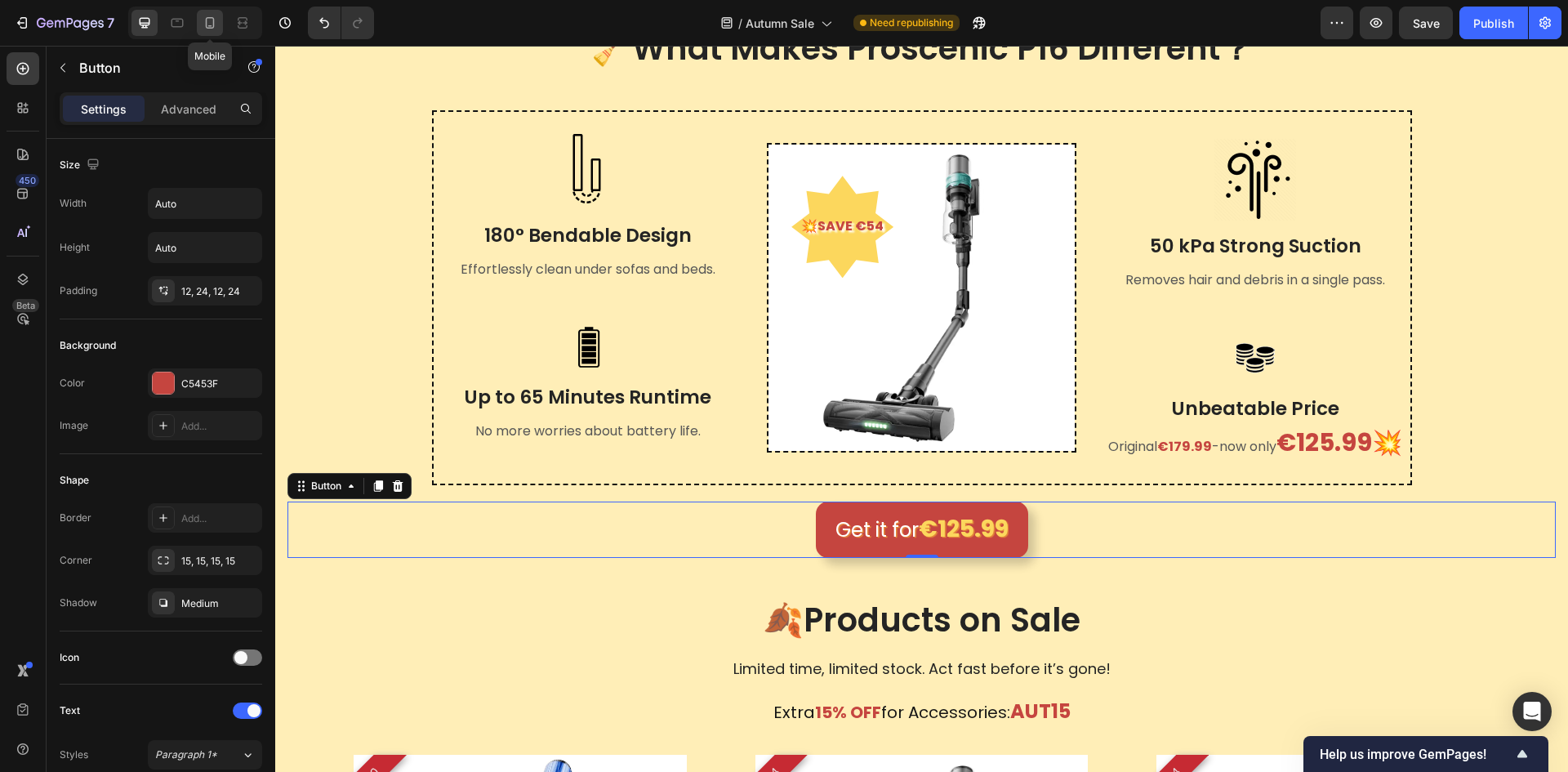
click at [211, 25] on icon at bounding box center [210, 23] width 16 height 16
type input "14"
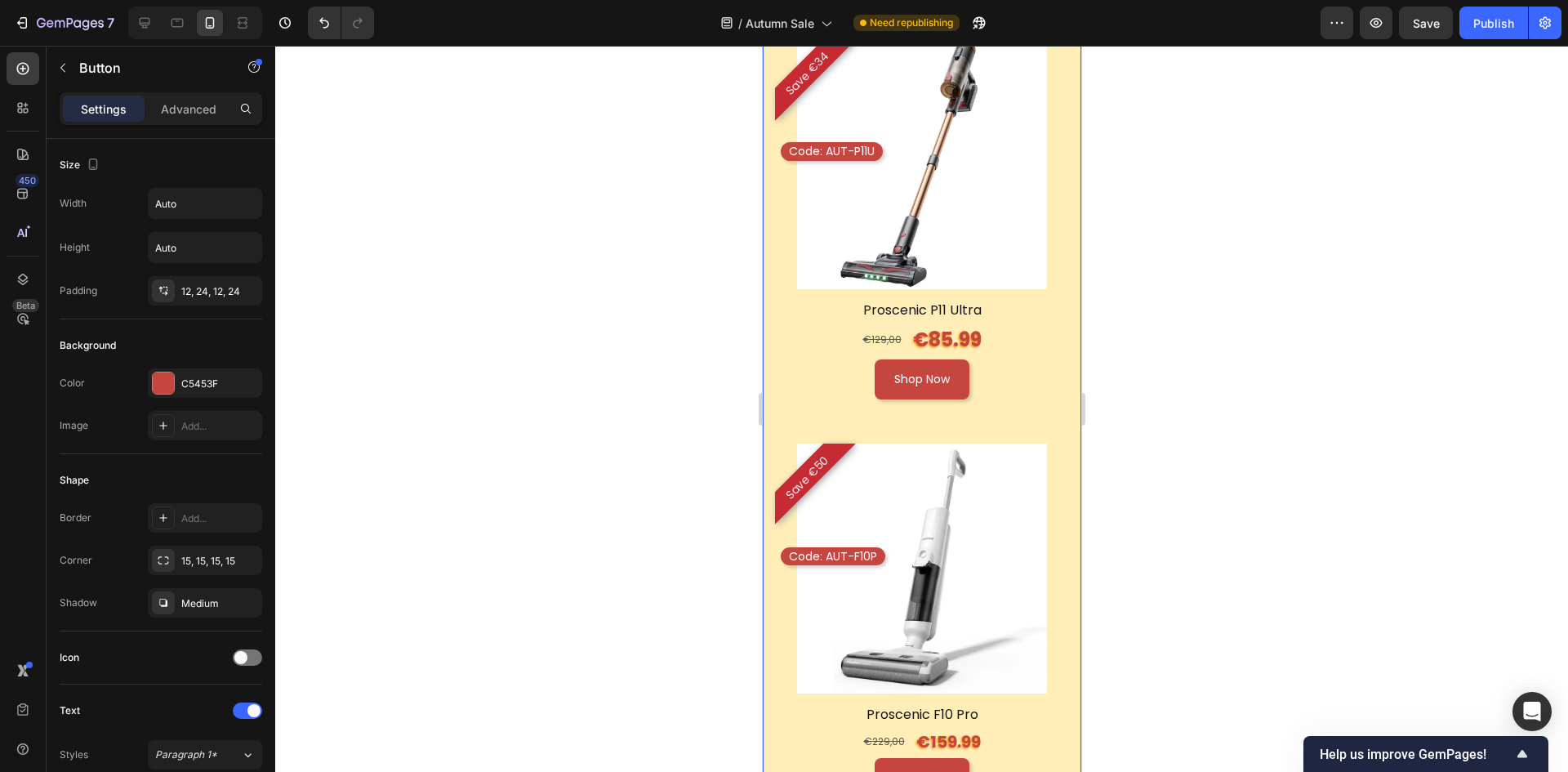
scroll to position [2509, 0]
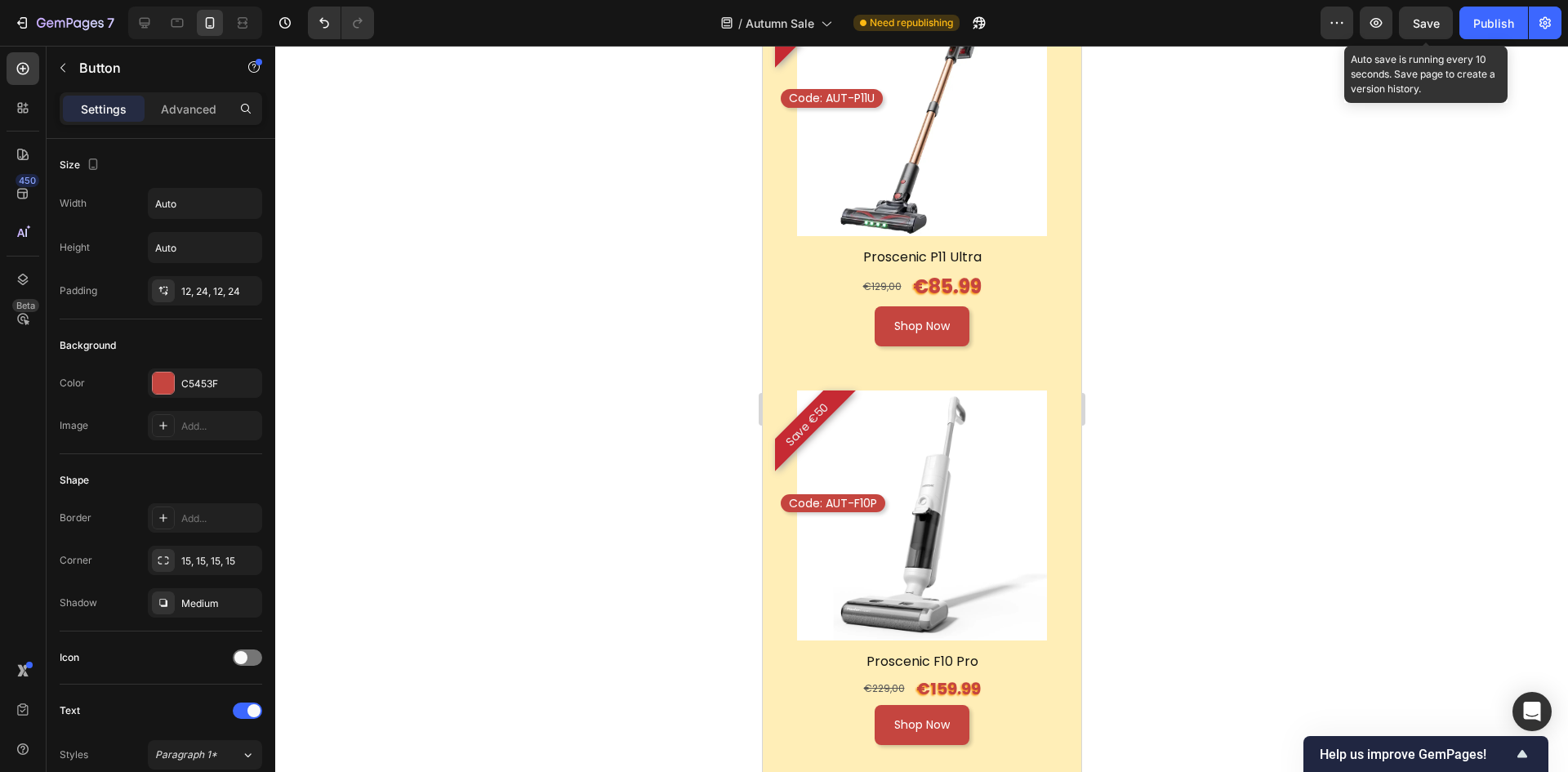
click at [1429, 16] on span "Save" at bounding box center [1427, 23] width 27 height 14
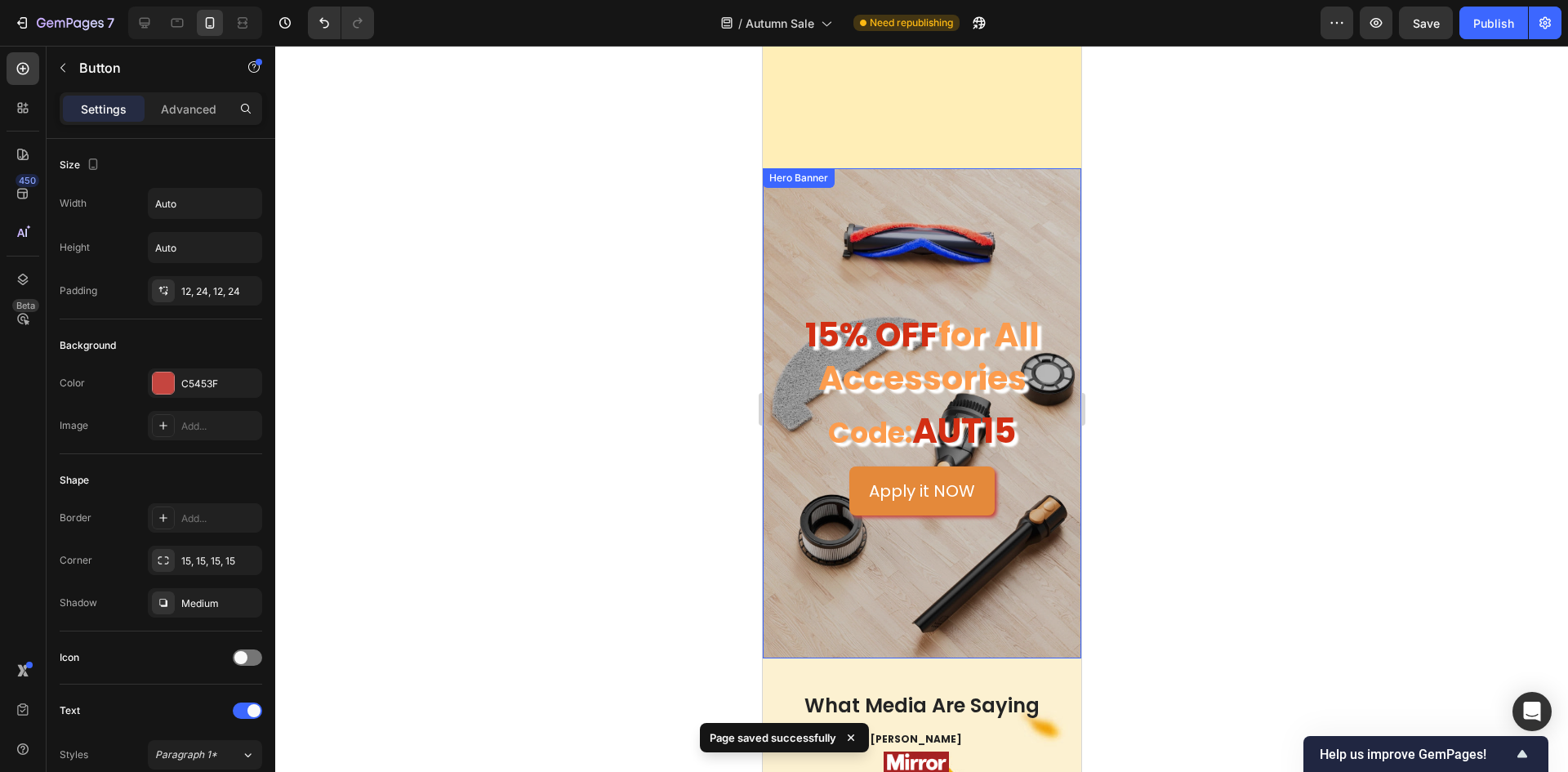
scroll to position [5286, 0]
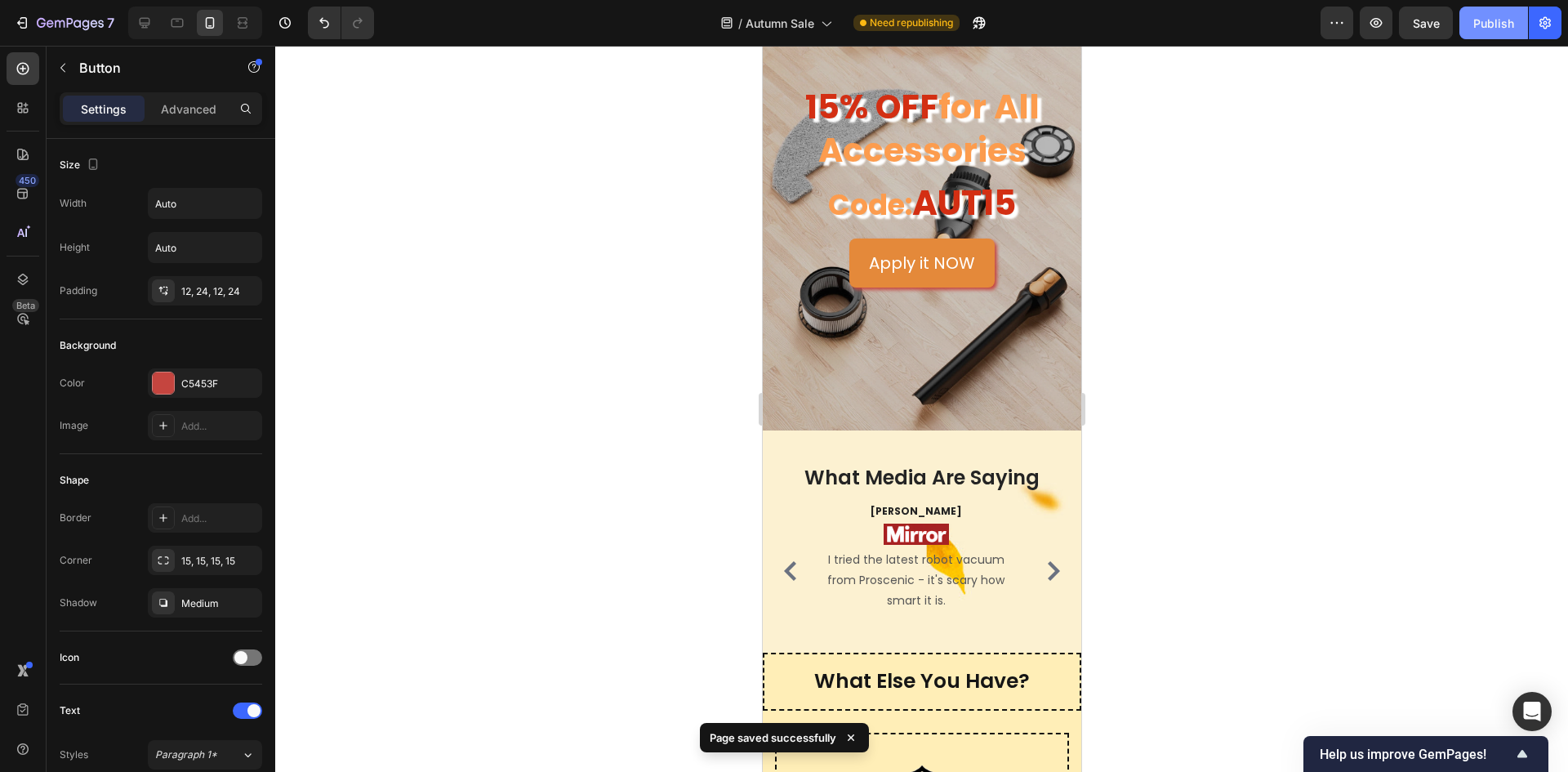
click at [1491, 21] on div "Publish" at bounding box center [1494, 23] width 41 height 17
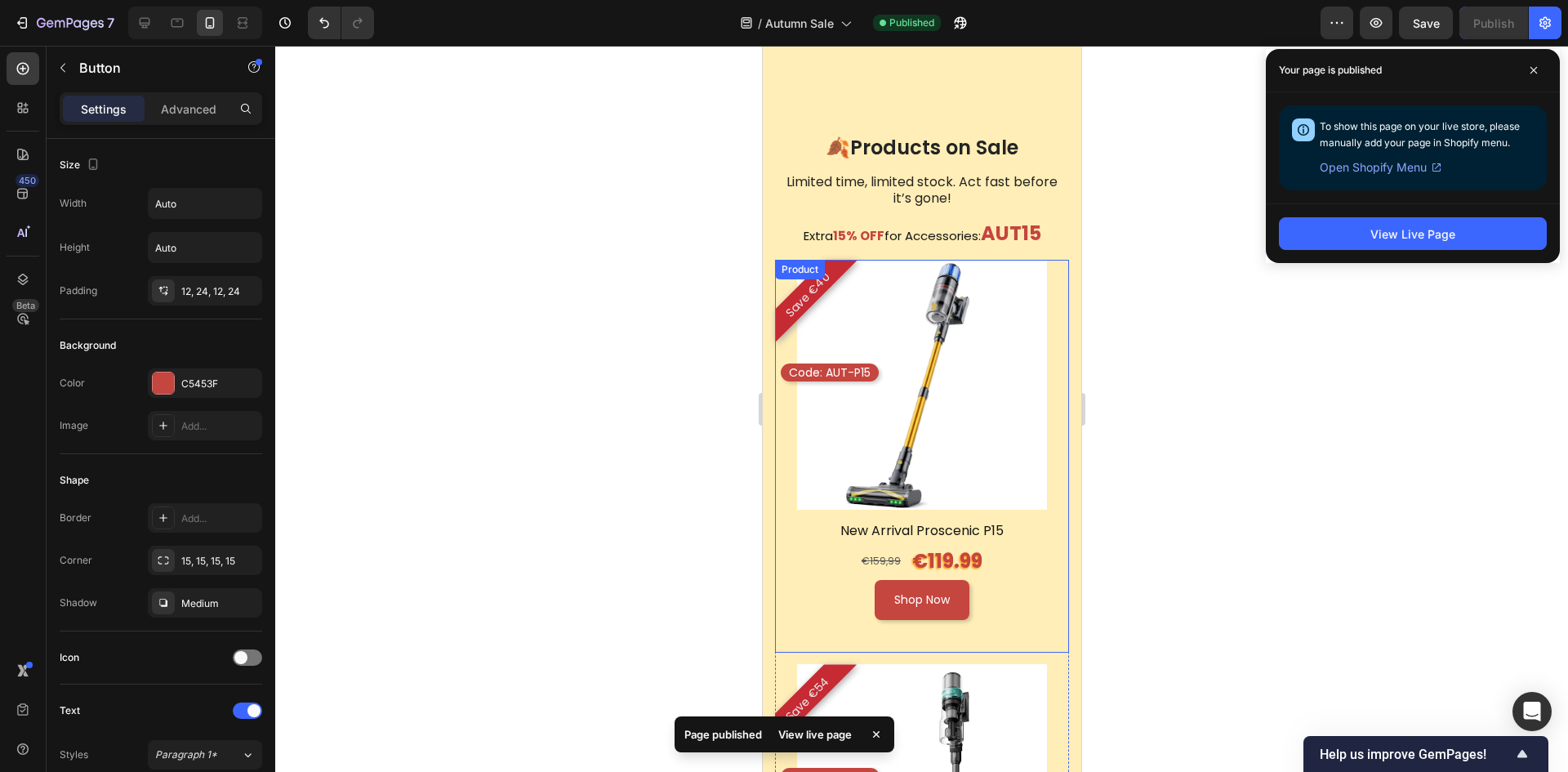
scroll to position [1202, 0]
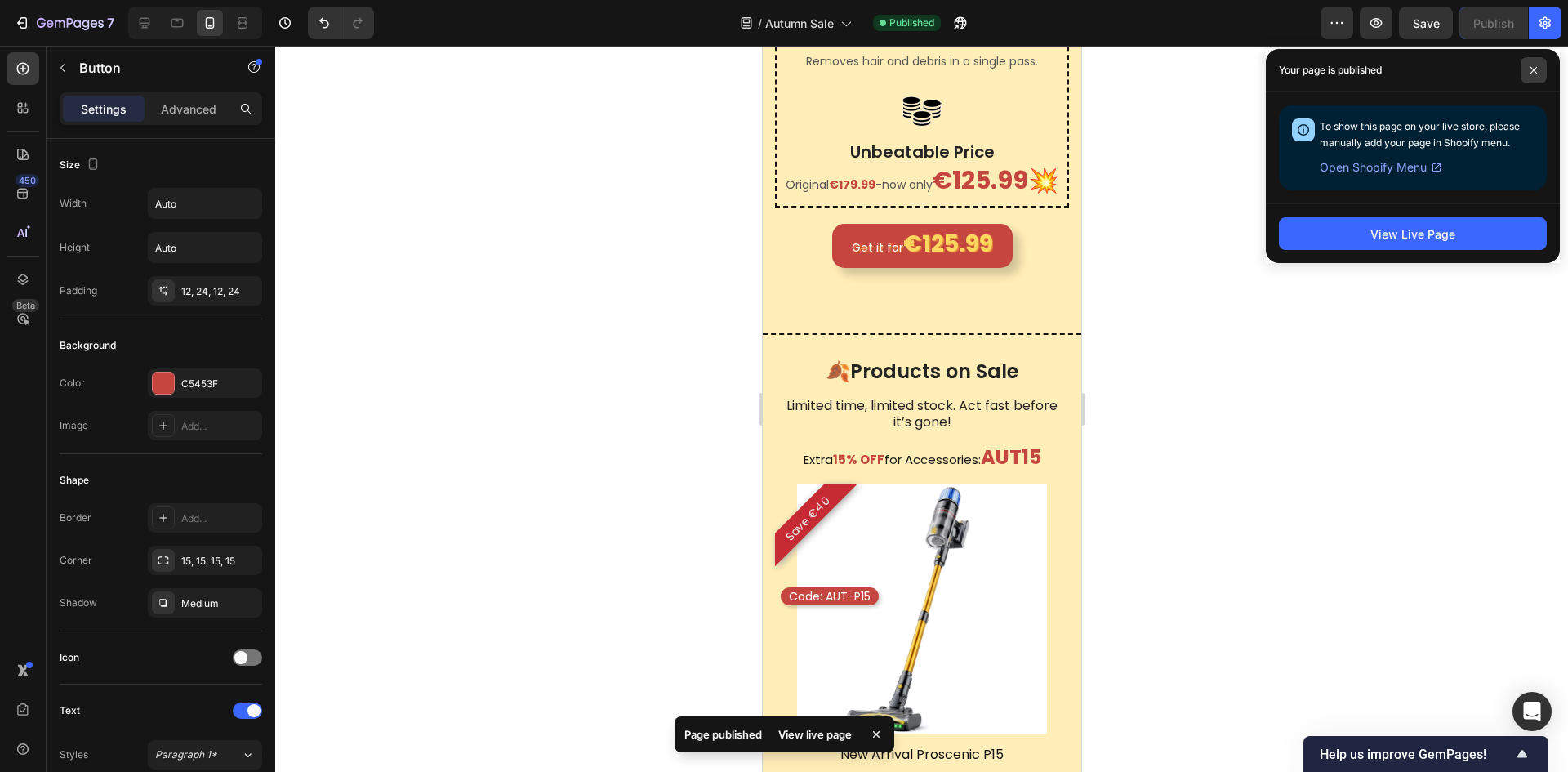
click at [1534, 76] on span at bounding box center [1533, 69] width 26 height 26
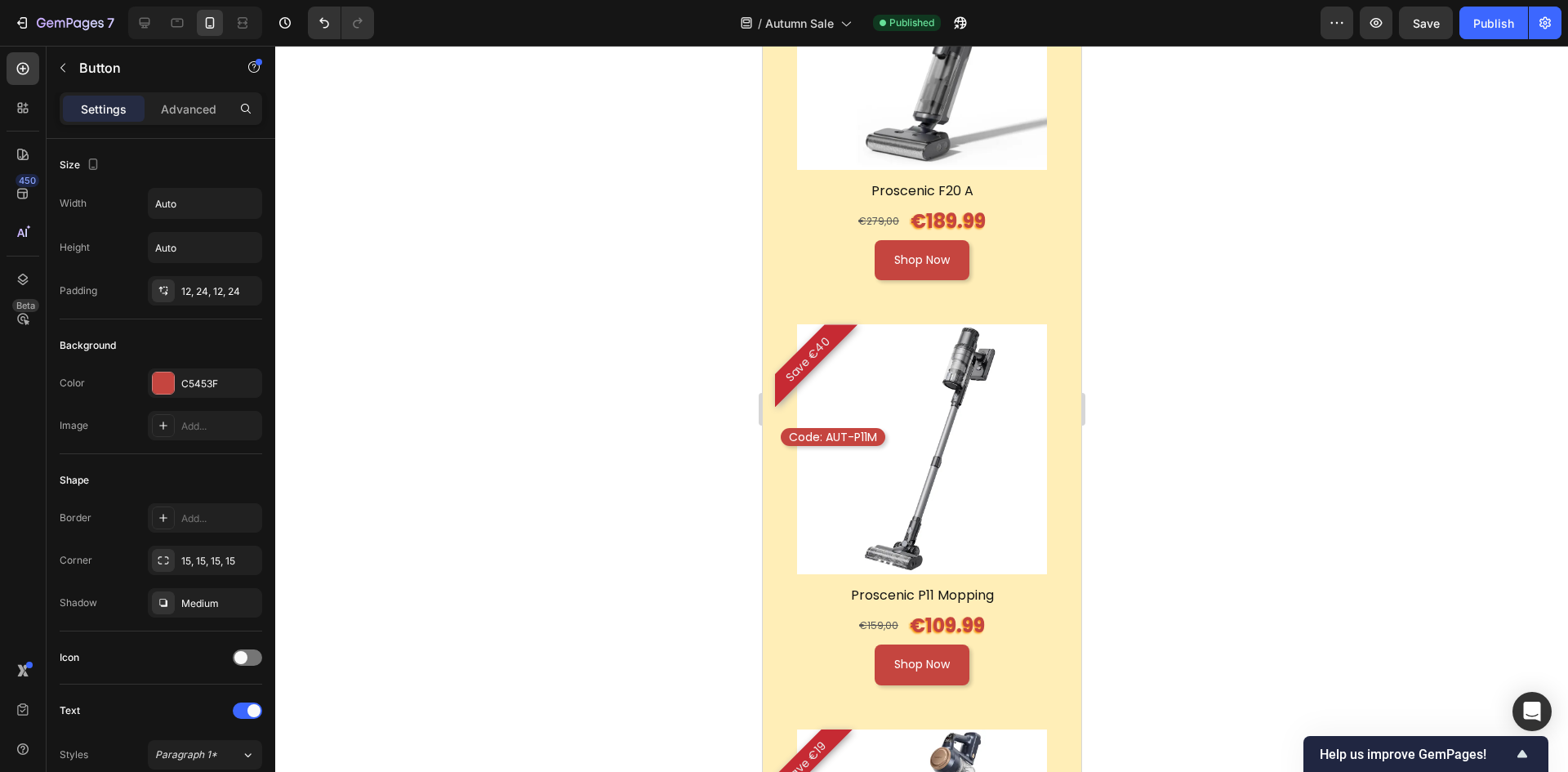
scroll to position [4143, 0]
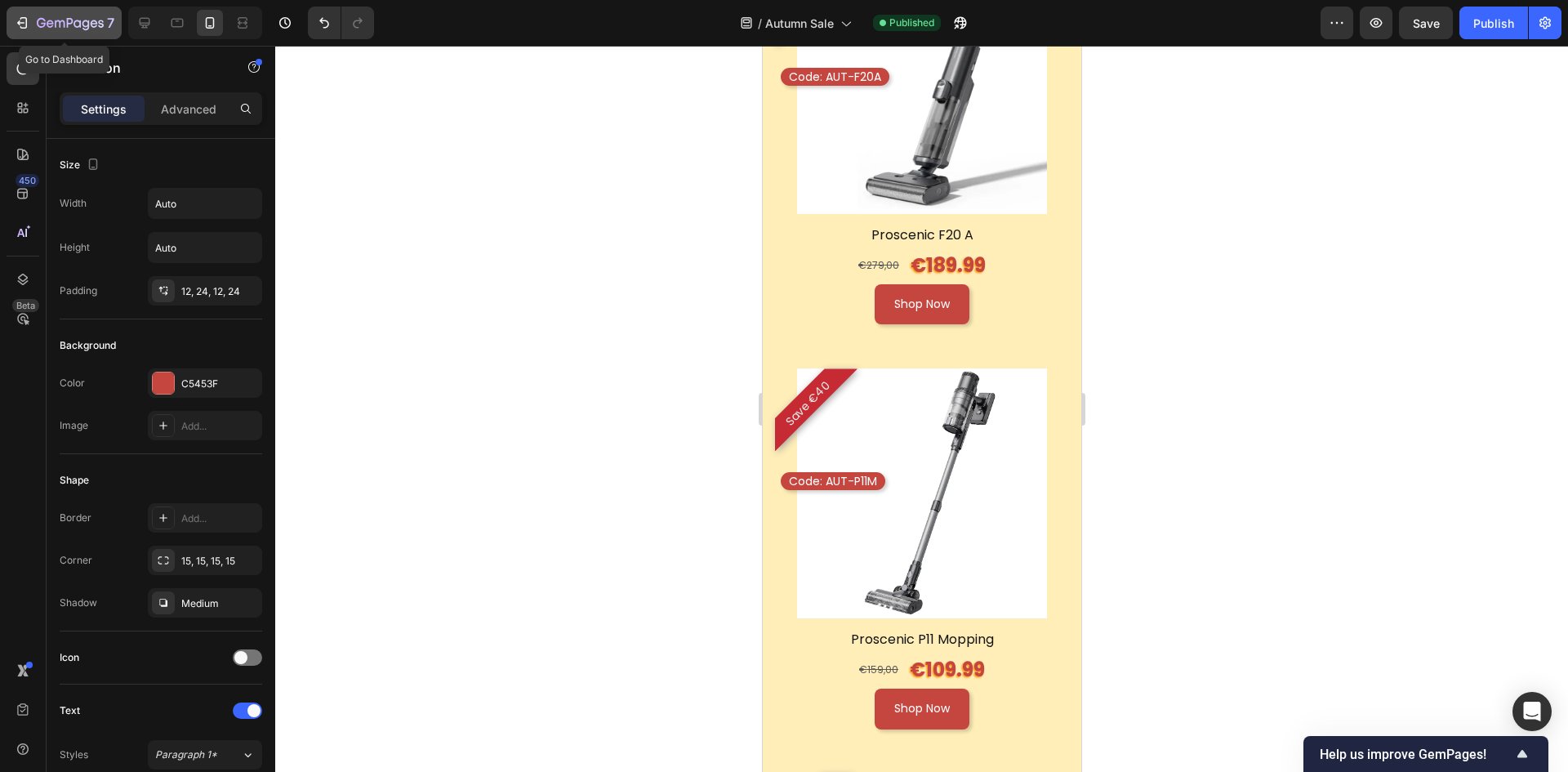
click at [53, 20] on icon "button" at bounding box center [69, 24] width 67 height 14
